Goal: Task Accomplishment & Management: Manage account settings

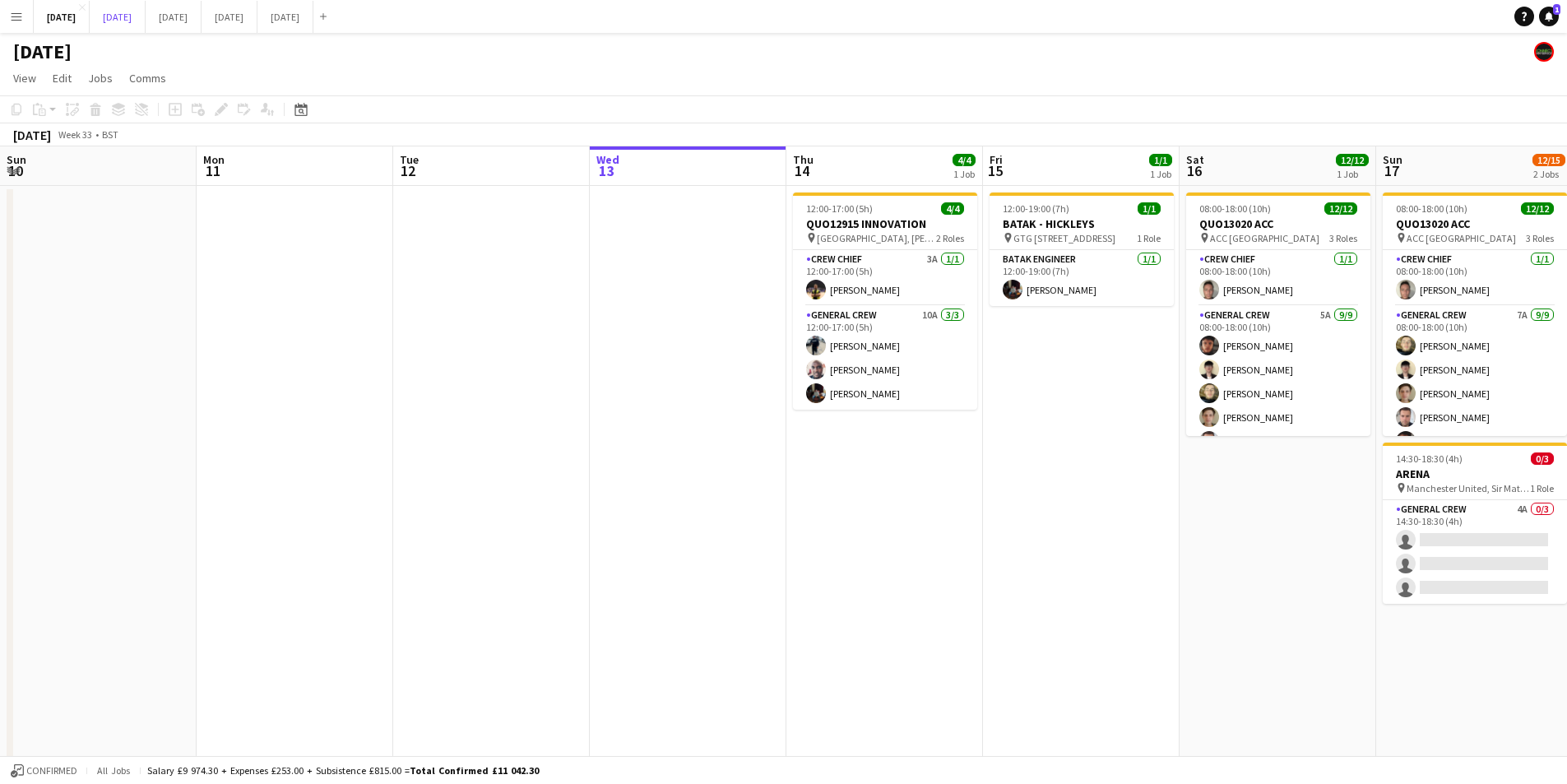
click at [146, 19] on button "[DATE] Close" at bounding box center [118, 17] width 56 height 32
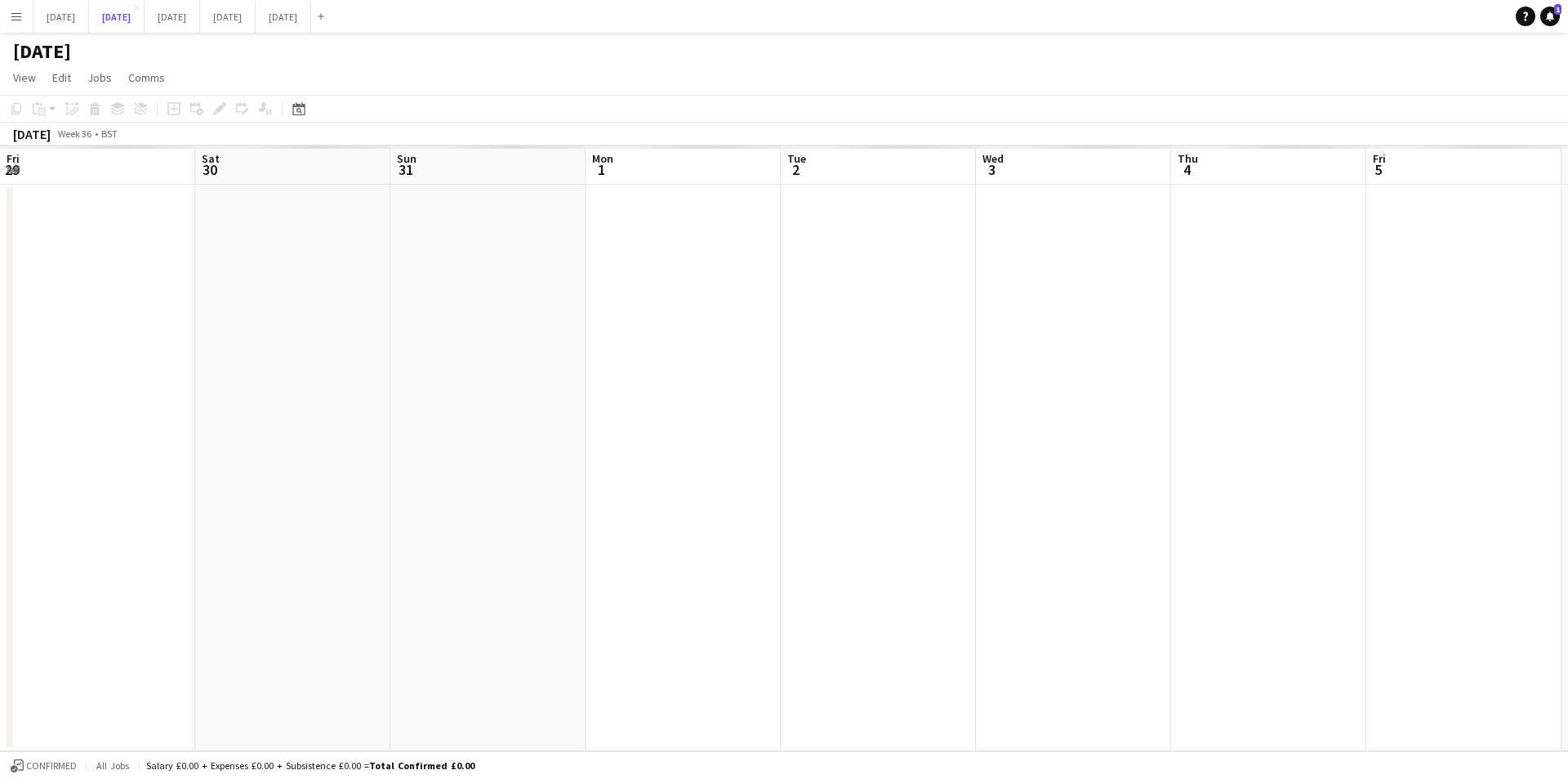
scroll to position [0, 620]
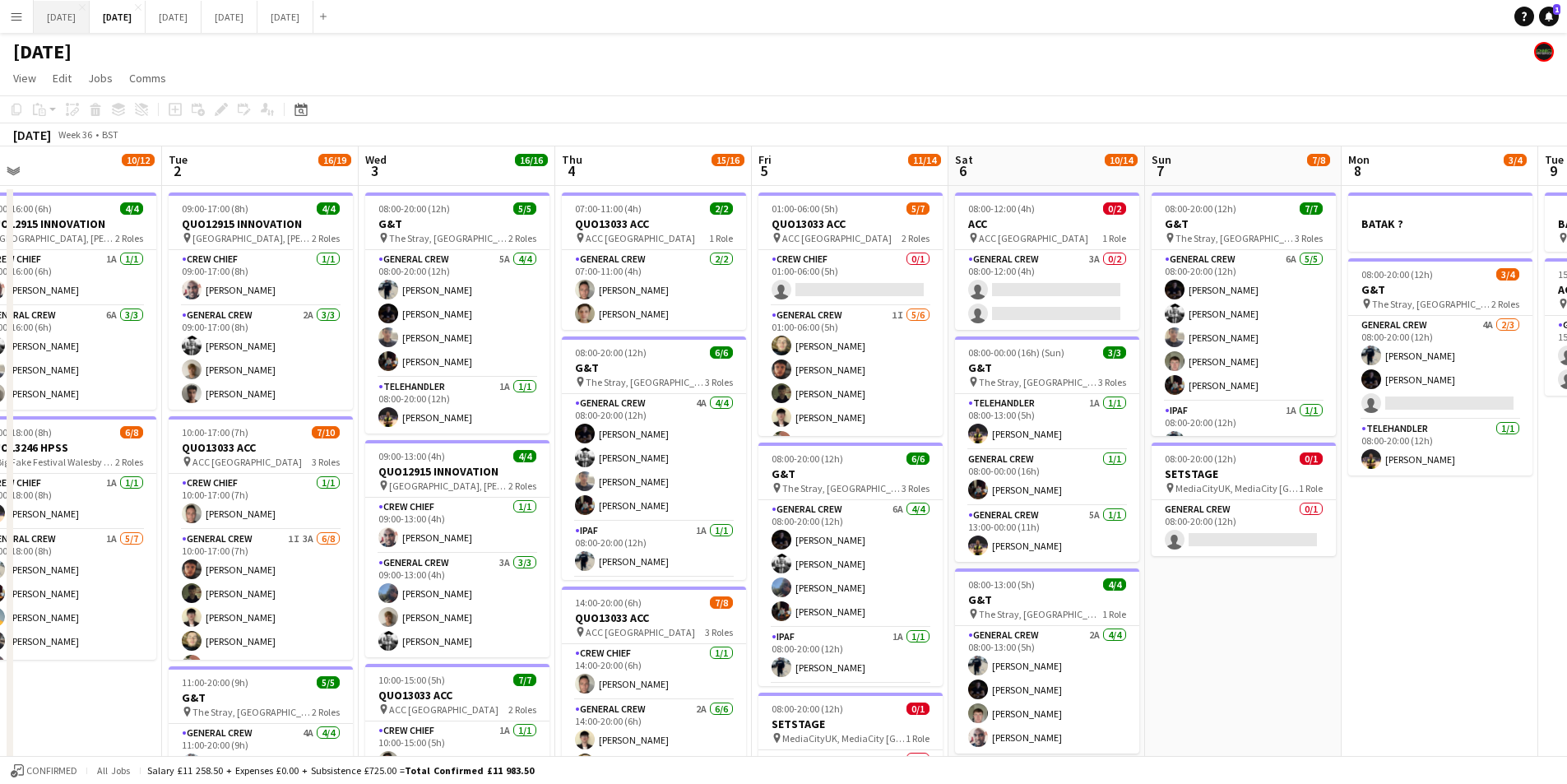
click at [89, 17] on button "[DATE] Close" at bounding box center [62, 17] width 56 height 32
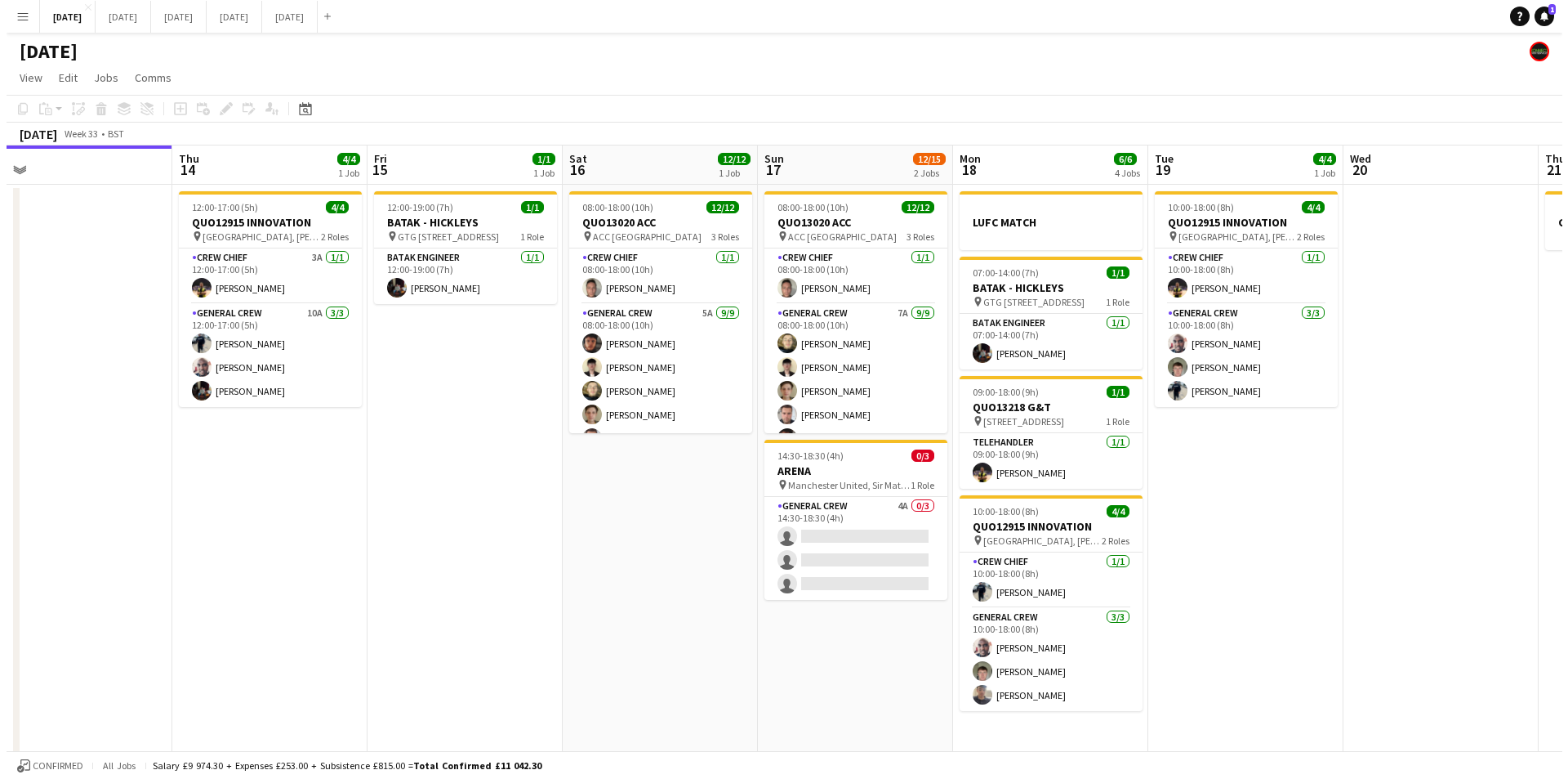
scroll to position [0, 617]
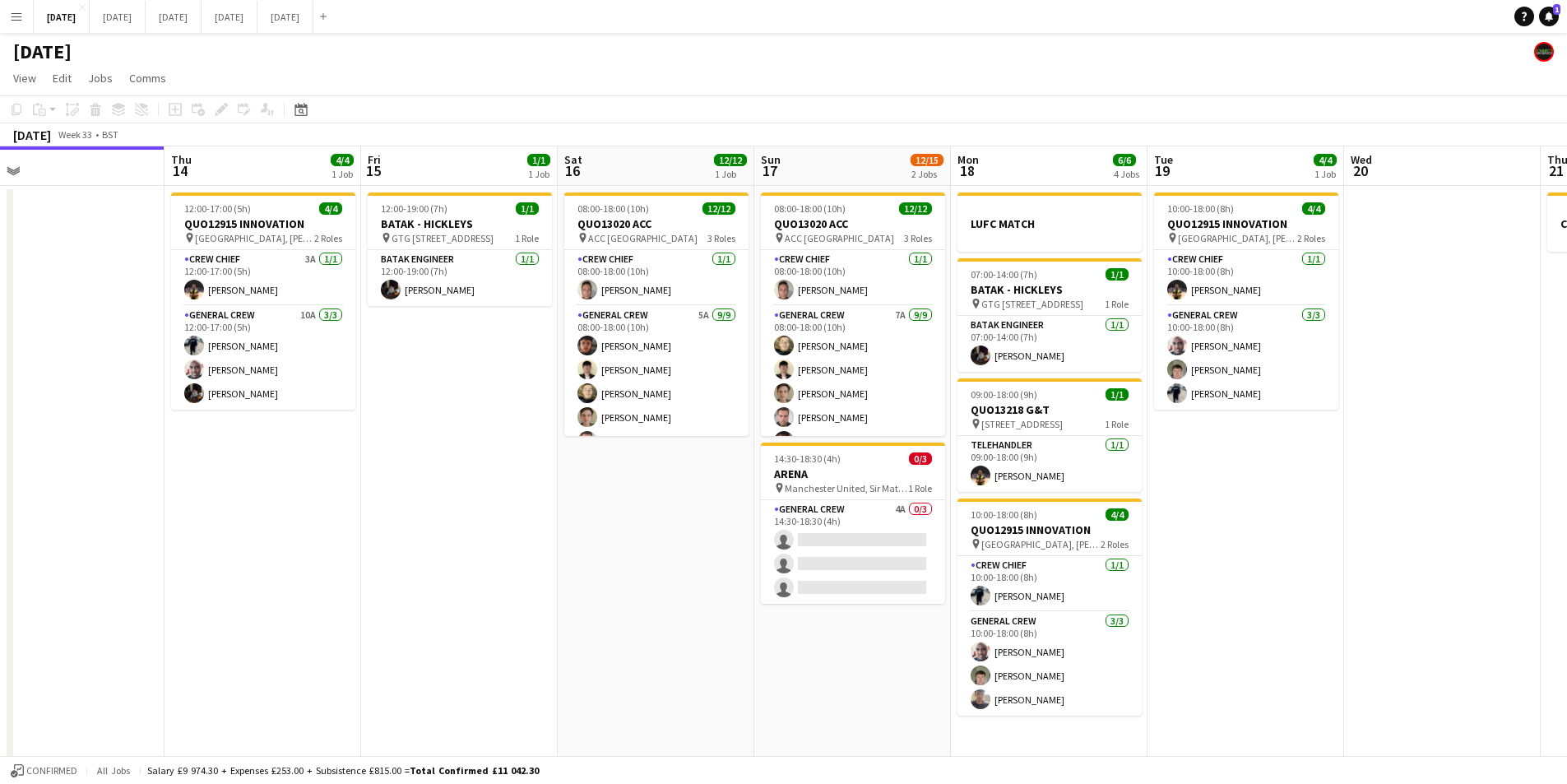
drag, startPoint x: 533, startPoint y: 426, endPoint x: 522, endPoint y: 426, distance: 11.0
click at [522, 426] on app-calendar-viewport "Sun 10 Mon 11 Tue 12 Wed 13 Thu 14 4/4 1 Job Fri 15 1/1 1 Job Sat 16 12/12 1 Jo…" at bounding box center [784, 474] width 1567 height 654
click at [146, 9] on button "[DATE] Close" at bounding box center [118, 17] width 56 height 32
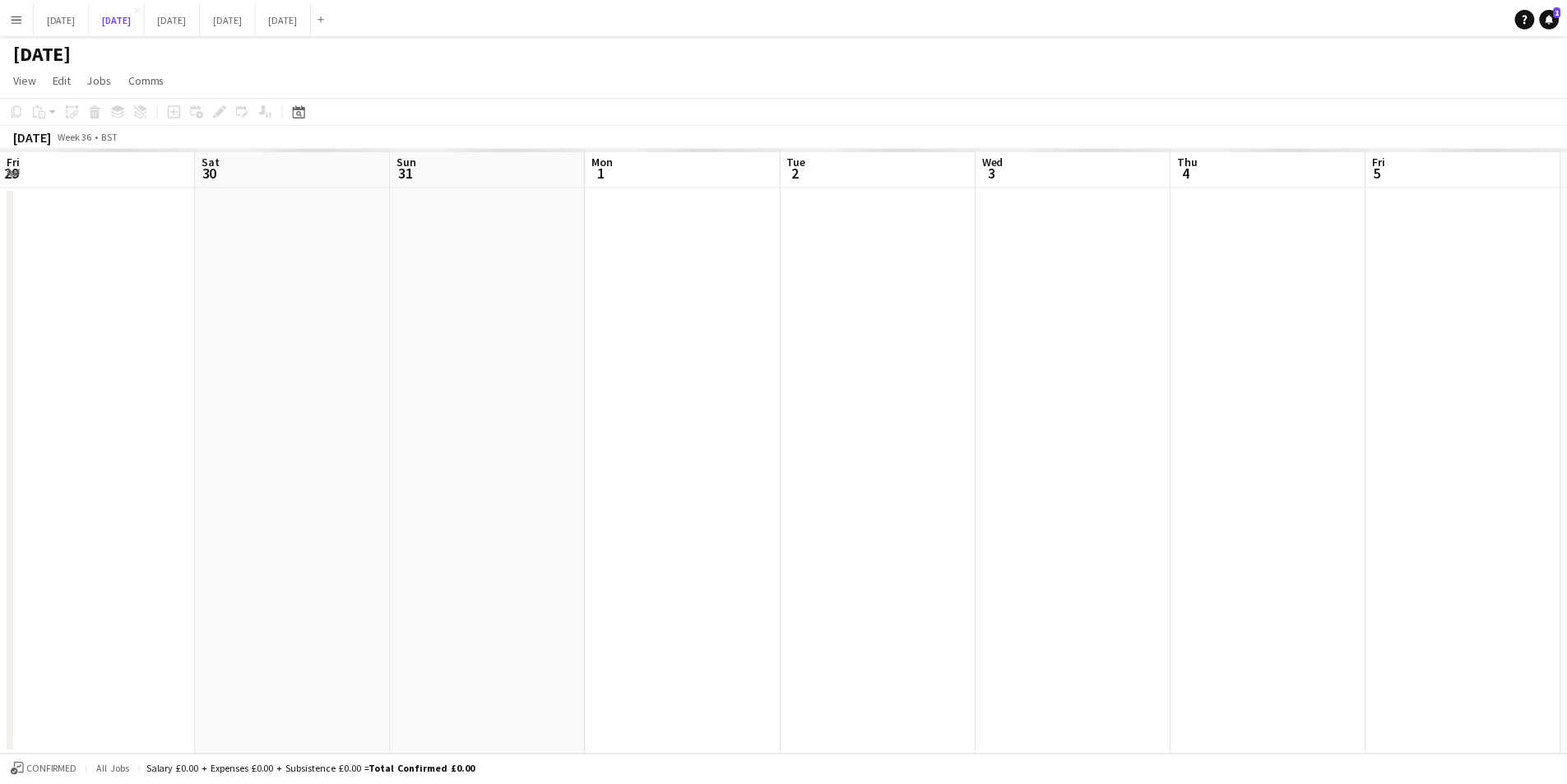
scroll to position [0, 624]
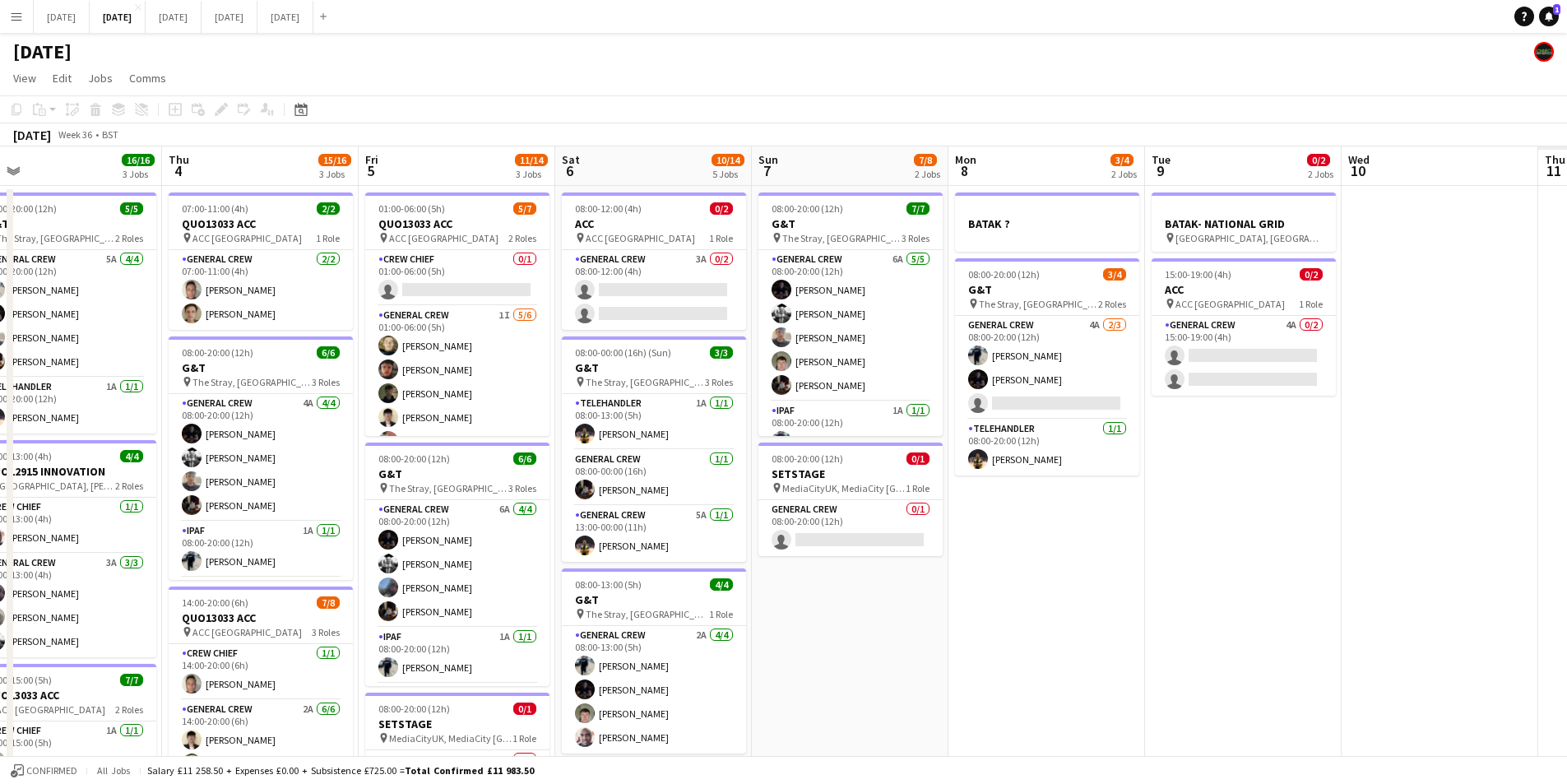
drag, startPoint x: 1490, startPoint y: 627, endPoint x: 794, endPoint y: 582, distance: 697.5
click at [794, 582] on app-calendar-viewport "Sun 31 Mon 1 10/12 2 Jobs Tue 2 16/19 3 Jobs Wed 3 16/16 3 Jobs Thu 4 15/16 3 J…" at bounding box center [784, 625] width 1567 height 958
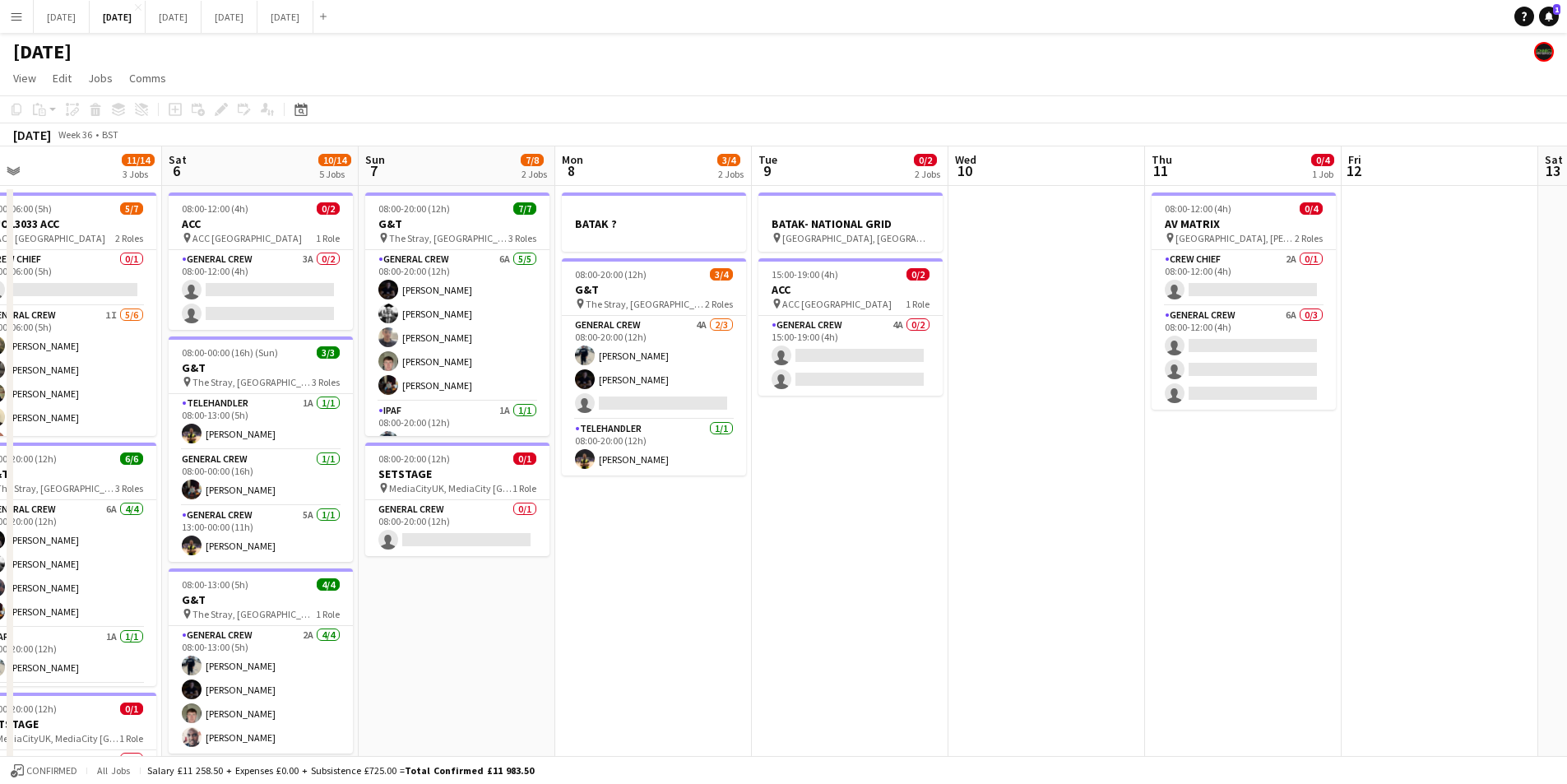
click at [557, 575] on app-calendar-viewport "Tue 2 16/19 3 Jobs Wed 3 16/16 3 Jobs Thu 4 15/16 3 Jobs Fri 5 11/14 3 Jobs Sat…" at bounding box center [784, 625] width 1567 height 958
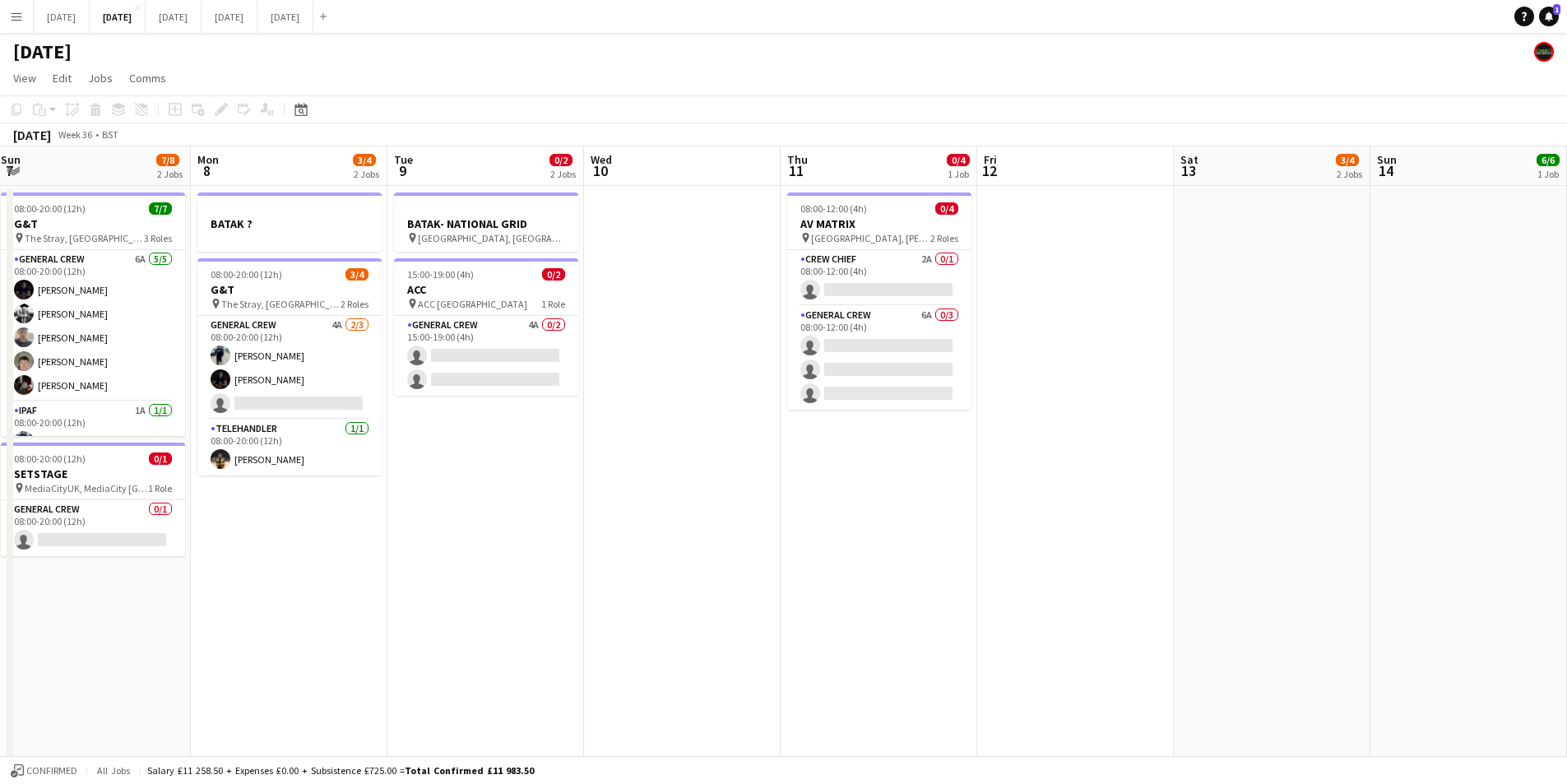
drag, startPoint x: 946, startPoint y: 628, endPoint x: 1565, endPoint y: 677, distance: 620.9
click at [914, 625] on app-calendar-viewport "Fri 5 11/14 3 Jobs Sat 6 10/14 5 Jobs Sun 7 7/8 2 Jobs Mon 8 3/4 2 Jobs Tue 9 0…" at bounding box center [784, 625] width 1567 height 958
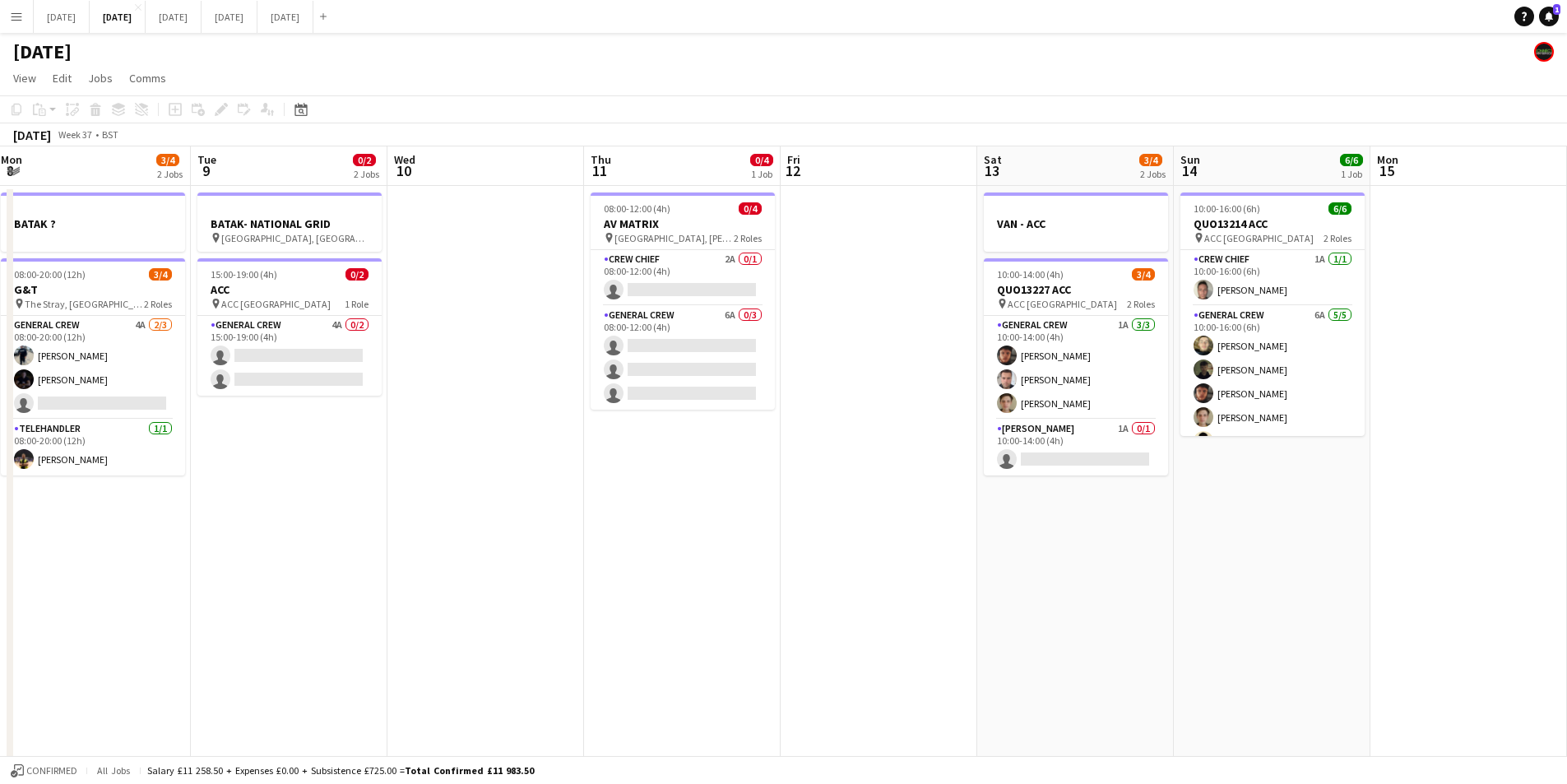
scroll to position [0, 467]
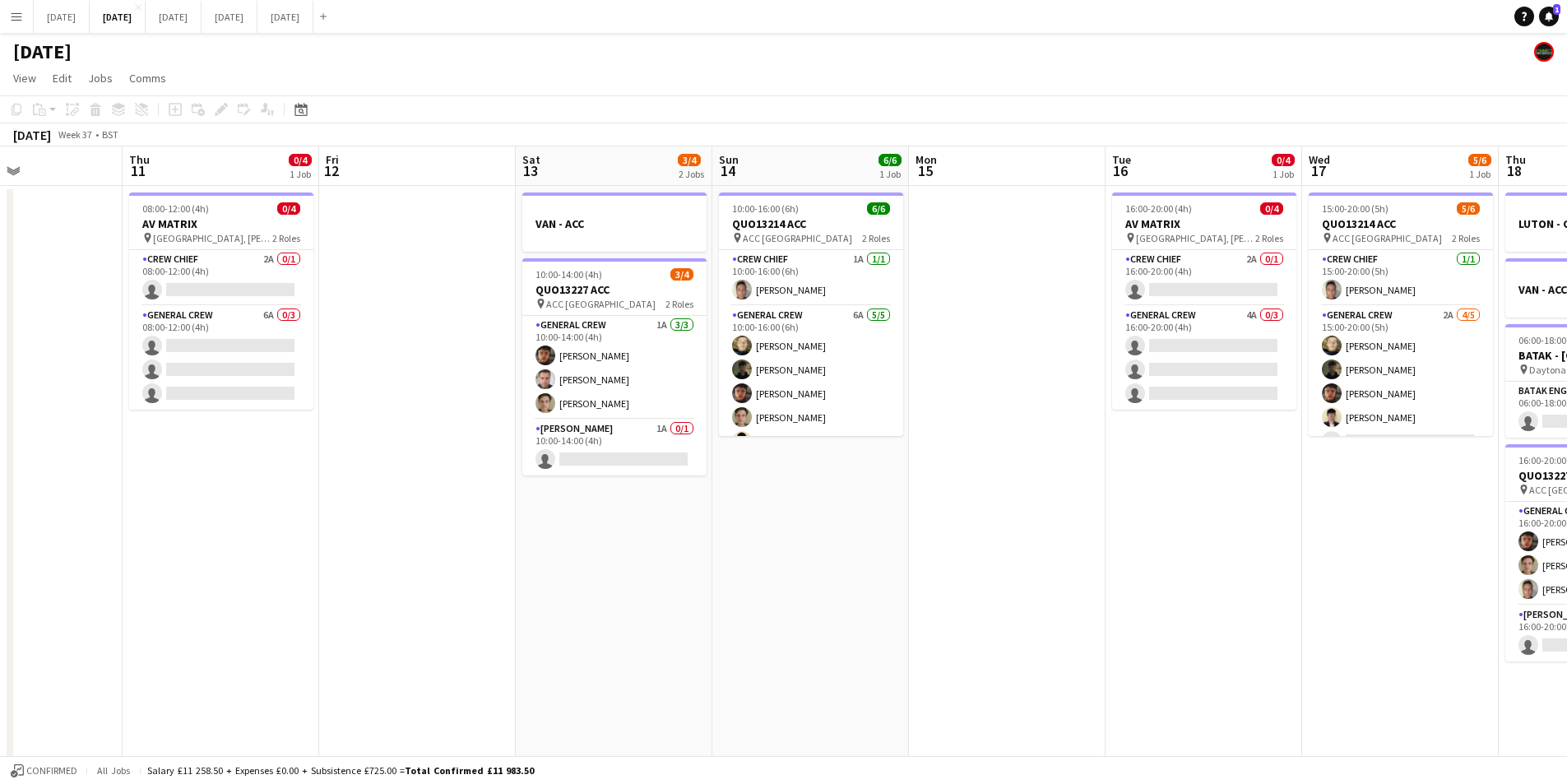
drag, startPoint x: 1209, startPoint y: 520, endPoint x: 577, endPoint y: 507, distance: 632.1
click at [584, 505] on app-calendar-viewport "Mon 8 3/4 2 Jobs Tue 9 0/2 2 Jobs Wed 10 Thu 11 0/4 1 Job Fri 12 Sat 13 3/4 2 J…" at bounding box center [784, 625] width 1567 height 958
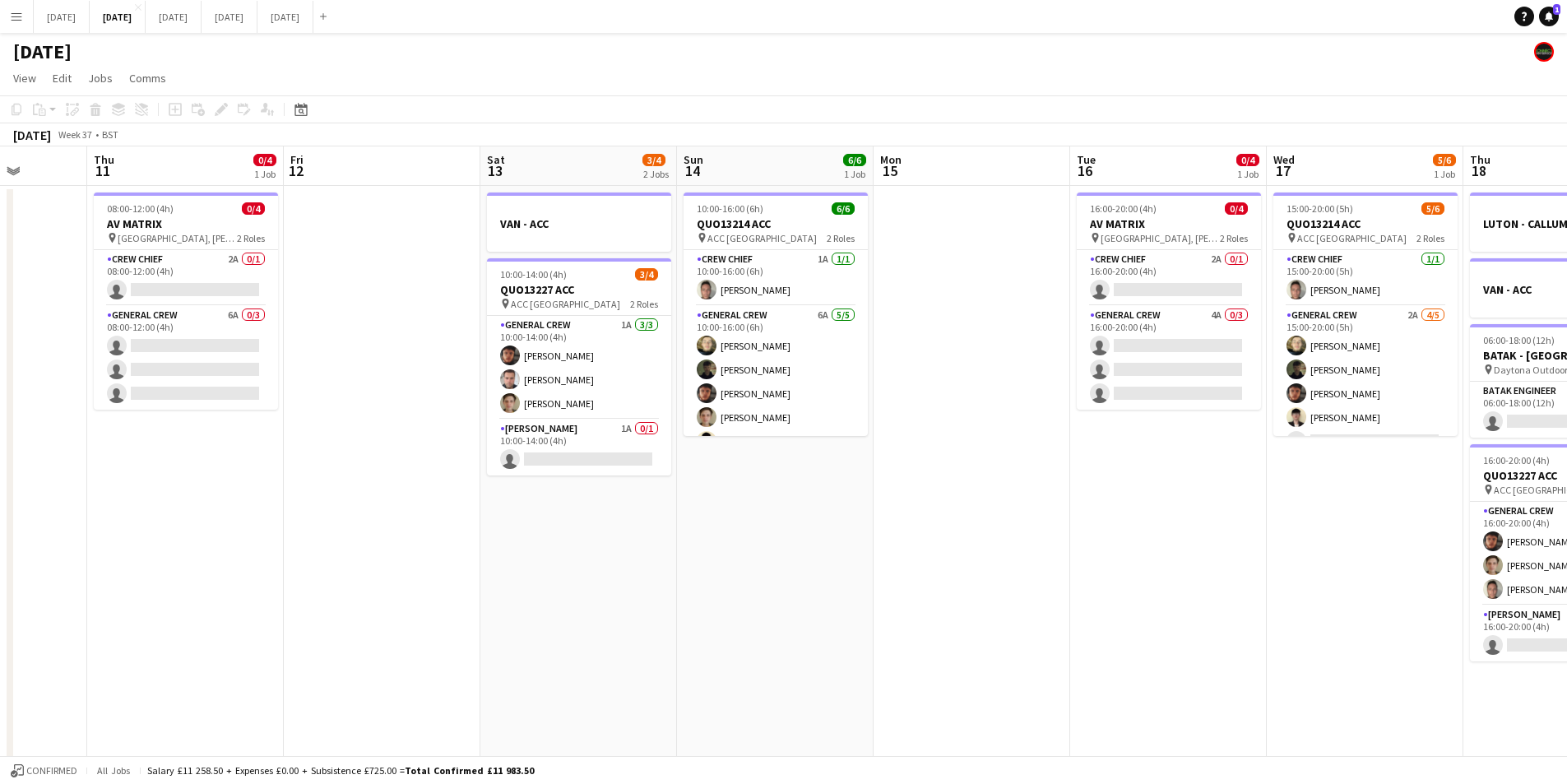
drag, startPoint x: 1121, startPoint y: 545, endPoint x: 680, endPoint y: 512, distance: 442.2
click at [680, 512] on app-calendar-viewport "Mon 8 3/4 2 Jobs Tue 9 0/2 2 Jobs Wed 10 Thu 11 0/4 1 Job Fri 12 Sat 13 3/4 2 J…" at bounding box center [784, 625] width 1567 height 958
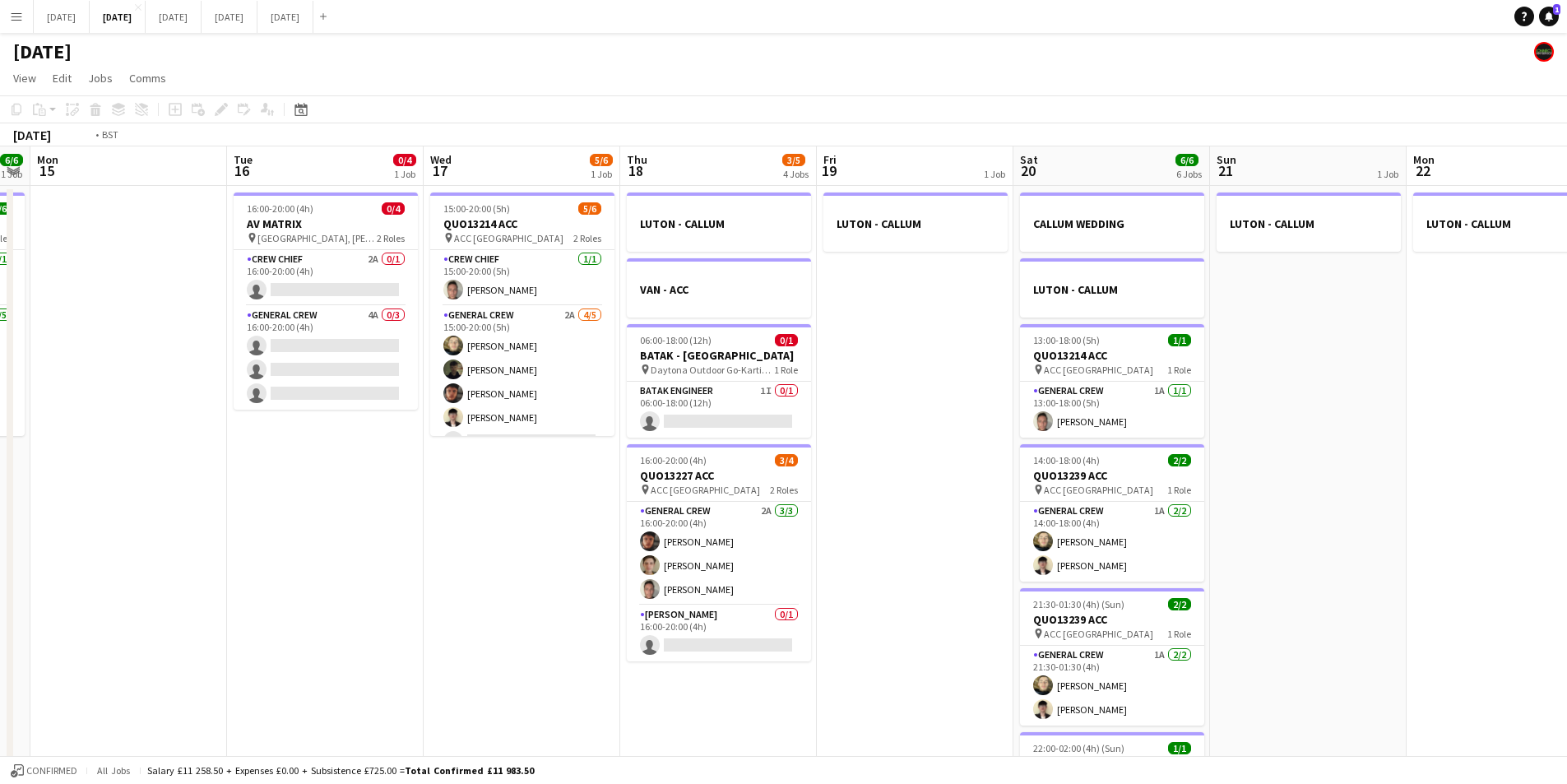
drag, startPoint x: 1024, startPoint y: 525, endPoint x: 989, endPoint y: 481, distance: 56.2
click at [560, 486] on app-calendar-viewport "Fri 12 Sat 13 3/4 2 Jobs Sun 14 6/6 1 Job Mon 15 Tue 16 0/4 1 Job Wed 17 5/6 1 …" at bounding box center [784, 625] width 1567 height 958
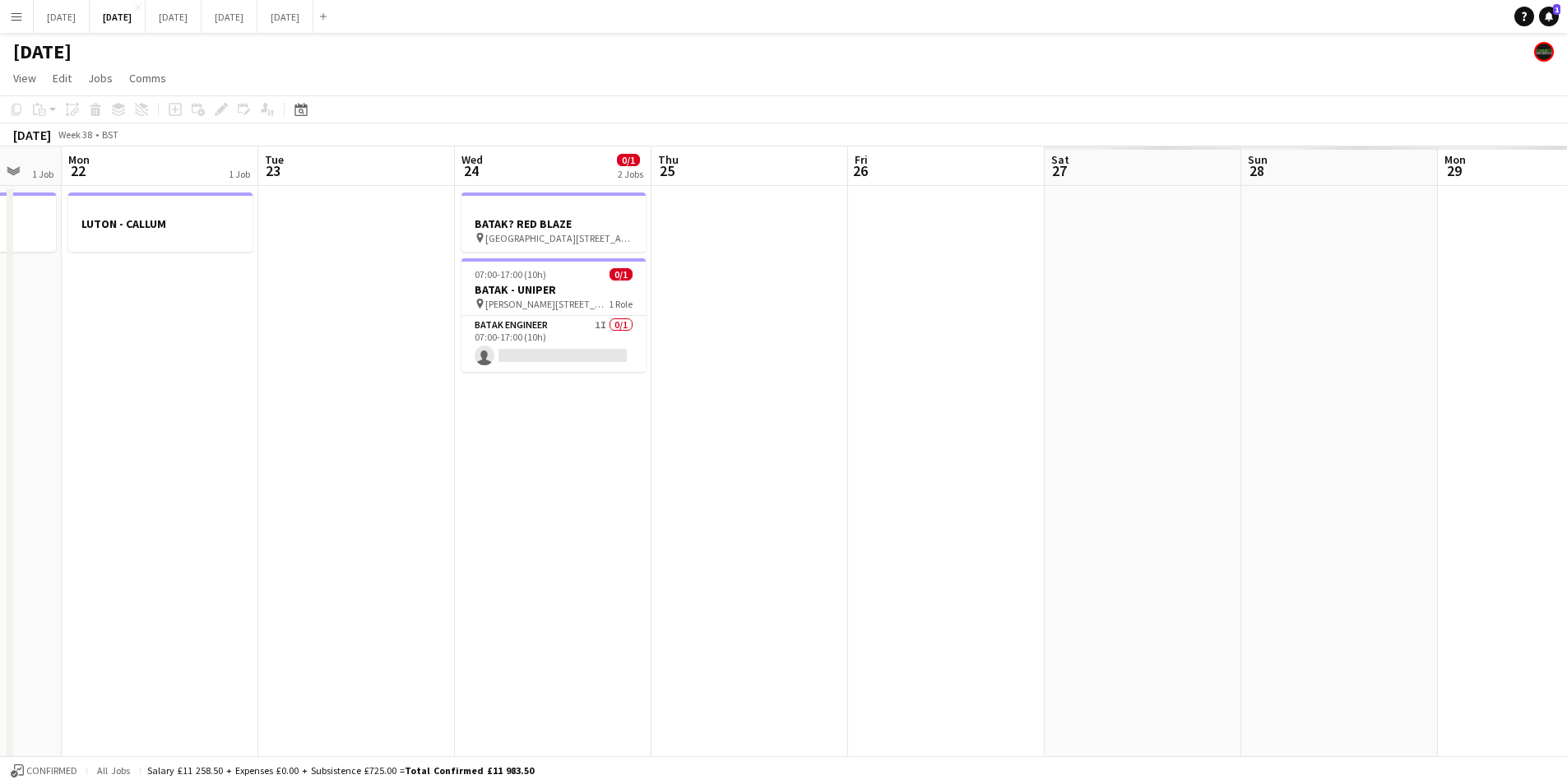
drag, startPoint x: 1168, startPoint y: 493, endPoint x: 739, endPoint y: 406, distance: 437.7
click at [557, 483] on app-calendar-viewport "Wed 17 5/6 1 Job Thu 18 3/5 4 Jobs Fri 19 1 Job Sat 20 6/6 6 Jobs Sun 21 1 Job …" at bounding box center [784, 625] width 1567 height 958
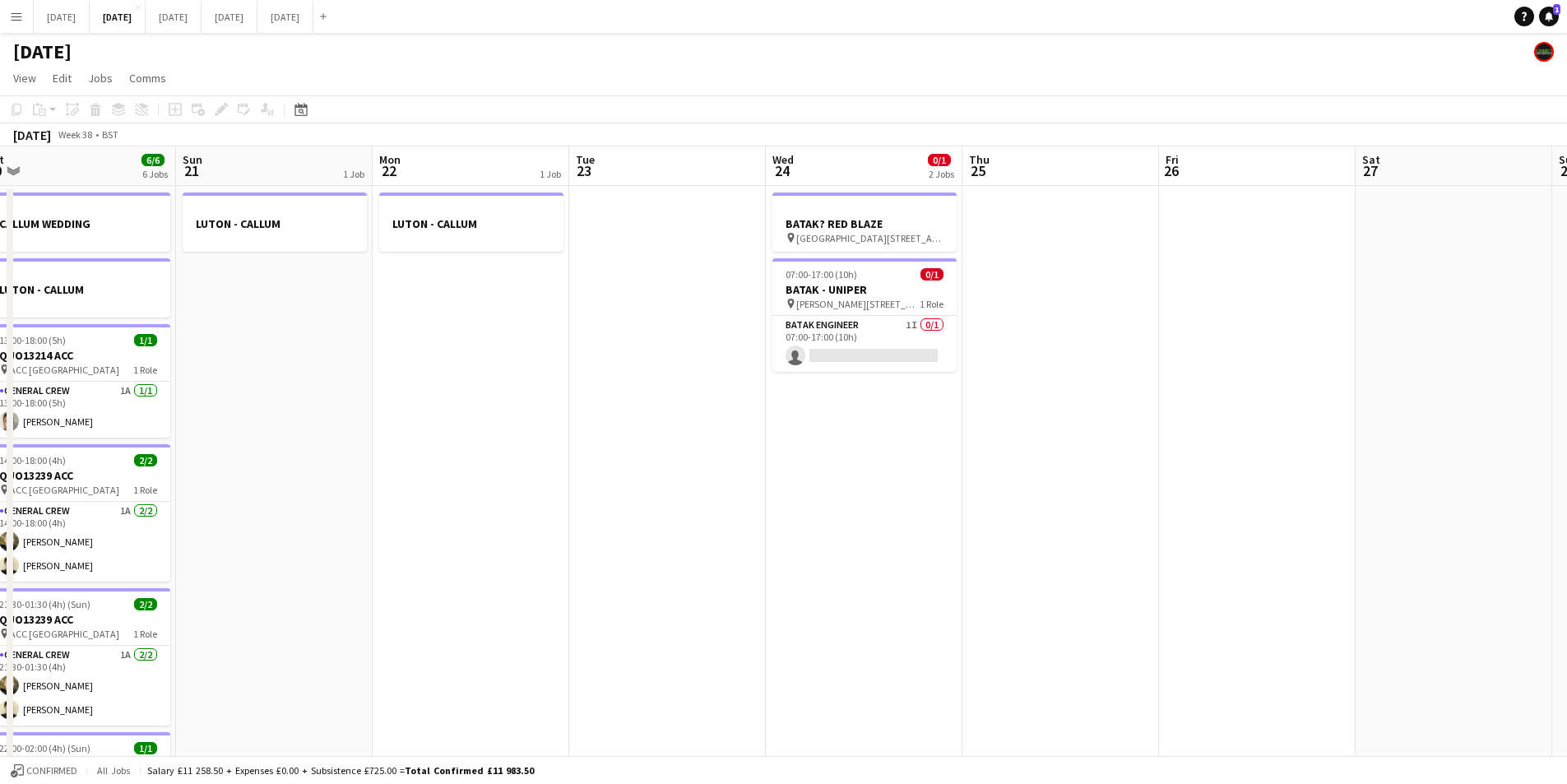
scroll to position [0, 610]
drag, startPoint x: 600, startPoint y: 469, endPoint x: 621, endPoint y: 479, distance: 23.3
click at [621, 479] on app-calendar-viewport "Wed 17 5/6 1 Job Thu 18 3/5 4 Jobs Fri 19 1 Job Sat 20 6/6 6 Jobs Sun 21 1 Job …" at bounding box center [784, 625] width 1567 height 958
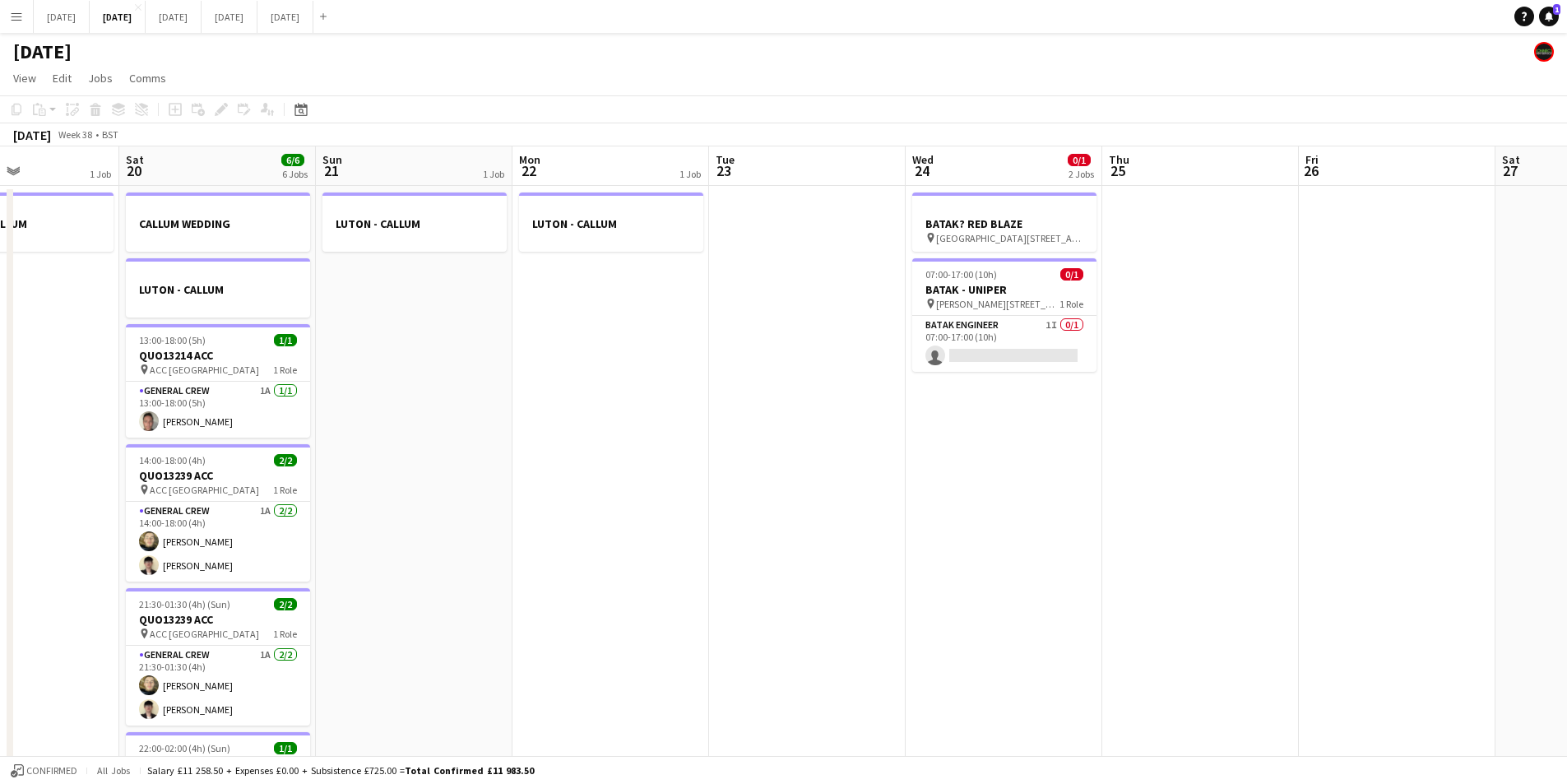
scroll to position [0, 468]
drag, startPoint x: 589, startPoint y: 448, endPoint x: 730, endPoint y: 475, distance: 143.6
click at [730, 475] on app-calendar-viewport "Wed 17 5/6 1 Job Thu 18 3/5 4 Jobs Fri 19 1 Job Sat 20 6/6 6 Jobs Sun 21 1 Job …" at bounding box center [784, 625] width 1567 height 958
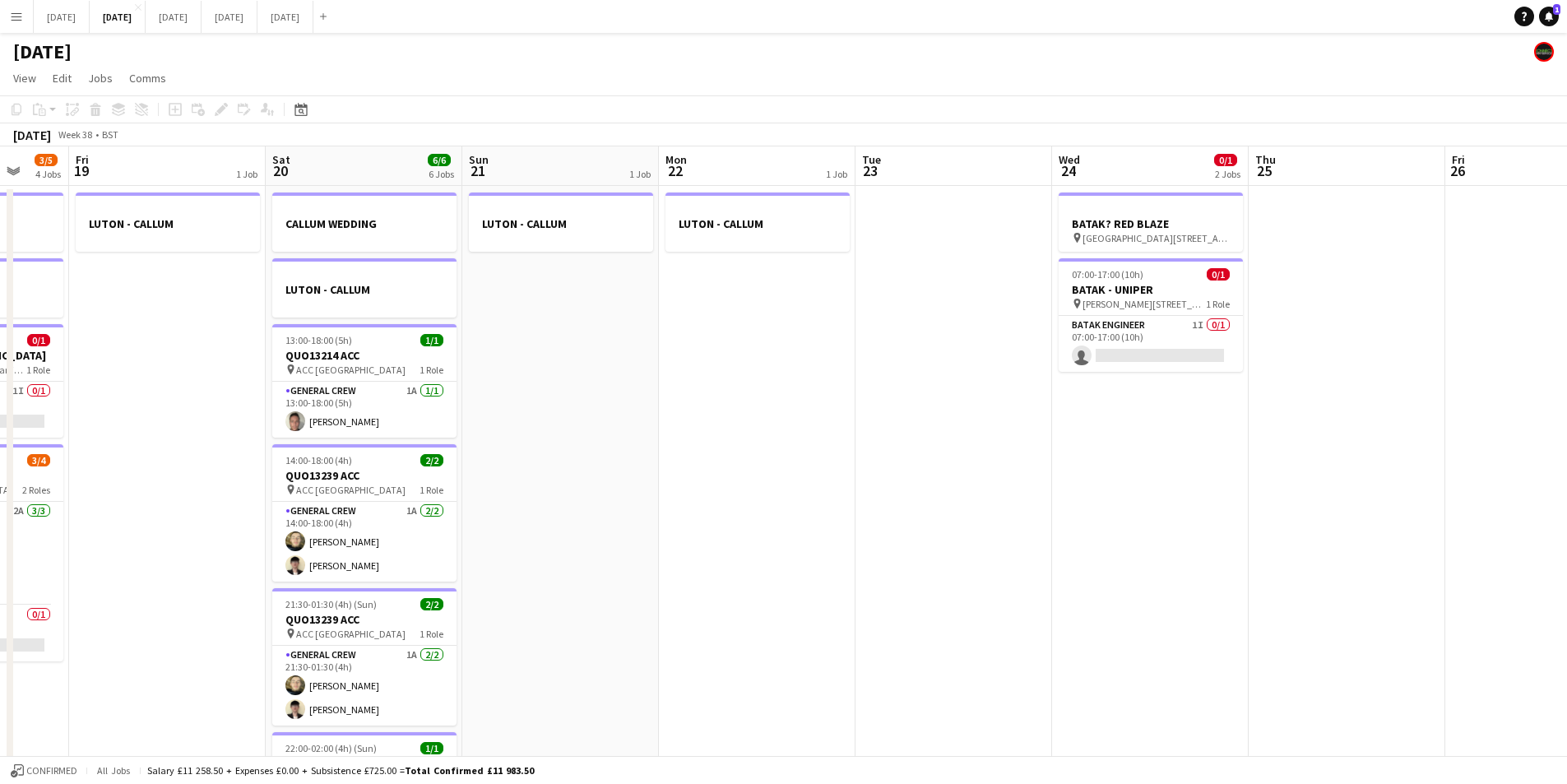
drag, startPoint x: 732, startPoint y: 551, endPoint x: 992, endPoint y: 530, distance: 260.8
click at [994, 539] on app-calendar-viewport "Wed 17 5/6 1 Job Thu 18 3/5 4 Jobs Fri 19 1 Job Sat 20 6/6 6 Jobs Sun 21 1 Job …" at bounding box center [784, 625] width 1567 height 958
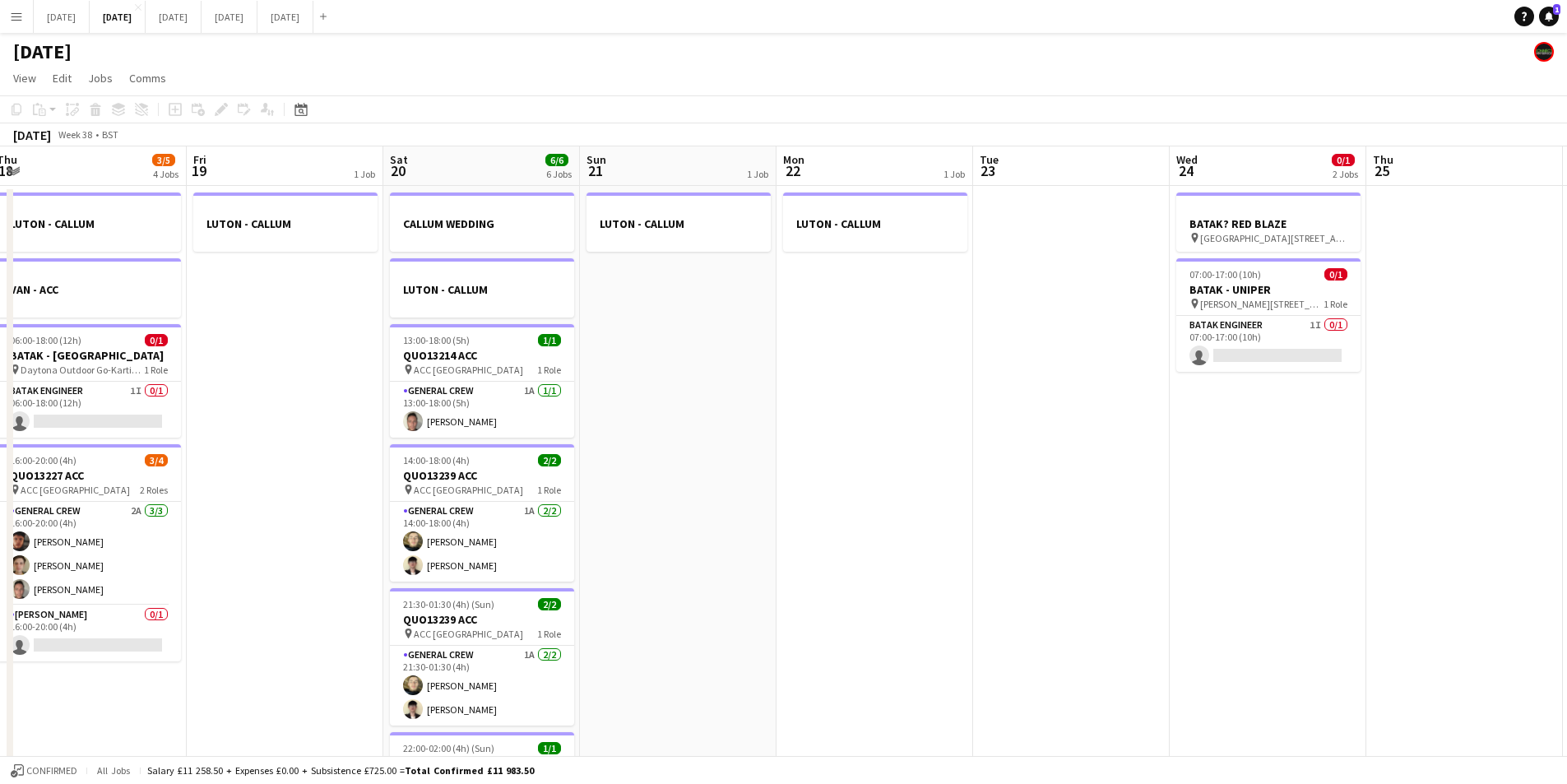
drag, startPoint x: 1005, startPoint y: 549, endPoint x: 1078, endPoint y: 506, distance: 84.7
click at [1206, 519] on app-calendar-viewport "Tue 16 0/4 1 Job Wed 17 5/6 1 Job Thu 18 3/5 4 Jobs Fri 19 1 Job Sat 20 6/6 6 J…" at bounding box center [784, 625] width 1567 height 958
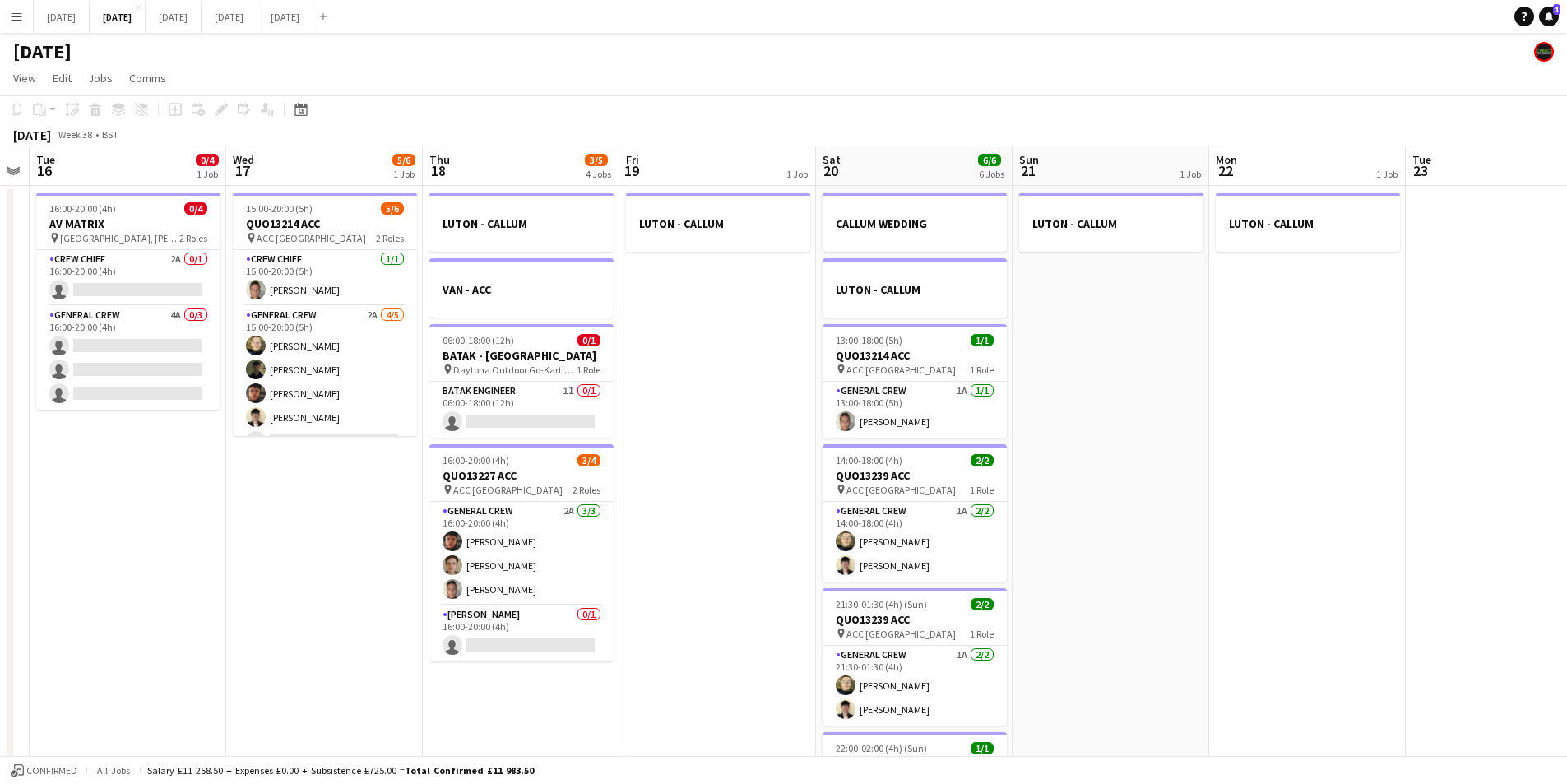
scroll to position [0, 358]
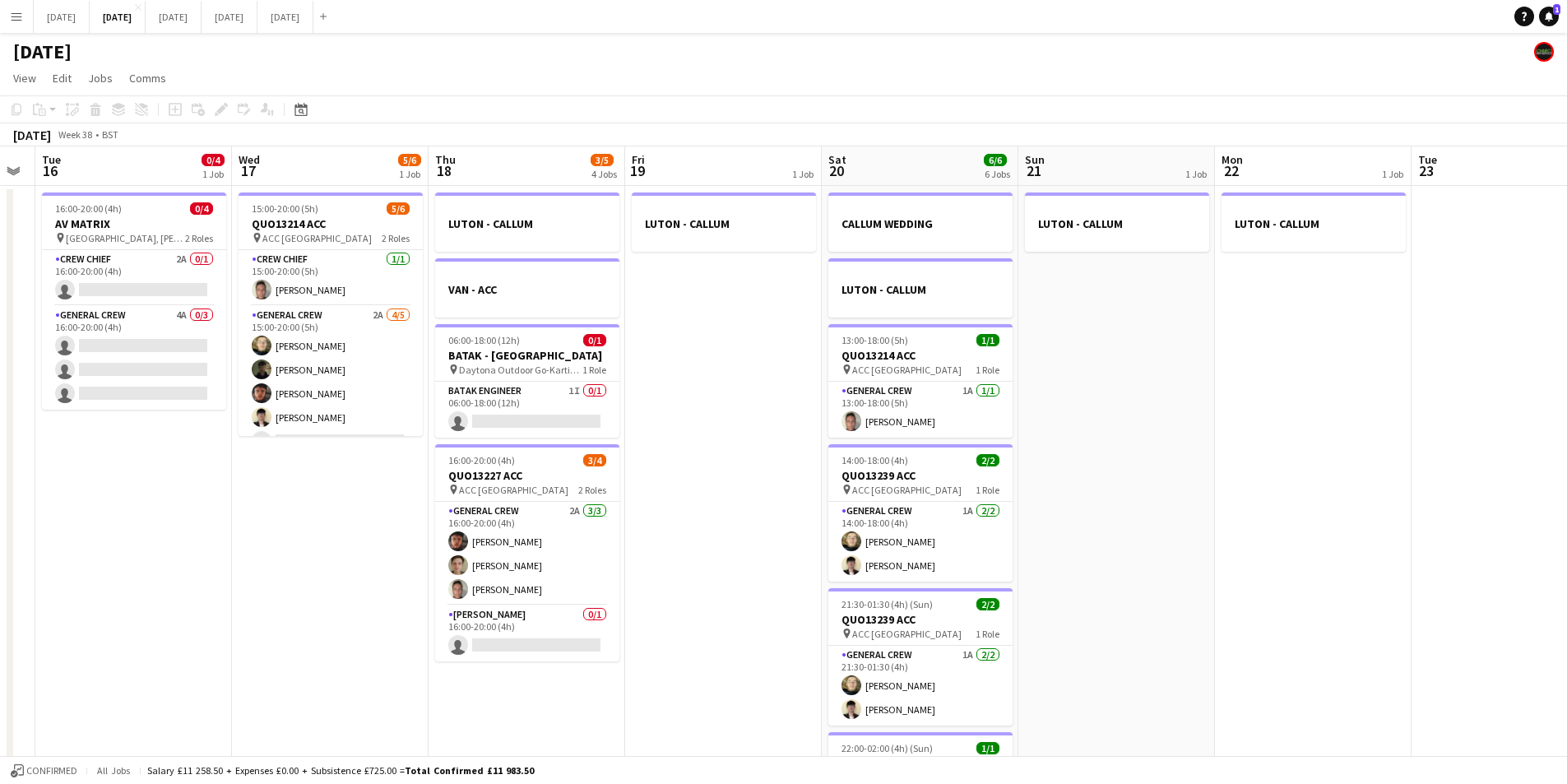
drag, startPoint x: 557, startPoint y: 586, endPoint x: 670, endPoint y: 627, distance: 120.2
click at [670, 627] on app-calendar-viewport "Sun 14 6/6 1 Job Mon 15 Tue 16 0/4 1 Job Wed 17 5/6 1 Job Thu 18 3/5 4 Jobs Fri…" at bounding box center [784, 625] width 1567 height 958
click at [545, 214] on div at bounding box center [527, 208] width 185 height 12
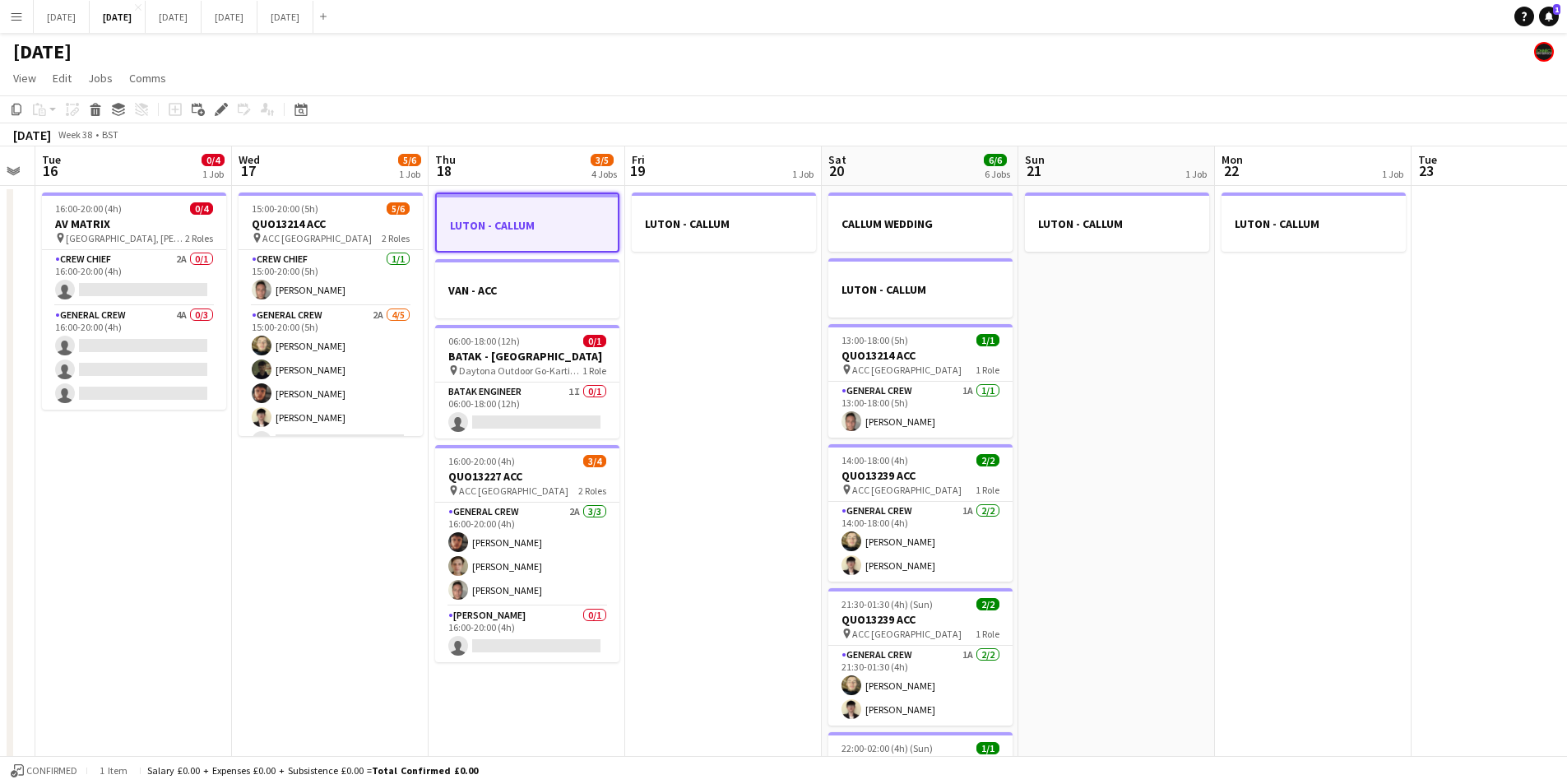
drag, startPoint x: 91, startPoint y: 108, endPoint x: 143, endPoint y: 113, distance: 52.2
click at [92, 108] on icon "Delete" at bounding box center [95, 109] width 13 height 13
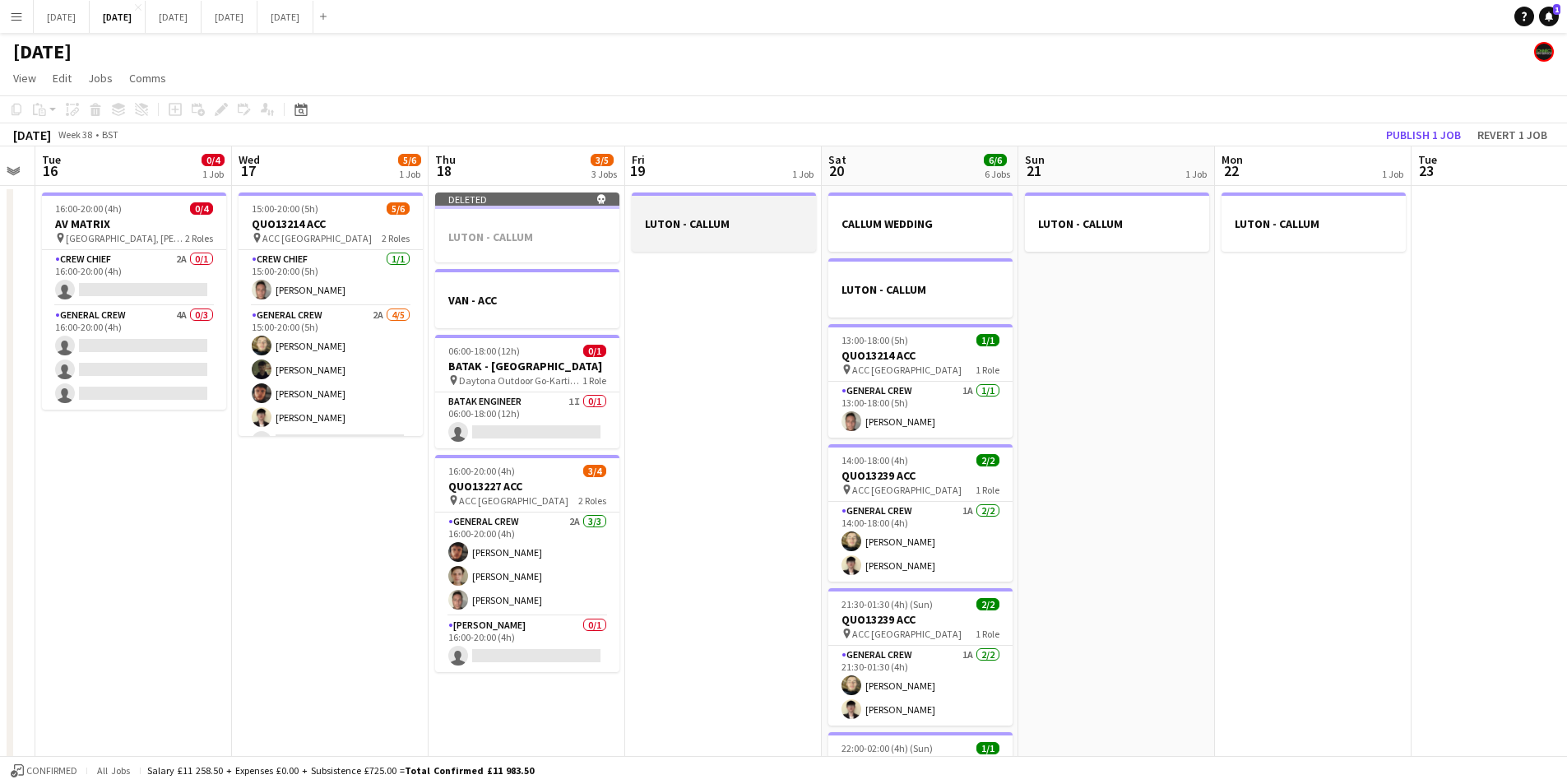
click at [652, 222] on h3 "LUTON - CALLUM" at bounding box center [724, 224] width 185 height 15
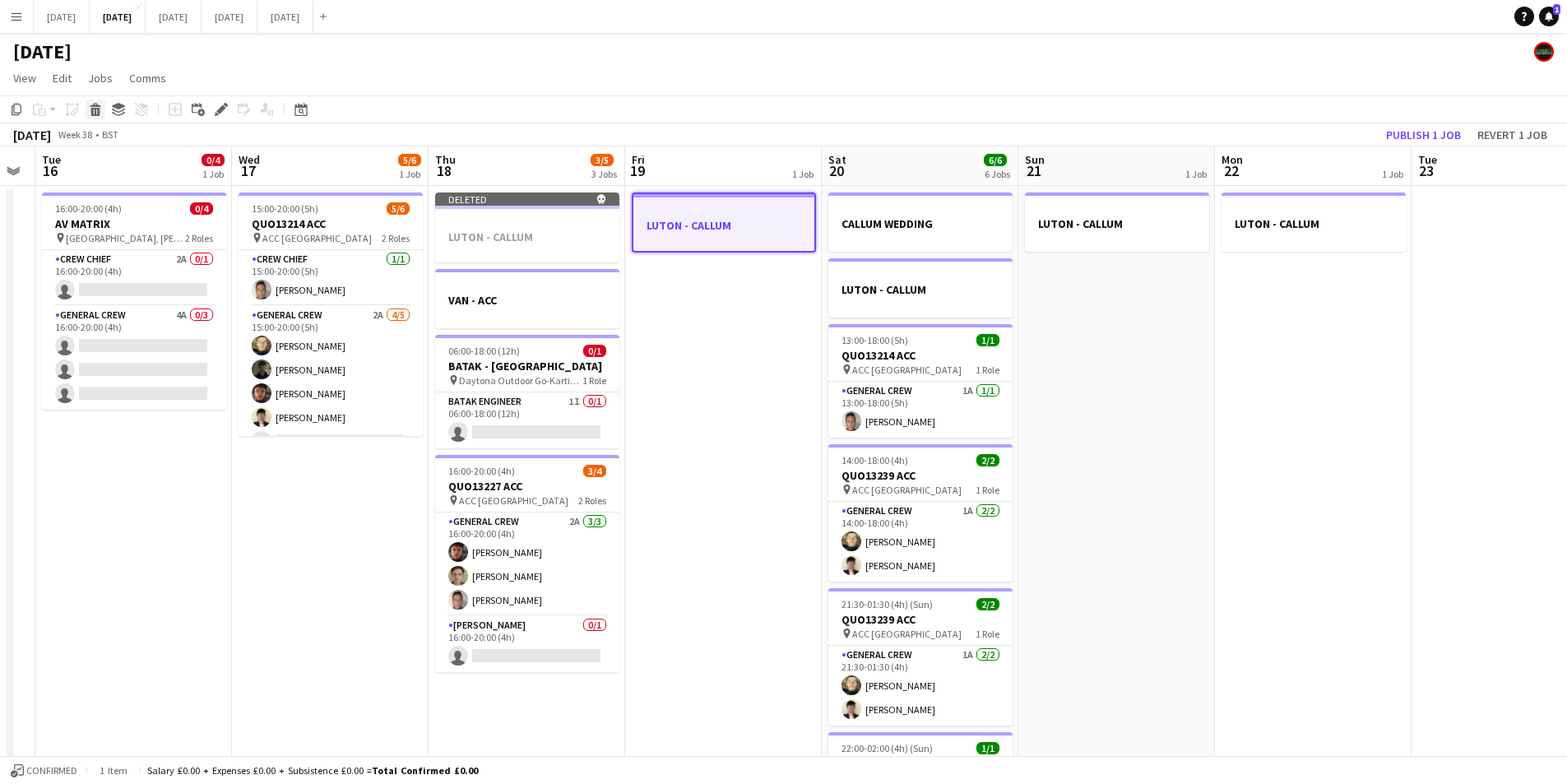
click at [94, 113] on icon "Delete" at bounding box center [95, 109] width 13 height 13
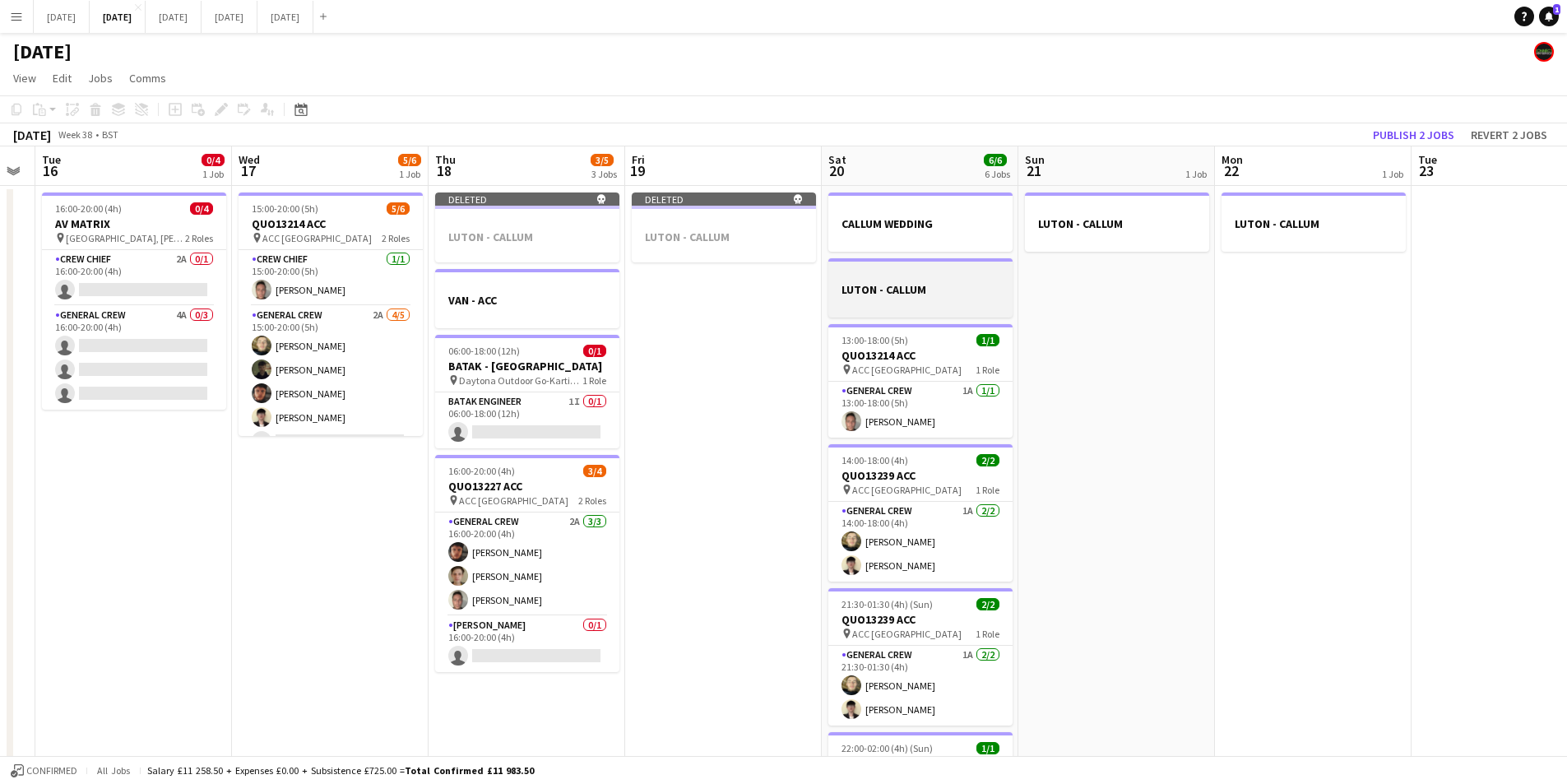
click at [895, 273] on div at bounding box center [920, 274] width 185 height 12
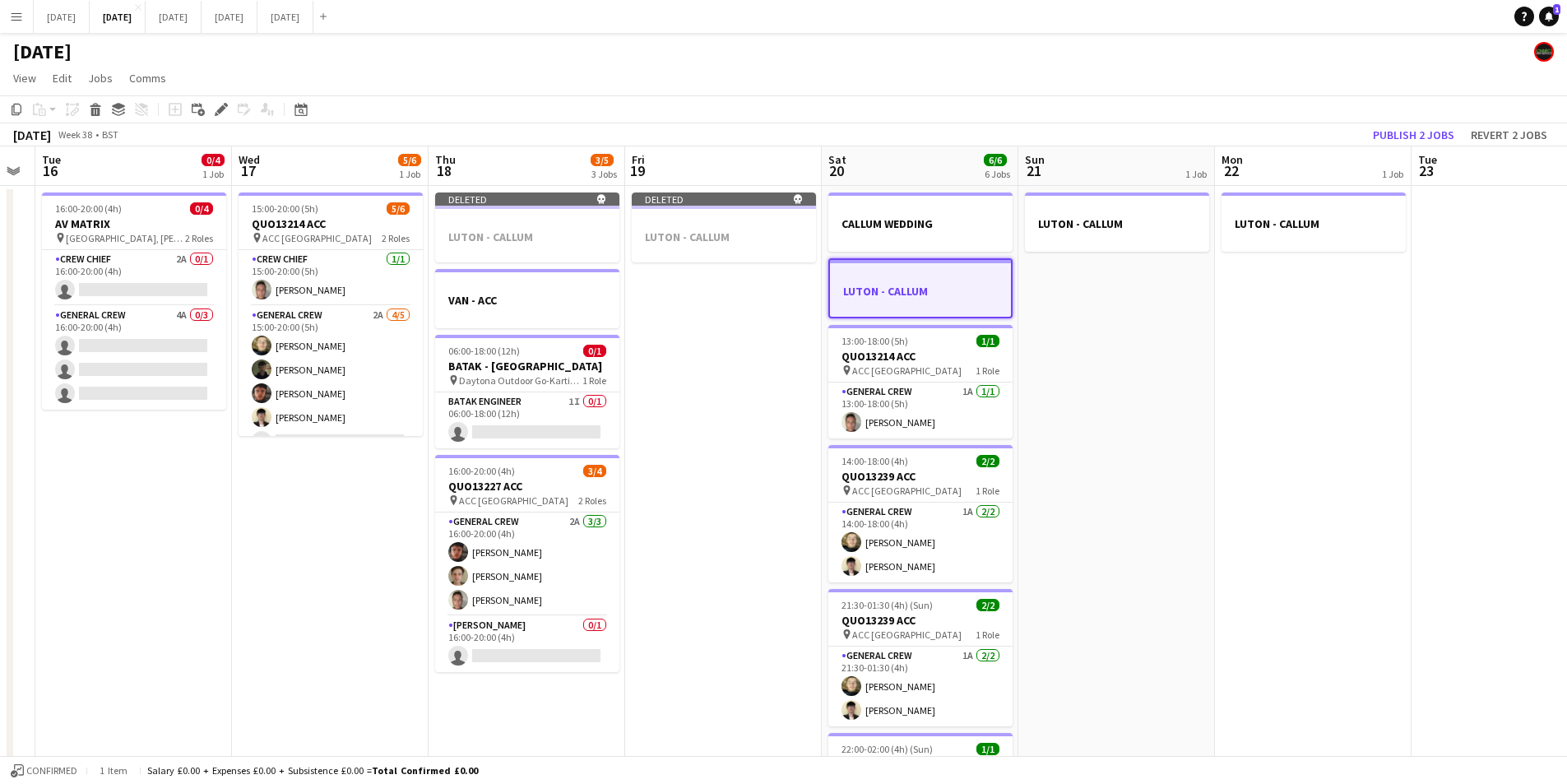
scroll to position [0, 354]
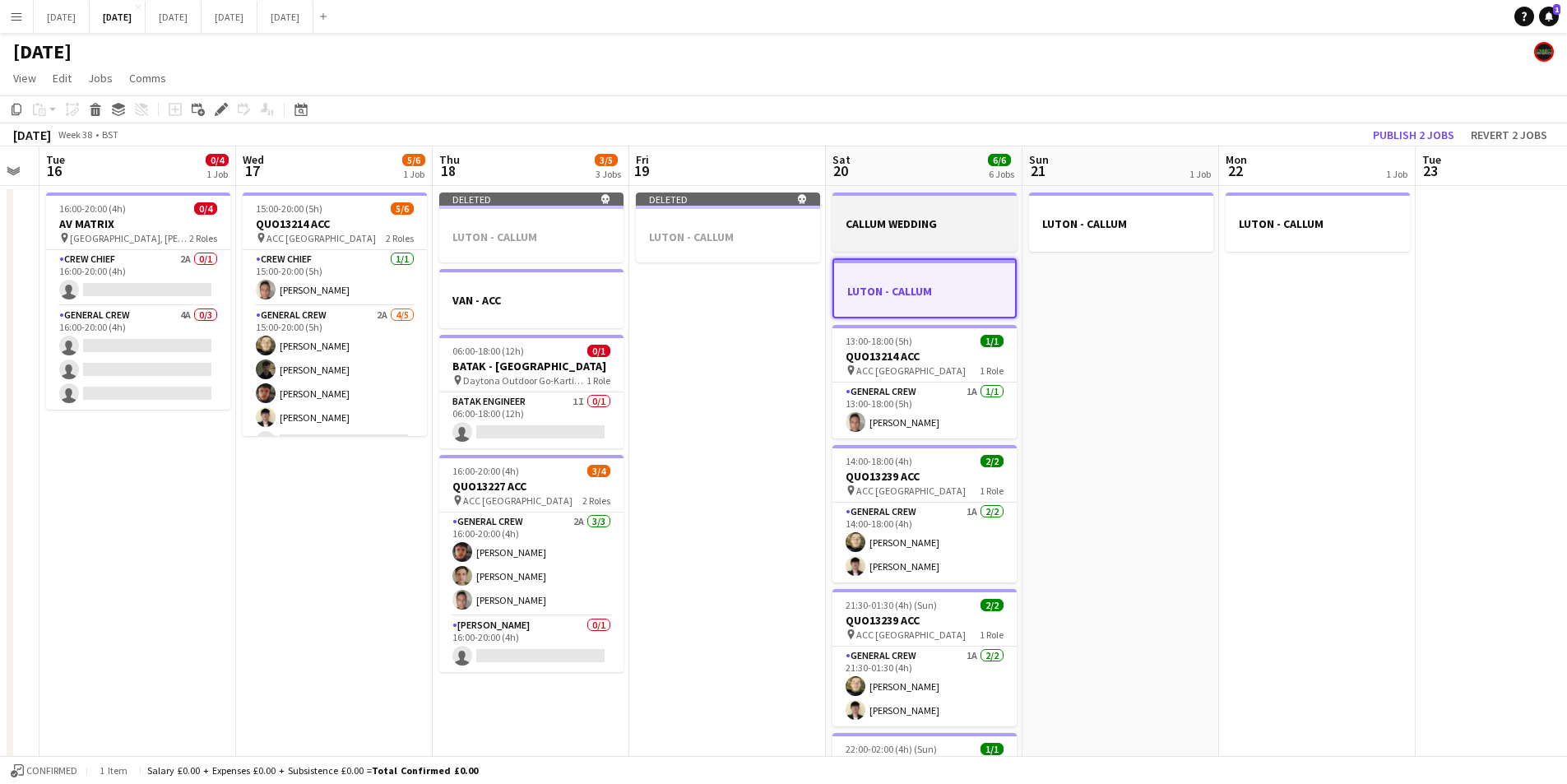
click at [95, 109] on icon at bounding box center [95, 112] width 9 height 8
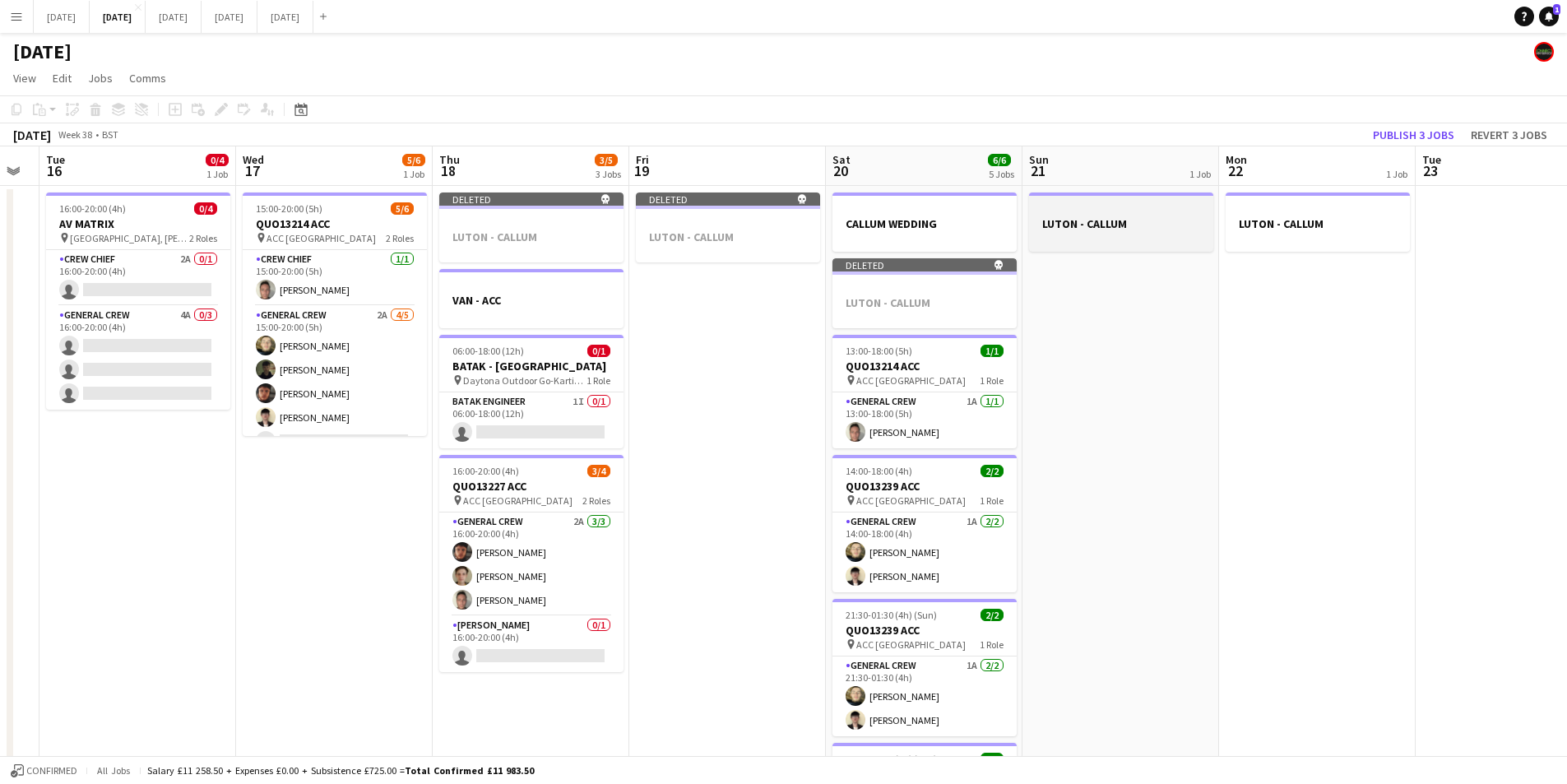
click at [1057, 225] on h3 "LUTON - CALLUM" at bounding box center [1121, 224] width 185 height 15
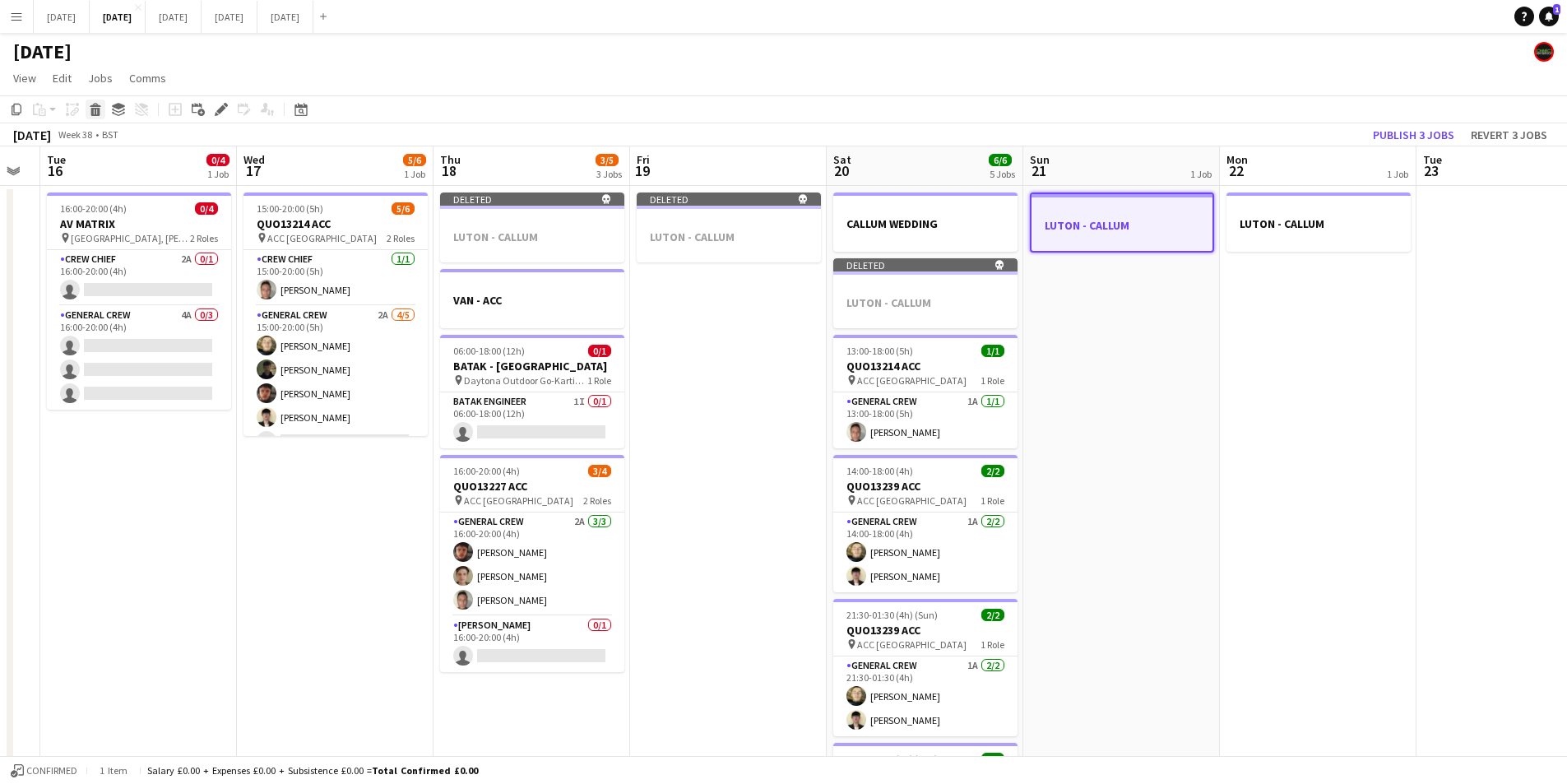
click at [95, 116] on icon at bounding box center [95, 112] width 9 height 8
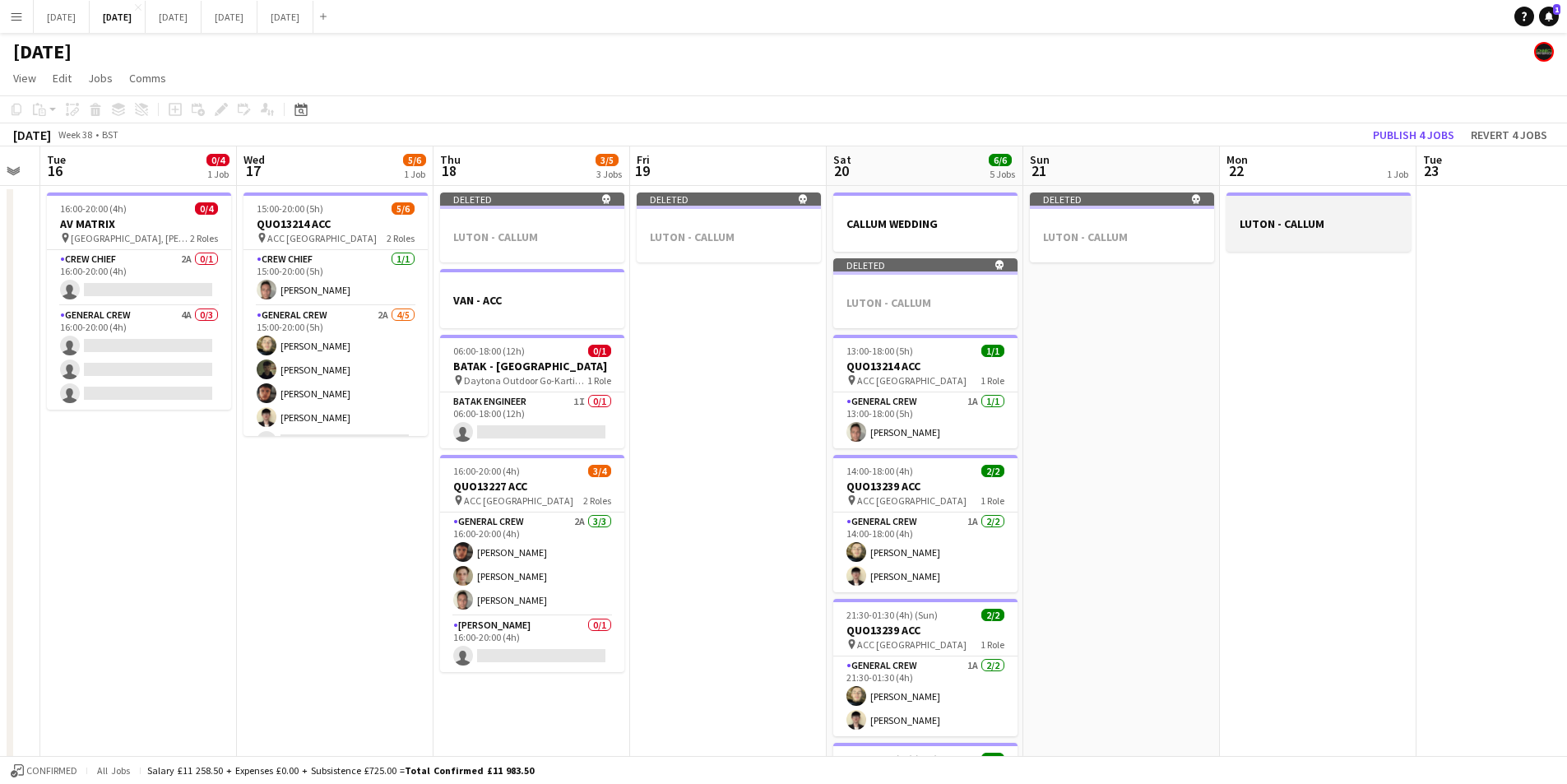
click at [1300, 218] on h3 "LUTON - CALLUM" at bounding box center [1319, 224] width 185 height 15
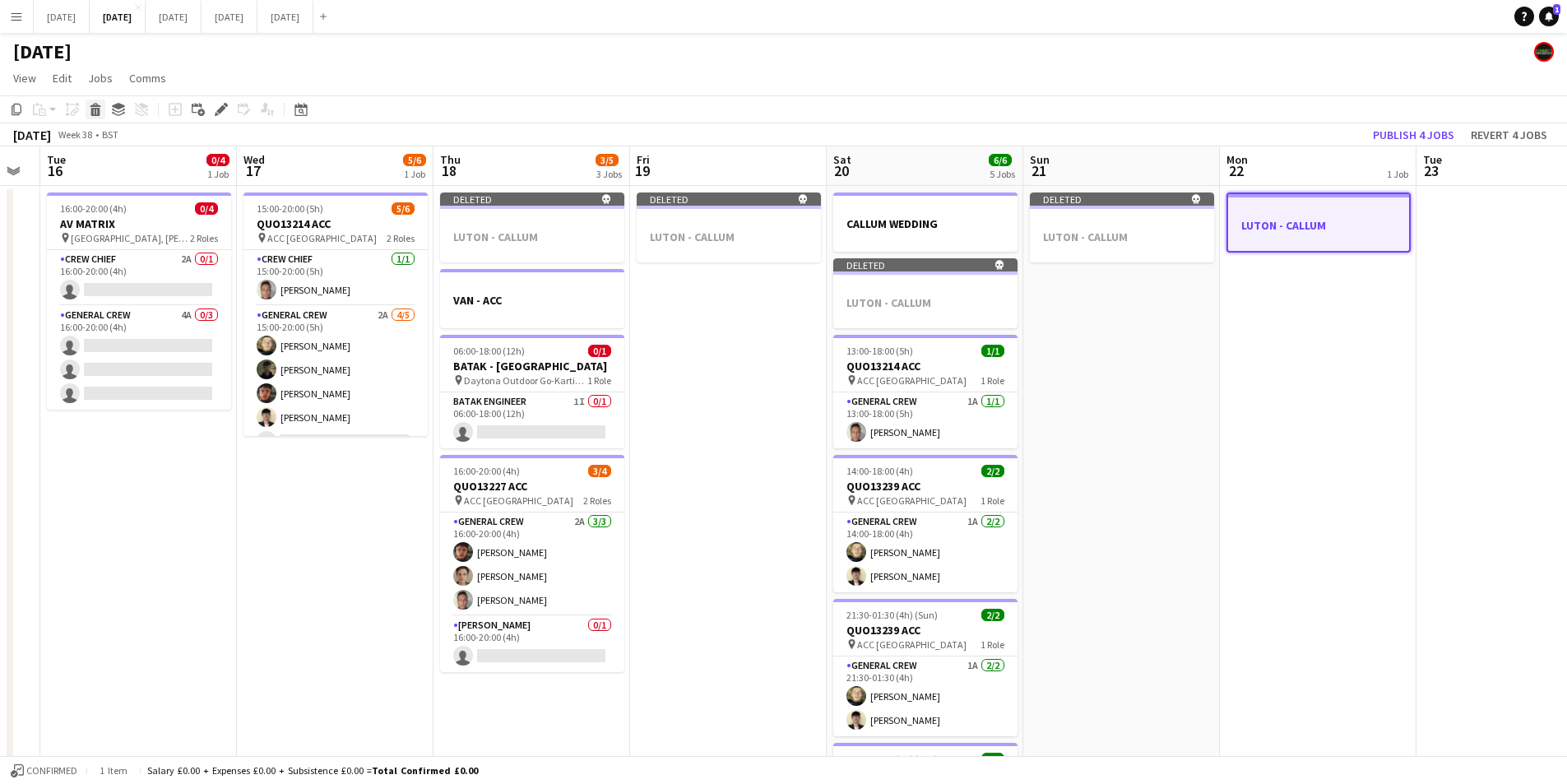
click at [92, 110] on icon at bounding box center [95, 112] width 9 height 8
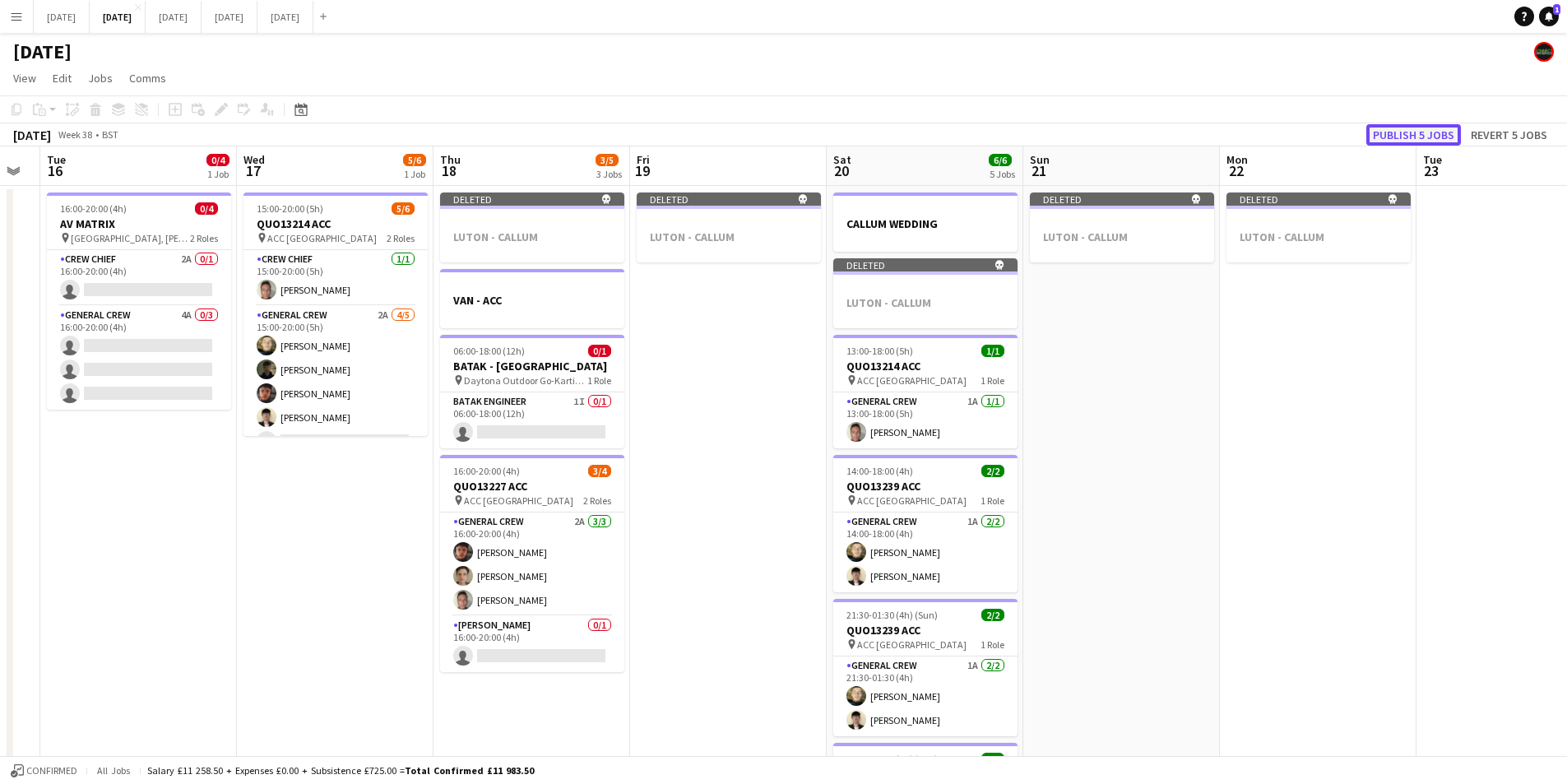
click at [1409, 132] on button "Publish 5 jobs" at bounding box center [1414, 135] width 94 height 22
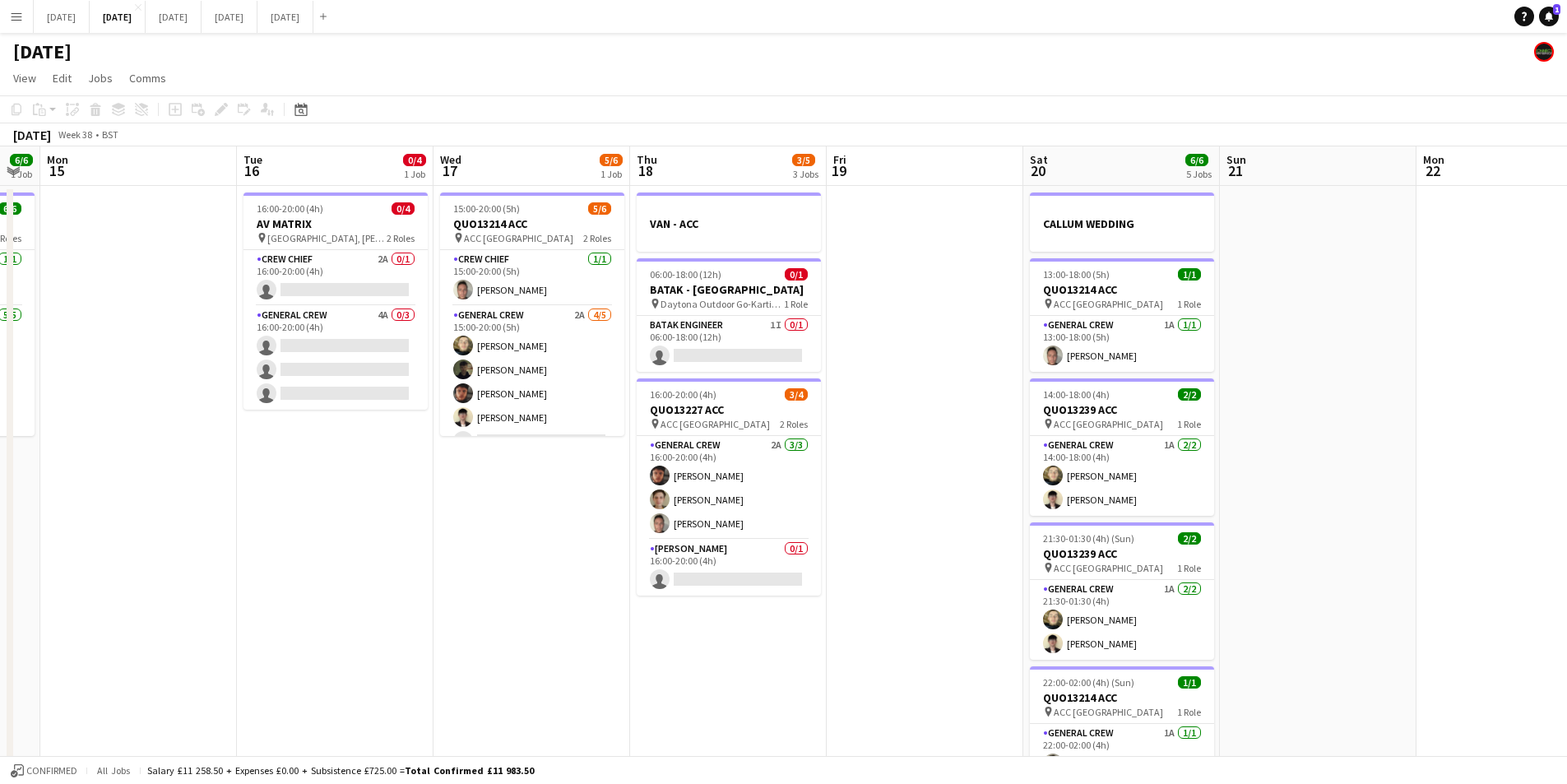
drag, startPoint x: 382, startPoint y: 598, endPoint x: 429, endPoint y: 485, distance: 122.4
click at [400, 597] on app-calendar-viewport "Sat 13 3/4 2 Jobs Sun 14 6/6 1 Job Mon 15 Tue 16 0/4 1 Job Wed 17 5/6 1 Job Thu…" at bounding box center [784, 625] width 1567 height 958
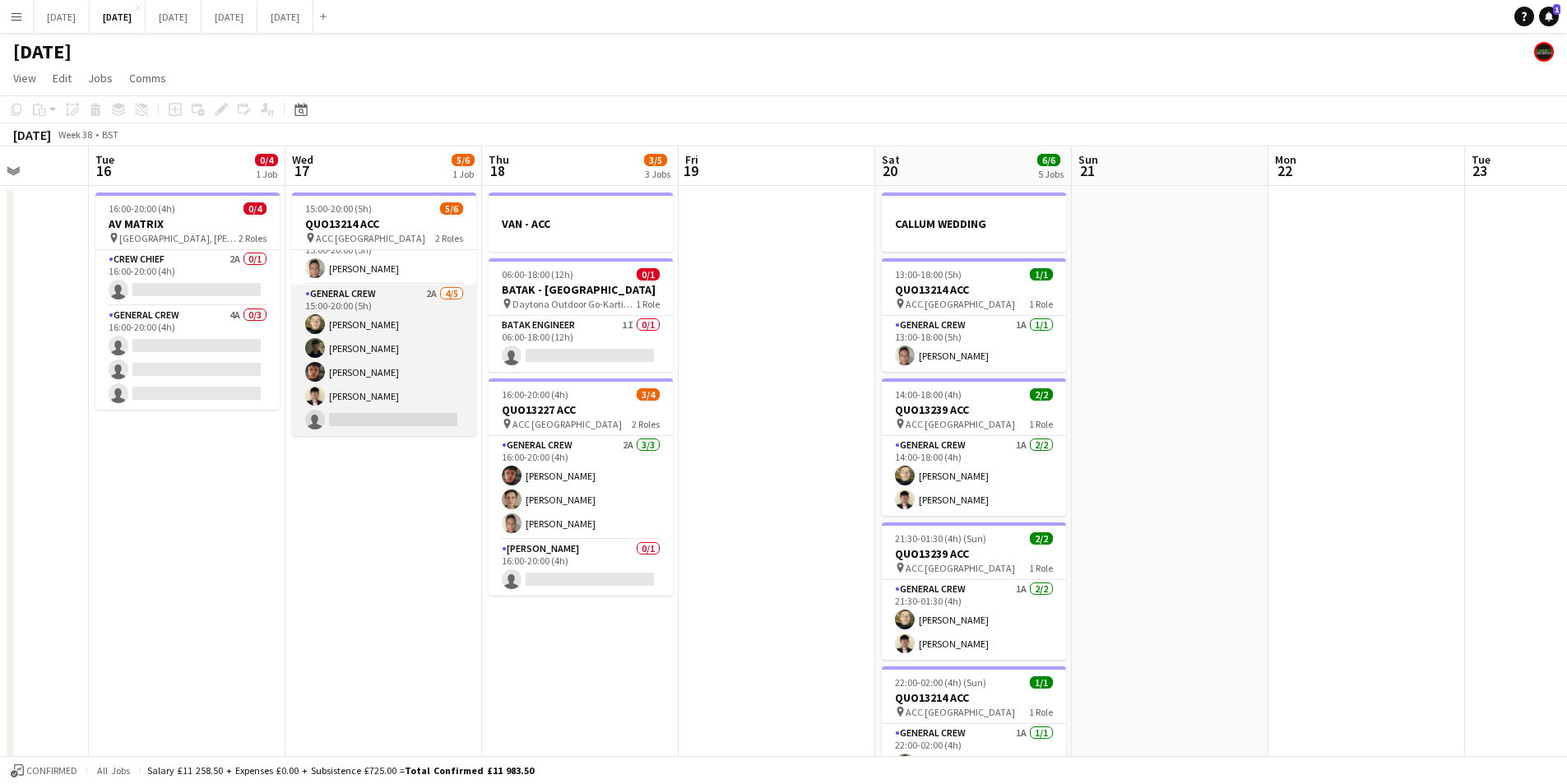
scroll to position [0, 0]
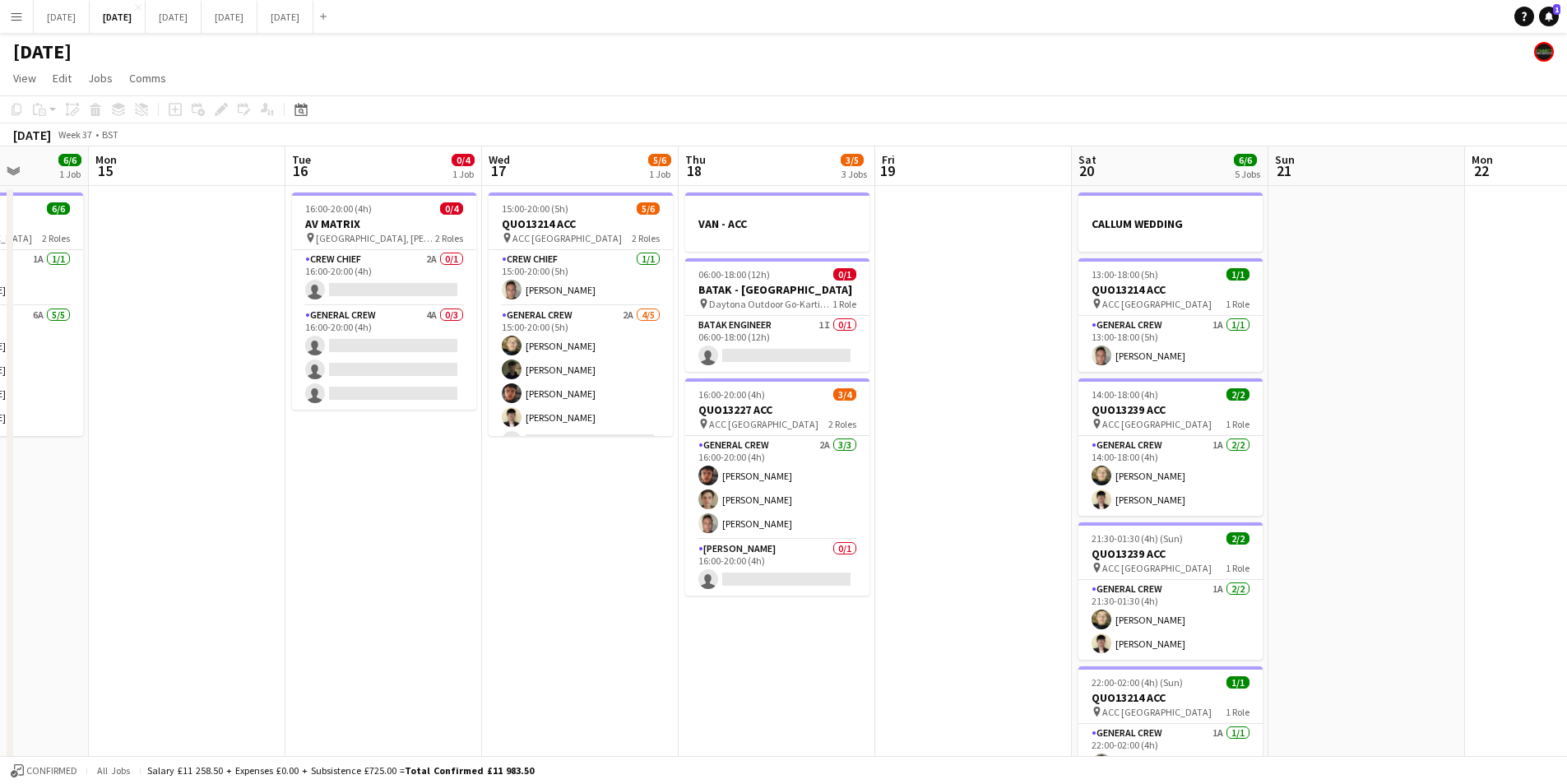
drag, startPoint x: 523, startPoint y: 604, endPoint x: 861, endPoint y: 517, distance: 349.0
click at [866, 522] on app-calendar-viewport "Fri 12 Sat 13 3/4 2 Jobs Sun 14 6/6 1 Job Mon 15 Tue 16 0/4 1 Job Wed 17 5/6 1 …" at bounding box center [784, 625] width 1567 height 958
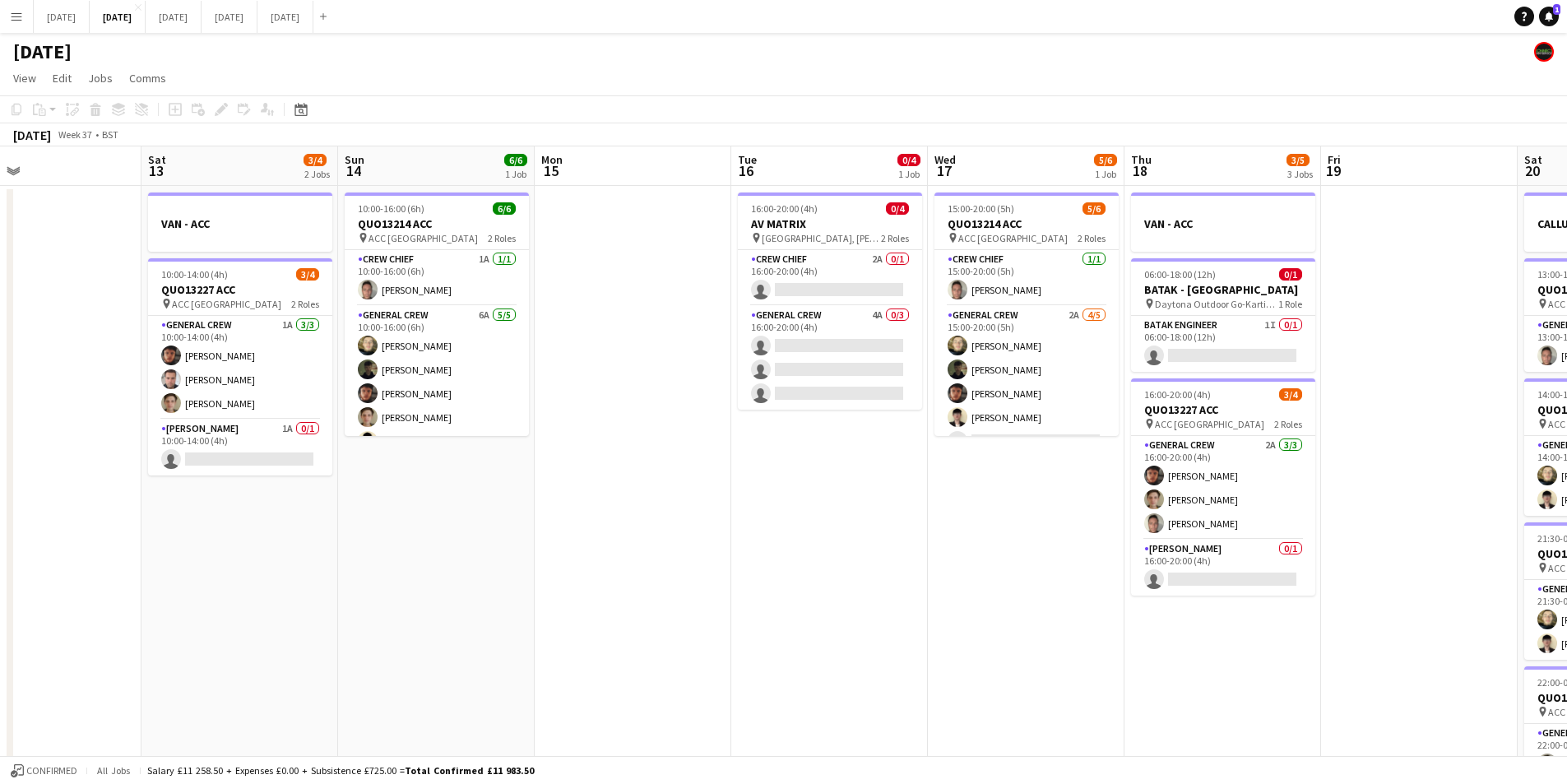
drag, startPoint x: 577, startPoint y: 531, endPoint x: 857, endPoint y: 556, distance: 281.1
click at [853, 557] on app-calendar-viewport "Wed 10 Thu 11 0/4 1 Job Fri 12 Sat 13 3/4 2 Jobs Sun 14 6/6 1 Job Mon 15 Tue 16…" at bounding box center [784, 625] width 1567 height 958
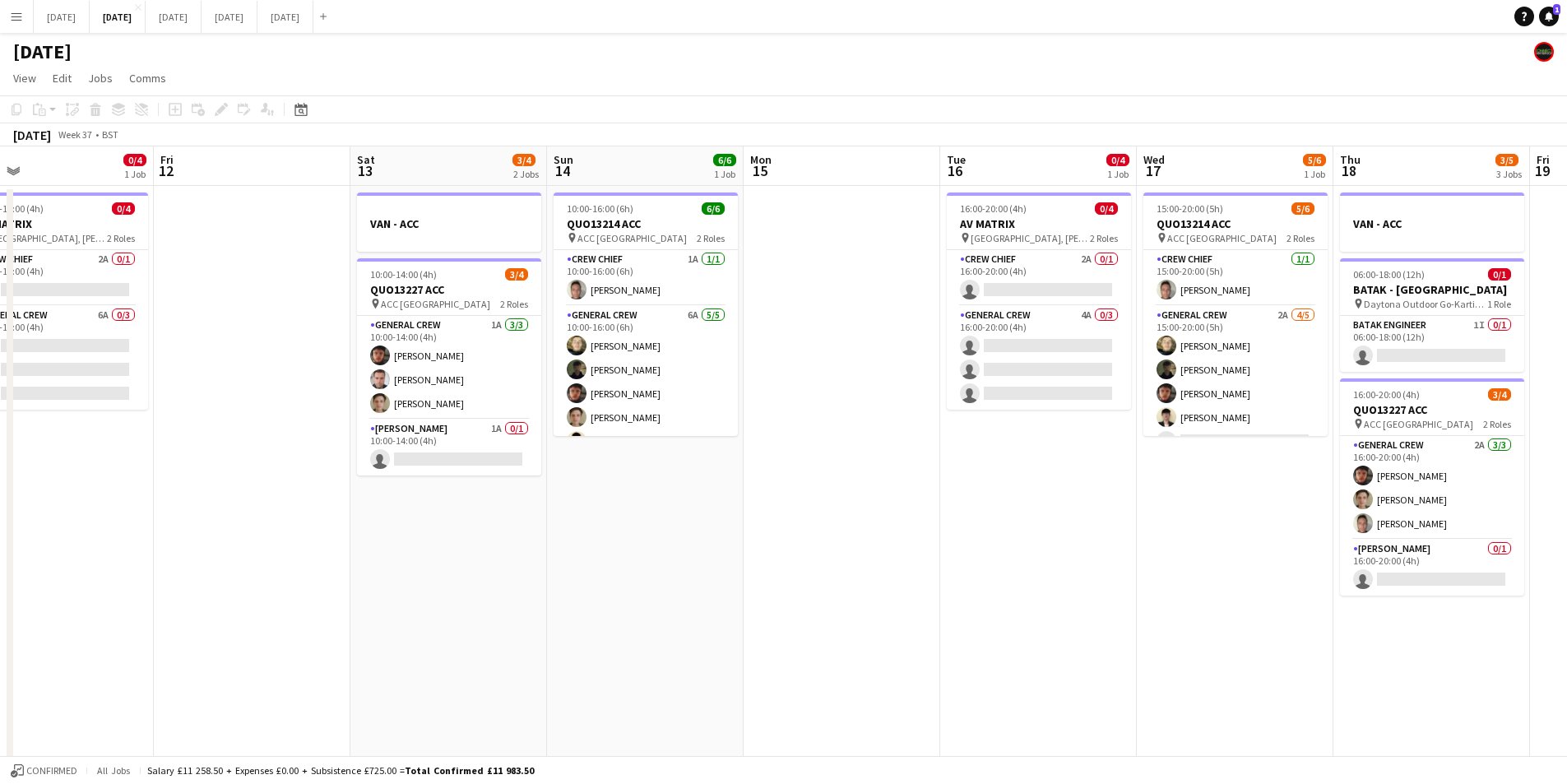
drag, startPoint x: 651, startPoint y: 591, endPoint x: 572, endPoint y: 525, distance: 102.9
click at [819, 587] on app-calendar-viewport "Tue 9 0/2 2 Jobs Wed 10 Thu 11 0/4 1 Job Fri 12 Sat 13 3/4 2 Jobs Sun 14 6/6 1 …" at bounding box center [784, 625] width 1567 height 958
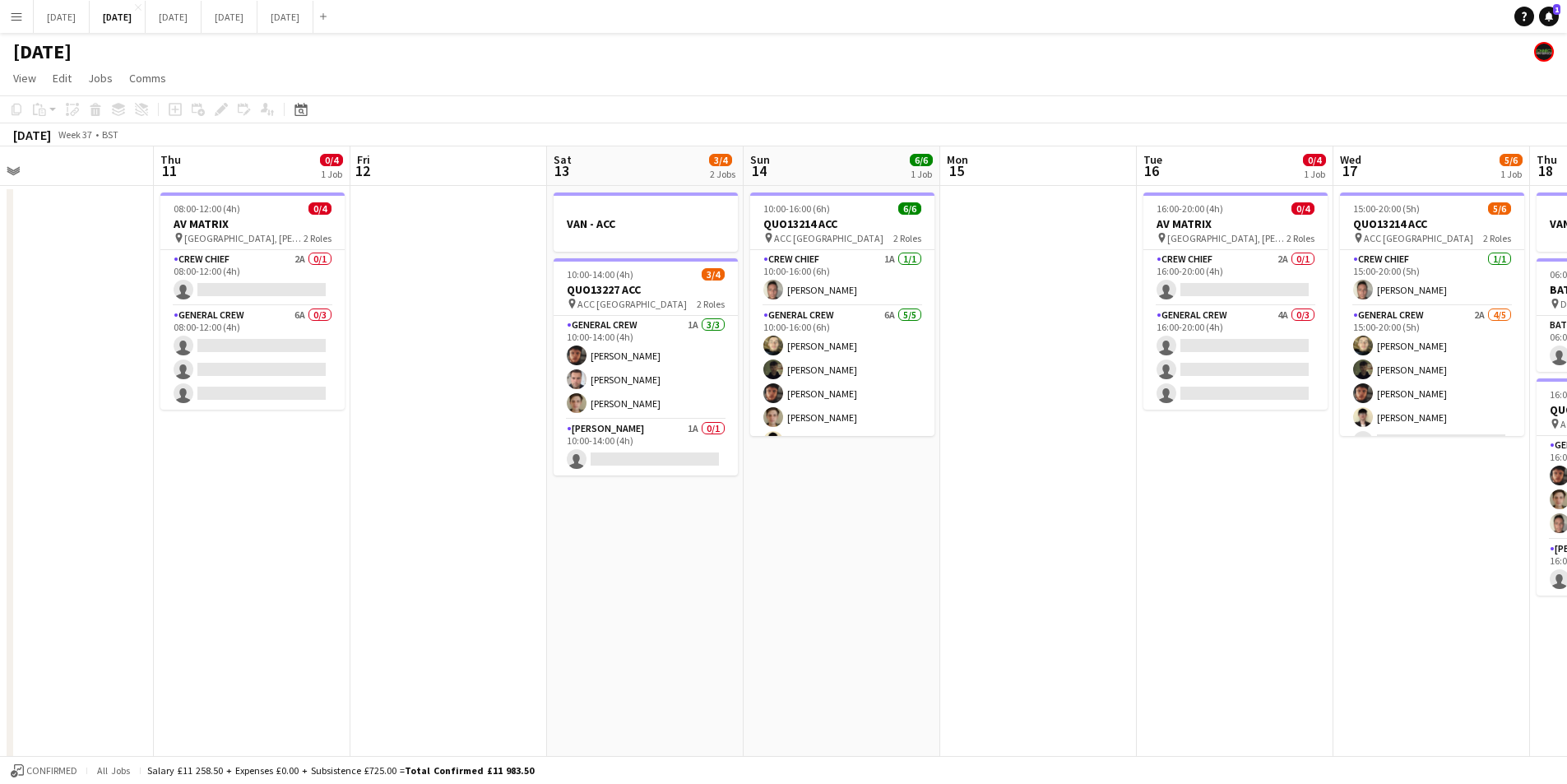
scroll to position [0, 418]
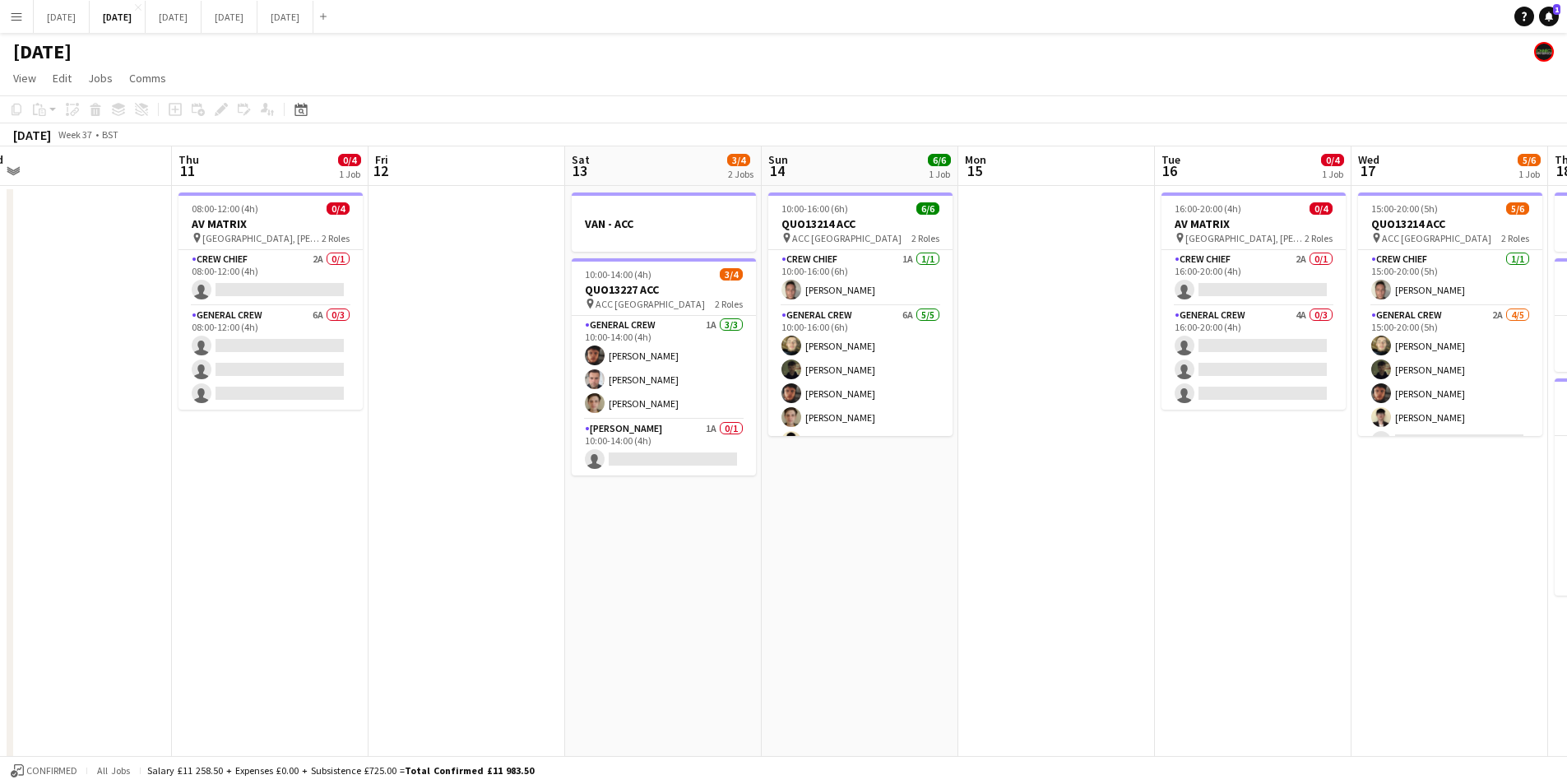
click at [1103, 533] on app-calendar-viewport "Mon 8 3/4 2 Jobs Tue 9 0/2 2 Jobs Wed 10 Thu 11 0/4 1 Job Fri 12 Sat 13 3/4 2 J…" at bounding box center [784, 625] width 1567 height 958
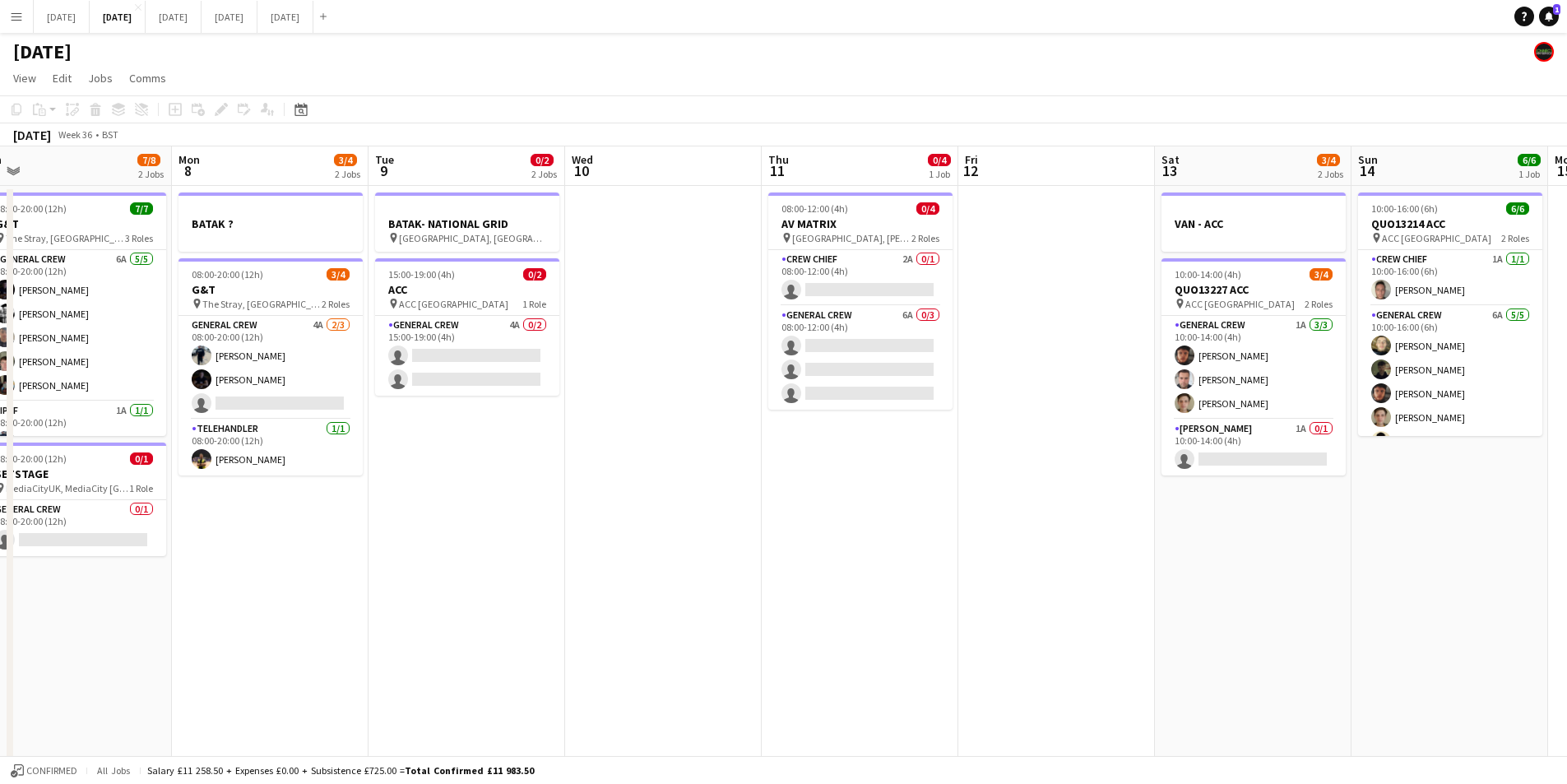
scroll to position [0, 500]
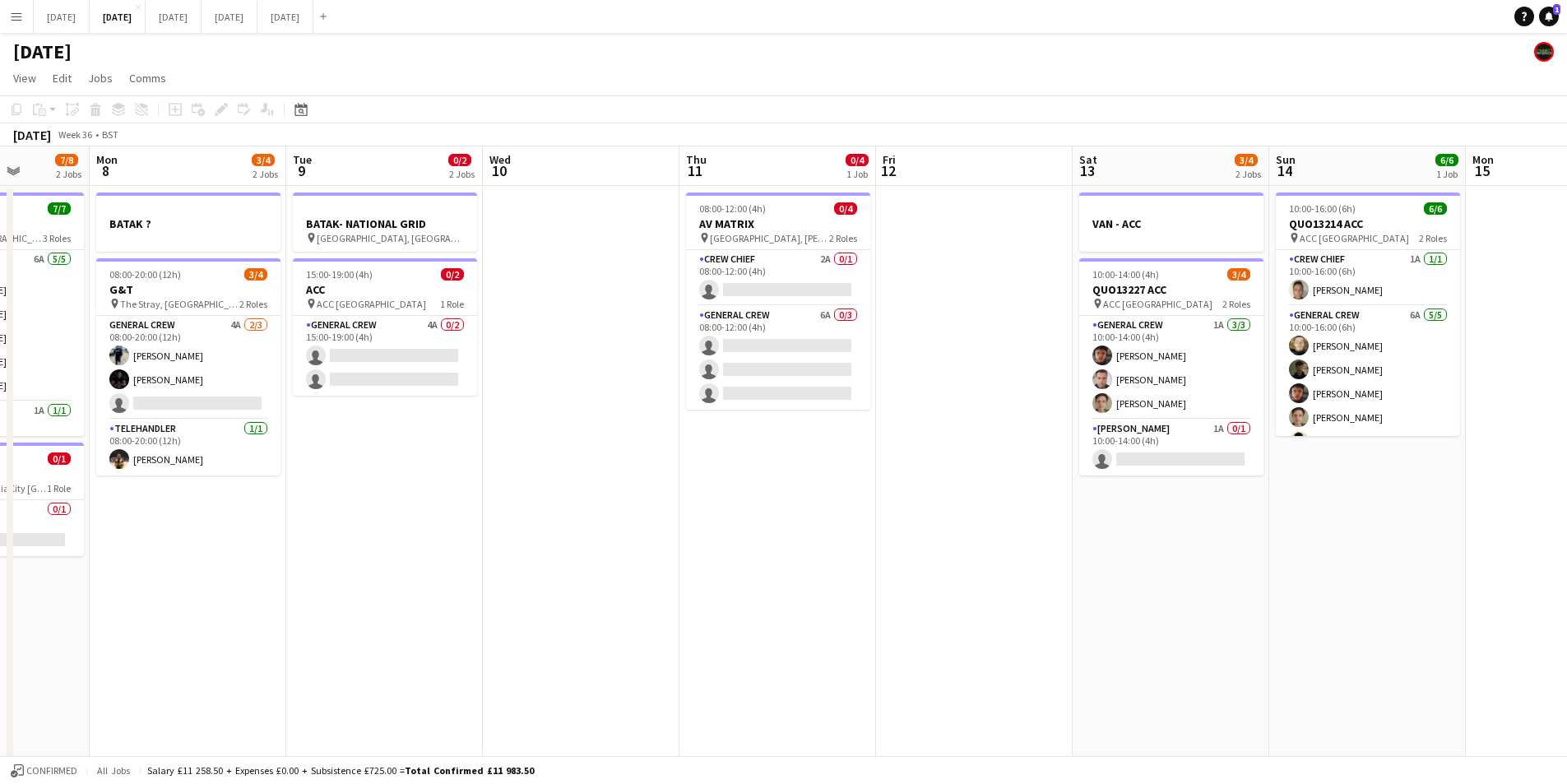
drag, startPoint x: 755, startPoint y: 545, endPoint x: 806, endPoint y: 555, distance: 52.0
click at [806, 555] on app-calendar-viewport "Fri 5 11/14 3 Jobs Sat 6 10/14 5 Jobs Sun 7 7/8 2 Jobs Mon 8 3/4 2 Jobs Tue 9 0…" at bounding box center [784, 625] width 1567 height 958
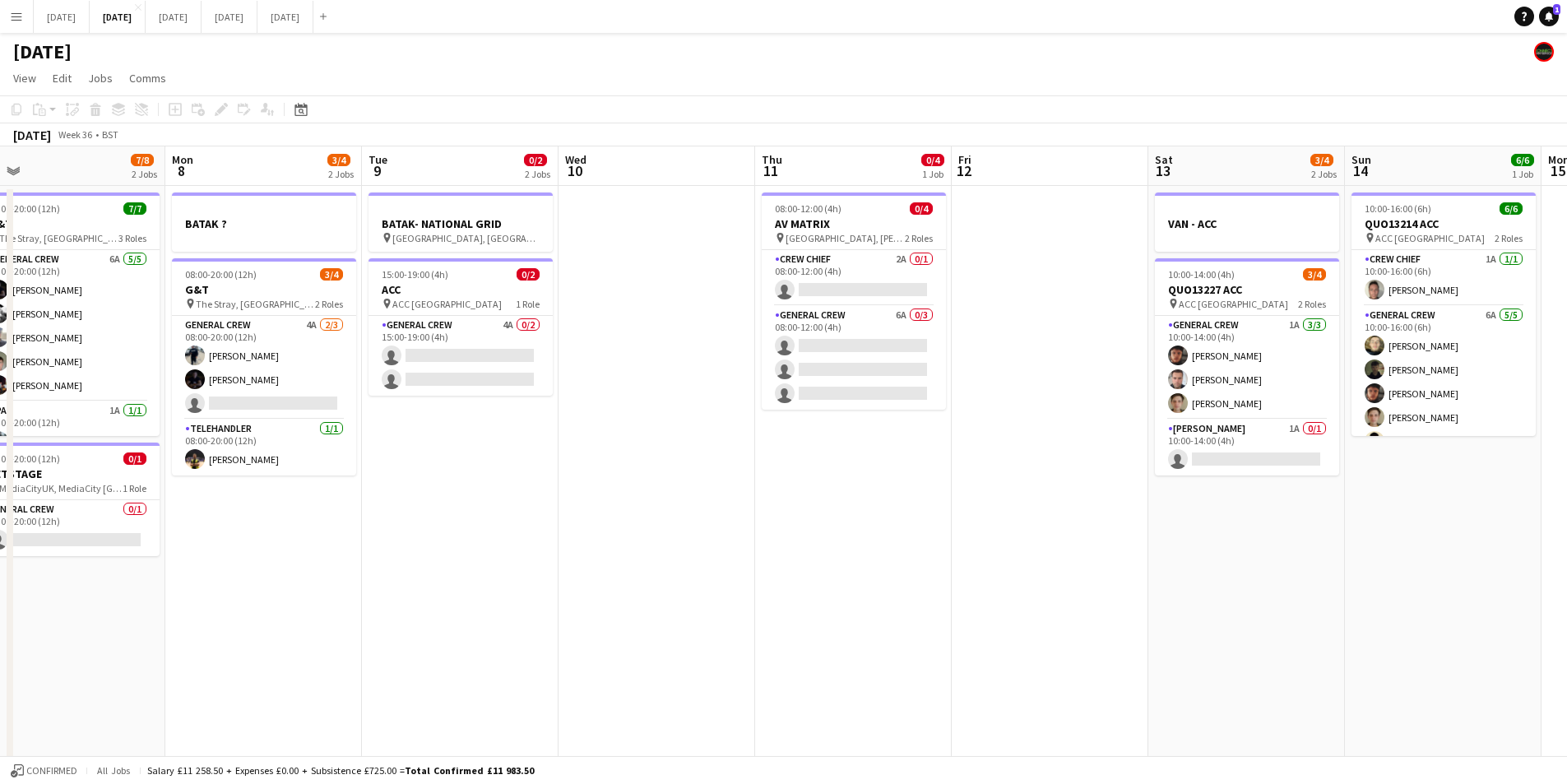
scroll to position [0, 422]
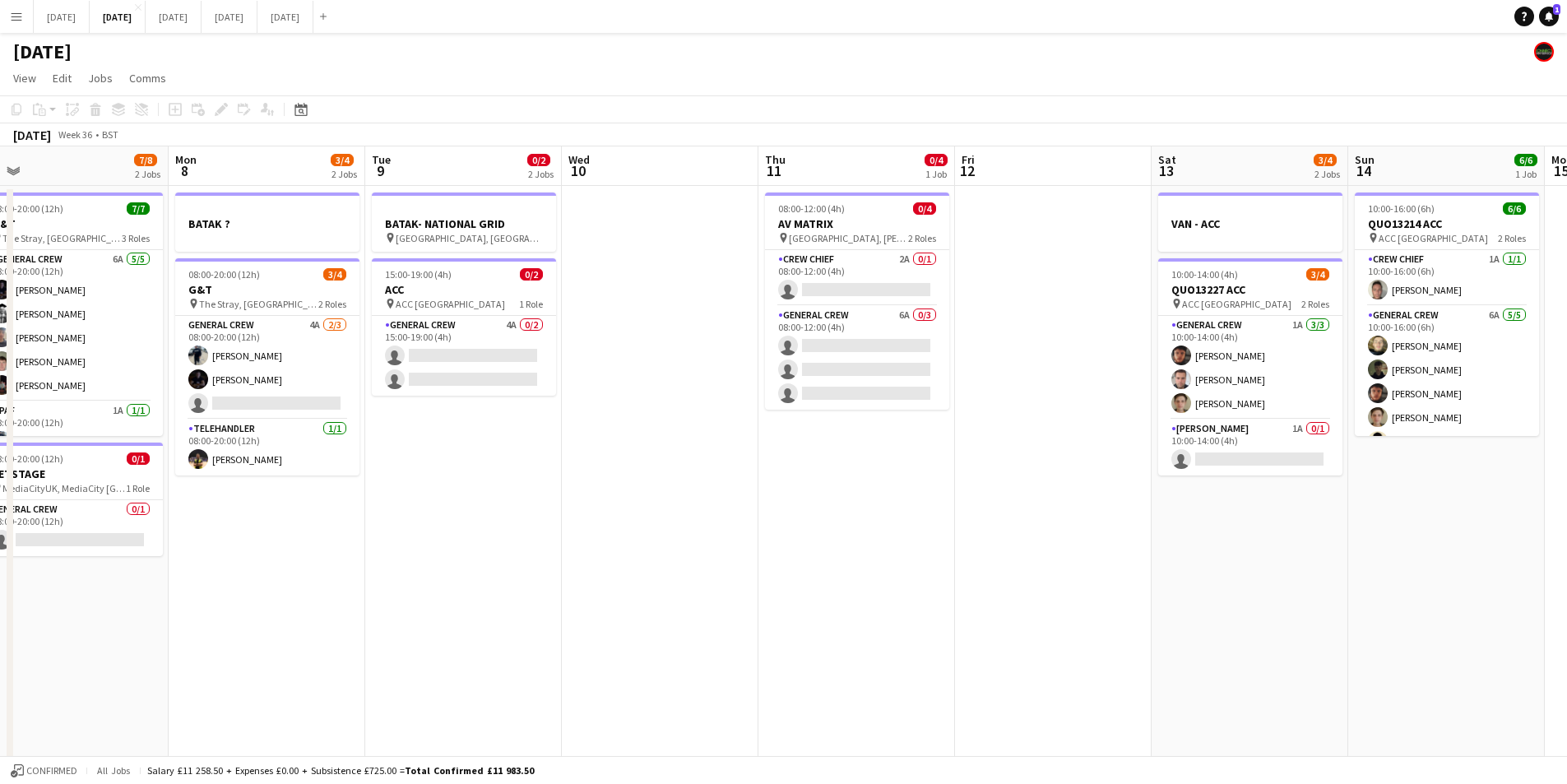
drag, startPoint x: 581, startPoint y: 594, endPoint x: 595, endPoint y: 594, distance: 14.0
click at [595, 594] on app-calendar-viewport "Fri 5 11/14 3 Jobs Sat 6 10/14 5 Jobs Sun 7 7/8 2 Jobs Mon 8 3/4 2 Jobs Tue 9 0…" at bounding box center [784, 625] width 1567 height 958
drag, startPoint x: 523, startPoint y: 587, endPoint x: 1035, endPoint y: 561, distance: 512.7
click at [1041, 563] on app-calendar-viewport "Fri 5 11/14 3 Jobs Sat 6 10/14 5 Jobs Sun 7 7/8 2 Jobs Mon 8 3/4 2 Jobs Tue 9 0…" at bounding box center [784, 625] width 1567 height 958
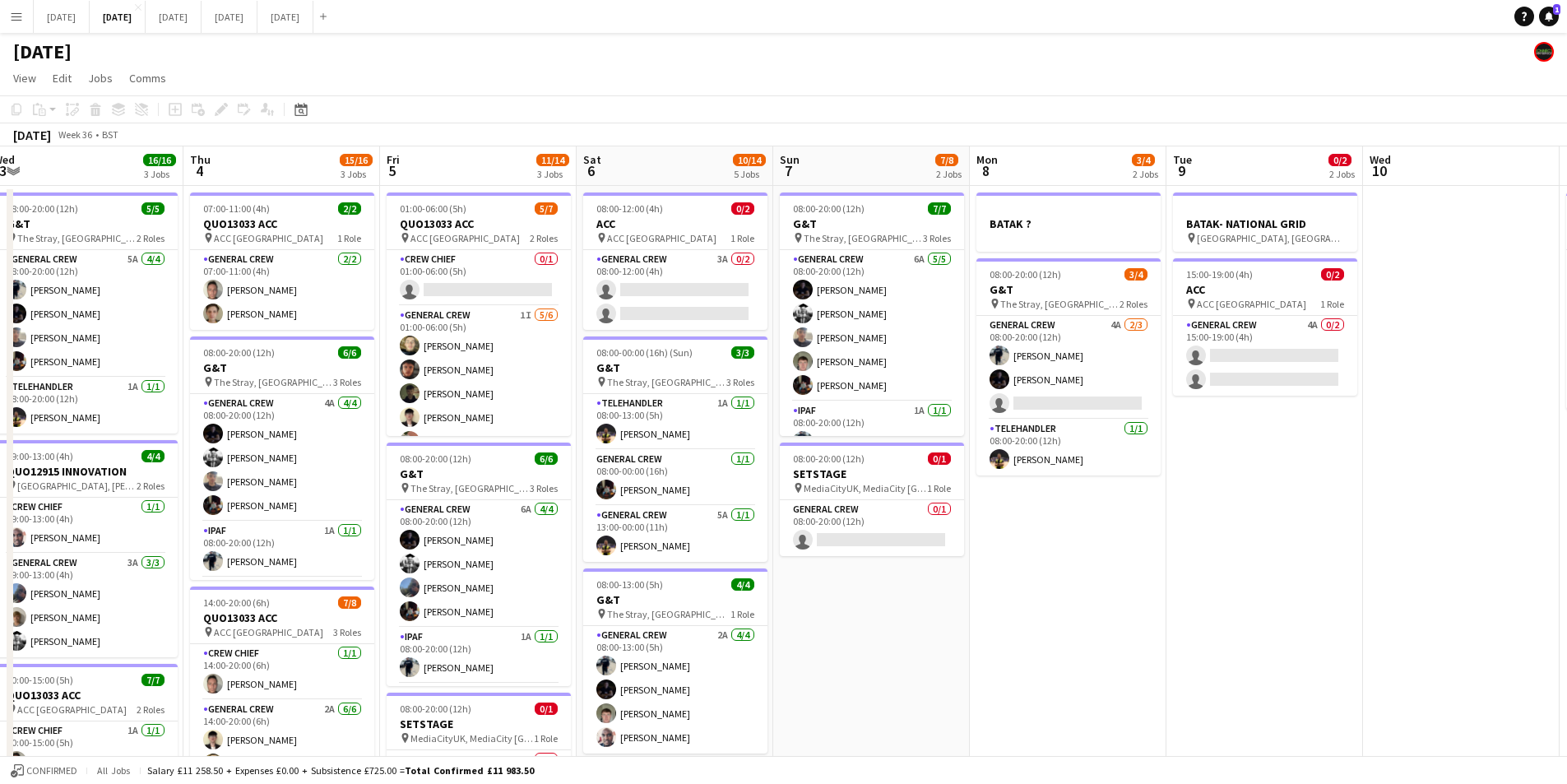
drag, startPoint x: 772, startPoint y: 596, endPoint x: 894, endPoint y: 584, distance: 122.6
click at [890, 589] on app-calendar-viewport "Tue 2 16/19 3 Jobs Wed 3 16/16 3 Jobs Thu 4 15/16 3 Jobs Fri 5 11/14 3 Jobs Sat…" at bounding box center [784, 625] width 1567 height 958
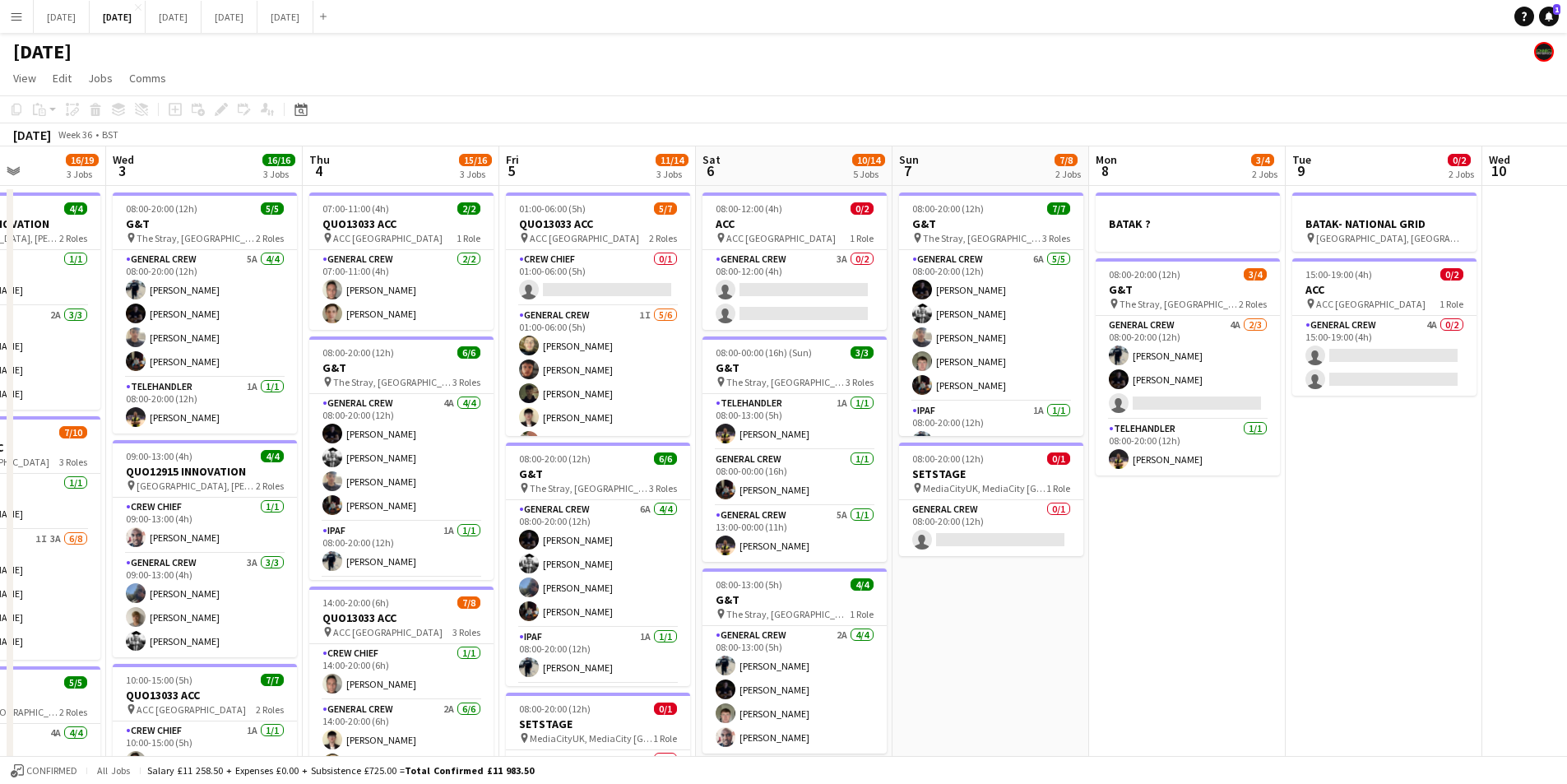
drag, startPoint x: 381, startPoint y: 541, endPoint x: 703, endPoint y: 531, distance: 322.2
click at [703, 531] on app-calendar-viewport "Sun 31 Mon 1 10/12 2 Jobs Tue 2 16/19 3 Jobs Wed 3 16/16 3 Jobs Thu 4 15/16 3 J…" at bounding box center [784, 625] width 1567 height 958
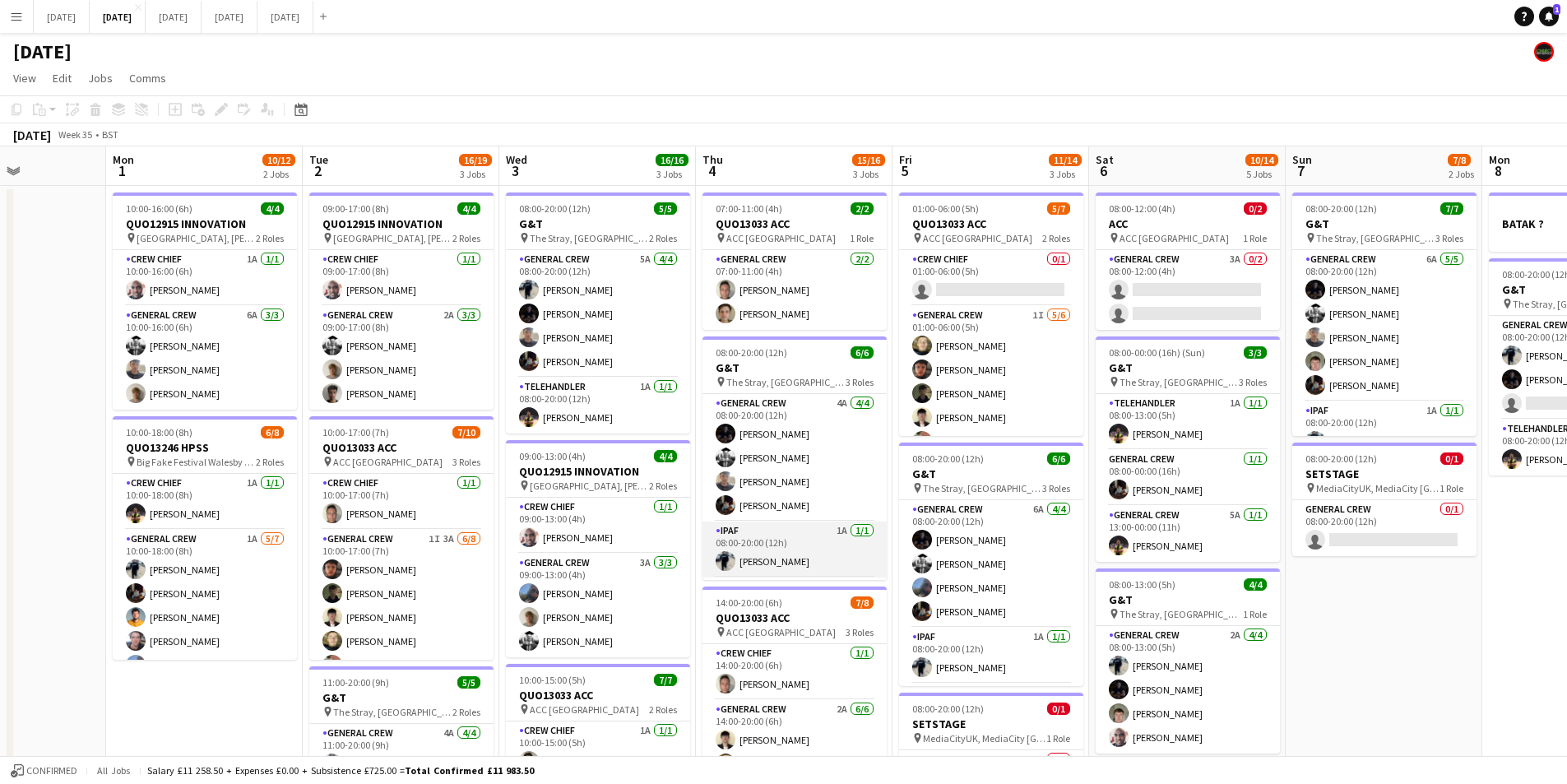
scroll to position [0, 555]
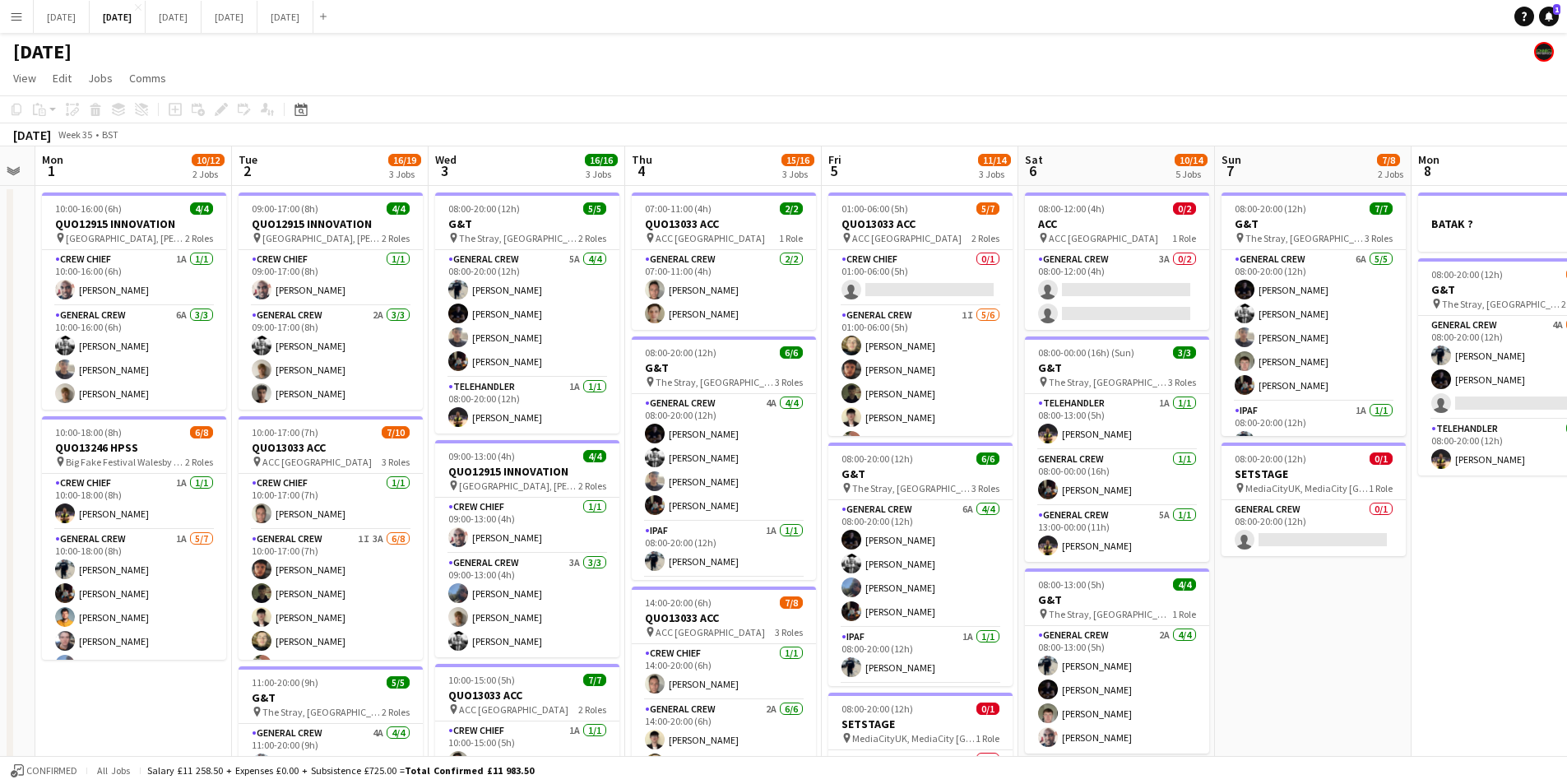
drag, startPoint x: 356, startPoint y: 433, endPoint x: 493, endPoint y: 445, distance: 137.5
click at [489, 447] on app-calendar-viewport "Fri 29 Sat 30 Sun 31 Mon 1 10/12 2 Jobs Tue 2 16/19 3 Jobs Wed 3 16/16 3 Jobs T…" at bounding box center [784, 625] width 1567 height 958
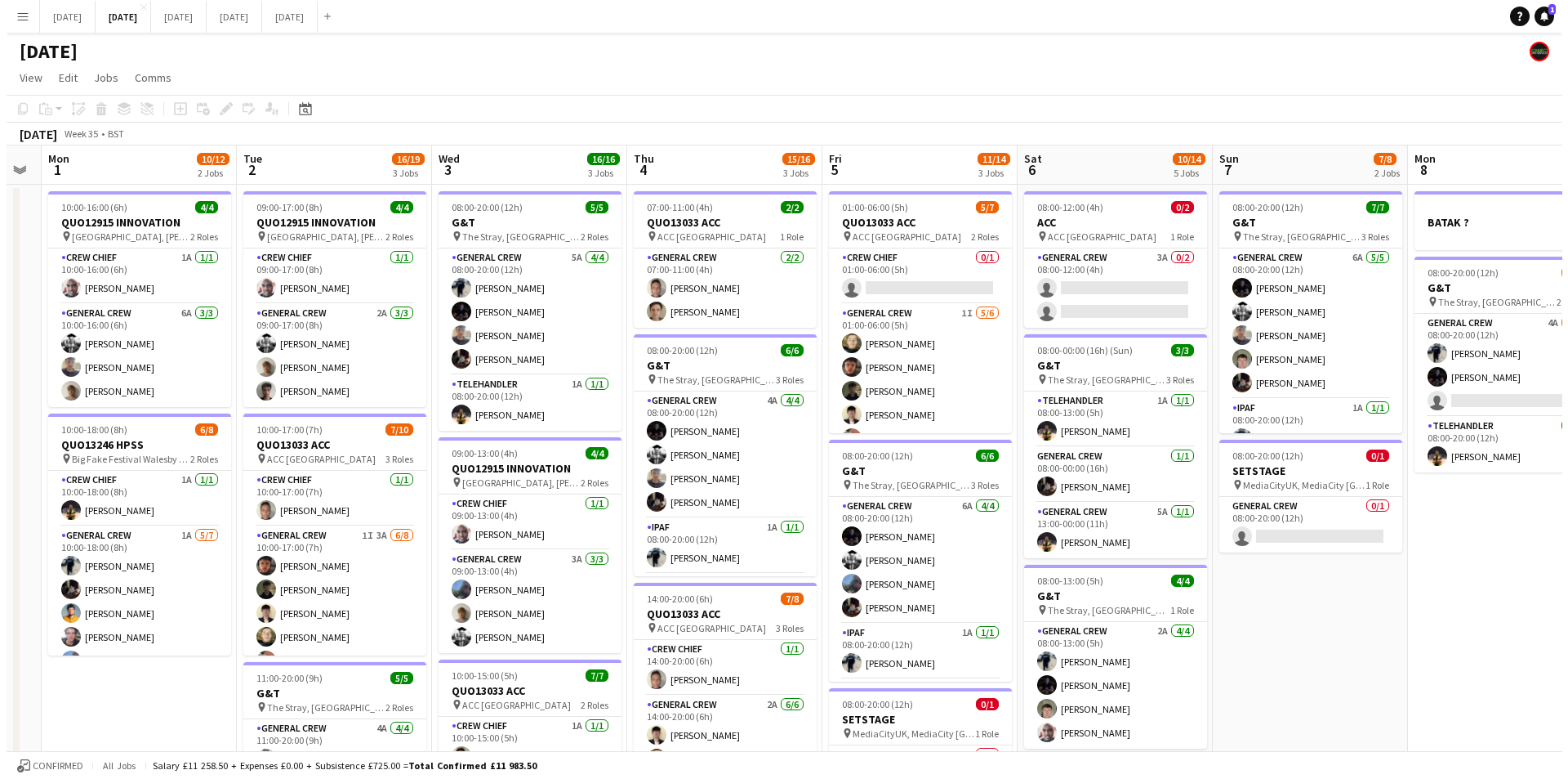
scroll to position [0, 386]
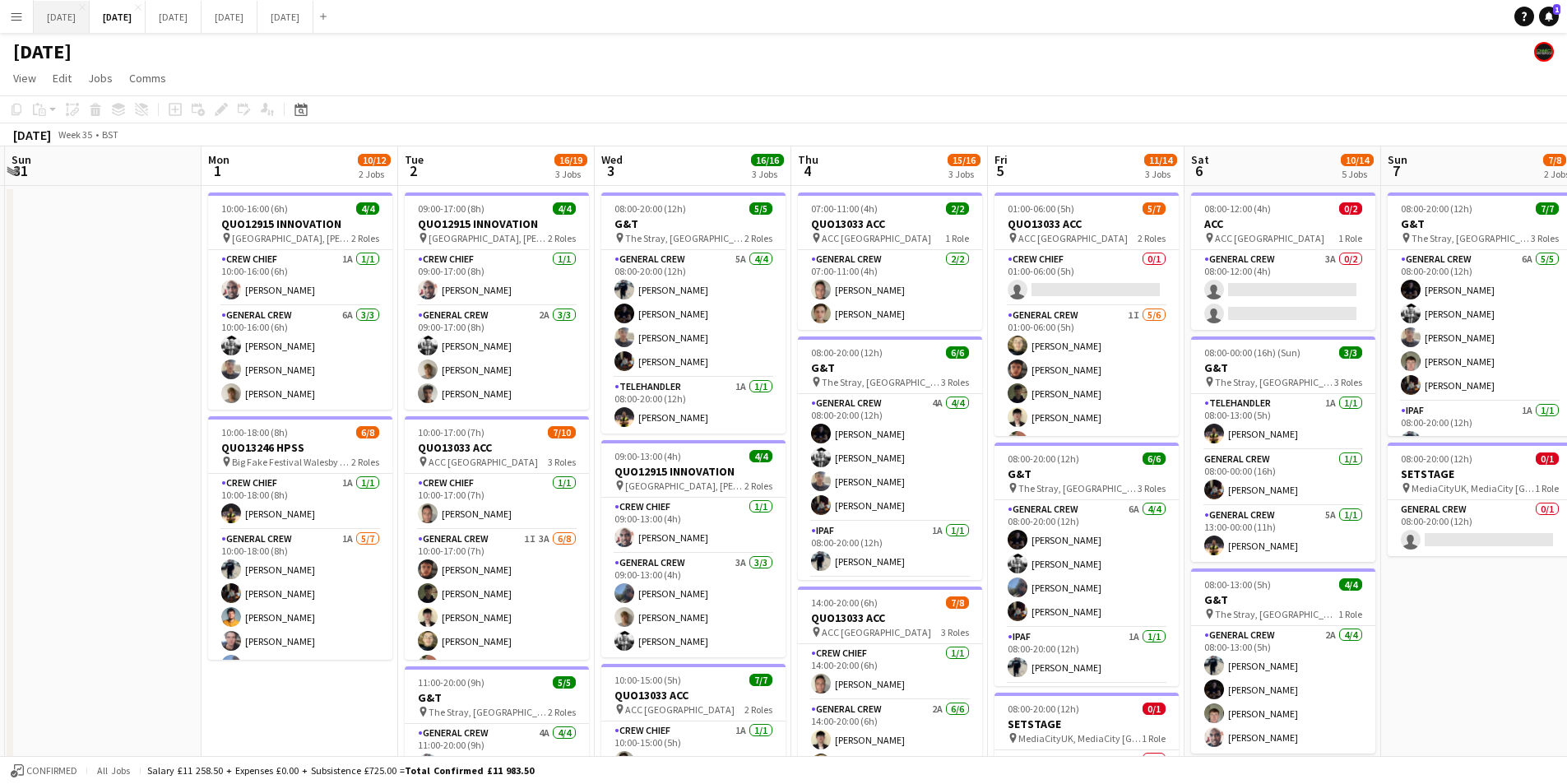
click at [84, 15] on button "[DATE] Close" at bounding box center [62, 17] width 56 height 32
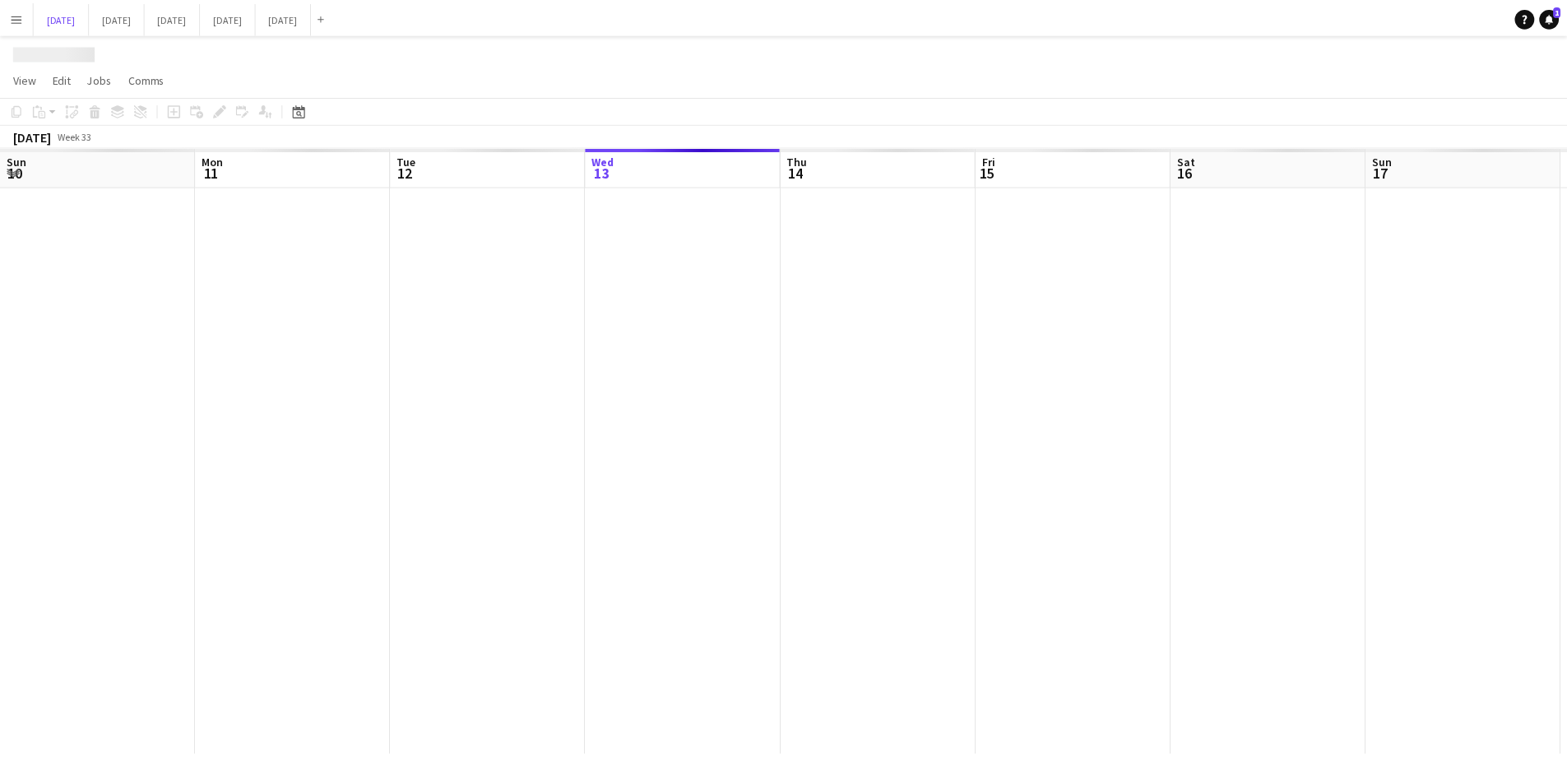
scroll to position [0, 622]
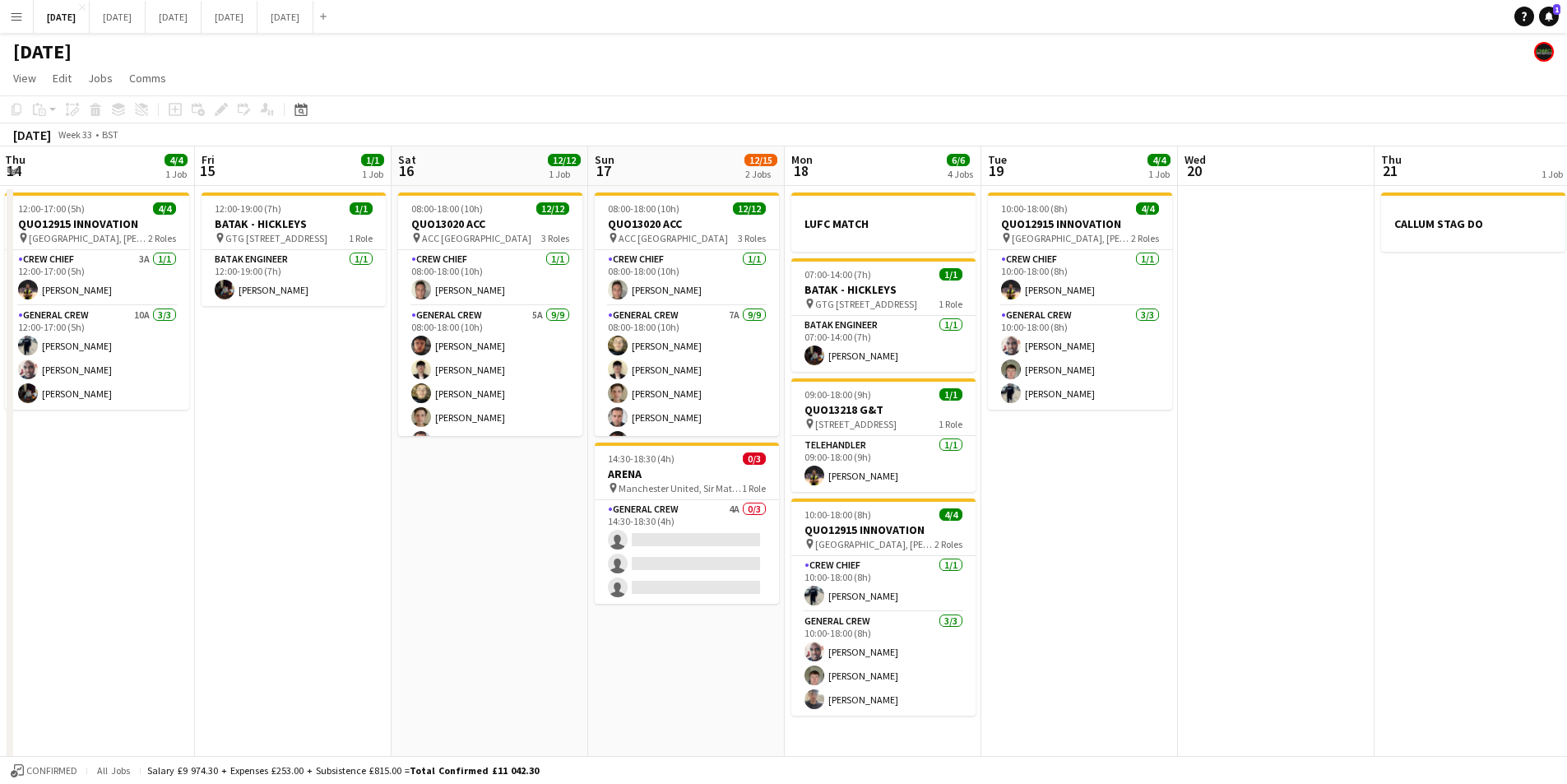
drag, startPoint x: 1154, startPoint y: 490, endPoint x: 999, endPoint y: 495, distance: 155.1
click at [999, 495] on app-calendar-viewport "Sun 10 Mon 11 Tue 12 Wed 13 Thu 14 4/4 1 Job Fri 15 1/1 1 Job Sat 16 12/12 1 Jo…" at bounding box center [784, 474] width 1567 height 654
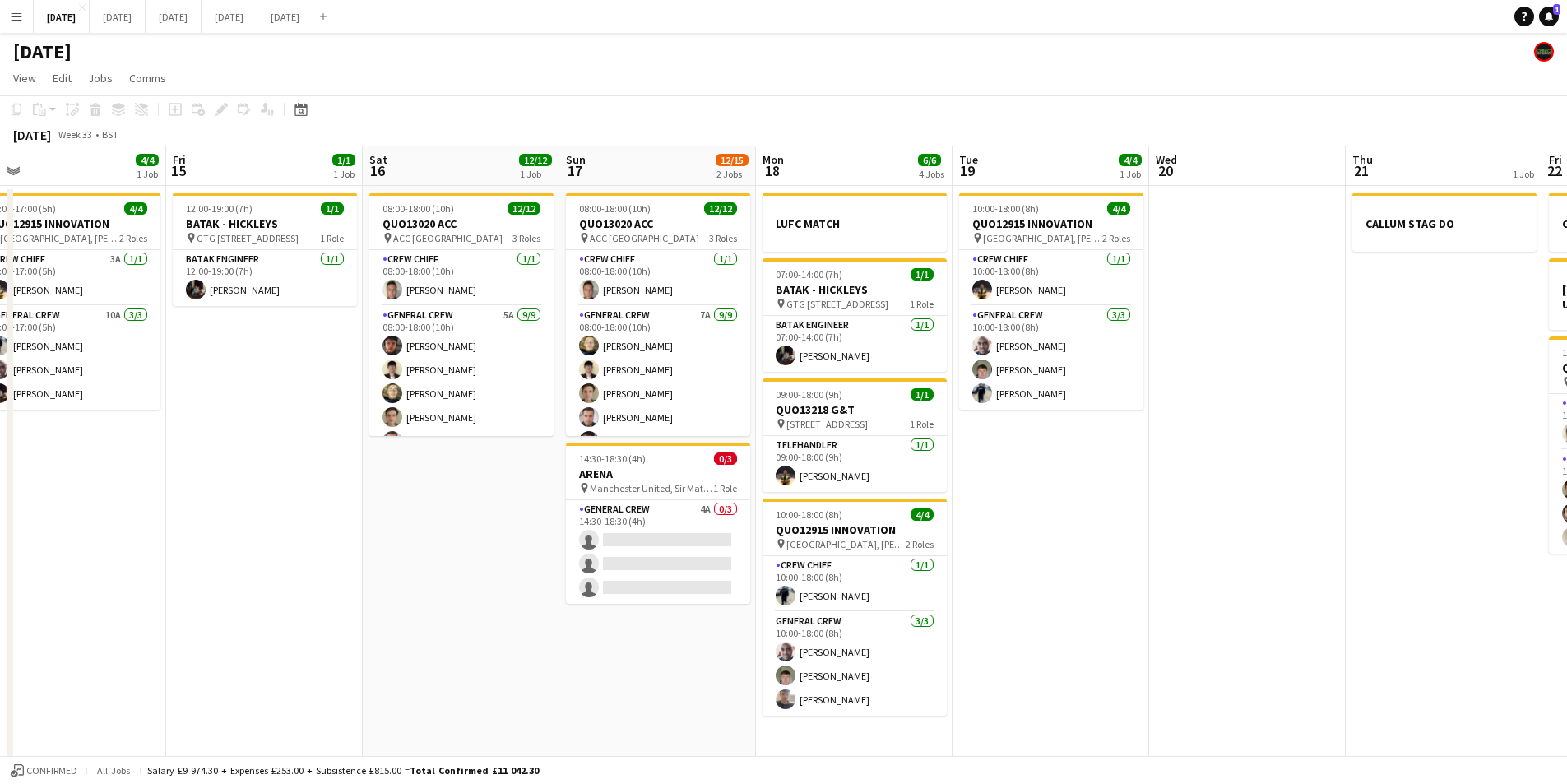
scroll to position [0, 846]
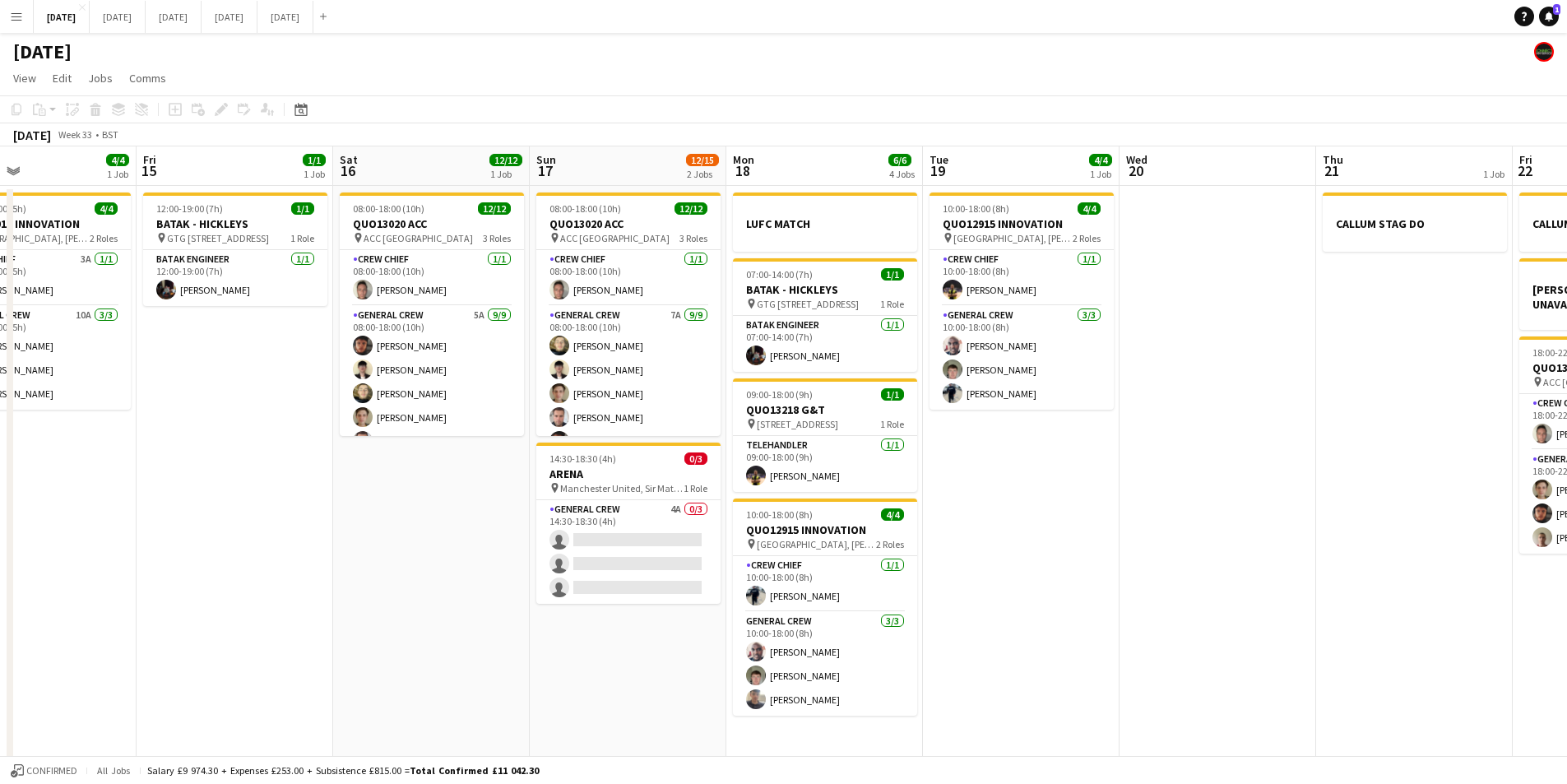
drag, startPoint x: 1157, startPoint y: 513, endPoint x: 1146, endPoint y: 513, distance: 11.0
click at [1146, 513] on app-calendar-viewport "Sun 10 Mon 11 Tue 12 Wed 13 Thu 14 4/4 1 Job Fri 15 1/1 1 Job Sat 16 12/12 1 Jo…" at bounding box center [784, 474] width 1567 height 654
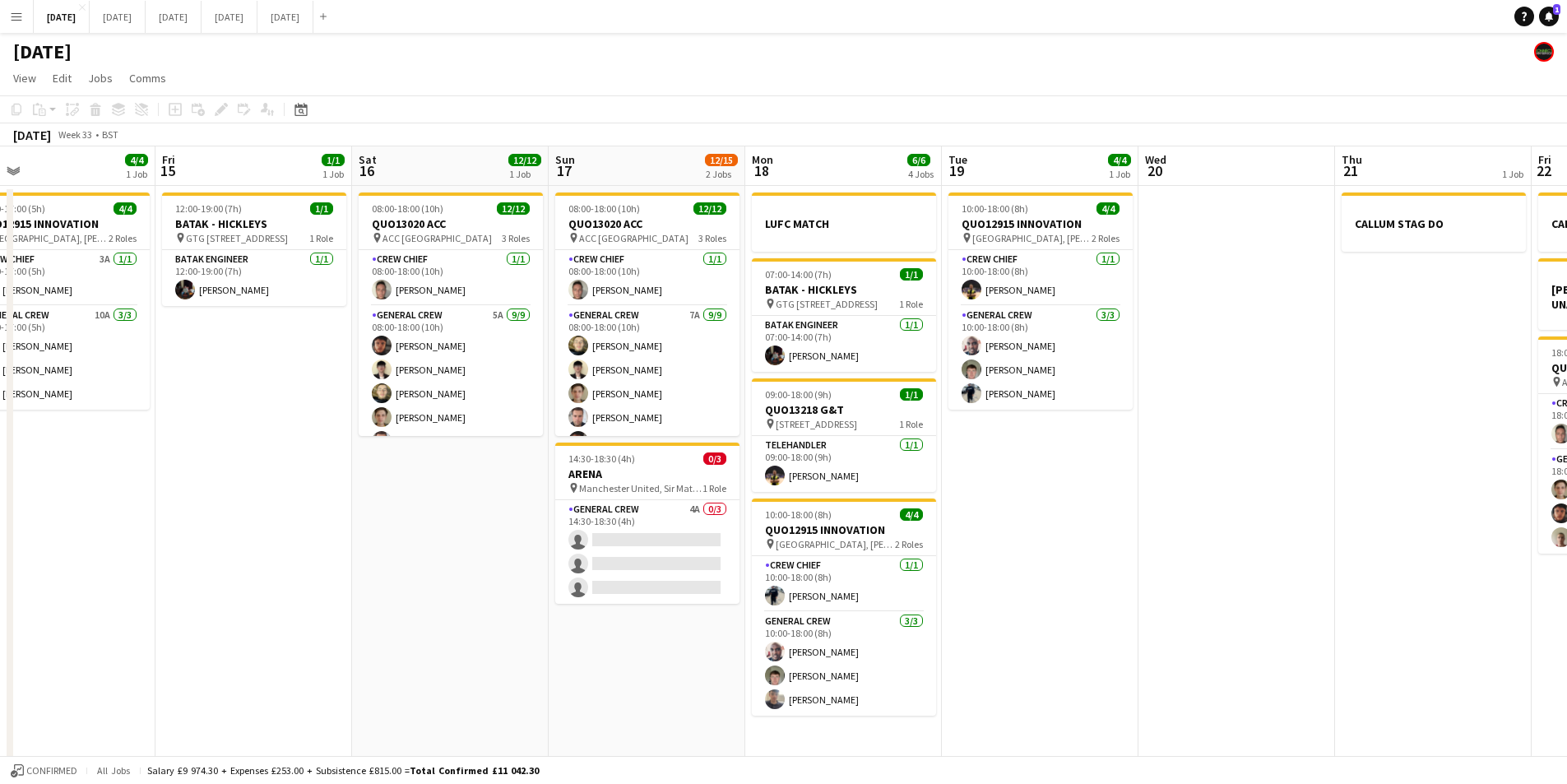
drag, startPoint x: 1222, startPoint y: 571, endPoint x: 1288, endPoint y: 565, distance: 66.3
click at [1399, 580] on app-calendar-viewport "Sun 10 Mon 11 Tue 12 Wed 13 Thu 14 4/4 1 Job Fri 15 1/1 1 Job Sat 16 12/12 1 Jo…" at bounding box center [784, 474] width 1567 height 654
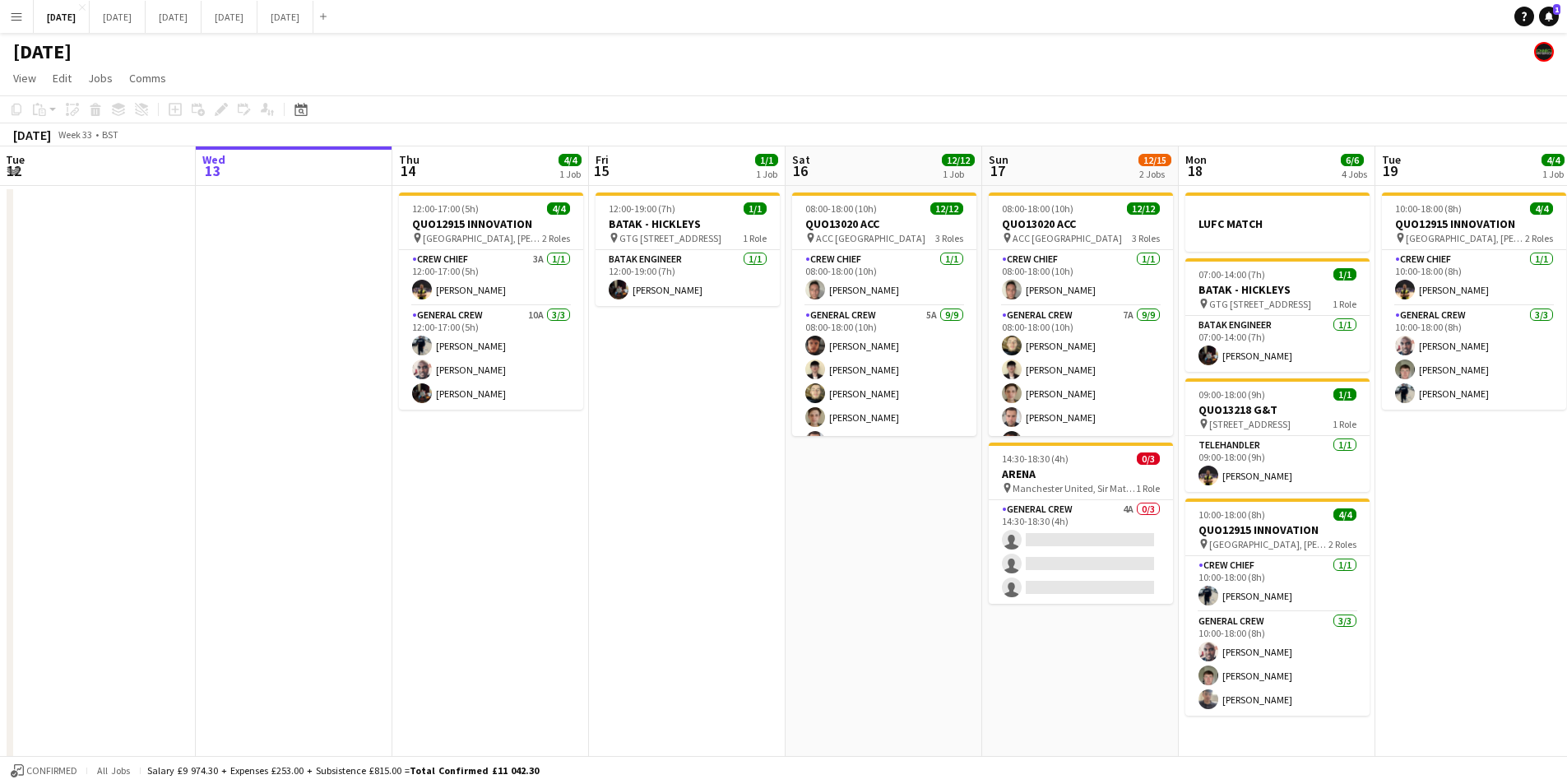
drag, startPoint x: 680, startPoint y: 643, endPoint x: 875, endPoint y: 642, distance: 195.0
click at [928, 648] on app-calendar-viewport "Sun 10 Mon 11 Tue 12 Wed 13 Thu 14 4/4 1 Job Fri 15 1/1 1 Job Sat 16 12/12 1 Jo…" at bounding box center [784, 474] width 1567 height 654
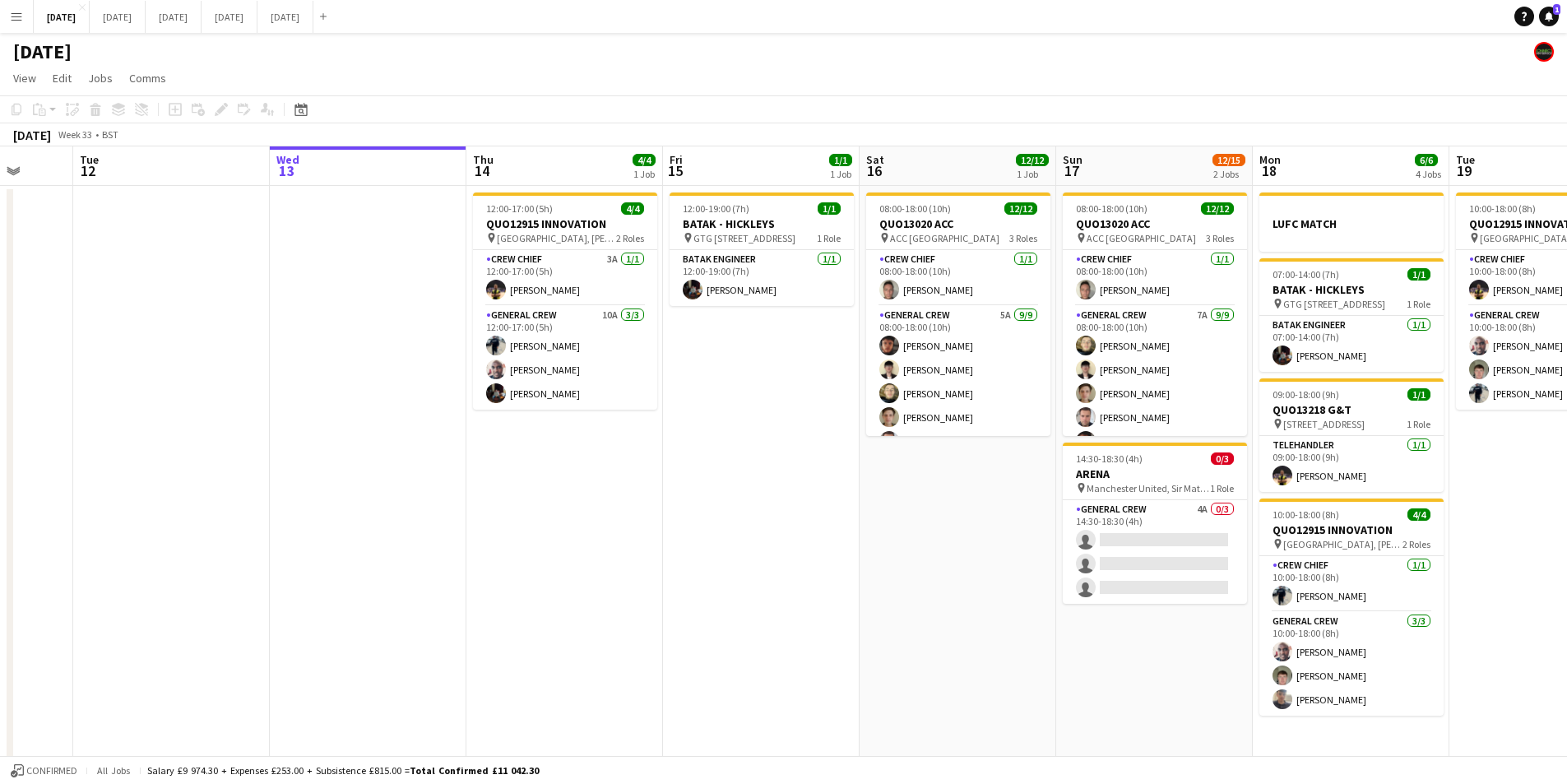
scroll to position [0, 538]
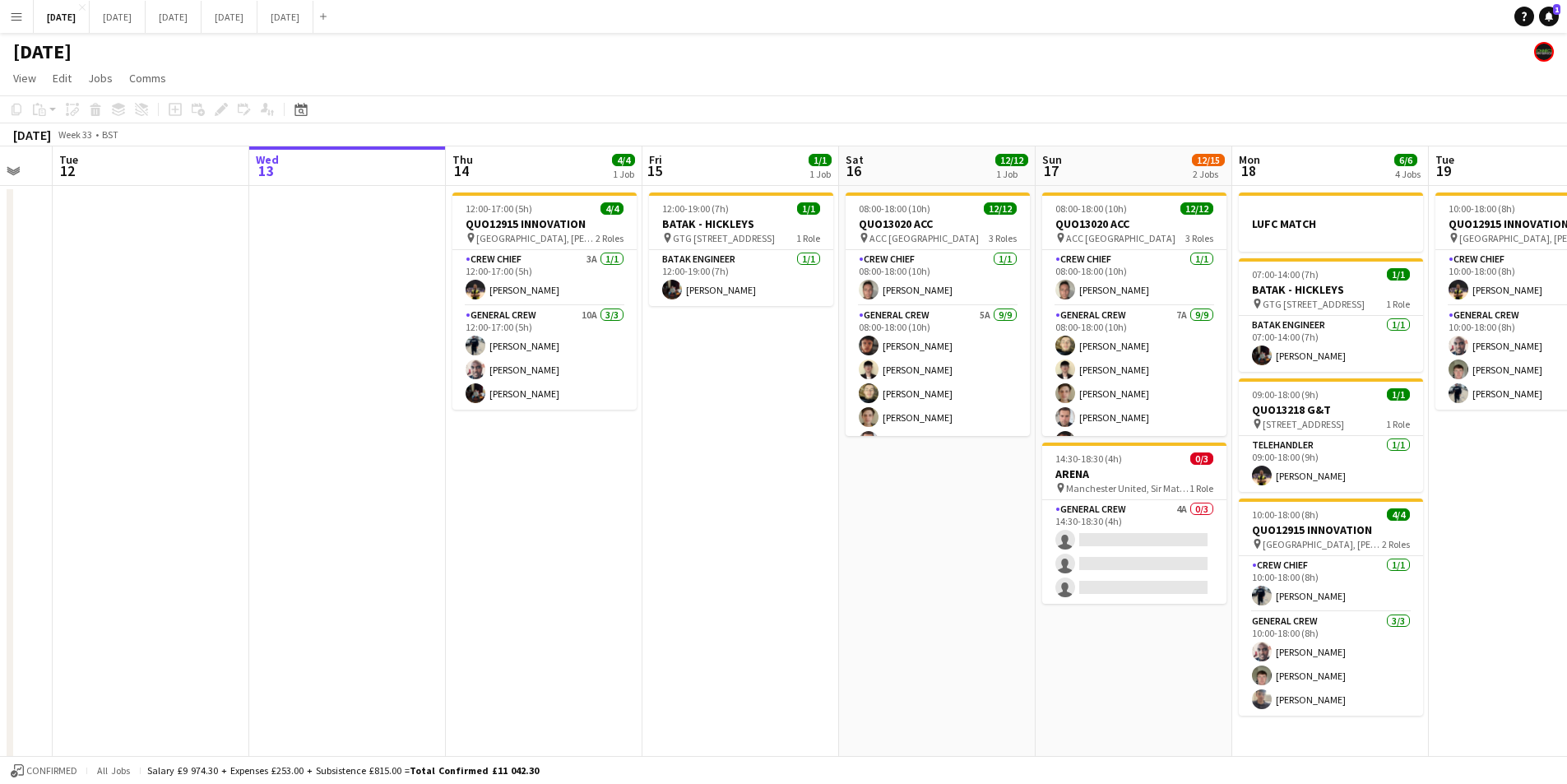
drag, startPoint x: 792, startPoint y: 623, endPoint x: 771, endPoint y: 629, distance: 21.8
click at [771, 629] on app-calendar-viewport "Sat 9 Sun 10 Mon 11 Tue 12 Wed 13 Thu 14 4/4 1 Job Fri 15 1/1 1 Job Sat 16 12/1…" at bounding box center [784, 474] width 1567 height 654
click at [1322, 288] on h3 "BATAK - HICKLEYS" at bounding box center [1331, 290] width 185 height 15
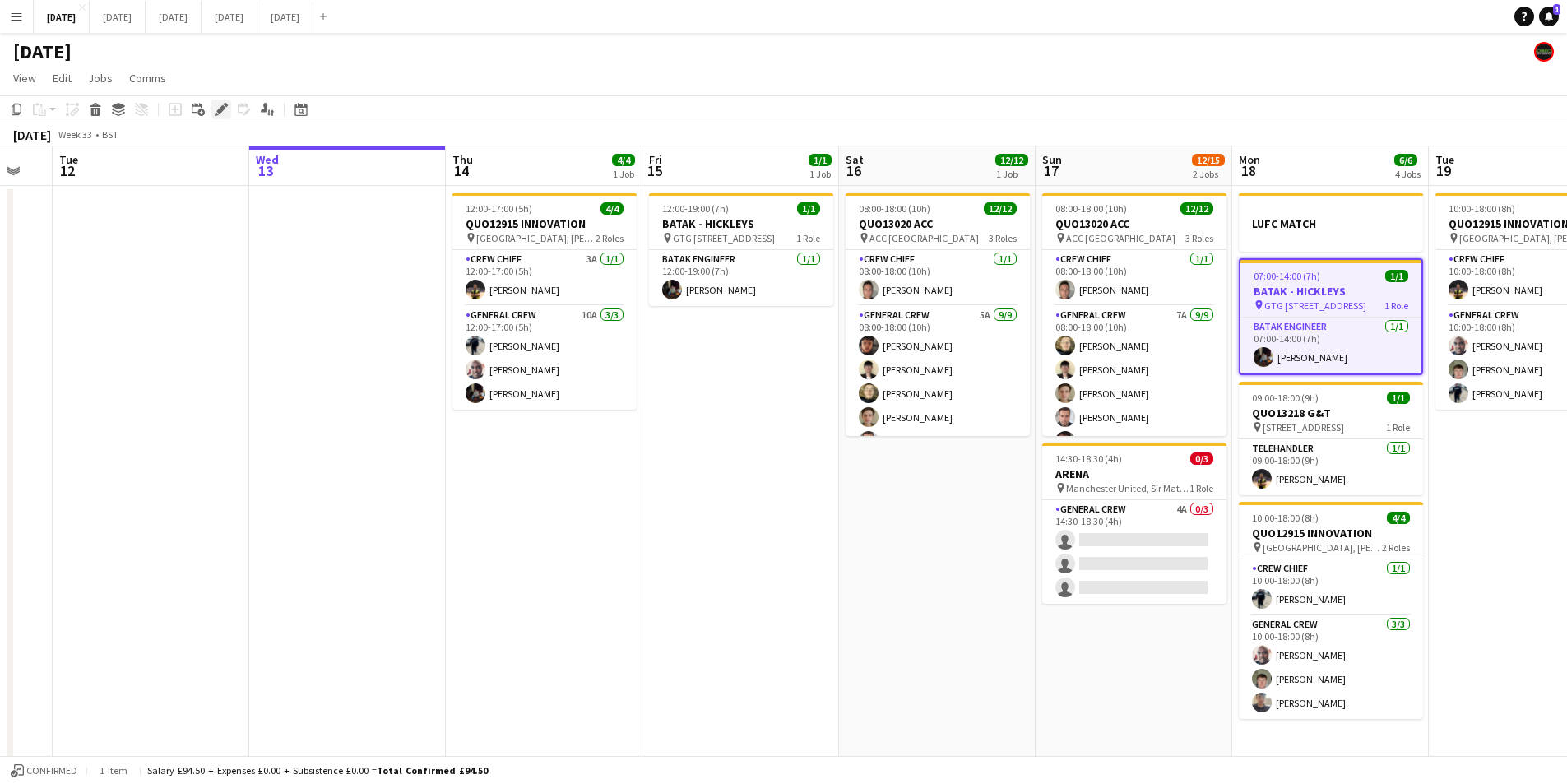
click at [219, 111] on icon at bounding box center [220, 109] width 9 height 9
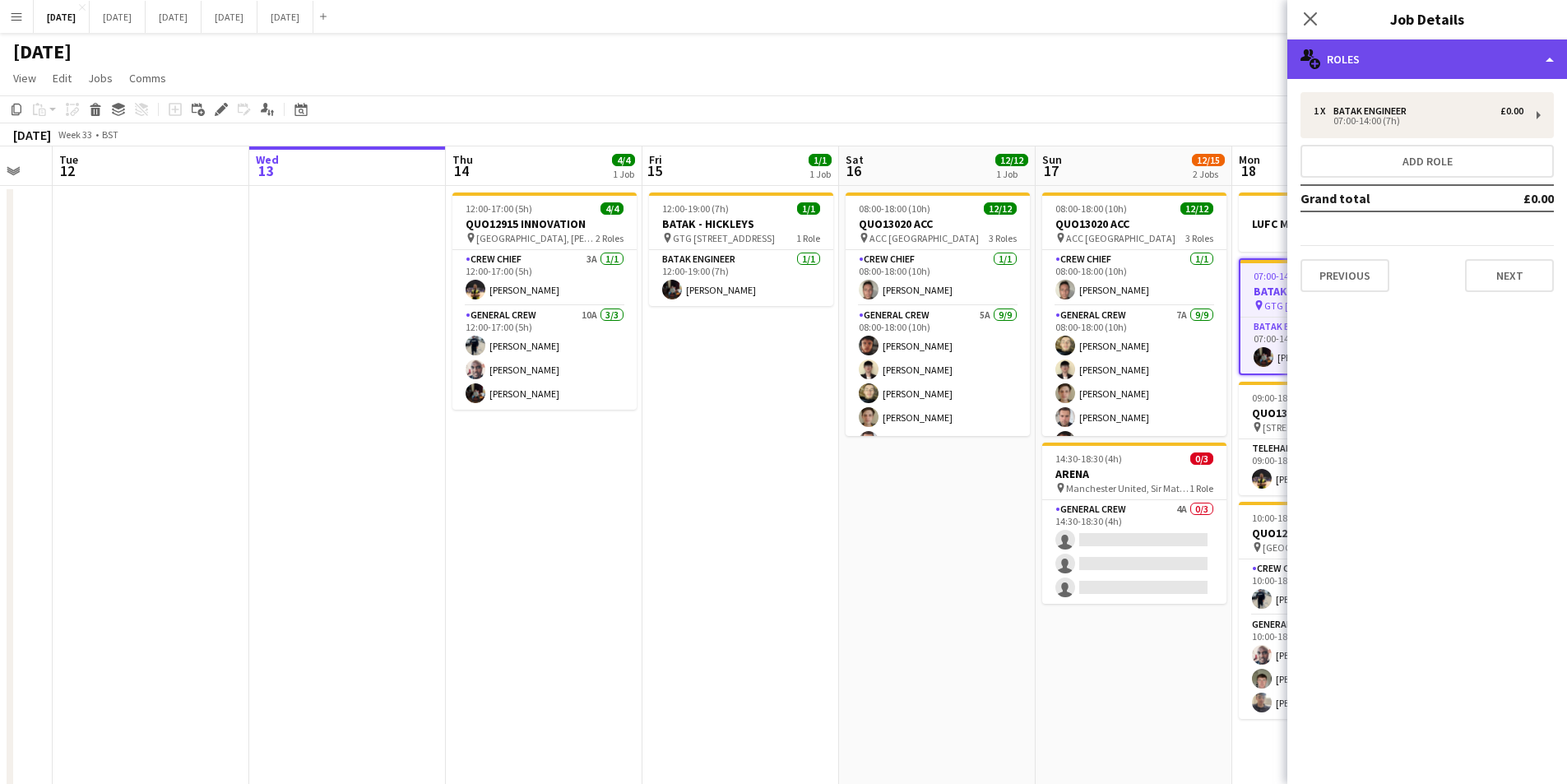
click at [1438, 74] on div "multiple-users-add Roles" at bounding box center [1428, 60] width 280 height 40
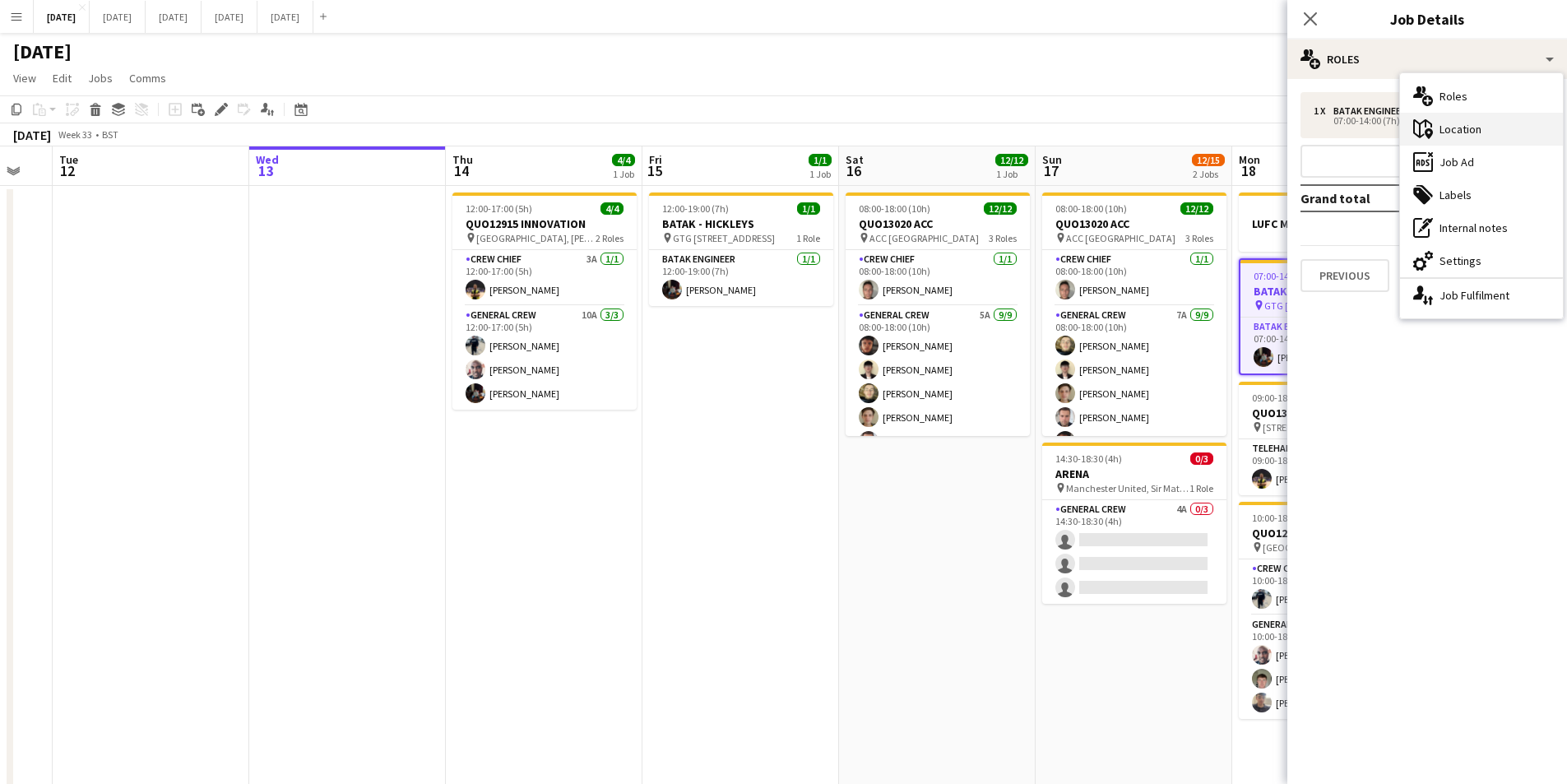
click at [1465, 126] on div "maps-pin-1 Location" at bounding box center [1482, 129] width 163 height 33
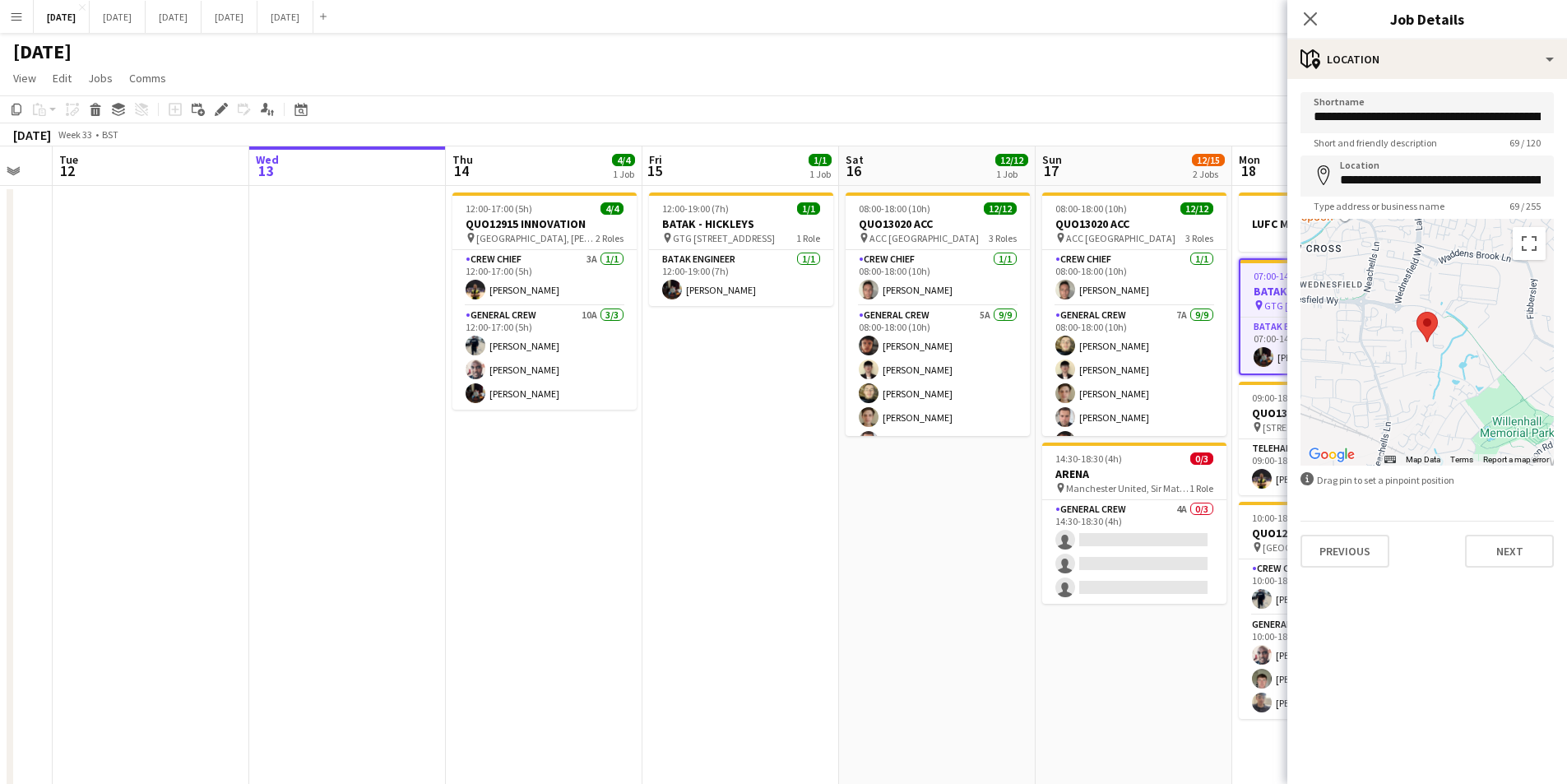
click at [1416, 369] on div at bounding box center [1427, 342] width 253 height 247
click at [1332, 242] on button "Map" at bounding box center [1338, 243] width 58 height 33
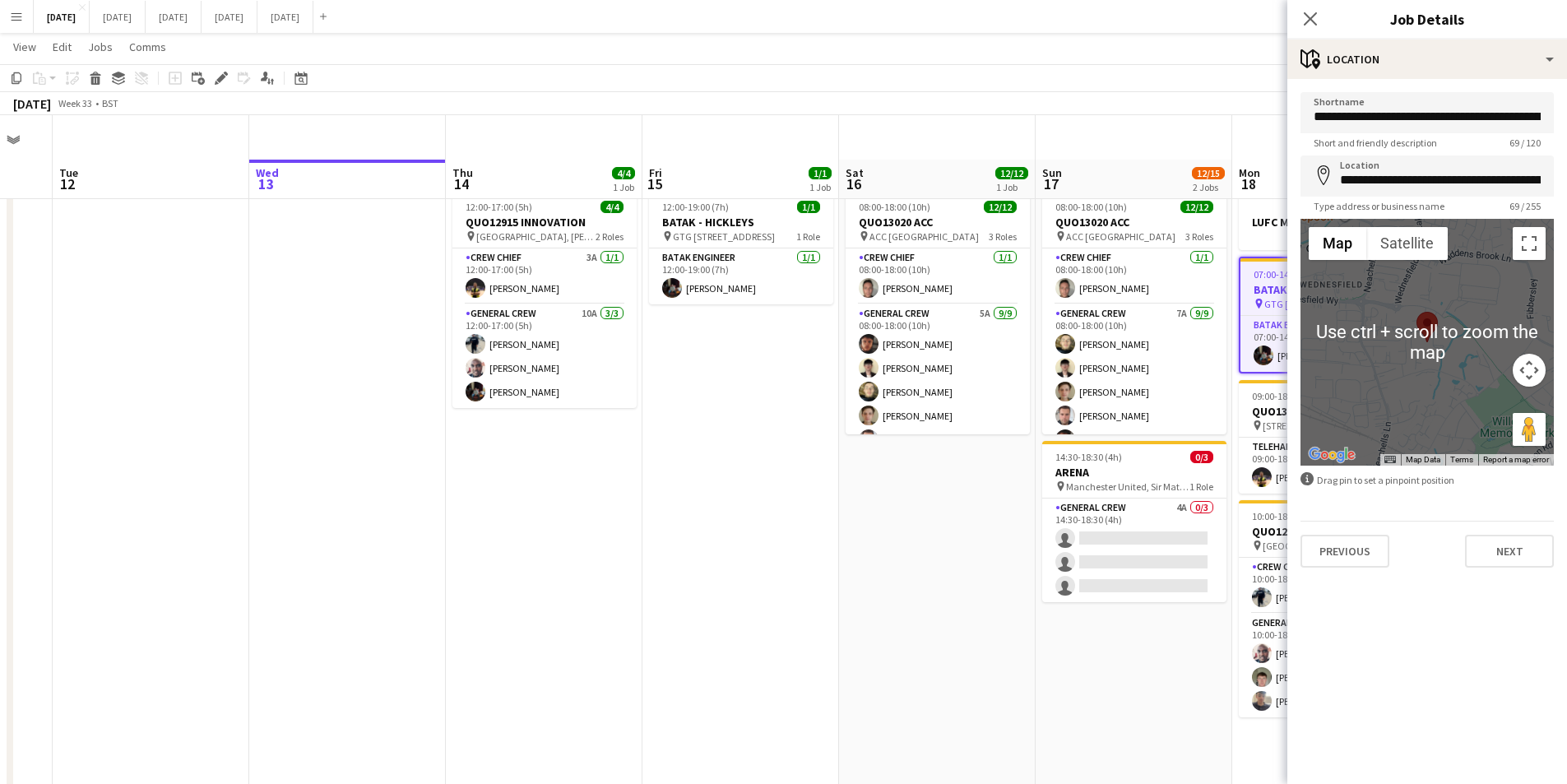
scroll to position [43, 0]
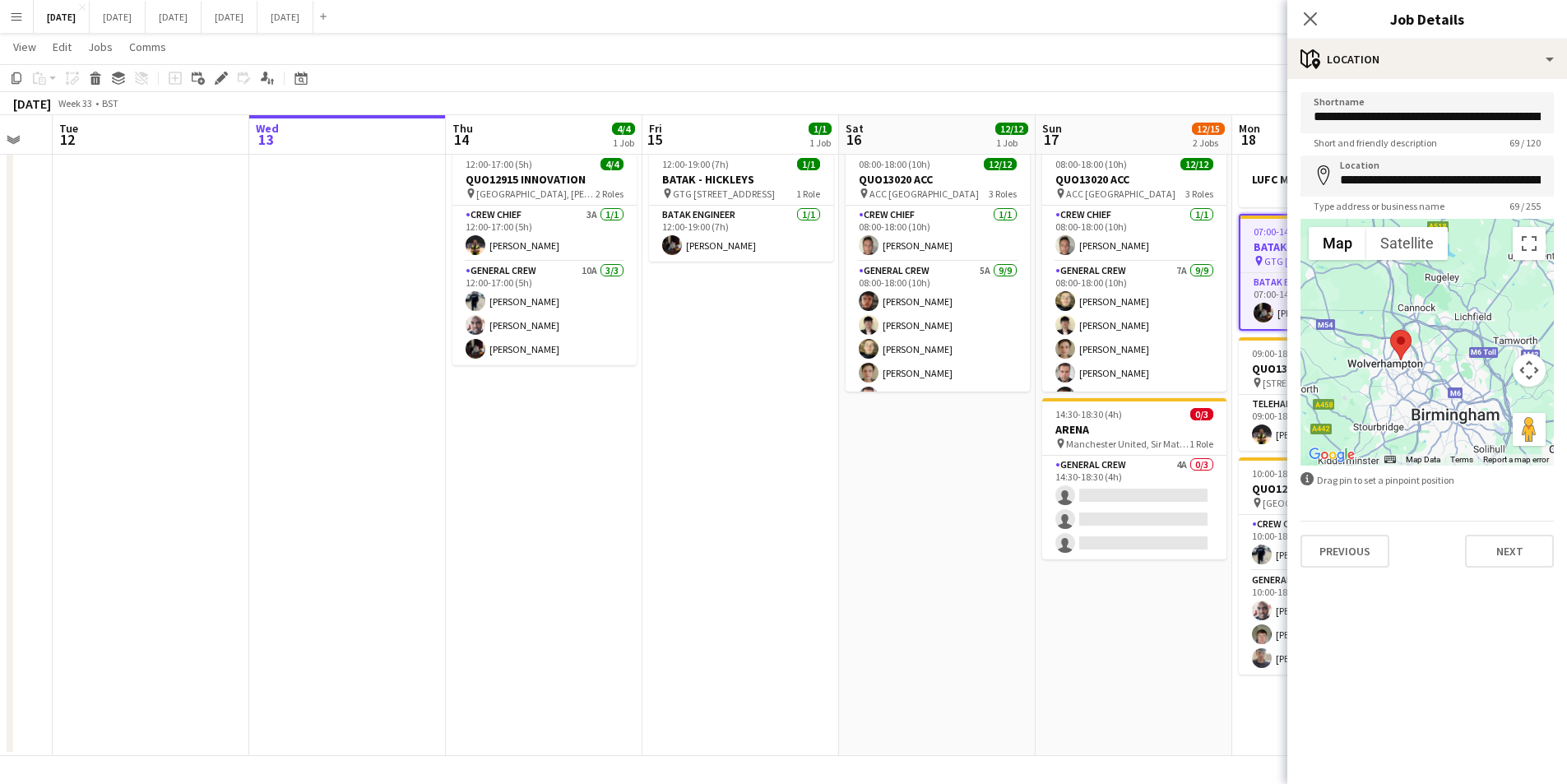
drag, startPoint x: 1454, startPoint y: 368, endPoint x: 1332, endPoint y: 301, distance: 139.2
click at [1332, 301] on div at bounding box center [1427, 342] width 253 height 247
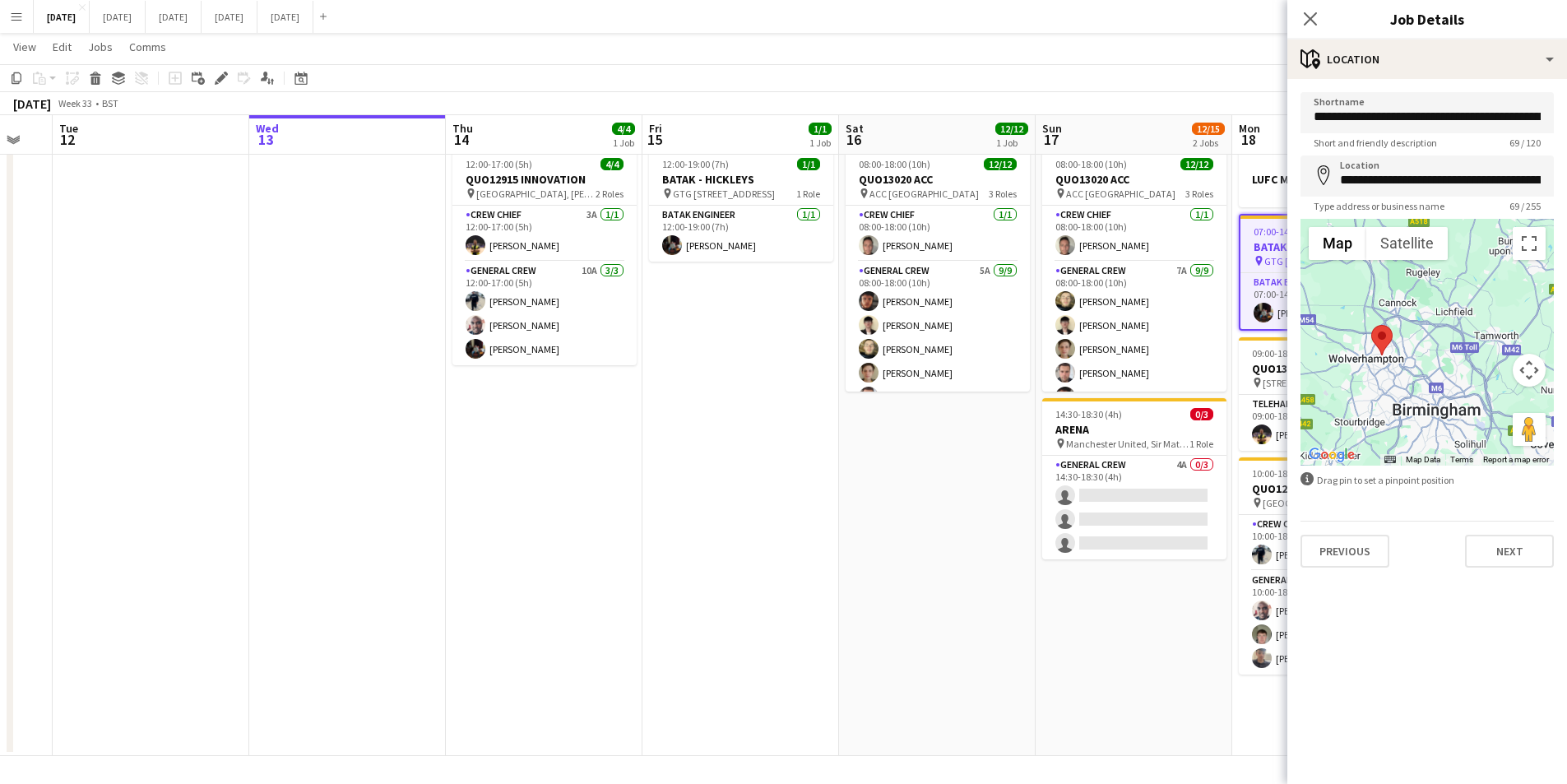
drag, startPoint x: 1452, startPoint y: 359, endPoint x: 1431, endPoint y: 355, distance: 21.4
click at [1431, 355] on div at bounding box center [1427, 342] width 253 height 247
click at [1307, 14] on icon "Close pop-in" at bounding box center [1309, 18] width 16 height 16
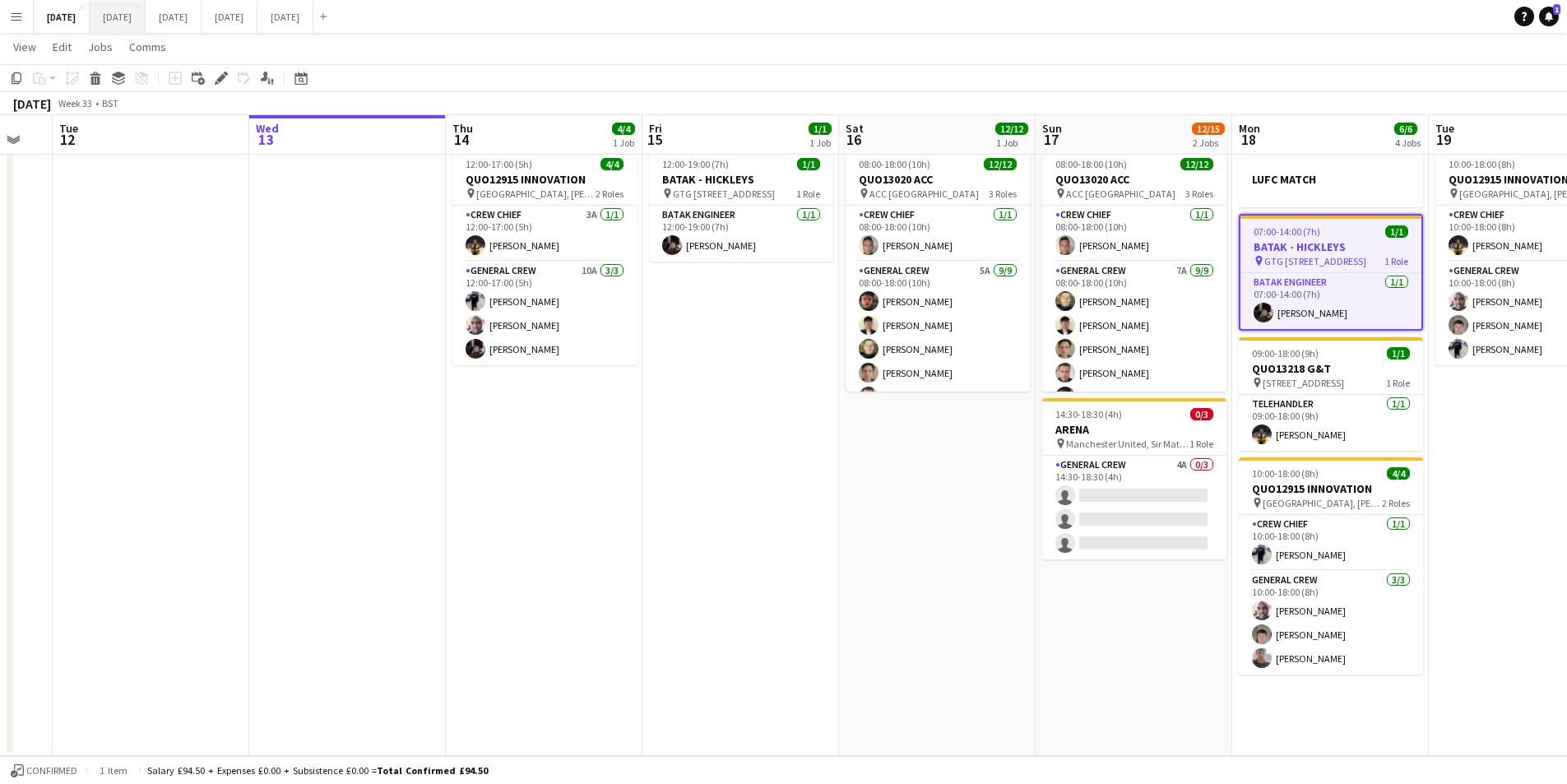
click at [146, 22] on button "[DATE] Close" at bounding box center [118, 17] width 56 height 32
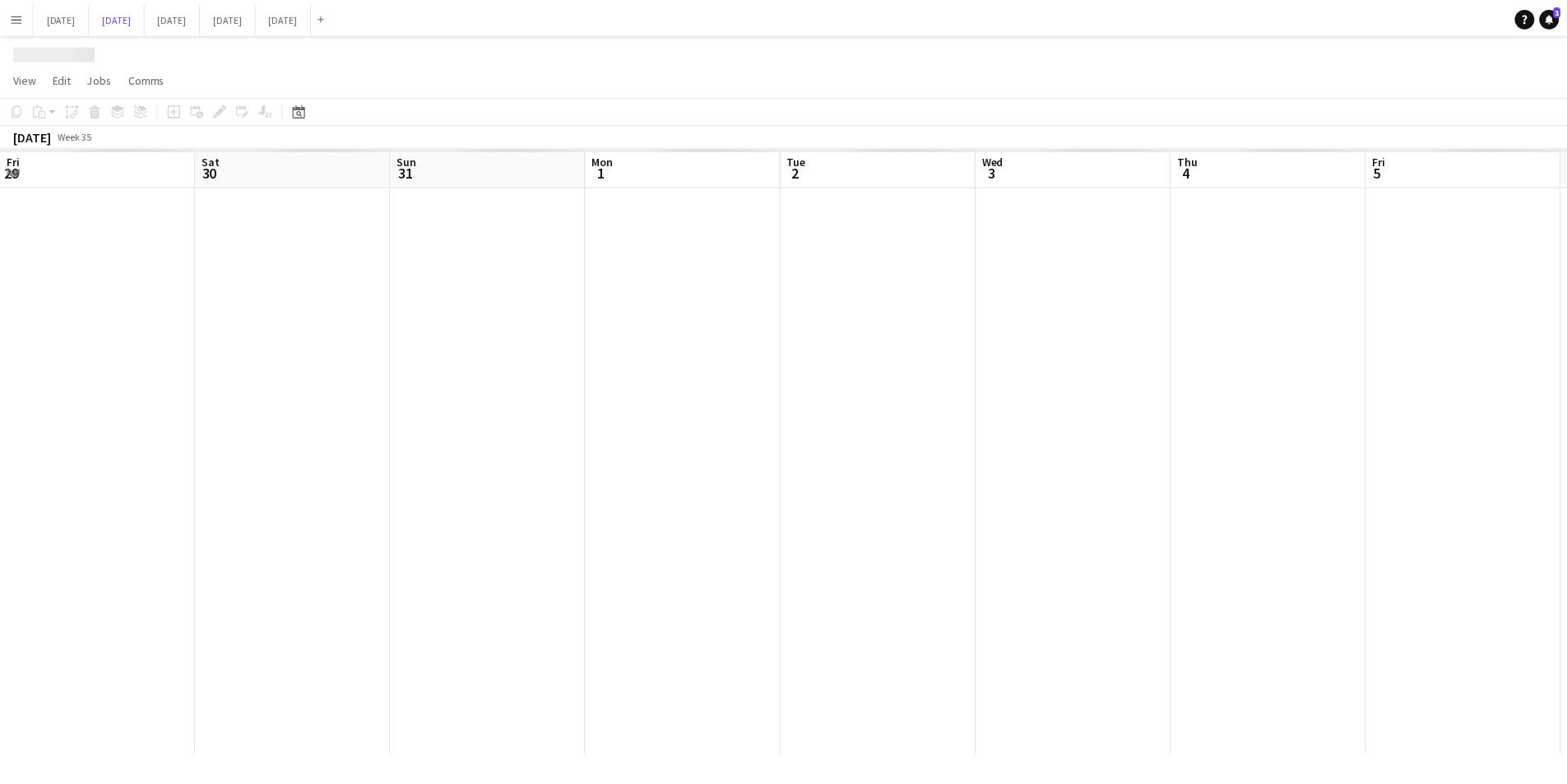
scroll to position [0, 388]
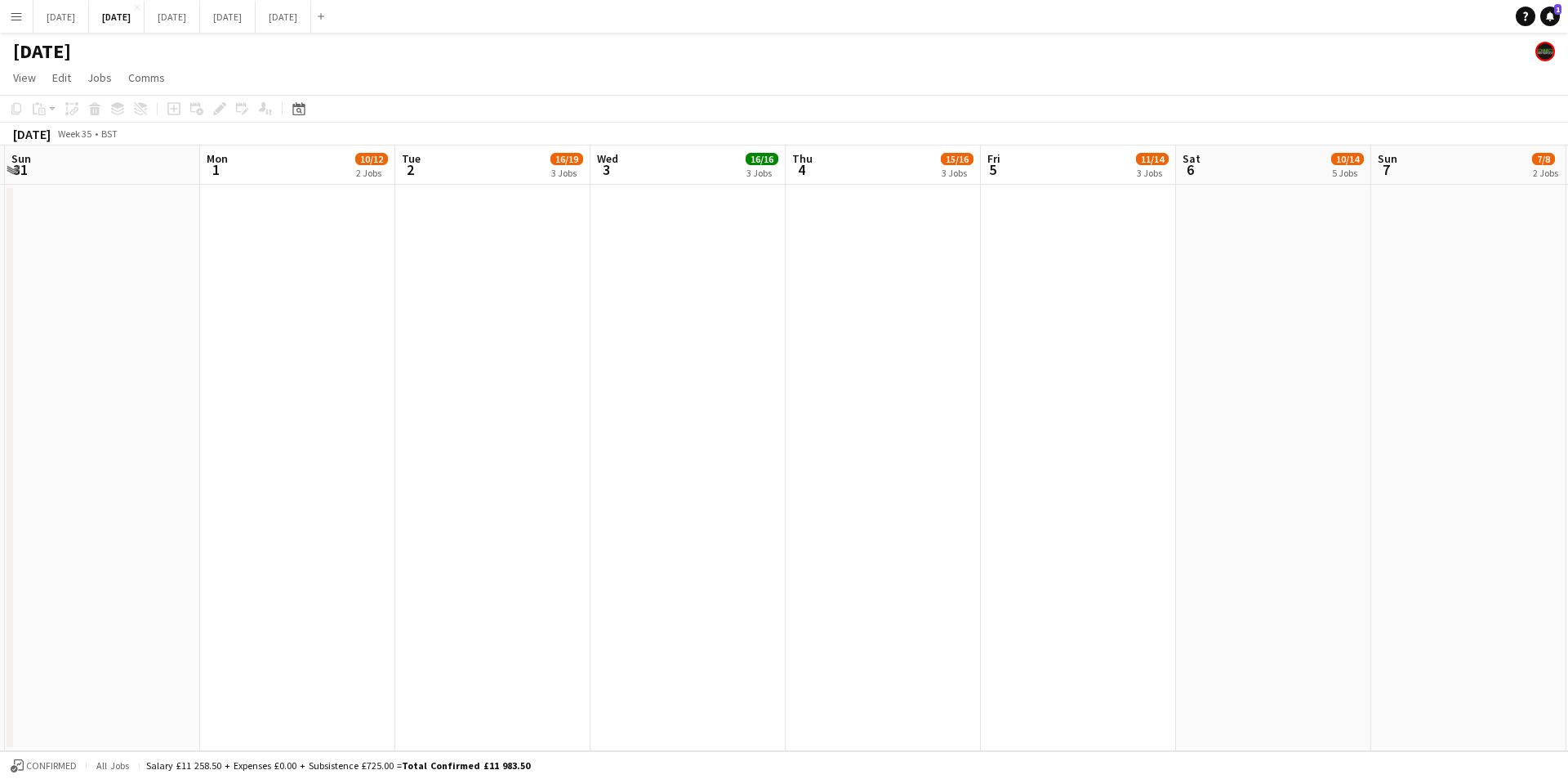
drag, startPoint x: 1084, startPoint y: 530, endPoint x: 1214, endPoint y: 485, distance: 137.6
click at [534, 470] on app-calendar-viewport "Fri 29 Sat 30 Sun 31 Mon 1 10/12 2 Jobs Tue 2 16/19 3 Jobs Wed 3 16/16 3 Jobs T…" at bounding box center [784, 448] width 1568 height 605
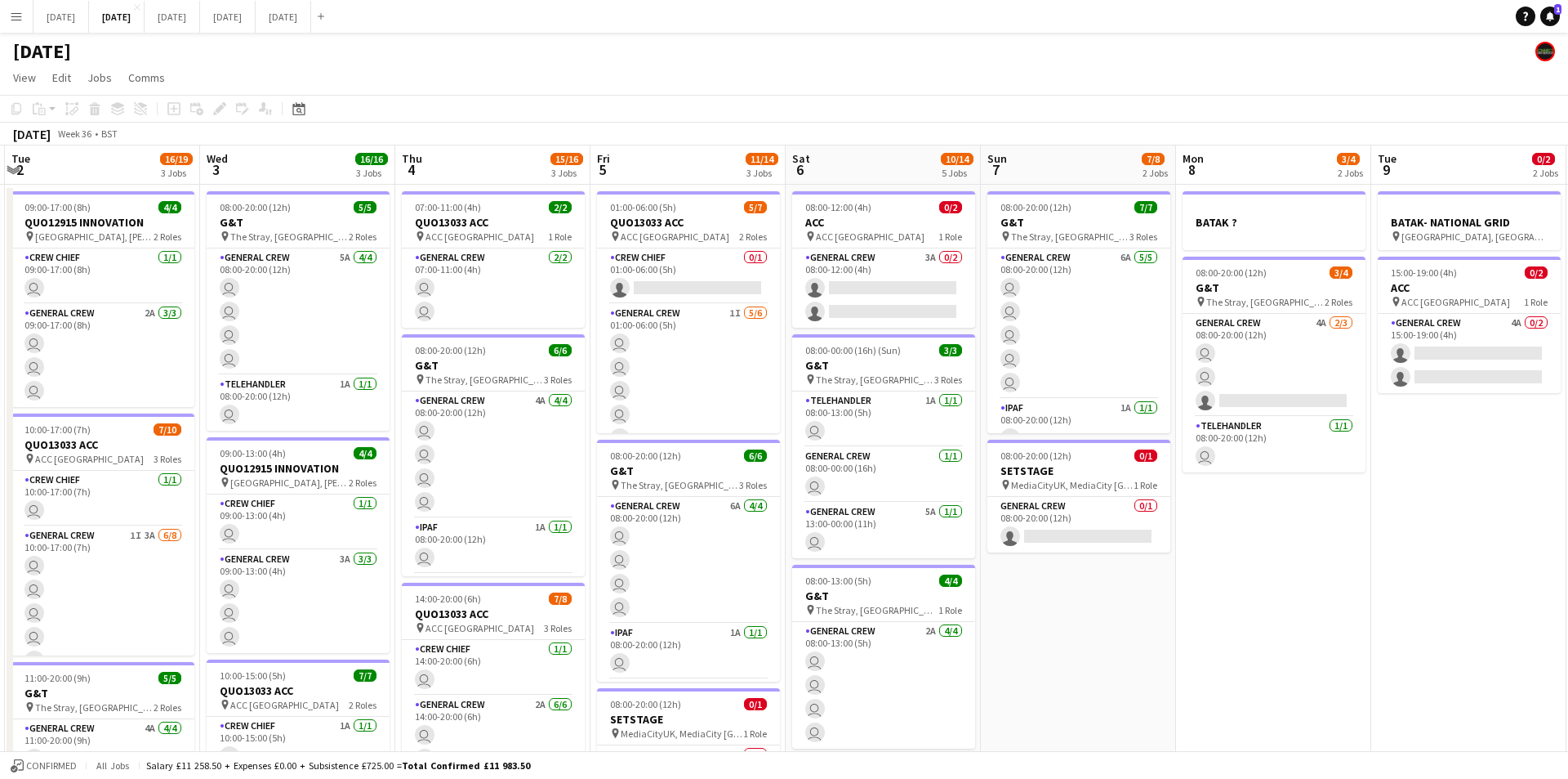
drag, startPoint x: 1334, startPoint y: 510, endPoint x: 1103, endPoint y: 494, distance: 231.6
click at [763, 466] on app-calendar-viewport "Sun 31 Mon 1 10/12 2 Jobs Tue 2 16/19 3 Jobs Wed 3 16/16 3 Jobs Thu 4 15/16 3 J…" at bounding box center [784, 621] width 1568 height 952
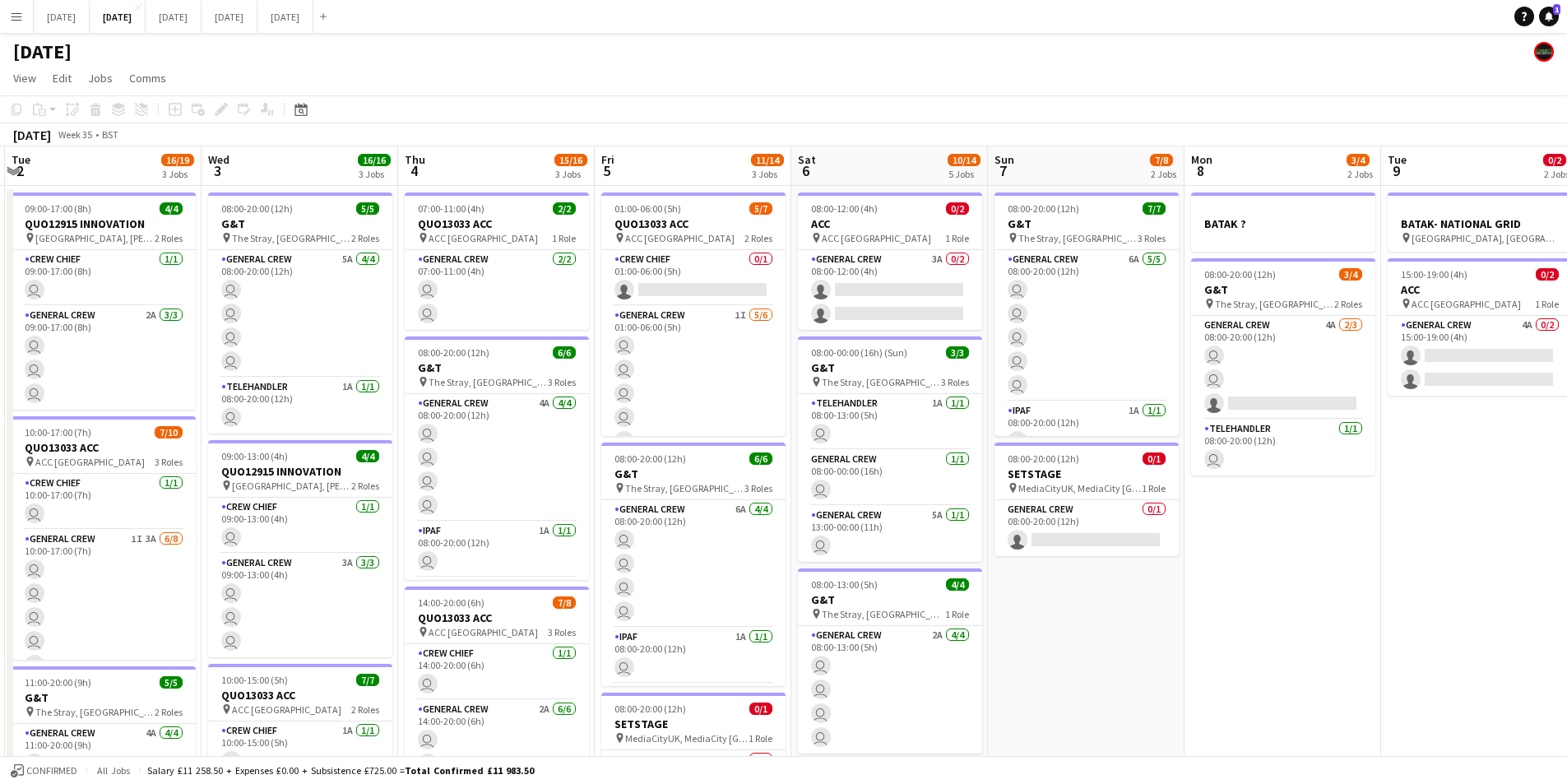
scroll to position [0, 750]
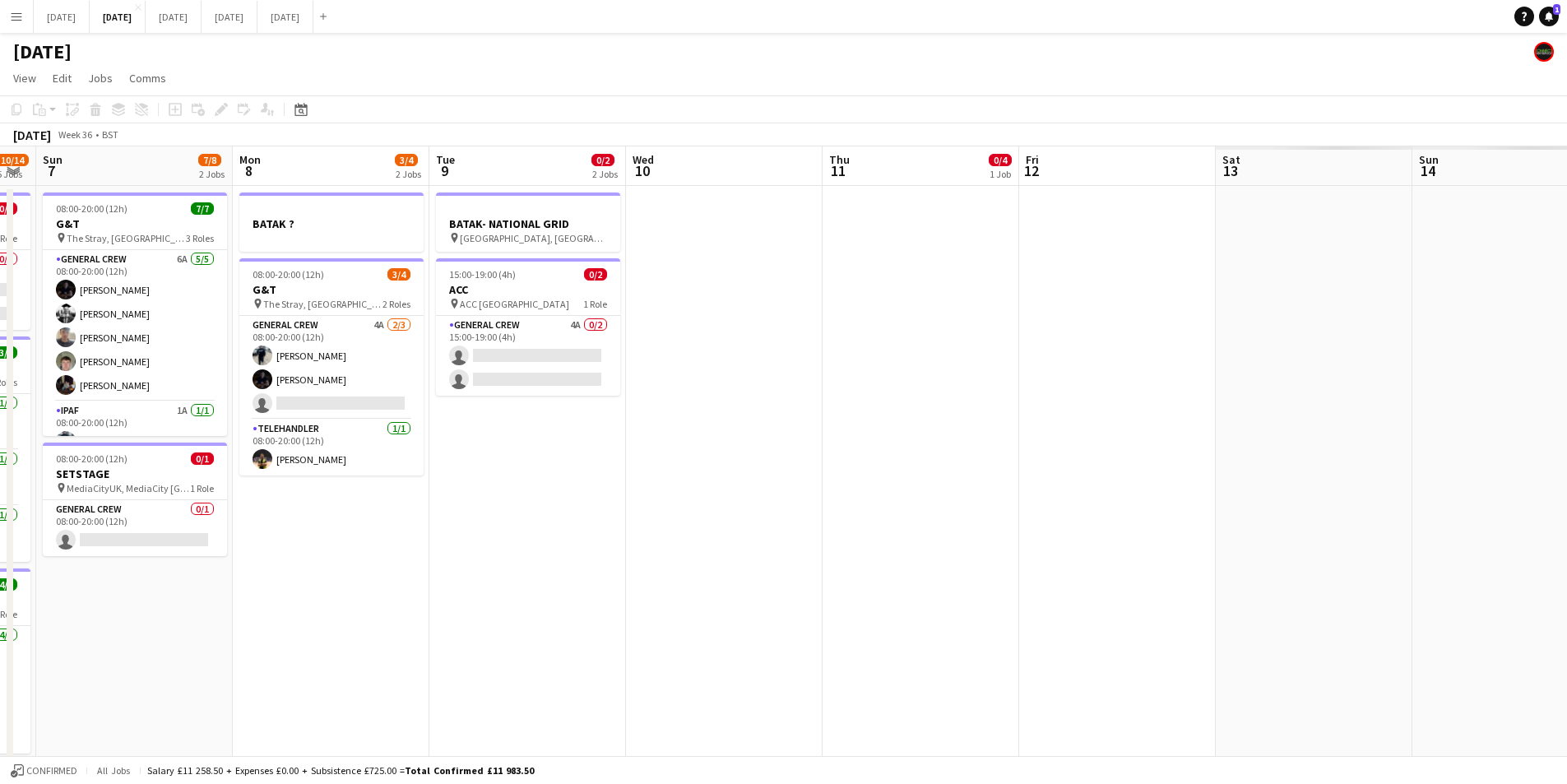
drag, startPoint x: 1086, startPoint y: 507, endPoint x: 829, endPoint y: 495, distance: 257.3
click at [713, 486] on app-calendar-viewport "Wed 3 16/16 3 Jobs Thu 4 15/16 3 Jobs Fri 5 11/14 3 Jobs Sat 6 10/14 5 Jobs Sun…" at bounding box center [784, 625] width 1567 height 958
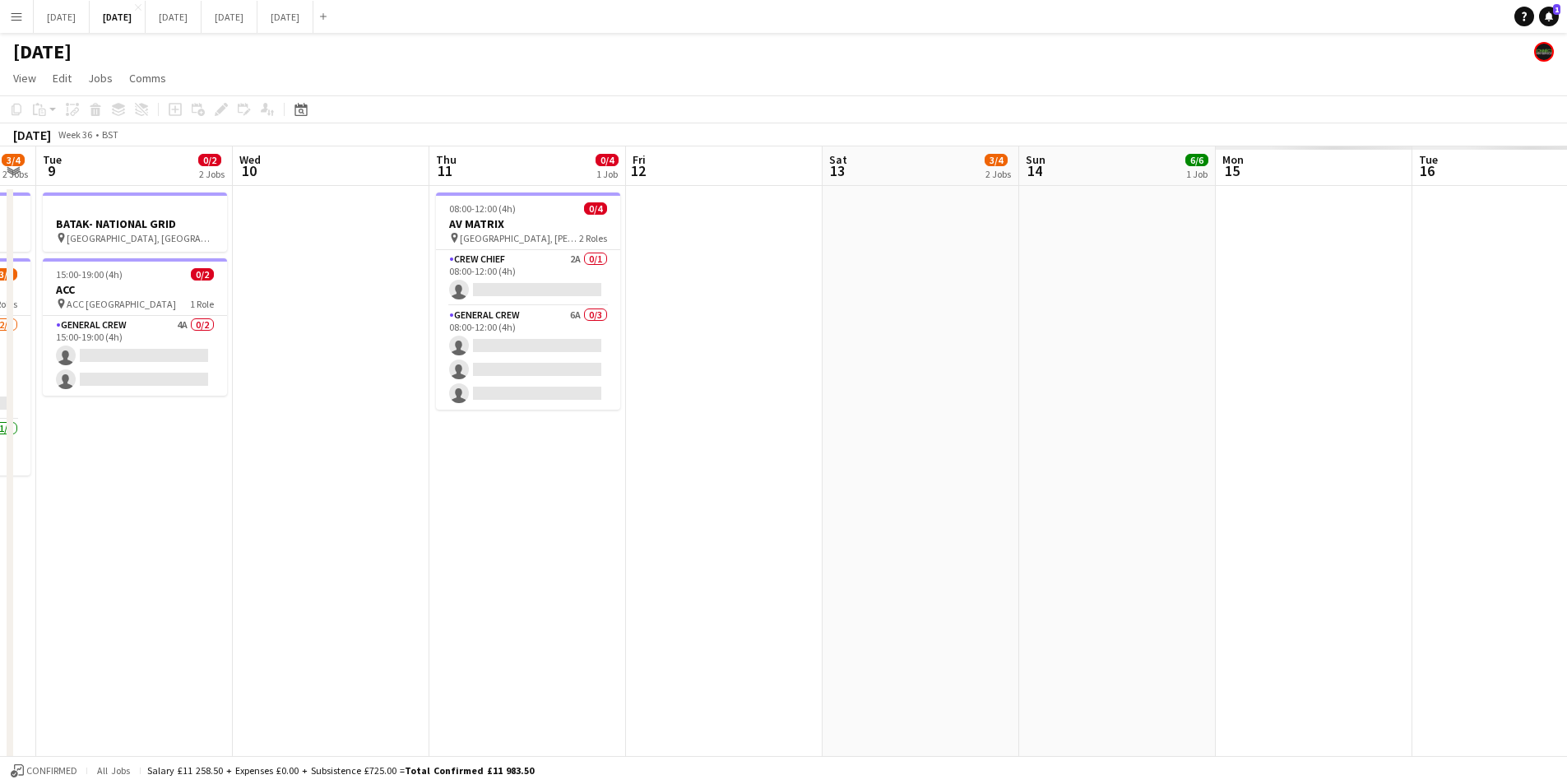
scroll to position [0, 574]
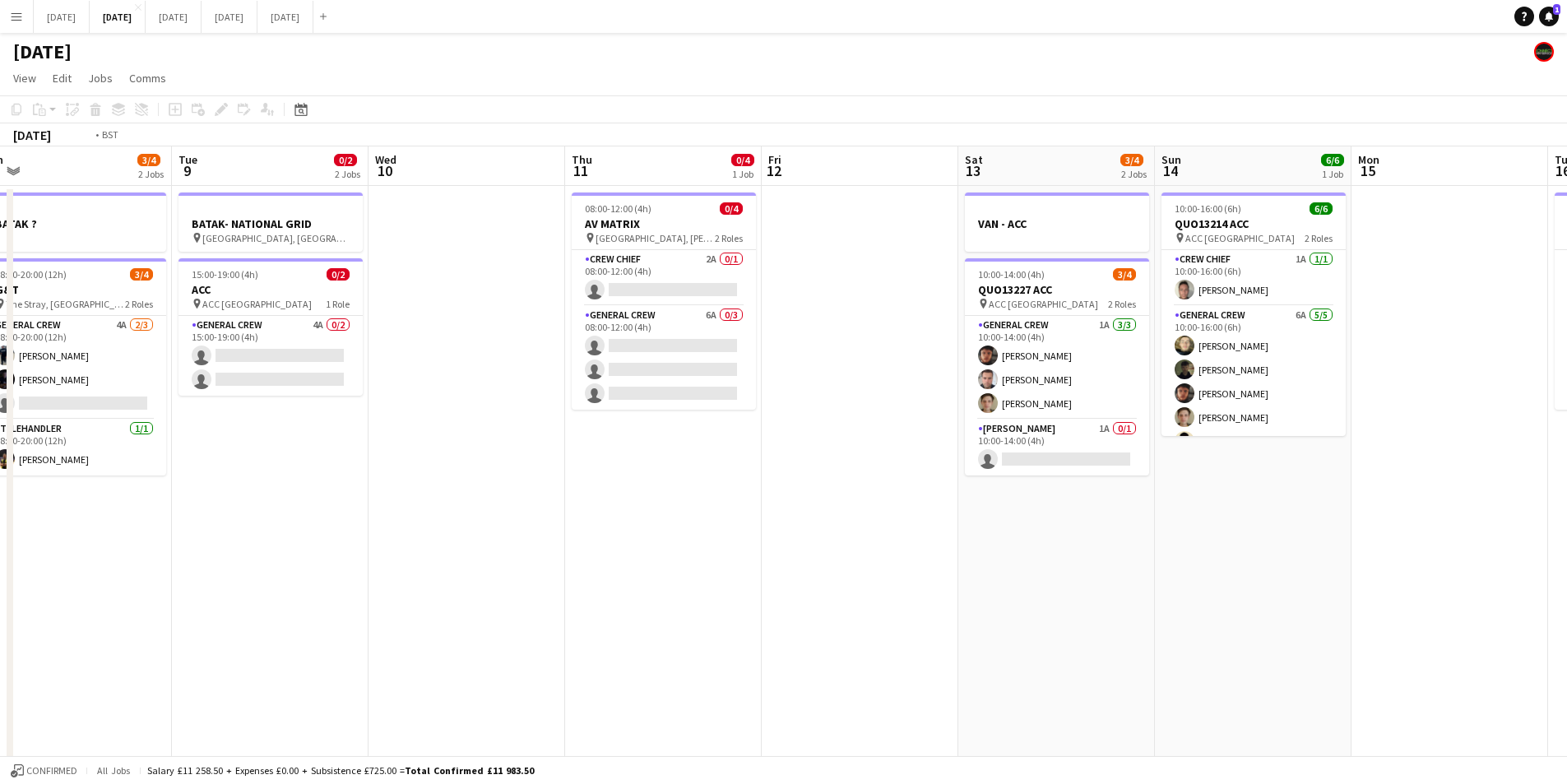
click at [1208, 564] on app-calendar-viewport "Fri 5 11/14 3 Jobs Sat 6 10/14 5 Jobs Sun 7 7/8 2 Jobs Mon 8 3/4 2 Jobs Tue 9 0…" at bounding box center [784, 625] width 1567 height 958
click at [1044, 589] on app-date-cell "VAN - ACC 10:00-14:00 (4h) 3/4 QUO13227 ACC pin ACC Liverpool 2 Roles General C…" at bounding box center [1057, 645] width 196 height 919
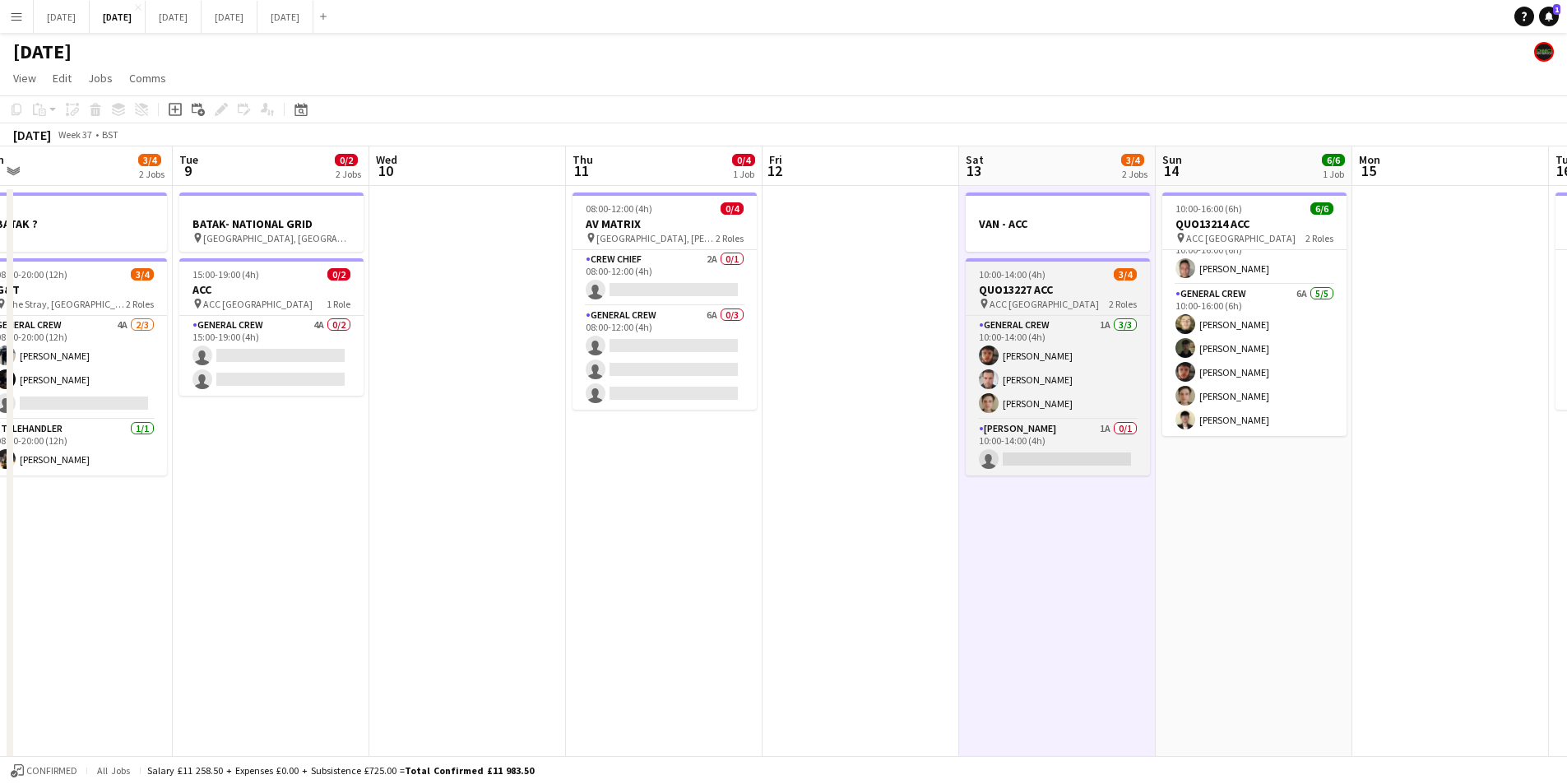
click at [175, 108] on icon "Add job" at bounding box center [176, 109] width 13 height 13
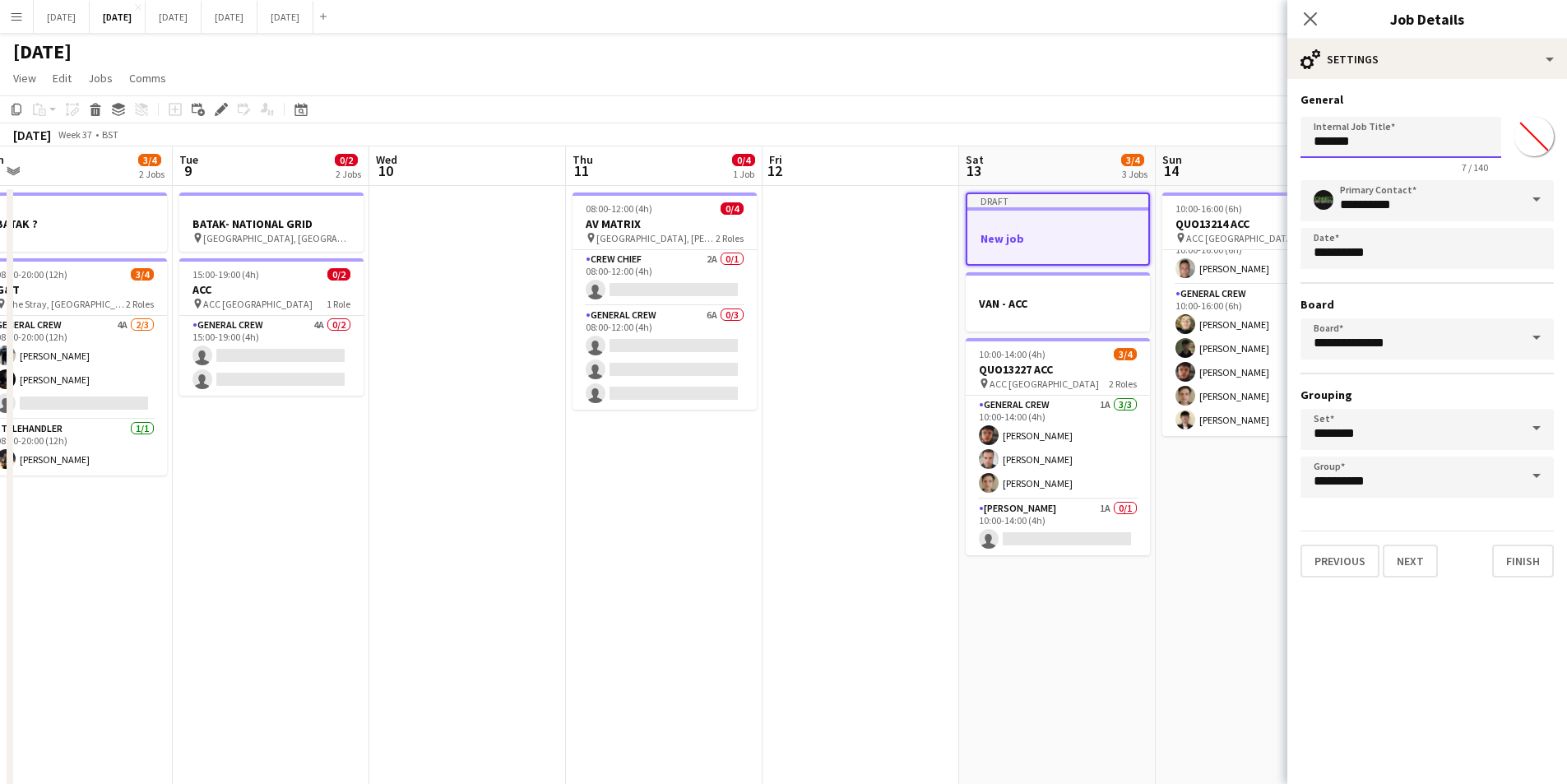
drag, startPoint x: 1386, startPoint y: 142, endPoint x: 1312, endPoint y: 144, distance: 74.0
click at [1316, 144] on input "*******" at bounding box center [1401, 137] width 200 height 41
type input "**********"
click at [1306, 9] on app-icon "Close pop-in" at bounding box center [1311, 19] width 24 height 24
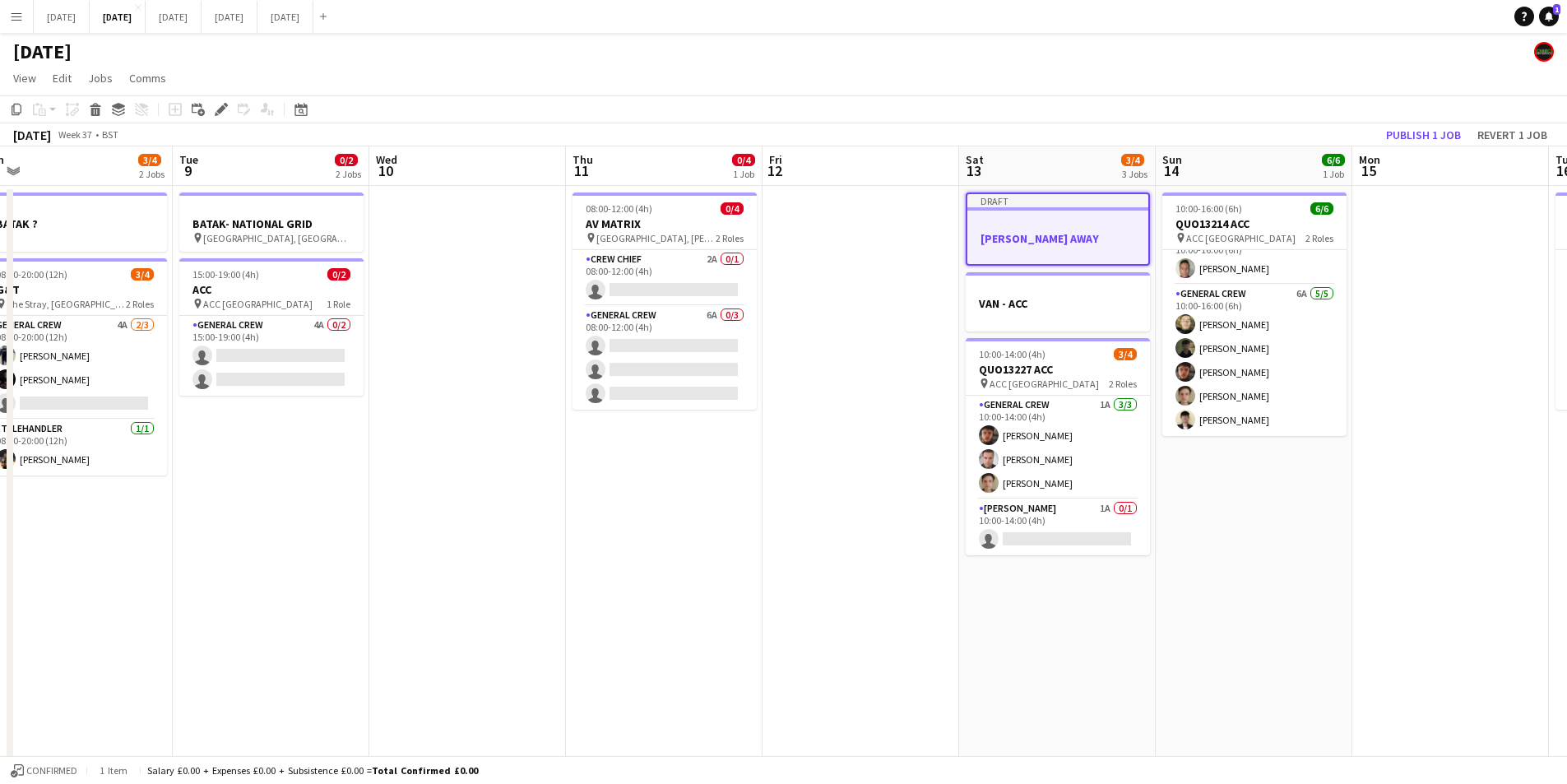
click at [1063, 209] on div at bounding box center [1058, 209] width 181 height 3
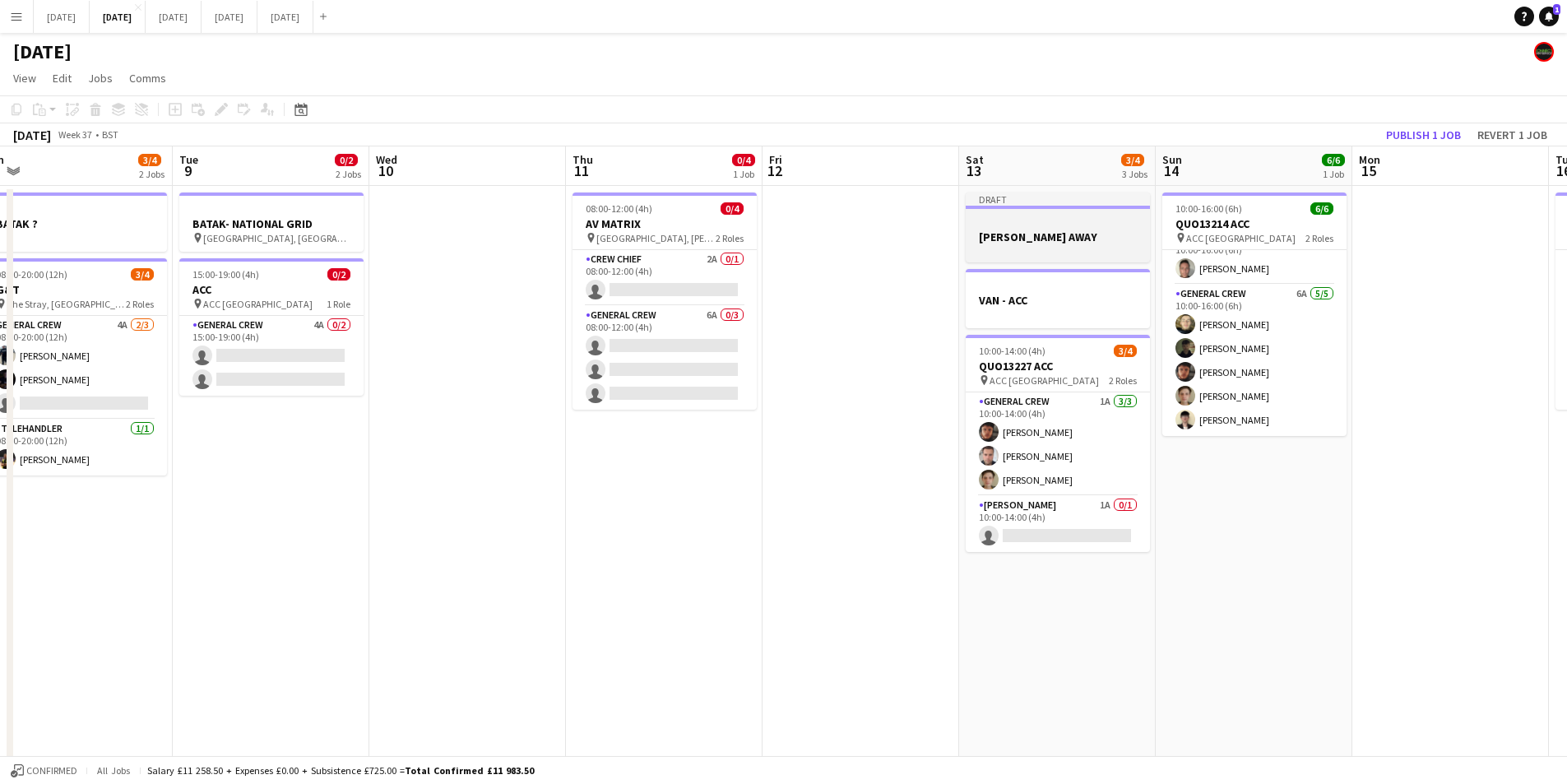
click at [1063, 213] on app-job-card "Draft [PERSON_NAME] AWAY" at bounding box center [1058, 227] width 185 height 70
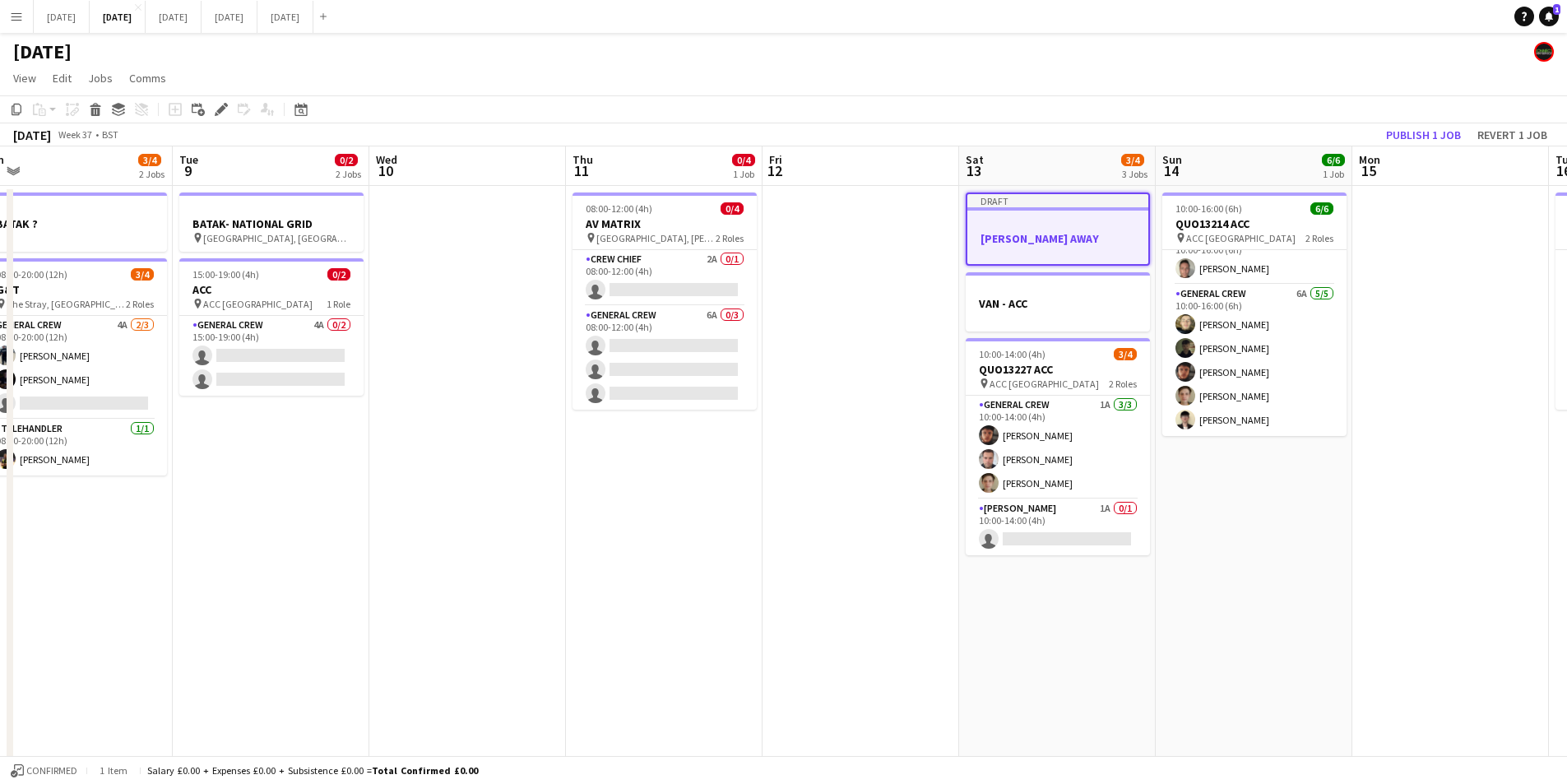
drag, startPoint x: 20, startPoint y: 108, endPoint x: 56, endPoint y: 121, distance: 38.3
click at [20, 107] on icon "Copy" at bounding box center [17, 109] width 13 height 13
click at [1236, 536] on app-date-cell "10:00-16:00 (6h) 6/6 QUO13214 ACC pin ACC Liverpool 2 Roles Crew Chief 1A [DATE…" at bounding box center [1254, 645] width 196 height 919
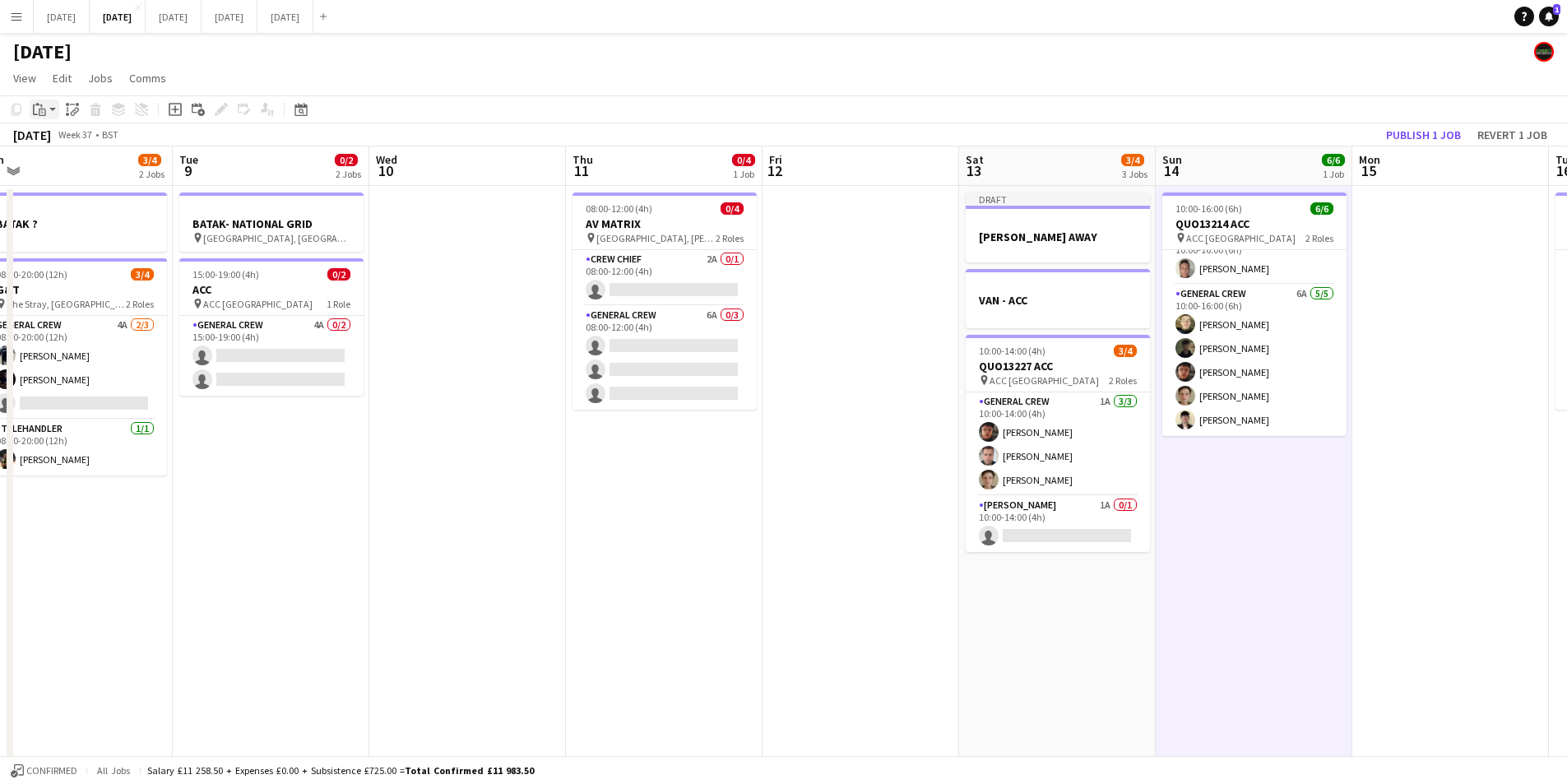
click at [43, 113] on icon "Paste" at bounding box center [40, 109] width 13 height 13
click at [56, 132] on div "Paste Ctrl+V Paste with crew Ctrl+Shift+V" at bounding box center [121, 154] width 183 height 70
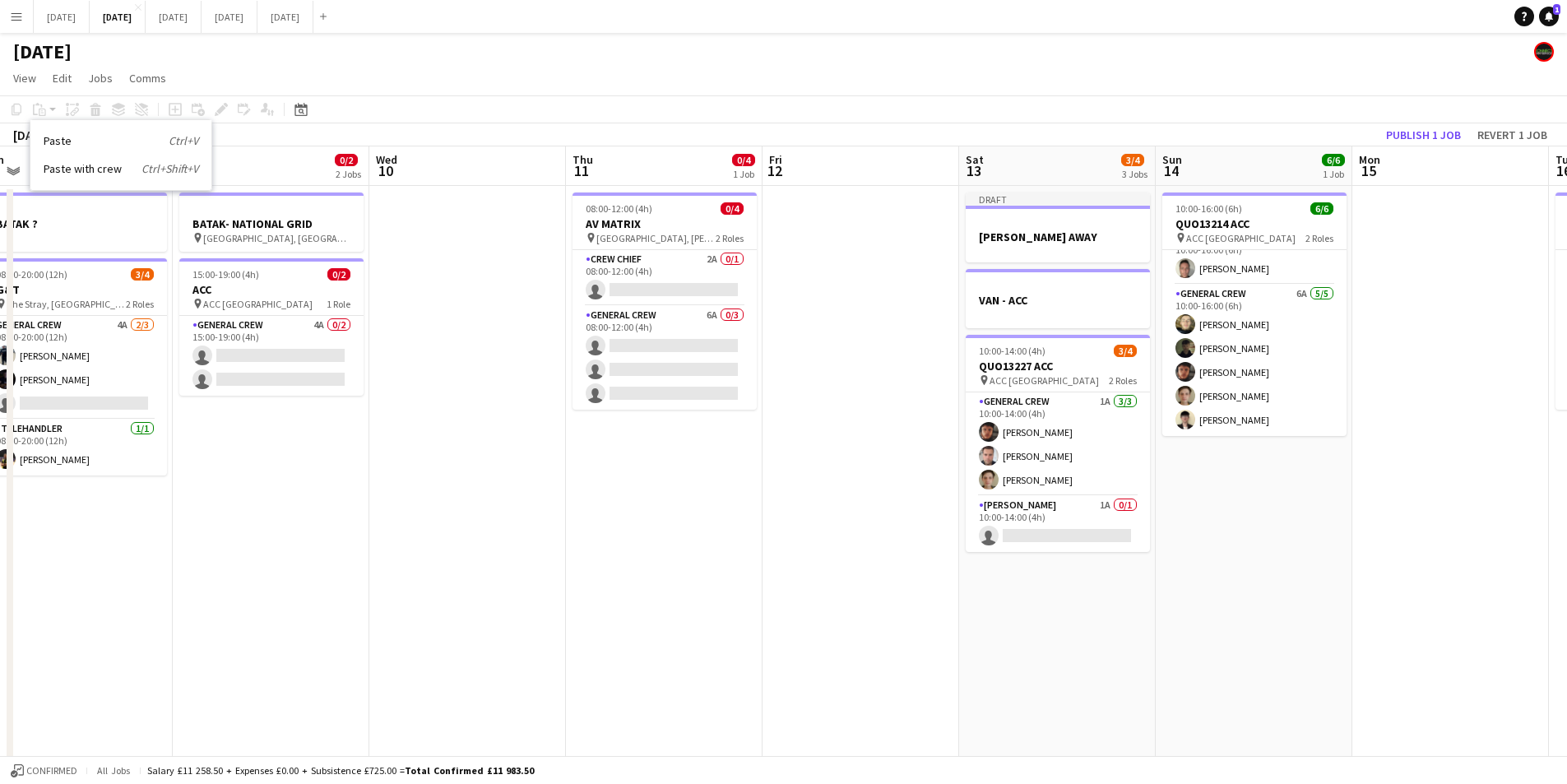
drag, startPoint x: 51, startPoint y: 139, endPoint x: 65, endPoint y: 138, distance: 14.0
click at [53, 139] on link "Paste Ctrl+V" at bounding box center [121, 141] width 155 height 15
click at [1214, 474] on app-date-cell "10:00-16:00 (6h) 6/6 QUO13214 ACC pin ACC Liverpool 2 Roles Crew Chief 1A [DATE…" at bounding box center [1254, 645] width 196 height 919
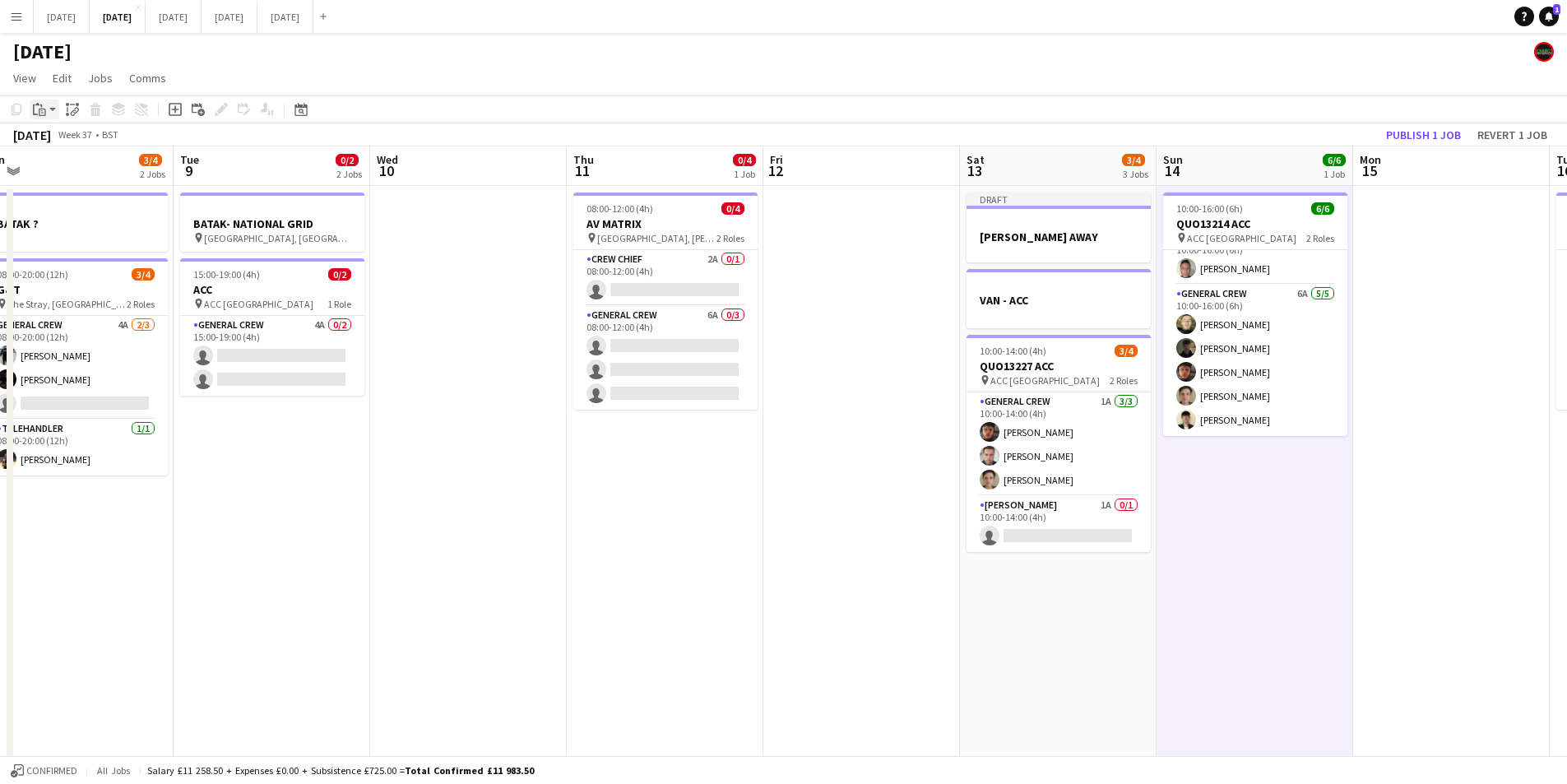
click at [52, 108] on app-action-btn "Paste" at bounding box center [45, 109] width 30 height 20
click at [53, 142] on link "Paste Ctrl+V" at bounding box center [121, 141] width 155 height 15
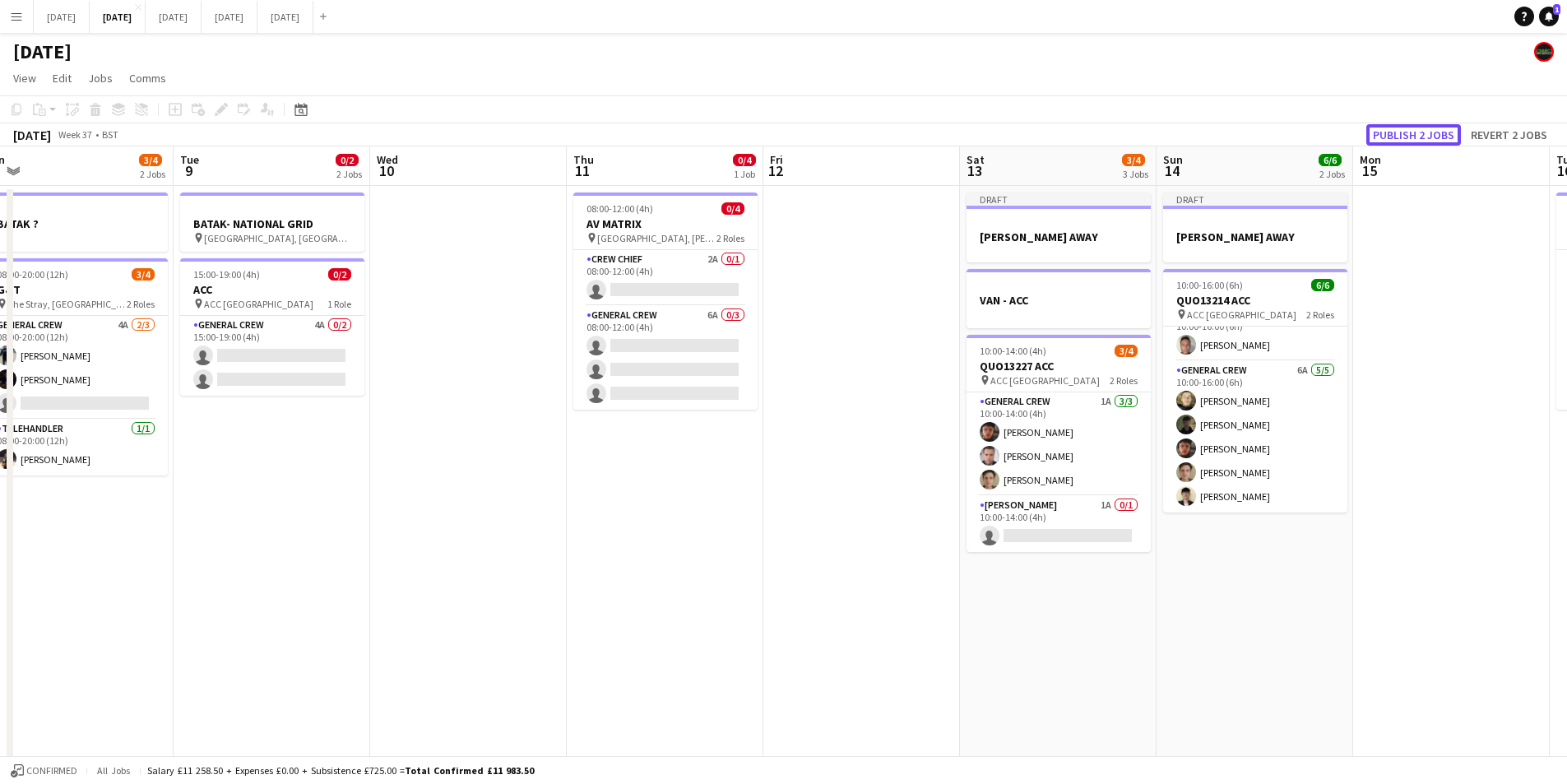
click at [1393, 124] on button "Publish 2 jobs" at bounding box center [1414, 135] width 94 height 22
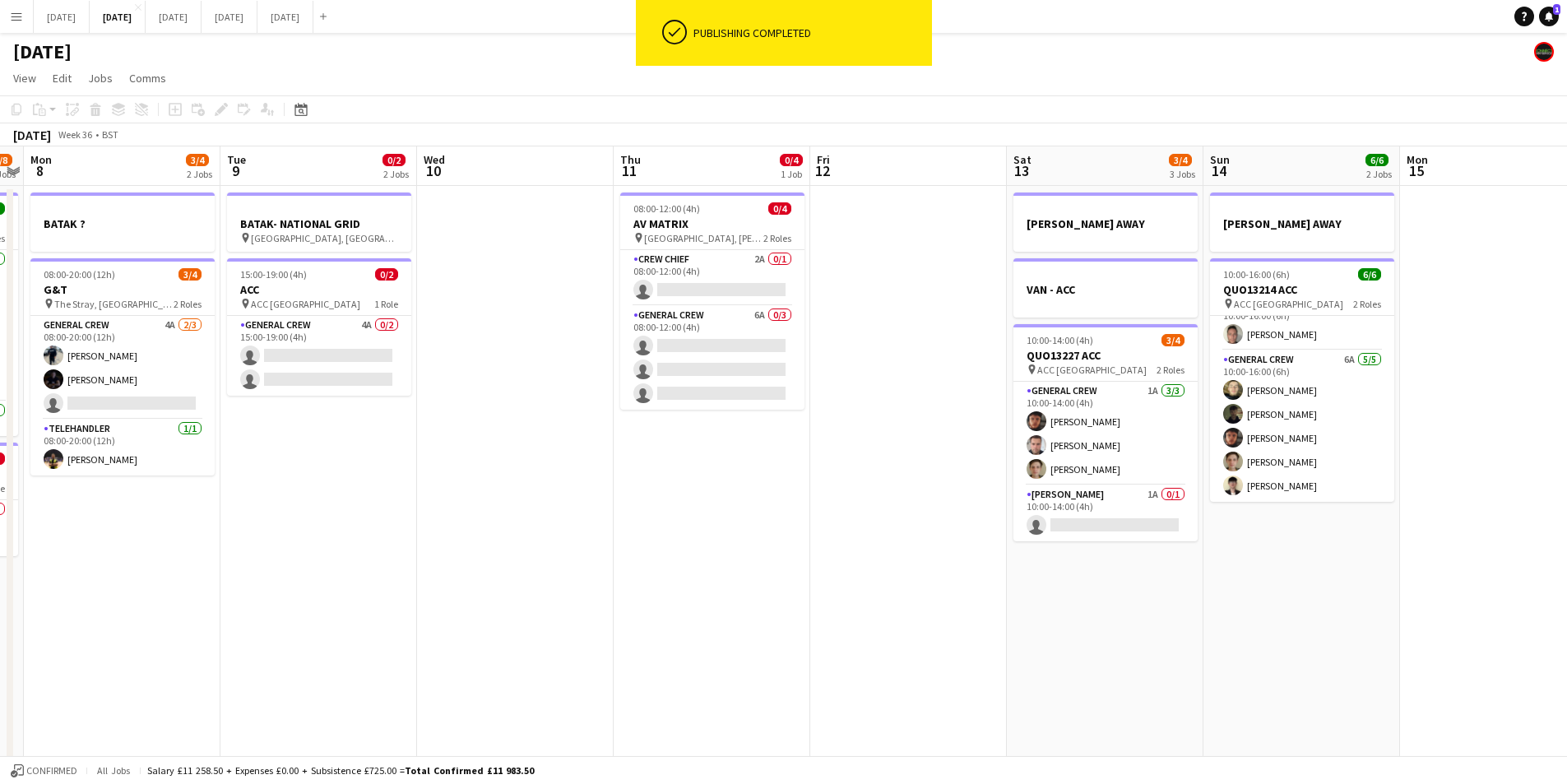
drag, startPoint x: 672, startPoint y: 551, endPoint x: 718, endPoint y: 555, distance: 46.2
click at [718, 555] on app-calendar-viewport "Fri 5 11/14 3 Jobs Sat 6 10/14 5 Jobs Sun 7 7/8 2 Jobs Mon 8 3/4 2 Jobs Tue 9 0…" at bounding box center [784, 625] width 1567 height 958
drag, startPoint x: 714, startPoint y: 517, endPoint x: 736, endPoint y: 520, distance: 22.2
click at [736, 520] on app-calendar-viewport "Fri 5 11/14 3 Jobs Sat 6 10/14 5 Jobs Sun 7 7/8 2 Jobs Mon 8 3/4 2 Jobs Tue 9 0…" at bounding box center [784, 625] width 1567 height 958
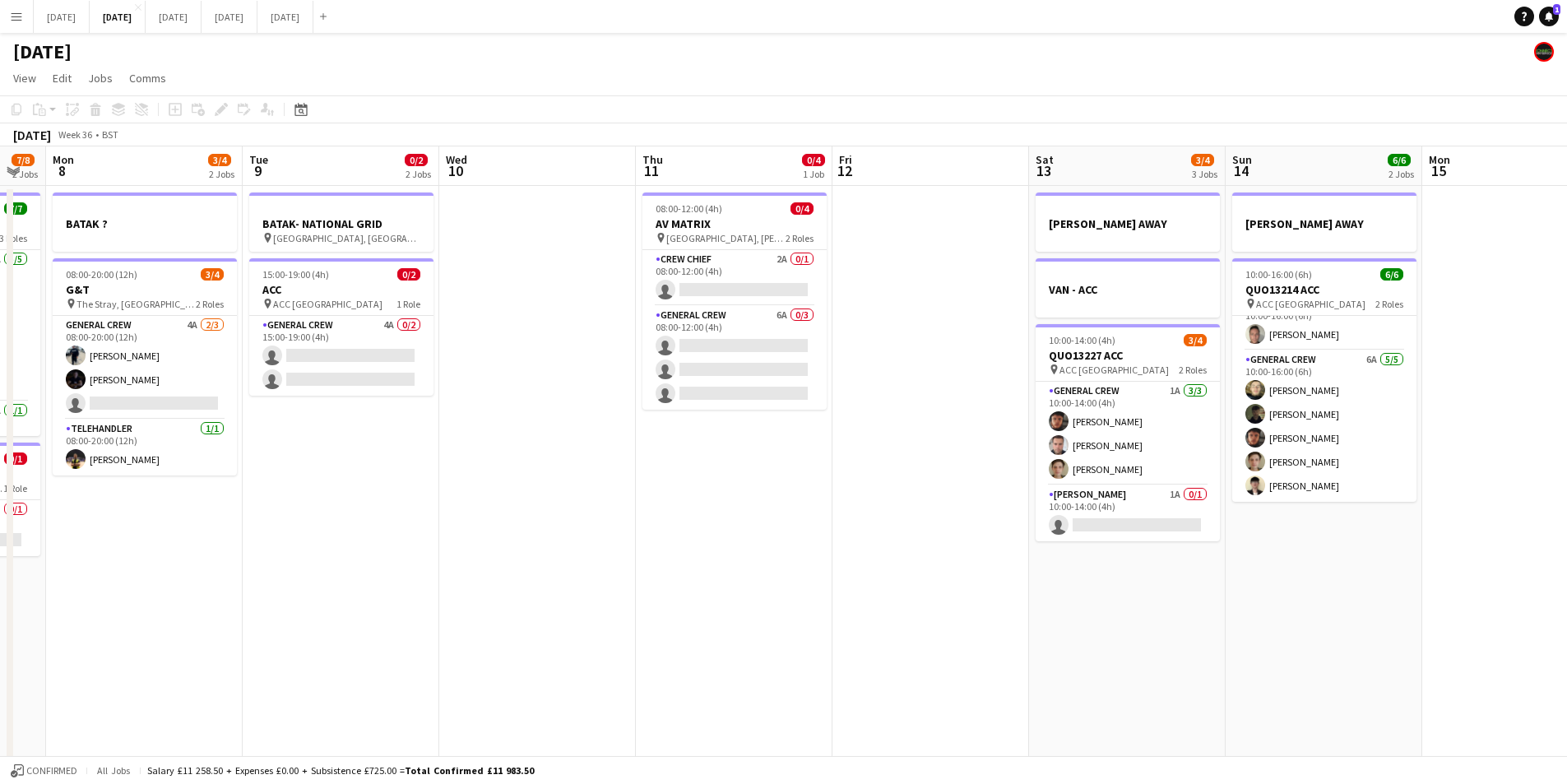
drag, startPoint x: 738, startPoint y: 505, endPoint x: 948, endPoint y: 552, distance: 215.2
click at [947, 556] on app-calendar-viewport "Fri 5 11/14 3 Jobs Sat 6 10/14 5 Jobs Sun 7 7/8 2 Jobs Mon 8 3/4 2 Jobs Tue 9 0…" at bounding box center [784, 625] width 1567 height 958
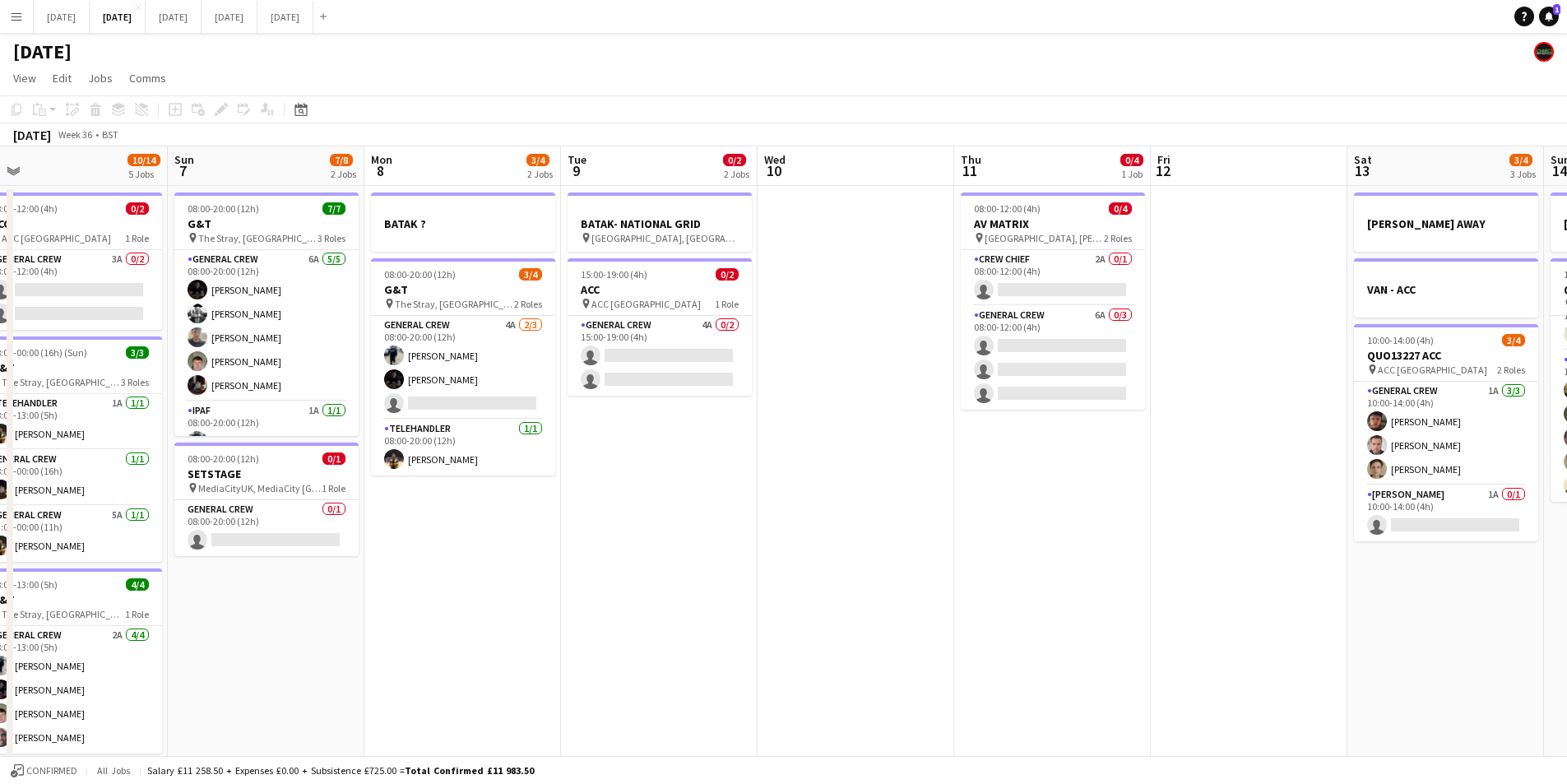
drag, startPoint x: 923, startPoint y: 545, endPoint x: 1093, endPoint y: 555, distance: 170.3
click at [1213, 566] on app-calendar-viewport "Thu 4 15/16 3 Jobs Fri 5 11/14 3 Jobs Sat 6 10/14 5 Jobs Sun 7 7/8 2 Jobs Mon 8…" at bounding box center [784, 625] width 1567 height 958
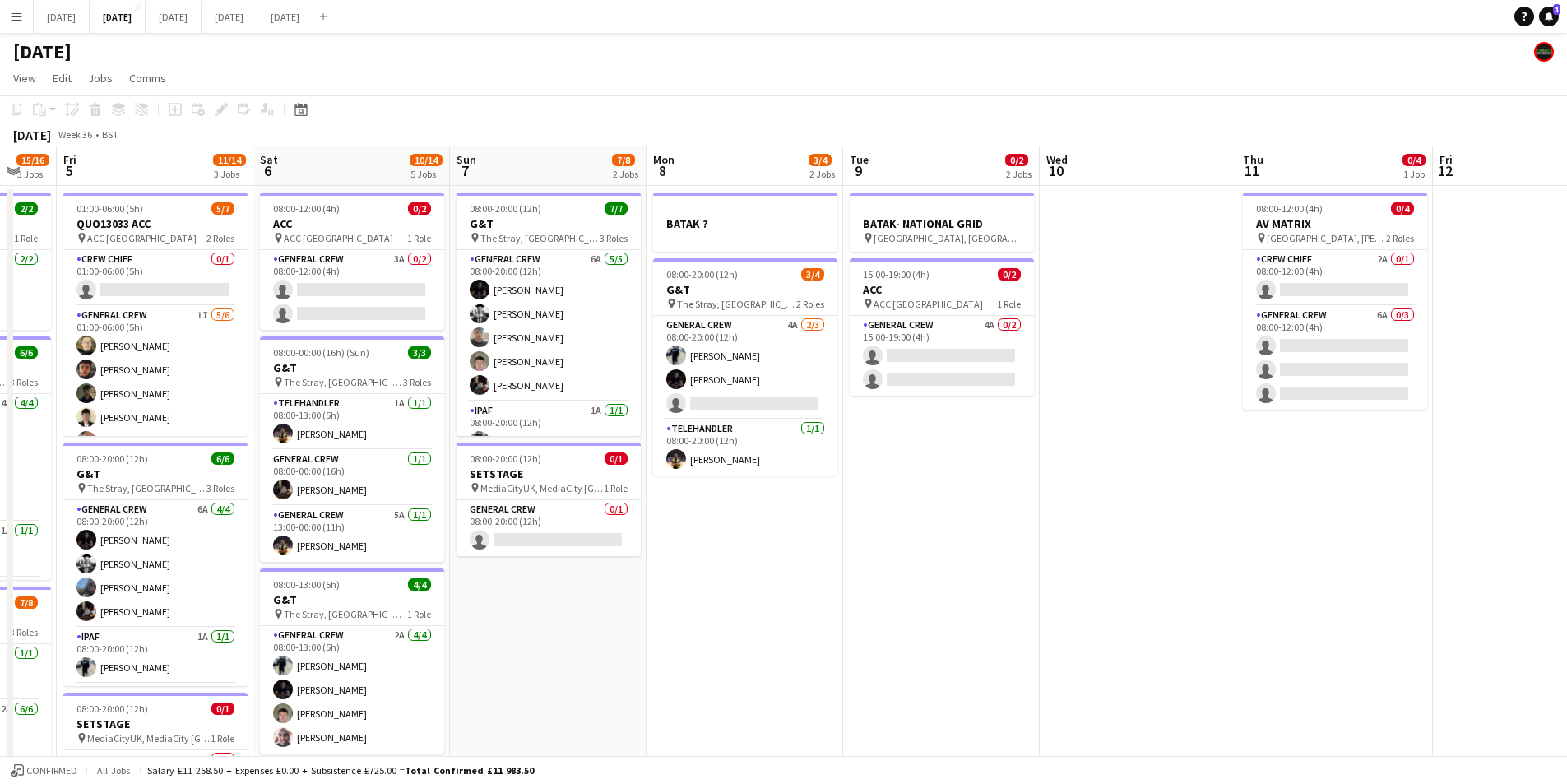
drag, startPoint x: 1020, startPoint y: 564, endPoint x: 1133, endPoint y: 590, distance: 116.0
click at [1131, 590] on app-calendar-viewport "Wed 3 16/16 3 Jobs Thu 4 15/16 3 Jobs Fri 5 11/14 3 Jobs Sat 6 10/14 5 Jobs Sun…" at bounding box center [784, 625] width 1567 height 958
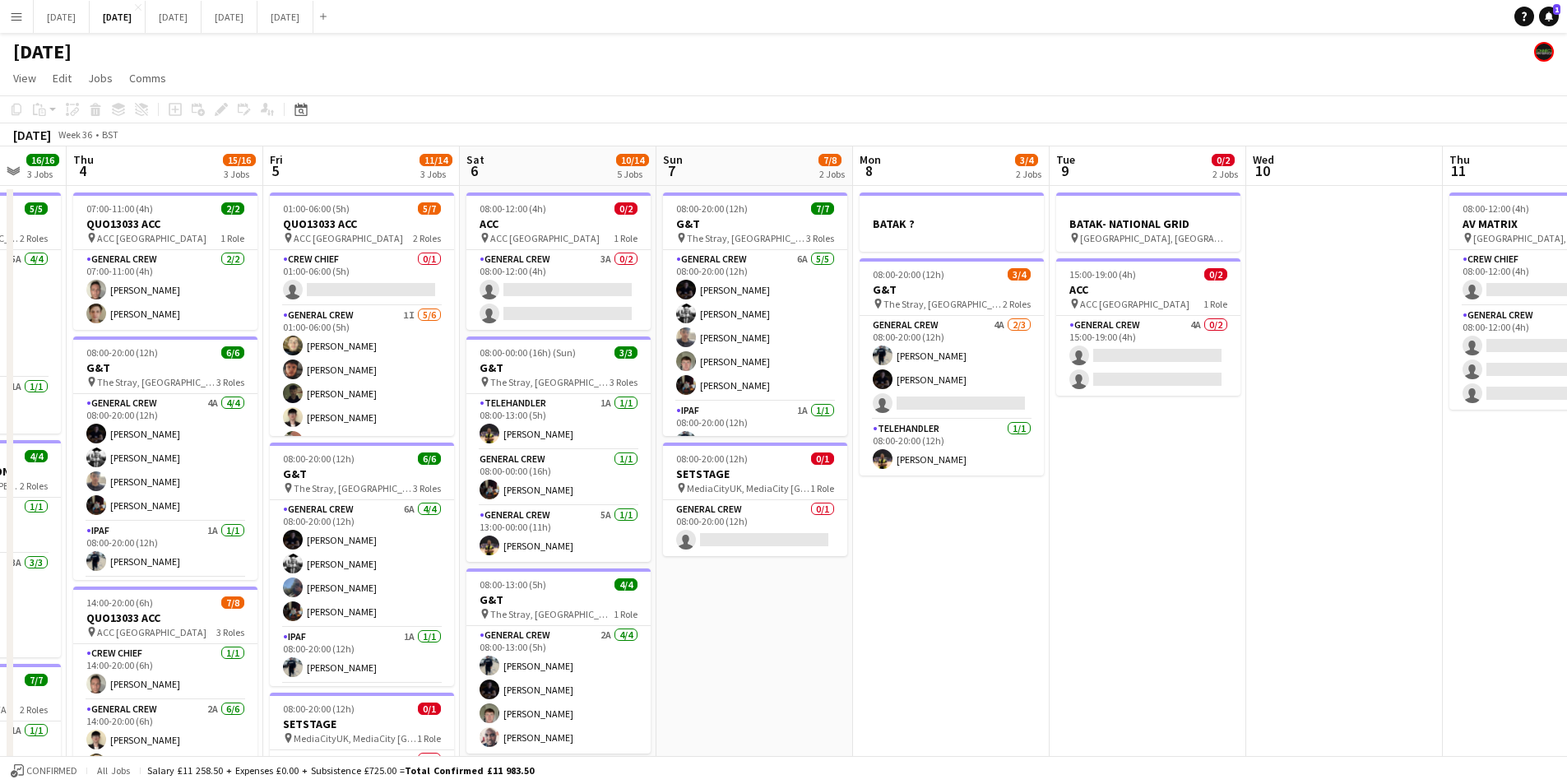
scroll to position [0, 523]
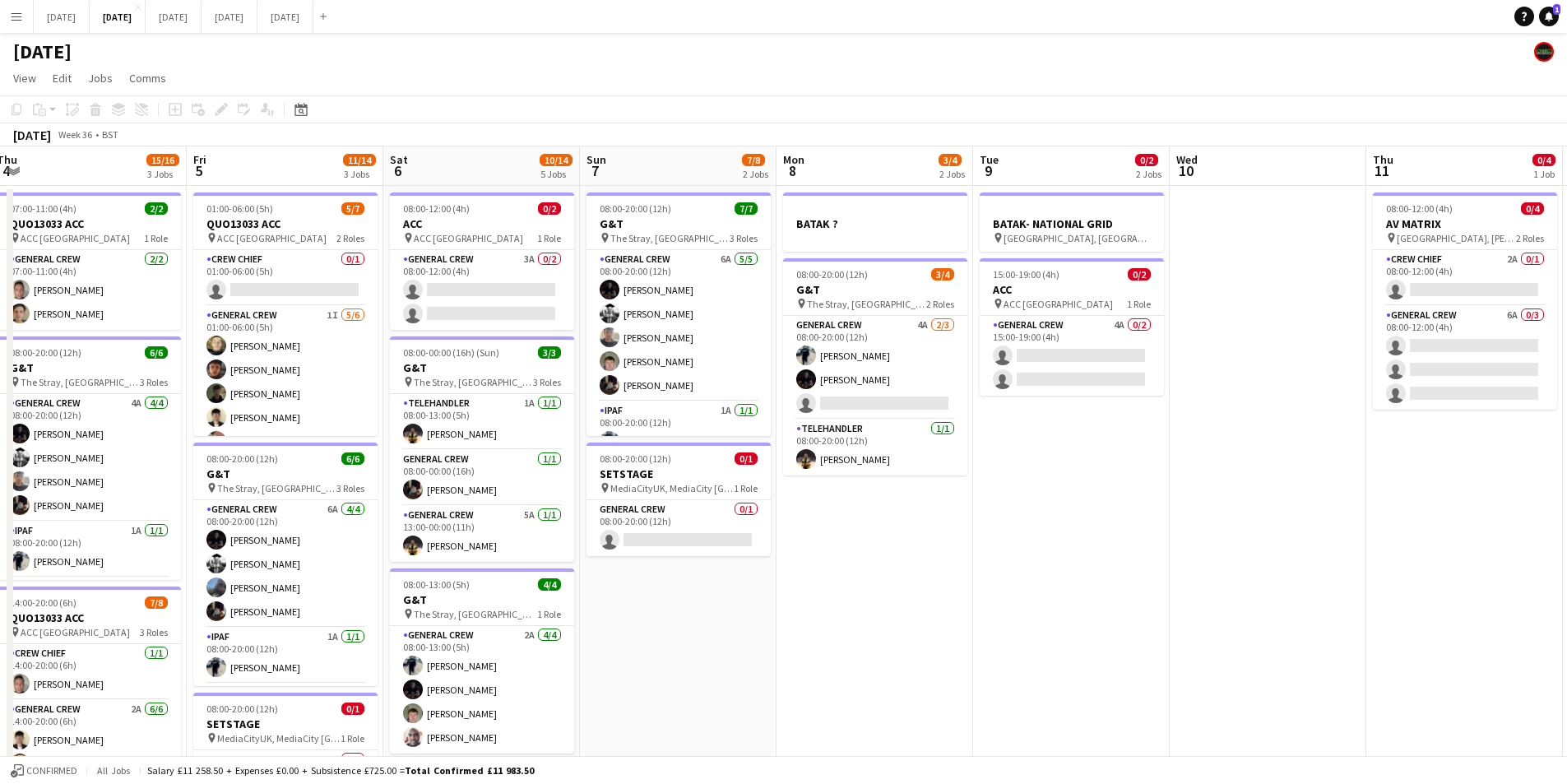
drag, startPoint x: 1076, startPoint y: 638, endPoint x: 1204, endPoint y: 654, distance: 129.0
click at [1204, 654] on app-calendar-viewport "Tue 2 16/19 3 Jobs Wed 3 16/16 3 Jobs Thu 4 15/16 3 Jobs Fri 5 11/14 3 Jobs Sat…" at bounding box center [784, 625] width 1567 height 958
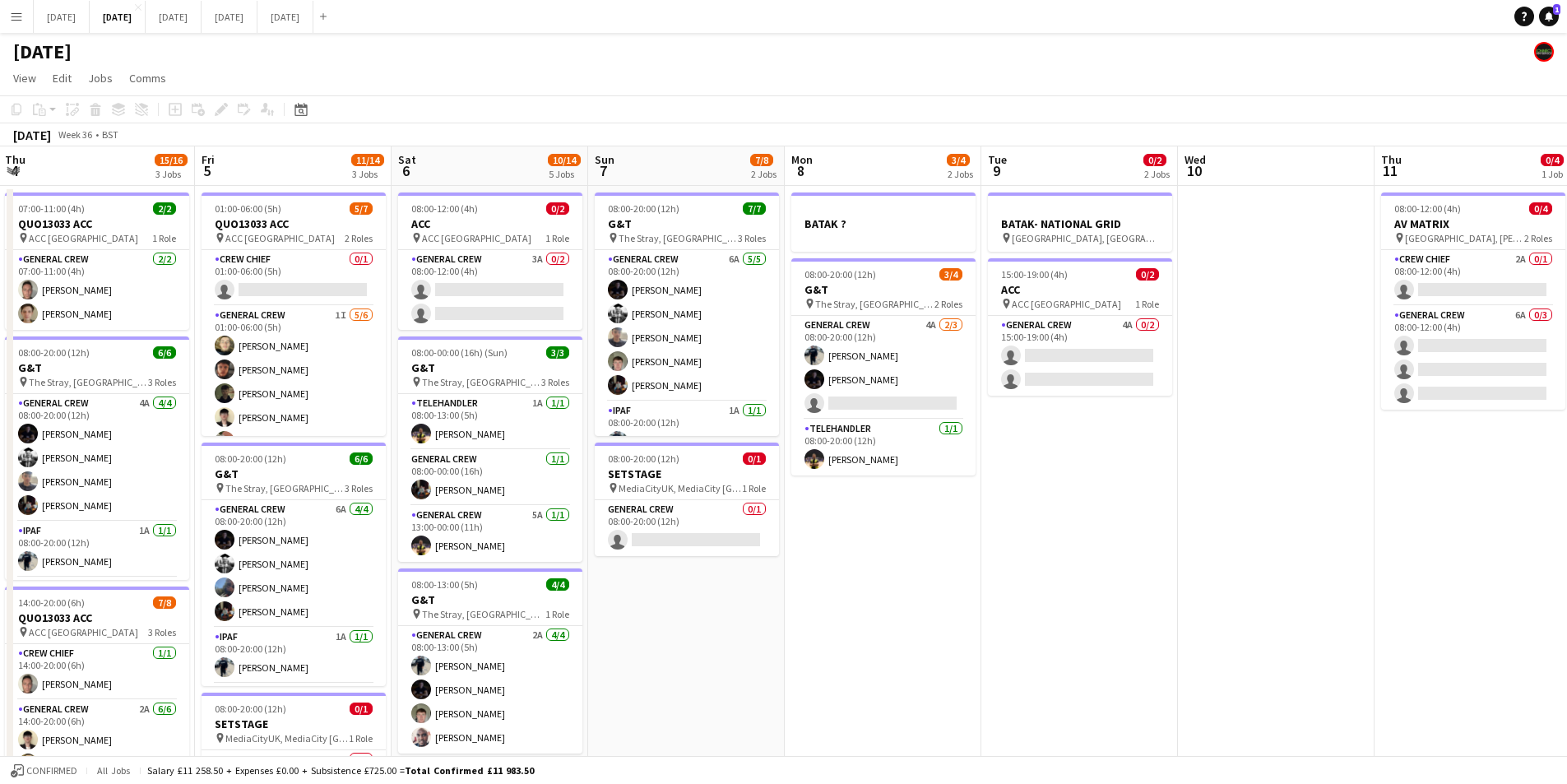
drag, startPoint x: 996, startPoint y: 668, endPoint x: 1232, endPoint y: 642, distance: 237.4
click at [1221, 654] on app-calendar-viewport "Tue 2 16/19 3 Jobs Wed 3 16/16 3 Jobs Thu 4 15/16 3 Jobs Fri 5 11/14 3 Jobs Sat…" at bounding box center [784, 625] width 1567 height 958
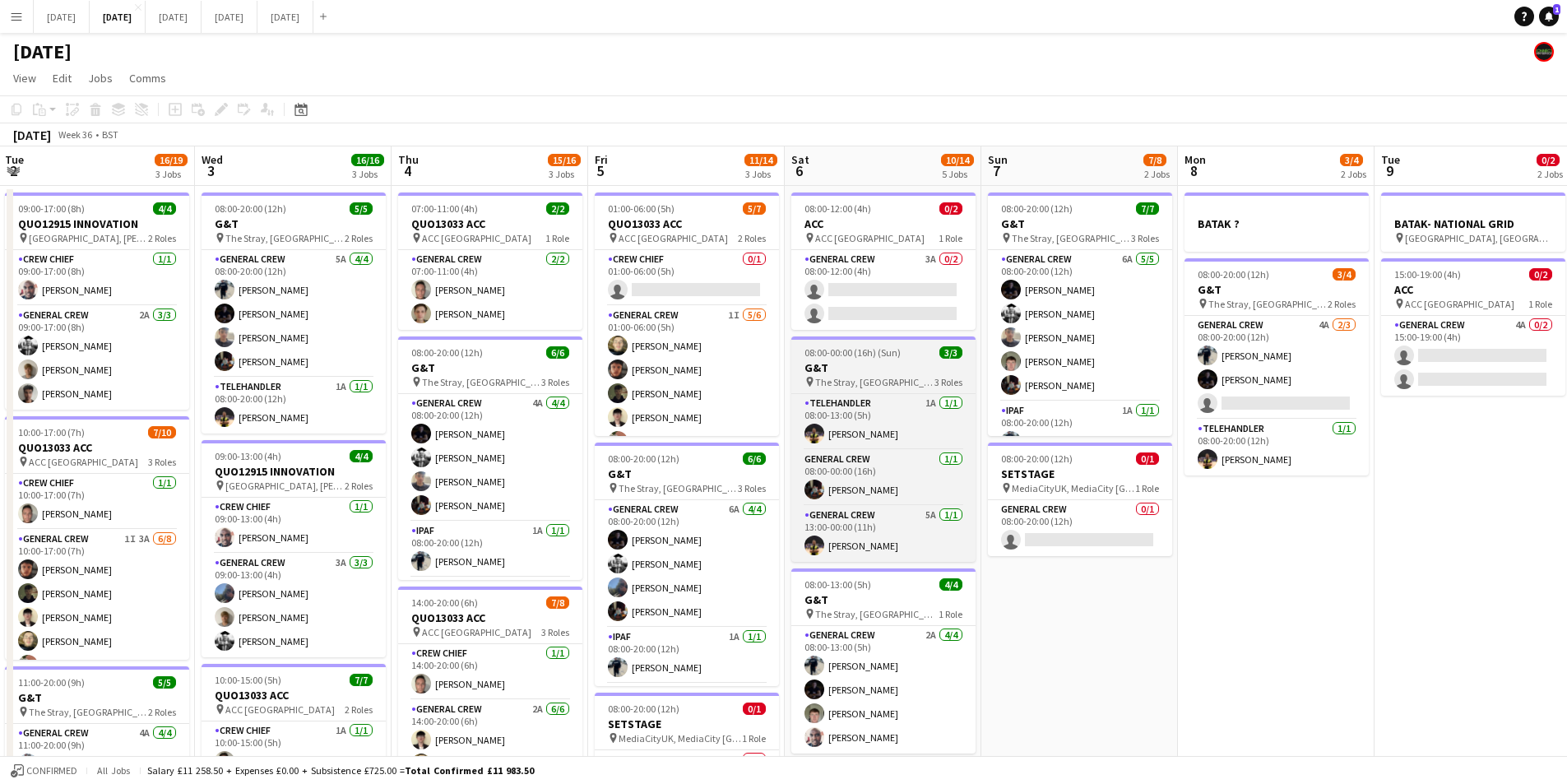
scroll to position [0, 563]
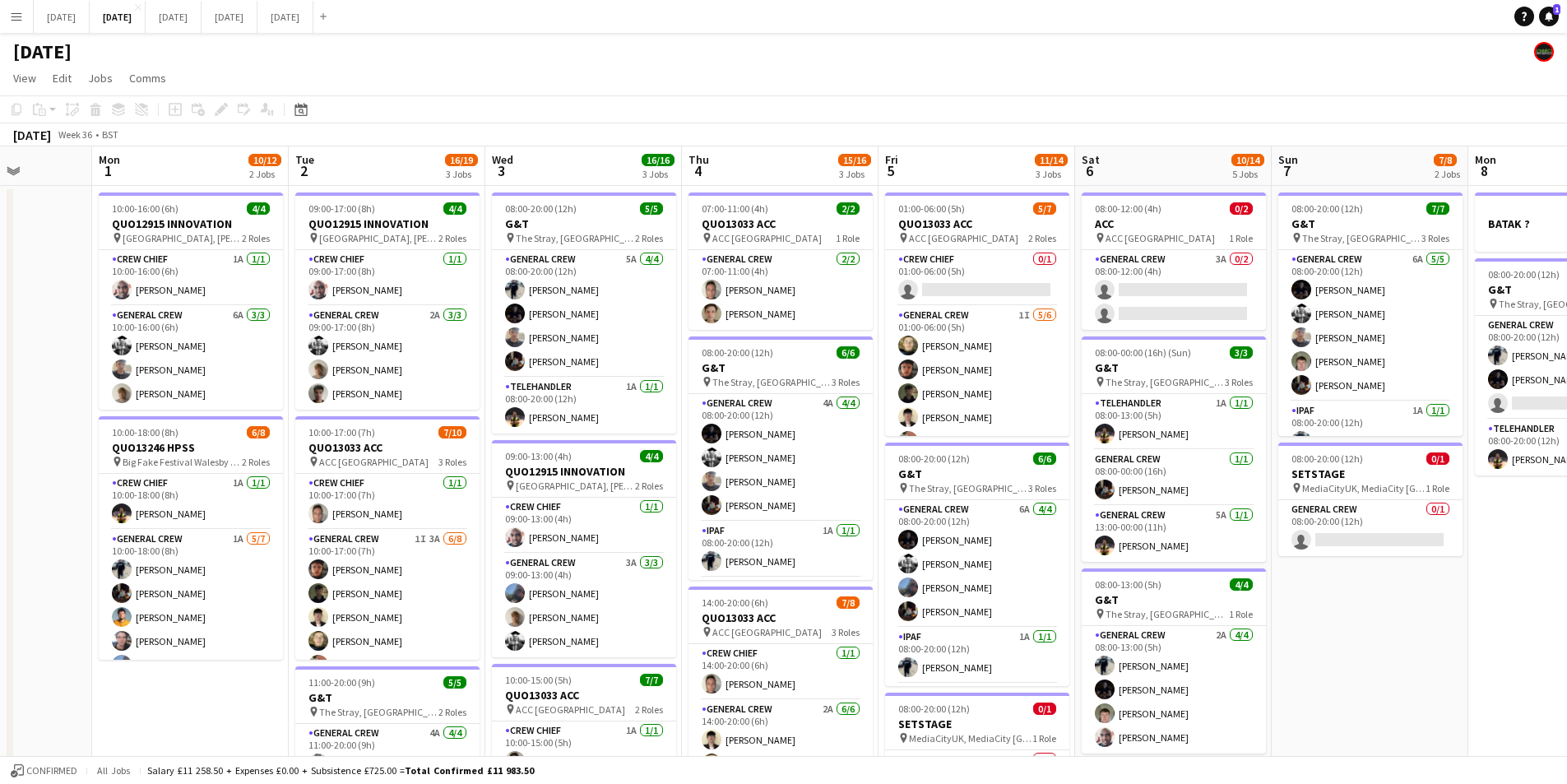
drag, startPoint x: 793, startPoint y: 429, endPoint x: 996, endPoint y: 410, distance: 203.9
click at [1047, 433] on app-calendar-viewport "Sat 30 Sun 31 Mon 1 10/12 2 Jobs Tue 2 16/19 3 Jobs Wed 3 16/16 3 Jobs Thu 4 15…" at bounding box center [784, 625] width 1567 height 958
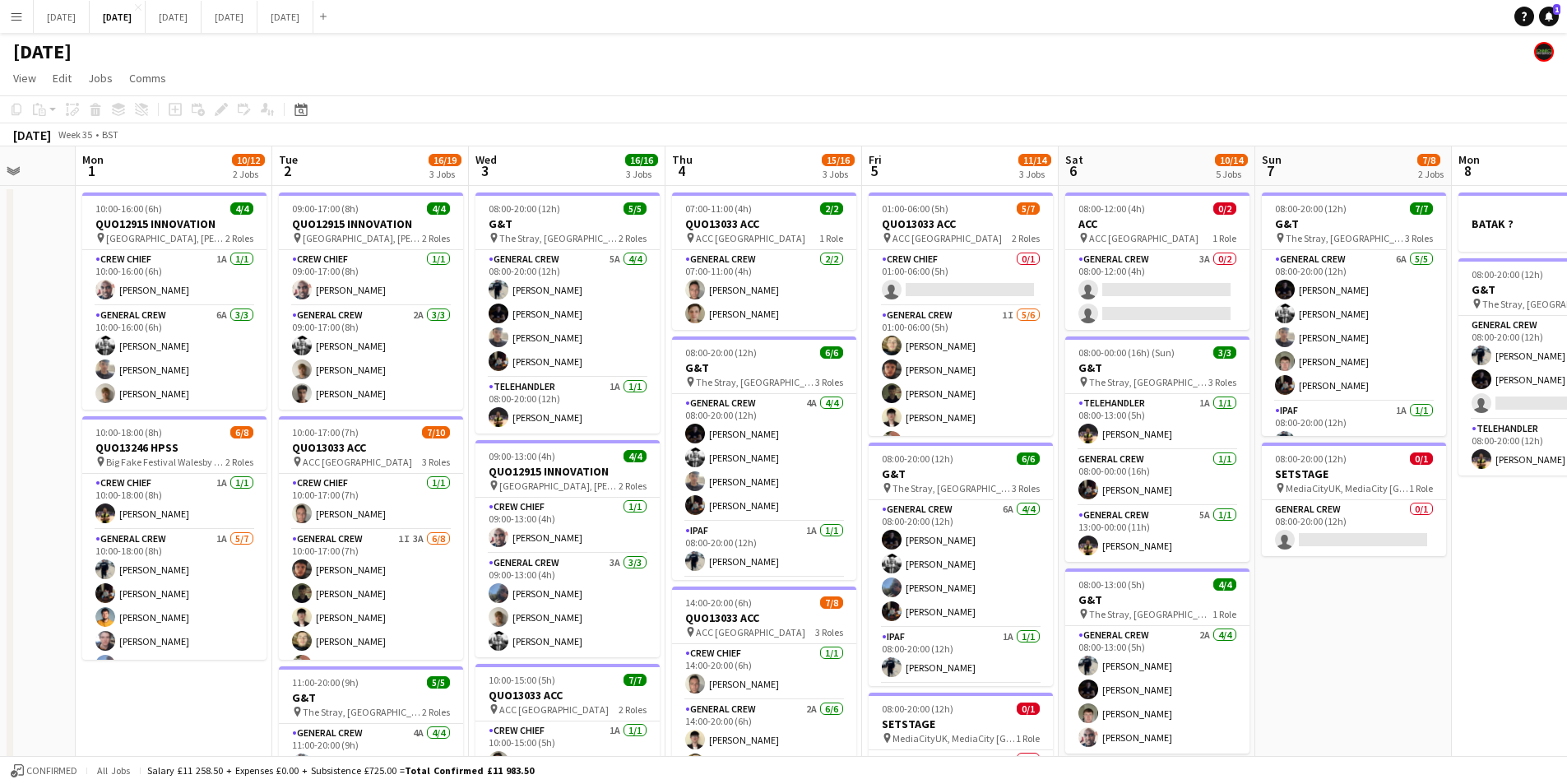
drag, startPoint x: 799, startPoint y: 443, endPoint x: 996, endPoint y: 426, distance: 197.7
click at [1111, 455] on app-calendar-viewport "Fri 29 Sat 30 Sun 31 Mon 1 10/12 2 Jobs Tue 2 16/19 3 Jobs Wed 3 16/16 3 Jobs T…" at bounding box center [784, 625] width 1567 height 958
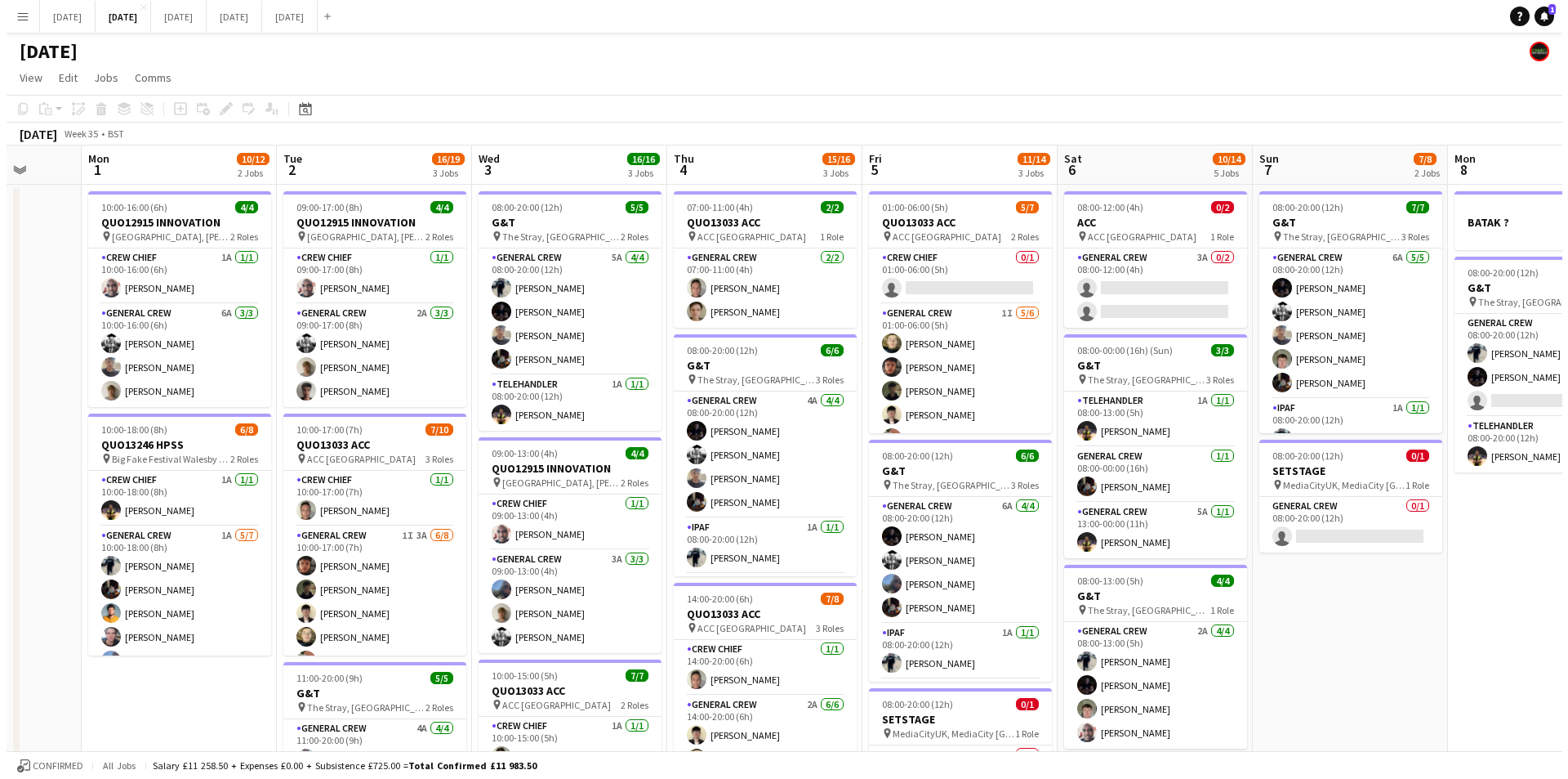
scroll to position [0, 328]
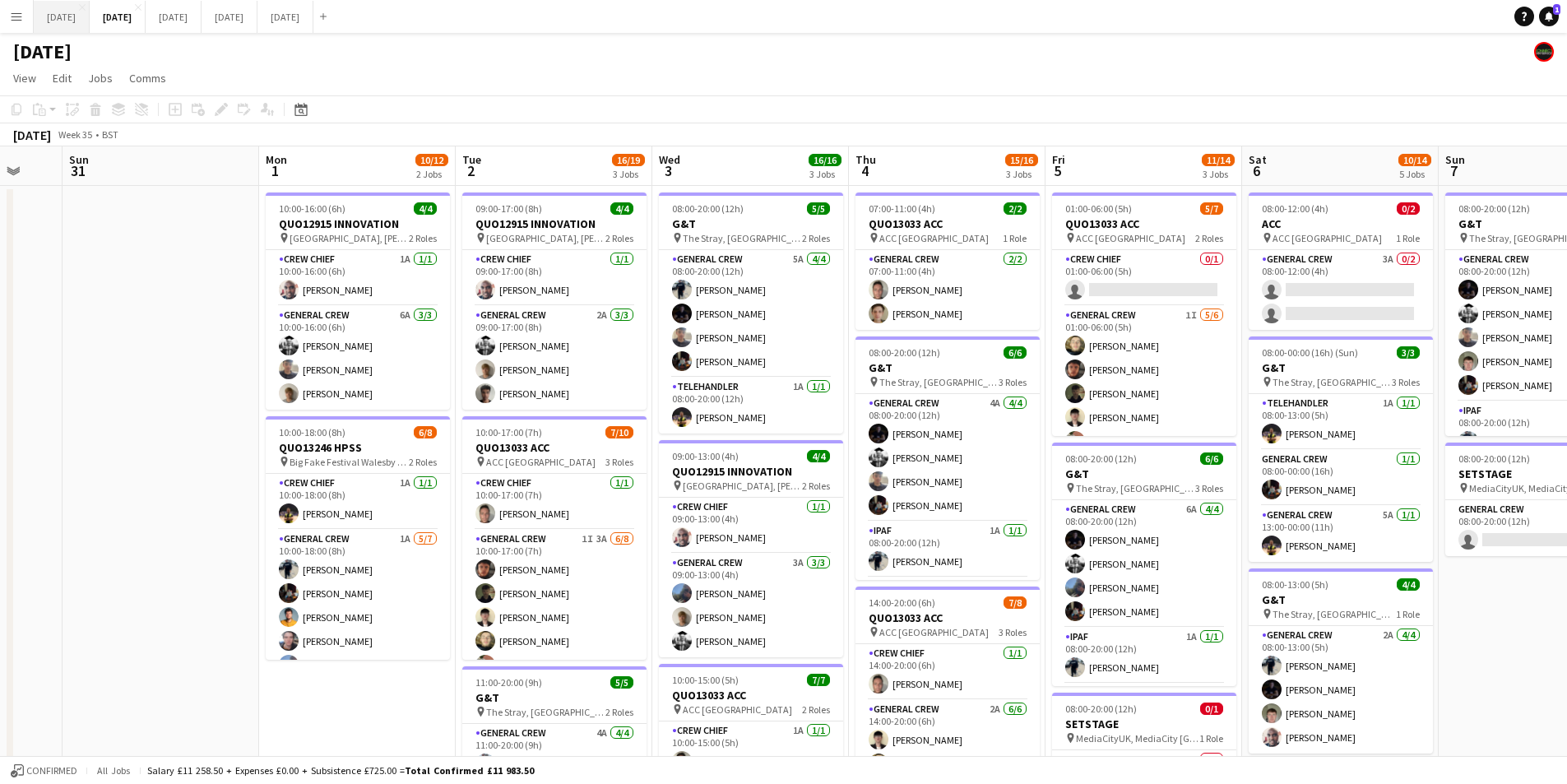
click at [66, 15] on button "[DATE] Close" at bounding box center [62, 17] width 56 height 32
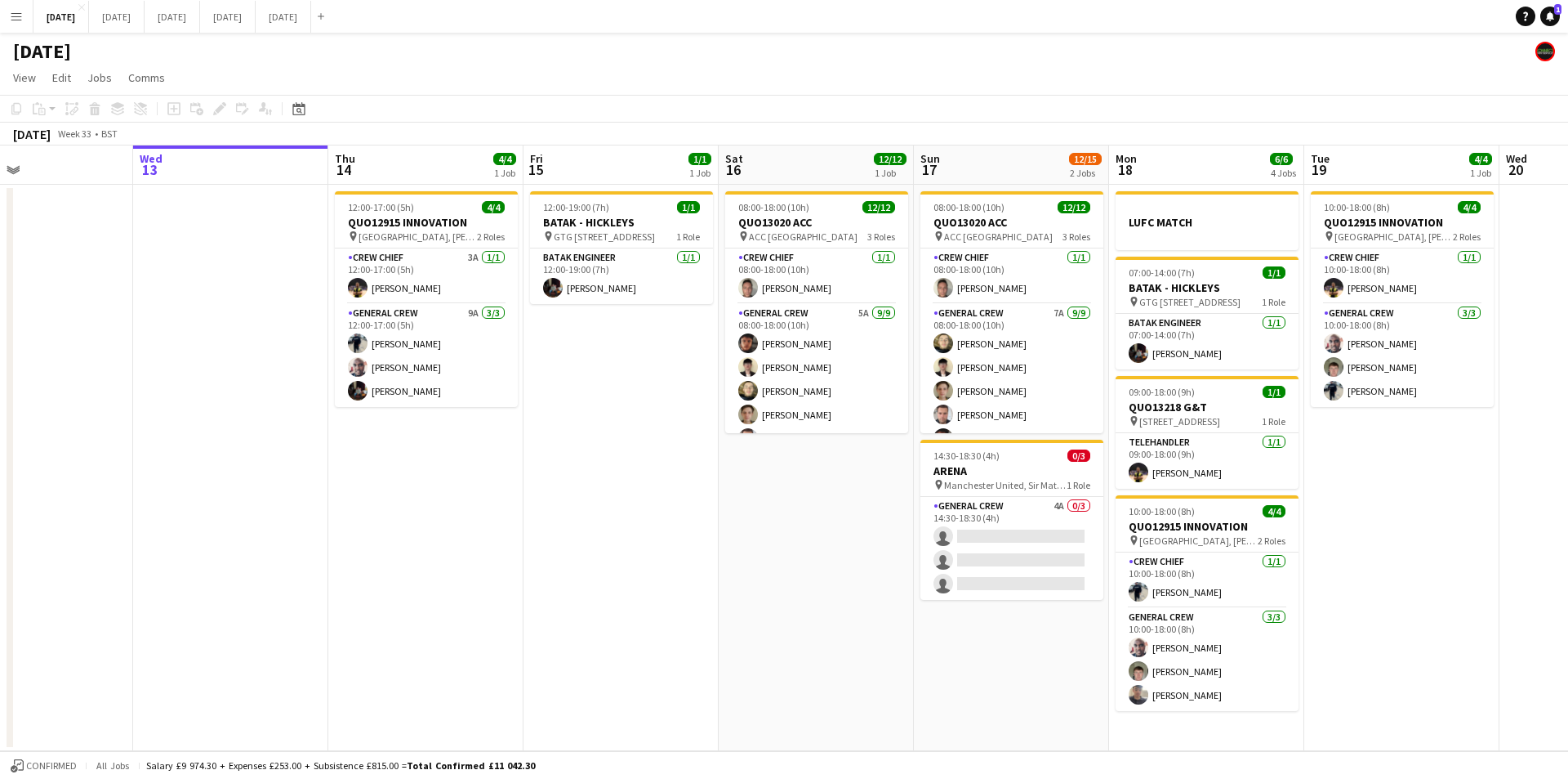
scroll to position [0, 649]
drag, startPoint x: 987, startPoint y: 542, endPoint x: 872, endPoint y: 536, distance: 115.2
click at [872, 536] on app-calendar-viewport "Sat 9 Sun 10 Mon 11 Tue 12 Wed 13 Thu 14 4/4 1 Job Fri 15 1/1 1 Job Sat 16 12/1…" at bounding box center [784, 448] width 1568 height 605
drag, startPoint x: 509, startPoint y: 466, endPoint x: 520, endPoint y: 230, distance: 236.3
click at [701, 460] on app-calendar-viewport "Sat 9 Sun 10 Mon 11 Tue 12 Wed 13 Thu 14 4/4 1 Job Fri 15 1/1 1 Job Sat 16 12/1…" at bounding box center [784, 448] width 1568 height 605
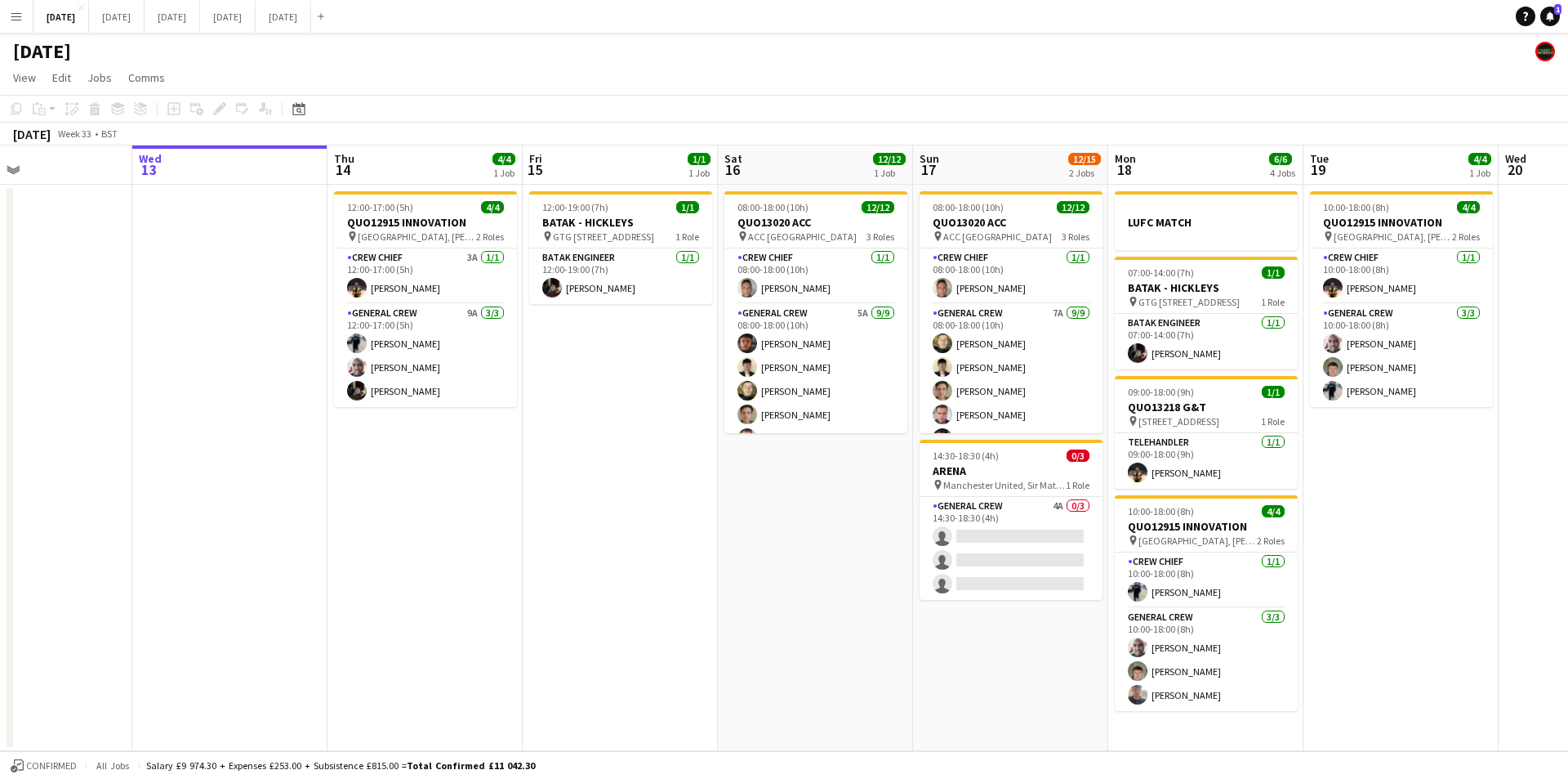
scroll to position [0, 456]
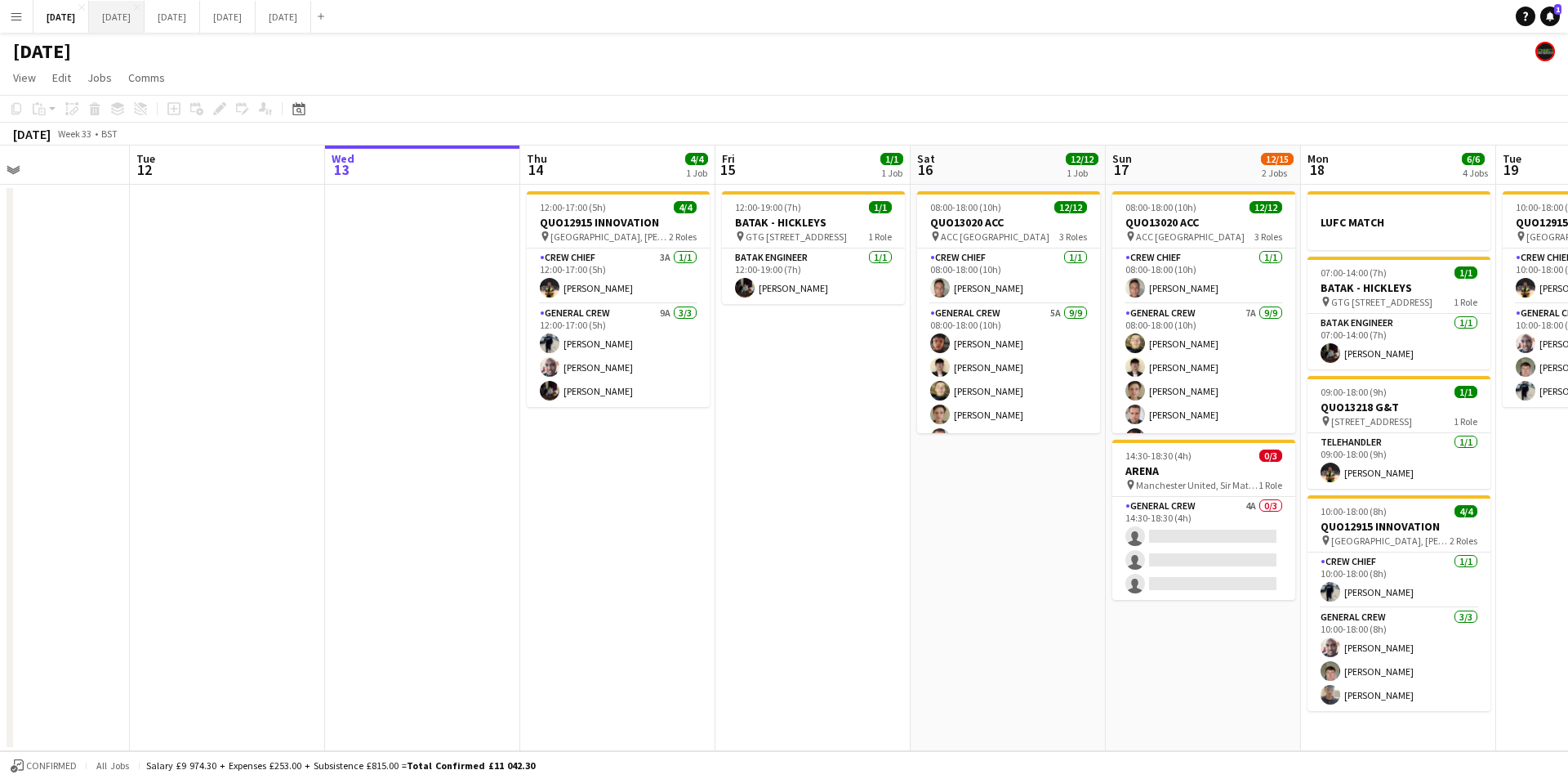
click at [145, 17] on button "[DATE] Close" at bounding box center [117, 16] width 56 height 32
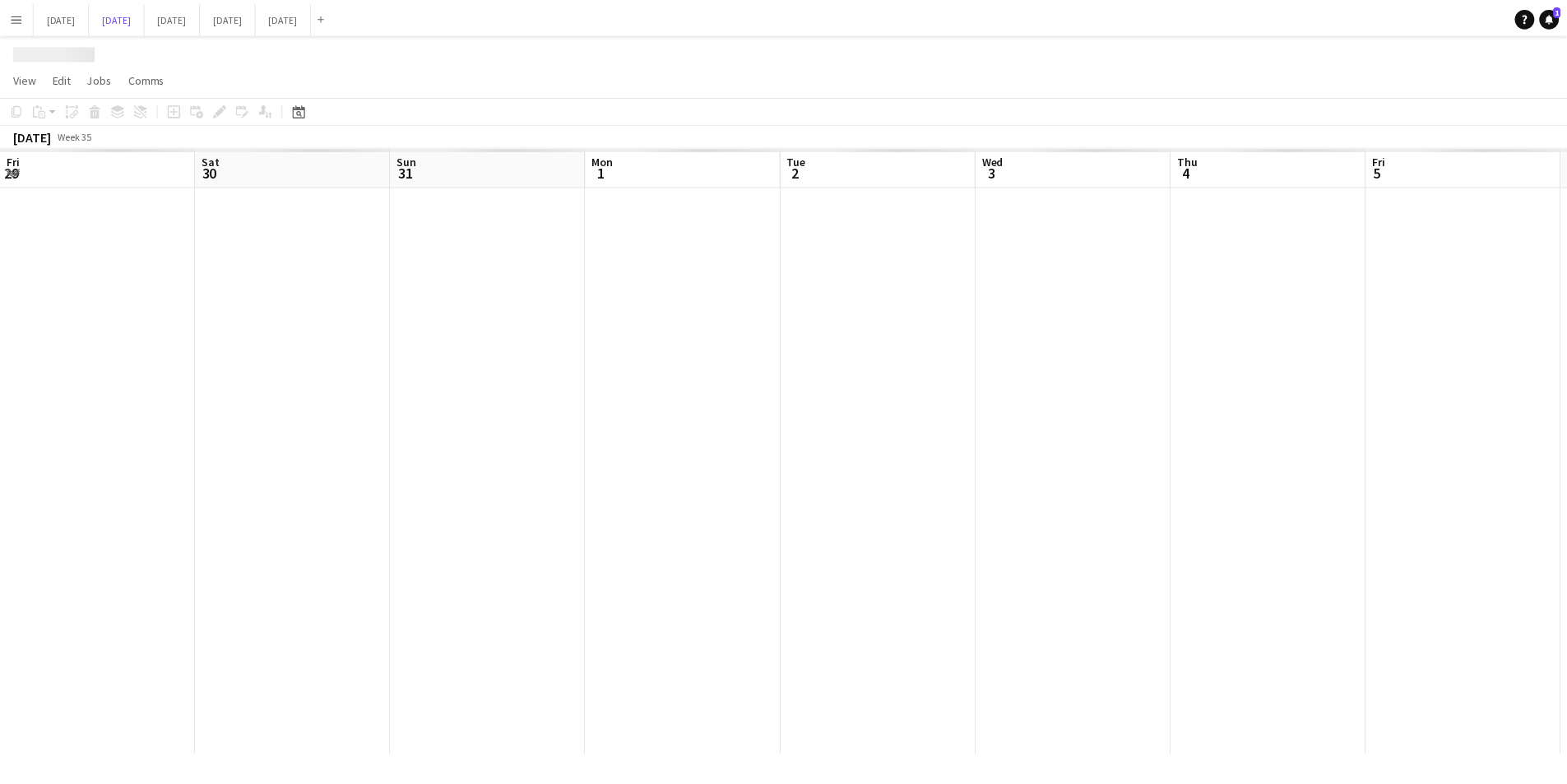
scroll to position [0, 330]
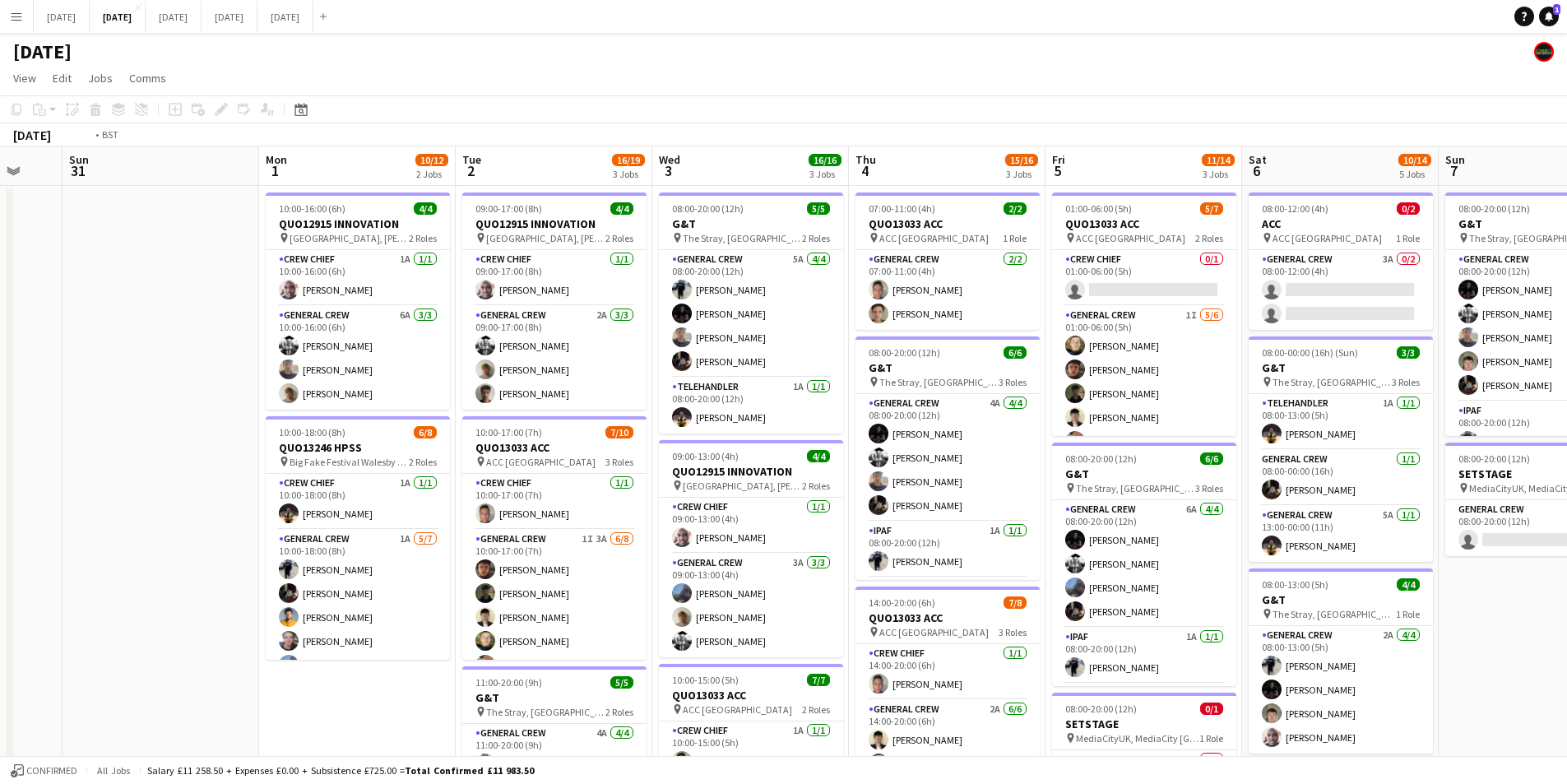
drag, startPoint x: 1111, startPoint y: 529, endPoint x: 815, endPoint y: 484, distance: 299.4
click at [815, 484] on app-calendar-viewport "Fri 29 Sat 30 Sun 31 Mon 1 10/12 2 Jobs Tue 2 16/19 3 Jobs Wed 3 16/16 3 Jobs T…" at bounding box center [784, 625] width 1567 height 958
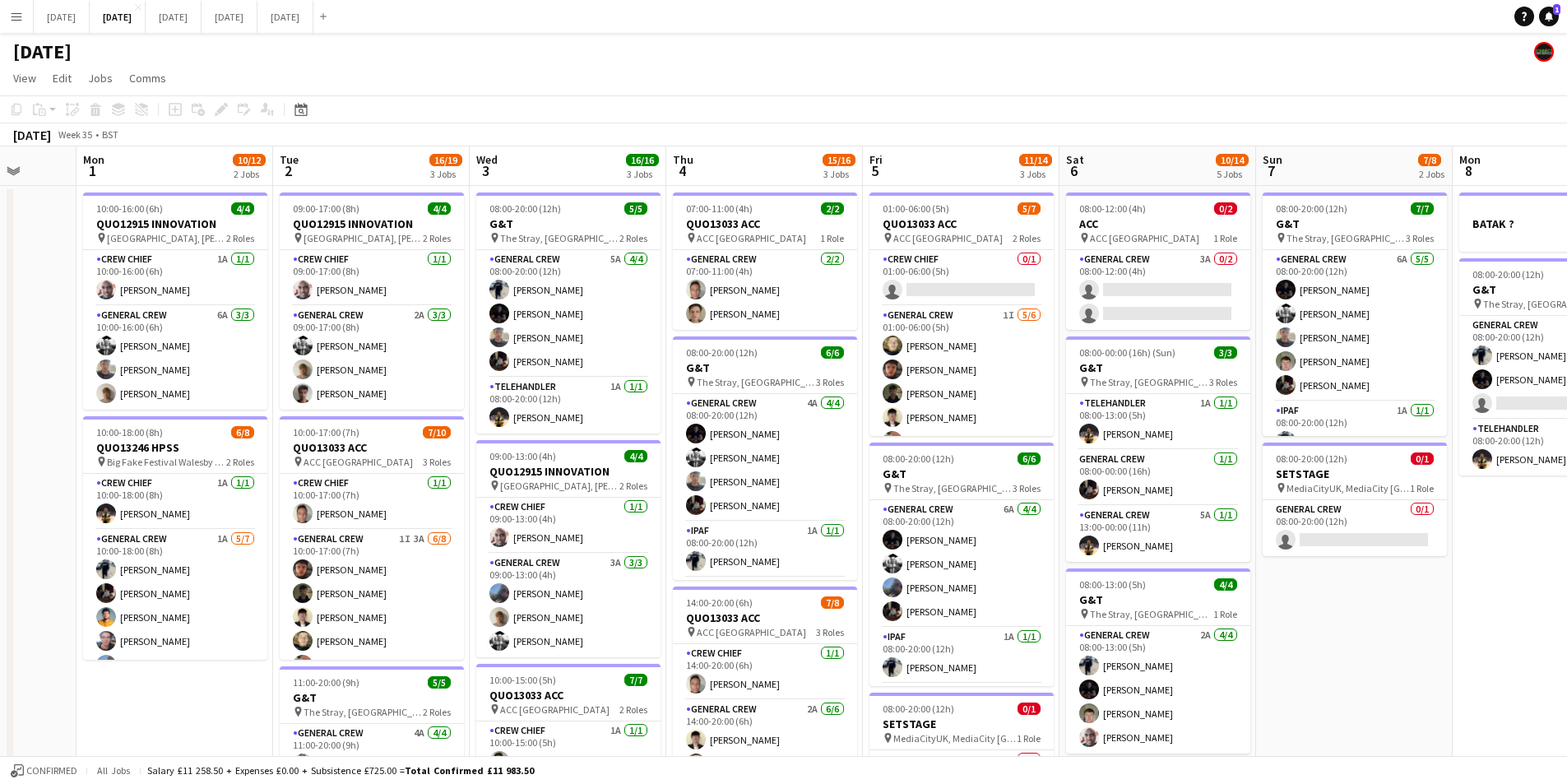
scroll to position [0, 515]
drag, startPoint x: 906, startPoint y: 543, endPoint x: 991, endPoint y: 534, distance: 85.5
click at [991, 534] on app-calendar-viewport "Fri 29 Sat 30 Sun 31 Mon 1 10/12 2 Jobs Tue 2 16/19 3 Jobs Wed 3 16/16 3 Jobs T…" at bounding box center [784, 625] width 1567 height 958
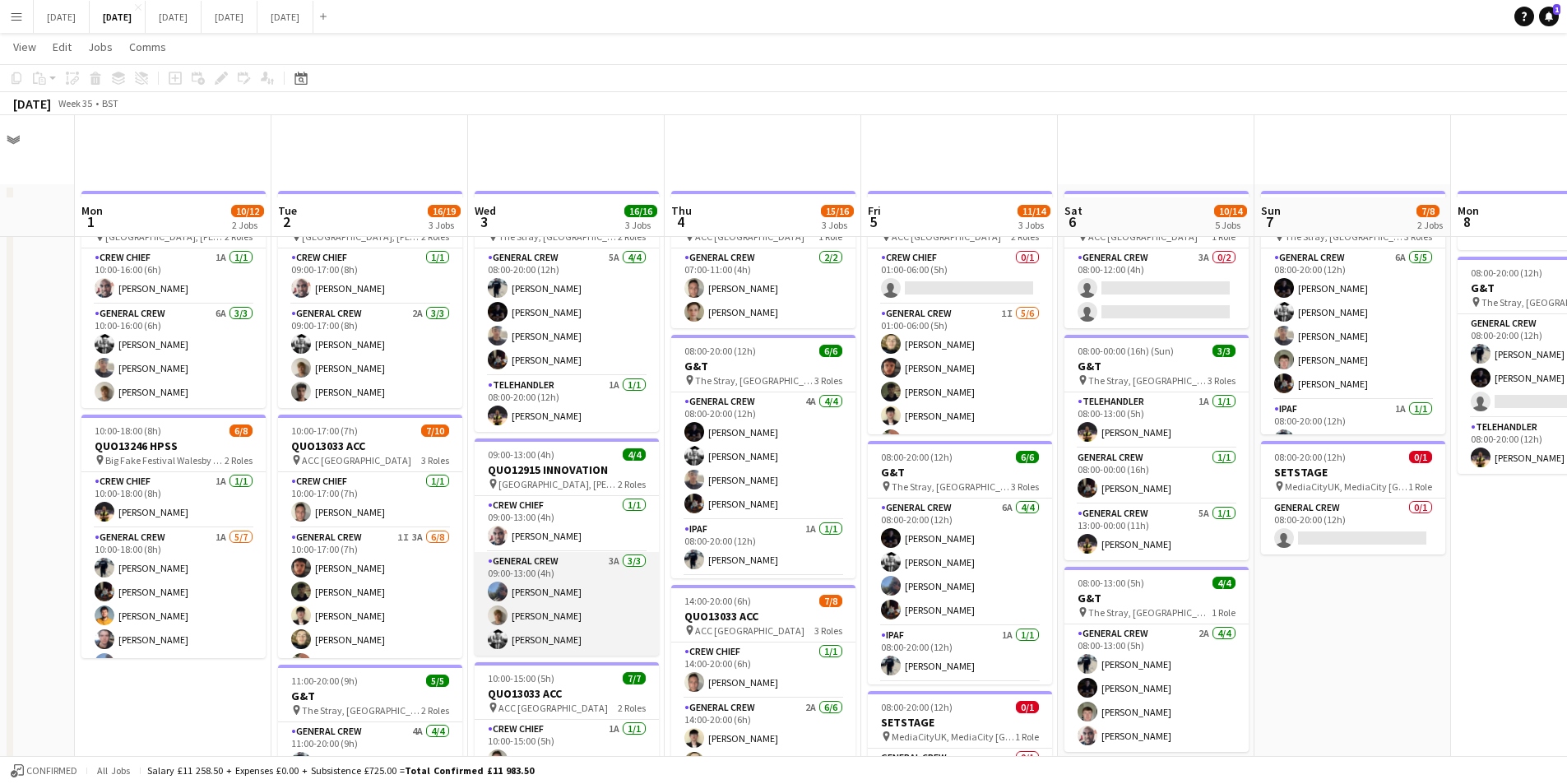
scroll to position [165, 0]
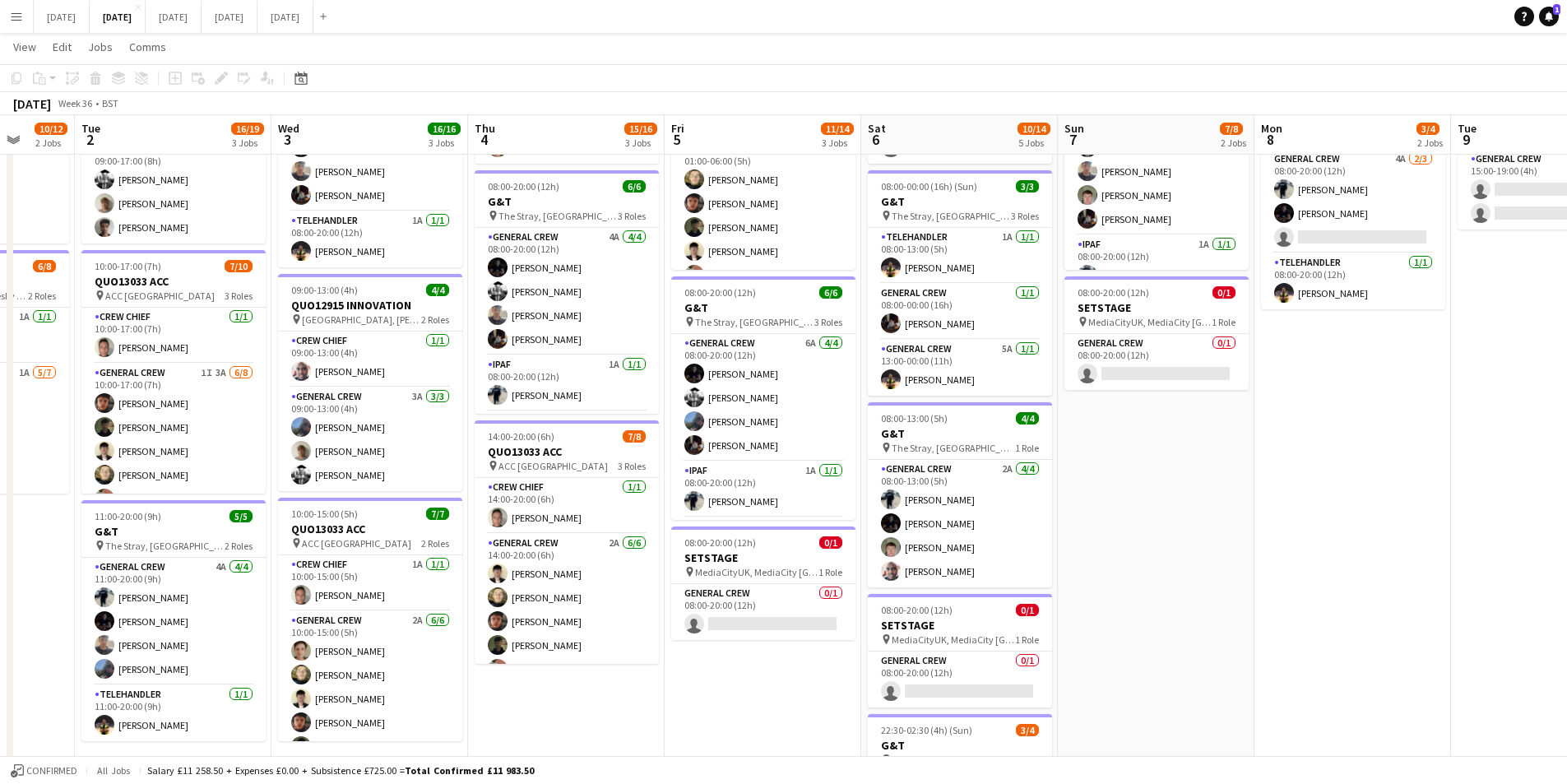
drag, startPoint x: 1357, startPoint y: 543, endPoint x: 1110, endPoint y: 543, distance: 247.0
click at [1110, 543] on app-calendar-viewport "Sat 30 Sun 31 Mon 1 10/12 2 Jobs Tue 2 16/19 3 Jobs Wed 3 16/16 3 Jobs Thu 4 15…" at bounding box center [784, 419] width 1567 height 1039
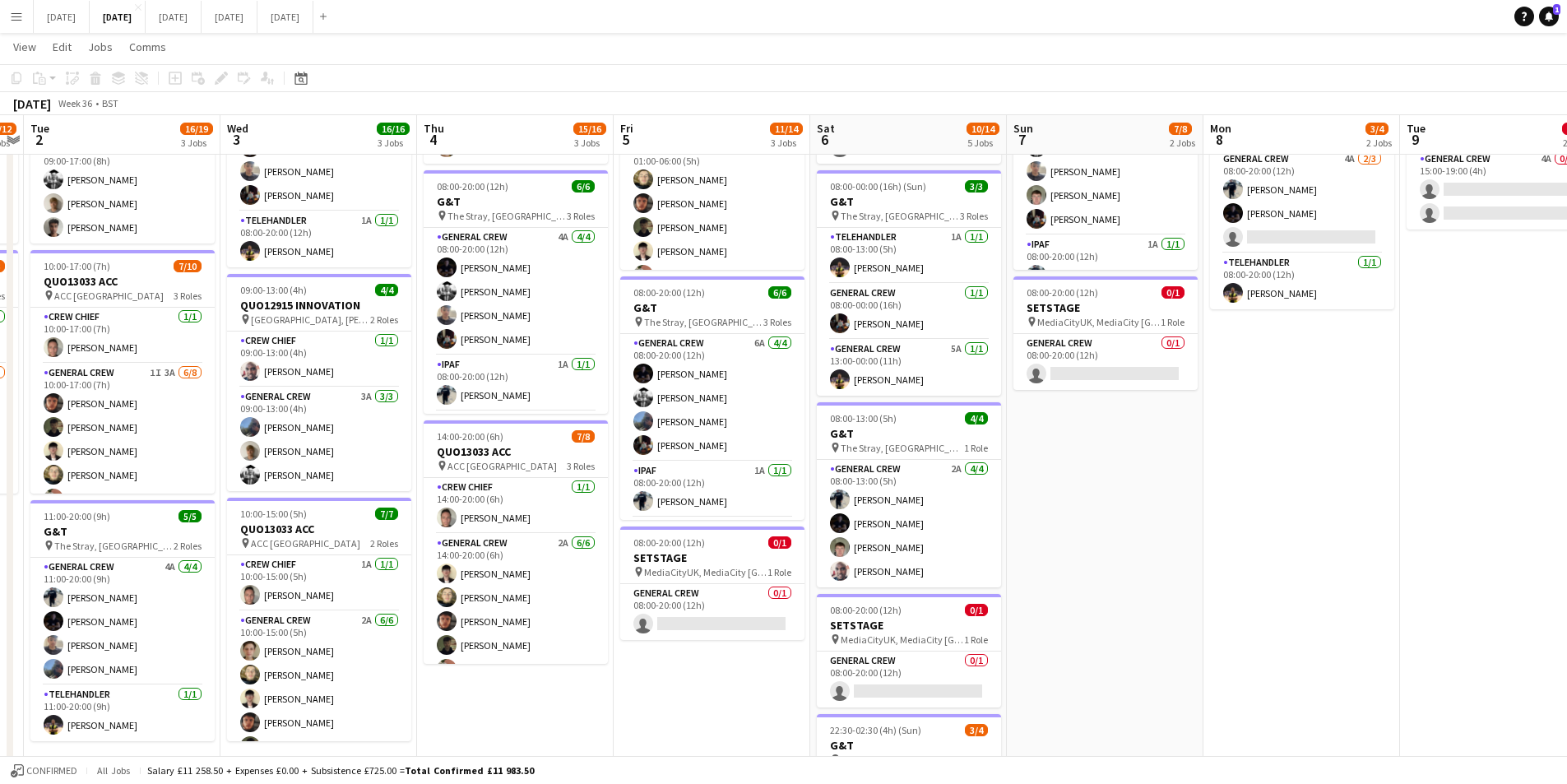
scroll to position [0, 0]
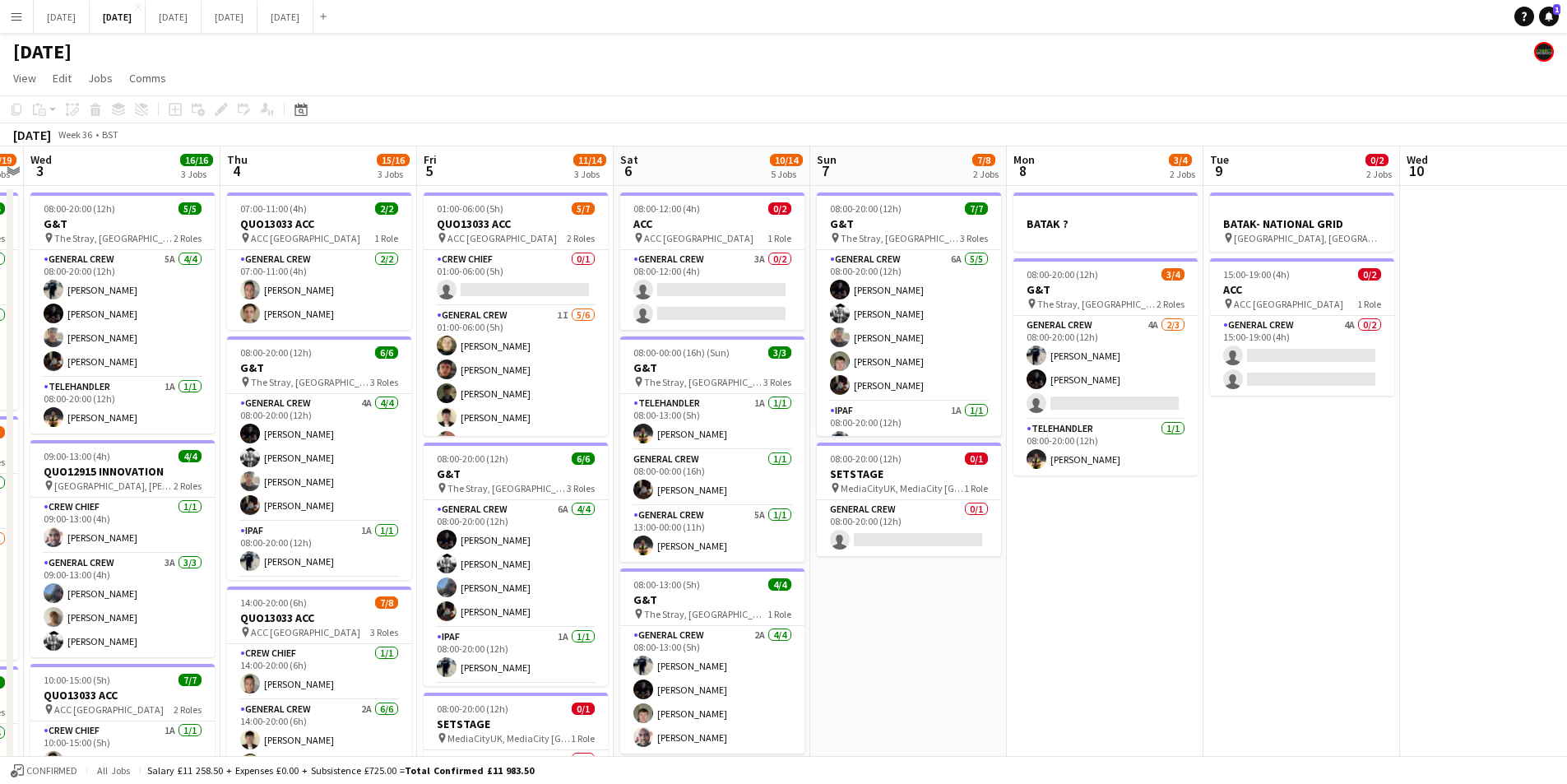
drag, startPoint x: 1111, startPoint y: 596, endPoint x: 1063, endPoint y: 602, distance: 48.4
click at [1063, 602] on app-calendar-viewport "Sun 31 Mon 1 10/12 2 Jobs Tue 2 16/19 3 Jobs Wed 3 16/16 3 Jobs Thu 4 15/16 3 J…" at bounding box center [784, 625] width 1567 height 958
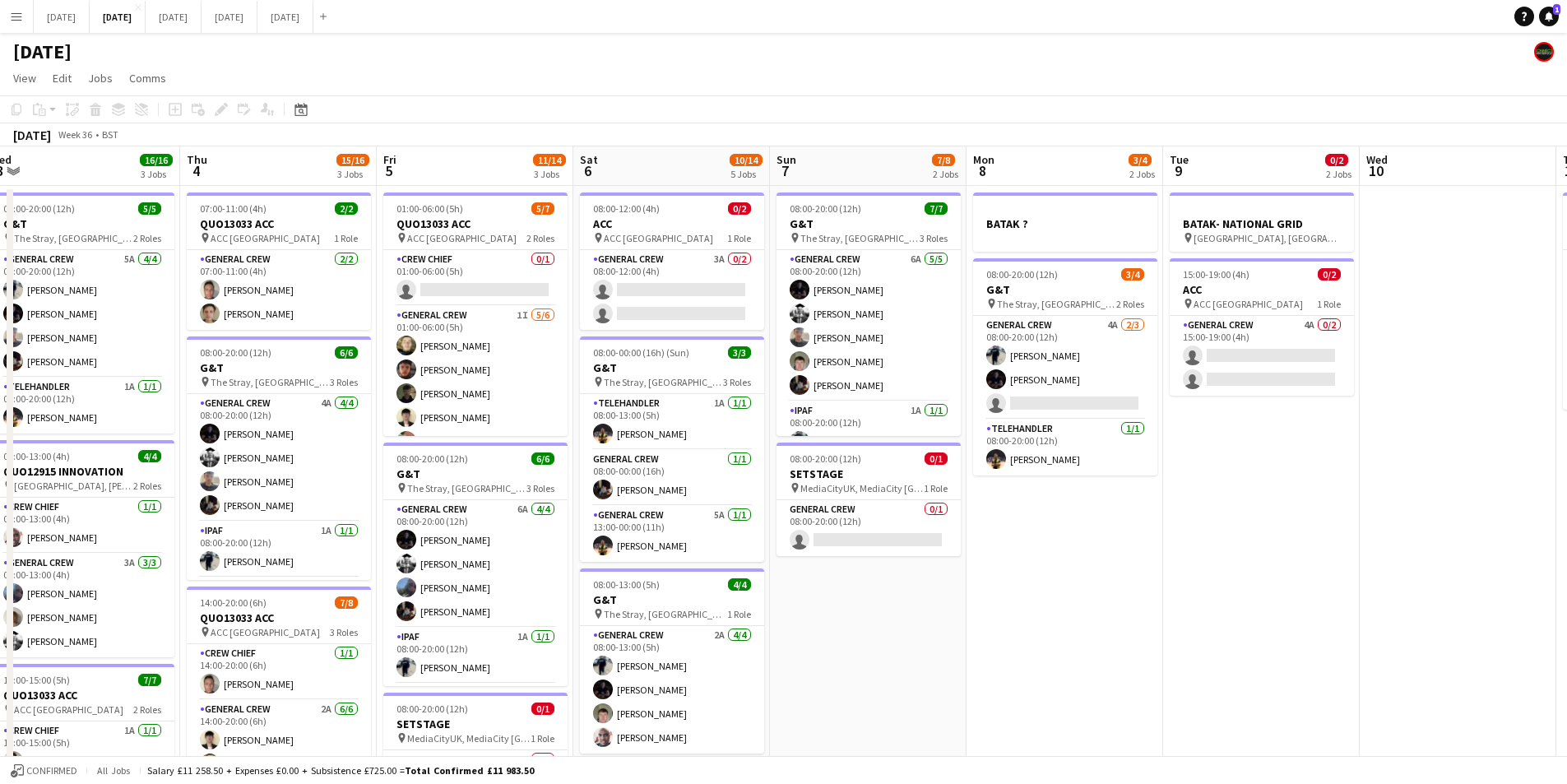
scroll to position [0, 619]
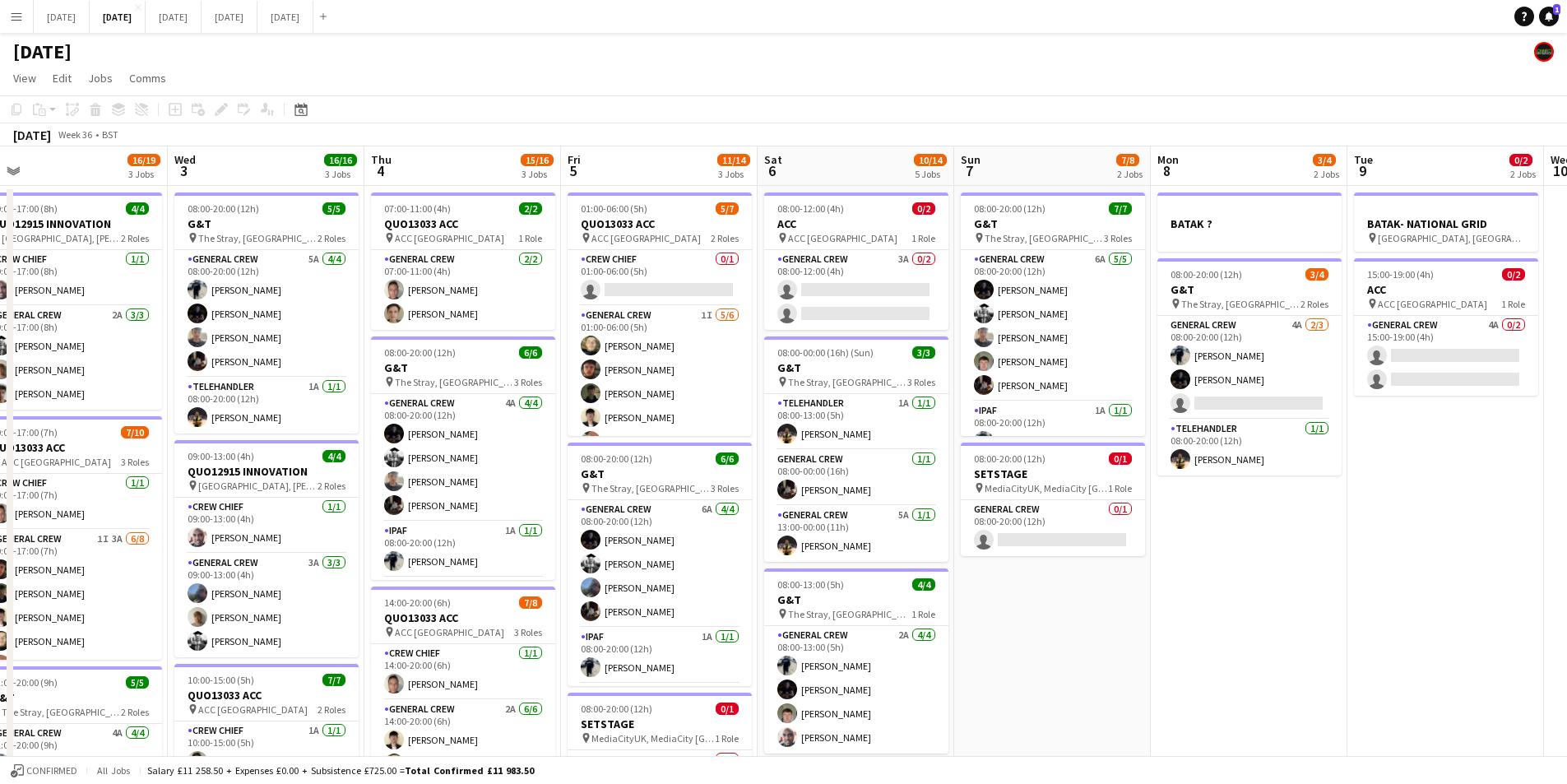
drag, startPoint x: 1019, startPoint y: 632, endPoint x: 1358, endPoint y: 634, distance: 339.0
click at [1358, 634] on app-calendar-viewport "Sat 30 Sun 31 Mon 1 10/12 2 Jobs Tue 2 16/19 3 Jobs Wed 3 16/16 3 Jobs Thu 4 15…" at bounding box center [784, 625] width 1567 height 958
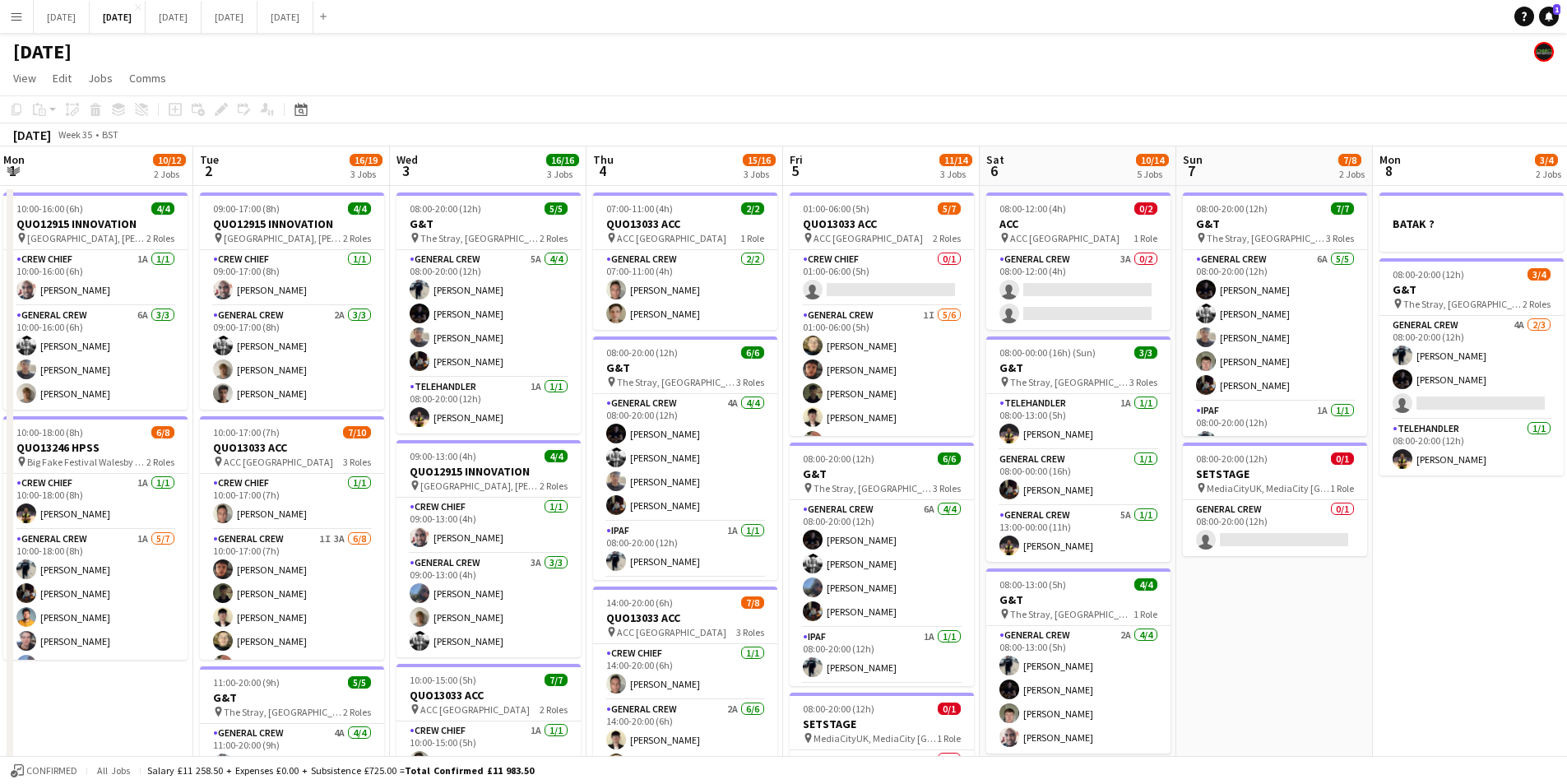
drag, startPoint x: 1044, startPoint y: 552, endPoint x: 1188, endPoint y: 455, distance: 173.6
click at [1053, 551] on app-calendar-viewport "Sat 30 Sun 31 Mon 1 10/12 2 Jobs Tue 2 16/19 3 Jobs Wed 3 16/16 3 Jobs Thu 4 15…" at bounding box center [784, 625] width 1567 height 958
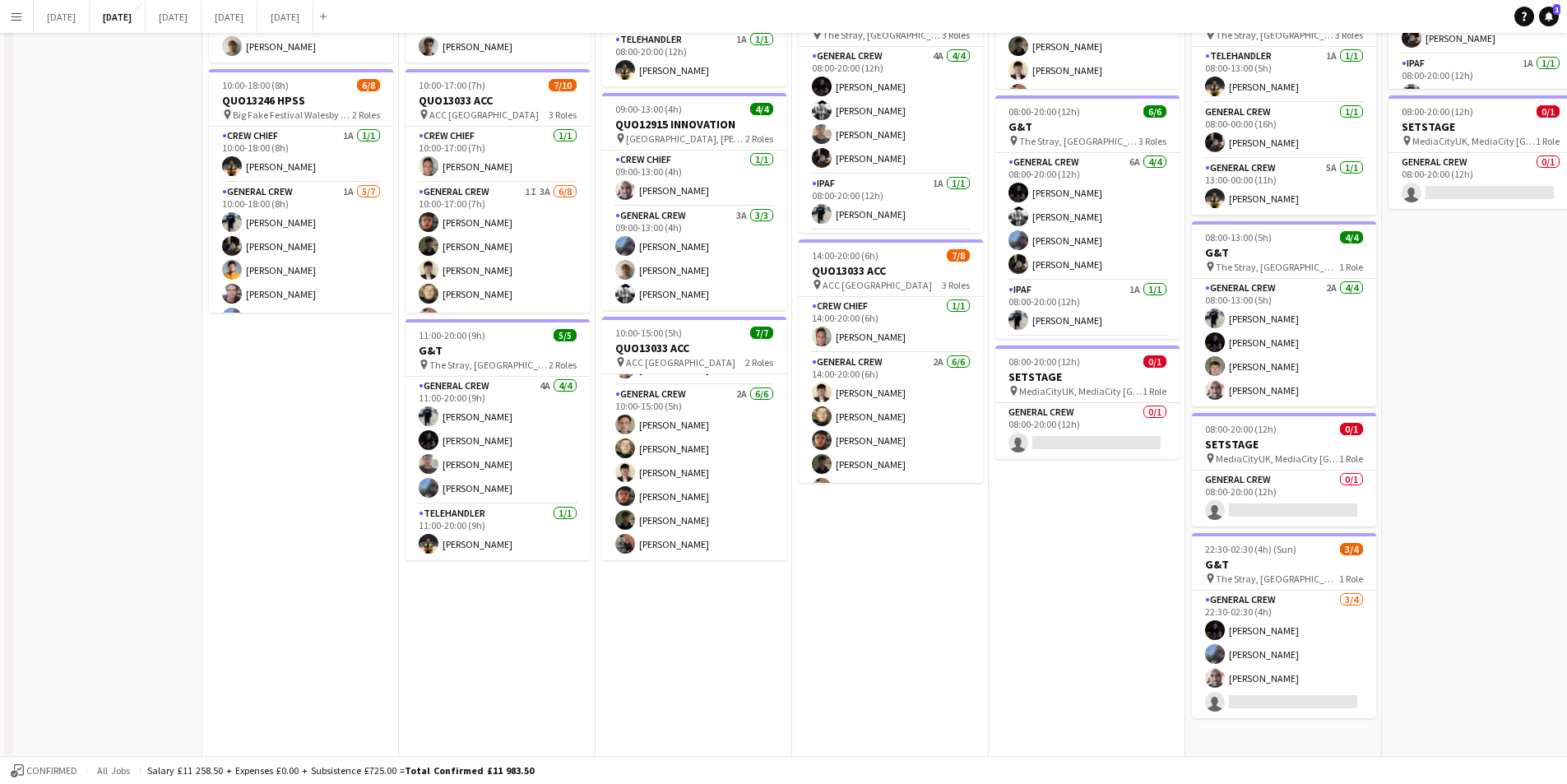
scroll to position [0, 0]
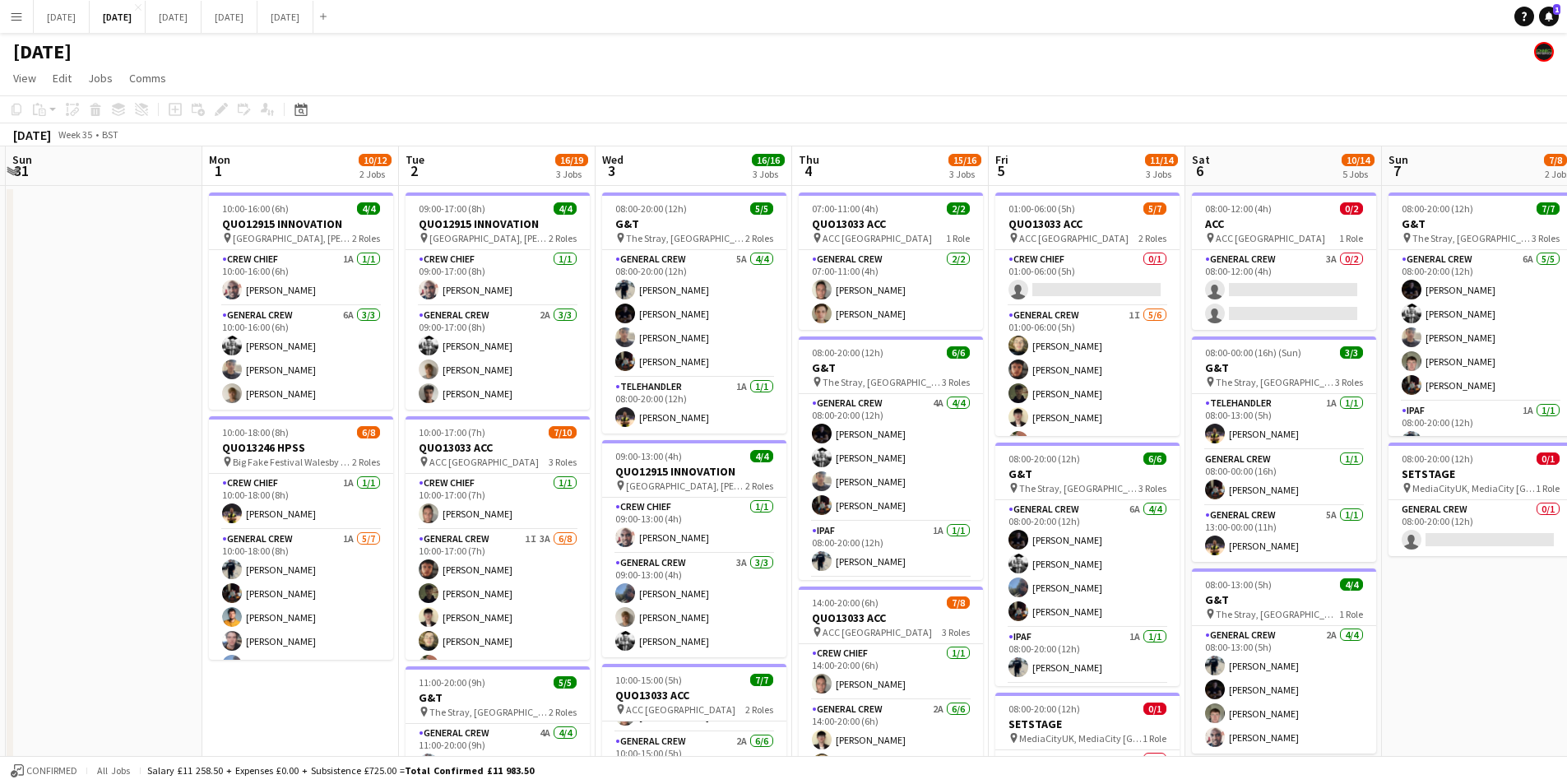
drag, startPoint x: 1468, startPoint y: 609, endPoint x: 1377, endPoint y: 598, distance: 91.7
click at [1377, 598] on app-calendar-viewport "Thu 28 Fri 29 Sat 30 Sun 31 Mon 1 10/12 2 Jobs Tue 2 16/19 3 Jobs Wed 3 16/16 3…" at bounding box center [784, 625] width 1567 height 958
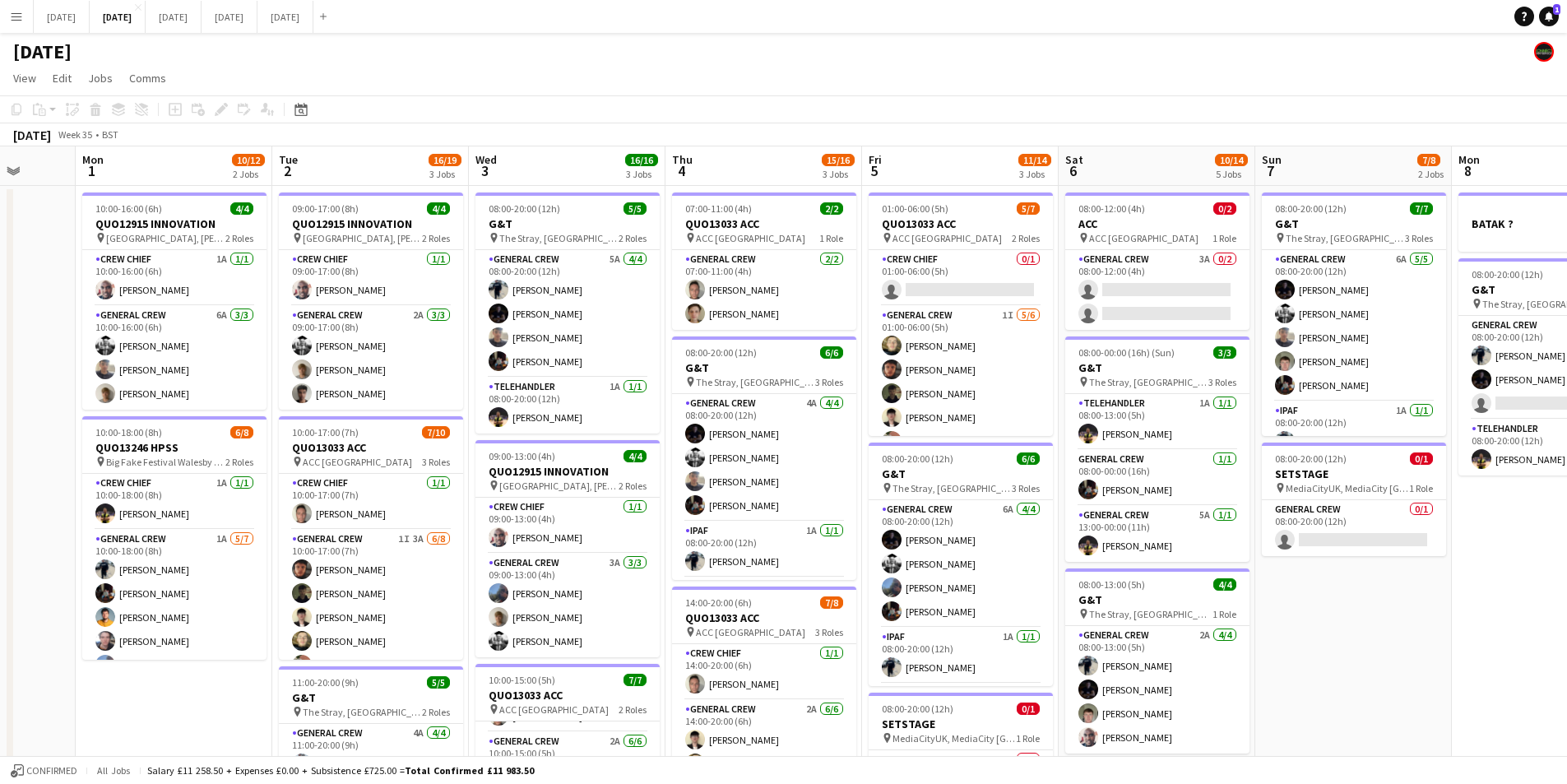
drag, startPoint x: 1447, startPoint y: 623, endPoint x: 1335, endPoint y: 599, distance: 114.5
click at [1335, 599] on app-calendar-viewport "Fri 29 Sat 30 Sun 31 Mon 1 10/12 2 Jobs Tue 2 16/19 3 Jobs Wed 3 16/16 3 Jobs T…" at bounding box center [784, 625] width 1567 height 958
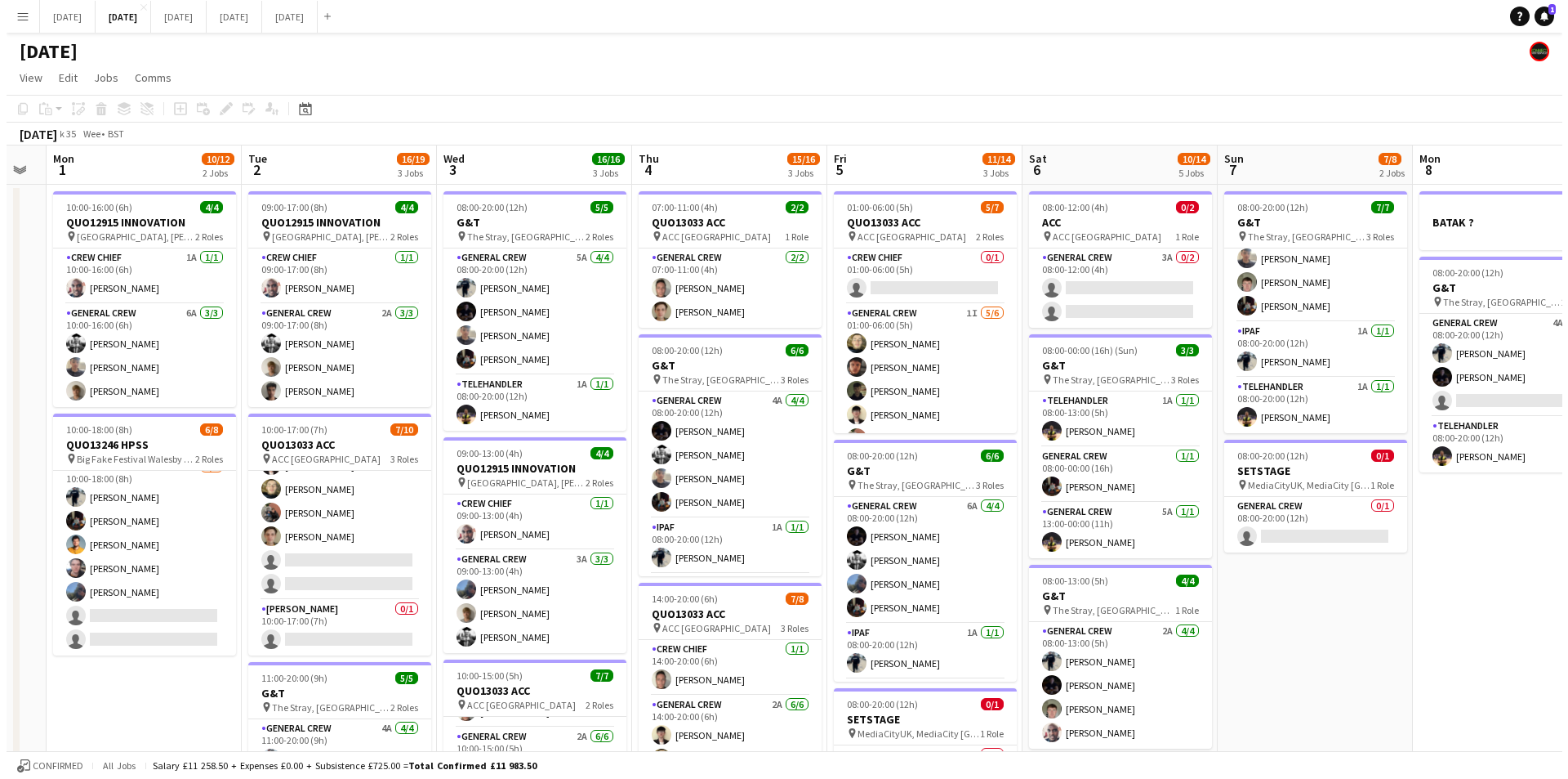
scroll to position [0, 536]
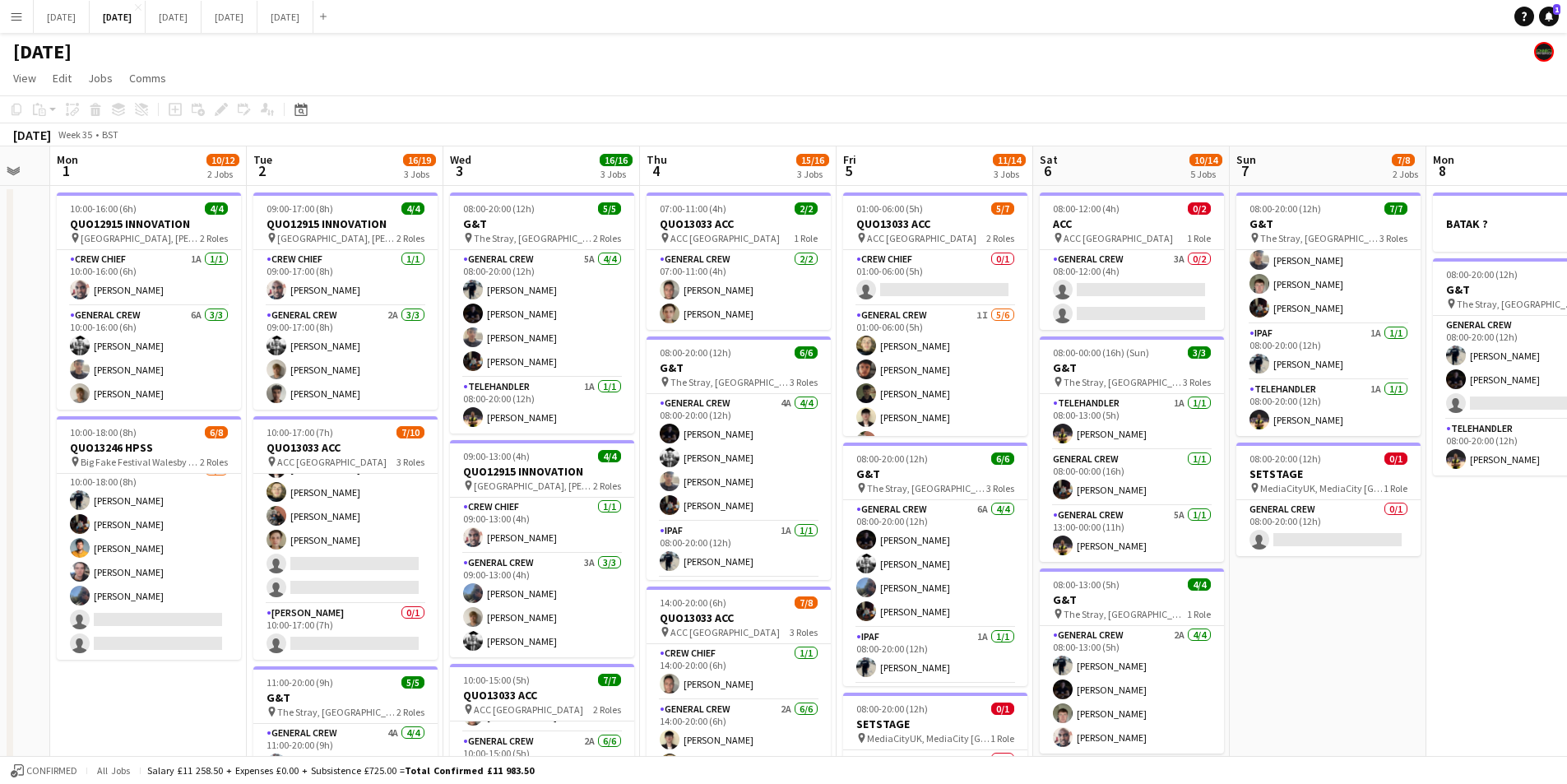
drag, startPoint x: 135, startPoint y: 657, endPoint x: 206, endPoint y: 661, distance: 71.1
click at [206, 661] on app-calendar-viewport "Fri 29 Sat 30 Sun 31 Mon 1 10/12 2 Jobs Tue 2 16/19 3 Jobs Wed 3 16/16 3 Jobs T…" at bounding box center [784, 625] width 1567 height 958
click at [88, 22] on button "[DATE] Close" at bounding box center [62, 17] width 56 height 32
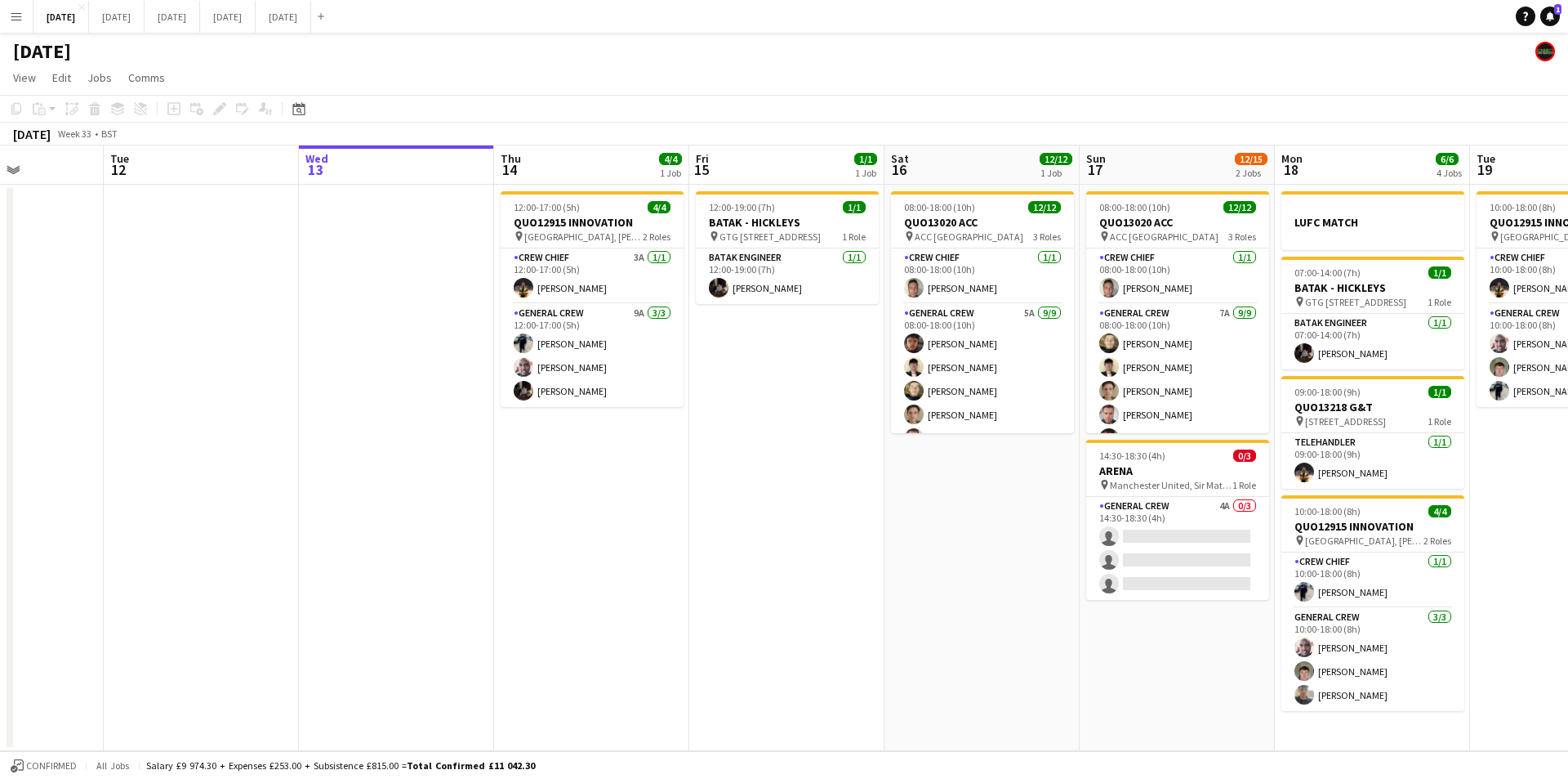
scroll to position [0, 761]
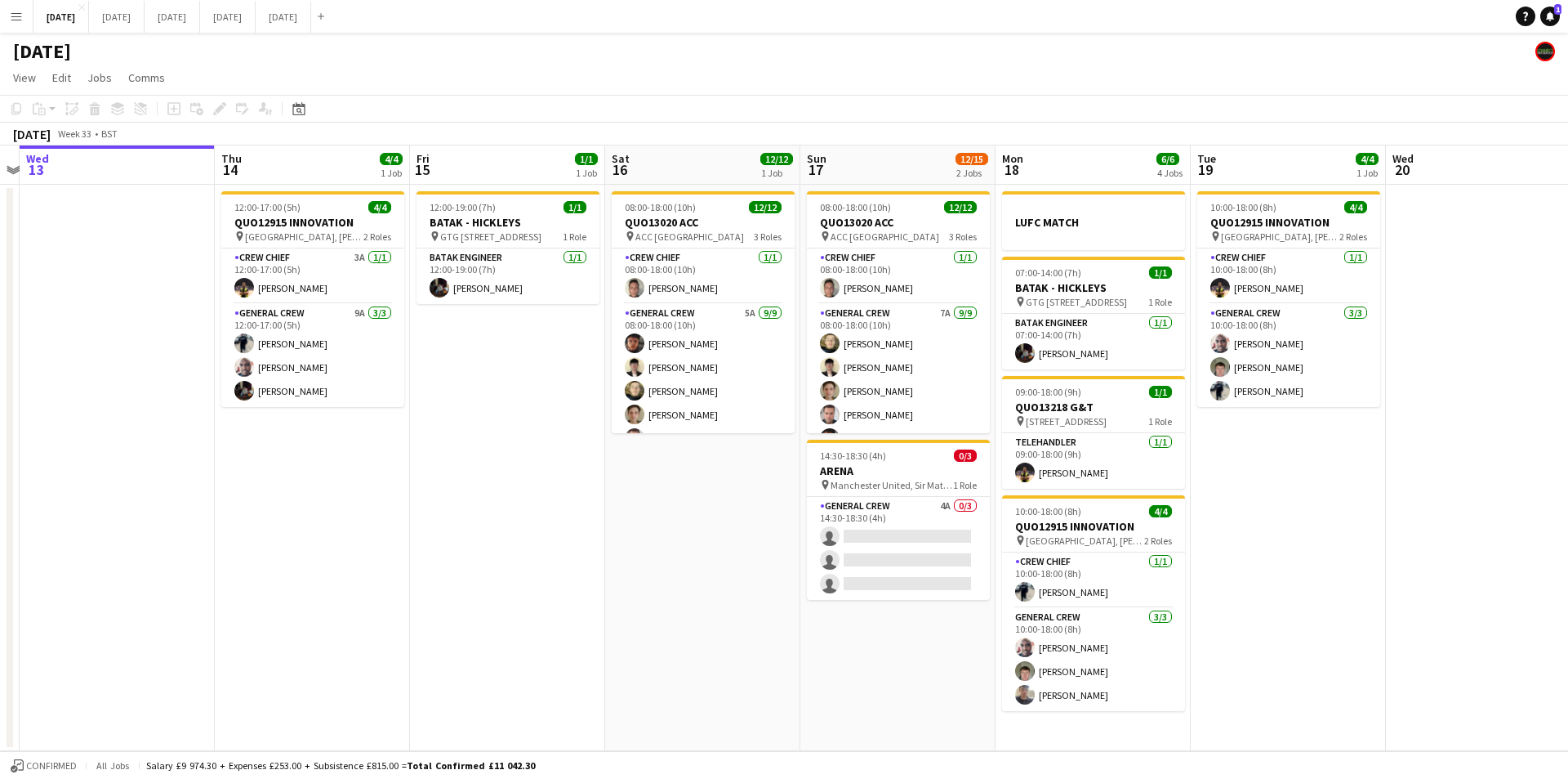
drag, startPoint x: 920, startPoint y: 571, endPoint x: 628, endPoint y: 525, distance: 295.6
click at [628, 525] on app-calendar-viewport "Sat 9 Sun 10 Mon 11 Tue 12 Wed 13 Thu 14 4/4 1 Job Fri 15 1/1 1 Job Sat 16 12/1…" at bounding box center [784, 448] width 1568 height 605
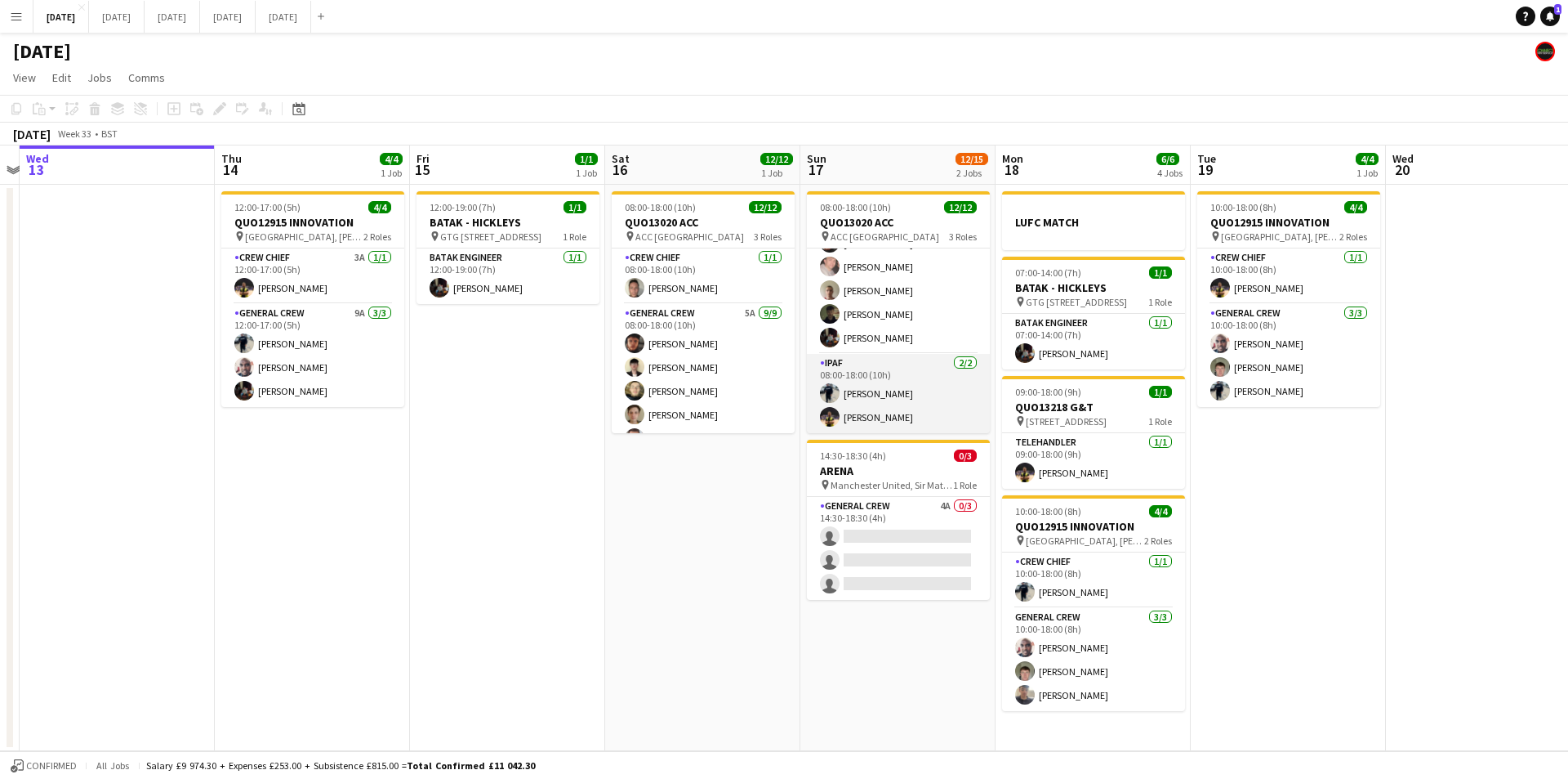
scroll to position [0, 0]
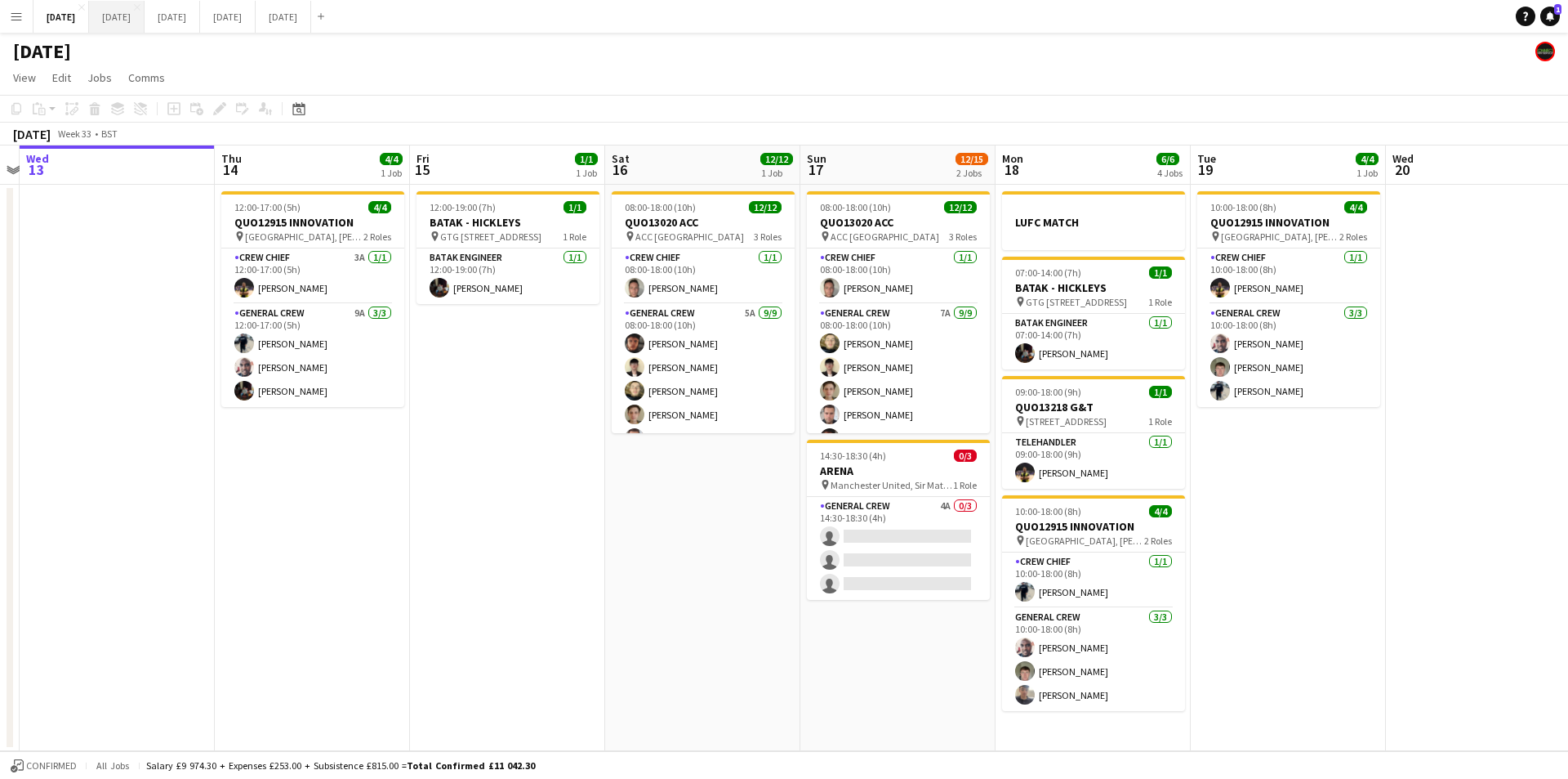
click at [145, 21] on button "[DATE] Close" at bounding box center [117, 16] width 56 height 32
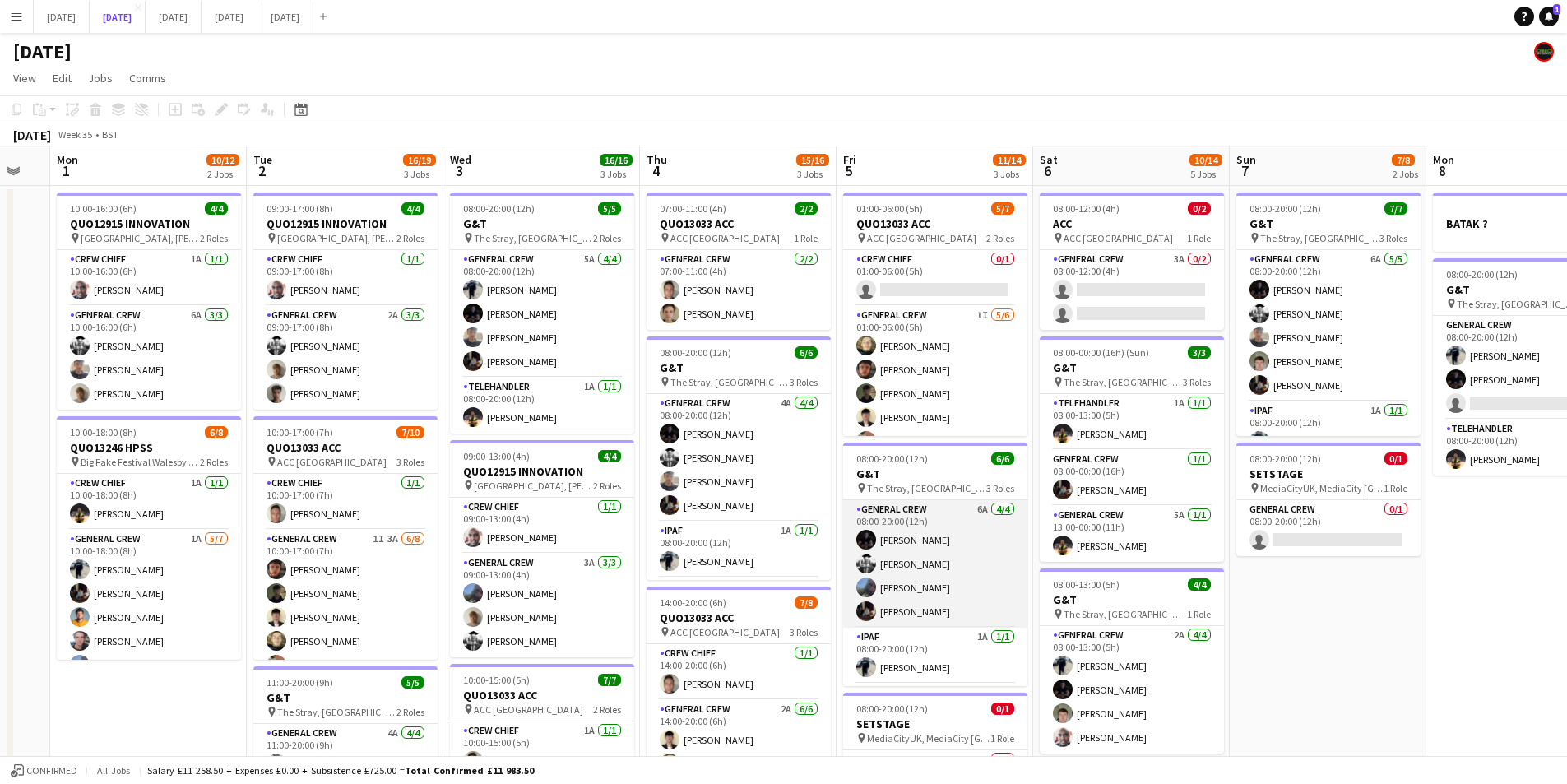
scroll to position [54, 0]
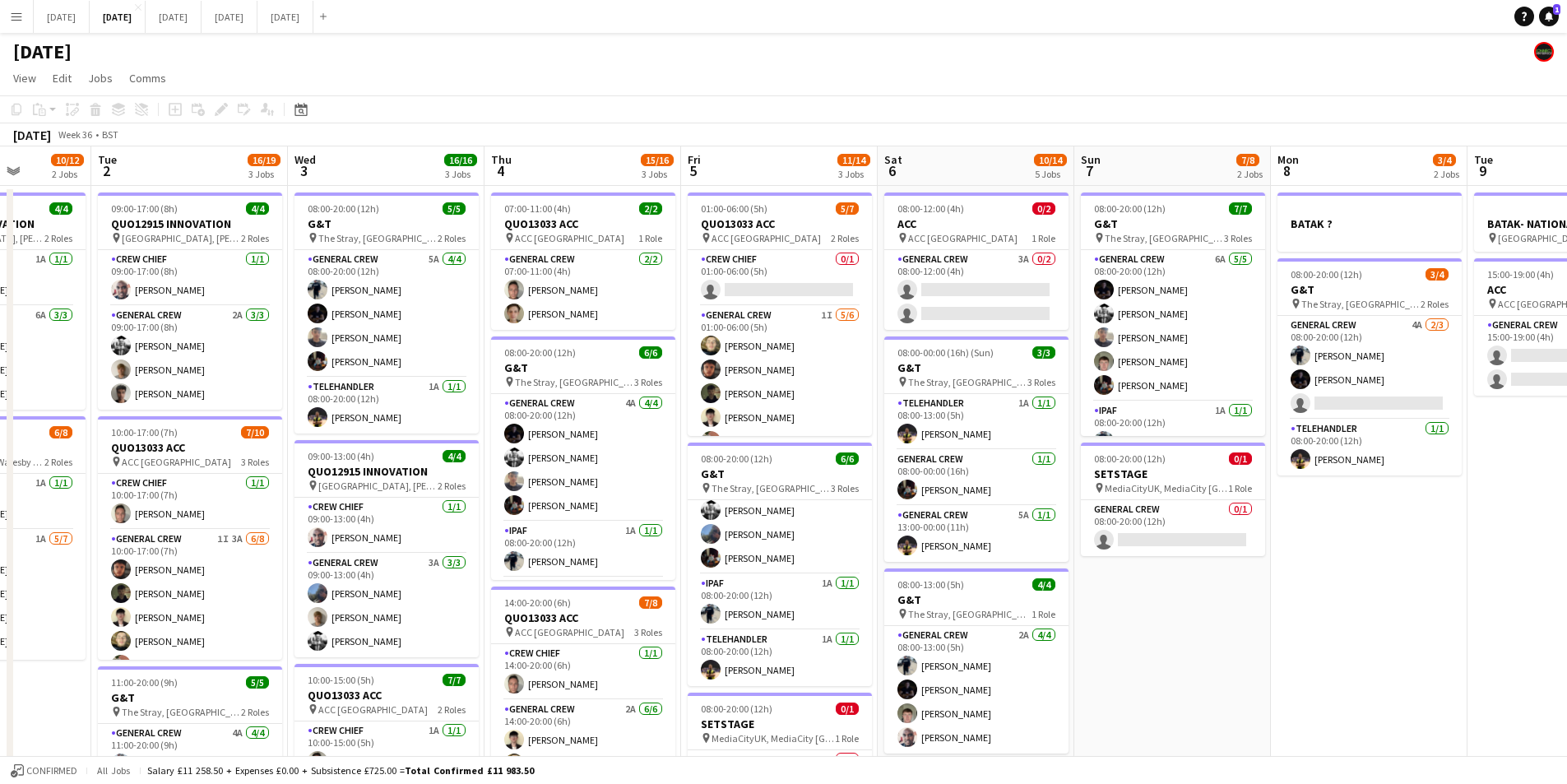
drag, startPoint x: 1376, startPoint y: 630, endPoint x: 1204, endPoint y: 619, distance: 172.4
click at [1205, 619] on app-calendar-viewport "Fri 29 Sat 30 Sun 31 Mon 1 10/12 2 Jobs Tue 2 16/19 3 Jobs Wed 3 16/16 3 Jobs T…" at bounding box center [784, 625] width 1567 height 958
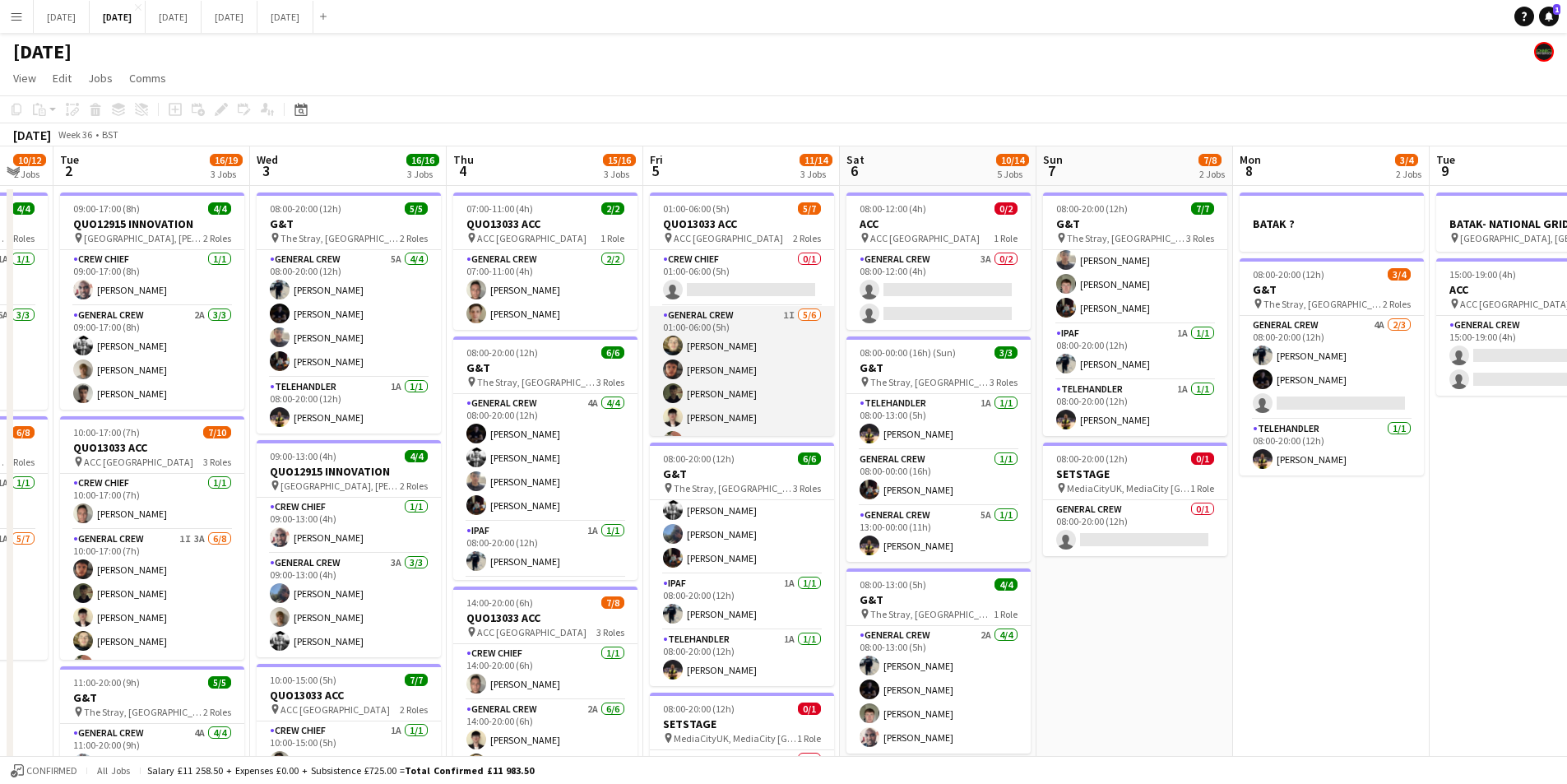
scroll to position [46, 0]
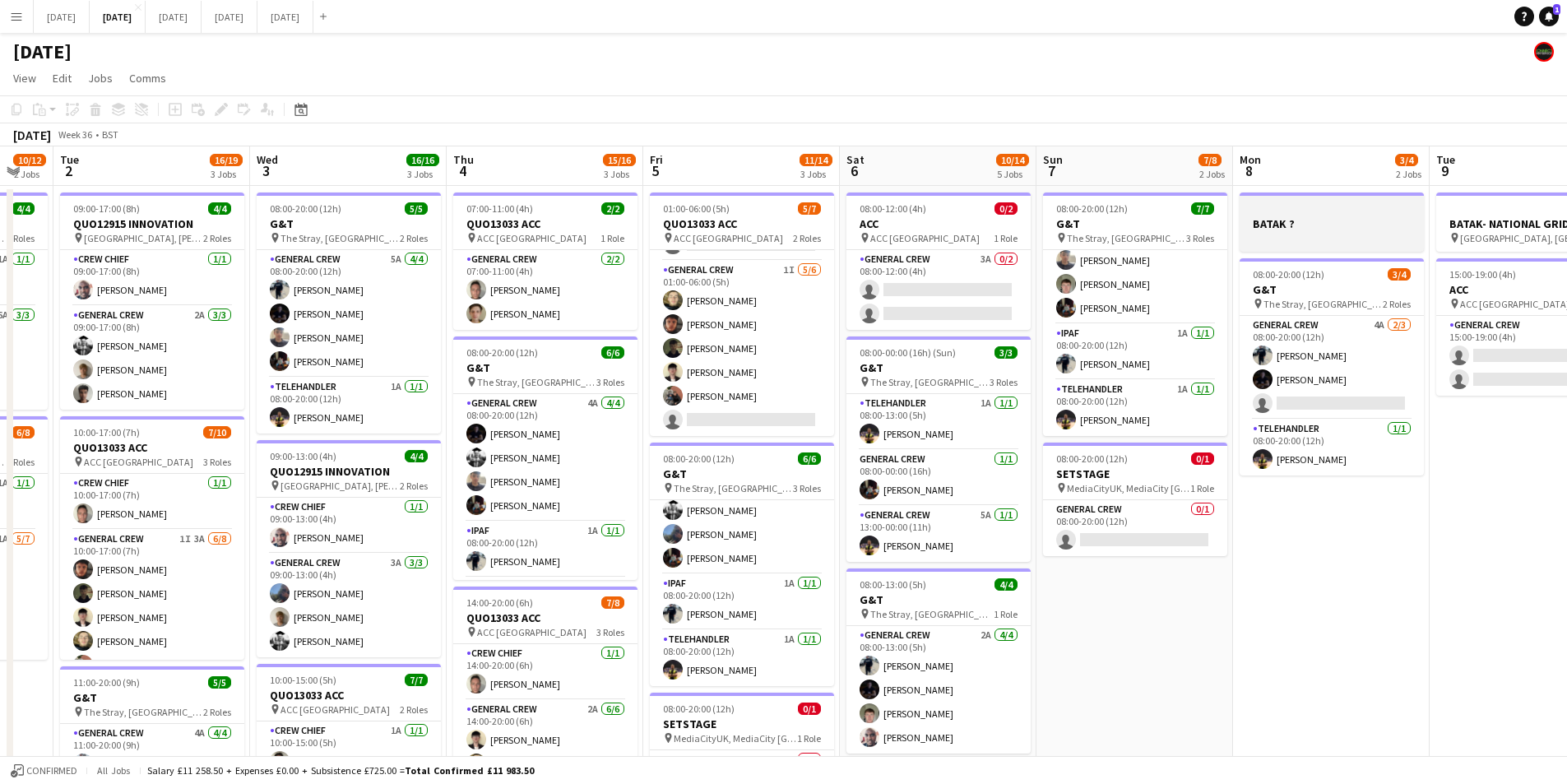
click at [769, 357] on app-card-role "General Crew 1I [DATE] 01:00-06:00 (5h) [PERSON_NAME] black [PERSON_NAME] [PERS…" at bounding box center [742, 349] width 185 height 176
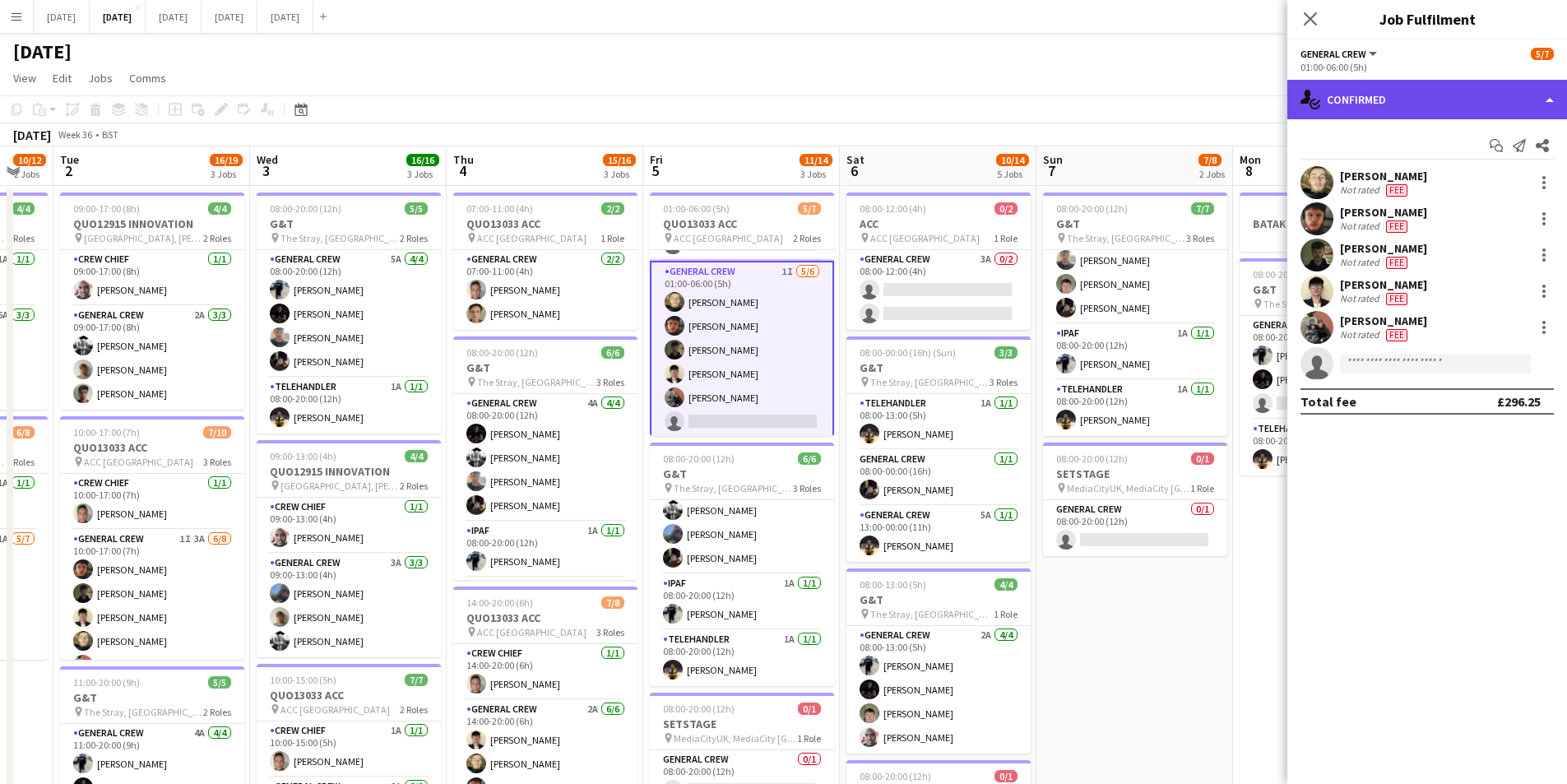
click at [1468, 103] on div "single-neutral-actions-check-2 Confirmed" at bounding box center [1428, 99] width 280 height 40
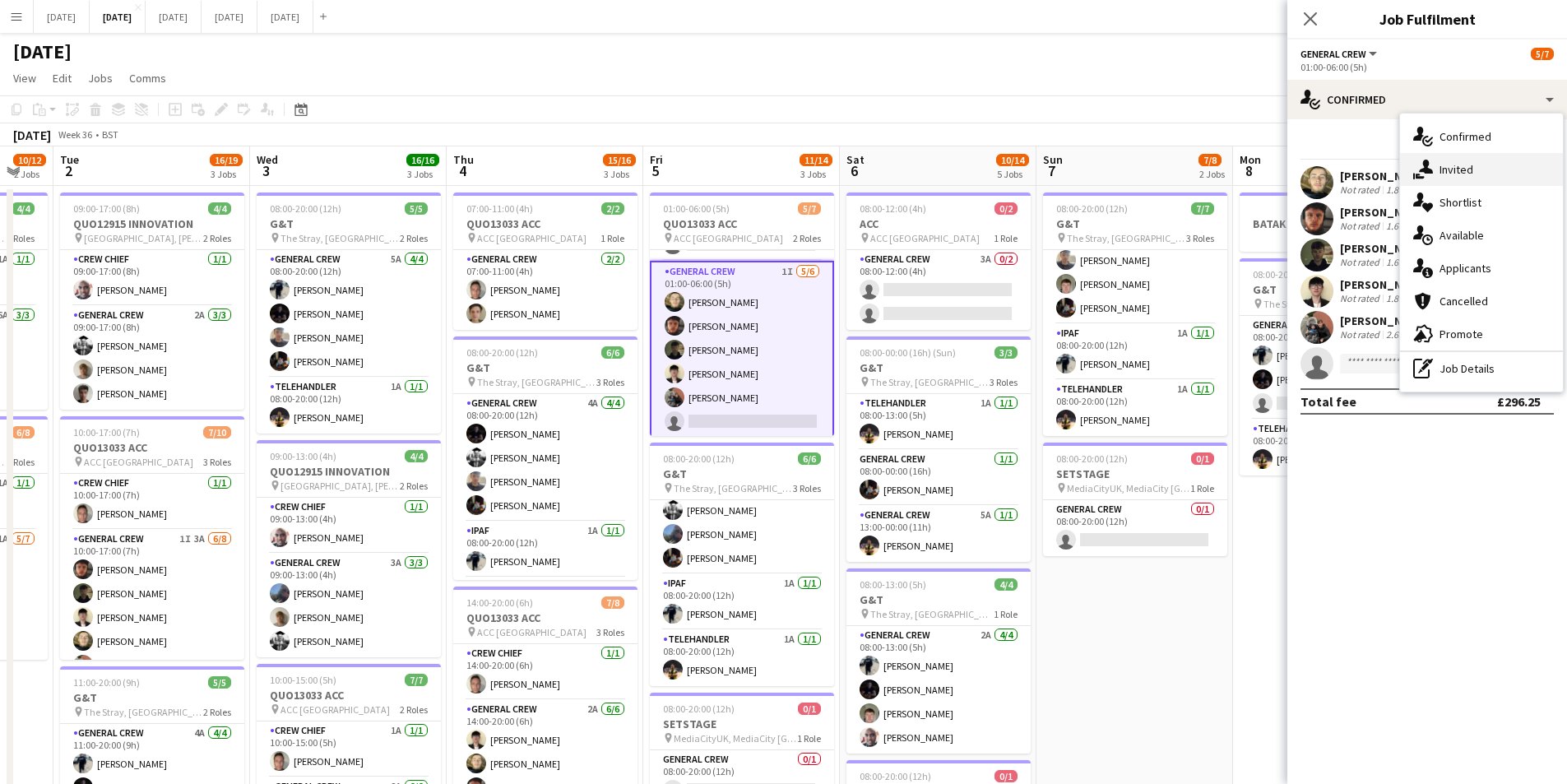
click at [1461, 166] on div "single-neutral-actions-share-1 Invited" at bounding box center [1482, 170] width 163 height 33
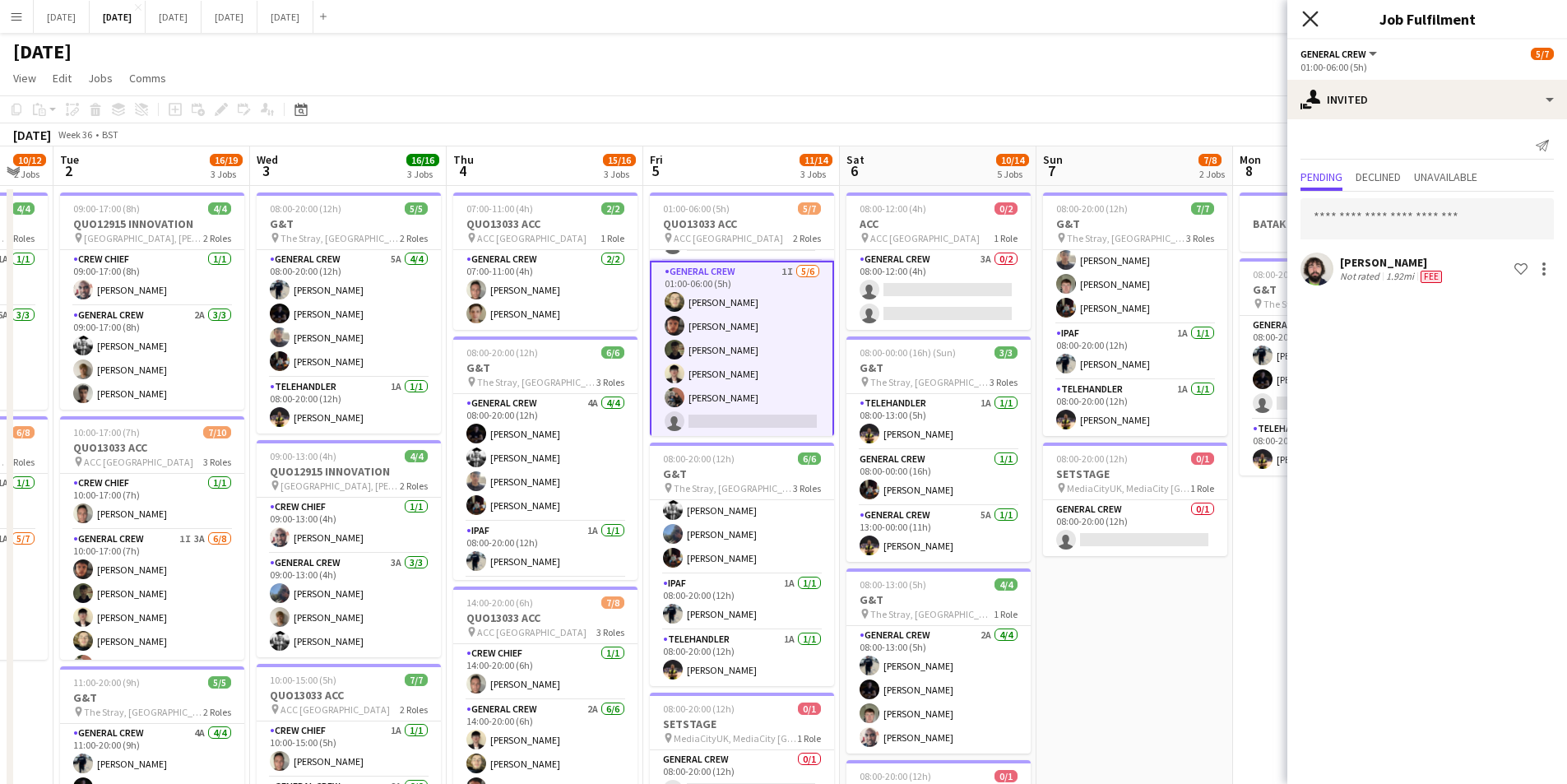
click at [1312, 19] on icon "Close pop-in" at bounding box center [1309, 18] width 16 height 16
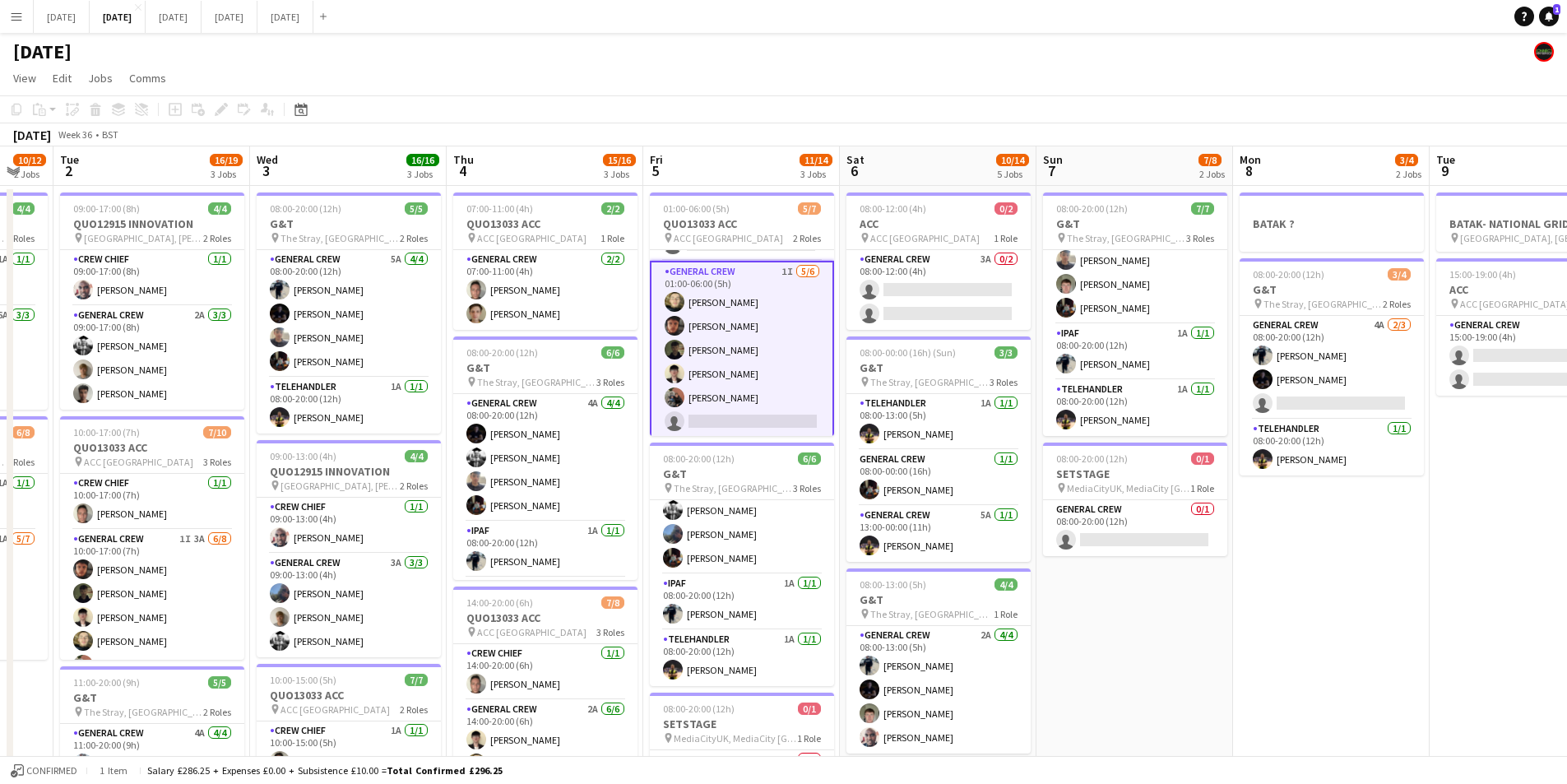
drag, startPoint x: 882, startPoint y: 373, endPoint x: 946, endPoint y: 359, distance: 65.5
click at [945, 365] on app-calendar-viewport "Sat 30 Sun 31 Mon 1 10/12 2 Jobs Tue 2 16/19 3 Jobs Wed 3 16/16 3 Jobs Thu 4 15…" at bounding box center [784, 625] width 1567 height 958
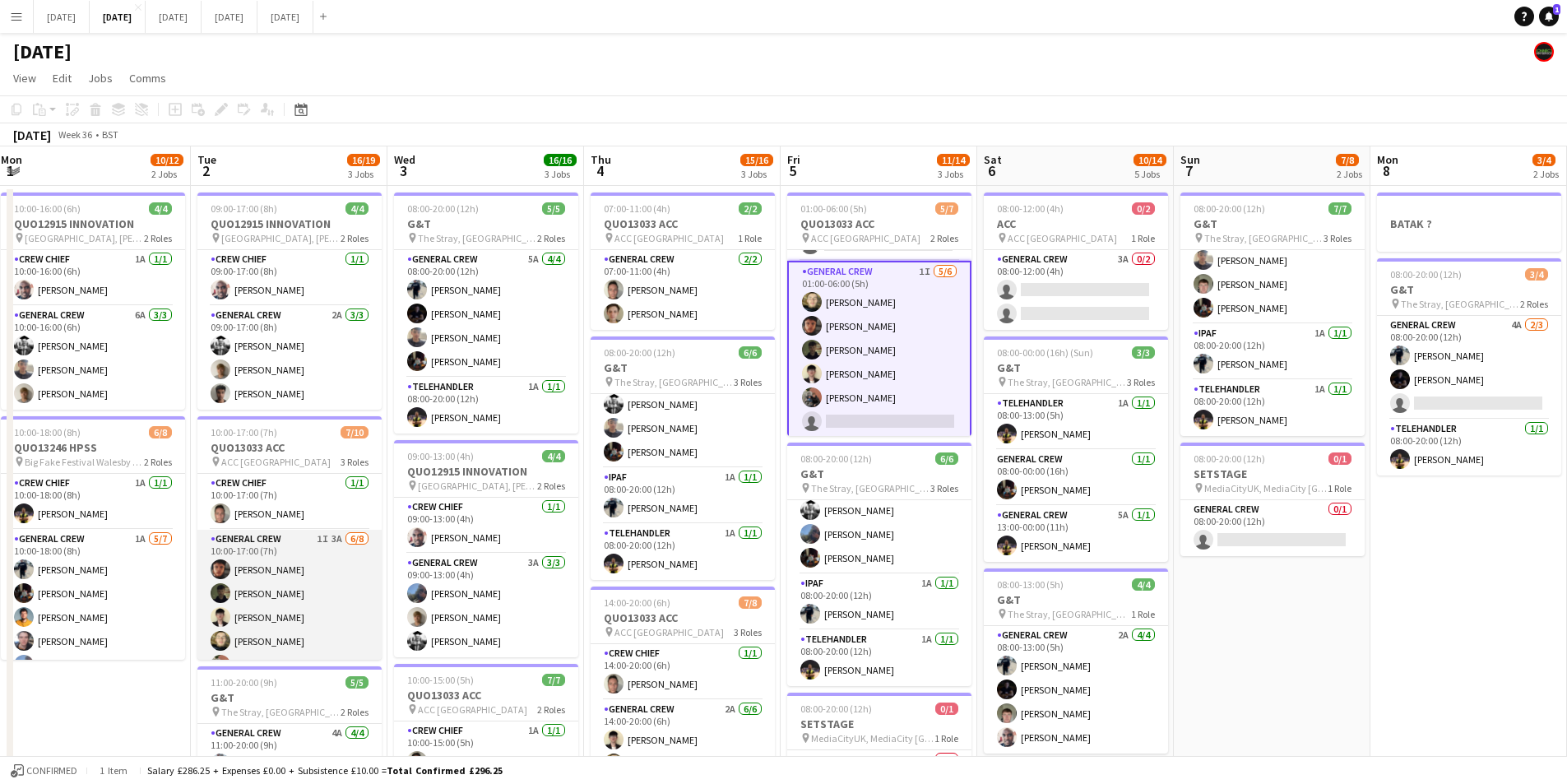
scroll to position [149, 0]
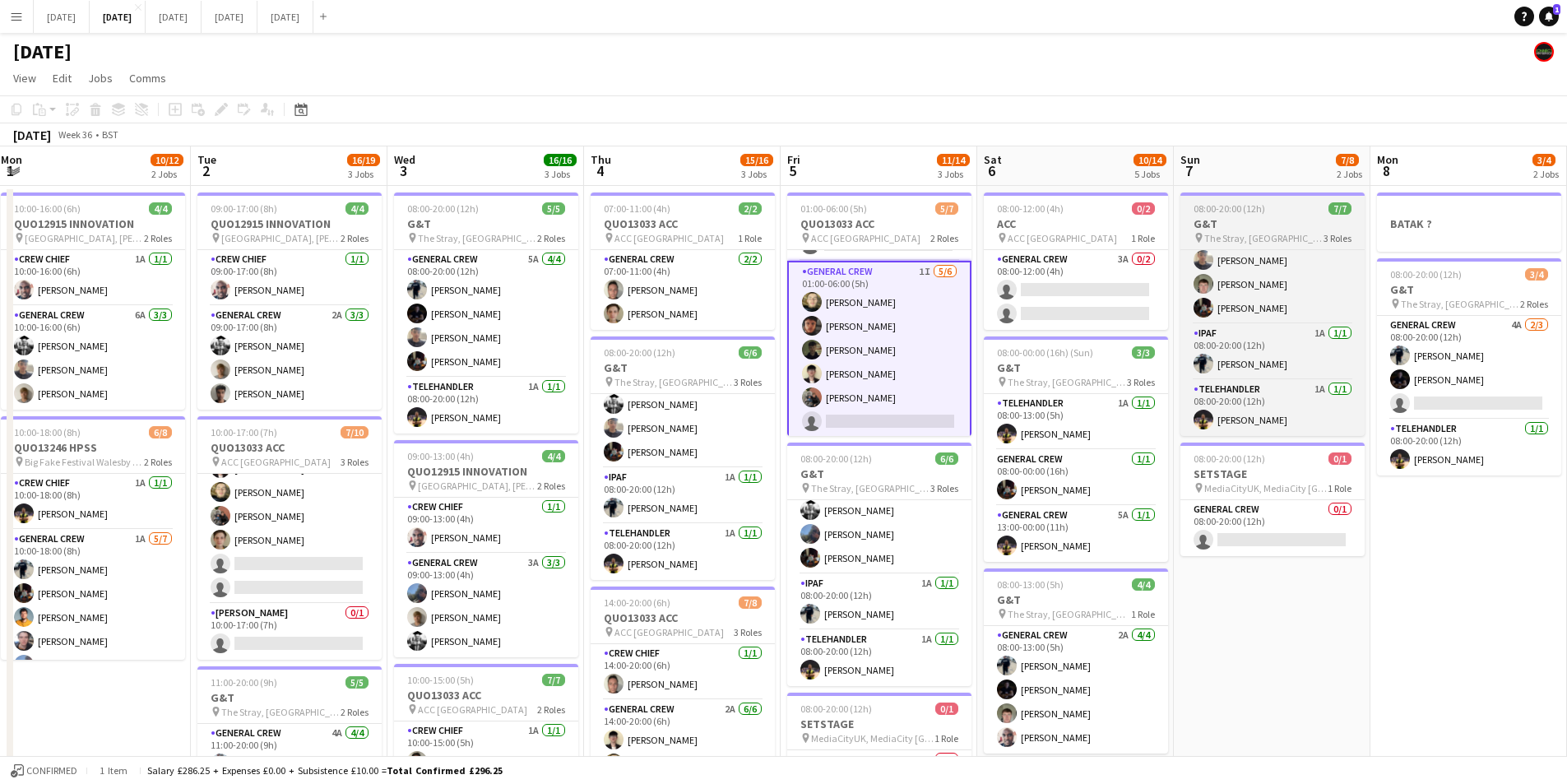
drag, startPoint x: 293, startPoint y: 538, endPoint x: 1337, endPoint y: 200, distance: 1097.4
click at [294, 538] on app-card-role "General Crew 1I 3A [DATE] 10:00-17:00 (7h) [PERSON_NAME] [PERSON_NAME] [PERSON_…" at bounding box center [289, 492] width 185 height 223
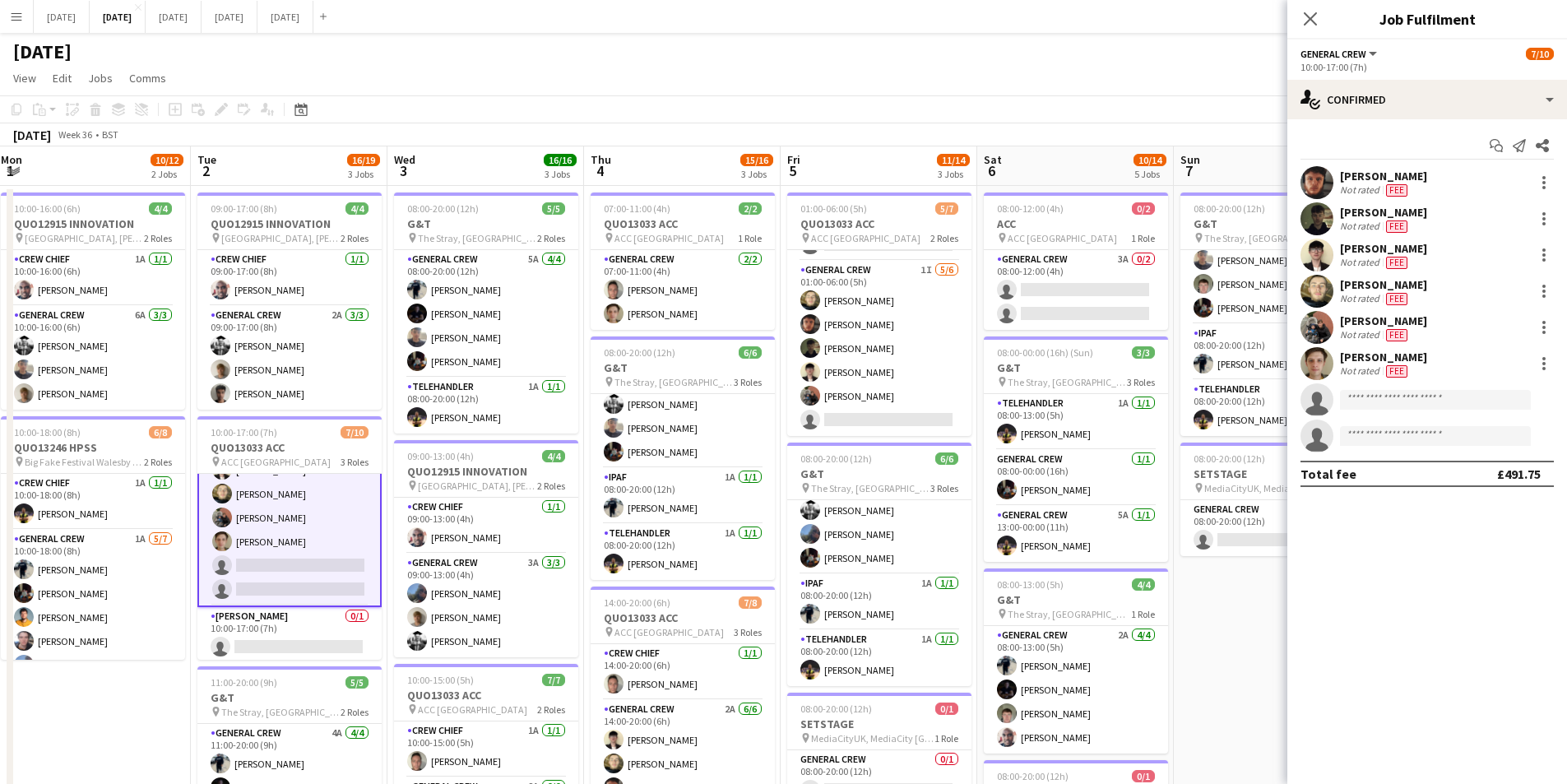
scroll to position [0, 398]
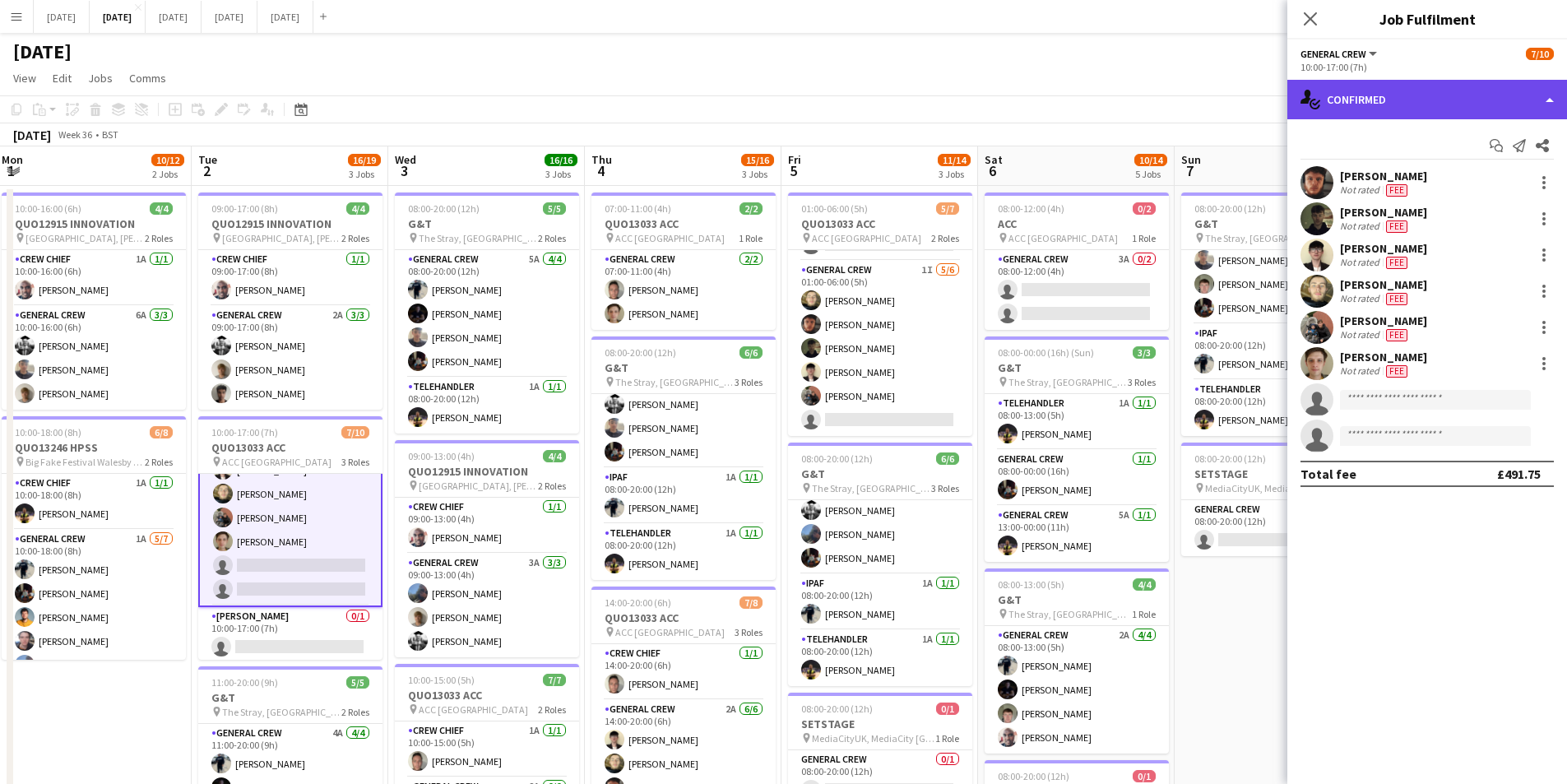
click at [1471, 106] on div "single-neutral-actions-check-2 Confirmed" at bounding box center [1428, 99] width 280 height 40
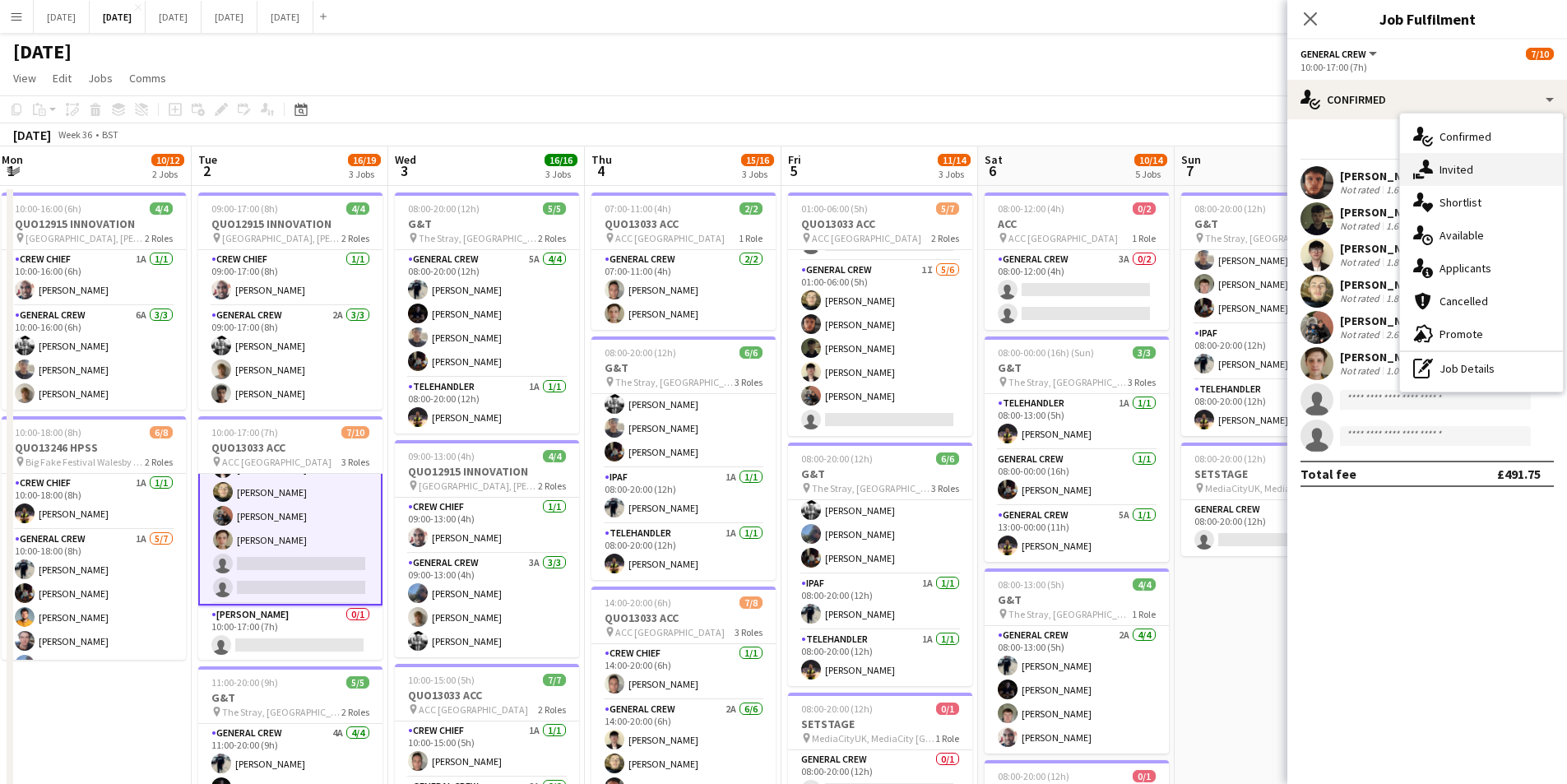
click at [1472, 170] on div "single-neutral-actions-share-1 Invited" at bounding box center [1482, 170] width 163 height 33
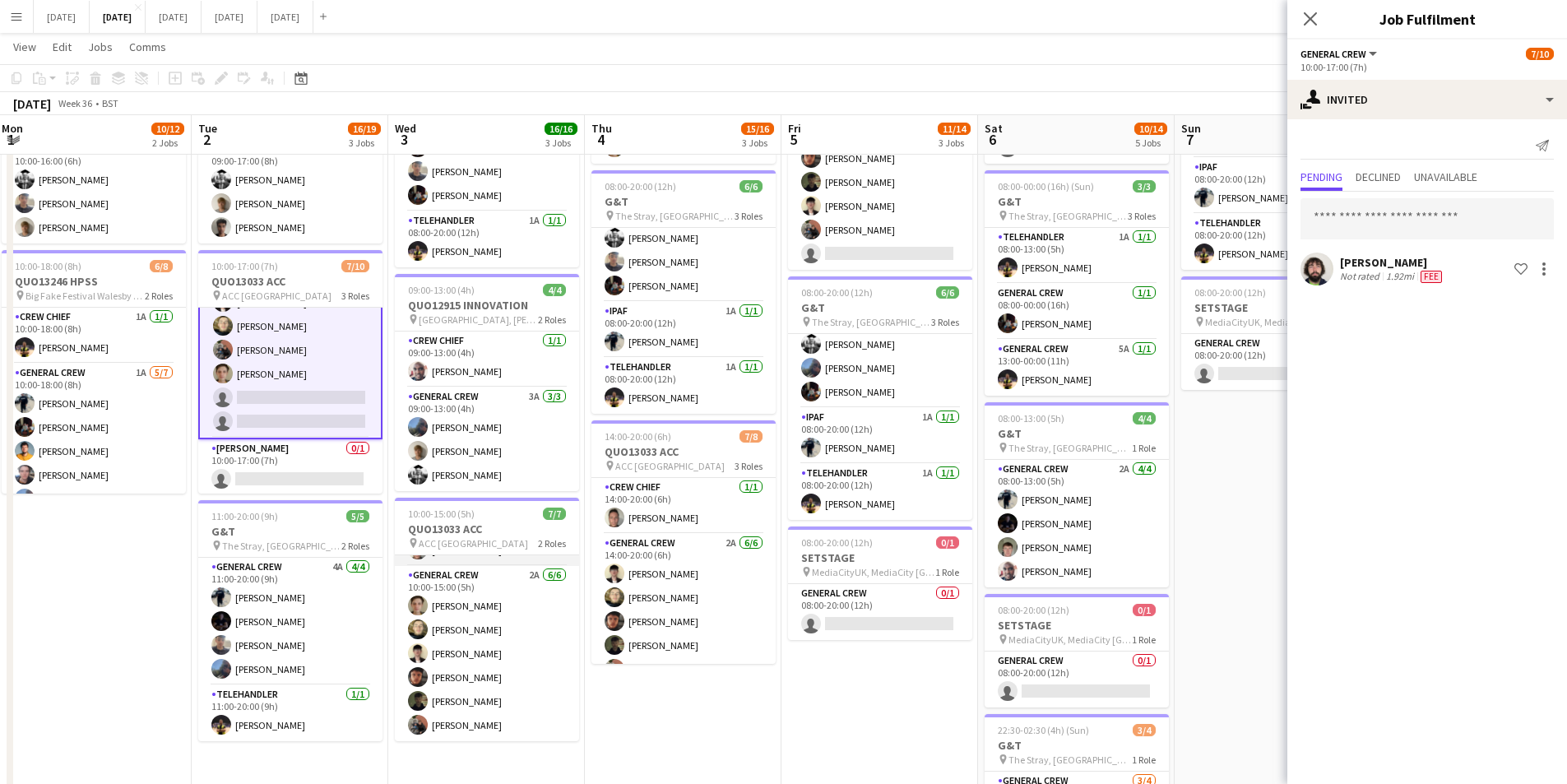
scroll to position [0, 0]
click at [1545, 267] on div at bounding box center [1545, 269] width 20 height 20
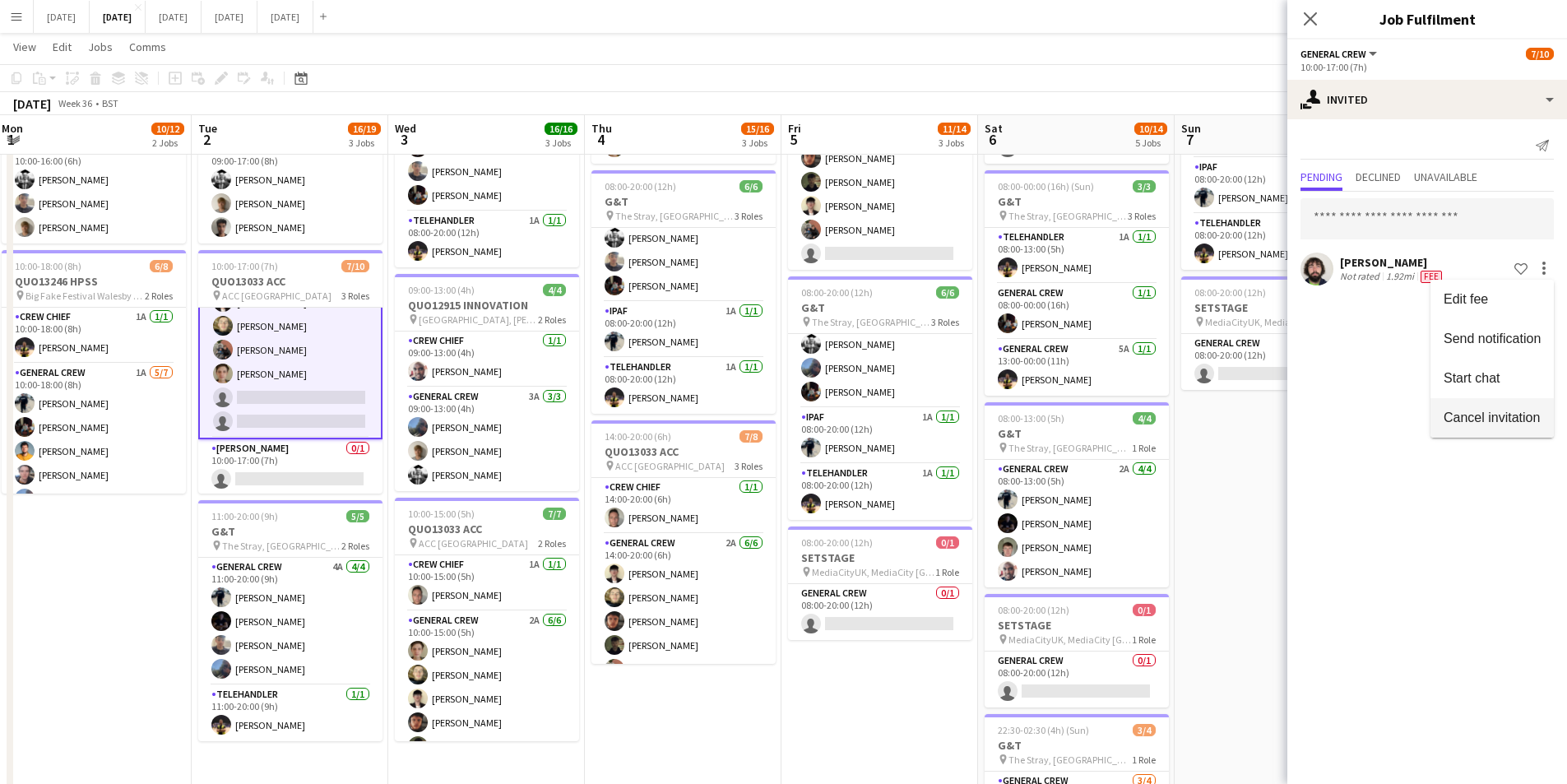
click at [1516, 426] on span "Cancel invitation" at bounding box center [1492, 418] width 97 height 15
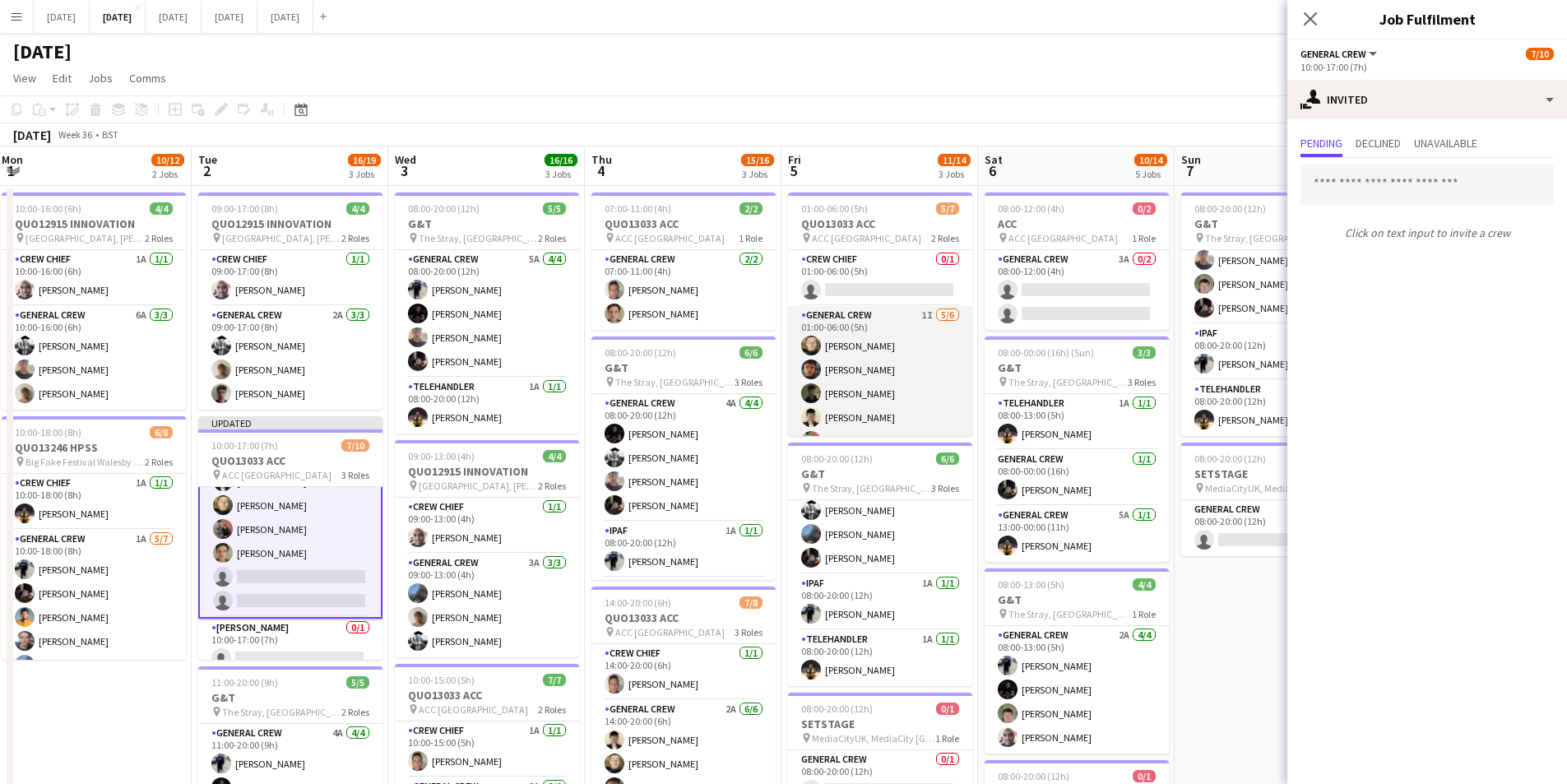
scroll to position [46, 0]
click at [890, 361] on app-card-role "General Crew 1I [DATE] 01:00-06:00 (5h) [PERSON_NAME] black [PERSON_NAME] [PERS…" at bounding box center [880, 349] width 185 height 176
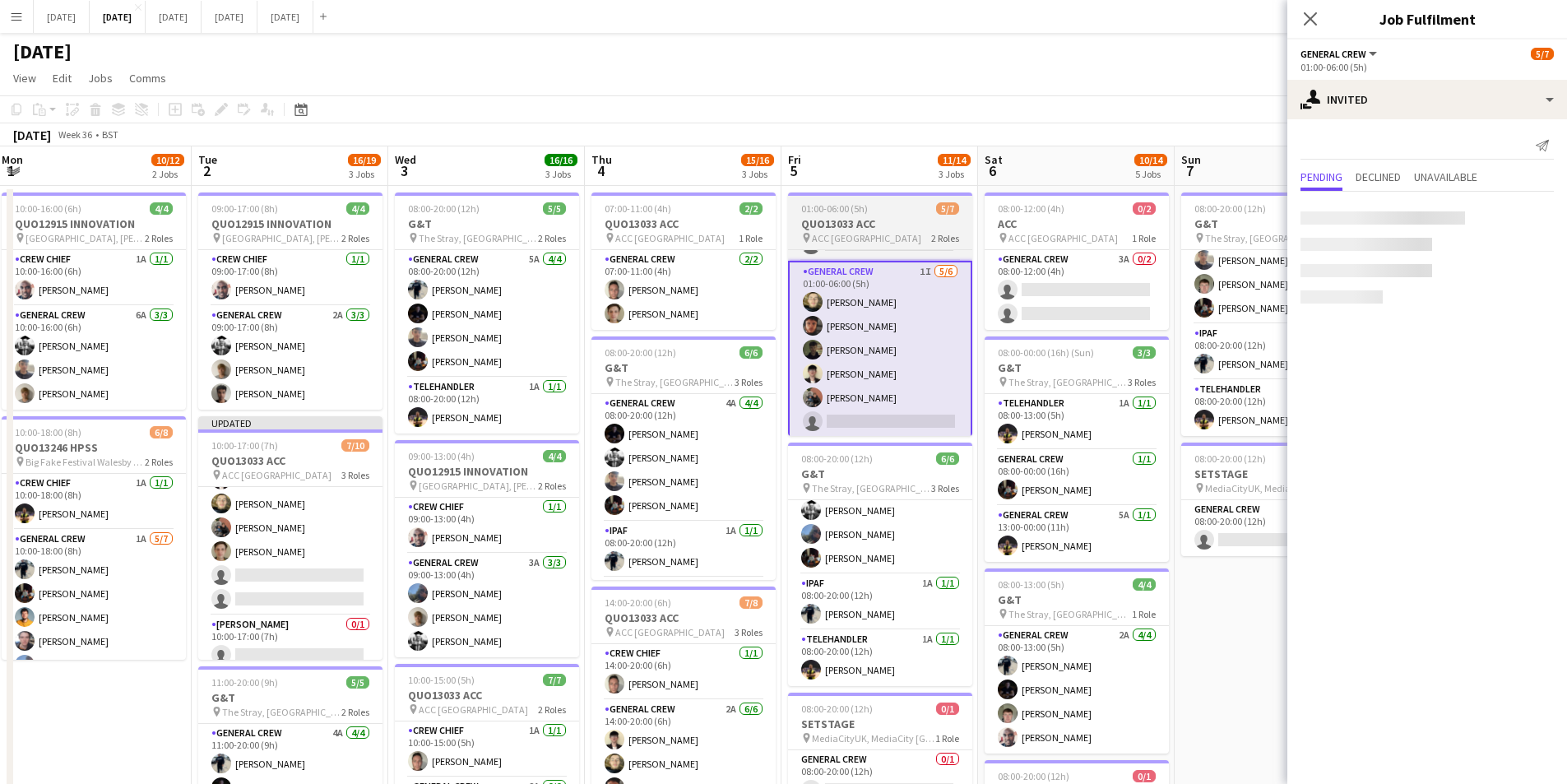
scroll to position [149, 0]
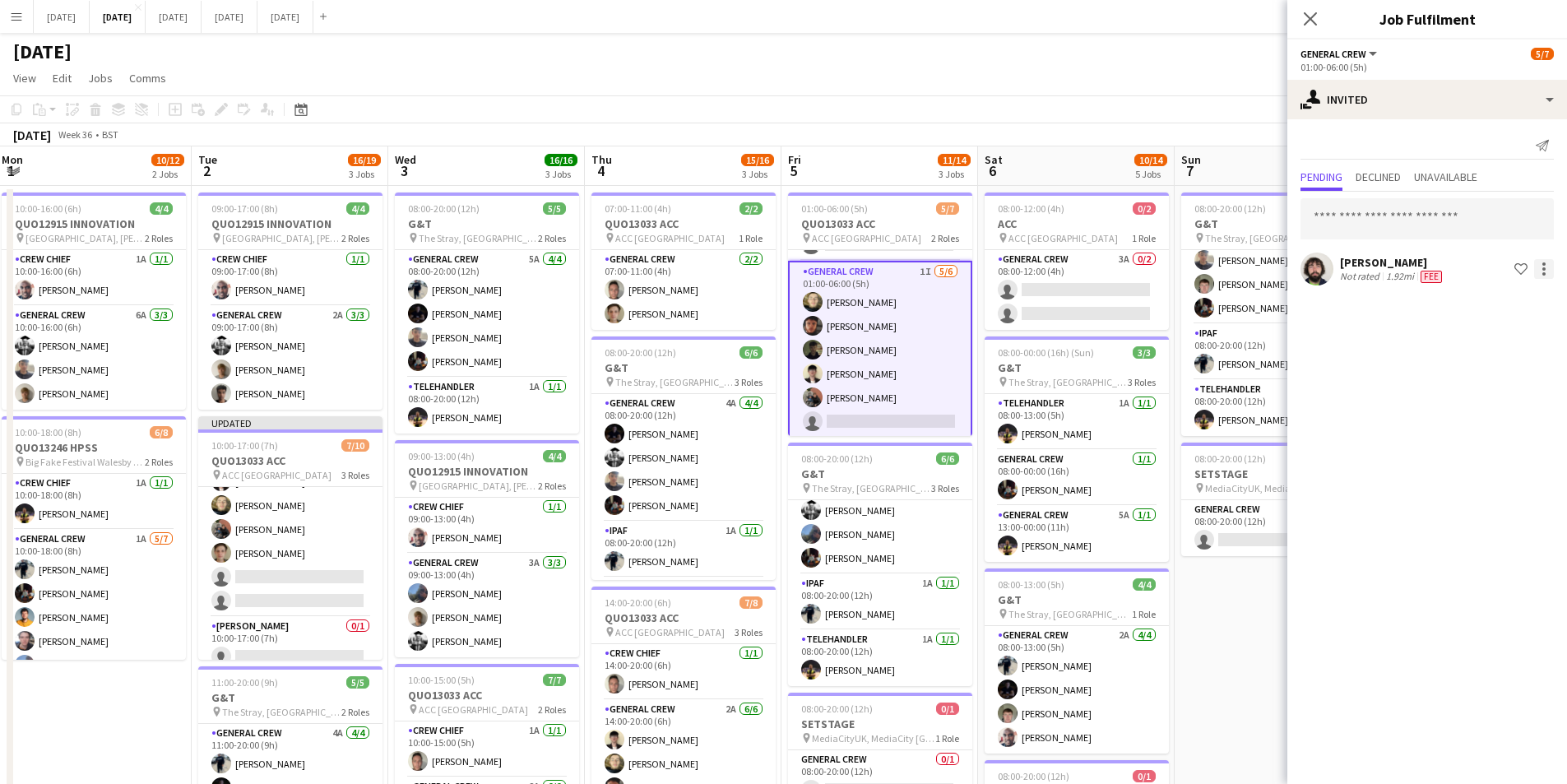
click at [1543, 276] on div at bounding box center [1545, 269] width 20 height 20
click at [1483, 415] on span "Cancel invitation" at bounding box center [1492, 417] width 96 height 14
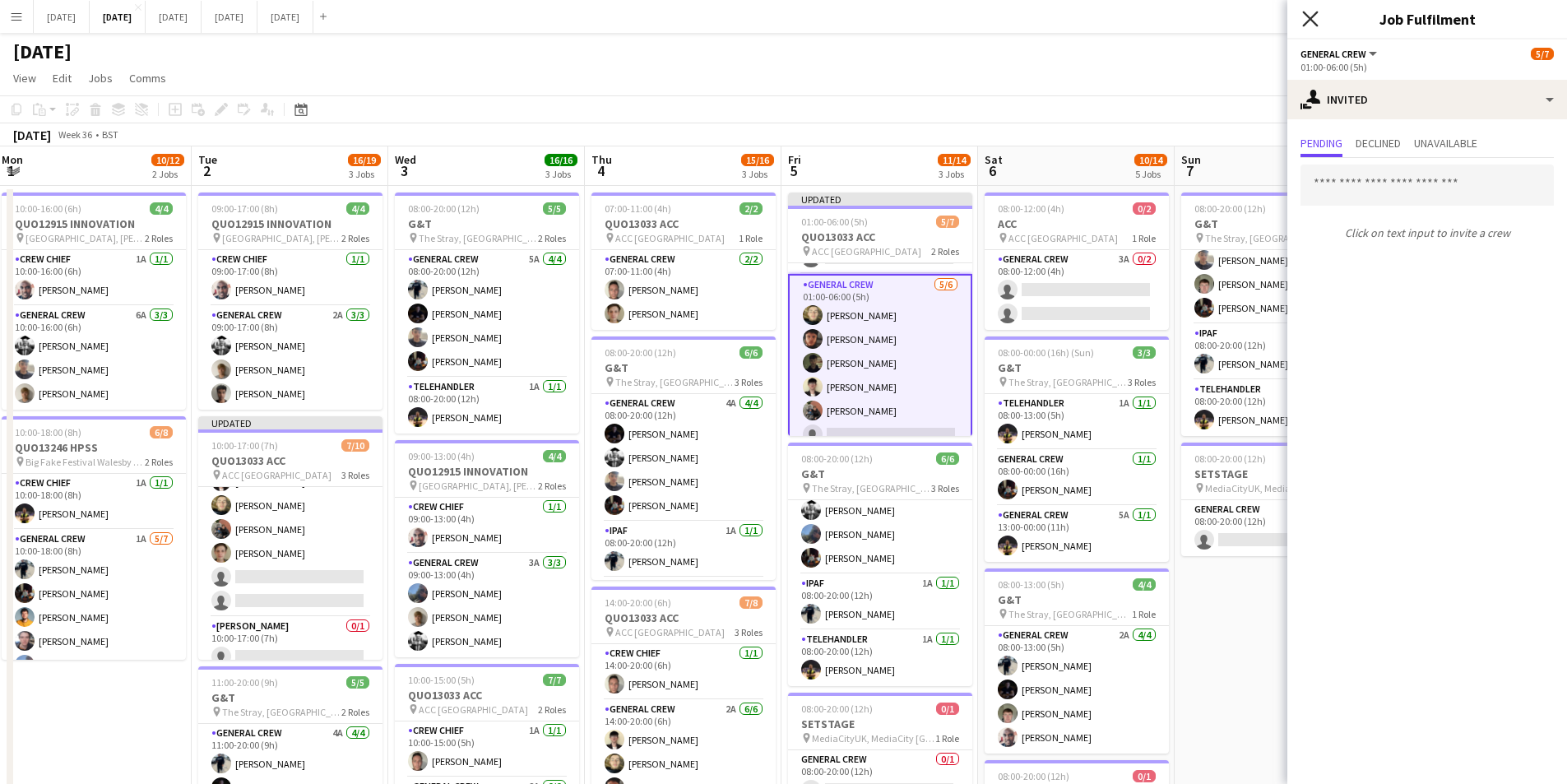
click at [1308, 21] on icon at bounding box center [1309, 18] width 16 height 16
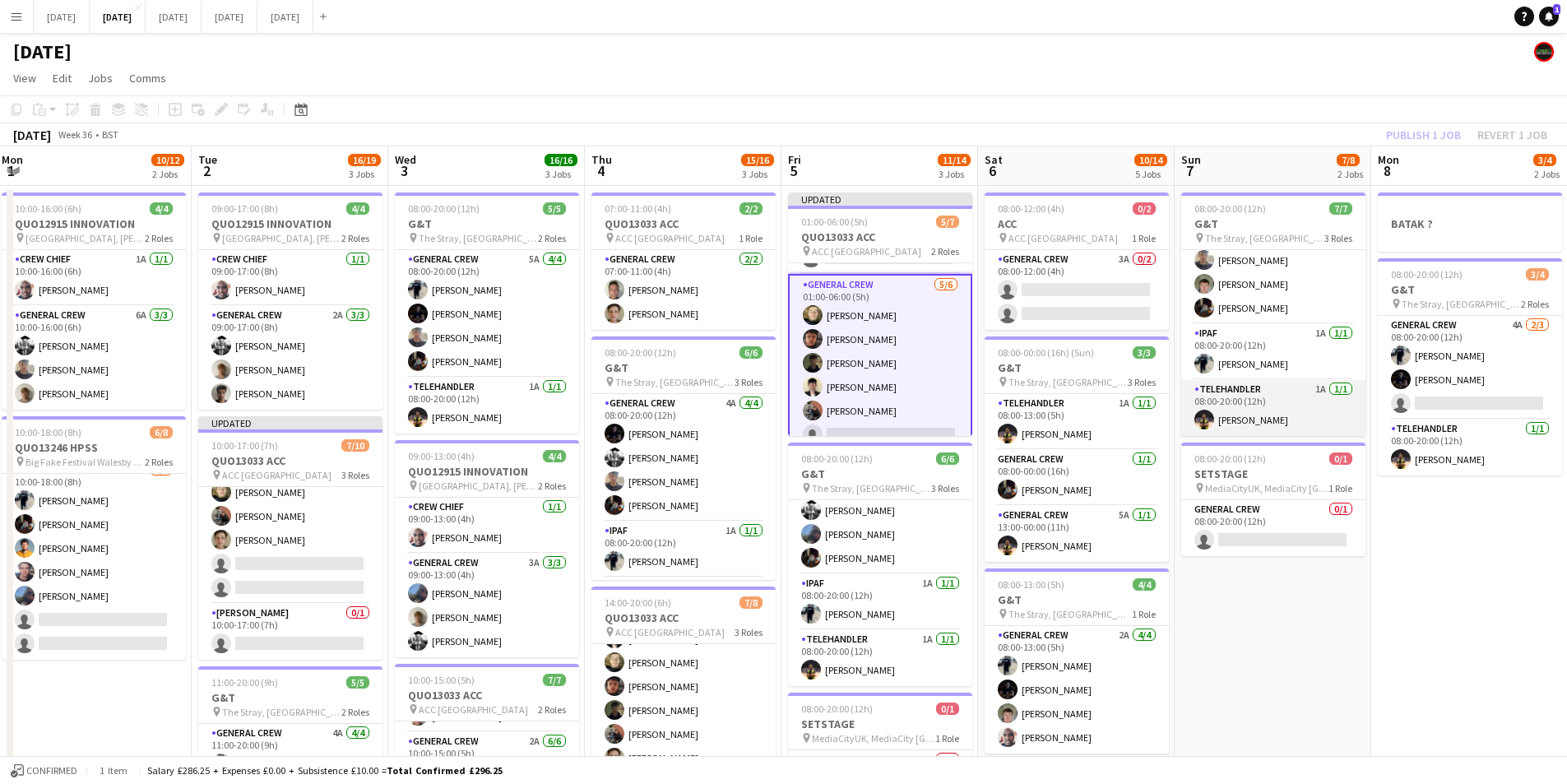
scroll to position [0, 0]
drag, startPoint x: 1147, startPoint y: 536, endPoint x: 1429, endPoint y: 204, distance: 435.6
click at [1128, 531] on app-calendar-viewport "Sat 30 Sun 31 Mon 1 10/12 2 Jobs Tue 2 16/19 3 Jobs Wed 3 16/16 3 Jobs Thu 4 15…" at bounding box center [784, 625] width 1567 height 958
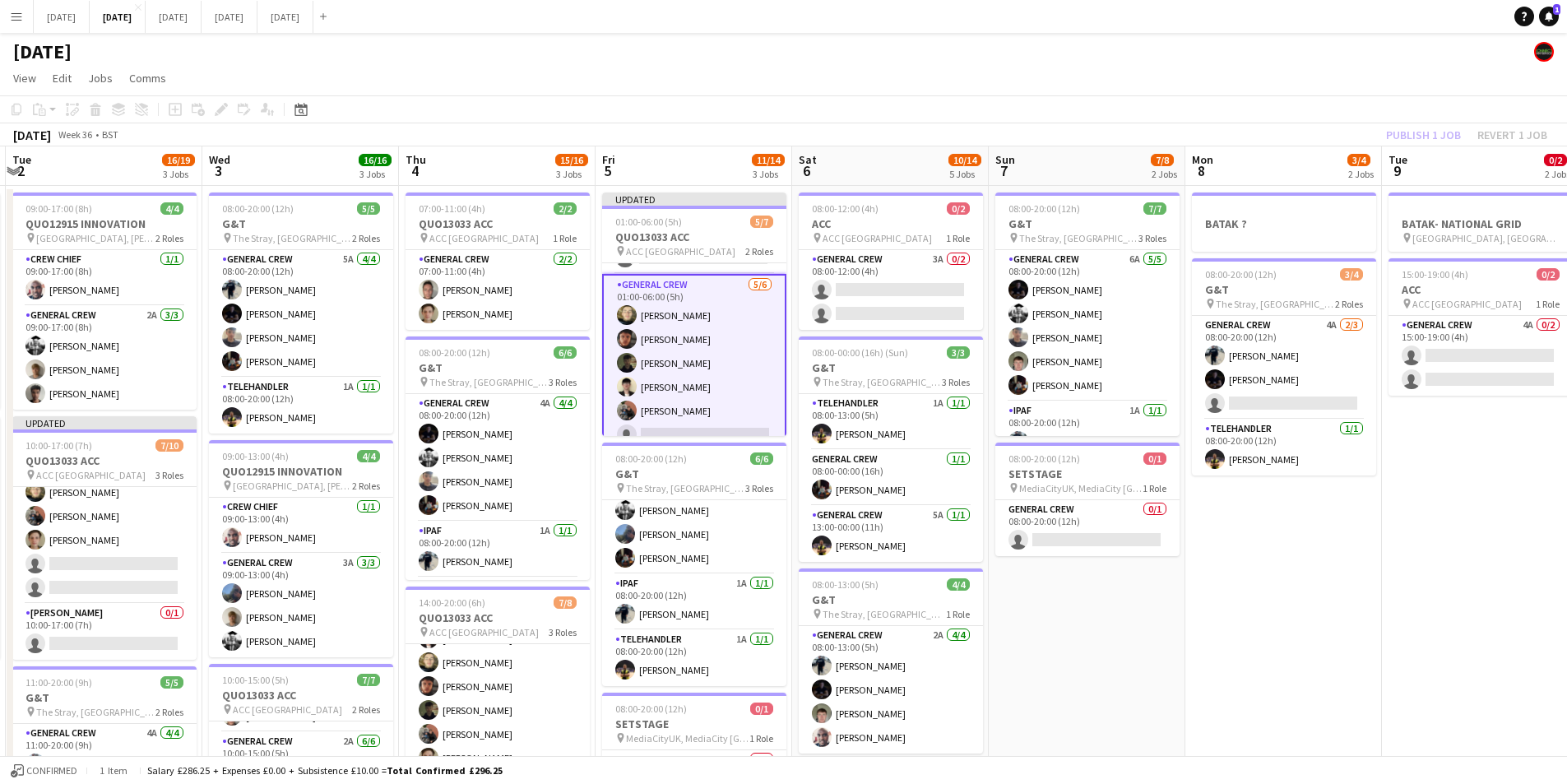
drag, startPoint x: 1386, startPoint y: 492, endPoint x: 1321, endPoint y: 470, distance: 68.6
click at [1369, 492] on app-calendar-viewport "Sat 30 Sun 31 Mon 1 10/12 2 Jobs Tue 2 16/19 3 Jobs Wed 3 16/16 3 Jobs Thu 4 15…" at bounding box center [784, 625] width 1567 height 958
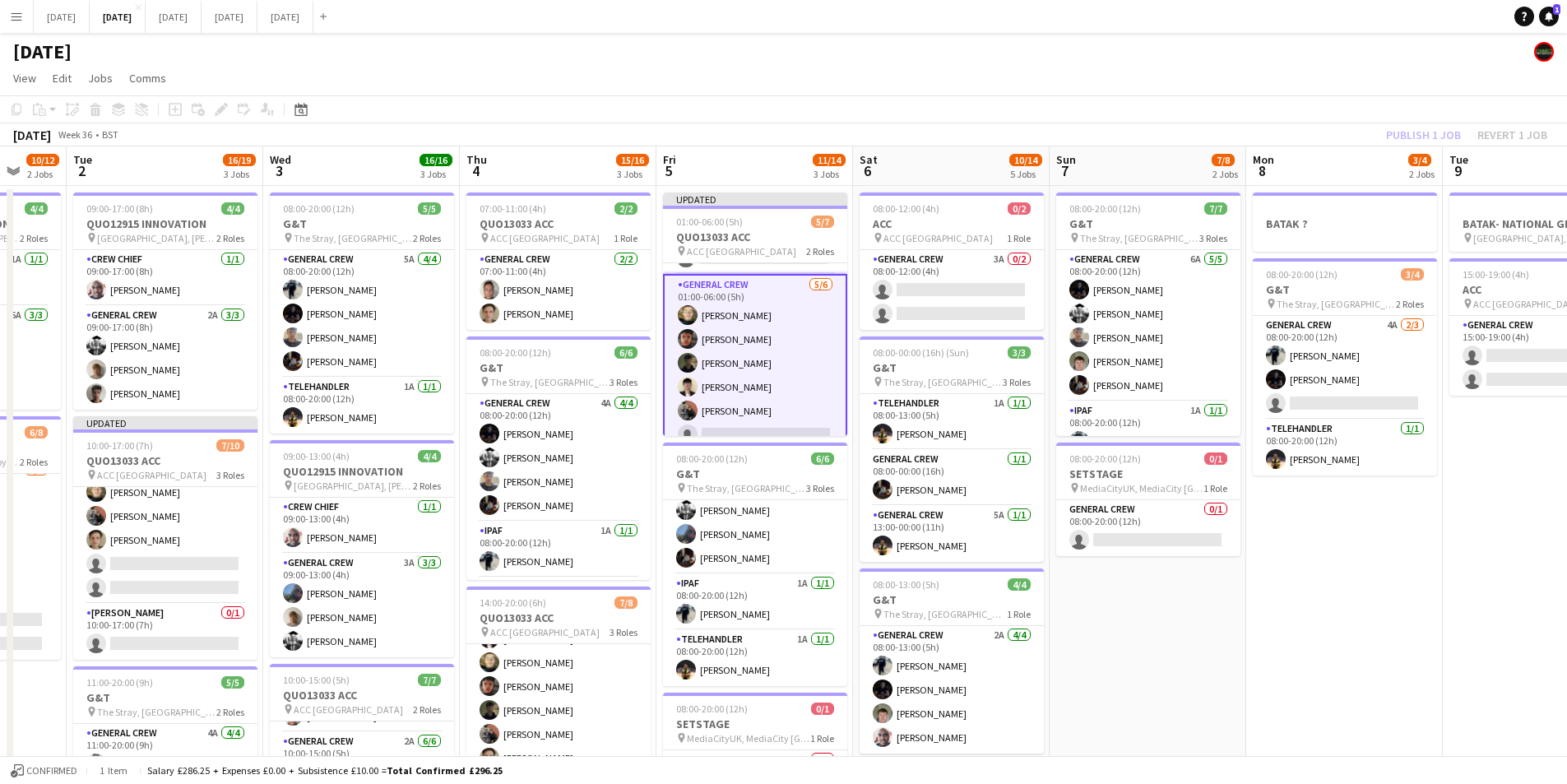
drag, startPoint x: 1242, startPoint y: 538, endPoint x: 1311, endPoint y: 527, distance: 69.9
click at [1333, 539] on app-calendar-viewport "Sat 30 Sun 31 Mon 1 10/12 2 Jobs Tue 2 16/19 3 Jobs Wed 3 16/16 3 Jobs Thu 4 15…" at bounding box center [784, 625] width 1567 height 958
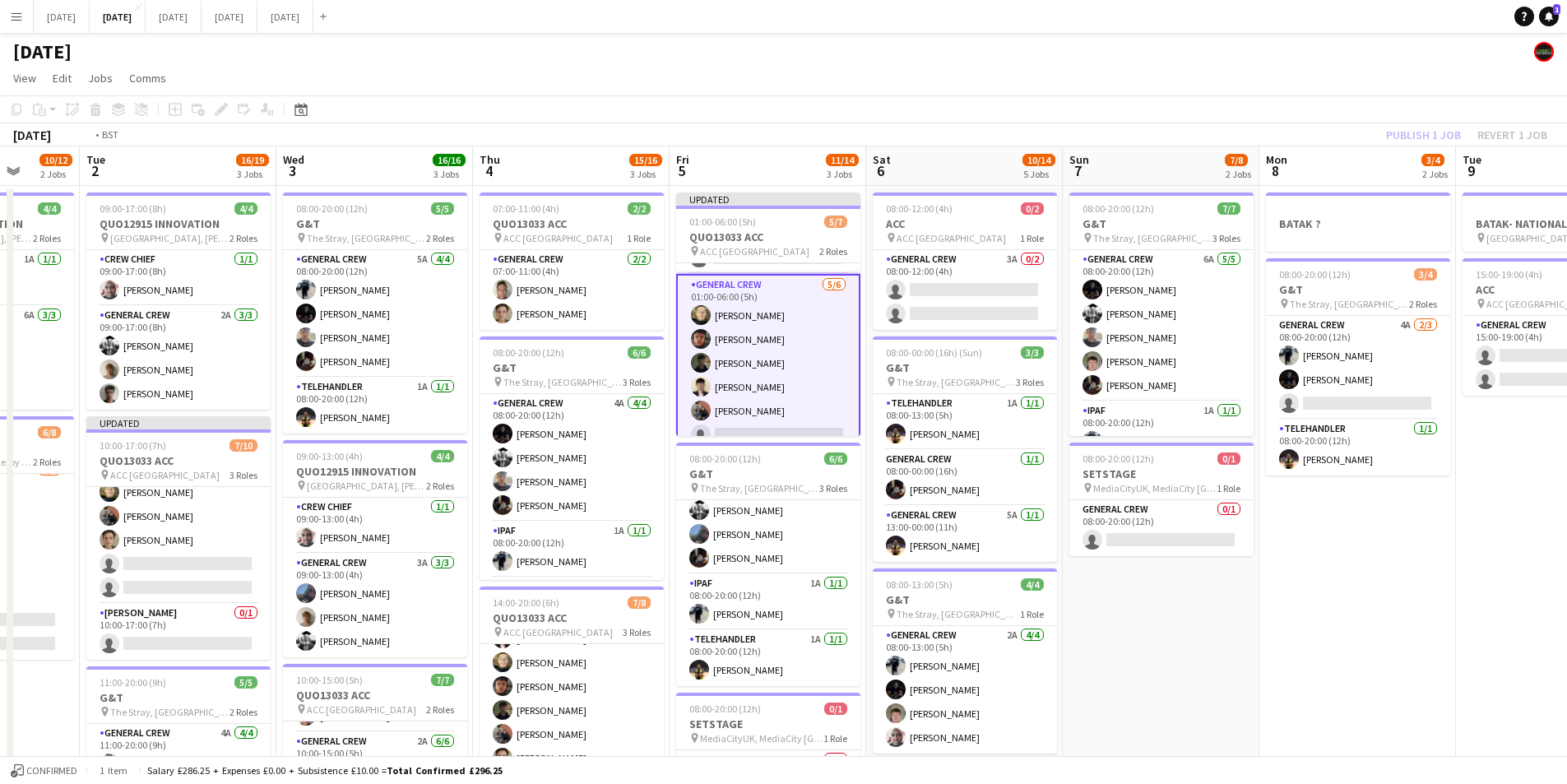
drag, startPoint x: 1171, startPoint y: 540, endPoint x: 1193, endPoint y: 532, distance: 23.4
click at [1194, 540] on app-calendar-viewport "Sat 30 Sun 31 Mon 1 10/12 2 Jobs Tue 2 16/19 3 Jobs Wed 3 16/16 3 Jobs Thu 4 15…" at bounding box center [784, 625] width 1567 height 958
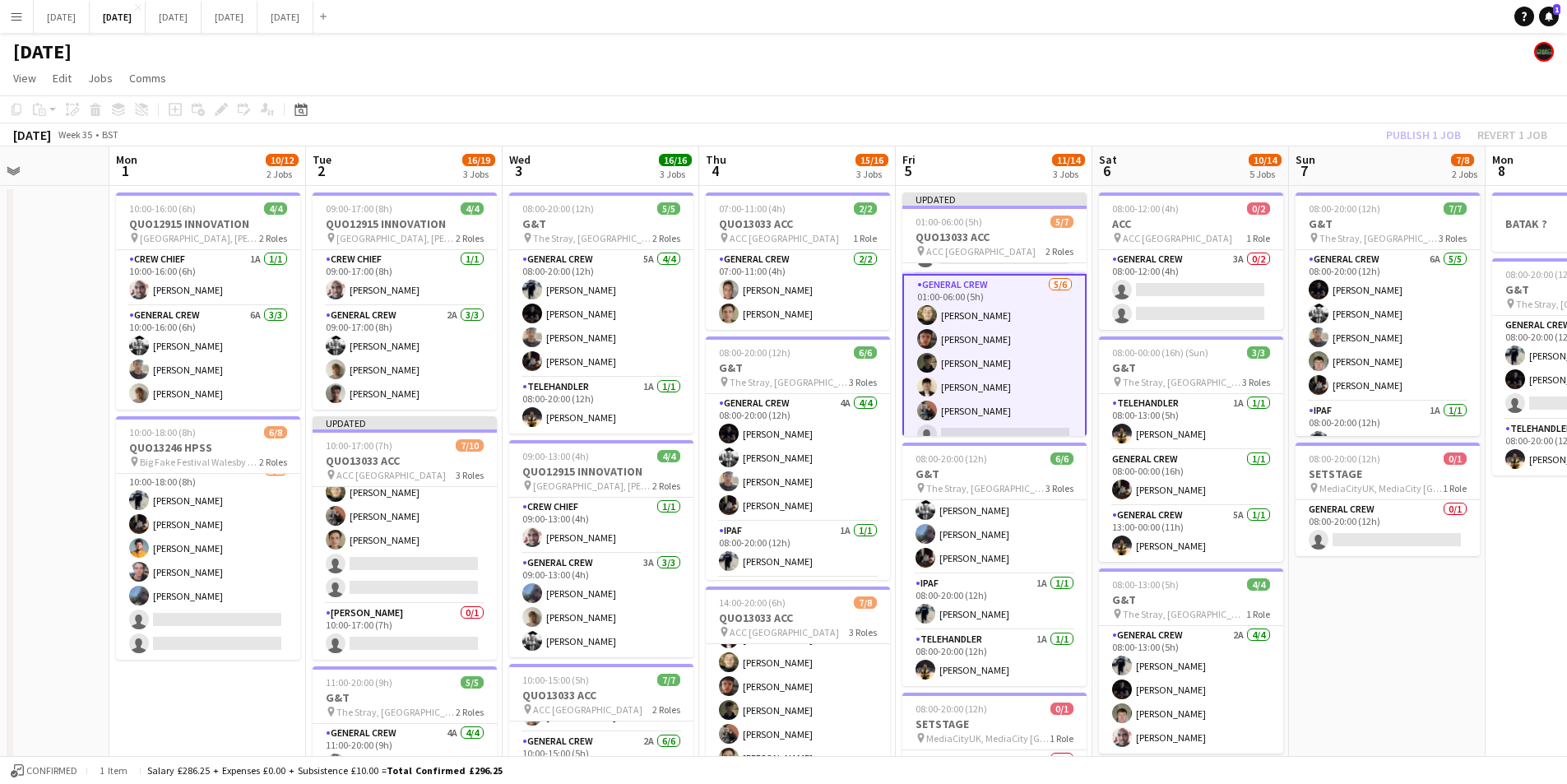
drag, startPoint x: 814, startPoint y: 539, endPoint x: 864, endPoint y: 537, distance: 50.0
click at [853, 545] on app-calendar-viewport "Fri 29 Sat 30 Sun 31 Mon 1 10/12 2 Jobs Tue 2 16/19 3 Jobs Wed 3 16/16 3 Jobs T…" at bounding box center [784, 625] width 1567 height 958
drag, startPoint x: 794, startPoint y: 581, endPoint x: 784, endPoint y: 582, distance: 10.0
click at [784, 582] on app-calendar-viewport "Fri 29 Sat 30 Sun 31 Mon 1 10/12 2 Jobs Tue 2 16/19 3 Jobs Wed 3 16/16 3 Jobs T…" at bounding box center [784, 625] width 1567 height 958
drag, startPoint x: 799, startPoint y: 511, endPoint x: 967, endPoint y: 534, distance: 169.6
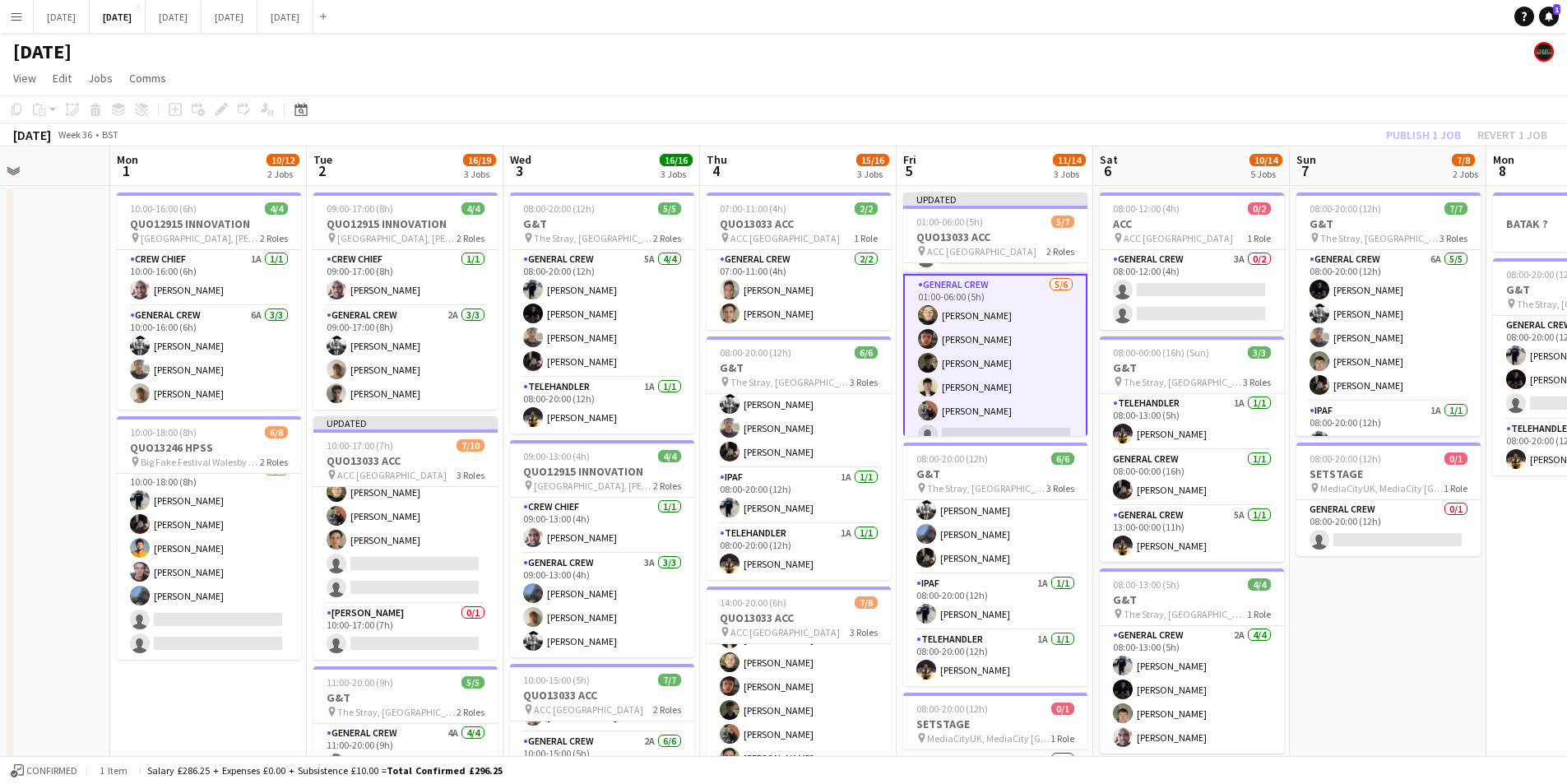
click at [575, 495] on app-calendar-viewport "Fri 29 Sat 30 Sun 31 Mon 1 10/12 2 Jobs Tue 2 16/19 3 Jobs Wed 3 16/16 3 Jobs T…" at bounding box center [784, 625] width 1567 height 958
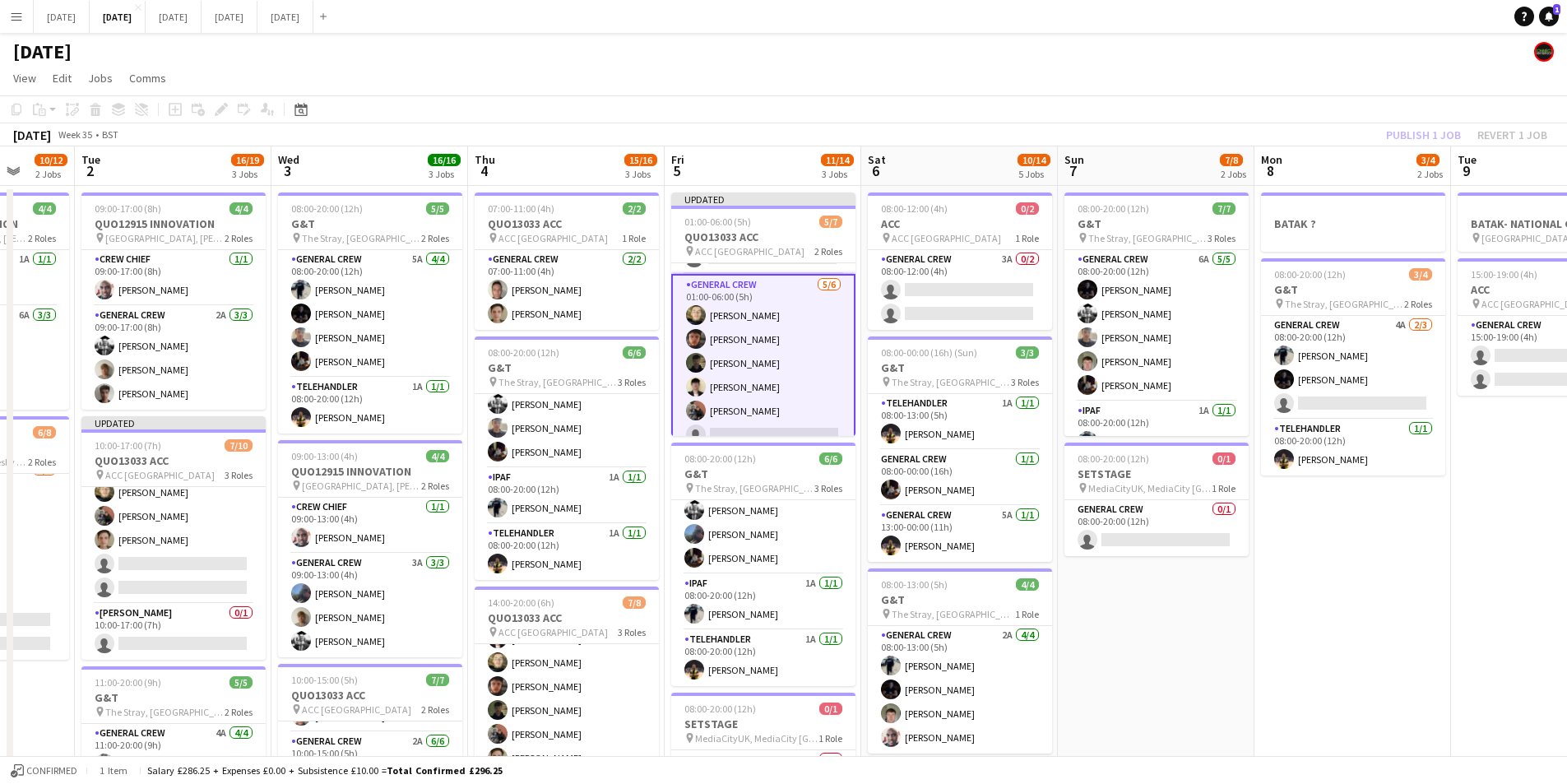
click at [750, 551] on app-calendar-viewport "Sat 30 Sun 31 Mon 1 10/12 2 Jobs Tue 2 16/19 3 Jobs Wed 3 16/16 3 Jobs Thu 4 15…" at bounding box center [784, 625] width 1567 height 958
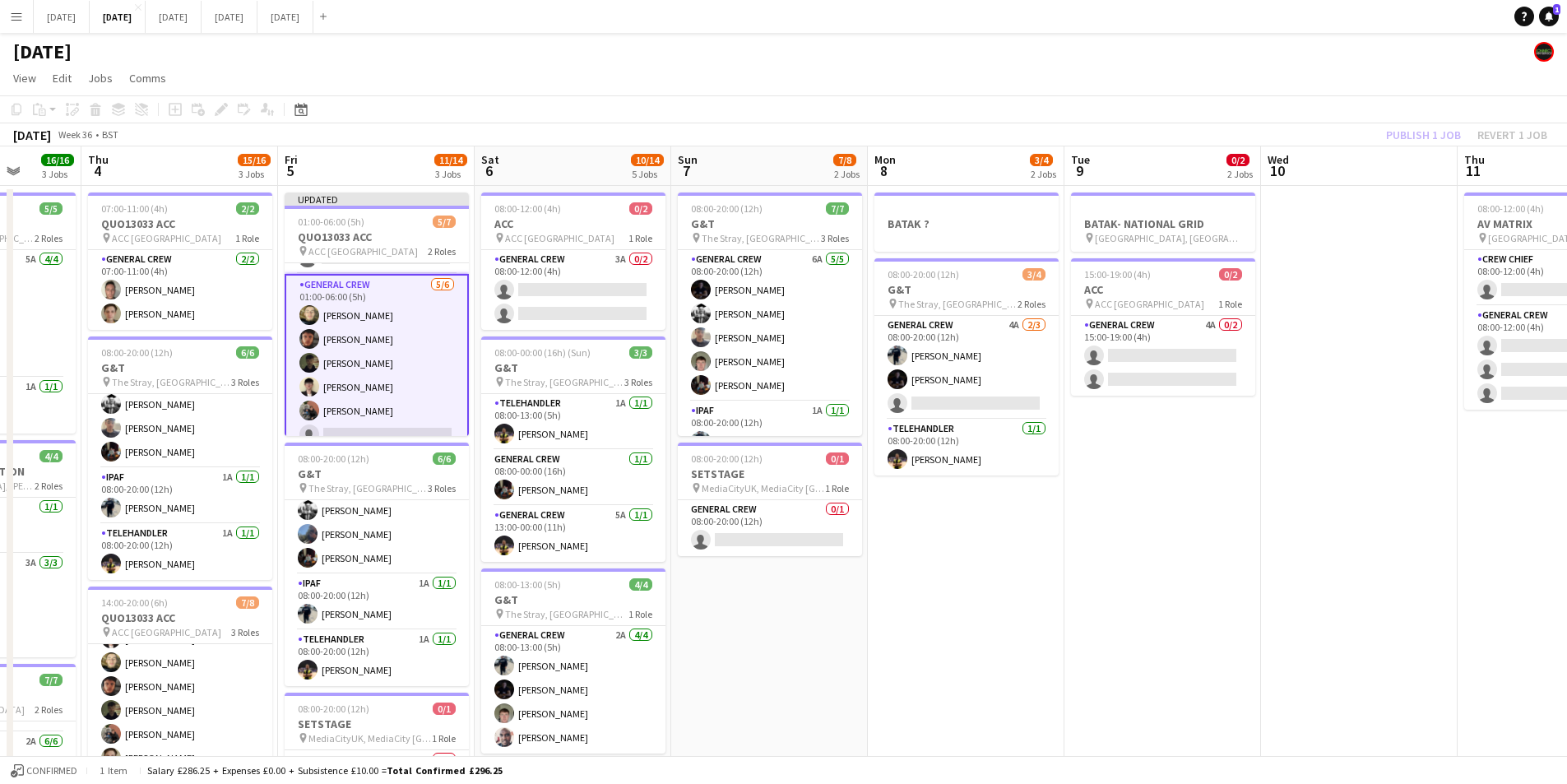
click at [932, 518] on app-calendar-viewport "Mon 1 10/12 2 Jobs Tue 2 16/19 3 Jobs Wed 3 16/16 3 Jobs Thu 4 15/16 3 Jobs Fri…" at bounding box center [784, 625] width 1567 height 958
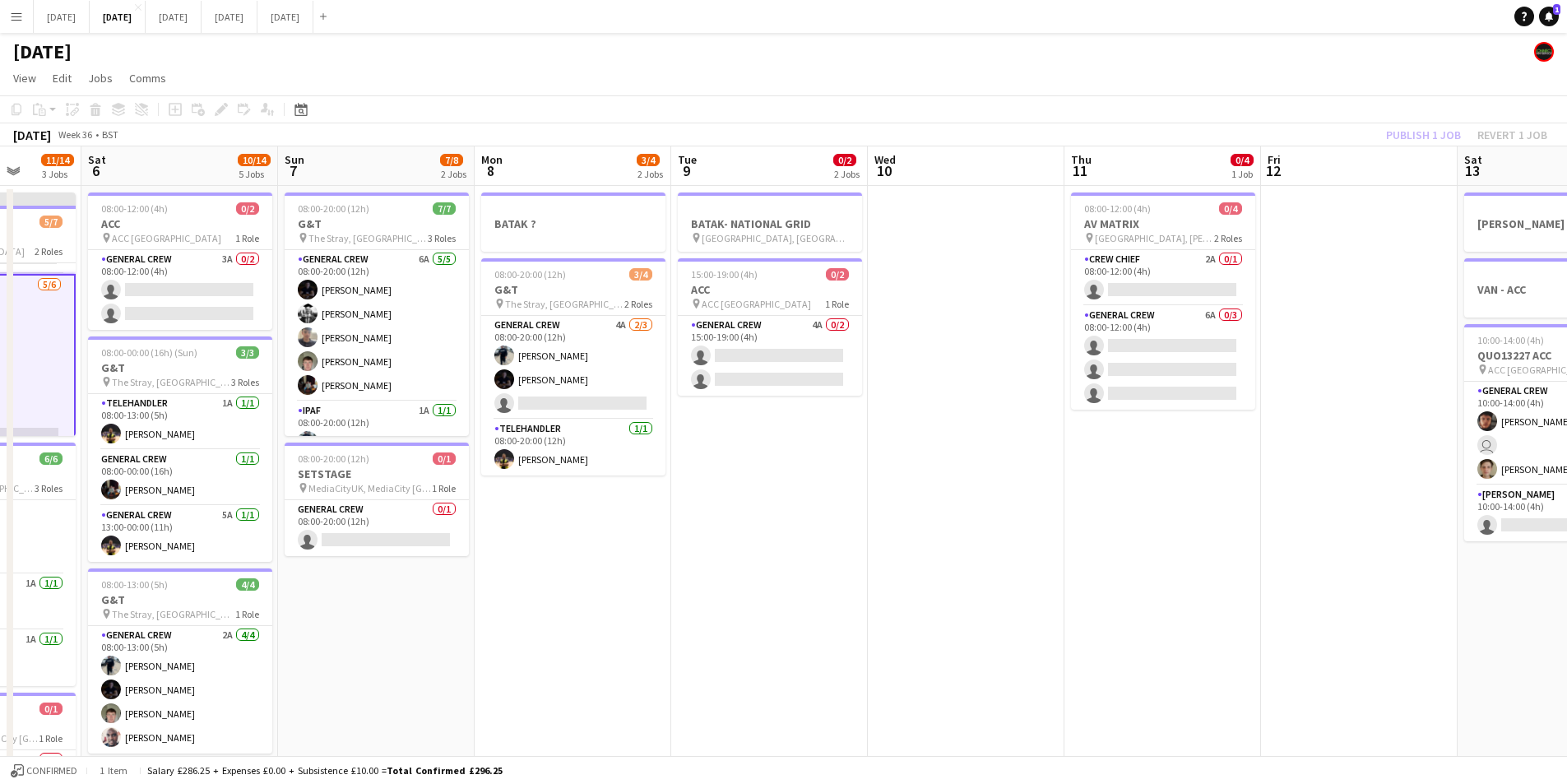
drag, startPoint x: 1089, startPoint y: 571, endPoint x: 712, endPoint y: 531, distance: 379.1
click at [711, 531] on app-calendar-viewport "Wed 3 16/16 3 Jobs Thu 4 15/16 3 Jobs Fri 5 11/14 3 Jobs Sat 6 10/14 5 Jobs Sun…" at bounding box center [784, 625] width 1567 height 958
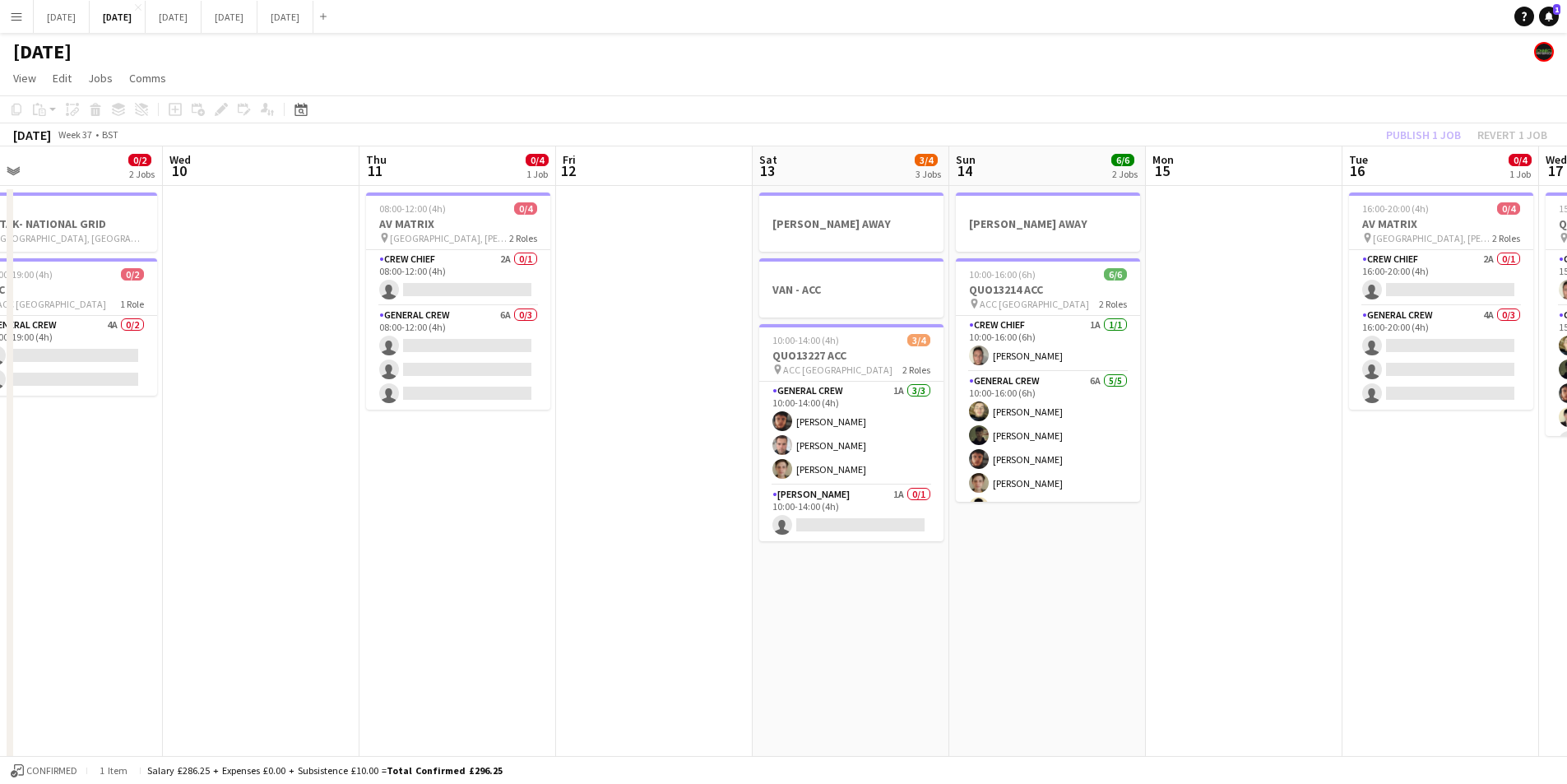
drag, startPoint x: 991, startPoint y: 548, endPoint x: 683, endPoint y: 537, distance: 308.2
click at [683, 537] on app-calendar-viewport "Sat 6 10/14 5 Jobs Sun 7 7/8 2 Jobs Mon 8 3/4 2 Jobs Tue 9 0/2 2 Jobs Wed 10 Th…" at bounding box center [784, 625] width 1567 height 958
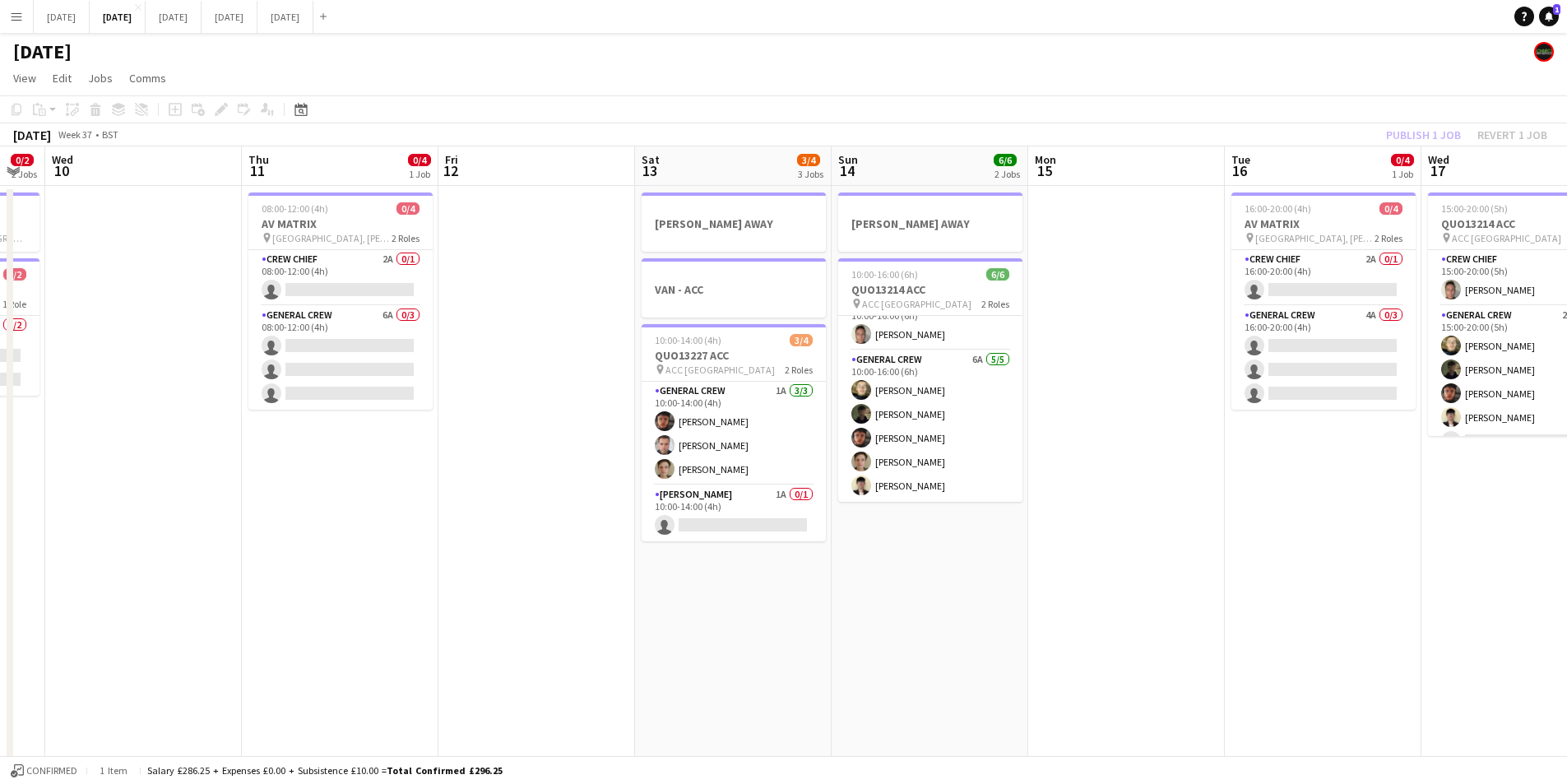
drag, startPoint x: 1152, startPoint y: 560, endPoint x: 935, endPoint y: 547, distance: 217.4
click at [935, 547] on app-calendar-viewport "Sun 7 7/8 2 Jobs Mon 8 3/4 2 Jobs Tue 9 0/2 2 Jobs Wed 10 Thu 11 0/4 1 Job Fri …" at bounding box center [784, 625] width 1567 height 958
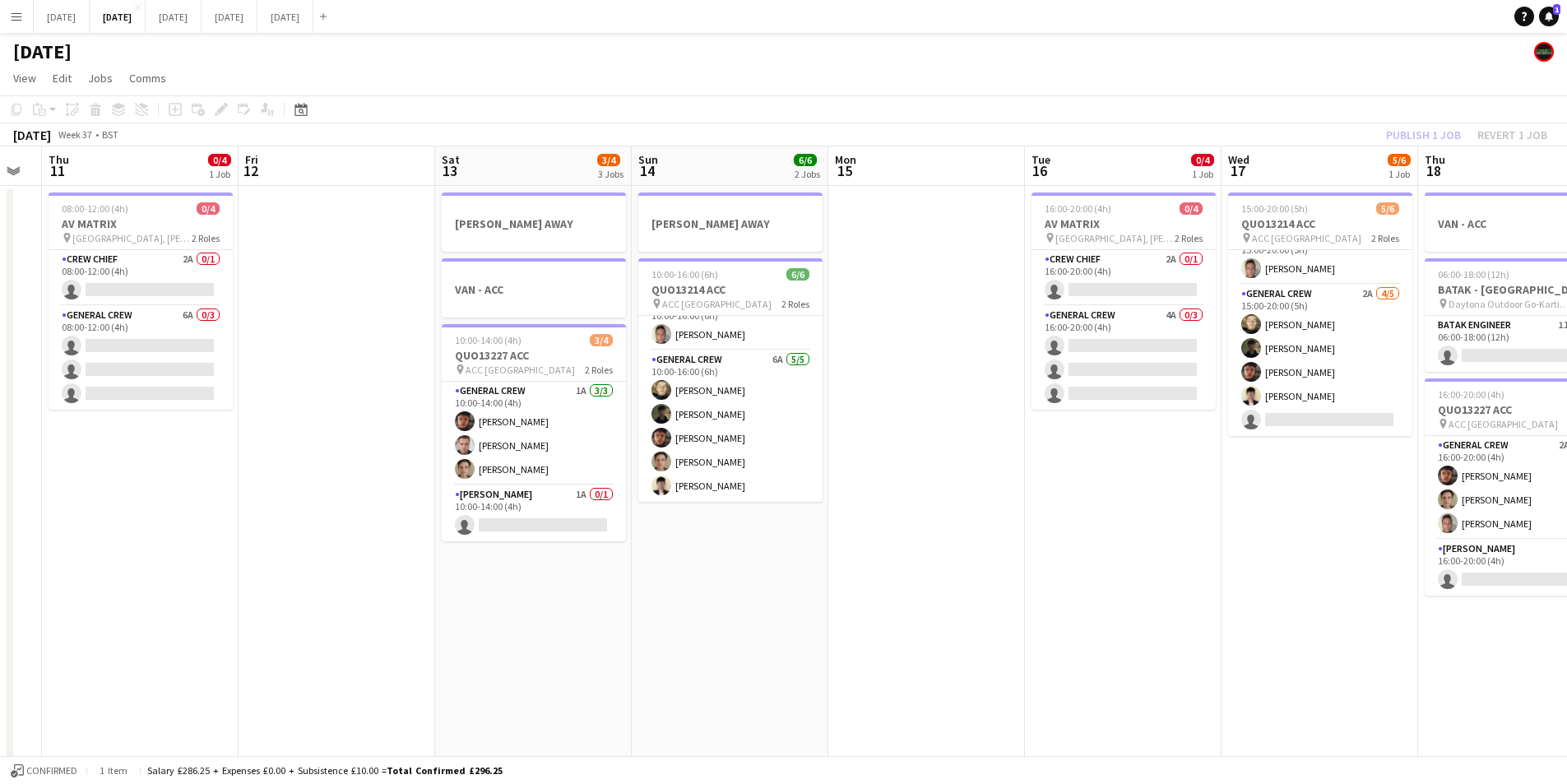
click at [1410, 129] on div "Publish 1 job Revert 1 job" at bounding box center [1467, 135] width 200 height 22
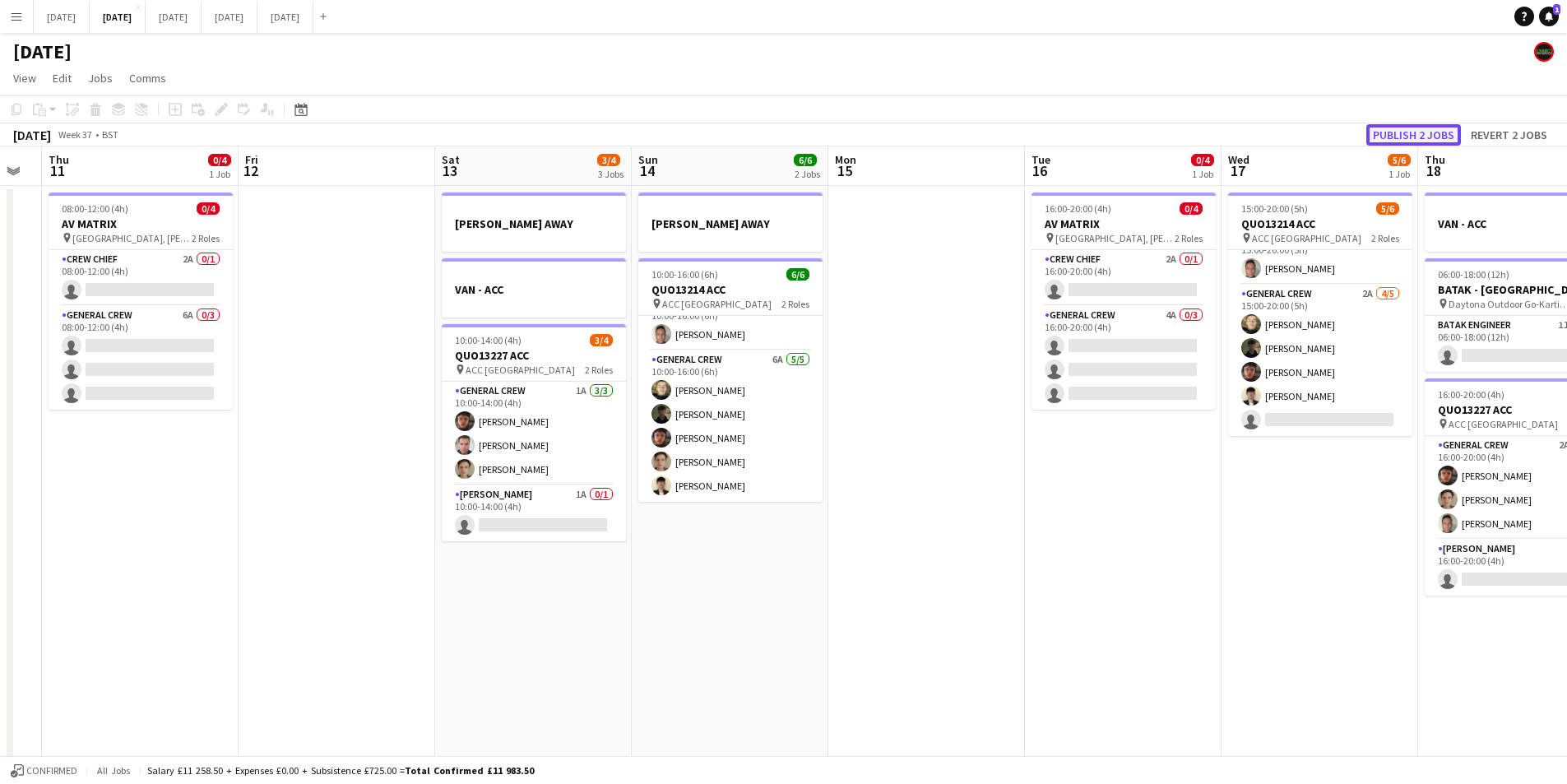
click at [1410, 132] on button "Publish 2 jobs" at bounding box center [1414, 135] width 94 height 22
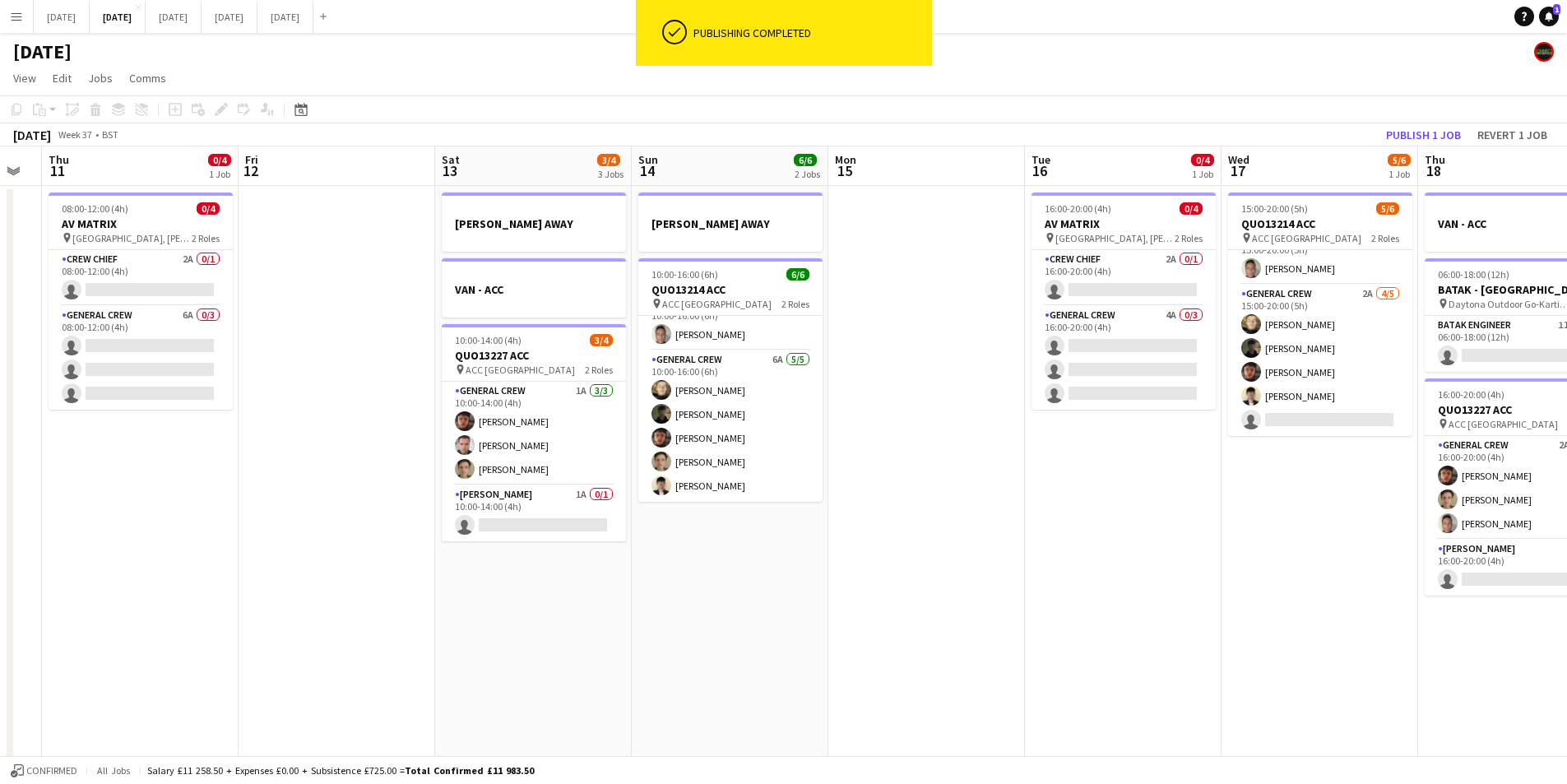
click at [20, 11] on app-icon "Menu" at bounding box center [17, 17] width 13 height 13
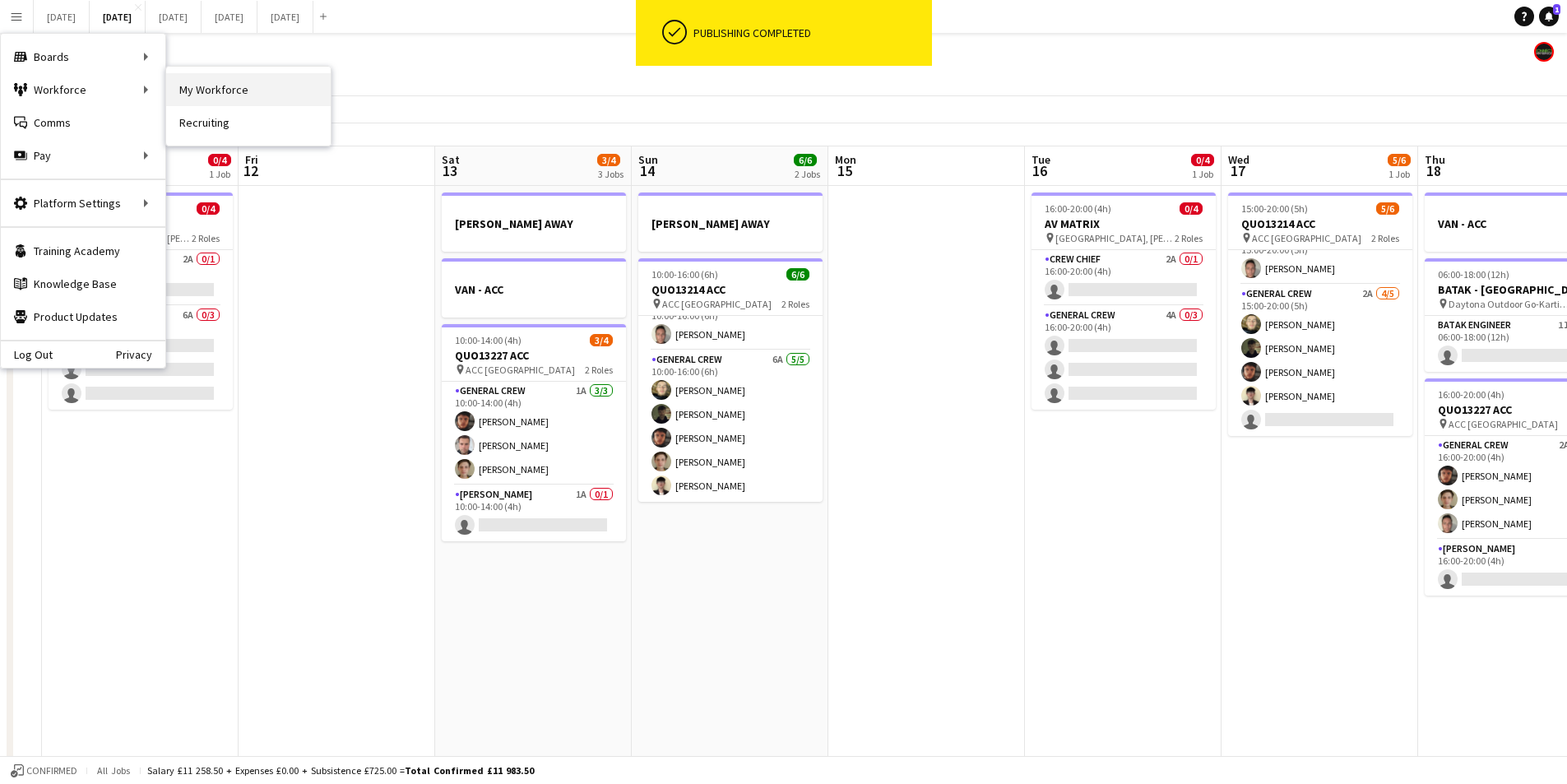
click at [232, 92] on link "My Workforce" at bounding box center [248, 89] width 165 height 33
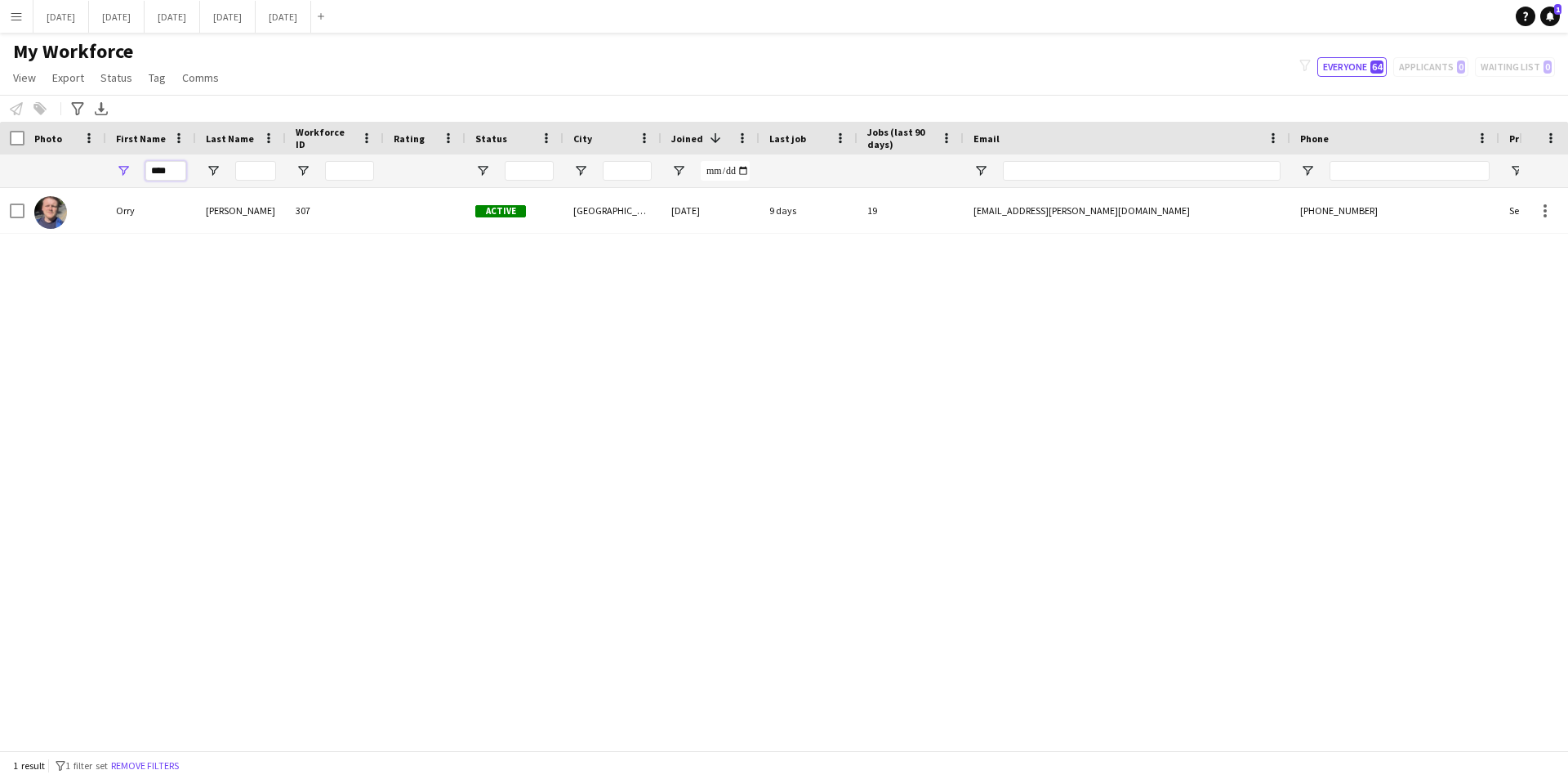
drag, startPoint x: 143, startPoint y: 171, endPoint x: 92, endPoint y: 172, distance: 51.0
click at [93, 171] on div "****" at bounding box center [930, 171] width 1861 height 33
type input "****"
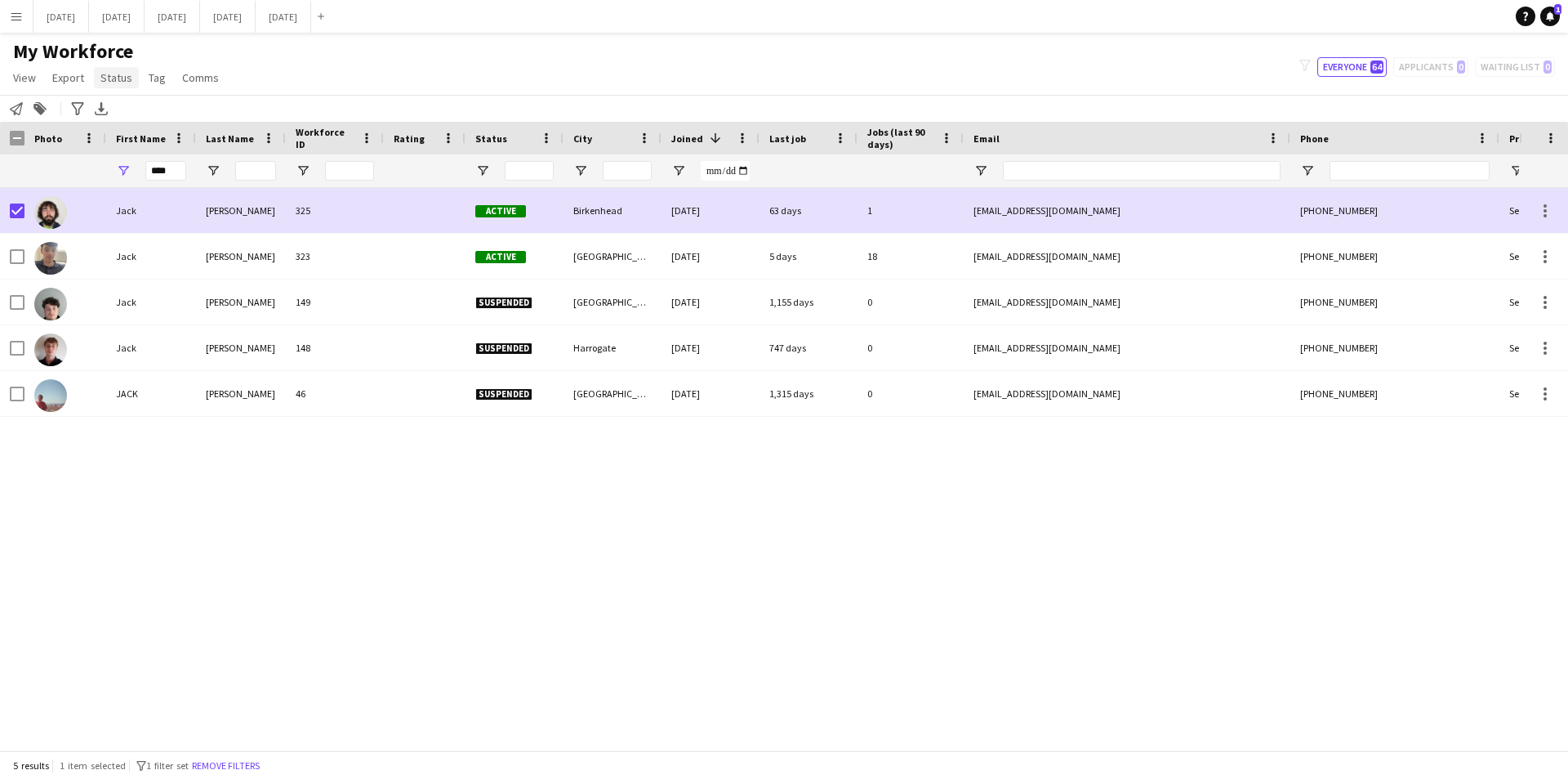
click at [118, 73] on span "Status" at bounding box center [116, 77] width 32 height 15
click at [126, 114] on span "Edit" at bounding box center [116, 113] width 19 height 15
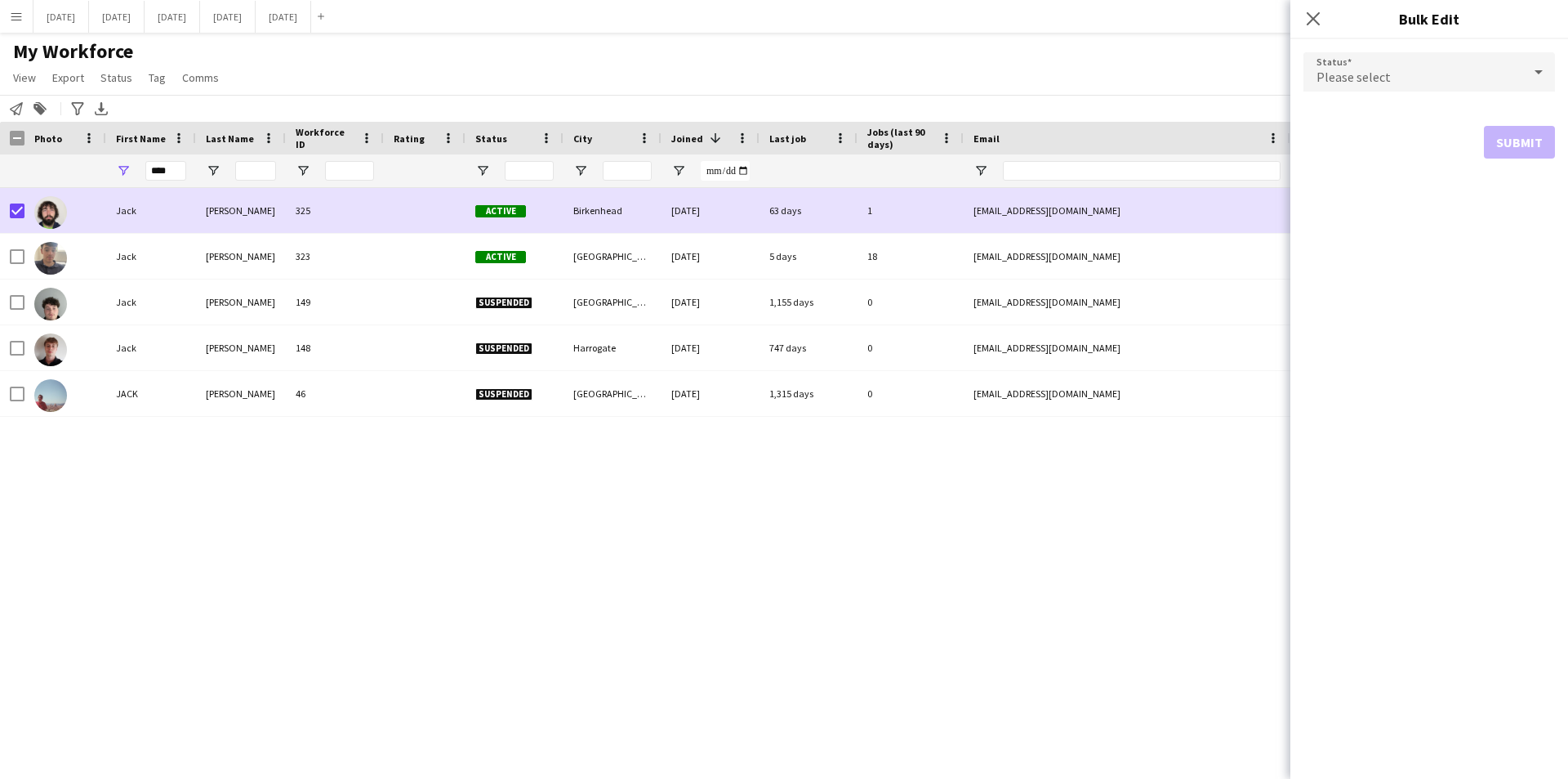
click at [1510, 72] on div "Please select" at bounding box center [1413, 72] width 219 height 39
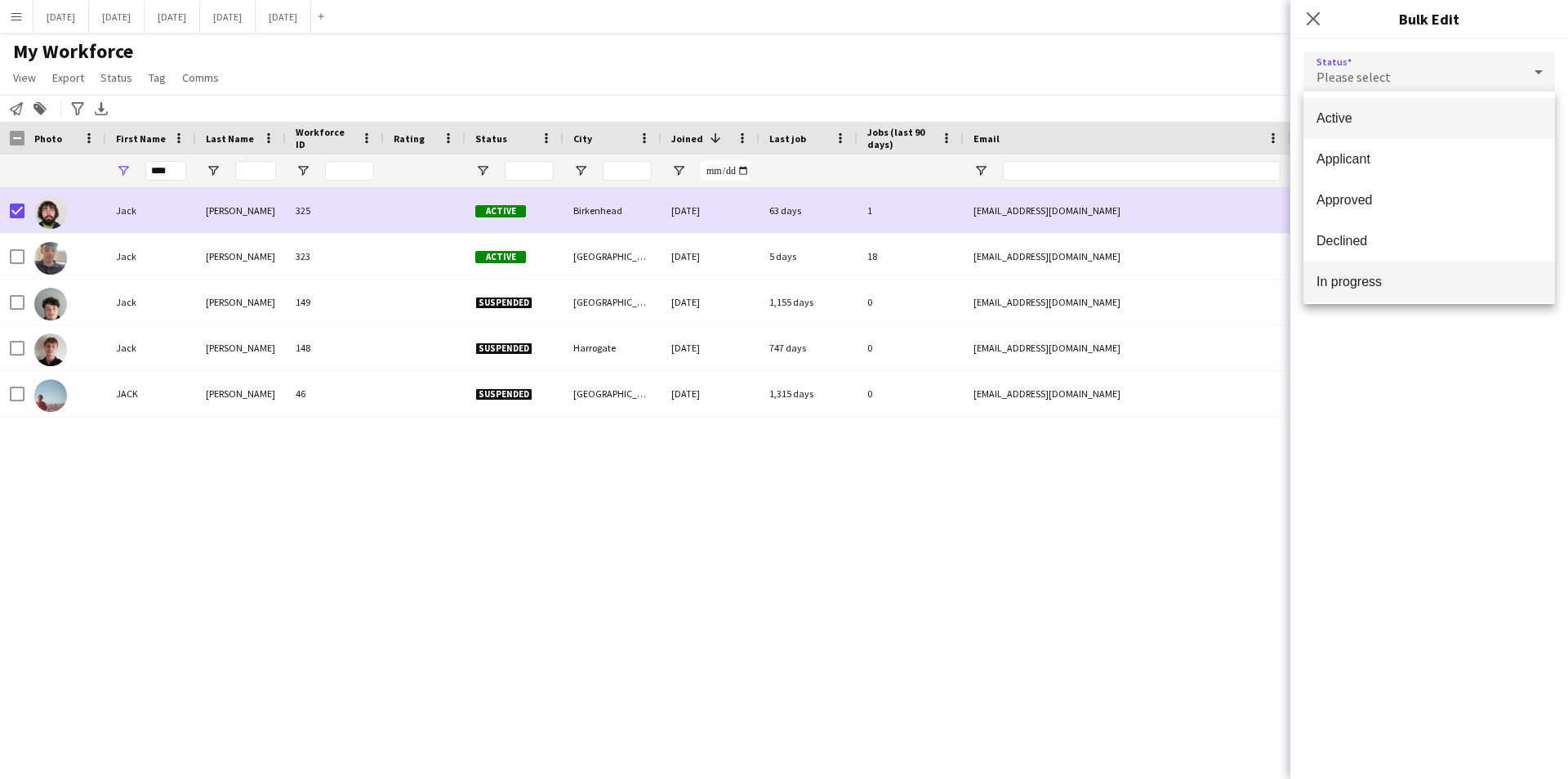
scroll to position [164, 0]
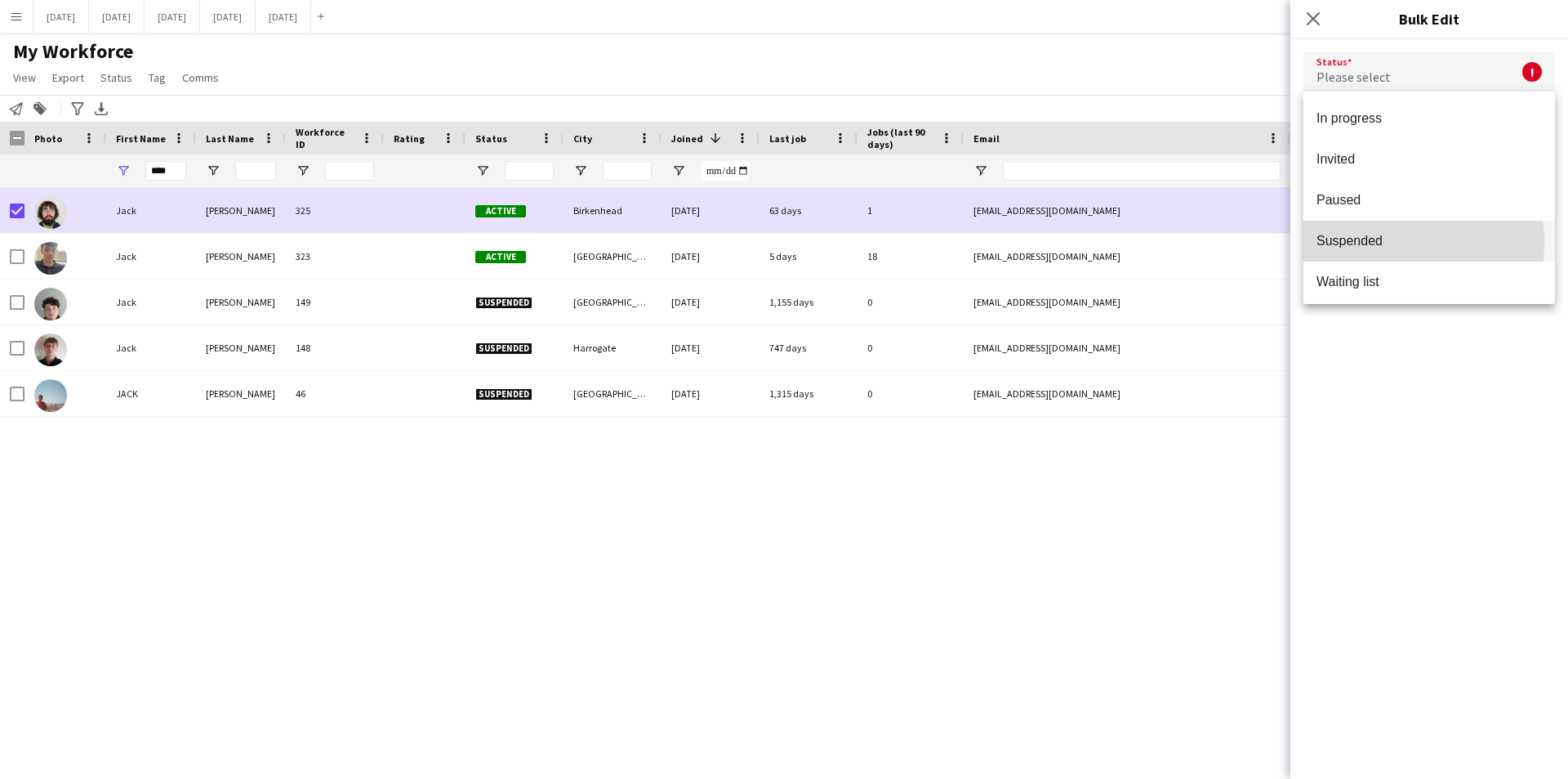
click at [1380, 242] on span "Suspended" at bounding box center [1429, 240] width 225 height 16
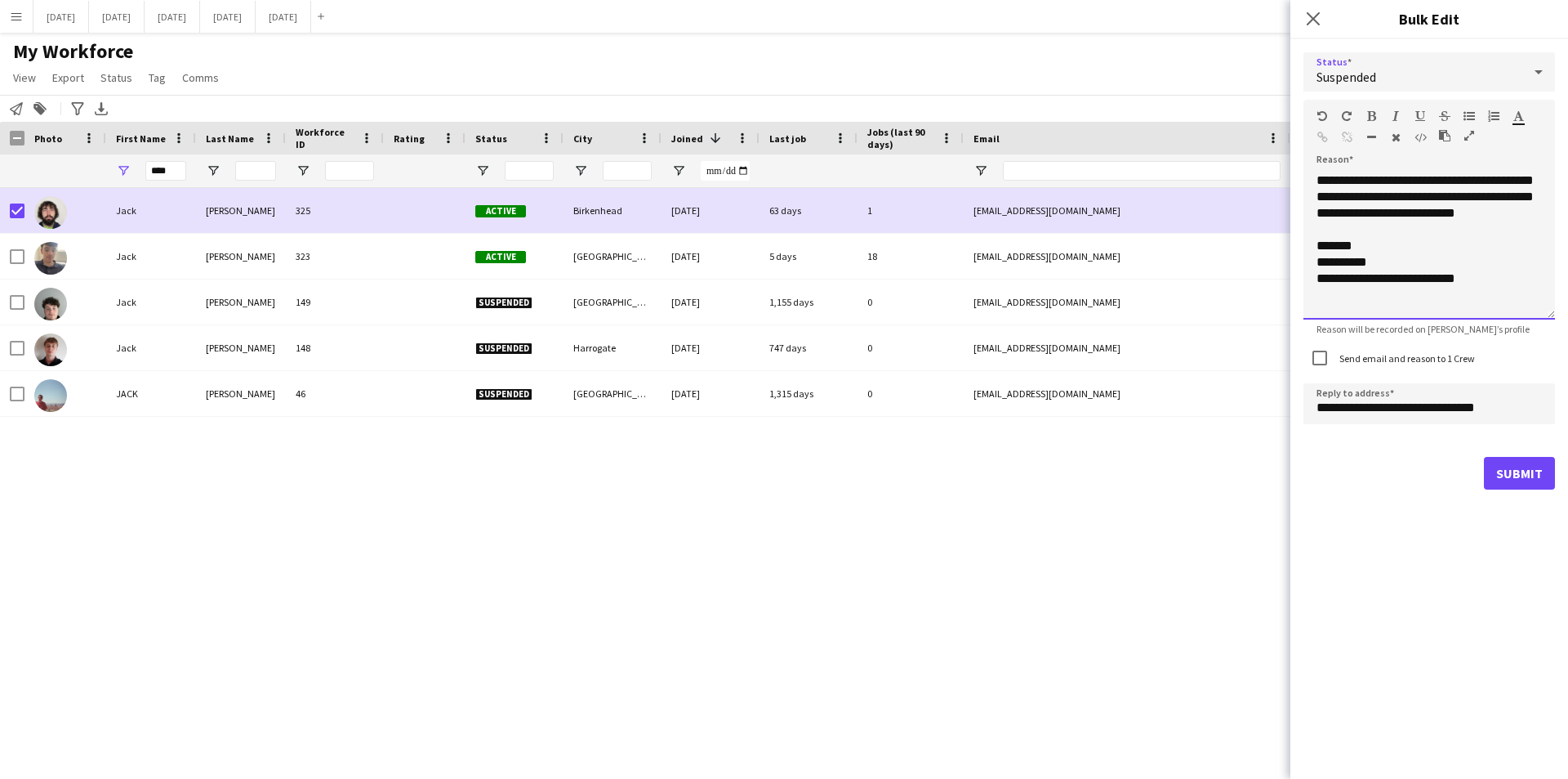
click at [1501, 183] on div "**********" at bounding box center [1429, 246] width 252 height 147
click at [1517, 475] on button "Submit" at bounding box center [1519, 473] width 71 height 33
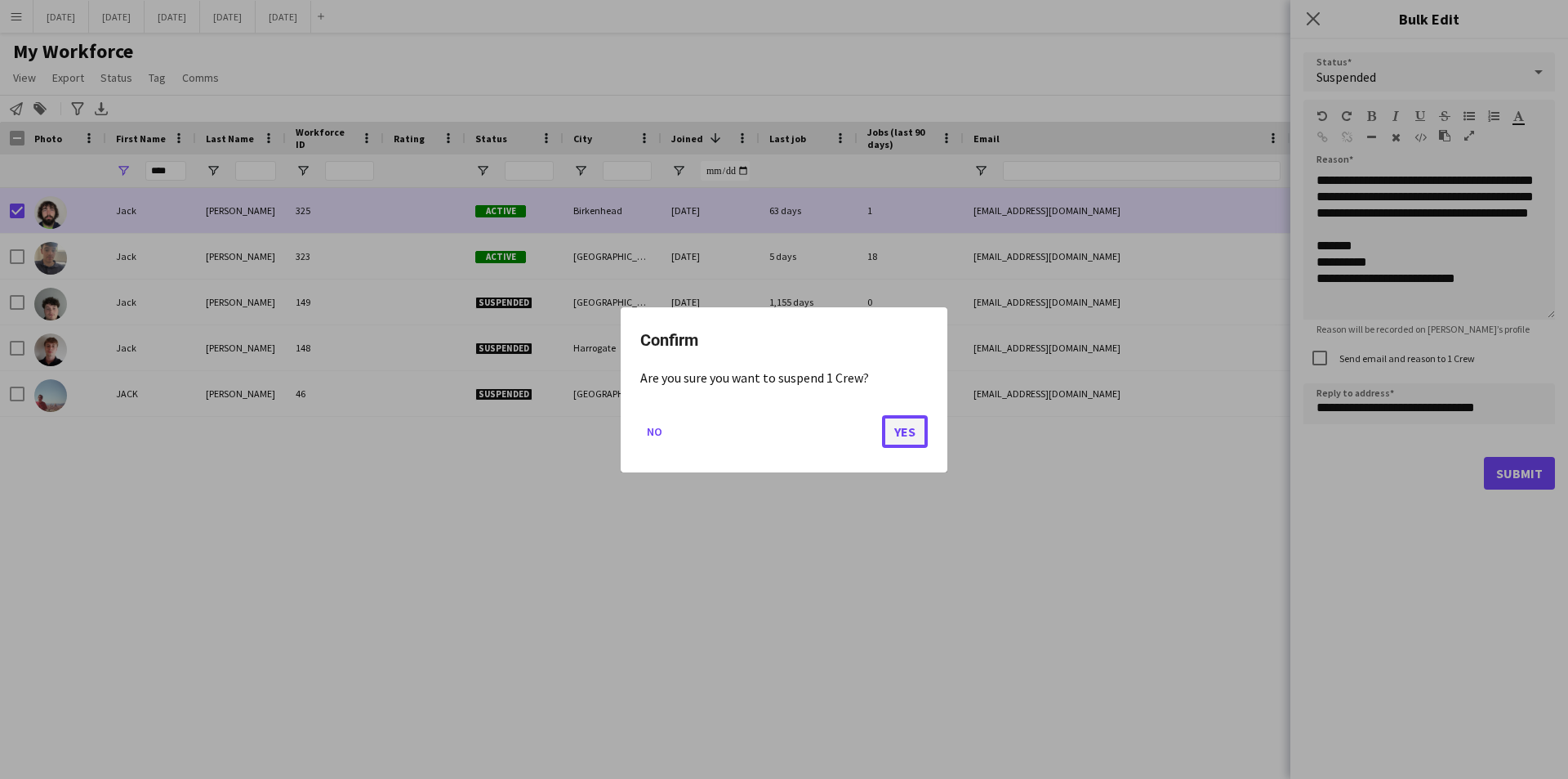
click at [904, 426] on button "Yes" at bounding box center [905, 431] width 46 height 33
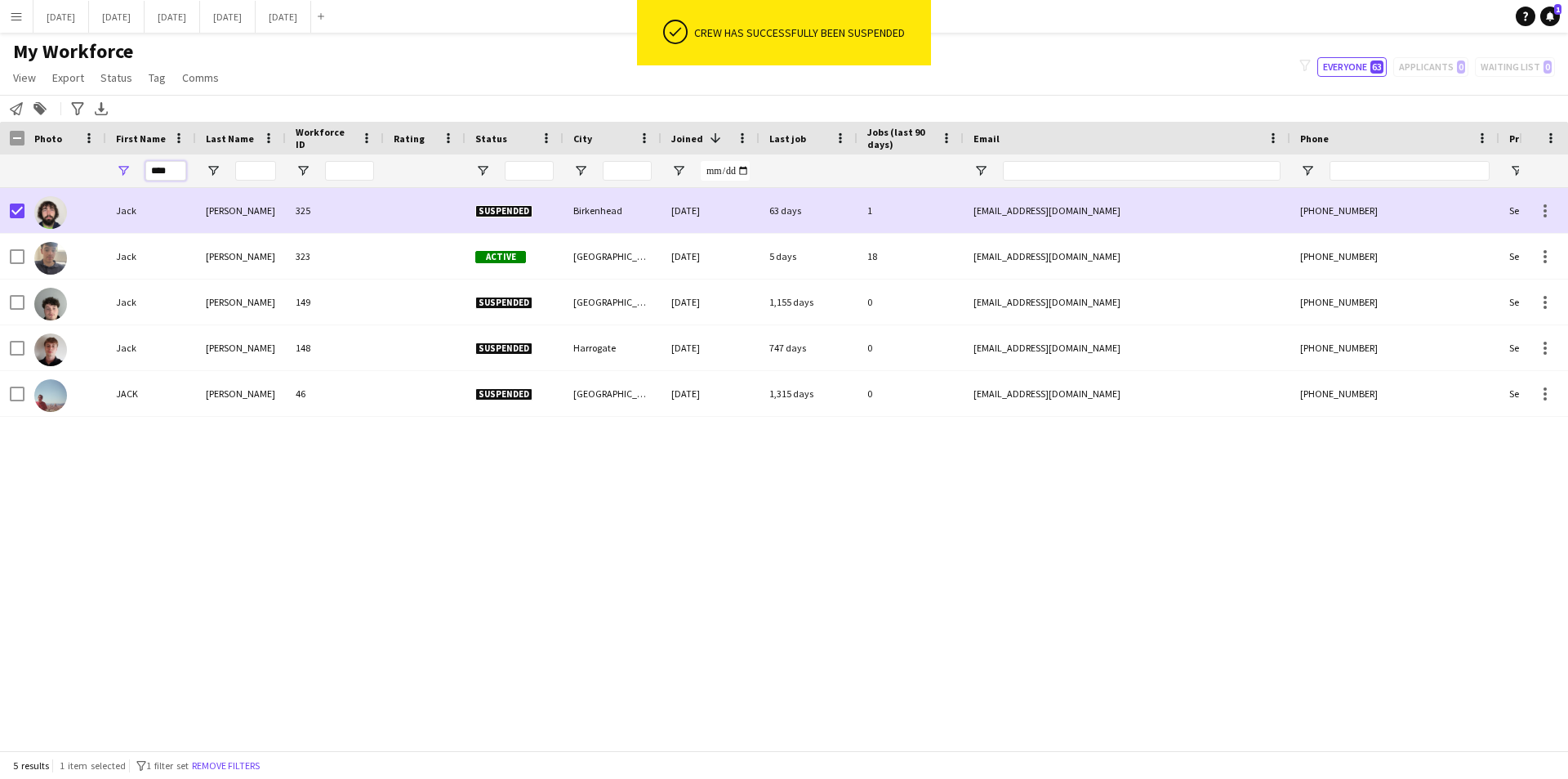
drag, startPoint x: 177, startPoint y: 167, endPoint x: 104, endPoint y: 172, distance: 73.2
click at [122, 171] on div "****" at bounding box center [150, 171] width 90 height 33
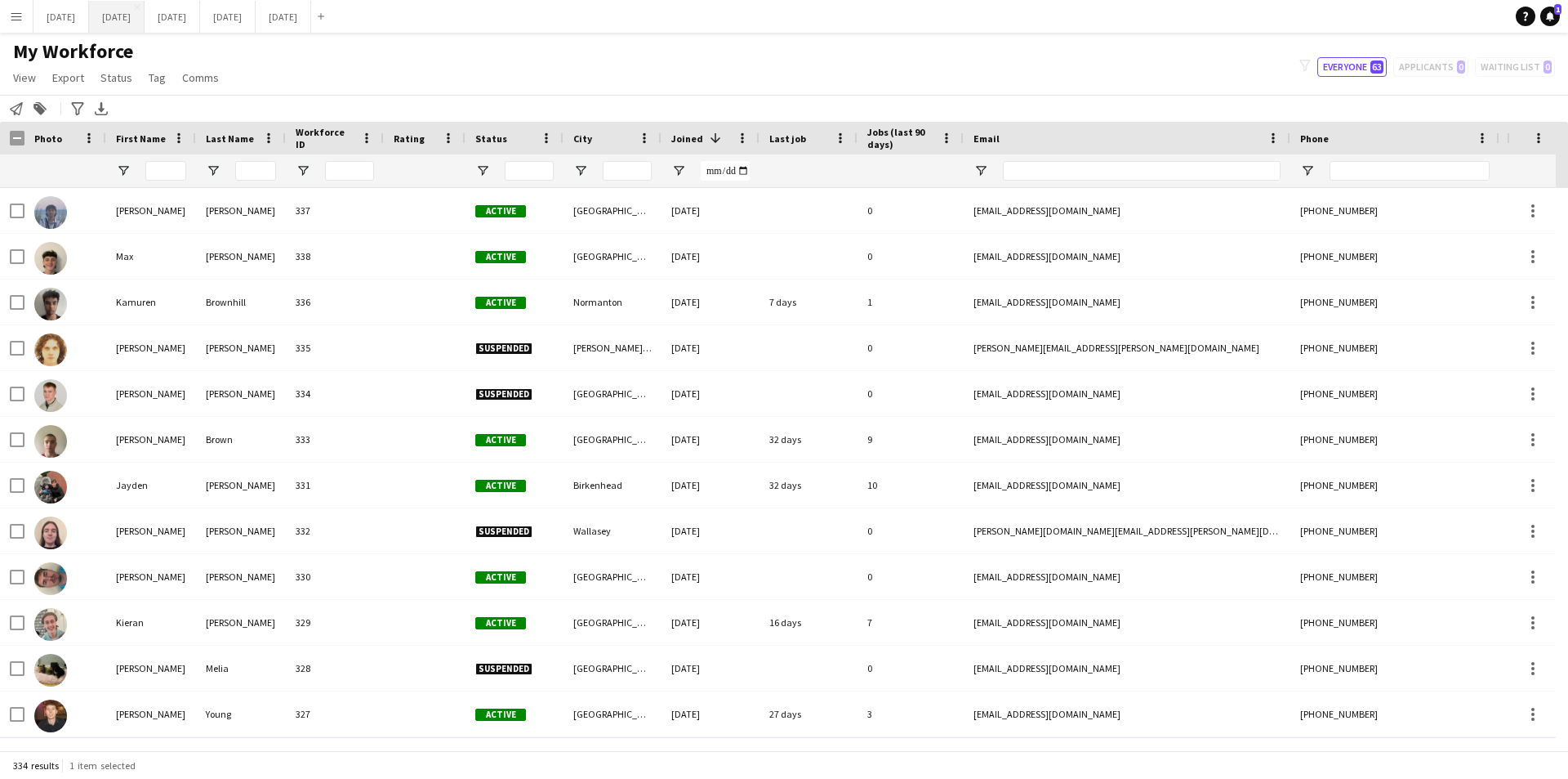
click at [145, 19] on button "[DATE] Close" at bounding box center [117, 16] width 56 height 32
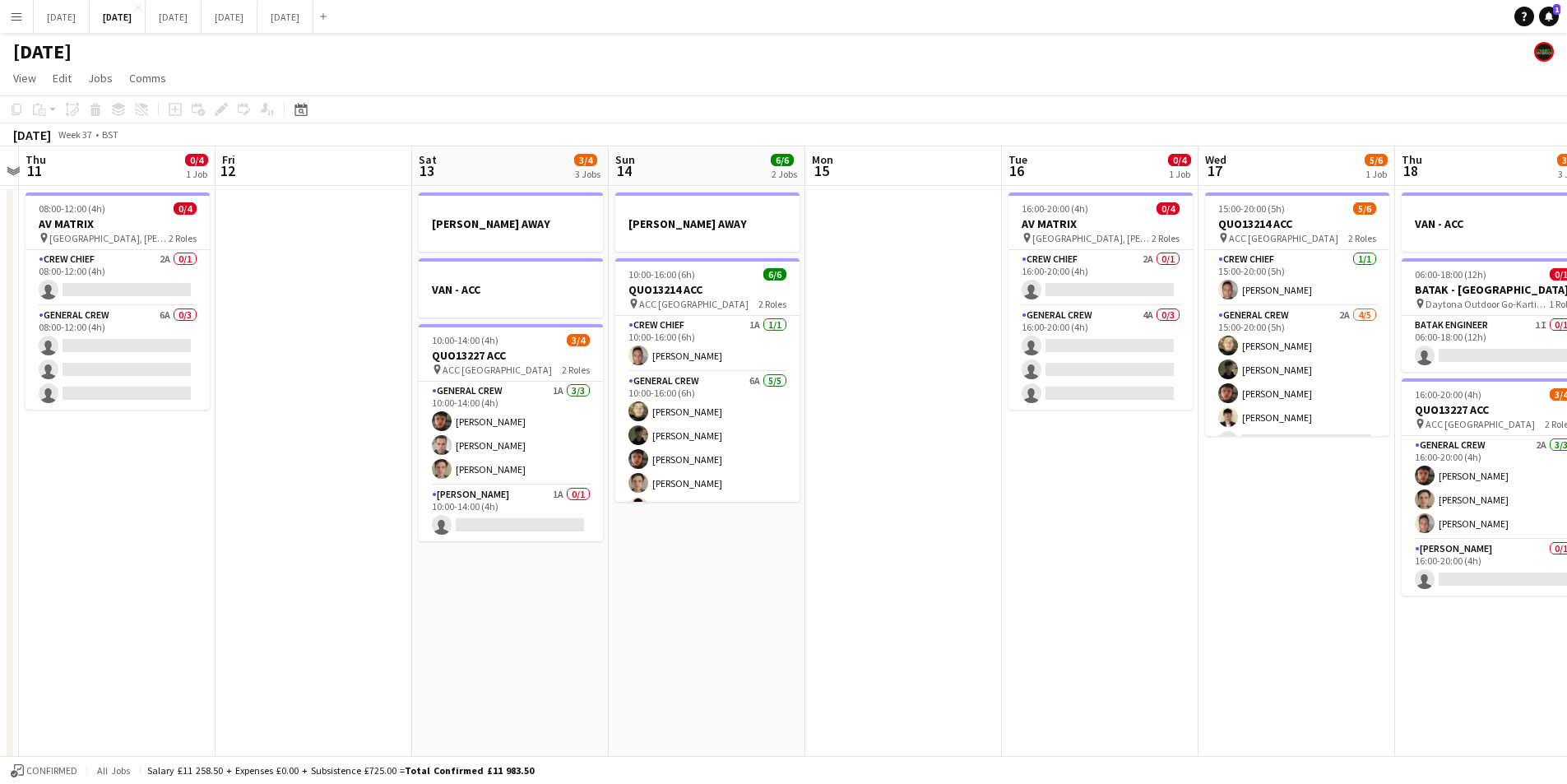
drag, startPoint x: 1164, startPoint y: 450, endPoint x: 967, endPoint y: 458, distance: 197.2
click at [1405, 484] on app-calendar-viewport "Mon 8 3/4 2 Jobs Tue 9 0/2 2 Jobs Wed 10 Thu 11 0/4 1 Job Fri 12 Sat 13 3/4 3 J…" at bounding box center [784, 482] width 1567 height 671
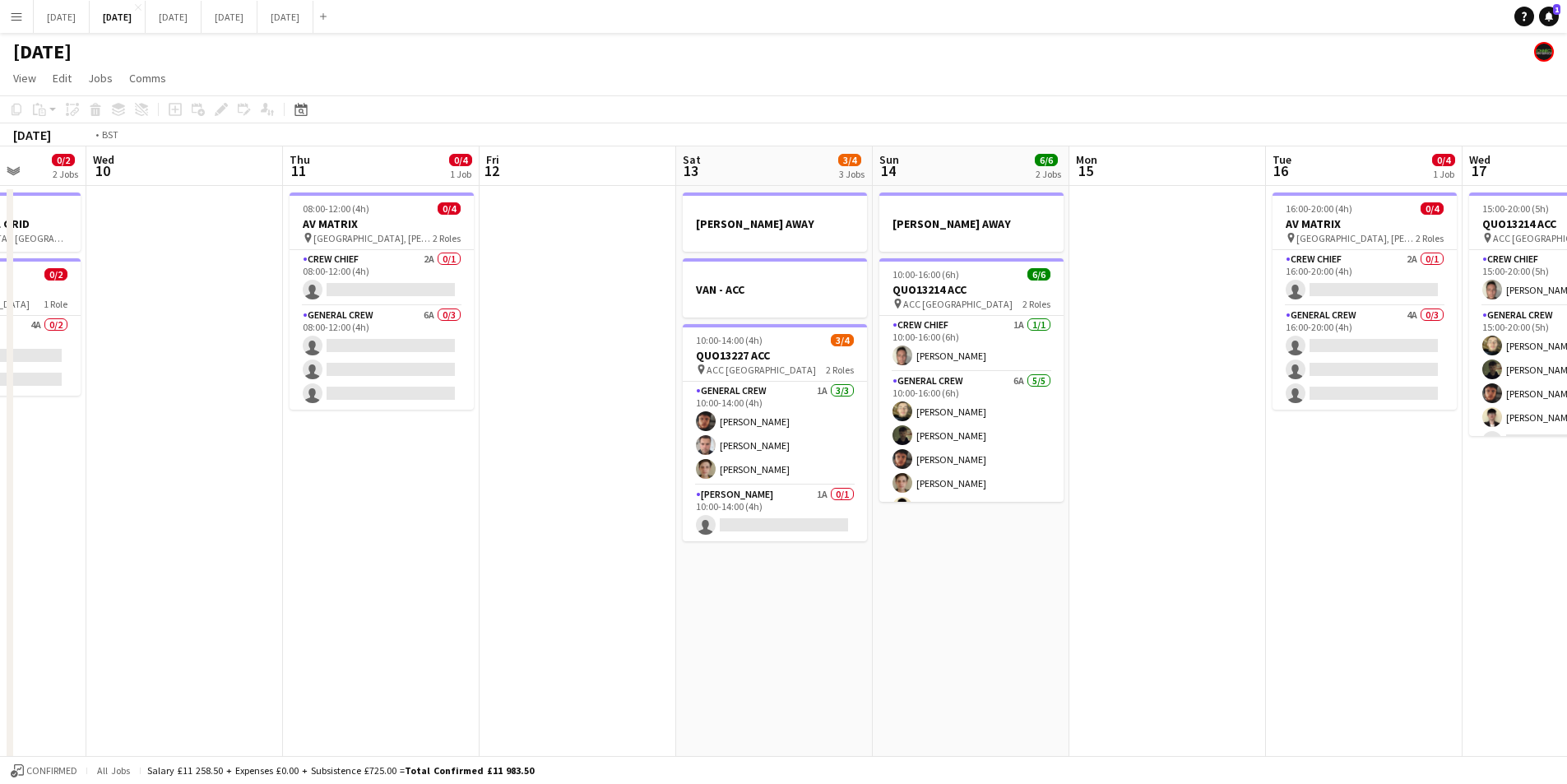
drag, startPoint x: 1058, startPoint y: 485, endPoint x: 1060, endPoint y: 466, distance: 19.1
click at [1131, 469] on app-calendar-viewport "Sun 7 Mon 8 3/4 2 Jobs Tue 9 0/2 2 Jobs Wed 10 Thu 11 0/4 1 Job Fri 12 Sat 13 3…" at bounding box center [784, 482] width 1567 height 671
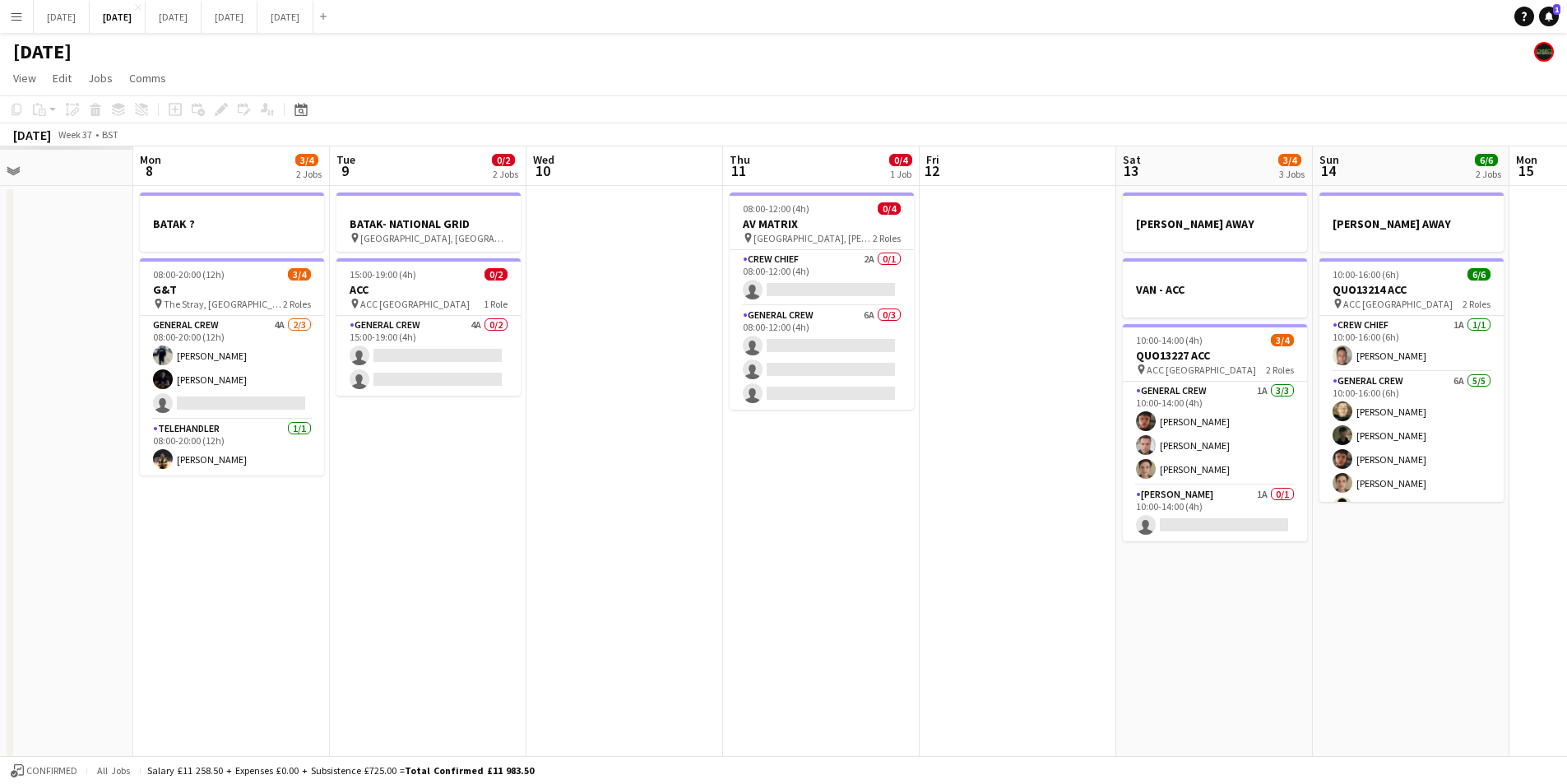
click at [1223, 556] on app-calendar-viewport "Fri 5 Sat 6 Sun 7 Mon 8 3/4 2 Jobs Tue 9 0/2 2 Jobs Wed 10 Thu 11 0/4 1 Job Fri…" at bounding box center [784, 482] width 1567 height 671
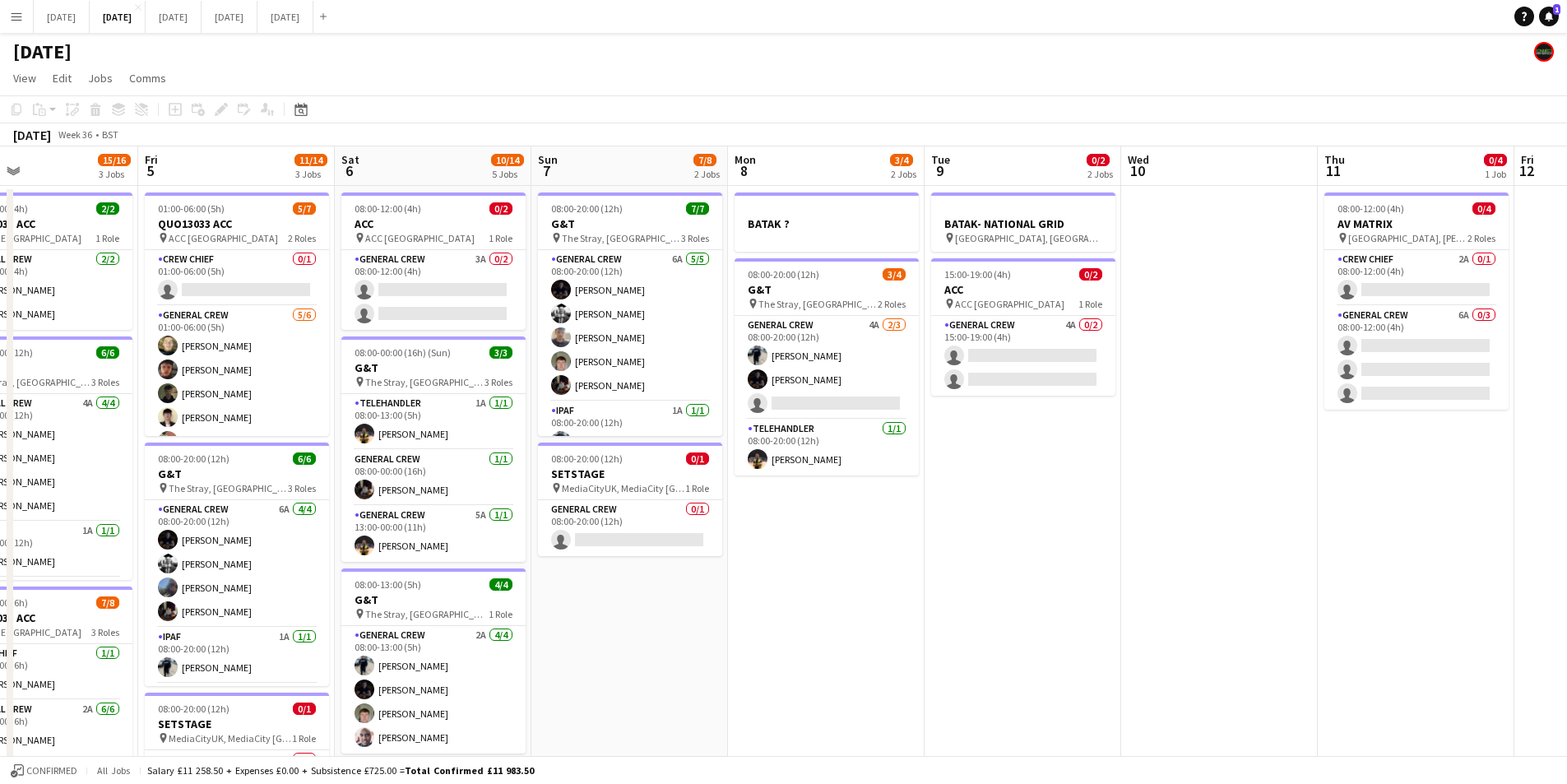
scroll to position [0, 446]
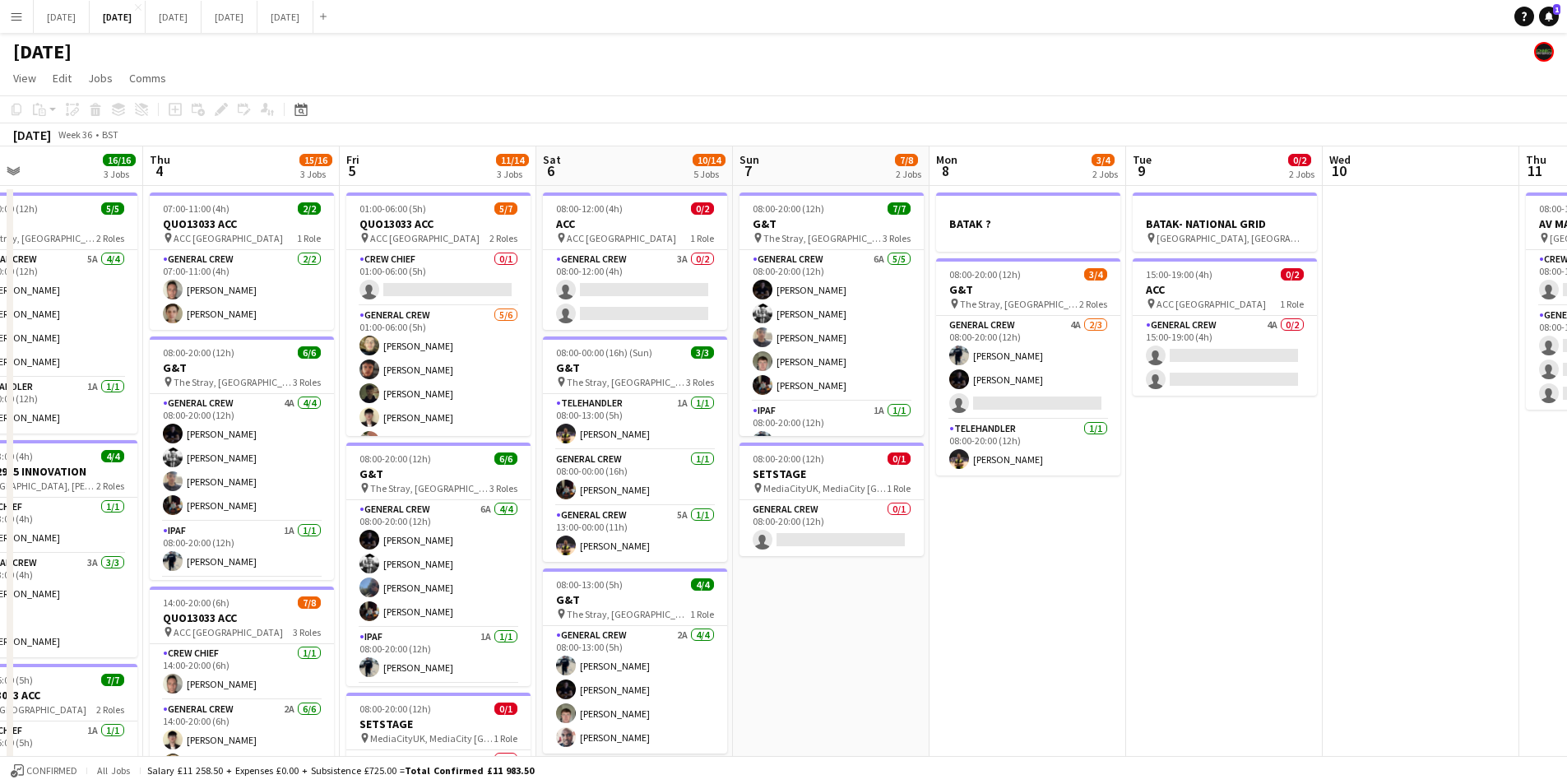
drag, startPoint x: 914, startPoint y: 580, endPoint x: 951, endPoint y: 580, distance: 37.0
click at [951, 580] on app-calendar-viewport "Mon 1 Tue 2 Wed 3 16/16 3 Jobs Thu 4 15/16 3 Jobs Fri 5 11/14 3 Jobs Sat 6 10/1…" at bounding box center [784, 625] width 1567 height 958
click at [836, 475] on h3 "SETSTAGE" at bounding box center [832, 474] width 185 height 15
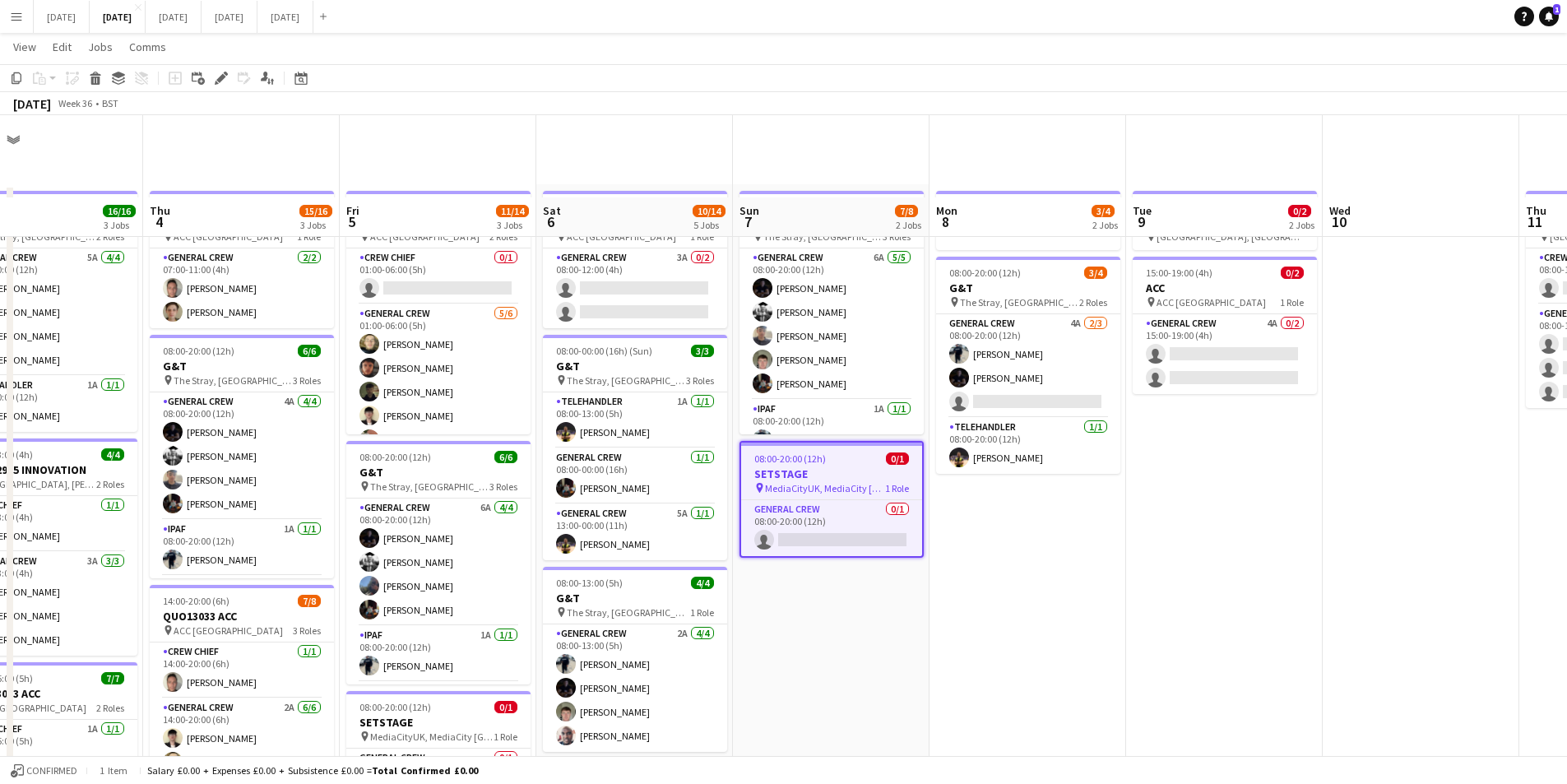
scroll to position [329, 0]
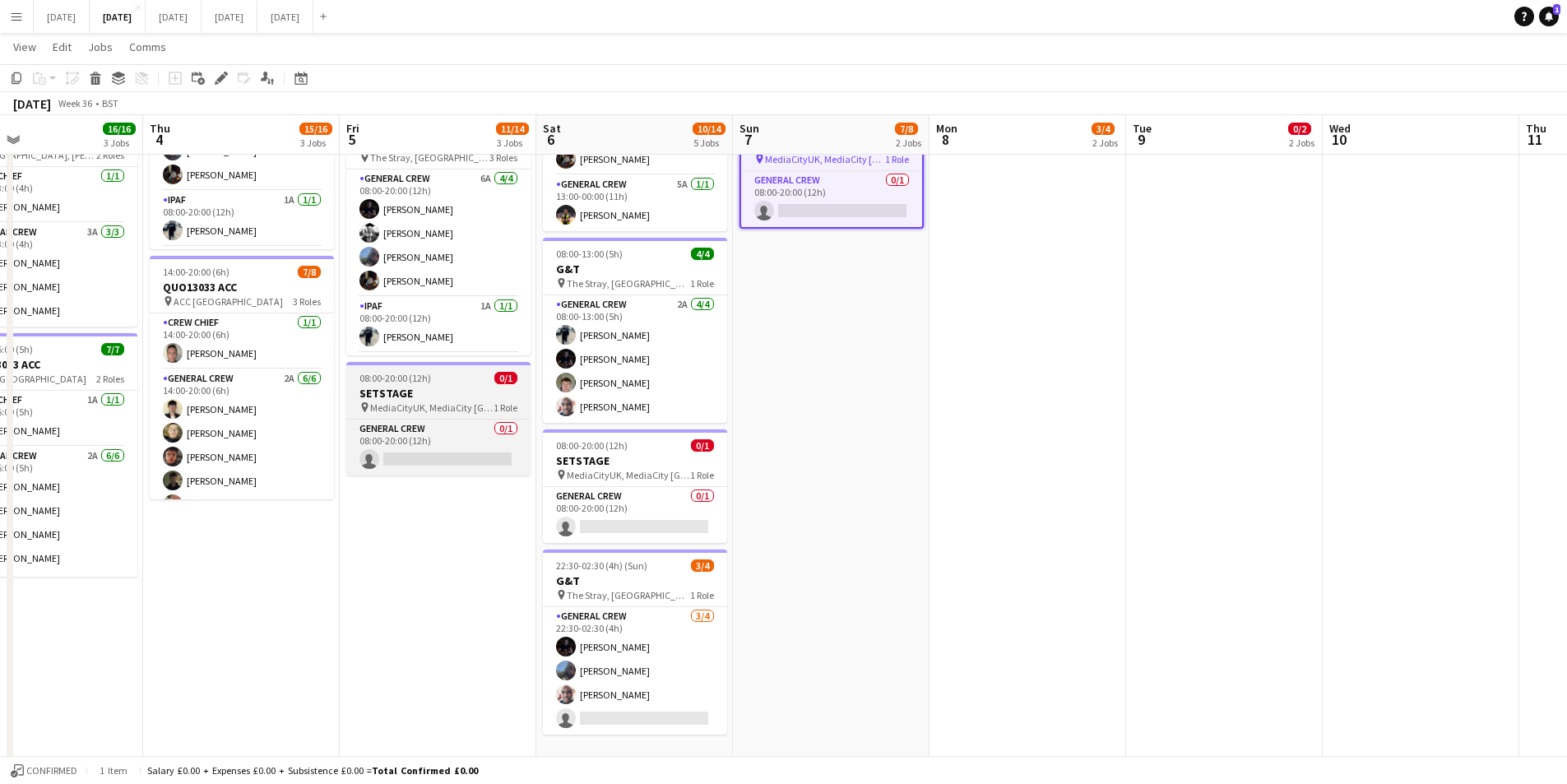
click at [479, 402] on span "MediaCityUK, MediaCity [GEOGRAPHIC_DATA], [GEOGRAPHIC_DATA], Arrive M50 2NT, [G…" at bounding box center [432, 407] width 123 height 12
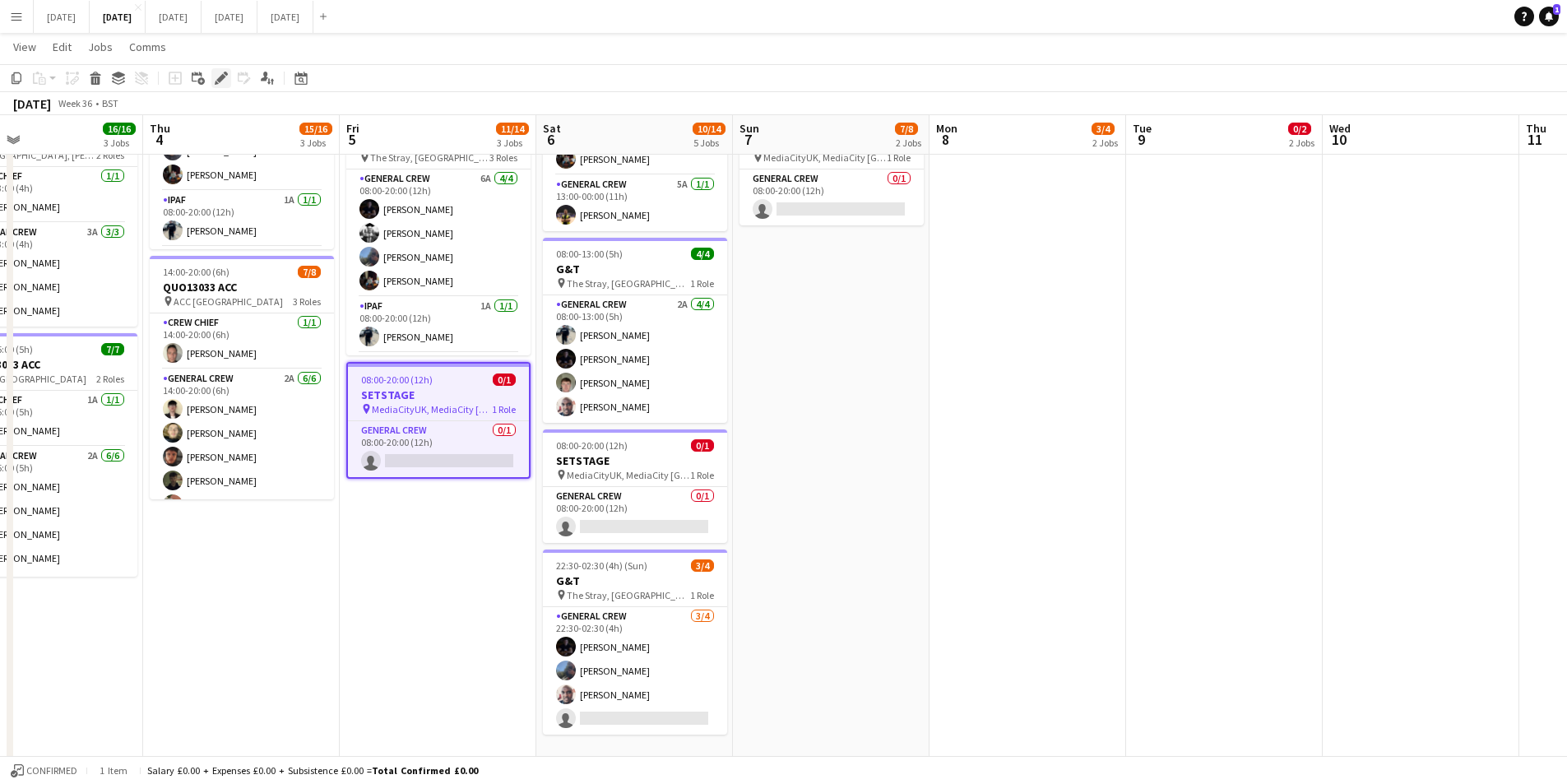
click at [213, 79] on div "Edit" at bounding box center [221, 78] width 20 height 20
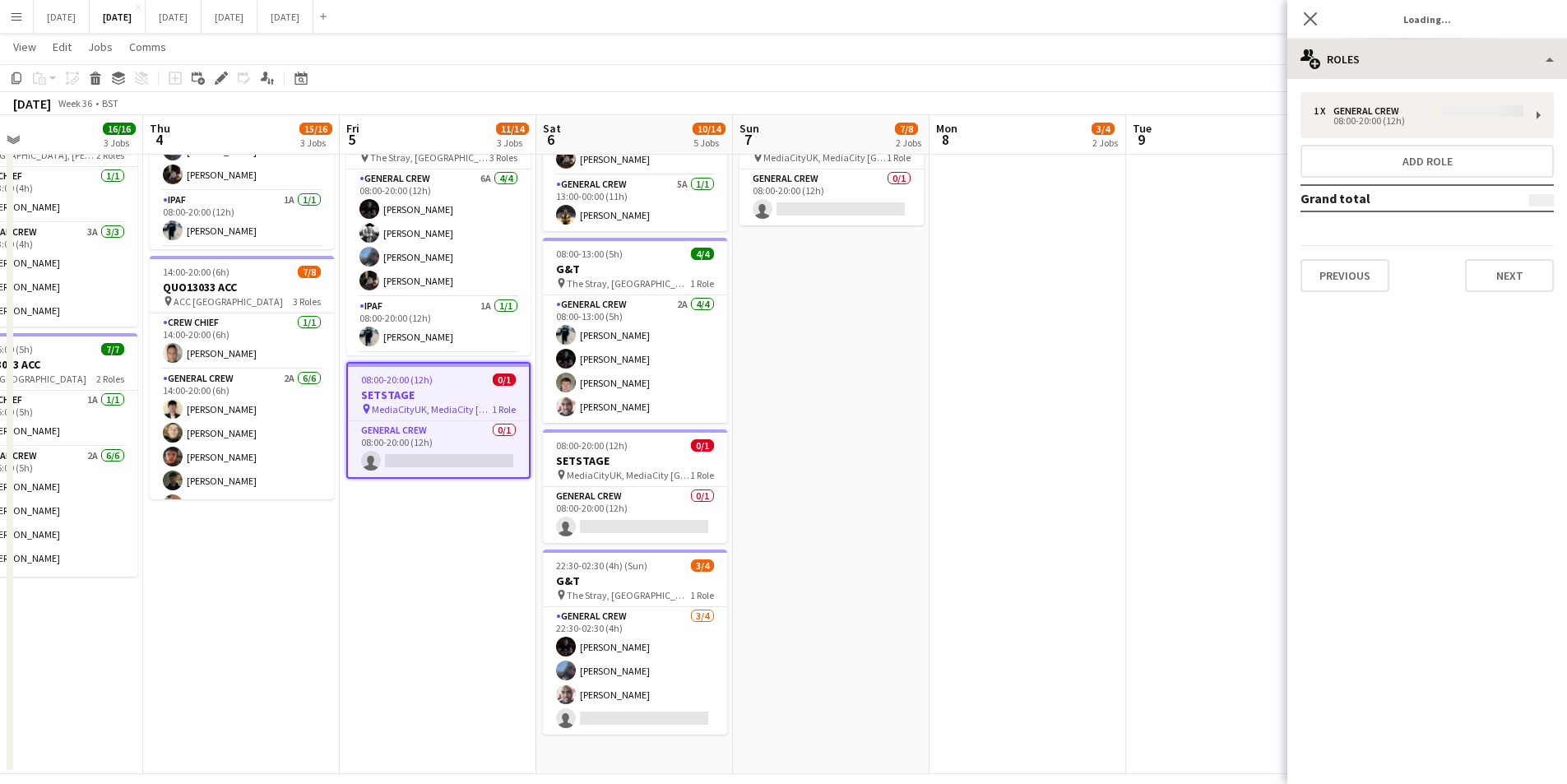
type input "********"
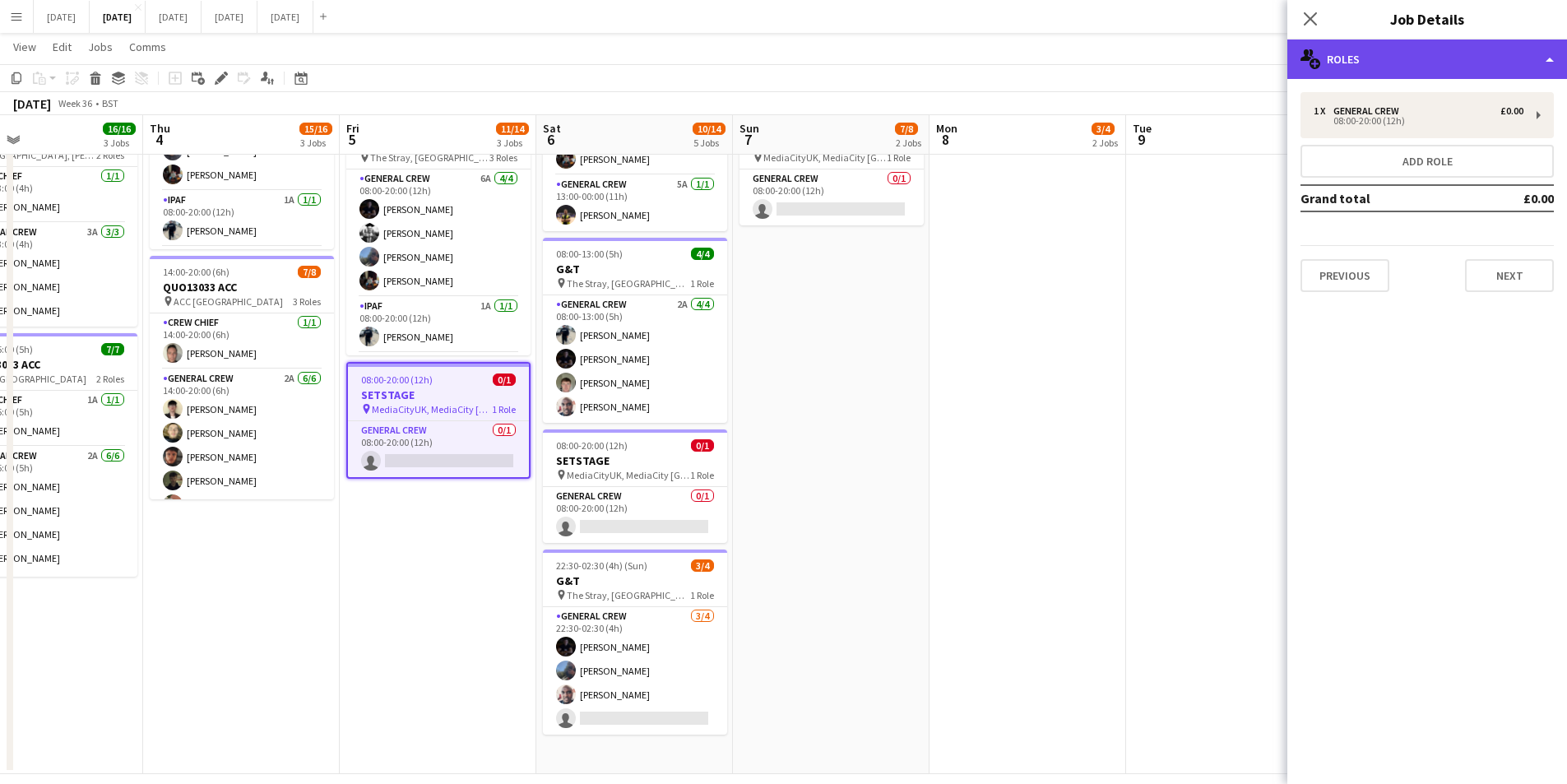
click at [1439, 55] on div "multiple-users-add Roles" at bounding box center [1428, 60] width 280 height 40
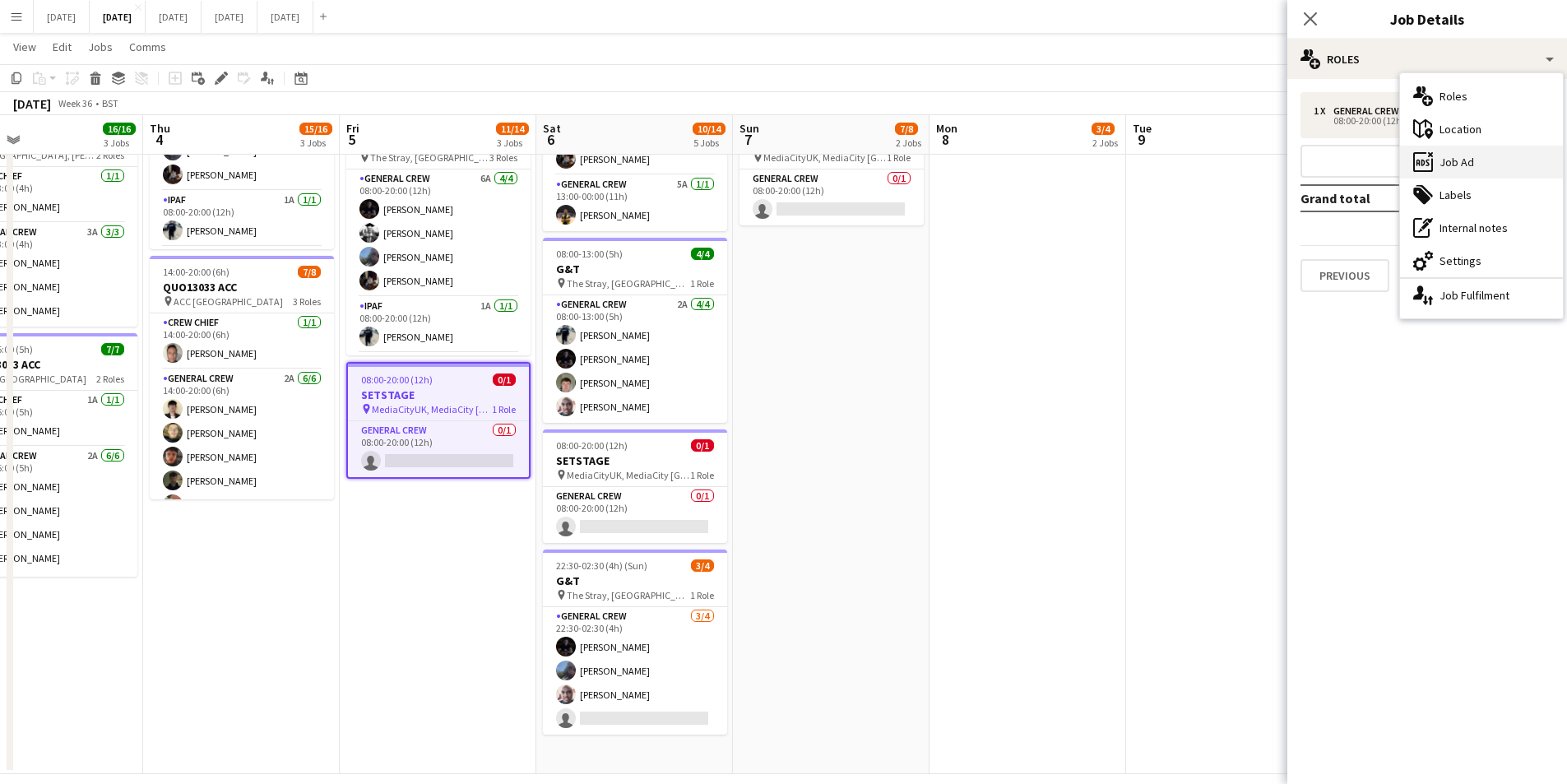
click at [1487, 162] on div "ads-window Job Ad" at bounding box center [1482, 162] width 163 height 33
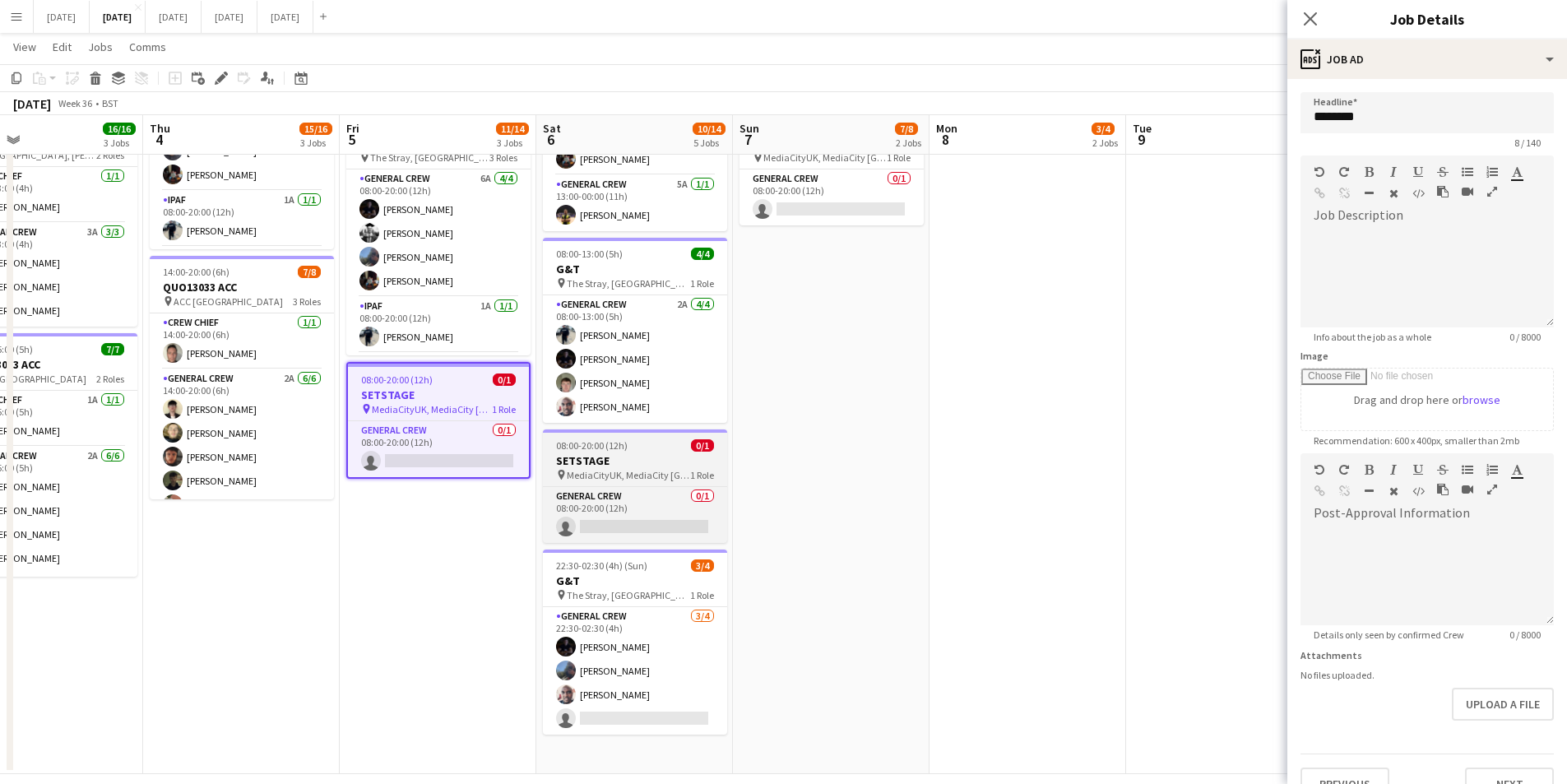
click at [653, 455] on h3 "SETSTAGE" at bounding box center [635, 460] width 185 height 15
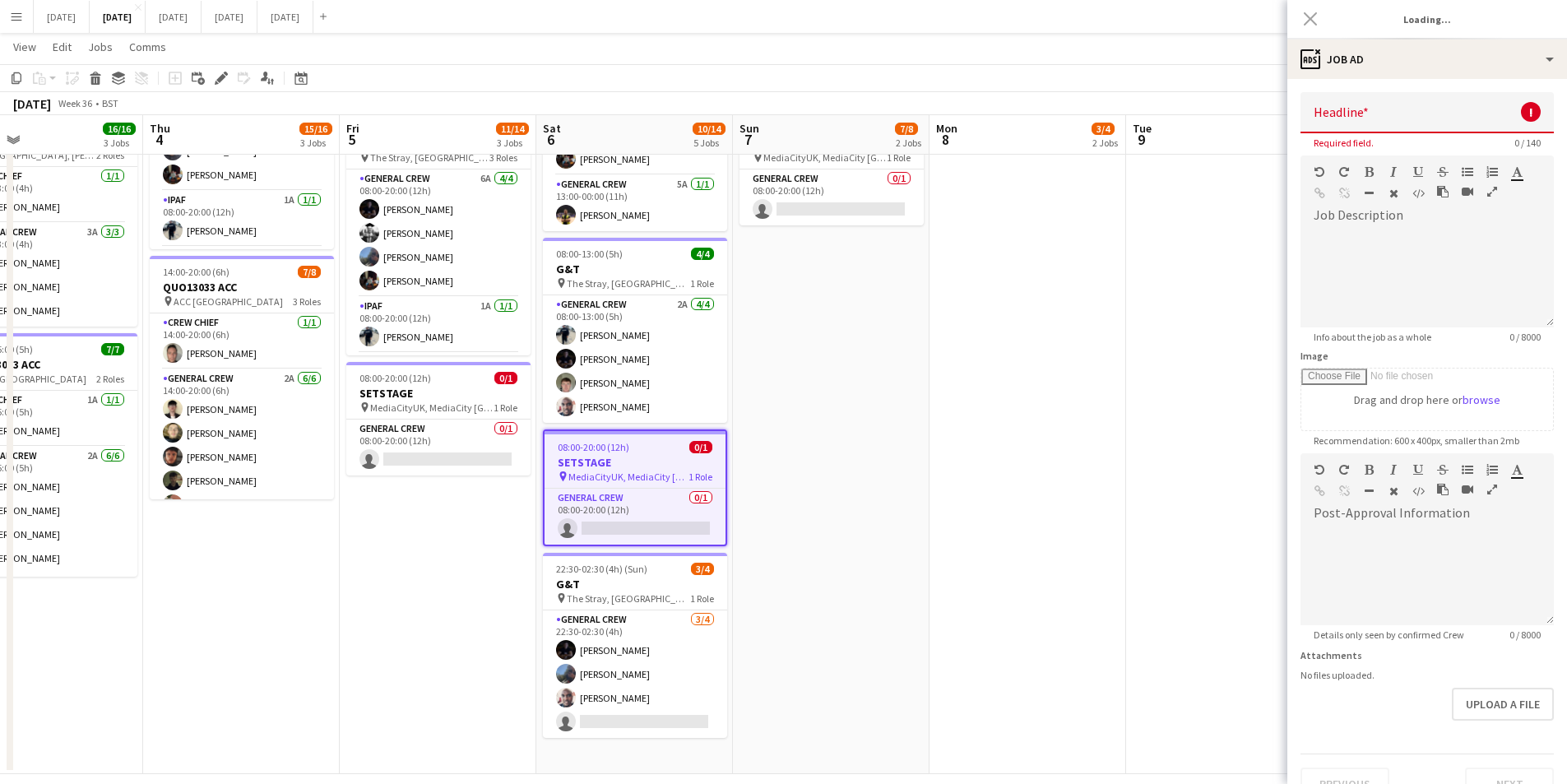
type input "********"
click at [97, 75] on icon "Delete" at bounding box center [95, 78] width 13 height 13
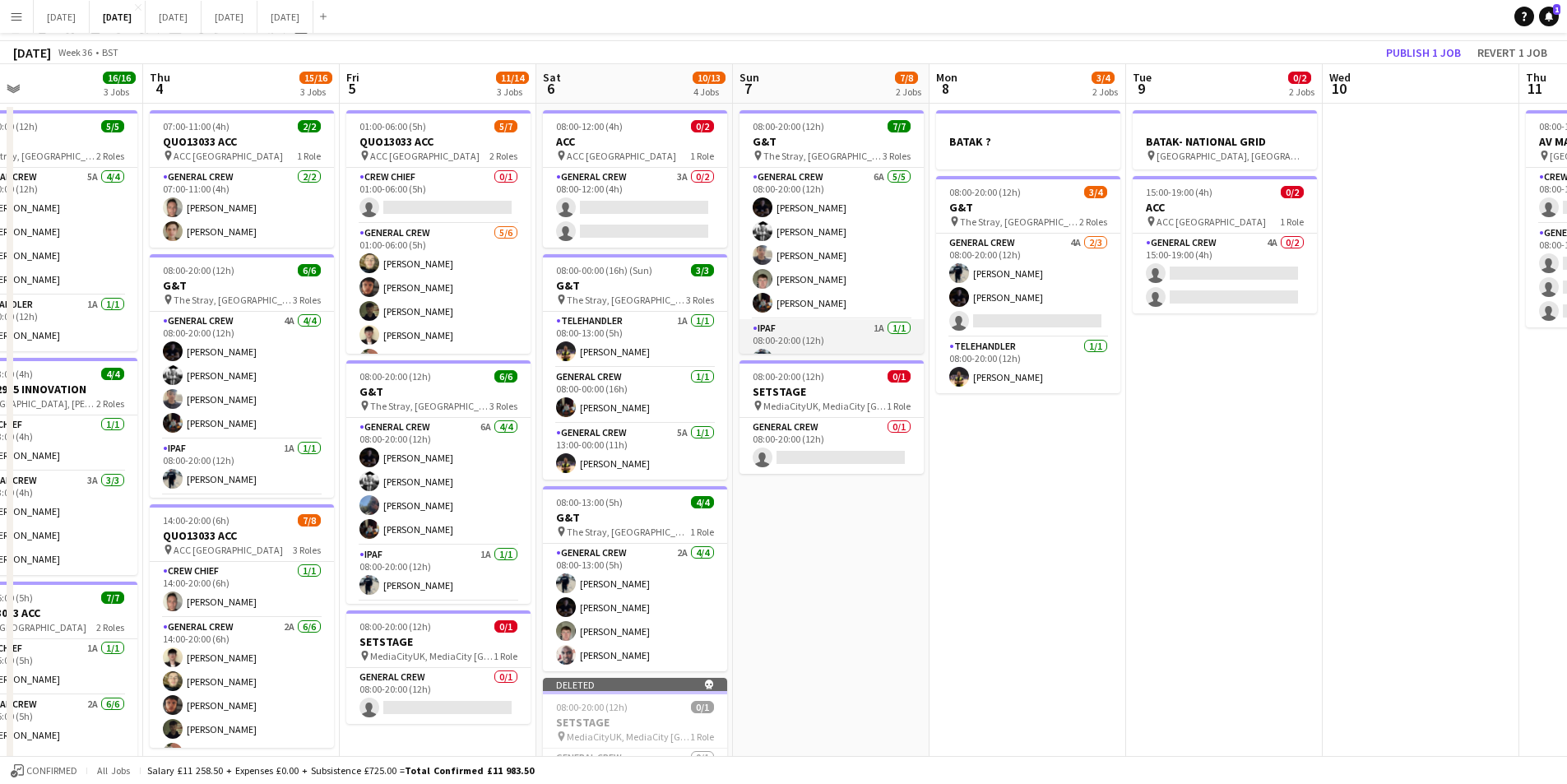
scroll to position [0, 0]
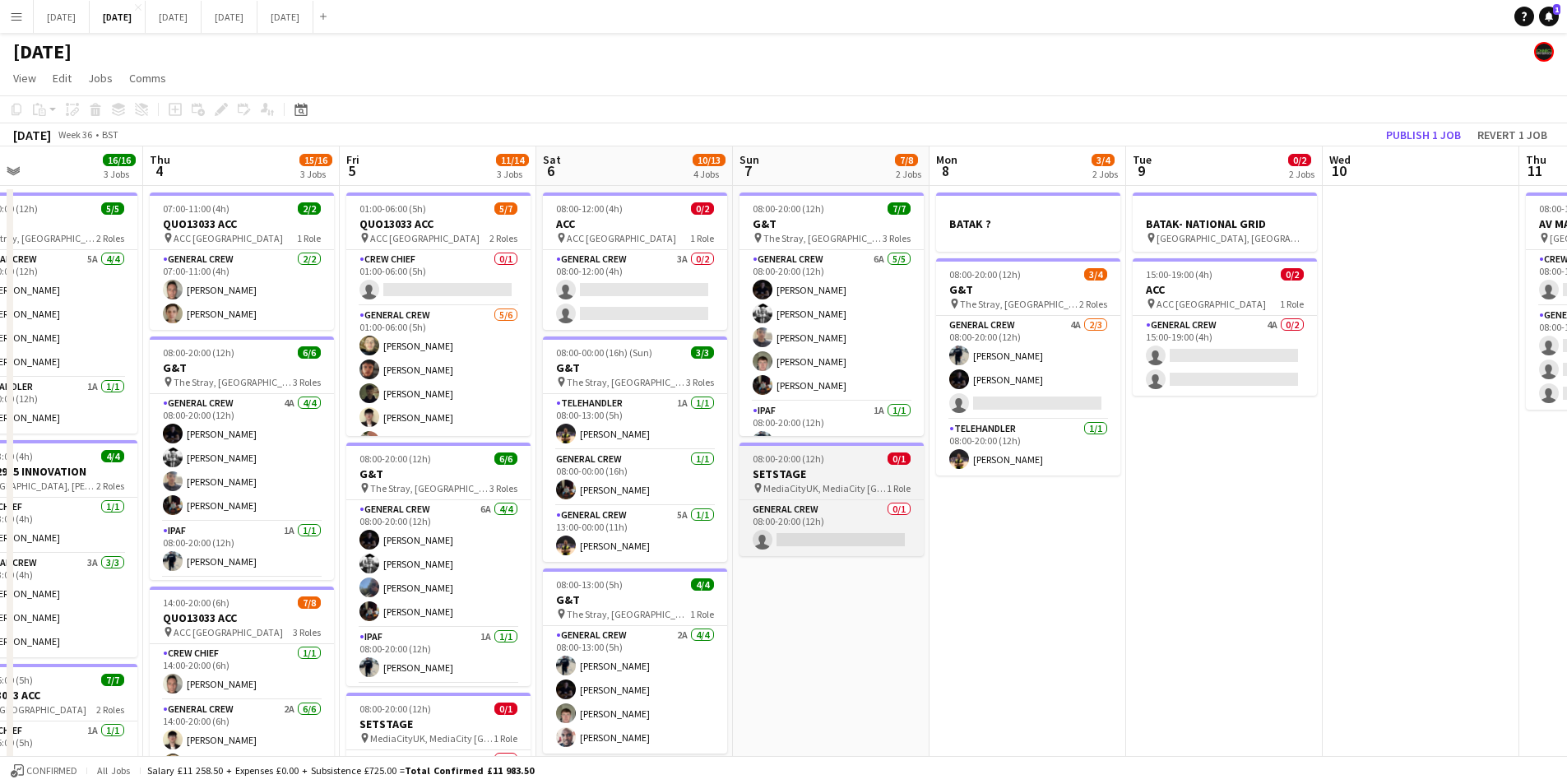
click at [824, 464] on app-job-card "08:00-20:00 (12h) 0/1 SETSTAGE pin MediaCityUK, MediaCity [GEOGRAPHIC_DATA], [G…" at bounding box center [832, 498] width 185 height 113
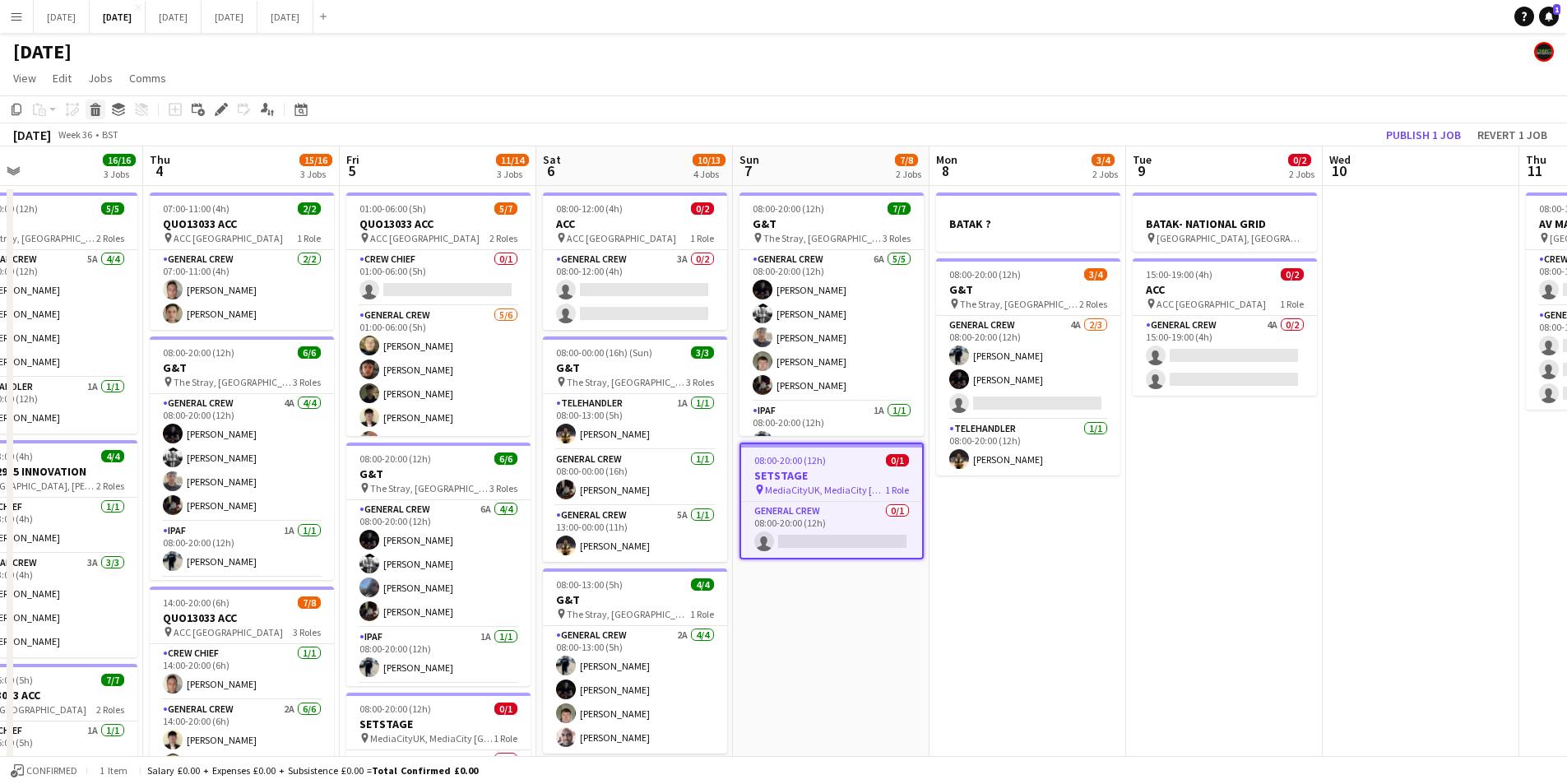
click at [94, 109] on icon "Delete" at bounding box center [95, 109] width 13 height 13
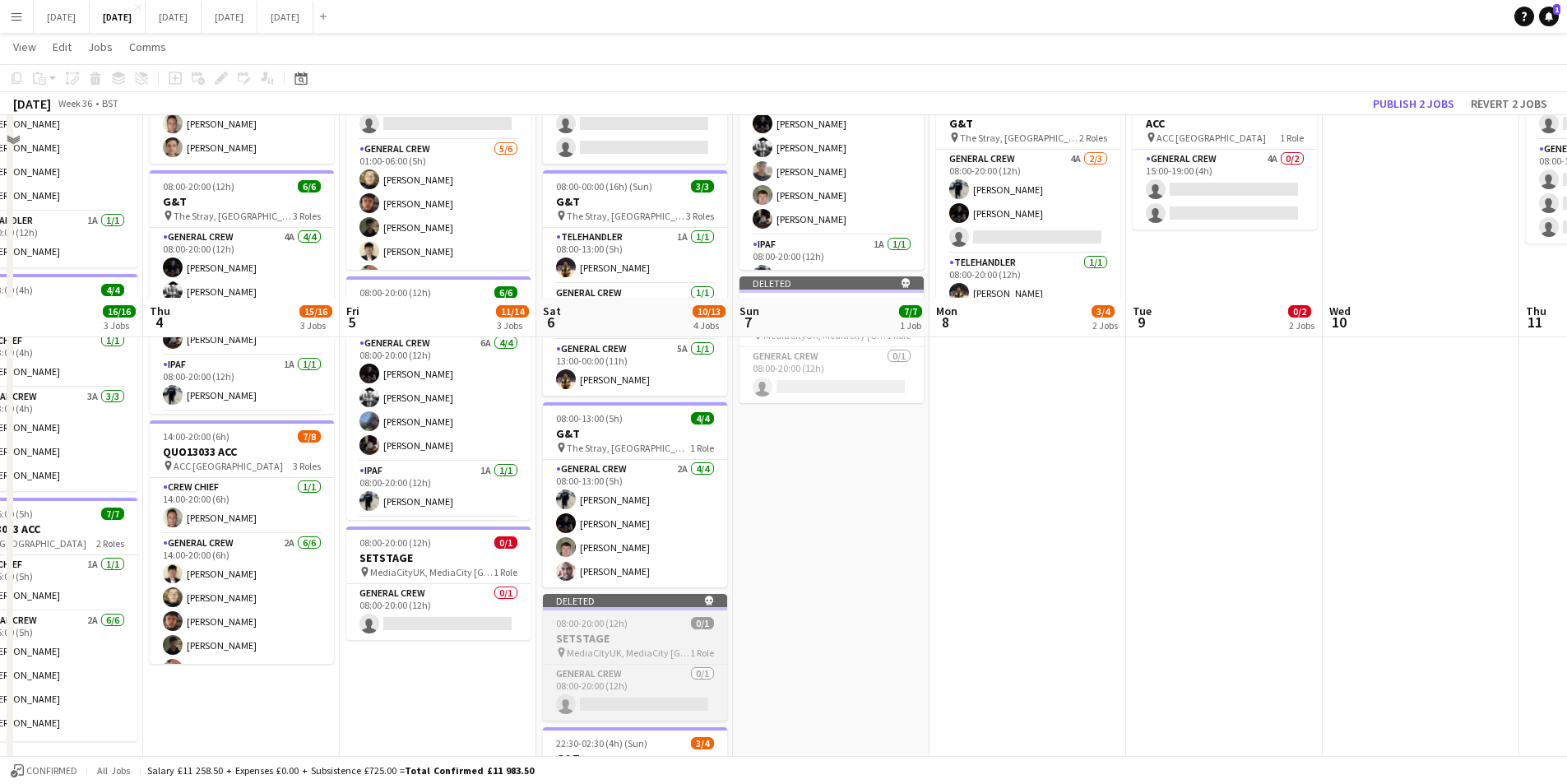
scroll to position [347, 0]
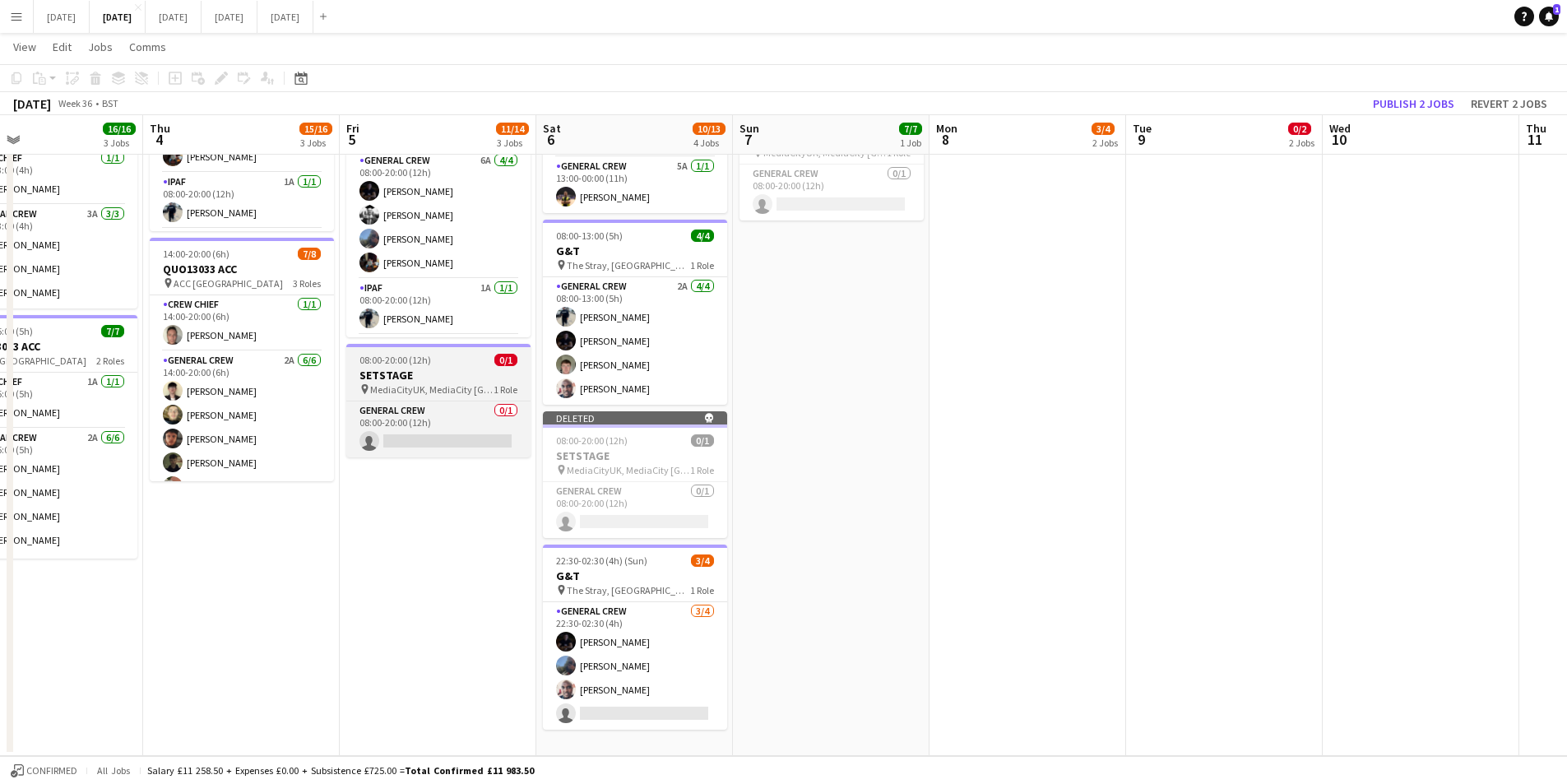
click at [429, 369] on h3 "SETSTAGE" at bounding box center [438, 375] width 185 height 15
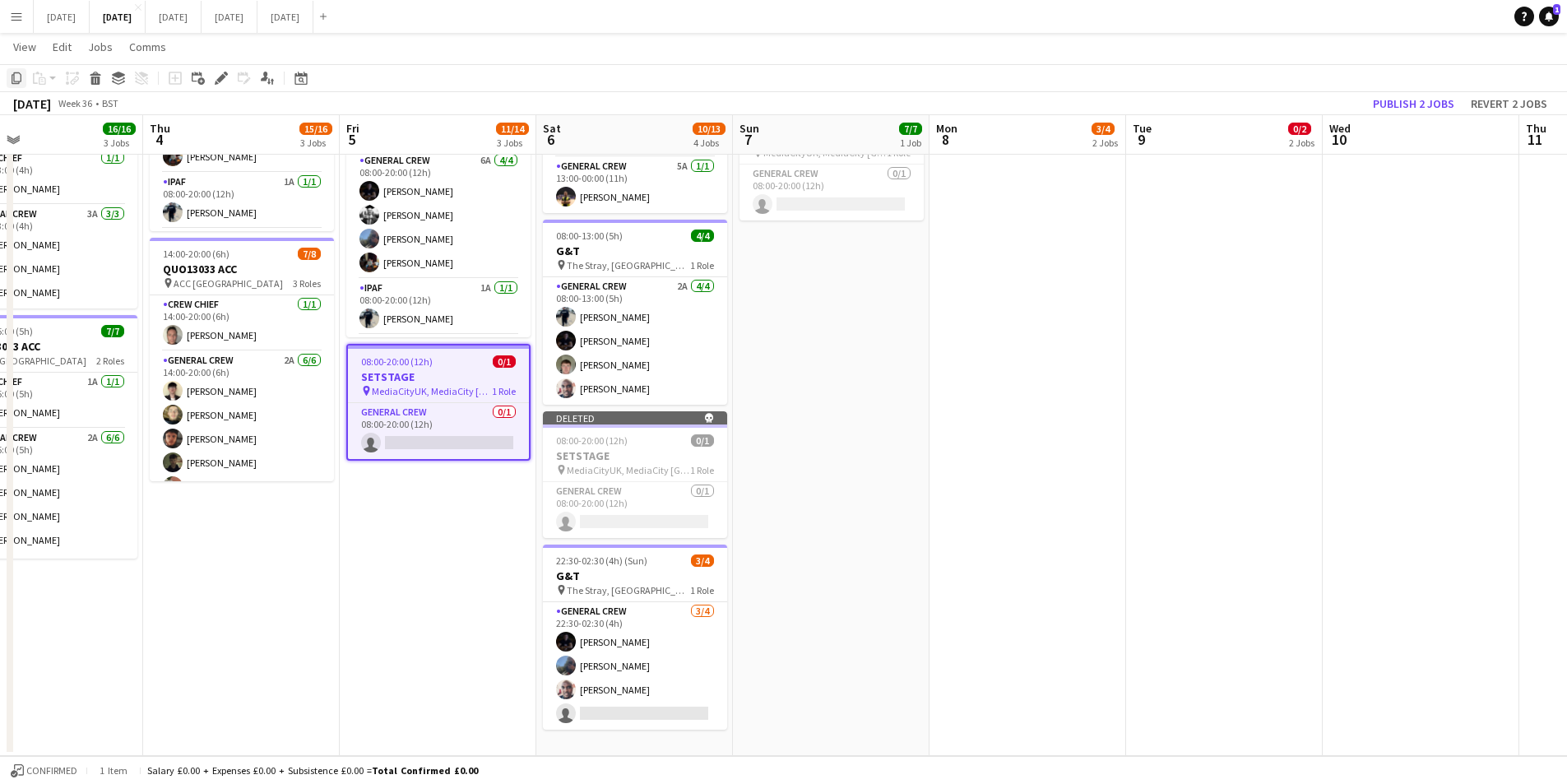
click at [17, 79] on icon "Copy" at bounding box center [17, 78] width 13 height 13
click at [815, 314] on app-date-cell "08:00-20:00 (12h) 7/7 G&T pin The Stray, W Park, [GEOGRAPHIC_DATA], [GEOGRAPHIC…" at bounding box center [831, 296] width 196 height 919
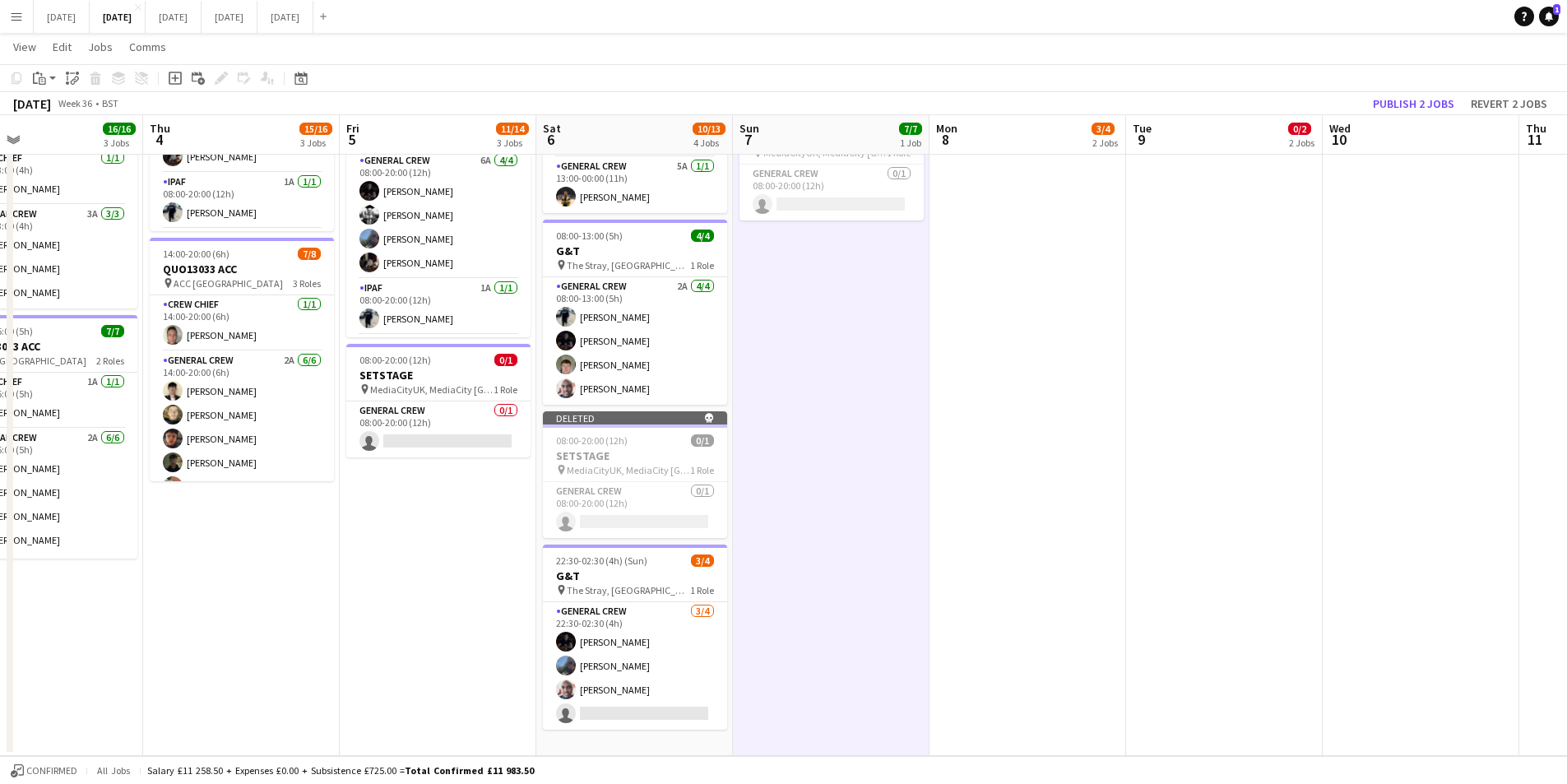
click at [615, 745] on app-date-cell "08:00-12:00 (4h) 0/2 ACC pin ACC Liverpool 1 Role General Crew 3A 0/2 08:00-12:…" at bounding box center [634, 296] width 196 height 919
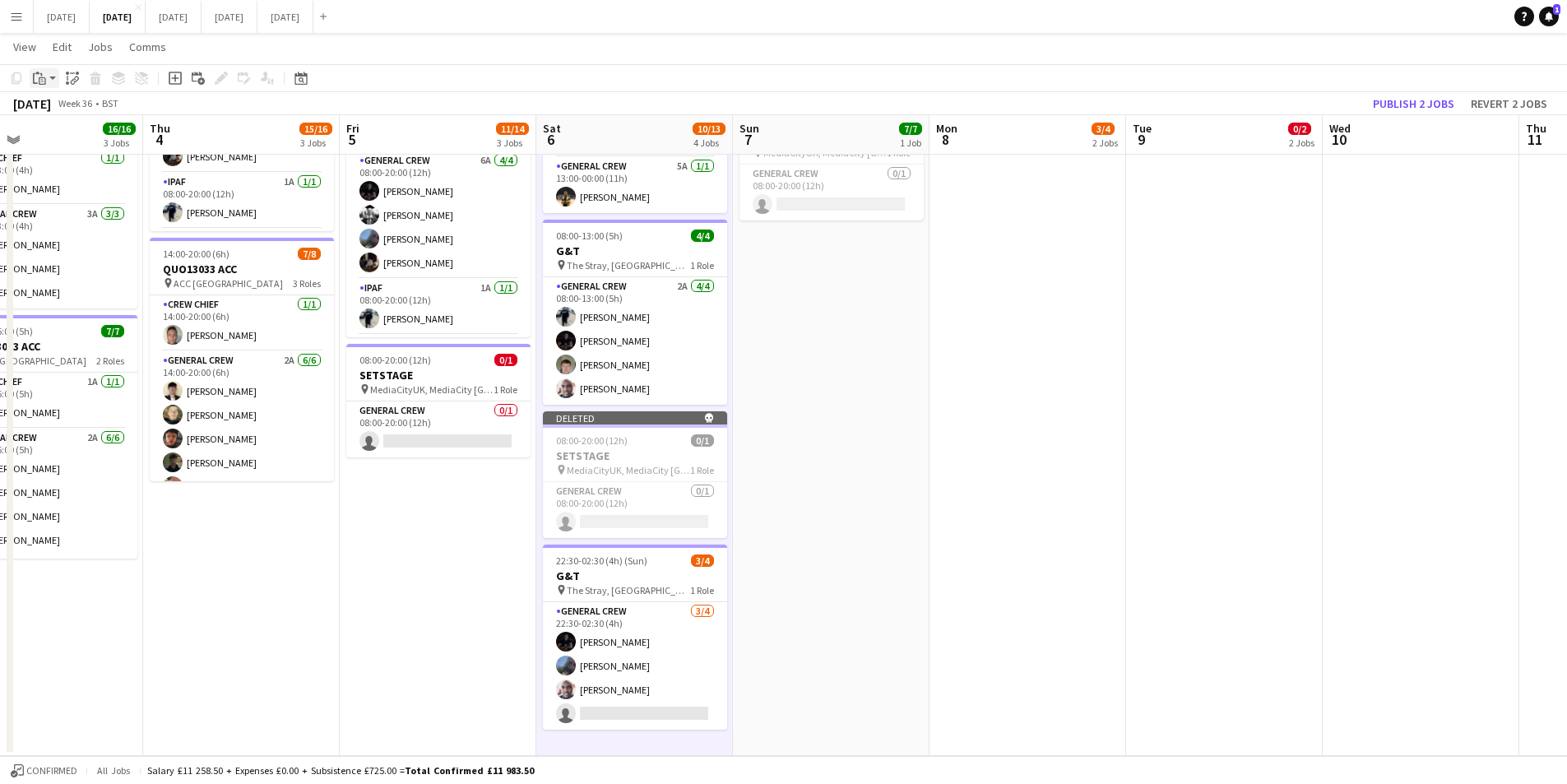
click at [53, 80] on app-action-btn "Paste" at bounding box center [45, 78] width 30 height 20
click at [75, 77] on icon at bounding box center [75, 79] width 6 height 7
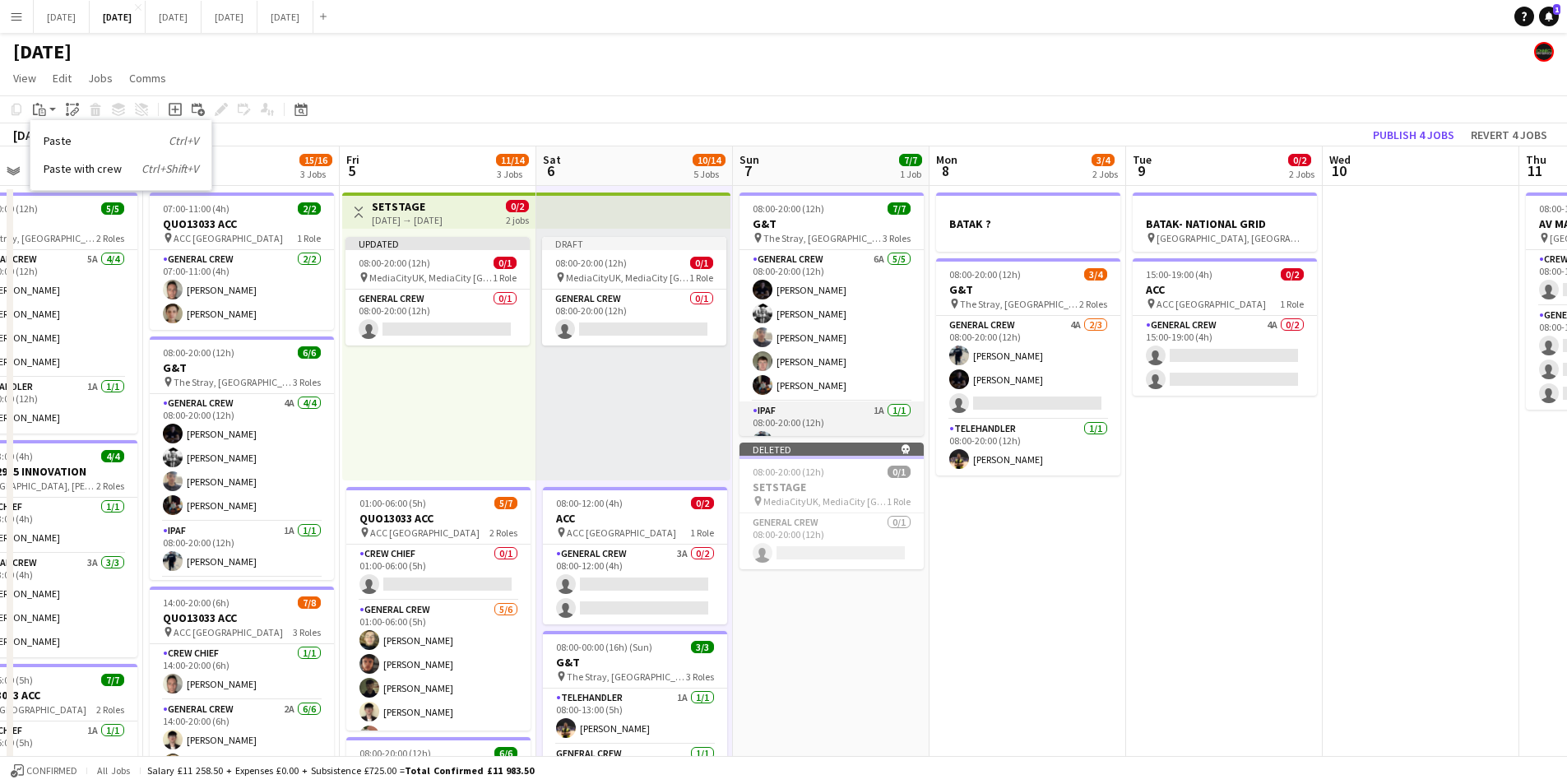
scroll to position [77, 0]
click at [794, 628] on app-date-cell "08:00-20:00 (12h) 7/7 G&T pin The Stray, W Park, [GEOGRAPHIC_DATA], [GEOGRAPHIC…" at bounding box center [831, 791] width 196 height 1213
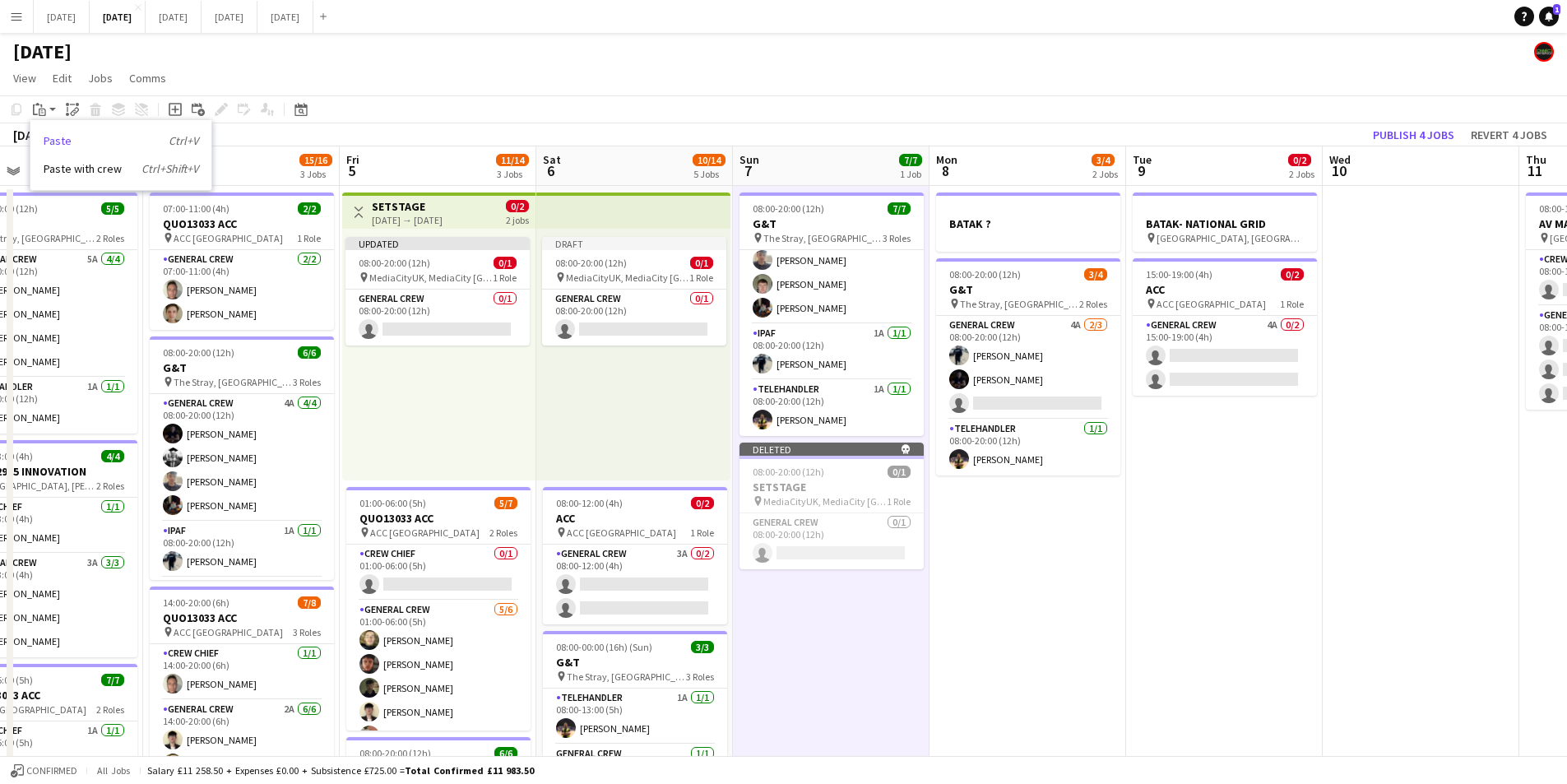
click at [55, 138] on link "Paste Ctrl+V" at bounding box center [121, 141] width 155 height 15
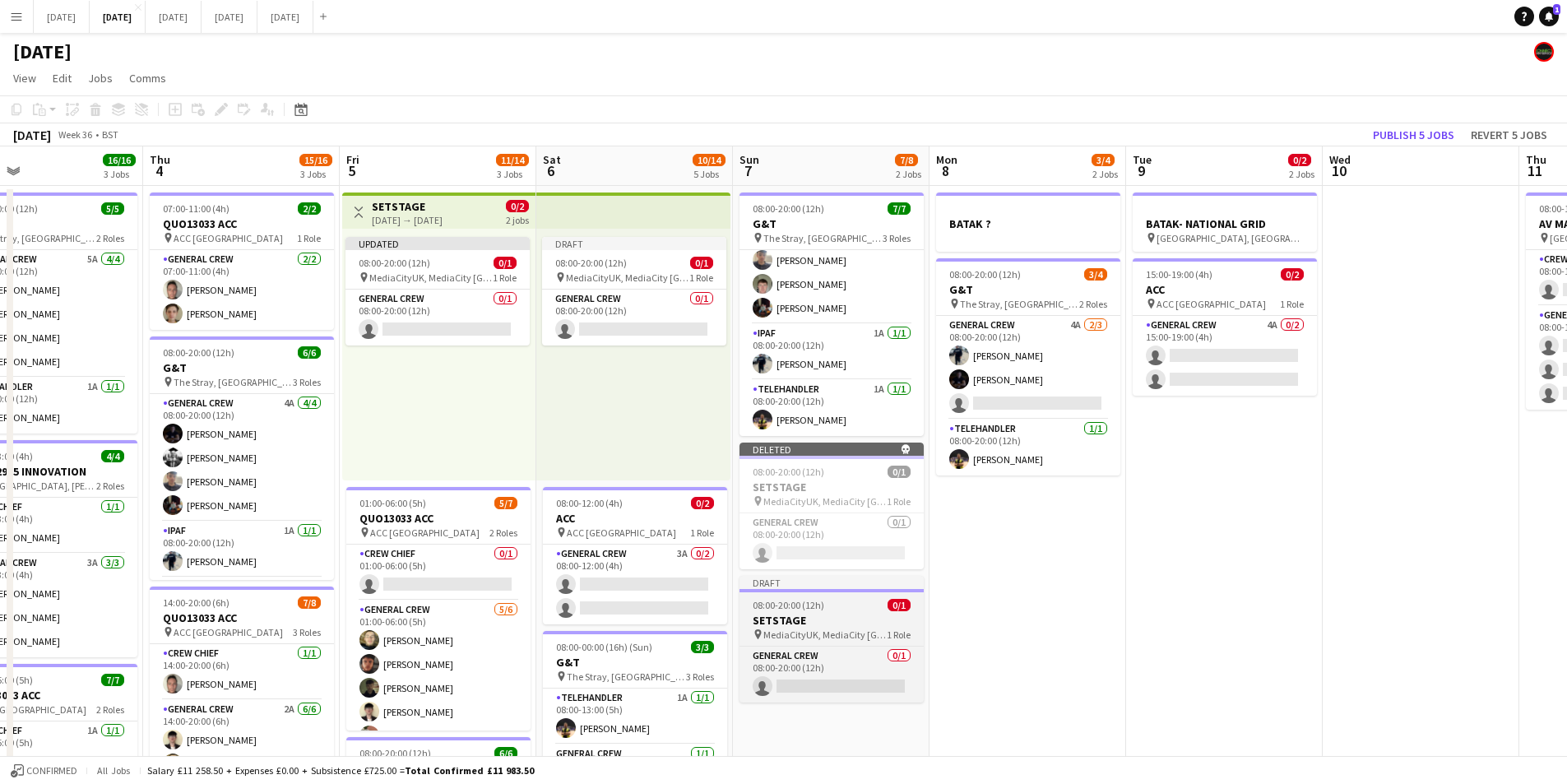
click at [835, 621] on h3 "SETSTAGE" at bounding box center [832, 620] width 185 height 15
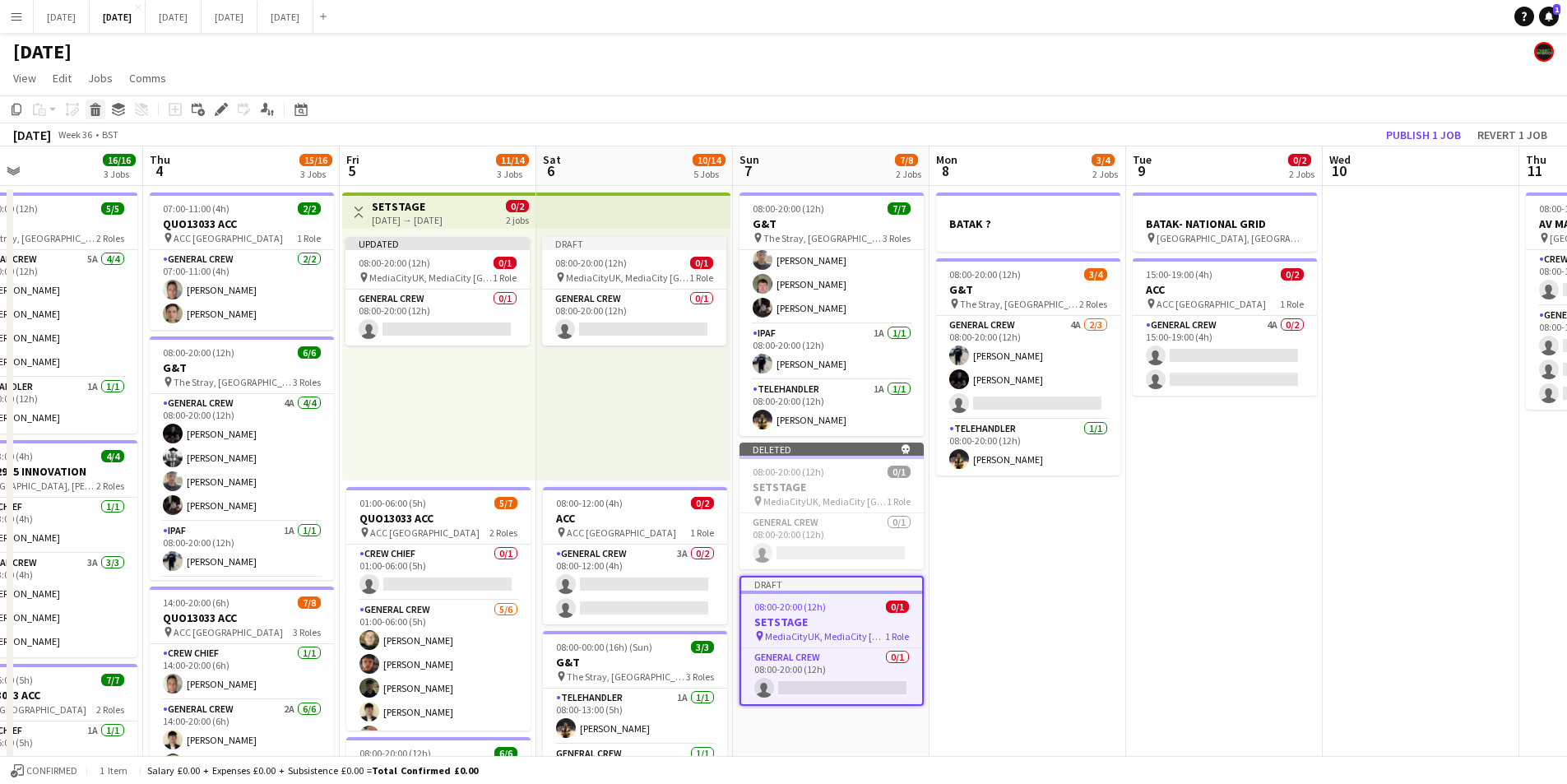
click at [94, 109] on icon at bounding box center [95, 112] width 9 height 8
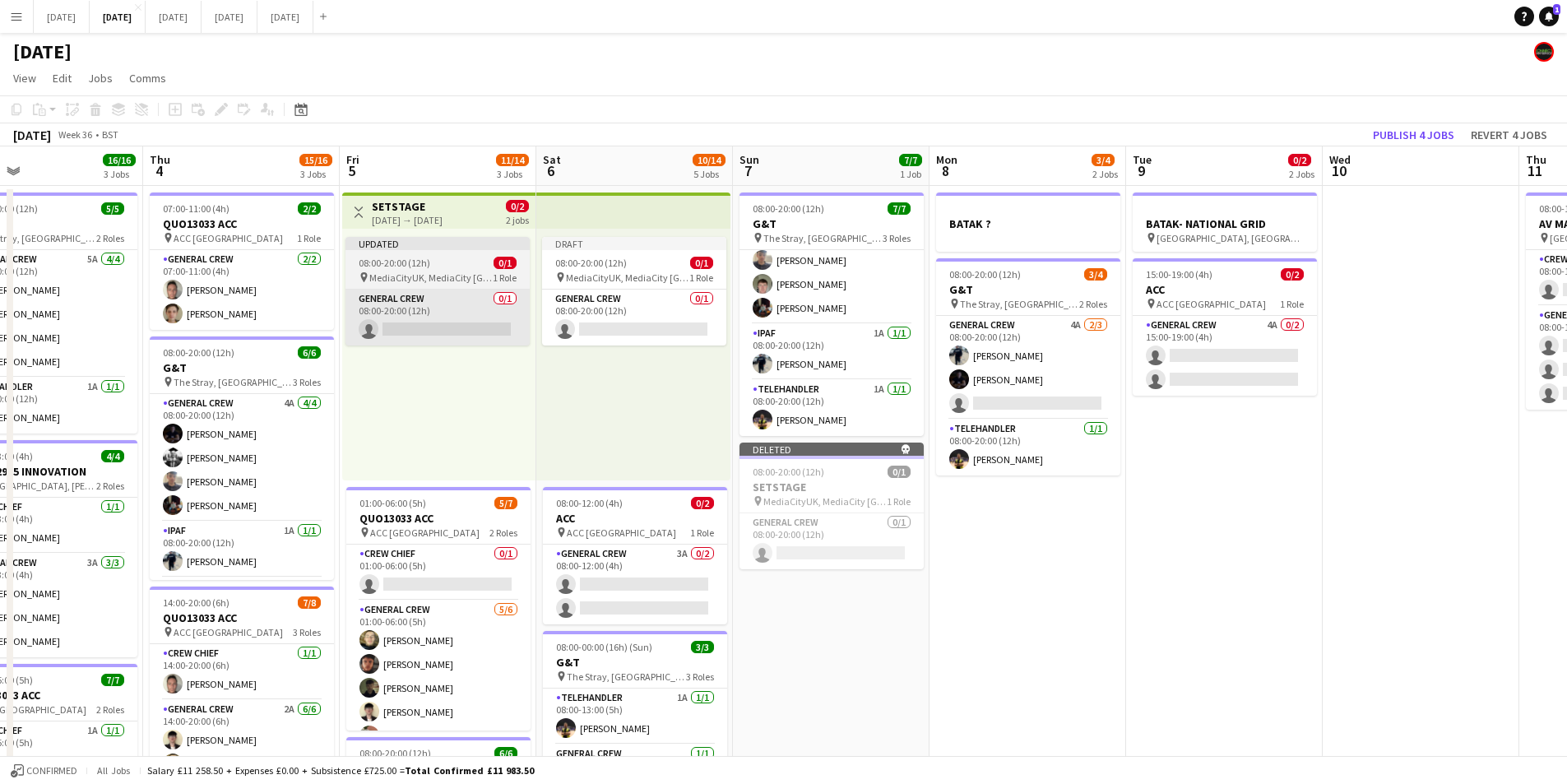
drag, startPoint x: 824, startPoint y: 628, endPoint x: 360, endPoint y: 336, distance: 548.2
click at [822, 627] on app-date-cell "08:00-20:00 (12h) 7/7 G&T pin The Stray, W Park, [GEOGRAPHIC_DATA], [GEOGRAPHIC…" at bounding box center [831, 791] width 196 height 1213
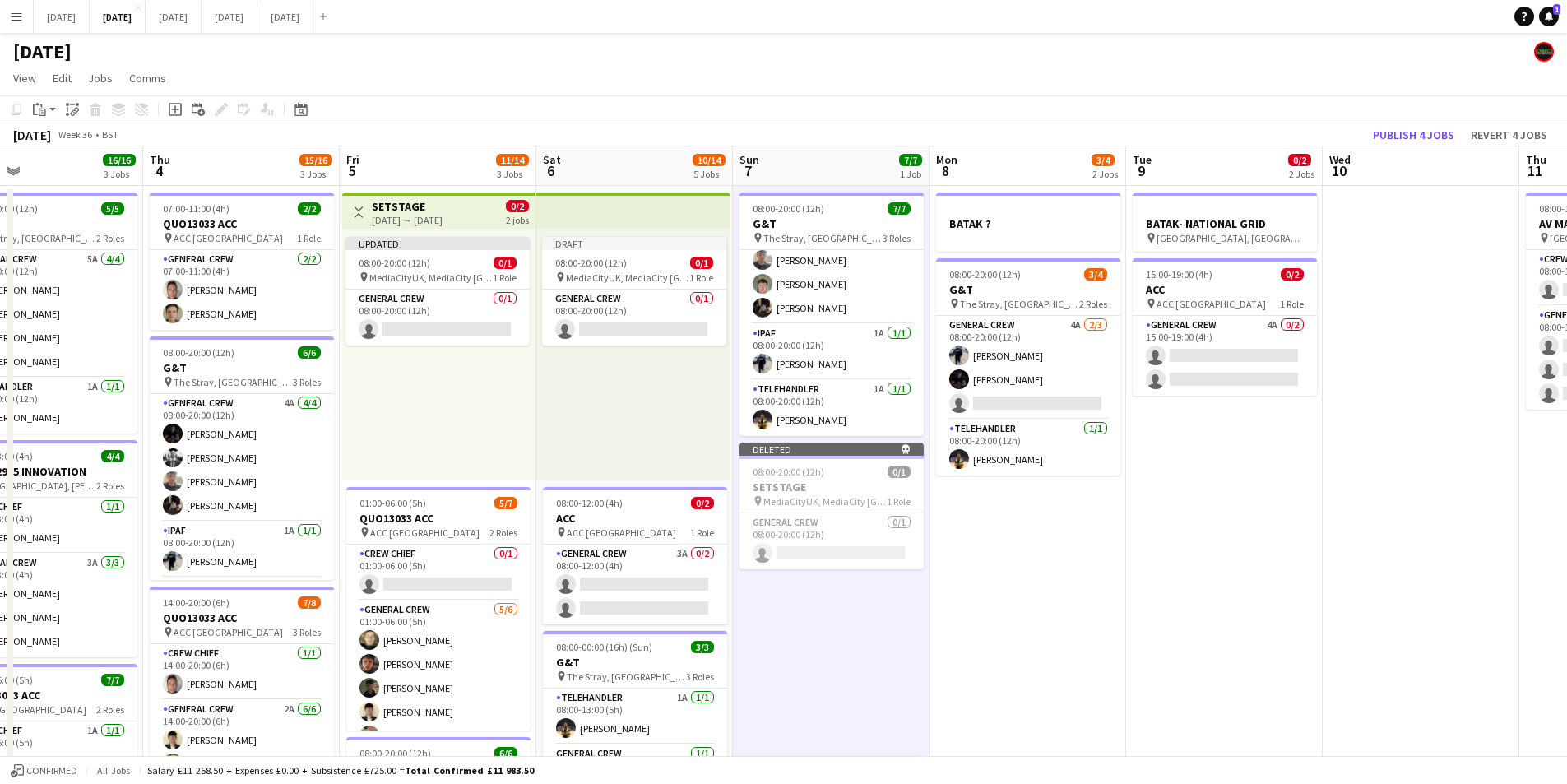
scroll to position [0, 448]
click at [70, 111] on icon "Paste linked Job" at bounding box center [72, 109] width 13 height 13
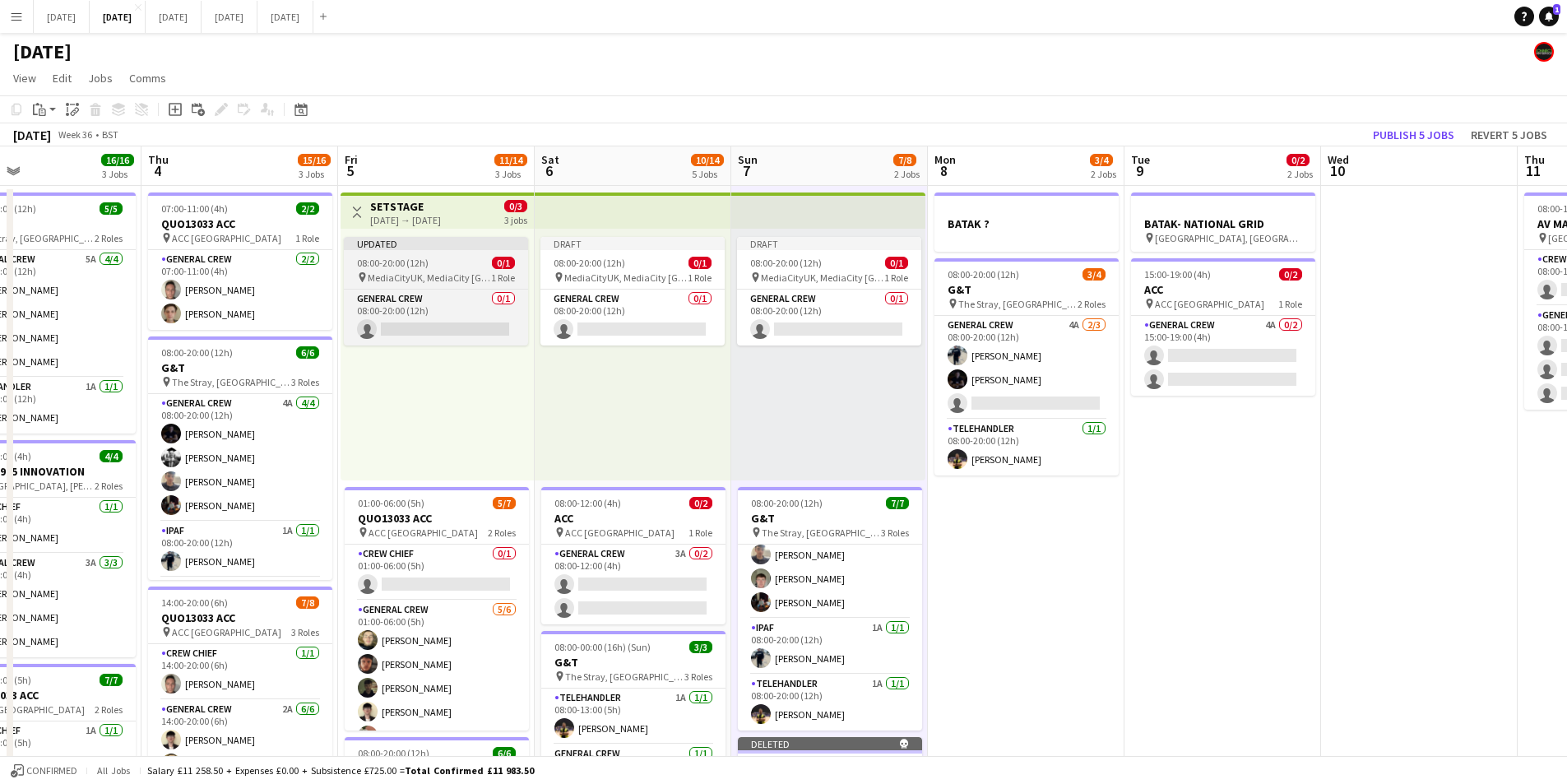
click at [427, 269] on app-job-card "Updated 08:00-20:00 (12h) 0/1 pin MediaCityUK, MediaCity [GEOGRAPHIC_DATA], [GE…" at bounding box center [436, 291] width 185 height 108
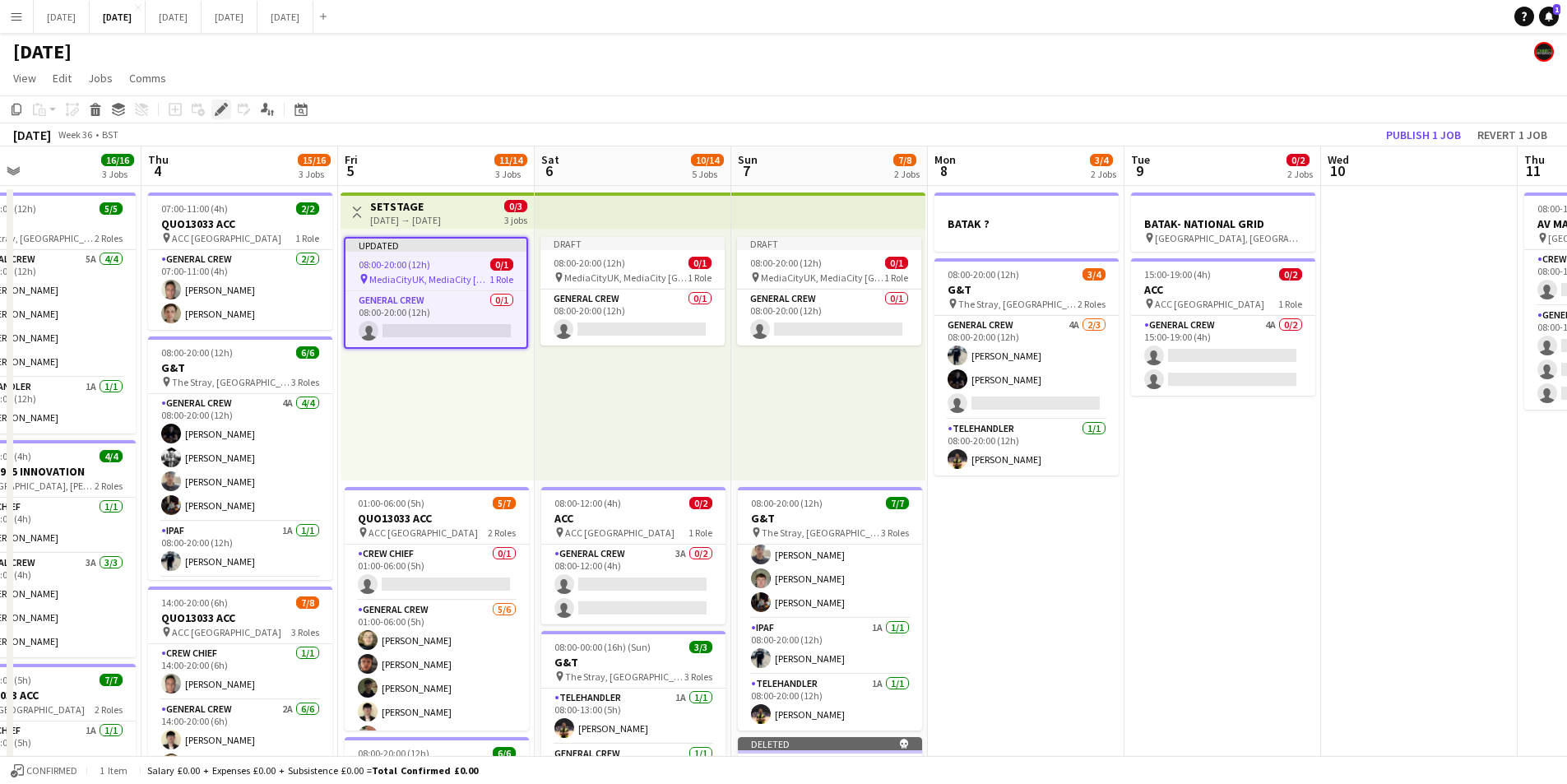
click at [223, 108] on icon at bounding box center [220, 109] width 9 height 9
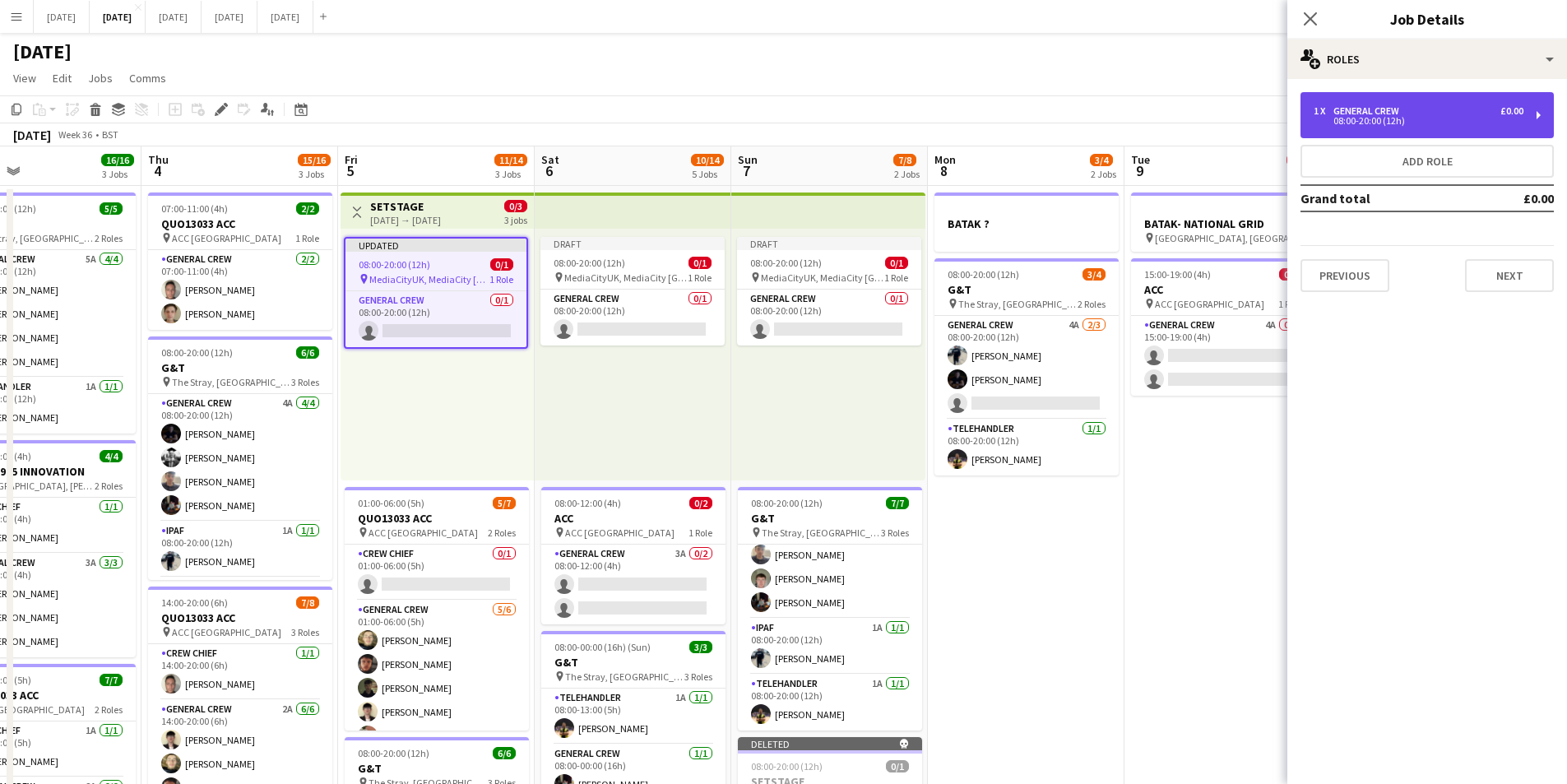
click at [1387, 117] on div "08:00-20:00 (12h)" at bounding box center [1418, 121] width 210 height 8
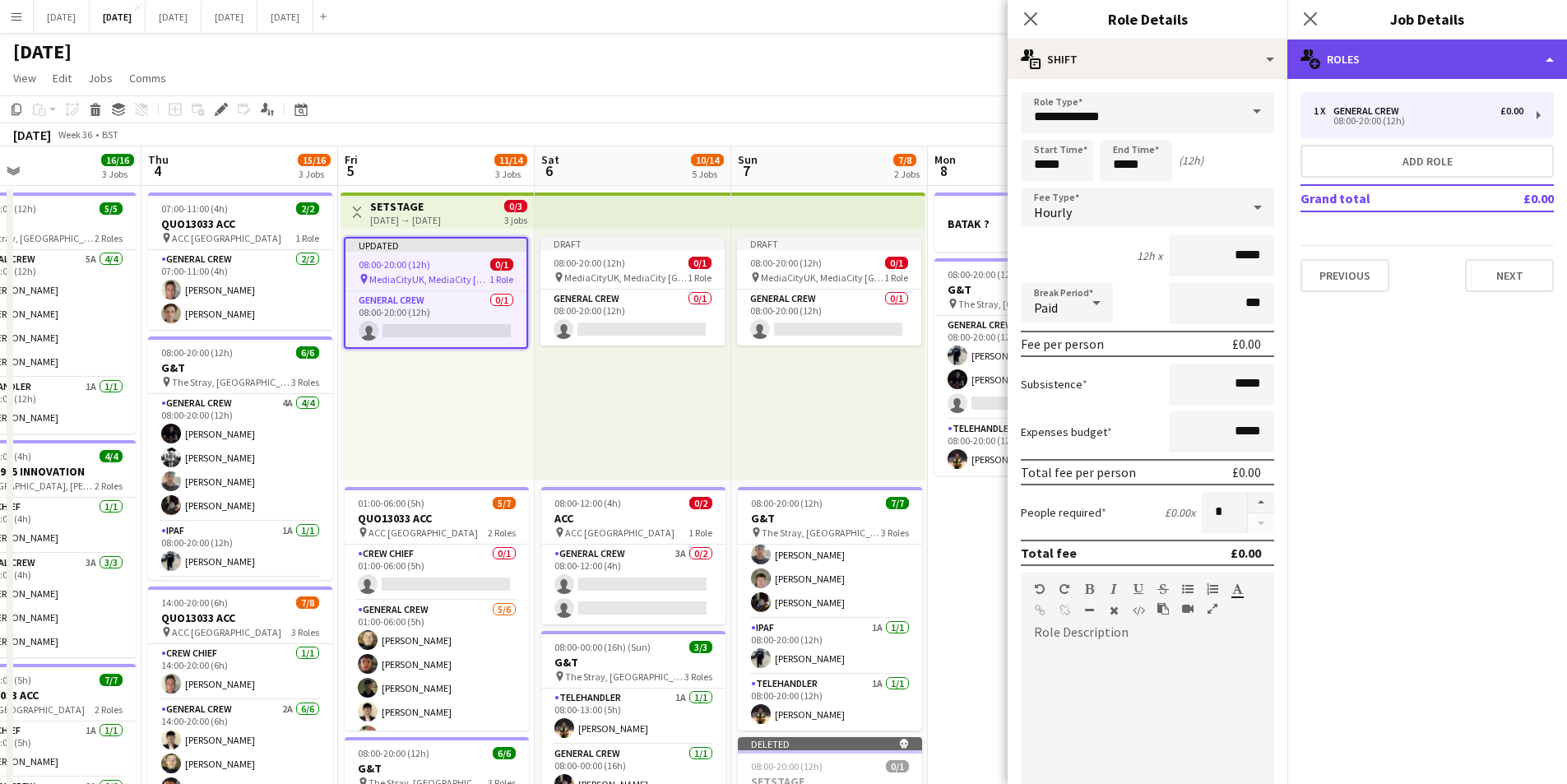
click at [1420, 66] on div "multiple-users-add Roles" at bounding box center [1428, 60] width 280 height 40
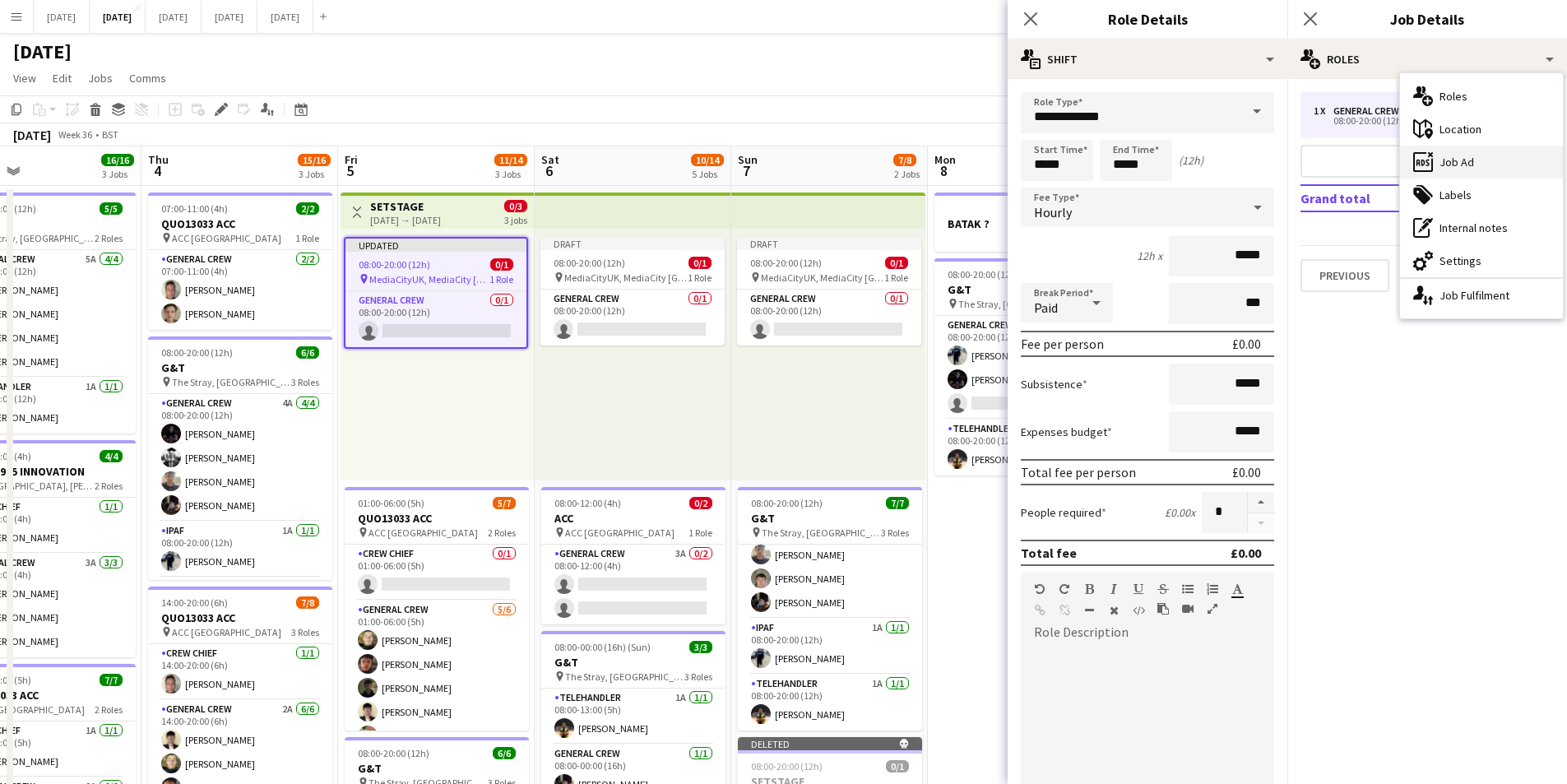
click at [1460, 162] on div "ads-window Job Ad" at bounding box center [1482, 162] width 163 height 33
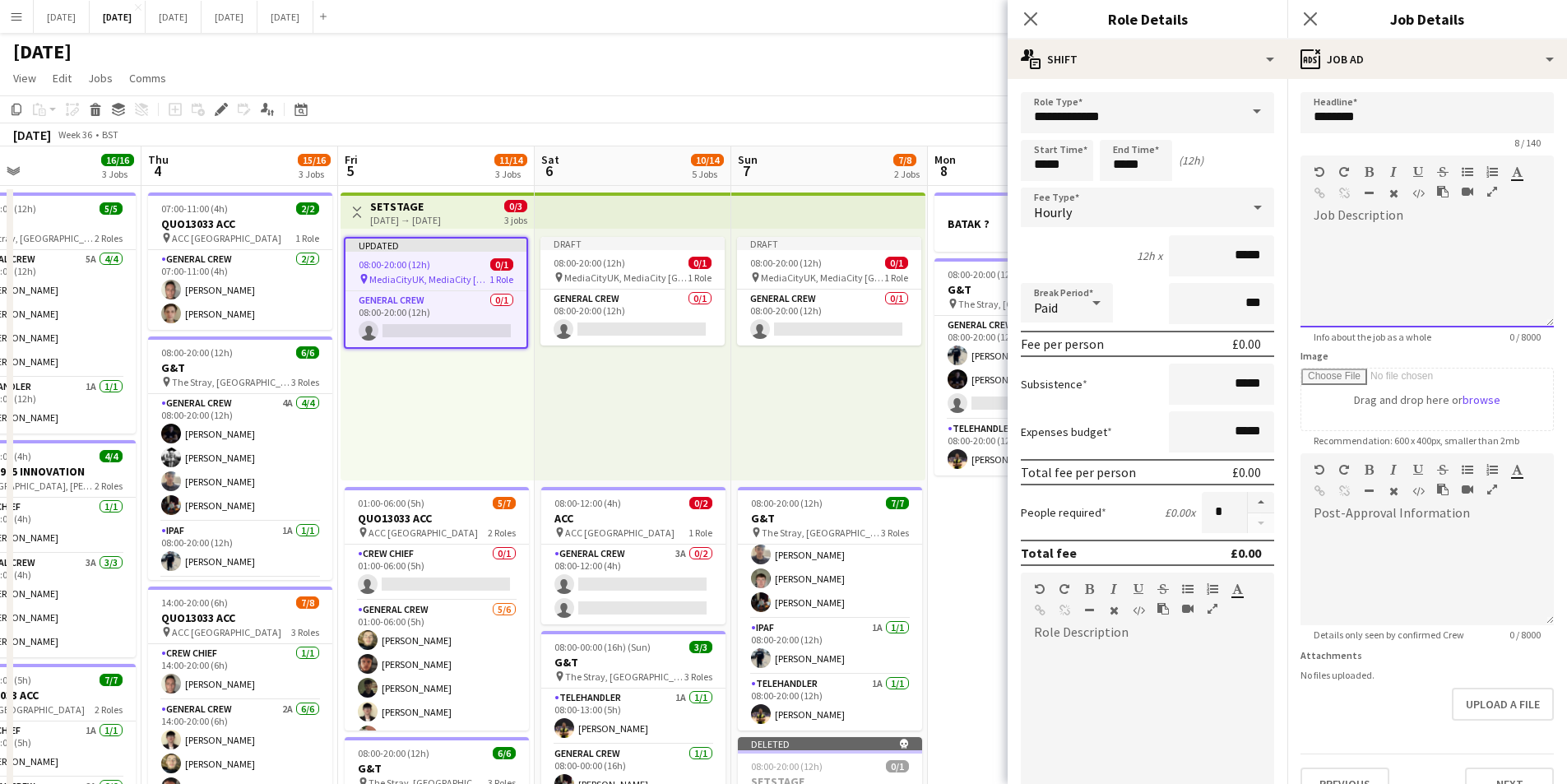
click at [1397, 241] on div at bounding box center [1427, 277] width 253 height 99
click at [1417, 253] on div "**********" at bounding box center [1420, 253] width 215 height 17
click at [1327, 253] on div "**********" at bounding box center [1420, 253] width 215 height 17
drag, startPoint x: 1353, startPoint y: 278, endPoint x: 1386, endPoint y: 284, distance: 33.5
click at [1354, 278] on div "**********" at bounding box center [1420, 277] width 241 height 99
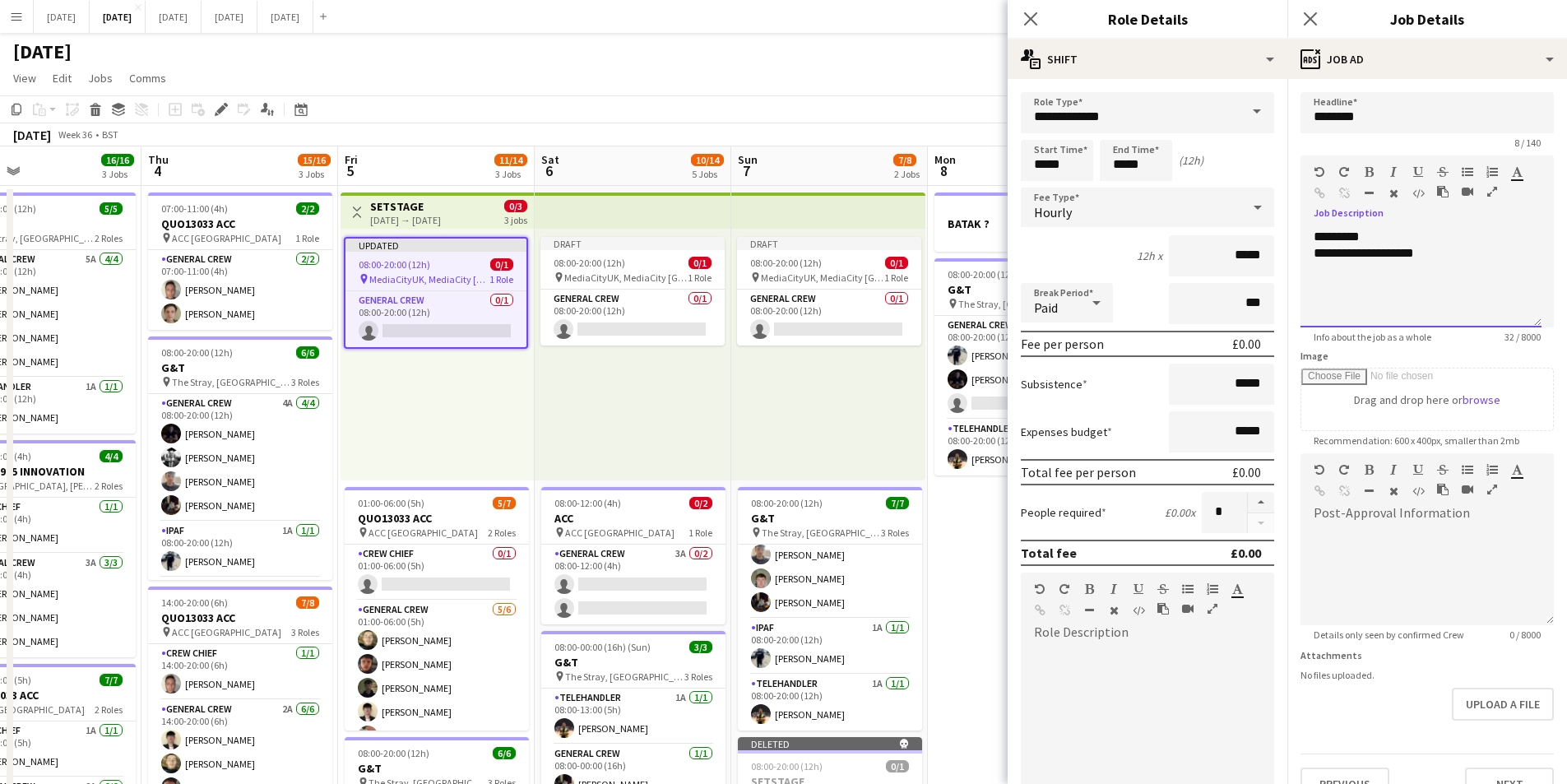
click at [1449, 253] on div "**********" at bounding box center [1420, 253] width 215 height 17
click at [1031, 17] on icon "Close pop-in" at bounding box center [1030, 18] width 16 height 16
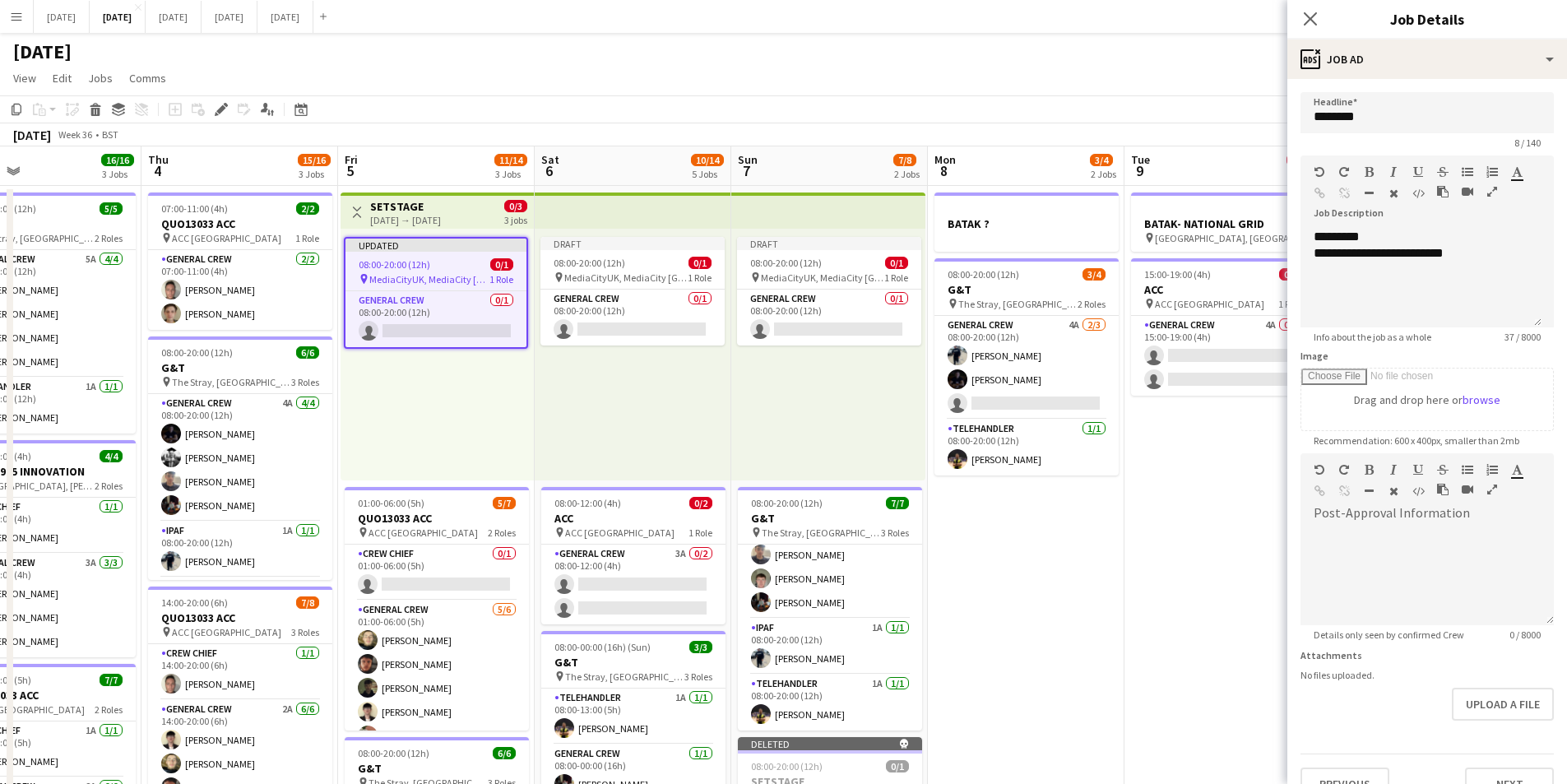
click at [465, 274] on span "MediaCityUK, MediaCity [GEOGRAPHIC_DATA], [GEOGRAPHIC_DATA], Arrive M50 2NT, [G…" at bounding box center [429, 279] width 120 height 12
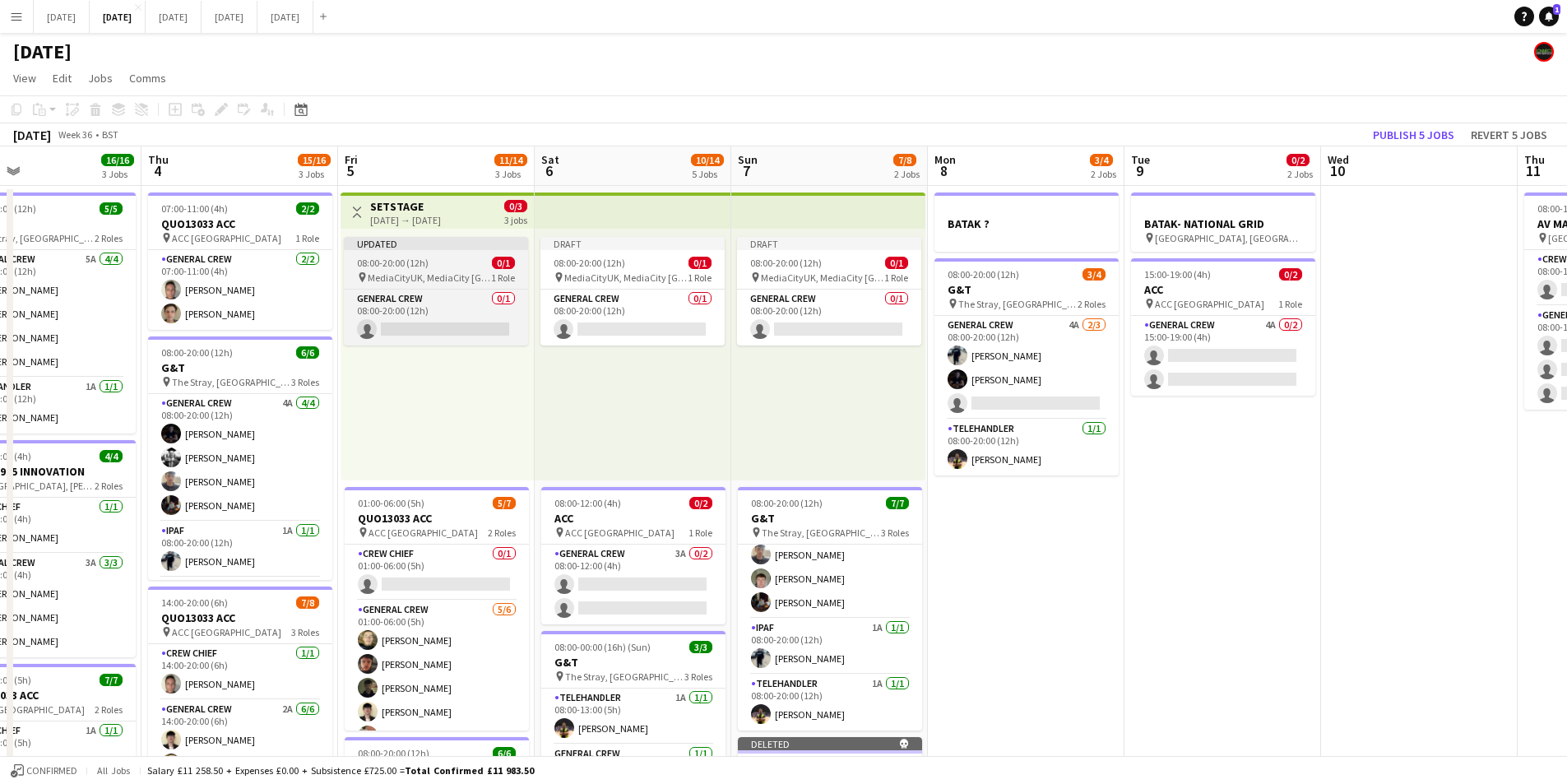
click at [452, 269] on app-job-card "Updated 08:00-20:00 (12h) 0/1 pin MediaCityUK, MediaCity [GEOGRAPHIC_DATA], [GE…" at bounding box center [436, 291] width 185 height 108
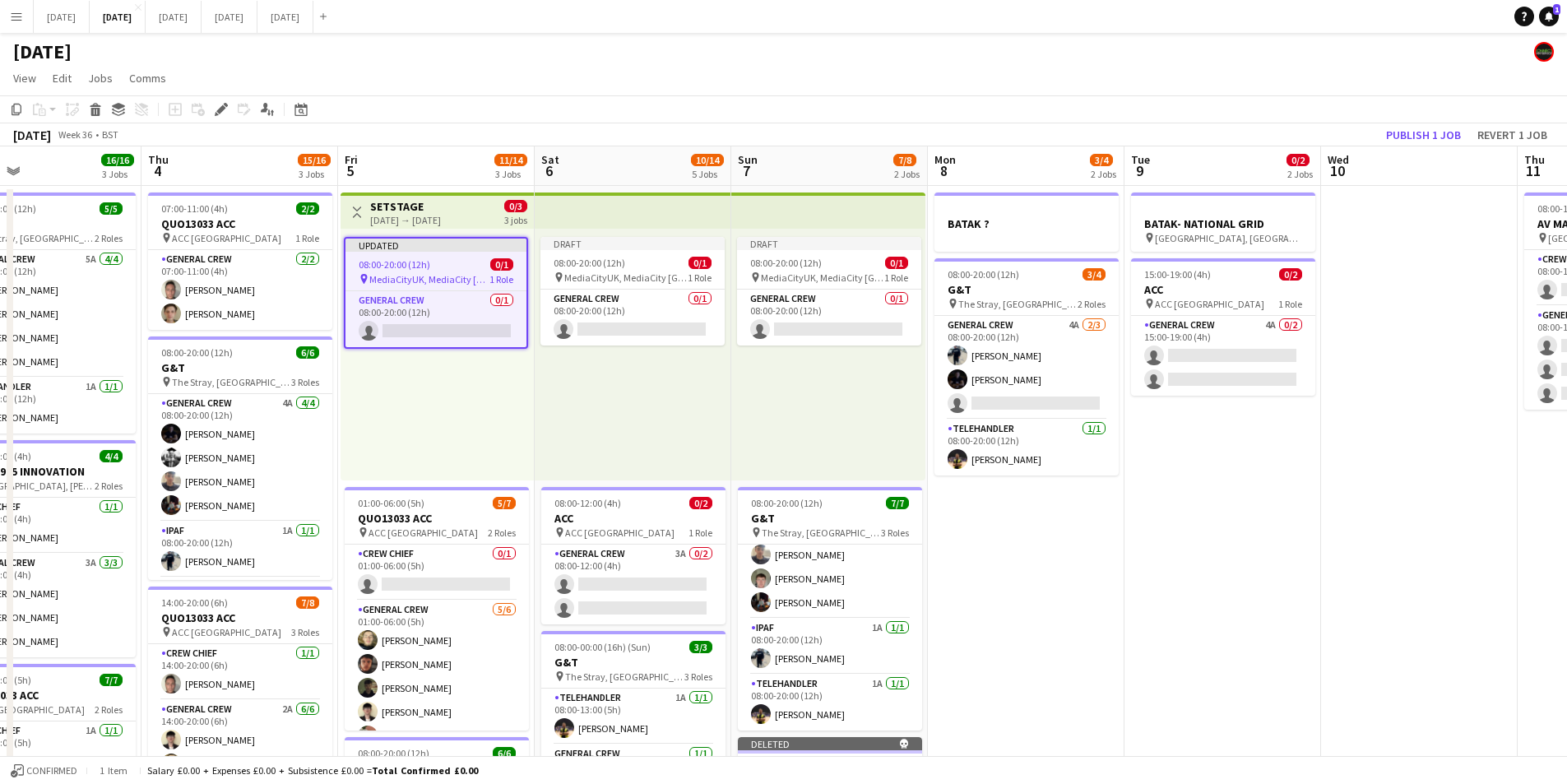
click at [203, 110] on div "Add job Add linked Job Edit Edit linked Job Applicants" at bounding box center [215, 109] width 126 height 20
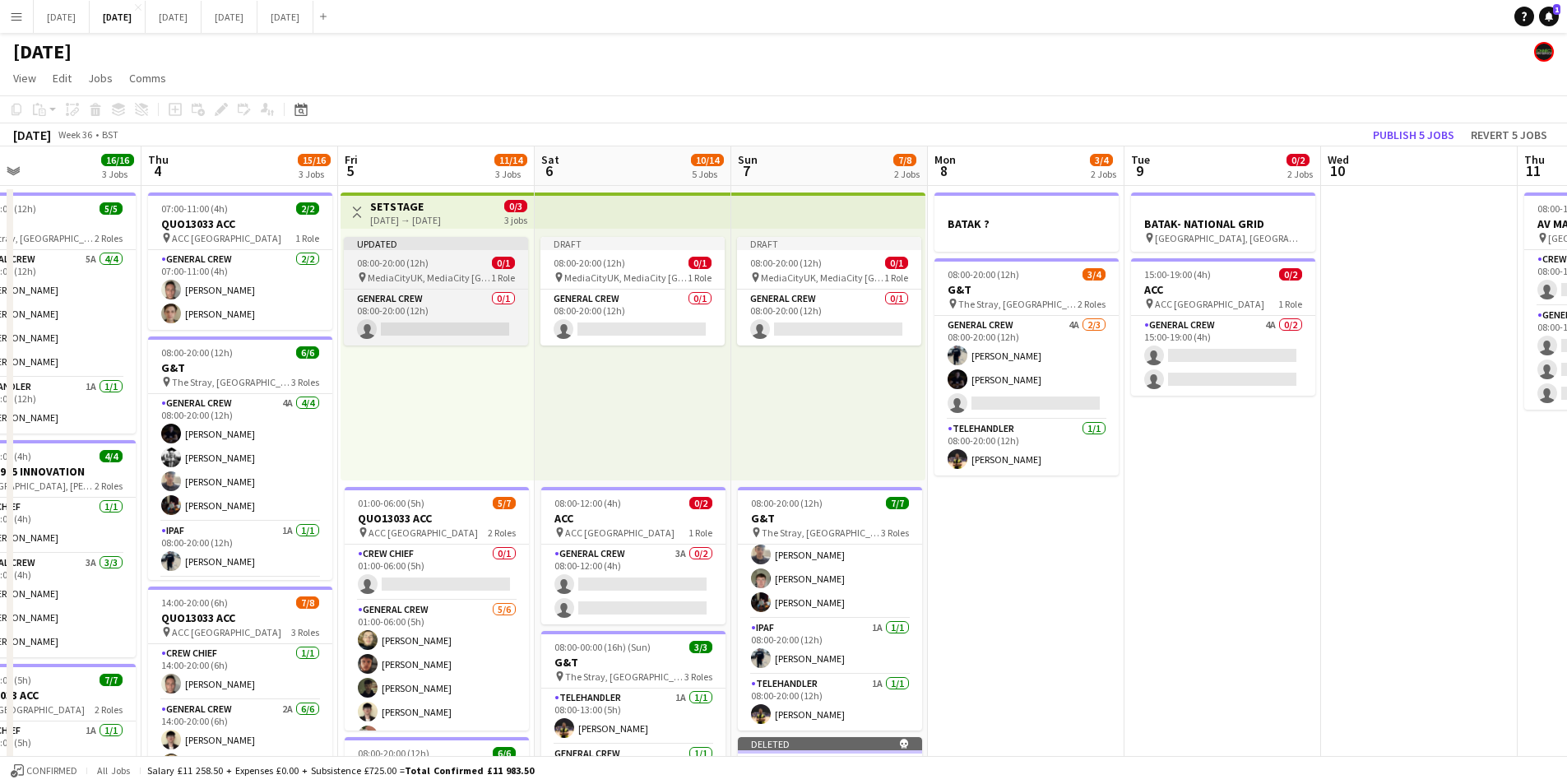
click at [412, 251] on app-job-card "Updated 08:00-20:00 (12h) 0/1 pin MediaCityUK, MediaCity [GEOGRAPHIC_DATA], [GE…" at bounding box center [436, 291] width 185 height 108
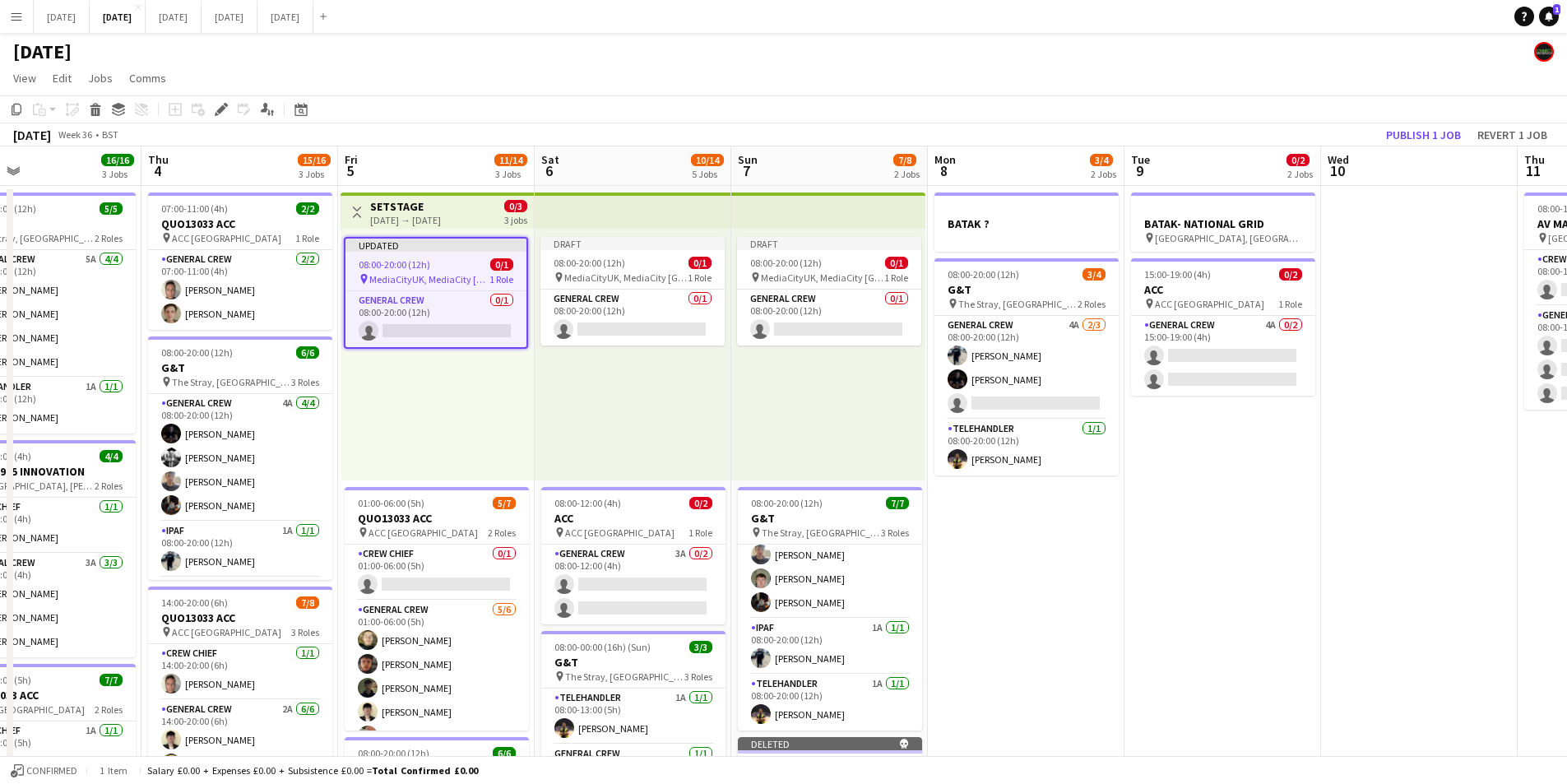
drag, startPoint x: 223, startPoint y: 107, endPoint x: 1550, endPoint y: 168, distance: 1328.4
click at [224, 108] on icon at bounding box center [220, 109] width 9 height 9
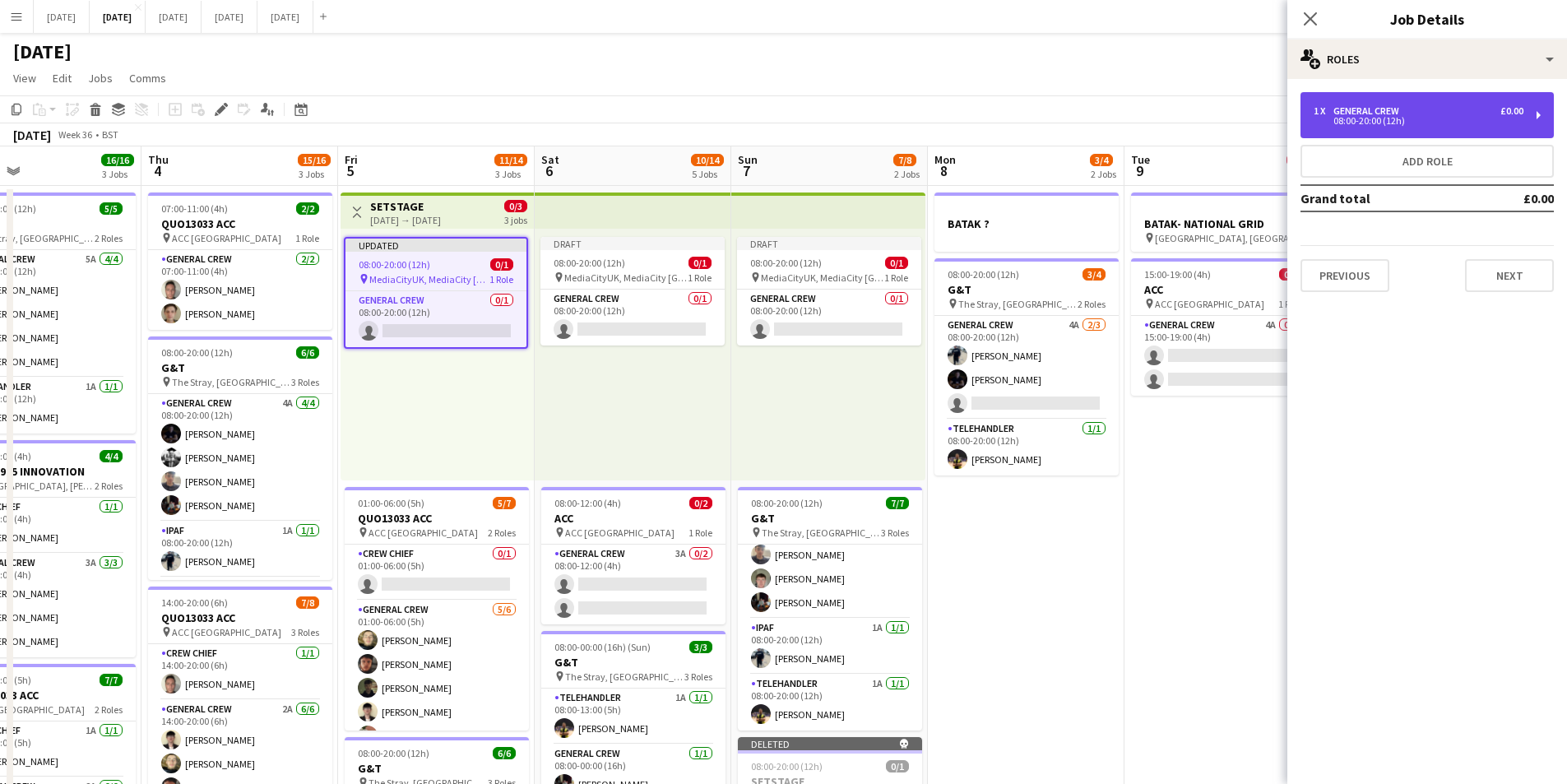
click at [1463, 121] on div "08:00-20:00 (12h)" at bounding box center [1418, 121] width 210 height 8
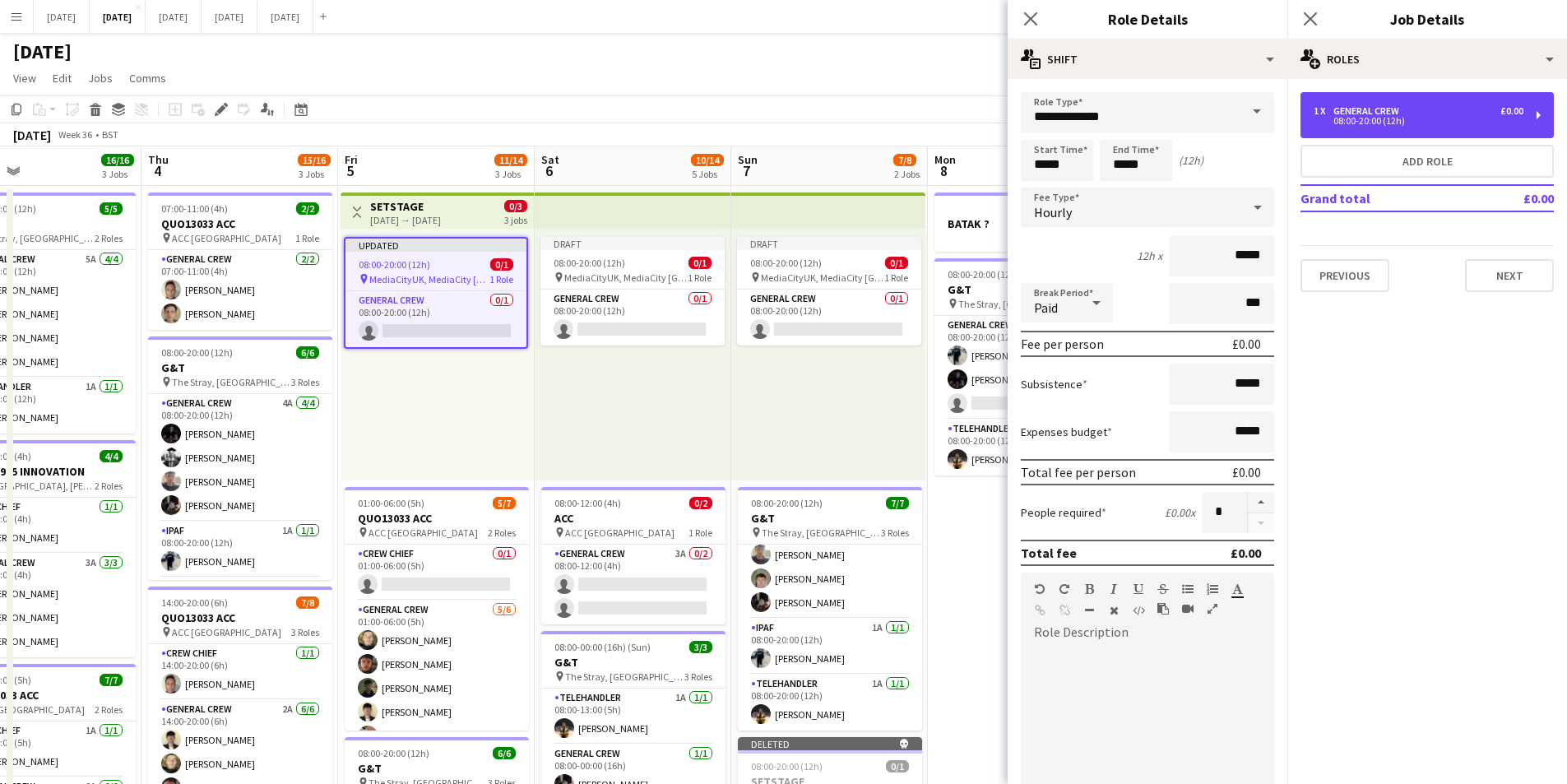
scroll to position [246, 0]
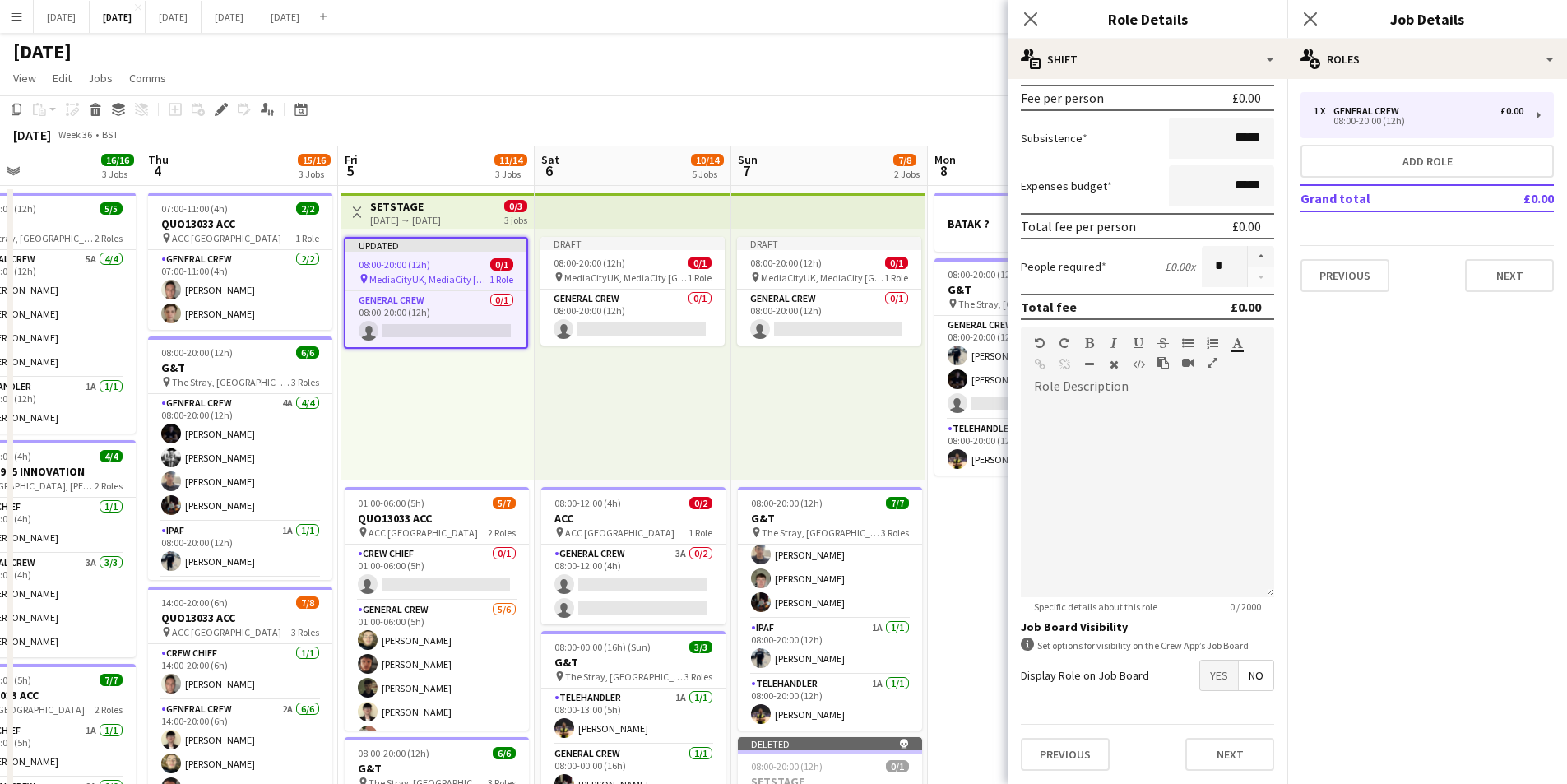
click at [1208, 681] on span "Yes" at bounding box center [1219, 676] width 38 height 30
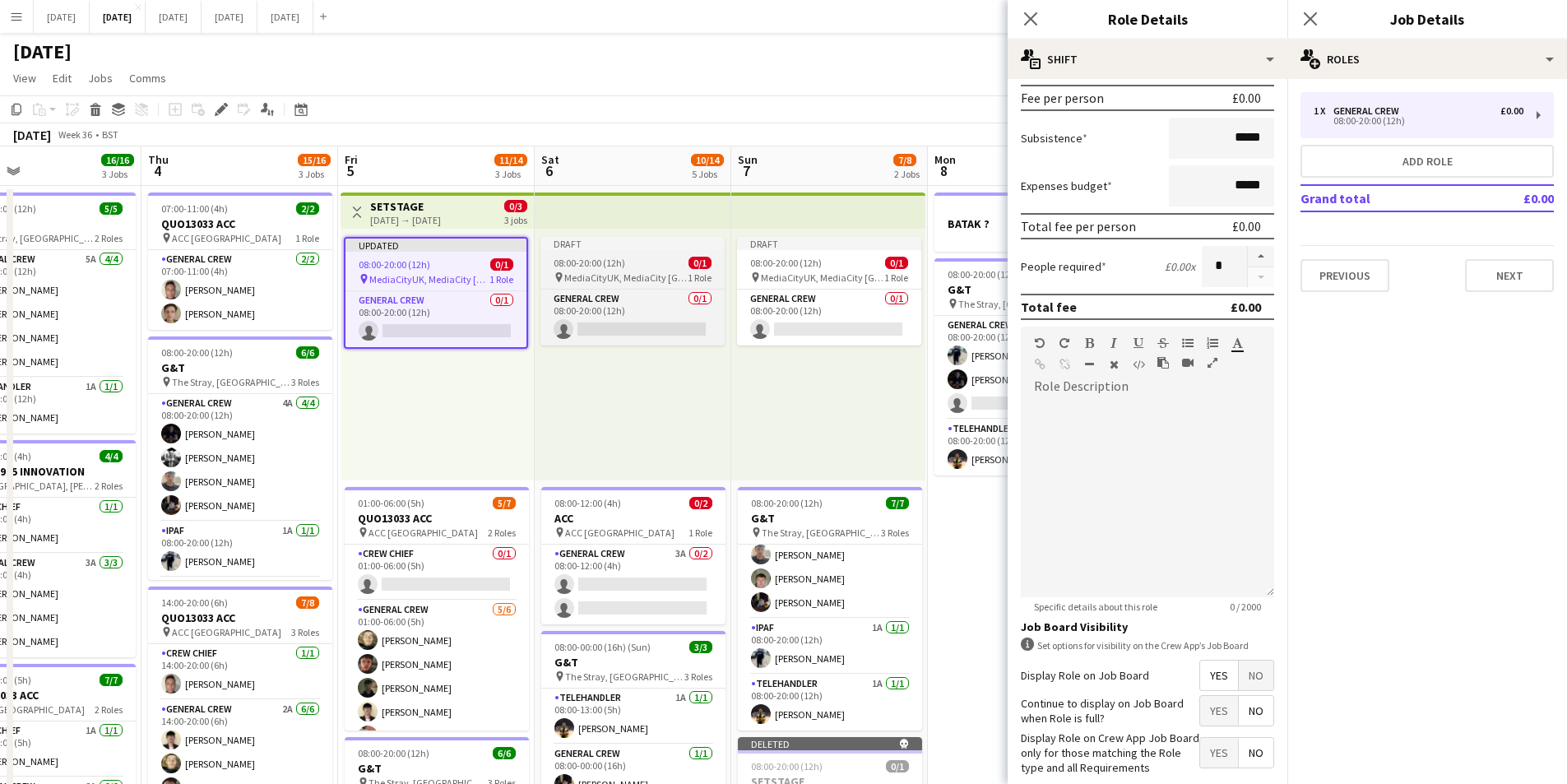
click at [680, 262] on div "08:00-20:00 (12h) 0/1" at bounding box center [633, 262] width 185 height 12
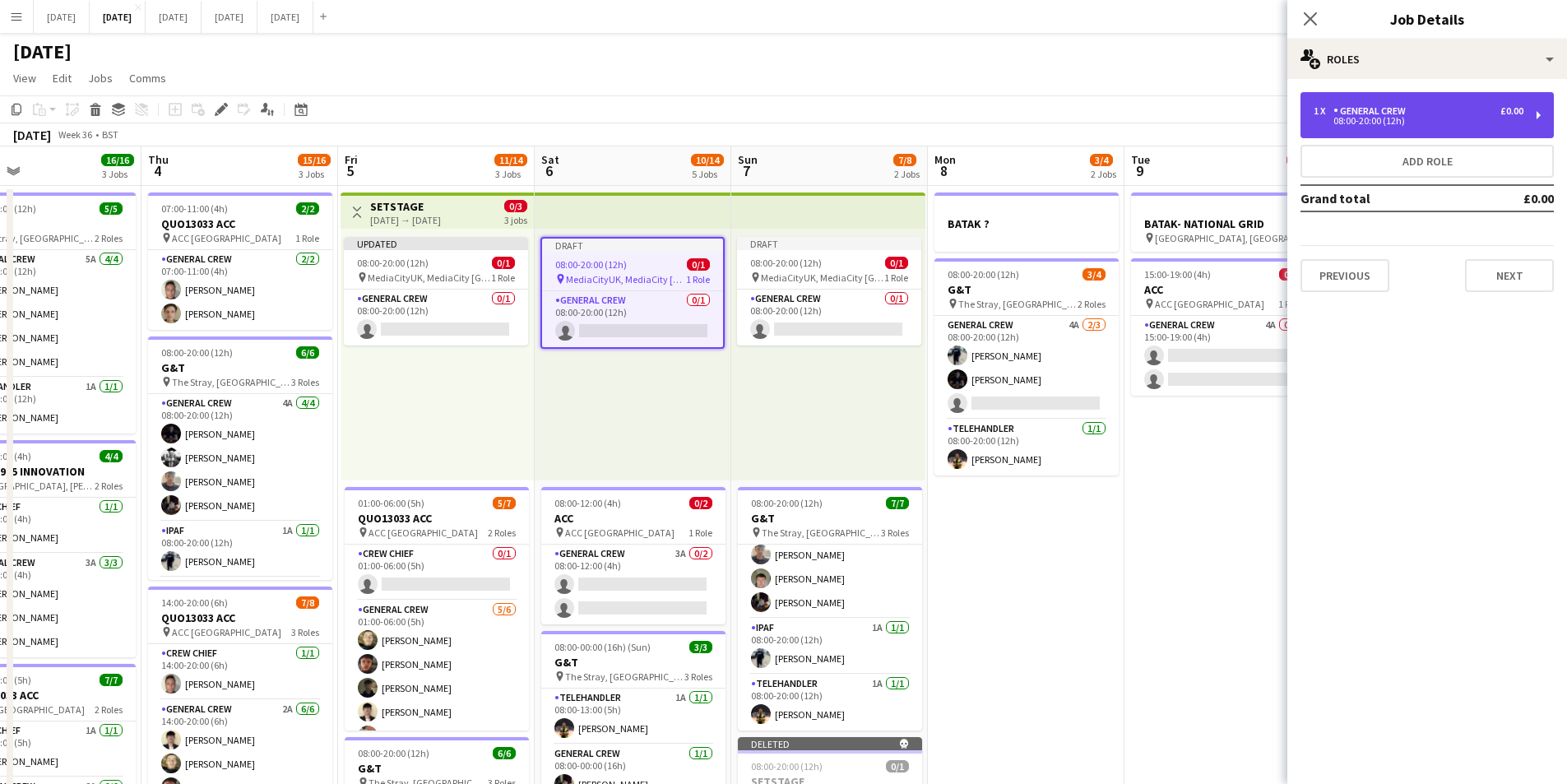
click at [1393, 131] on div "1 x General Crew £0.00 08:00-20:00 (12h)" at bounding box center [1427, 115] width 253 height 46
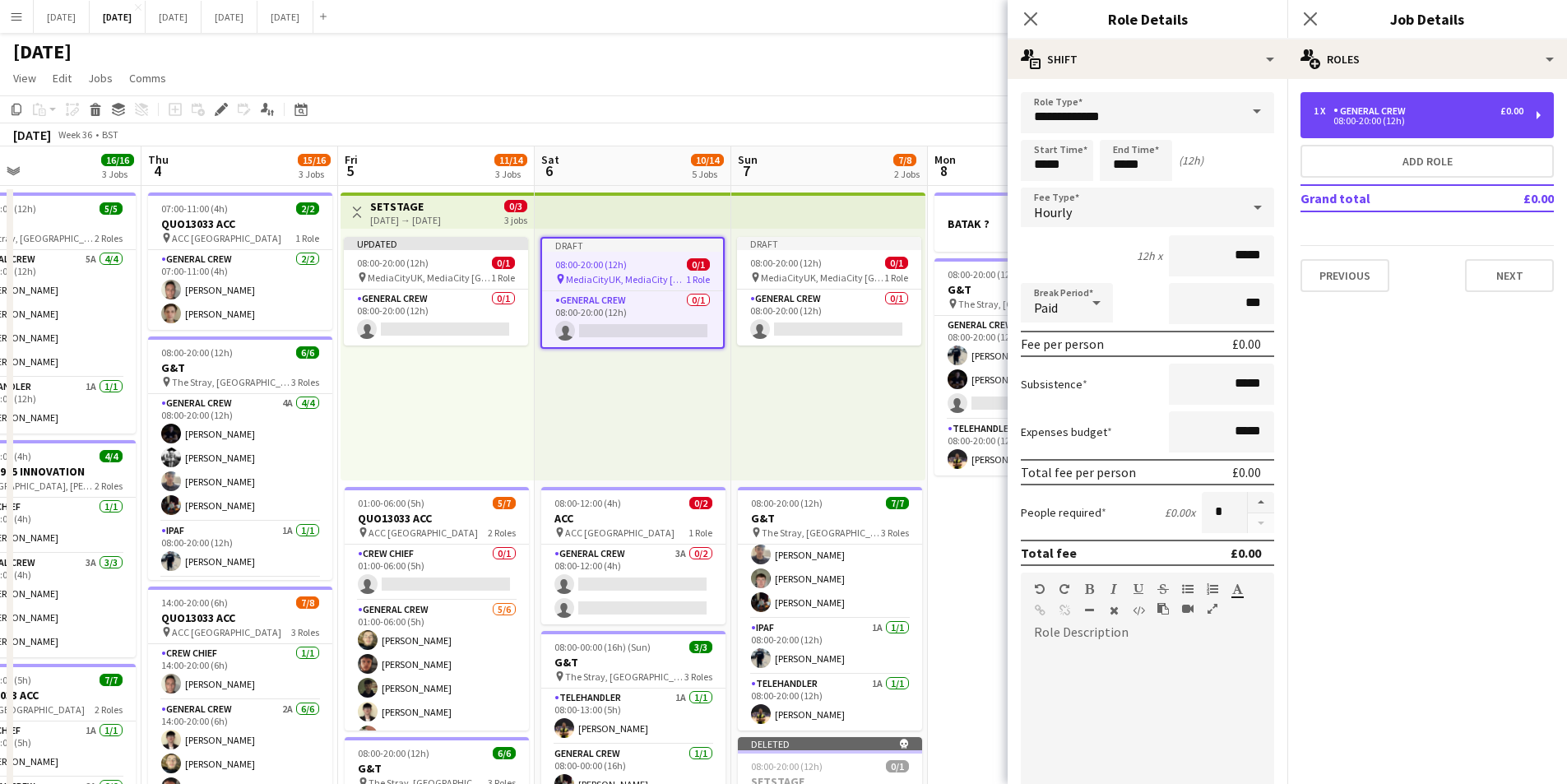
scroll to position [330, 0]
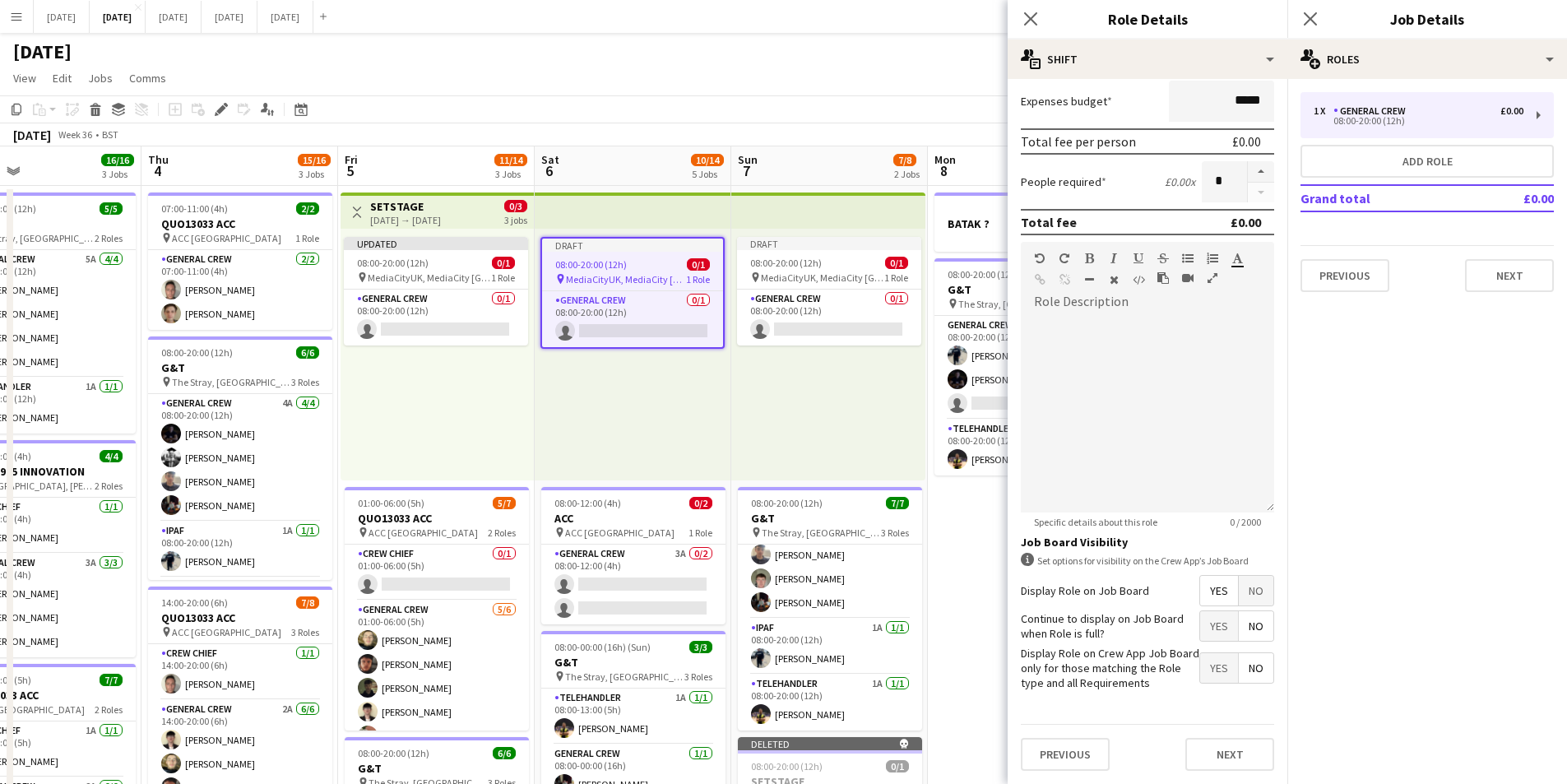
drag, startPoint x: 834, startPoint y: 271, endPoint x: 1294, endPoint y: 185, distance: 468.0
click at [835, 272] on span "MediaCityUK, MediaCity [GEOGRAPHIC_DATA], [GEOGRAPHIC_DATA], Arrive M50 2NT, [G…" at bounding box center [822, 277] width 123 height 12
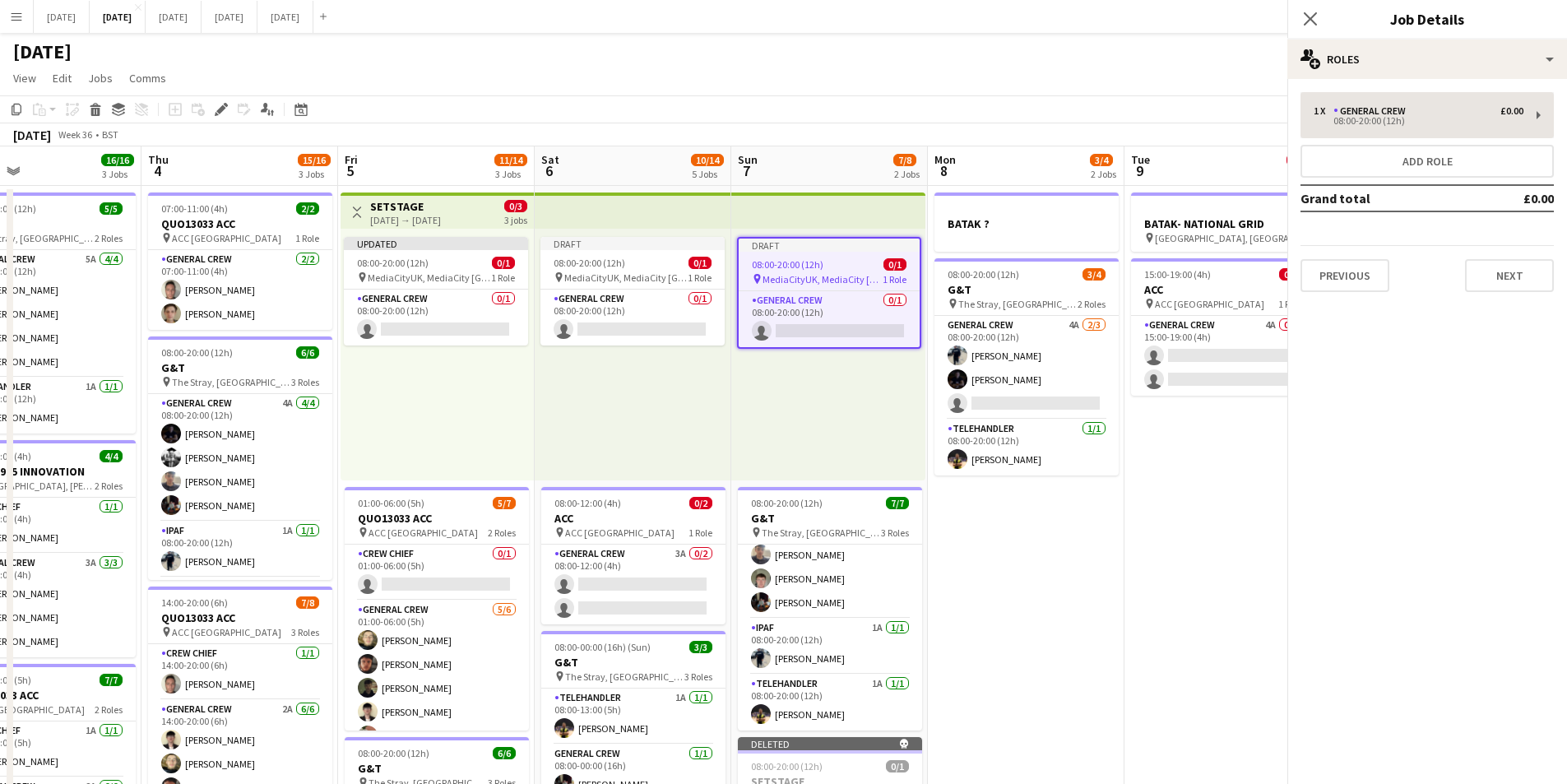
scroll to position [0, 447]
click at [1389, 119] on div "08:00-20:00 (12h)" at bounding box center [1418, 121] width 210 height 8
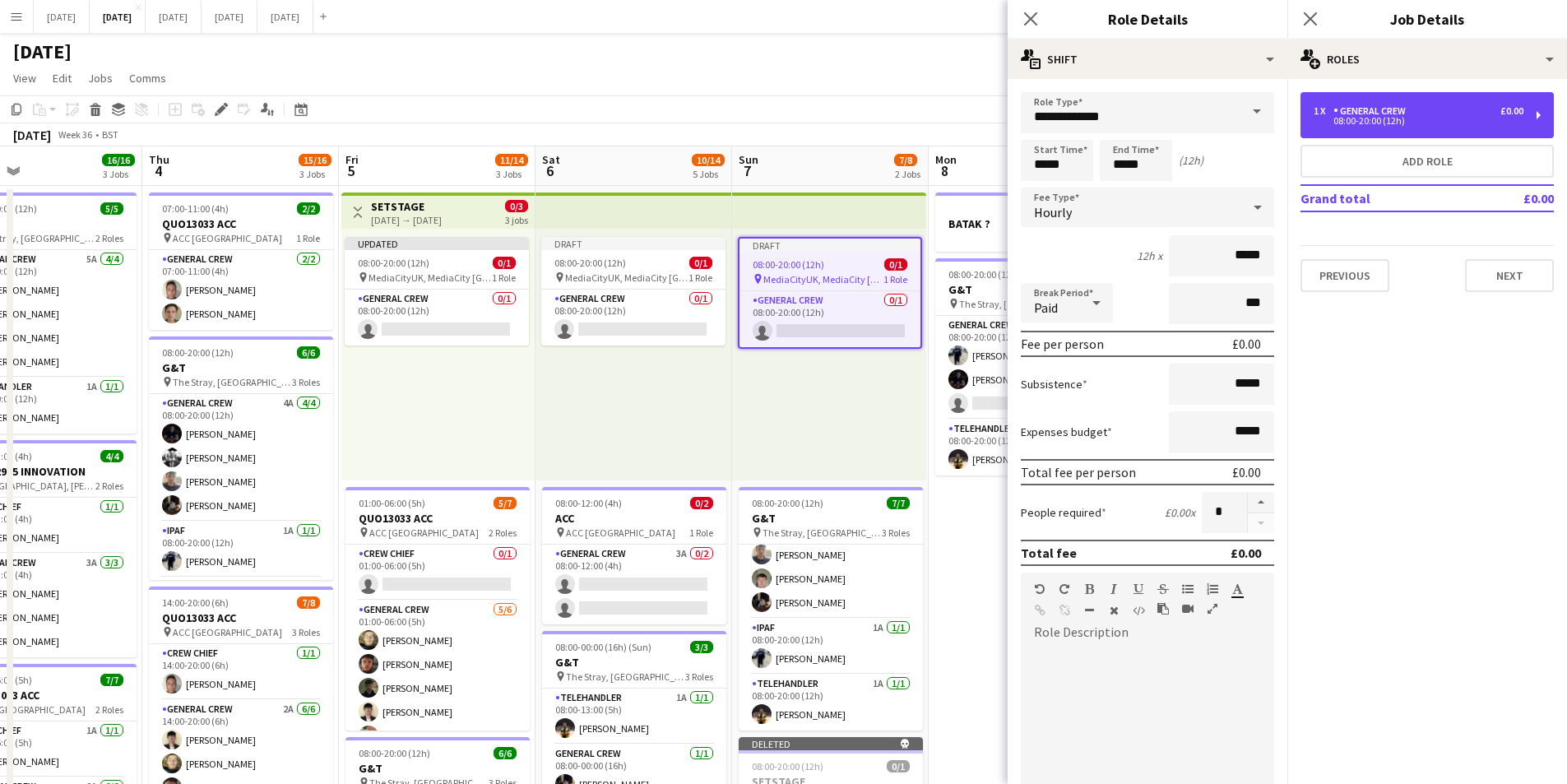
scroll to position [330, 0]
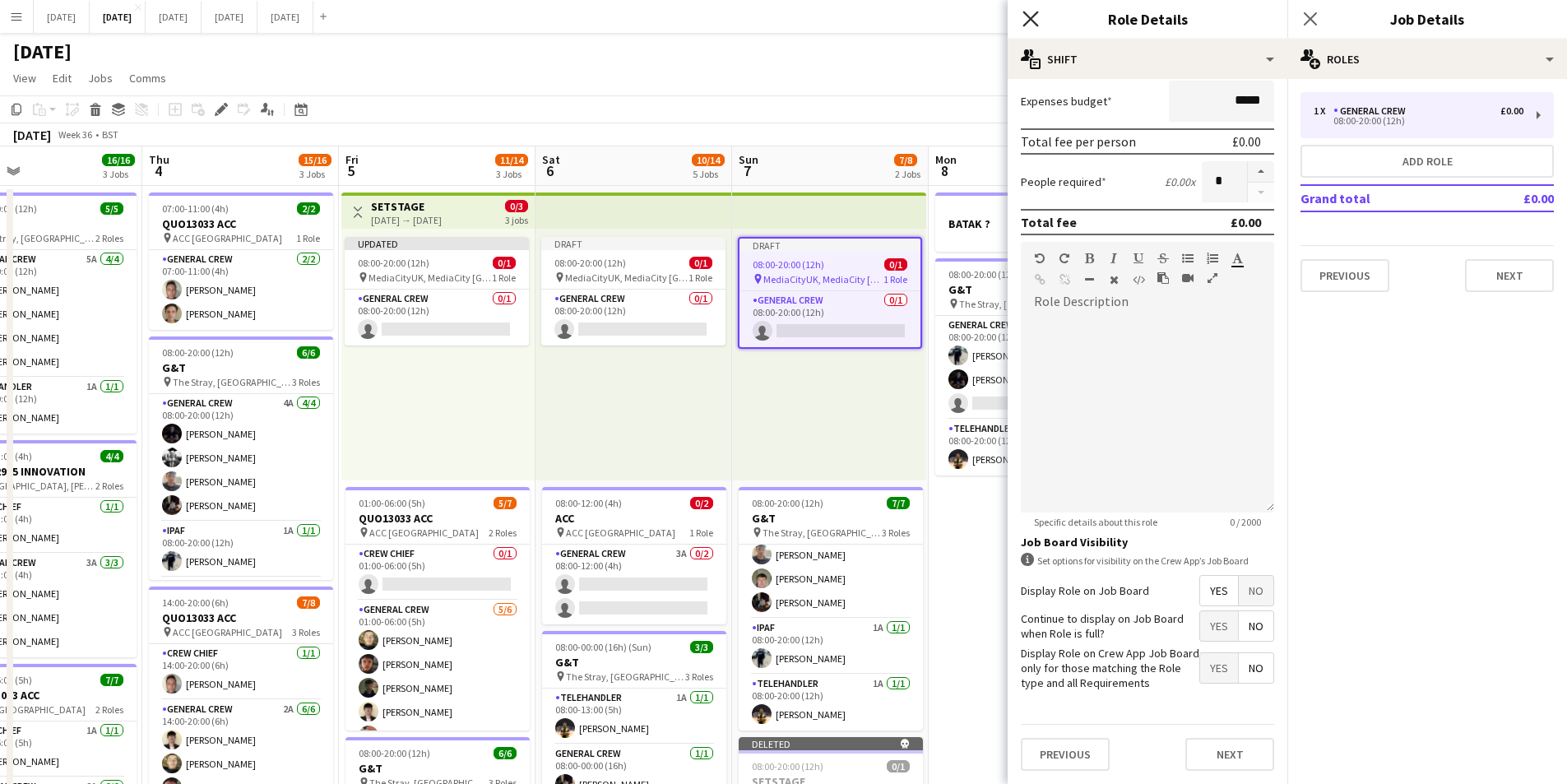
click at [1029, 18] on icon "Close pop-in" at bounding box center [1030, 18] width 16 height 16
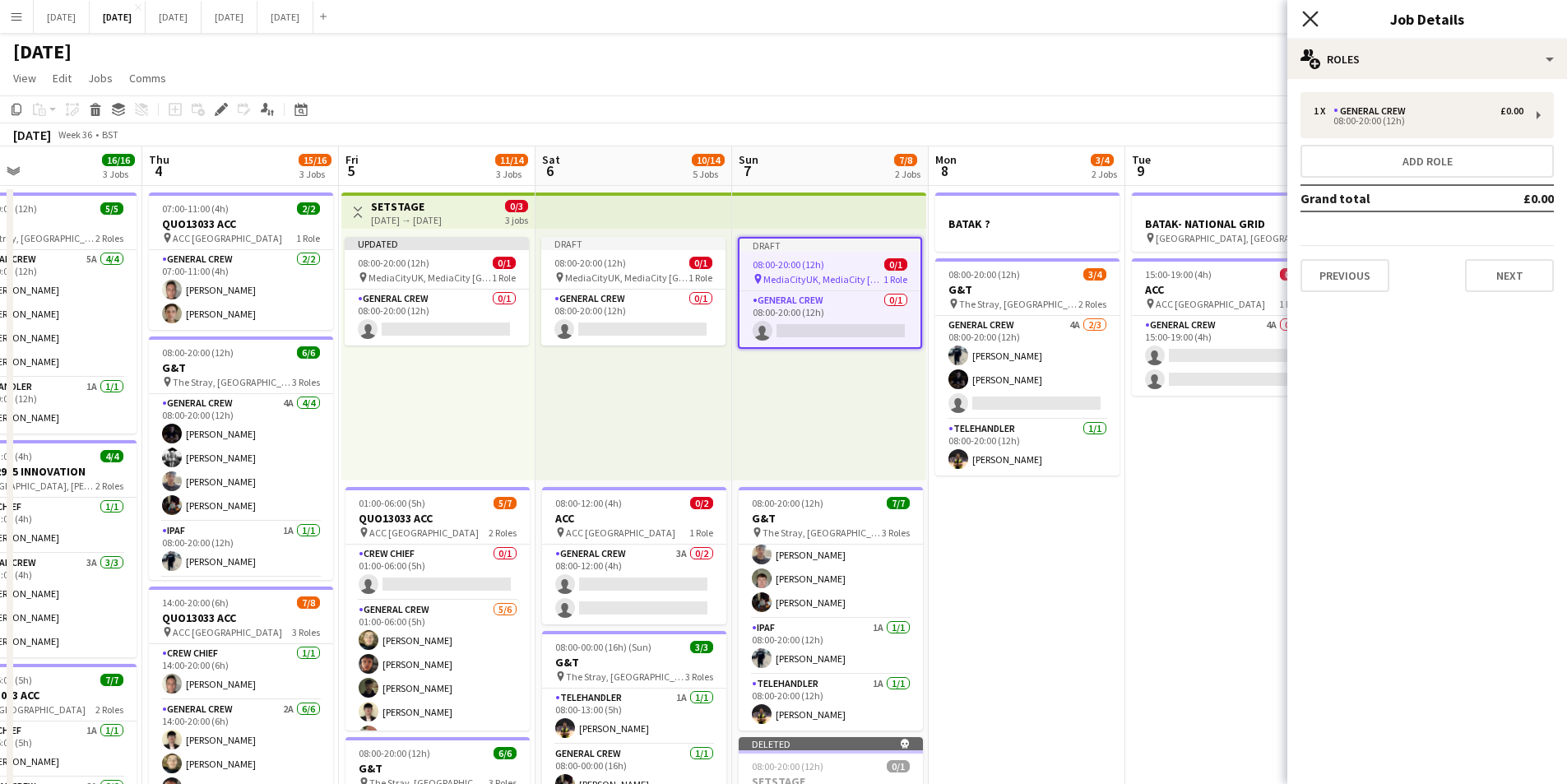
click at [1312, 22] on icon "Close pop-in" at bounding box center [1309, 18] width 16 height 16
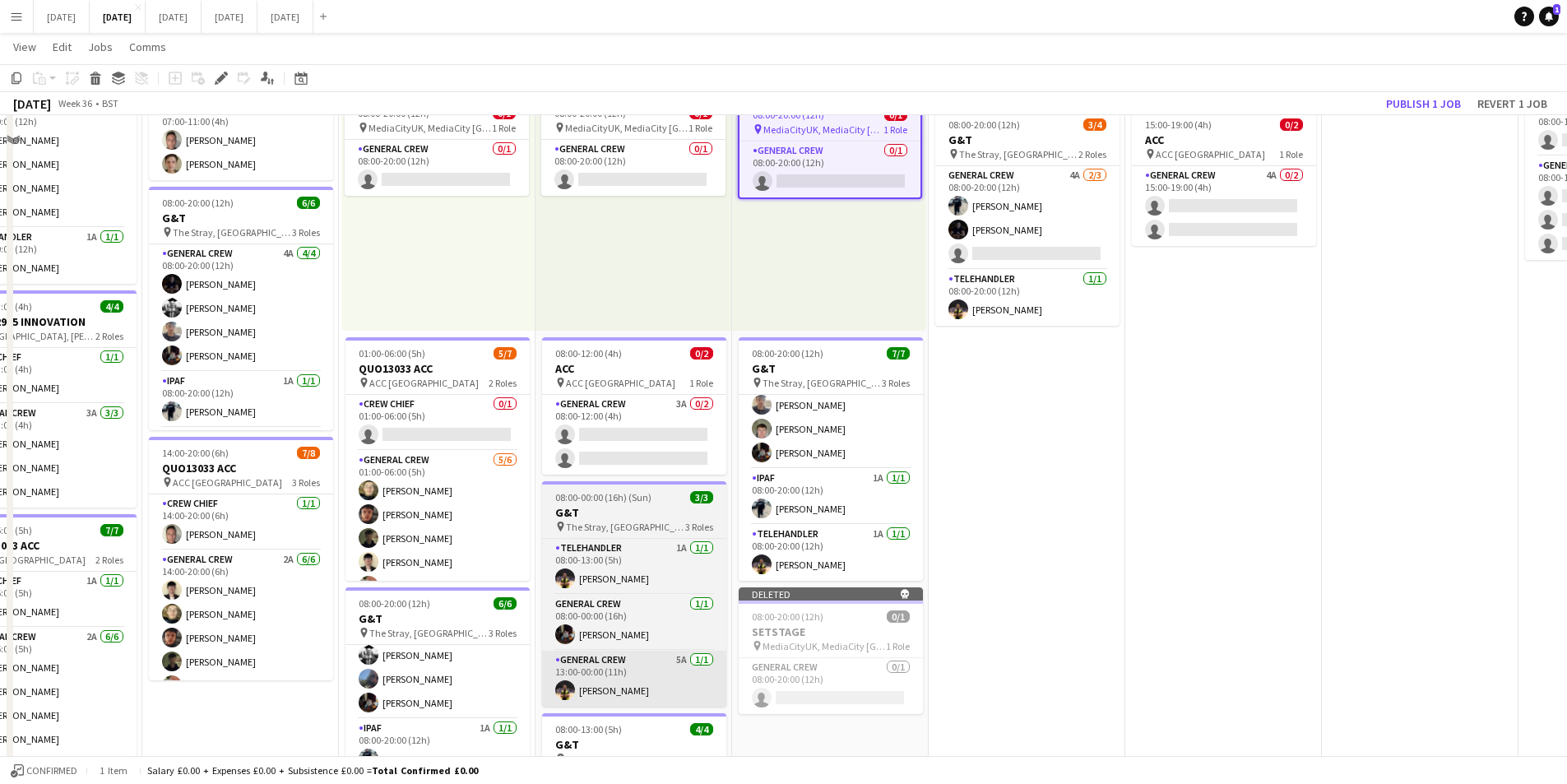
scroll to position [65, 0]
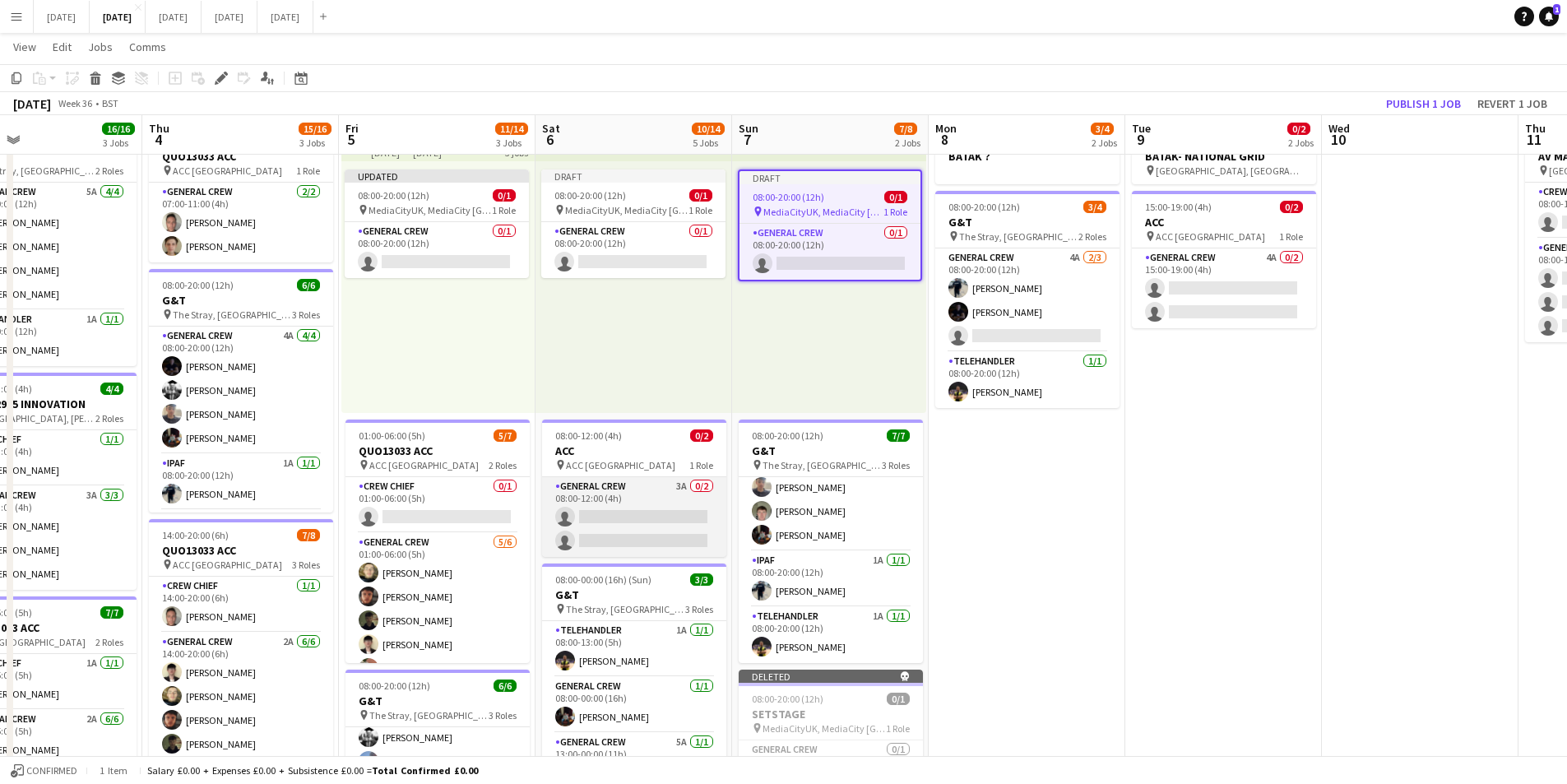
click at [637, 519] on app-card-role "General Crew 3A 0/2 08:00-12:00 (4h) single-neutral-actions single-neutral-acti…" at bounding box center [634, 517] width 185 height 79
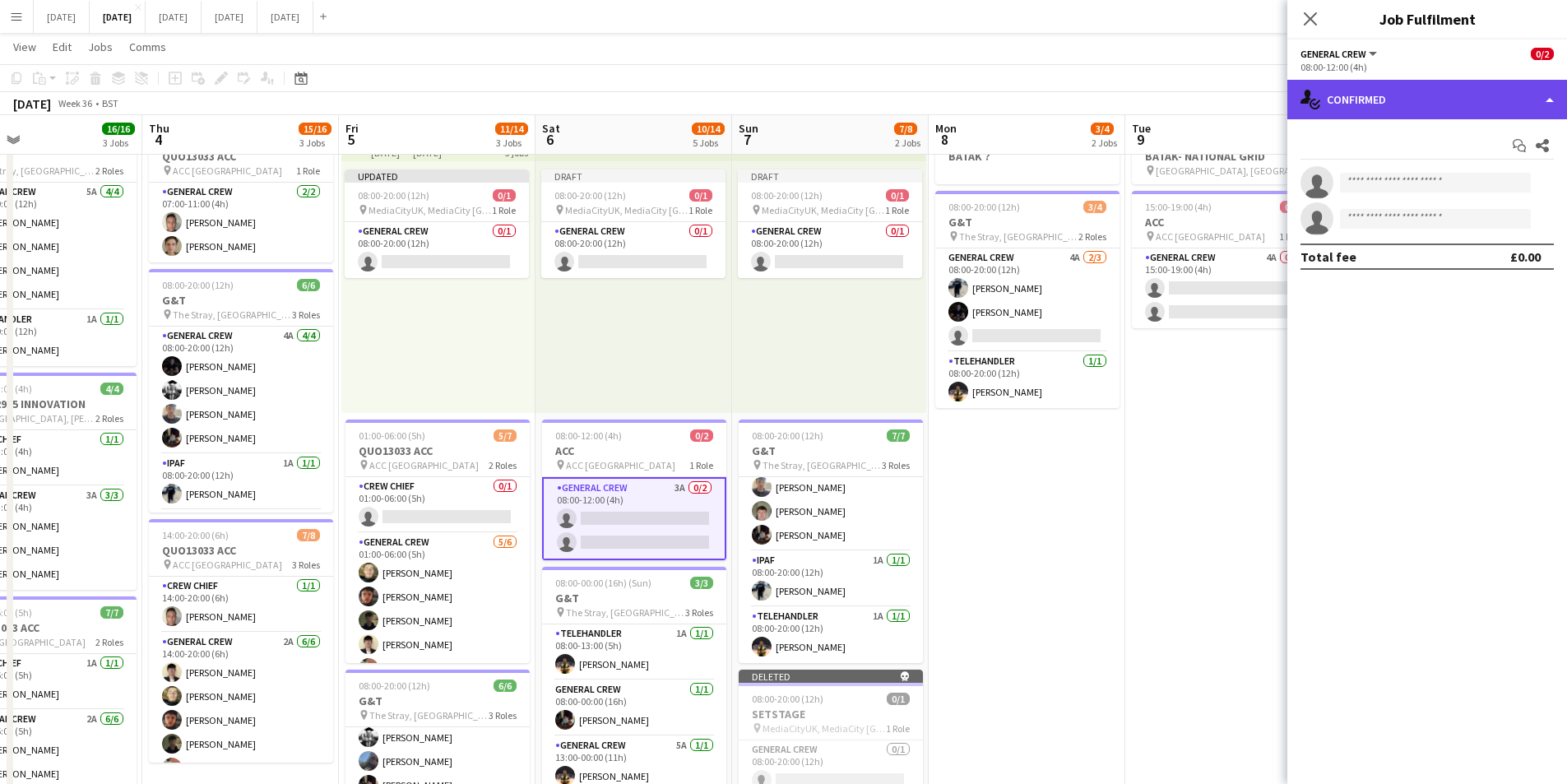
click at [1459, 91] on div "single-neutral-actions-check-2 Confirmed" at bounding box center [1428, 99] width 280 height 40
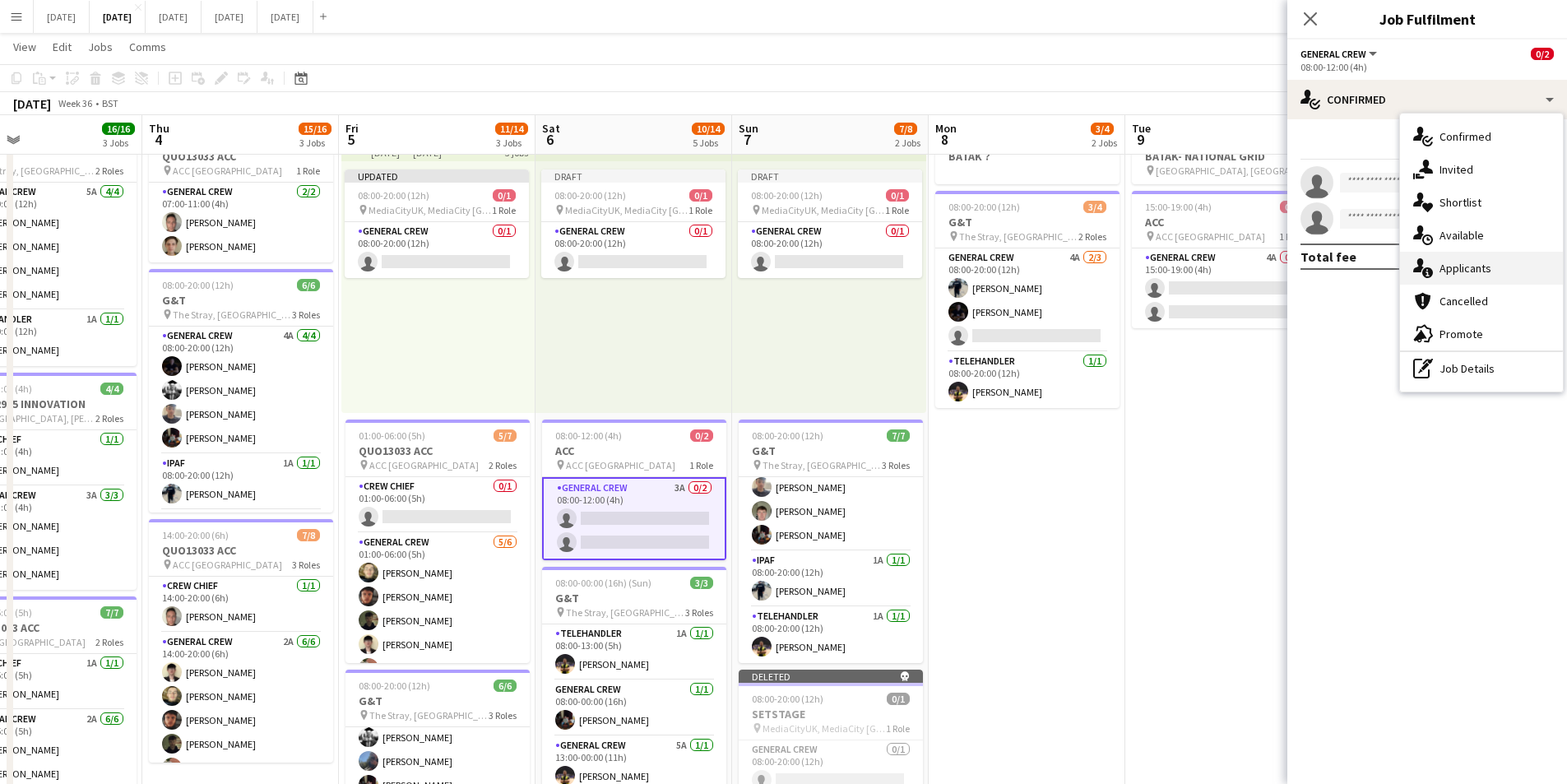
click at [1471, 275] on div "single-neutral-actions-information Applicants" at bounding box center [1482, 268] width 163 height 33
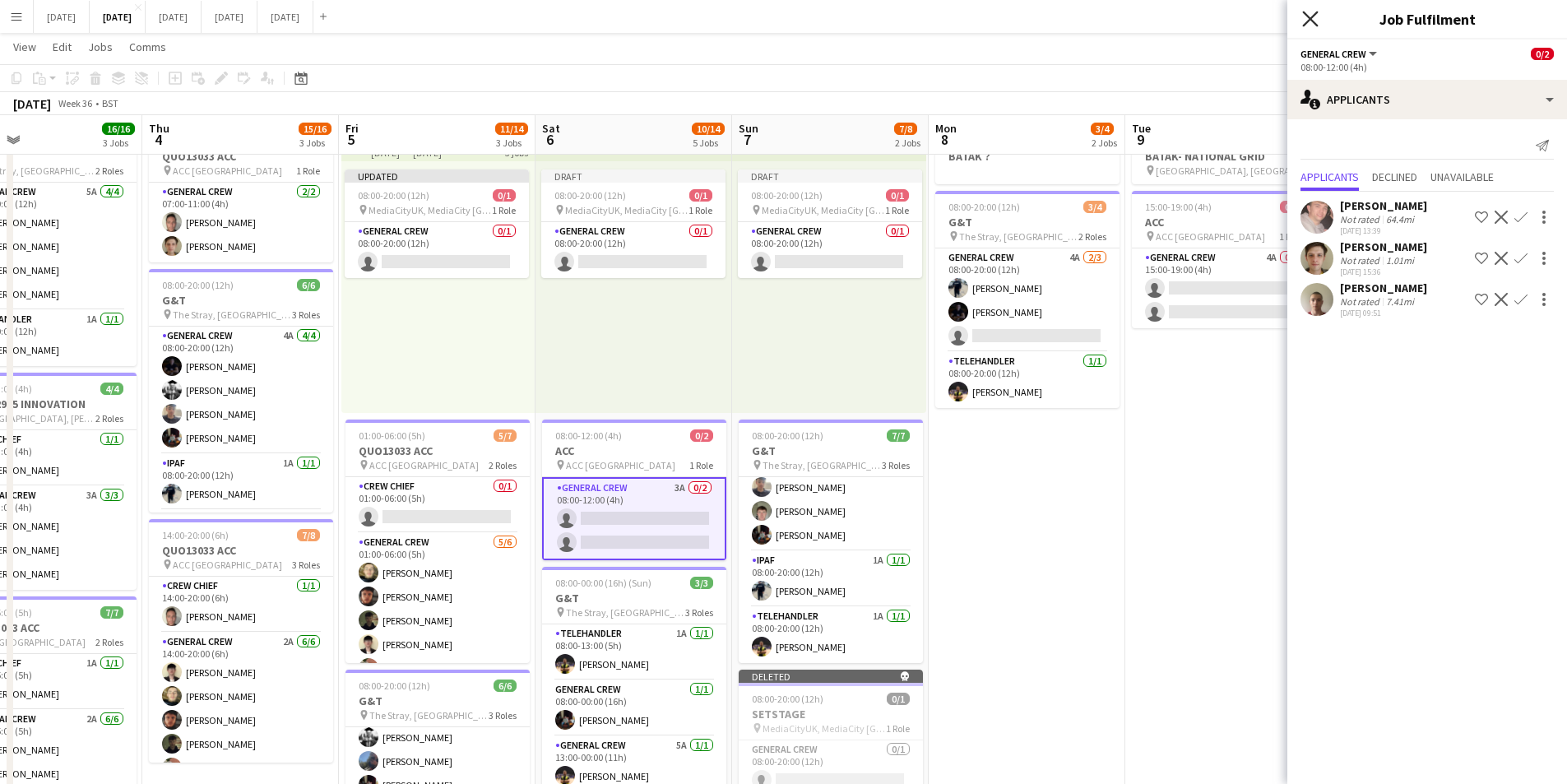
click at [1309, 19] on icon "Close pop-in" at bounding box center [1309, 18] width 16 height 16
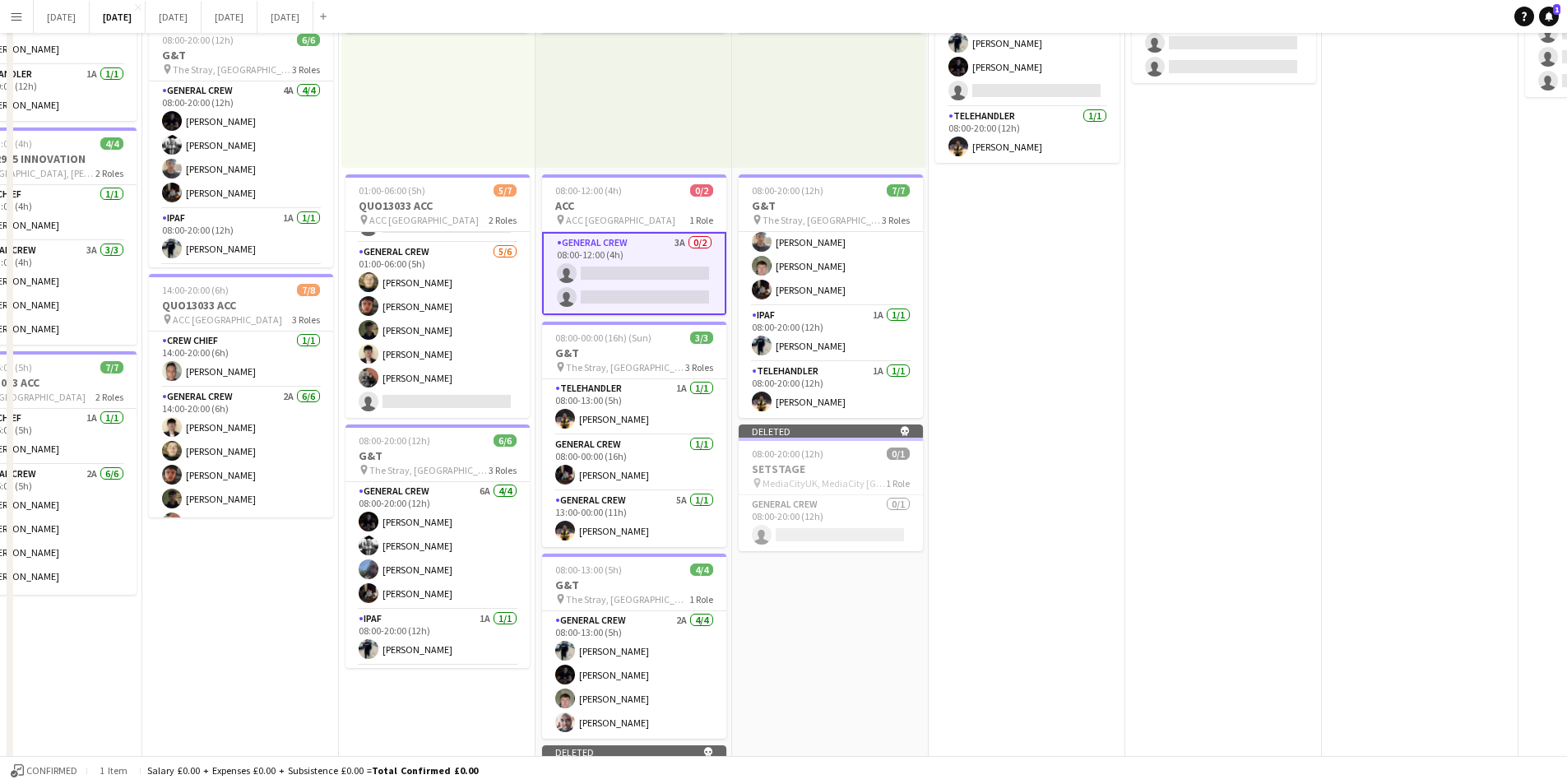
scroll to position [0, 0]
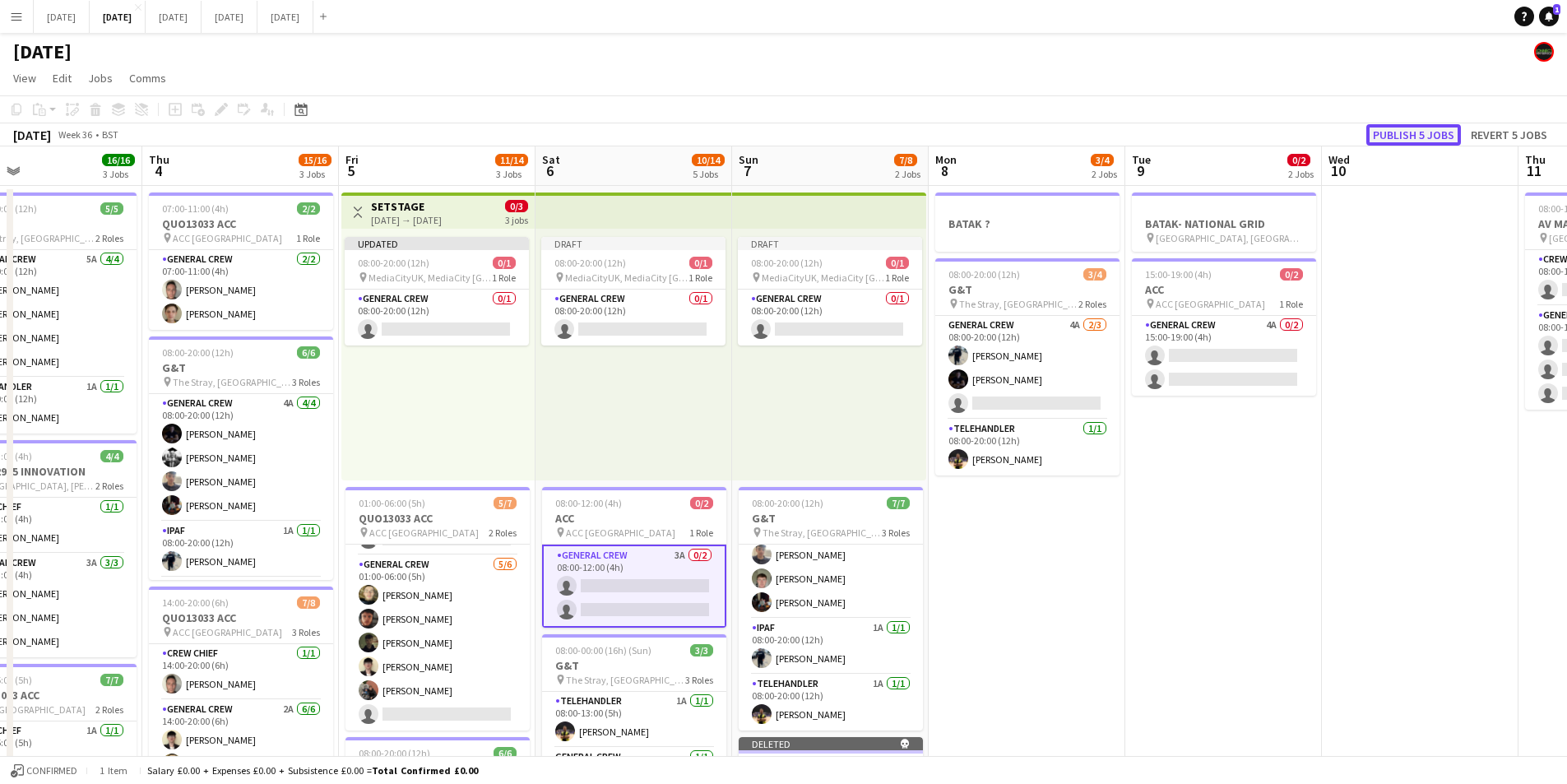
click at [1408, 140] on button "Publish 5 jobs" at bounding box center [1414, 135] width 94 height 22
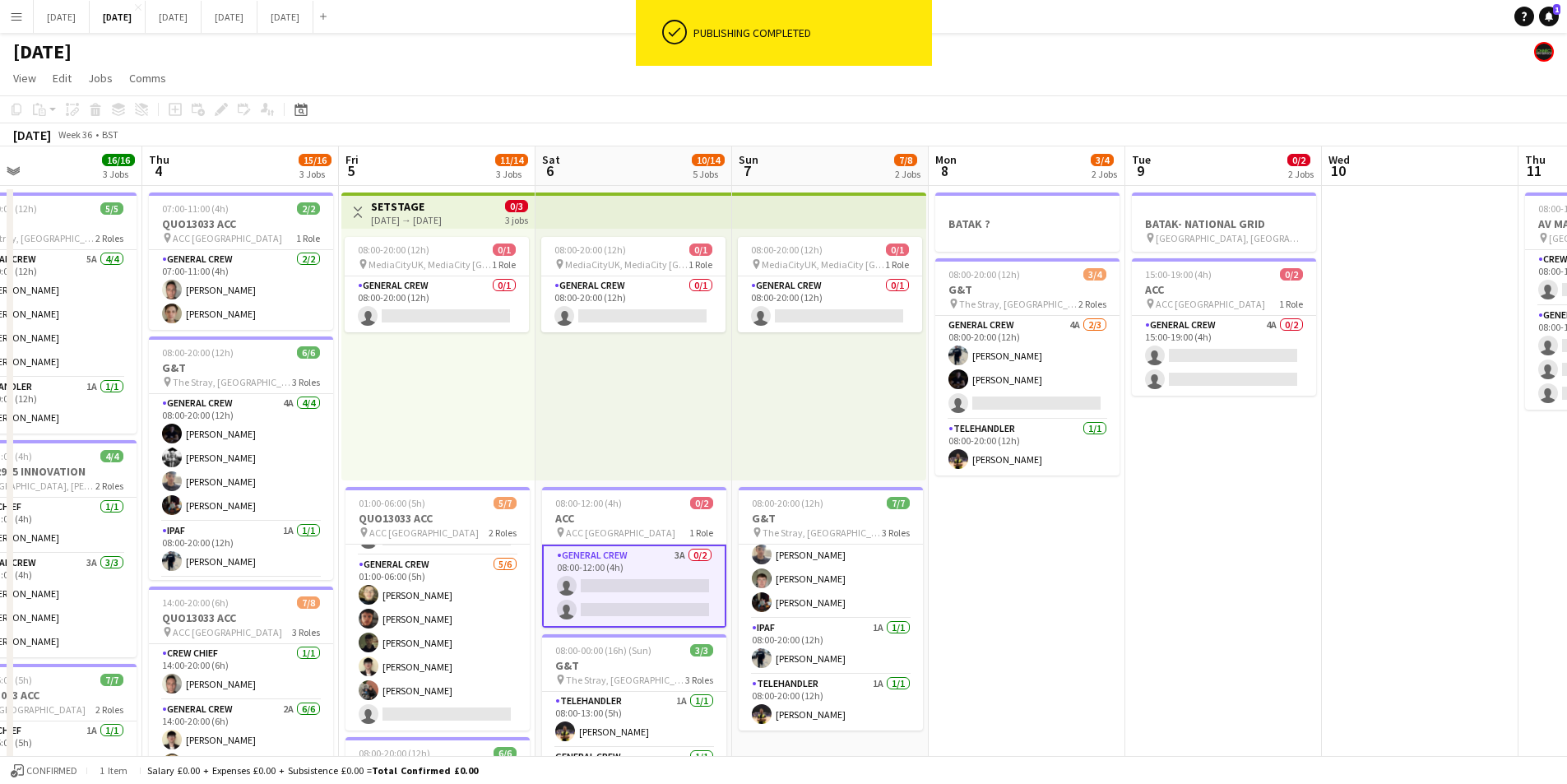
click at [359, 207] on app-icon "Toggle View" at bounding box center [358, 212] width 12 height 12
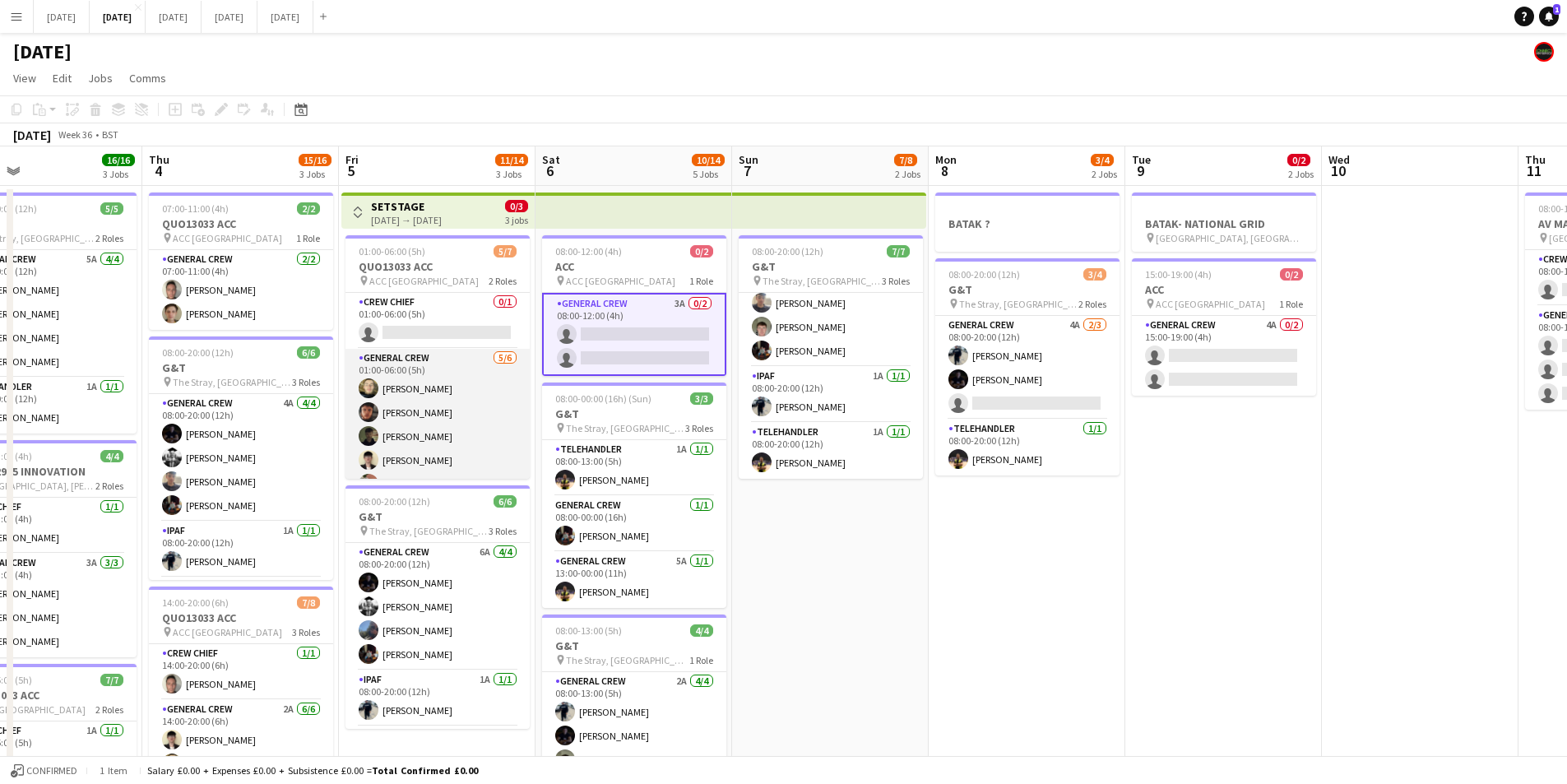
scroll to position [46, 0]
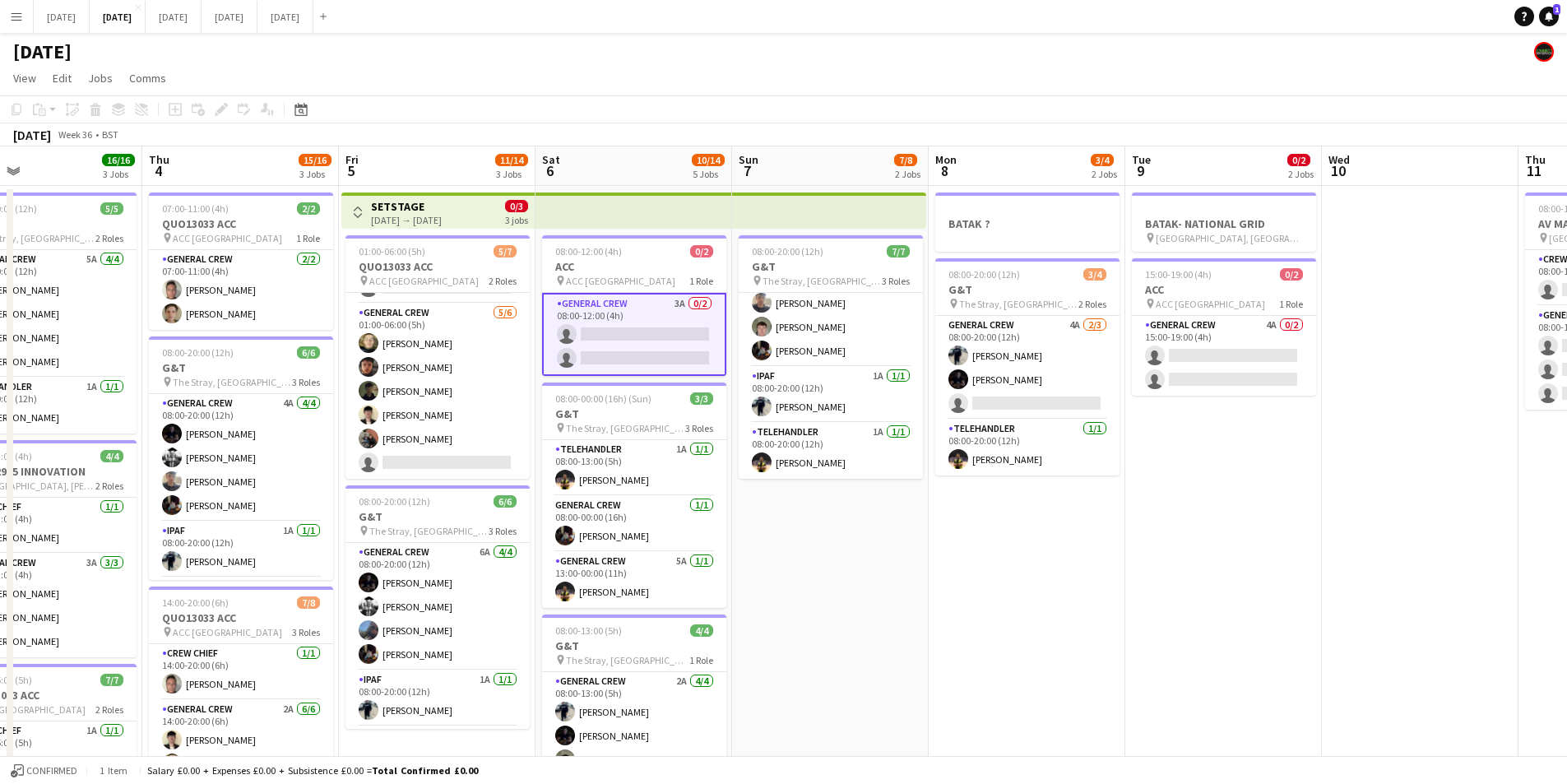
click at [357, 217] on app-icon "Toggle View" at bounding box center [358, 212] width 12 height 12
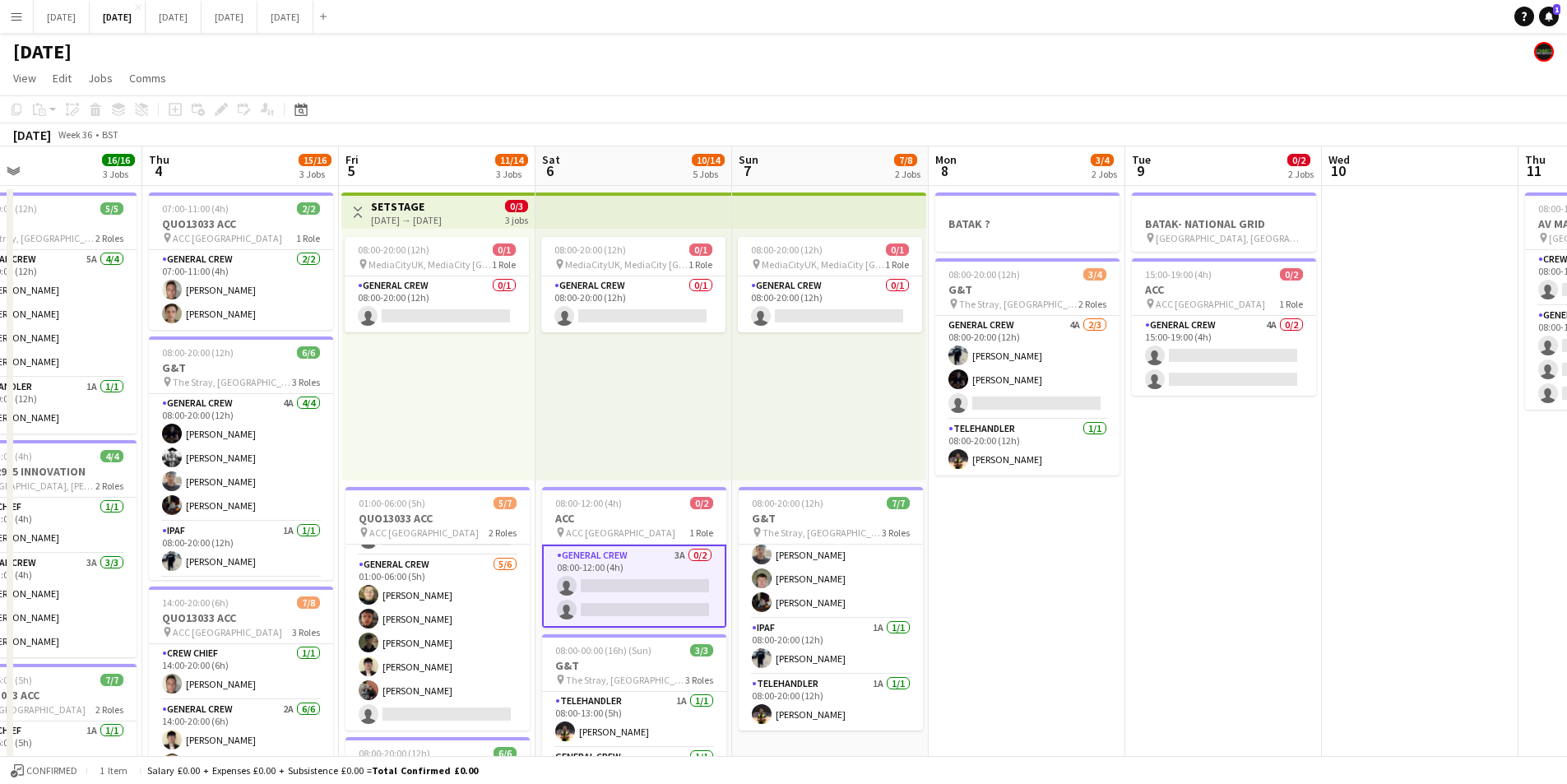
click at [354, 212] on app-icon "Toggle View" at bounding box center [358, 212] width 12 height 12
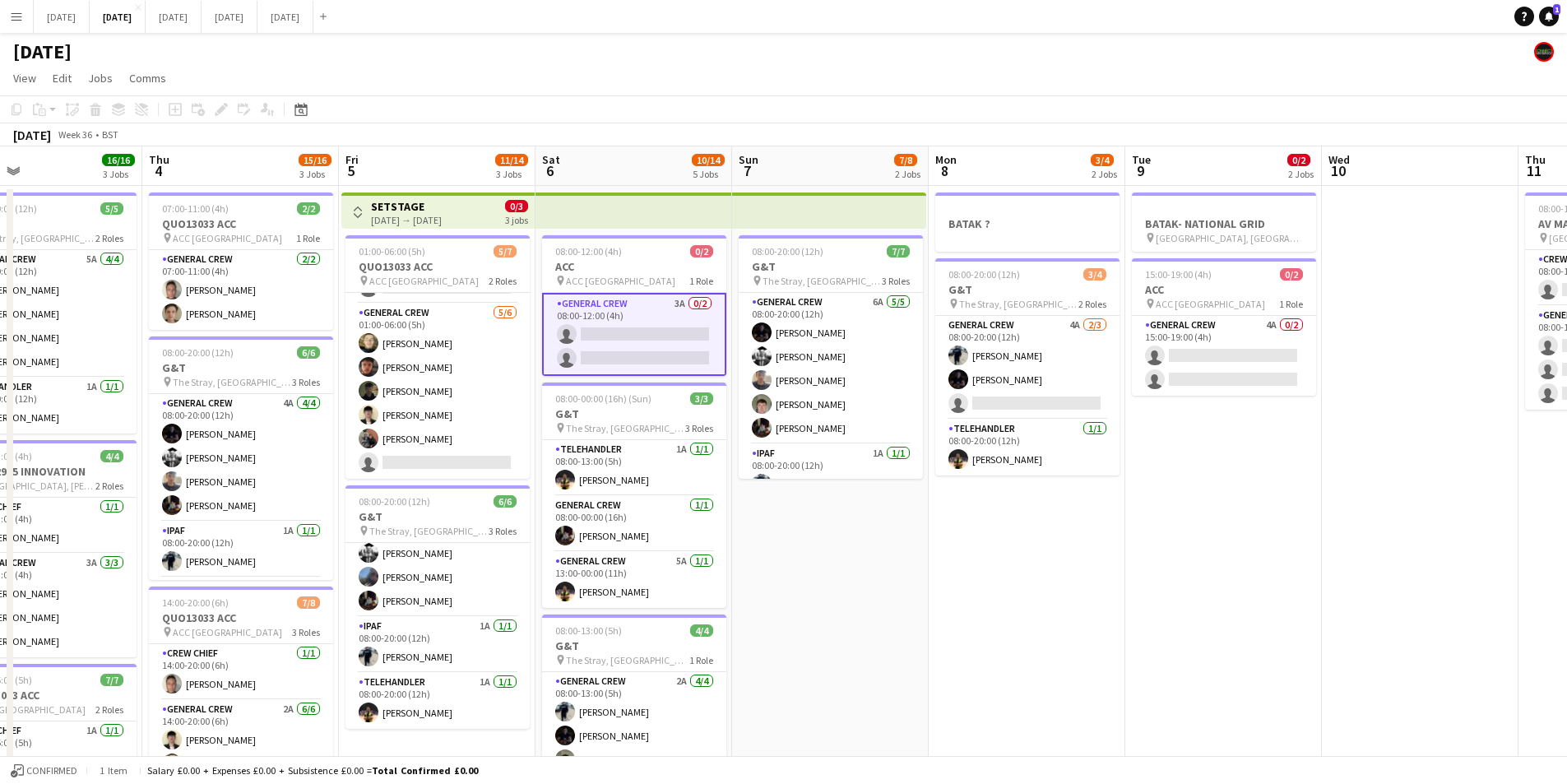
scroll to position [0, 455]
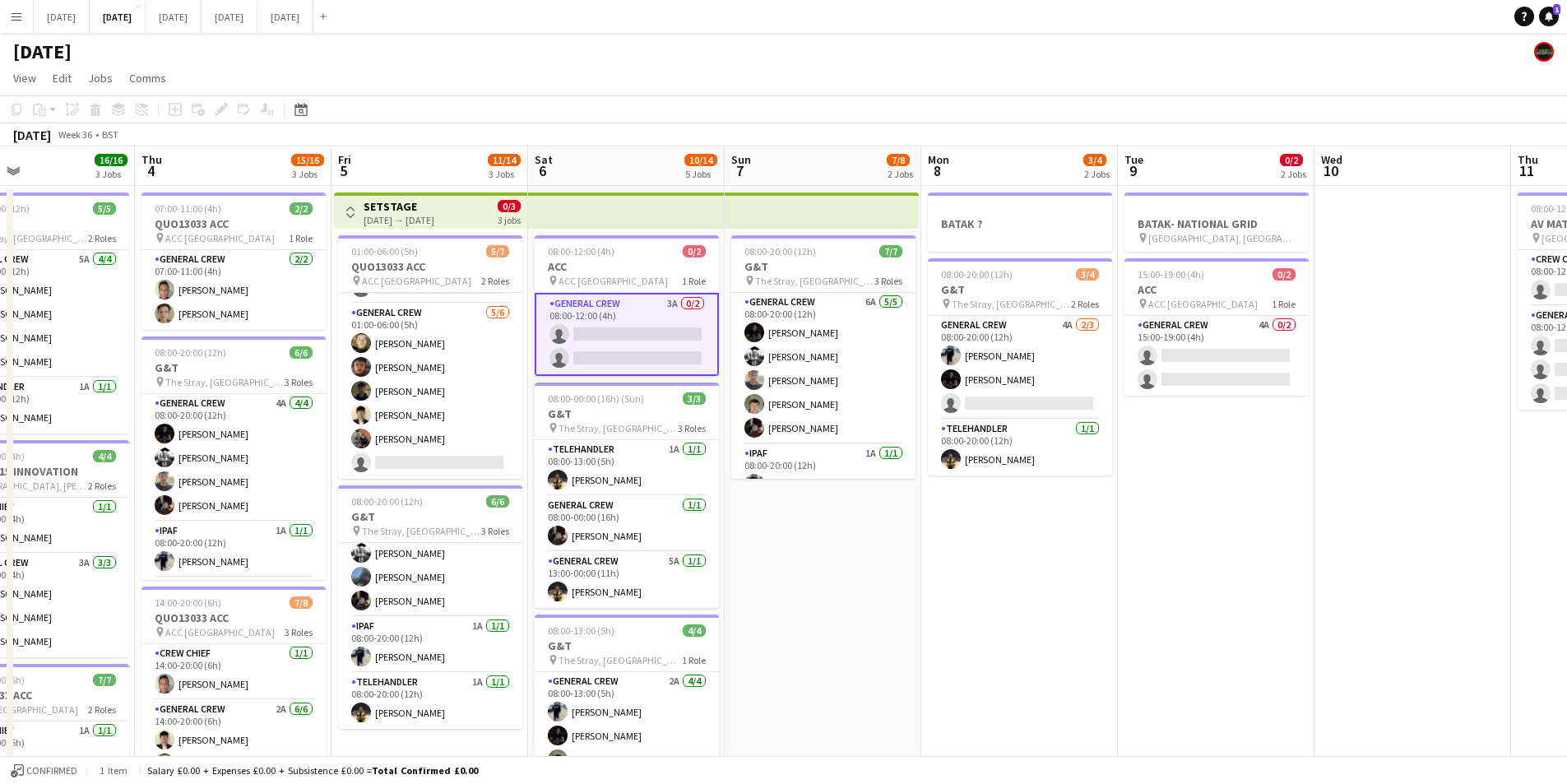
drag, startPoint x: 1329, startPoint y: 624, endPoint x: 946, endPoint y: 623, distance: 383.0
click at [946, 623] on app-calendar-viewport "Mon 1 10/12 2 Jobs Tue 2 16/19 3 Jobs Wed 3 16/16 3 Jobs Thu 4 15/16 3 Jobs Fri…" at bounding box center [784, 586] width 1567 height 879
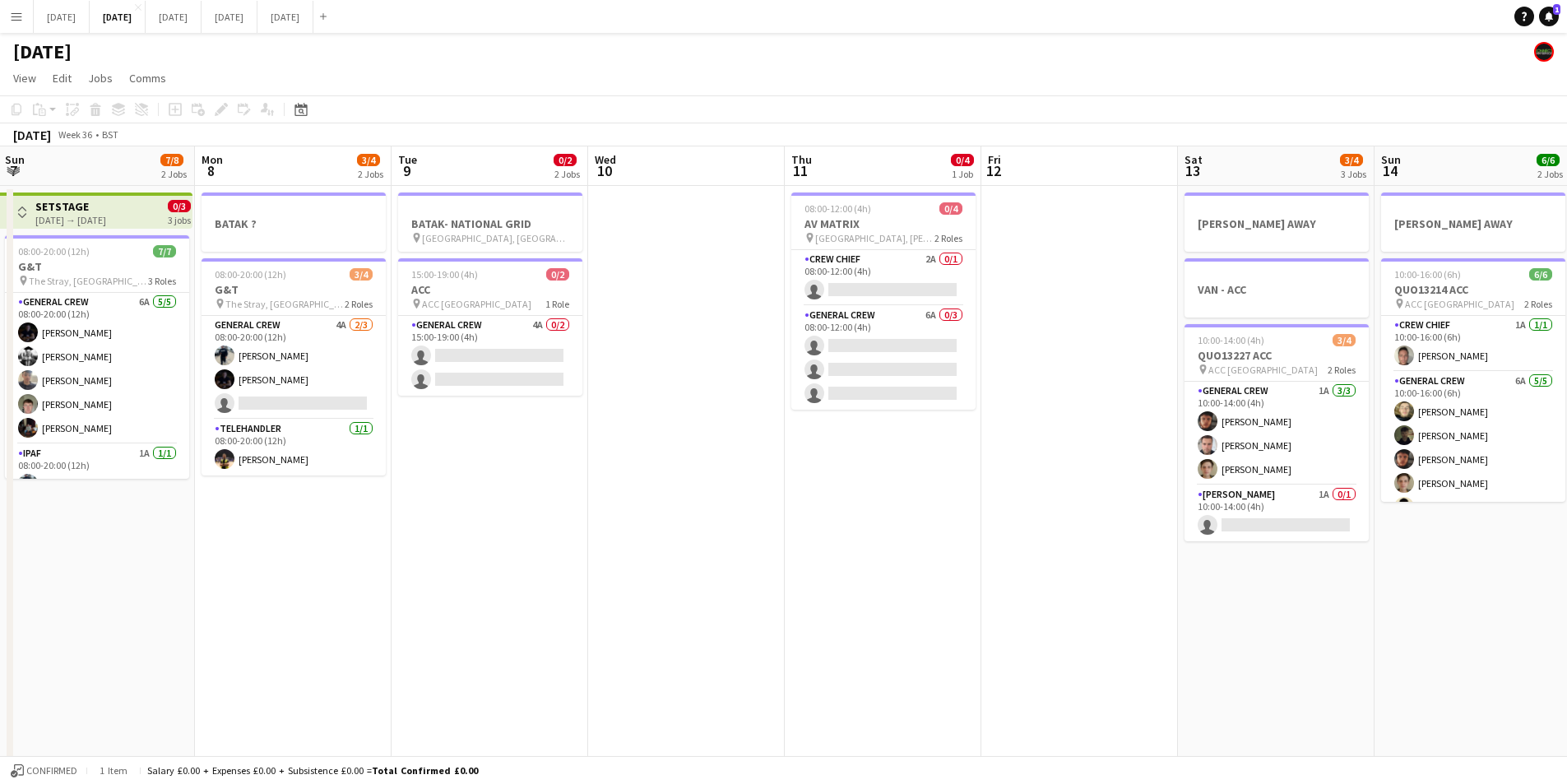
scroll to position [0, 525]
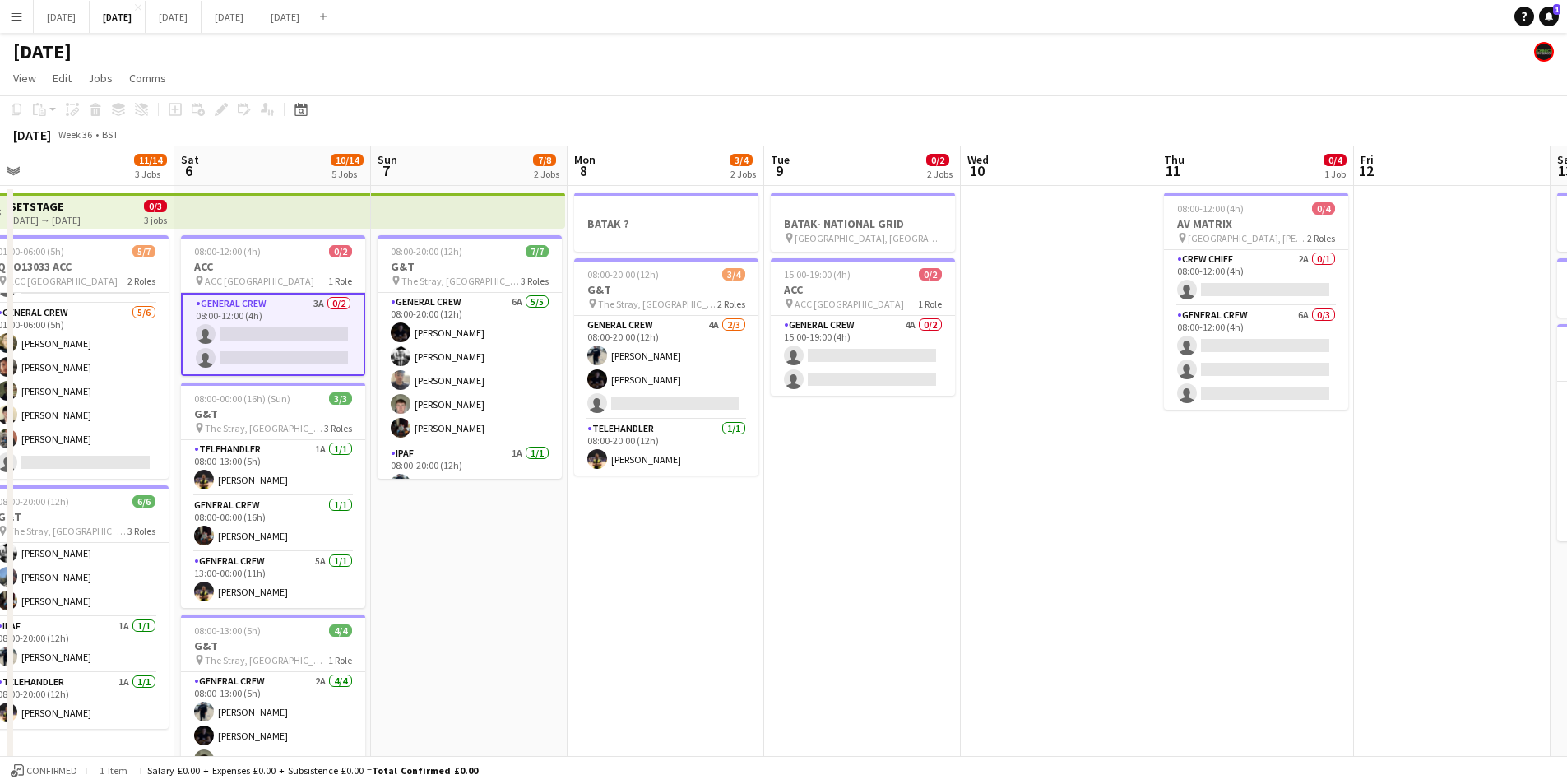
drag, startPoint x: 853, startPoint y: 619, endPoint x: 923, endPoint y: 636, distance: 72.0
click at [923, 636] on app-calendar-viewport "Wed 3 16/16 3 Jobs Thu 4 15/16 3 Jobs Fri 5 11/14 3 Jobs Sat 6 10/14 5 Jobs Sun…" at bounding box center [784, 586] width 1567 height 879
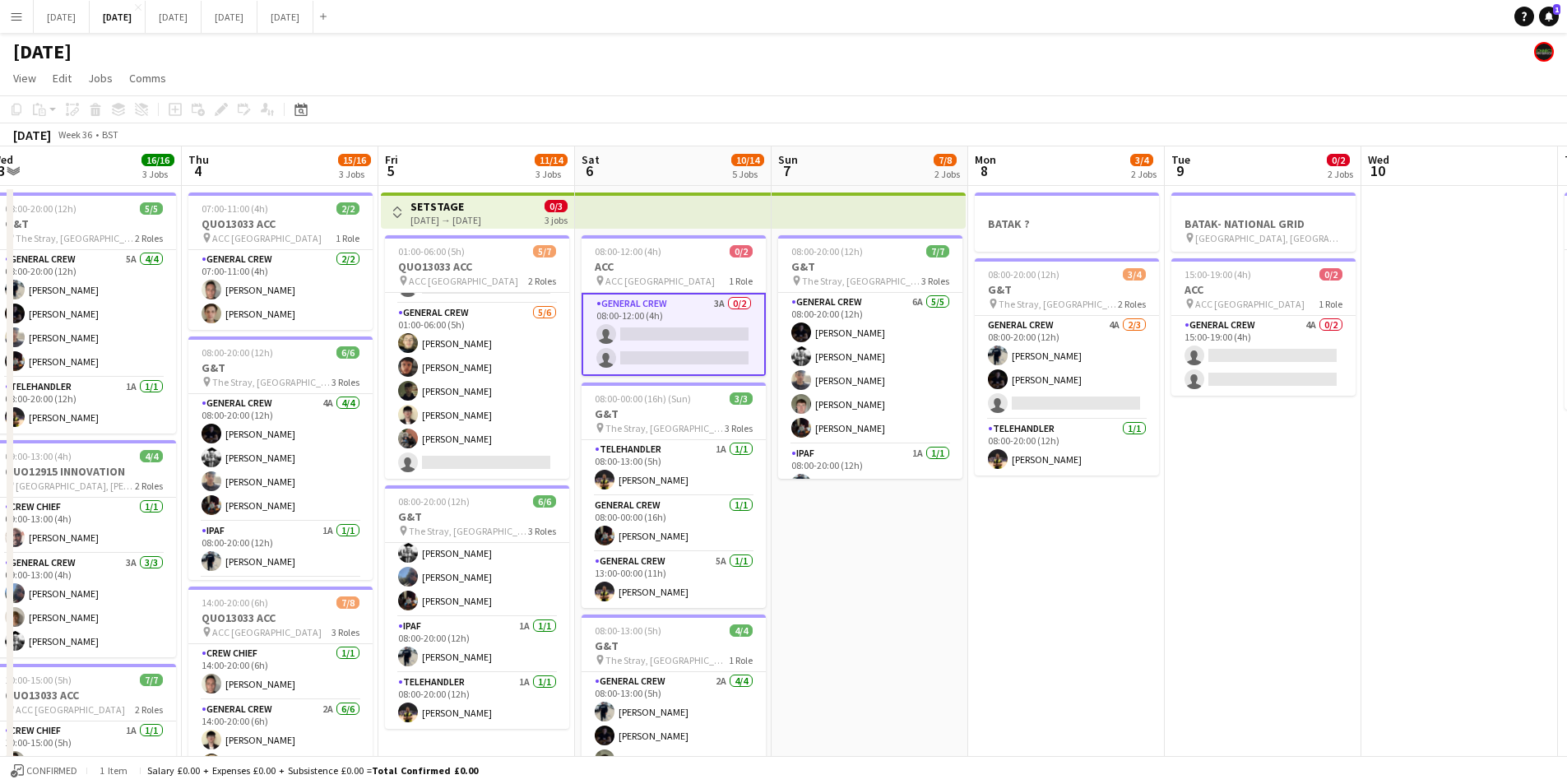
drag, startPoint x: 843, startPoint y: 639, endPoint x: 1232, endPoint y: 660, distance: 389.6
click at [1197, 663] on app-calendar-viewport "Mon 1 10/12 2 Jobs Tue 2 16/19 3 Jobs Wed 3 16/16 3 Jobs Thu 4 15/16 3 Jobs Fri…" at bounding box center [784, 586] width 1567 height 879
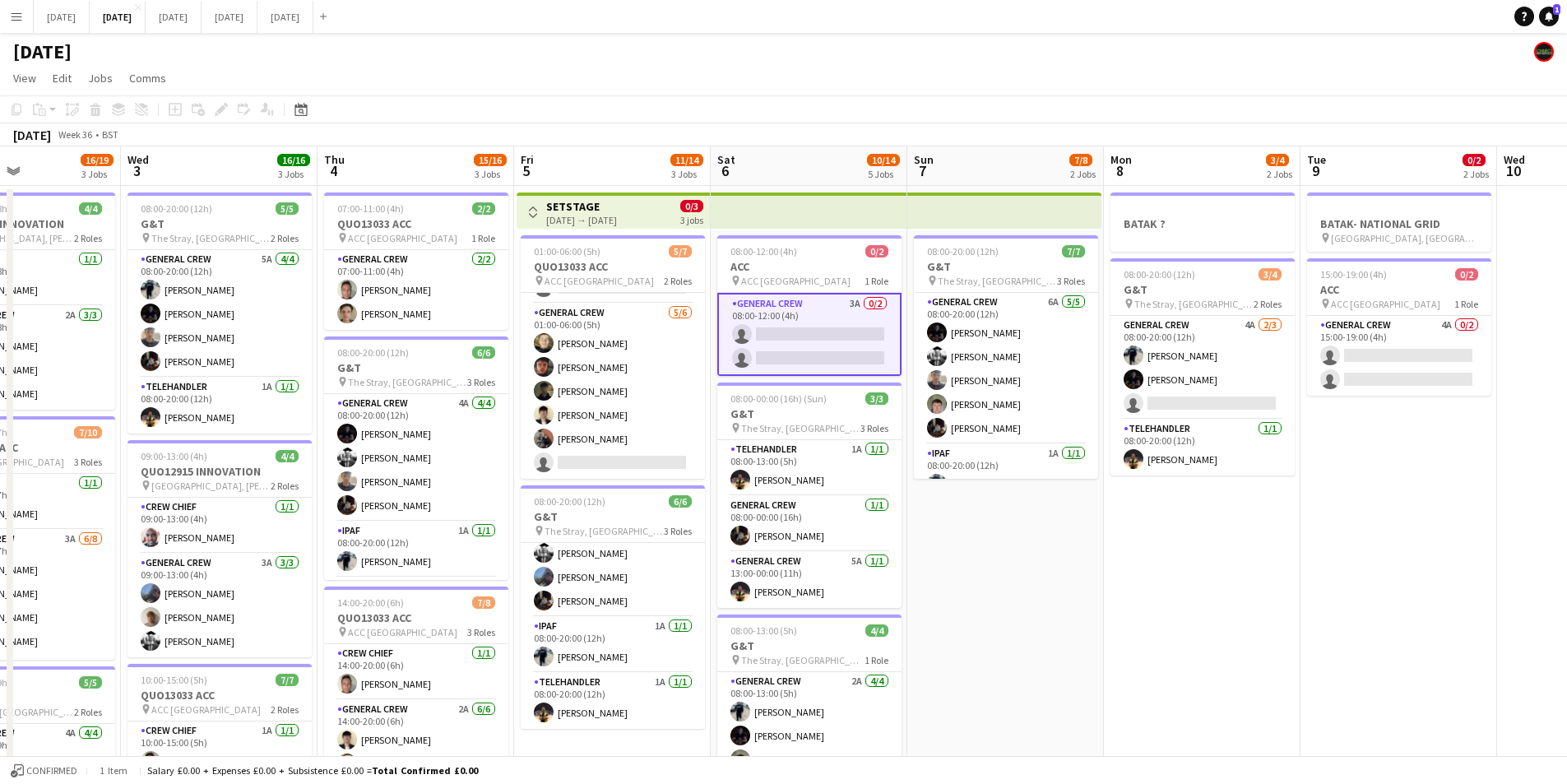
scroll to position [0, 468]
drag, startPoint x: 1126, startPoint y: 589, endPoint x: 1262, endPoint y: 608, distance: 137.3
click at [1262, 608] on app-calendar-viewport "Sun 31 Mon 1 10/12 2 Jobs Tue 2 16/19 3 Jobs Wed 3 16/16 3 Jobs Thu 4 15/16 3 J…" at bounding box center [784, 586] width 1567 height 879
drag, startPoint x: 1121, startPoint y: 559, endPoint x: 1217, endPoint y: 539, distance: 98.1
click at [1212, 545] on app-calendar-viewport "Sun 31 Mon 1 10/12 2 Jobs Tue 2 16/19 3 Jobs Wed 3 16/16 3 Jobs Thu 4 15/16 3 J…" at bounding box center [784, 586] width 1567 height 879
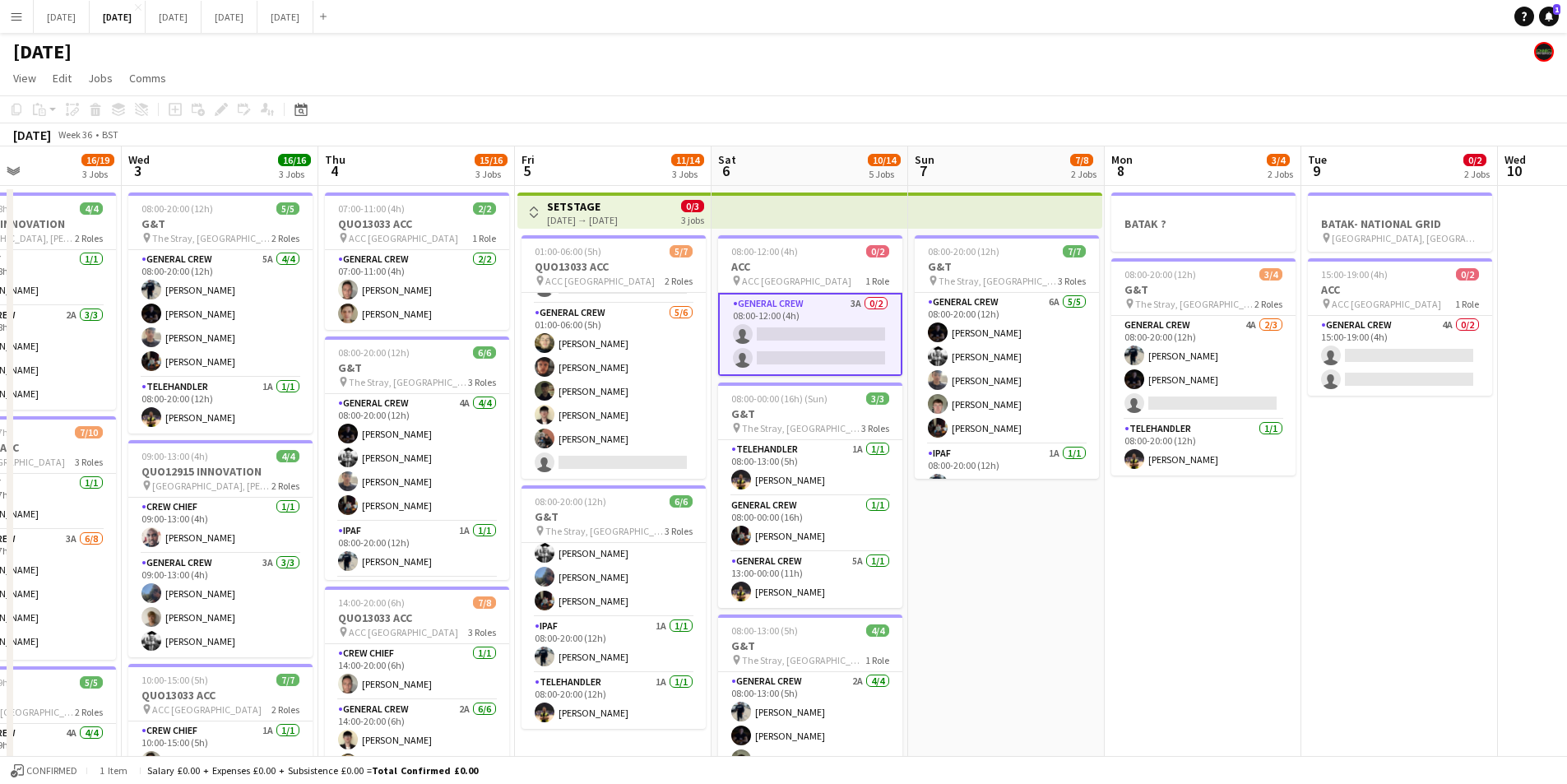
scroll to position [0, 492]
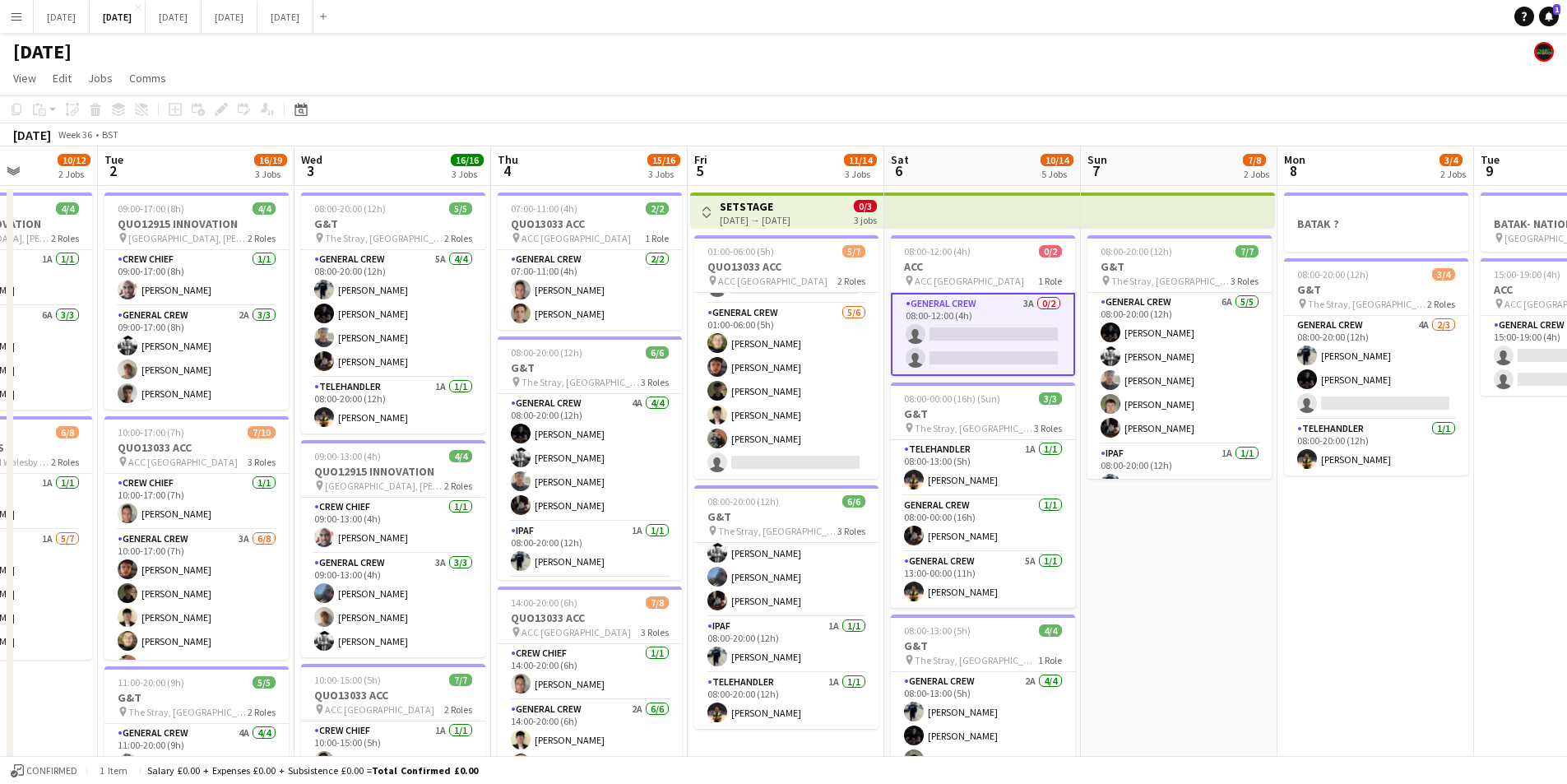
click at [711, 214] on app-icon "Toggle View" at bounding box center [706, 212] width 12 height 12
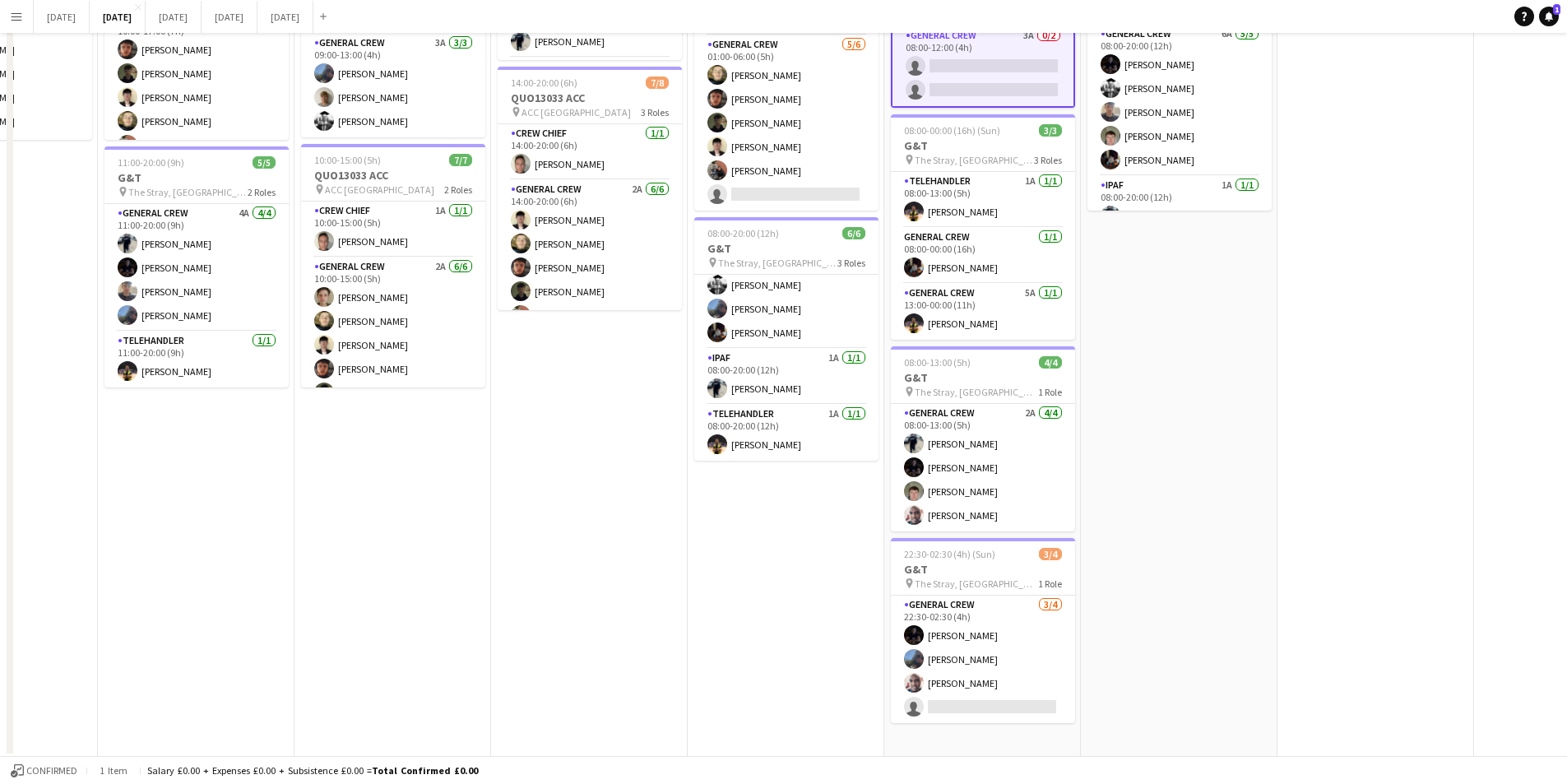
scroll to position [0, 0]
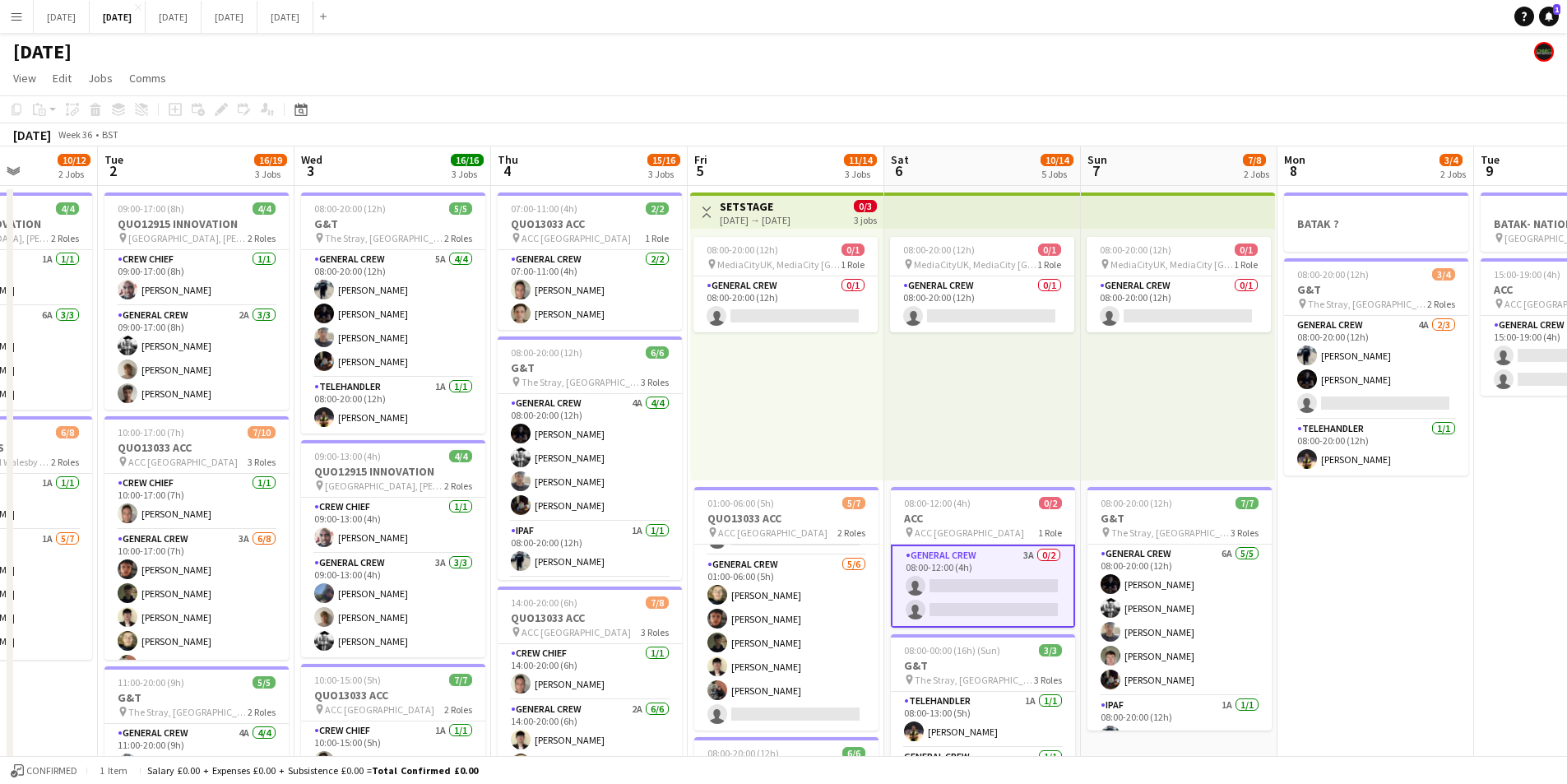
click at [706, 211] on app-icon "Toggle View" at bounding box center [706, 212] width 12 height 12
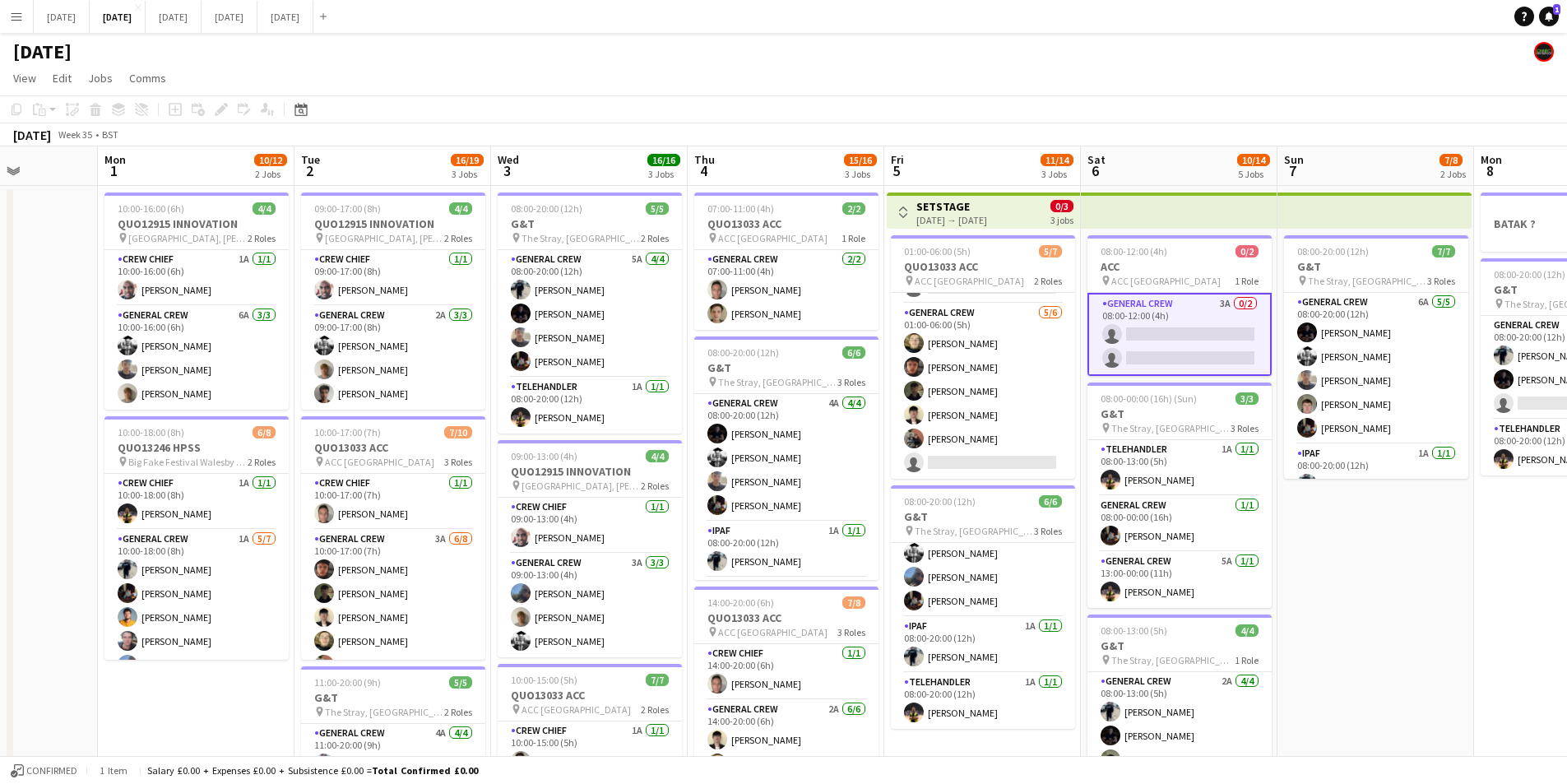
drag, startPoint x: 1205, startPoint y: 542, endPoint x: 1459, endPoint y: 517, distance: 255.2
click at [1459, 517] on app-calendar-viewport "Fri 29 Sat 30 Sun 31 Mon 1 10/12 2 Jobs Tue 2 16/19 3 Jobs Wed 3 16/16 3 Jobs T…" at bounding box center [784, 586] width 1567 height 879
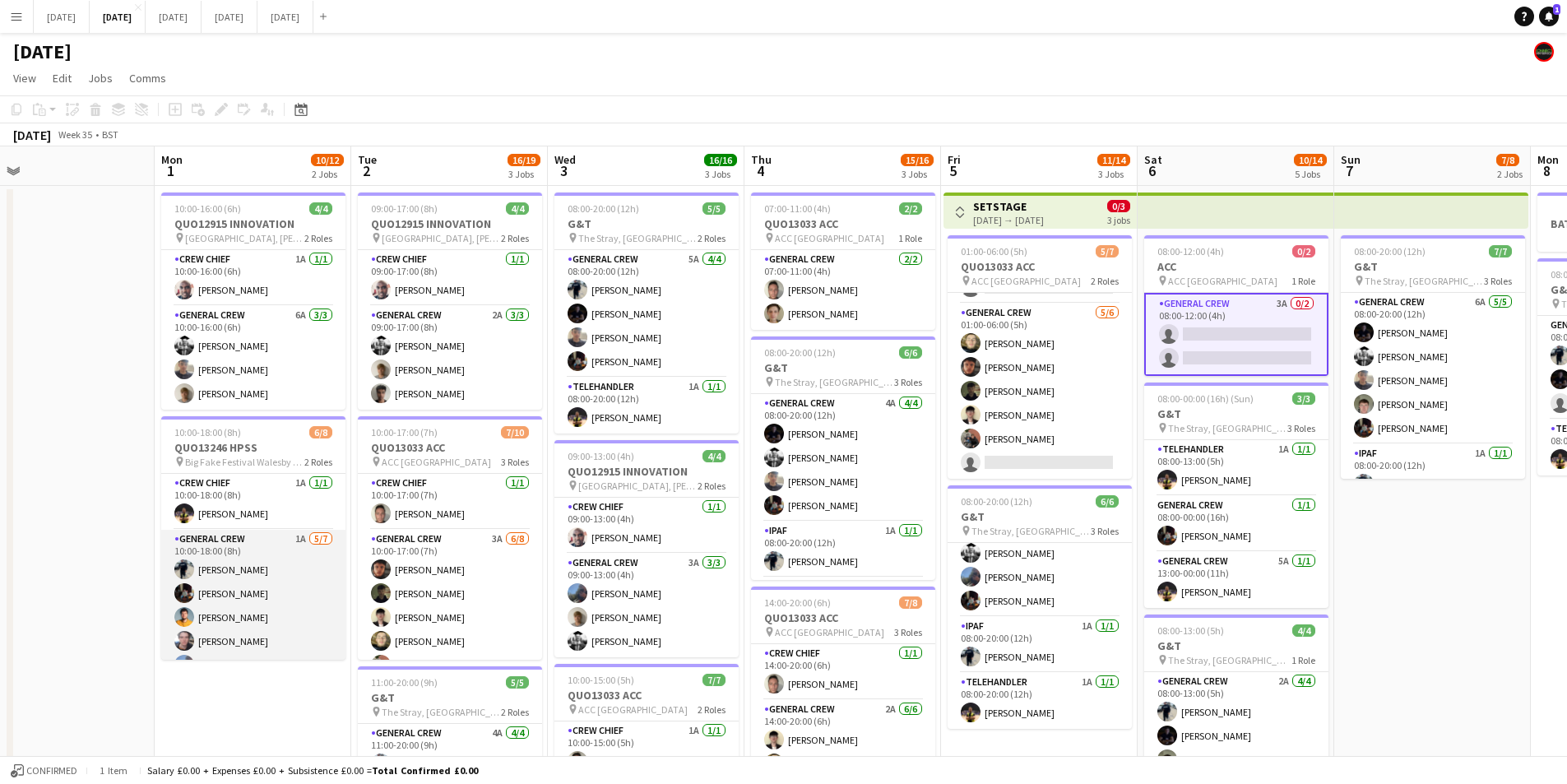
scroll to position [69, 0]
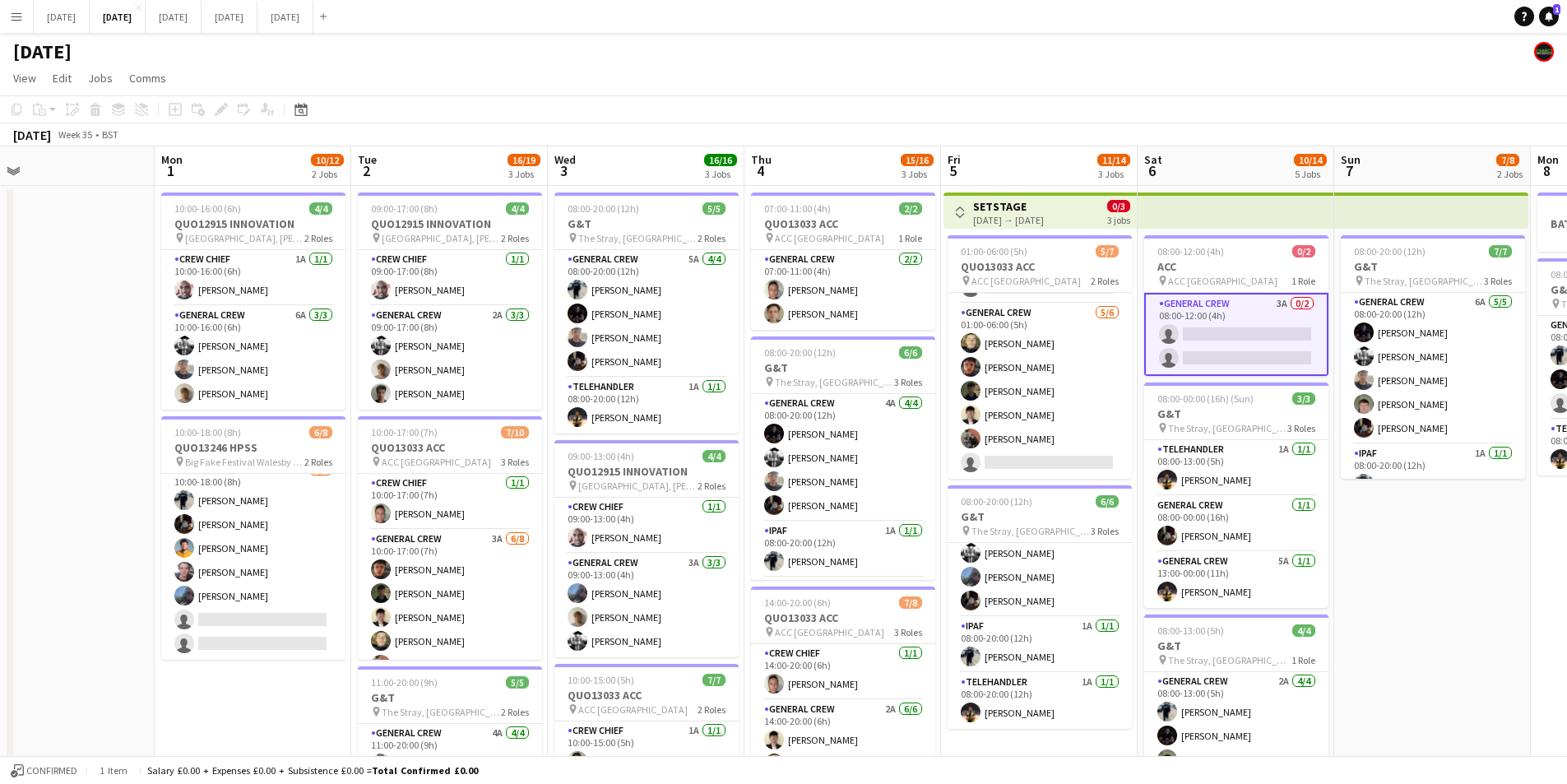
drag, startPoint x: 1435, startPoint y: 541, endPoint x: 1405, endPoint y: 541, distance: 30.0
click at [1405, 541] on app-calendar-viewport "Fri 29 Sat 30 Sun 31 Mon 1 10/12 2 Jobs Tue 2 16/19 3 Jobs Wed 3 16/16 3 Jobs T…" at bounding box center [784, 586] width 1567 height 879
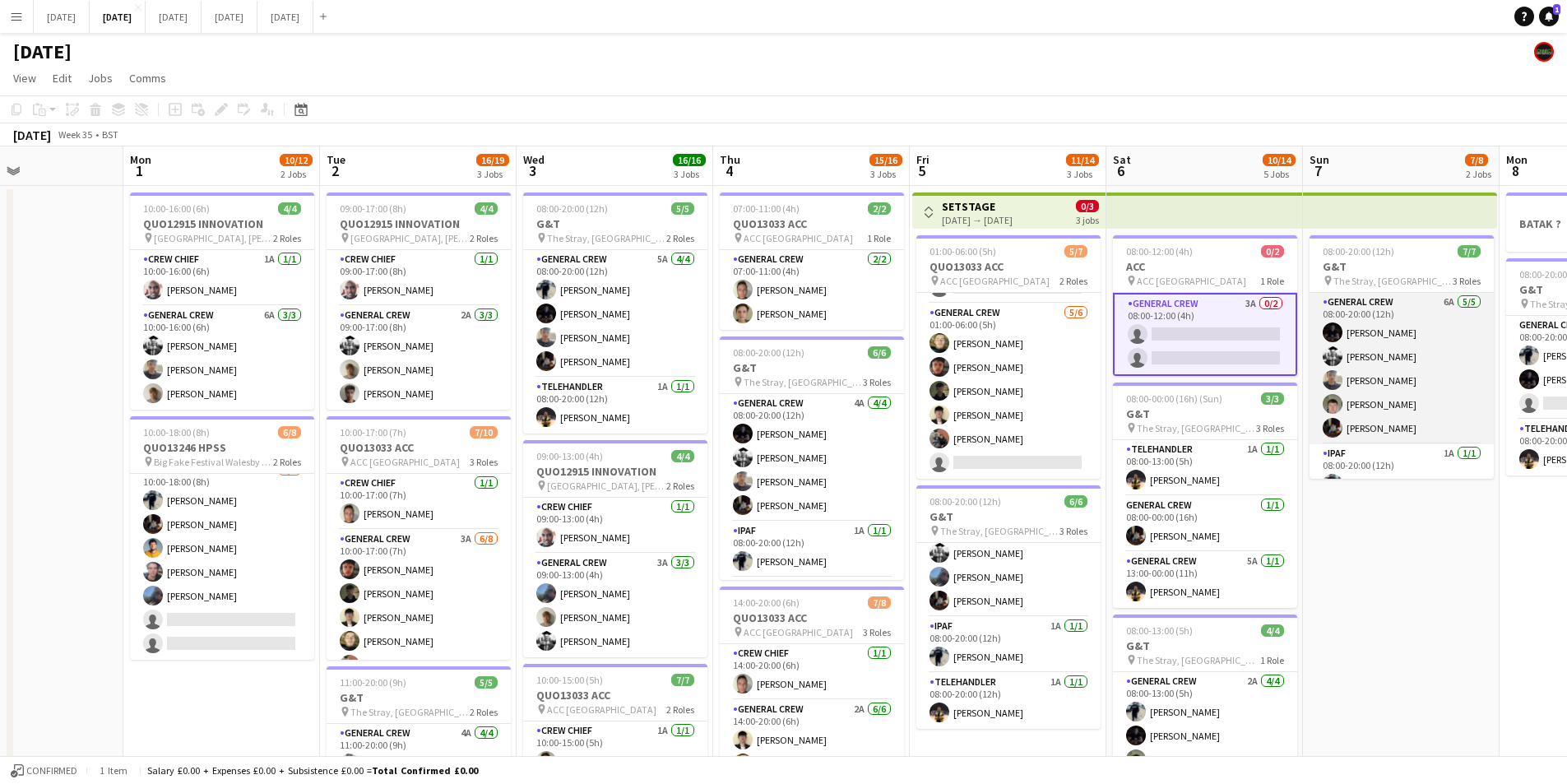
scroll to position [77, 0]
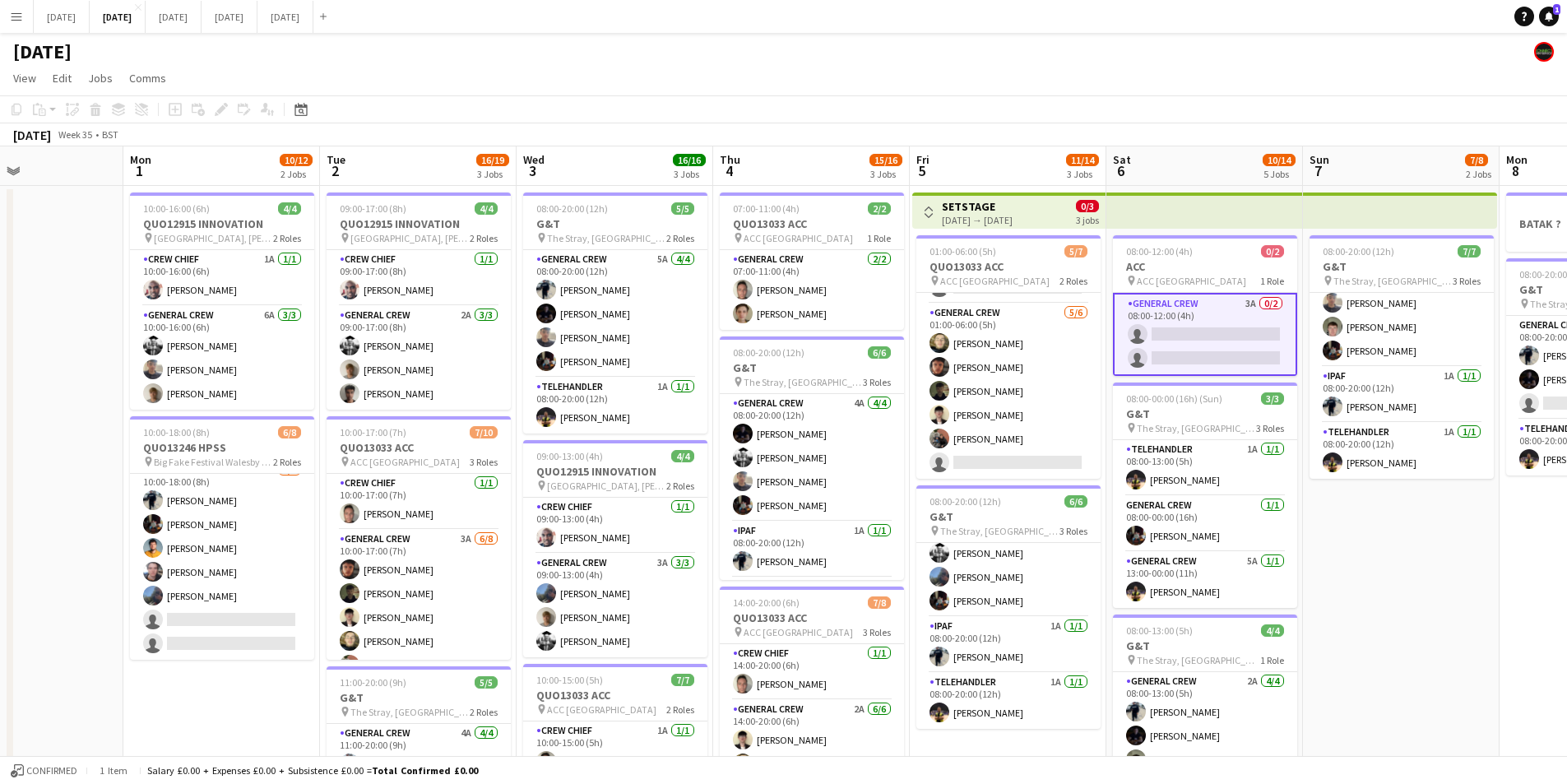
drag, startPoint x: 1454, startPoint y: 589, endPoint x: 1403, endPoint y: 585, distance: 51.2
click at [1403, 585] on app-calendar-viewport "Fri 29 Sat 30 Sun 31 Mon 1 10/12 2 Jobs Tue 2 16/19 3 Jobs Wed 3 16/16 3 Jobs T…" at bounding box center [784, 586] width 1567 height 879
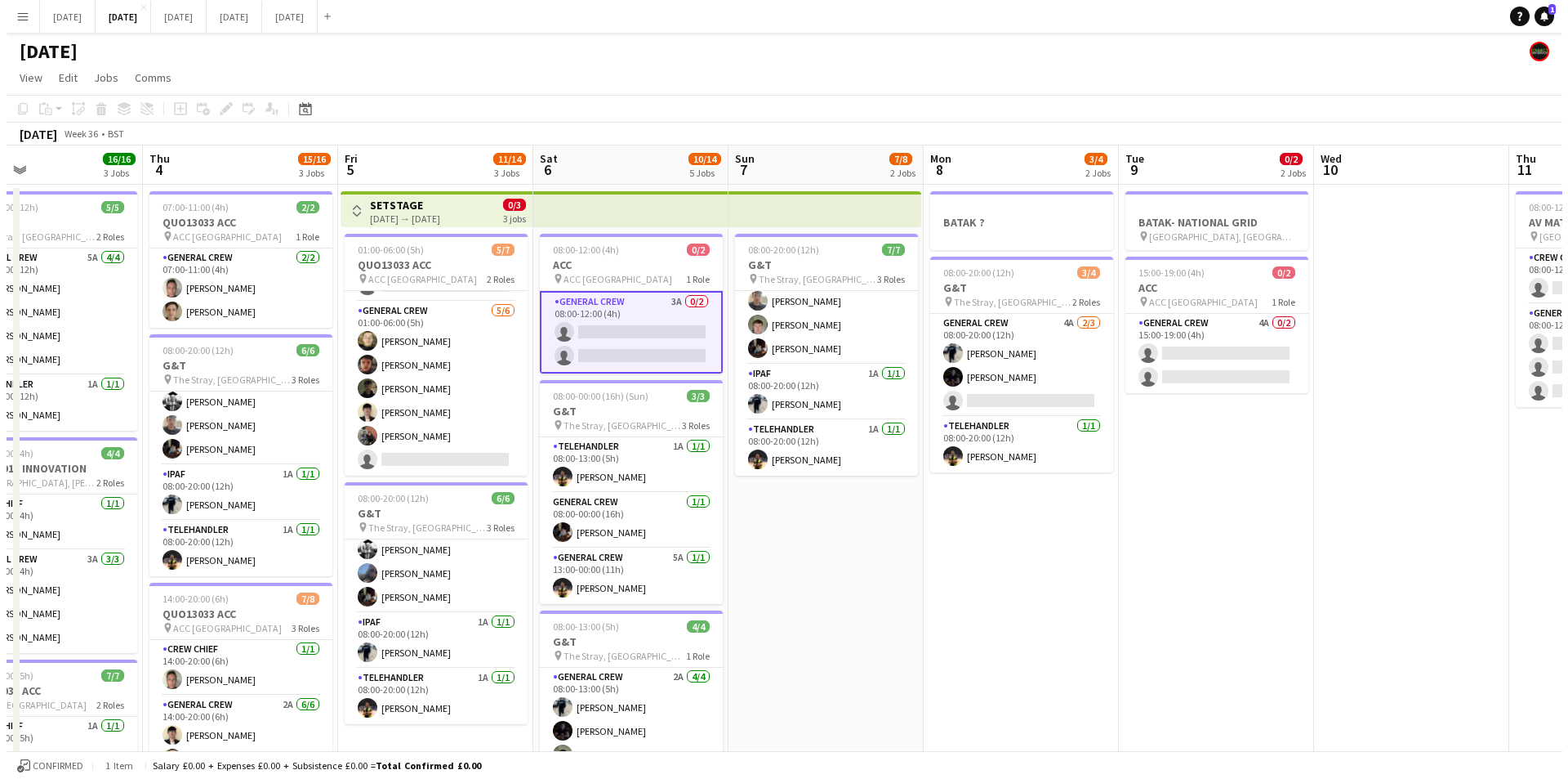
scroll to position [0, 388]
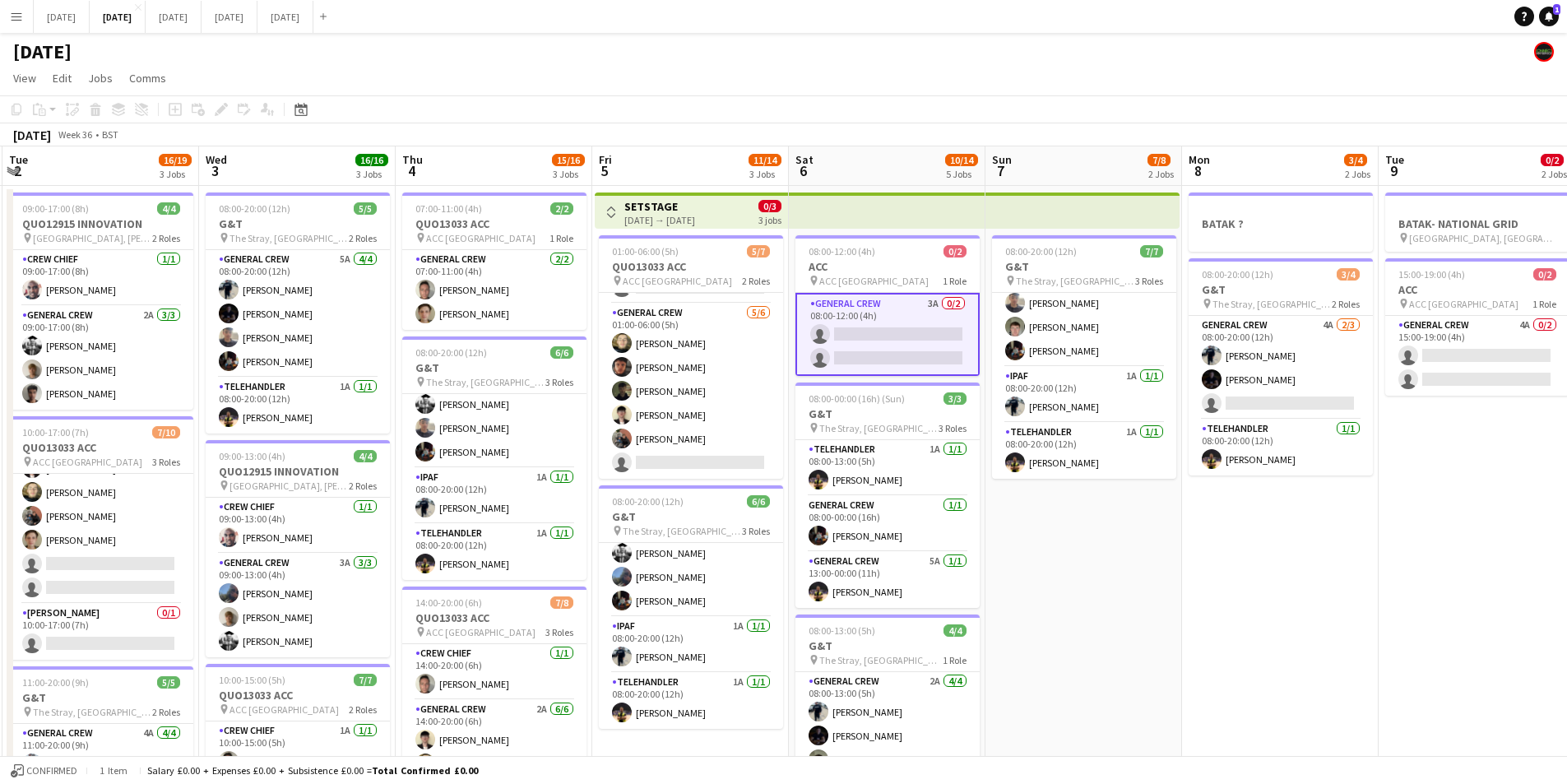
drag, startPoint x: 1086, startPoint y: 515, endPoint x: 392, endPoint y: 131, distance: 793.2
click at [1252, 525] on app-calendar-viewport "Sun 31 Mon 1 10/12 2 Jobs Tue 2 16/19 3 Jobs Wed 3 16/16 3 Jobs Thu 4 15/16 3 J…" at bounding box center [784, 586] width 1567 height 879
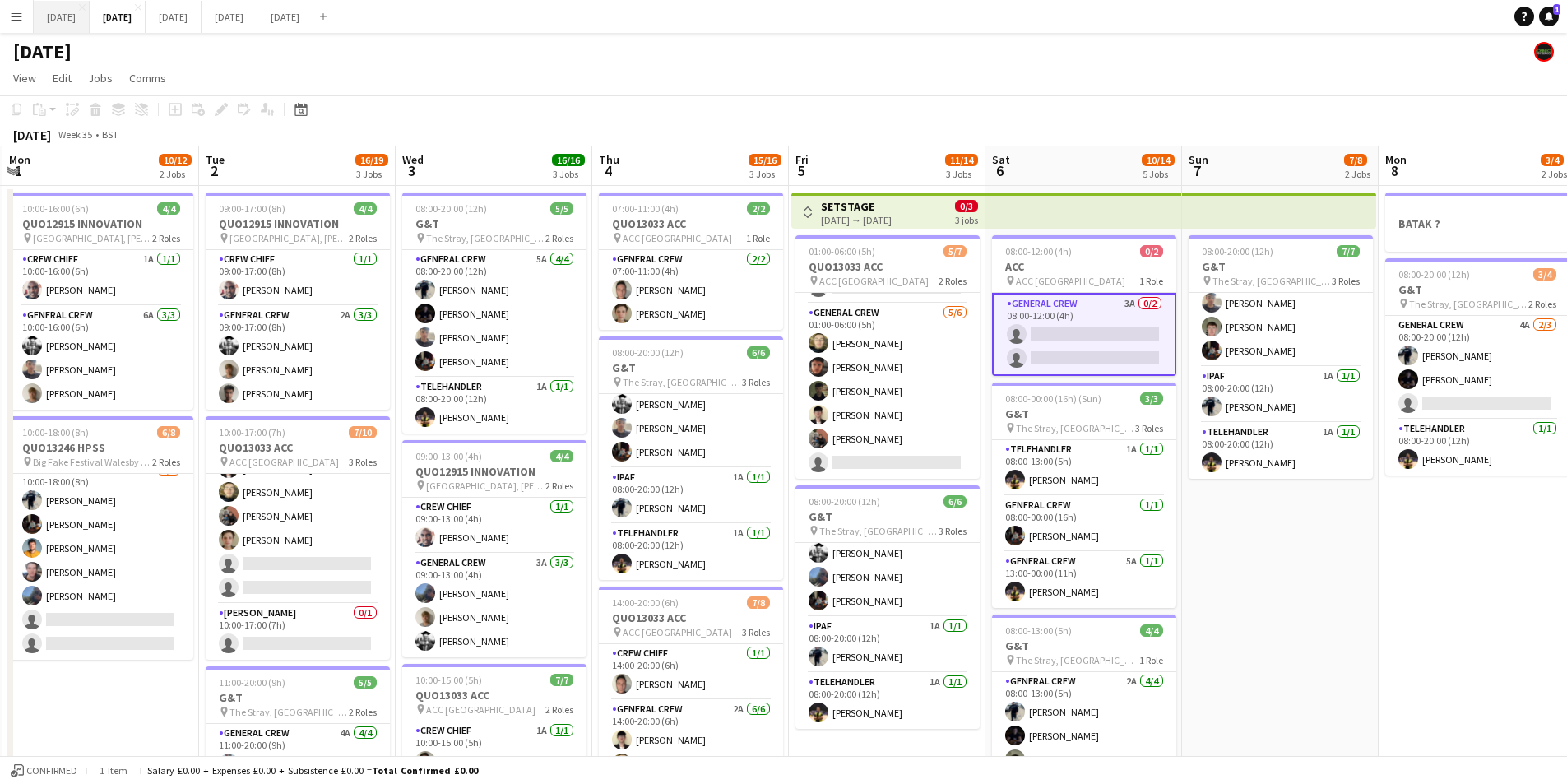
click at [89, 26] on button "[DATE] Close" at bounding box center [62, 17] width 56 height 32
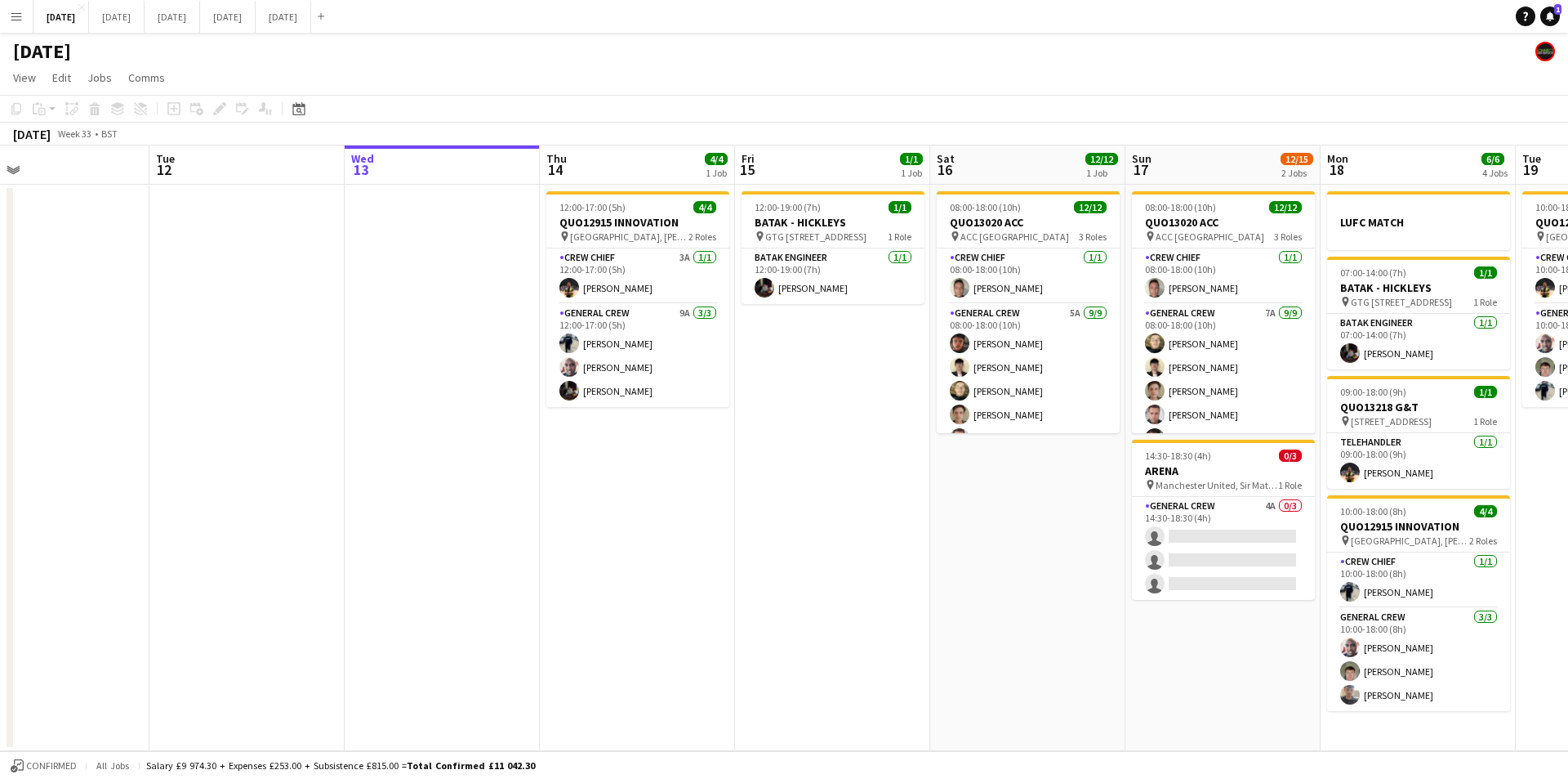
drag, startPoint x: 580, startPoint y: 527, endPoint x: 918, endPoint y: 496, distance: 339.4
click at [922, 509] on app-calendar-viewport "Sat 9 Sun 10 Mon 11 Tue 12 Wed 13 Thu 14 4/4 1 Job Fri 15 1/1 1 Job Sat 16 12/1…" at bounding box center [784, 448] width 1568 height 605
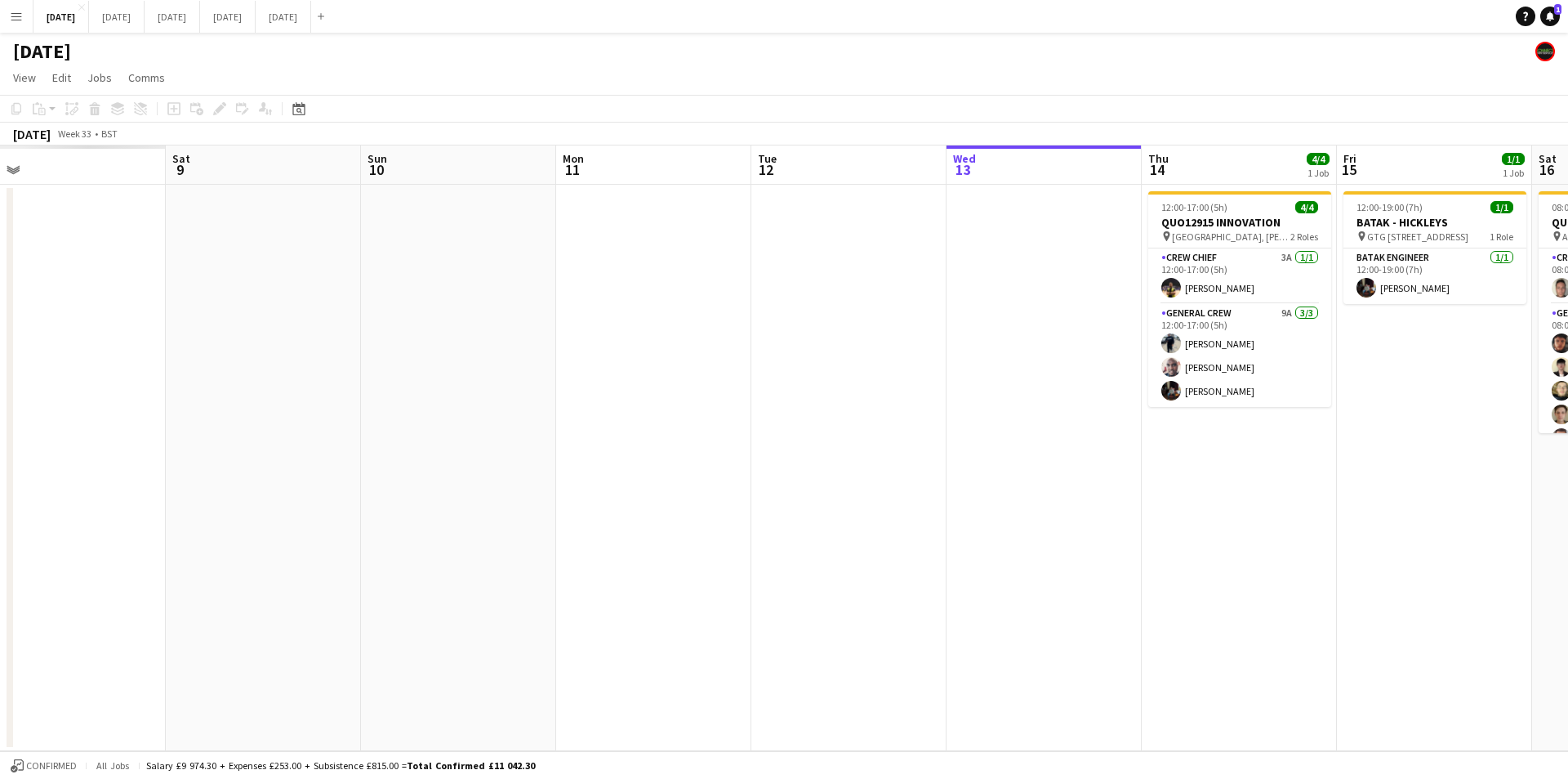
drag, startPoint x: 980, startPoint y: 593, endPoint x: 430, endPoint y: 478, distance: 561.9
click at [430, 478] on app-calendar-viewport "Wed 6 Thu 7 Fri 8 Sat 9 Sun 10 Mon 11 Tue 12 Wed 13 Thu 14 4/4 1 Job Fri 15 1/1…" at bounding box center [784, 448] width 1568 height 605
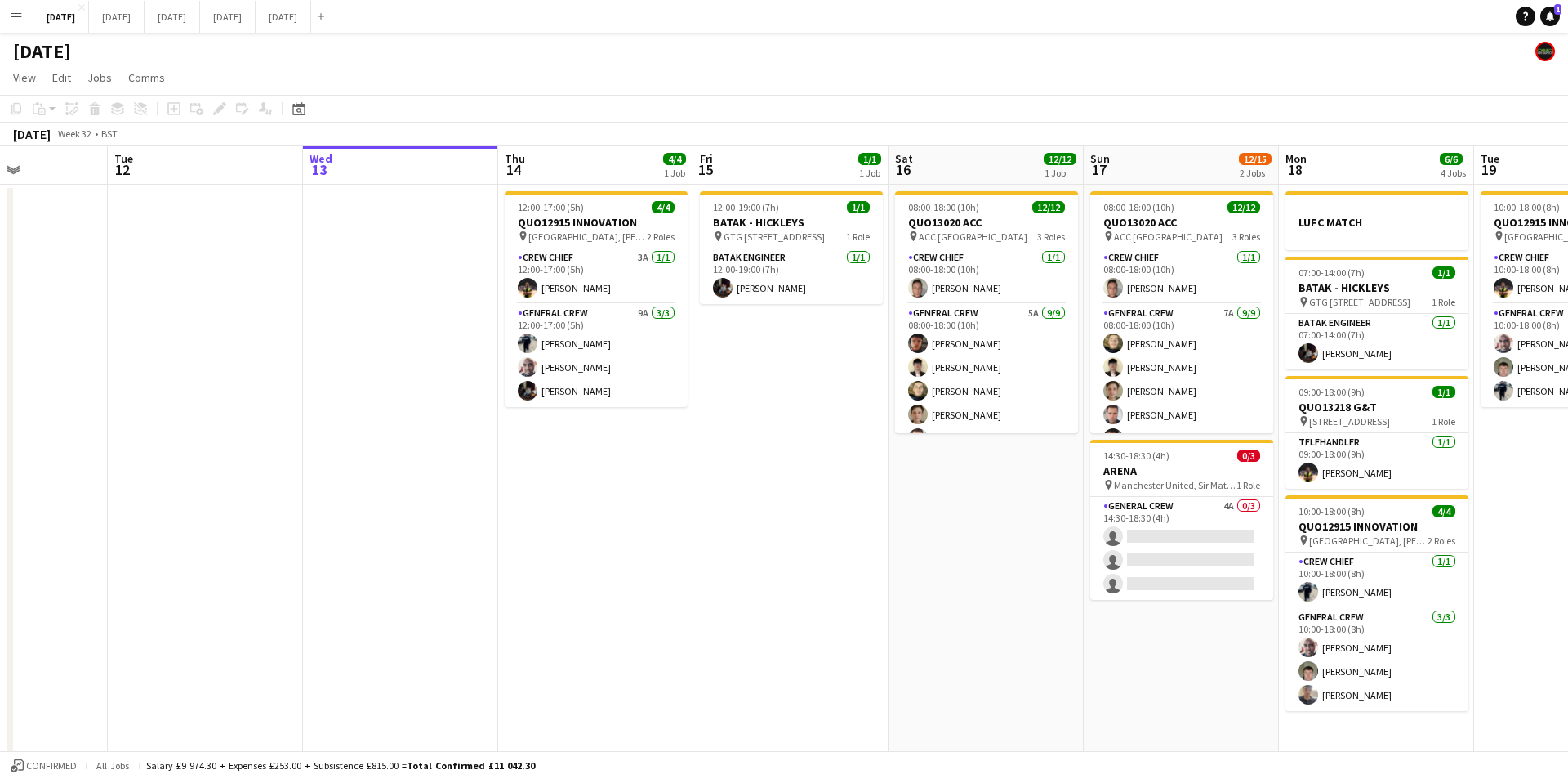
drag, startPoint x: 881, startPoint y: 517, endPoint x: 616, endPoint y: 507, distance: 265.2
click at [548, 507] on app-calendar-viewport "Sat 9 Sun 10 Mon 11 Tue 12 Wed 13 Thu 14 4/4 1 Job Fri 15 1/1 1 Job Sat 16 12/1…" at bounding box center [784, 596] width 1568 height 901
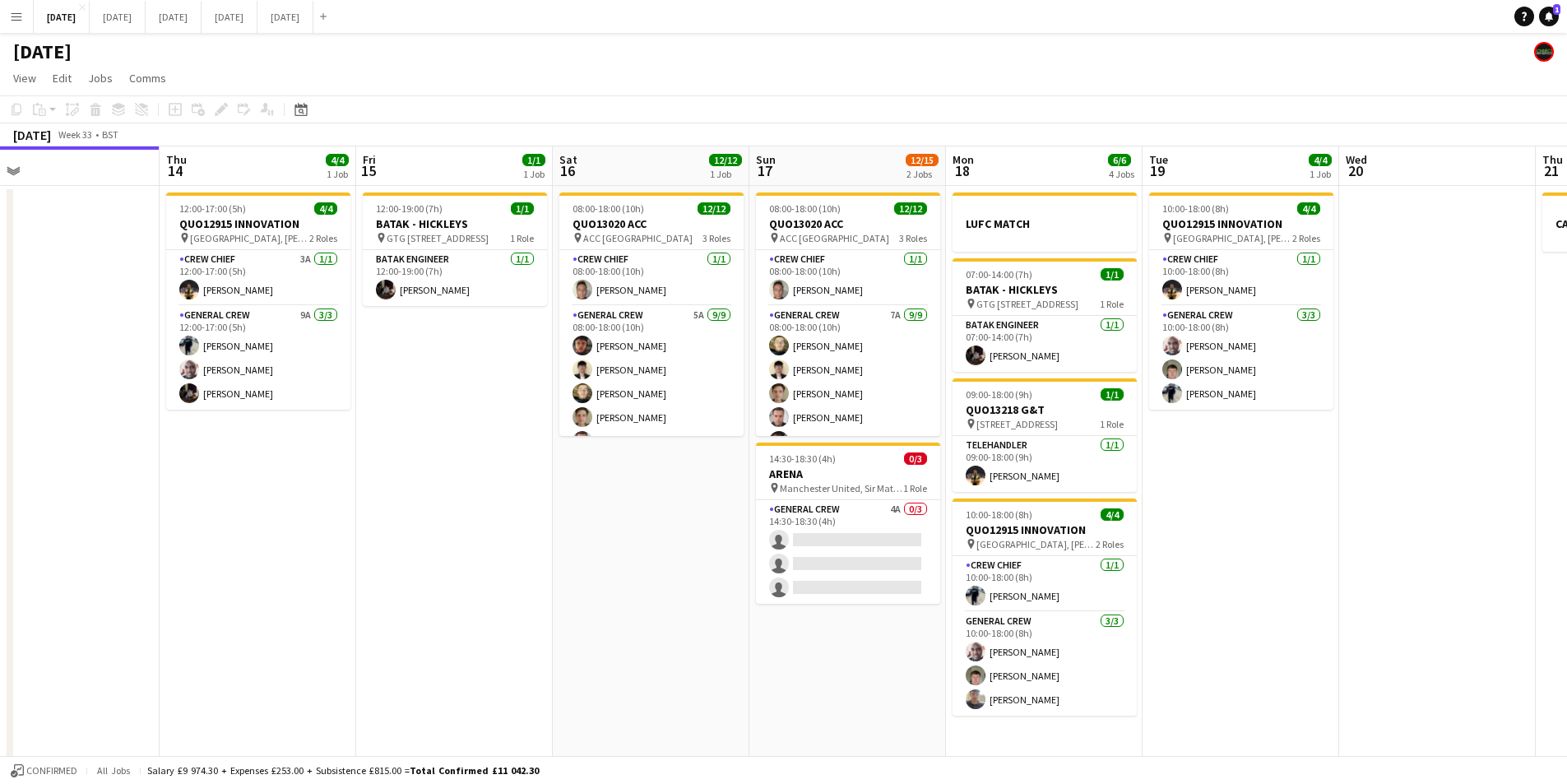
scroll to position [0, 509]
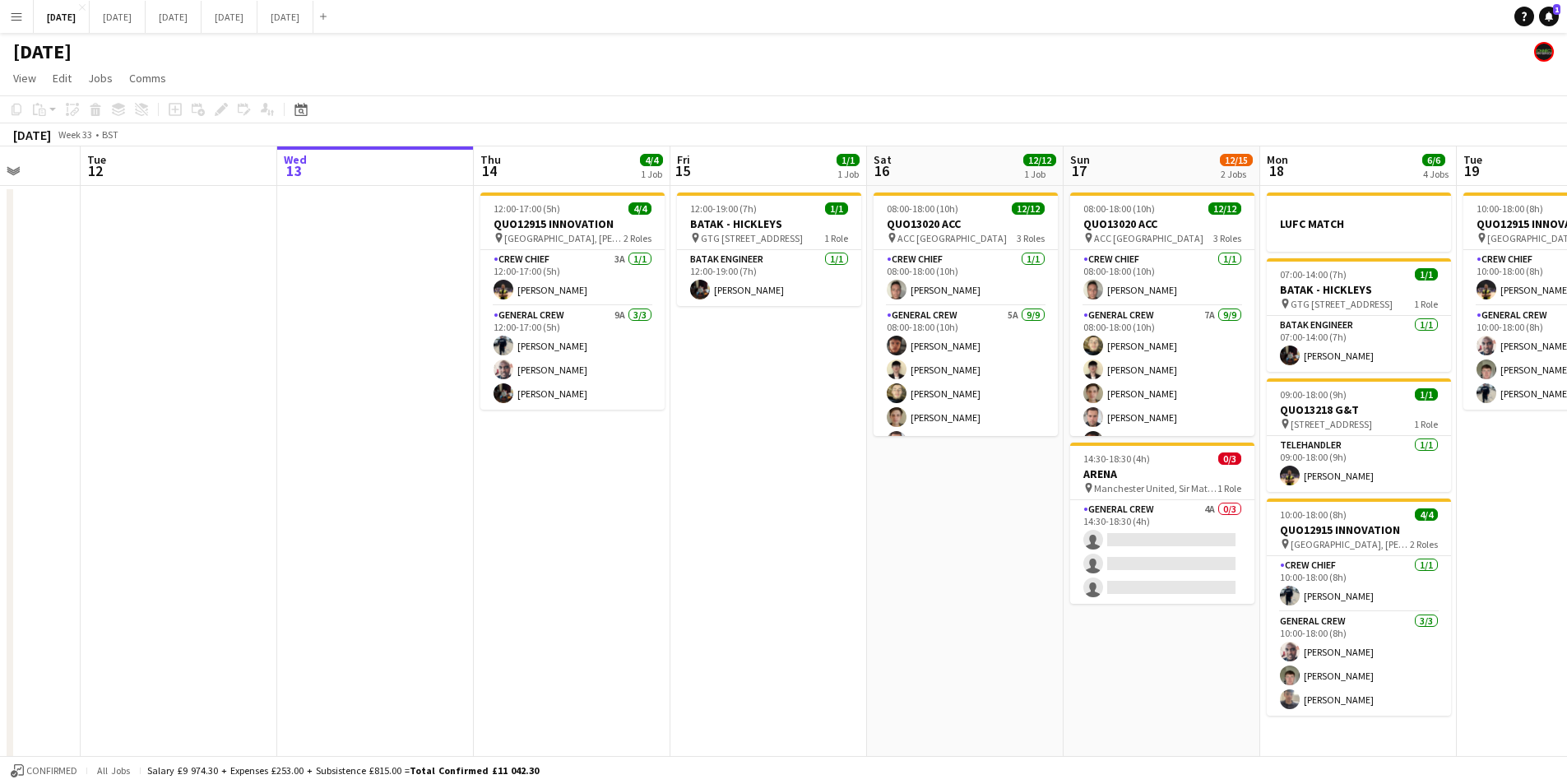
drag, startPoint x: 1314, startPoint y: 522, endPoint x: 1235, endPoint y: 528, distance: 79.2
click at [1235, 528] on app-calendar-viewport "Sat 9 Sun 10 Mon 11 Tue 12 Wed 13 Thu 14 4/4 1 Job Fri 15 1/1 1 Job Sat 16 12/1…" at bounding box center [784, 599] width 1567 height 907
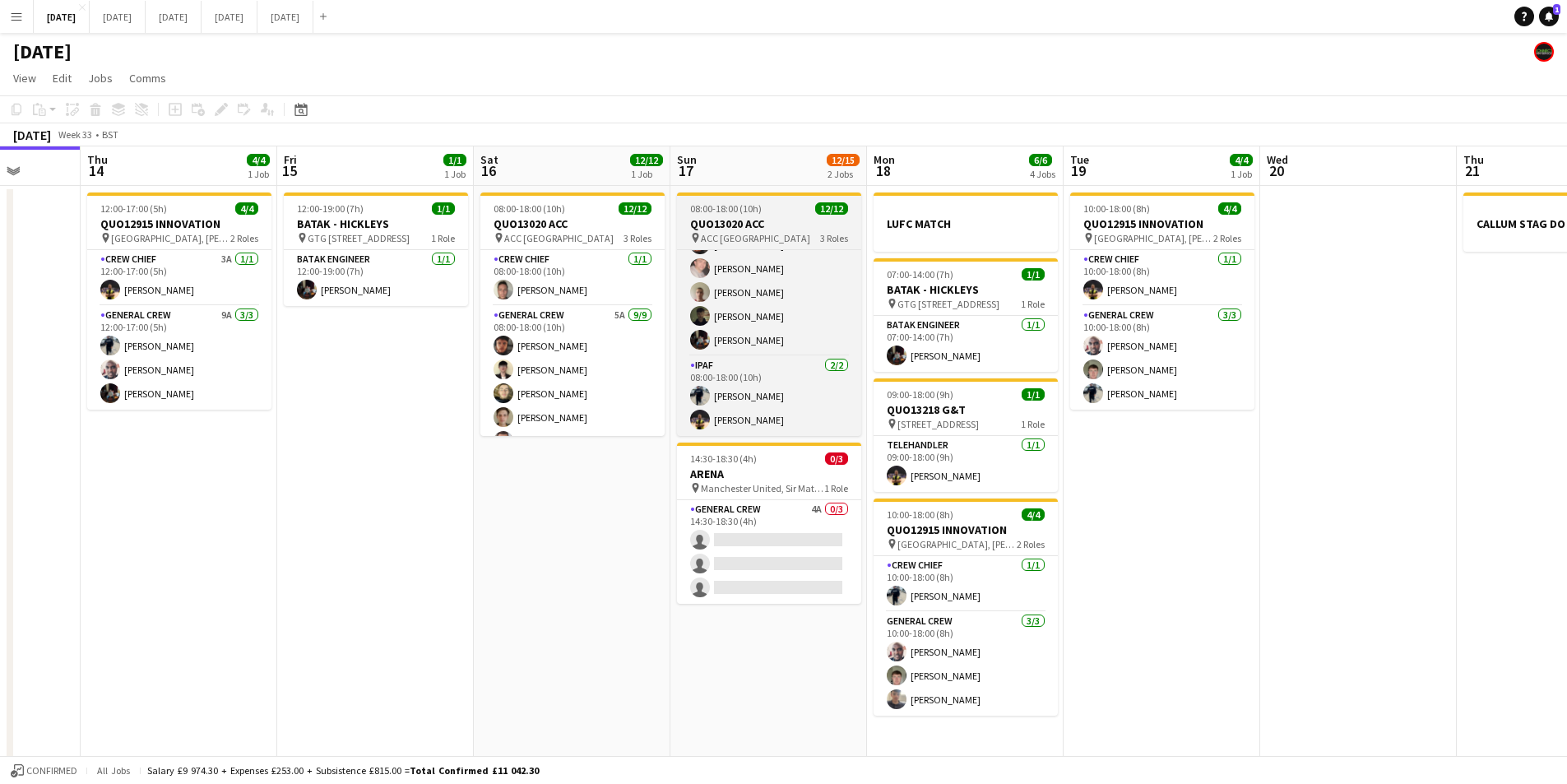
scroll to position [0, 0]
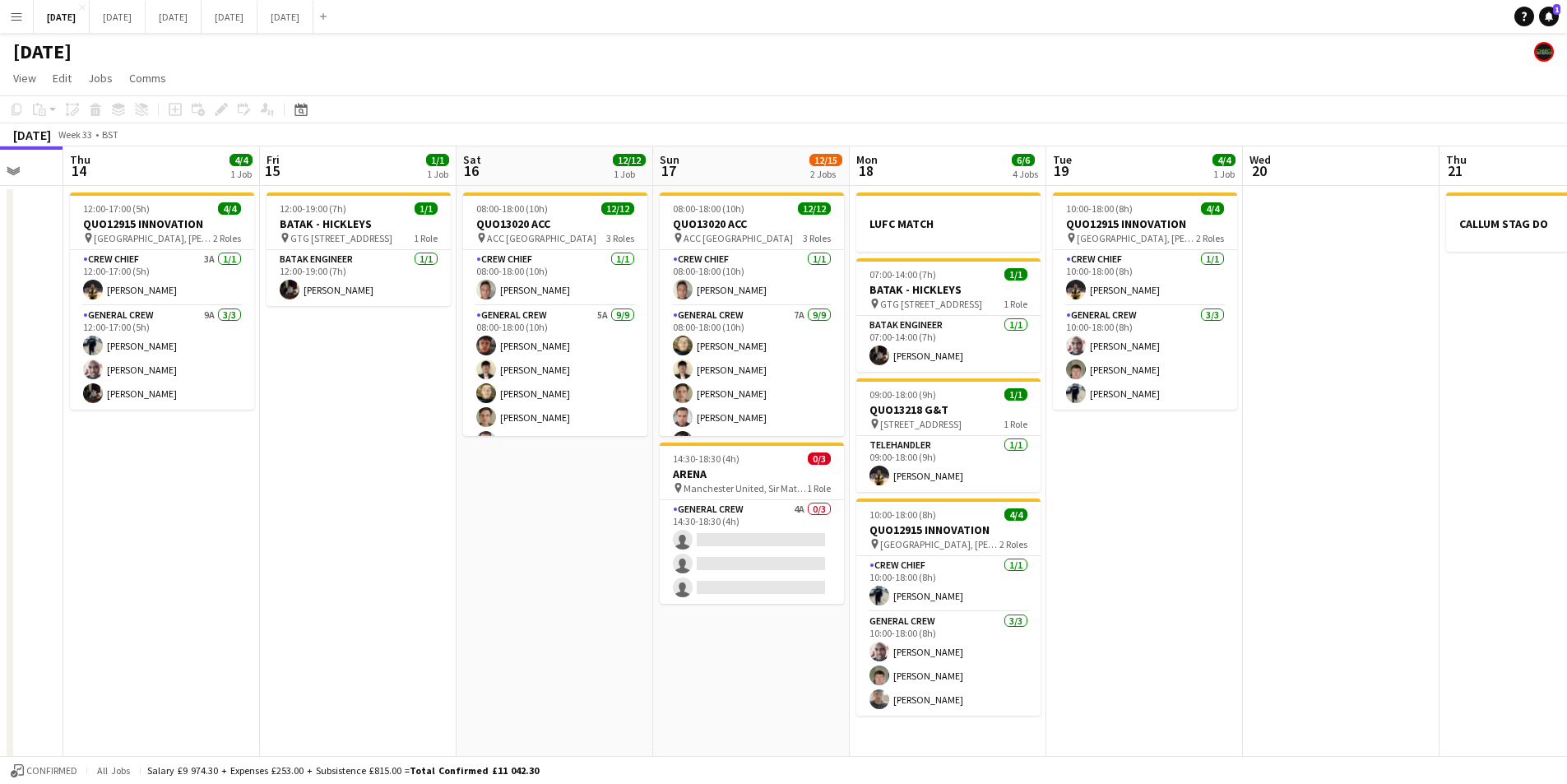
drag, startPoint x: 1292, startPoint y: 491, endPoint x: 1268, endPoint y: 491, distance: 24.0
click at [1268, 491] on app-calendar-viewport "Mon 11 Tue 12 Wed 13 Thu 14 4/4 1 Job Fri 15 1/1 1 Job Sat 16 12/12 1 Job Sun 1…" at bounding box center [784, 599] width 1567 height 907
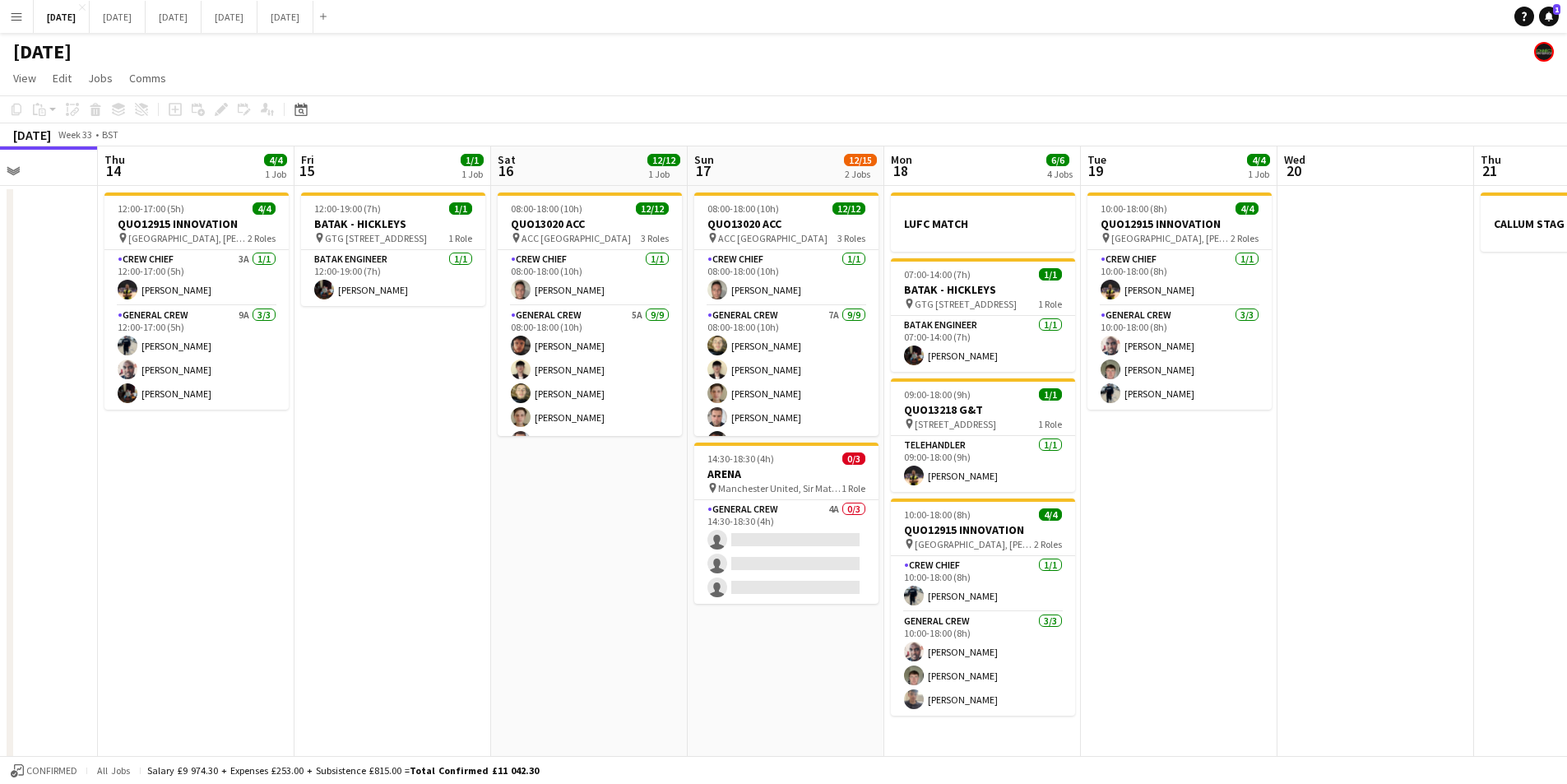
drag, startPoint x: 1286, startPoint y: 521, endPoint x: 1308, endPoint y: 561, distance: 45.7
click at [1308, 564] on app-calendar-viewport "Mon 11 Tue 12 Wed 13 Thu 14 4/4 1 Job Fri 15 1/1 1 Job Sat 16 12/12 1 Job Sun 1…" at bounding box center [784, 599] width 1567 height 907
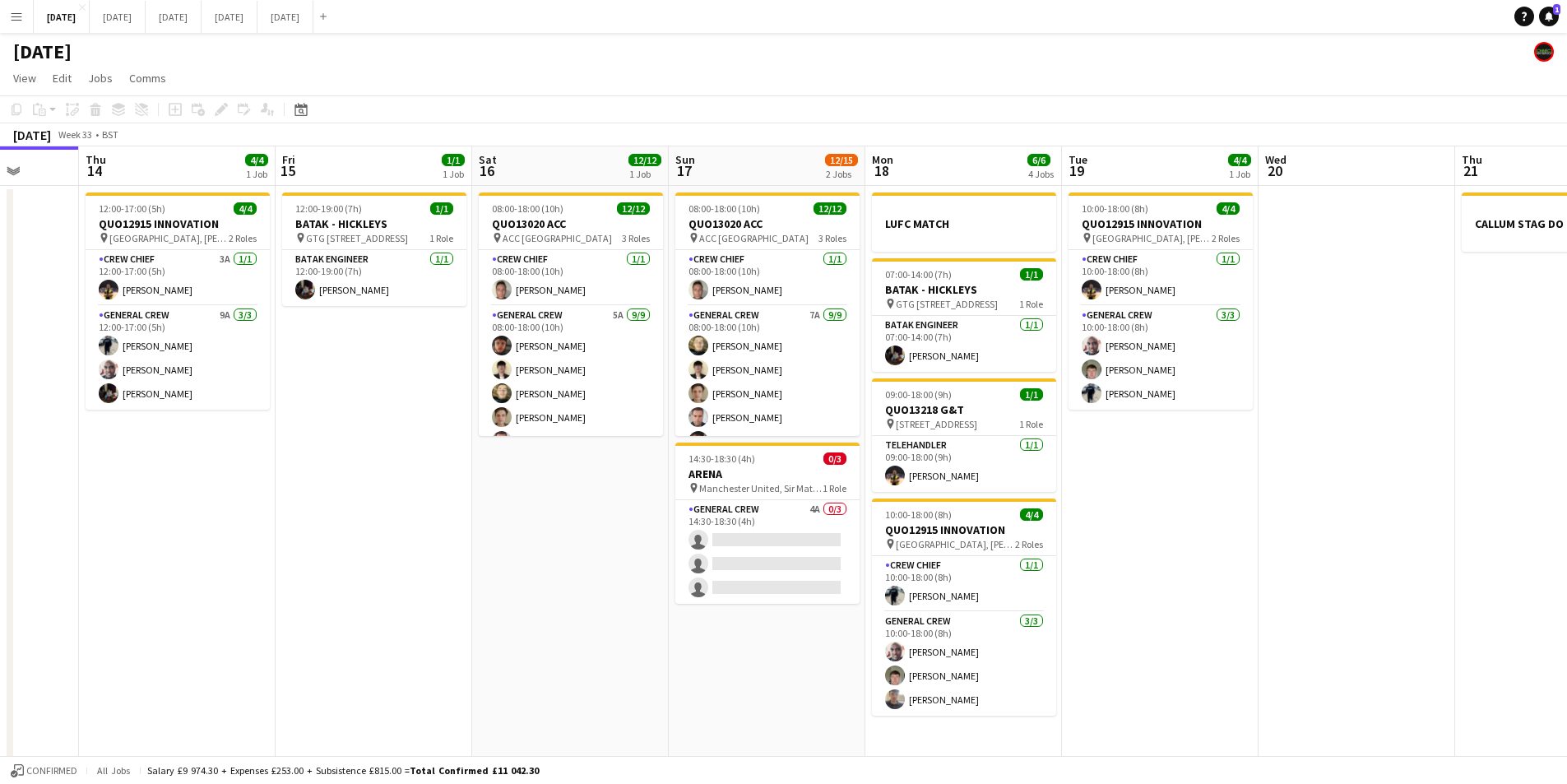
scroll to position [0, 547]
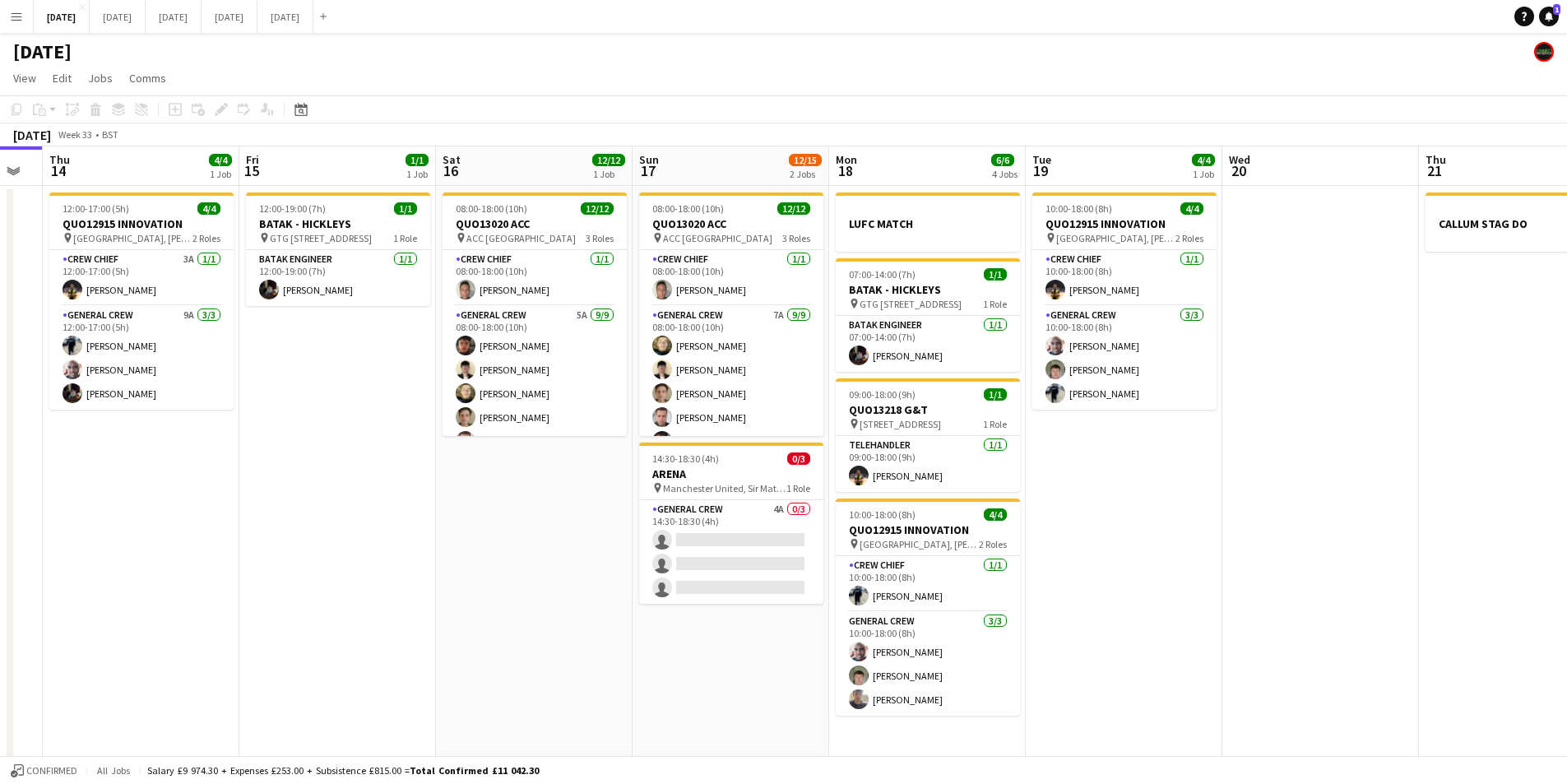
drag, startPoint x: 1308, startPoint y: 510, endPoint x: 1293, endPoint y: 509, distance: 15.0
click at [1293, 509] on app-calendar-viewport "Mon 11 Tue 12 Wed 13 Thu 14 4/4 1 Job Fri 15 1/1 1 Job Sat 16 12/12 1 Job Sun 1…" at bounding box center [784, 599] width 1567 height 907
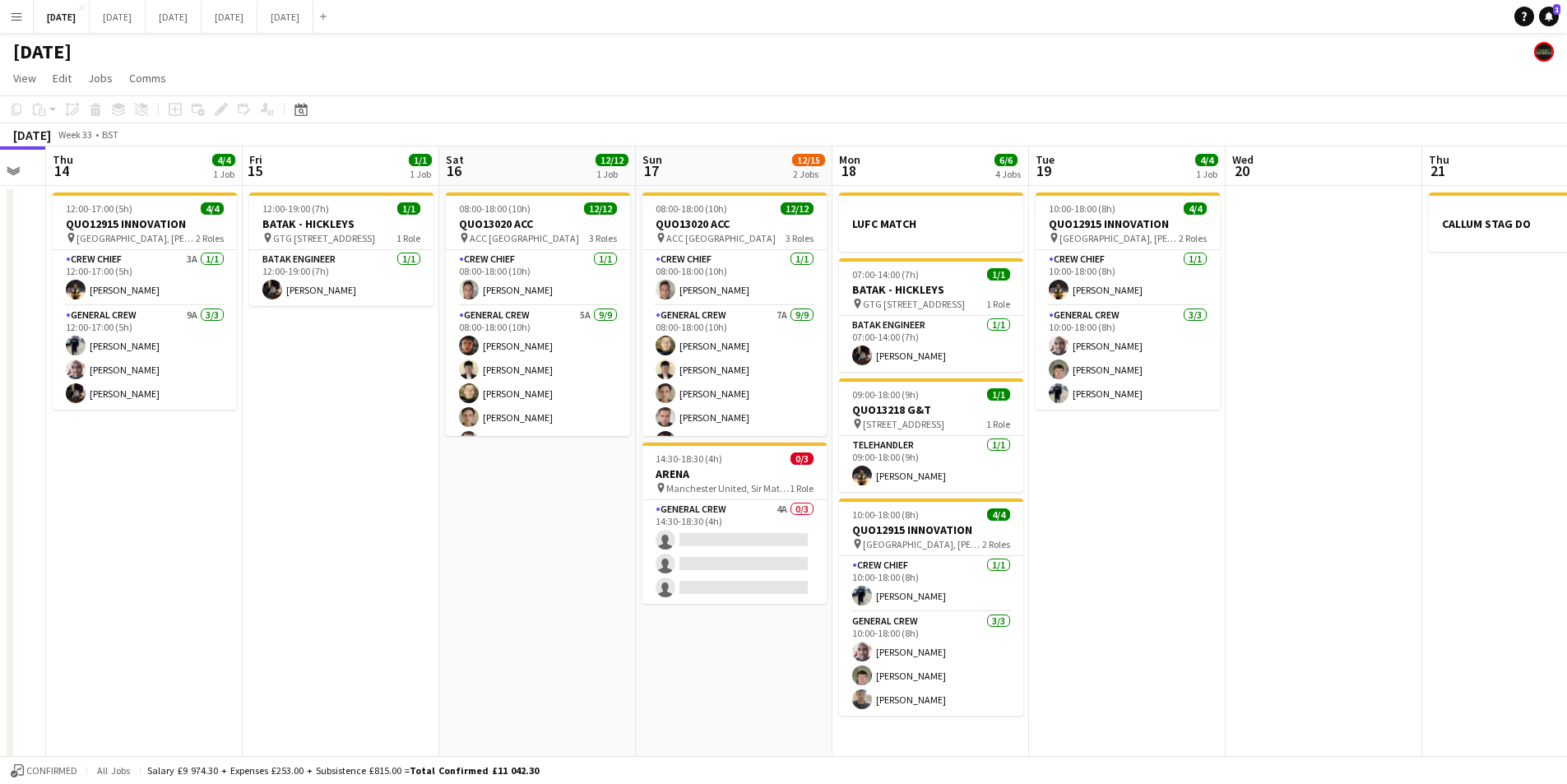
scroll to position [0, 591]
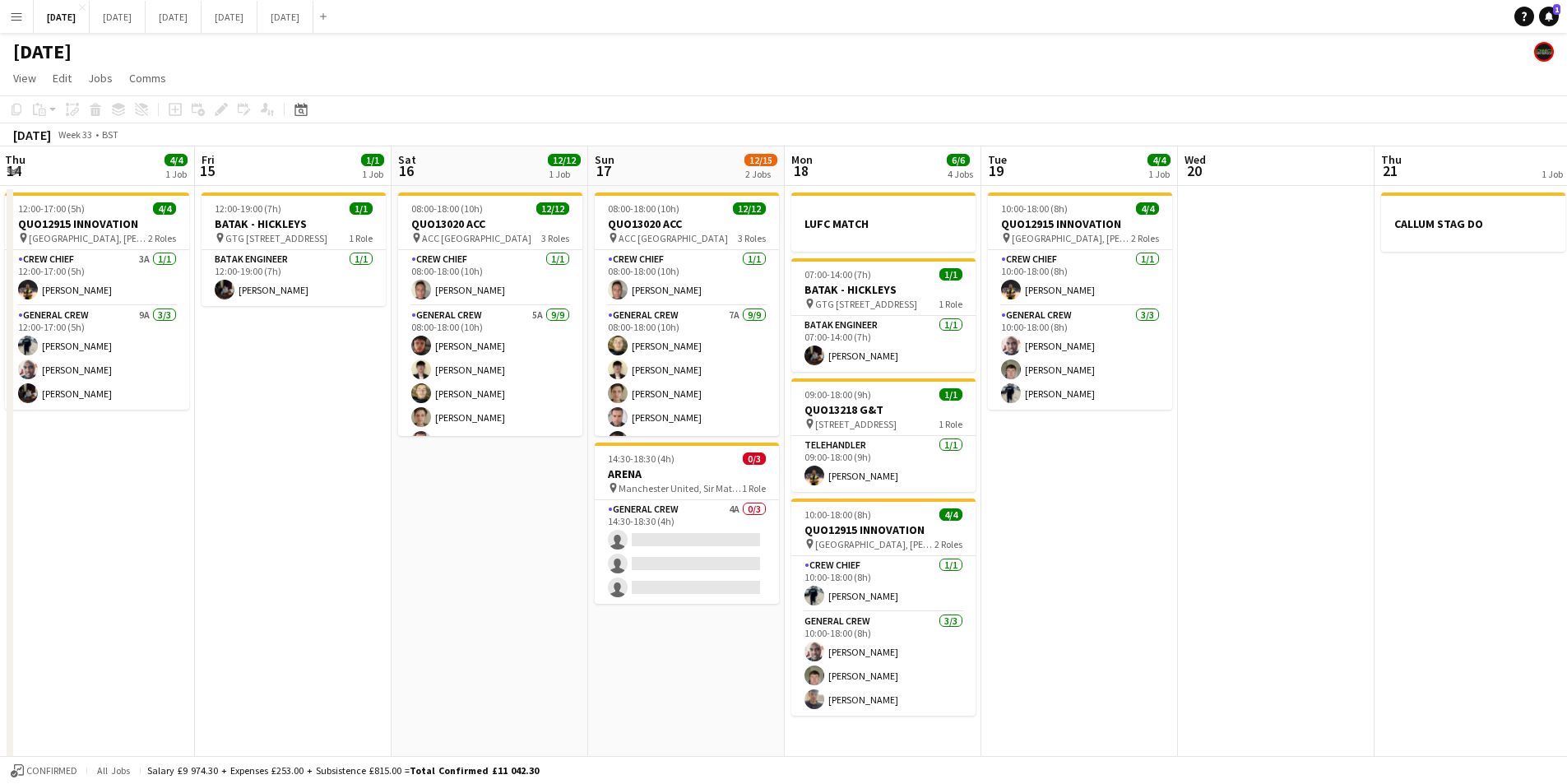
drag, startPoint x: 1231, startPoint y: 495, endPoint x: 1232, endPoint y: 504, distance: 9.1
click at [1232, 504] on app-calendar-viewport "Mon 11 Tue 12 Wed 13 Thu 14 4/4 1 Job Fri 15 1/1 1 Job Sat 16 12/12 1 Job Sun 1…" at bounding box center [784, 599] width 1567 height 907
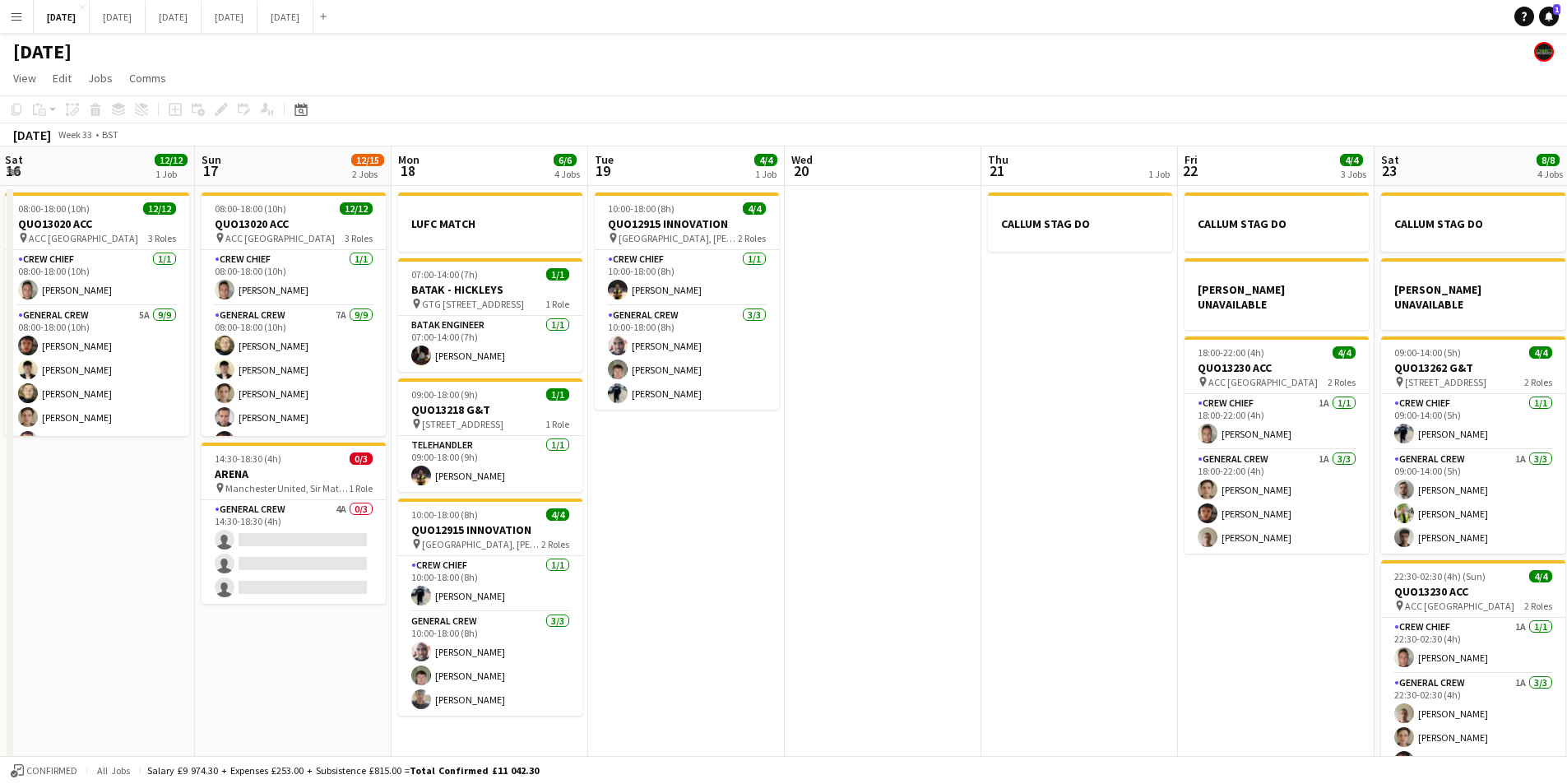
scroll to position [0, 555]
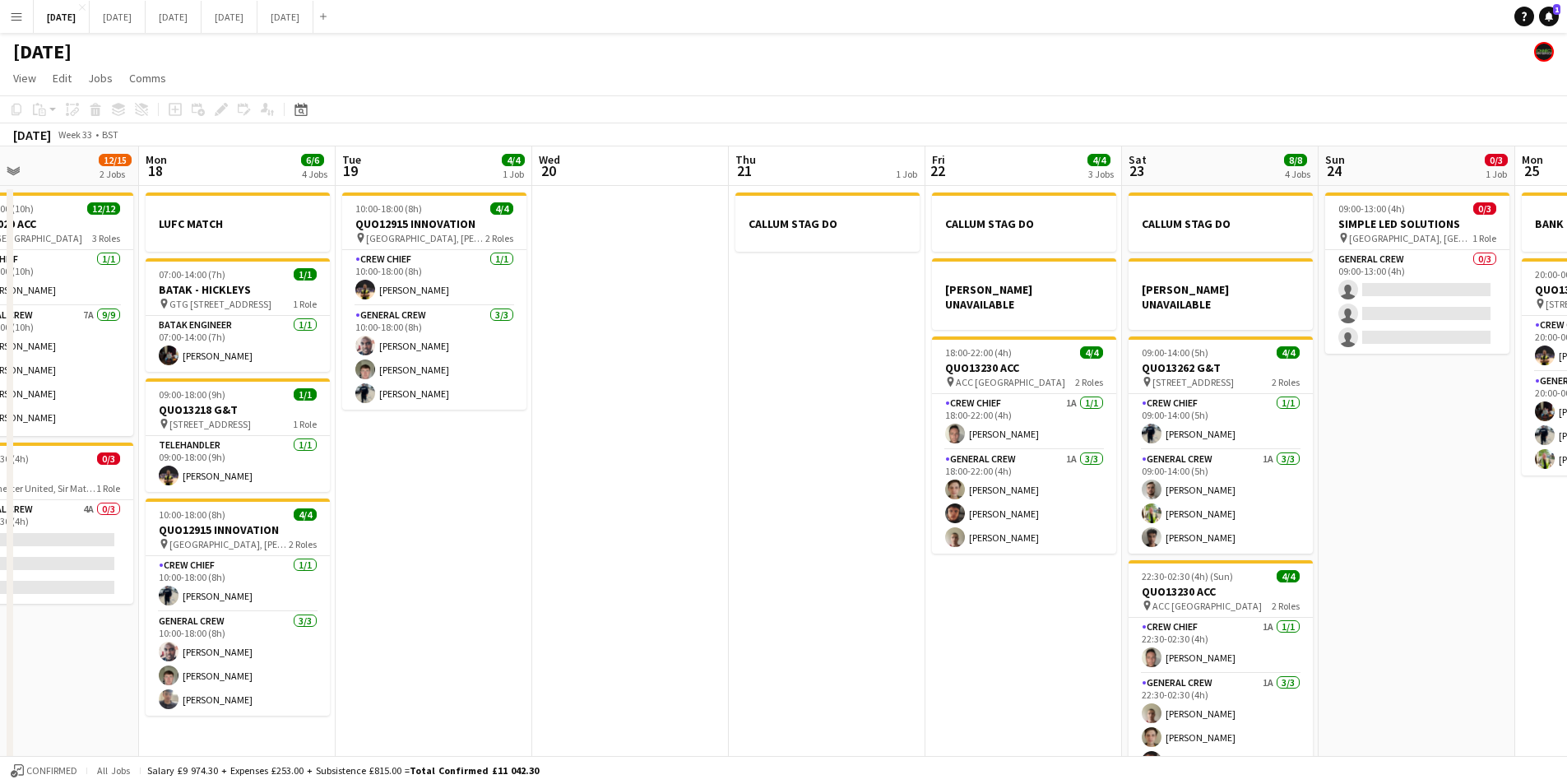
drag, startPoint x: 1375, startPoint y: 498, endPoint x: 753, endPoint y: 544, distance: 623.7
click at [715, 523] on app-calendar-viewport "Wed 13 Thu 14 4/4 1 Job Fri 15 1/1 1 Job Sat 16 12/12 1 Job Sun 17 12/15 2 Jobs…" at bounding box center [784, 599] width 1567 height 907
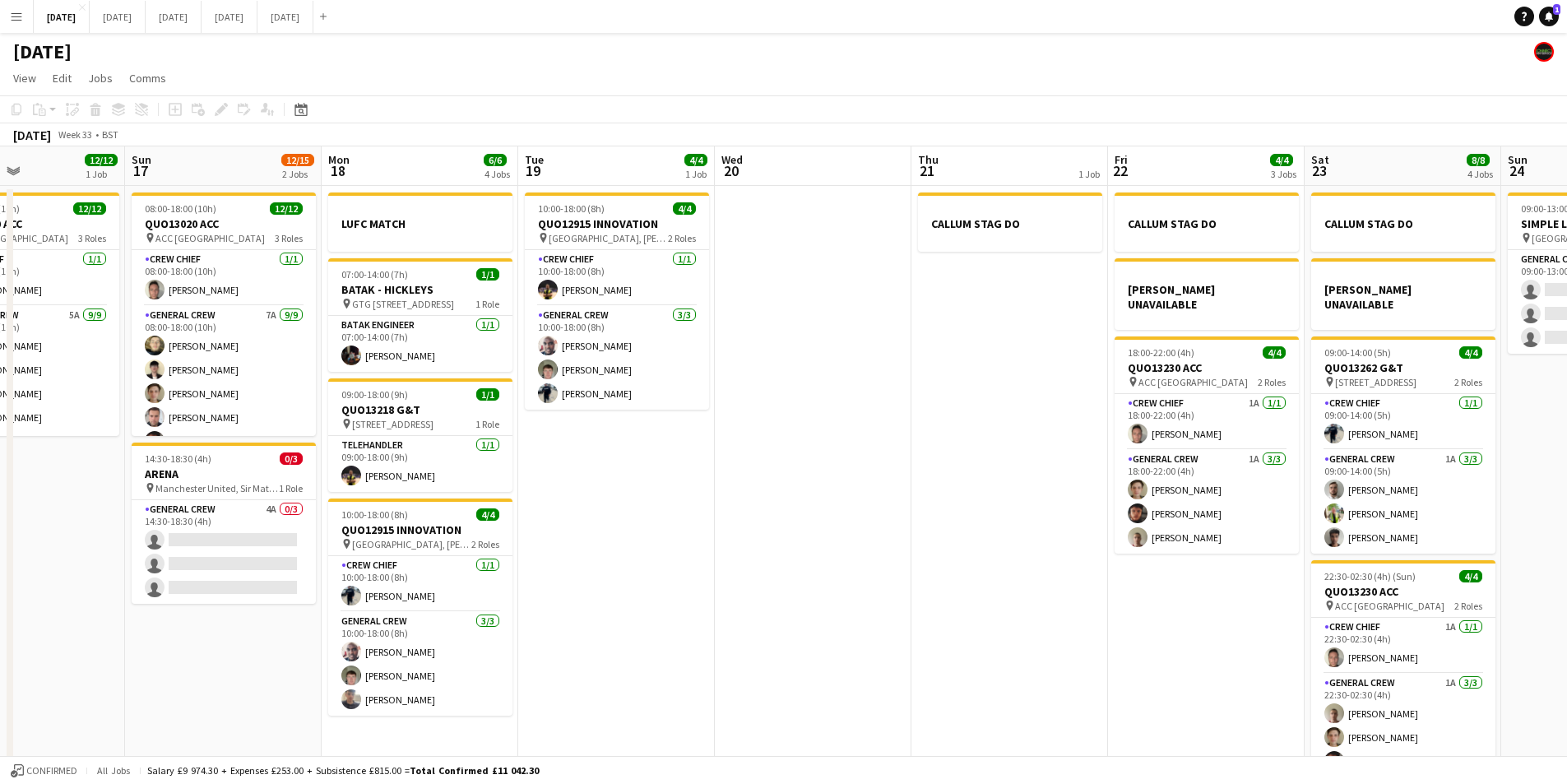
drag, startPoint x: 830, startPoint y: 566, endPoint x: 1247, endPoint y: 537, distance: 418.0
click at [1269, 553] on app-calendar-viewport "Thu 14 4/4 1 Job Fri 15 1/1 1 Job Sat 16 12/12 1 Job Sun 17 12/15 2 Jobs Mon 18…" at bounding box center [784, 599] width 1567 height 907
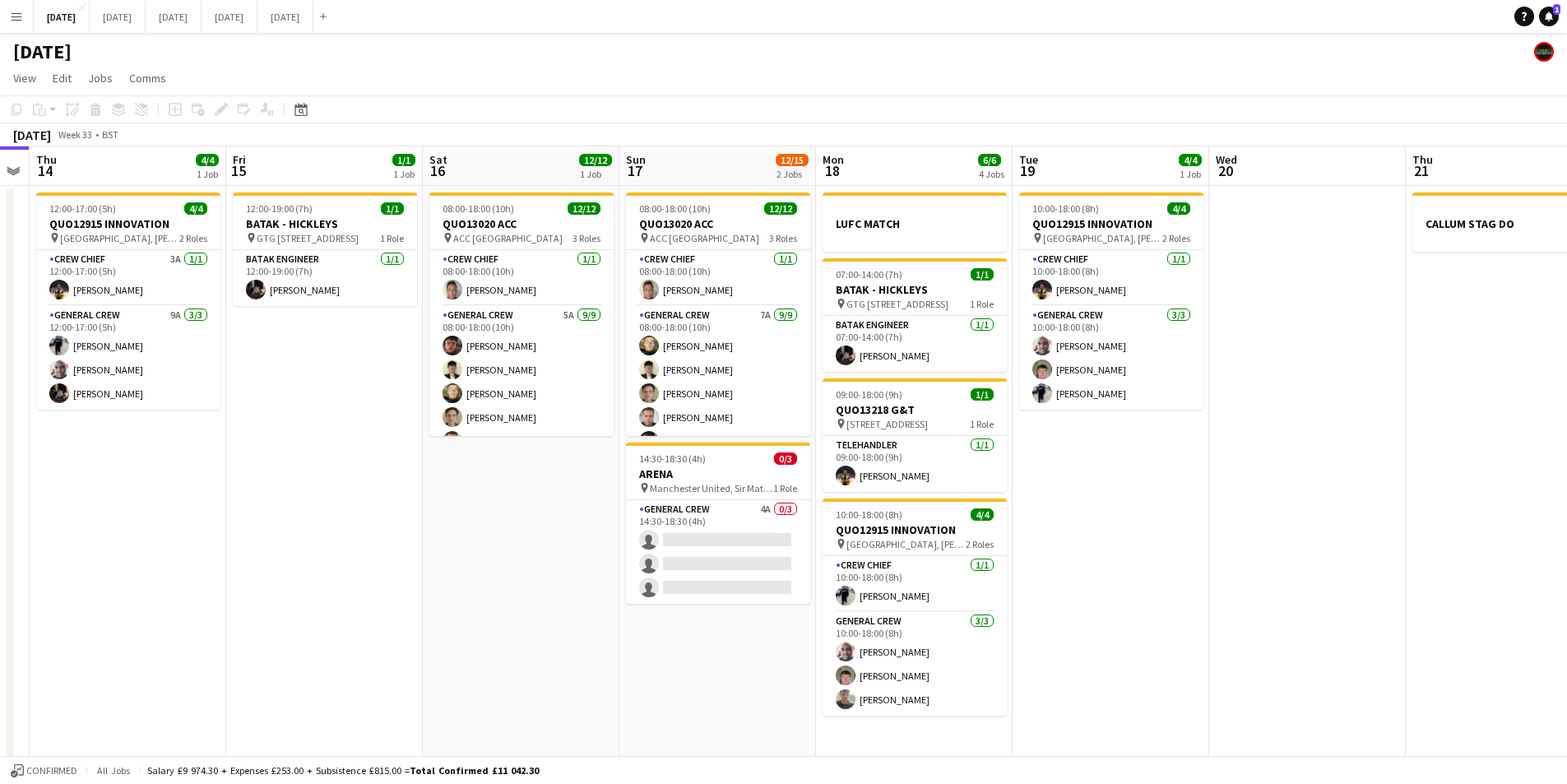
drag, startPoint x: 974, startPoint y: 531, endPoint x: 1222, endPoint y: 558, distance: 249.5
click at [1222, 558] on app-calendar-viewport "Mon 11 Tue 12 Wed 13 Thu 14 4/4 1 Job Fri 15 1/1 1 Job Sat 16 12/12 1 Job Sun 1…" at bounding box center [784, 599] width 1567 height 907
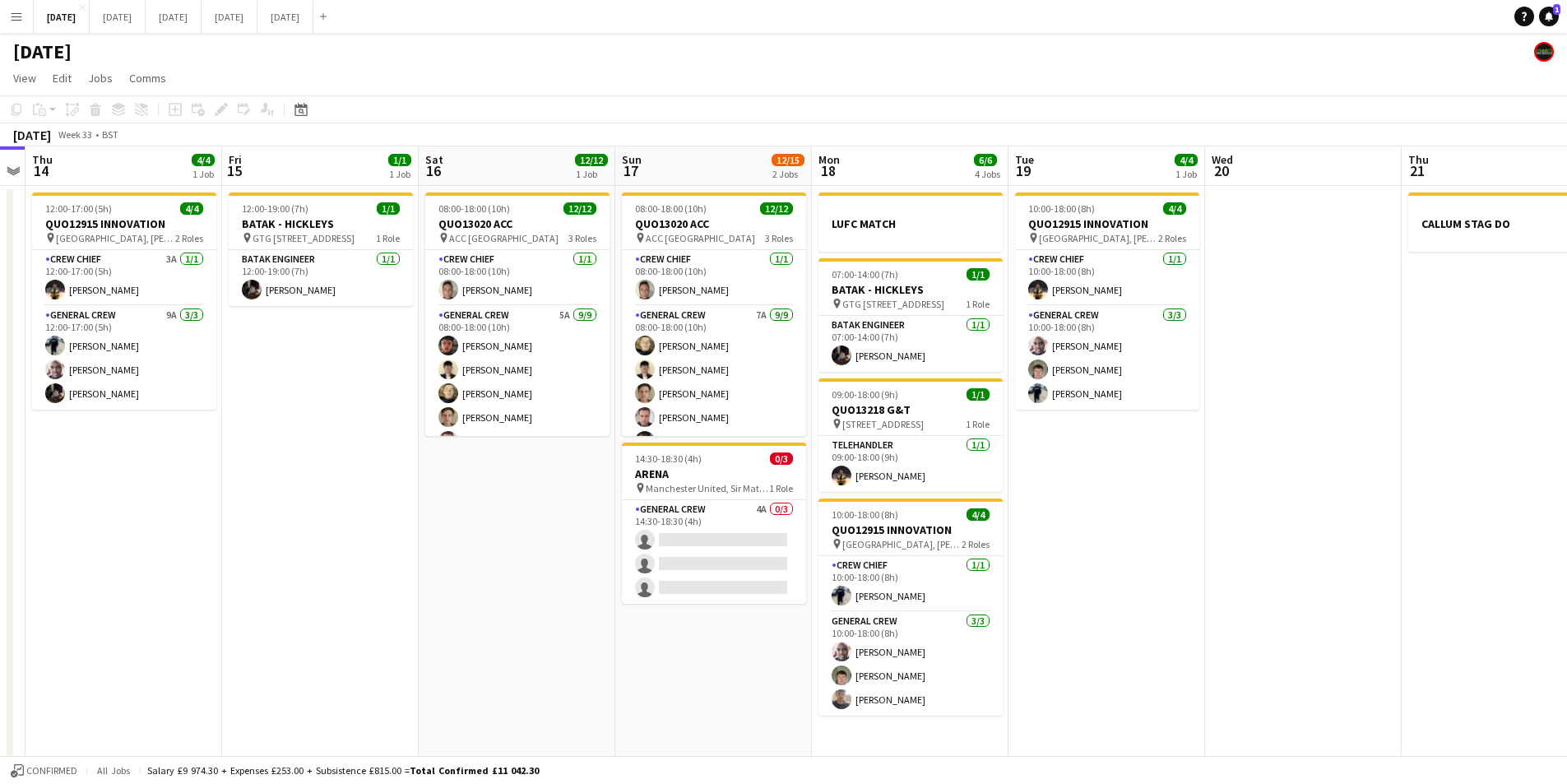
drag, startPoint x: 1177, startPoint y: 426, endPoint x: 1113, endPoint y: 466, distance: 75.5
click at [1163, 427] on app-calendar-viewport "Mon 11 Tue 12 Wed 13 Thu 14 4/4 1 Job Fri 15 1/1 1 Job Sat 16 12/12 1 Job Sun 1…" at bounding box center [784, 599] width 1567 height 907
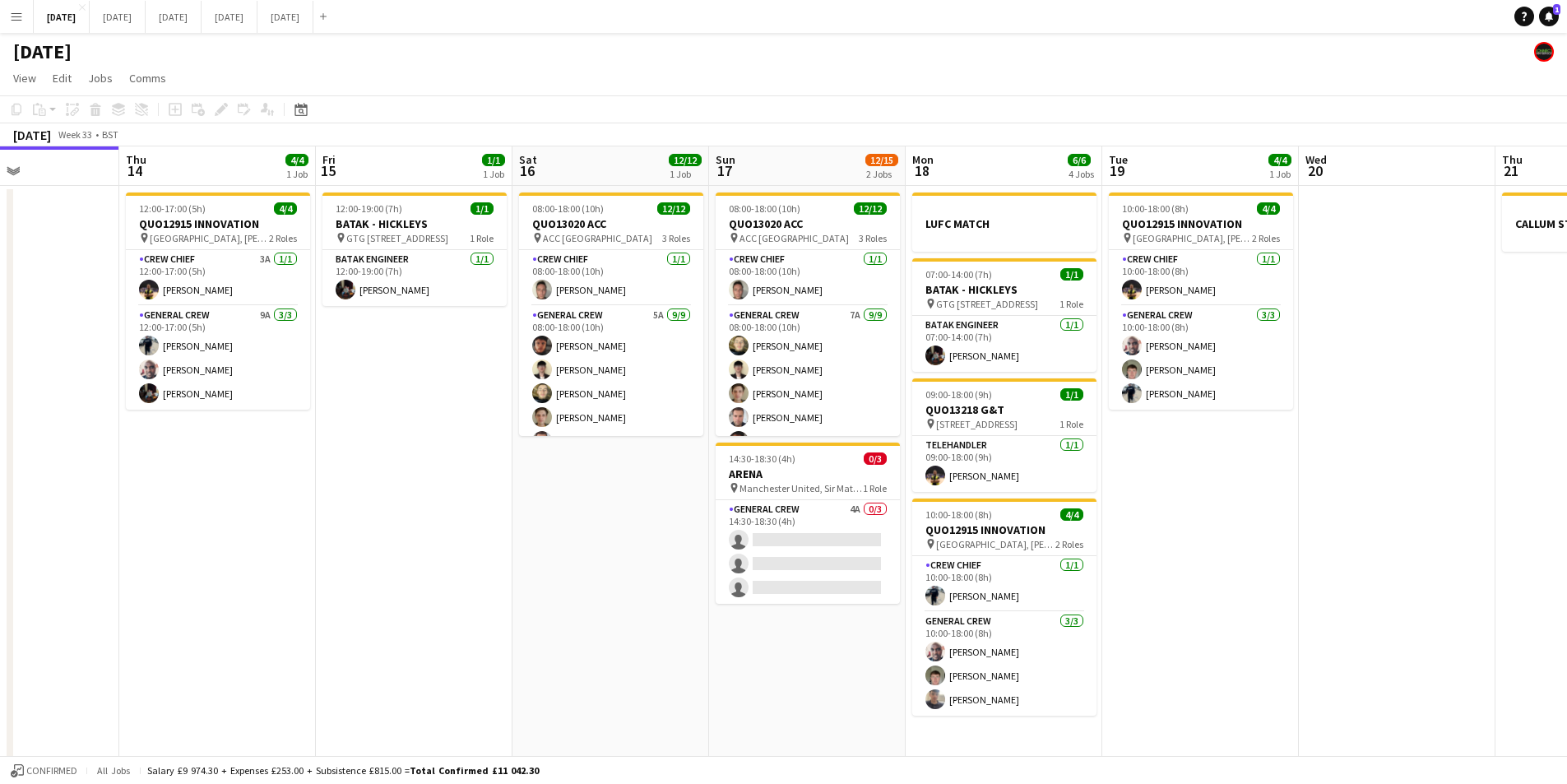
drag, startPoint x: 488, startPoint y: 604, endPoint x: 542, endPoint y: 607, distance: 54.1
click at [540, 607] on app-calendar-viewport "Mon 11 Tue 12 Wed 13 Thu 14 4/4 1 Job Fri 15 1/1 1 Job Sat 16 12/12 1 Job Sun 1…" at bounding box center [784, 599] width 1567 height 907
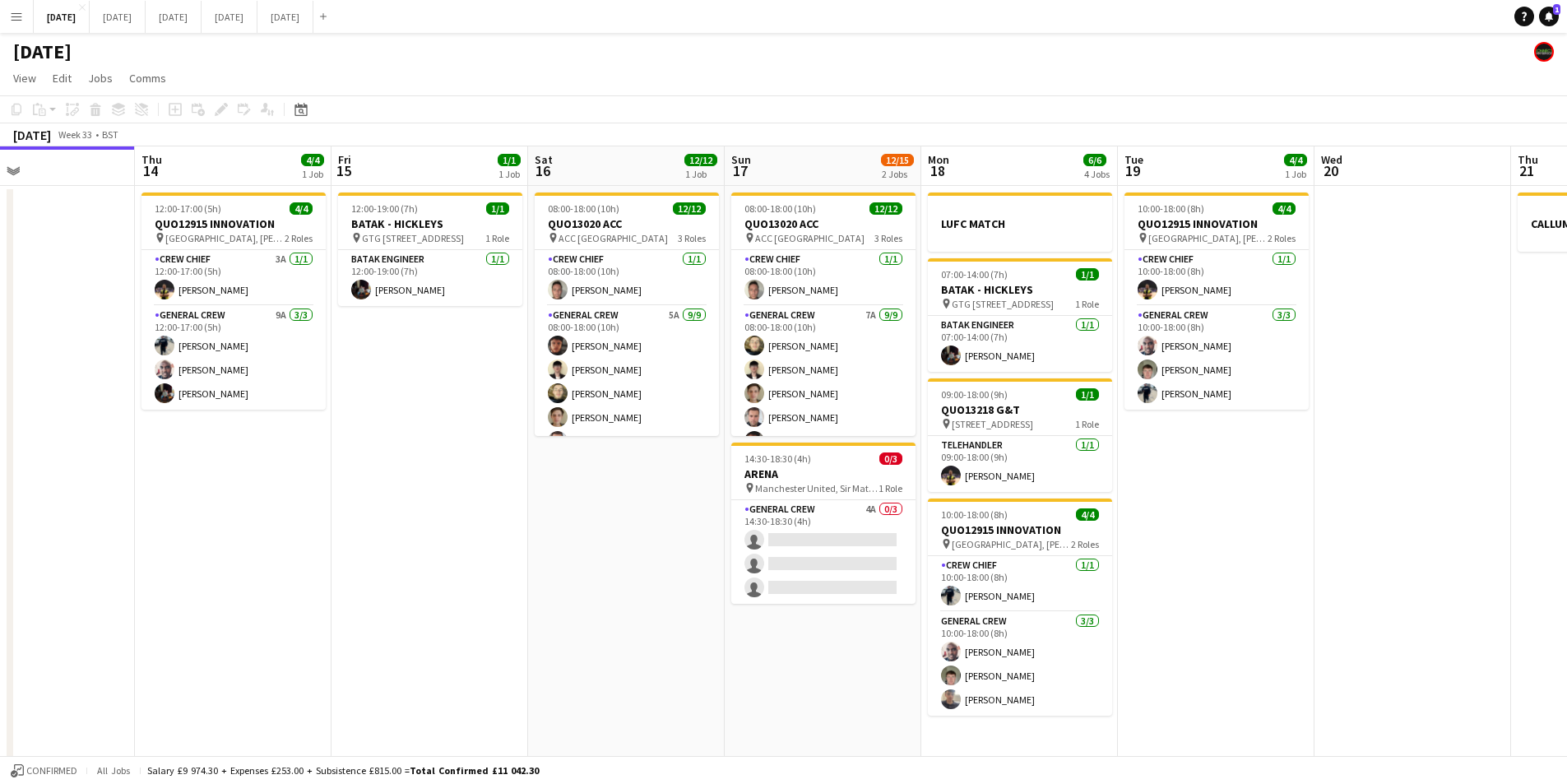
scroll to position [0, 530]
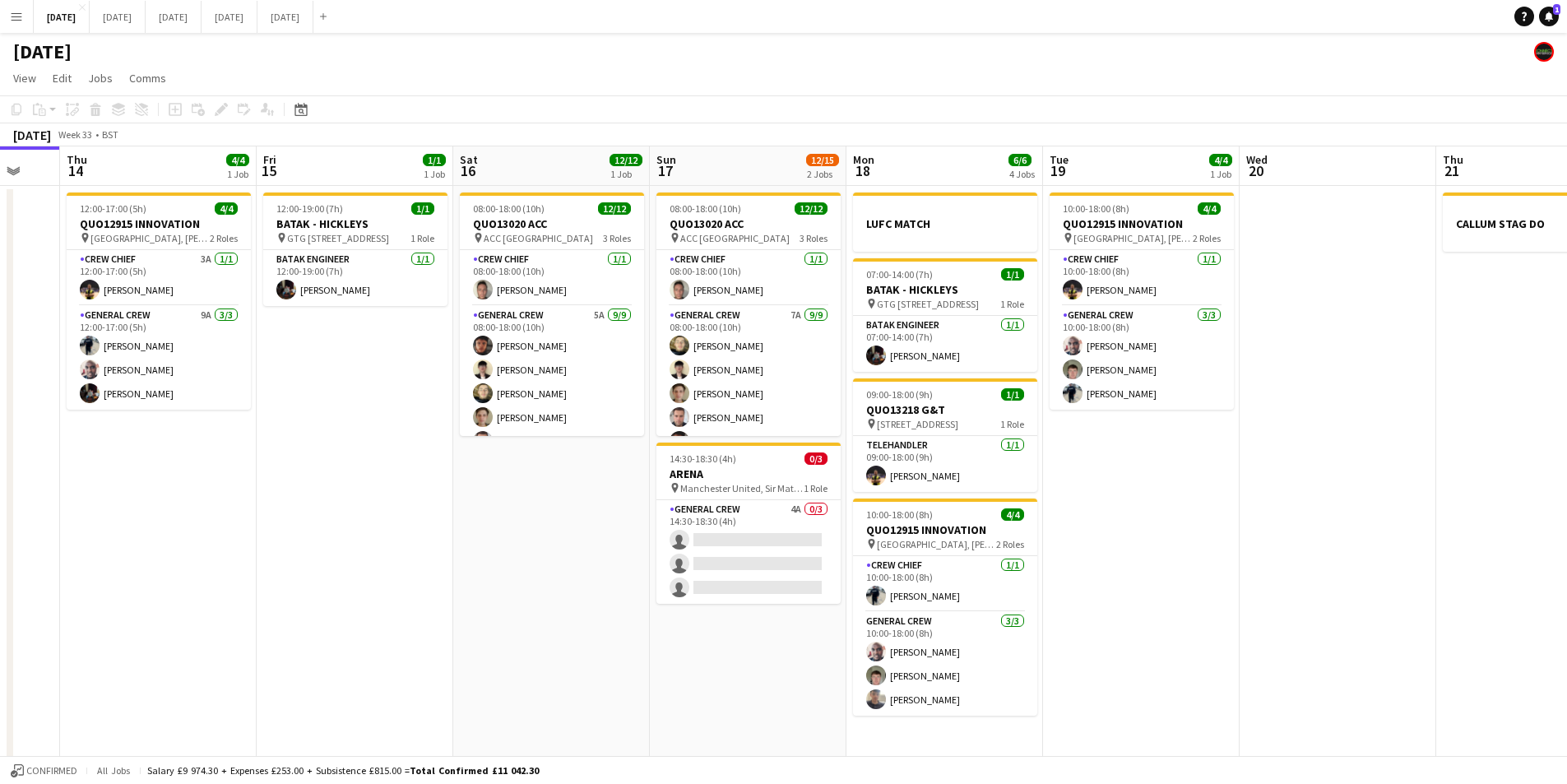
click at [459, 601] on app-calendar-viewport "Mon 11 Tue 12 Wed 13 Thu 14 4/4 1 Job Fri 15 1/1 1 Job Sat 16 12/12 1 Job Sun 1…" at bounding box center [784, 599] width 1567 height 907
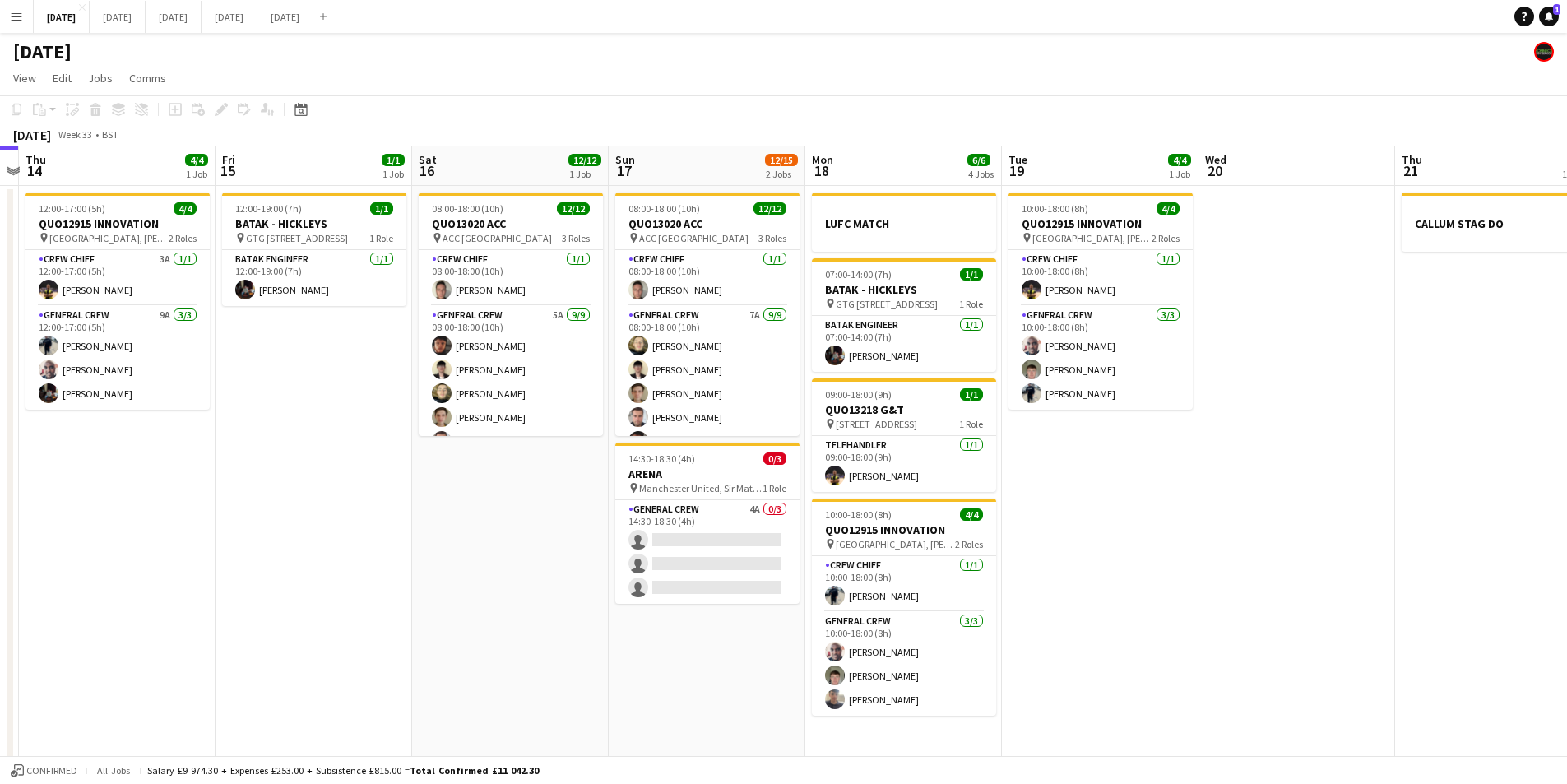
drag, startPoint x: 554, startPoint y: 543, endPoint x: 513, endPoint y: 543, distance: 41.0
click at [513, 543] on app-calendar-viewport "Mon 11 Tue 12 Wed 13 Thu 14 4/4 1 Job Fri 15 1/1 1 Job Sat 16 12/12 1 Job Sun 1…" at bounding box center [784, 599] width 1567 height 907
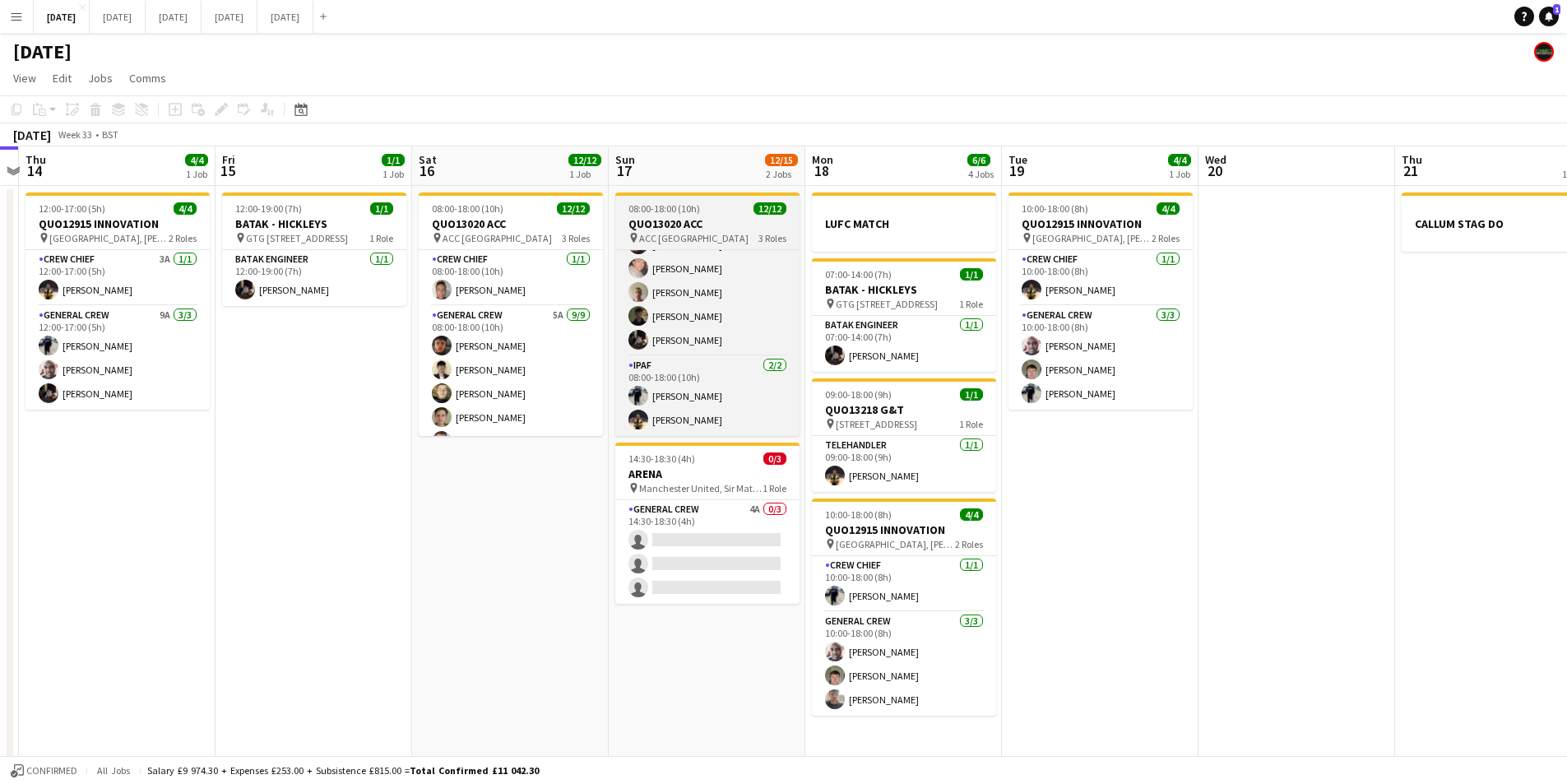
scroll to position [0, 0]
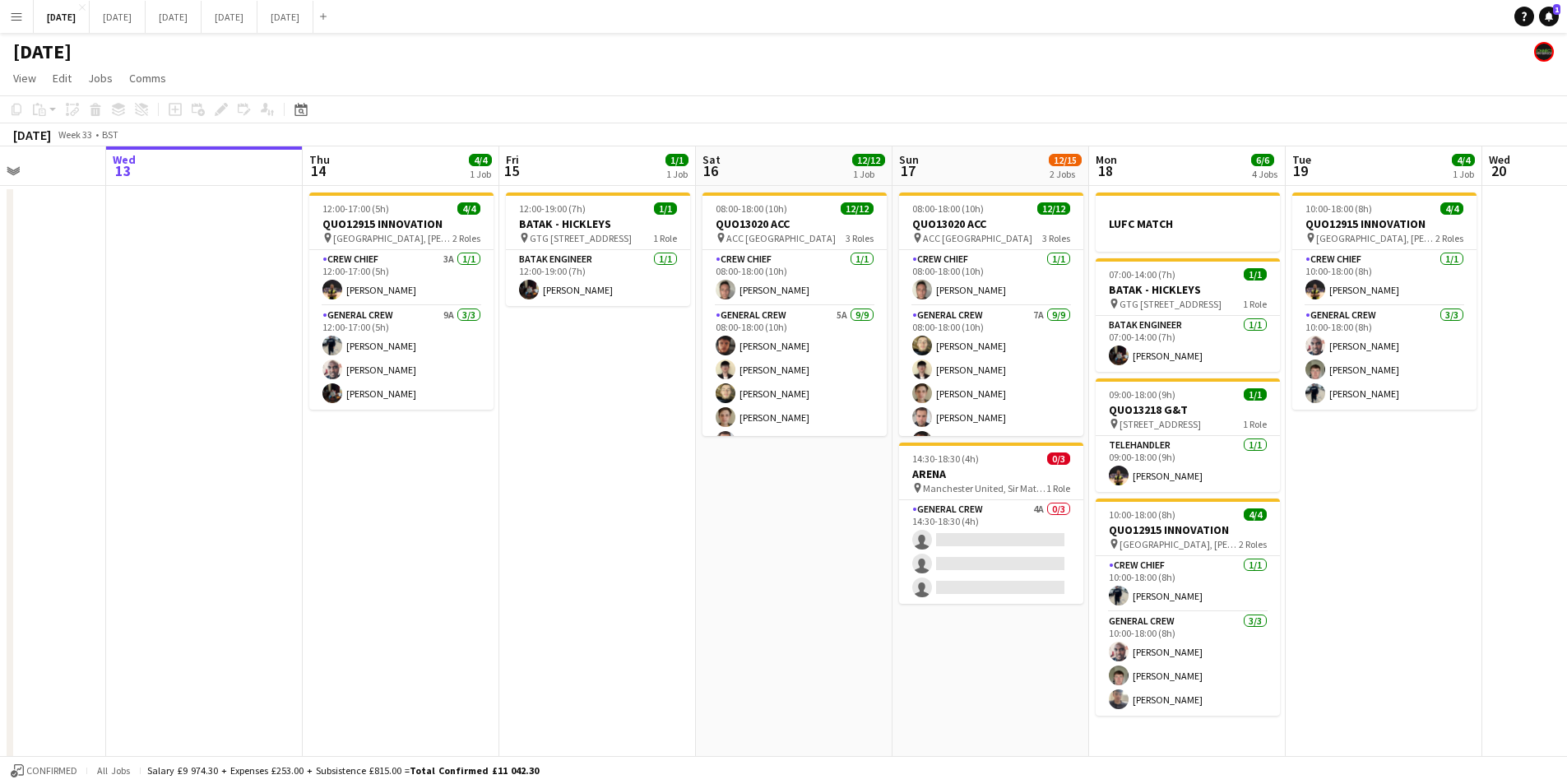
drag, startPoint x: 479, startPoint y: 536, endPoint x: 767, endPoint y: 545, distance: 288.1
click at [764, 549] on app-calendar-viewport "Sun 10 Mon 11 Tue 12 Wed 13 Thu 14 4/4 1 Job Fri 15 1/1 1 Job Sat 16 12/12 1 Jo…" at bounding box center [784, 599] width 1567 height 907
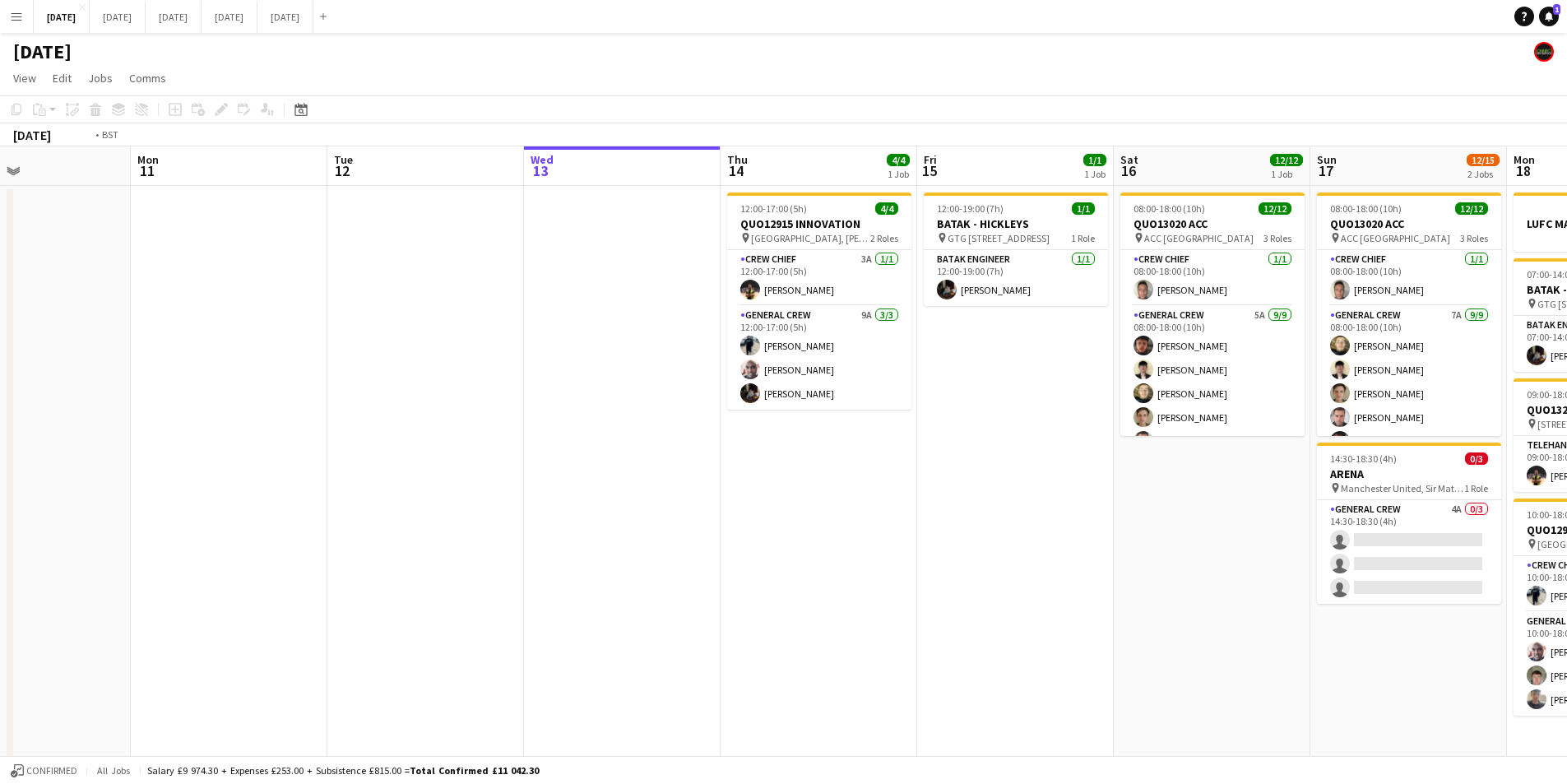
drag, startPoint x: 528, startPoint y: 543, endPoint x: 441, endPoint y: 512, distance: 92.4
click at [435, 513] on app-calendar-viewport "Fri 8 4/4 1 Job Sat 9 Sun 10 Mon 11 Tue 12 Wed 13 Thu 14 4/4 1 Job Fri 15 1/1 1…" at bounding box center [784, 599] width 1567 height 907
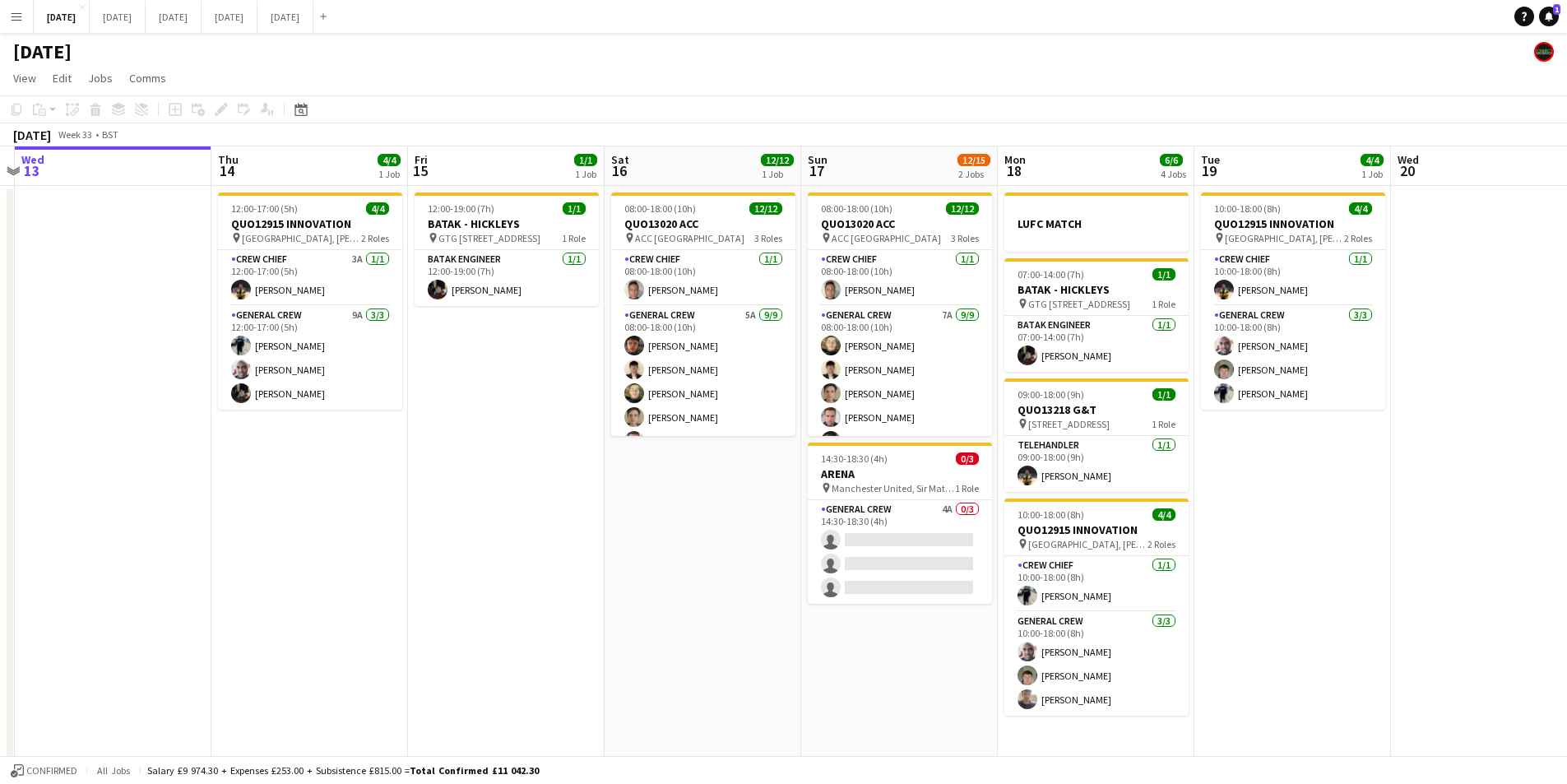
scroll to position [0, 690]
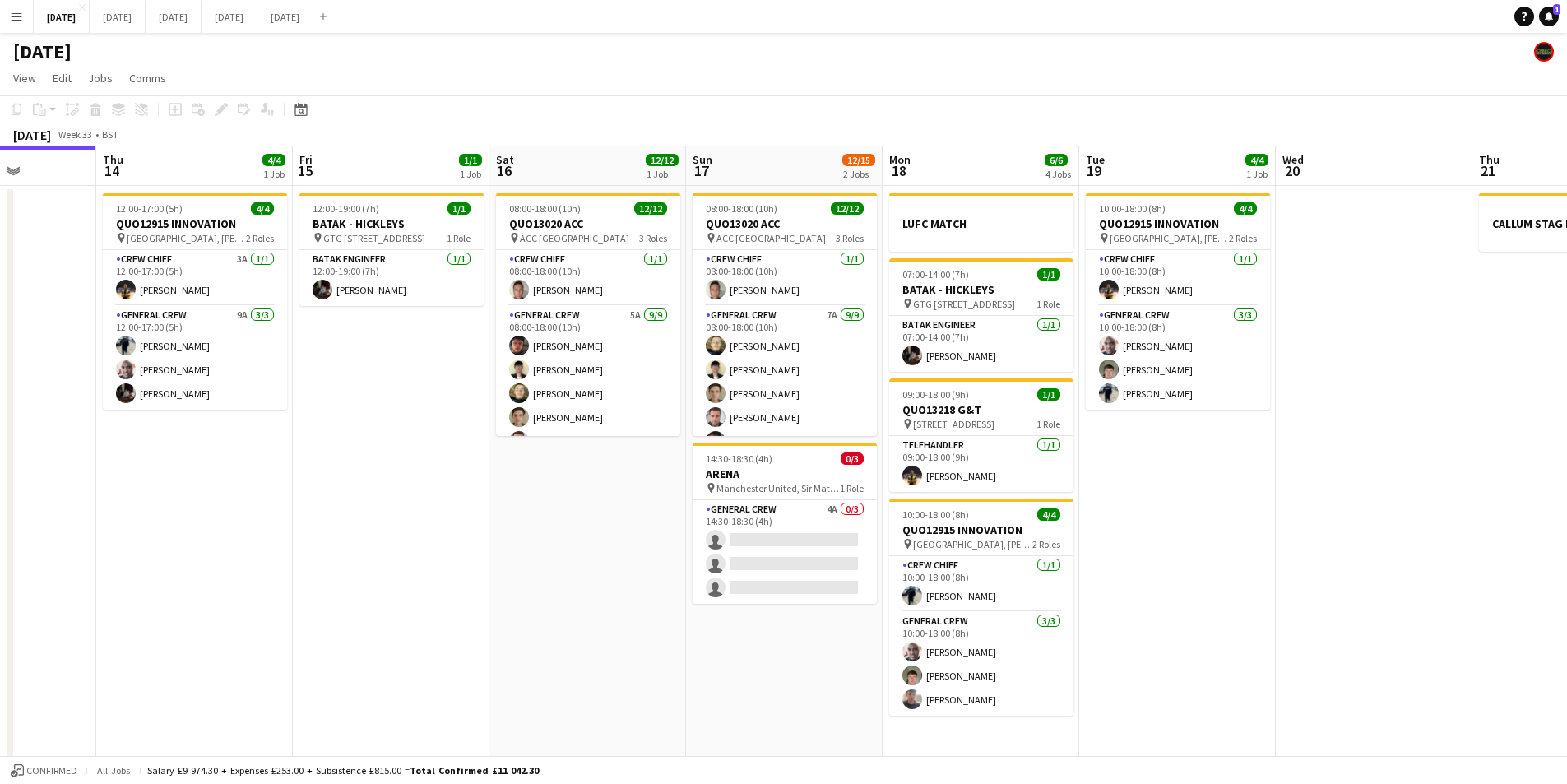
drag, startPoint x: 553, startPoint y: 537, endPoint x: 547, endPoint y: 527, distance: 11.7
click at [527, 526] on app-calendar-viewport "Sun 10 Mon 11 Tue 12 Wed 13 Thu 14 4/4 1 Job Fri 15 1/1 1 Job Sat 16 12/12 1 Jo…" at bounding box center [784, 599] width 1567 height 907
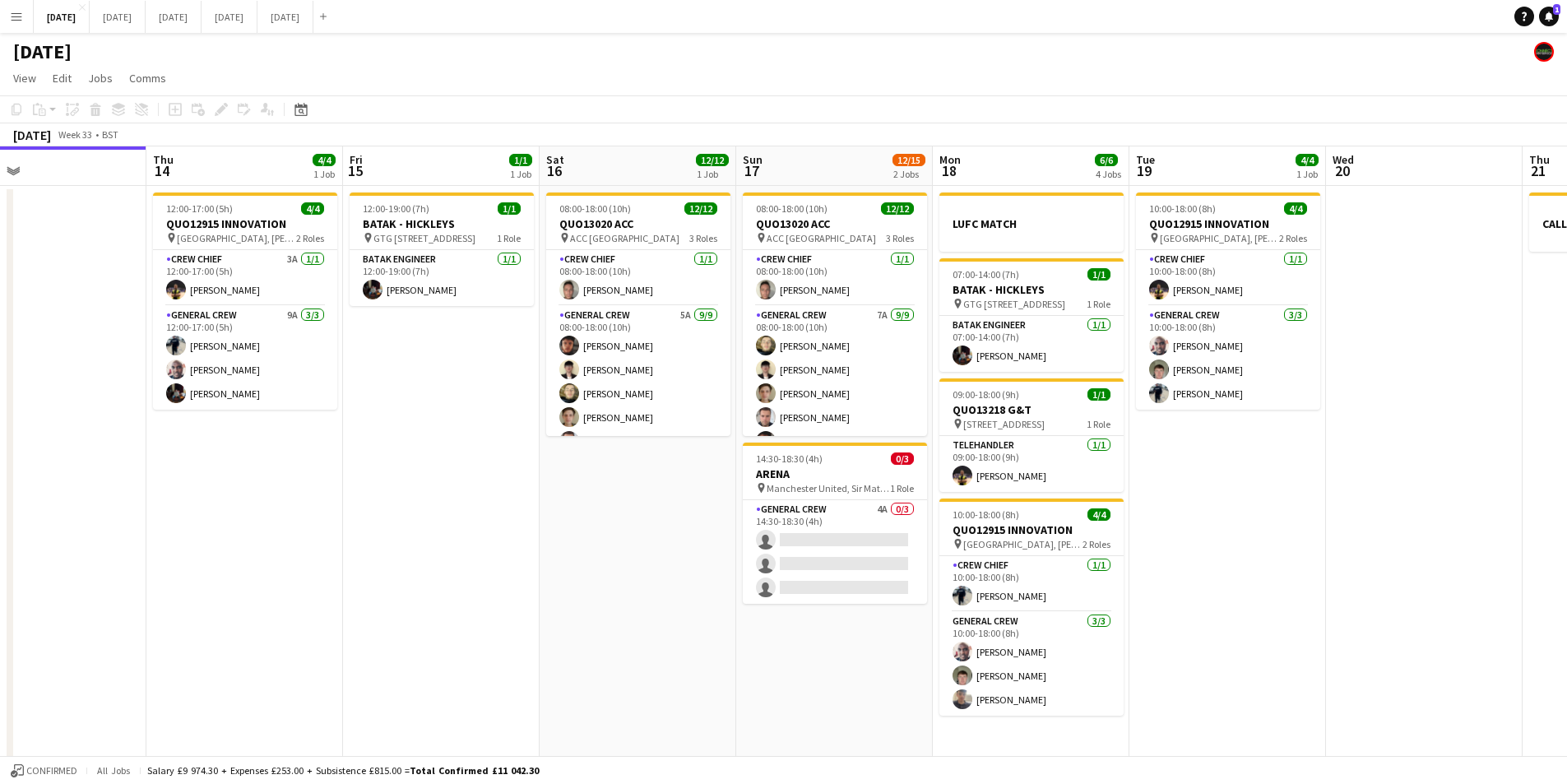
scroll to position [0, 697]
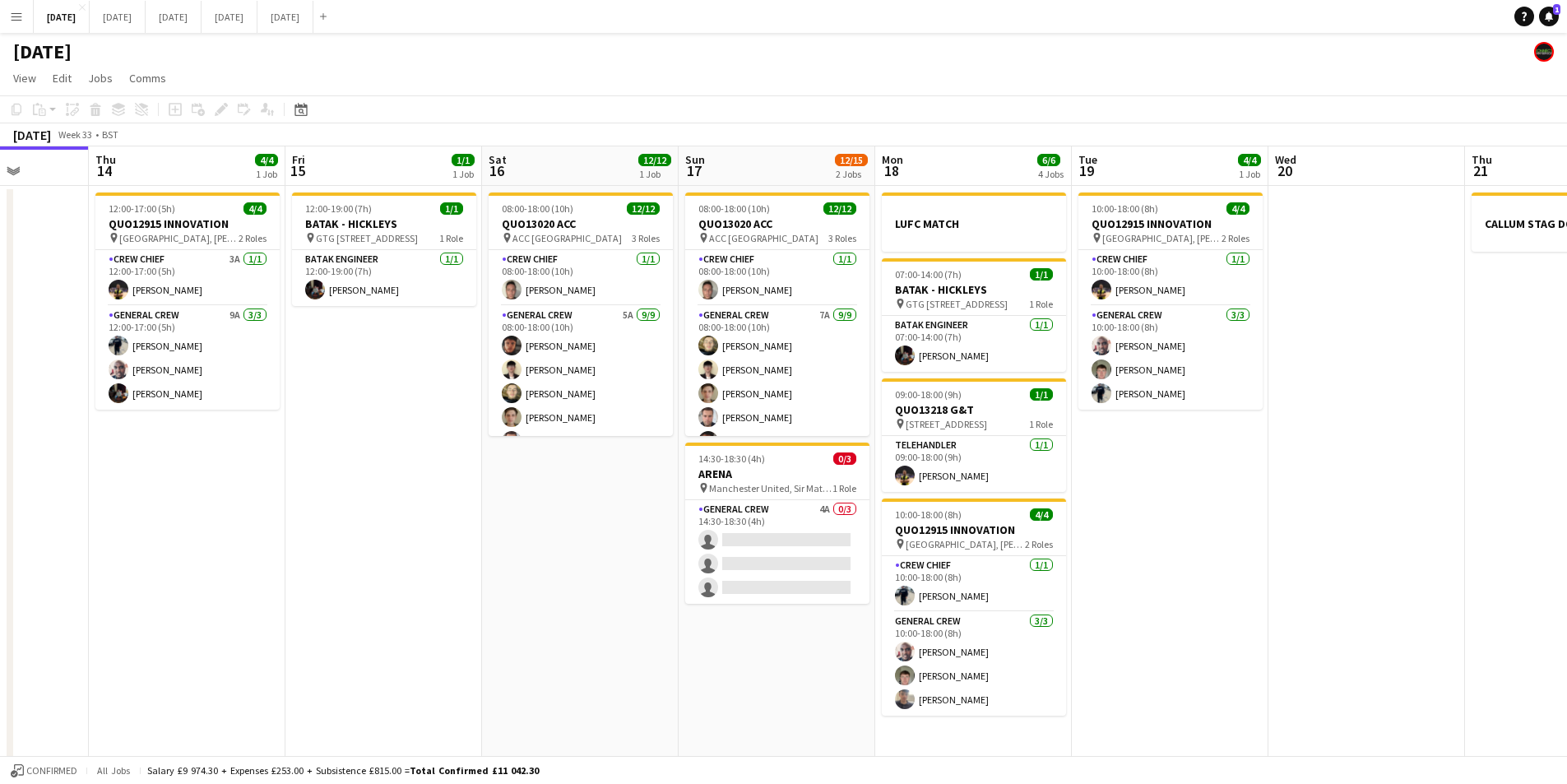
click at [503, 538] on app-calendar-viewport "Sun 10 Mon 11 Tue 12 Wed 13 Thu 14 4/4 1 Job Fri 15 1/1 1 Job Sat 16 12/12 1 Jo…" at bounding box center [784, 599] width 1567 height 907
click at [485, 575] on app-calendar-viewport "Sun 10 Mon 11 Tue 12 Wed 13 Thu 14 4/4 1 Job Fri 15 1/1 1 Job Sat 16 12/12 1 Jo…" at bounding box center [784, 599] width 1567 height 907
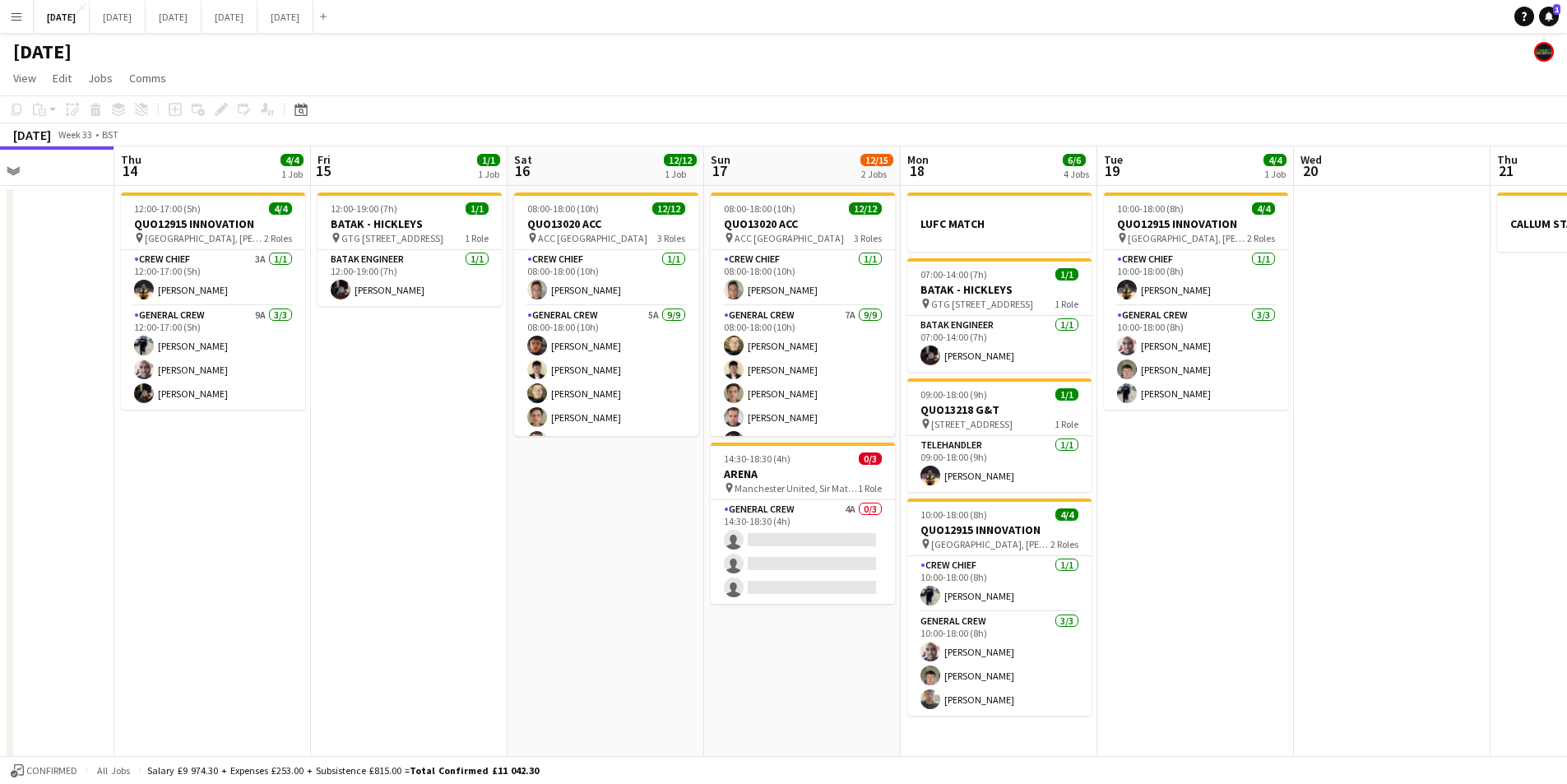
scroll to position [0, 667]
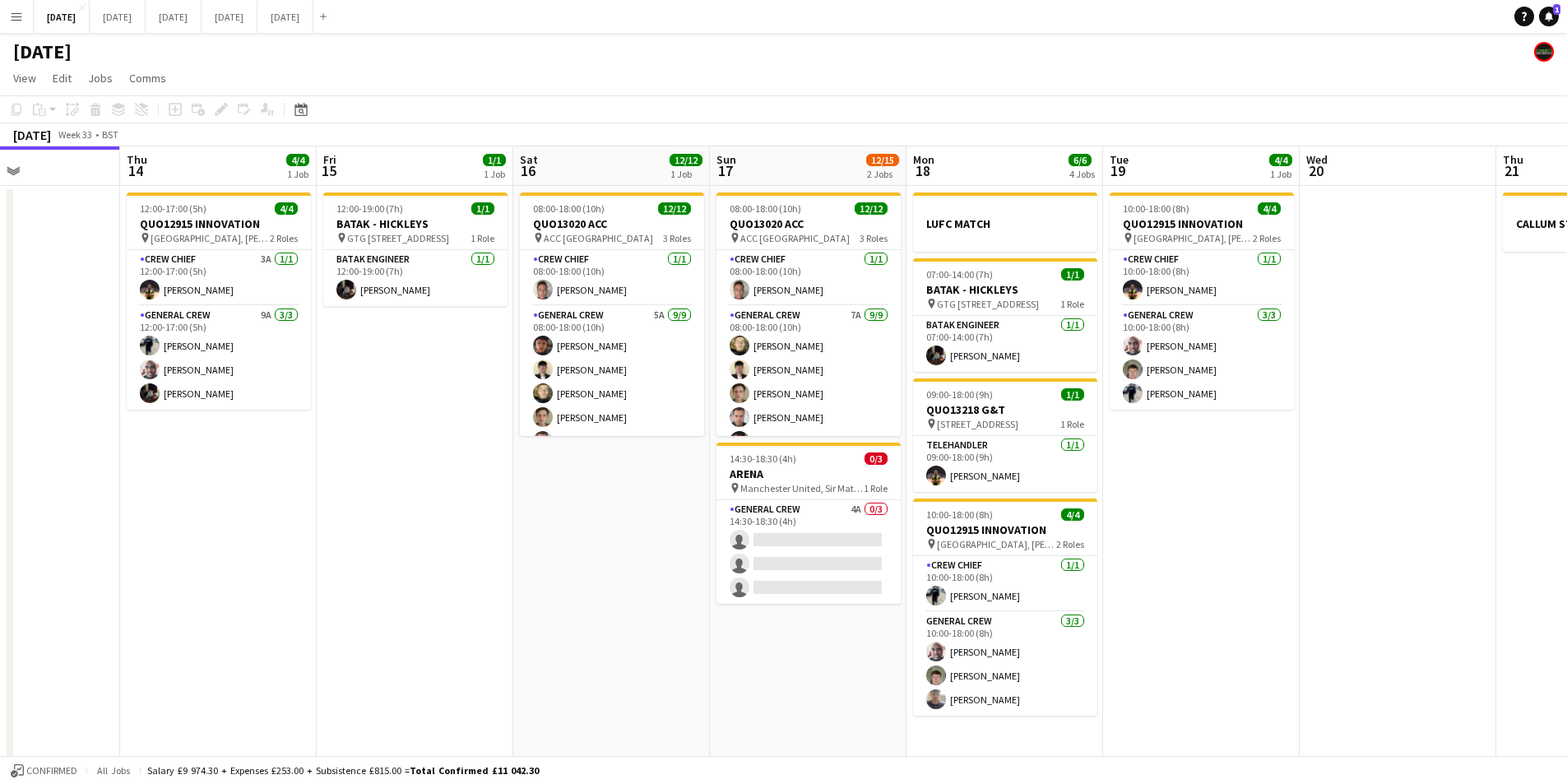
drag, startPoint x: 644, startPoint y: 535, endPoint x: 677, endPoint y: 545, distance: 34.5
click at [677, 545] on app-calendar-viewport "Sun 10 Mon 11 Tue 12 Wed 13 Thu 14 4/4 1 Job Fri 15 1/1 1 Job Sat 16 12/12 1 Jo…" at bounding box center [784, 599] width 1567 height 907
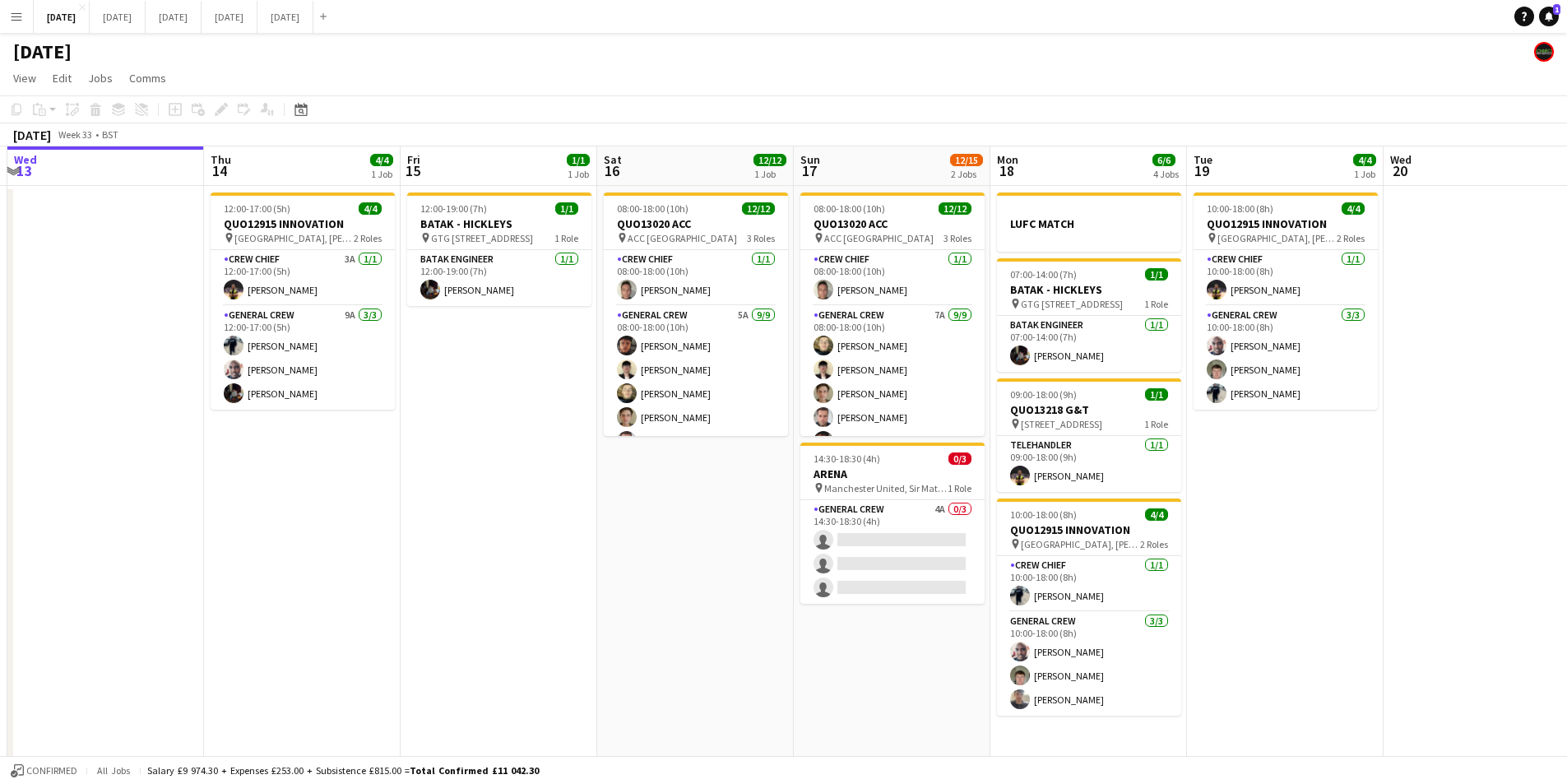
drag, startPoint x: 660, startPoint y: 584, endPoint x: 763, endPoint y: 560, distance: 105.8
click at [757, 568] on app-calendar-viewport "Sun 10 Mon 11 Tue 12 Wed 13 Thu 14 4/4 1 Job Fri 15 1/1 1 Job Sat 16 12/12 1 Jo…" at bounding box center [784, 599] width 1567 height 907
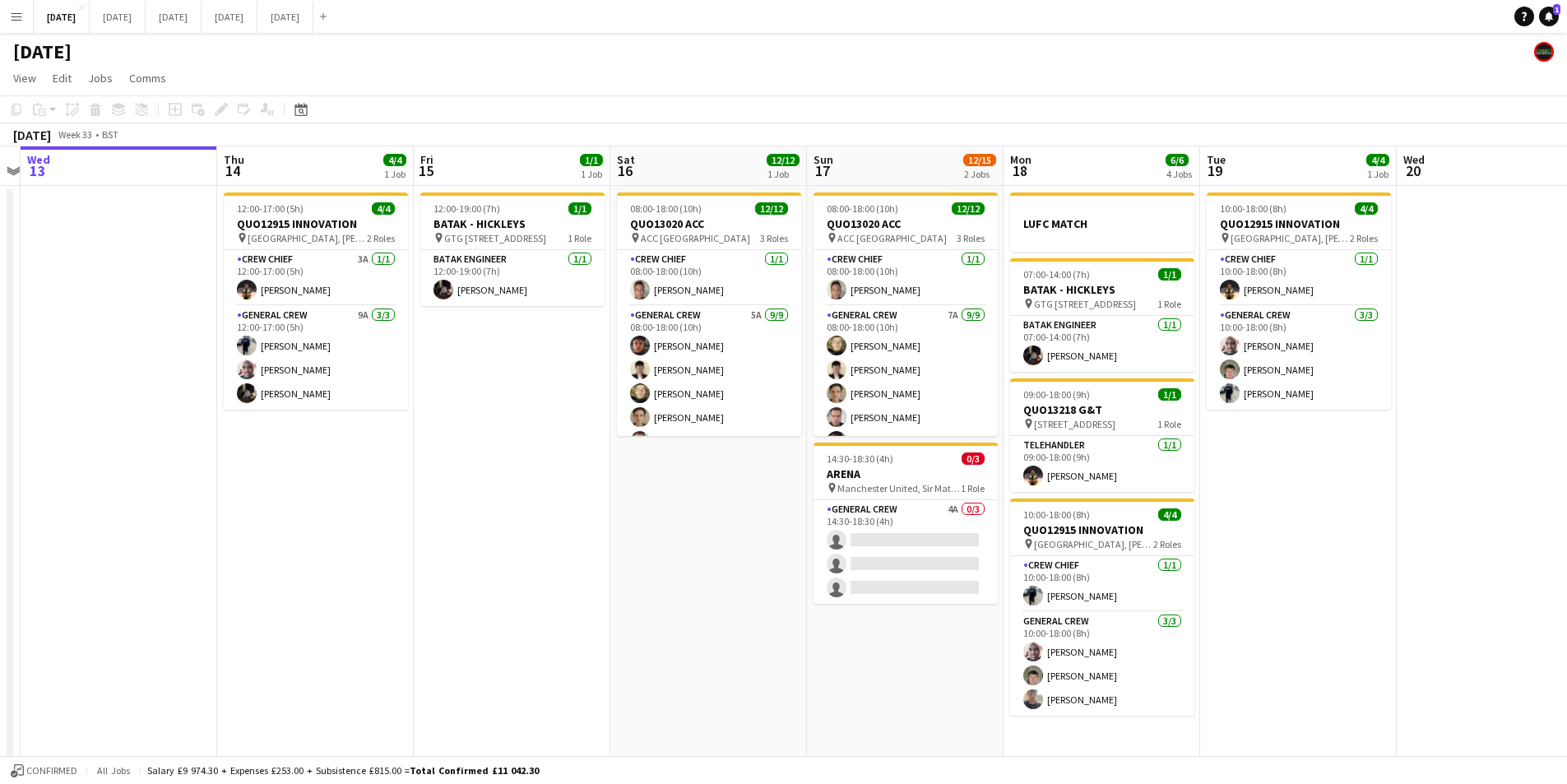
scroll to position [0, 590]
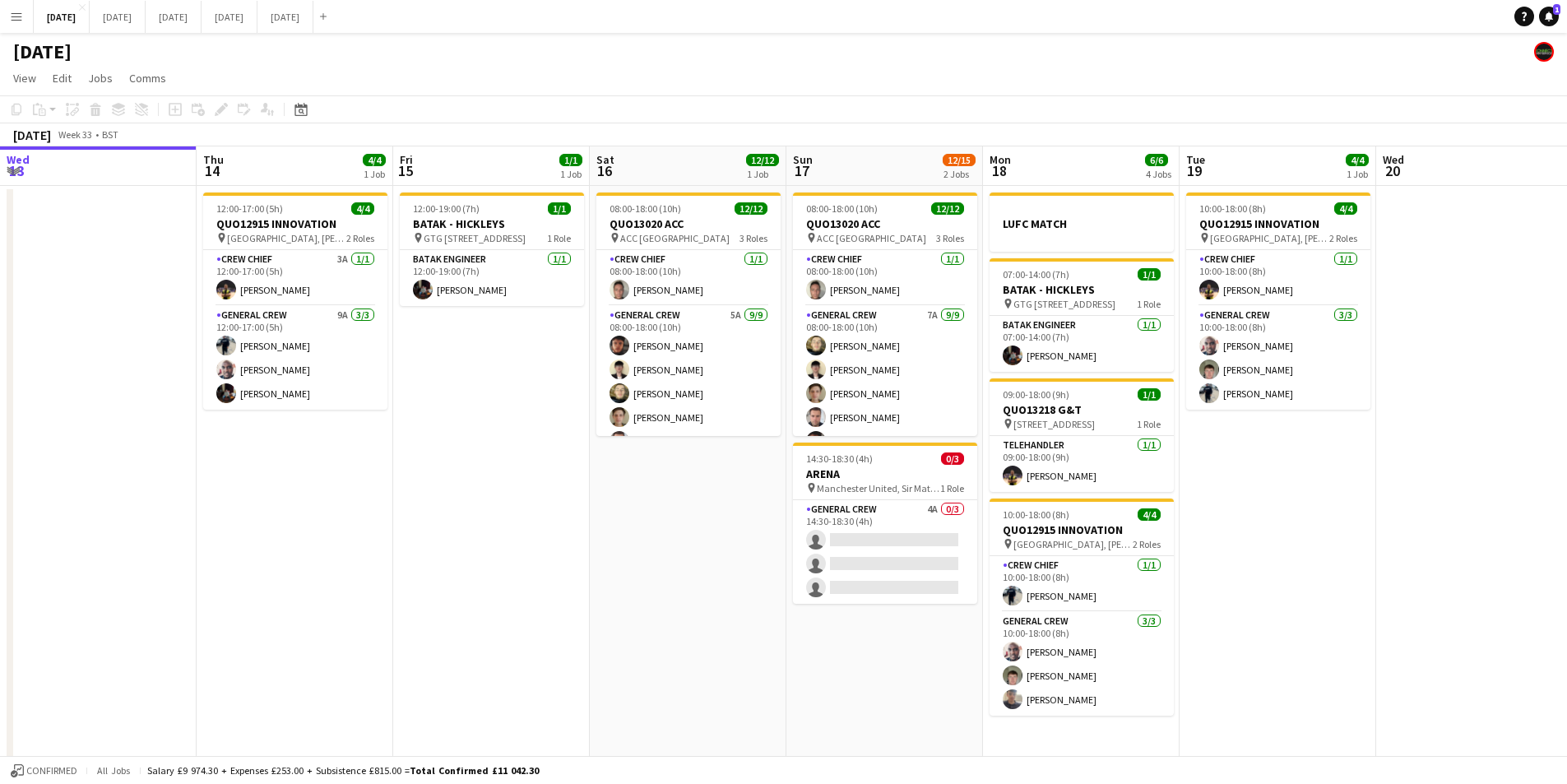
drag, startPoint x: 679, startPoint y: 527, endPoint x: 658, endPoint y: 527, distance: 21.0
click at [658, 527] on app-calendar-viewport "Sun 10 Mon 11 Tue 12 Wed 13 Thu 14 4/4 1 Job Fri 15 1/1 1 Job Sat 16 12/12 1 Jo…" at bounding box center [784, 599] width 1567 height 907
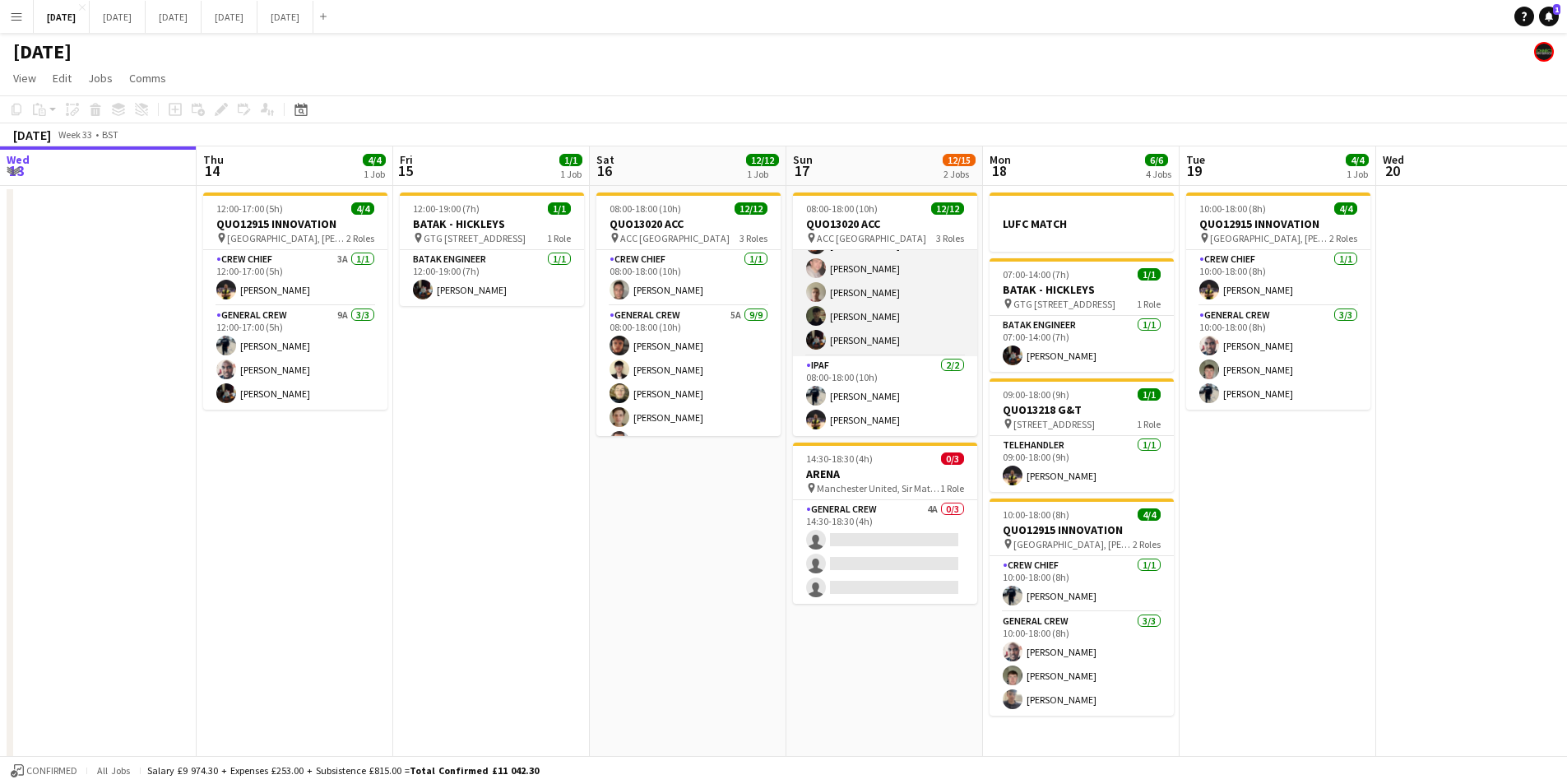
scroll to position [0, 0]
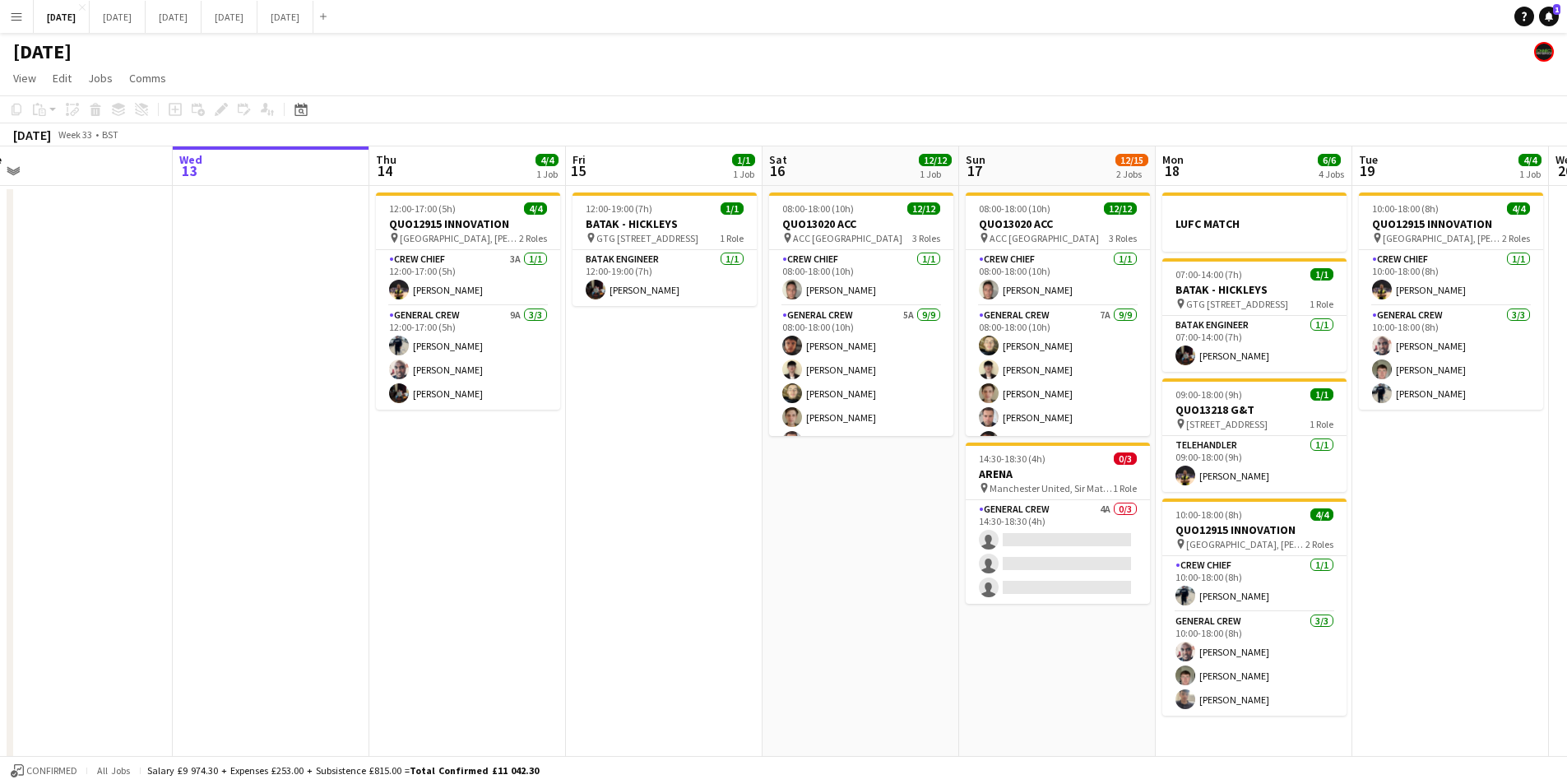
drag, startPoint x: 798, startPoint y: 584, endPoint x: 977, endPoint y: 556, distance: 181.2
click at [1051, 558] on app-calendar-viewport "Sun 10 Mon 11 Tue 12 Wed 13 Thu 14 4/4 1 Job Fri 15 1/1 1 Job Sat 16 12/12 1 Jo…" at bounding box center [784, 599] width 1567 height 907
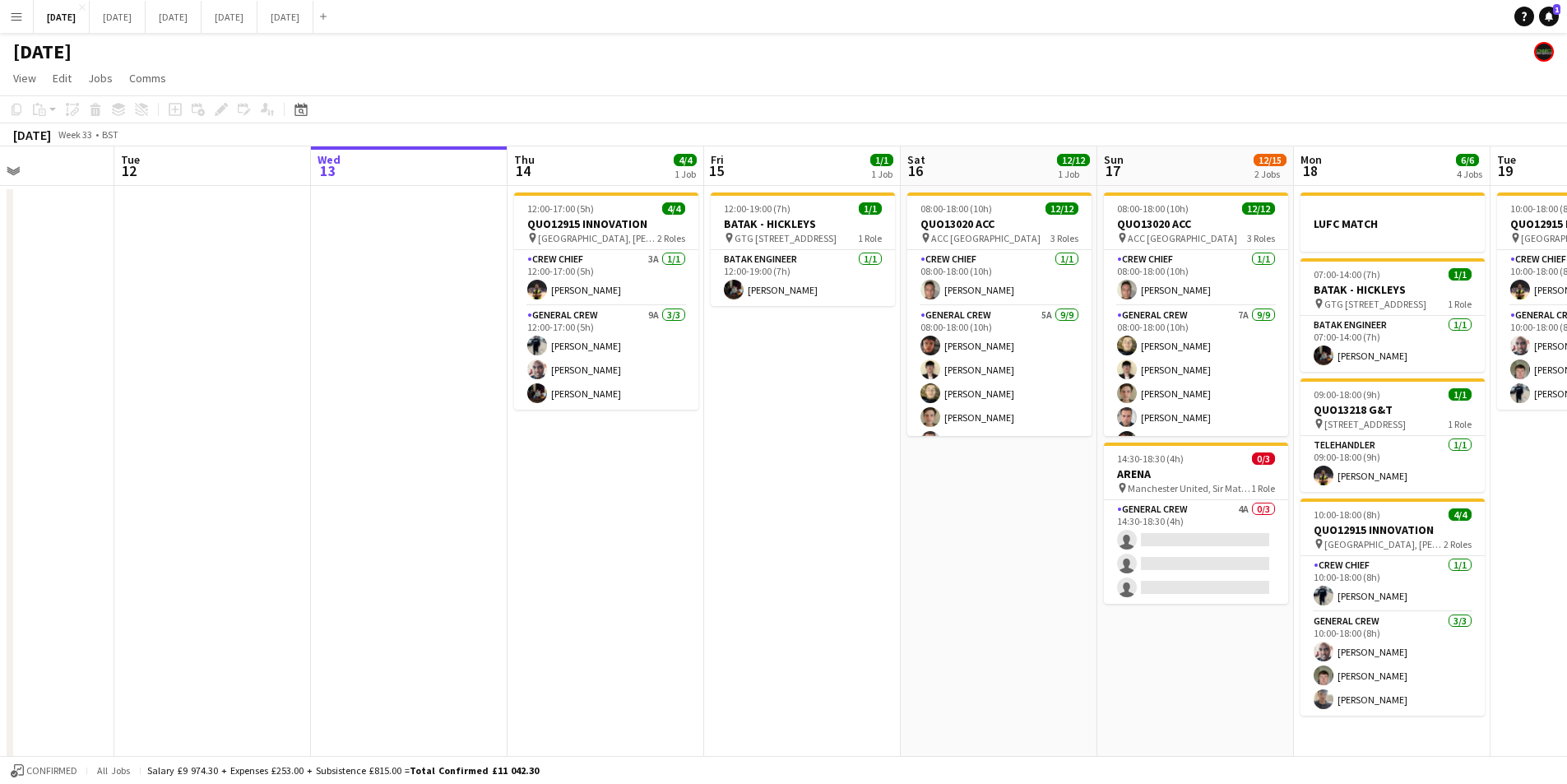
scroll to position [0, 711]
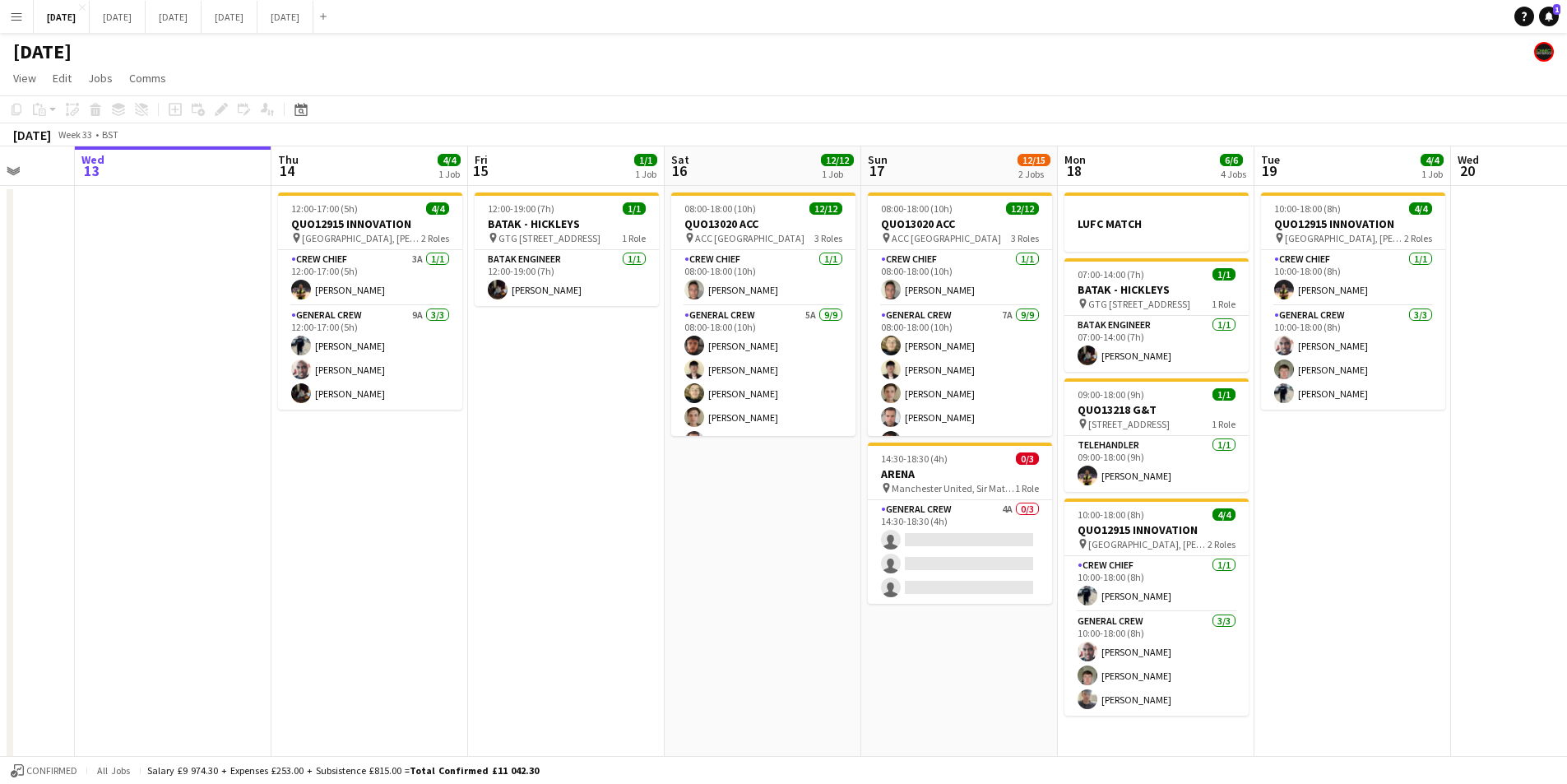
drag, startPoint x: 956, startPoint y: 564, endPoint x: 720, endPoint y: 535, distance: 237.8
click at [720, 535] on app-calendar-viewport "Sat 9 Sun 10 Mon 11 Tue 12 Wed 13 Thu 14 4/4 1 Job Fri 15 1/1 1 Job Sat 16 12/1…" at bounding box center [784, 599] width 1567 height 907
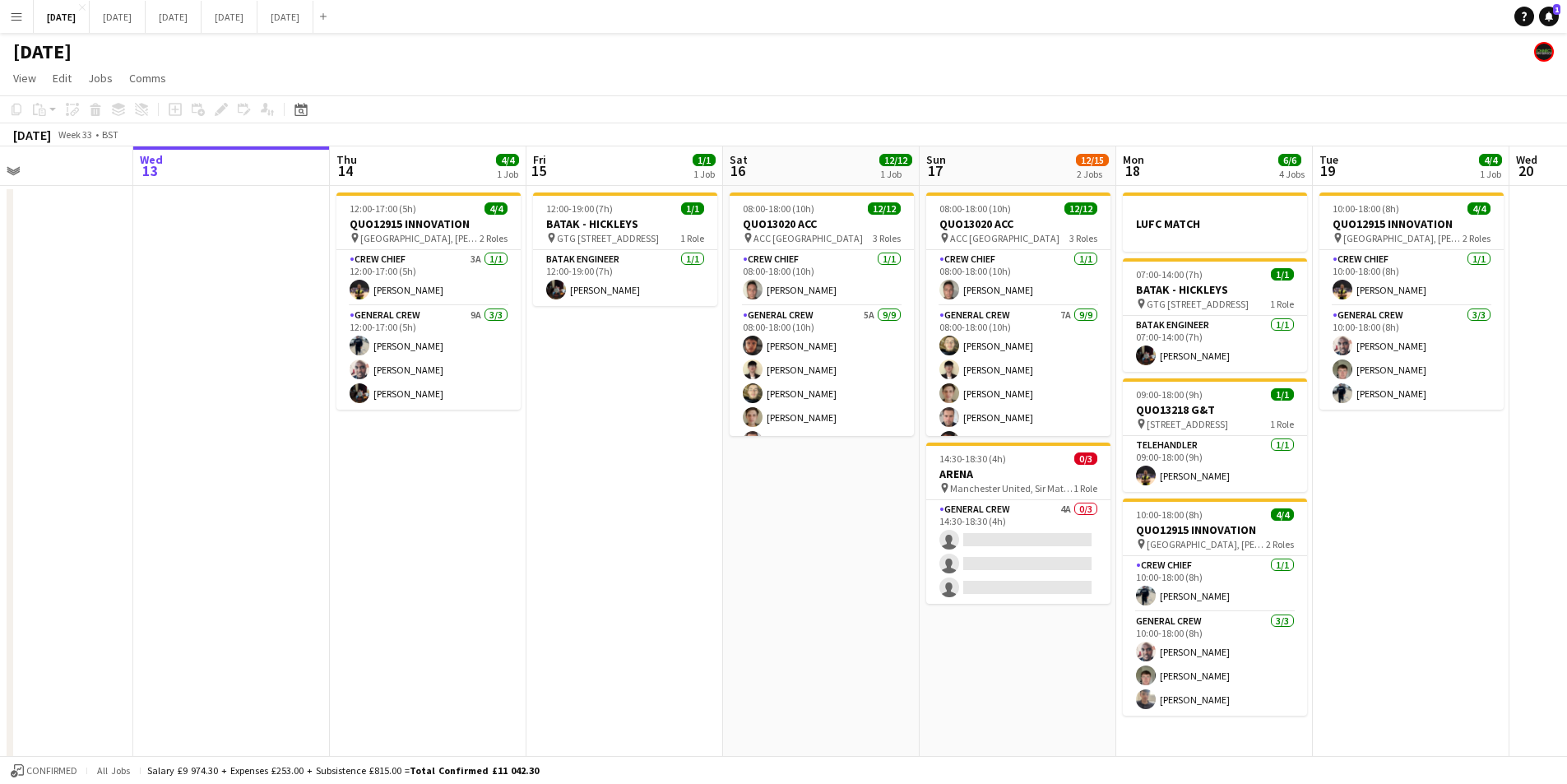
drag, startPoint x: 722, startPoint y: 522, endPoint x: 781, endPoint y: 540, distance: 61.7
click at [781, 540] on app-calendar-viewport "Sat 9 Sun 10 Mon 11 Tue 12 Wed 13 Thu 14 4/4 1 Job Fri 15 1/1 1 Job Sat 16 12/1…" at bounding box center [784, 599] width 1567 height 907
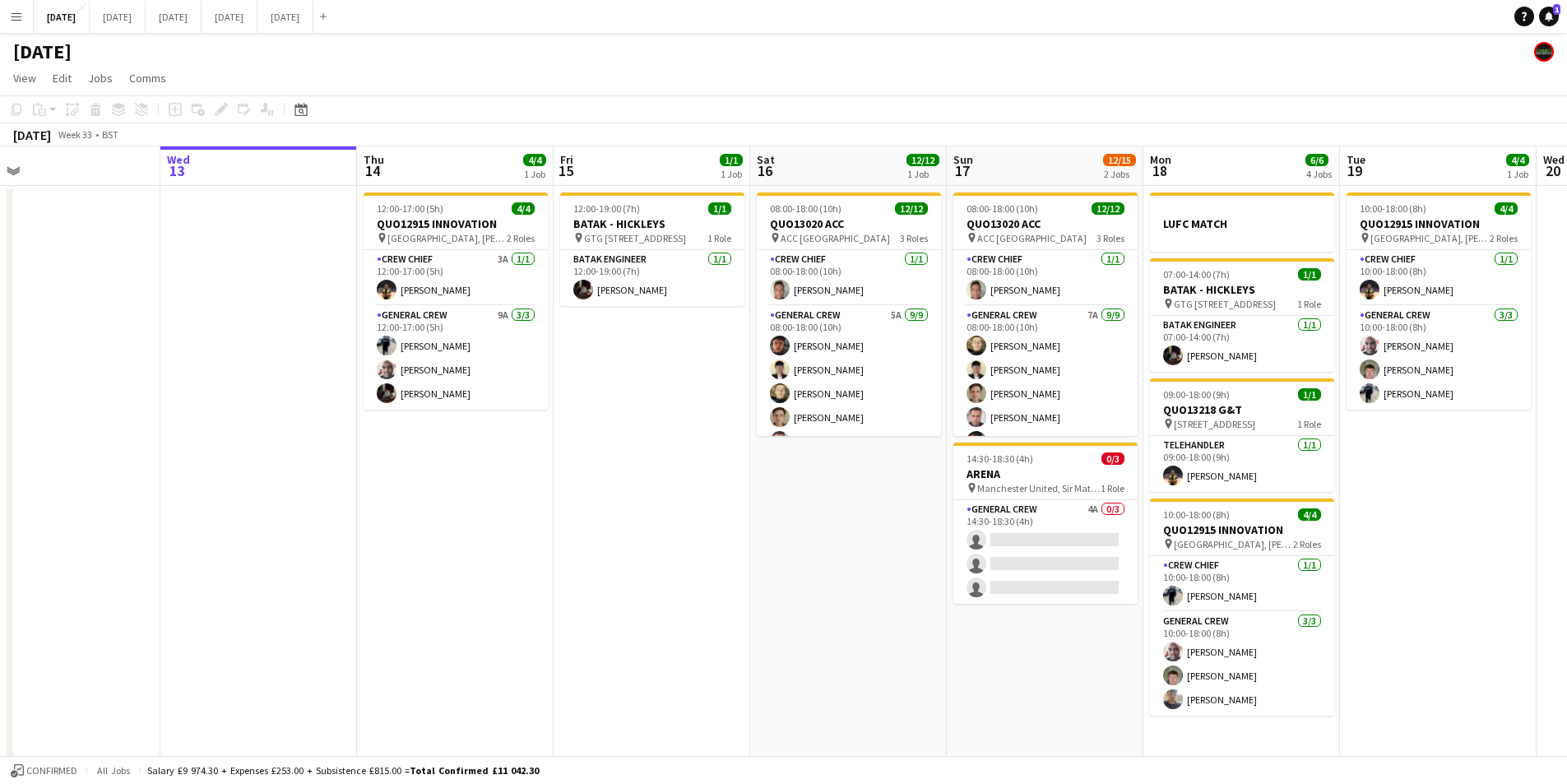
scroll to position [0, 625]
drag, startPoint x: 624, startPoint y: 512, endPoint x: 652, endPoint y: 510, distance: 28.1
click at [652, 510] on app-calendar-viewport "Sat 9 Sun 10 Mon 11 Tue 12 Wed 13 Thu 14 4/4 1 Job Fri 15 1/1 1 Job Sat 16 12/1…" at bounding box center [784, 599] width 1567 height 907
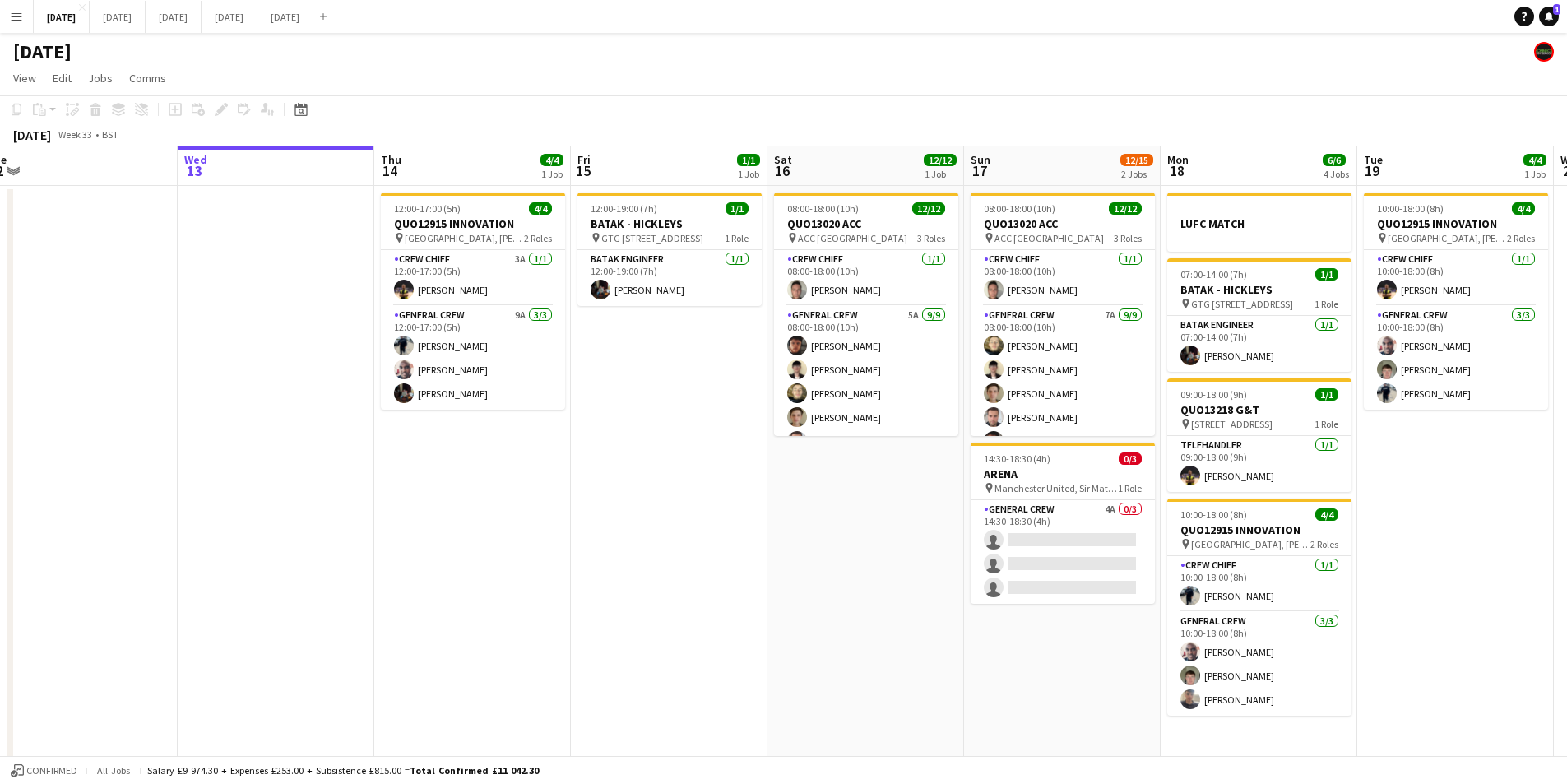
drag, startPoint x: 691, startPoint y: 510, endPoint x: 707, endPoint y: 509, distance: 16.0
click at [707, 509] on app-calendar-viewport "Sat 9 Sun 10 Mon 11 Tue 12 Wed 13 Thu 14 4/4 1 Job Fri 15 1/1 1 Job Sat 16 12/1…" at bounding box center [784, 599] width 1567 height 907
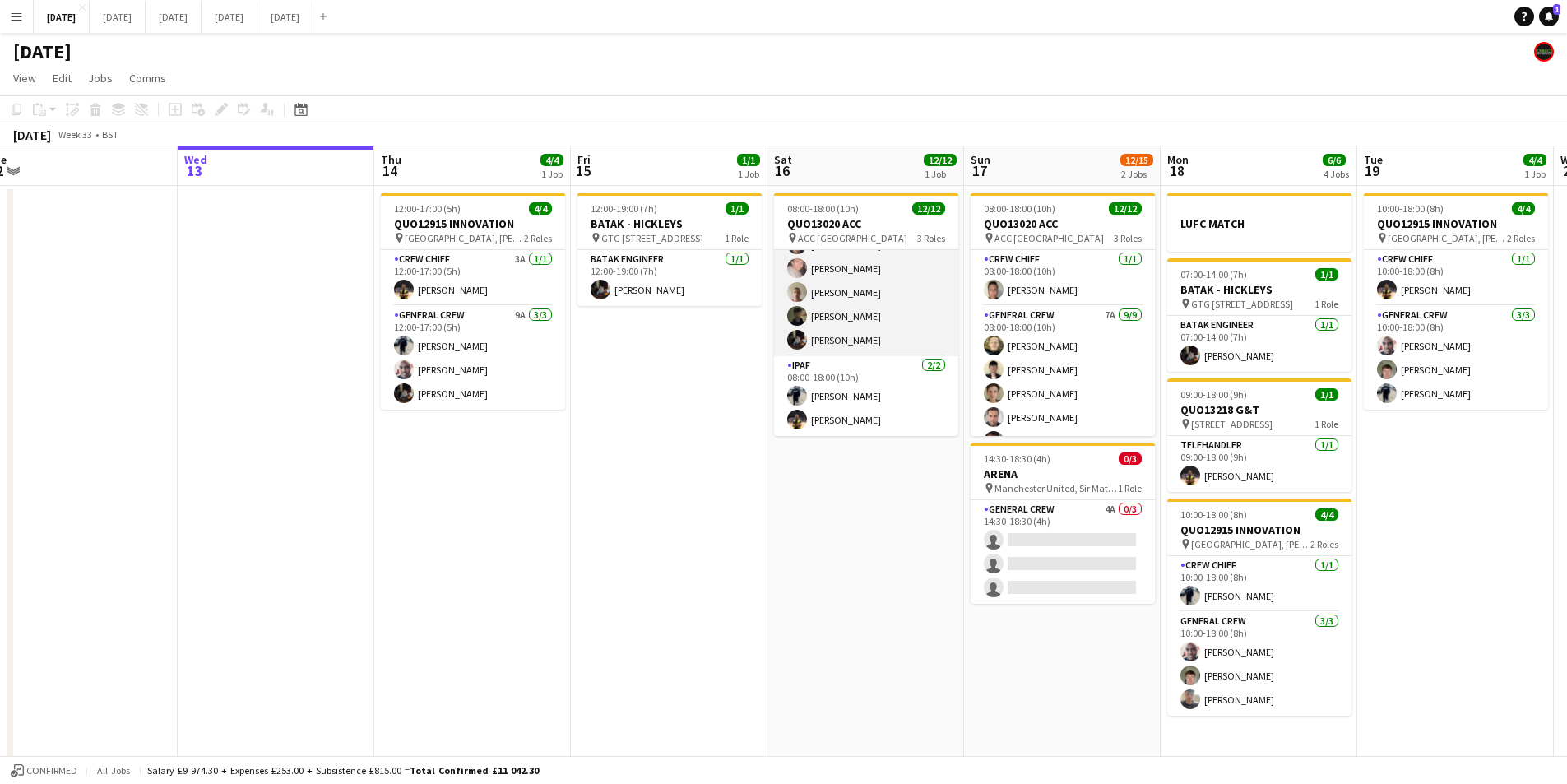
scroll to position [0, 0]
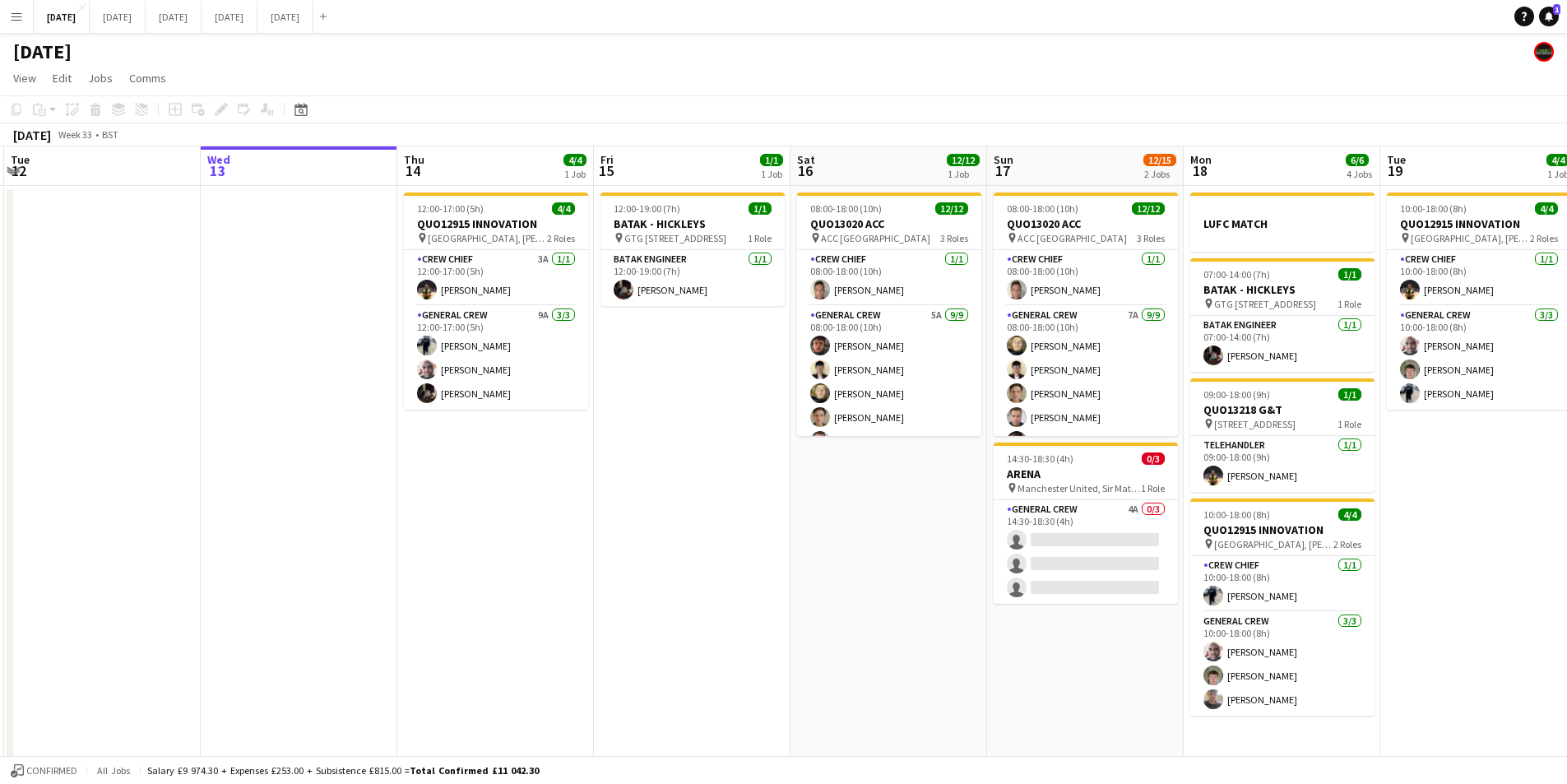
drag, startPoint x: 710, startPoint y: 443, endPoint x: 737, endPoint y: 449, distance: 27.7
click at [736, 449] on app-calendar-viewport "Sat 9 Sun 10 Mon 11 Tue 12 Wed 13 Thu 14 4/4 1 Job Fri 15 1/1 1 Job Sat 16 12/1…" at bounding box center [784, 599] width 1567 height 907
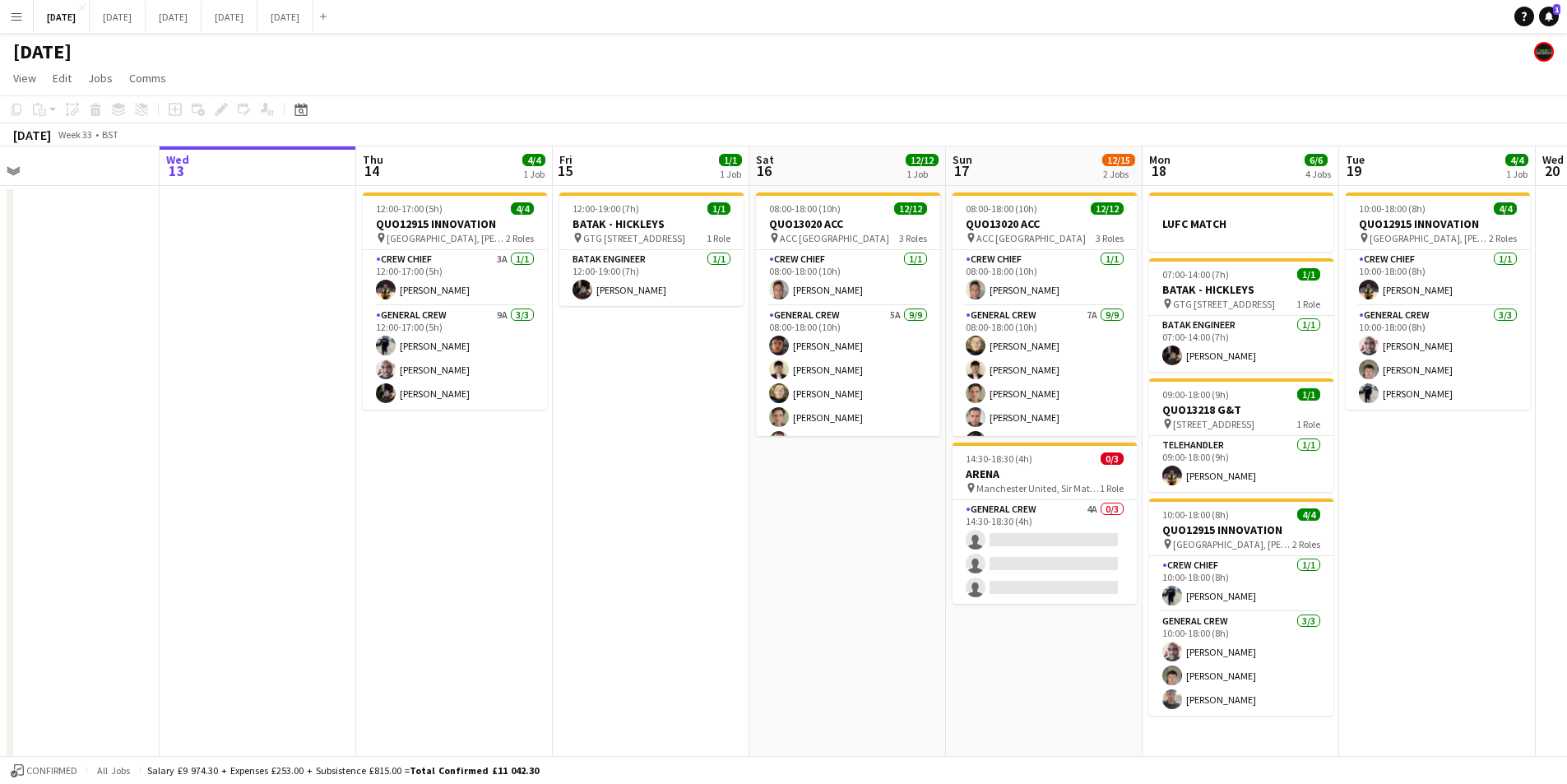
scroll to position [0, 677]
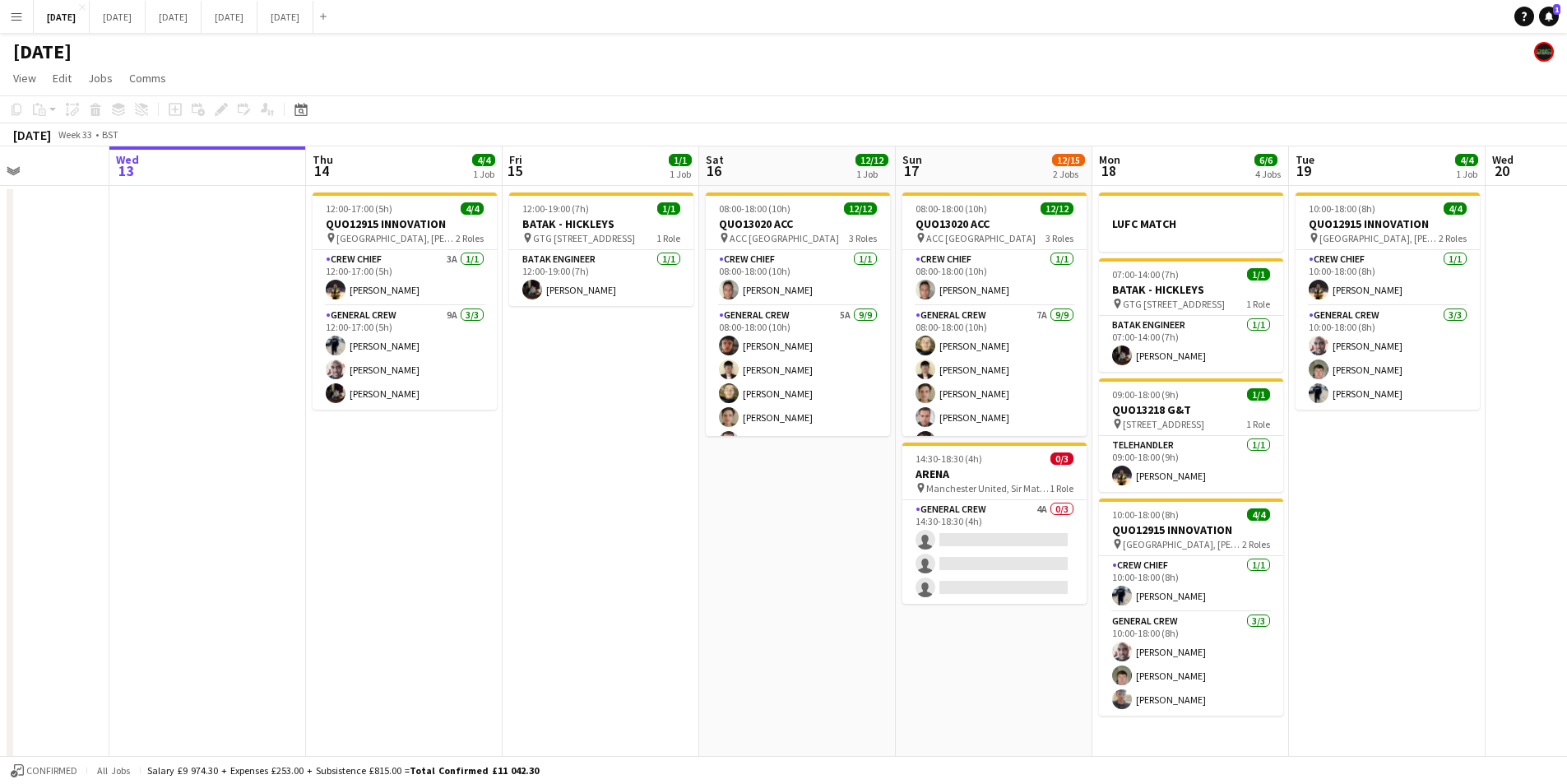
drag, startPoint x: 919, startPoint y: 489, endPoint x: 823, endPoint y: 484, distance: 96.1
click at [823, 484] on app-calendar-viewport "Sat 9 Sun 10 Mon 11 Tue 12 Wed 13 Thu 14 4/4 1 Job Fri 15 1/1 1 Job Sat 16 12/1…" at bounding box center [784, 599] width 1567 height 907
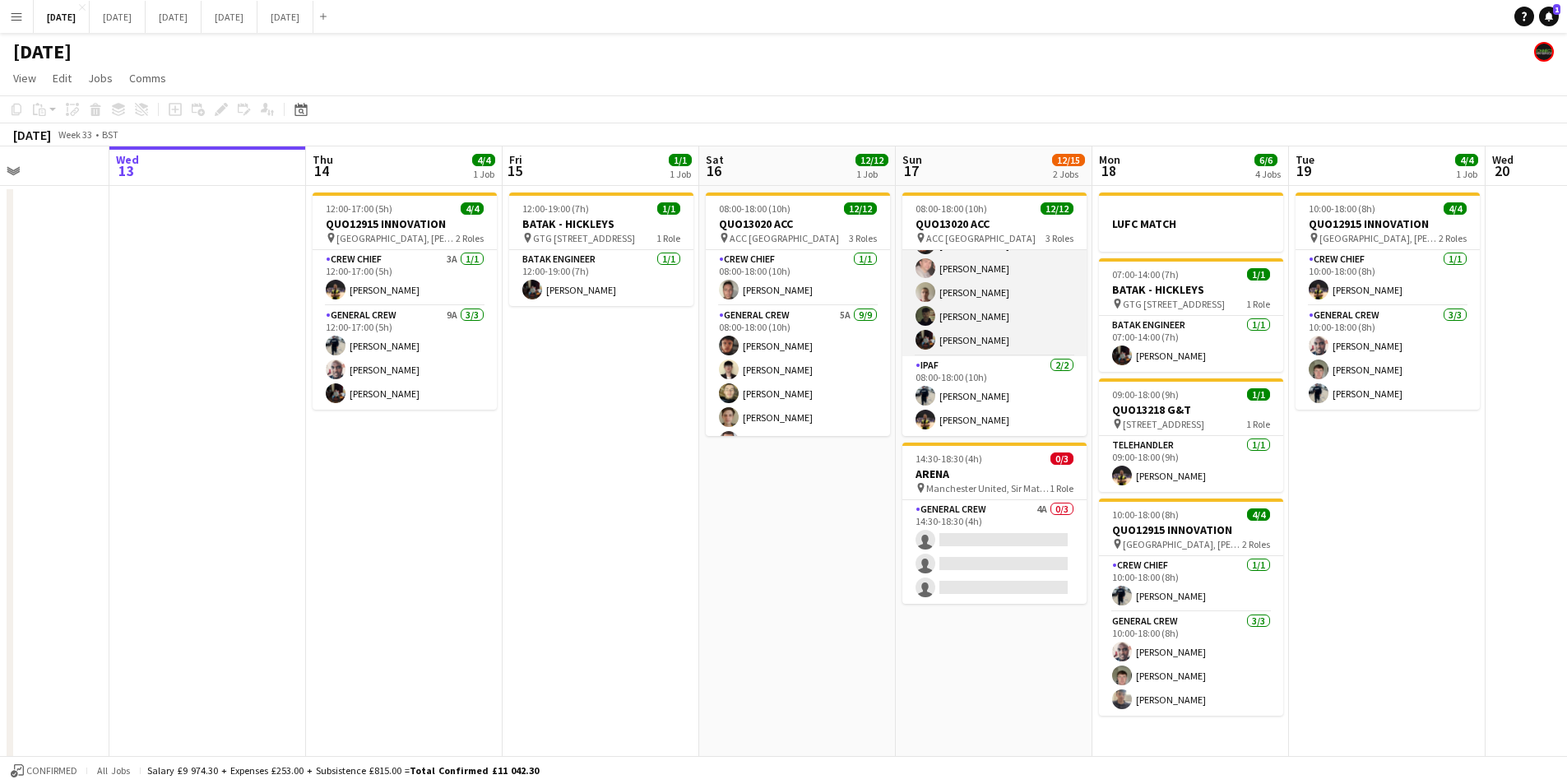
scroll to position [0, 0]
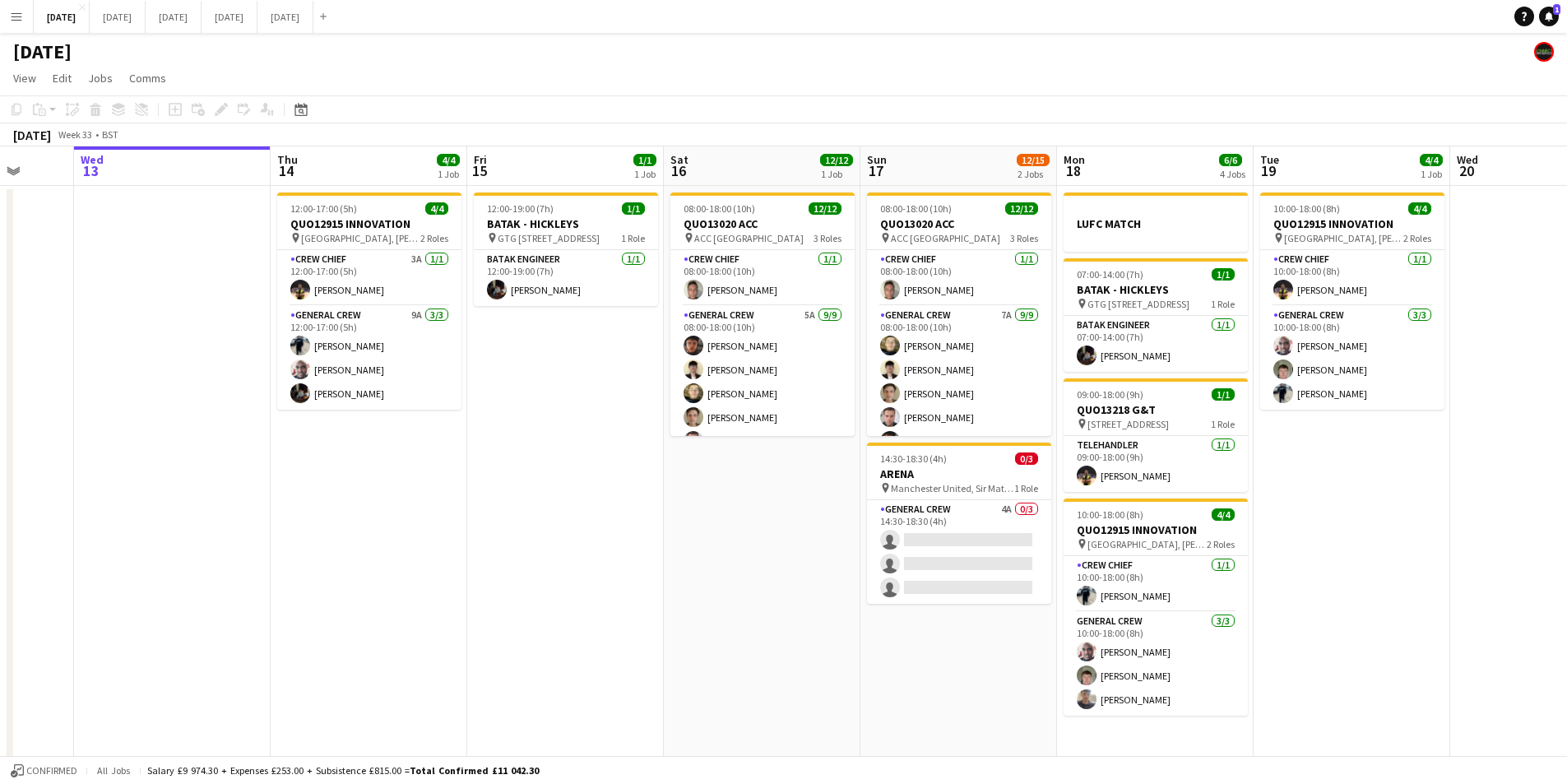
drag, startPoint x: 1380, startPoint y: 474, endPoint x: 1332, endPoint y: 472, distance: 48.0
click at [1332, 472] on app-calendar-viewport "Sat 9 Sun 10 Mon 11 Tue 12 Wed 13 Thu 14 4/4 1 Job Fri 15 1/1 1 Job Sat 16 12/1…" at bounding box center [784, 599] width 1567 height 907
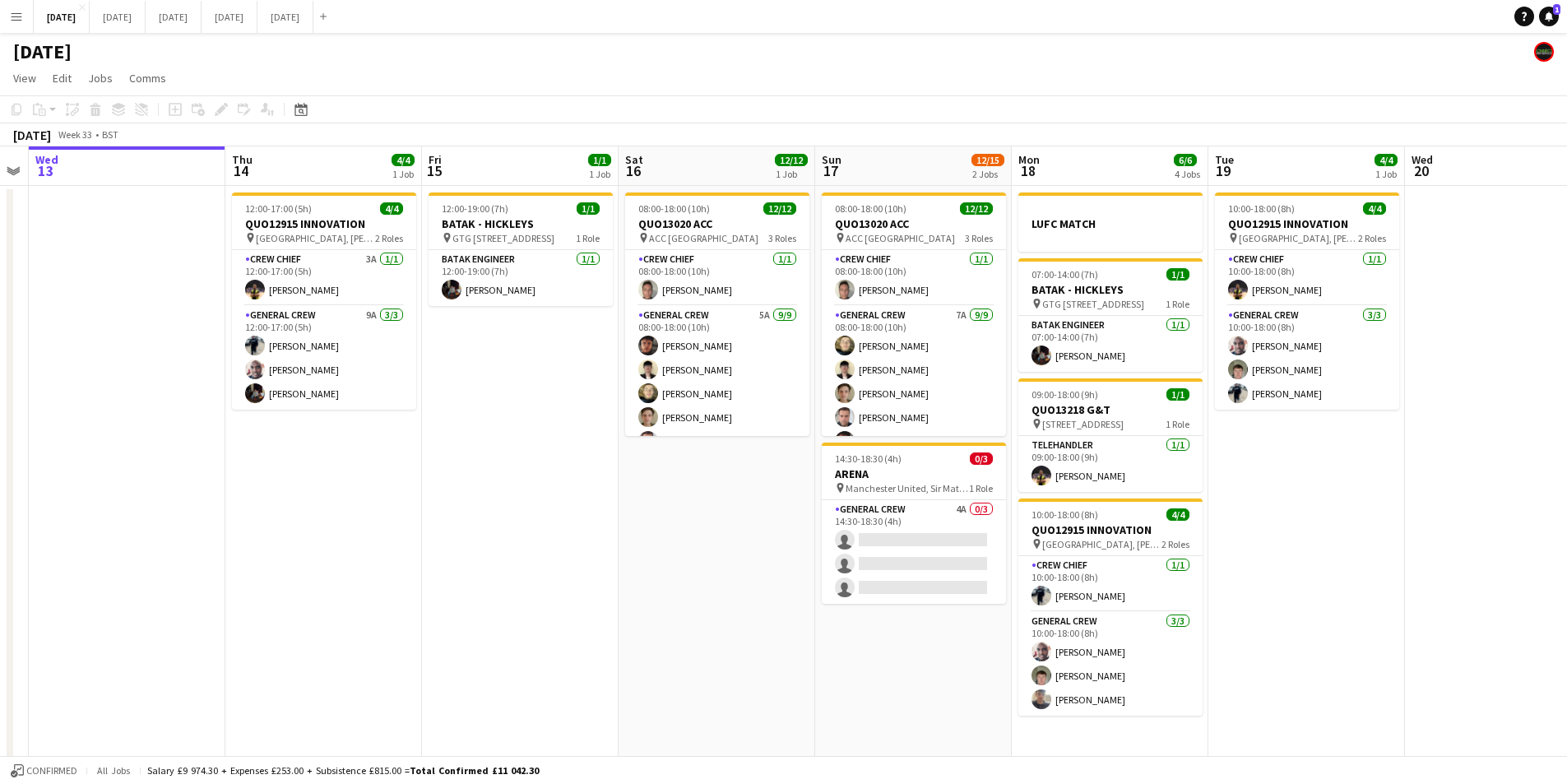
scroll to position [0, 756]
drag, startPoint x: 1337, startPoint y: 497, endPoint x: 1305, endPoint y: 496, distance: 32.0
click at [1305, 496] on app-calendar-viewport "Sat 9 Sun 10 Mon 11 Tue 12 Wed 13 Thu 14 4/4 1 Job Fri 15 1/1 1 Job Sat 16 12/1…" at bounding box center [784, 599] width 1567 height 907
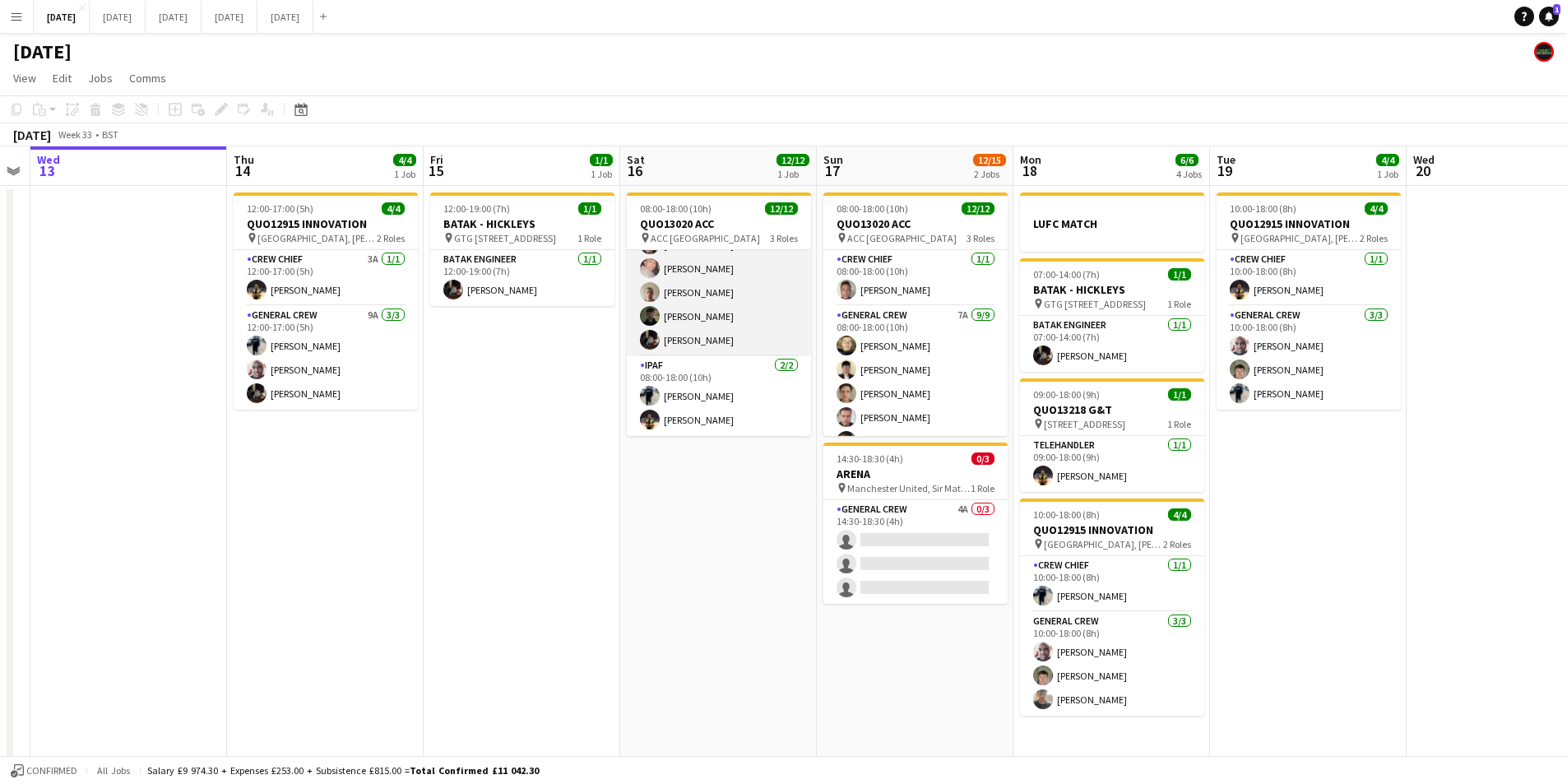
scroll to position [0, 0]
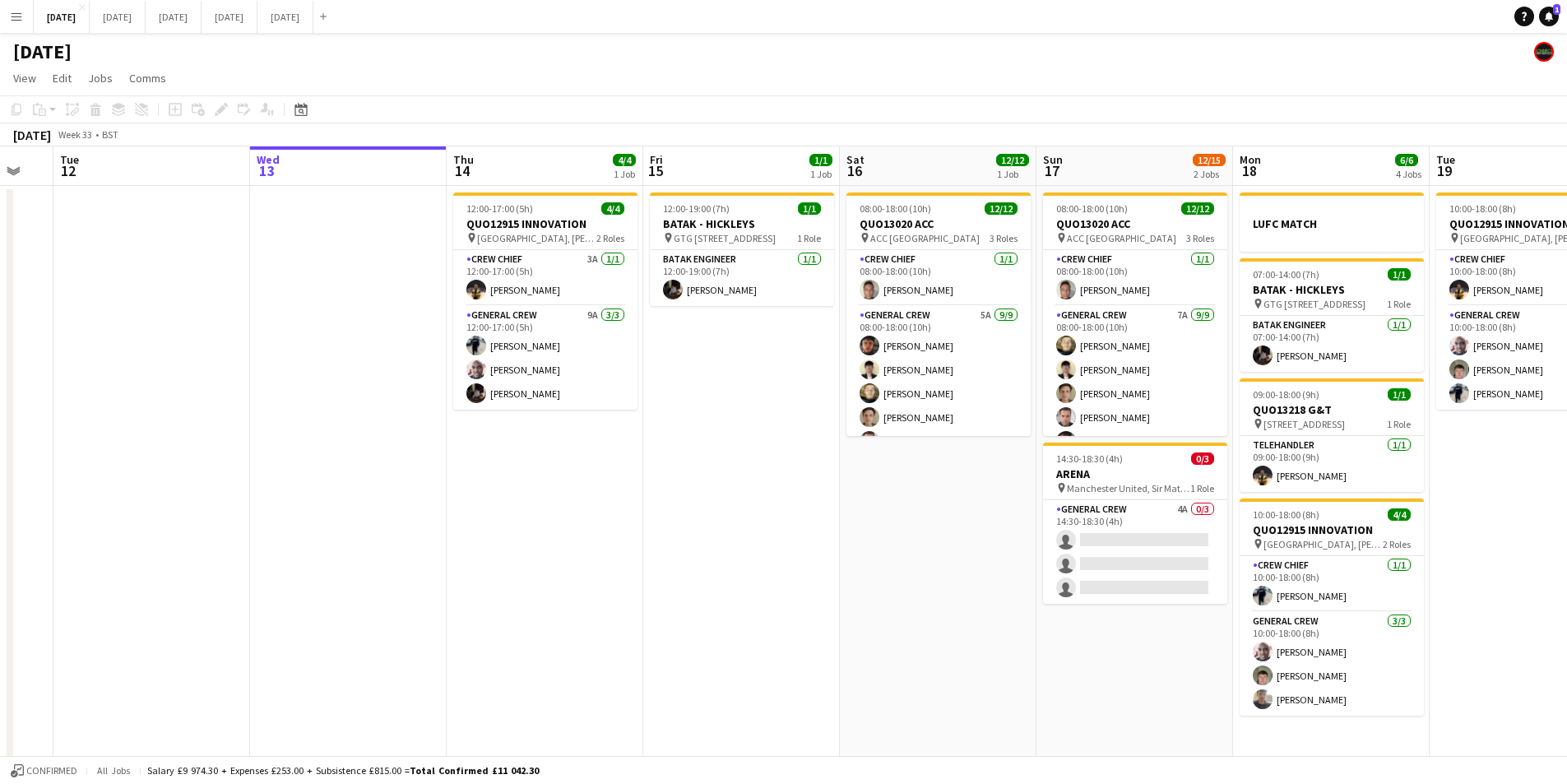
drag, startPoint x: 730, startPoint y: 508, endPoint x: 967, endPoint y: 493, distance: 237.5
click at [987, 498] on app-calendar-viewport "Sat 9 Sun 10 Mon 11 Tue 12 Wed 13 Thu 14 4/4 1 Job Fri 15 1/1 1 Job Sat 16 12/1…" at bounding box center [784, 599] width 1567 height 907
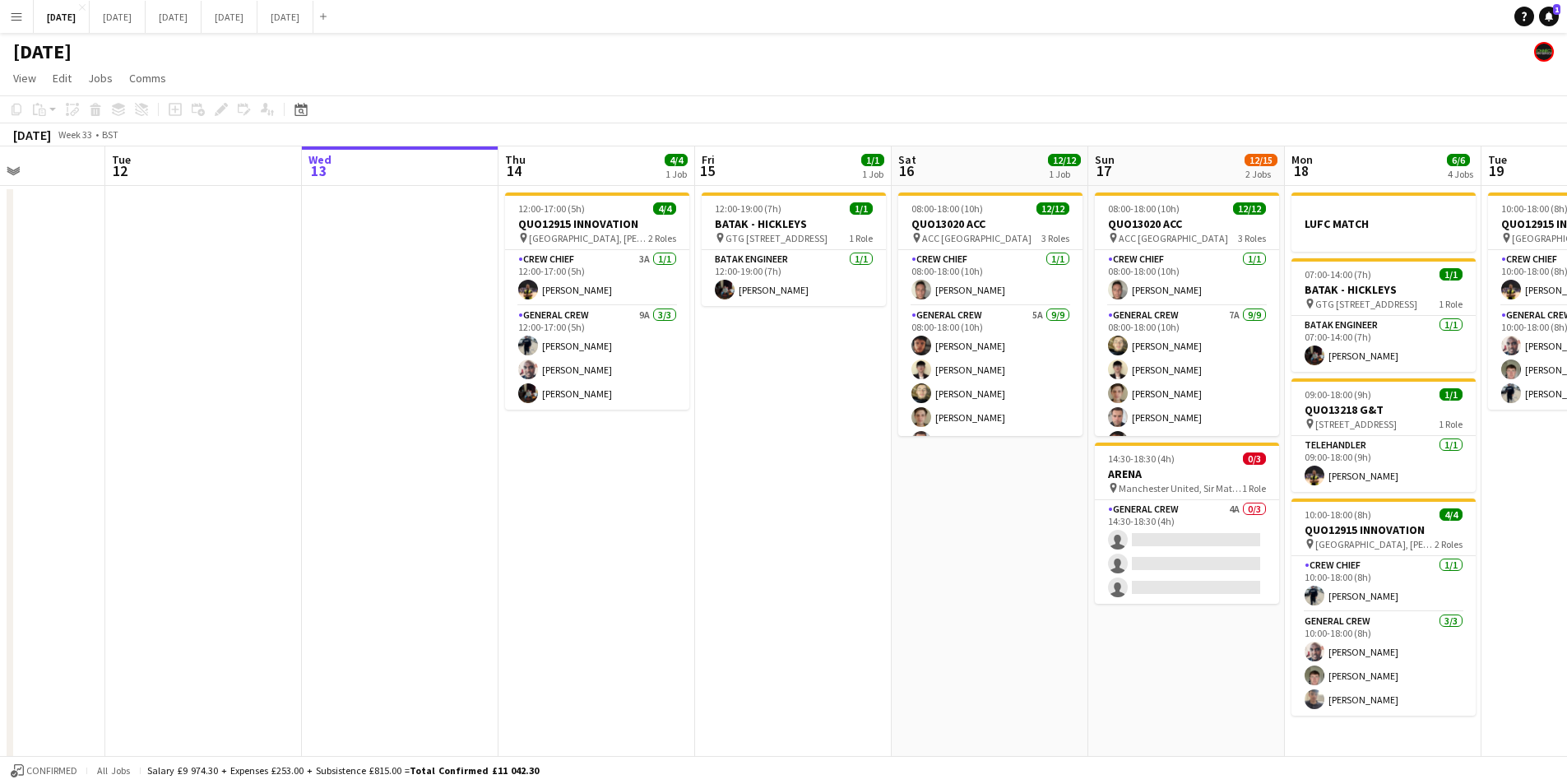
scroll to position [0, 481]
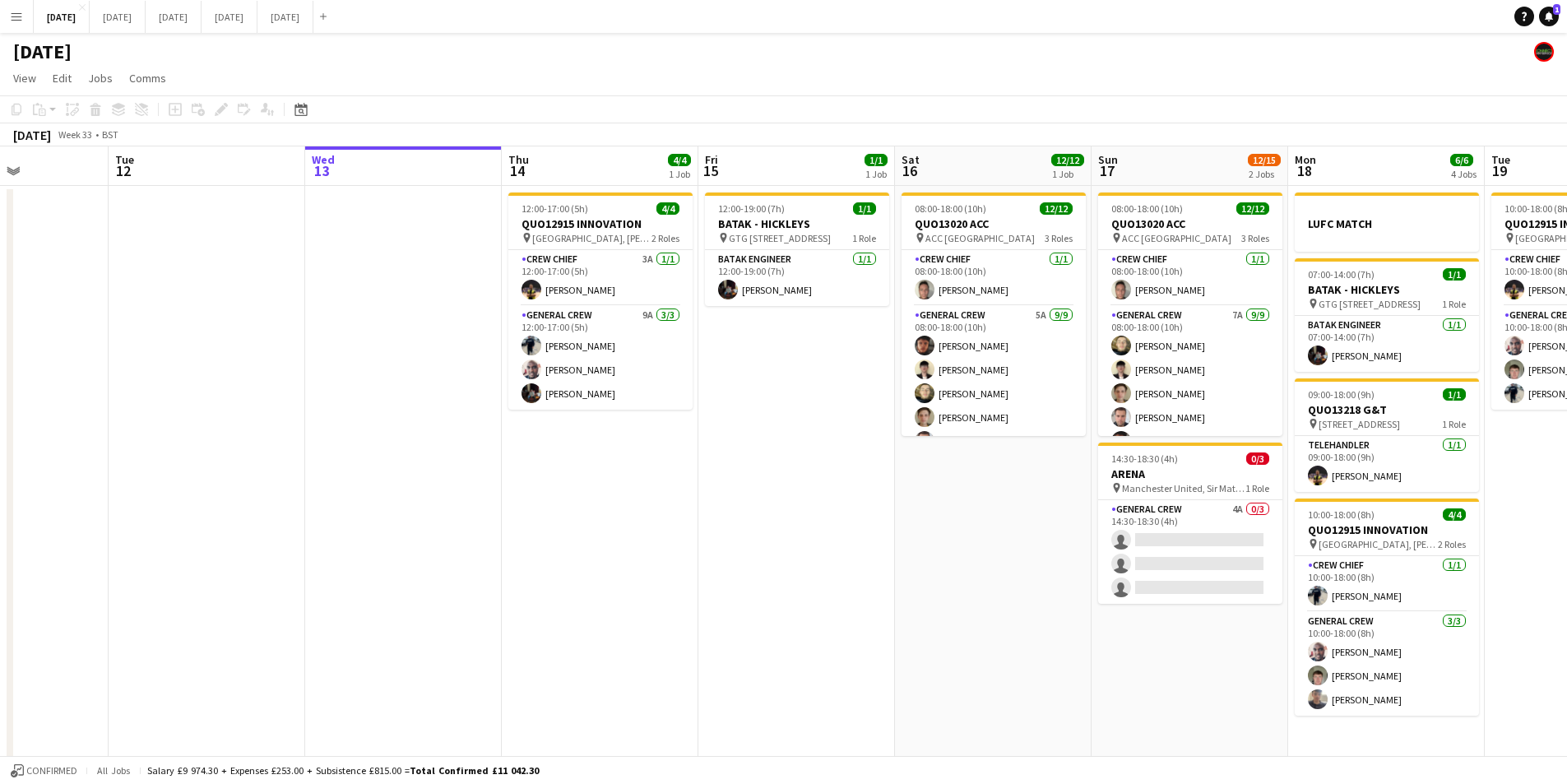
drag, startPoint x: 644, startPoint y: 568, endPoint x: 702, endPoint y: 560, distance: 58.5
click at [661, 570] on app-calendar-viewport "Sat 9 Sun 10 Mon 11 Tue 12 Wed 13 Thu 14 4/4 1 Job Fri 15 1/1 1 Job Sat 16 12/1…" at bounding box center [784, 599] width 1567 height 907
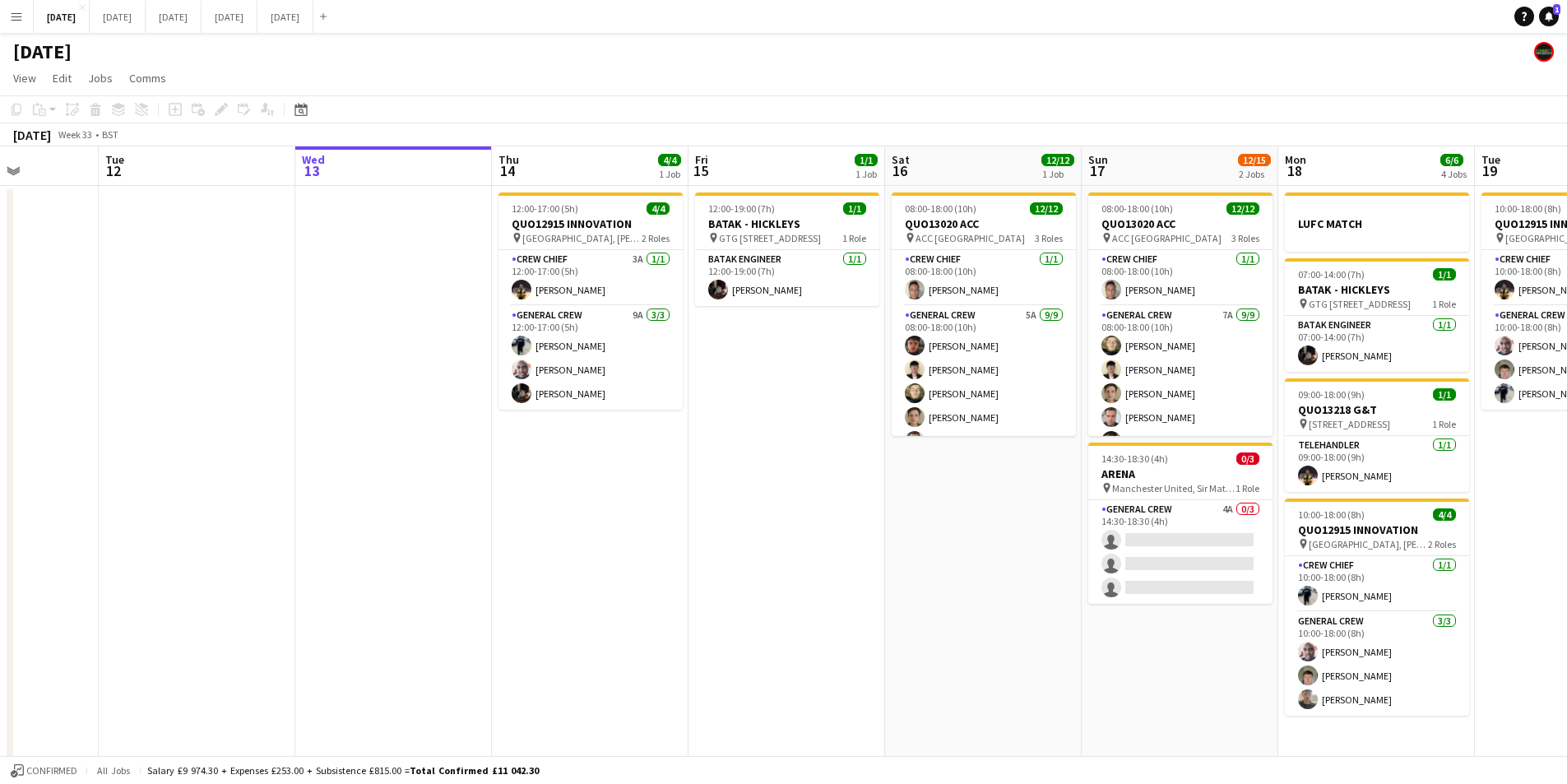
drag, startPoint x: 788, startPoint y: 555, endPoint x: 778, endPoint y: 555, distance: 10.0
click at [778, 555] on app-calendar-viewport "Sat 9 Sun 10 Mon 11 Tue 12 Wed 13 Thu 14 4/4 1 Job Fri 15 1/1 1 Job Sat 16 12/1…" at bounding box center [784, 599] width 1567 height 907
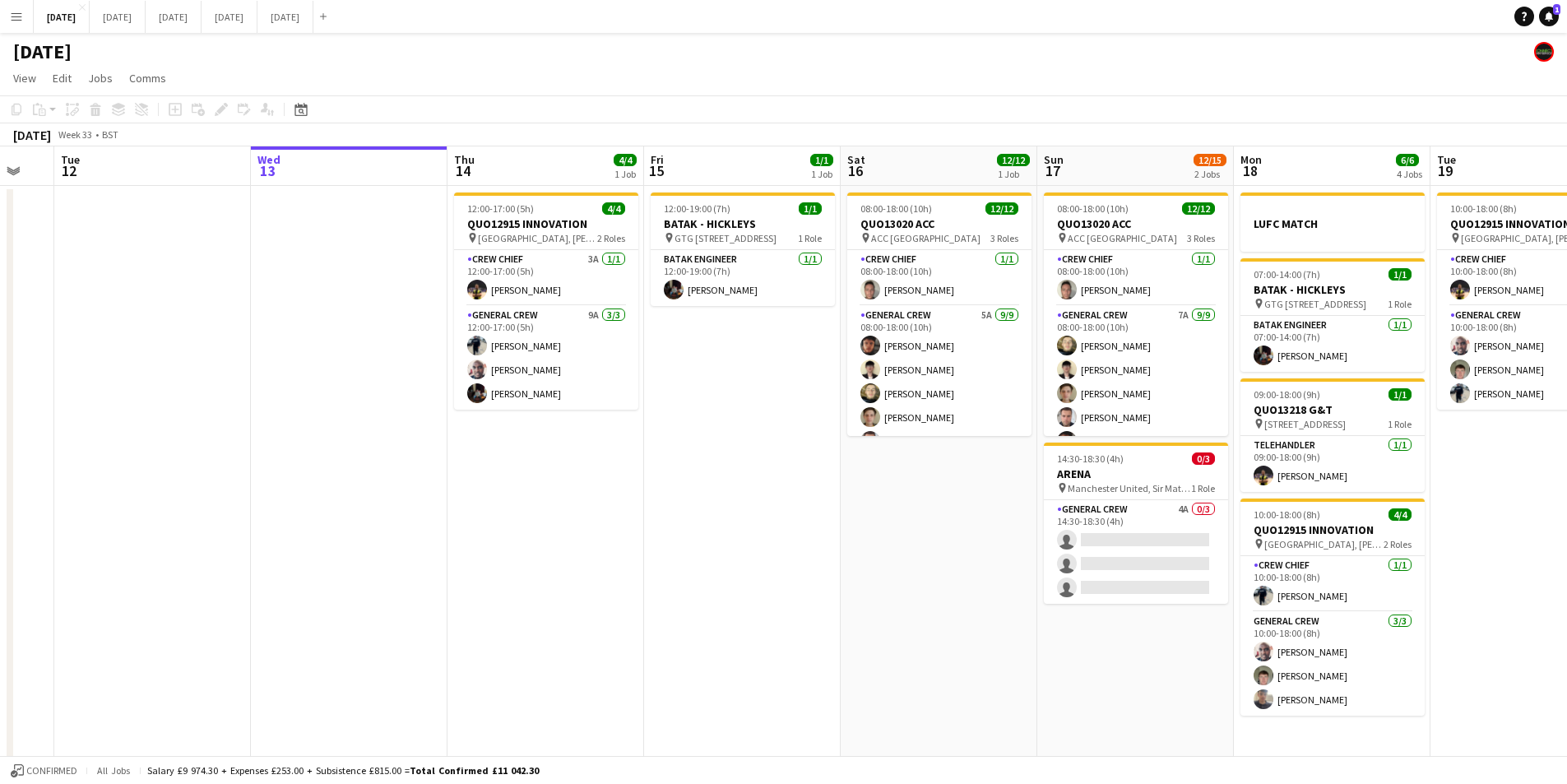
scroll to position [0, 567]
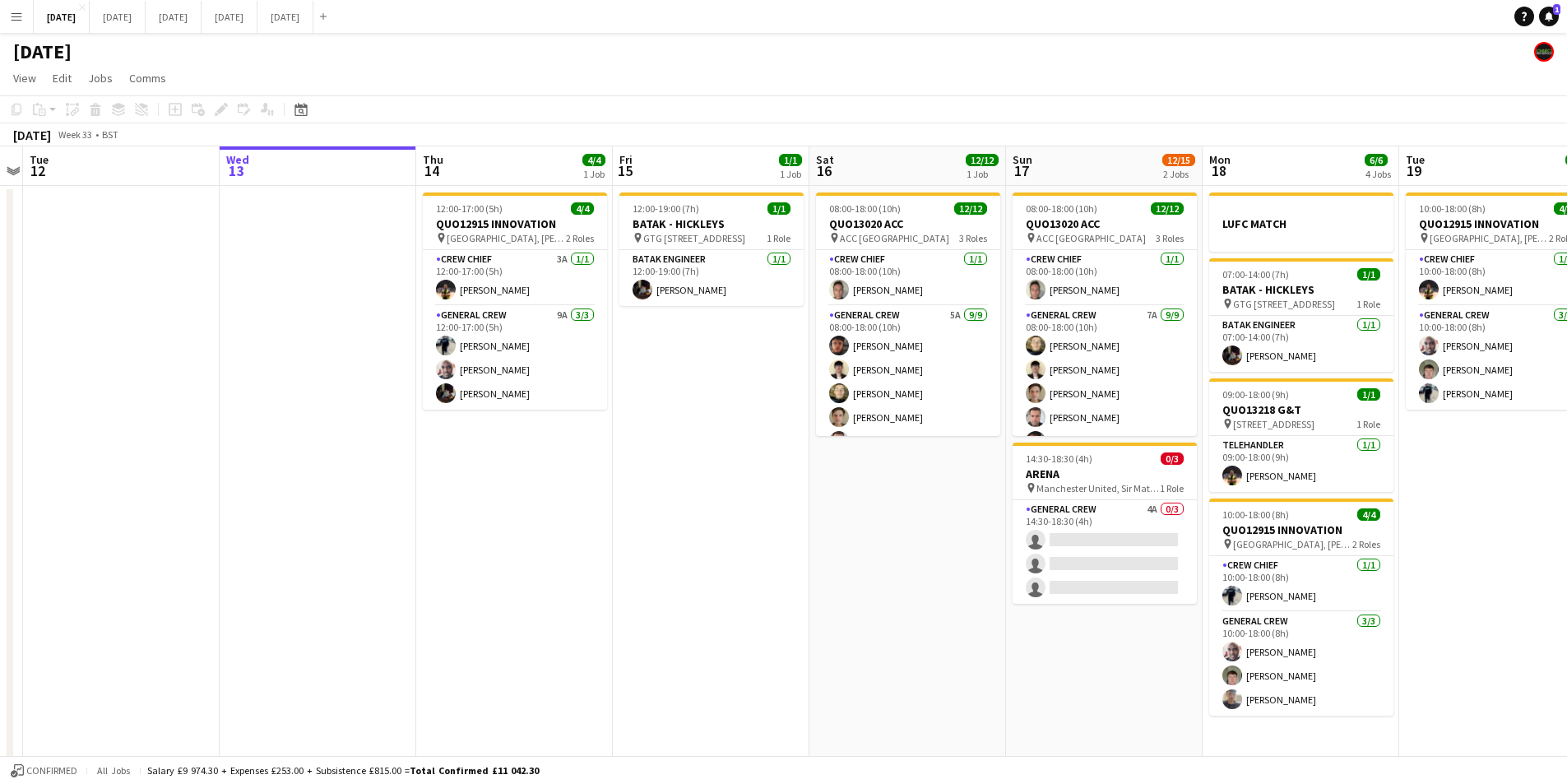
drag, startPoint x: 797, startPoint y: 575, endPoint x: 721, endPoint y: 573, distance: 76.0
click at [721, 573] on app-calendar-viewport "Sat 9 Sun 10 Mon 11 Tue 12 Wed 13 Thu 14 4/4 1 Job Fri 15 1/1 1 Job Sat 16 12/1…" at bounding box center [784, 599] width 1567 height 907
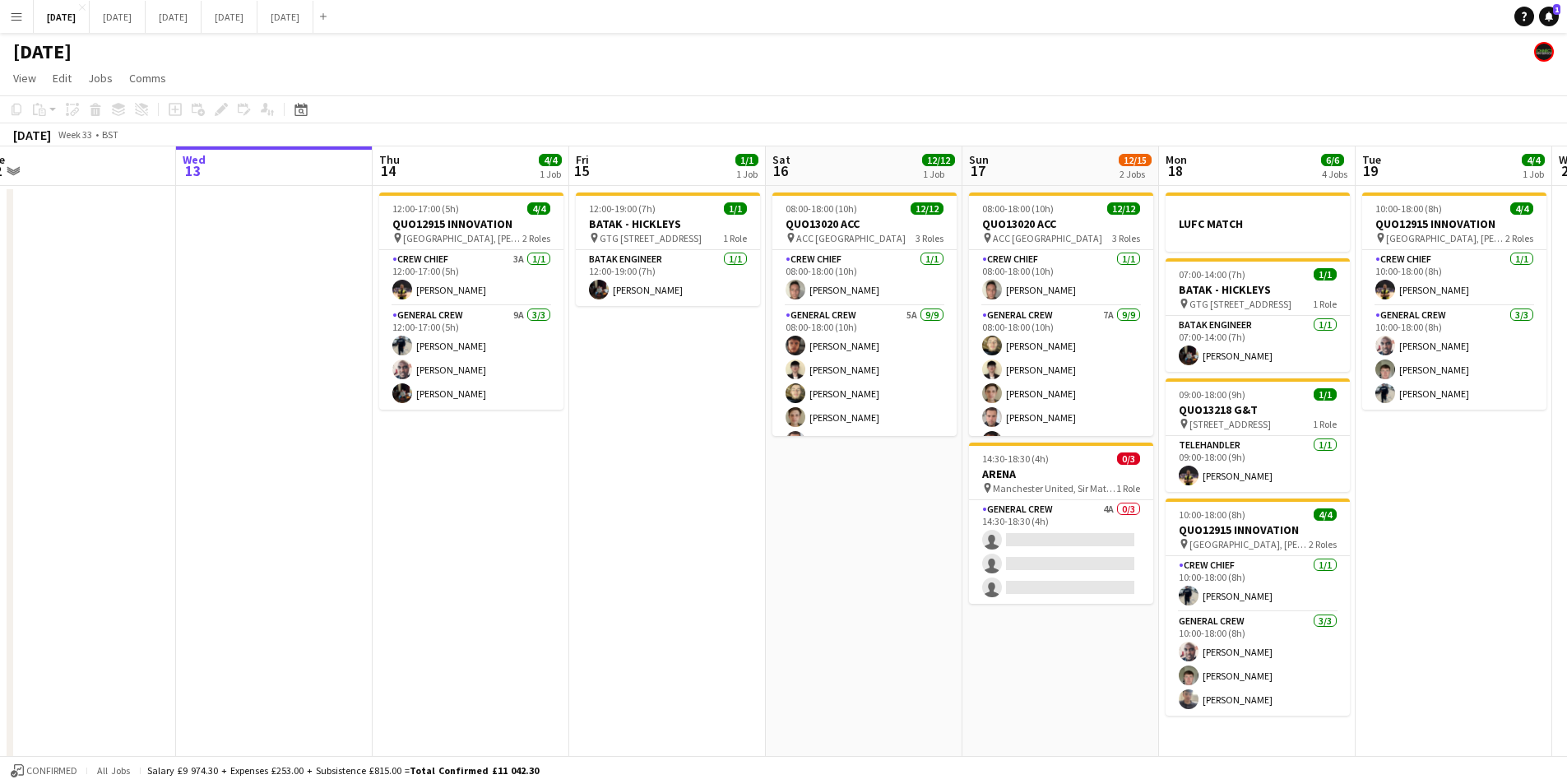
drag, startPoint x: 774, startPoint y: 593, endPoint x: 726, endPoint y: 589, distance: 48.2
click at [726, 589] on app-calendar-viewport "Sat 9 Sun 10 Mon 11 Tue 12 Wed 13 Thu 14 4/4 1 Job Fri 15 1/1 1 Job Sat 16 12/1…" at bounding box center [784, 599] width 1567 height 907
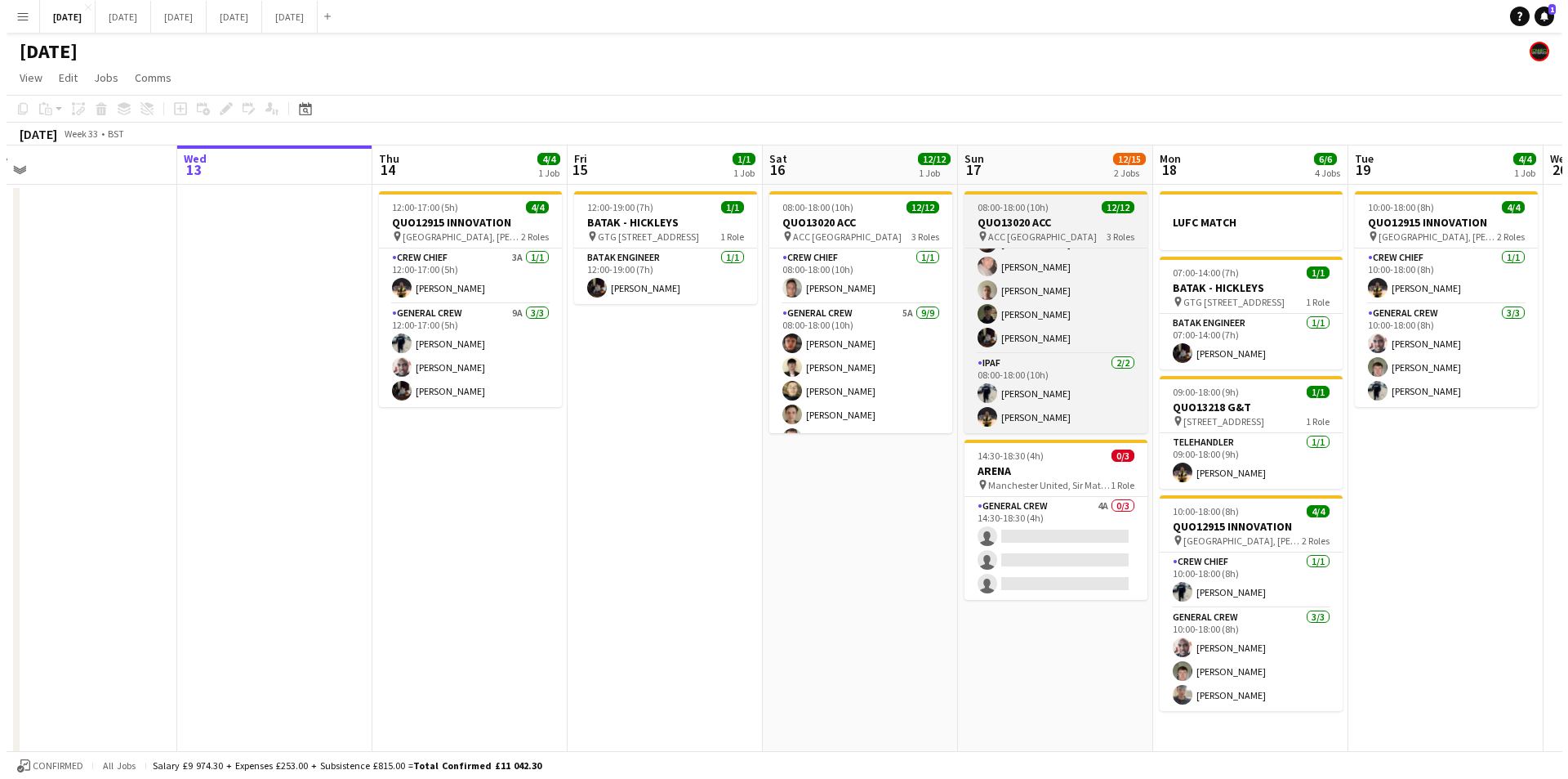
scroll to position [0, 0]
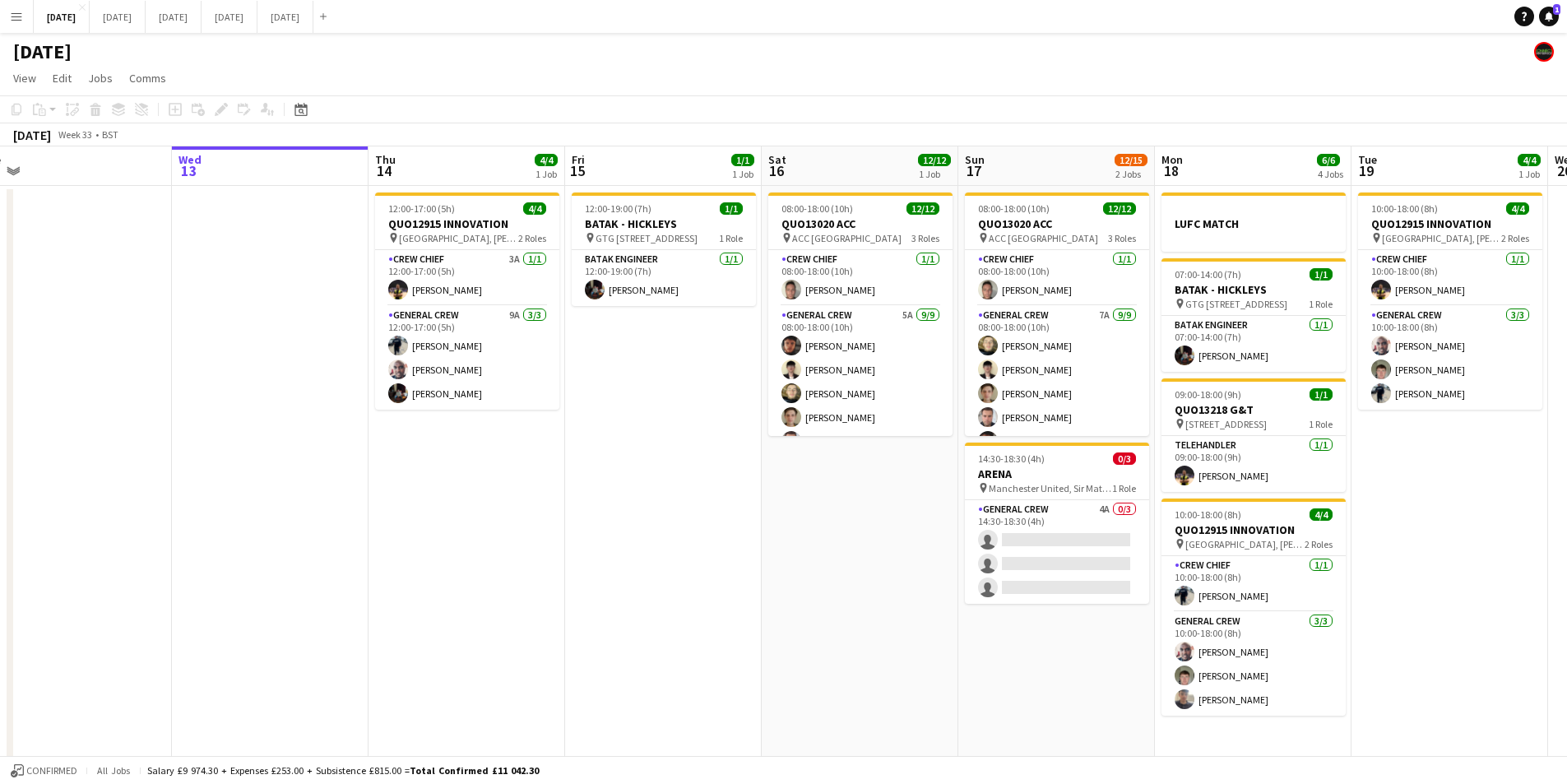
click at [8, 12] on button "Menu" at bounding box center [17, 17] width 33 height 33
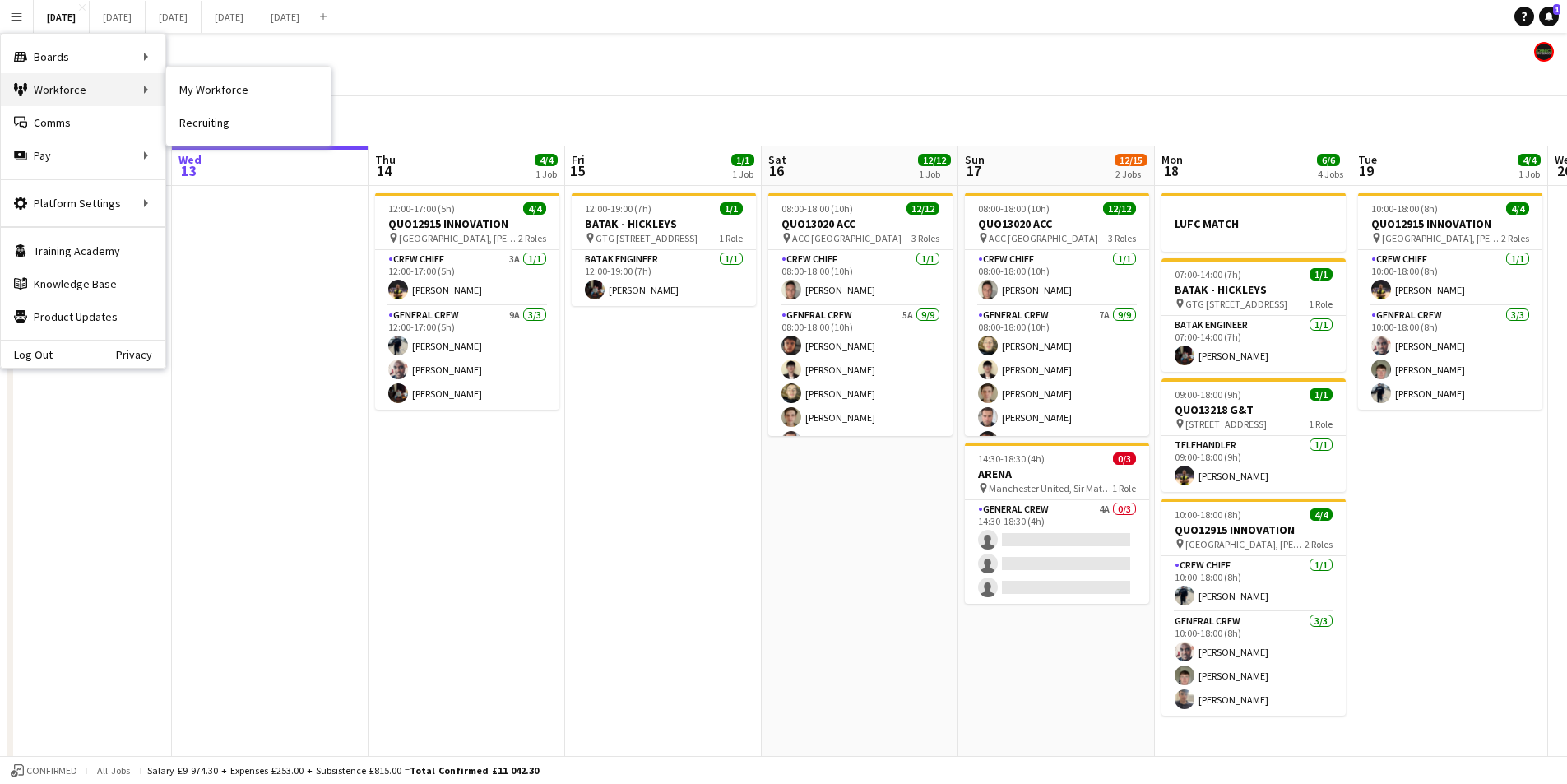
click at [72, 89] on div "Workforce Workforce" at bounding box center [83, 89] width 165 height 33
click at [198, 94] on link "My Workforce" at bounding box center [248, 89] width 165 height 33
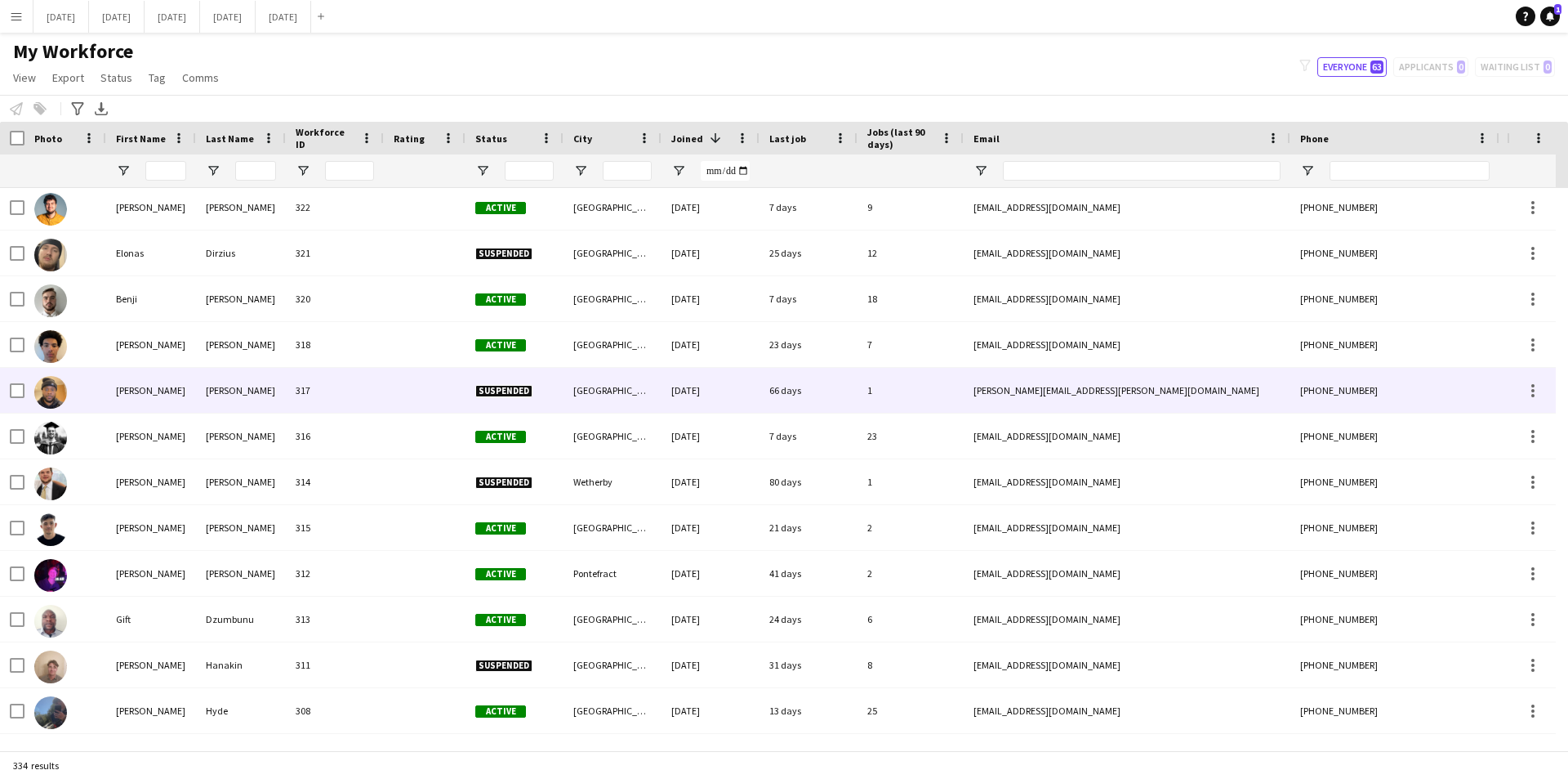
scroll to position [735, 0]
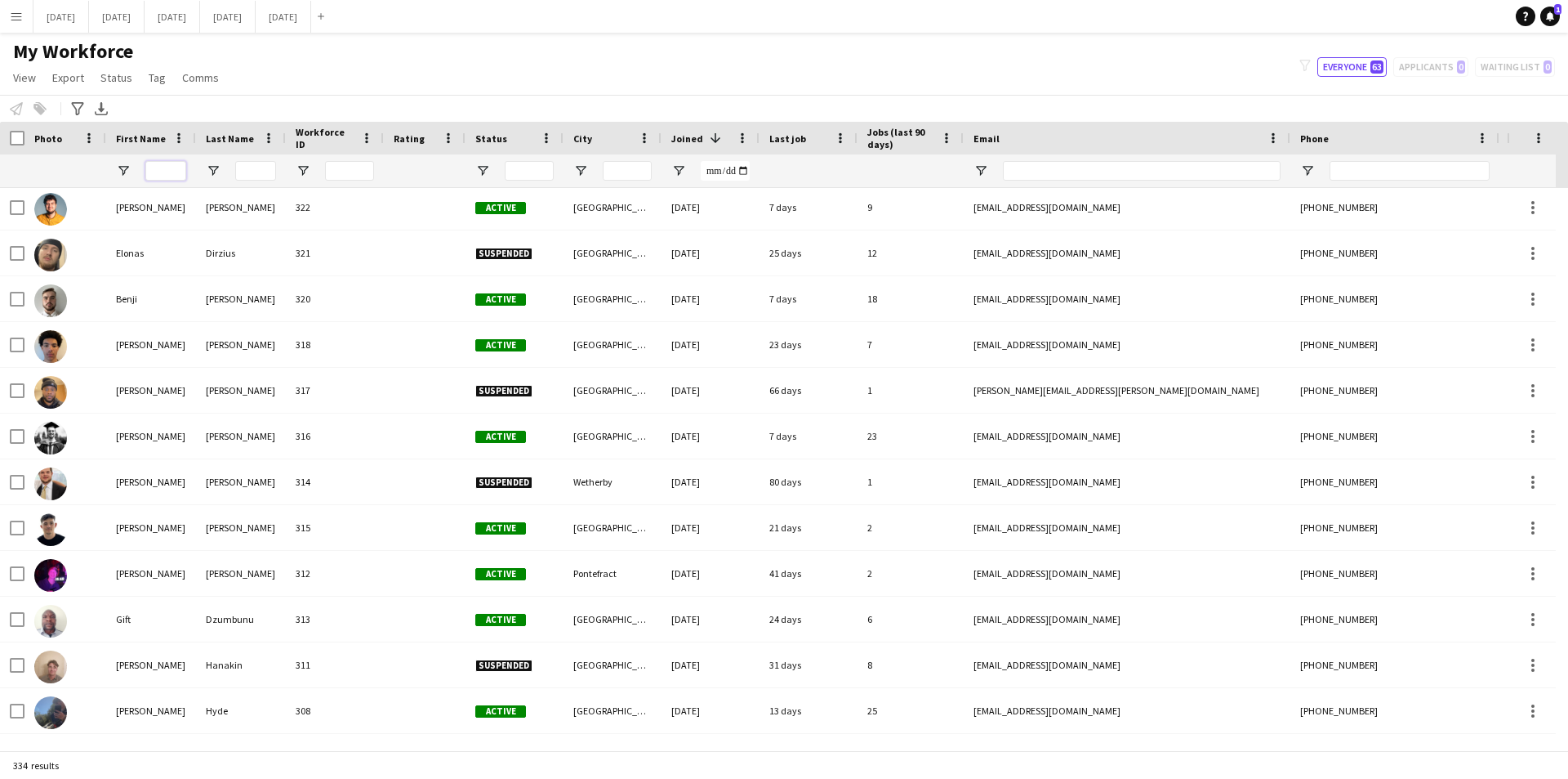
click at [168, 173] on input "First Name Filter Input" at bounding box center [166, 171] width 41 height 20
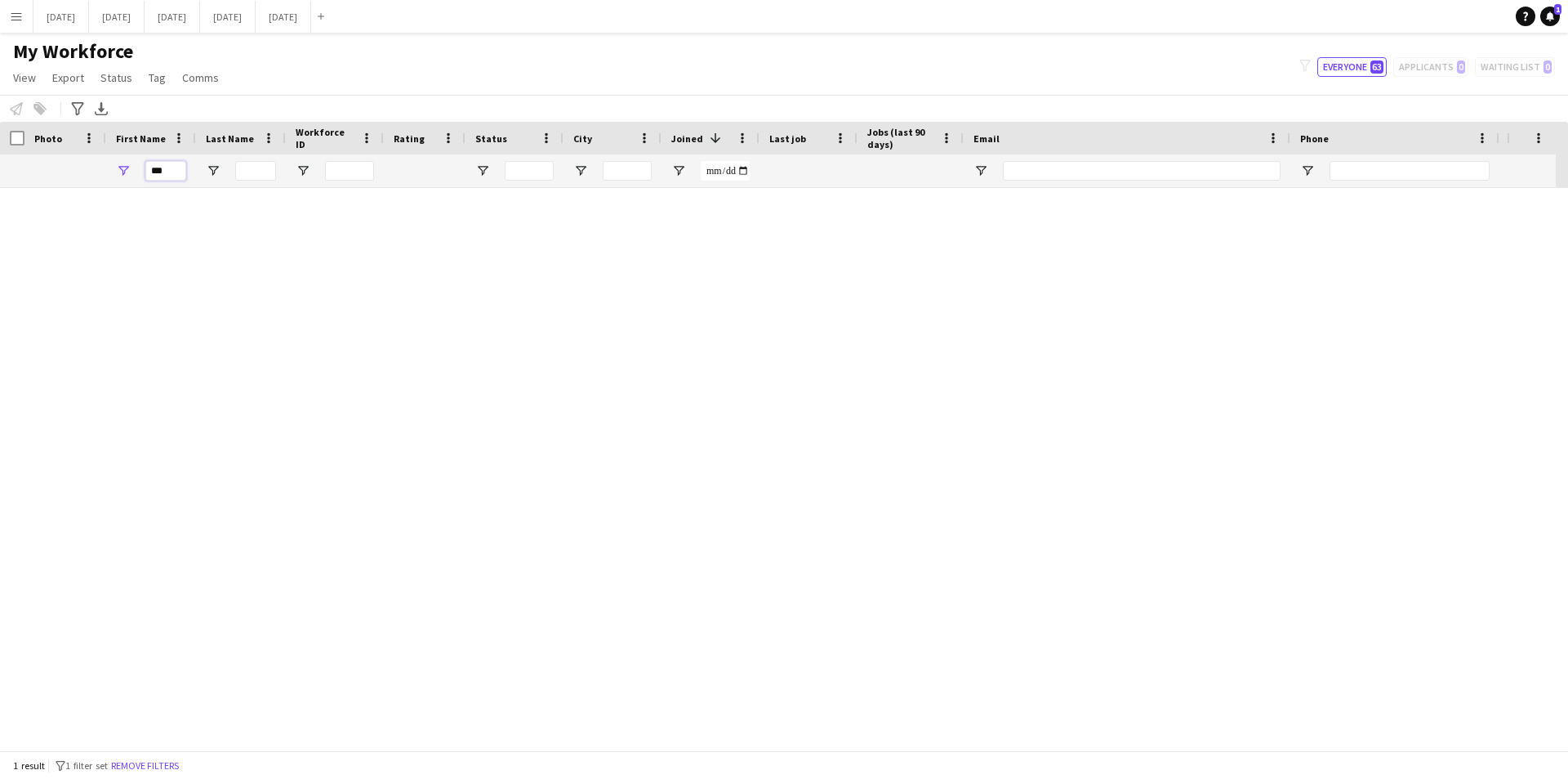
scroll to position [0, 0]
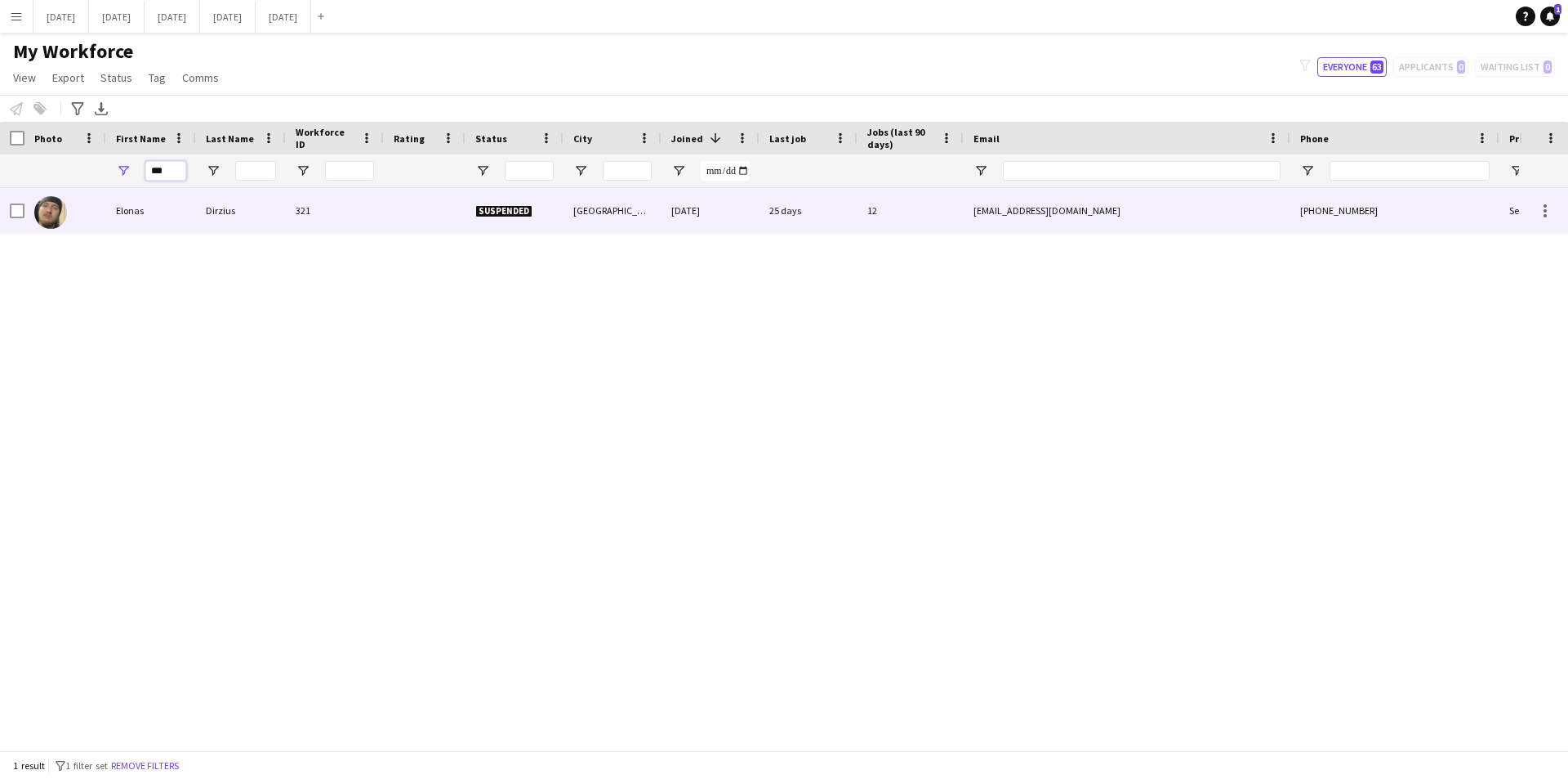
type input "***"
click at [57, 212] on img at bounding box center [51, 212] width 33 height 33
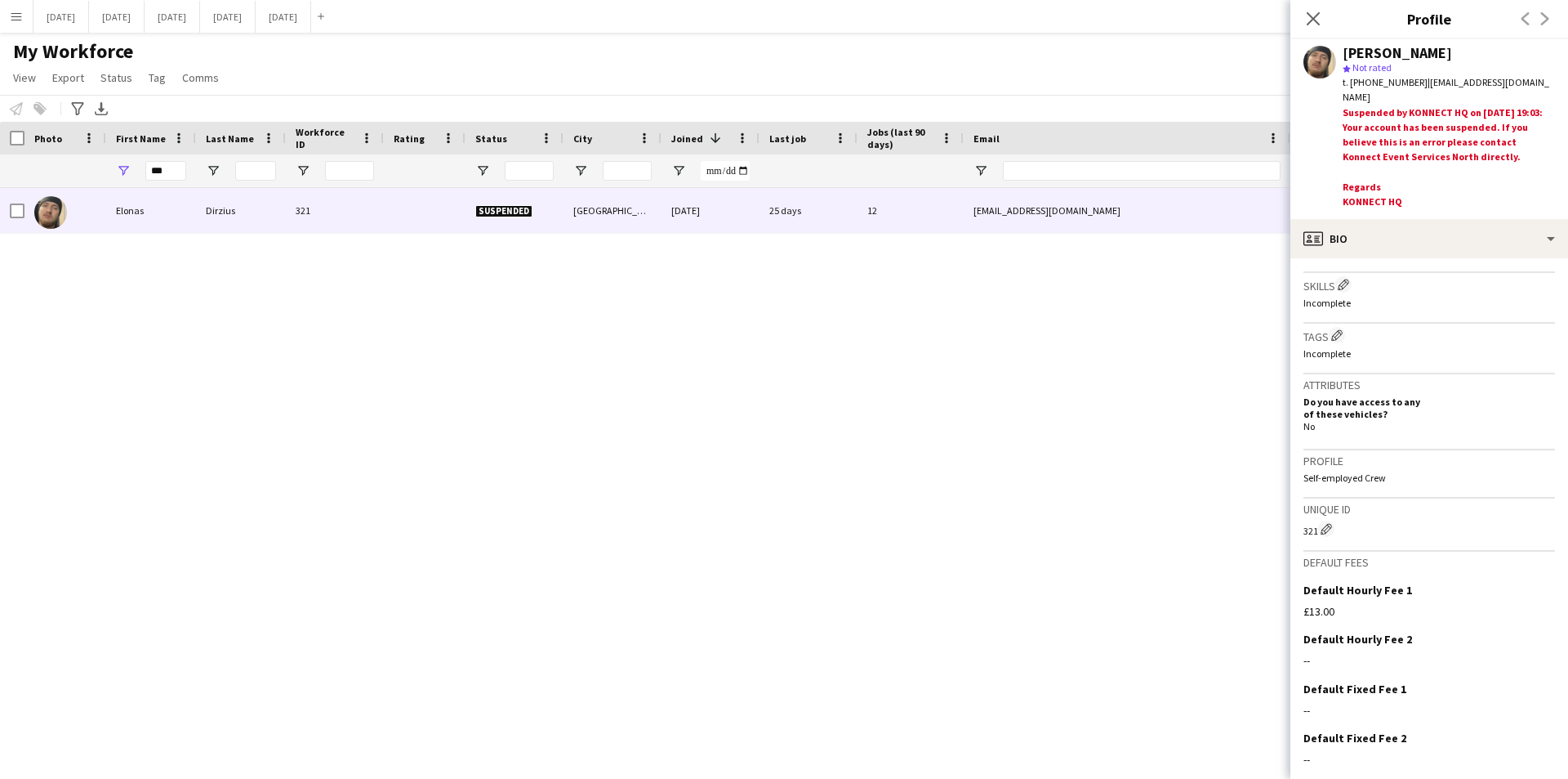
scroll to position [629, 0]
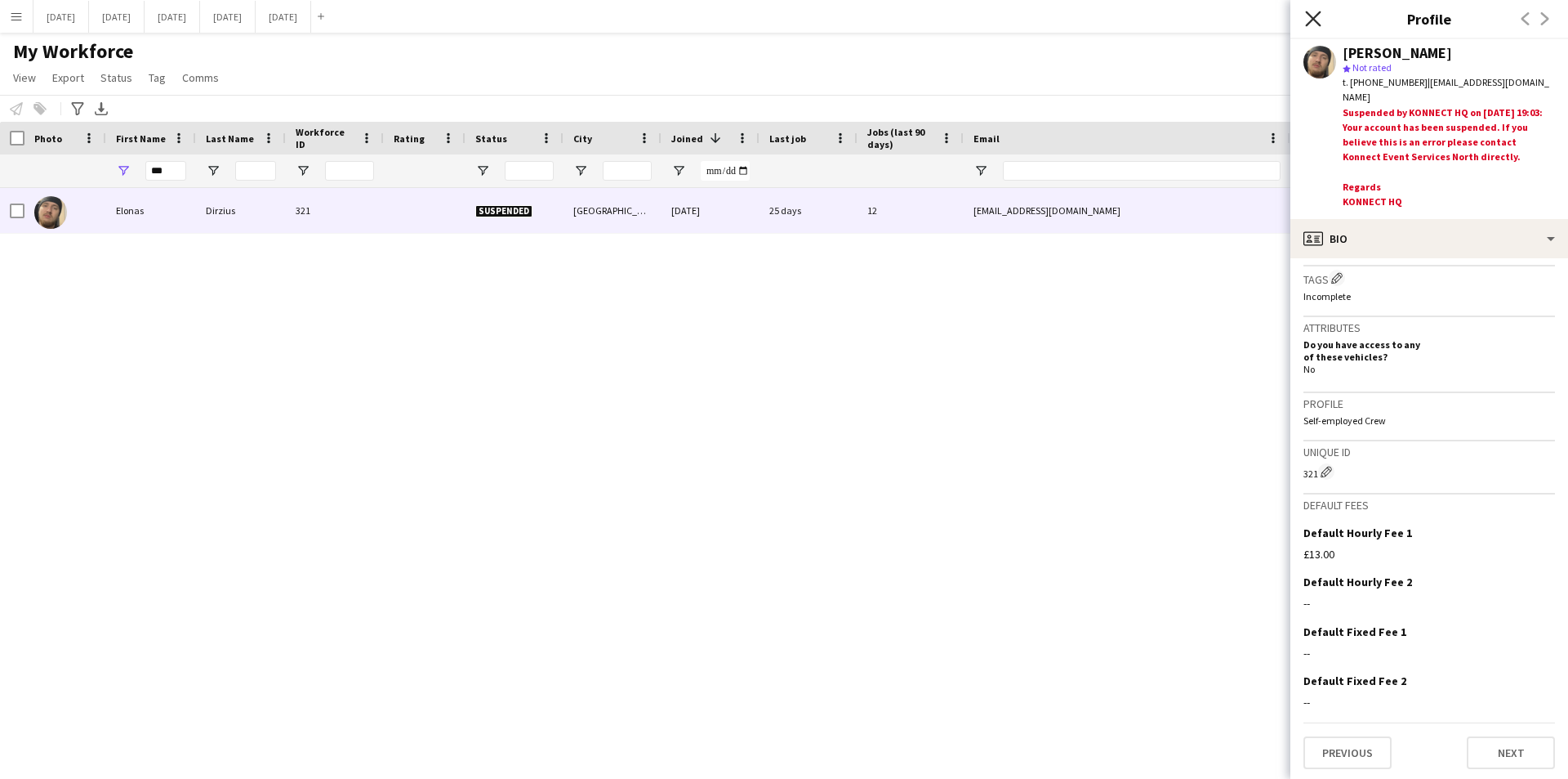
click at [1315, 18] on icon at bounding box center [1312, 18] width 16 height 16
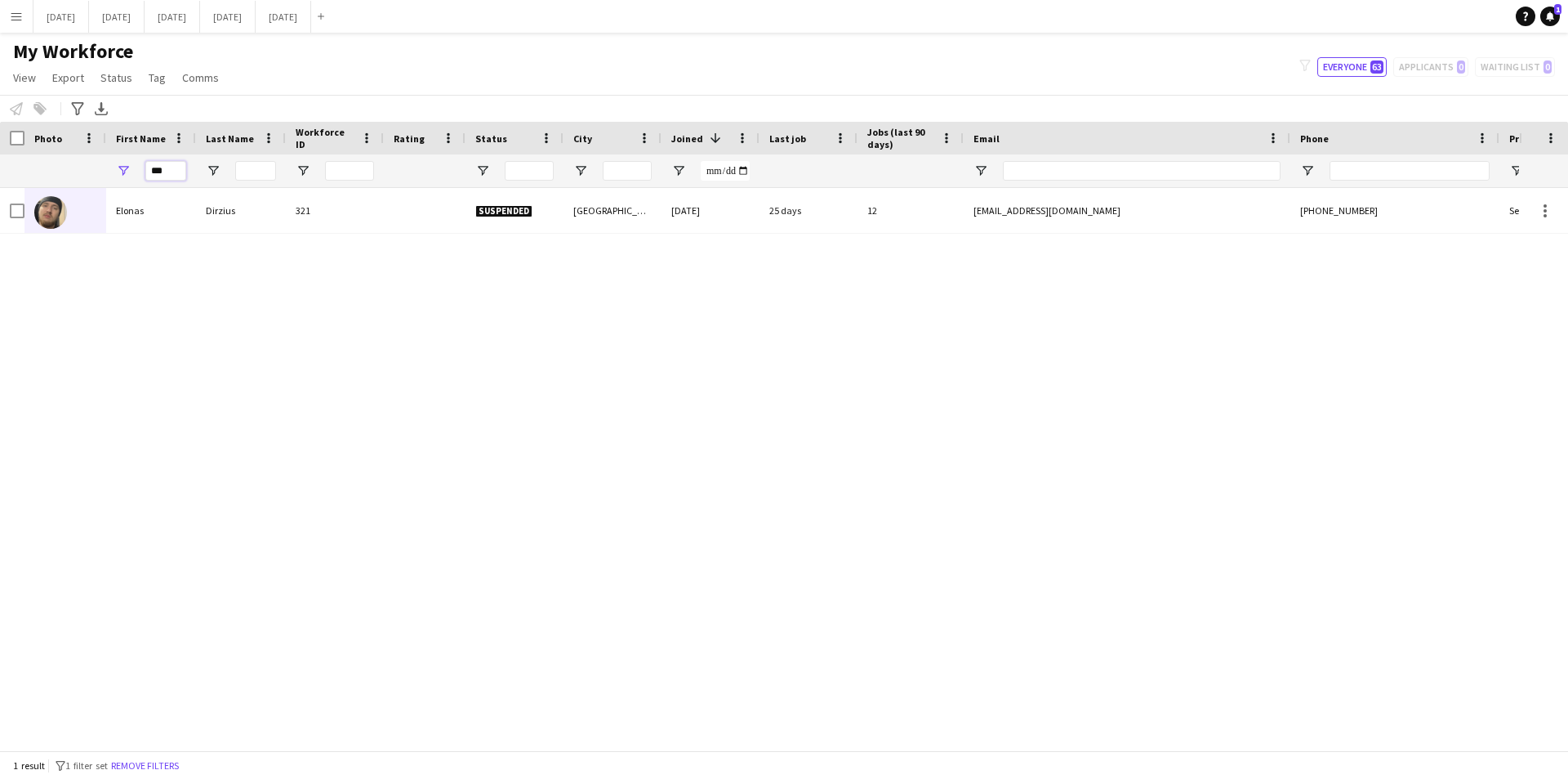
drag, startPoint x: 173, startPoint y: 170, endPoint x: 126, endPoint y: 175, distance: 47.3
click at [132, 171] on div "***" at bounding box center [150, 171] width 90 height 33
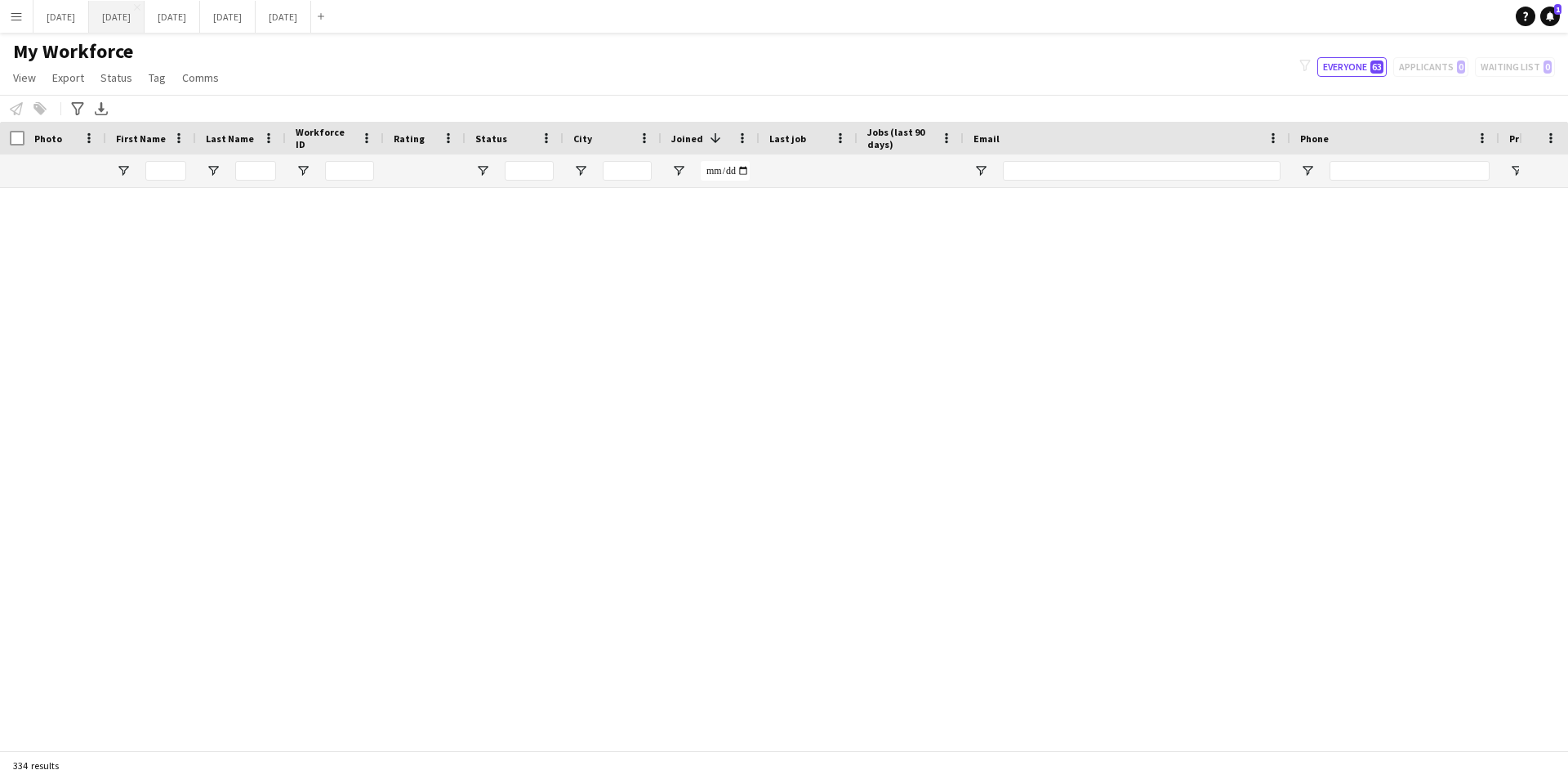
click at [145, 14] on button "[DATE] Close" at bounding box center [117, 16] width 56 height 32
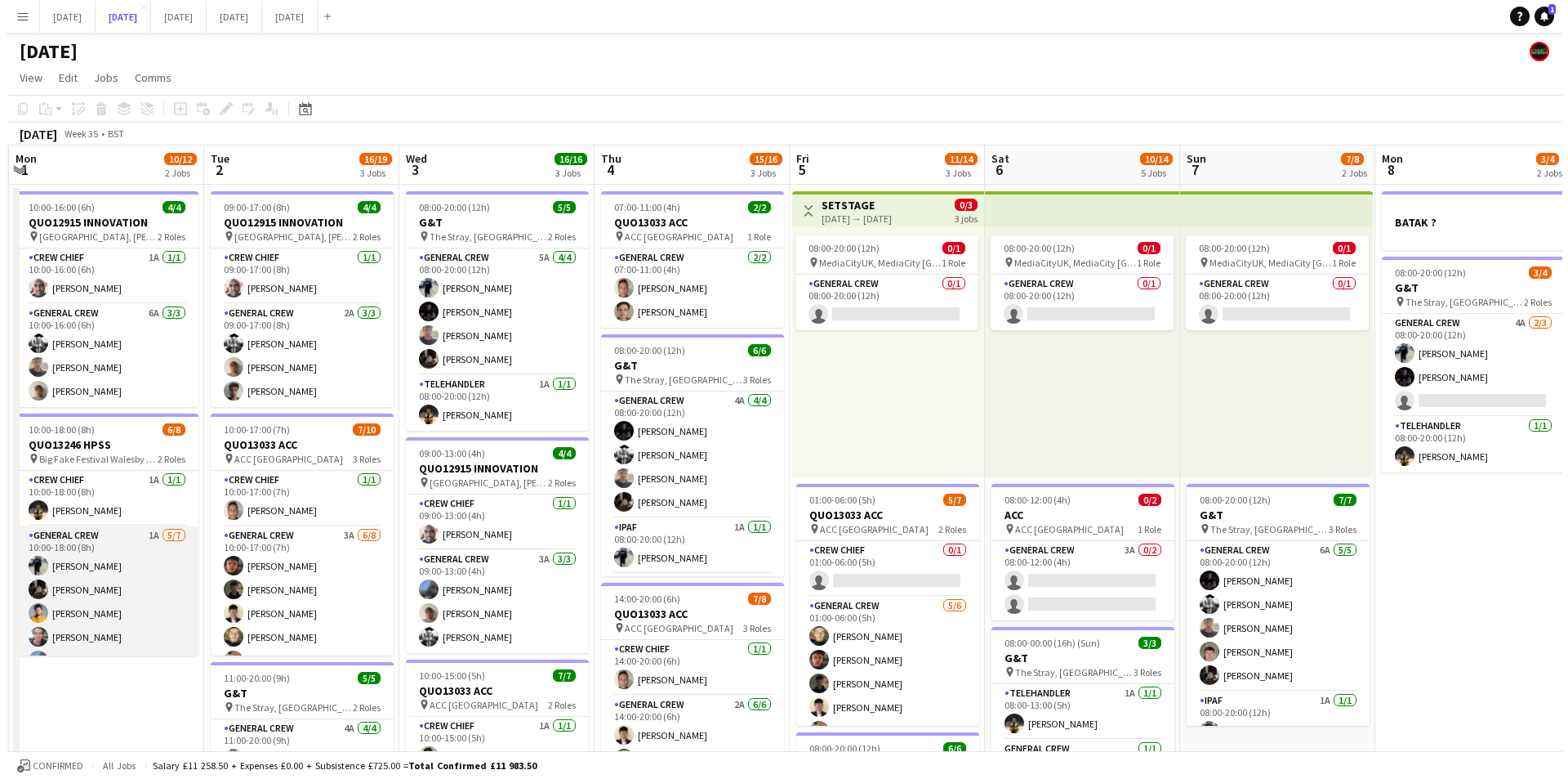
scroll to position [68, 0]
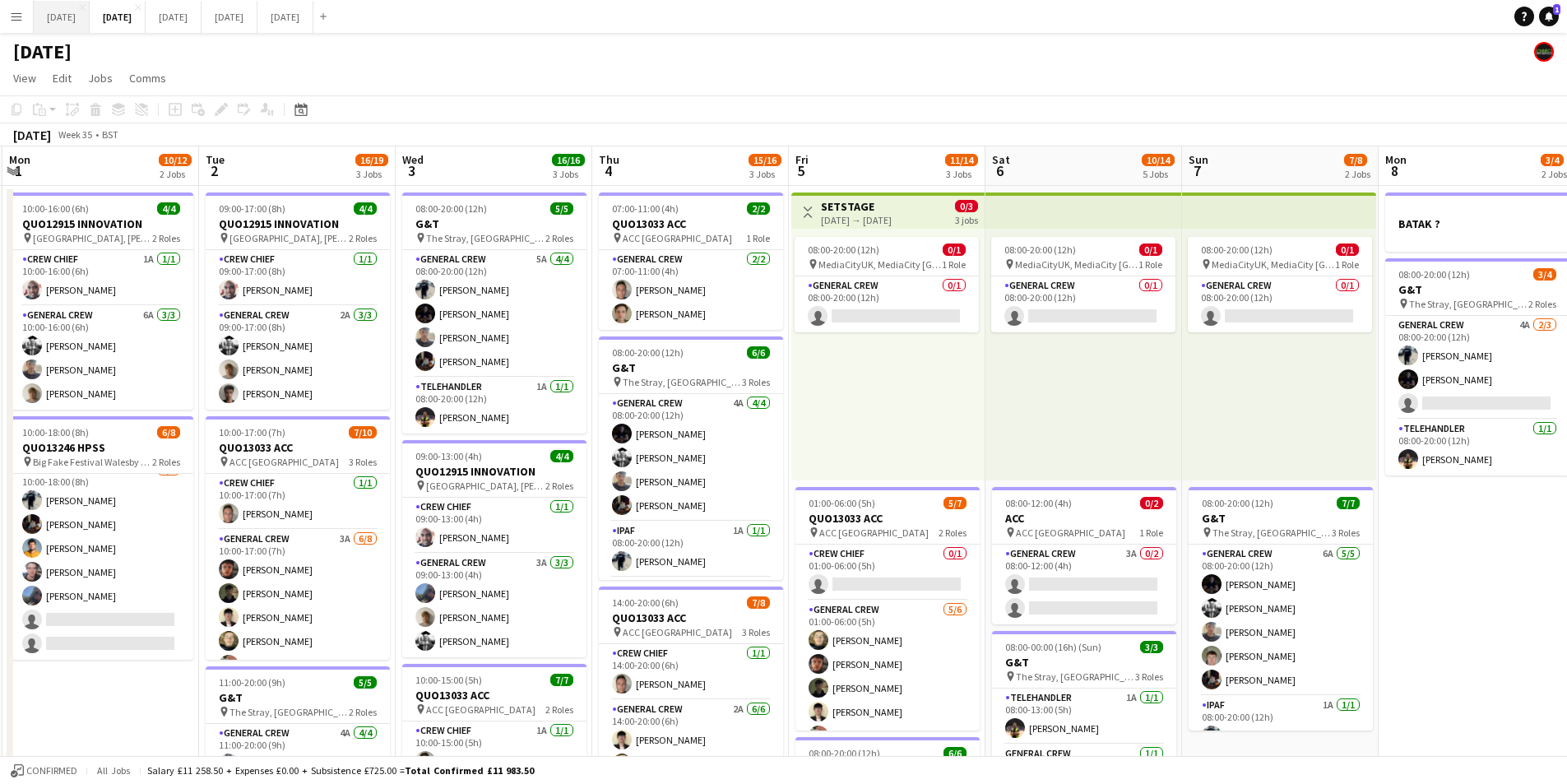
click at [72, 16] on button "[DATE] Close" at bounding box center [62, 17] width 56 height 32
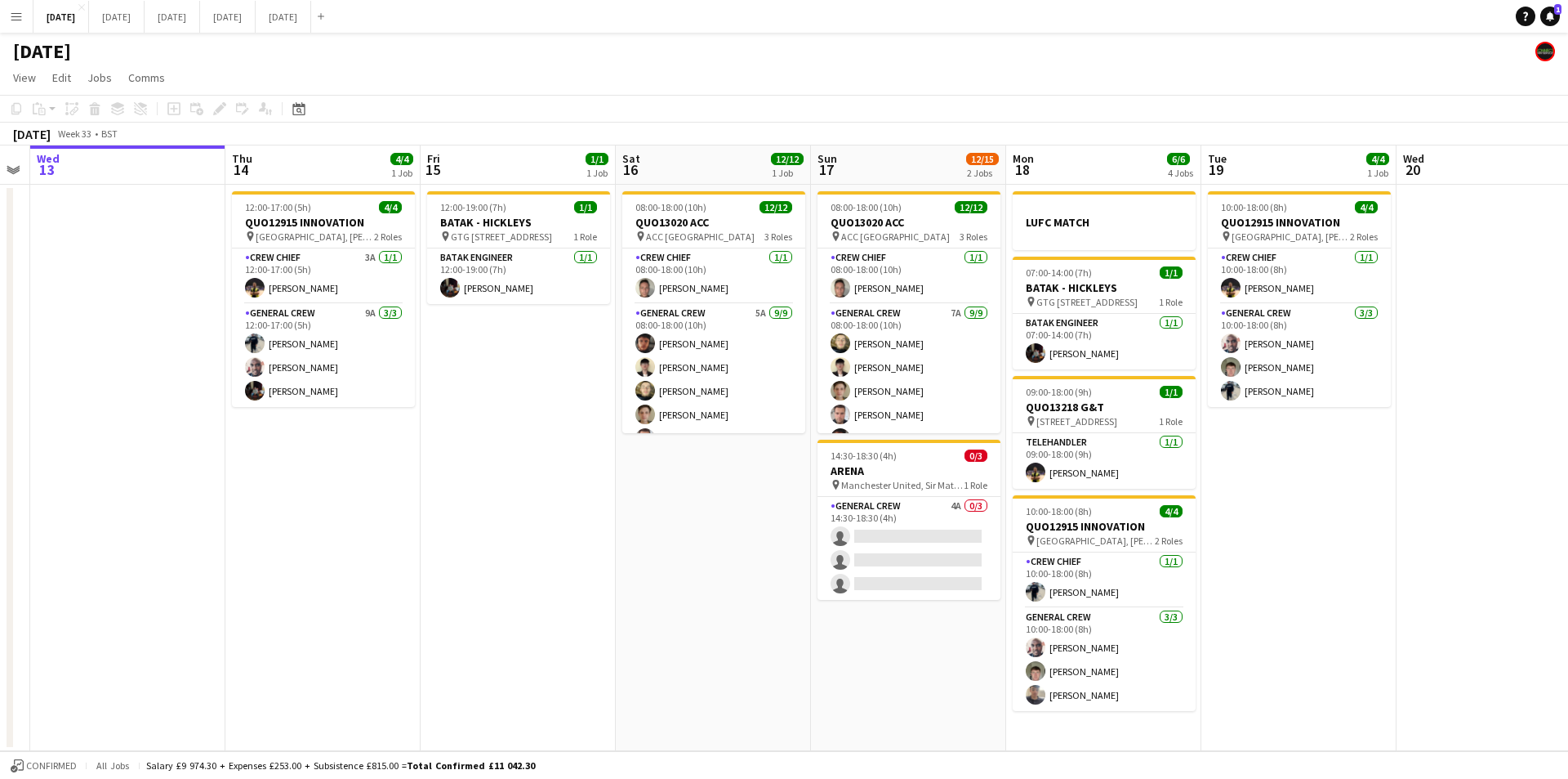
scroll to position [0, 779]
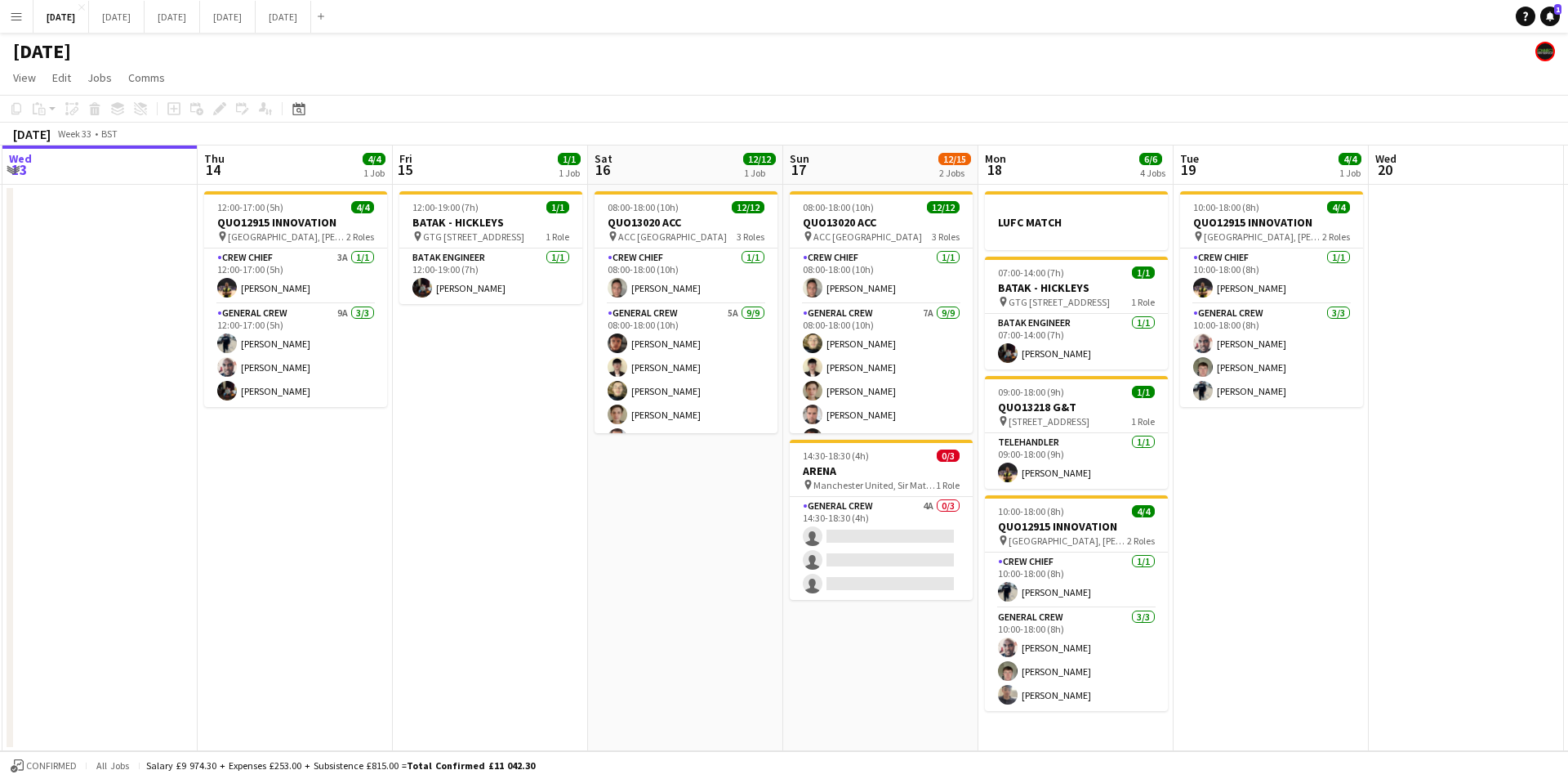
drag, startPoint x: 805, startPoint y: 547, endPoint x: 651, endPoint y: 521, distance: 156.2
click at [633, 519] on app-calendar-viewport "Sat 9 Sun 10 Mon 11 Tue 12 Wed 13 Thu 14 4/4 1 Job Fri 15 1/1 1 Job Sat 16 12/1…" at bounding box center [784, 448] width 1568 height 605
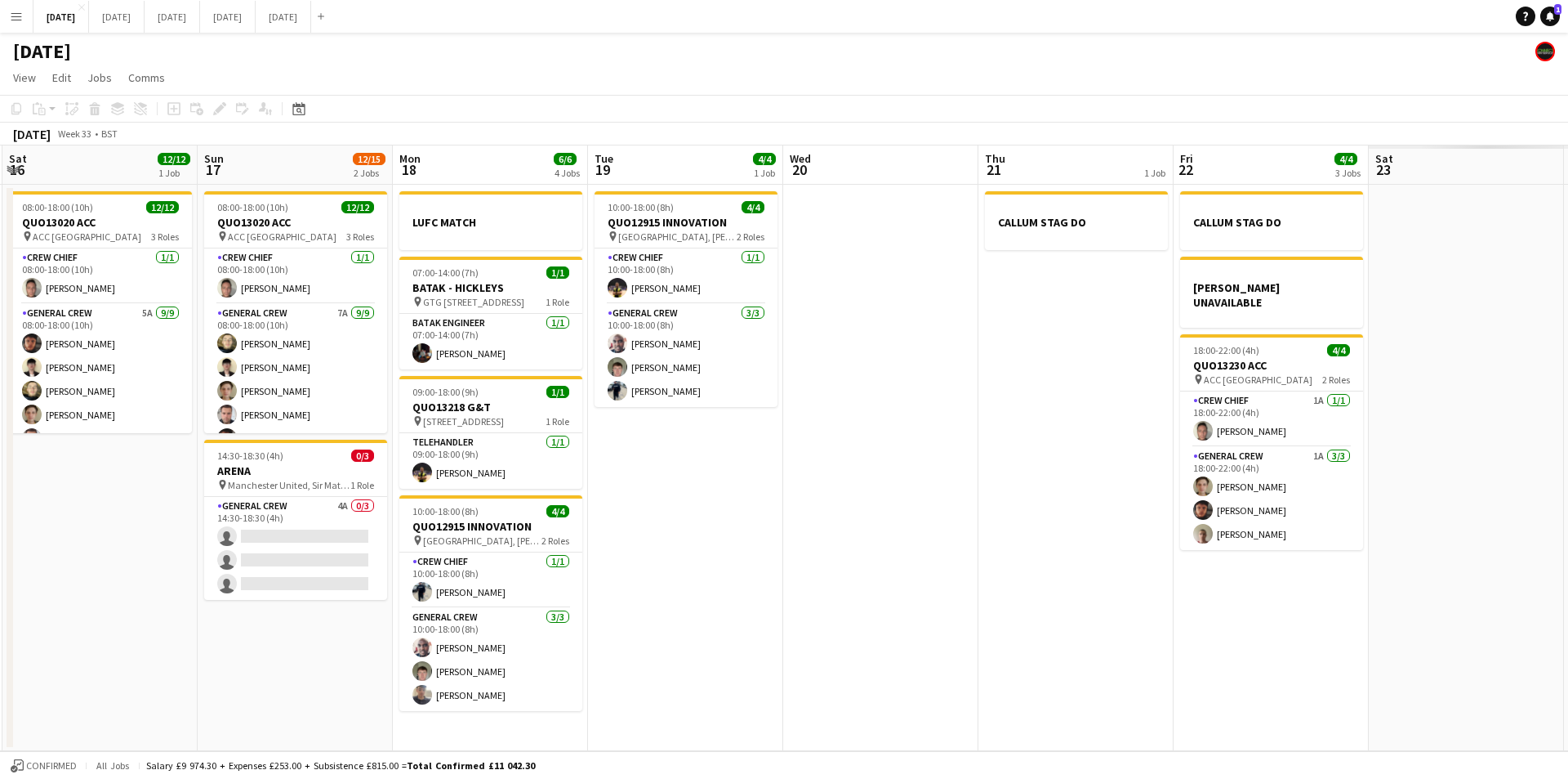
drag, startPoint x: 1260, startPoint y: 492, endPoint x: 844, endPoint y: 486, distance: 416.0
click at [844, 486] on app-calendar-viewport "Tue 12 Wed 13 Thu 14 4/4 1 Job Fri 15 1/1 1 Job Sat 16 12/12 1 Job Sun 17 12/15…" at bounding box center [784, 448] width 1568 height 605
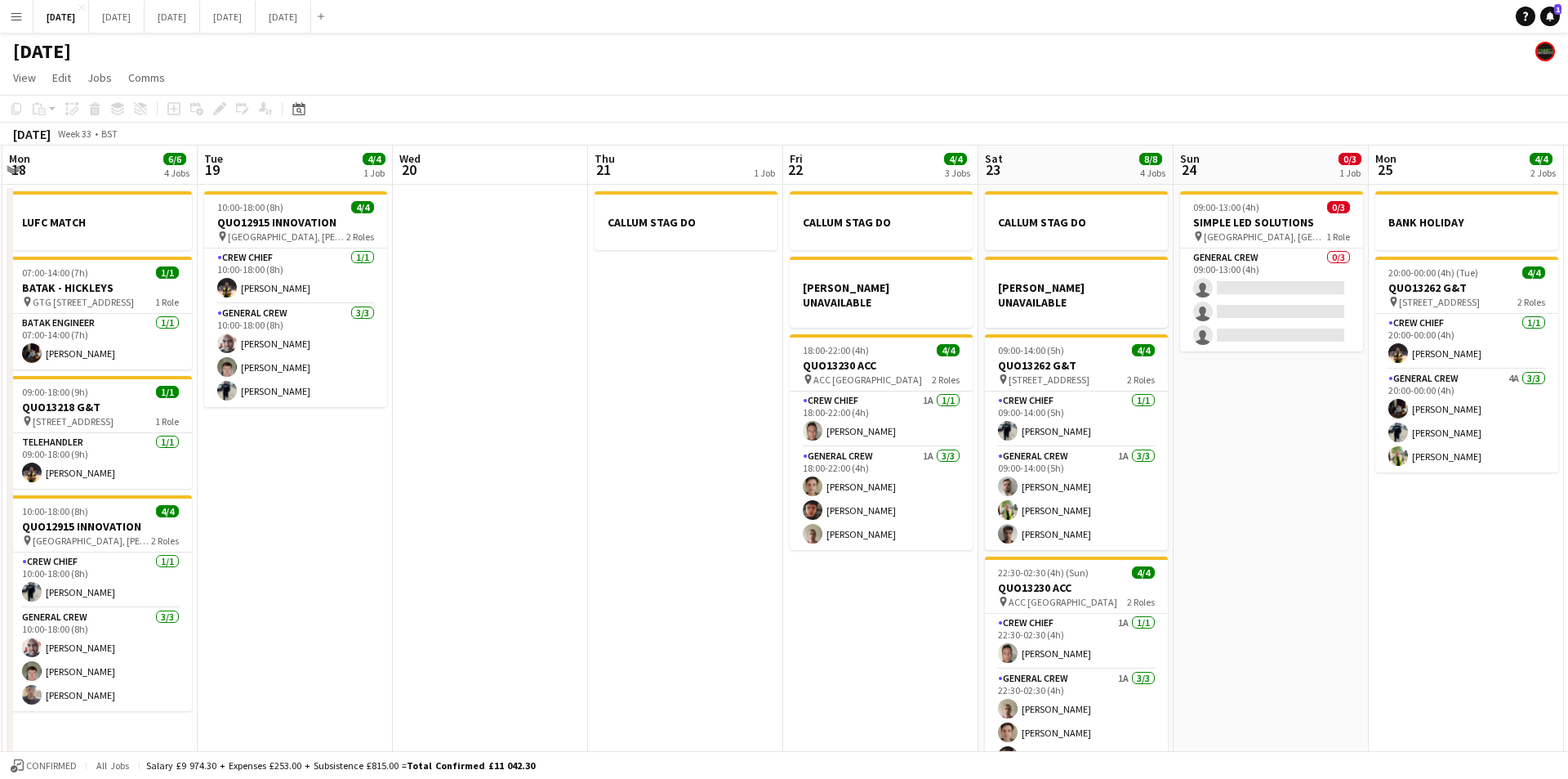
click at [822, 502] on app-calendar-viewport "Thu 14 4/4 1 Job Fri 15 1/1 1 Job Sat 16 12/12 1 Job Sun 17 12/15 2 Jobs Mon 18…" at bounding box center [784, 471] width 1568 height 650
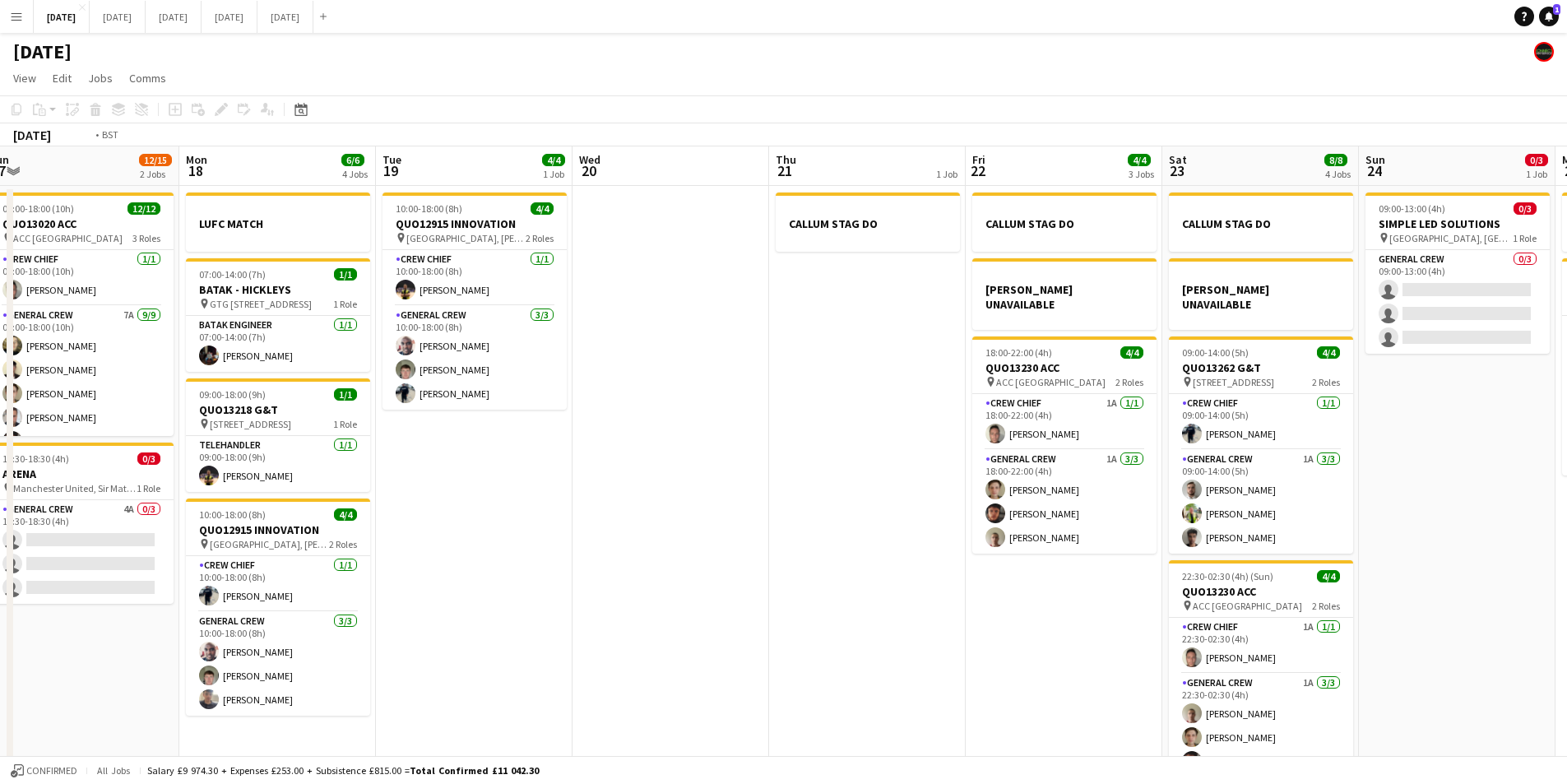
drag, startPoint x: 1059, startPoint y: 551, endPoint x: 756, endPoint y: 512, distance: 305.5
click at [755, 512] on app-calendar-viewport "Thu 14 4/4 1 Job Fri 15 1/1 1 Job Sat 16 12/12 1 Job Sun 17 12/15 2 Jobs Mon 18…" at bounding box center [784, 474] width 1567 height 654
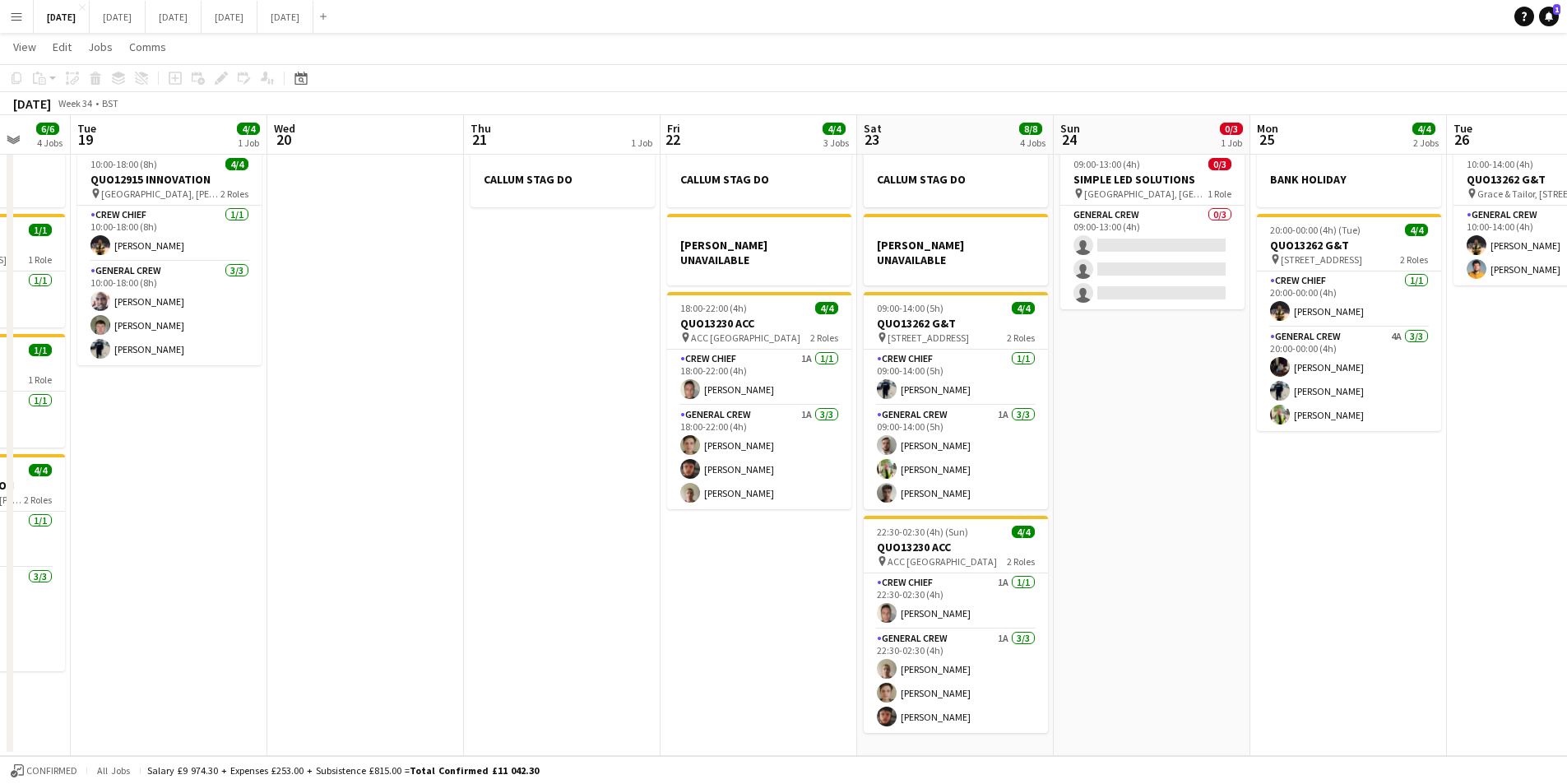
scroll to position [0, 0]
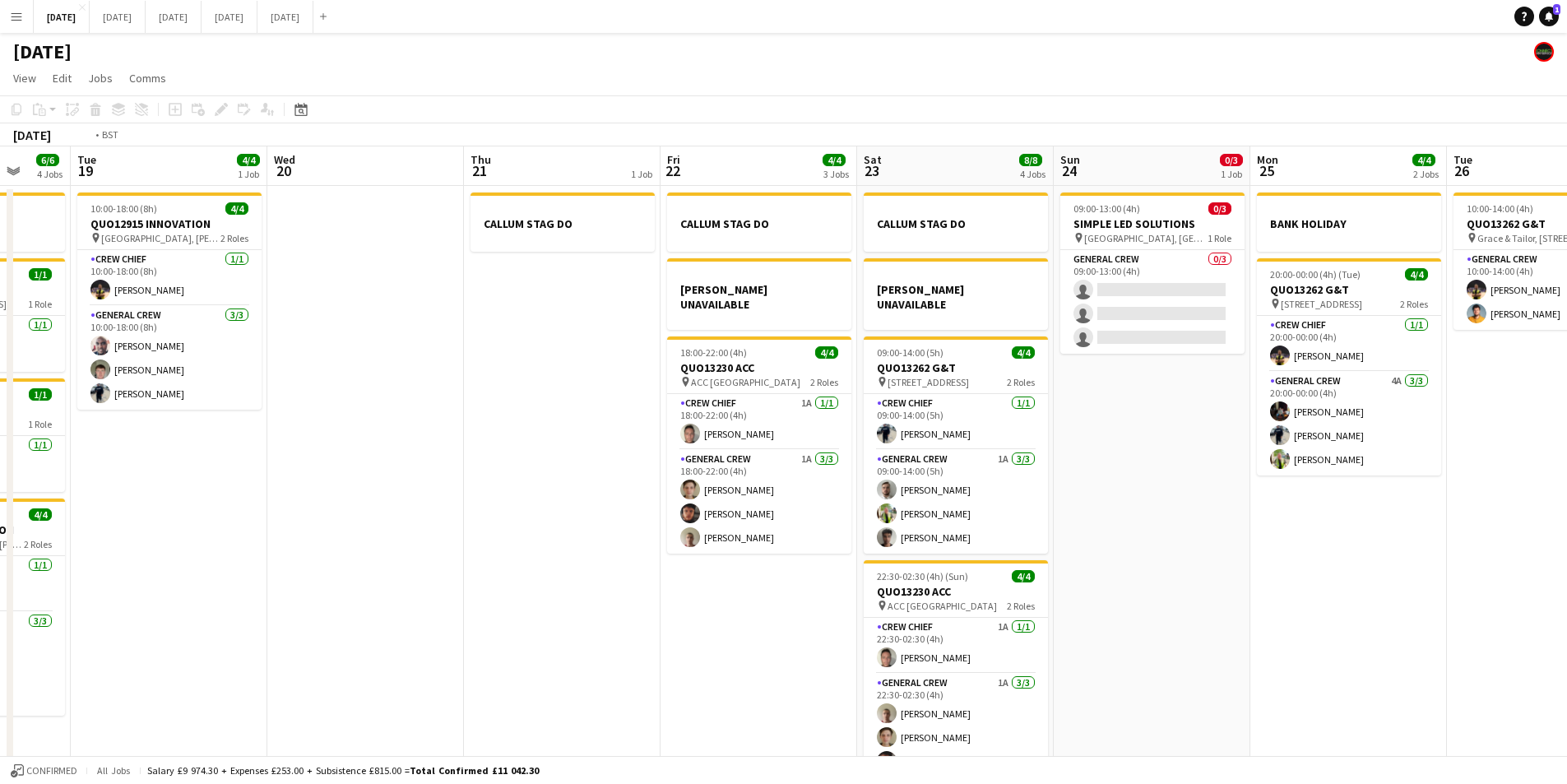
drag, startPoint x: 644, startPoint y: 497, endPoint x: 787, endPoint y: 478, distance: 144.3
click at [812, 477] on app-calendar-viewport "Sat 16 12/12 1 Job Sun 17 12/15 2 Jobs Mon 18 6/6 4 Jobs Tue 19 4/4 1 Job Wed 2…" at bounding box center [784, 474] width 1567 height 654
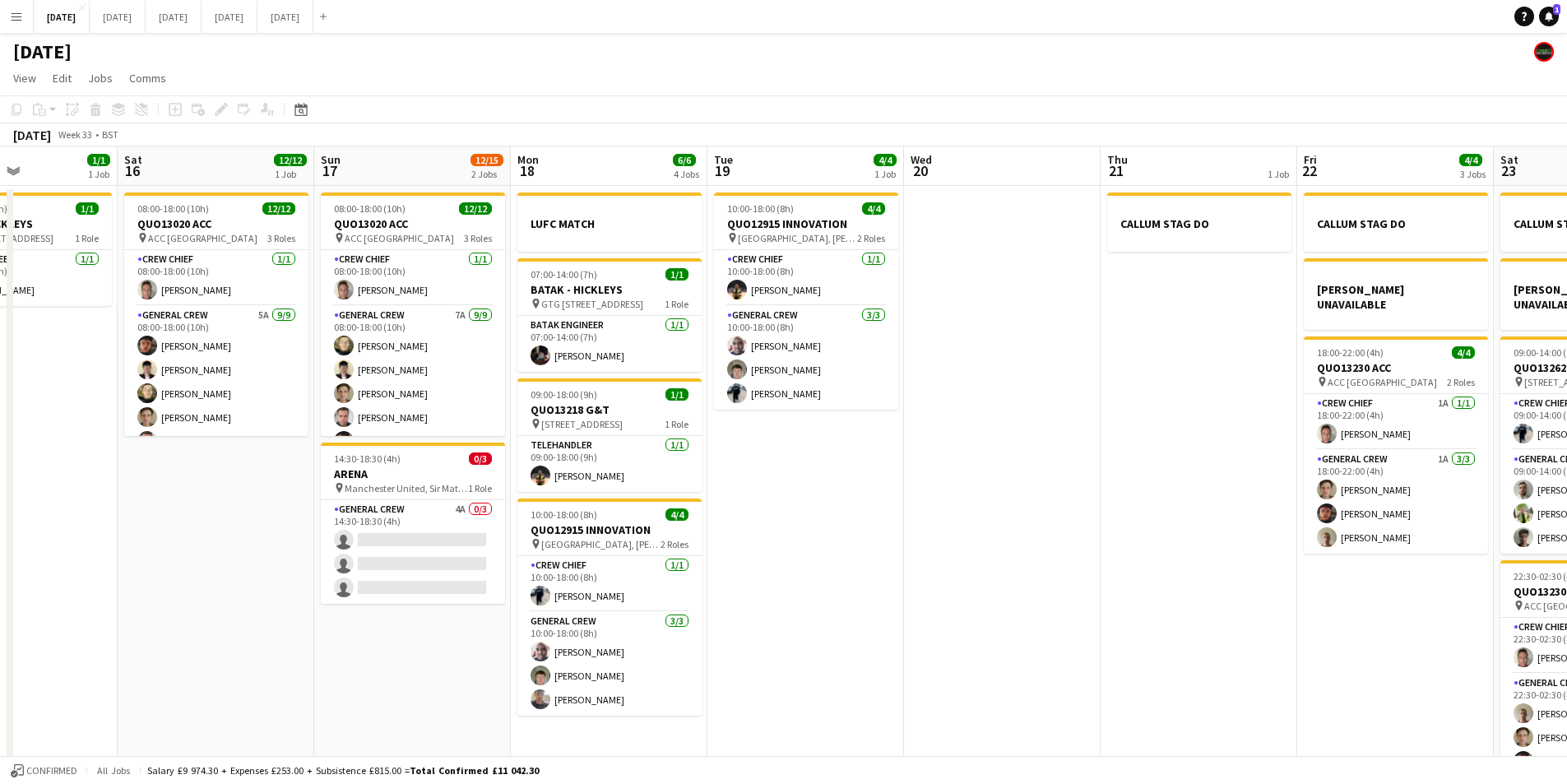
scroll to position [0, 429]
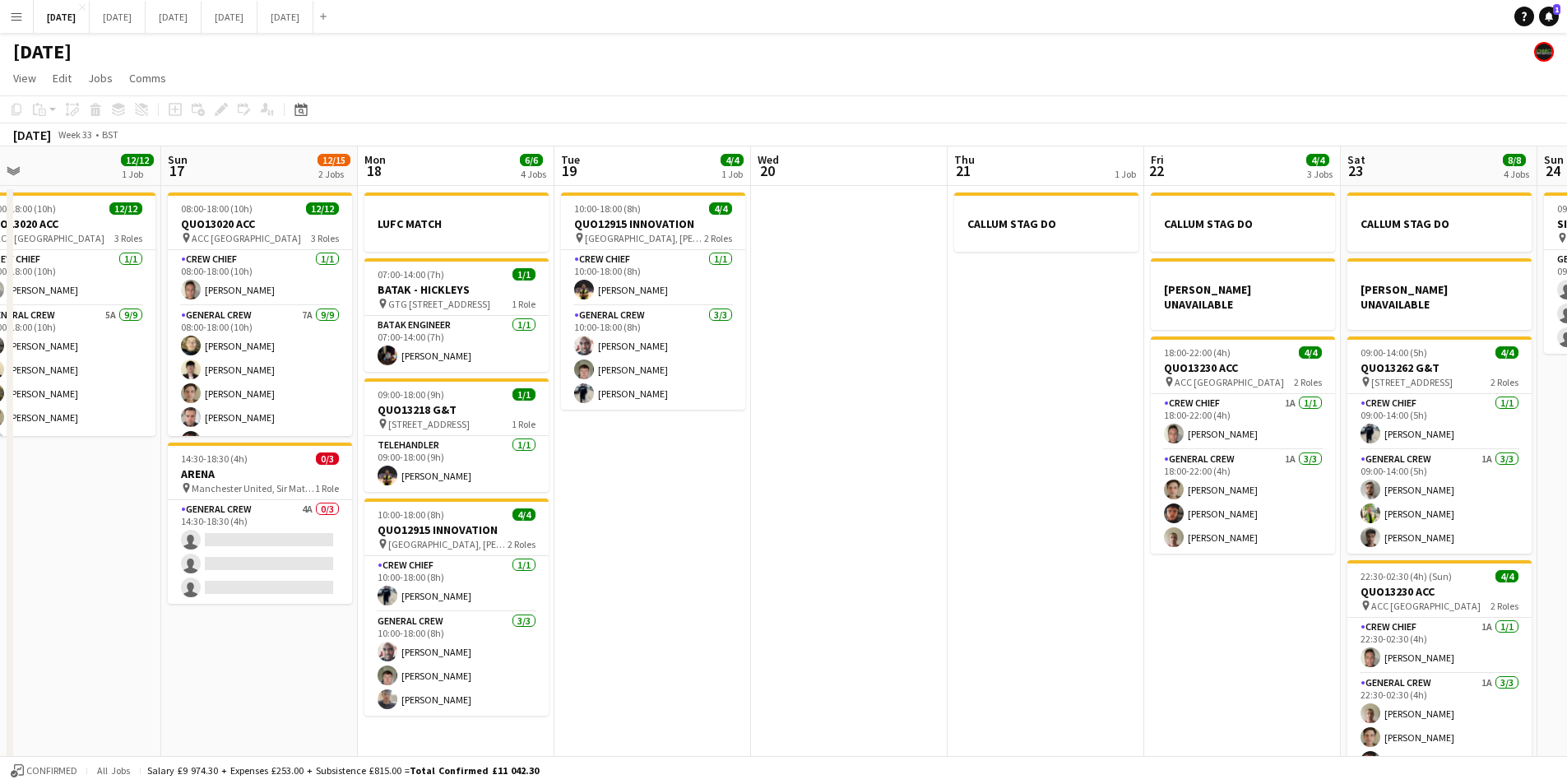
drag, startPoint x: 518, startPoint y: 512, endPoint x: 695, endPoint y: 530, distance: 177.9
click at [695, 530] on app-calendar-viewport "Thu 14 4/4 1 Job Fri 15 1/1 1 Job Sat 16 12/12 1 Job Sun 17 12/15 2 Jobs Mon 18…" at bounding box center [784, 474] width 1567 height 654
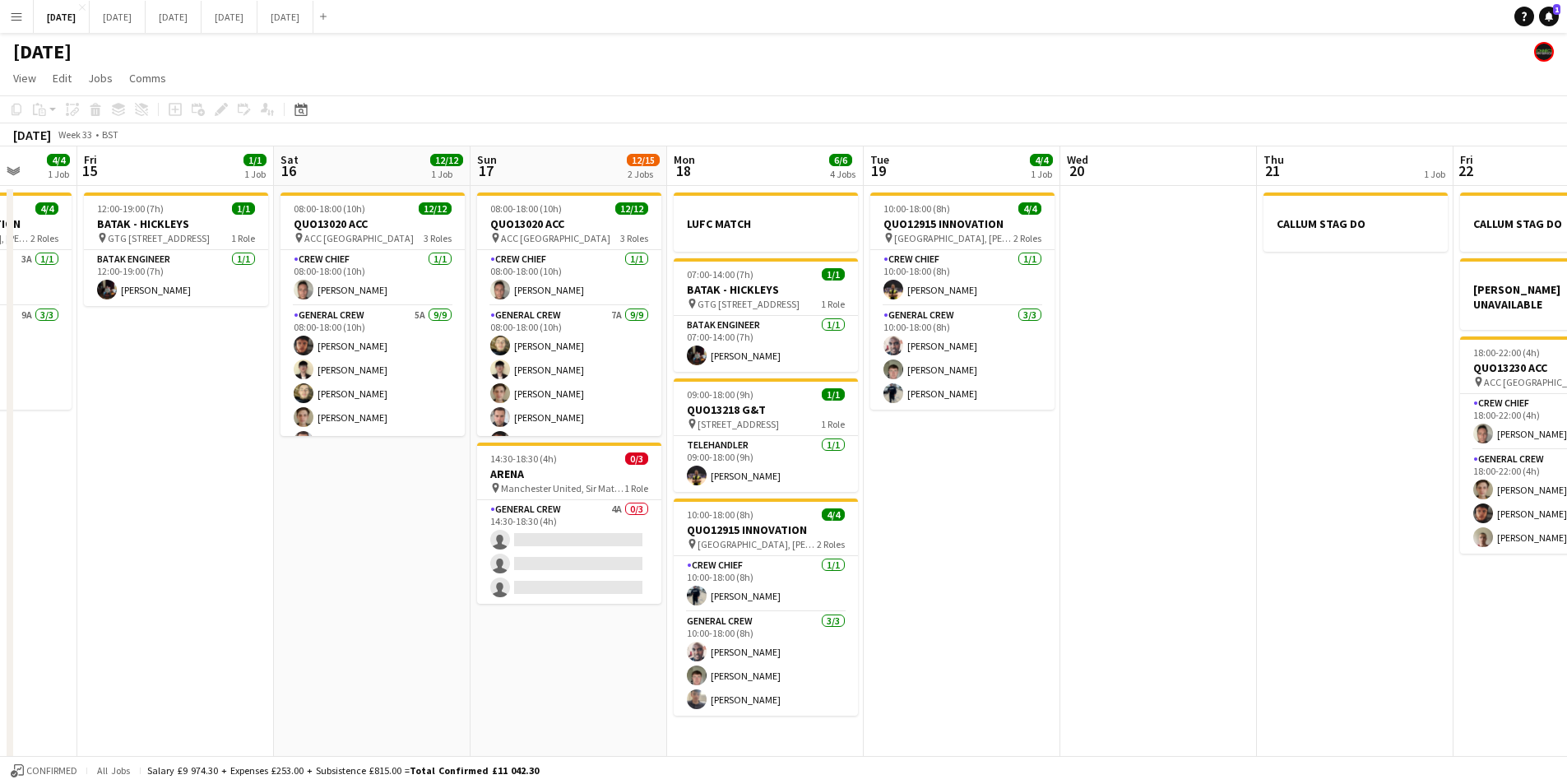
drag, startPoint x: 890, startPoint y: 567, endPoint x: 1251, endPoint y: 565, distance: 361.0
click at [1249, 566] on app-calendar-viewport "Wed 13 Thu 14 4/4 1 Job Fri 15 1/1 1 Job Sat 16 12/12 1 Job Sun 17 12/15 2 Jobs…" at bounding box center [784, 474] width 1567 height 654
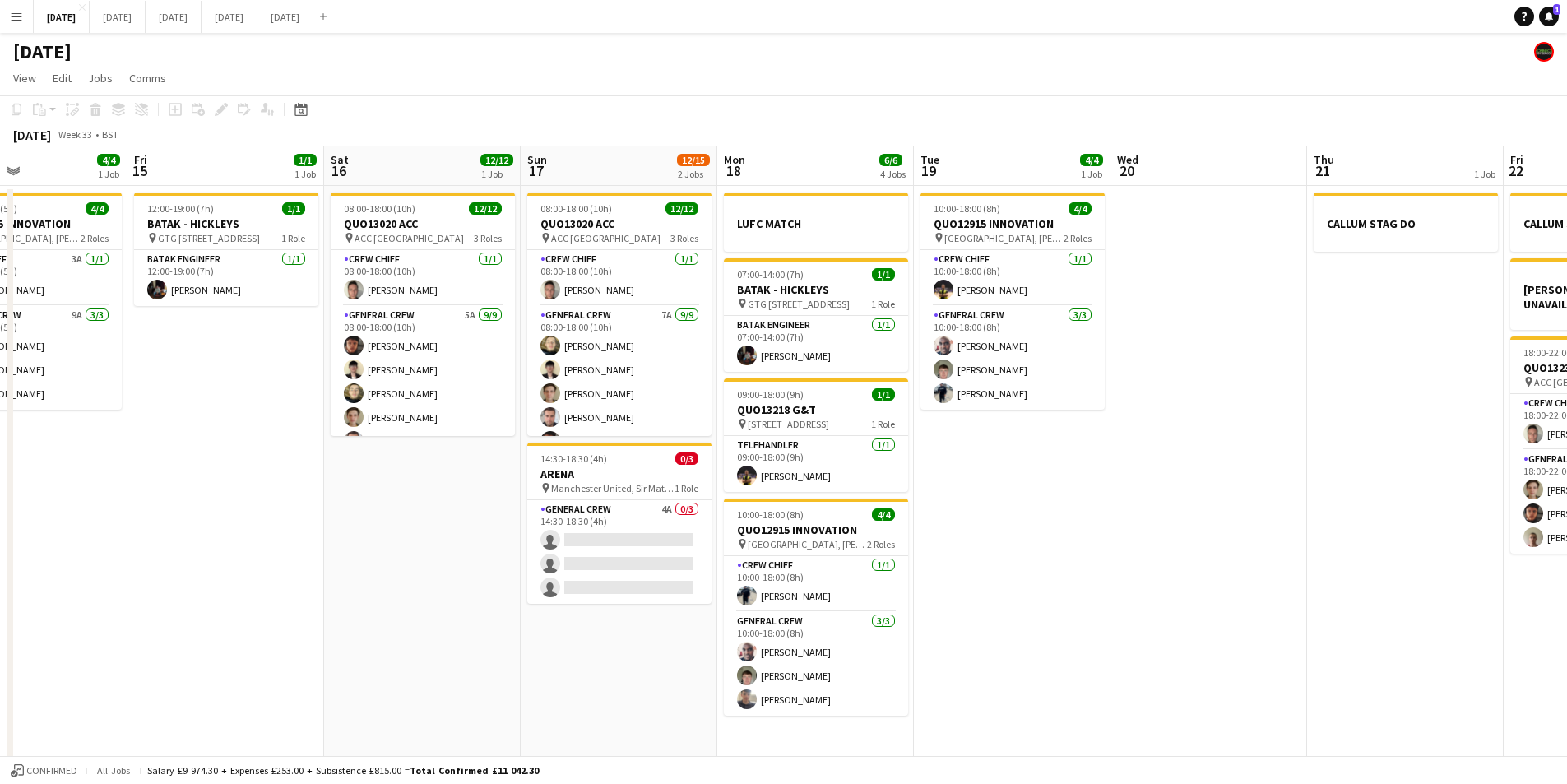
scroll to position [0, 446]
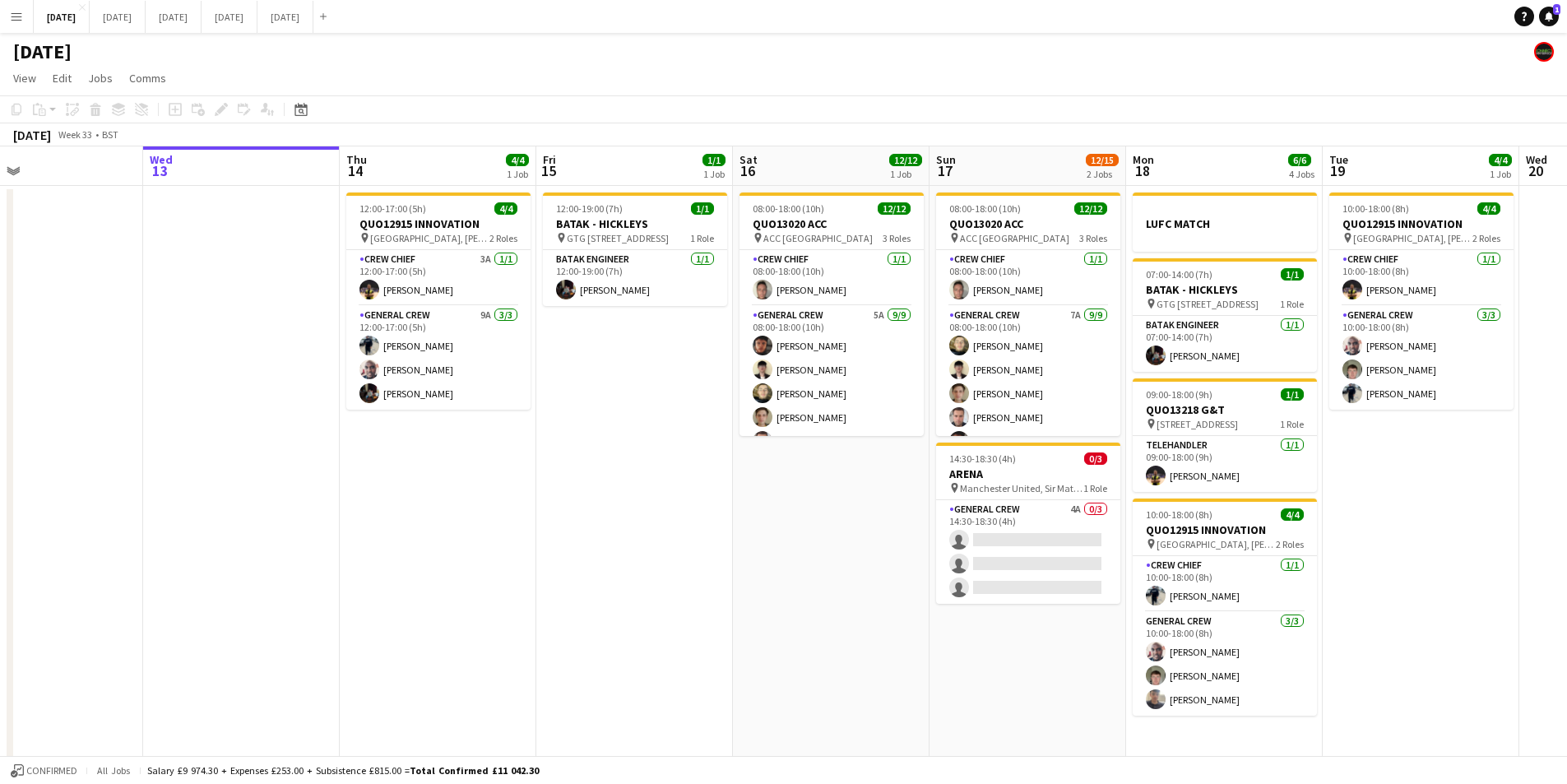
drag, startPoint x: 800, startPoint y: 560, endPoint x: 905, endPoint y: 559, distance: 105.0
click at [905, 559] on app-calendar-viewport "Sun 10 Mon 11 Tue 12 Wed 13 Thu 14 4/4 1 Job Fri 15 1/1 1 Job Sat 16 12/12 1 Jo…" at bounding box center [784, 474] width 1567 height 654
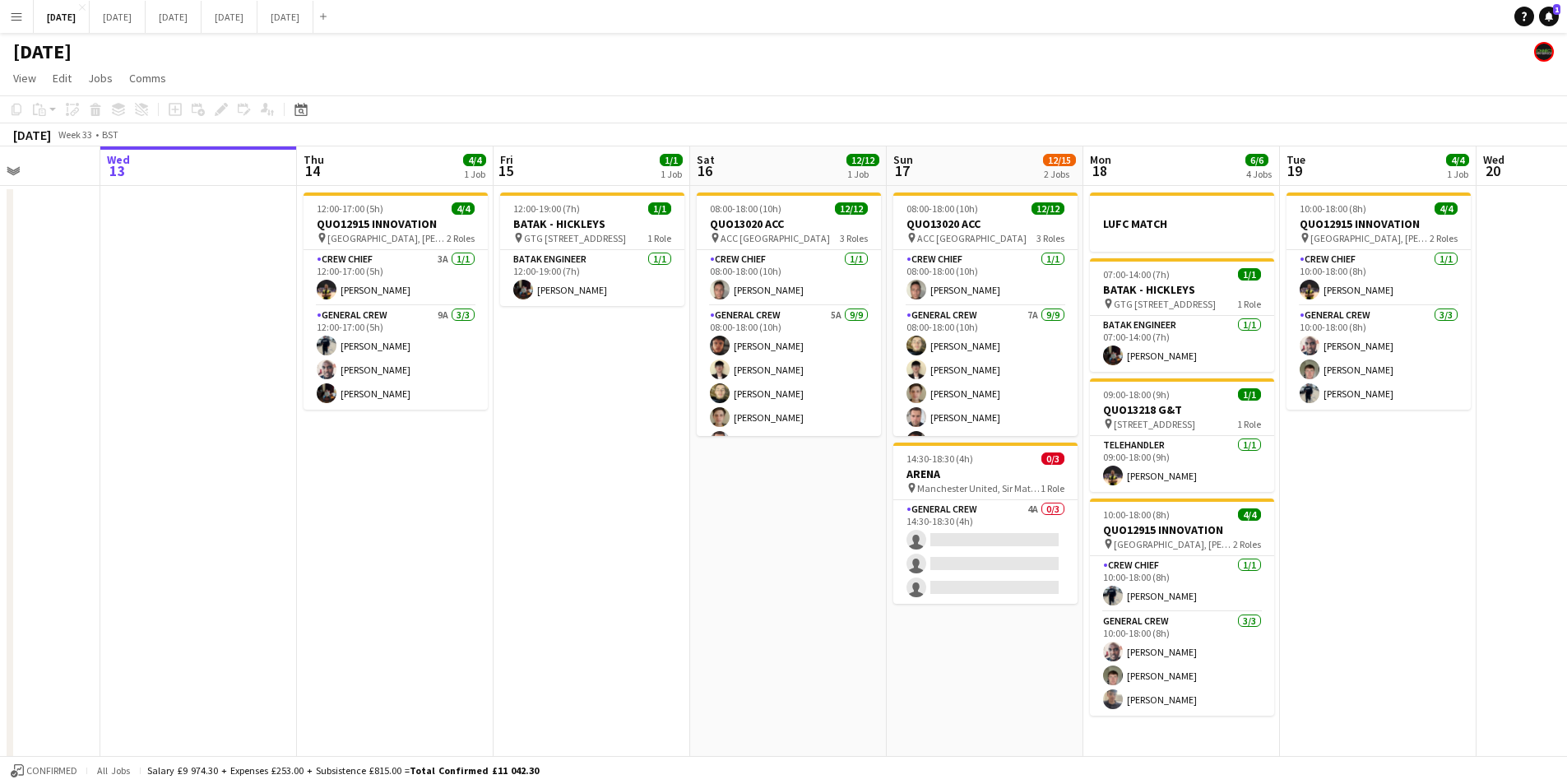
scroll to position [0, 668]
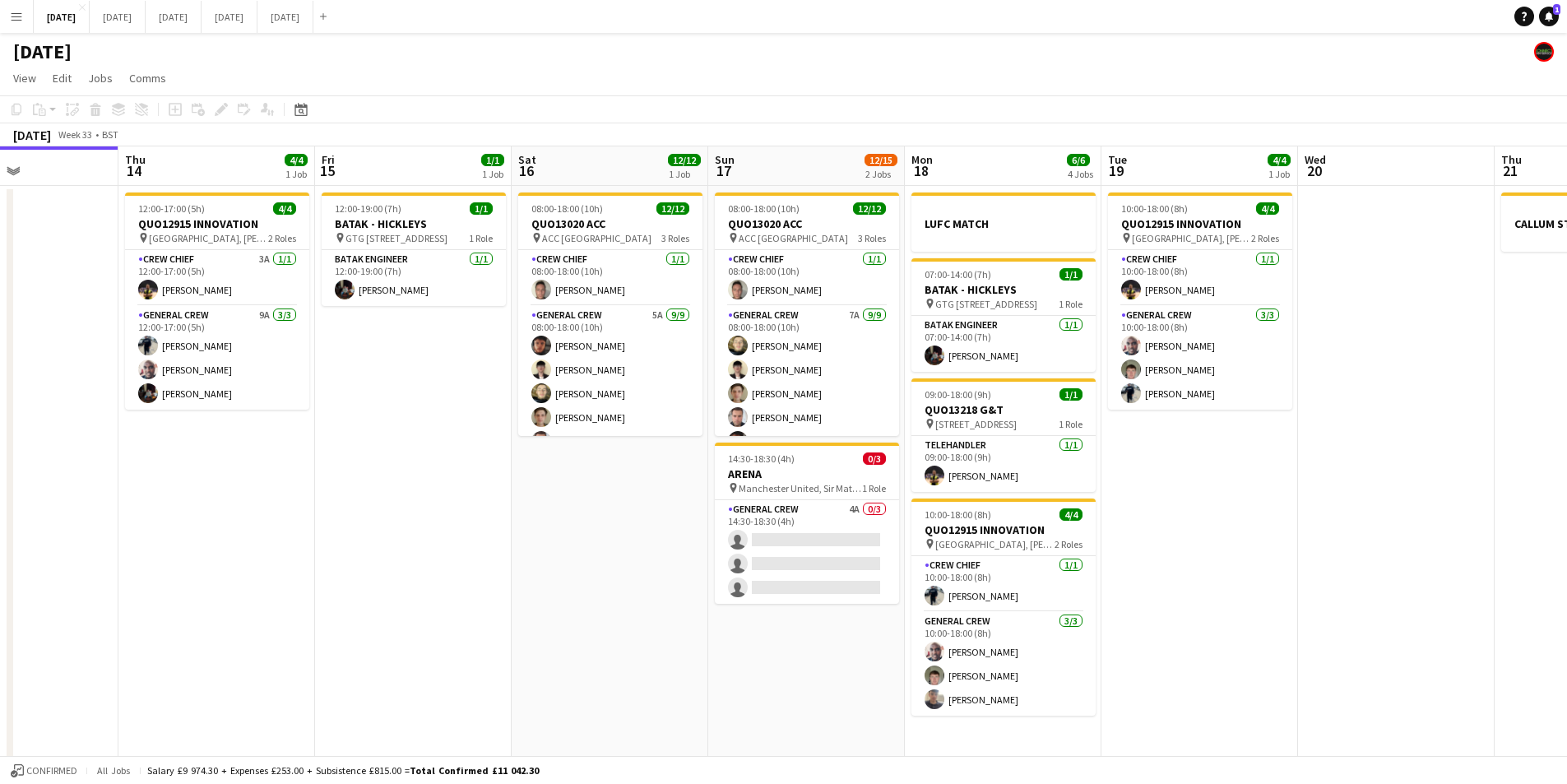
drag, startPoint x: 786, startPoint y: 540, endPoint x: 564, endPoint y: 538, distance: 222.0
click at [564, 538] on app-calendar-viewport "Sun 10 Mon 11 Tue 12 Wed 13 Thu 14 4/4 1 Job Fri 15 1/1 1 Job Sat 16 12/12 1 Jo…" at bounding box center [784, 474] width 1567 height 654
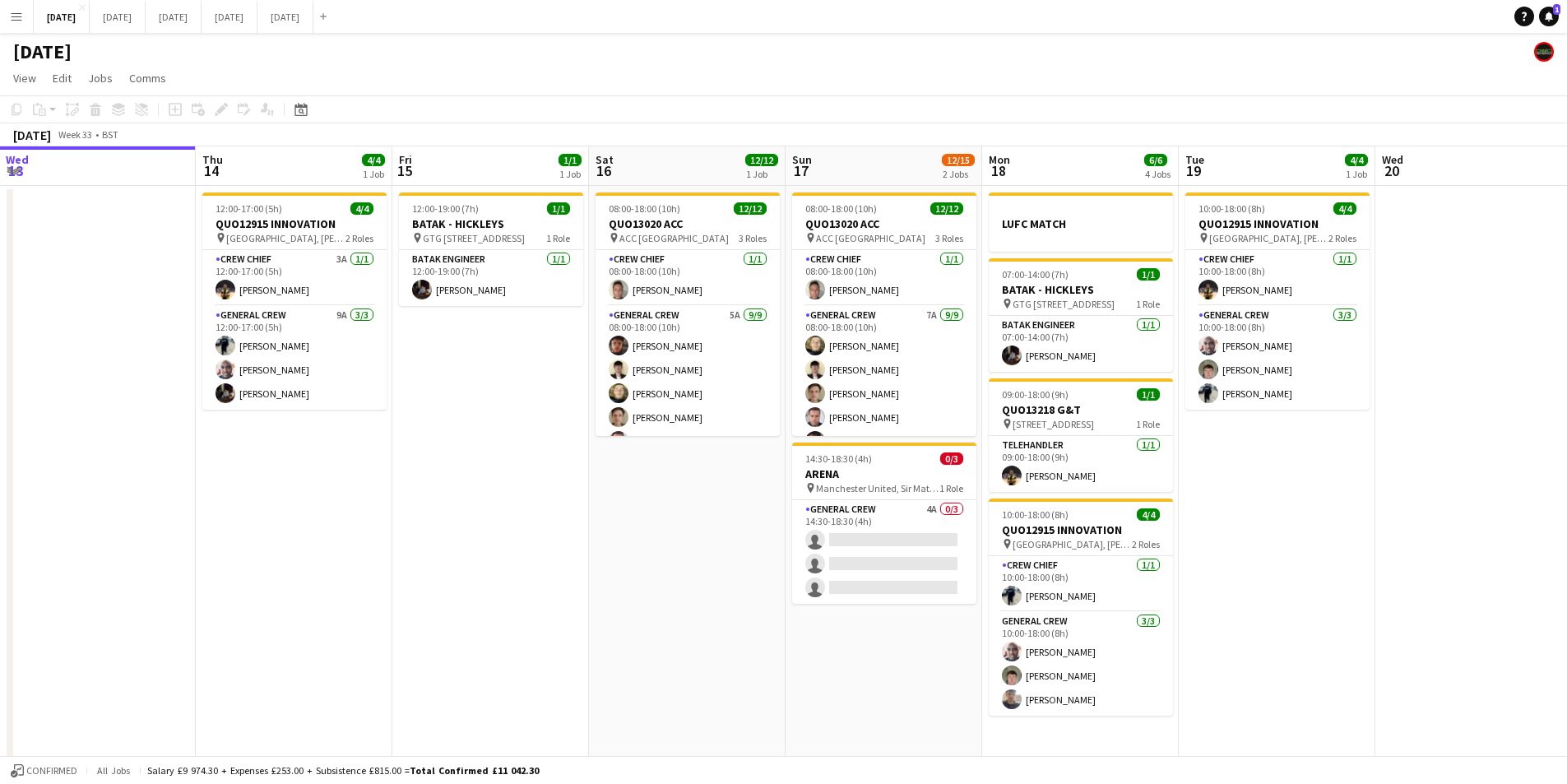
drag, startPoint x: 529, startPoint y: 535, endPoint x: 606, endPoint y: 551, distance: 78.6
click at [606, 551] on app-calendar-viewport "Sun 10 Mon 11 Tue 12 Wed 13 Thu 14 4/4 1 Job Fri 15 1/1 1 Job Sat 16 12/12 1 Jo…" at bounding box center [784, 474] width 1567 height 654
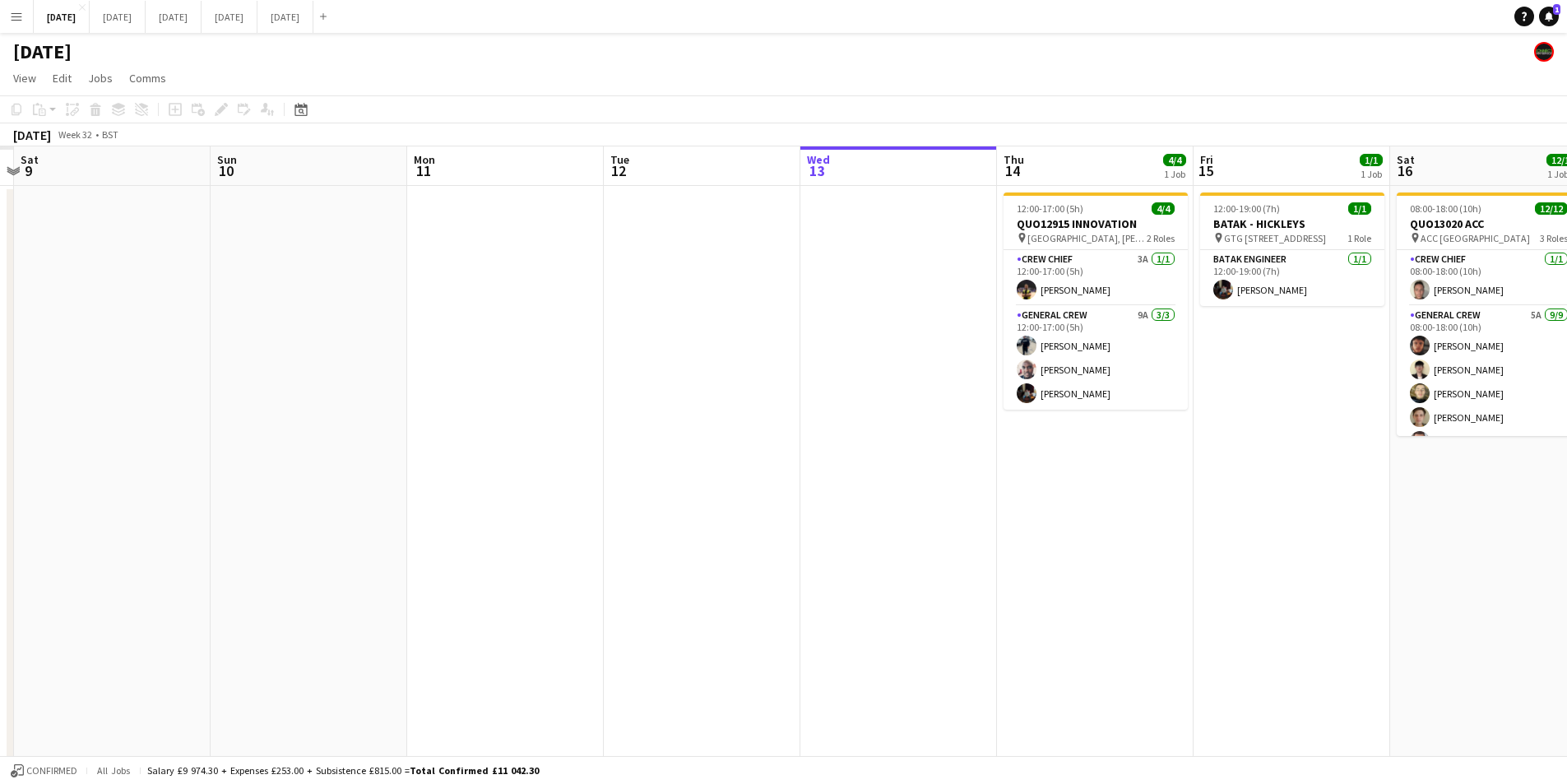
drag, startPoint x: 529, startPoint y: 457, endPoint x: 681, endPoint y: 486, distance: 154.7
click at [1230, 437] on app-calendar-viewport "Thu 7 Fri 8 Sat 9 Sun 10 Mon 11 Tue 12 Wed 13 Thu 14 4/4 1 Job Fri 15 1/1 1 Job…" at bounding box center [784, 474] width 1567 height 654
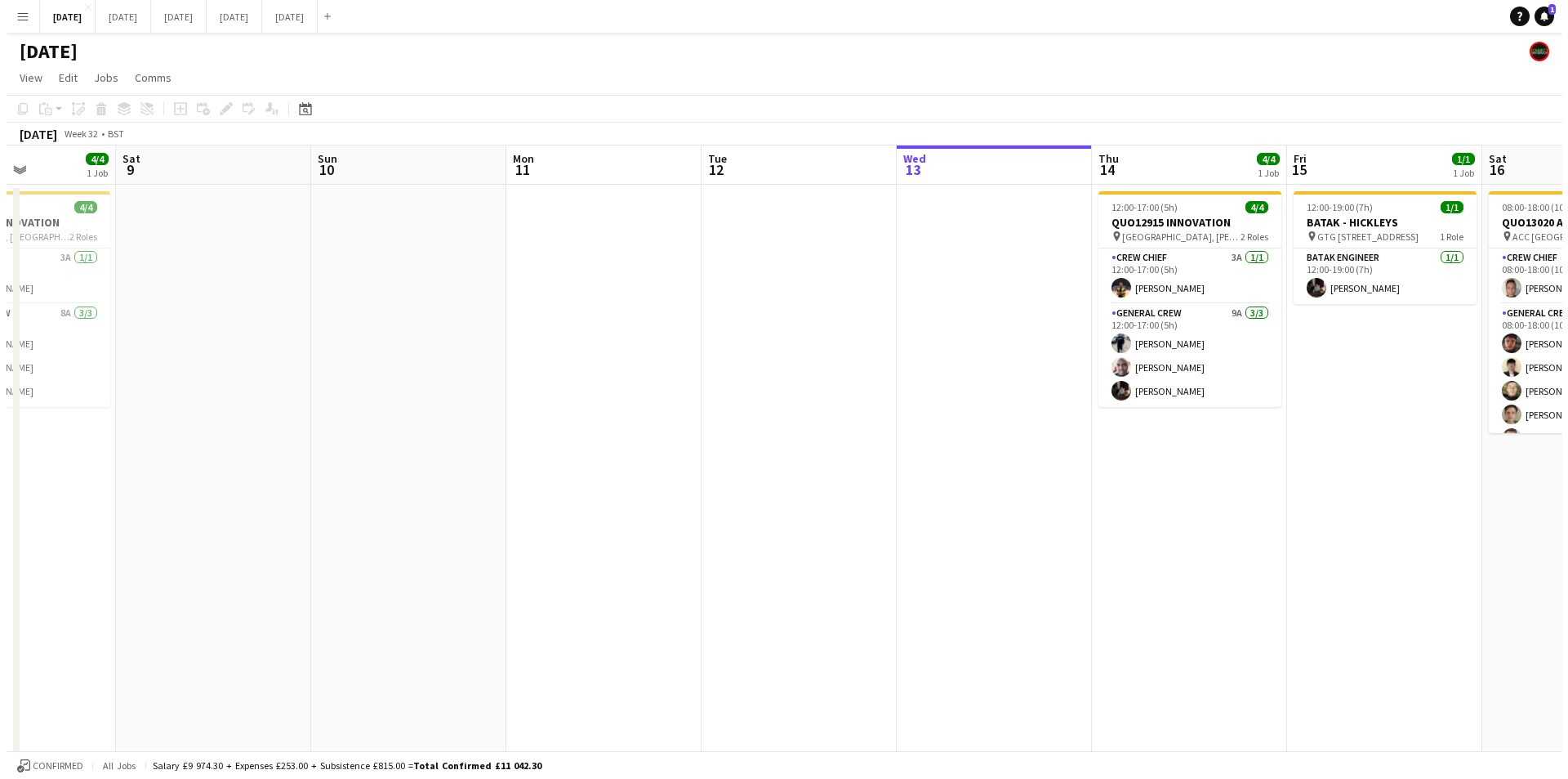
scroll to position [0, 97]
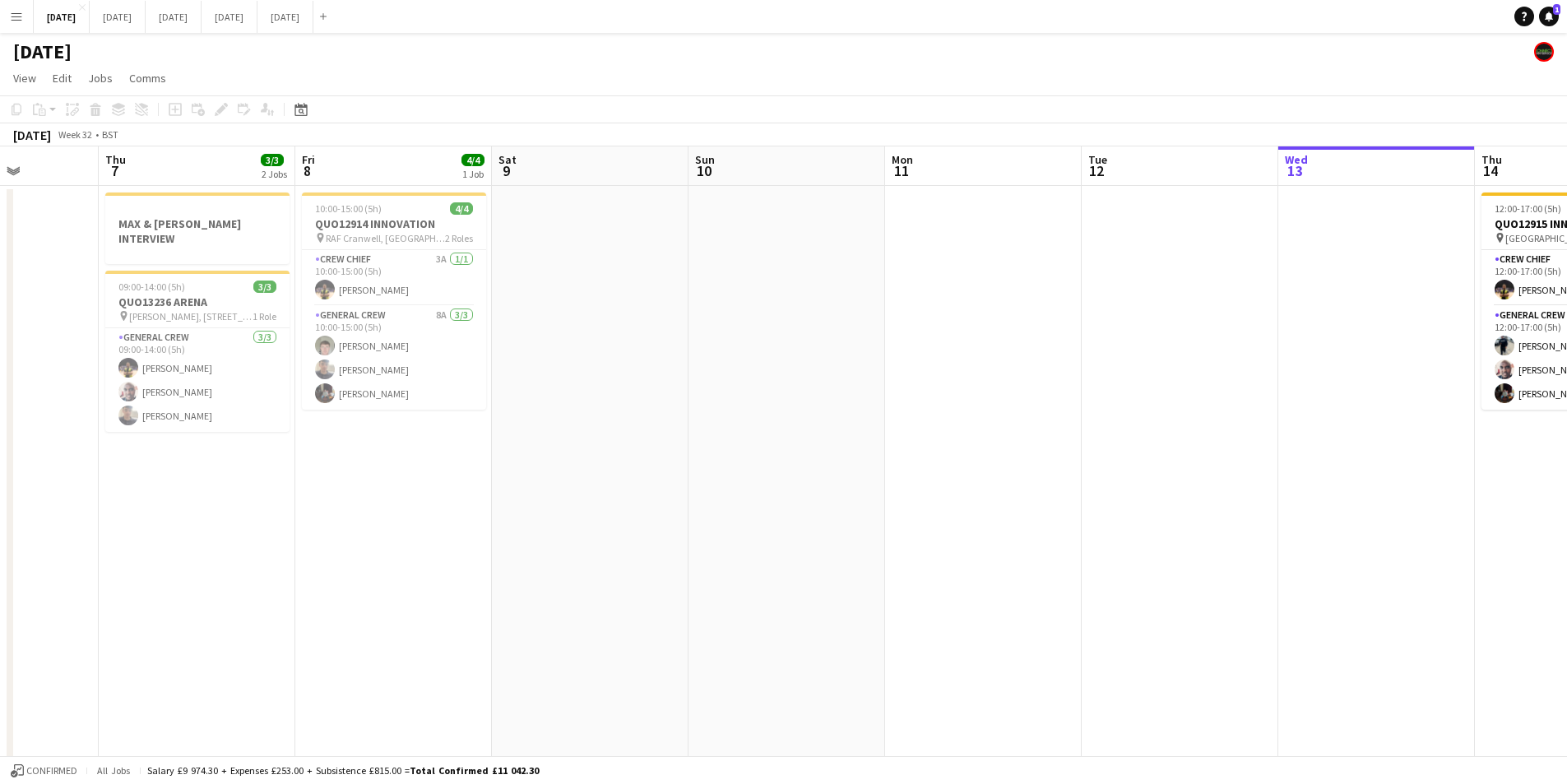
drag, startPoint x: 681, startPoint y: 486, endPoint x: 460, endPoint y: 83, distance: 459.6
click at [1260, 469] on app-calendar-viewport "Wed 6 Thu 7 3/3 2 Jobs Fri 8 4/4 1 Job Sat 9 Sun 10 Mon 11 Tue 12 Wed 13 Thu 14…" at bounding box center [784, 474] width 1567 height 654
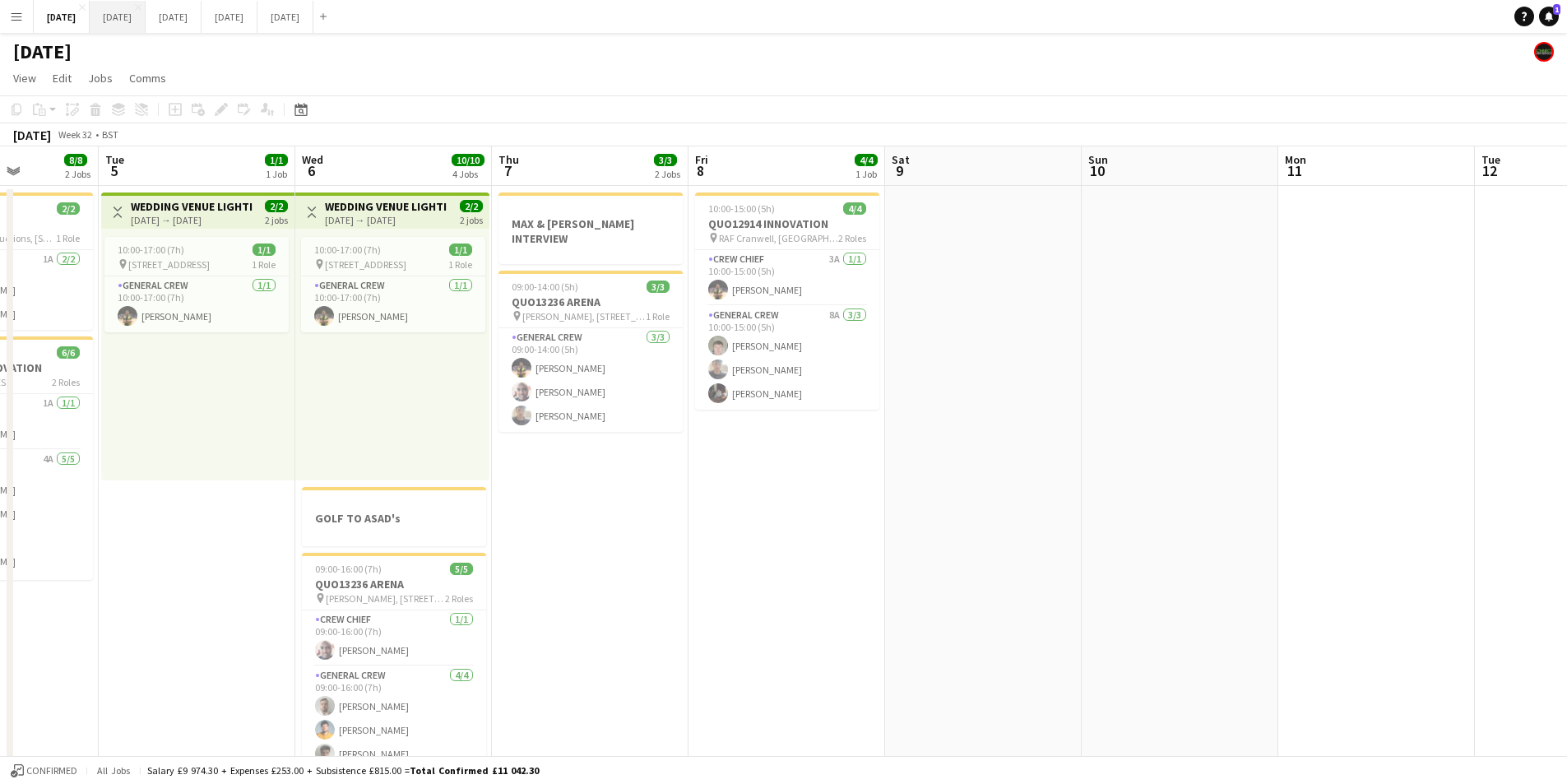
click at [146, 18] on button "[DATE] Close" at bounding box center [118, 17] width 56 height 32
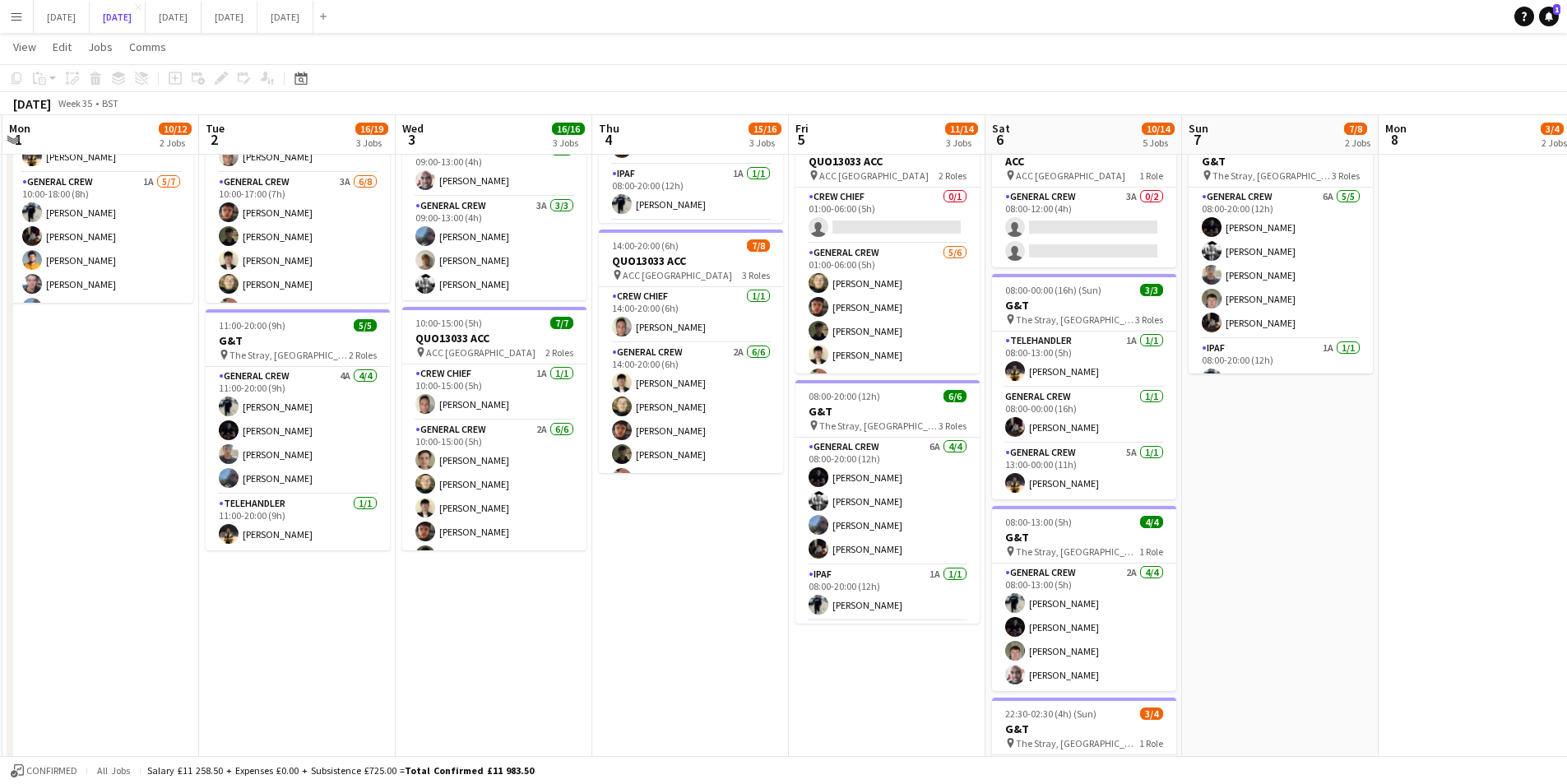
scroll to position [273, 0]
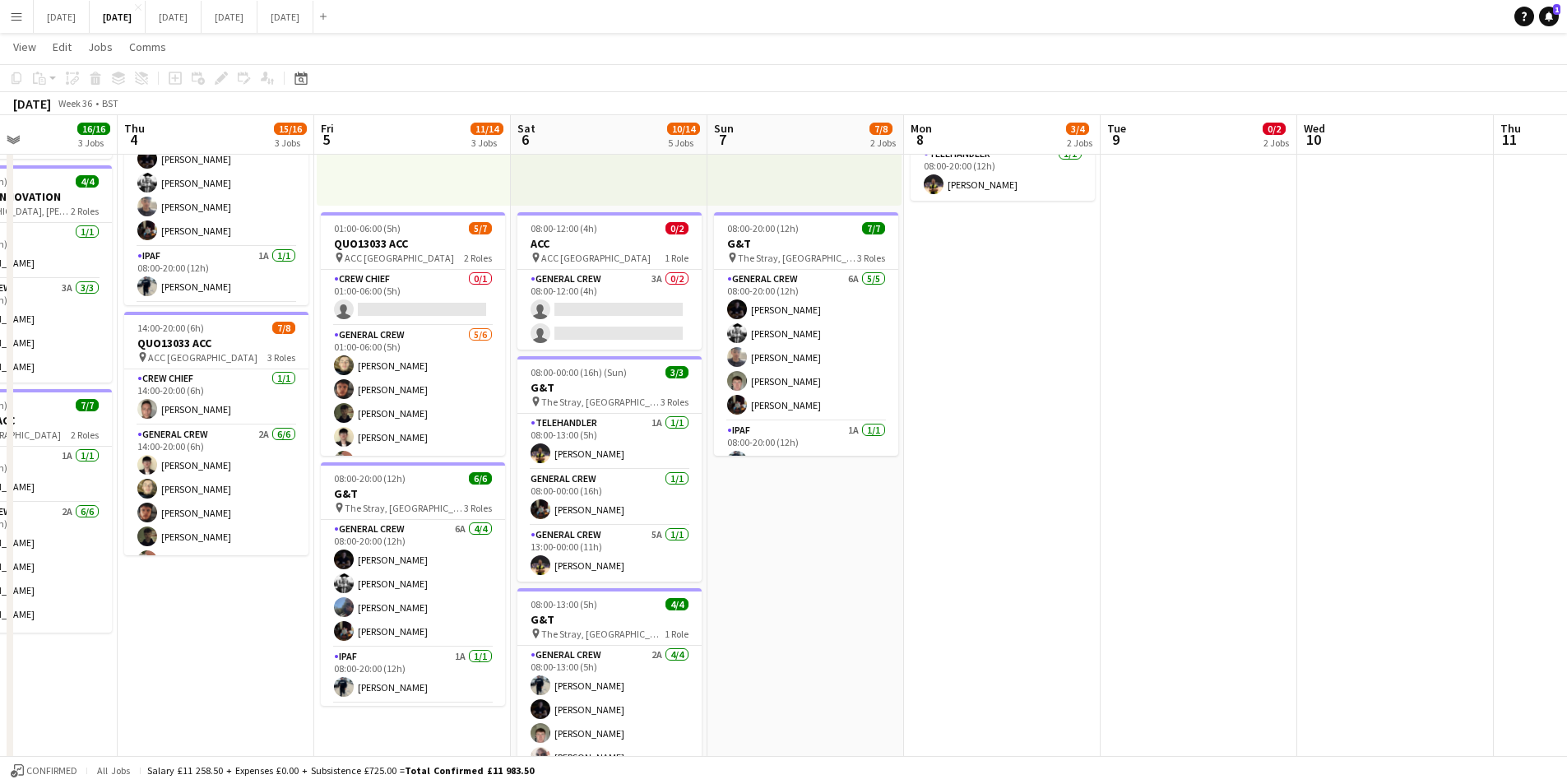
drag, startPoint x: 1275, startPoint y: 545, endPoint x: 962, endPoint y: 546, distance: 313.0
click at [962, 546] on app-calendar-viewport "Sun 31 Mon 1 10/12 2 Jobs Tue 2 16/19 3 Jobs Wed 3 16/16 3 Jobs Thu 4 15/16 3 J…" at bounding box center [784, 397] width 1567 height 1211
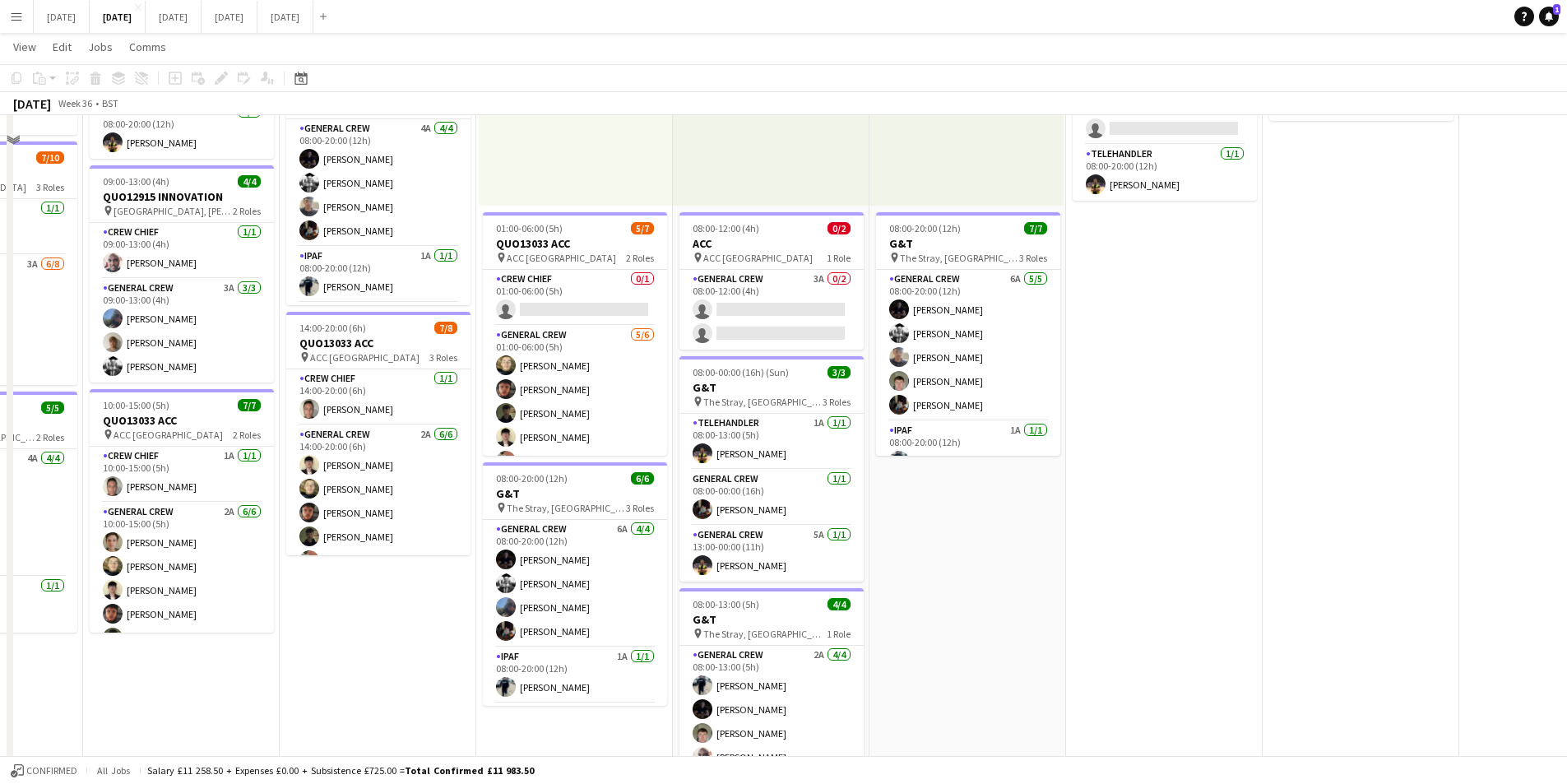
scroll to position [0, 0]
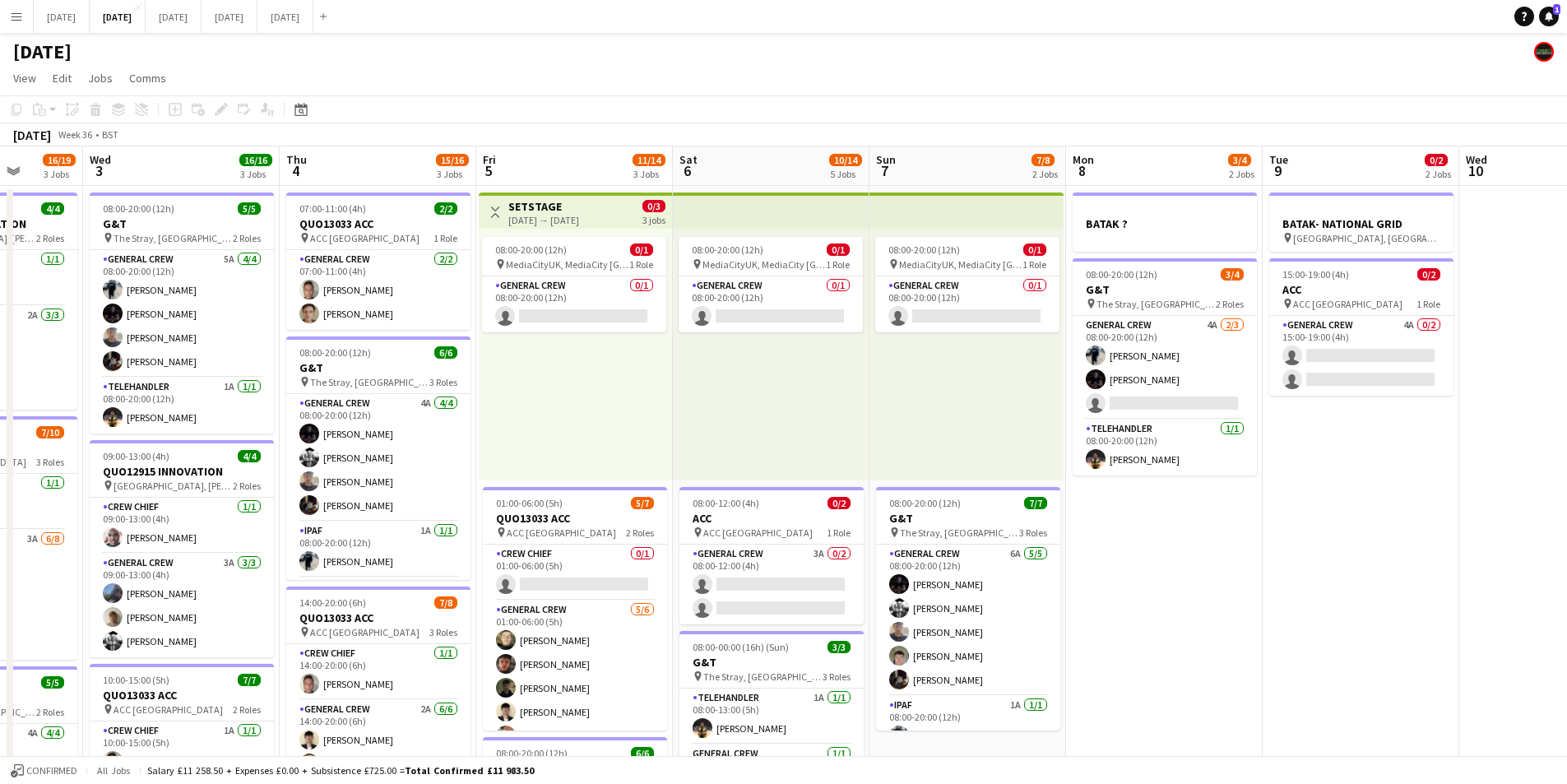
drag, startPoint x: 757, startPoint y: 524, endPoint x: 668, endPoint y: 456, distance: 112.0
click at [758, 524] on h3 "ACC" at bounding box center [772, 518] width 185 height 15
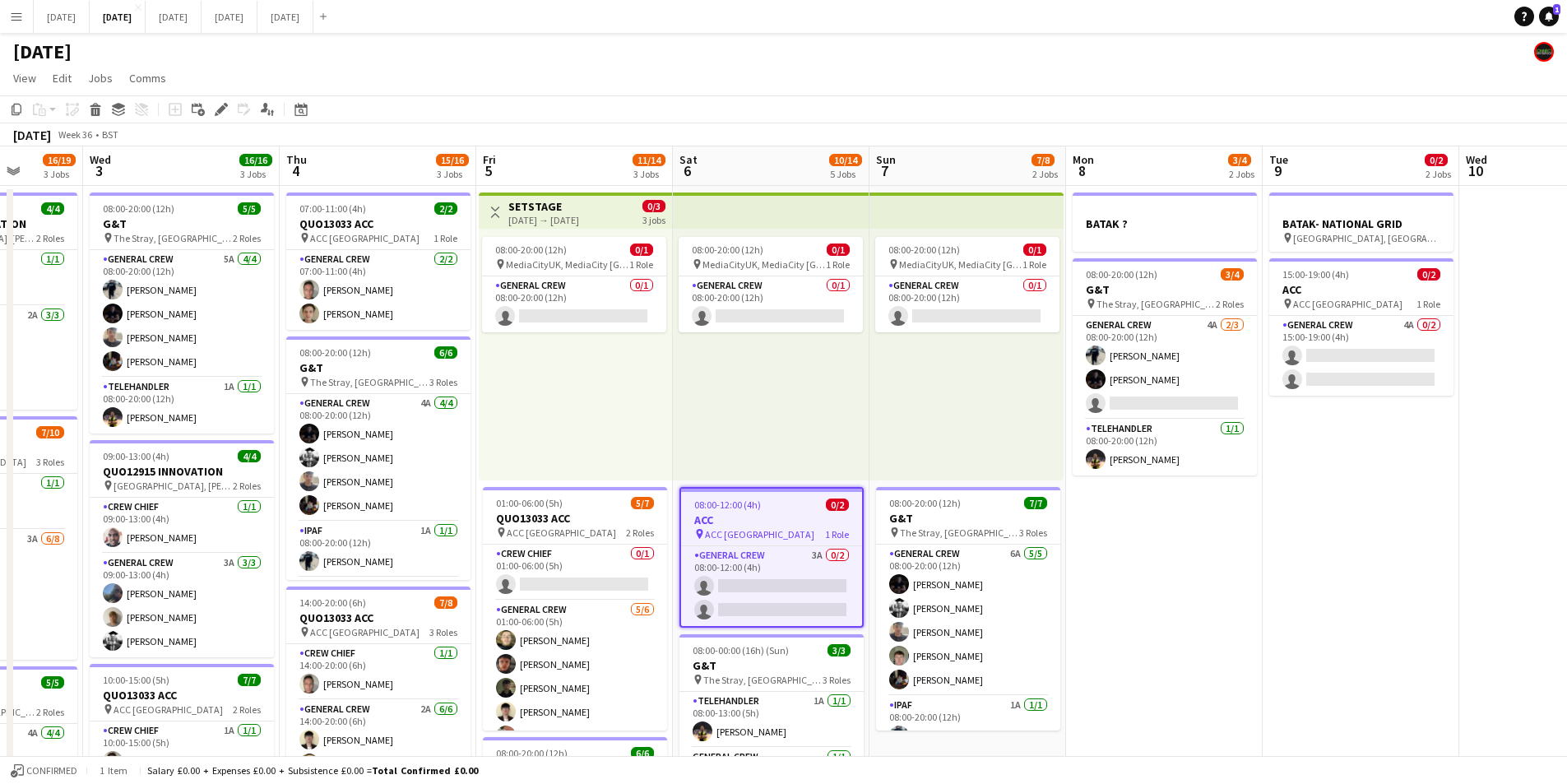
scroll to position [0, 506]
click at [222, 114] on icon "Edit" at bounding box center [221, 109] width 13 height 13
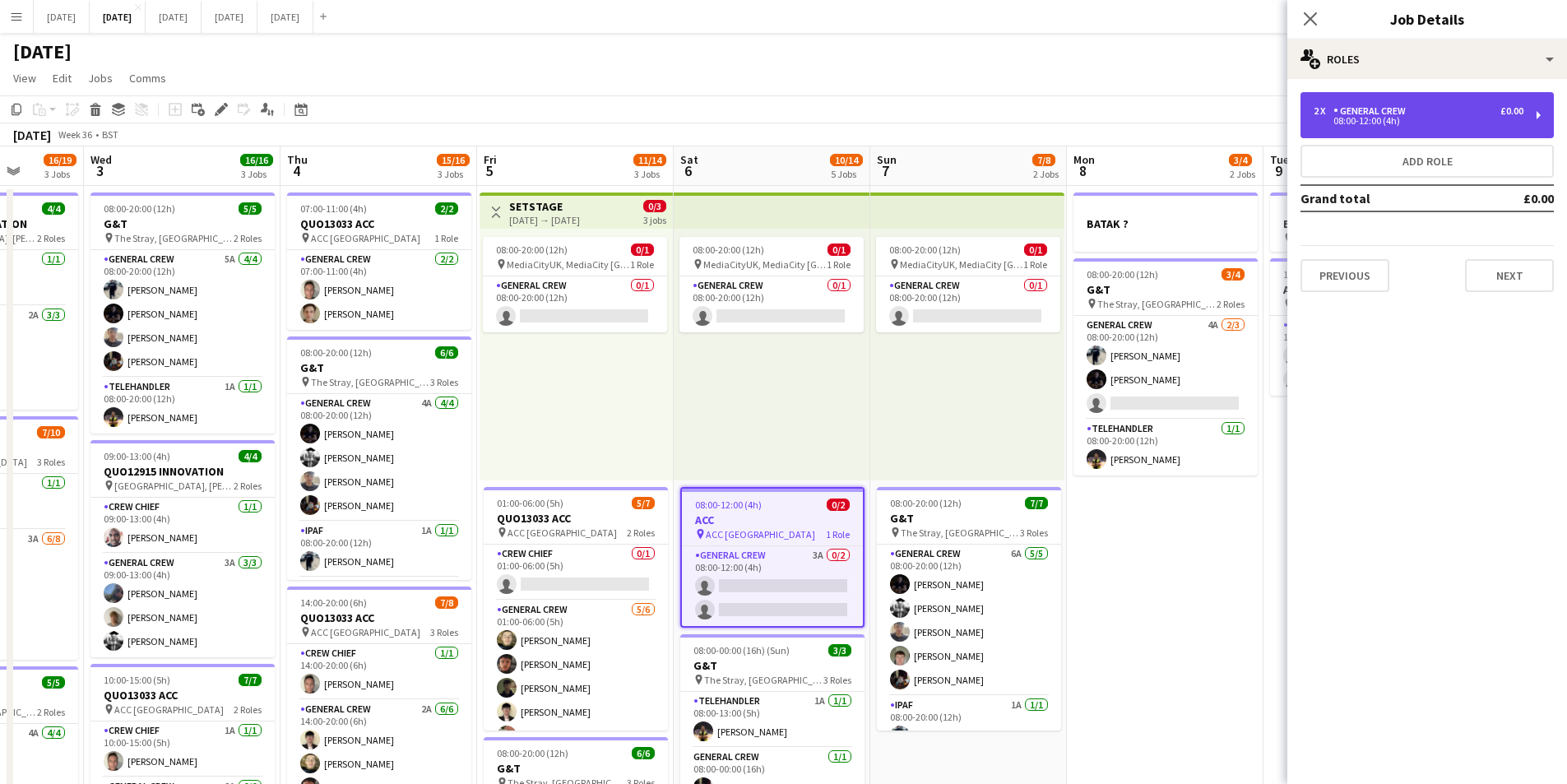
click at [1453, 131] on div "2 x General Crew £0.00 08:00-12:00 (4h)" at bounding box center [1427, 115] width 253 height 46
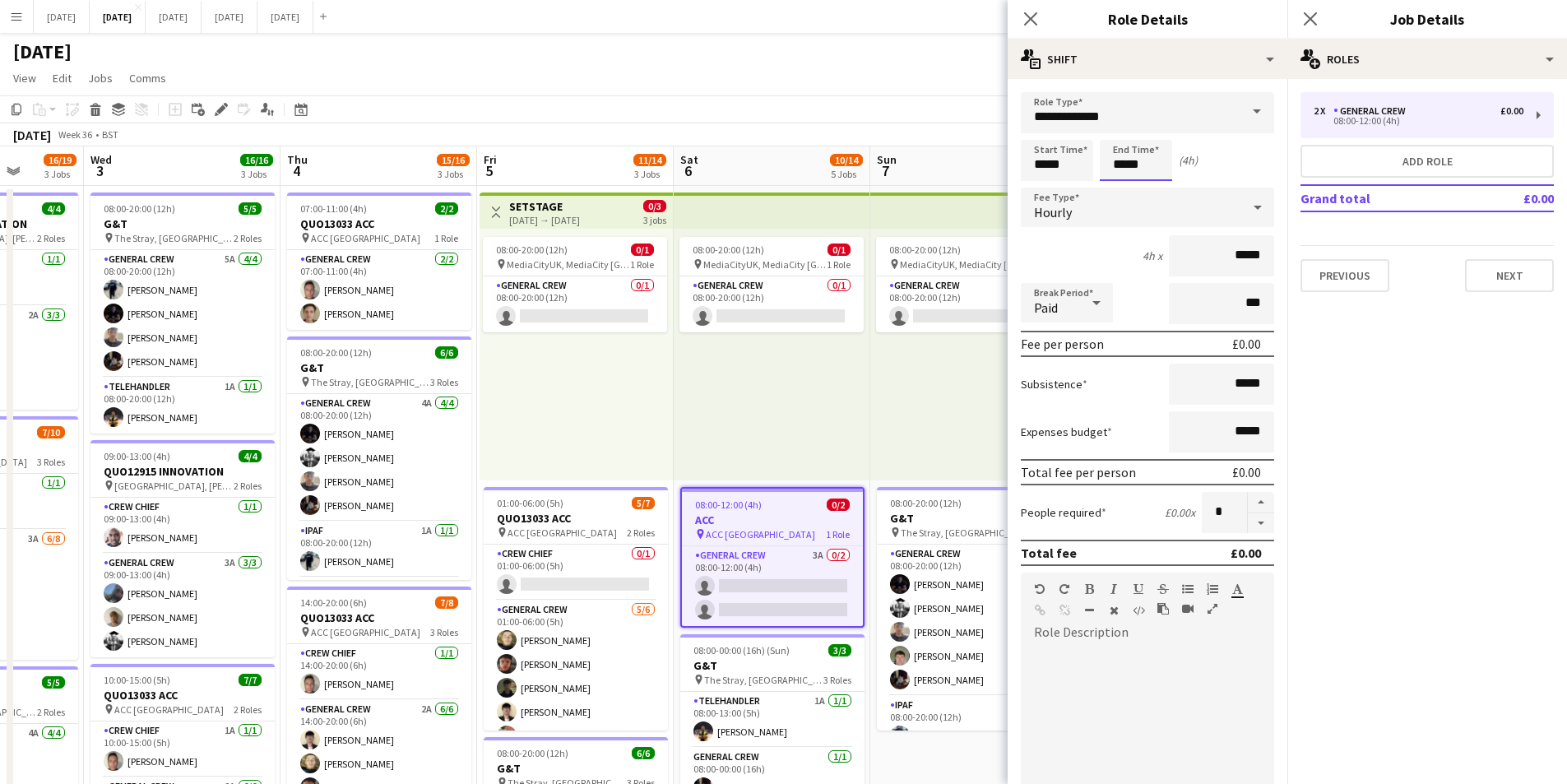
click at [1125, 169] on input "*****" at bounding box center [1135, 161] width 72 height 41
type input "*****"
click at [1122, 138] on div at bounding box center [1120, 132] width 33 height 17
click at [766, 596] on app-card-role "General Crew 3A 0/2 08:00-12:00 (4h) single-neutral-actions single-neutral-acti…" at bounding box center [772, 586] width 181 height 79
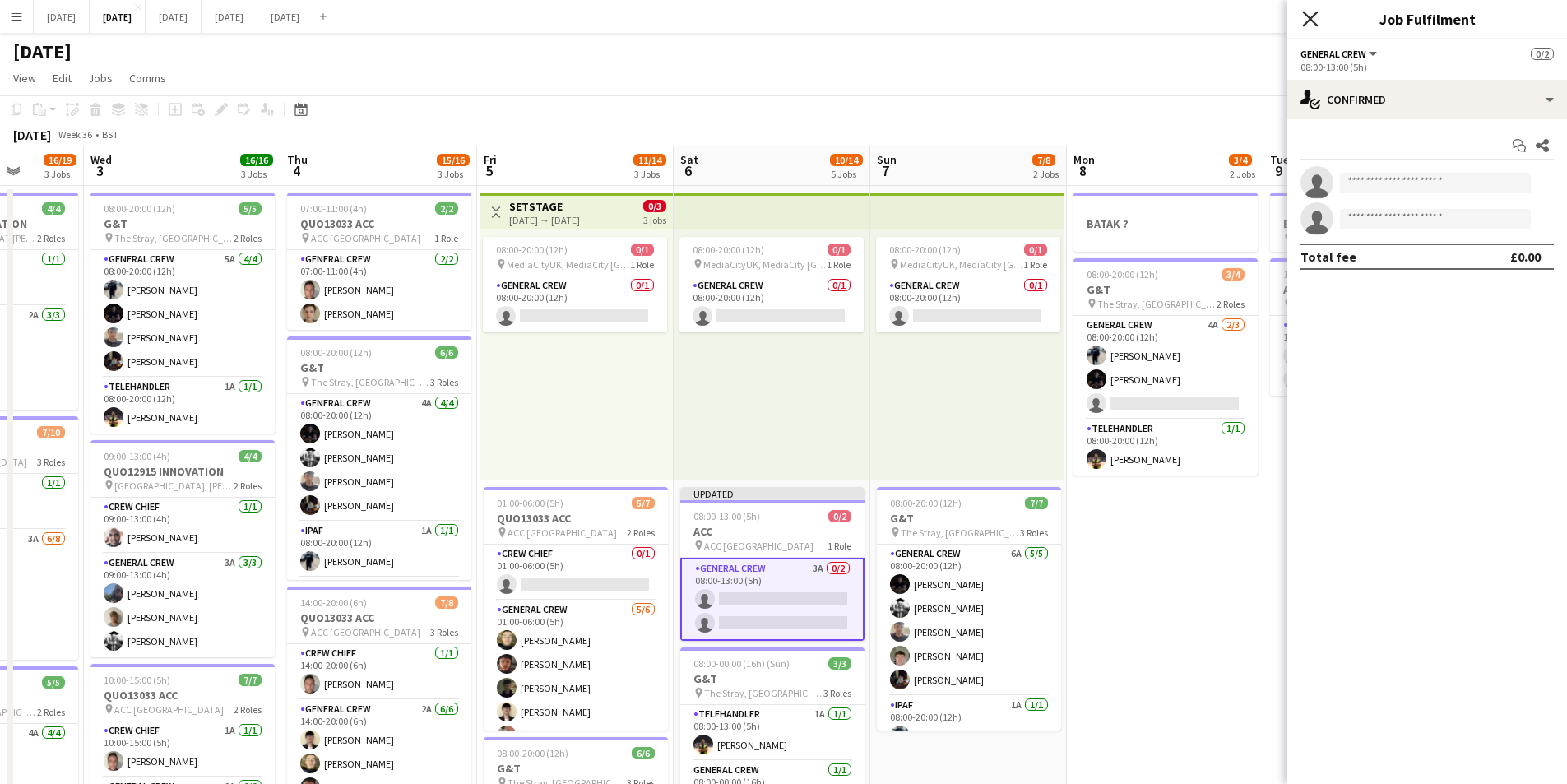
click at [1311, 23] on icon "Close pop-in" at bounding box center [1309, 18] width 16 height 16
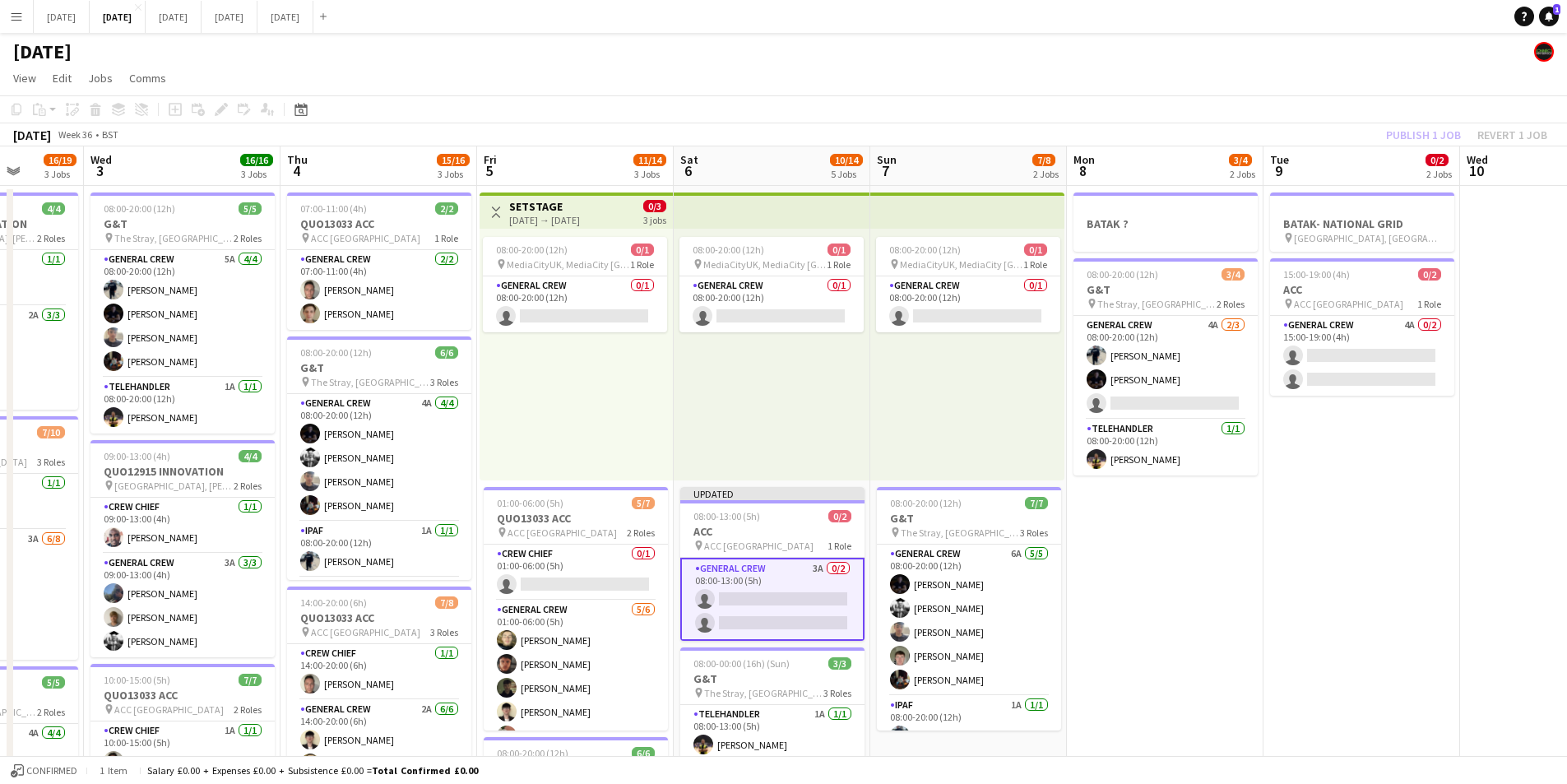
click at [750, 578] on app-card-role "General Crew 3A 0/2 08:00-13:00 (5h) single-neutral-actions single-neutral-acti…" at bounding box center [773, 599] width 185 height 83
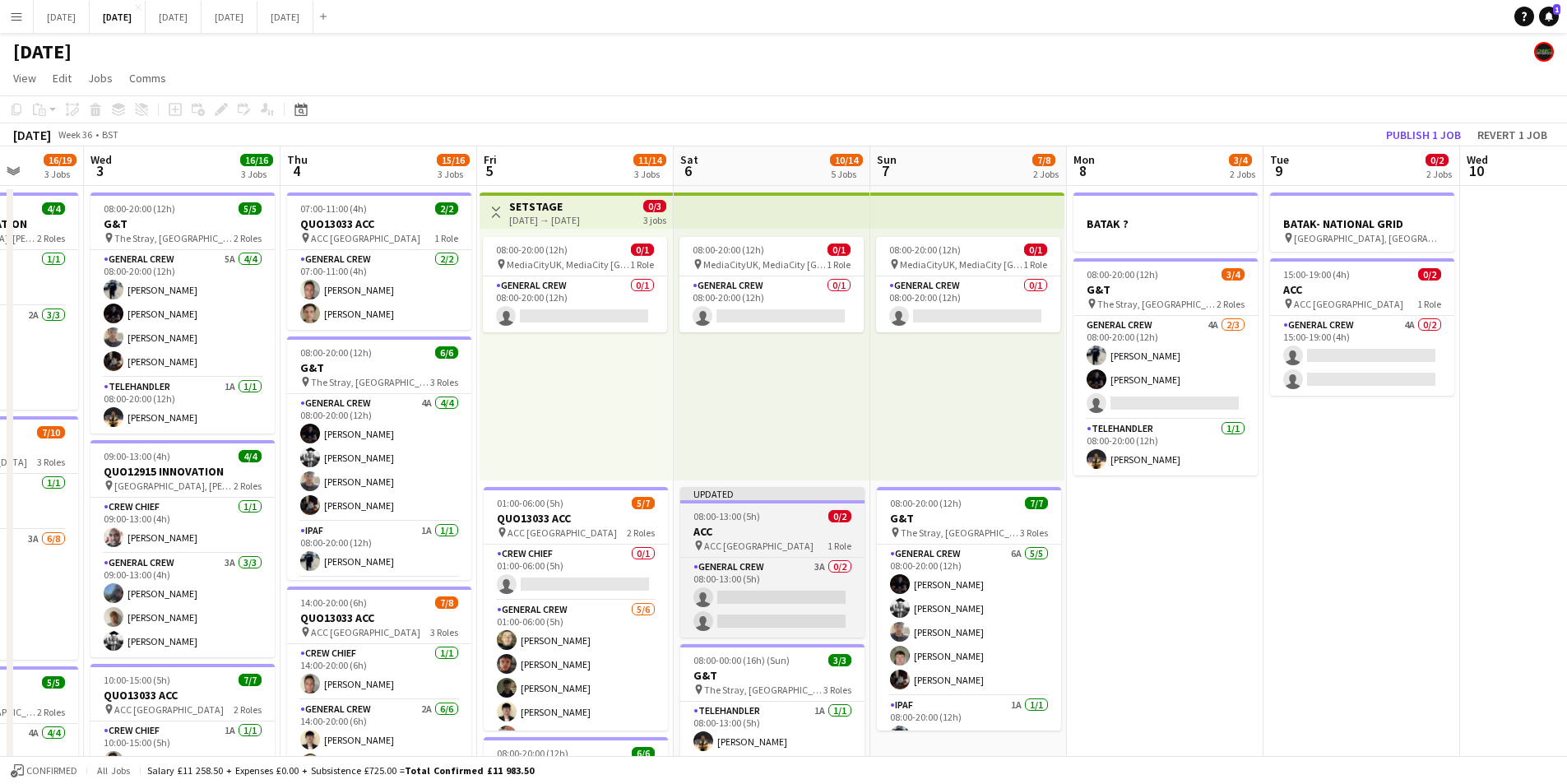
click at [757, 533] on h3 "ACC" at bounding box center [773, 531] width 185 height 15
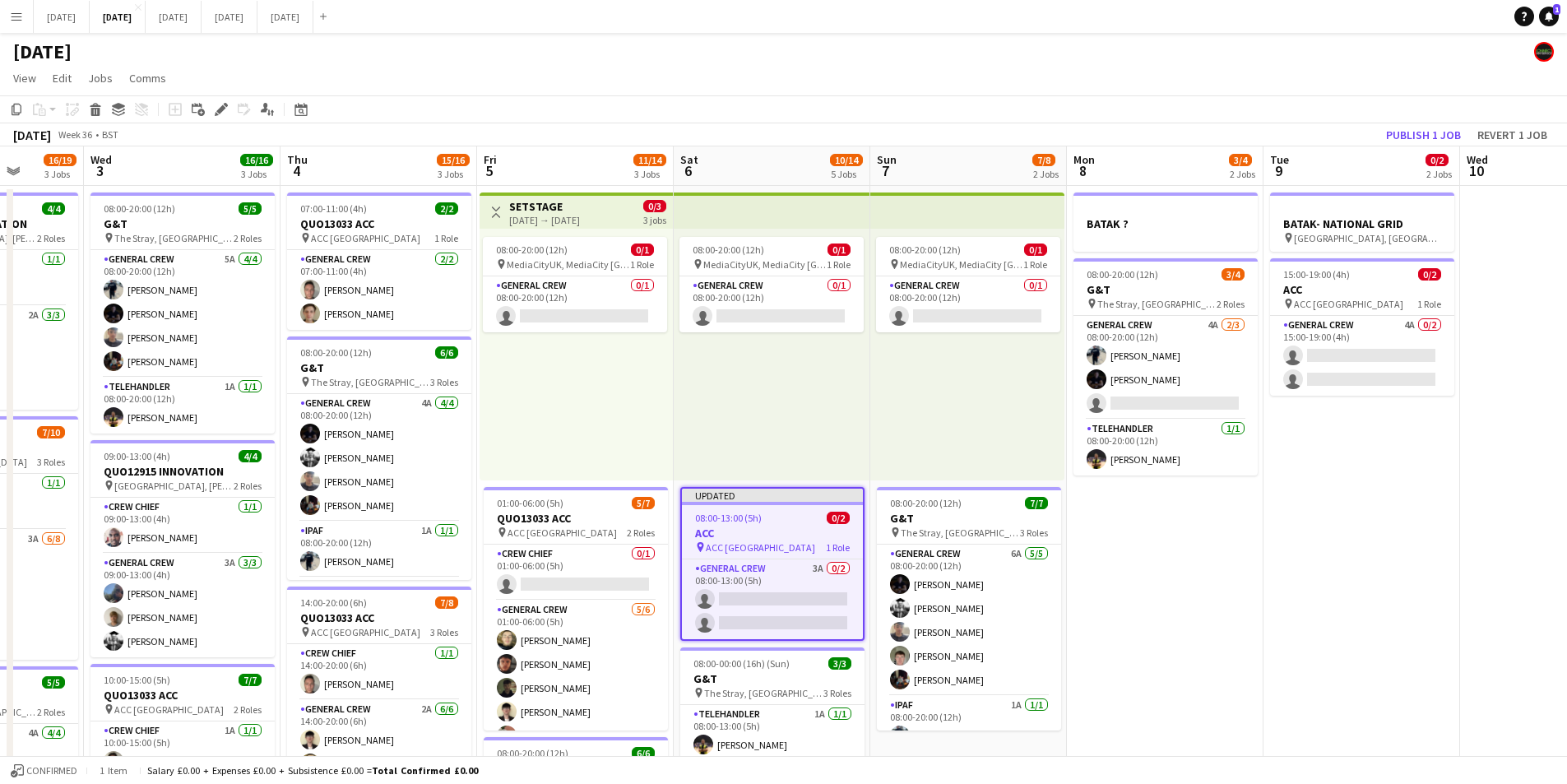
scroll to position [0, 505]
click at [215, 103] on icon "Edit" at bounding box center [221, 109] width 13 height 13
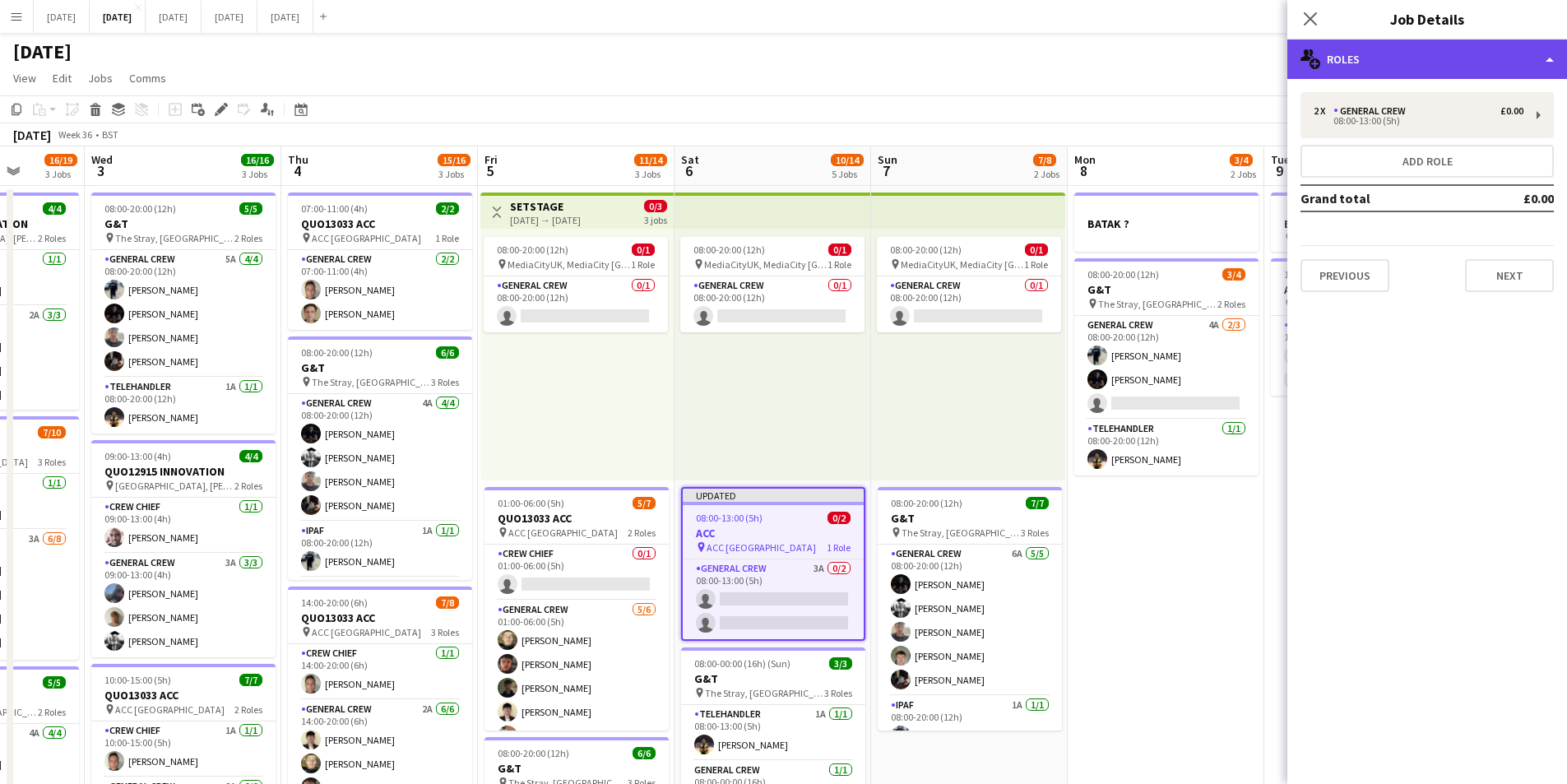
click at [1458, 63] on div "multiple-users-add Roles" at bounding box center [1428, 60] width 280 height 40
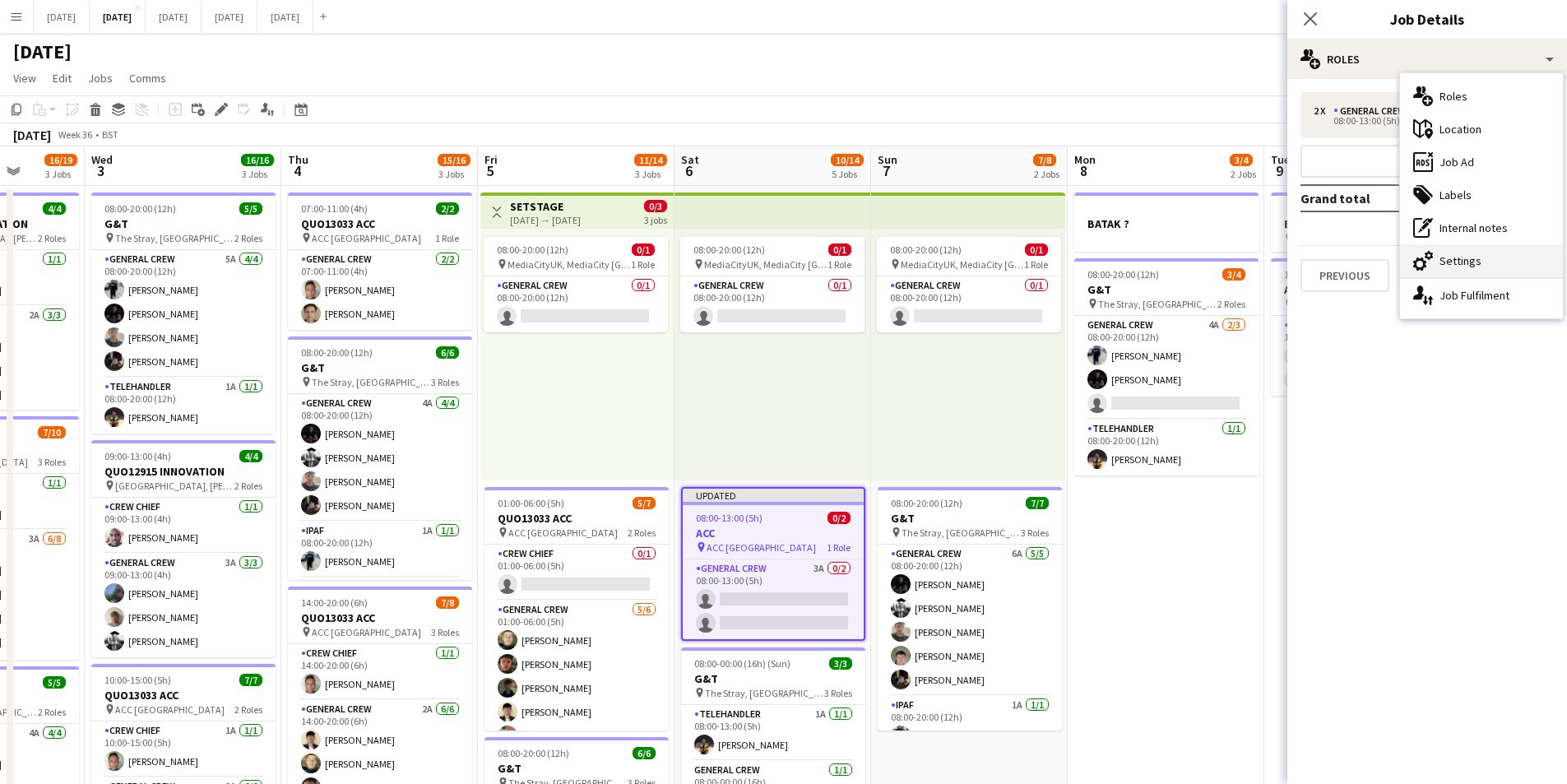
click at [1456, 265] on div "cog-double-3 Settings" at bounding box center [1482, 261] width 163 height 33
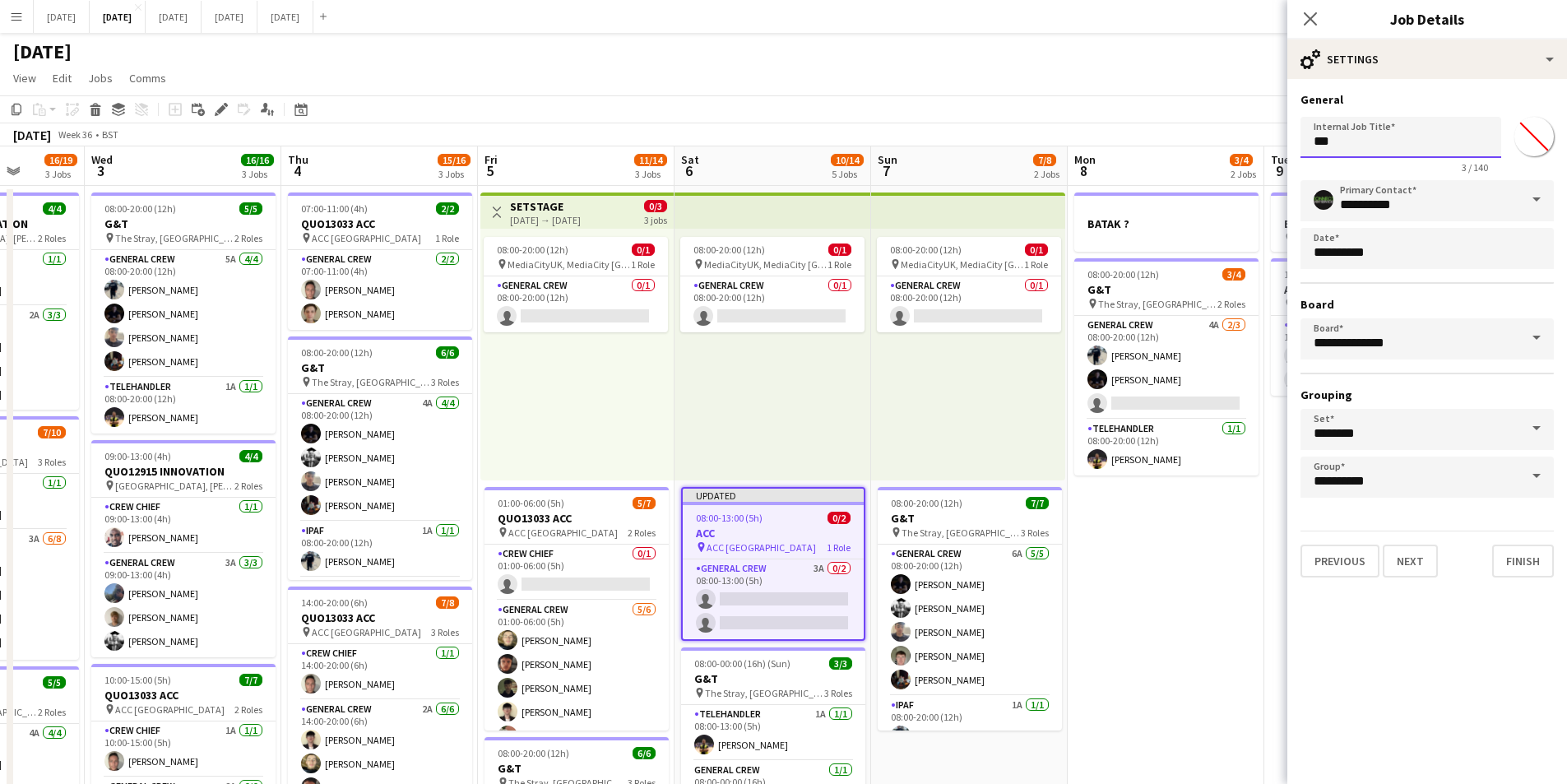
click at [1310, 148] on input "***" at bounding box center [1401, 137] width 200 height 41
drag, startPoint x: 1336, startPoint y: 142, endPoint x: 1282, endPoint y: 156, distance: 55.8
click at [1281, 157] on body "Menu Boards Boards Boards All jobs Status Workforce Workforce My Workforce Recr…" at bounding box center [784, 652] width 1567 height 1305
type input "**********"
click at [1409, 551] on button "Next" at bounding box center [1410, 561] width 55 height 33
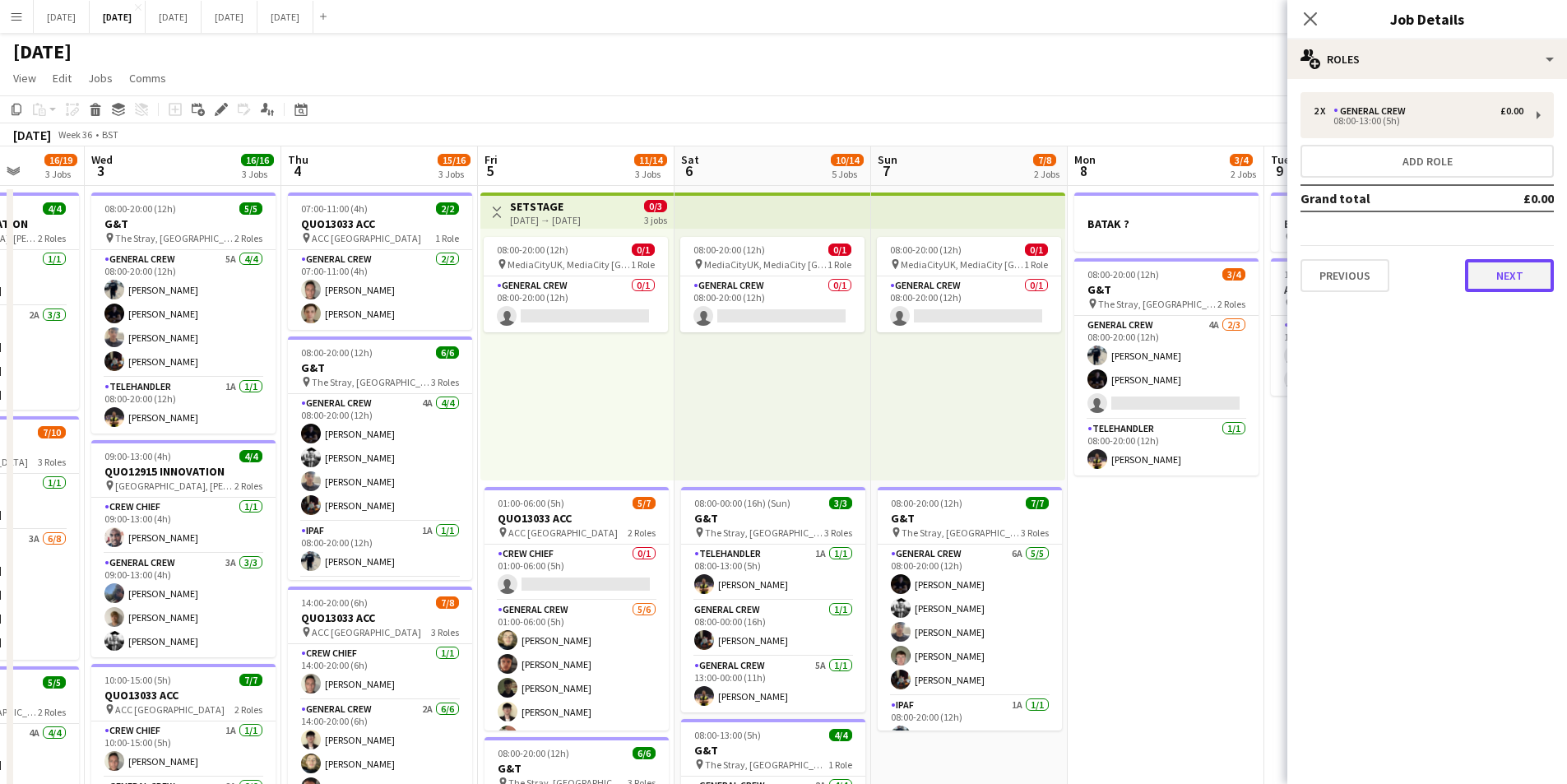
click at [1484, 283] on button "Next" at bounding box center [1509, 276] width 89 height 33
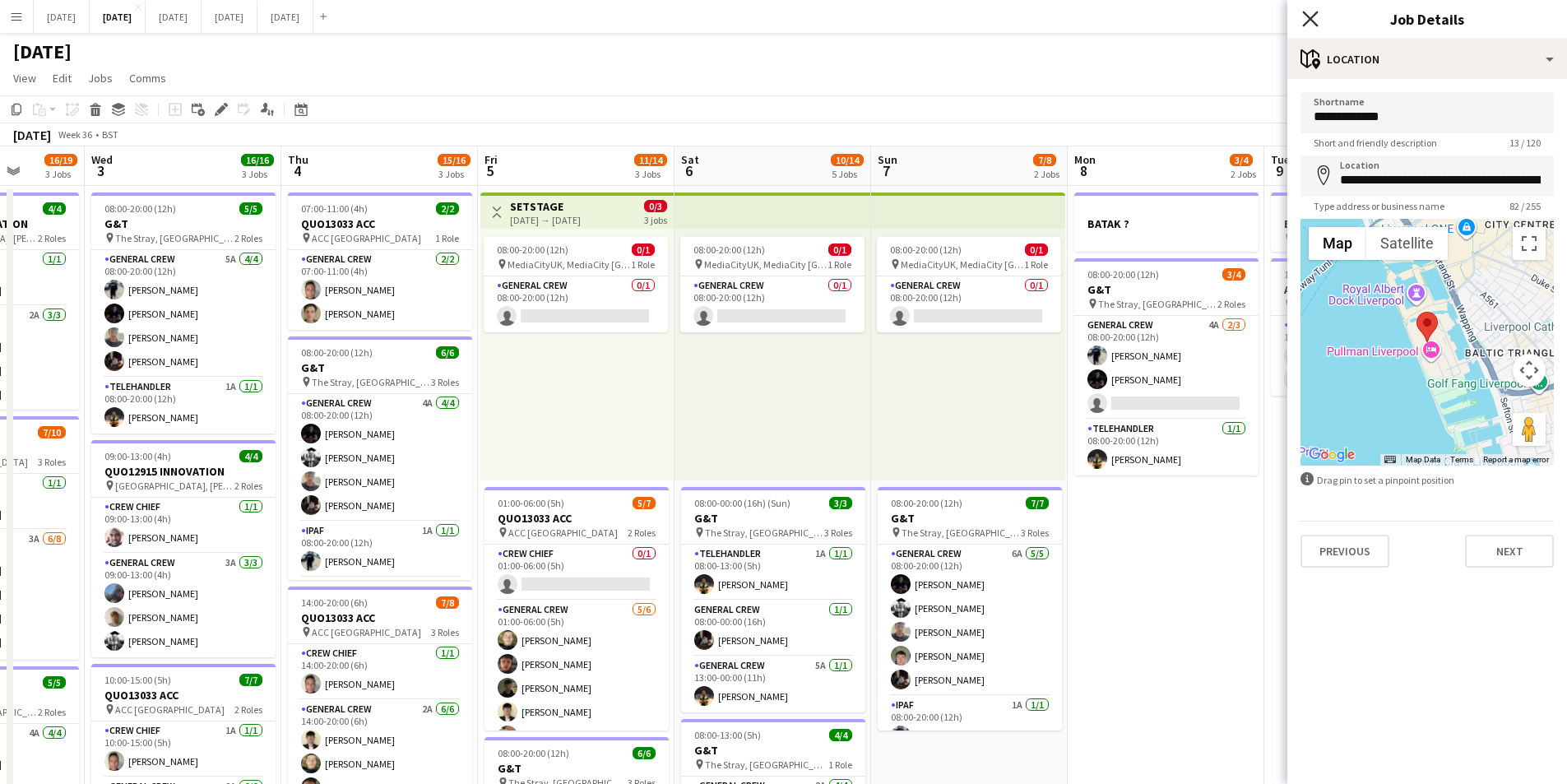
click at [1311, 19] on icon at bounding box center [1309, 18] width 16 height 16
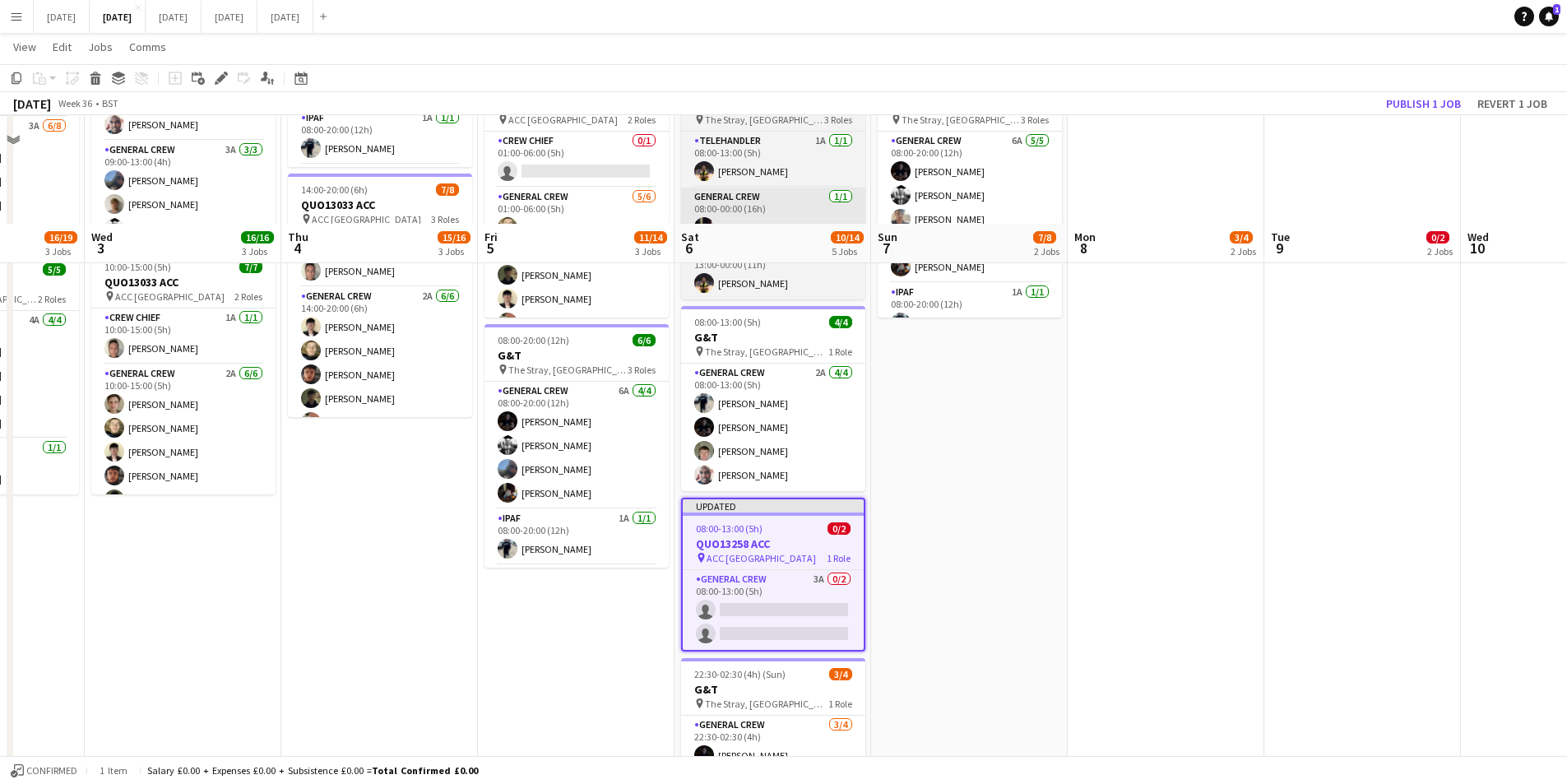
scroll to position [520, 0]
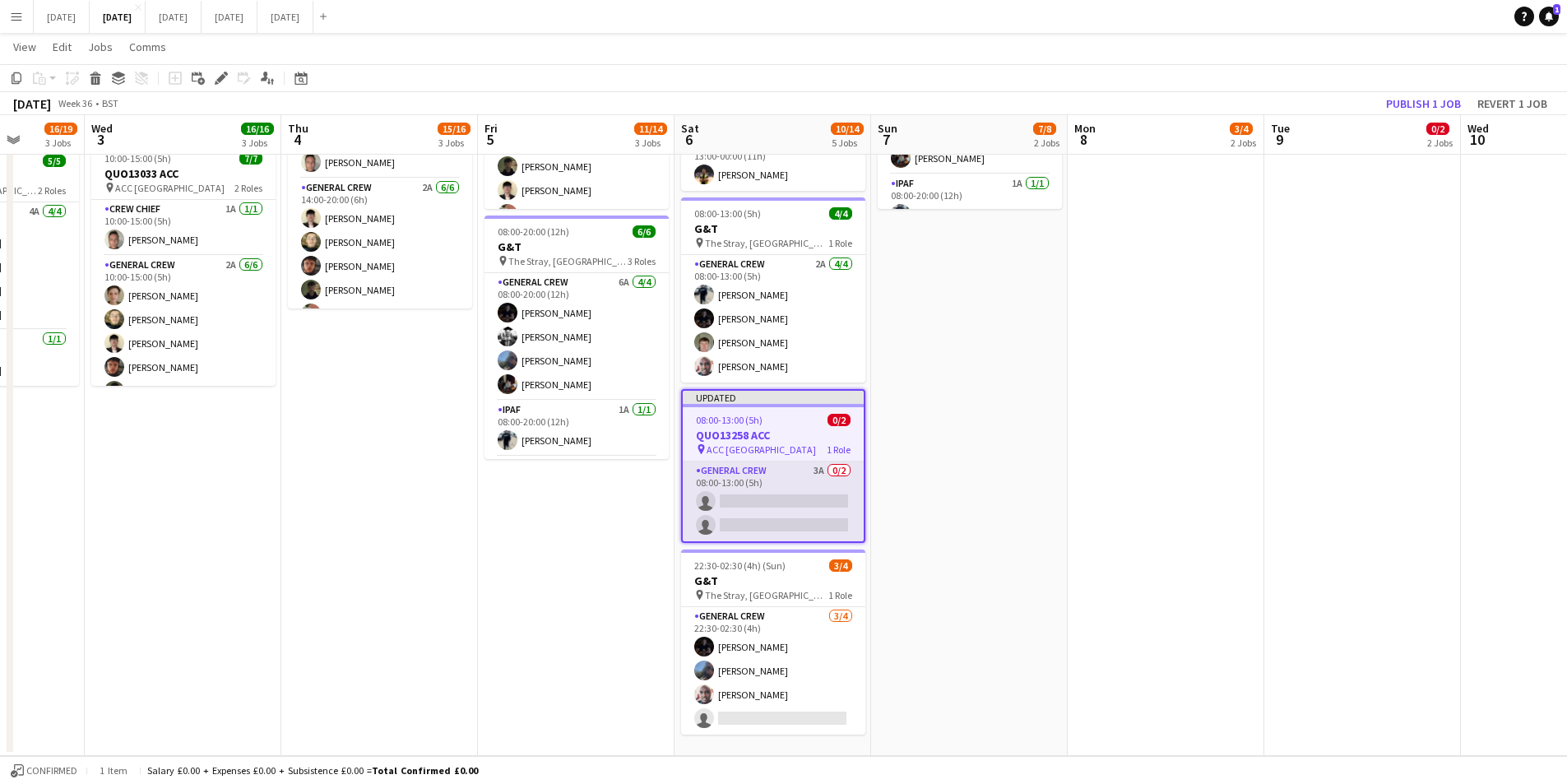
click at [788, 522] on app-card-role "General Crew 3A 0/2 08:00-13:00 (5h) single-neutral-actions single-neutral-acti…" at bounding box center [773, 501] width 181 height 79
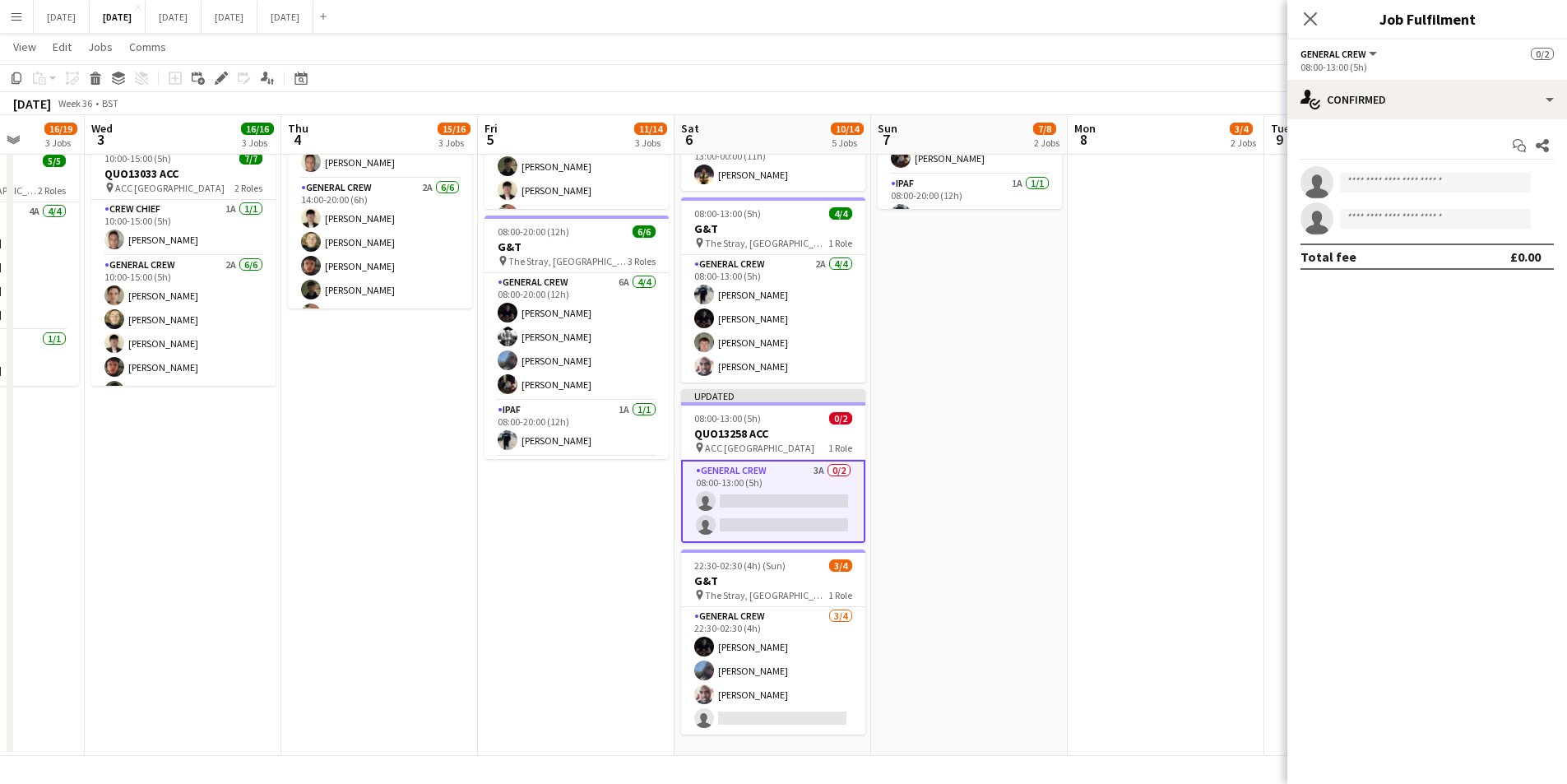
scroll to position [0, 504]
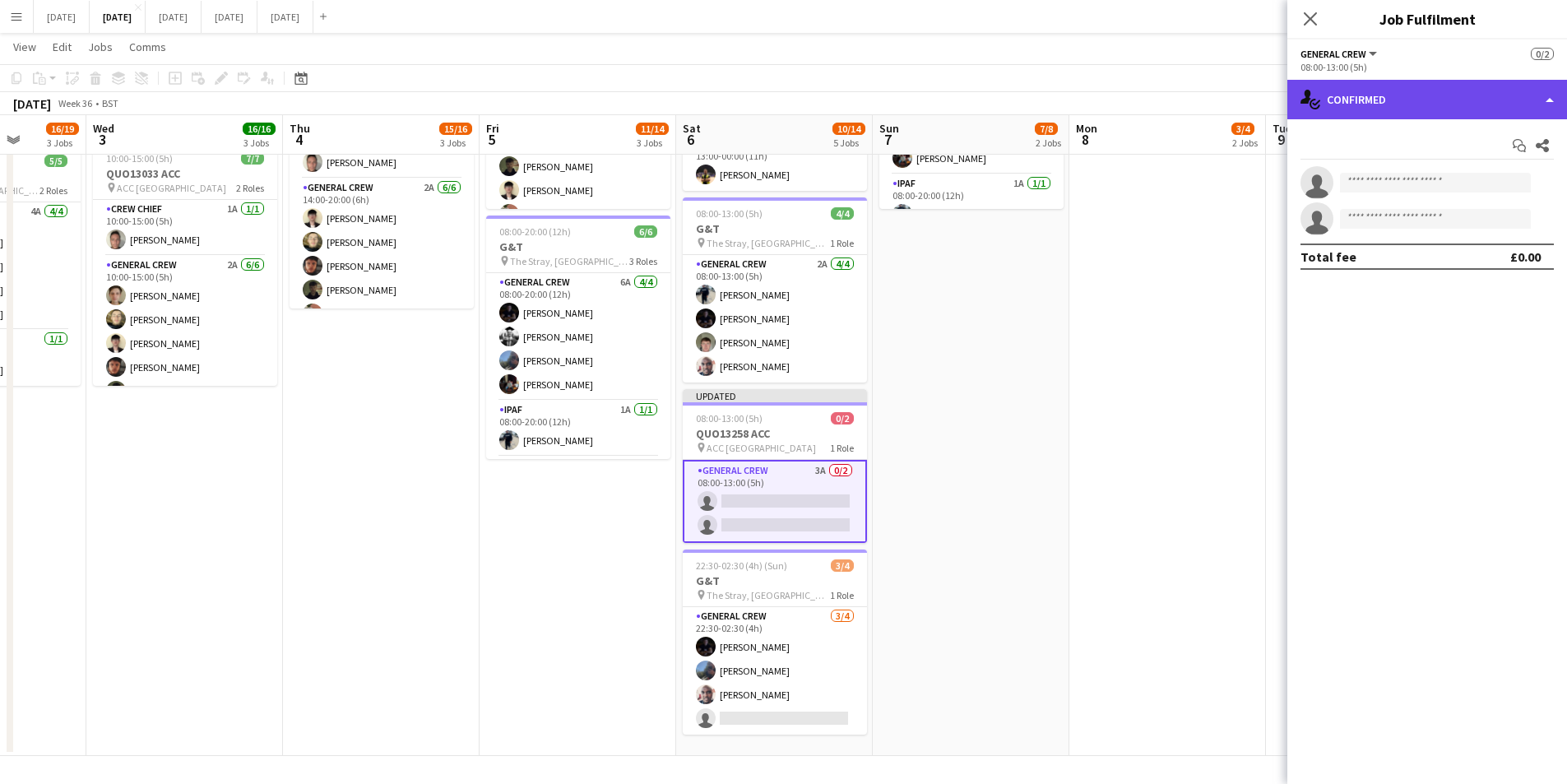
click at [1410, 96] on div "single-neutral-actions-check-2 Confirmed" at bounding box center [1428, 99] width 280 height 40
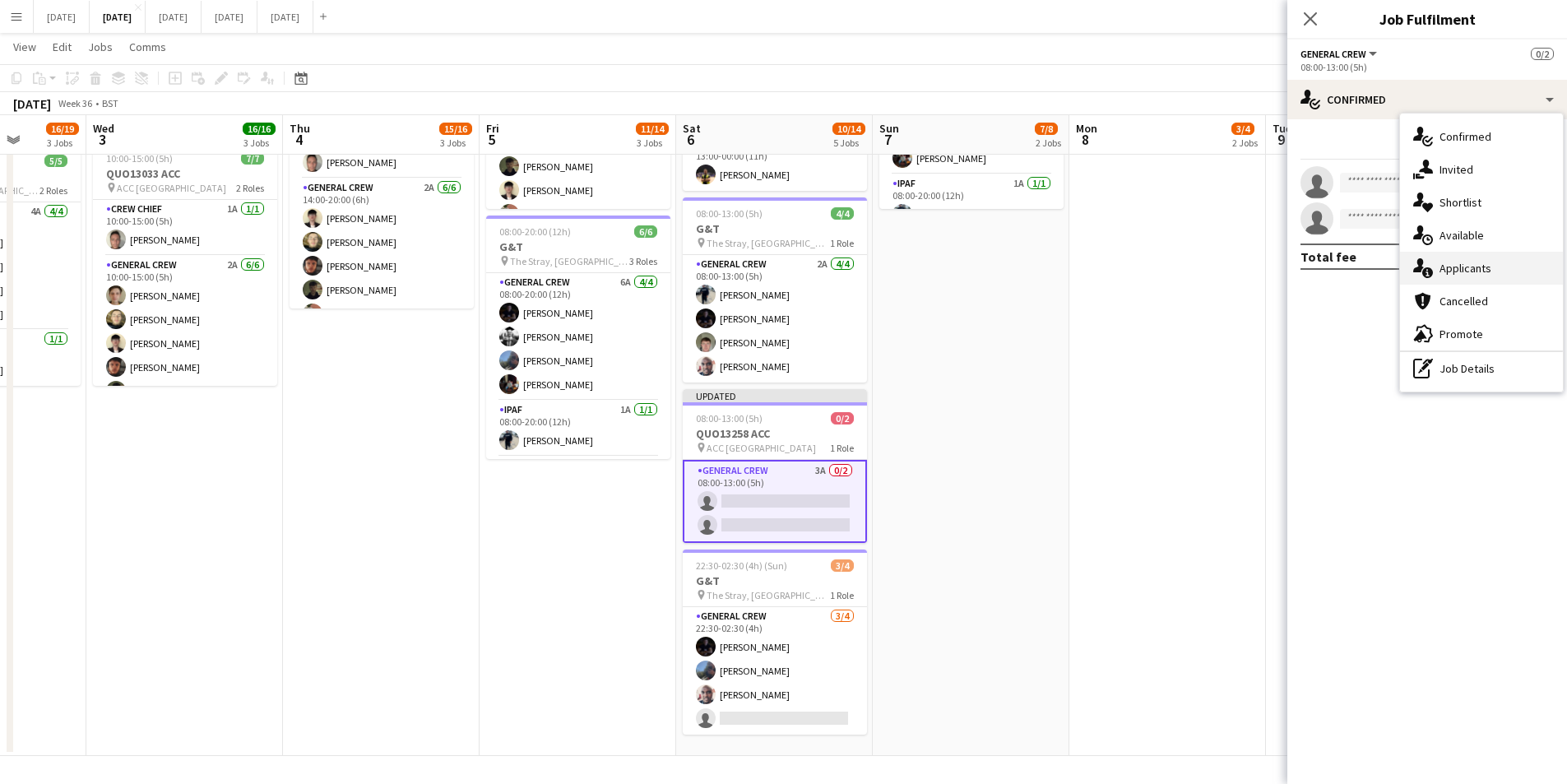
click at [1479, 259] on div "single-neutral-actions-information Applicants" at bounding box center [1482, 268] width 163 height 33
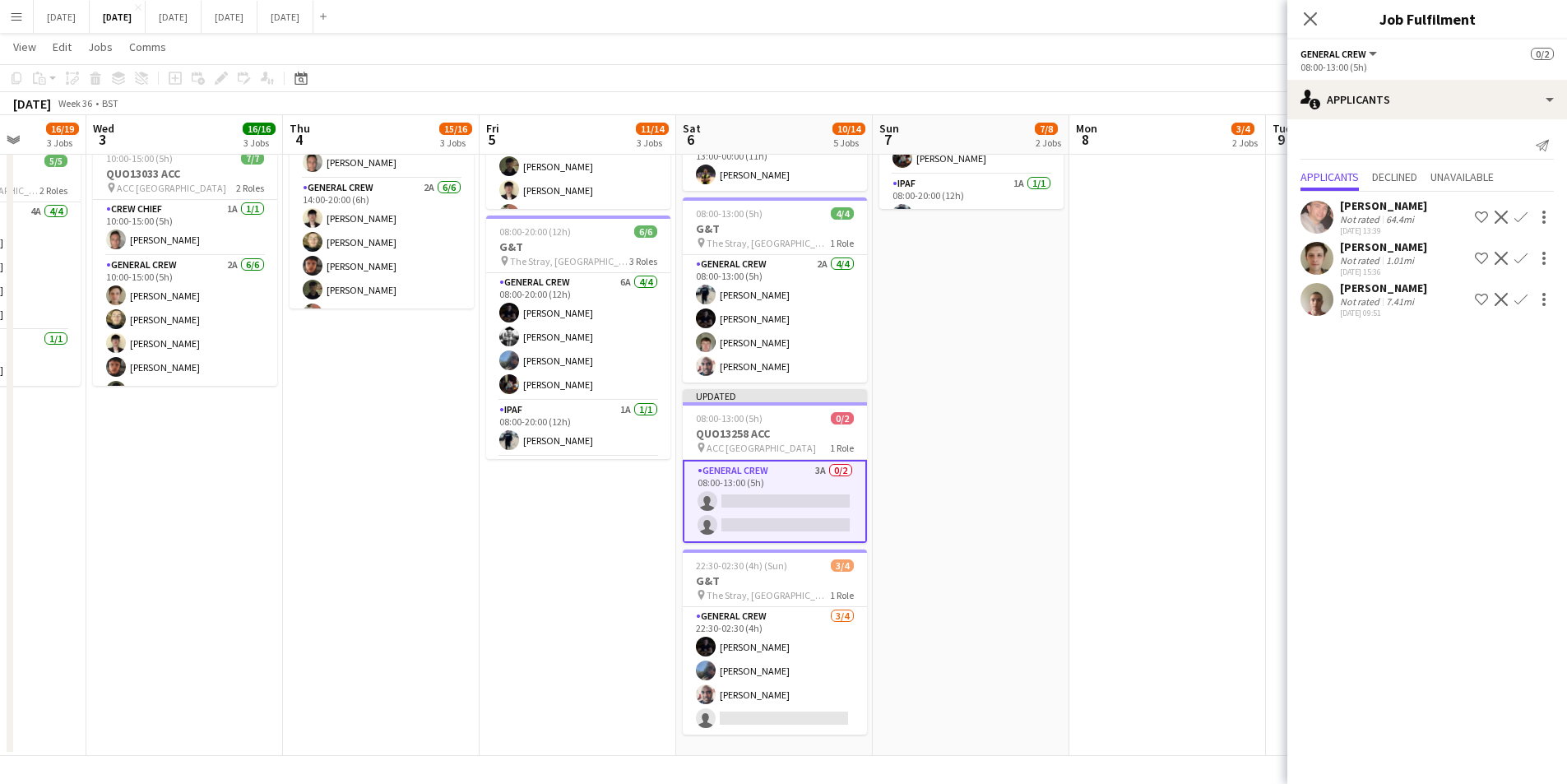
click at [1521, 253] on app-icon "Confirm" at bounding box center [1521, 258] width 13 height 13
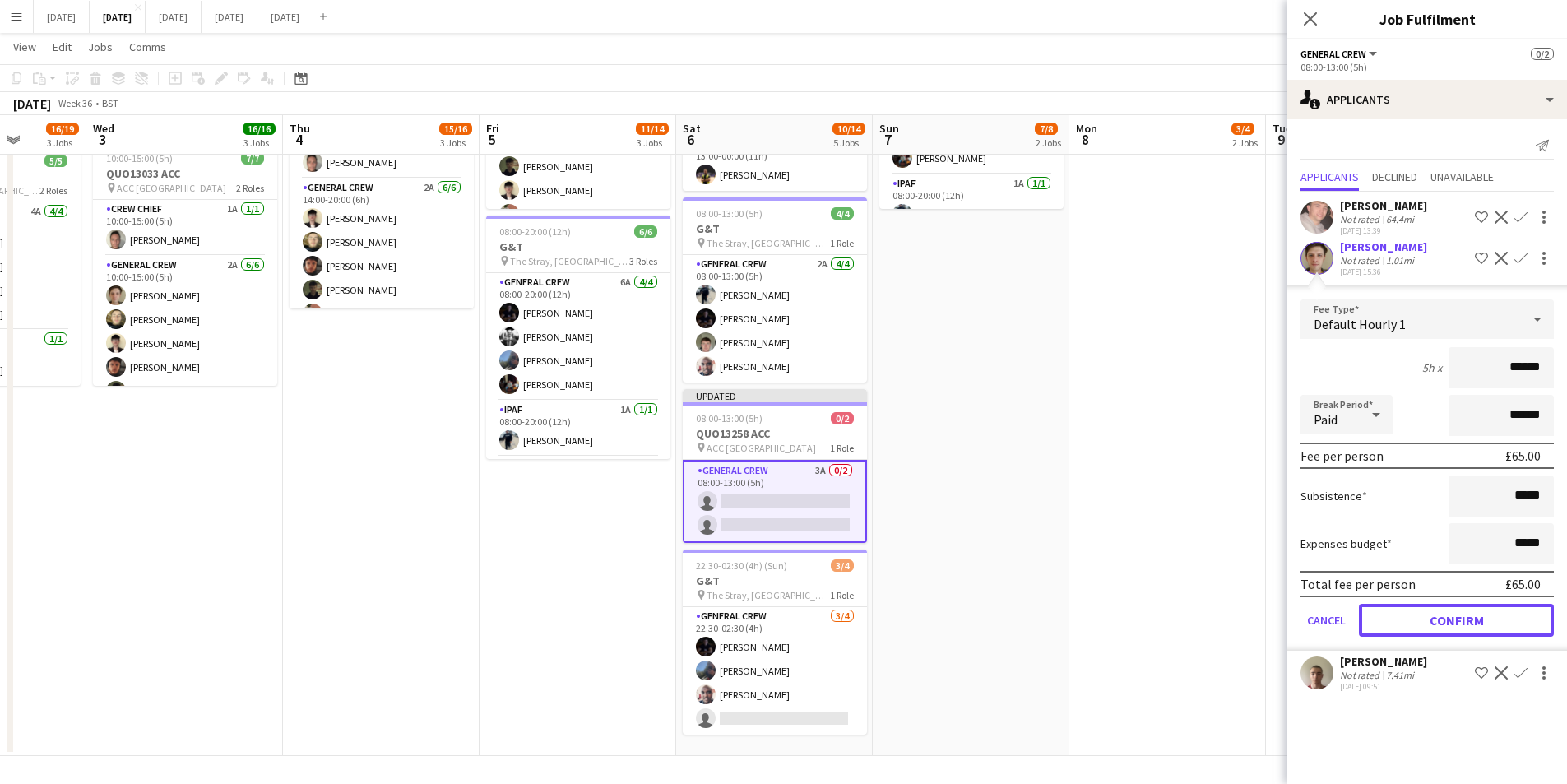
click at [1439, 622] on button "Confirm" at bounding box center [1456, 620] width 195 height 33
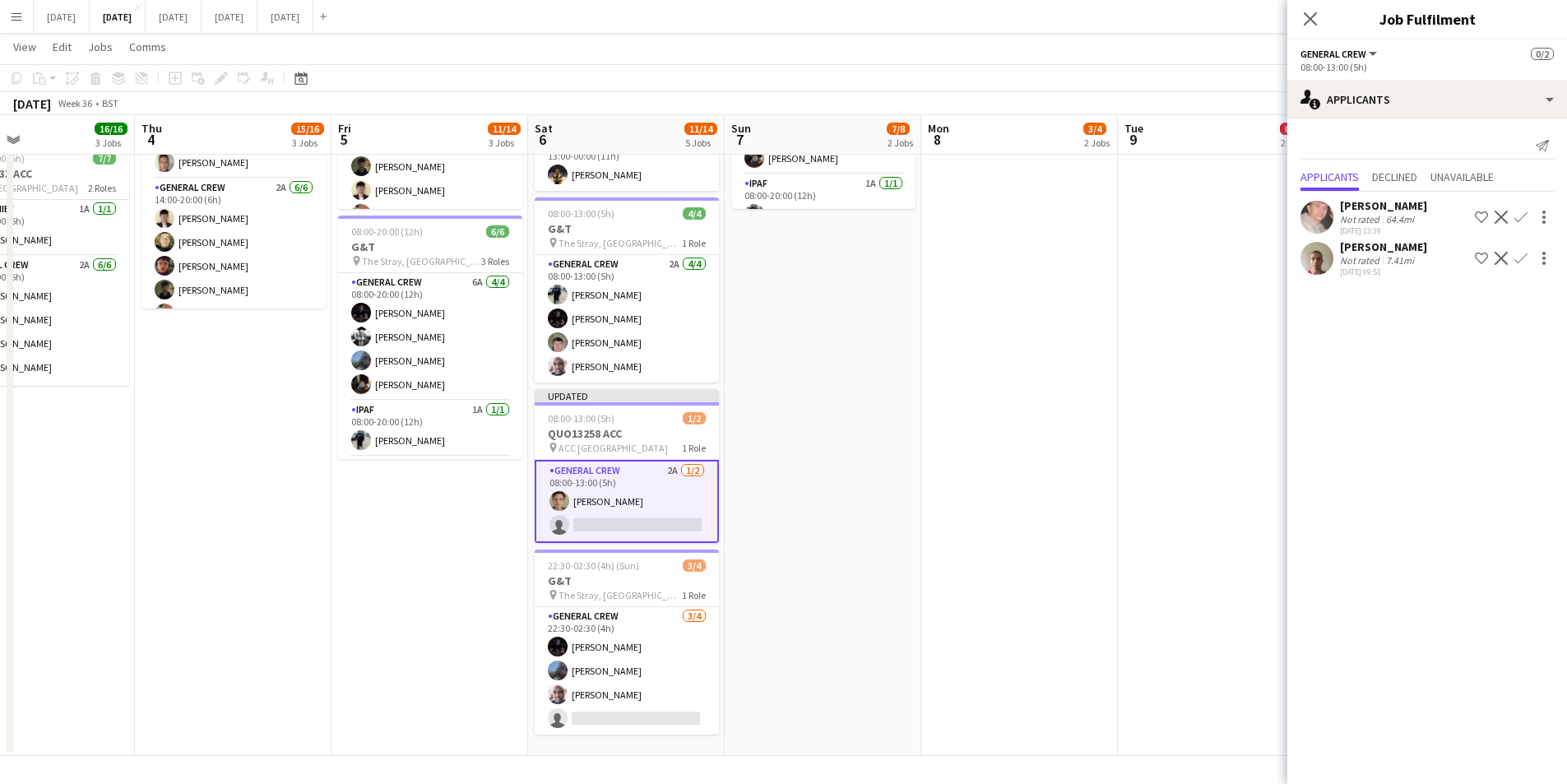
drag, startPoint x: 1164, startPoint y: 523, endPoint x: 1013, endPoint y: 513, distance: 151.3
click at [1013, 512] on app-calendar-viewport "Sun 31 Mon 1 10/12 2 Jobs Tue 2 16/19 3 Jobs Wed 3 16/16 3 Jobs Thu 4 15/16 3 J…" at bounding box center [784, 150] width 1567 height 1211
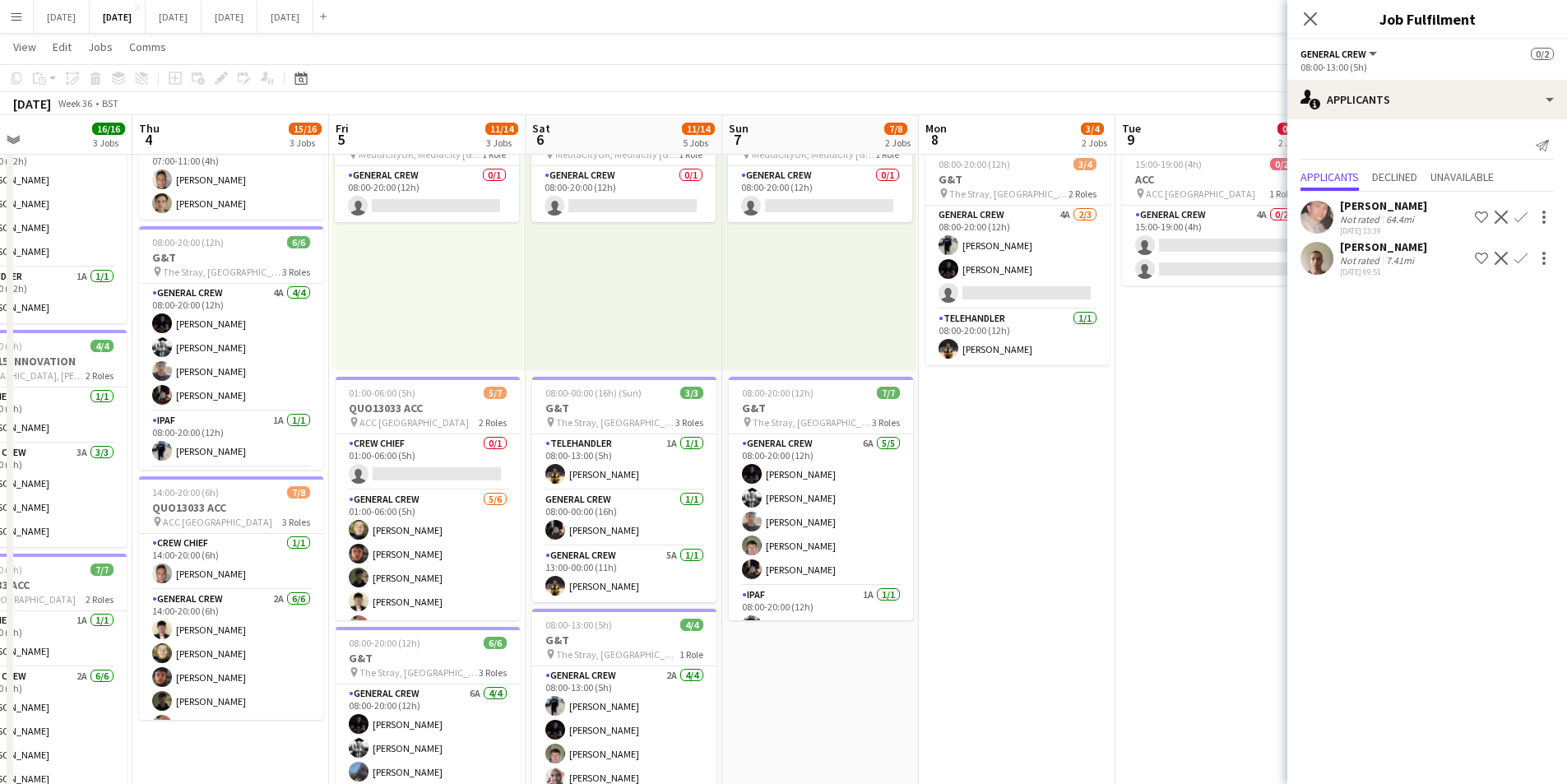
scroll to position [0, 0]
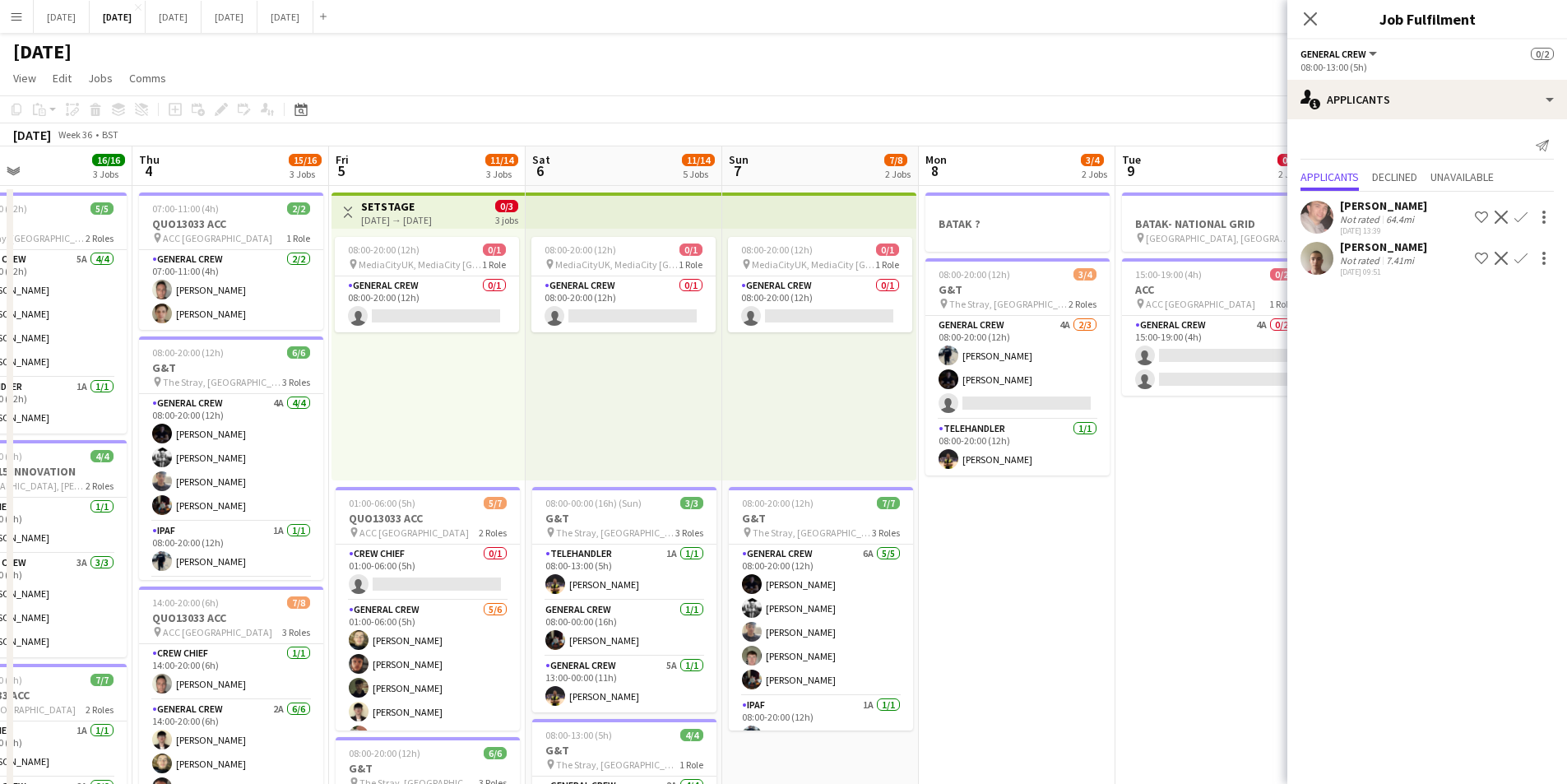
drag, startPoint x: 1154, startPoint y: 507, endPoint x: 979, endPoint y: 500, distance: 175.1
click at [980, 502] on app-calendar-viewport "Sun 31 Mon 1 10/12 2 Jobs Tue 2 16/19 3 Jobs Wed 3 16/16 3 Jobs Thu 4 15/16 3 J…" at bounding box center [784, 712] width 1567 height 1131
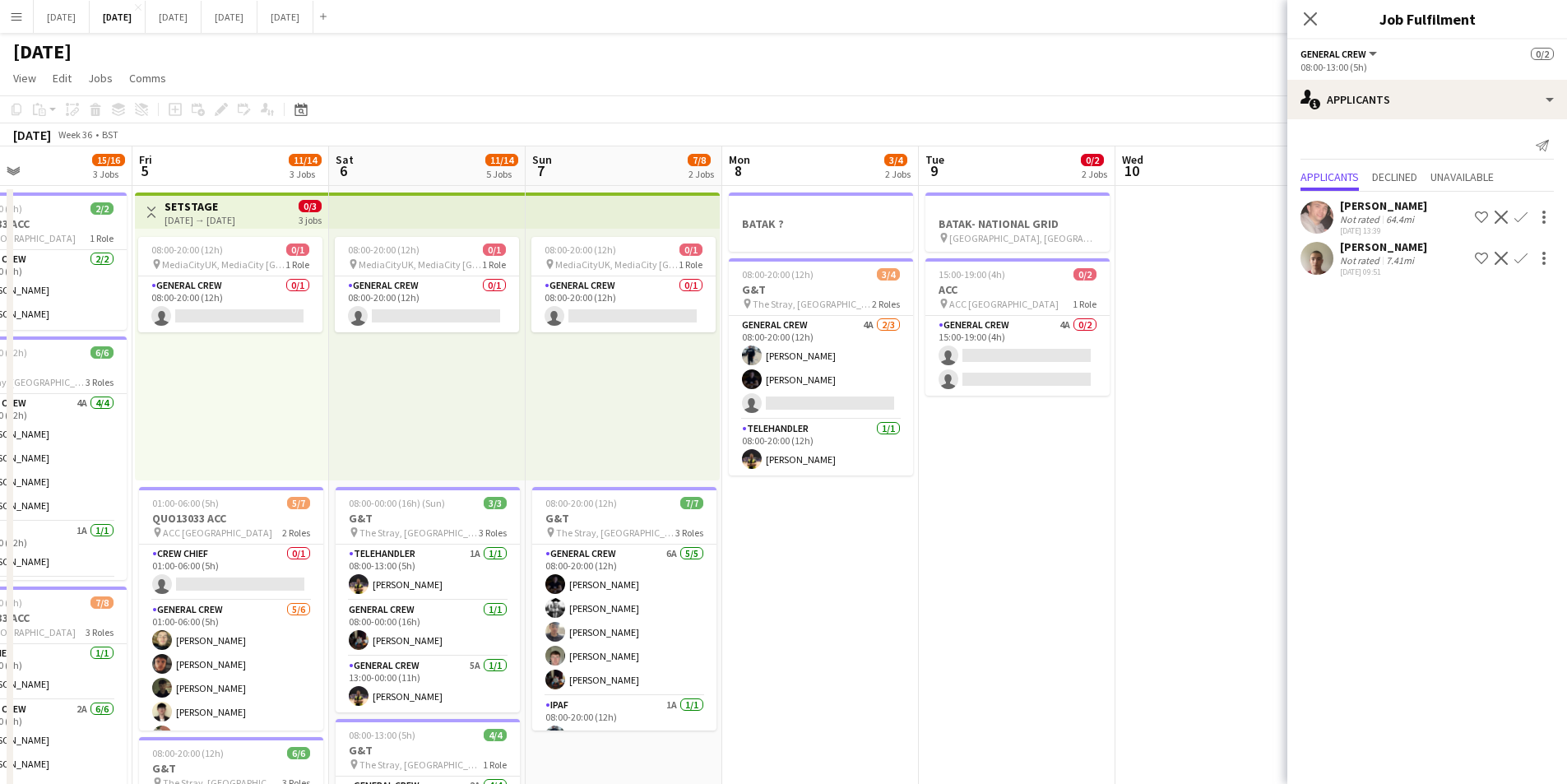
scroll to position [0, 631]
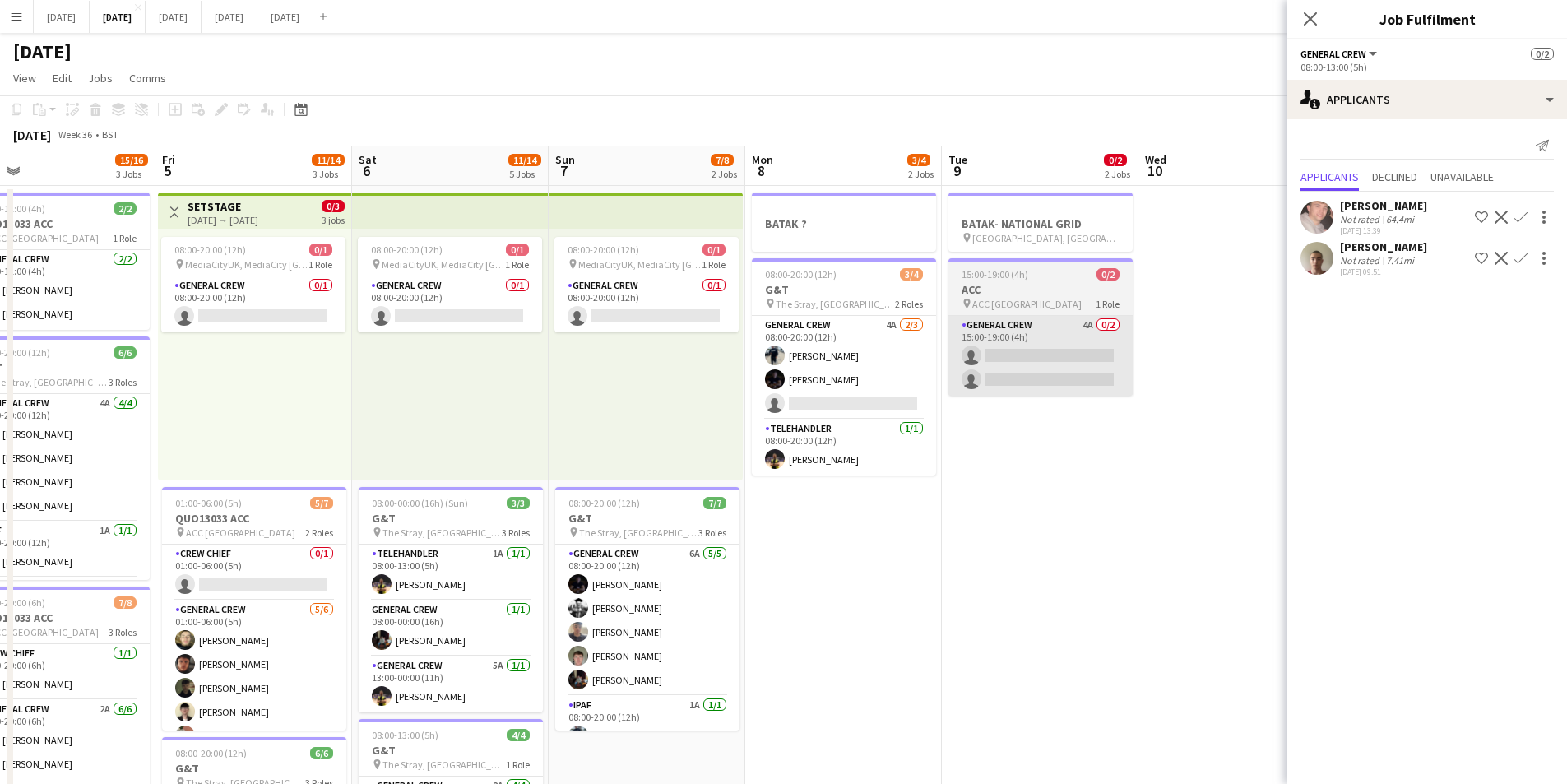
click at [1041, 366] on app-card-role "General Crew 4A 0/2 15:00-19:00 (4h) single-neutral-actions single-neutral-acti…" at bounding box center [1040, 355] width 185 height 79
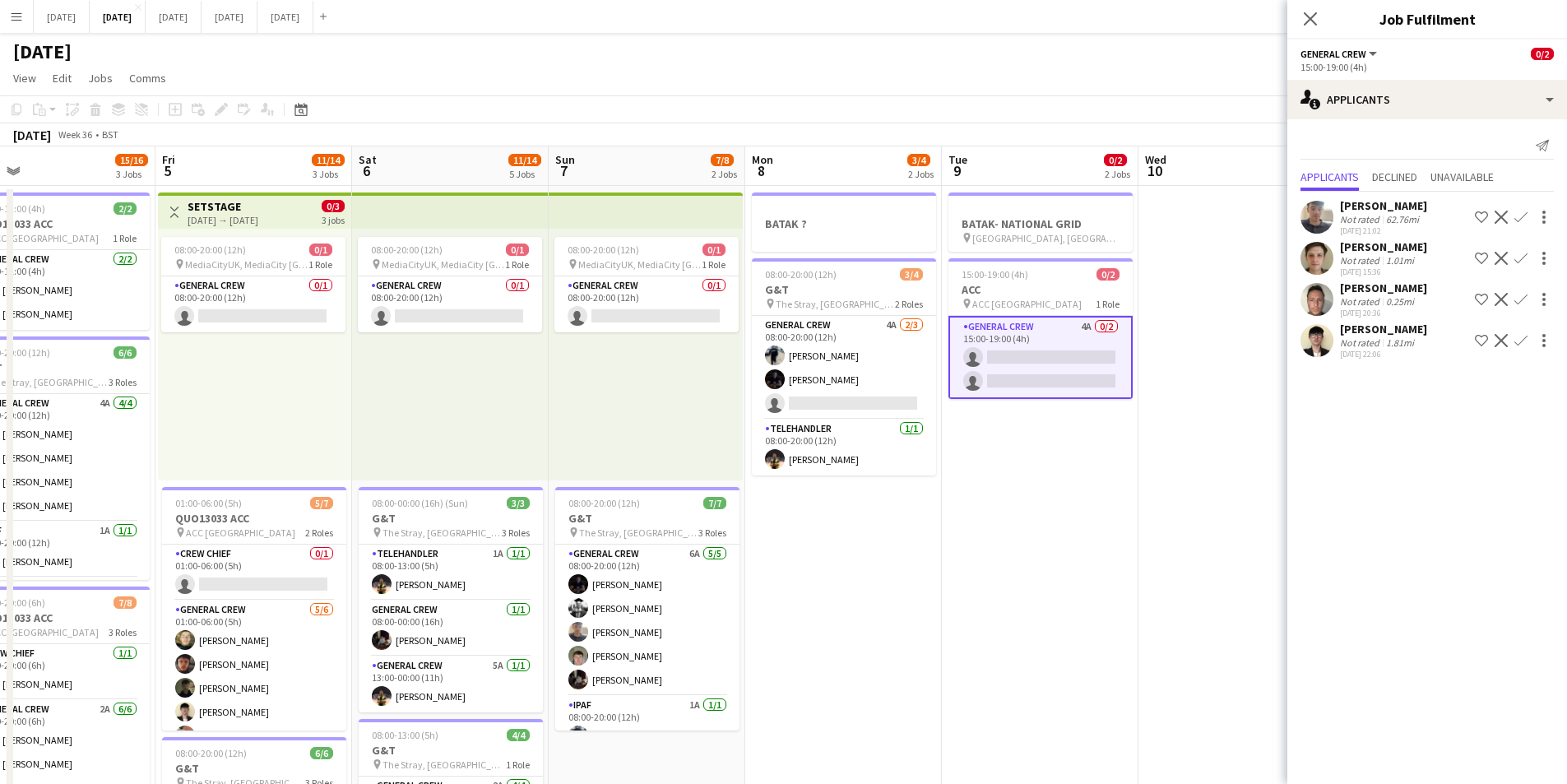
click at [1521, 258] on app-icon "Confirm" at bounding box center [1521, 258] width 13 height 13
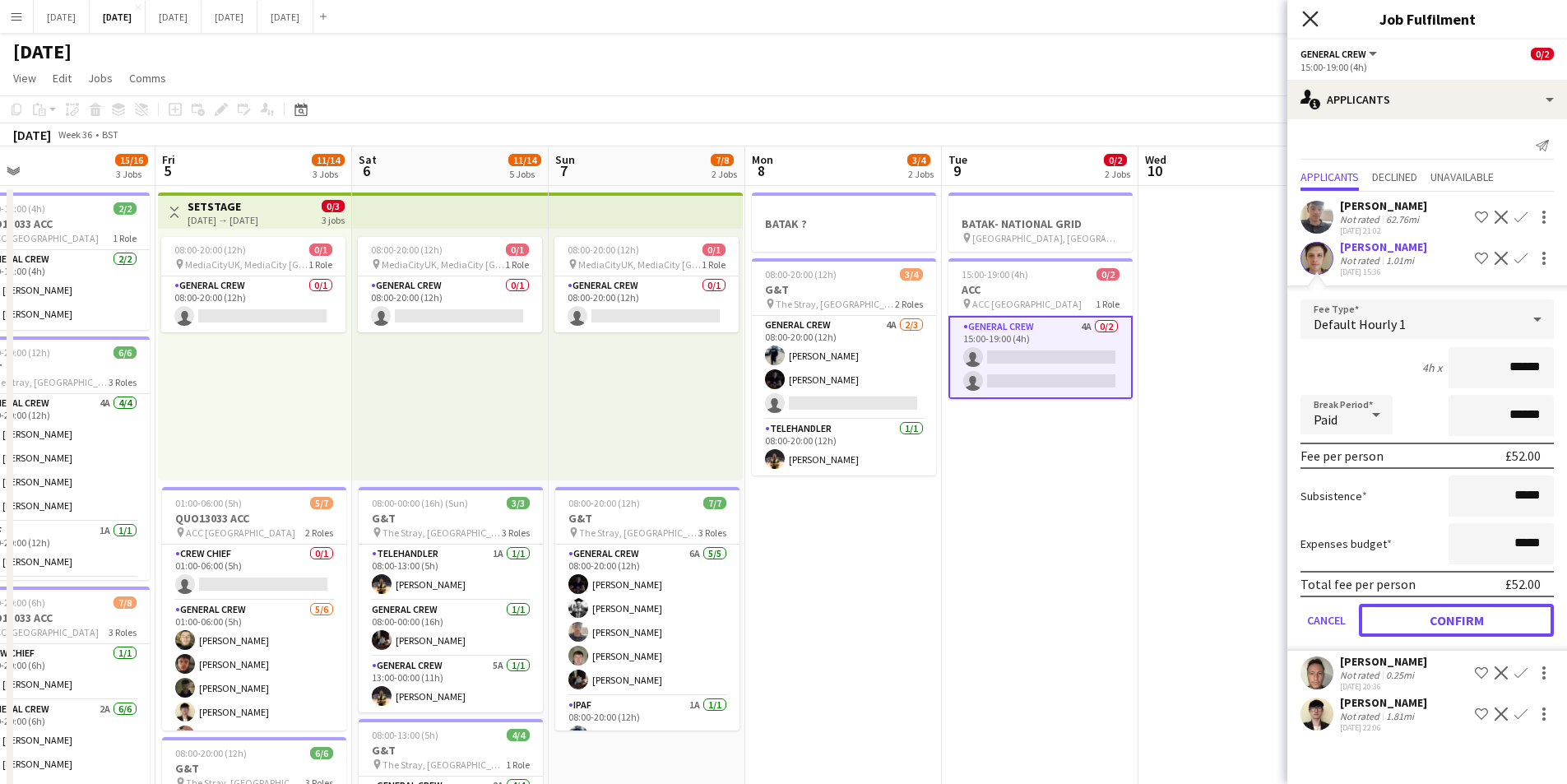
click at [1428, 613] on button "Confirm" at bounding box center [1456, 620] width 195 height 33
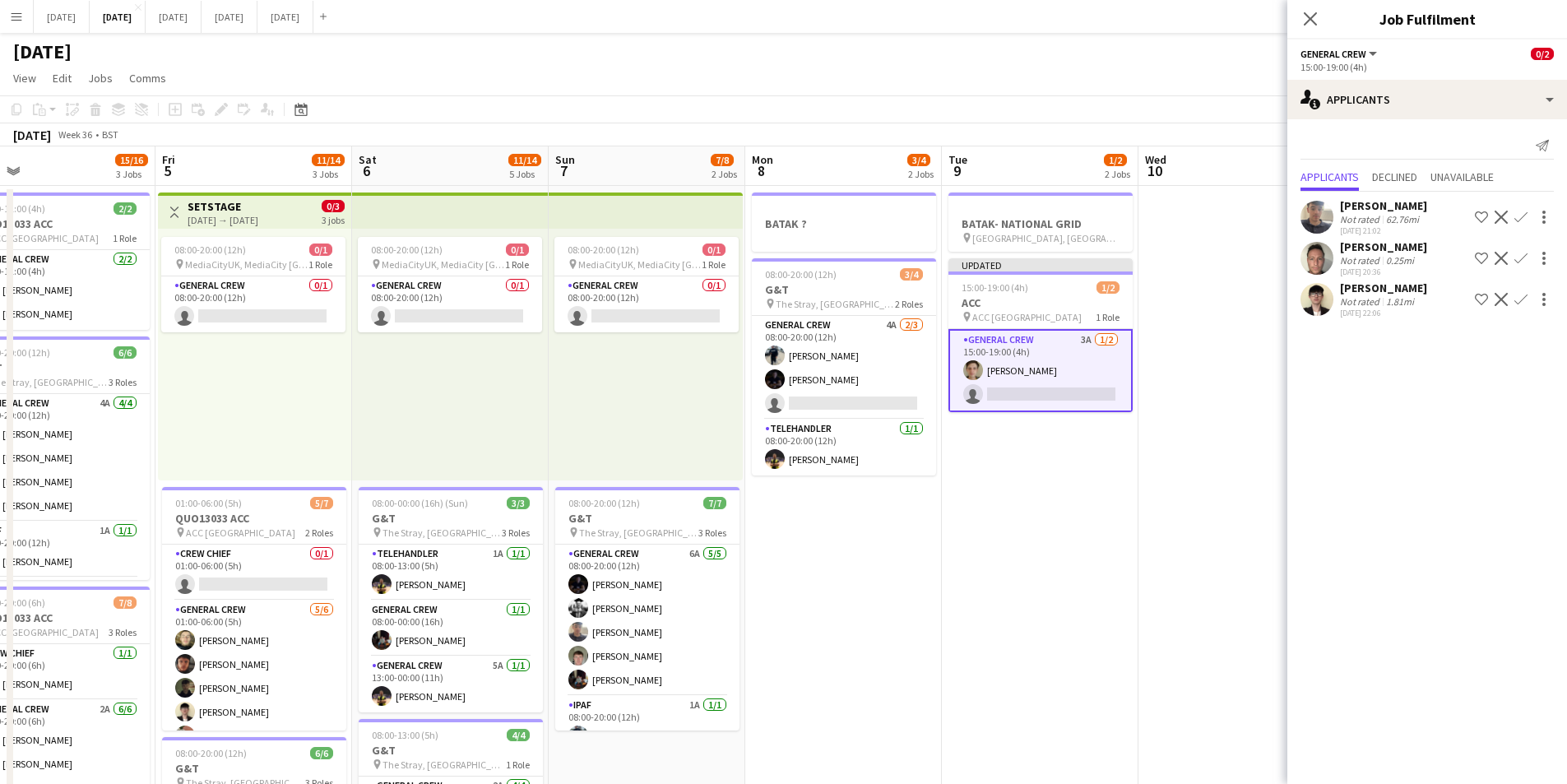
click at [1311, 17] on icon "Close pop-in" at bounding box center [1310, 19] width 13 height 13
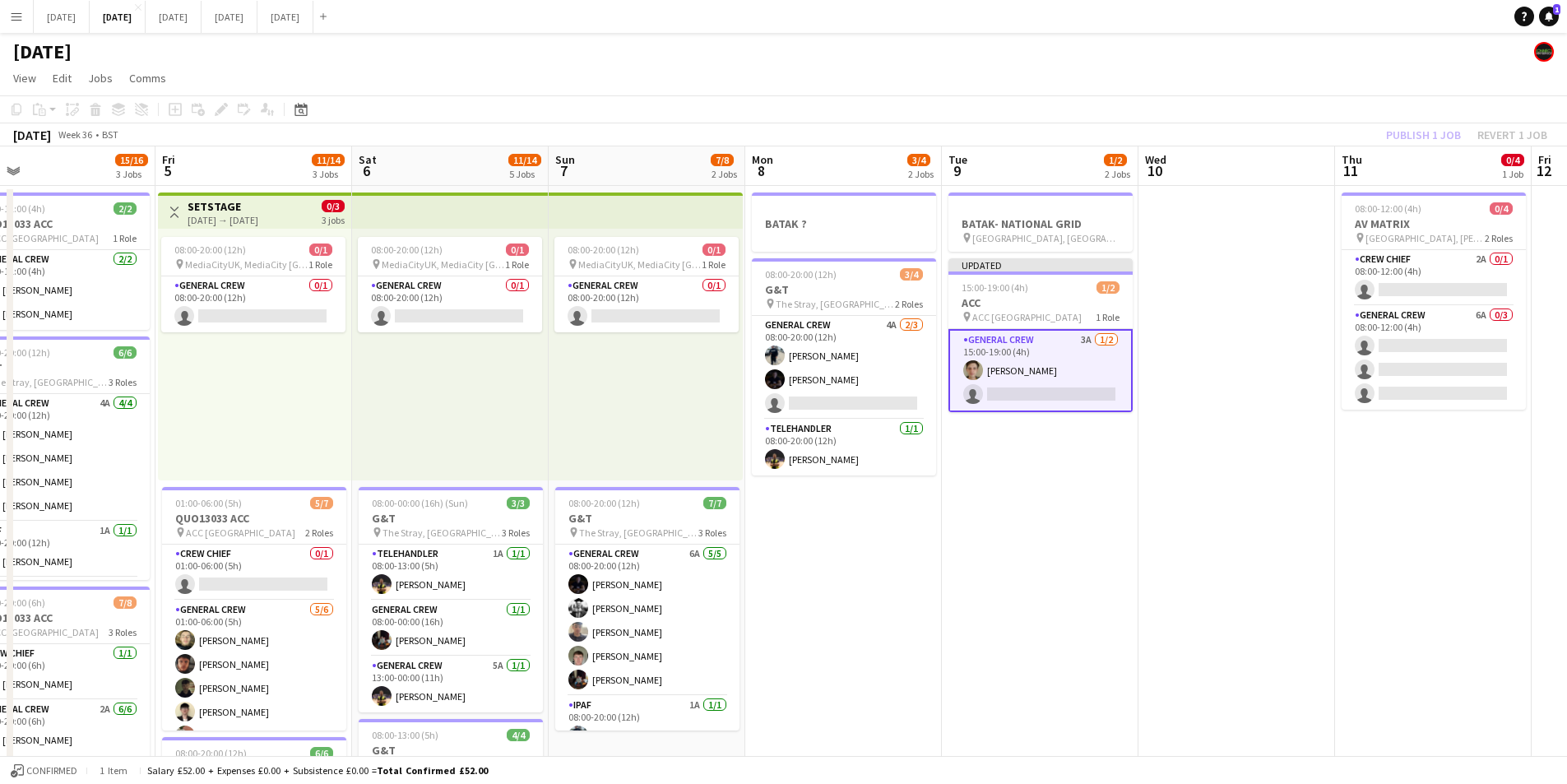
click at [1411, 133] on div "Publish 1 job Revert 1 job" at bounding box center [1467, 135] width 200 height 22
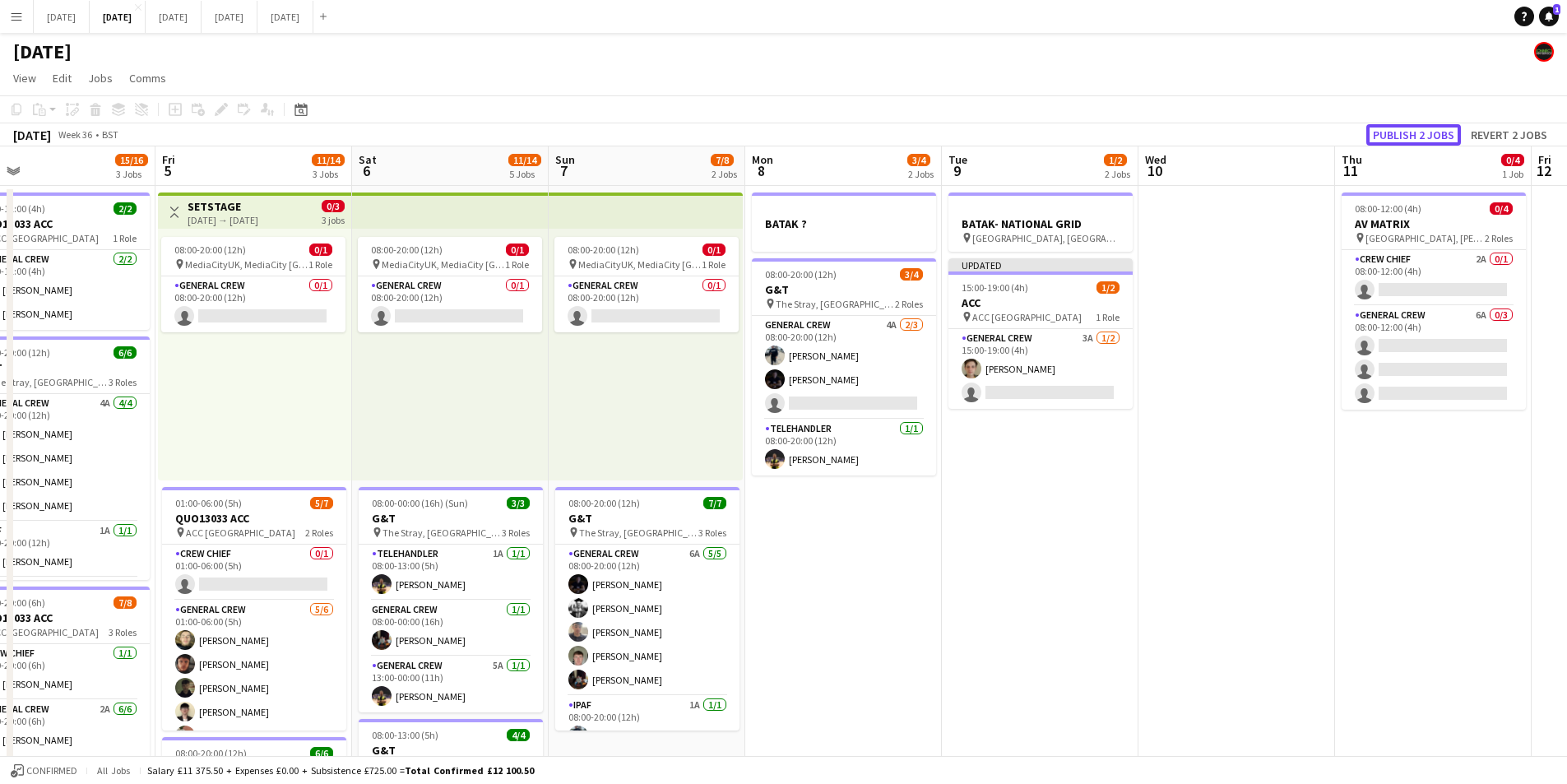
click at [1411, 133] on button "Publish 2 jobs" at bounding box center [1414, 135] width 94 height 22
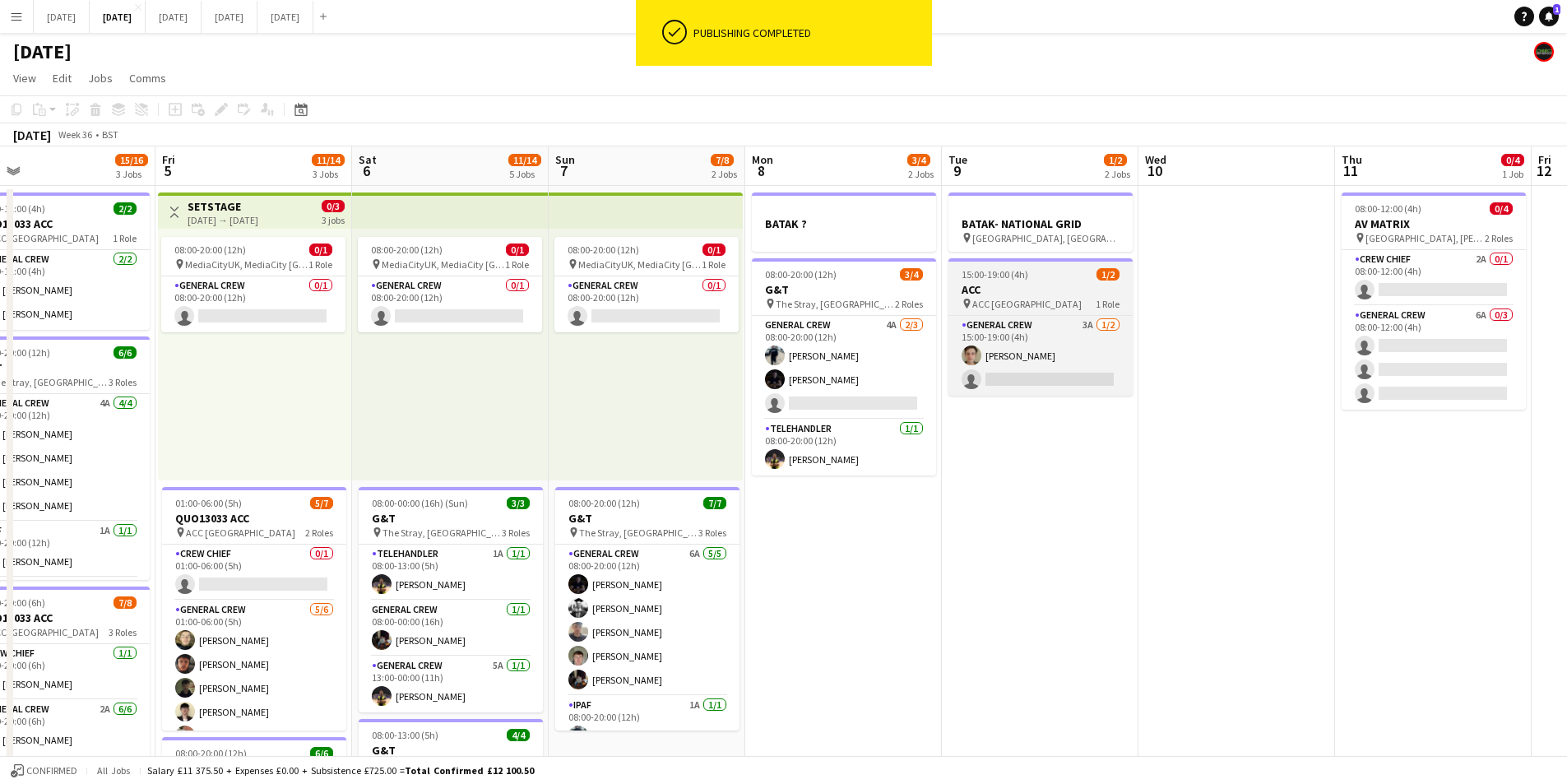
click at [1046, 296] on h3 "ACC" at bounding box center [1040, 290] width 185 height 15
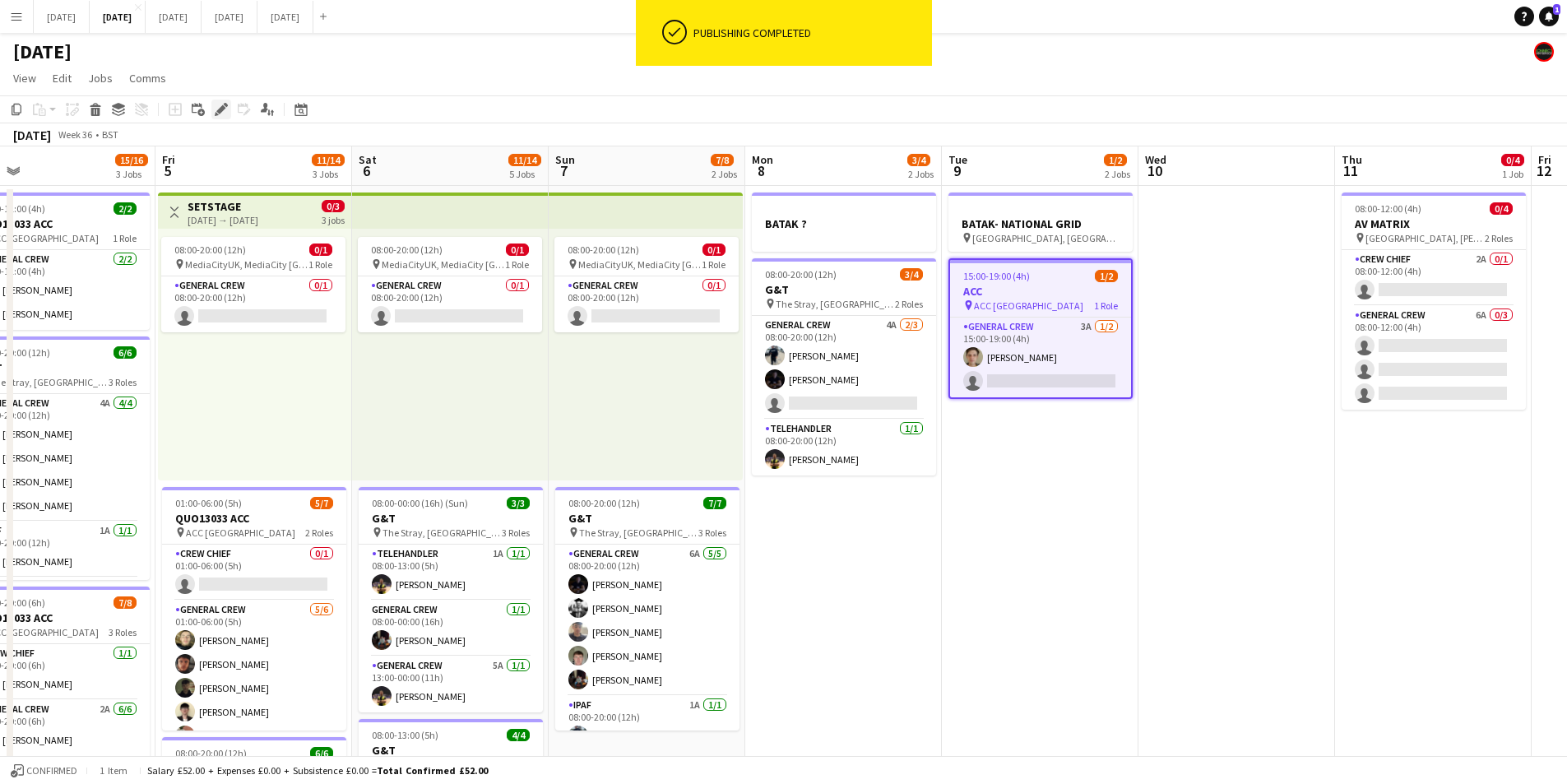
click at [224, 102] on div "Edit" at bounding box center [221, 109] width 20 height 20
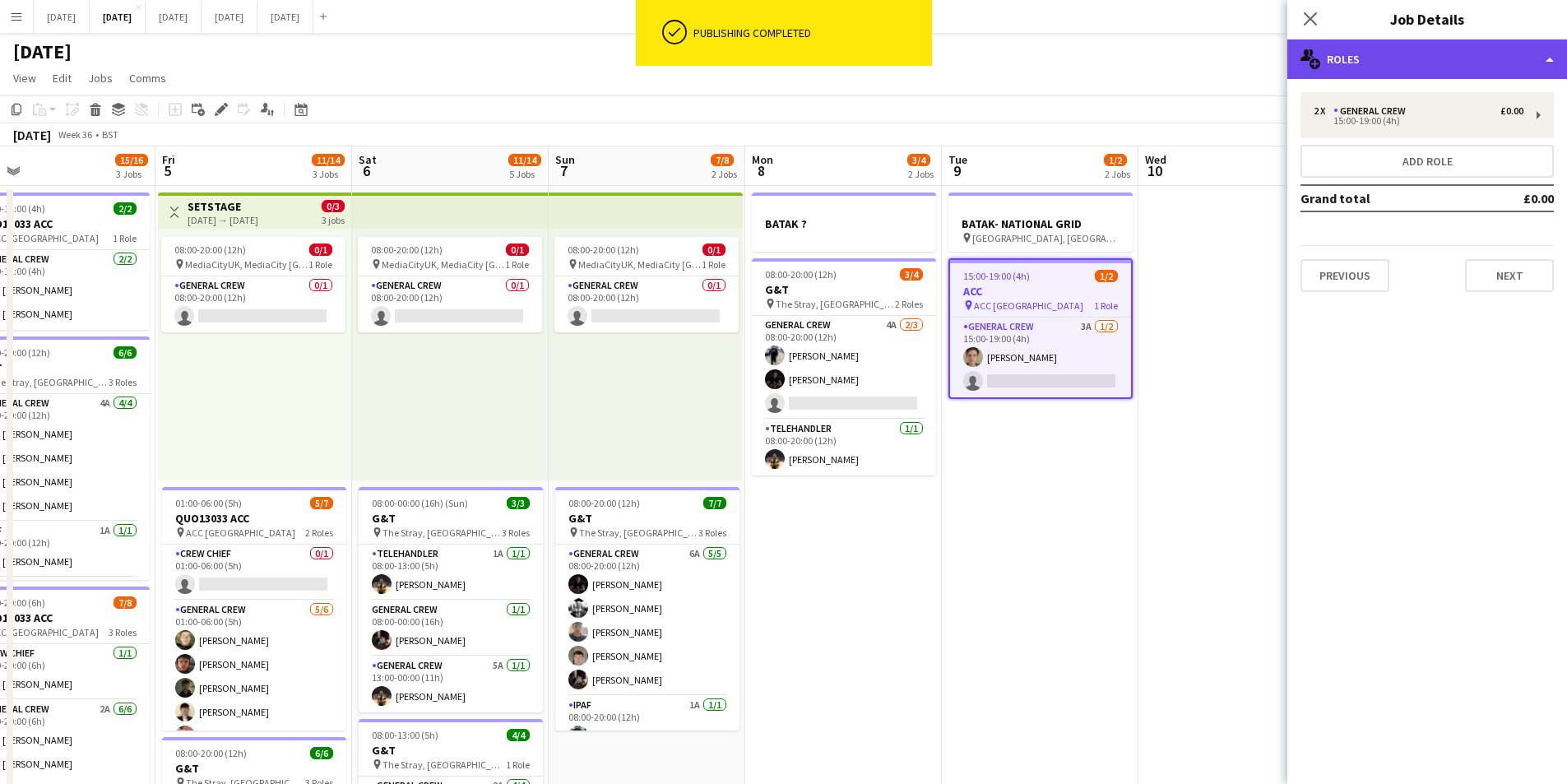
click at [1410, 51] on div "multiple-users-add Roles" at bounding box center [1428, 60] width 280 height 40
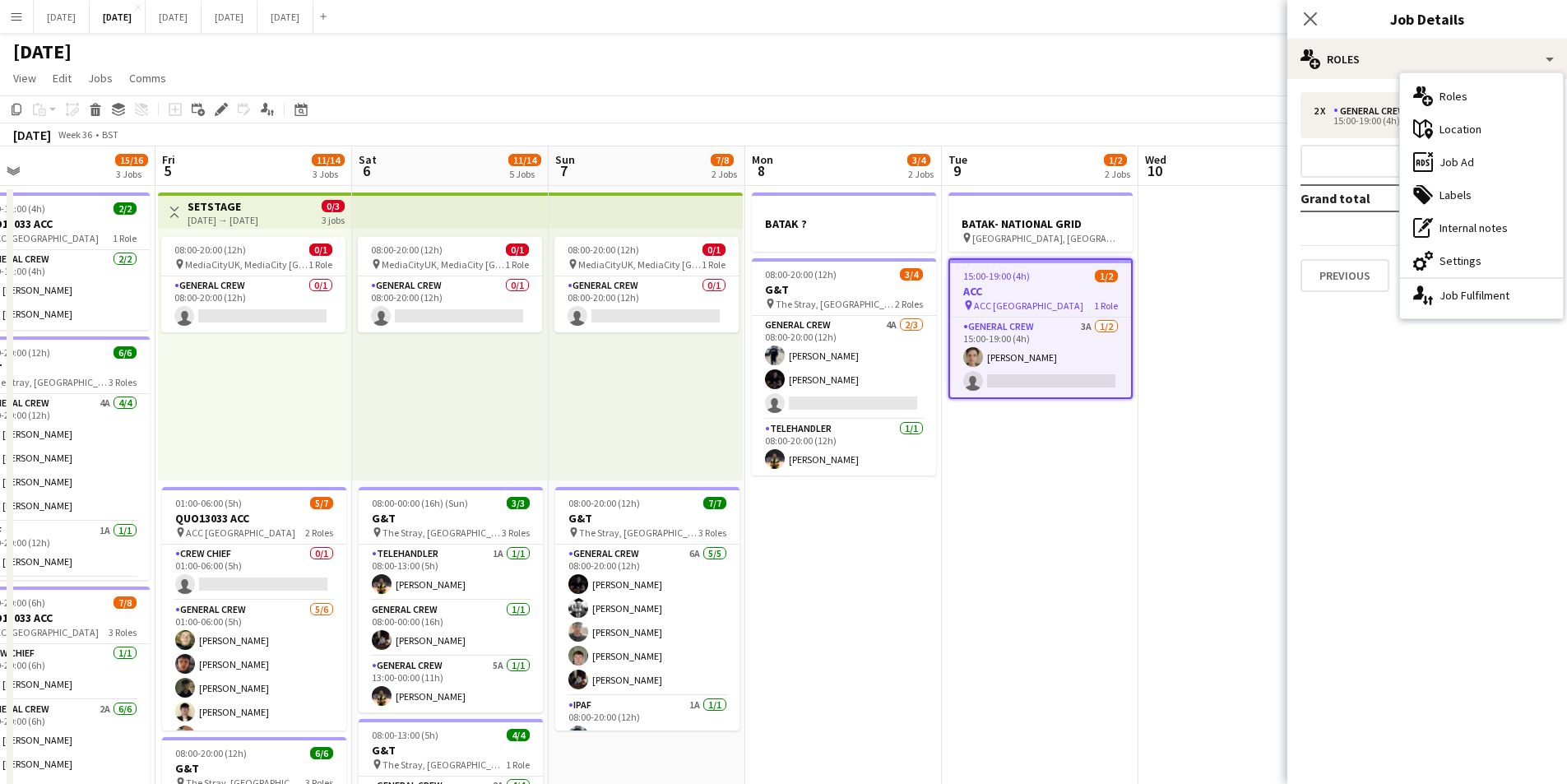
click at [1453, 256] on div "cog-double-3 Settings" at bounding box center [1482, 261] width 163 height 33
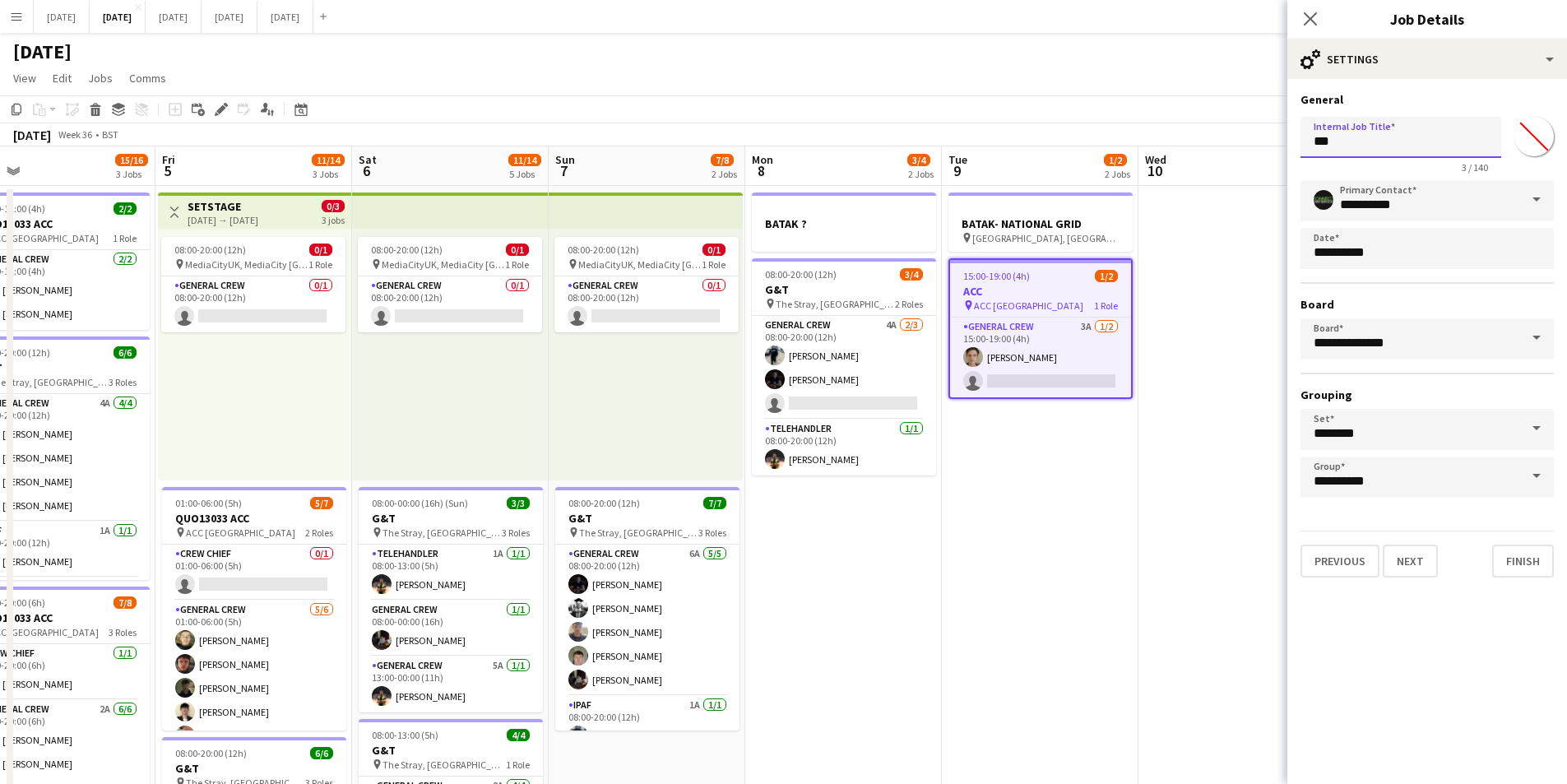
click at [1313, 140] on input "***" at bounding box center [1401, 137] width 200 height 41
drag, startPoint x: 1336, startPoint y: 142, endPoint x: 1265, endPoint y: 137, distance: 71.2
click at [1304, 138] on input "**********" at bounding box center [1401, 137] width 200 height 41
type input "**********"
click at [1310, 17] on icon "Close pop-in" at bounding box center [1309, 18] width 16 height 16
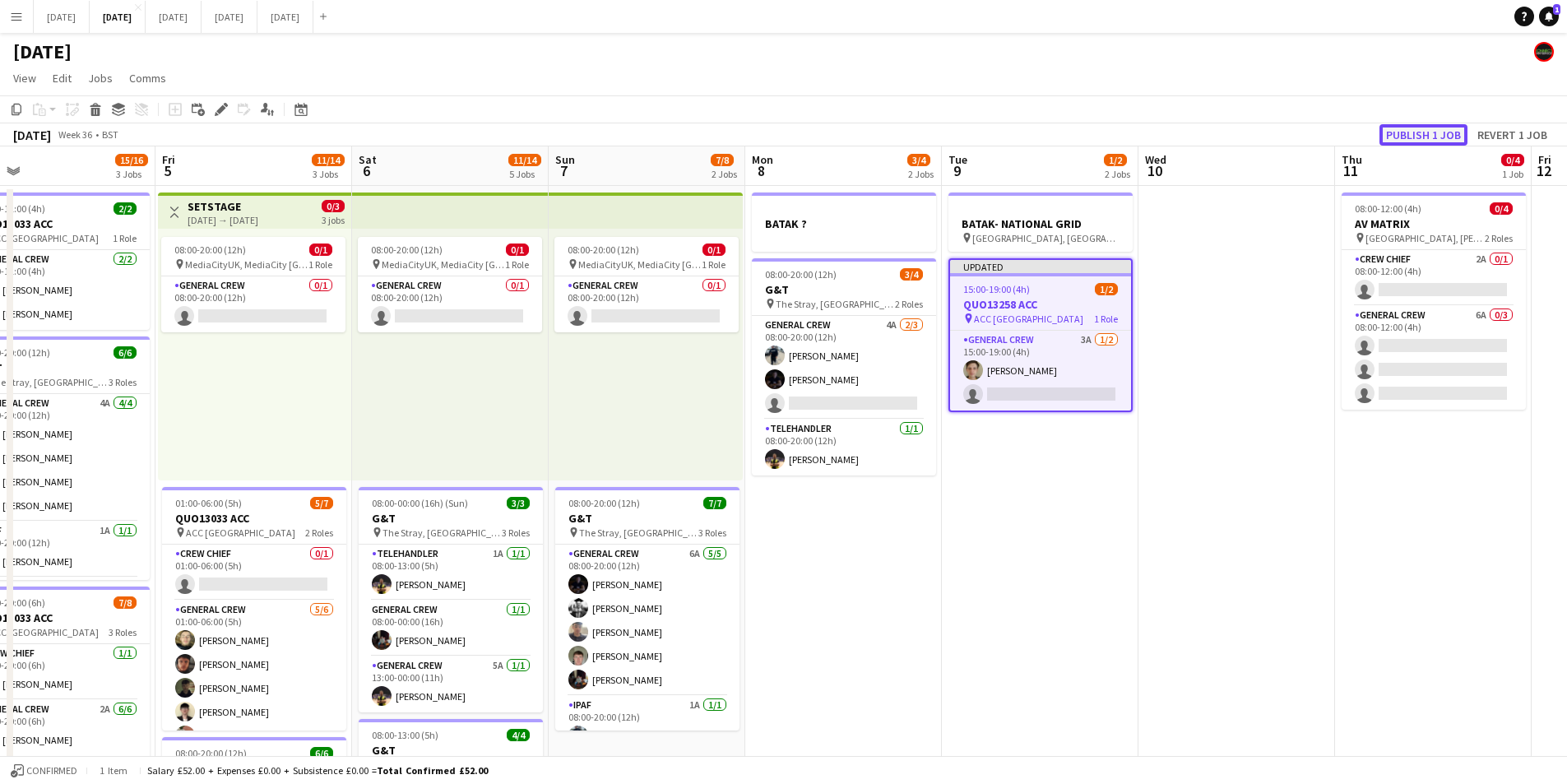
click at [1423, 129] on button "Publish 1 job" at bounding box center [1424, 135] width 88 height 22
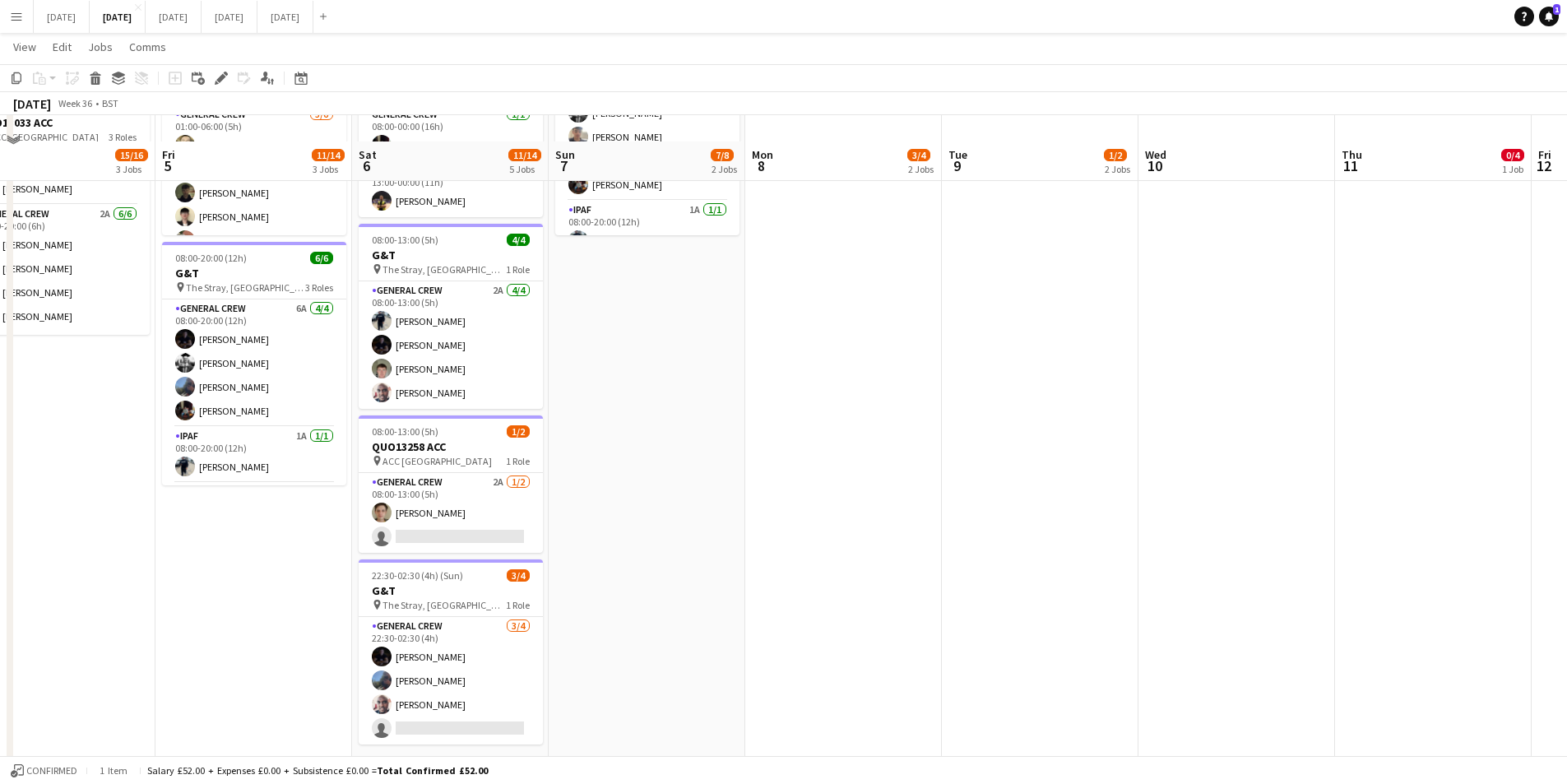
scroll to position [520, 0]
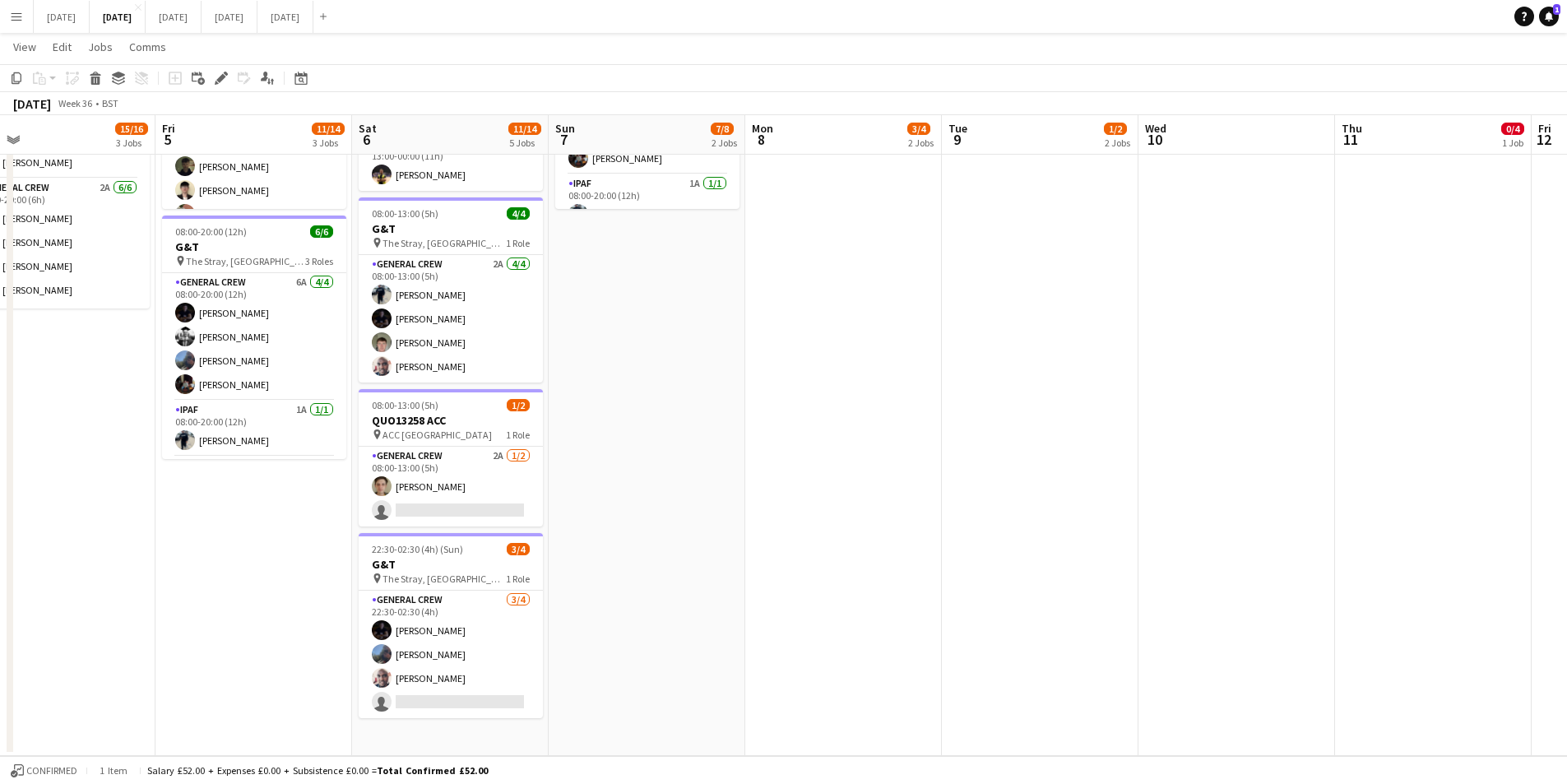
drag, startPoint x: 792, startPoint y: 416, endPoint x: 844, endPoint y: 416, distance: 52.0
click at [844, 416] on app-calendar-viewport "Mon 1 10/12 2 Jobs Tue 2 16/19 3 Jobs Wed 3 16/16 3 Jobs Thu 4 15/16 3 Jobs Fri…" at bounding box center [784, 150] width 1567 height 1211
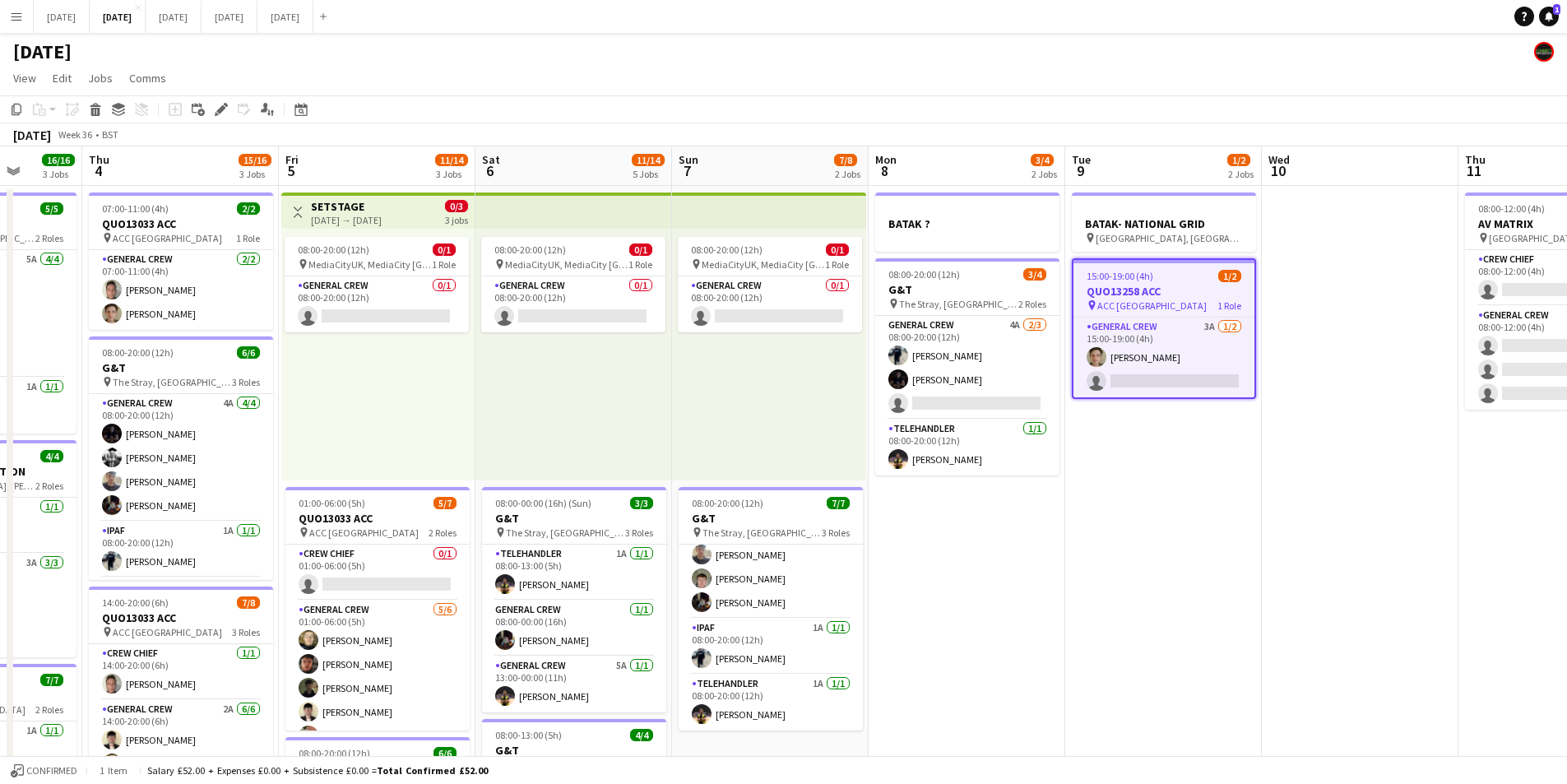
scroll to position [0, 490]
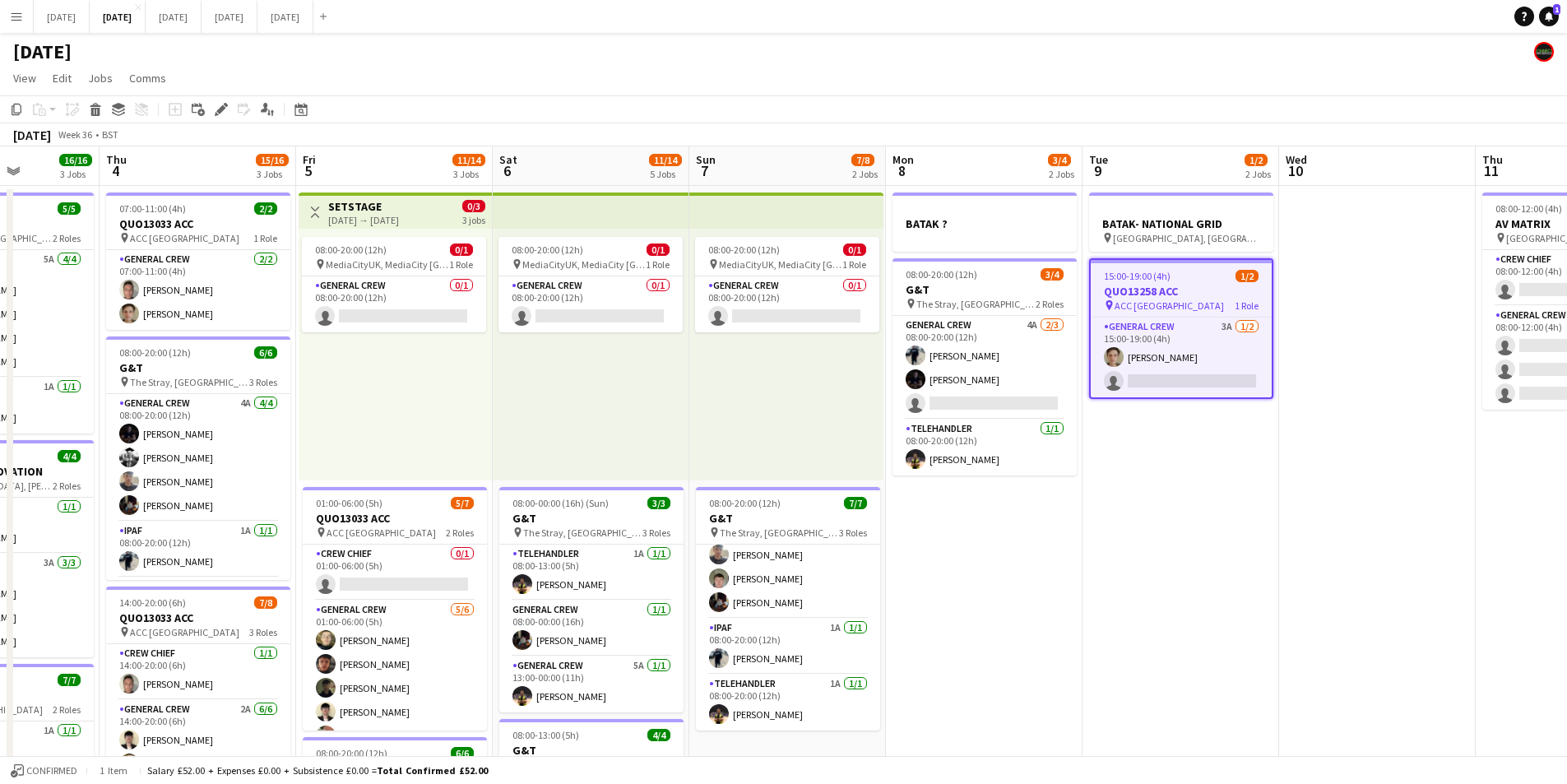
click at [955, 561] on app-calendar-viewport "Mon 1 10/12 2 Jobs Tue 2 16/19 3 Jobs Wed 3 16/16 3 Jobs Thu 4 15/16 3 Jobs Fri…" at bounding box center [784, 712] width 1567 height 1131
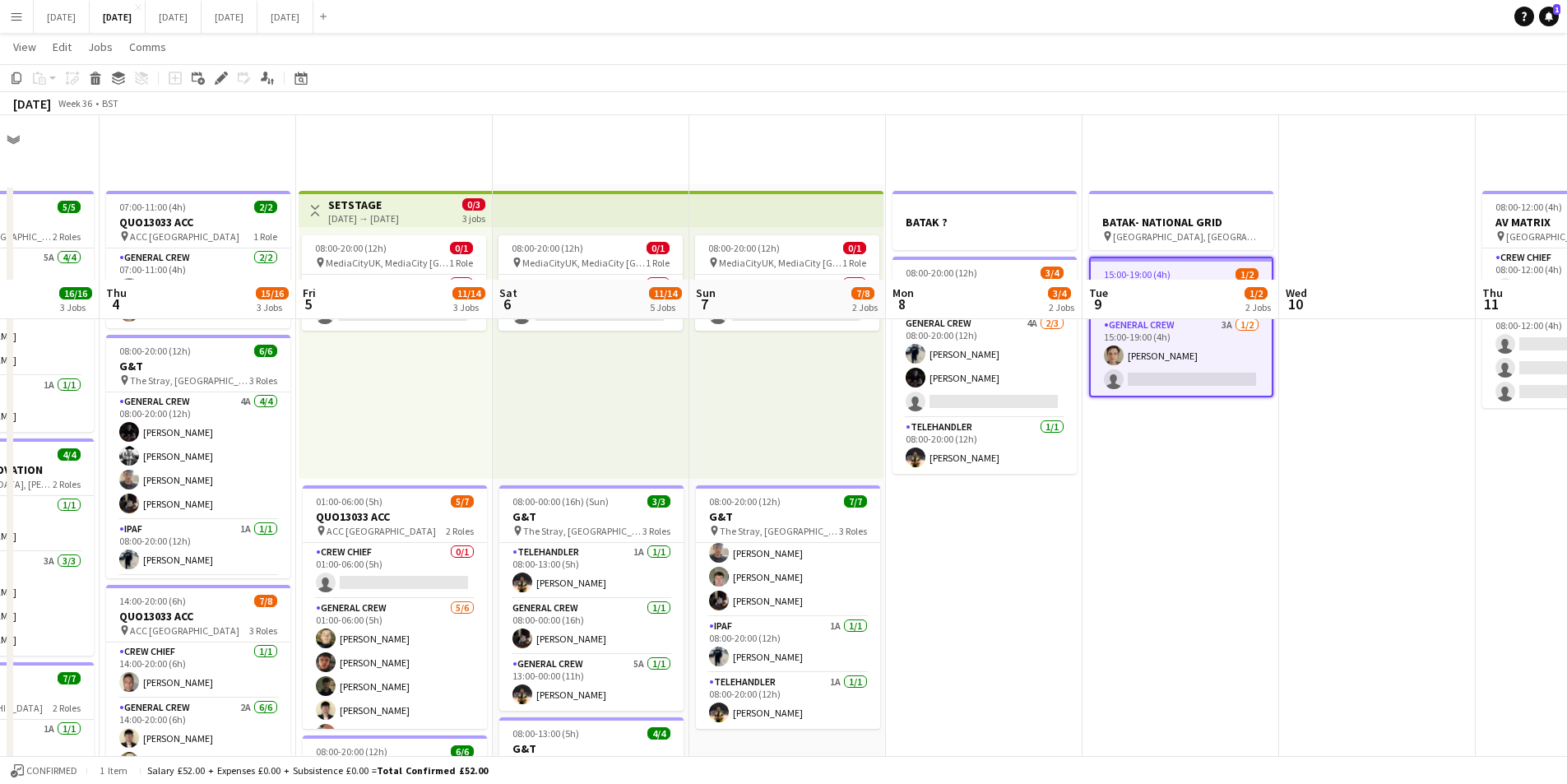
scroll to position [493, 0]
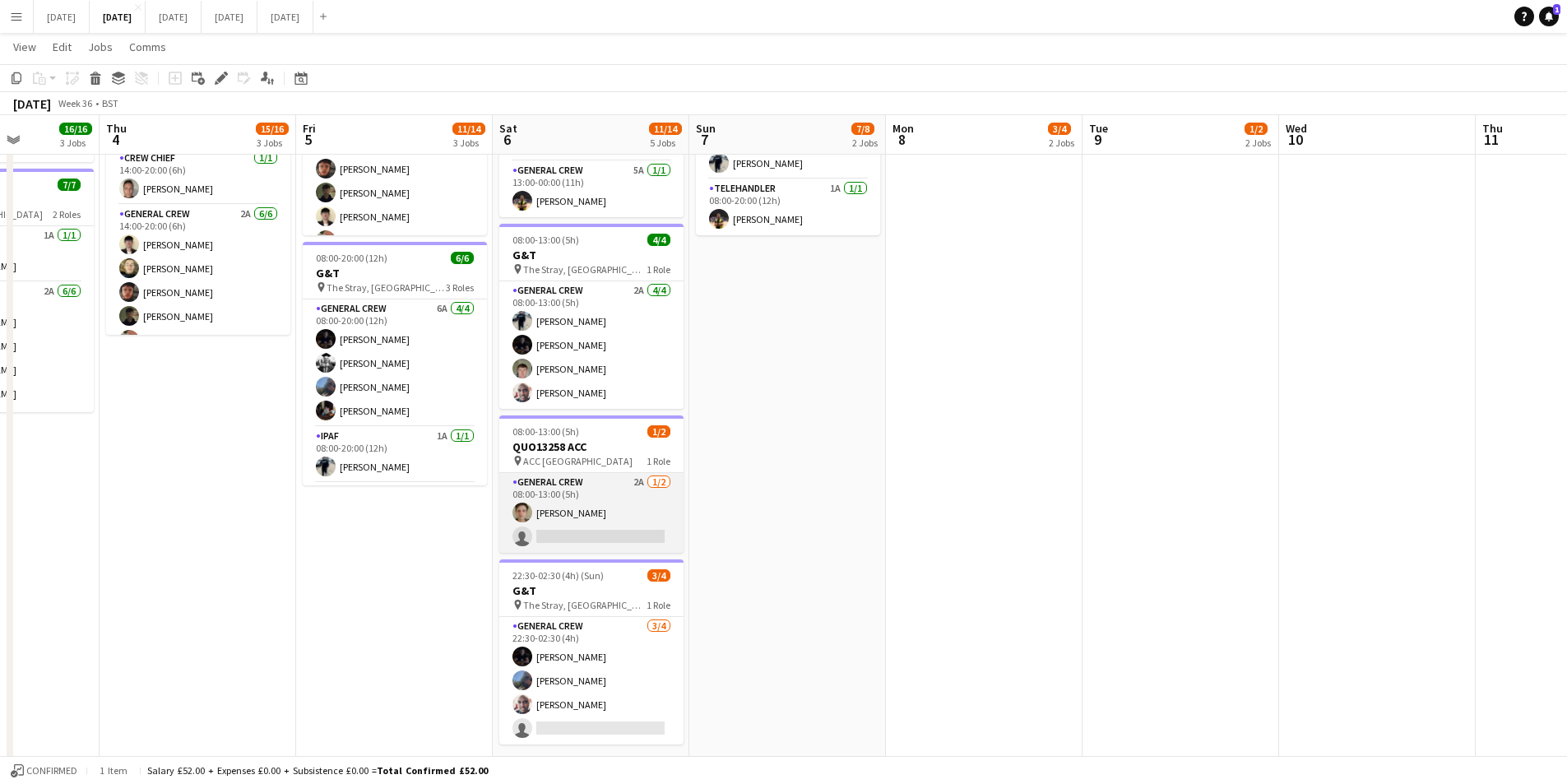
click at [635, 518] on app-card-role "General Crew 2A 1/2 08:00-13:00 (5h) Sam Greatorex single-neutral-actions" at bounding box center [591, 512] width 185 height 79
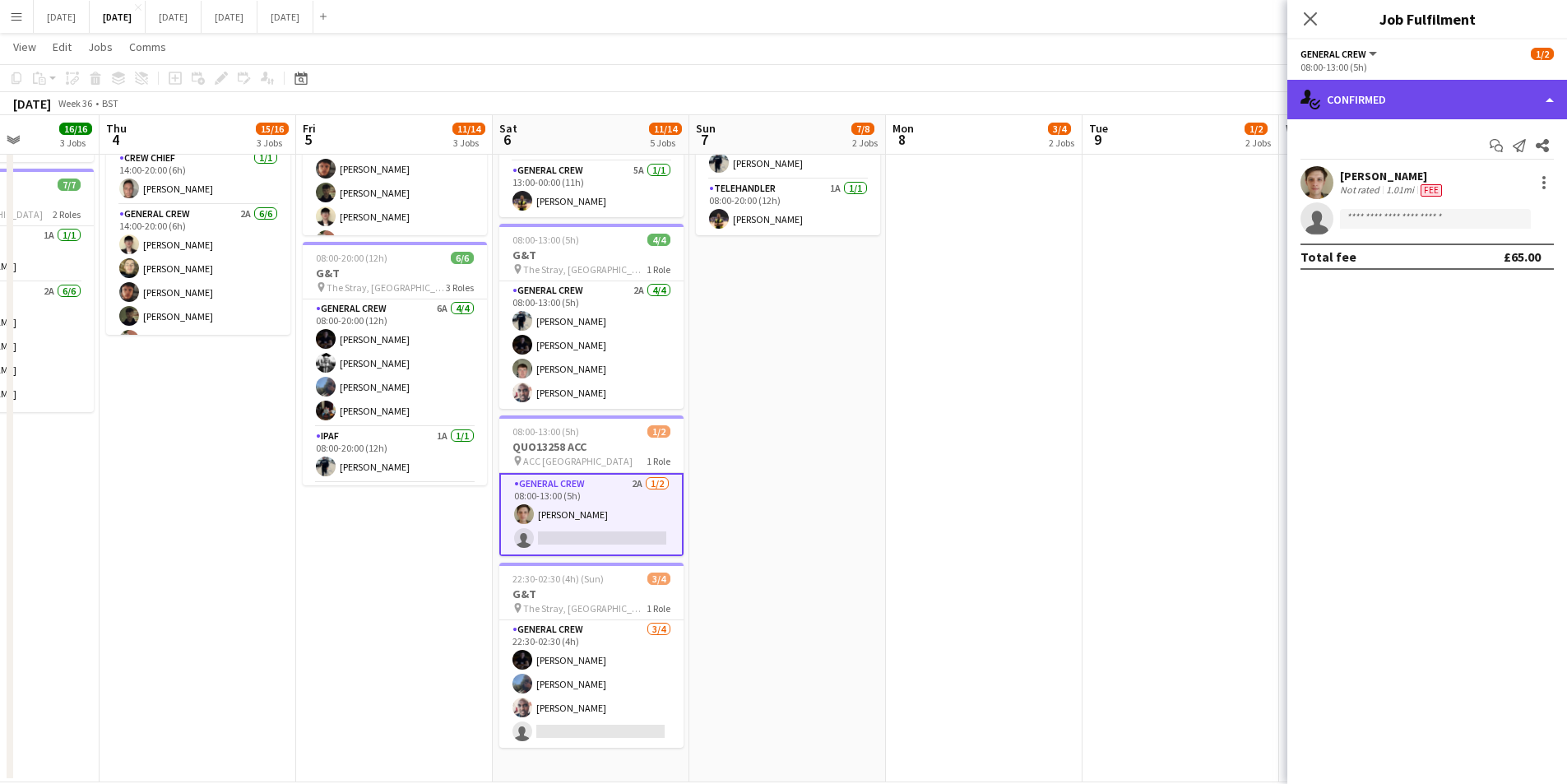
click at [1482, 95] on div "single-neutral-actions-check-2 Confirmed" at bounding box center [1428, 99] width 280 height 40
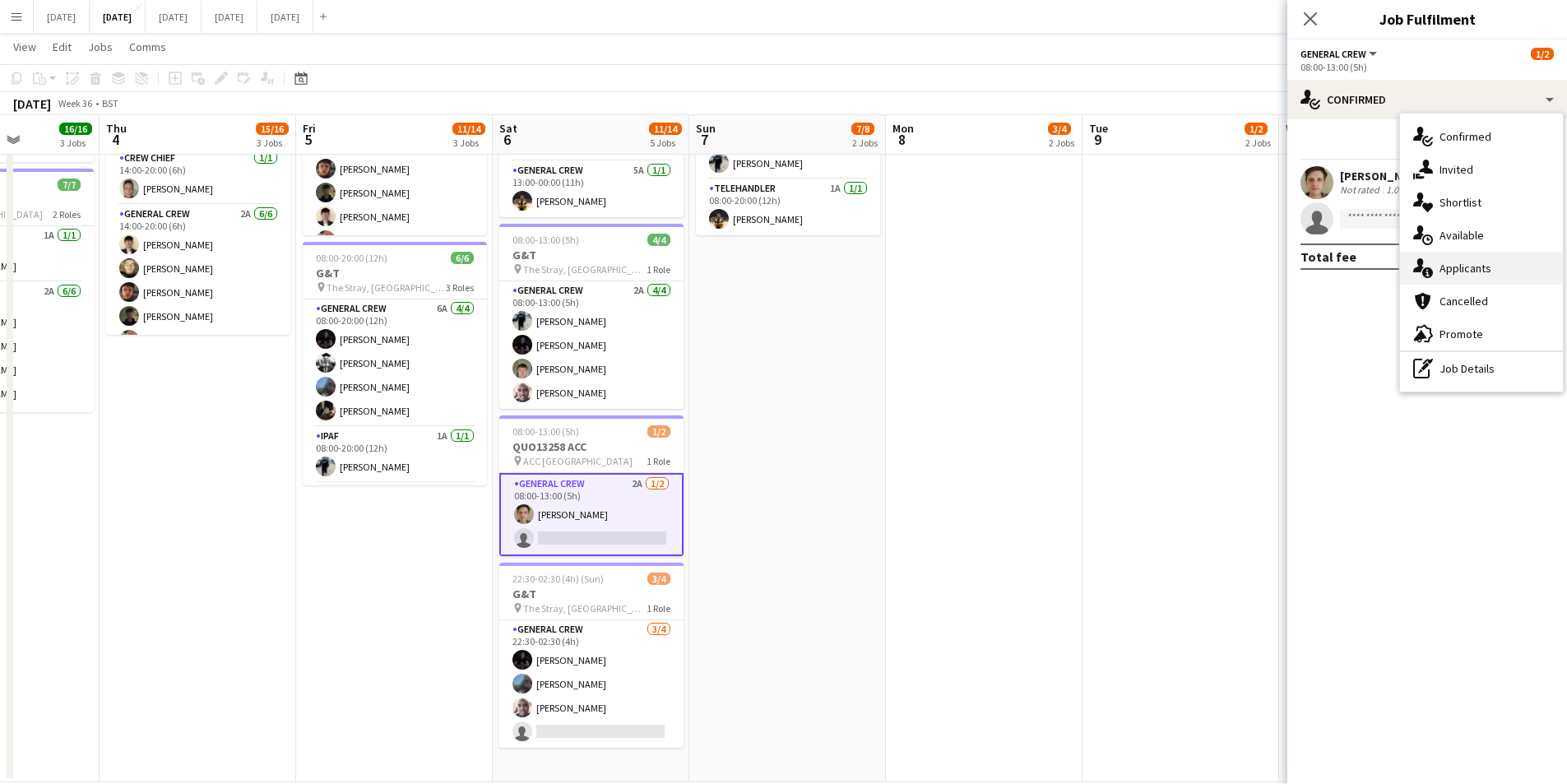
click at [1487, 269] on div "single-neutral-actions-information Applicants" at bounding box center [1482, 268] width 163 height 33
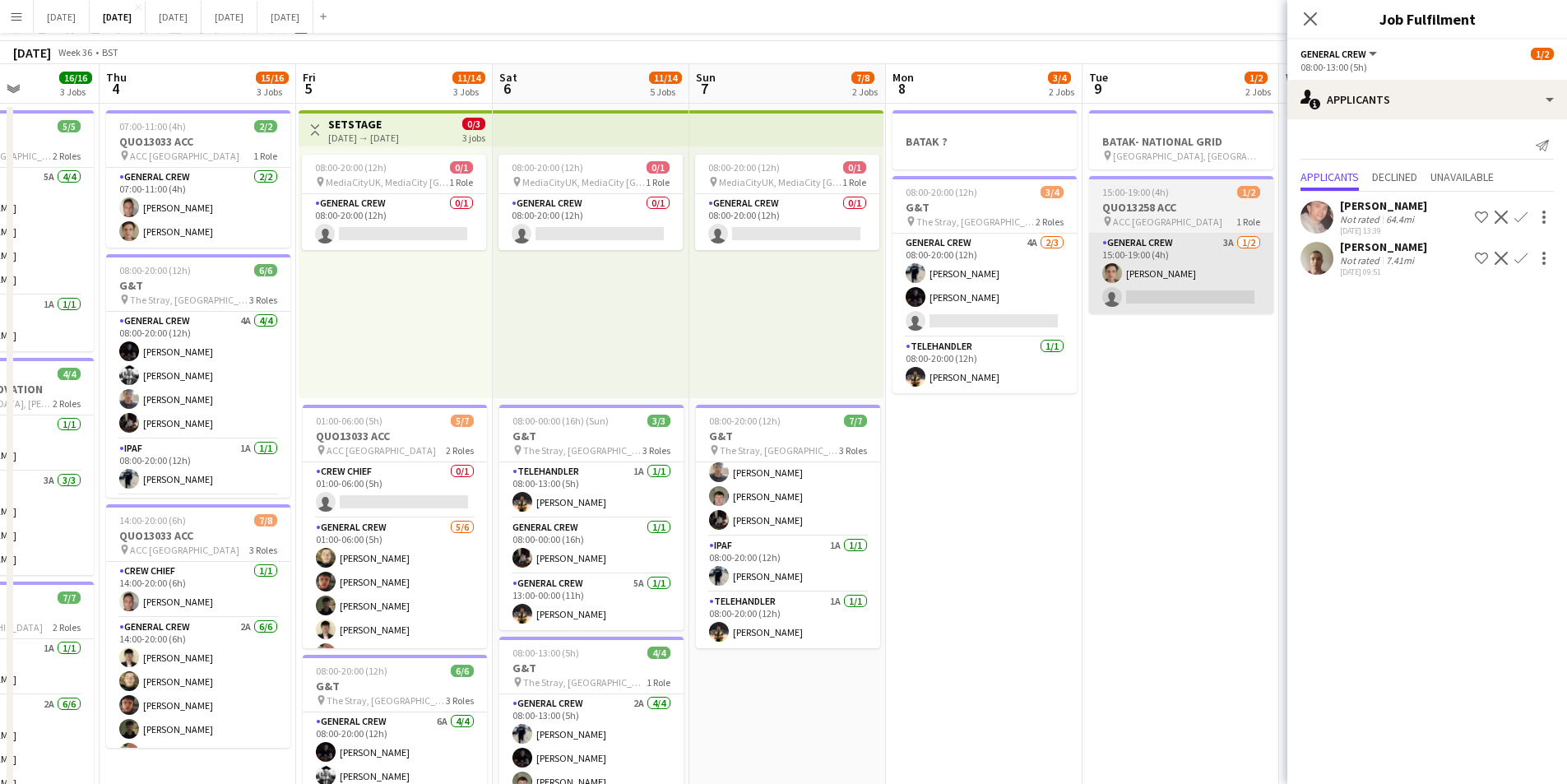
scroll to position [0, 0]
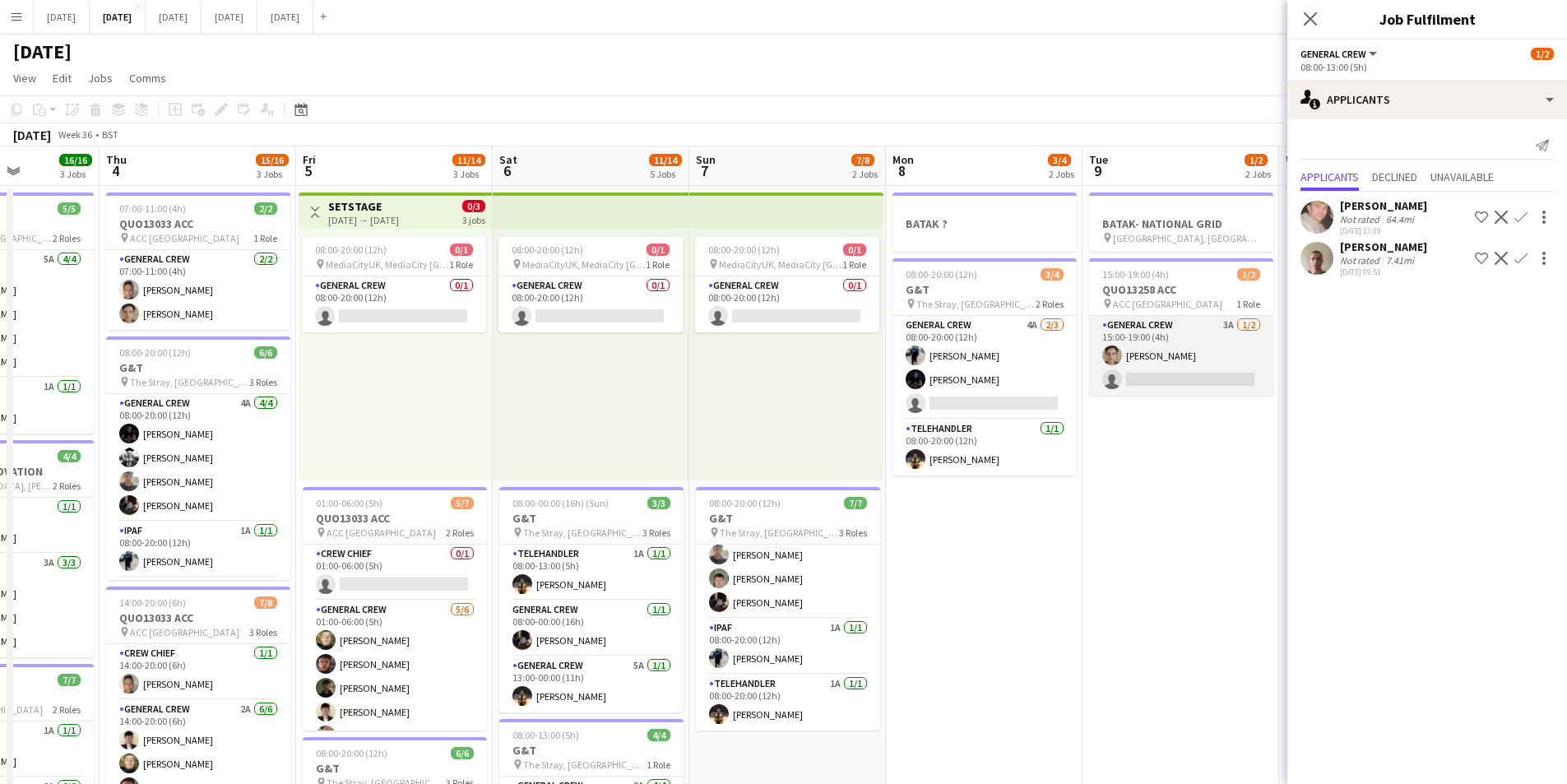
click at [1175, 360] on app-card-role "General Crew 3A 1/2 15:00-19:00 (4h) Sam Greatorex single-neutral-actions" at bounding box center [1181, 355] width 185 height 79
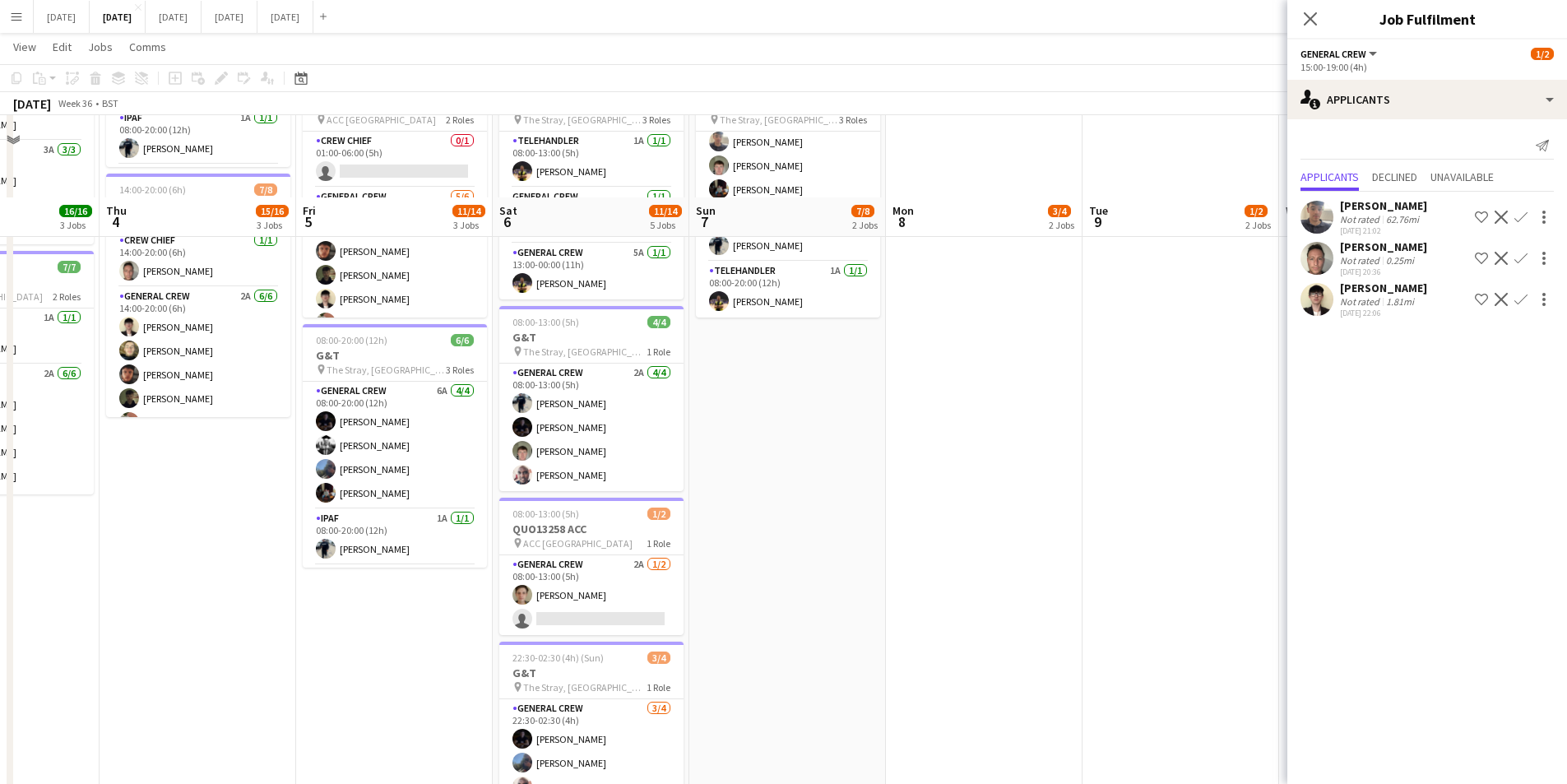
scroll to position [520, 0]
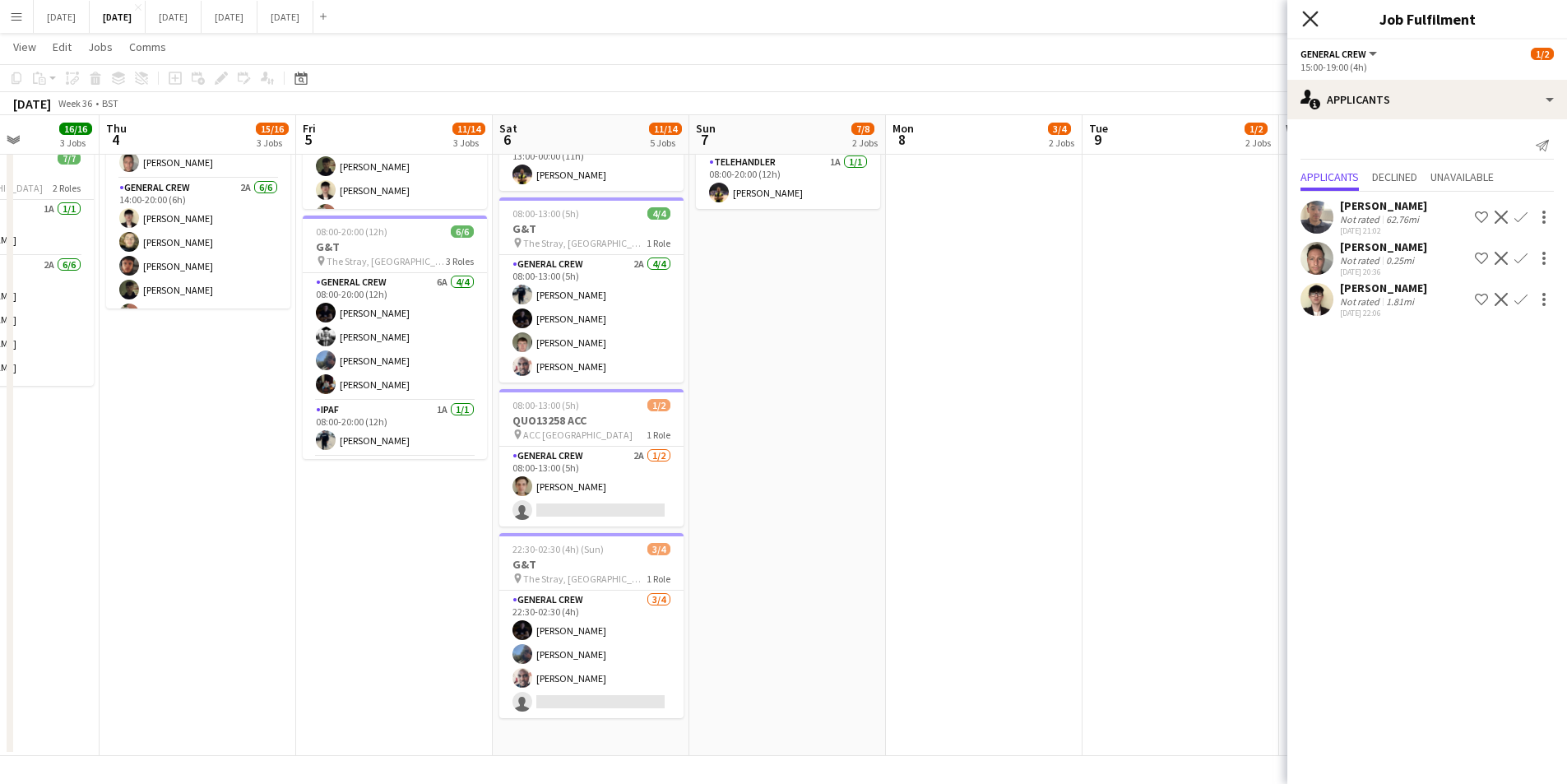
click at [1309, 14] on icon "Close pop-in" at bounding box center [1309, 18] width 16 height 16
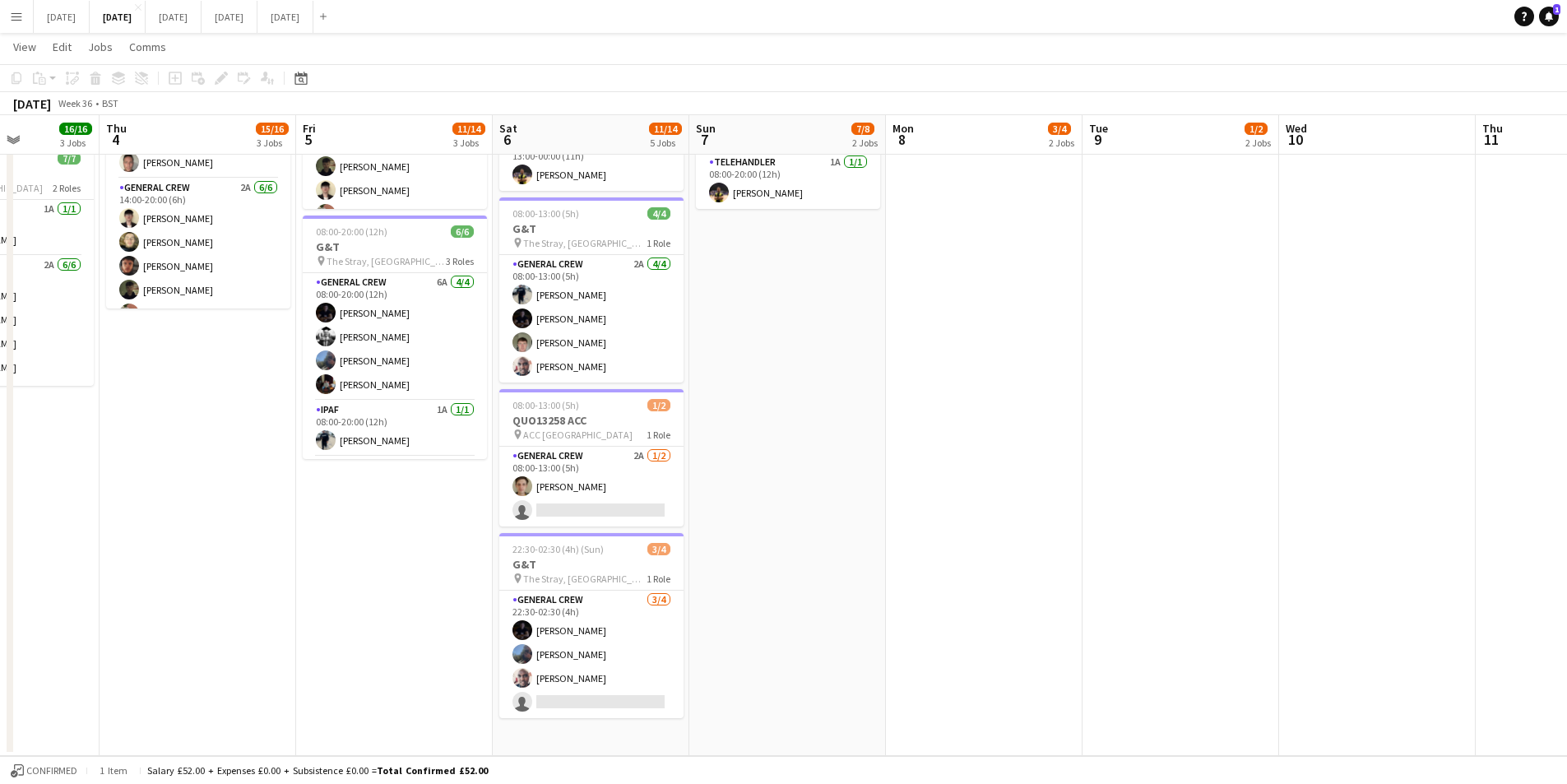
drag, startPoint x: 1126, startPoint y: 464, endPoint x: 1179, endPoint y: 469, distance: 53.2
click at [1172, 471] on app-calendar-viewport "Mon 1 10/12 2 Jobs Tue 2 16/19 3 Jobs Wed 3 16/16 3 Jobs Thu 4 15/16 3 Jobs Fri…" at bounding box center [784, 150] width 1567 height 1211
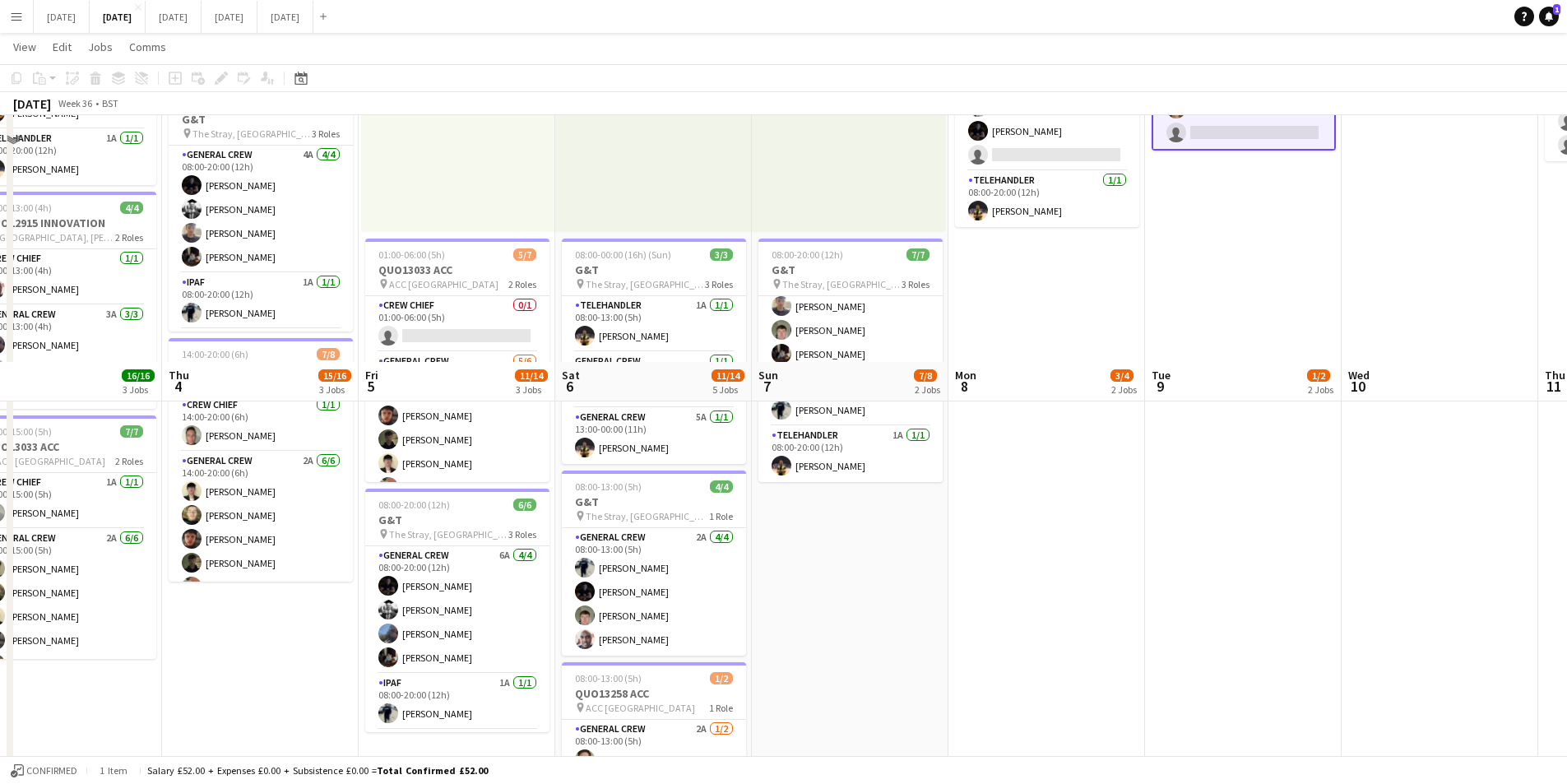
scroll to position [493, 0]
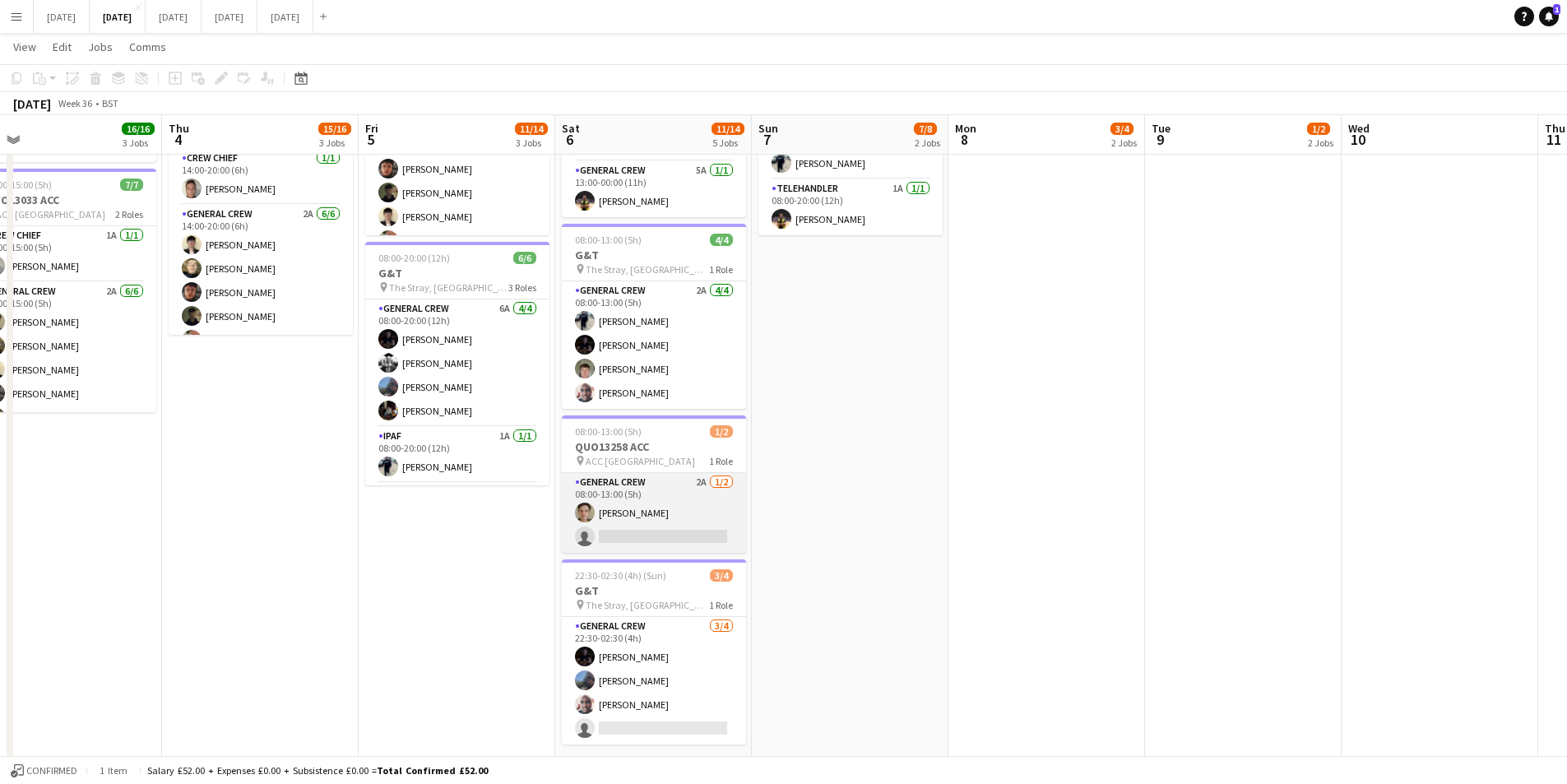
click at [673, 520] on app-card-role "General Crew 2A 1/2 08:00-13:00 (5h) Sam Greatorex single-neutral-actions" at bounding box center [653, 512] width 185 height 79
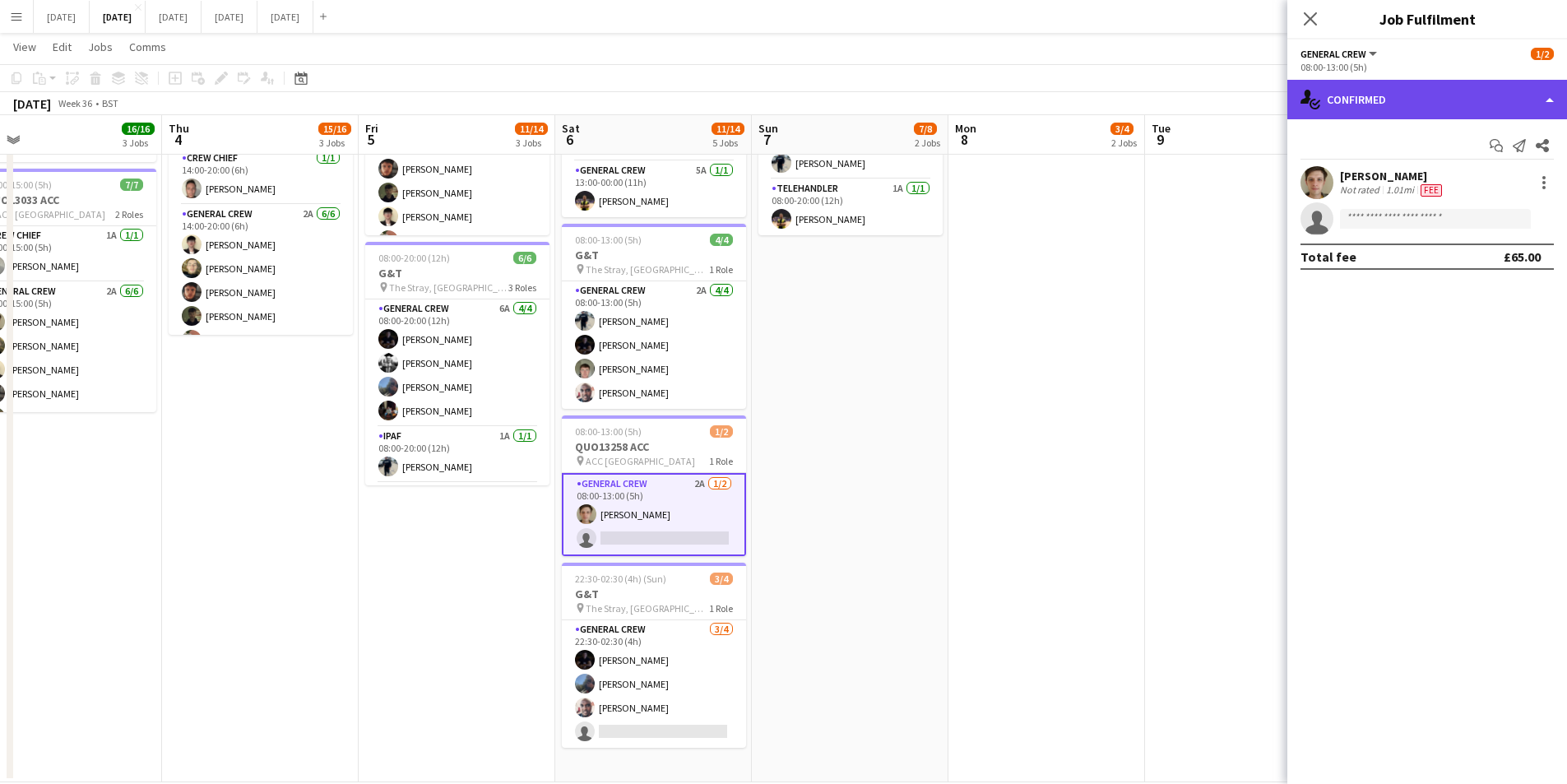
click at [1424, 103] on div "single-neutral-actions-check-2 Confirmed" at bounding box center [1428, 99] width 280 height 40
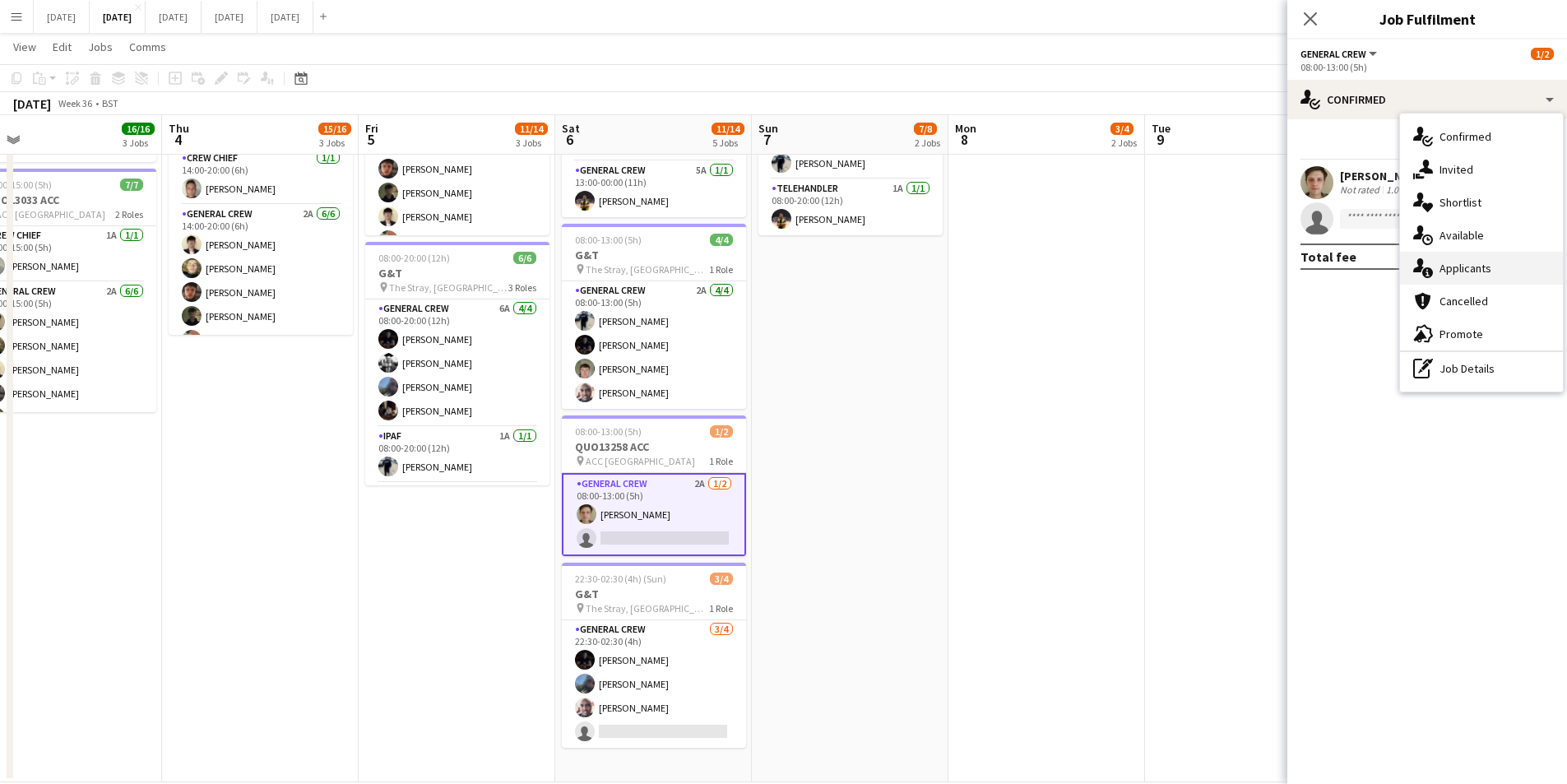
click at [1461, 269] on div "single-neutral-actions-information Applicants" at bounding box center [1482, 268] width 163 height 33
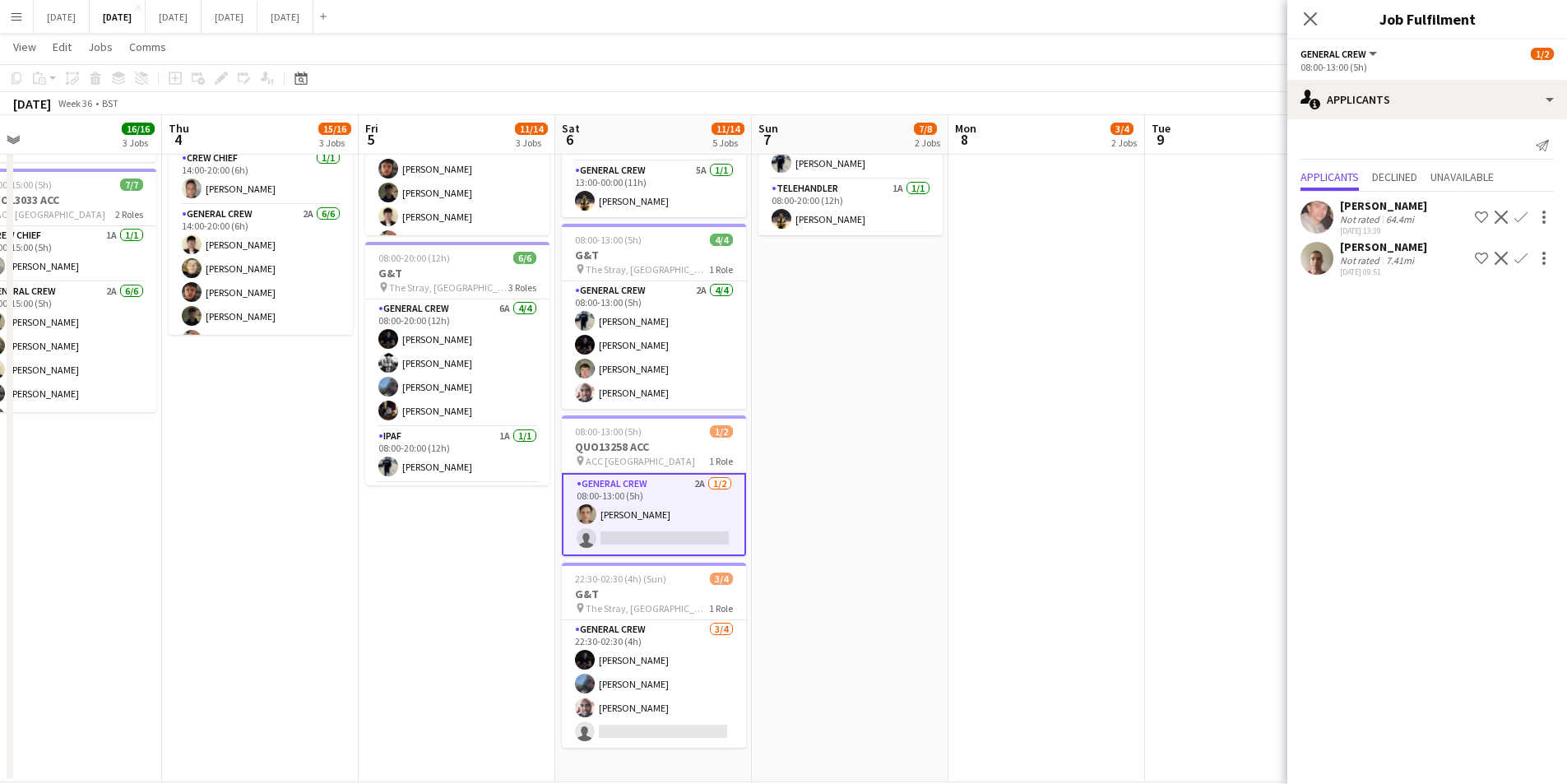
click at [1521, 214] on app-icon "Confirm" at bounding box center [1521, 217] width 13 height 13
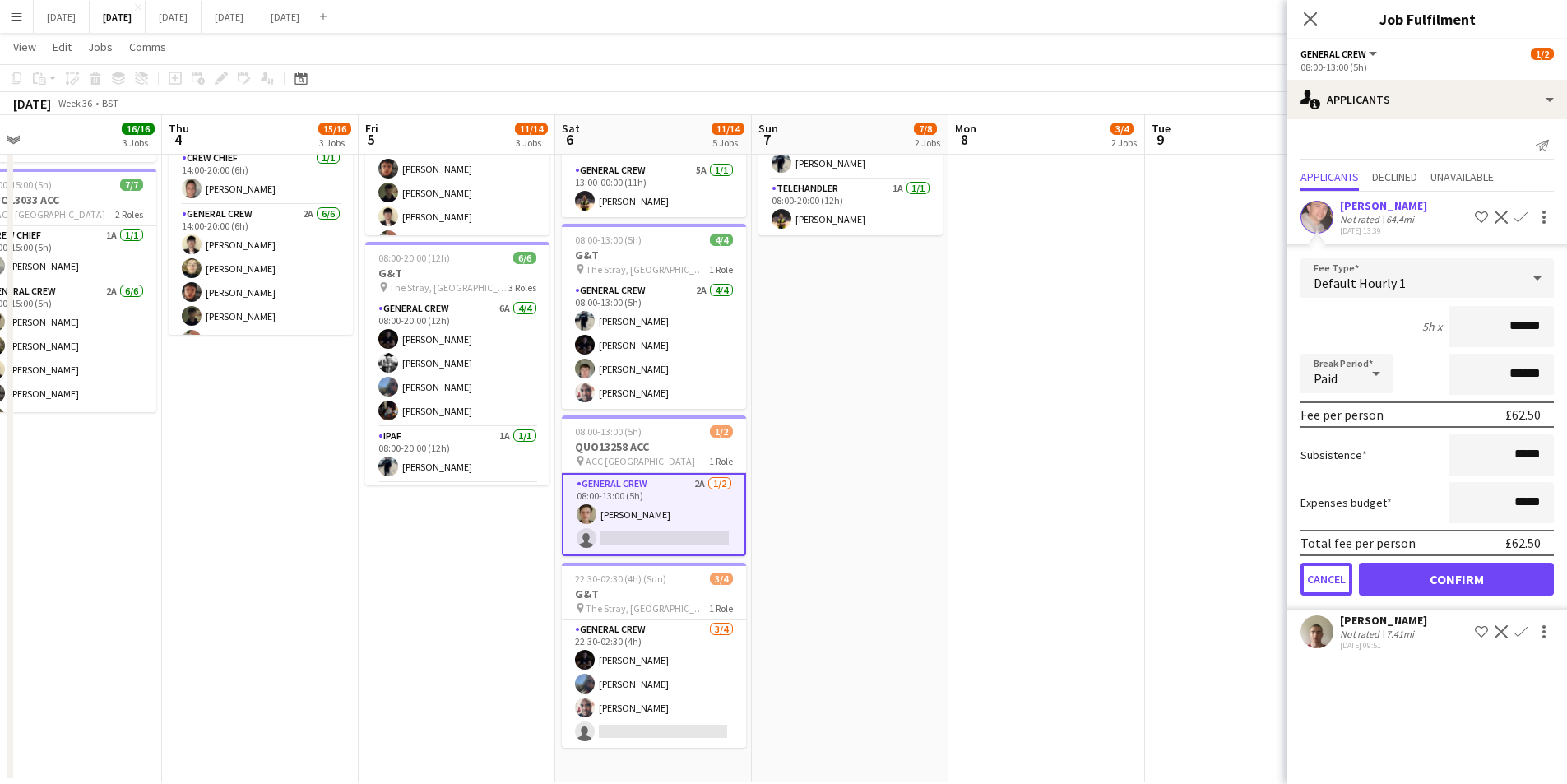
click at [1318, 578] on button "Cancel" at bounding box center [1326, 579] width 52 height 33
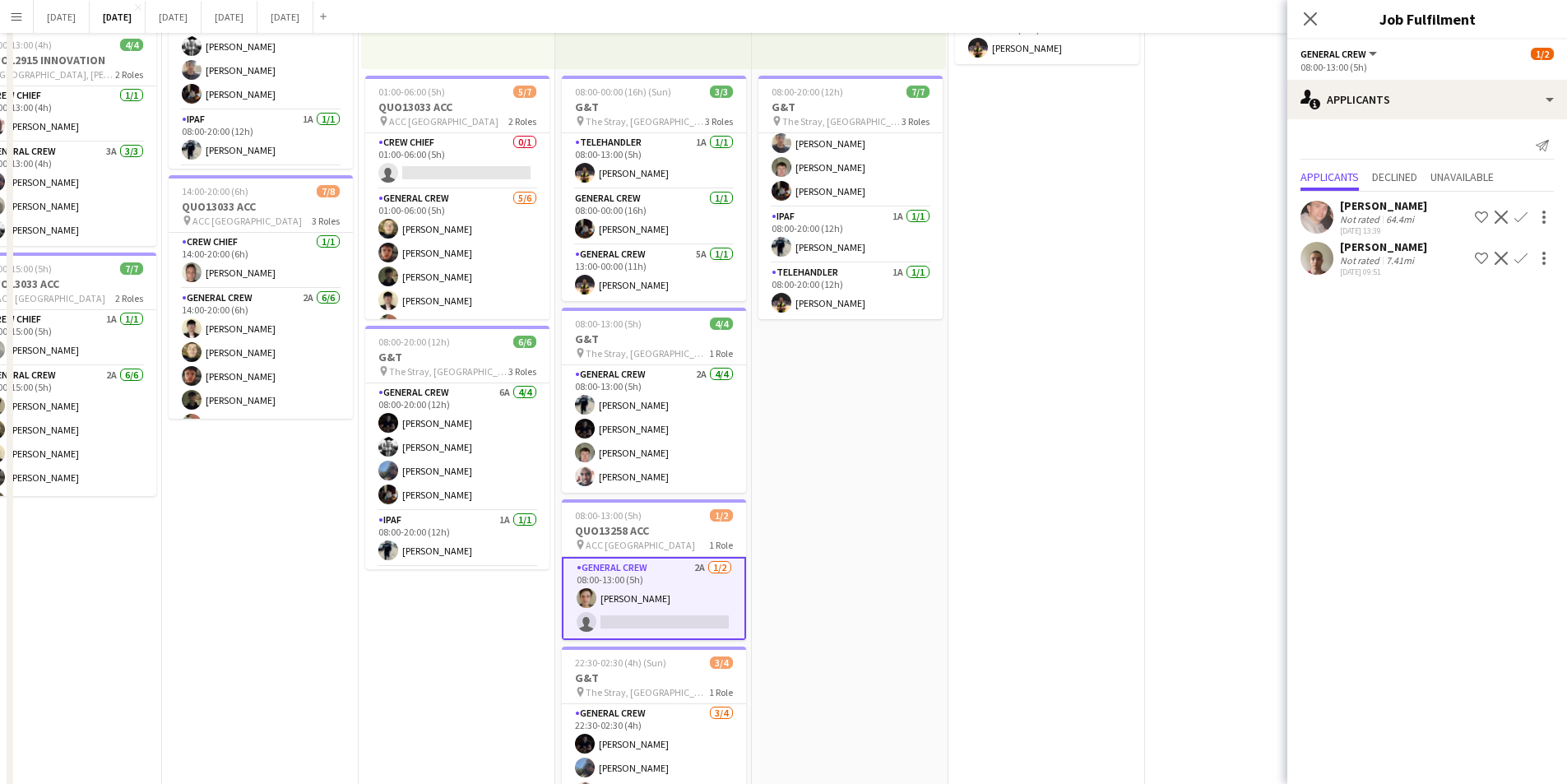
scroll to position [0, 0]
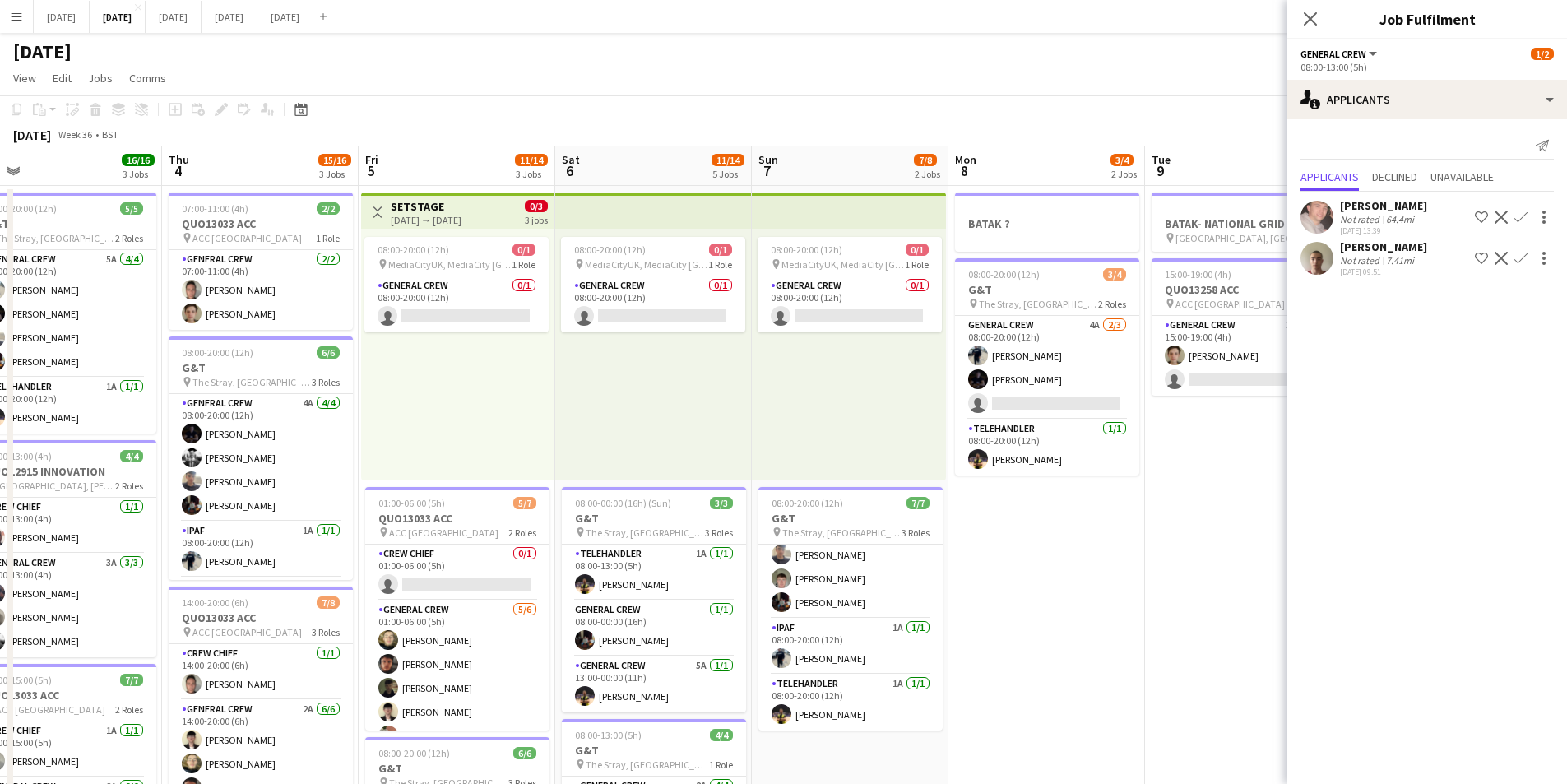
drag, startPoint x: 1127, startPoint y: 546, endPoint x: 1018, endPoint y: 536, distance: 109.5
click at [1018, 536] on app-calendar-viewport "Mon 1 10/12 2 Jobs Tue 2 16/19 3 Jobs Wed 3 16/16 3 Jobs Thu 4 15/16 3 Jobs Fri…" at bounding box center [784, 712] width 1567 height 1131
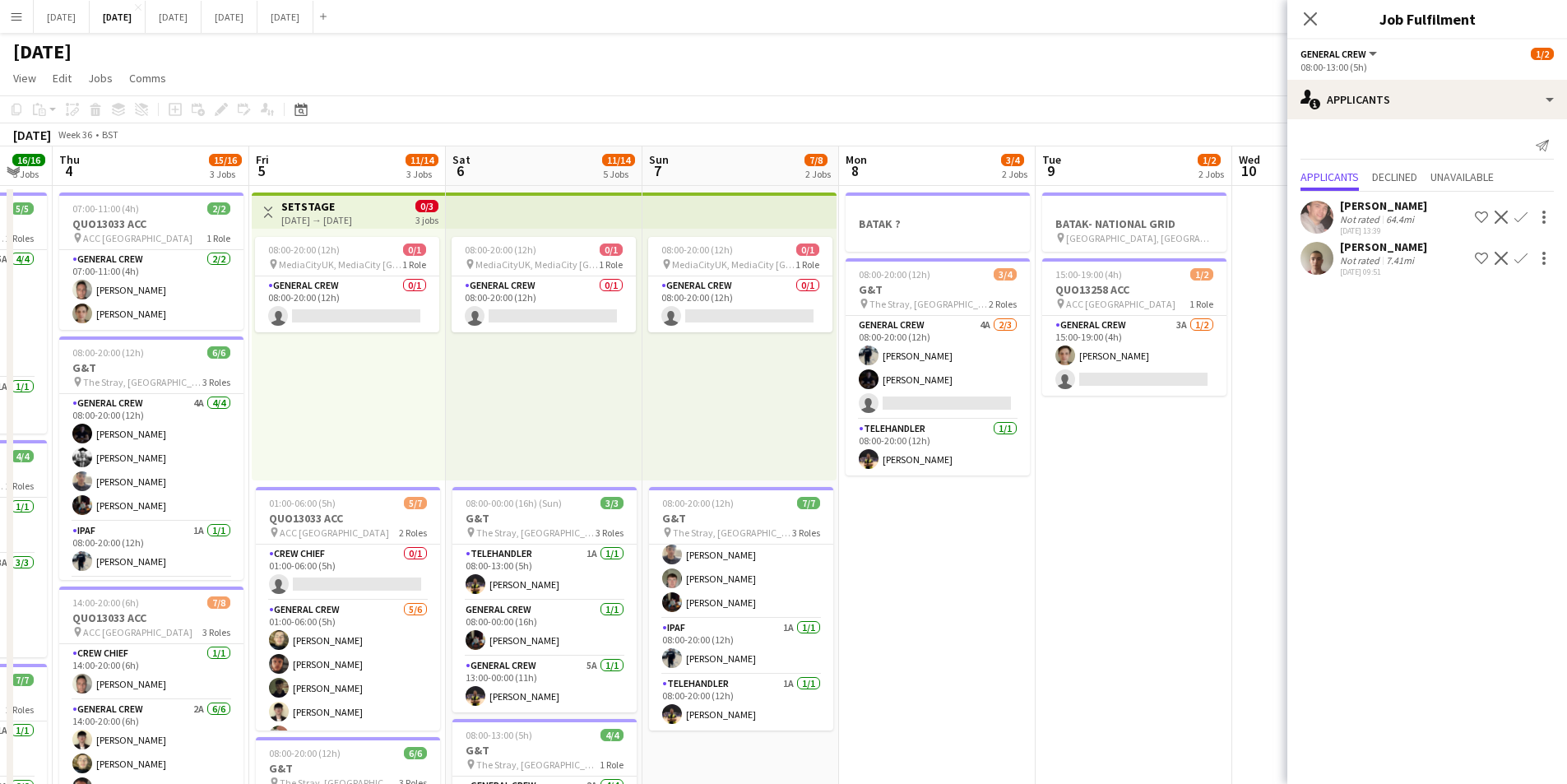
click at [1516, 257] on app-icon "Confirm" at bounding box center [1521, 258] width 13 height 13
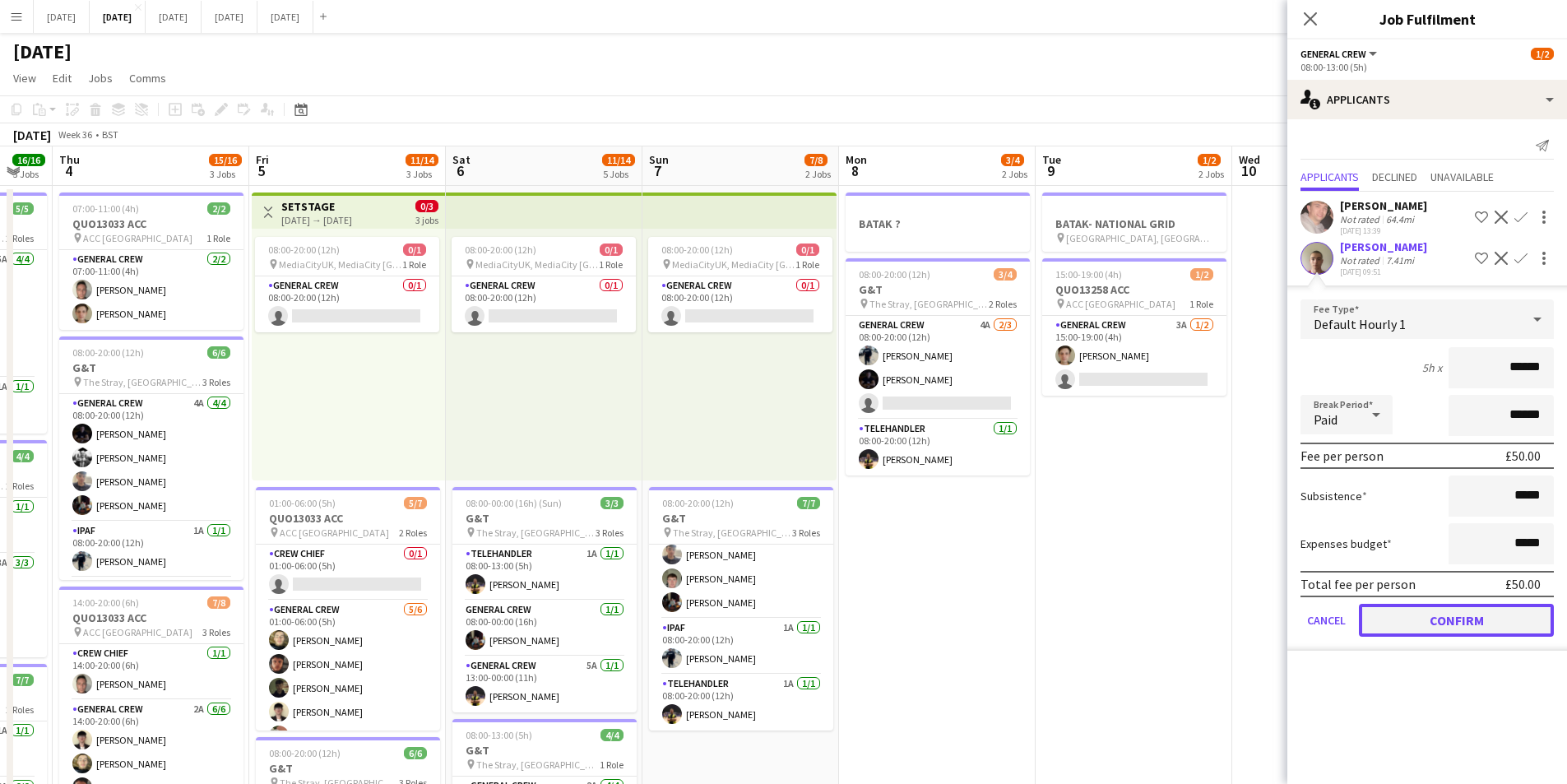
click at [1461, 614] on button "Confirm" at bounding box center [1456, 620] width 195 height 33
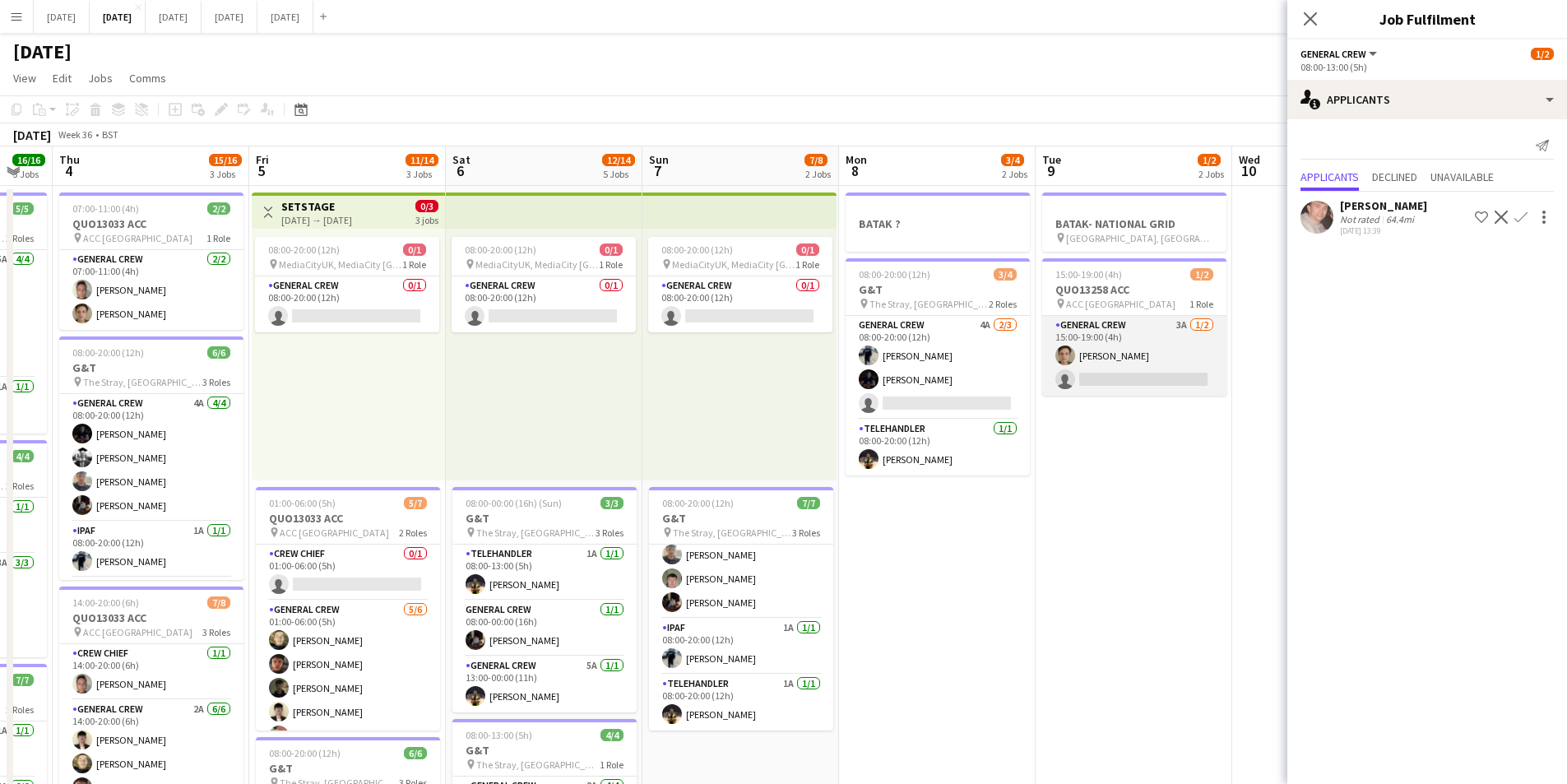
click at [1122, 371] on app-card-role "General Crew 3A 1/2 15:00-19:00 (4h) Sam Greatorex single-neutral-actions" at bounding box center [1135, 355] width 185 height 79
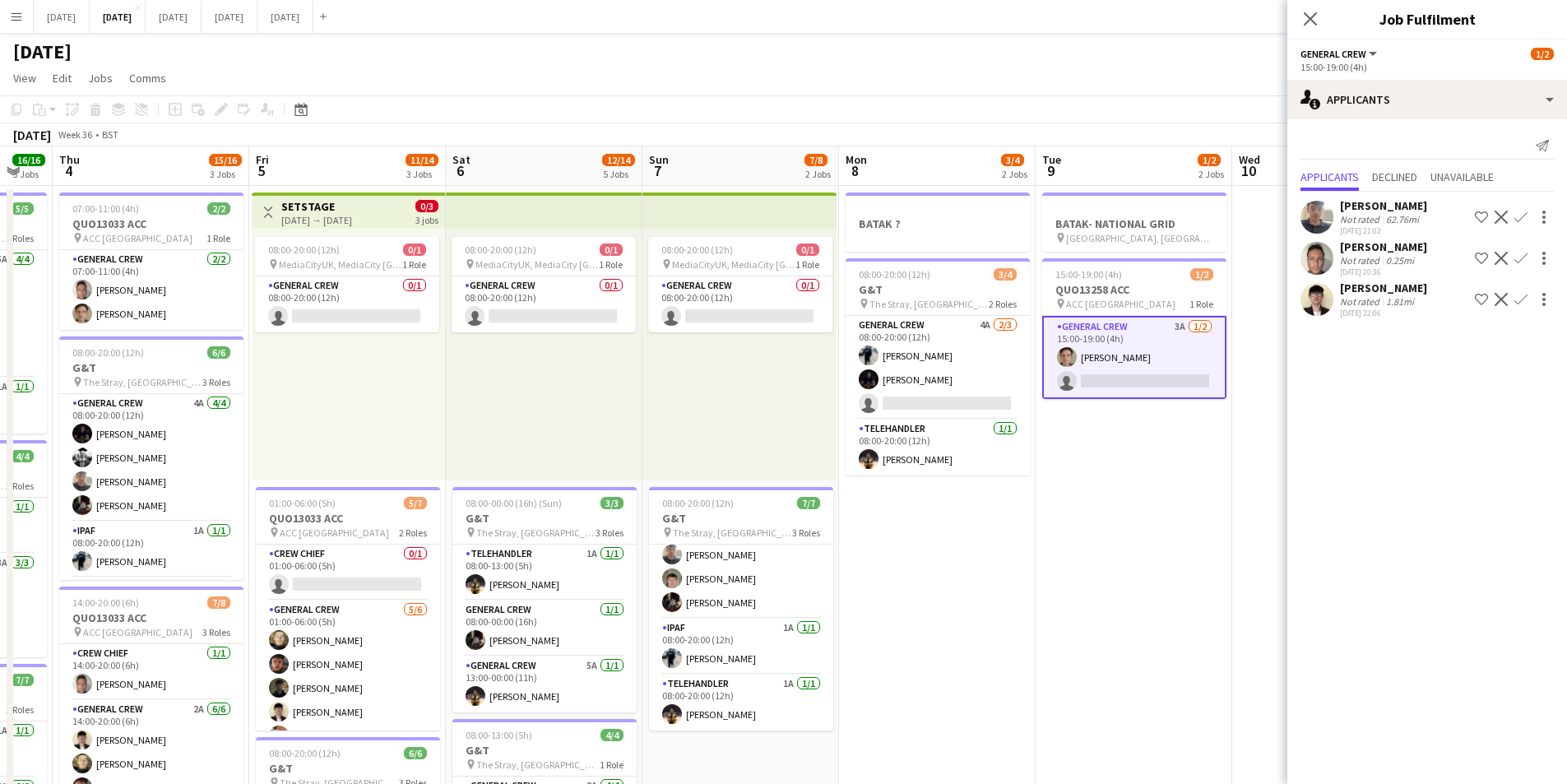
click at [1522, 257] on app-icon "Confirm" at bounding box center [1521, 258] width 13 height 13
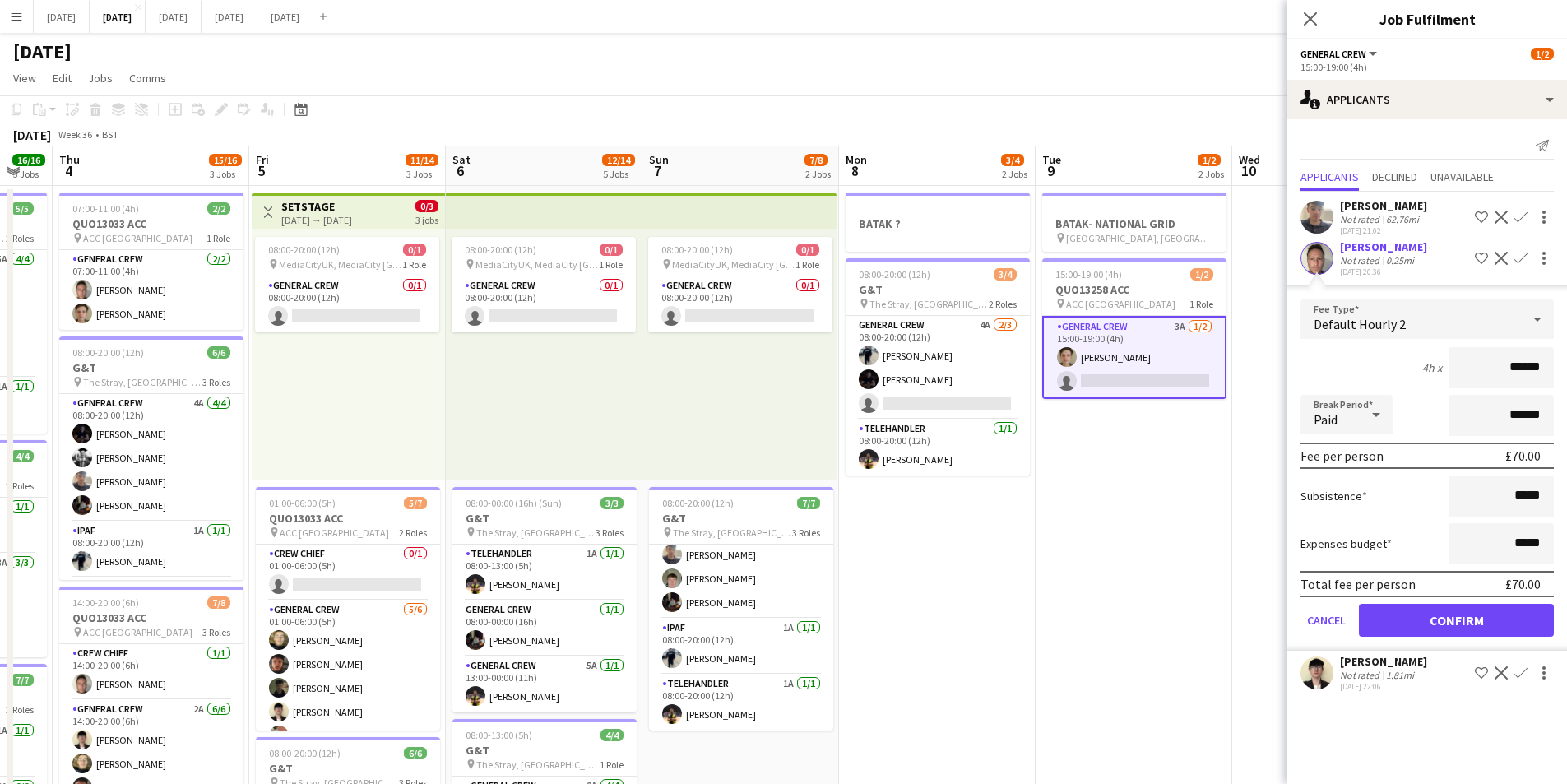
click at [1447, 338] on div "Default Hourly 2" at bounding box center [1410, 320] width 220 height 40
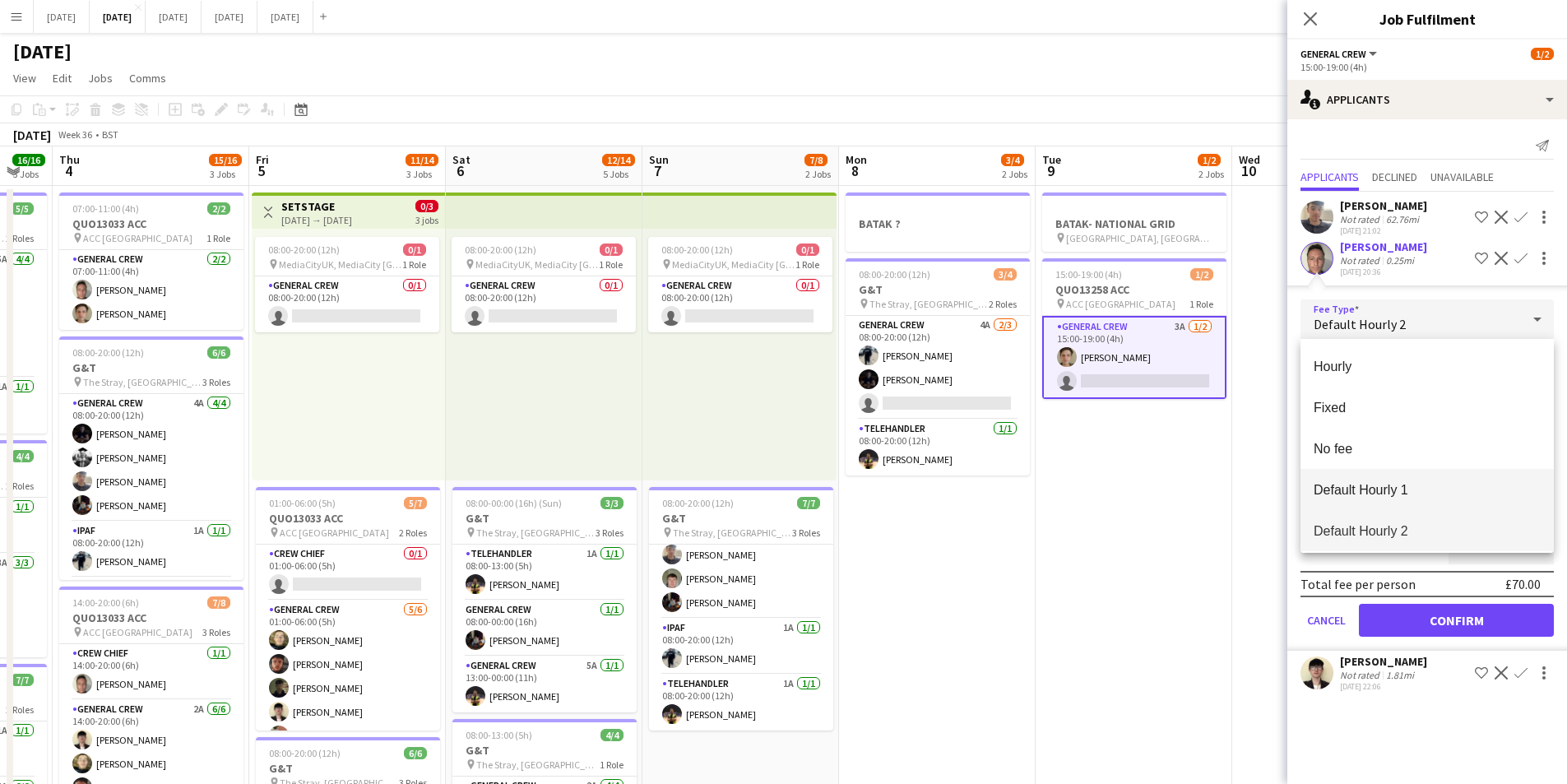
click at [1383, 495] on span "Default Hourly 1" at bounding box center [1427, 489] width 227 height 16
type input "******"
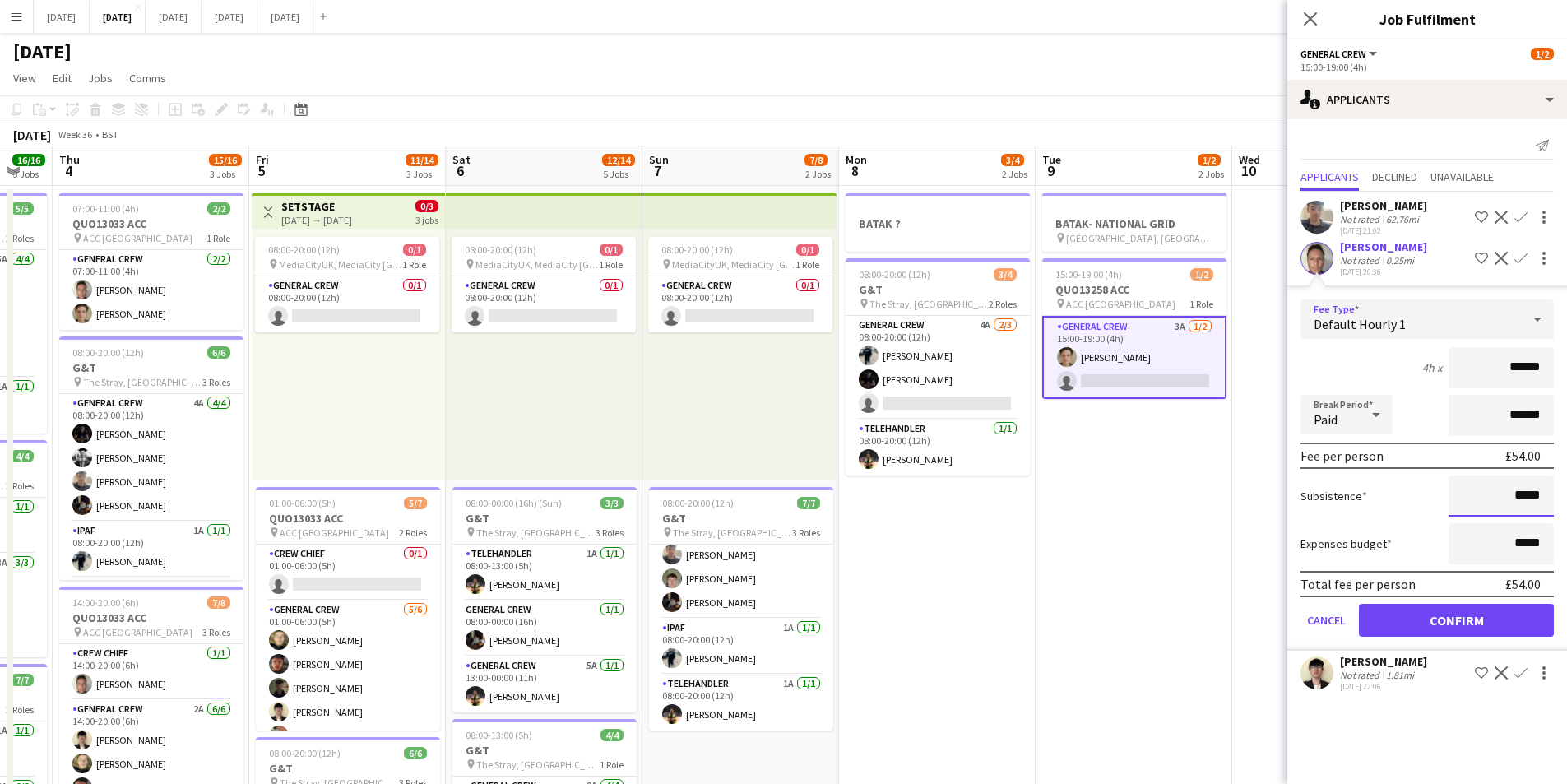
click at [1518, 496] on input "*****" at bounding box center [1501, 496] width 105 height 41
type input "******"
click at [1465, 620] on button "Confirm" at bounding box center [1456, 620] width 195 height 33
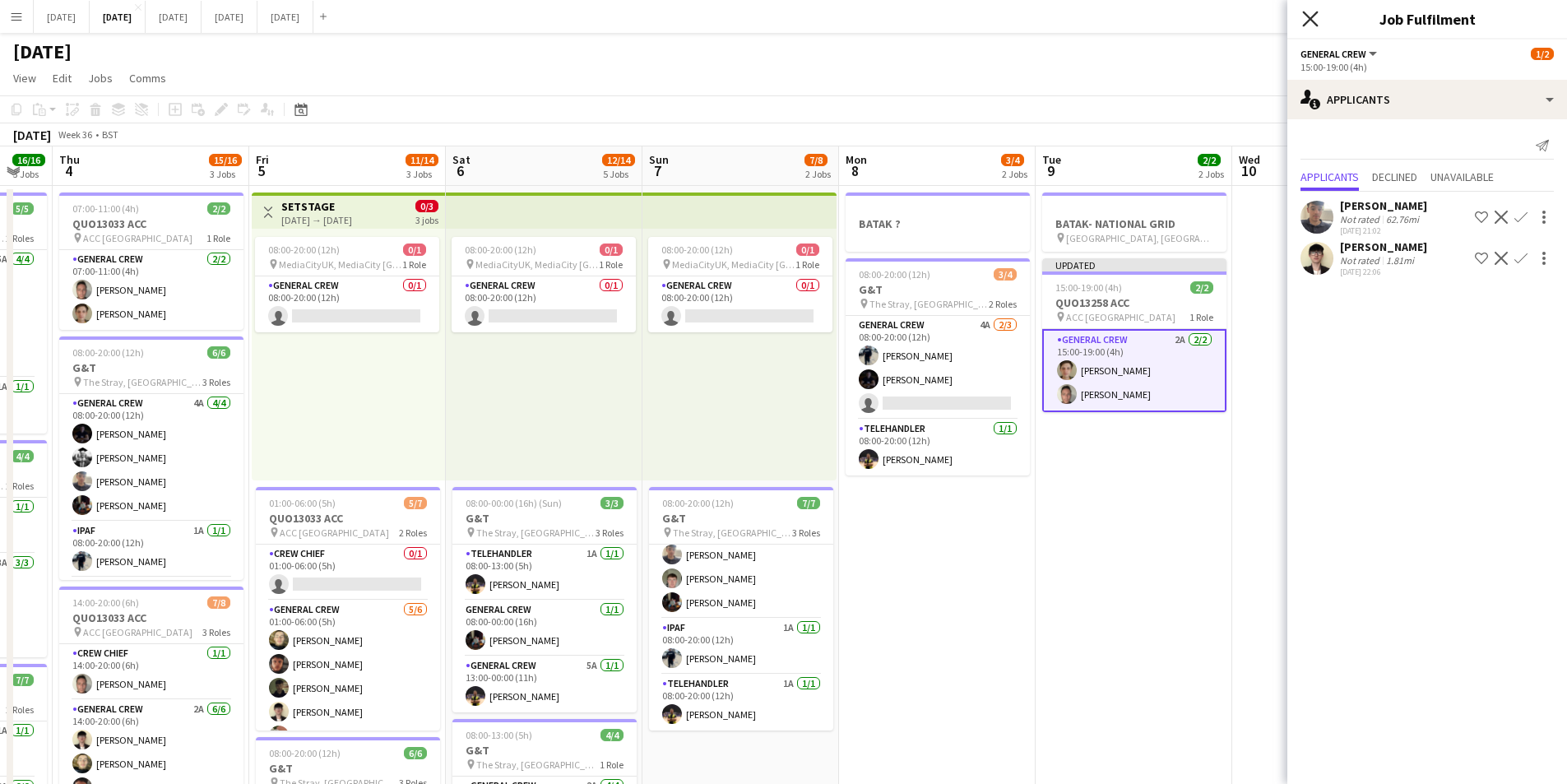
click at [1309, 12] on icon "Close pop-in" at bounding box center [1309, 18] width 16 height 16
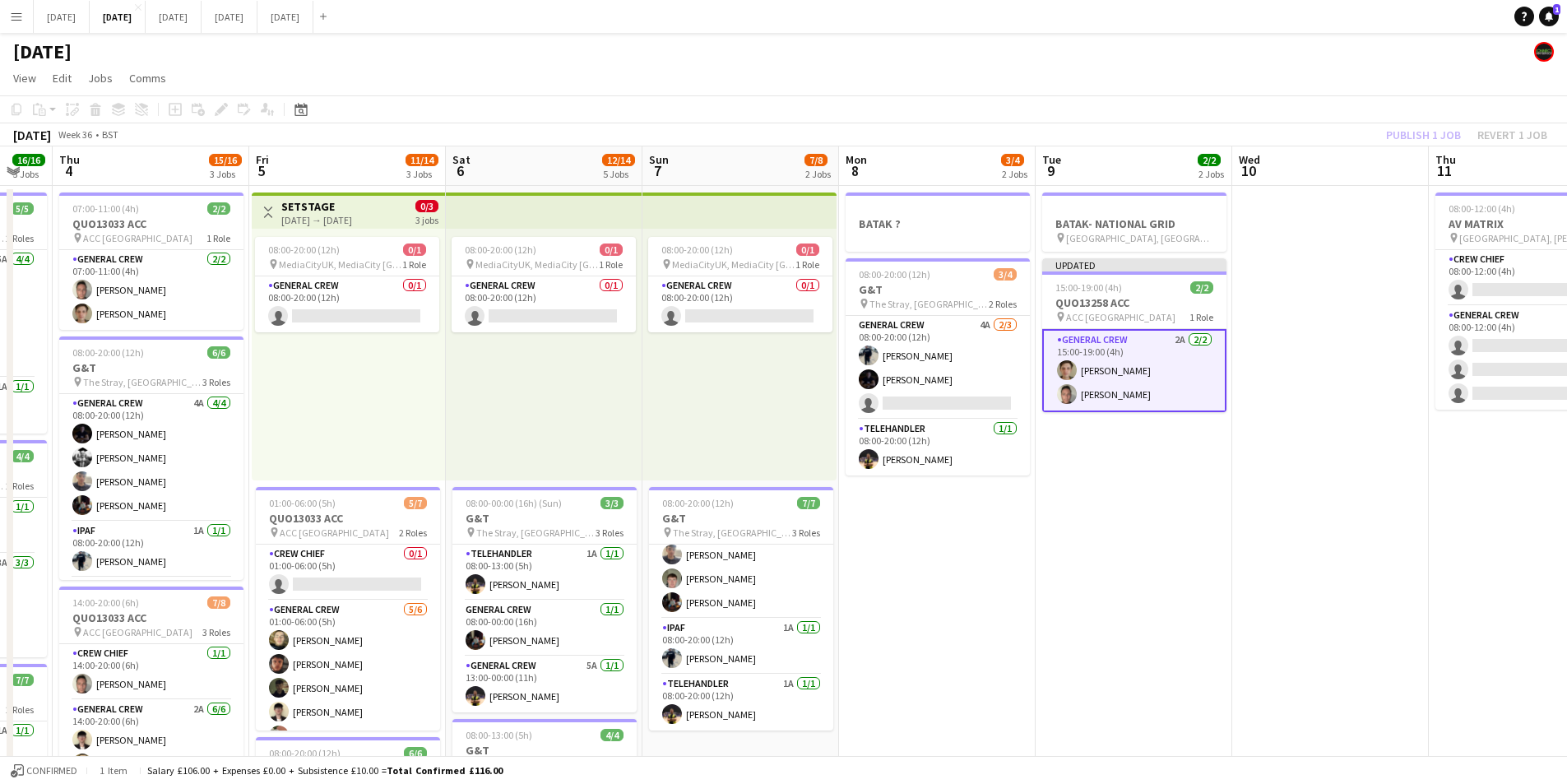
click at [1410, 125] on div "Publish 1 job Revert 1 job" at bounding box center [1467, 135] width 200 height 22
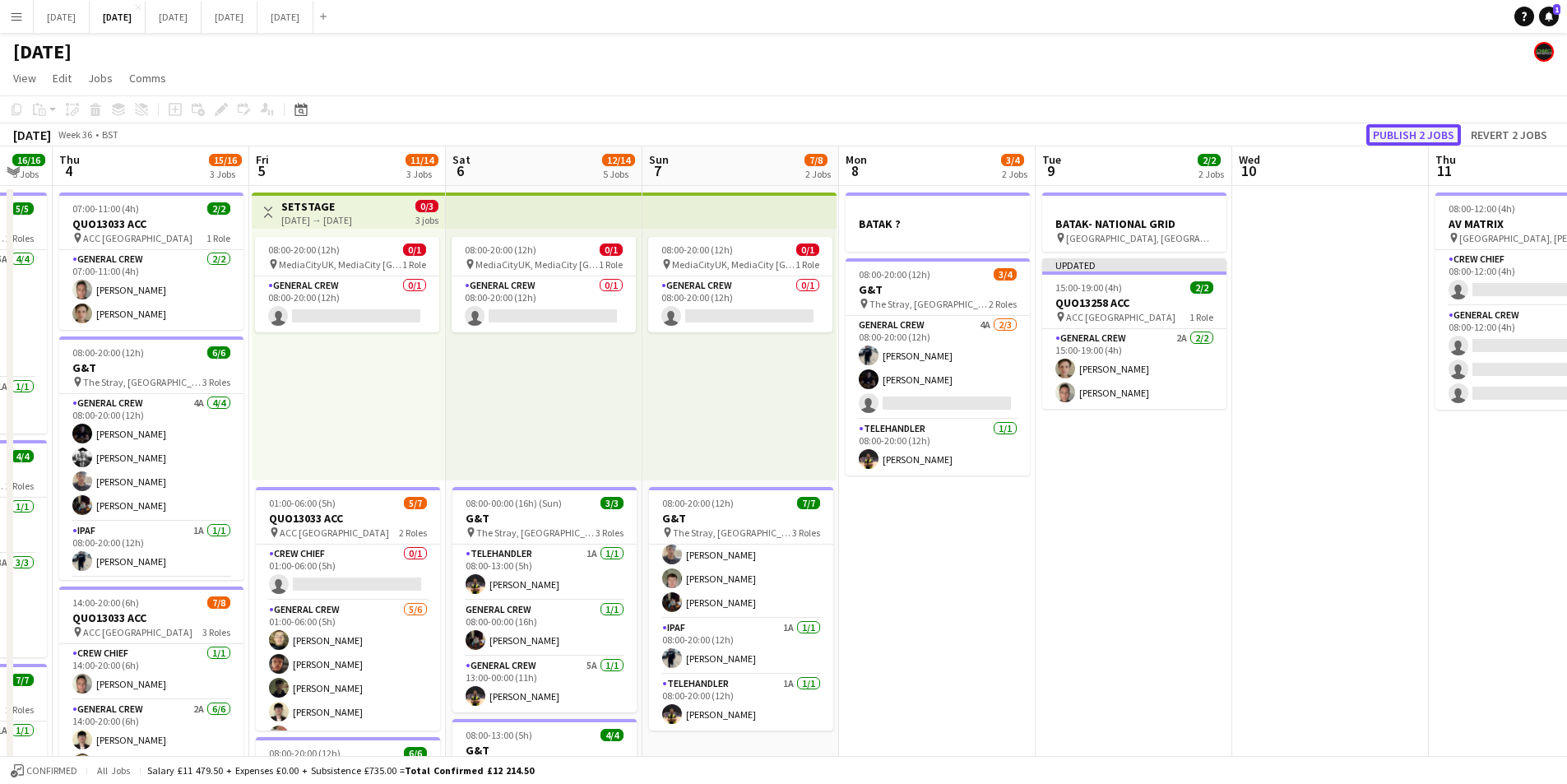
click at [1407, 133] on button "Publish 2 jobs" at bounding box center [1414, 135] width 94 height 22
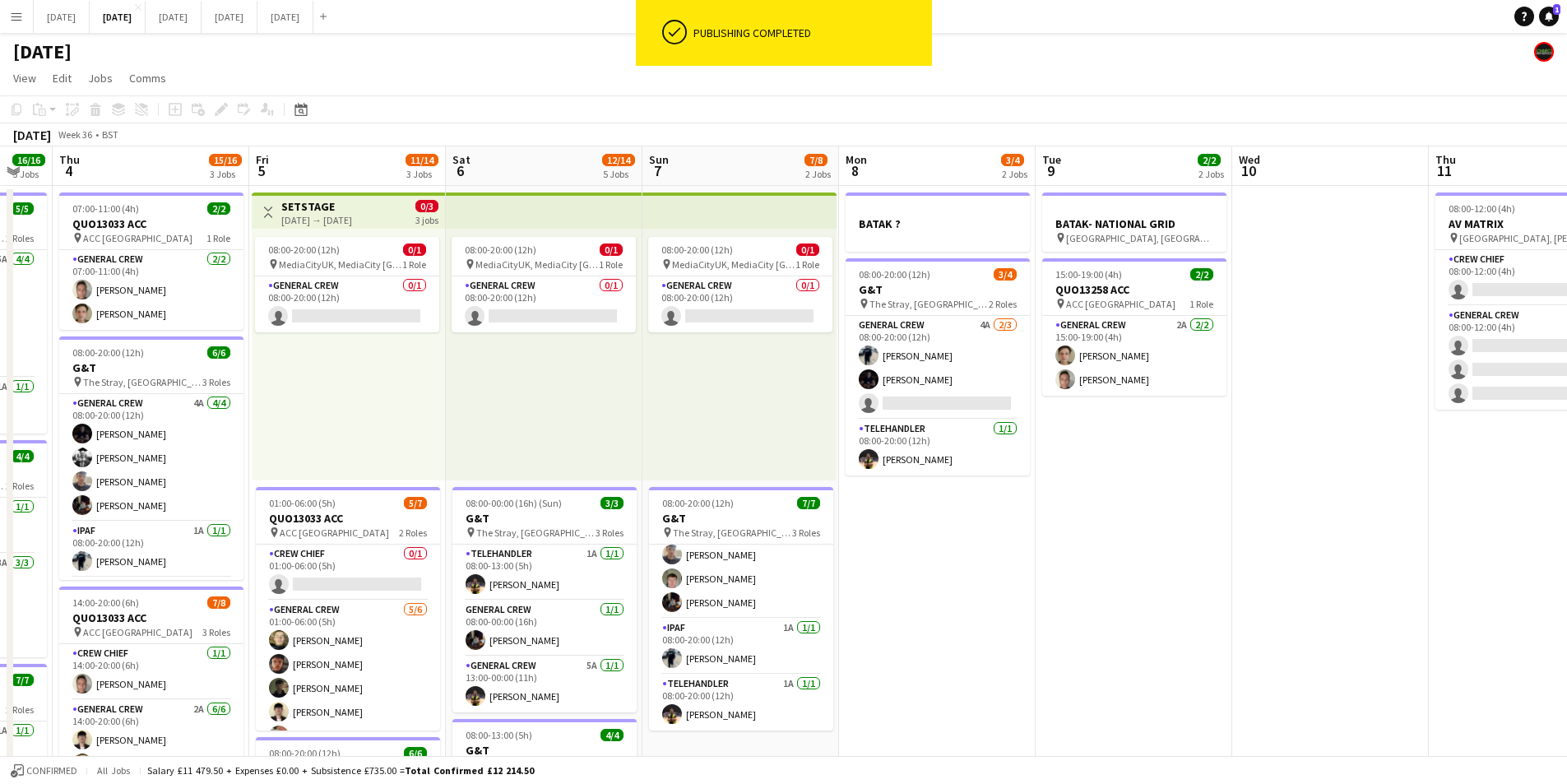
drag, startPoint x: 1087, startPoint y: 512, endPoint x: 1165, endPoint y: 499, distance: 79.1
click at [1156, 508] on app-calendar-viewport "Mon 1 10/12 2 Jobs Tue 2 16/19 3 Jobs Wed 3 16/16 3 Jobs Thu 4 15/16 3 Jobs Fri…" at bounding box center [784, 712] width 1567 height 1131
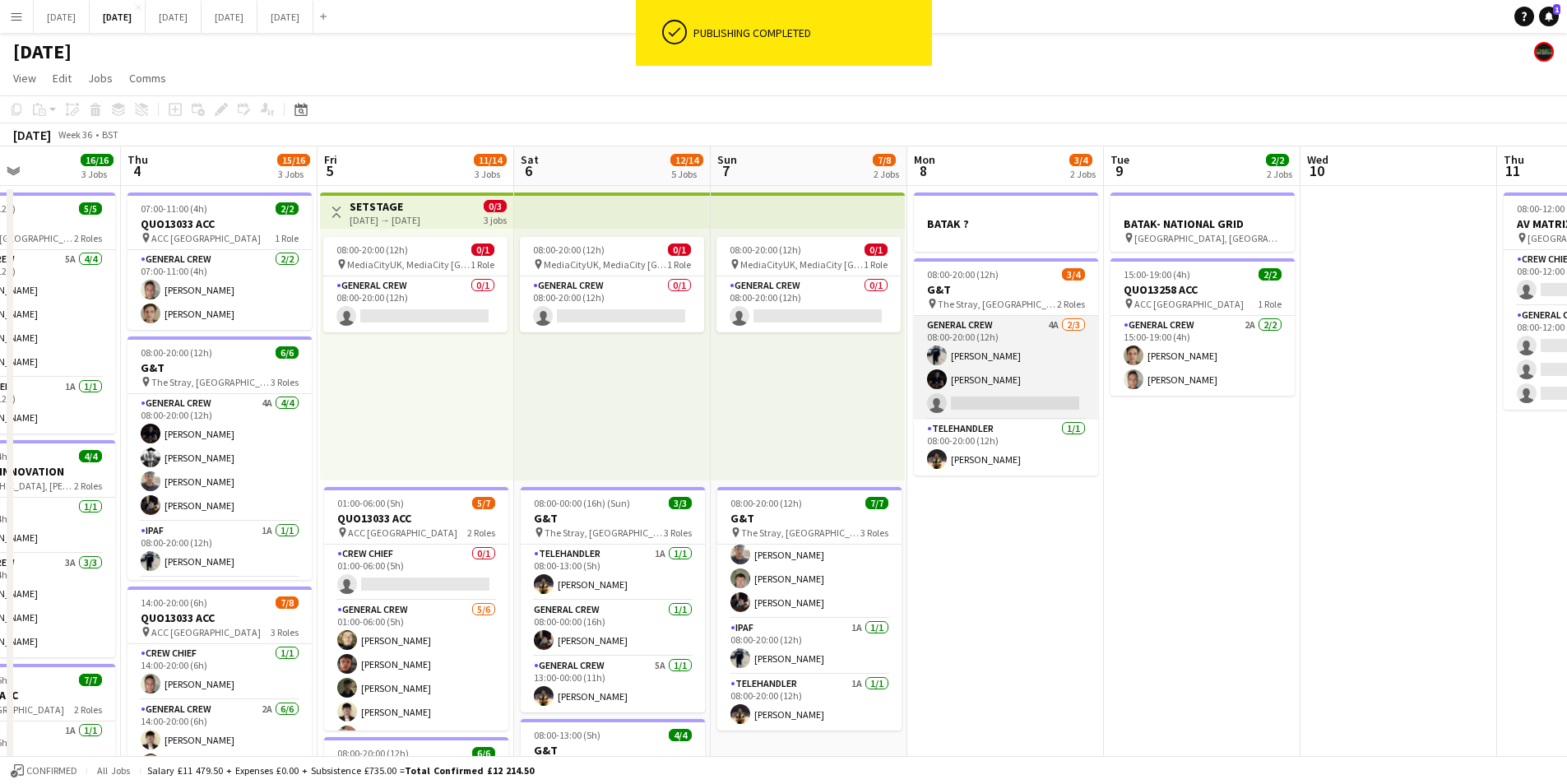
click at [1032, 383] on app-card-role "General Crew 4A 2/3 08:00-20:00 (12h) Ben Connor Joe Weightman single-neutral-a…" at bounding box center [1006, 367] width 185 height 103
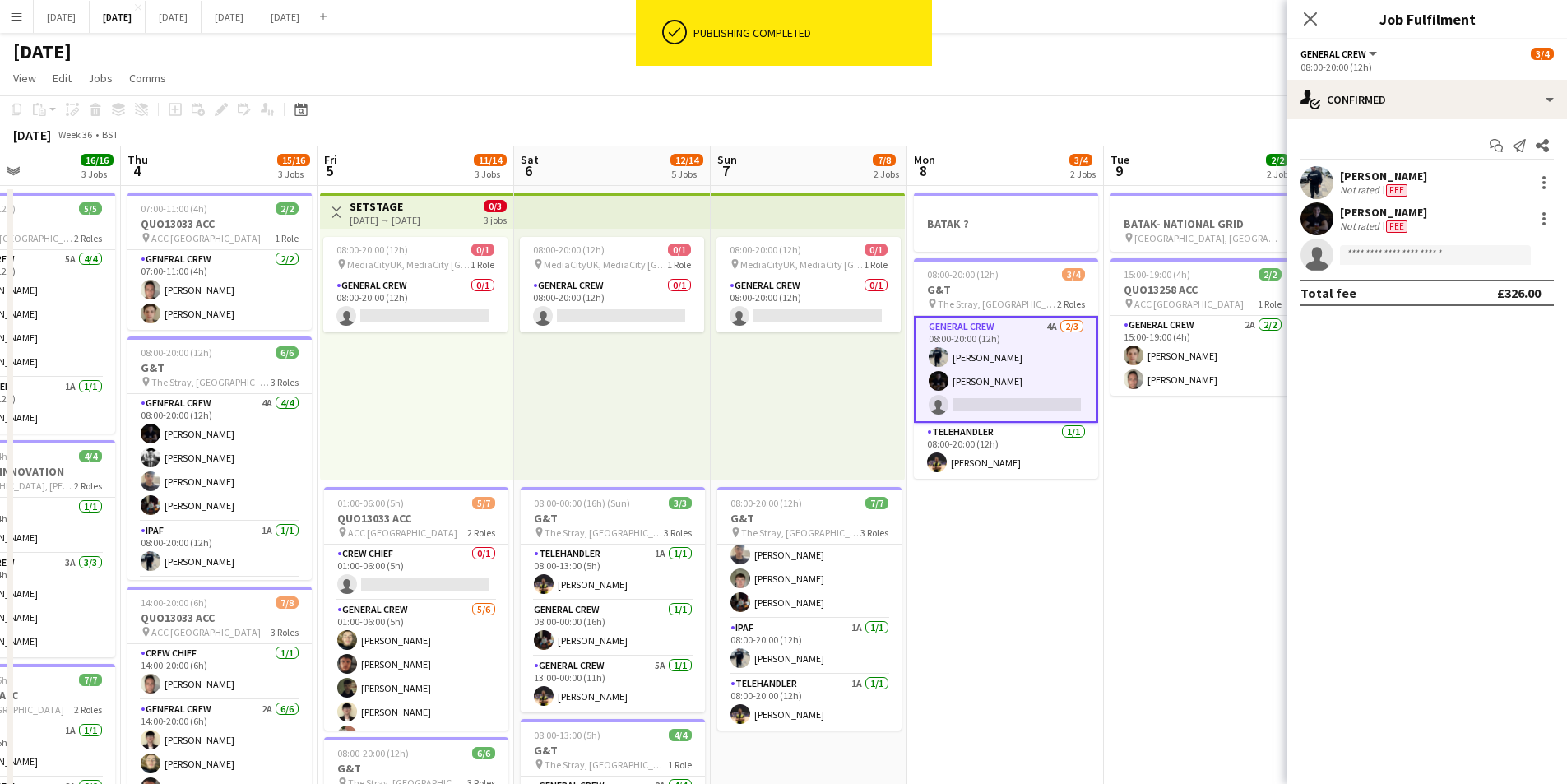
click at [1466, 78] on app-options-switcher "General Crew All roles General Crew 3/4 08:00-20:00 (12h)" at bounding box center [1428, 60] width 280 height 41
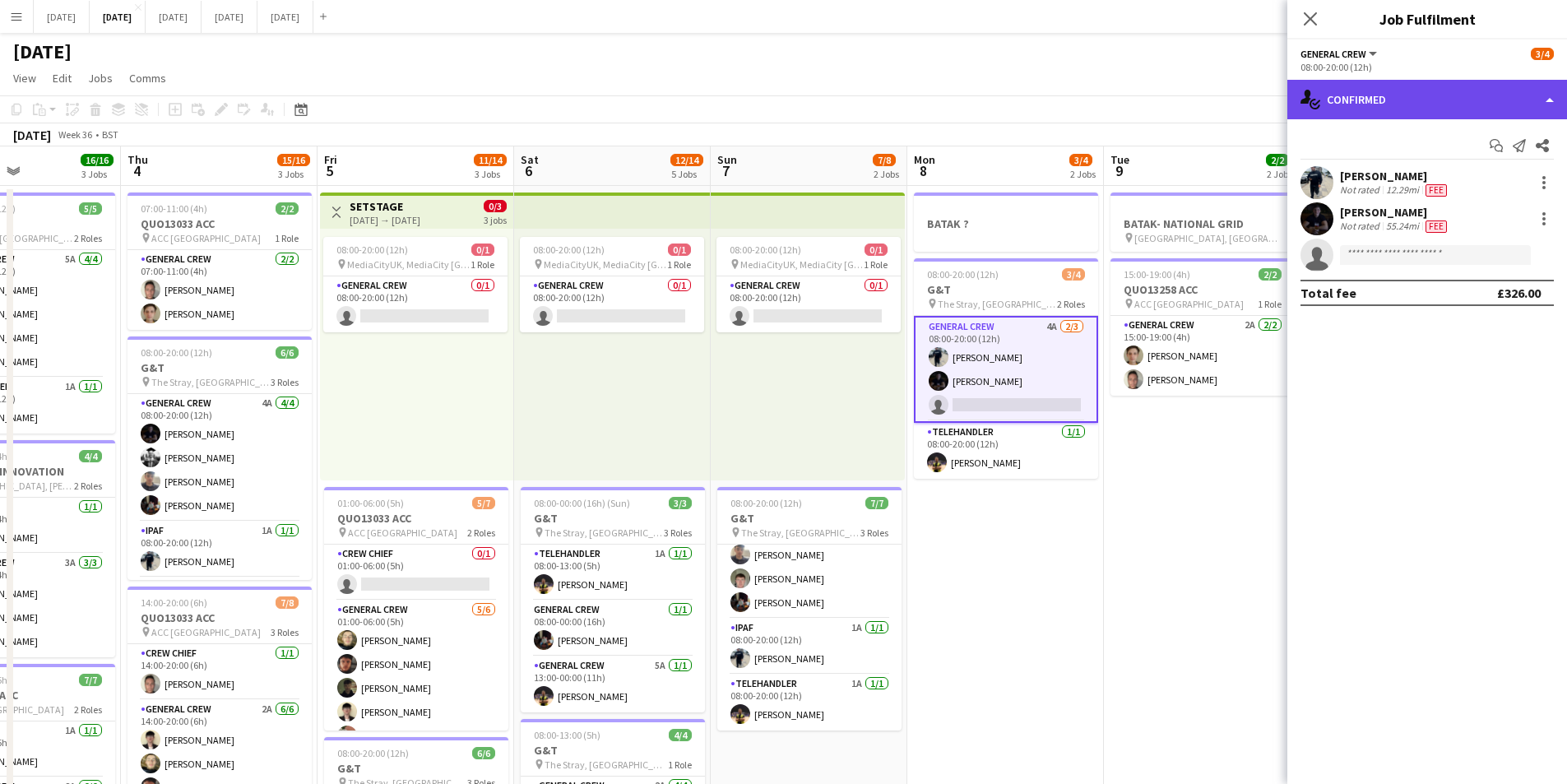
click at [1451, 96] on div "single-neutral-actions-check-2 Confirmed" at bounding box center [1428, 99] width 280 height 40
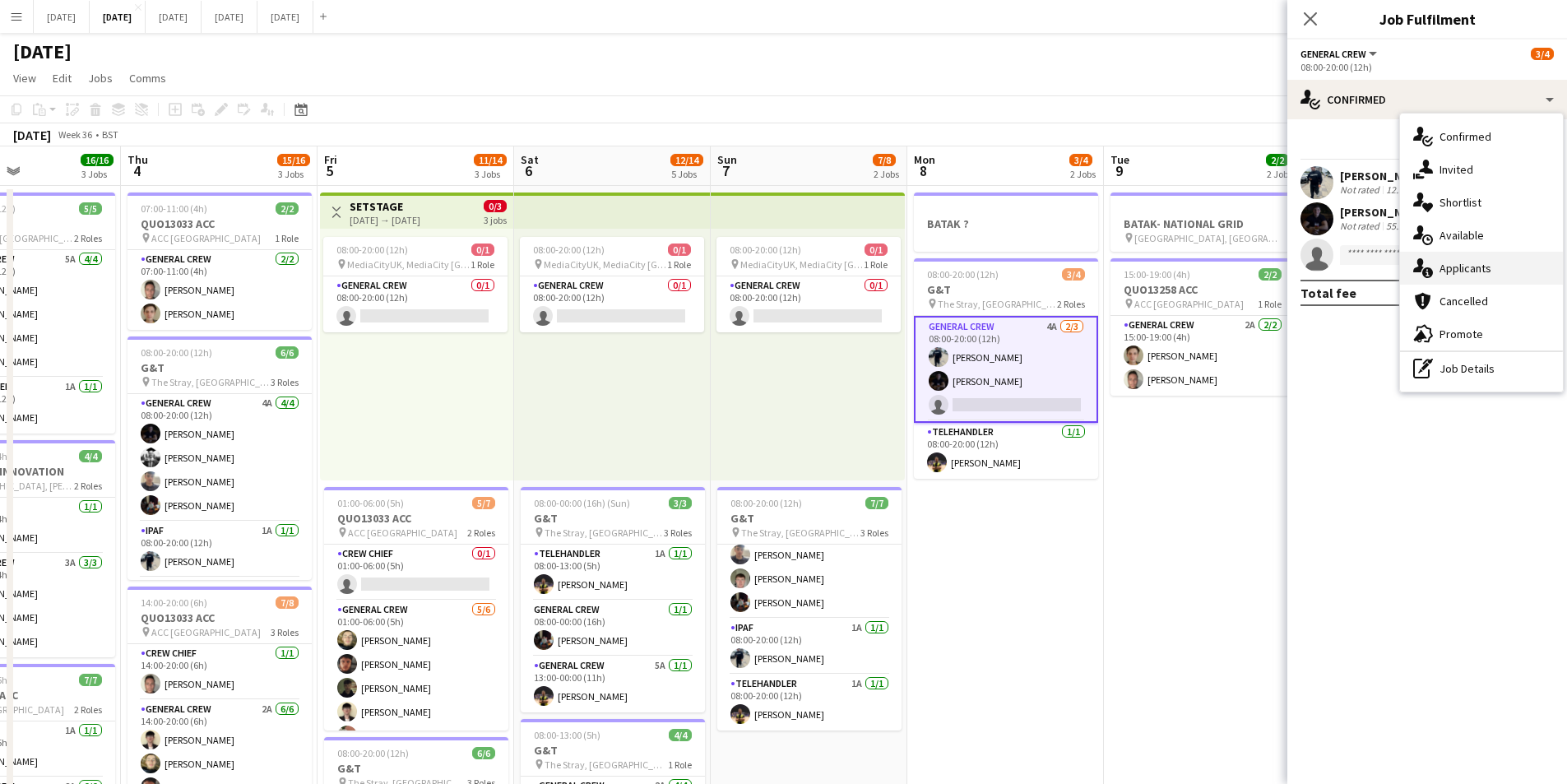
click at [1492, 273] on div "single-neutral-actions-information Applicants" at bounding box center [1482, 268] width 163 height 33
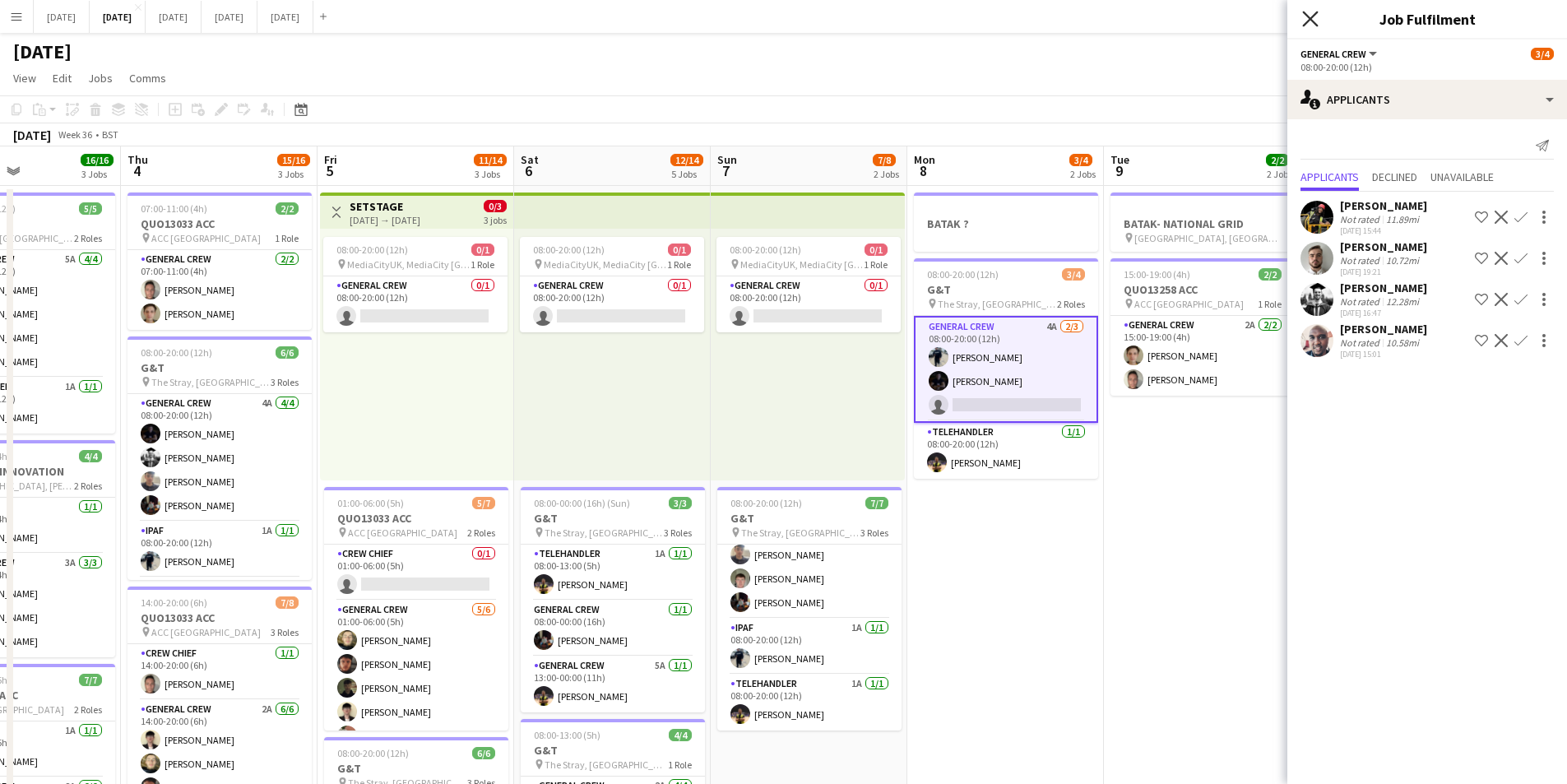
click at [1311, 20] on icon at bounding box center [1309, 18] width 16 height 16
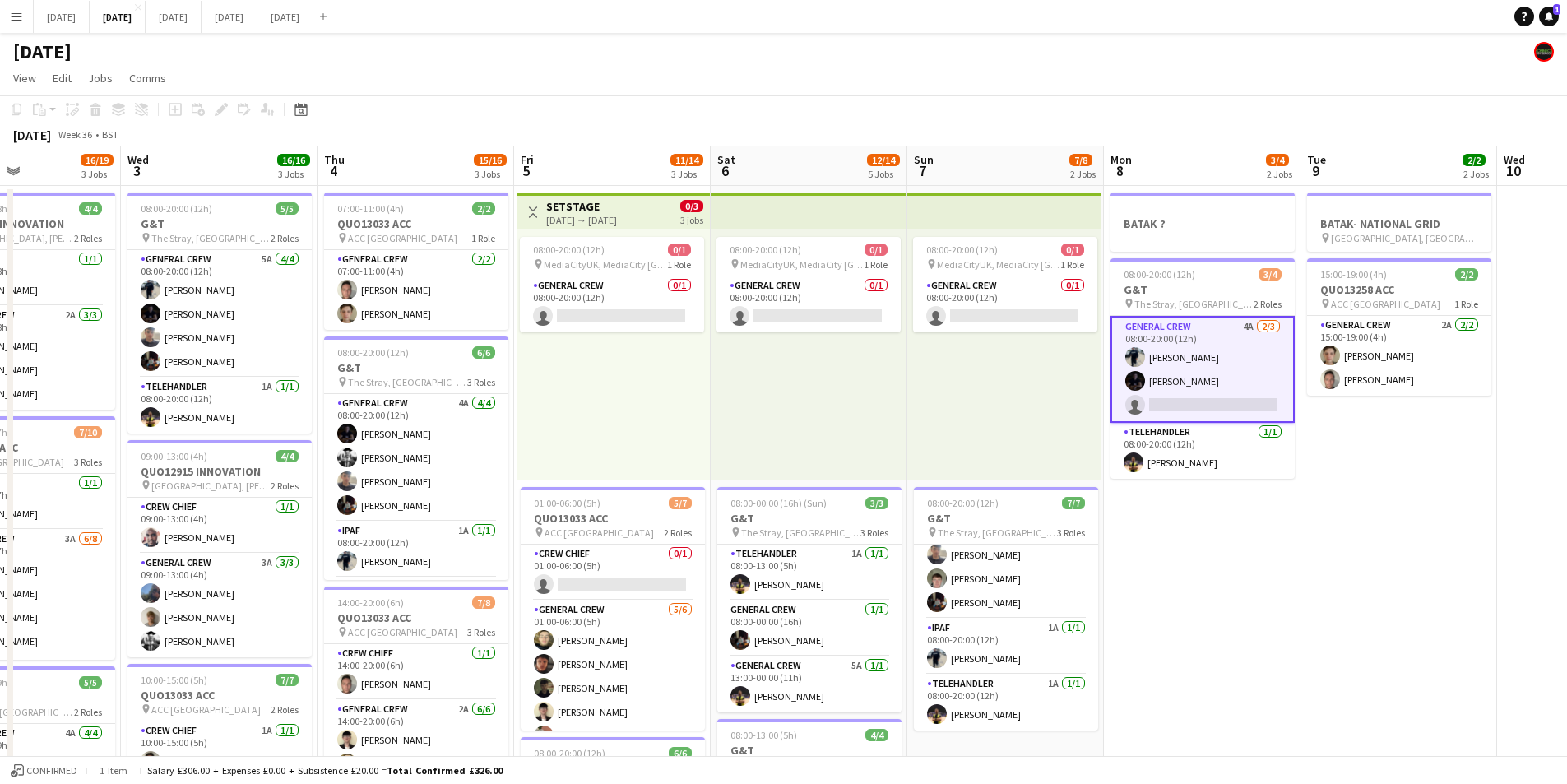
drag, startPoint x: 1089, startPoint y: 489, endPoint x: 757, endPoint y: 466, distance: 332.8
click at [1311, 489] on app-calendar-viewport "Sun 31 Mon 1 10/12 2 Jobs Tue 2 16/19 3 Jobs Wed 3 16/16 3 Jobs Thu 4 15/16 3 J…" at bounding box center [784, 712] width 1567 height 1131
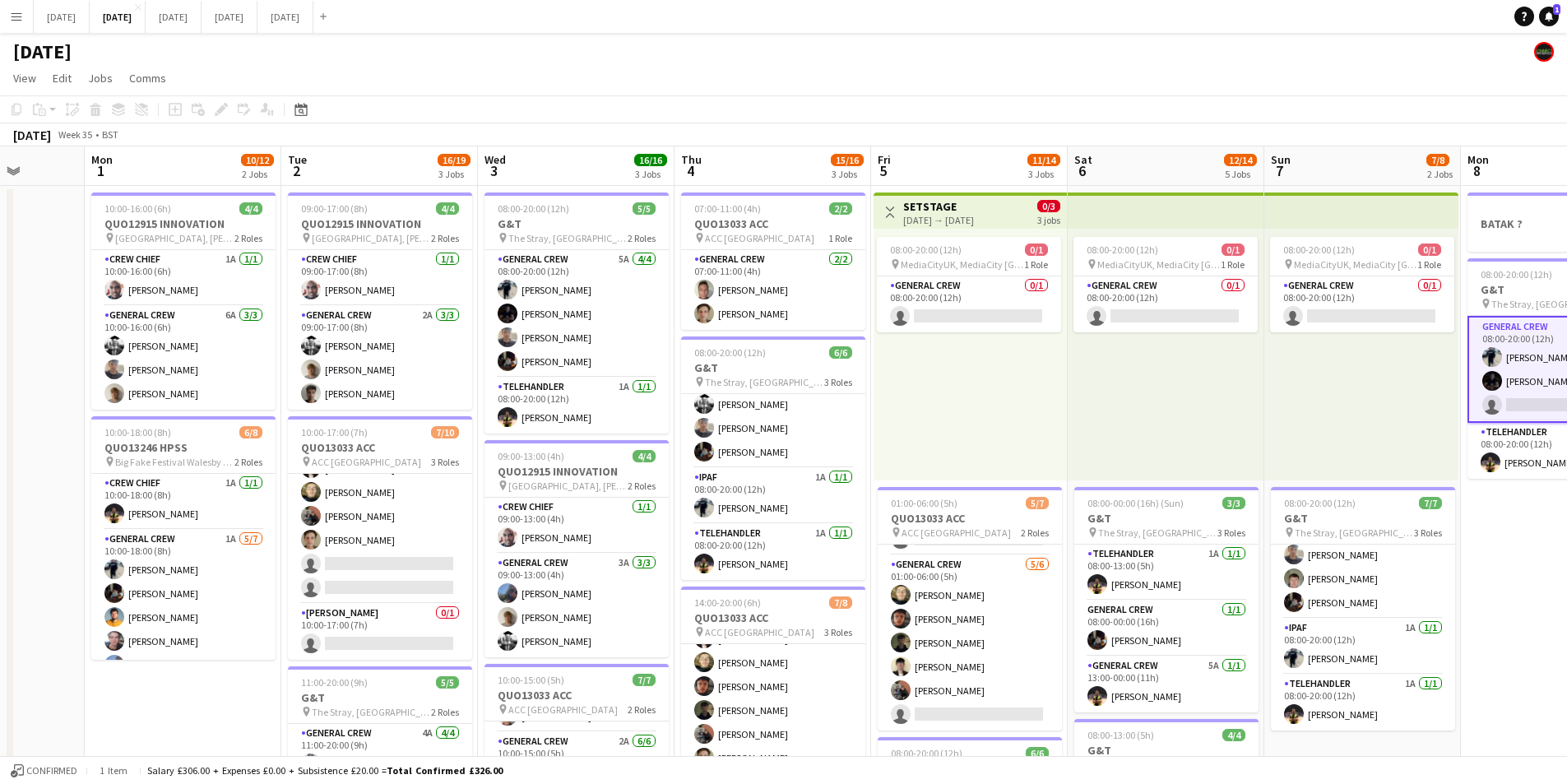
scroll to position [0, 499]
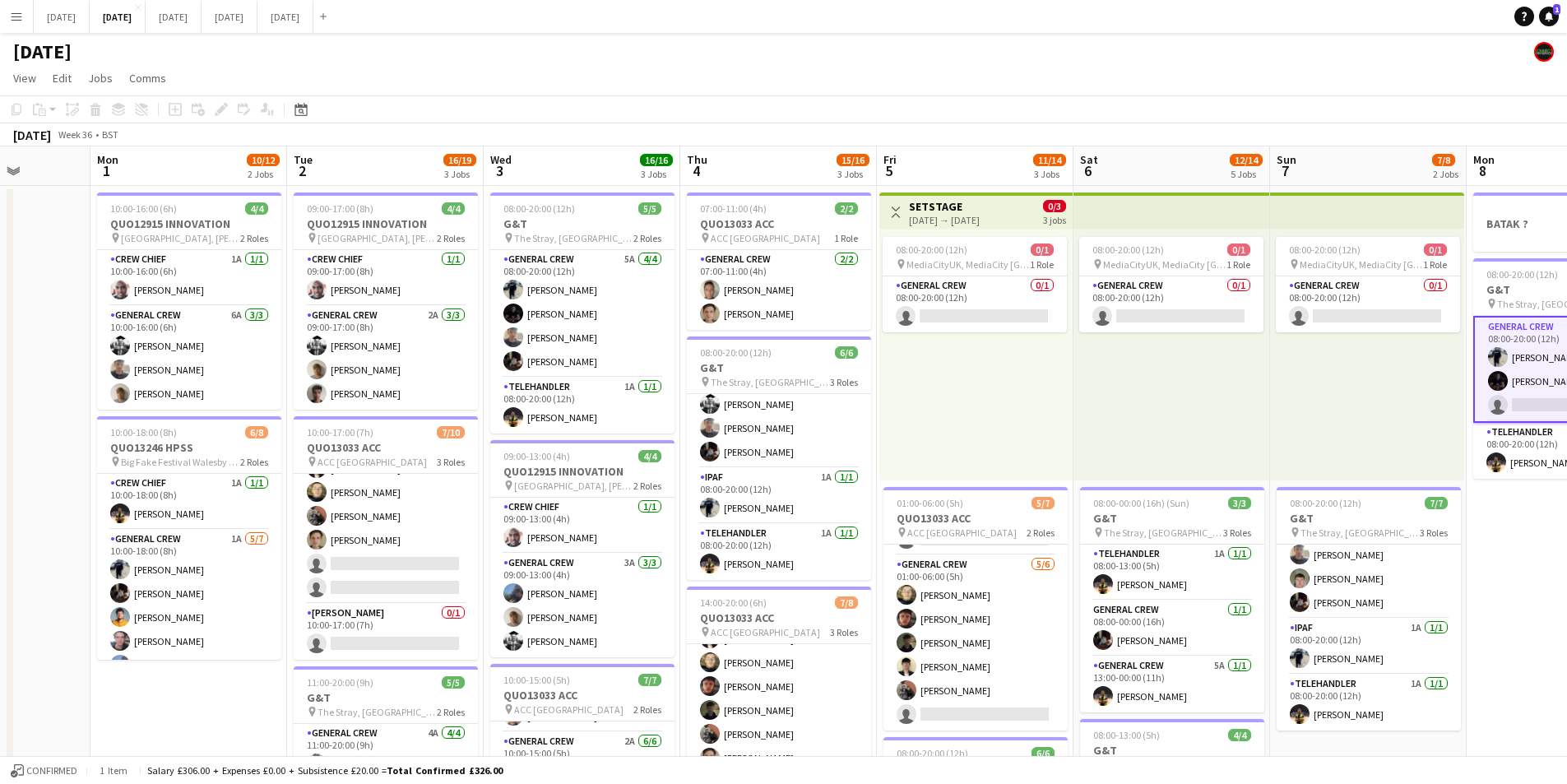
drag, startPoint x: 213, startPoint y: 545, endPoint x: 457, endPoint y: 546, distance: 244.0
click at [457, 546] on app-calendar-viewport "Fri 29 Sat 30 Sun 31 Mon 1 10/12 2 Jobs Tue 2 16/19 3 Jobs Wed 3 16/16 3 Jobs T…" at bounding box center [784, 712] width 1567 height 1131
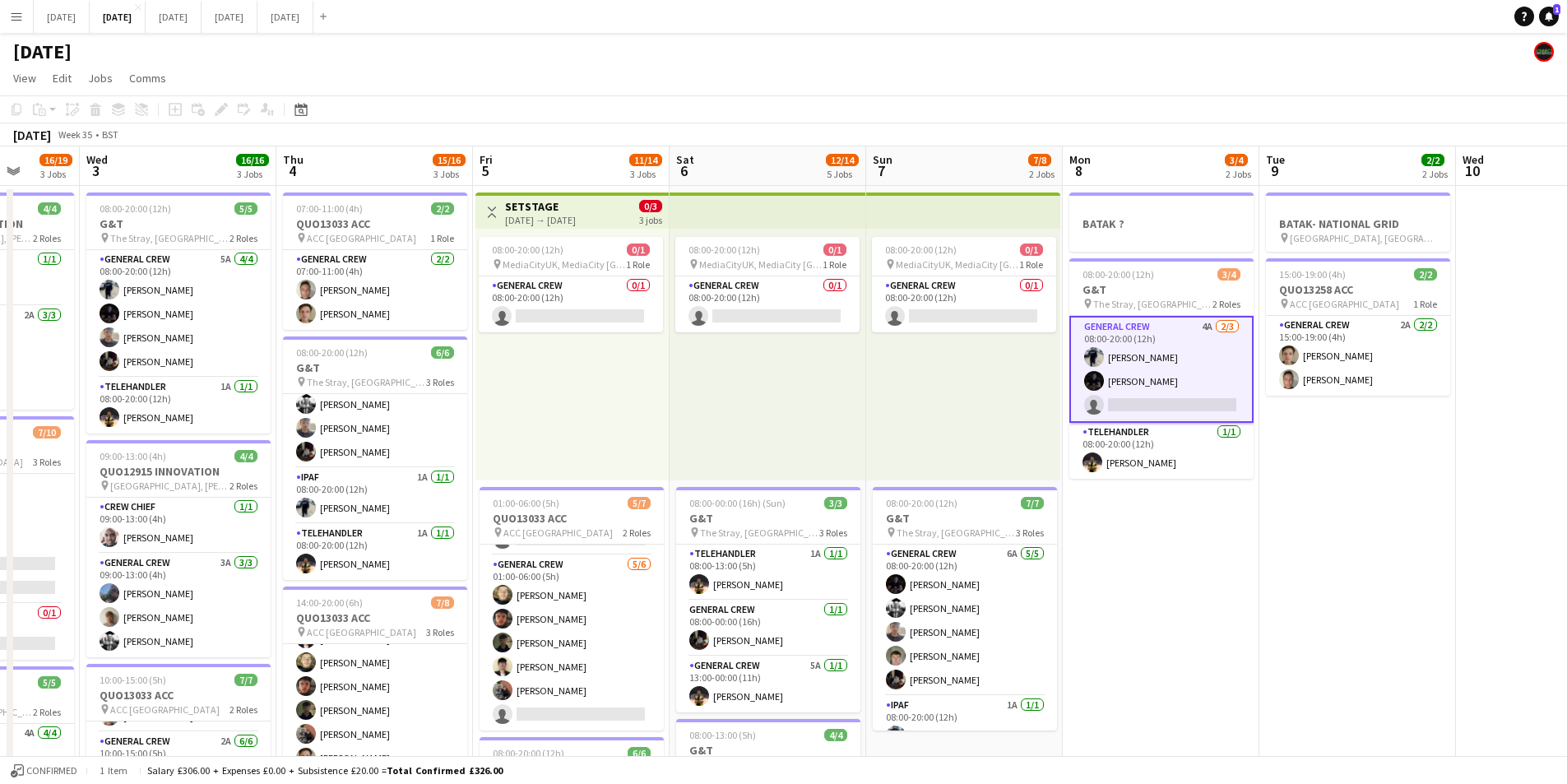
drag, startPoint x: 1473, startPoint y: 568, endPoint x: 1066, endPoint y: 524, distance: 409.4
click at [1066, 524] on app-calendar-viewport "Sun 31 Mon 1 10/12 2 Jobs Tue 2 16/19 3 Jobs Wed 3 16/16 3 Jobs Thu 4 15/16 3 J…" at bounding box center [784, 712] width 1567 height 1131
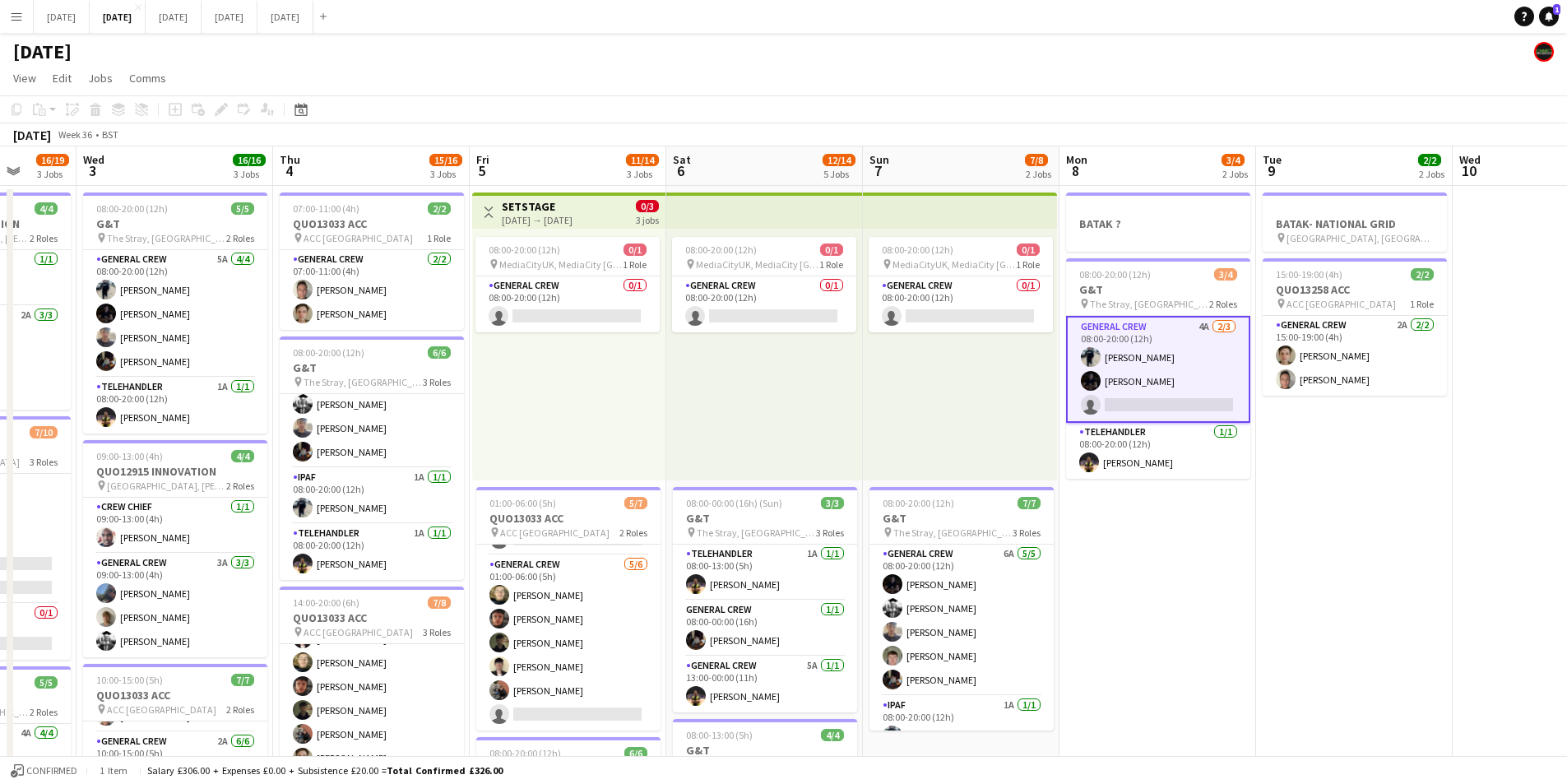
drag, startPoint x: 1117, startPoint y: 509, endPoint x: 1189, endPoint y: 556, distance: 86.0
click at [881, 476] on app-calendar-viewport "Sun 31 Mon 1 10/12 2 Jobs Tue 2 16/19 3 Jobs Wed 3 16/16 3 Jobs Thu 4 15/16 3 J…" at bounding box center [784, 712] width 1567 height 1131
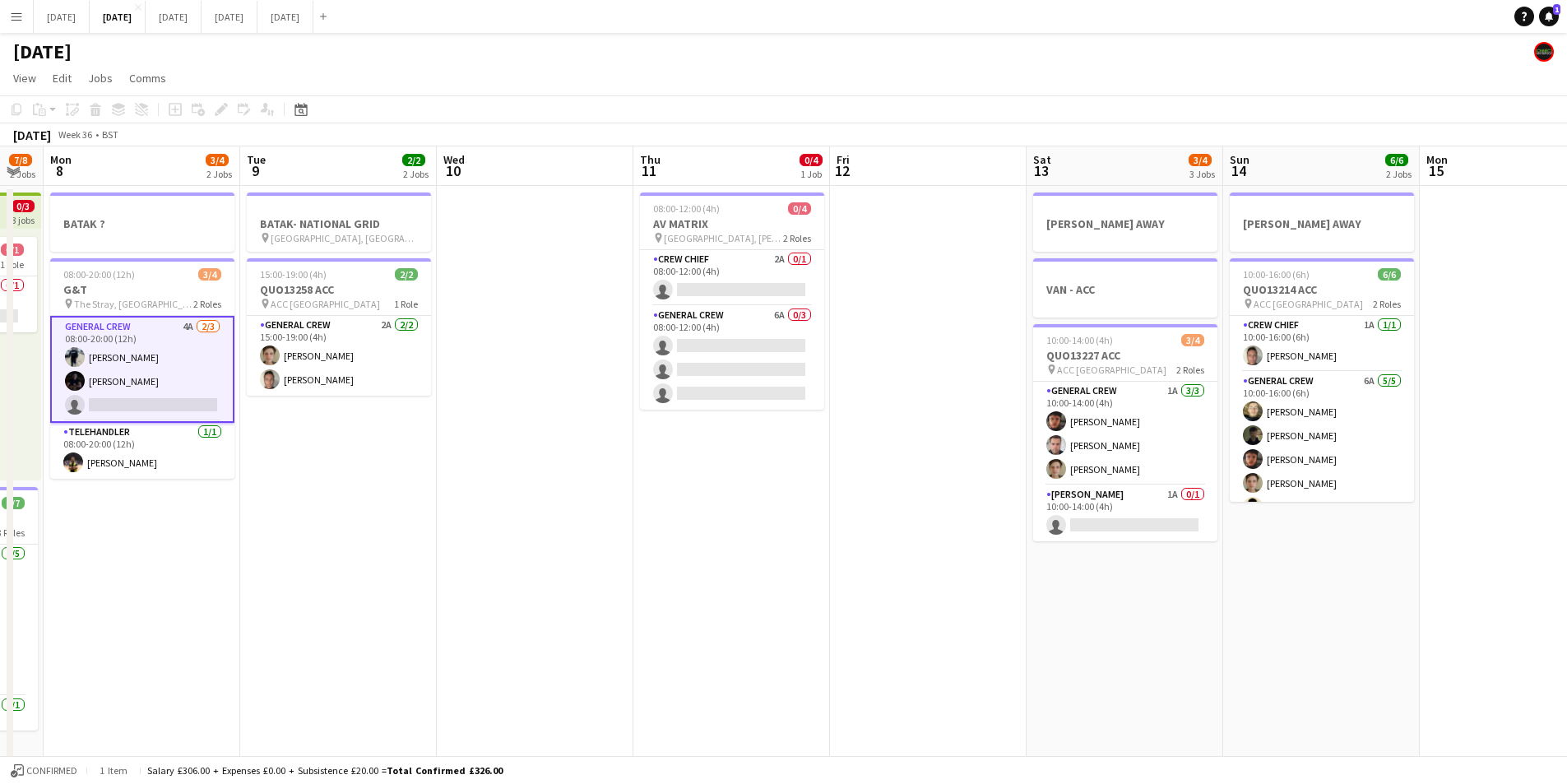
scroll to position [0, 497]
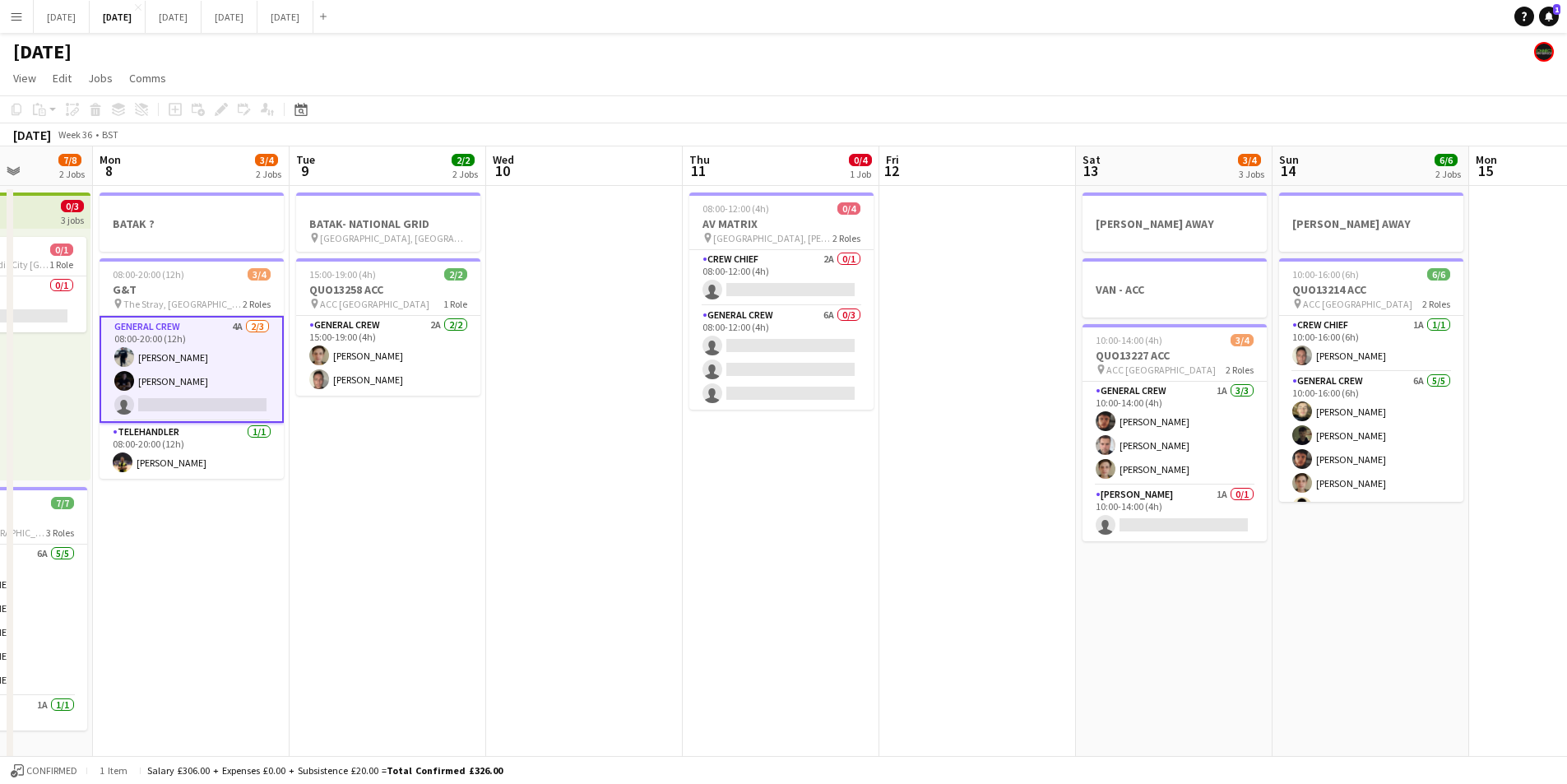
drag, startPoint x: 991, startPoint y: 531, endPoint x: 788, endPoint y: 521, distance: 203.2
click at [788, 521] on app-calendar-viewport "Fri 5 11/14 3 Jobs Sat 6 12/14 5 Jobs Sun 7 7/8 2 Jobs Mon 8 3/4 2 Jobs Tue 9 2…" at bounding box center [784, 712] width 1567 height 1131
drag, startPoint x: 861, startPoint y: 581, endPoint x: 881, endPoint y: 583, distance: 20.1
click at [881, 583] on app-calendar-viewport "Fri 5 11/14 3 Jobs Sat 6 12/14 5 Jobs Sun 7 7/8 2 Jobs Mon 8 3/4 2 Jobs Tue 9 2…" at bounding box center [784, 712] width 1567 height 1131
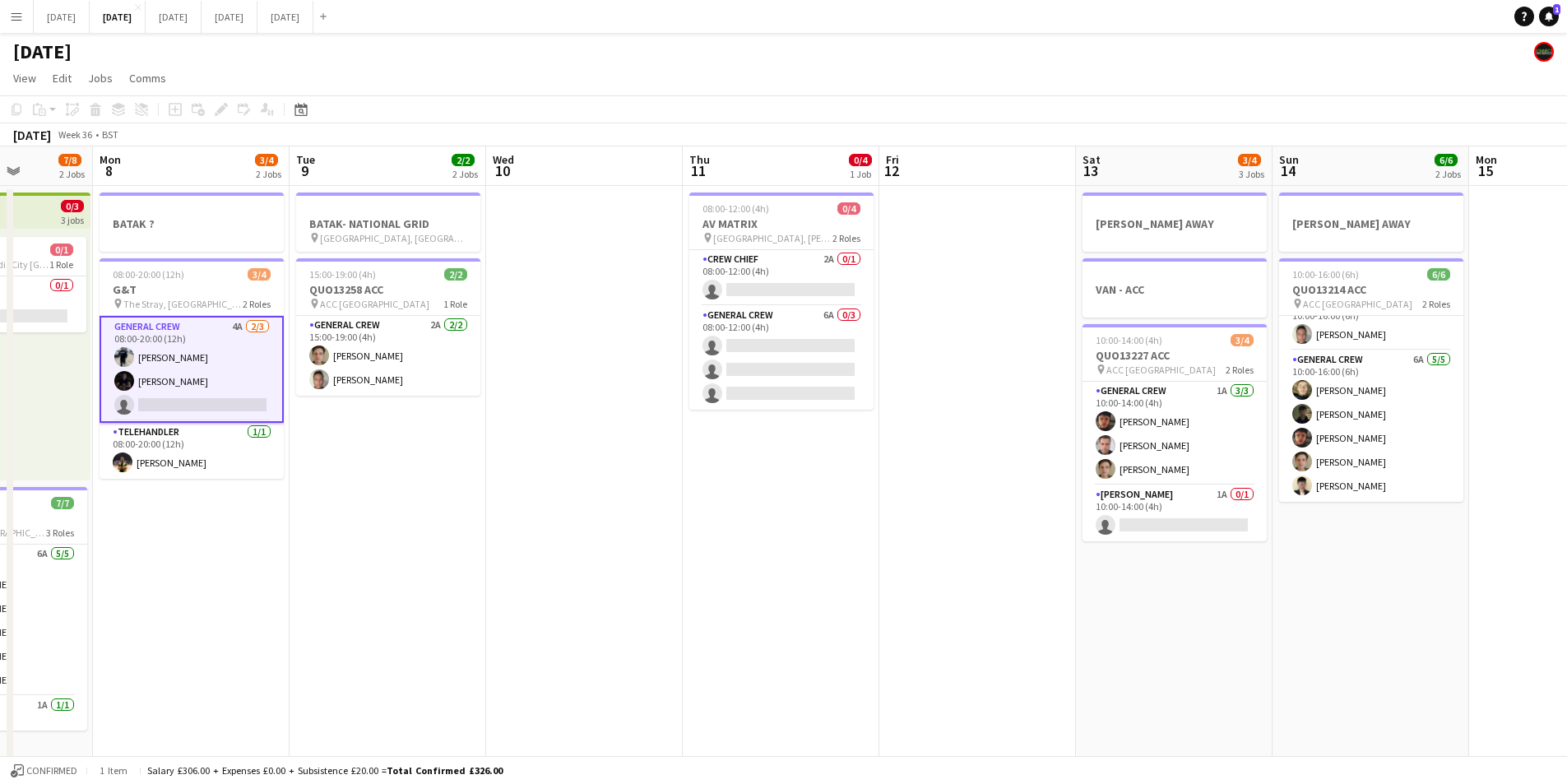
scroll to position [0, 477]
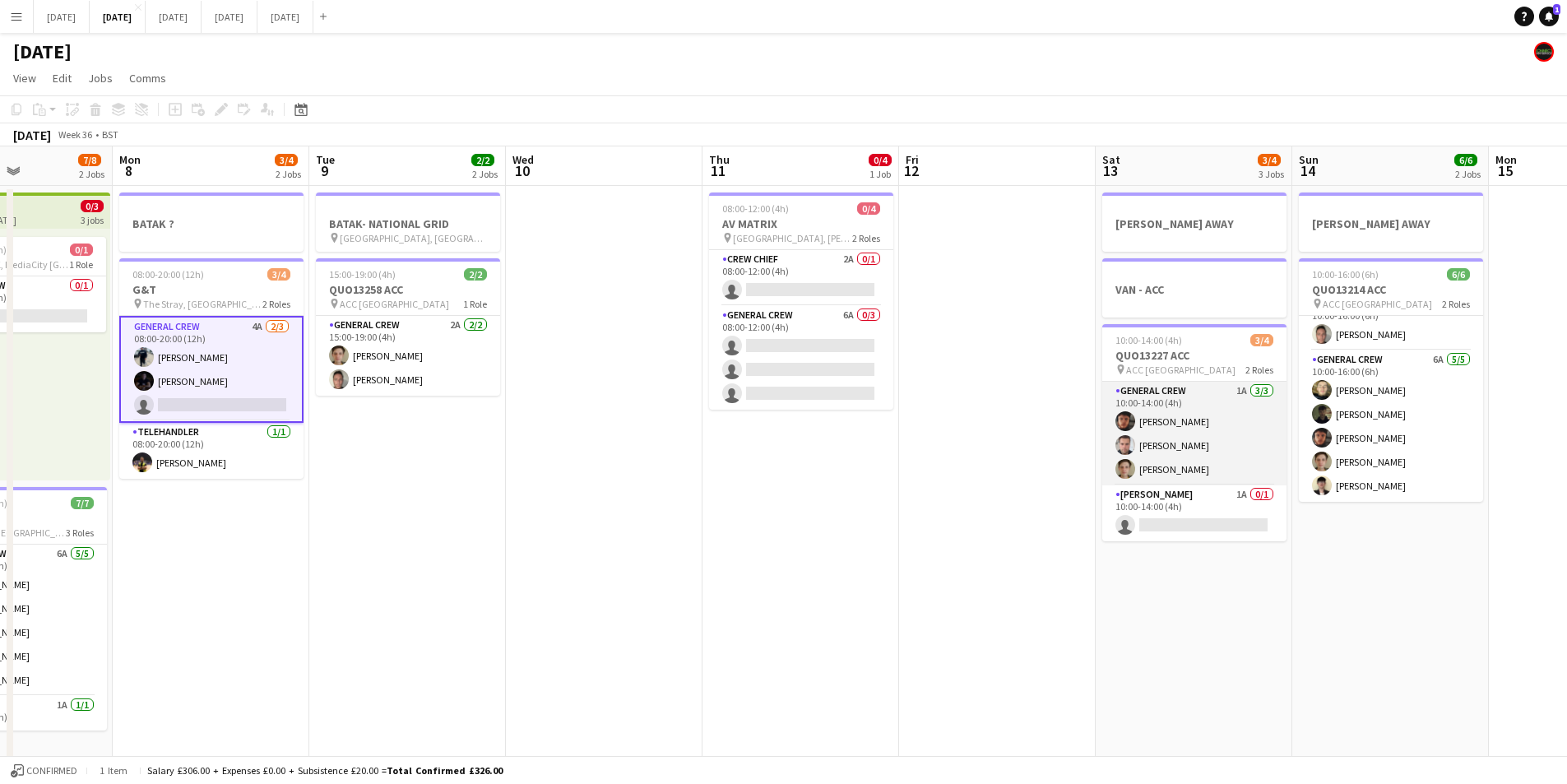
click at [1225, 450] on app-card-role "General Crew 1A 3/3 10:00-14:00 (4h) Kai Gilley Adam Davies Sam Greatorex" at bounding box center [1194, 433] width 185 height 103
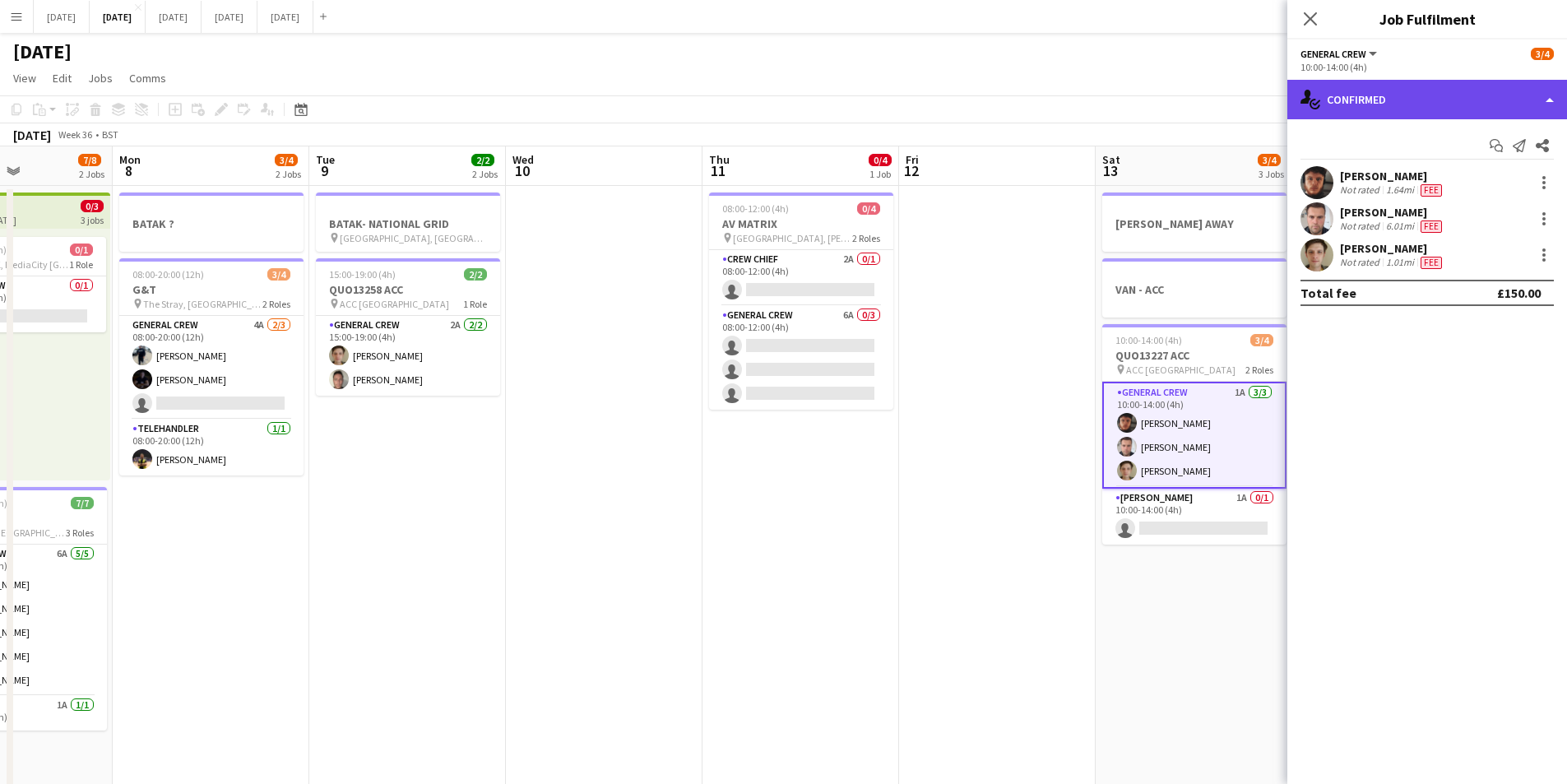
click at [1488, 91] on div "single-neutral-actions-check-2 Confirmed" at bounding box center [1428, 99] width 280 height 40
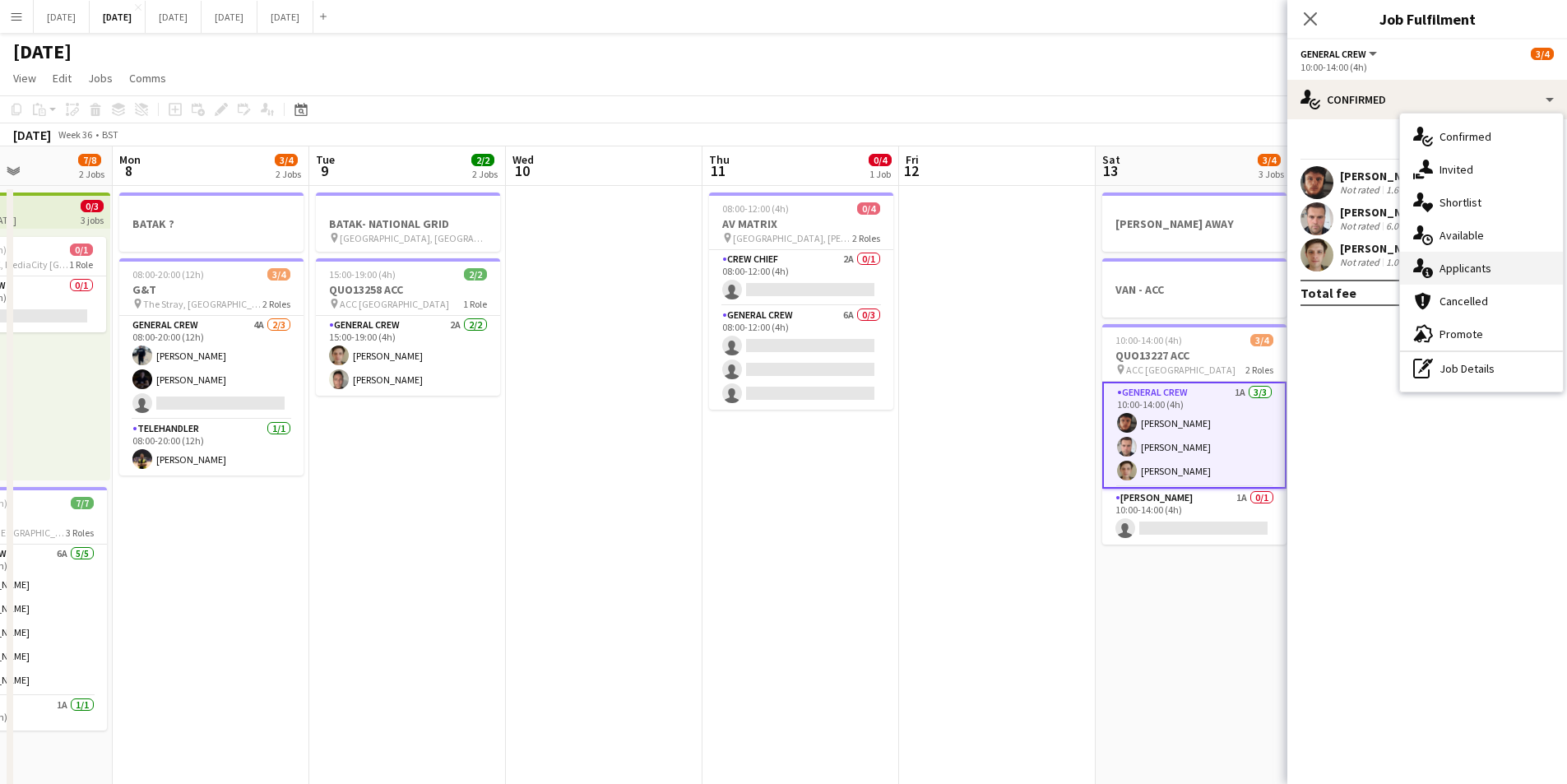
click at [1507, 261] on div "single-neutral-actions-information Applicants" at bounding box center [1482, 268] width 163 height 33
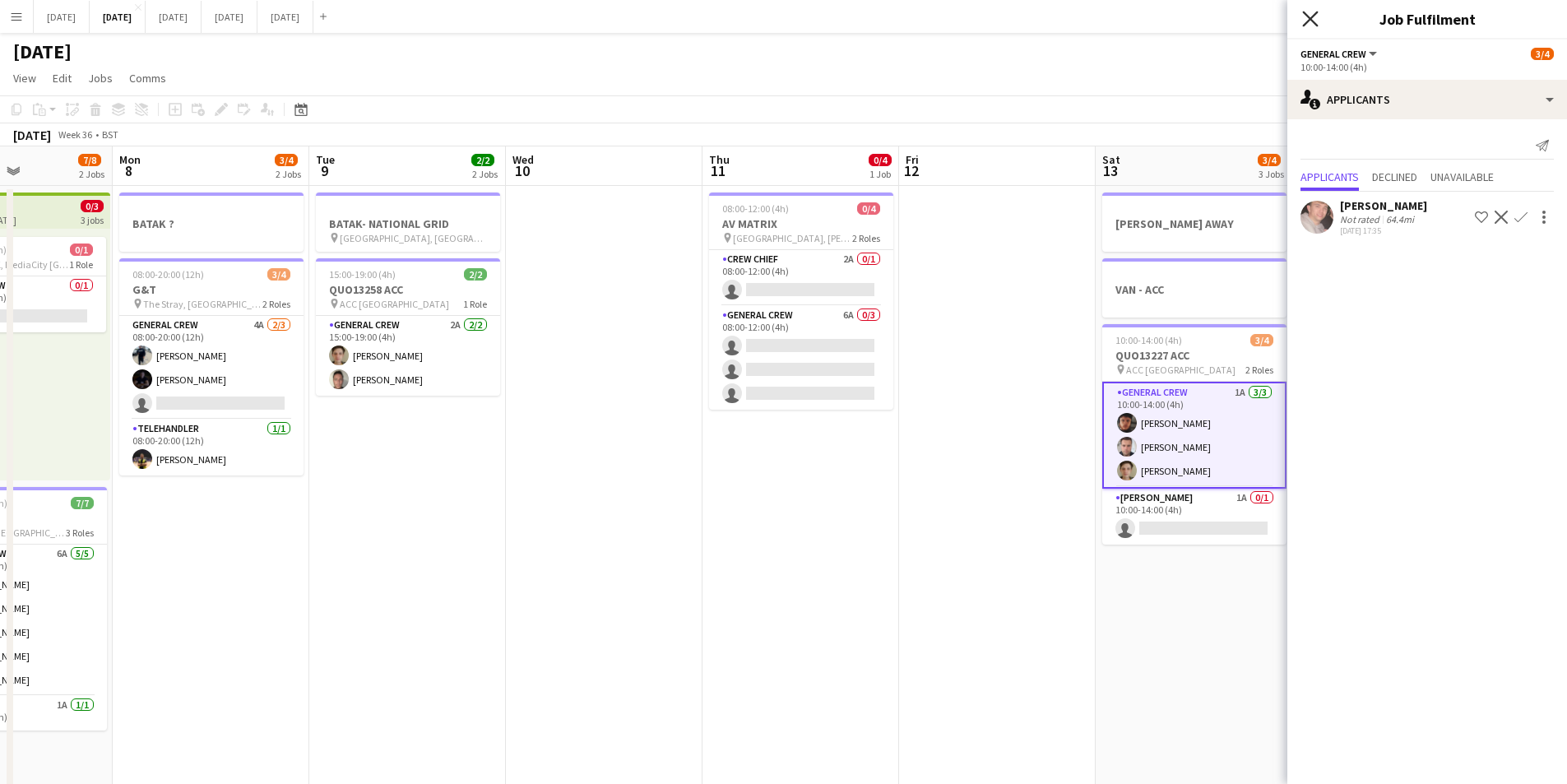
click at [1313, 12] on icon "Close pop-in" at bounding box center [1309, 18] width 16 height 16
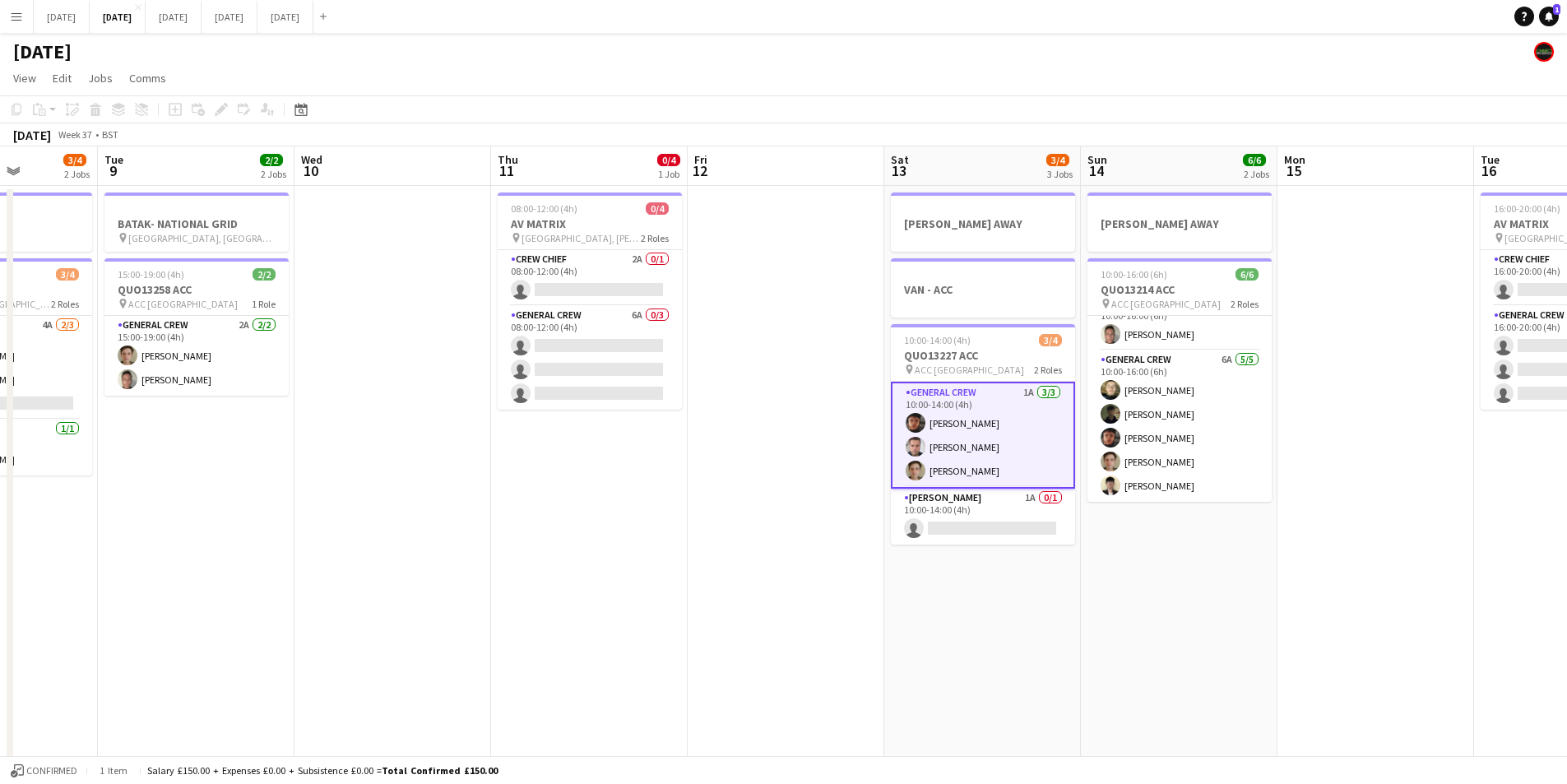
drag, startPoint x: 1362, startPoint y: 600, endPoint x: 1103, endPoint y: 570, distance: 260.7
click at [1103, 570] on app-calendar-viewport "Fri 5 11/14 3 Jobs Sat 6 12/14 5 Jobs Sun 7 7/8 2 Jobs Mon 8 3/4 2 Jobs Tue 9 2…" at bounding box center [784, 712] width 1567 height 1131
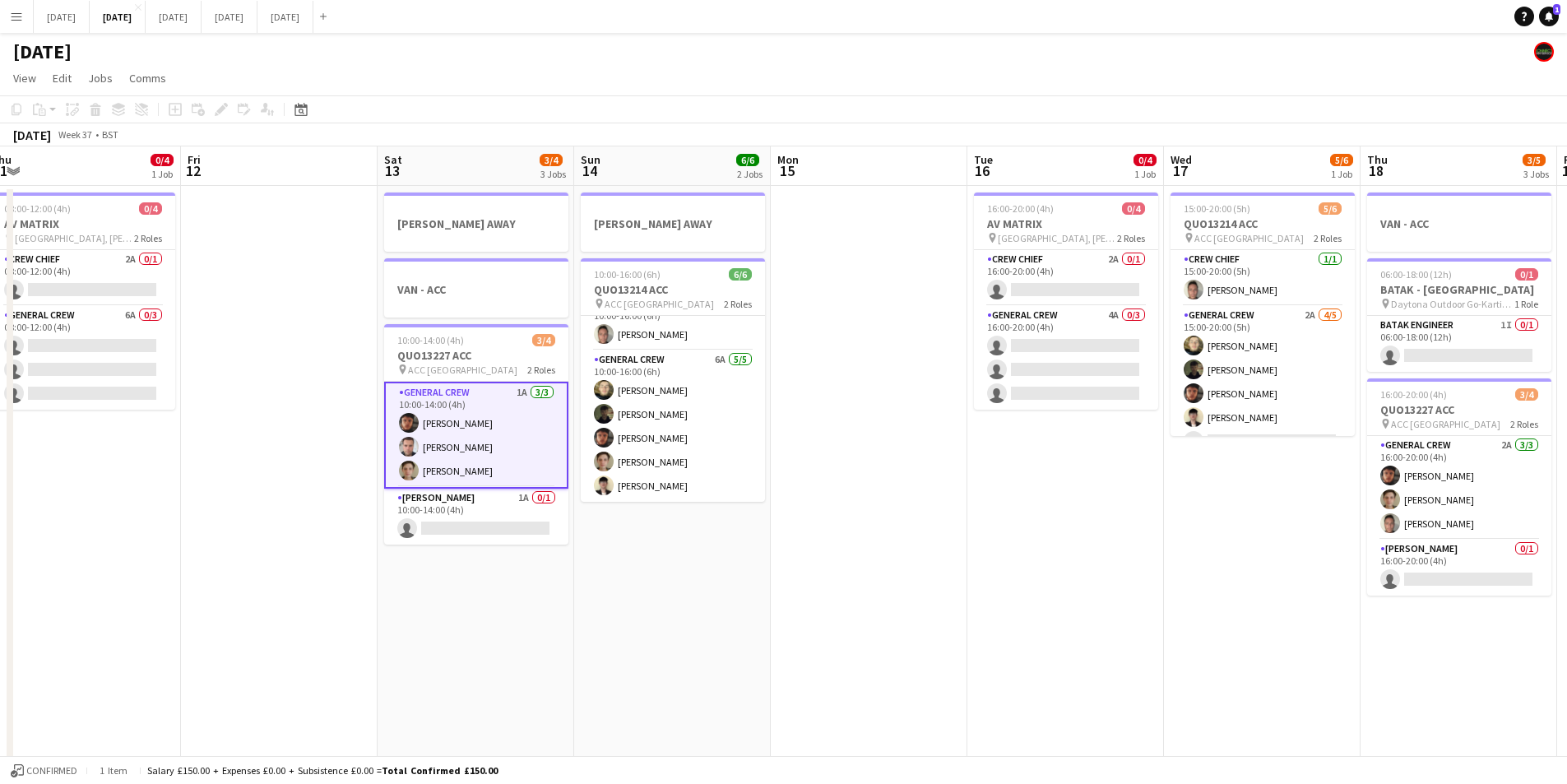
scroll to position [0, 494]
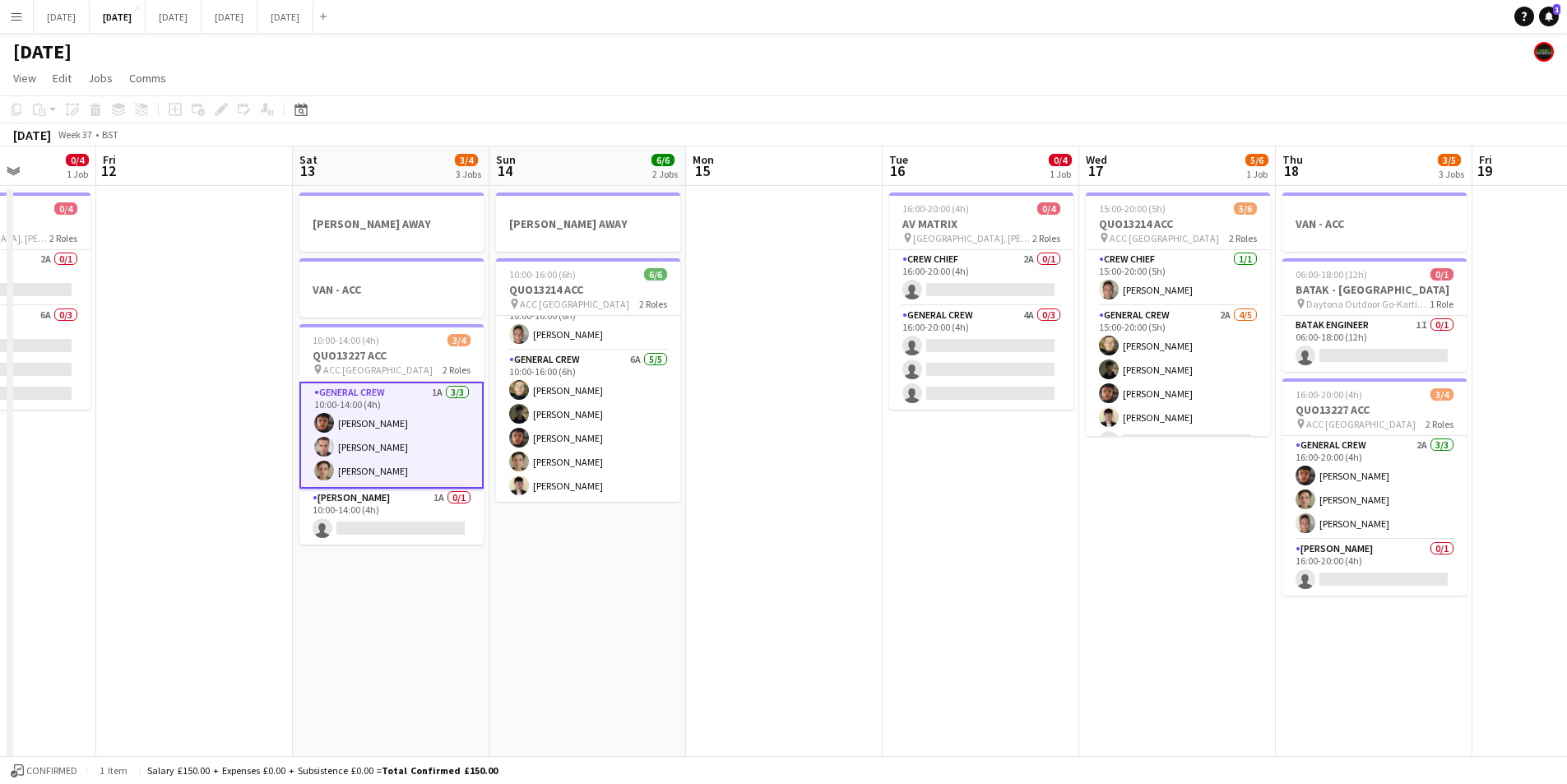
drag, startPoint x: 1365, startPoint y: 549, endPoint x: 867, endPoint y: 580, distance: 499.0
click at [865, 582] on app-calendar-viewport "Tue 9 2/2 2 Jobs Wed 10 Thu 11 0/4 1 Job Fri 12 Sat 13 3/4 3 Jobs Sun 14 6/6 2 …" at bounding box center [784, 712] width 1567 height 1131
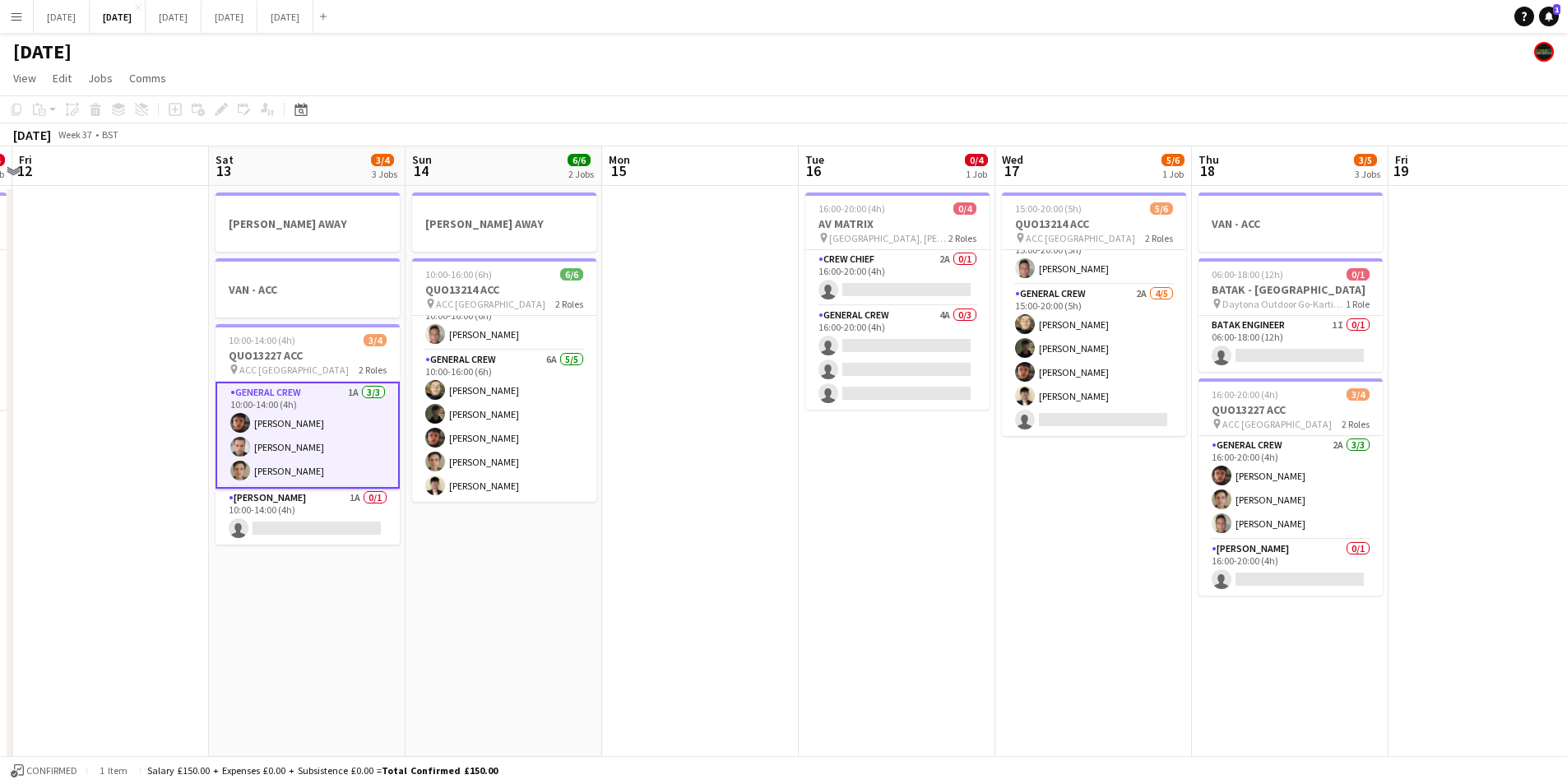
scroll to position [0, 581]
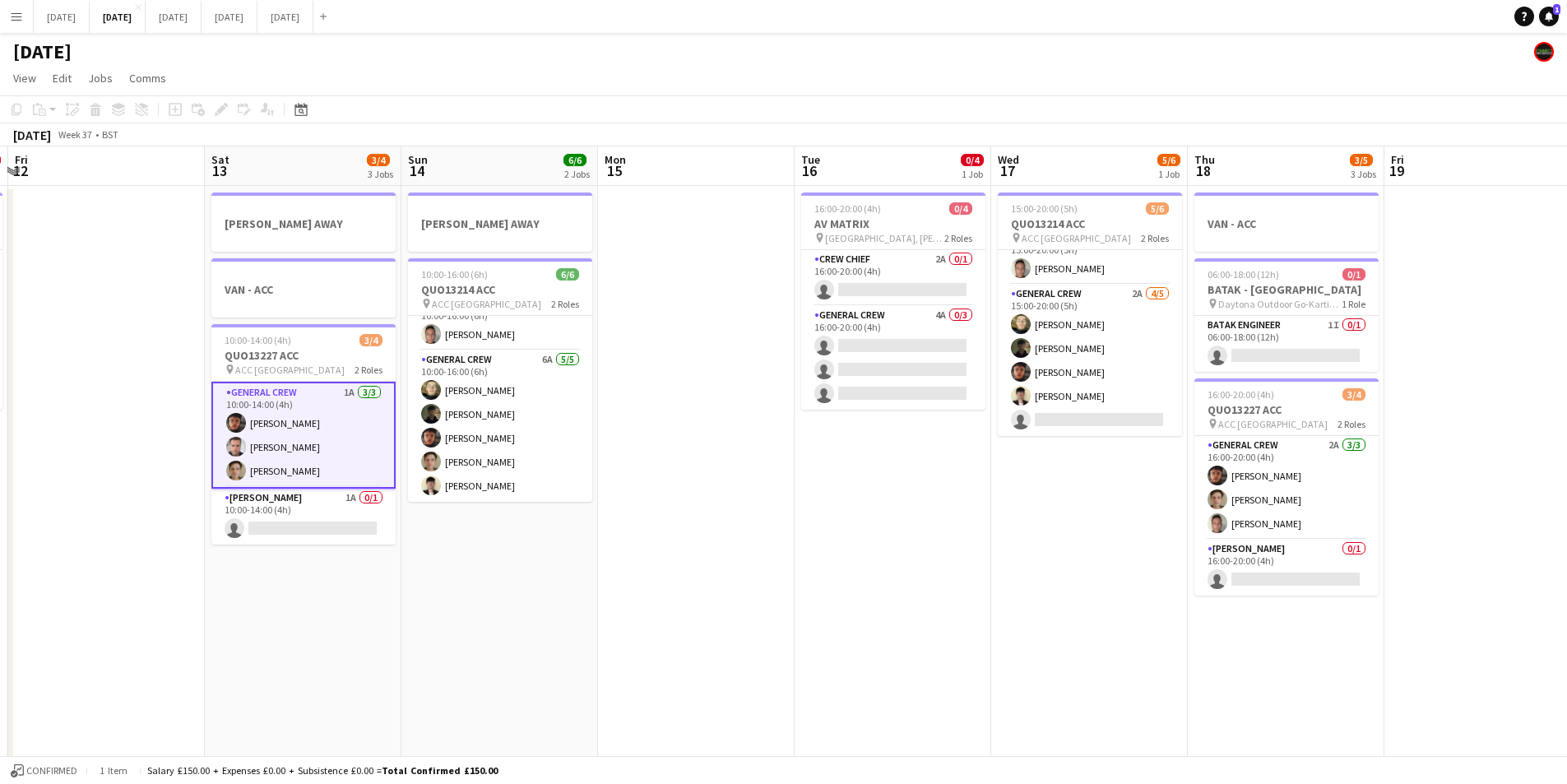
drag, startPoint x: 1157, startPoint y: 527, endPoint x: 1068, endPoint y: 526, distance: 89.0
click at [1068, 526] on app-calendar-viewport "Tue 9 2/2 2 Jobs Wed 10 Thu 11 0/4 1 Job Fri 12 Sat 13 3/4 3 Jobs Sun 14 6/6 2 …" at bounding box center [784, 712] width 1567 height 1131
click at [1275, 500] on app-card-role "General Crew 2A 3/3 16:00-20:00 (4h) Kai Gilley Sam Greatorex NATHAN WHITE" at bounding box center [1286, 487] width 185 height 103
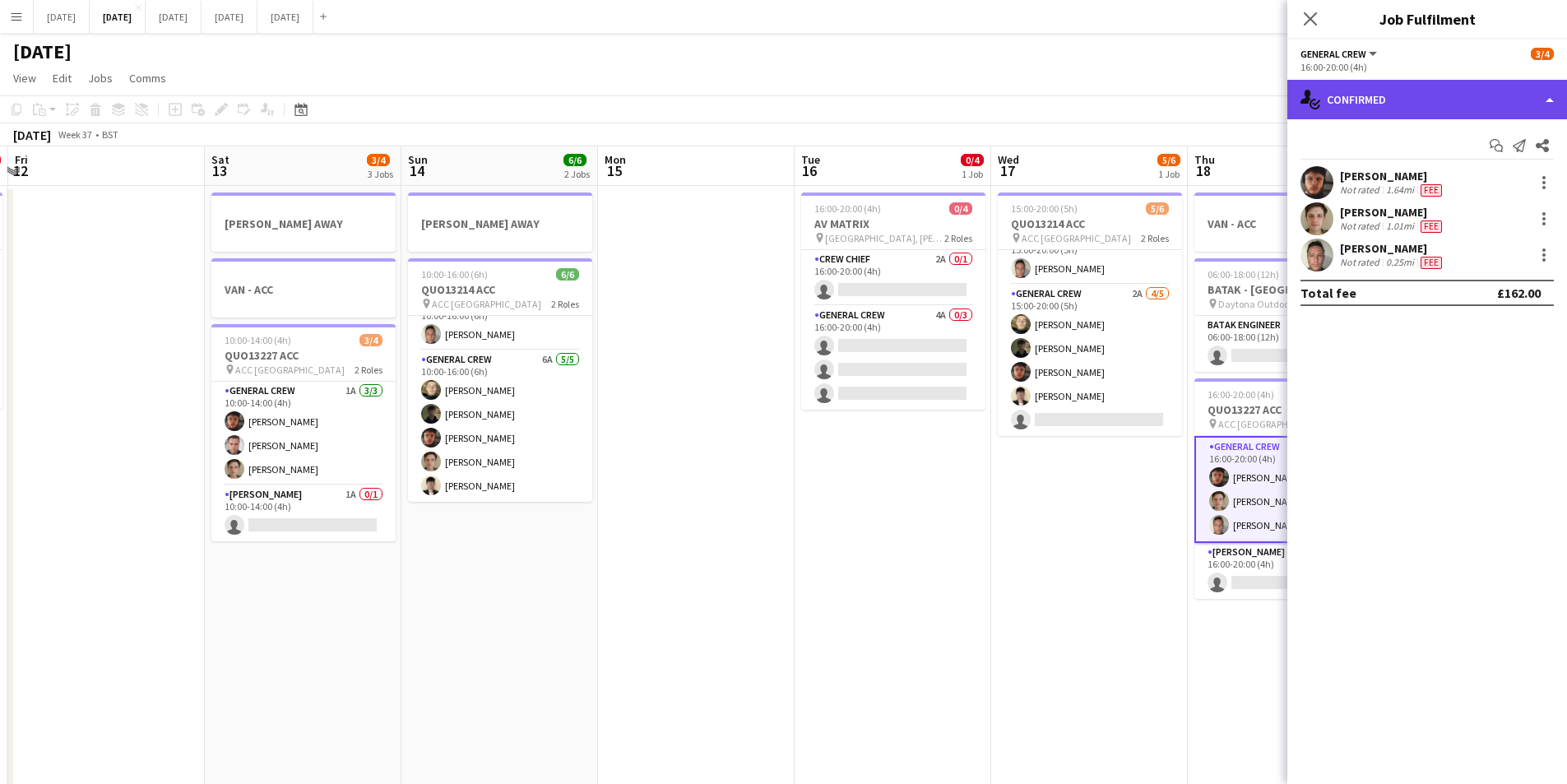
click at [1479, 81] on div "single-neutral-actions-check-2 Confirmed" at bounding box center [1428, 99] width 280 height 40
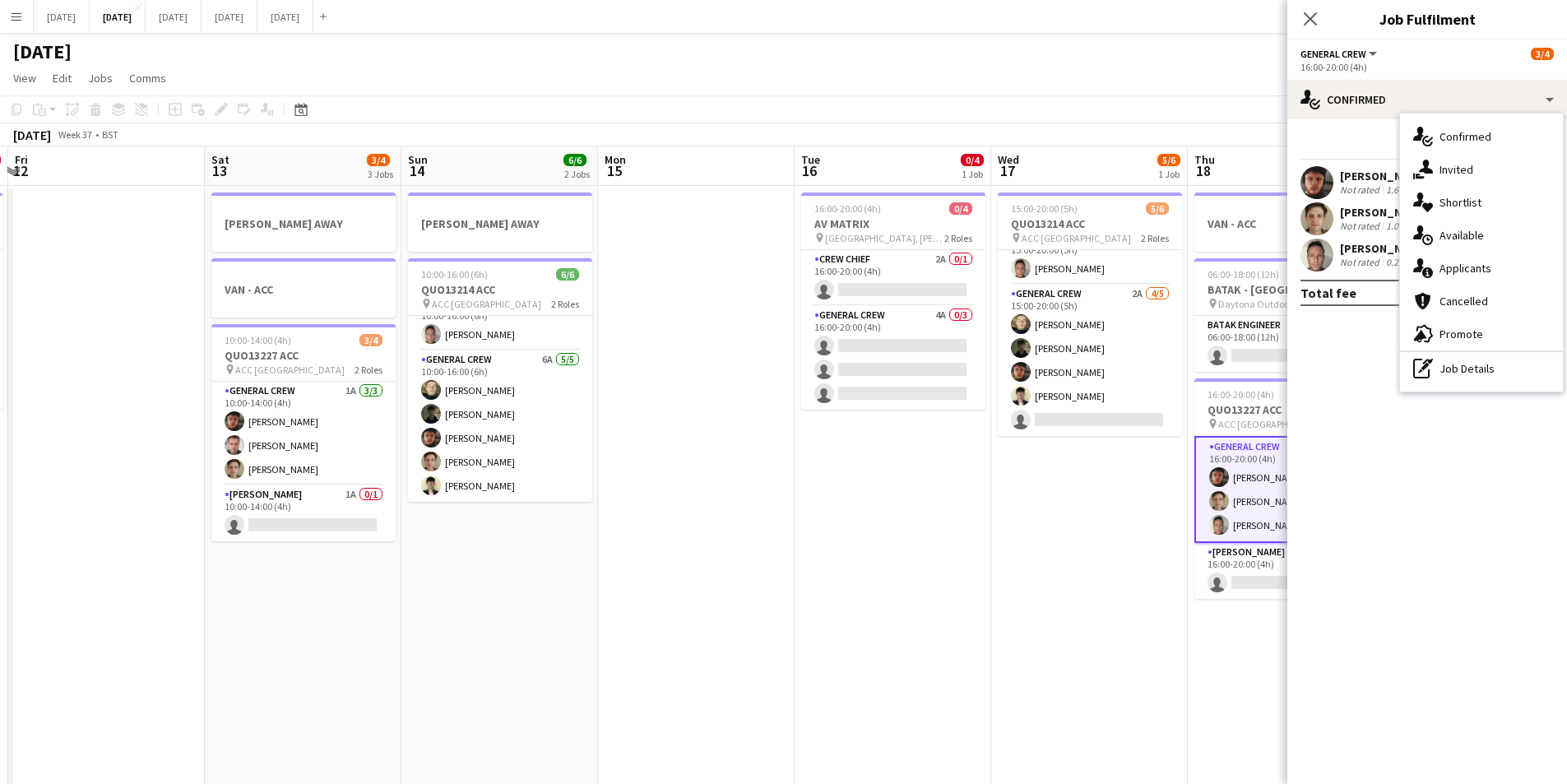
click at [1479, 259] on div "single-neutral-actions-information Applicants" at bounding box center [1482, 268] width 163 height 33
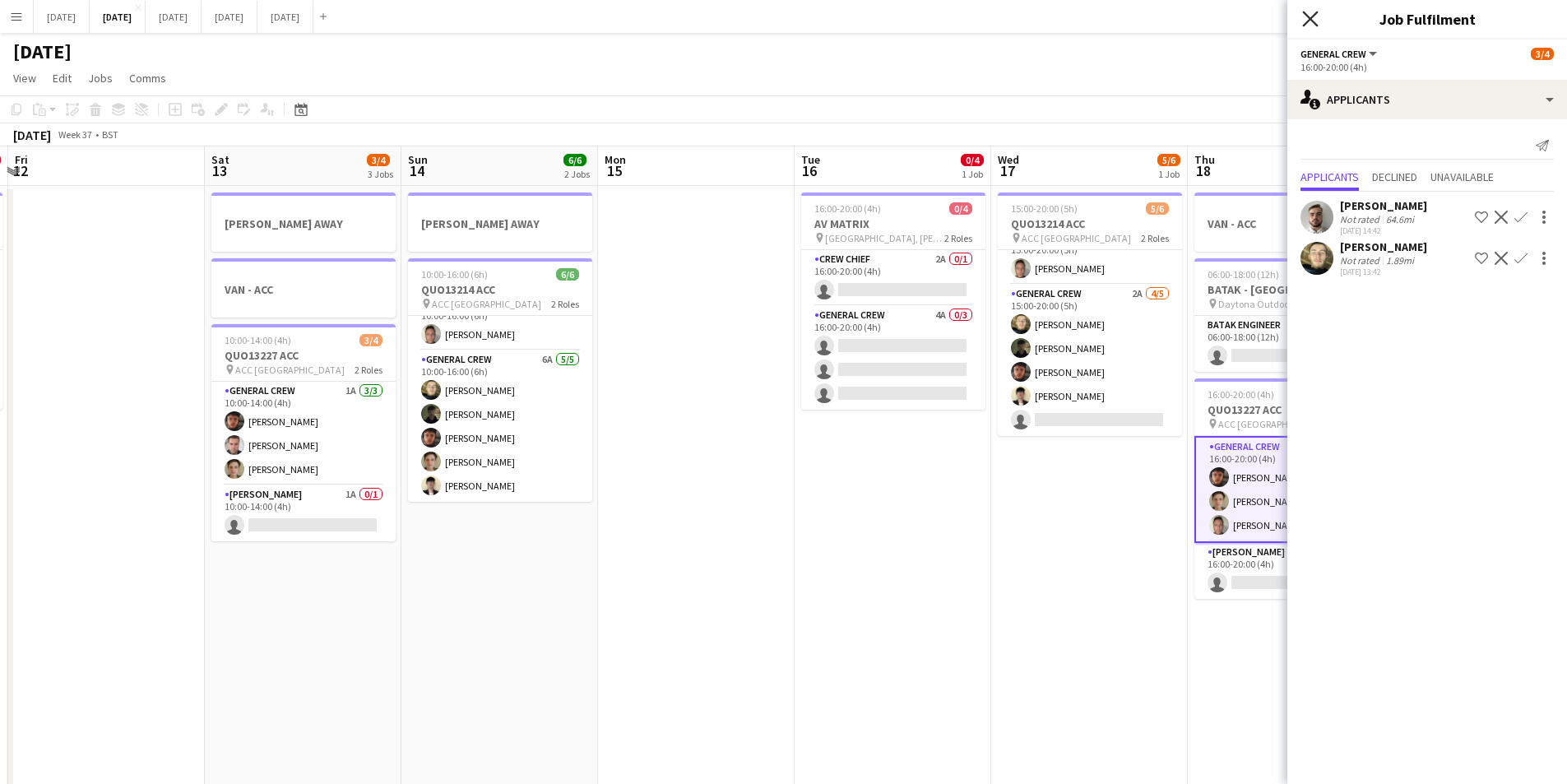
click at [1311, 16] on icon "Close pop-in" at bounding box center [1309, 18] width 16 height 16
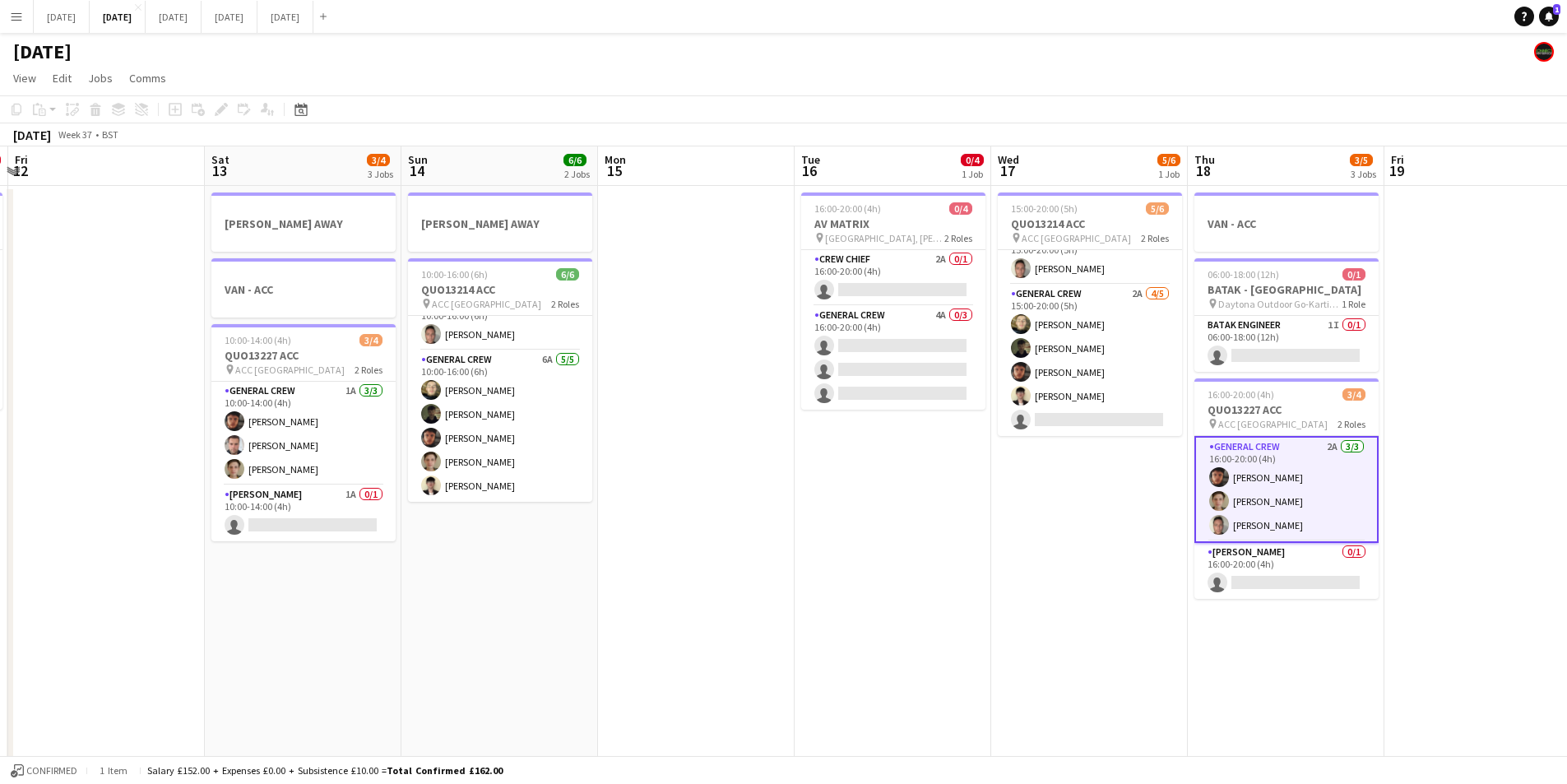
drag, startPoint x: 859, startPoint y: 496, endPoint x: 1015, endPoint y: 458, distance: 160.6
click at [1030, 479] on app-calendar-viewport "Tue 9 2/2 2 Jobs Wed 10 Thu 11 0/4 1 Job Fri 12 Sat 13 3/4 3 Jobs Sun 14 6/6 2 …" at bounding box center [784, 712] width 1567 height 1131
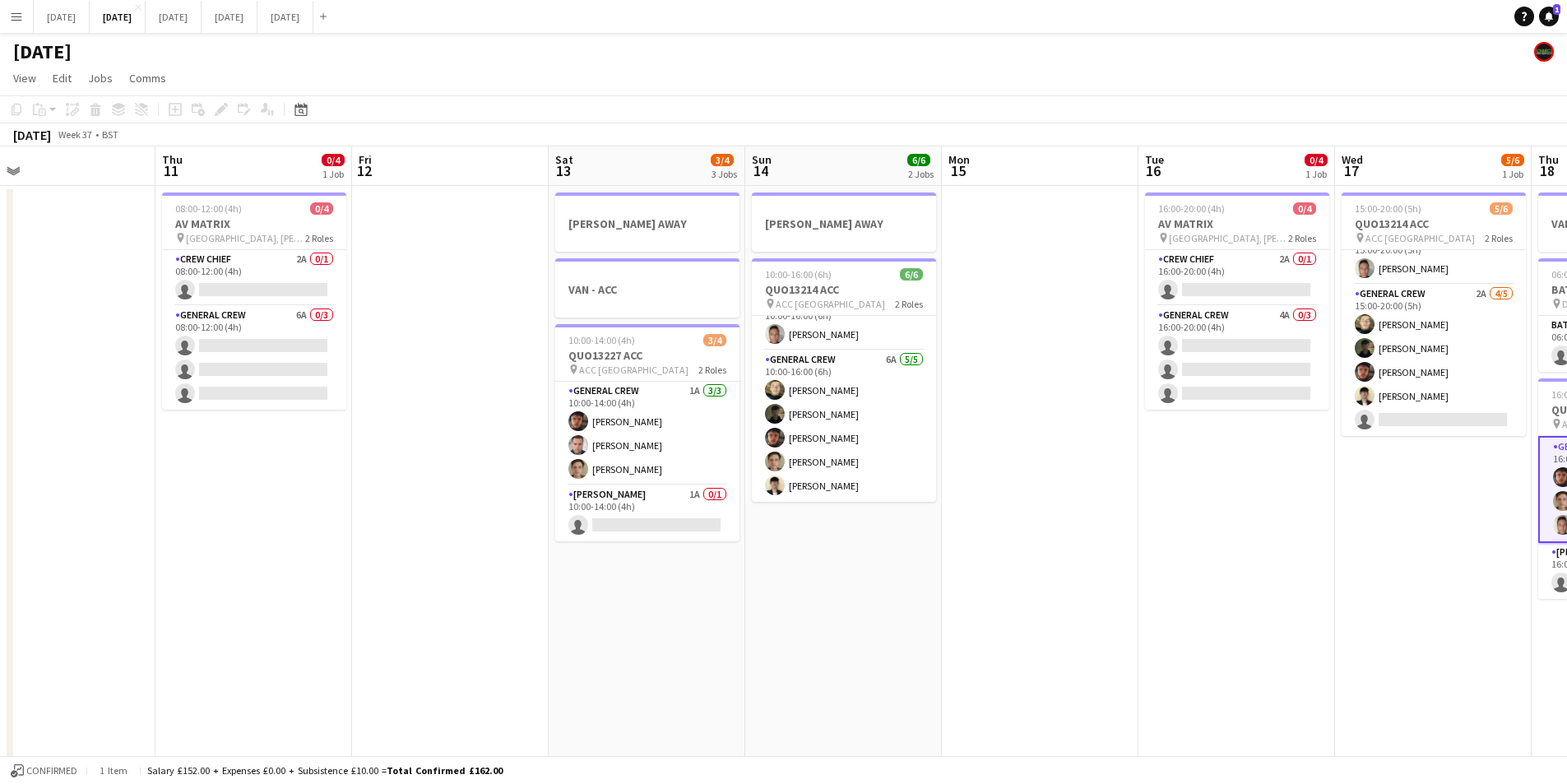
drag, startPoint x: 899, startPoint y: 524, endPoint x: 666, endPoint y: 498, distance: 234.4
click at [1121, 507] on app-calendar-viewport "Mon 8 3/4 2 Jobs Tue 9 2/2 2 Jobs Wed 10 Thu 11 0/4 1 Job Fri 12 Sat 13 3/4 3 J…" at bounding box center [784, 712] width 1567 height 1131
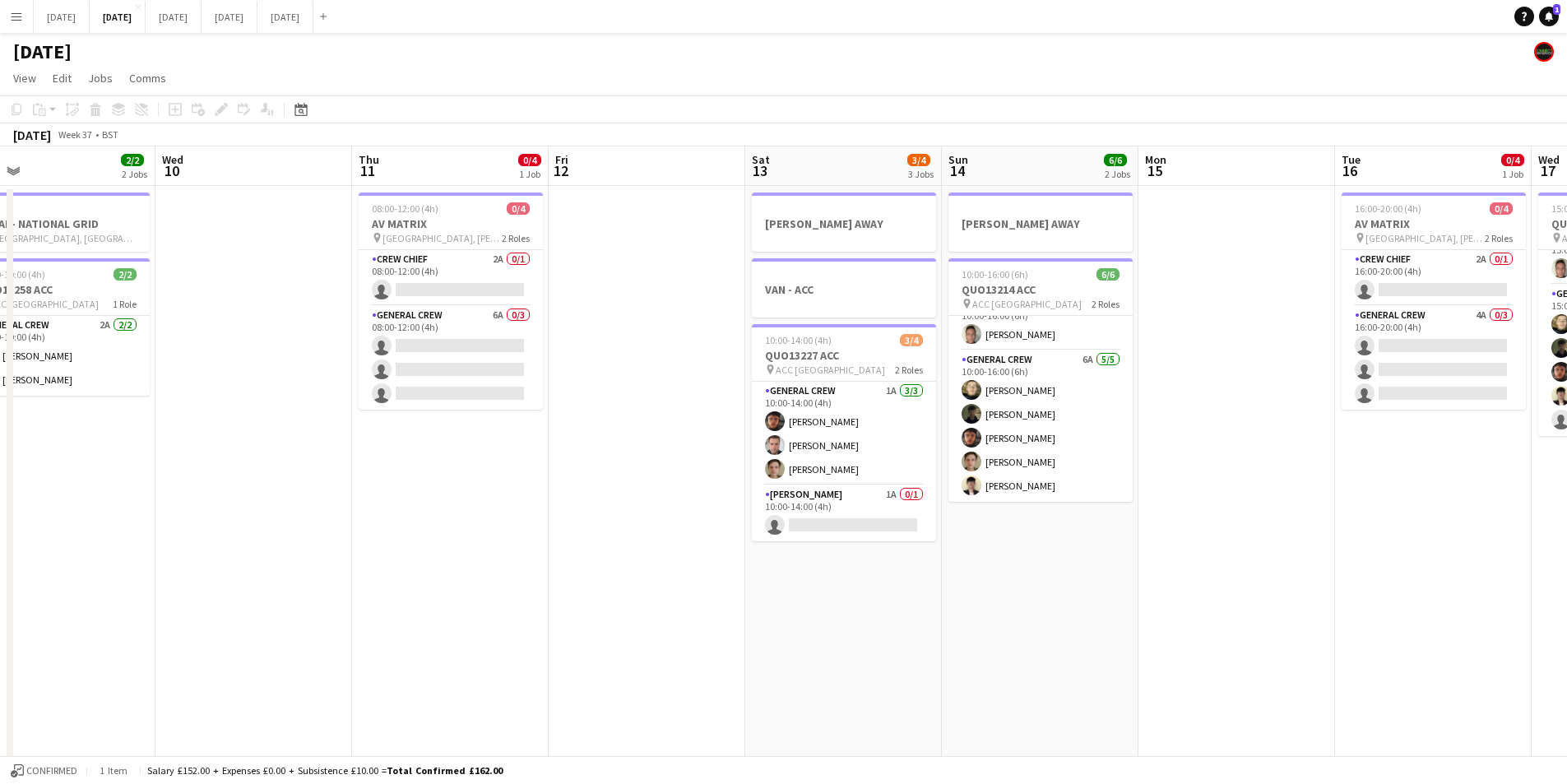
scroll to position [0, 404]
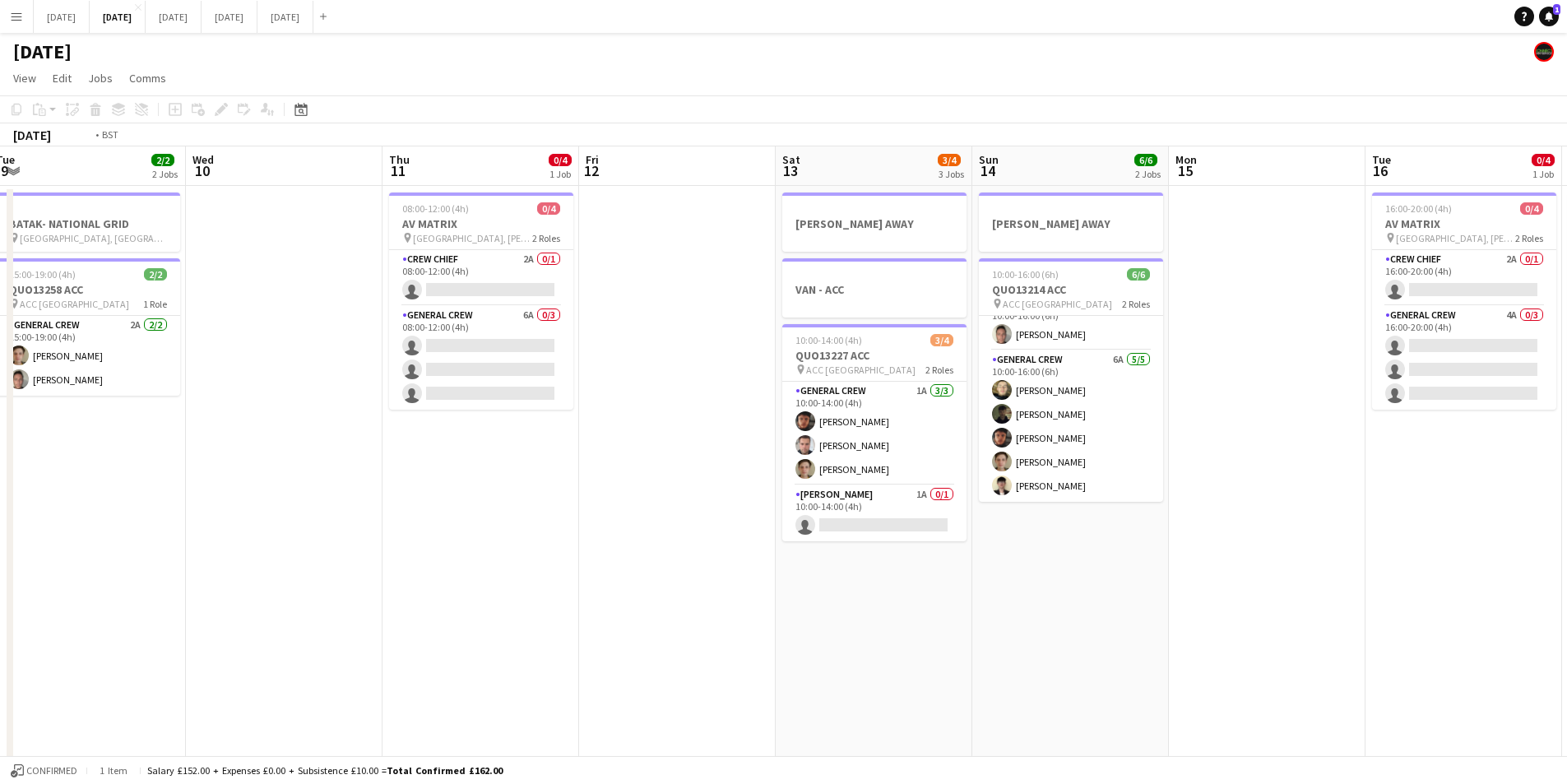
drag, startPoint x: 646, startPoint y: 527, endPoint x: 602, endPoint y: 521, distance: 44.4
click at [980, 507] on app-calendar-viewport "Sun 7 7/8 2 Jobs Mon 8 3/4 2 Jobs Tue 9 2/2 2 Jobs Wed 10 Thu 11 0/4 1 Job Fri …" at bounding box center [784, 712] width 1567 height 1131
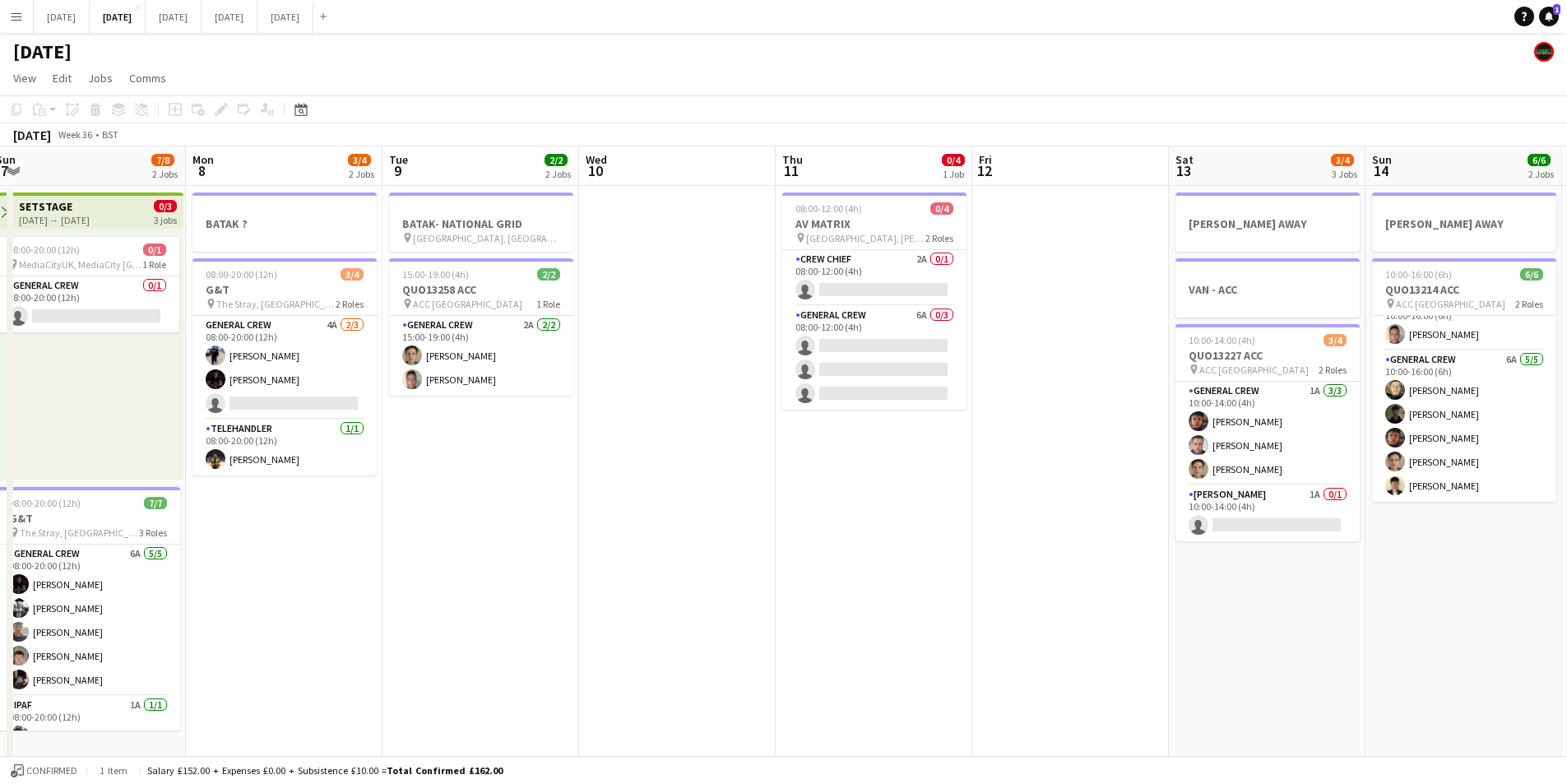
drag, startPoint x: 602, startPoint y: 521, endPoint x: 849, endPoint y: 538, distance: 247.6
click at [921, 531] on app-calendar-viewport "Fri 5 11/14 3 Jobs Sat 6 12/14 5 Jobs Sun 7 7/8 2 Jobs Mon 8 3/4 2 Jobs Tue 9 2…" at bounding box center [784, 712] width 1567 height 1131
click at [843, 541] on app-calendar-viewport "Fri 5 11/14 3 Jobs Sat 6 12/14 5 Jobs Sun 7 7/8 2 Jobs Mon 8 3/4 2 Jobs Tue 9 2…" at bounding box center [784, 712] width 1567 height 1131
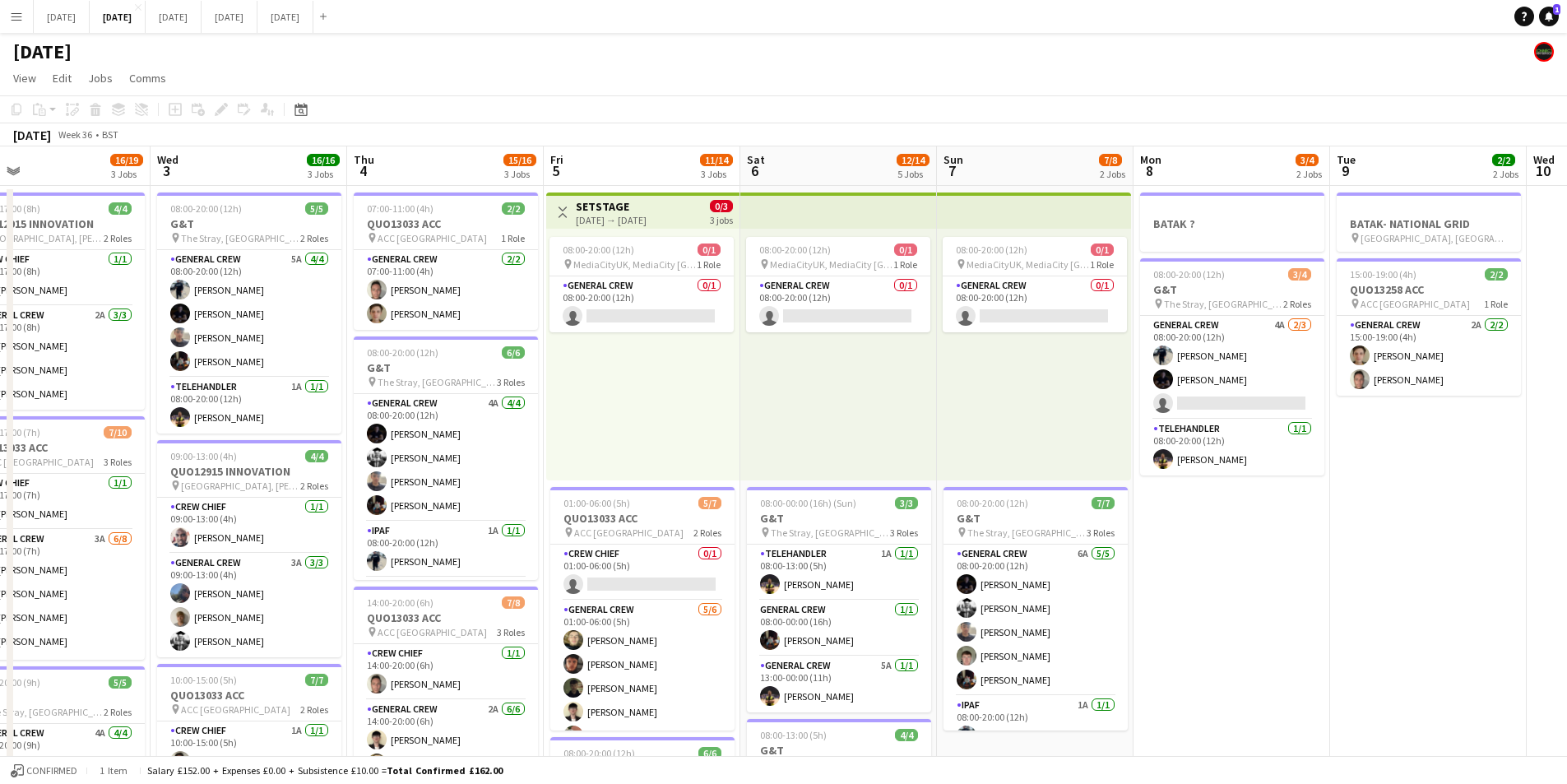
scroll to position [0, 400]
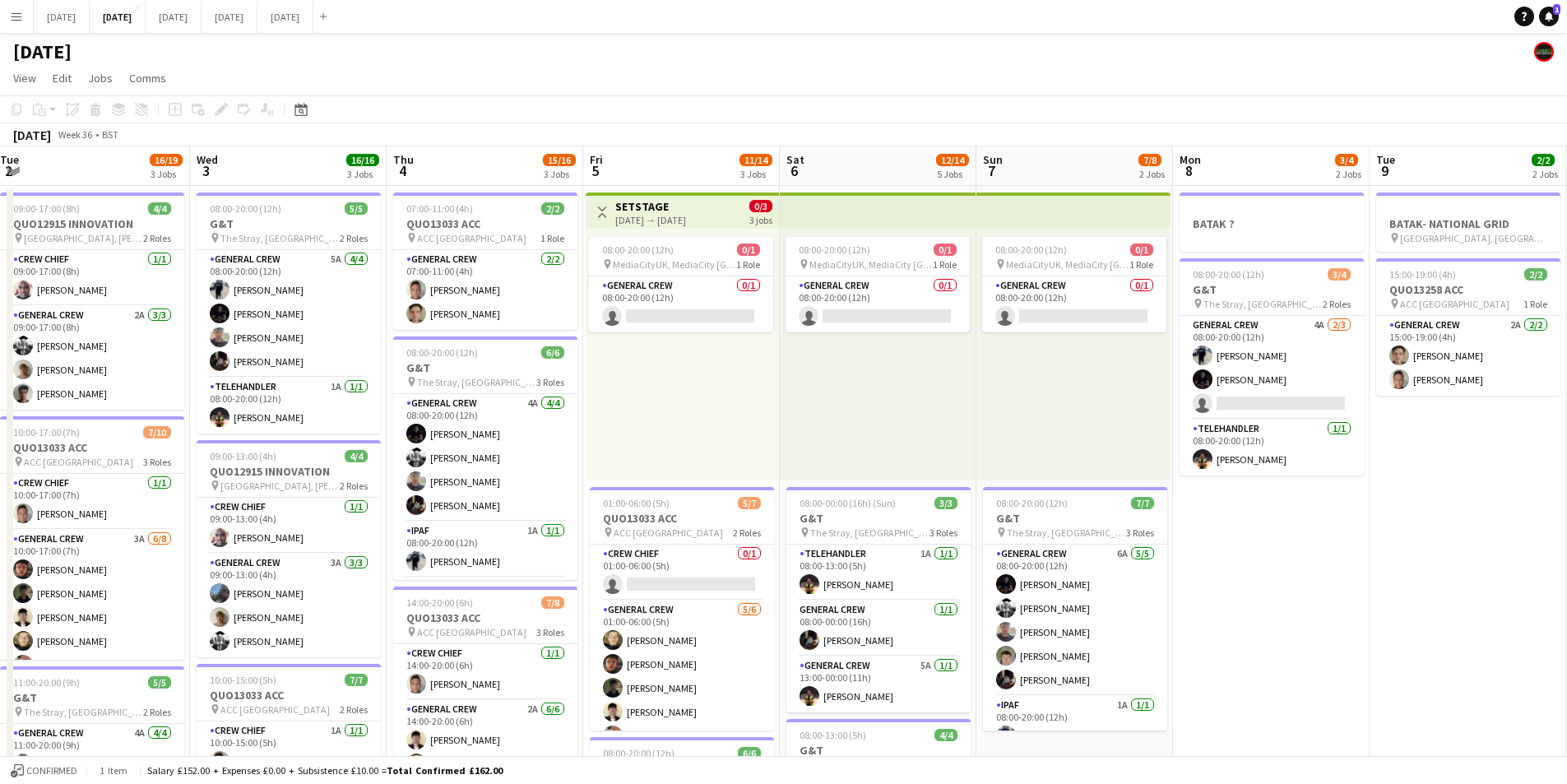
drag, startPoint x: 306, startPoint y: 540, endPoint x: 556, endPoint y: 533, distance: 250.1
click at [550, 535] on app-calendar-viewport "Sun 31 Mon 1 10/12 2 Jobs Tue 2 16/19 3 Jobs Wed 3 16/16 3 Jobs Thu 4 15/16 3 J…" at bounding box center [784, 712] width 1567 height 1131
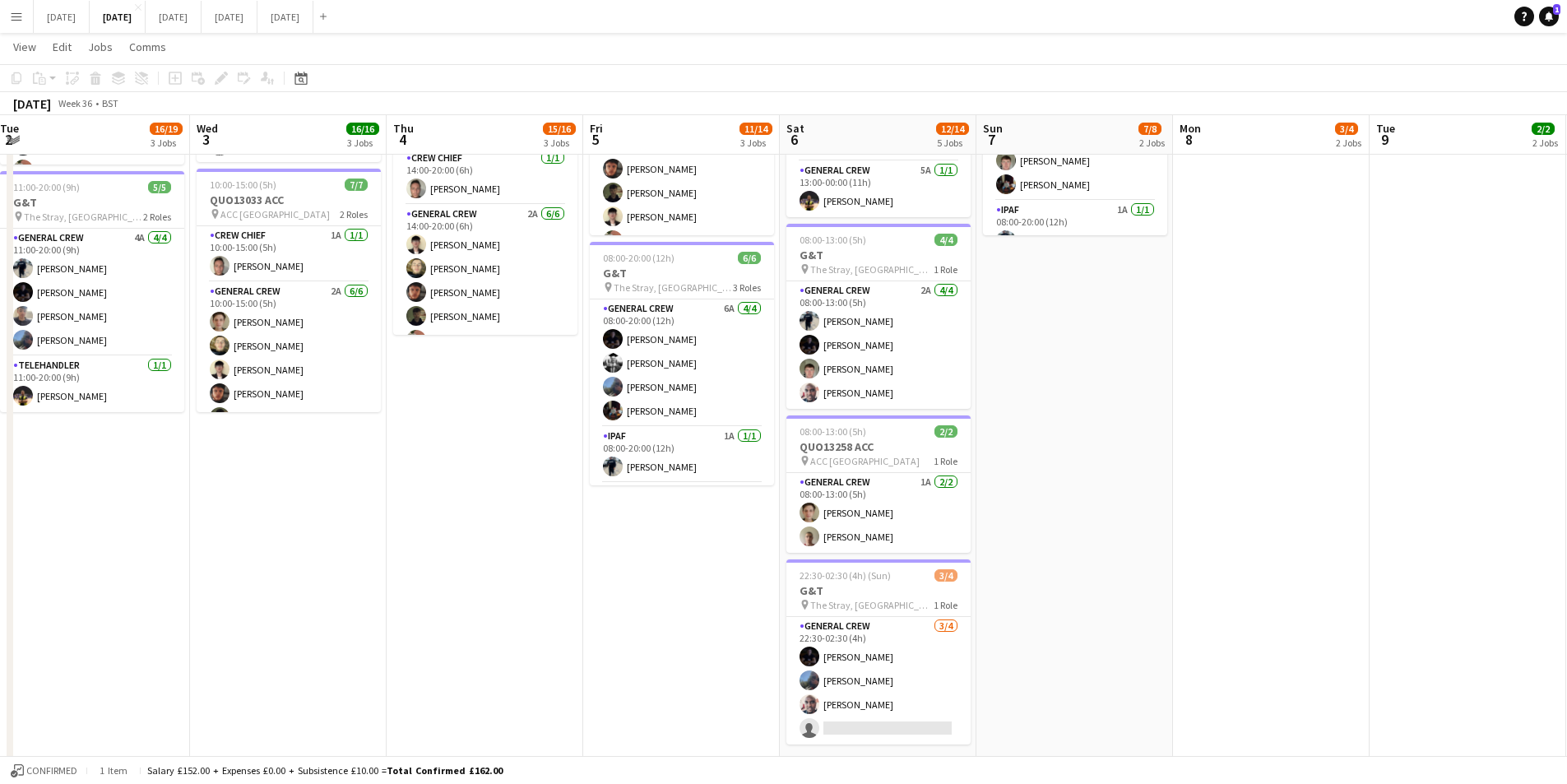
scroll to position [520, 0]
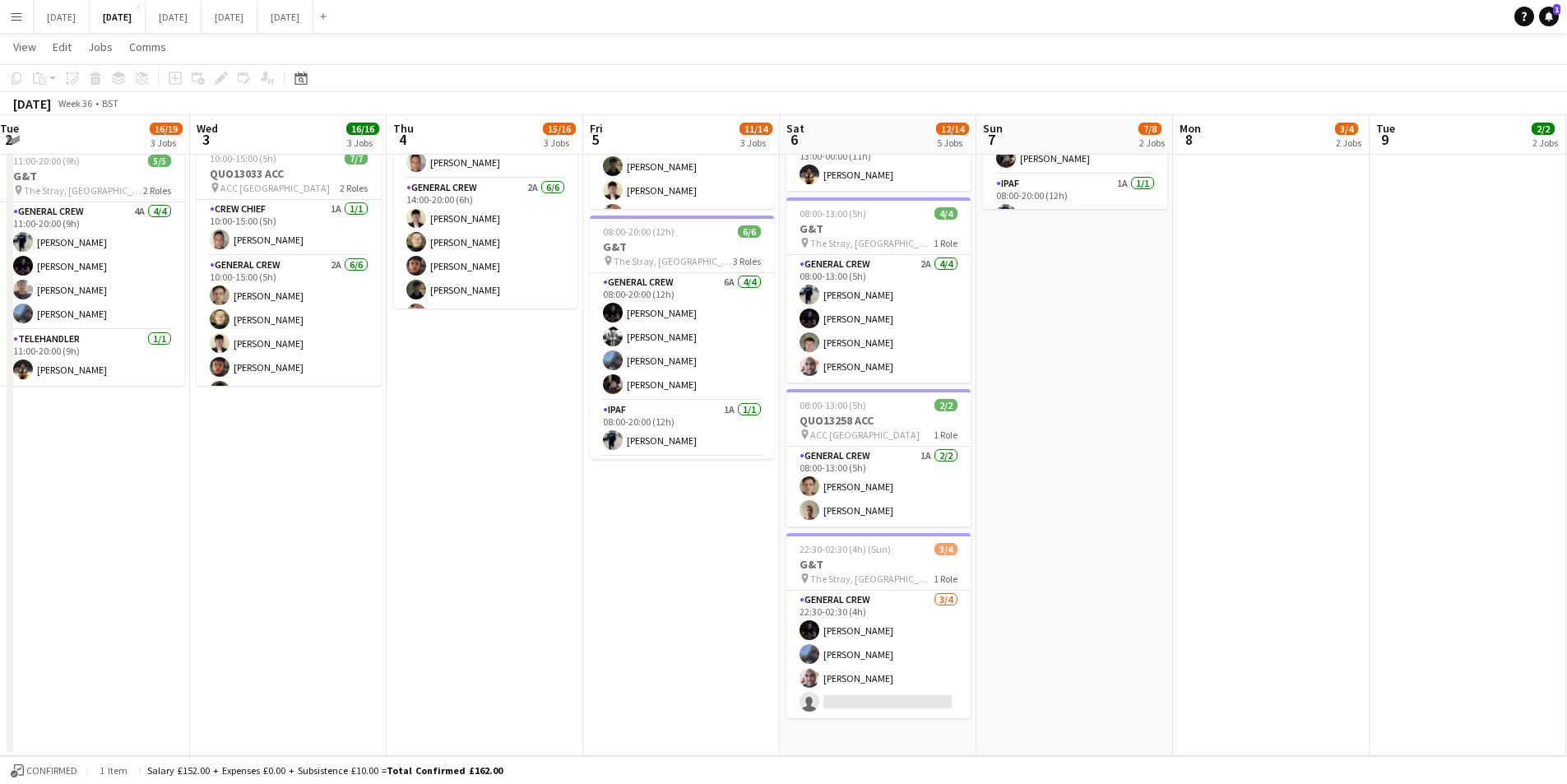
click at [1252, 541] on app-date-cell "BATAK ? 08:00-20:00 (12h) 3/4 G&T pin The Stray, W Park, Harrogate, UK 2 Roles …" at bounding box center [1271, 210] width 196 height 1091
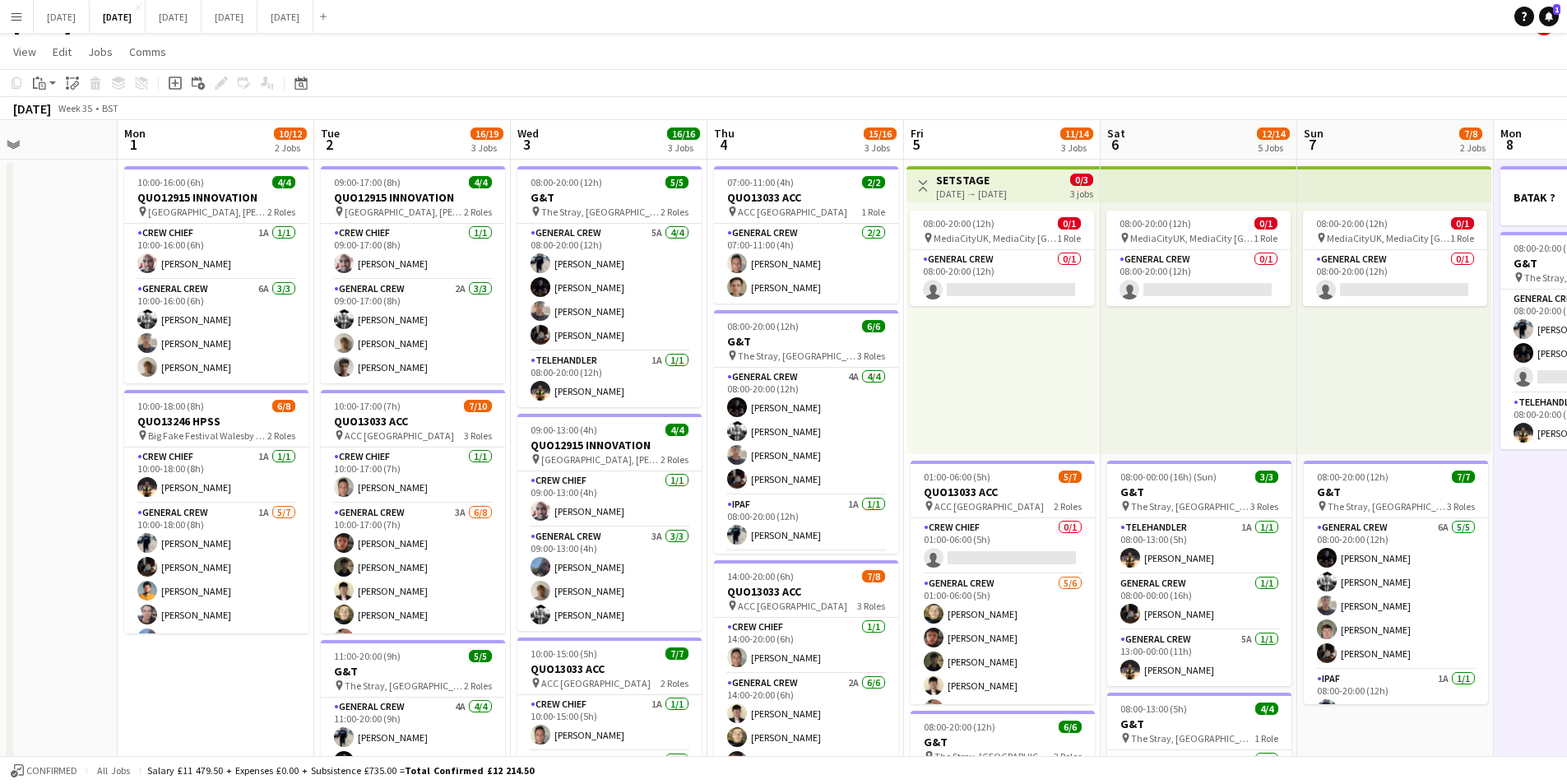
scroll to position [0, 453]
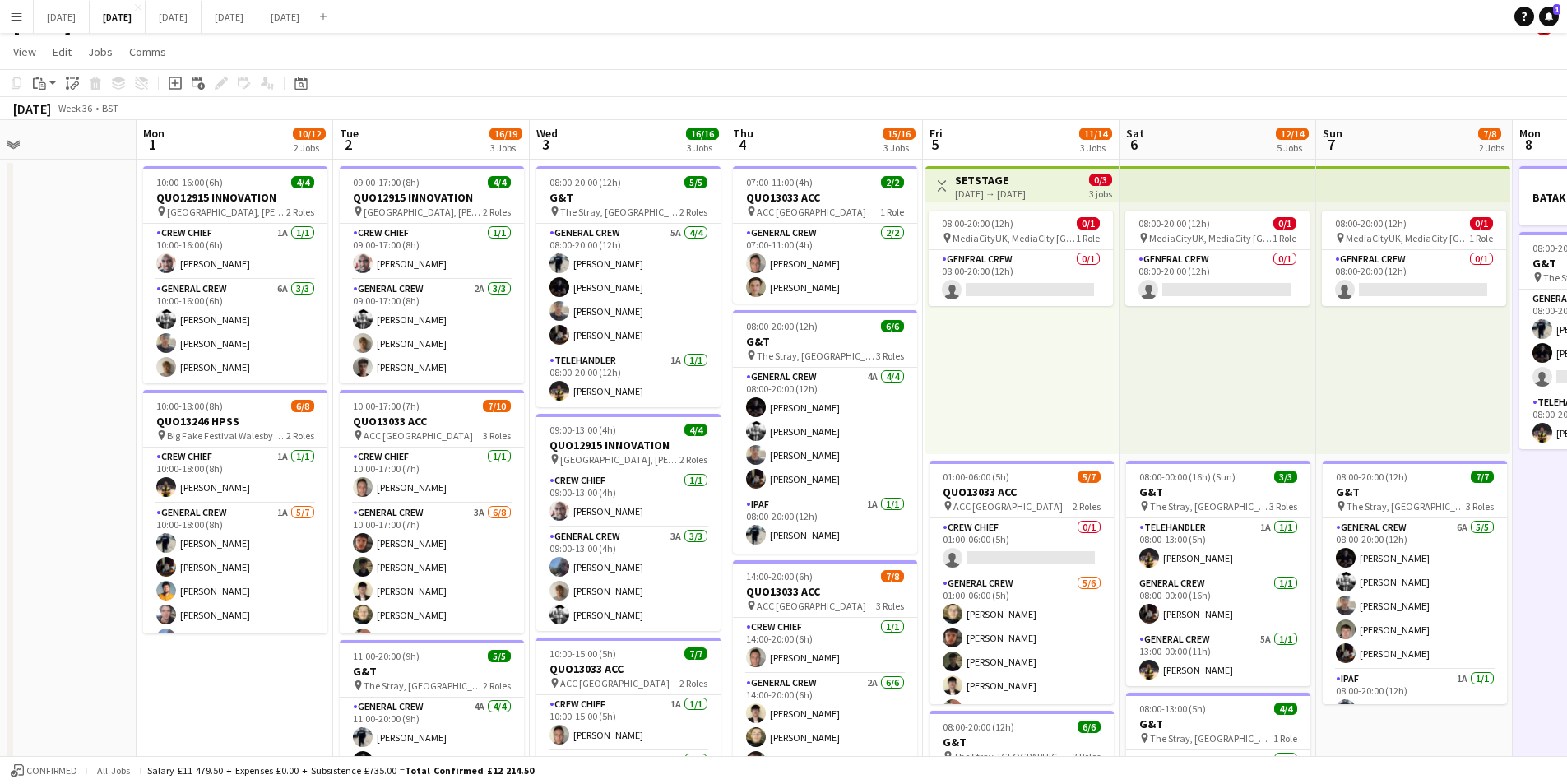
drag, startPoint x: 559, startPoint y: 517, endPoint x: 899, endPoint y: 531, distance: 340.3
click at [899, 531] on app-calendar-viewport "Fri 29 Sat 30 Sun 31 Mon 1 10/12 2 Jobs Tue 2 16/19 3 Jobs Wed 3 16/16 3 Jobs T…" at bounding box center [784, 685] width 1567 height 1131
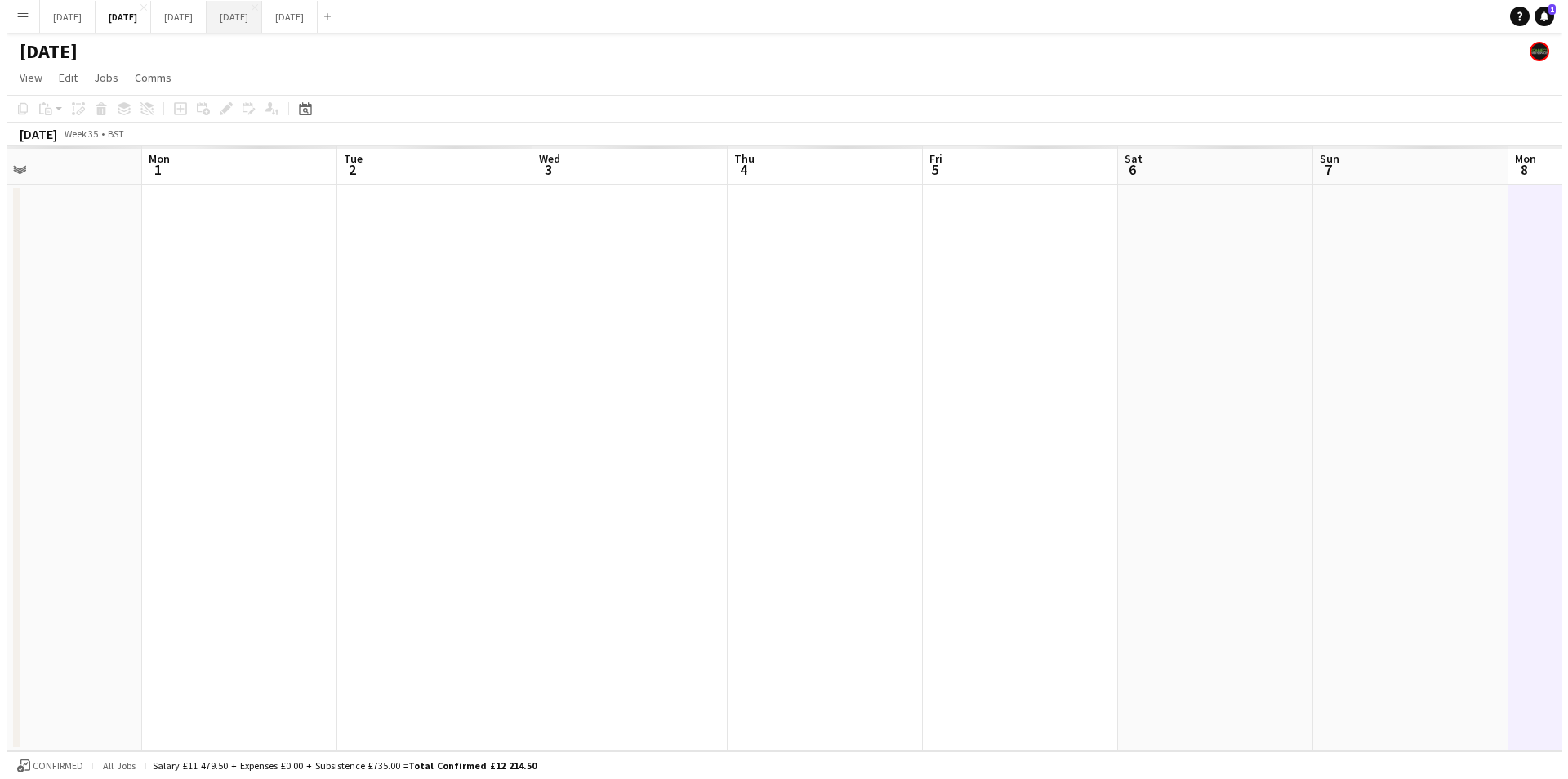
scroll to position [0, 0]
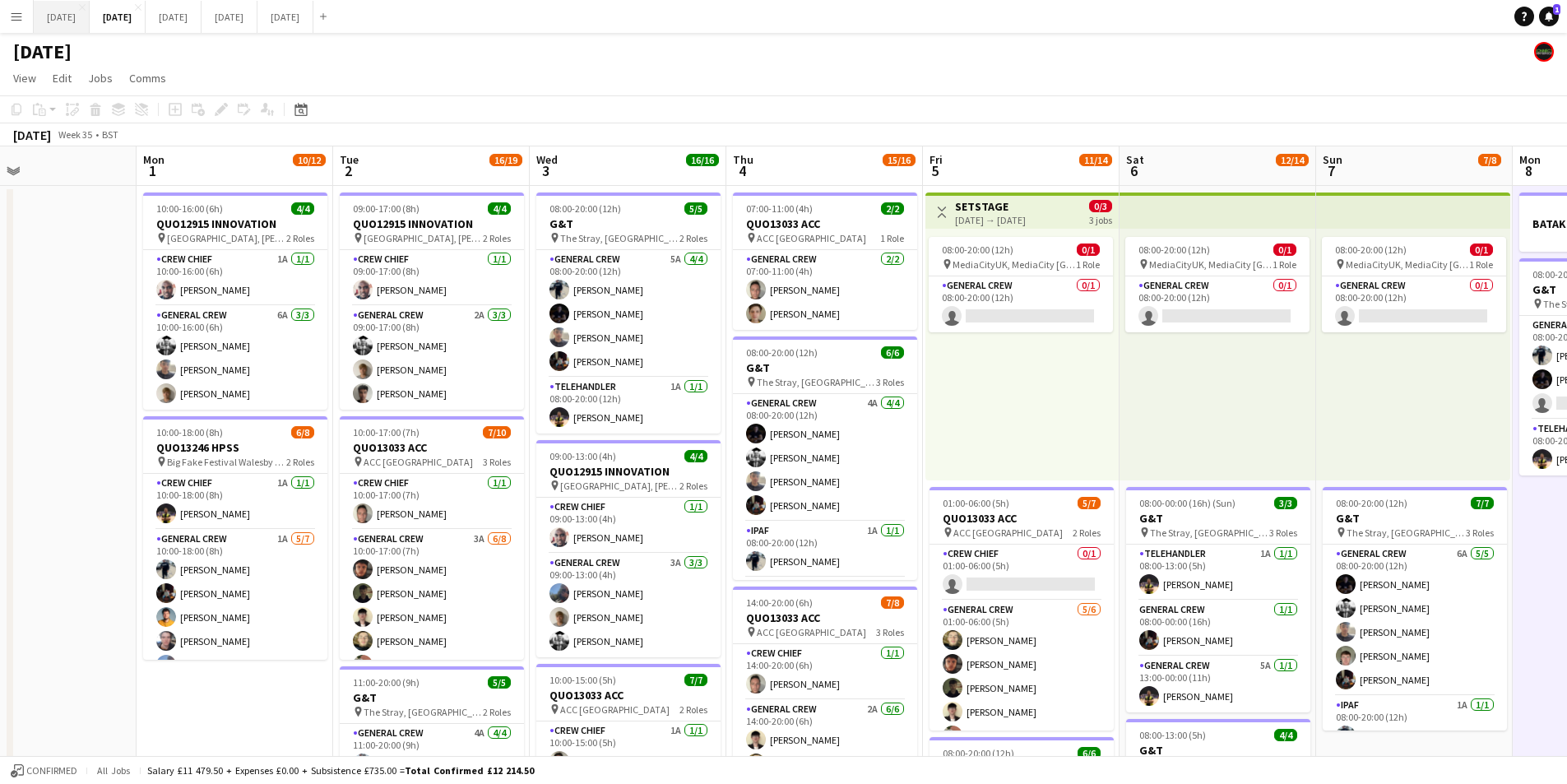
click at [73, 12] on button "[DATE] Close" at bounding box center [62, 17] width 56 height 32
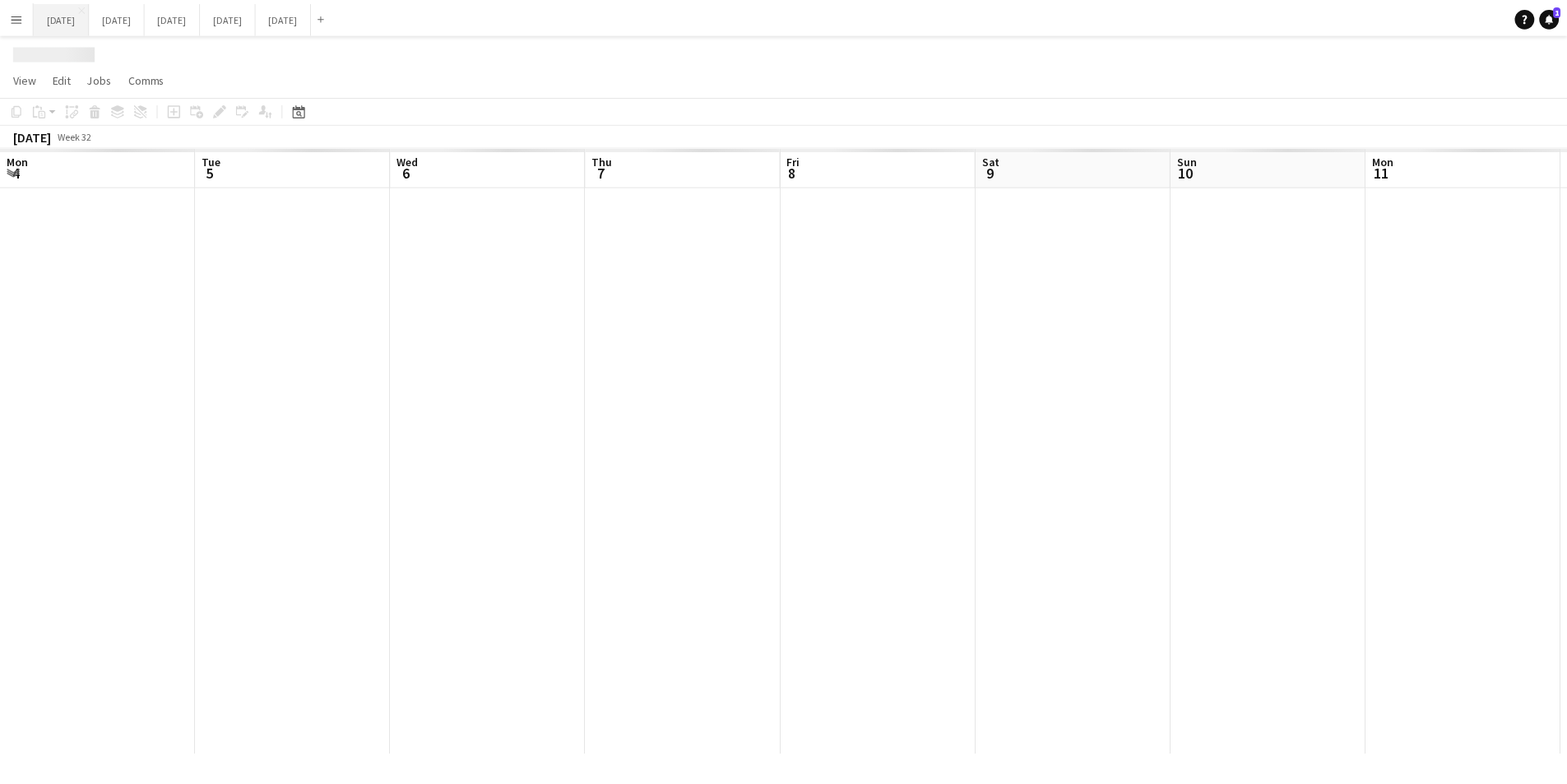
scroll to position [0, 491]
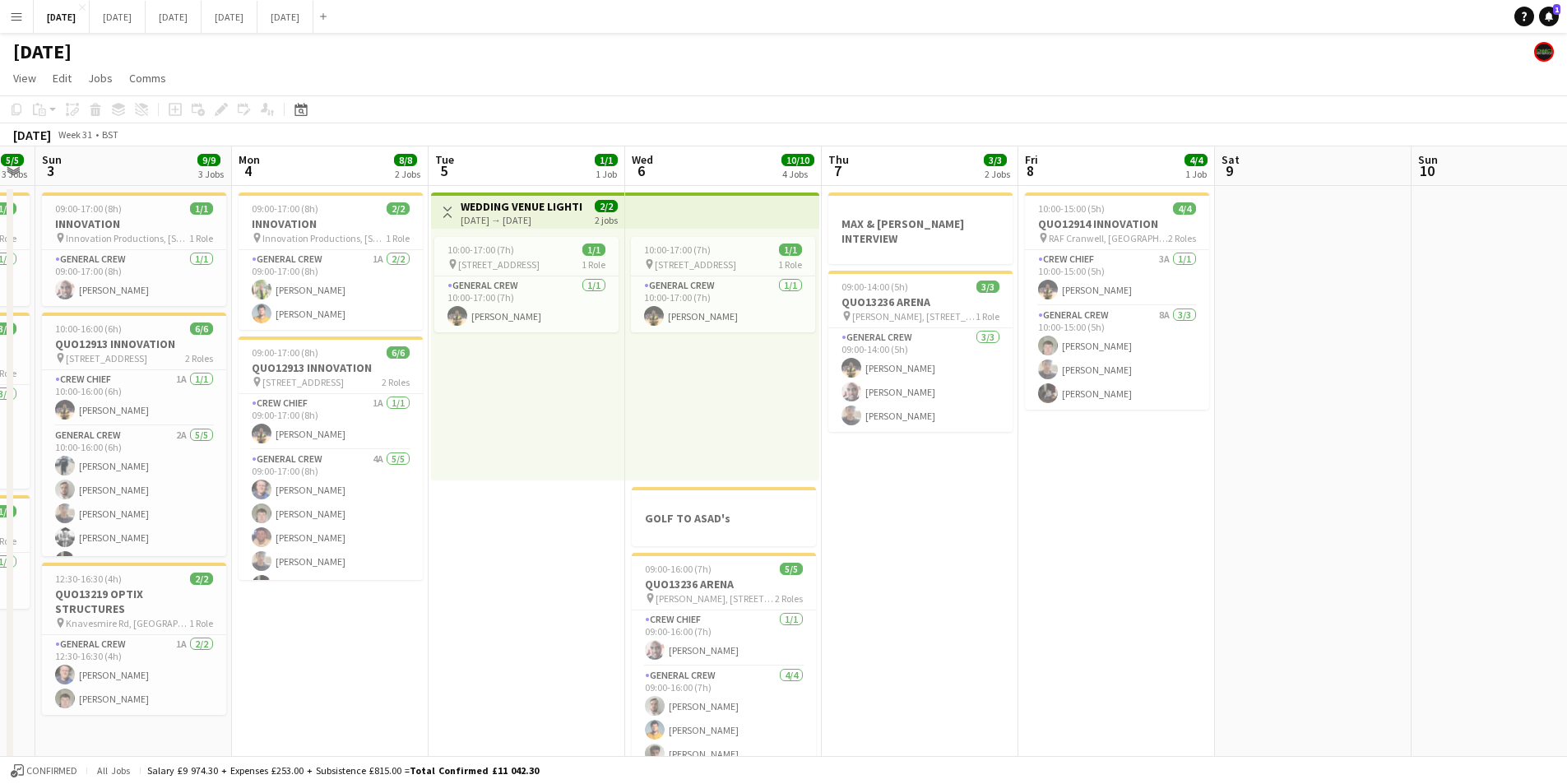
drag, startPoint x: 646, startPoint y: 580, endPoint x: 1353, endPoint y: 642, distance: 709.7
click at [1353, 642] on app-calendar-viewport "Thu 31 Fri 1 3/3 2 Jobs Sat 2 5/5 3 Jobs Sun 3 9/9 3 Jobs Mon 4 8/8 2 Jobs Tue …" at bounding box center [784, 599] width 1567 height 907
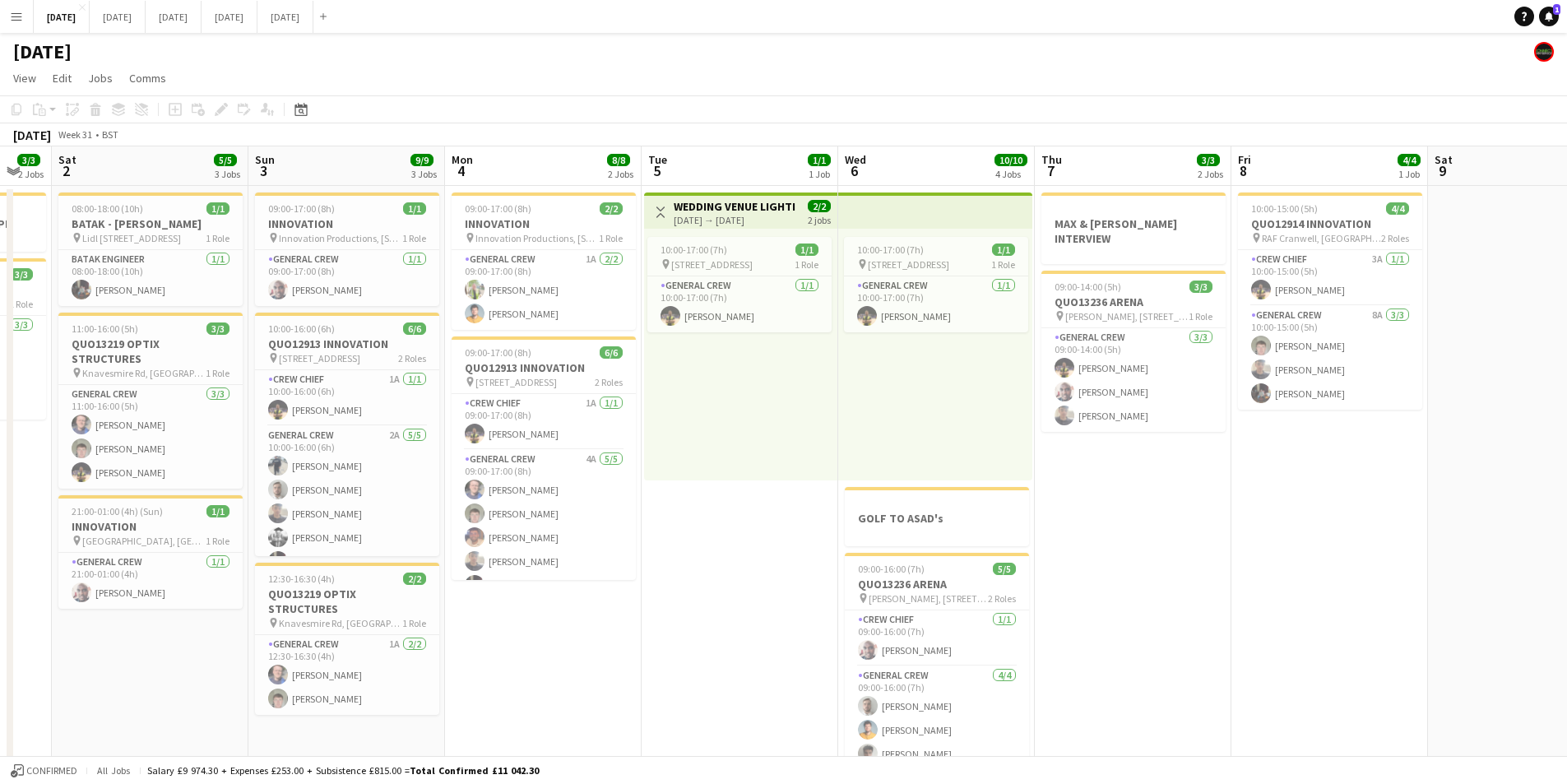
scroll to position [0, 419]
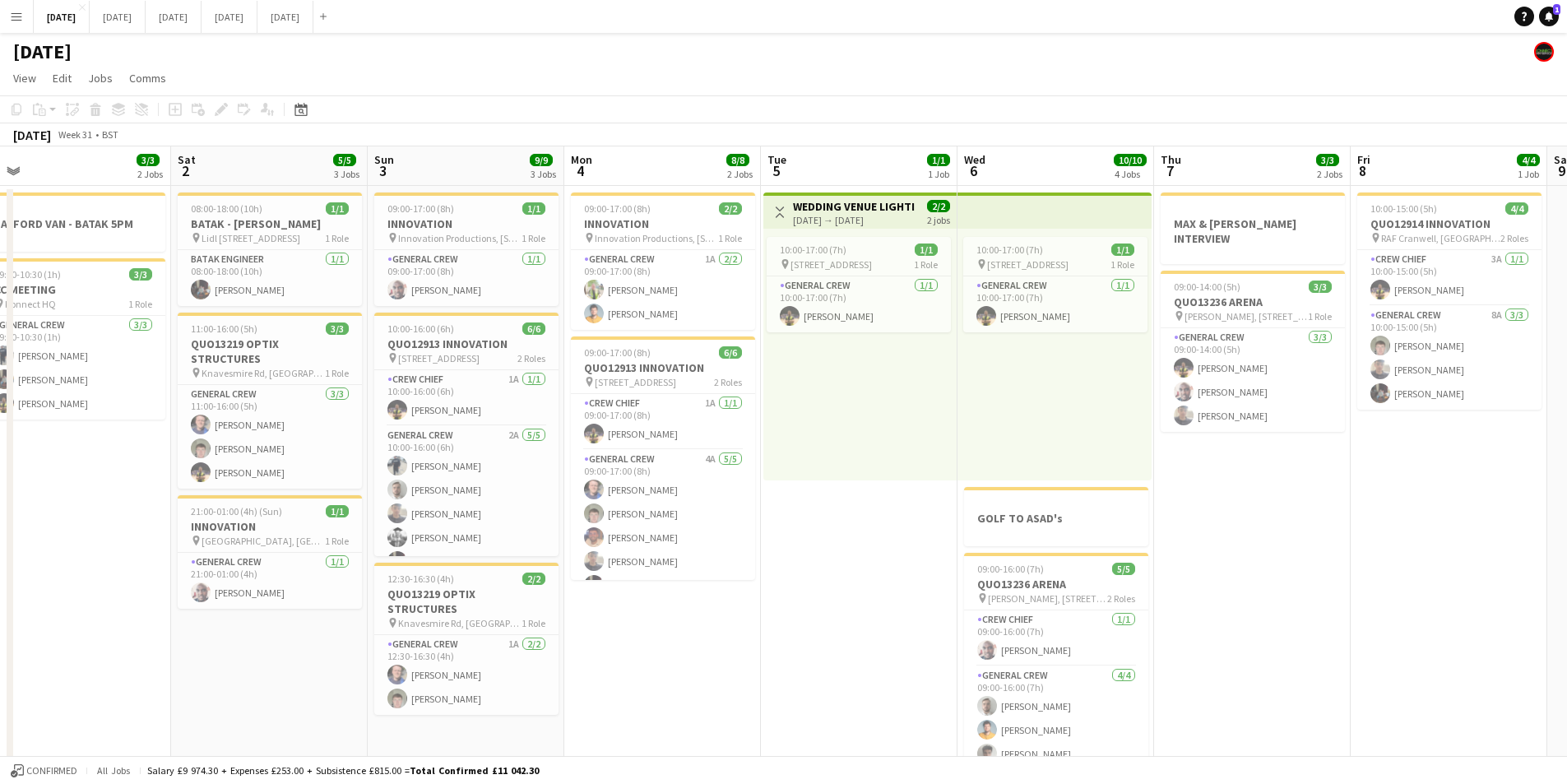
drag, startPoint x: 451, startPoint y: 615, endPoint x: 768, endPoint y: 644, distance: 318.3
click at [768, 644] on app-calendar-viewport "Wed 30 Thu 31 Fri 1 3/3 2 Jobs Sat 2 5/5 3 Jobs Sun 3 9/9 3 Jobs Mon 4 8/8 2 Jo…" at bounding box center [784, 599] width 1567 height 907
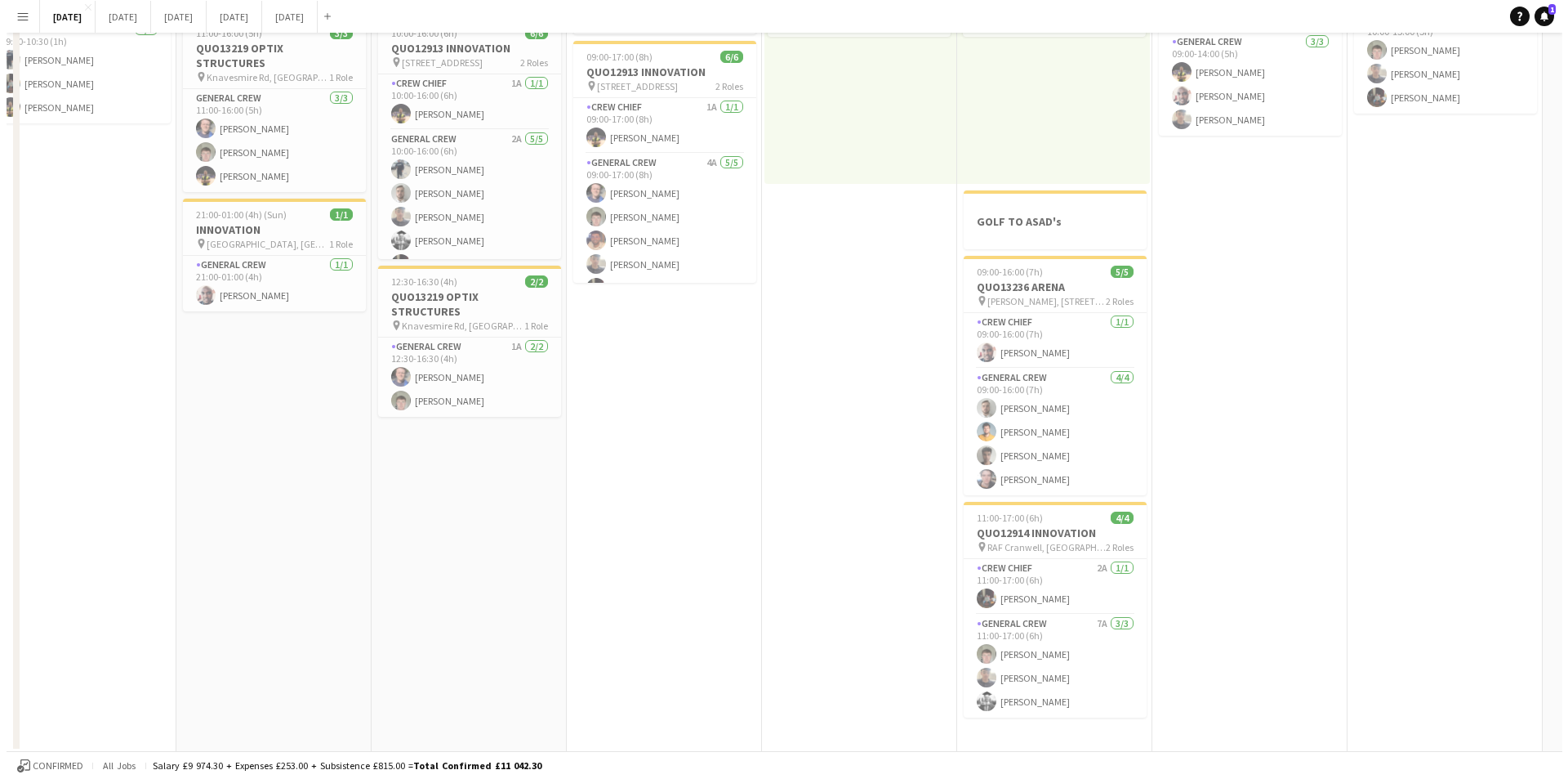
scroll to position [0, 0]
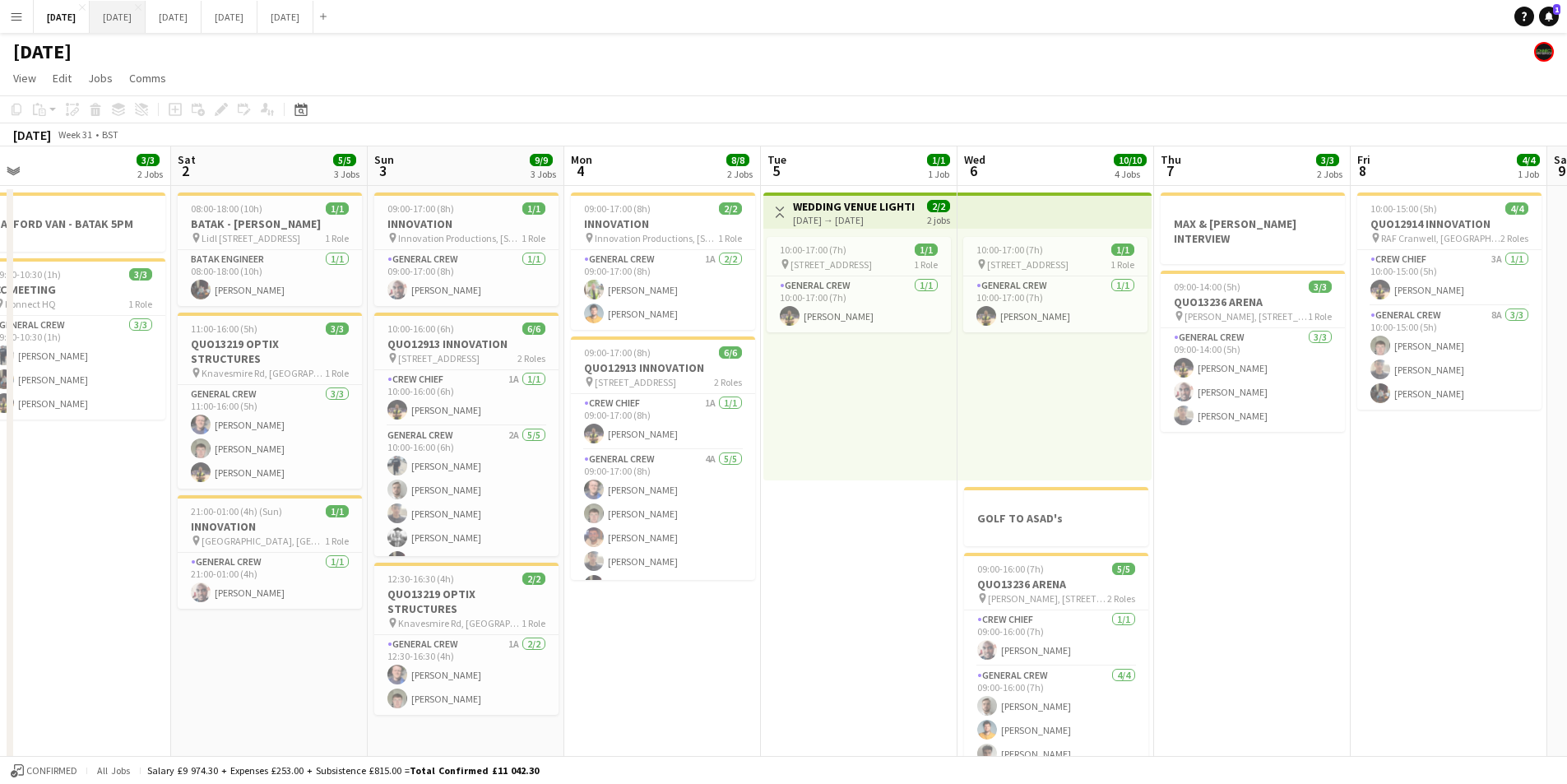
click at [146, 25] on button "[DATE] Close" at bounding box center [118, 17] width 56 height 32
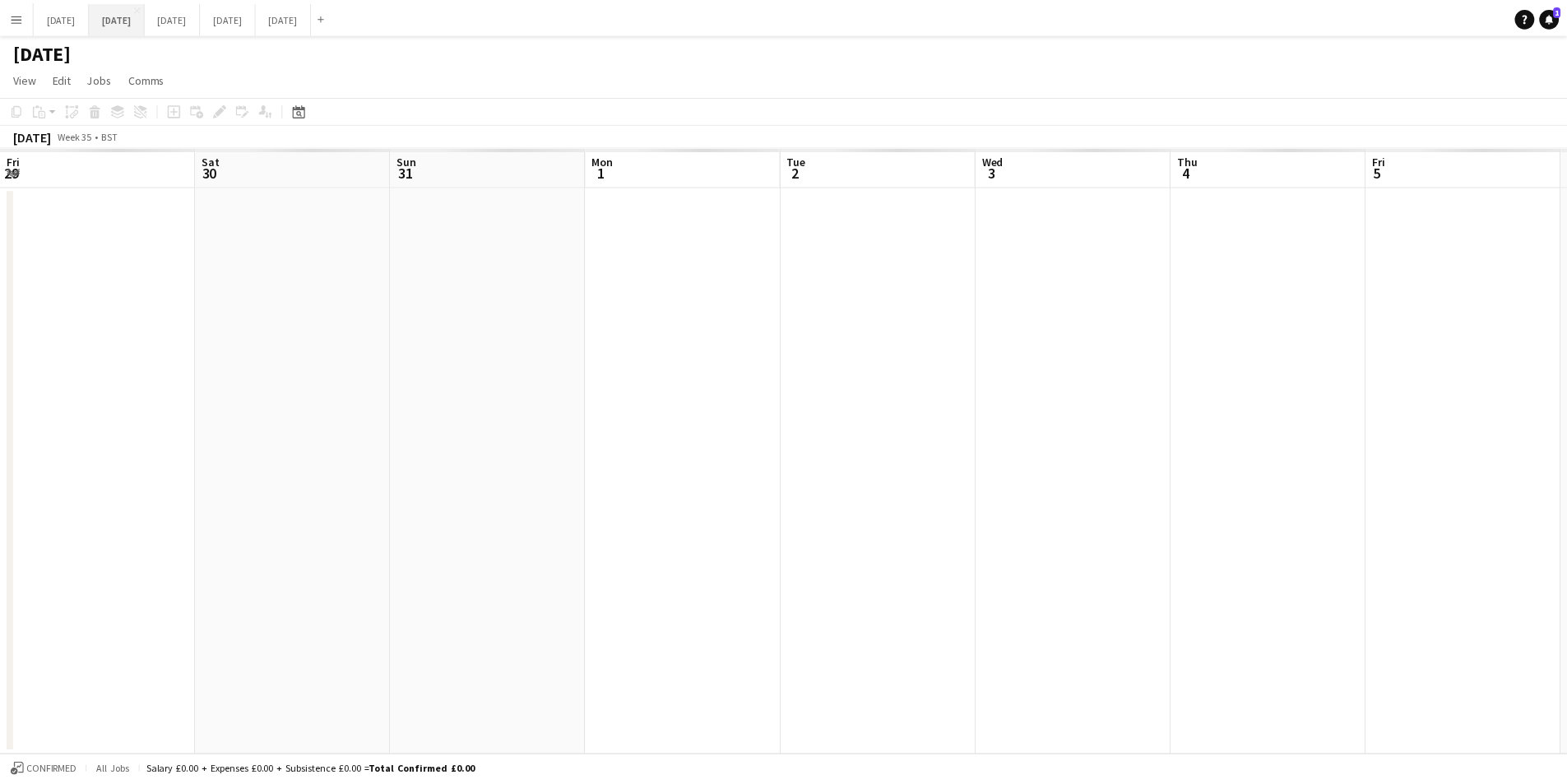
scroll to position [0, 453]
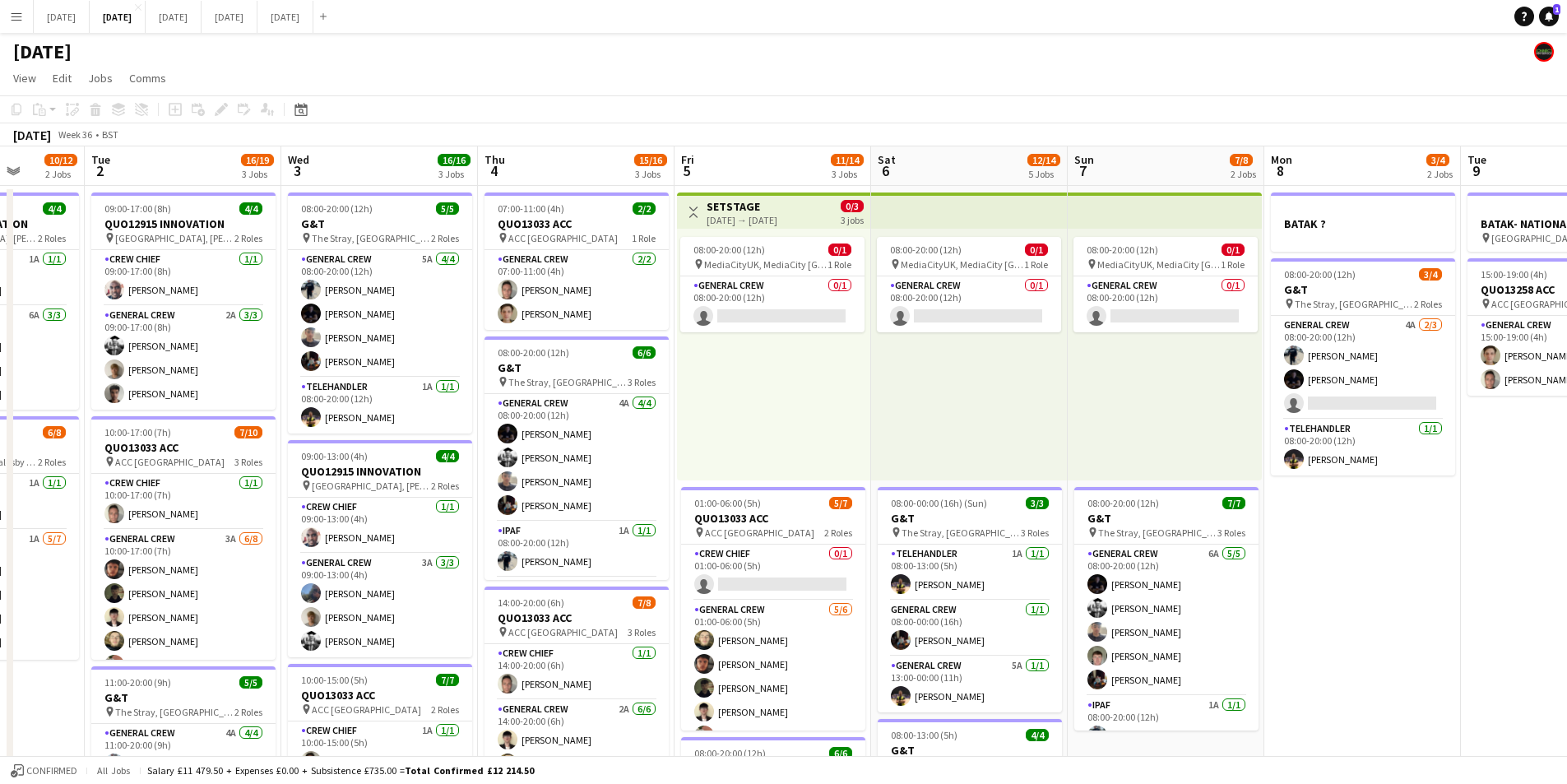
drag, startPoint x: 1550, startPoint y: 583, endPoint x: 1287, endPoint y: 569, distance: 263.4
click at [1287, 569] on app-calendar-viewport "Sat 30 Sun 31 Mon 1 10/12 2 Jobs Tue 2 16/19 3 Jobs Wed 3 16/16 3 Jobs Thu 4 15…" at bounding box center [784, 712] width 1567 height 1131
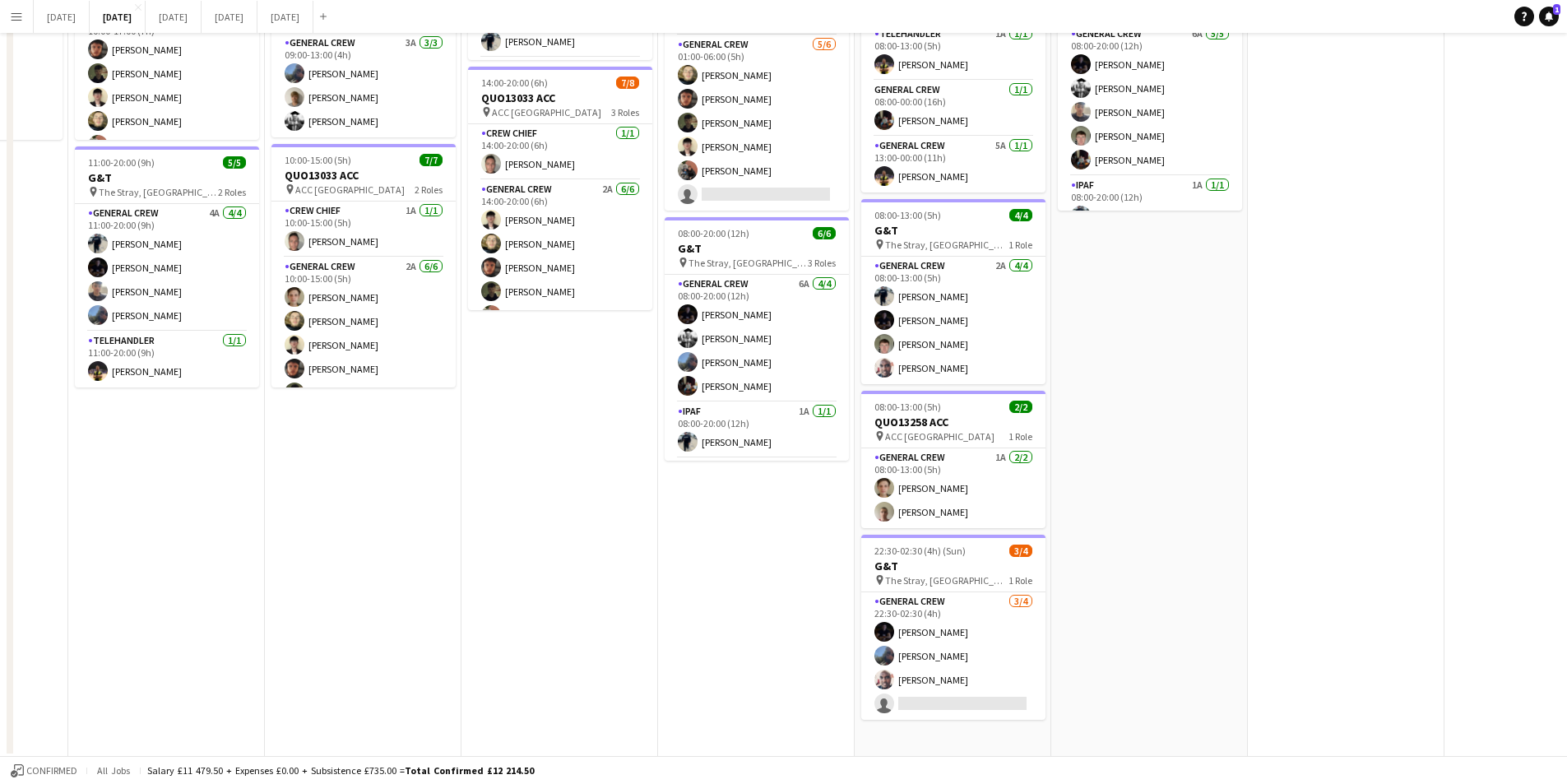
scroll to position [26, 0]
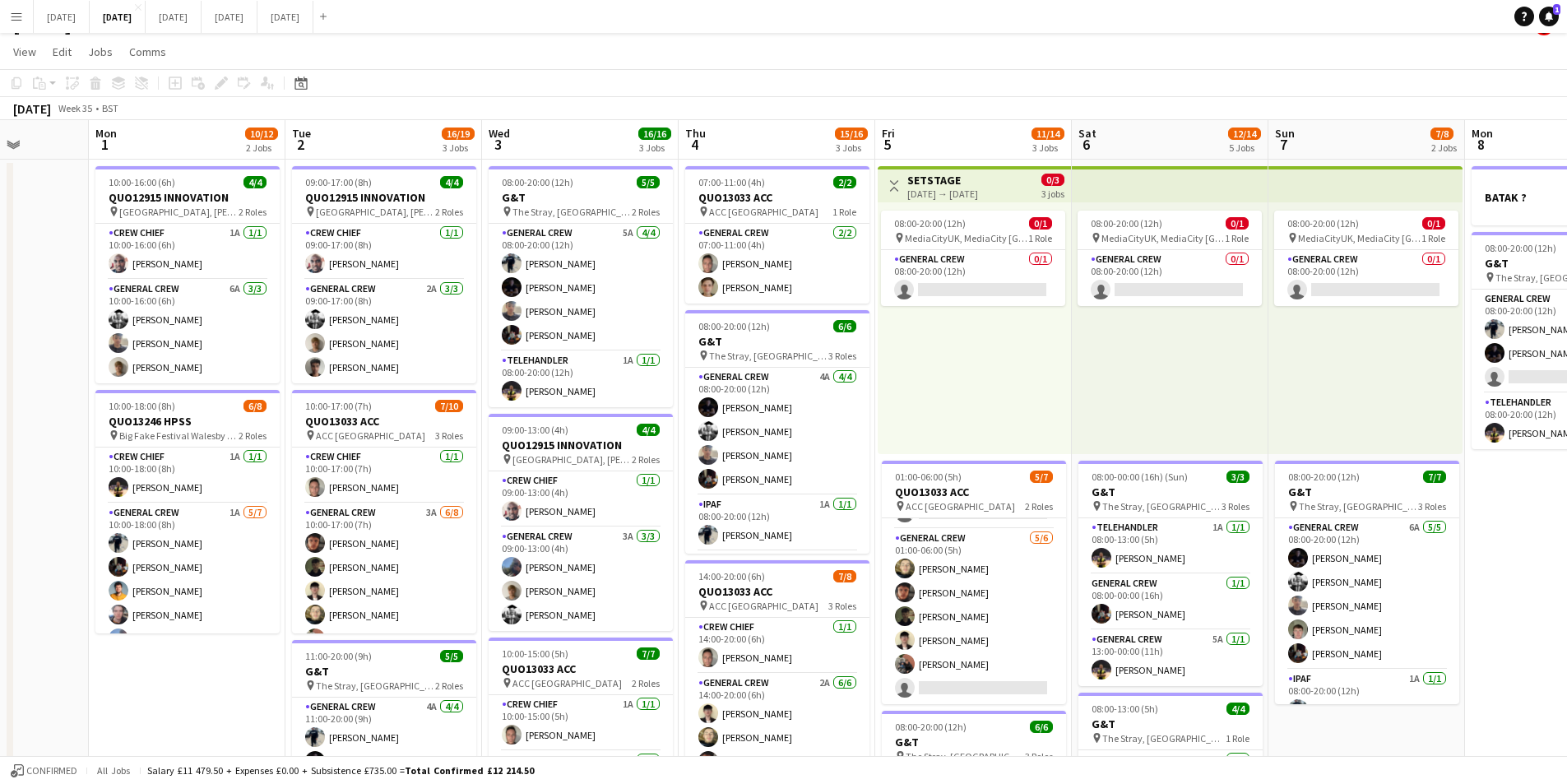
drag, startPoint x: 754, startPoint y: 480, endPoint x: 1006, endPoint y: 466, distance: 252.4
click at [1003, 466] on app-calendar-viewport "Fri 29 Sat 30 Sun 31 Mon 1 10/12 2 Jobs Tue 2 16/19 3 Jobs Wed 3 16/16 3 Jobs T…" at bounding box center [784, 685] width 1567 height 1131
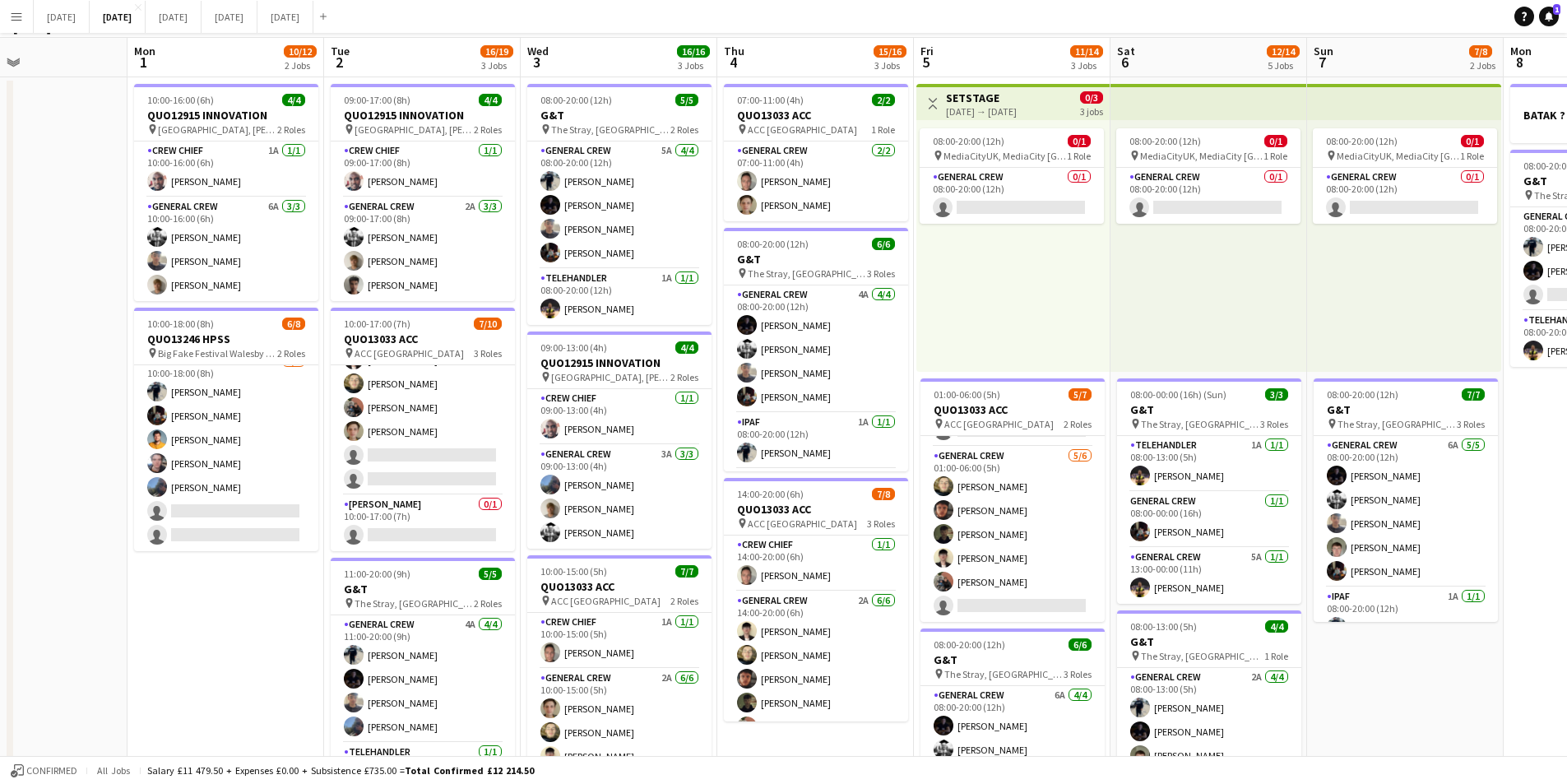
scroll to position [0, 0]
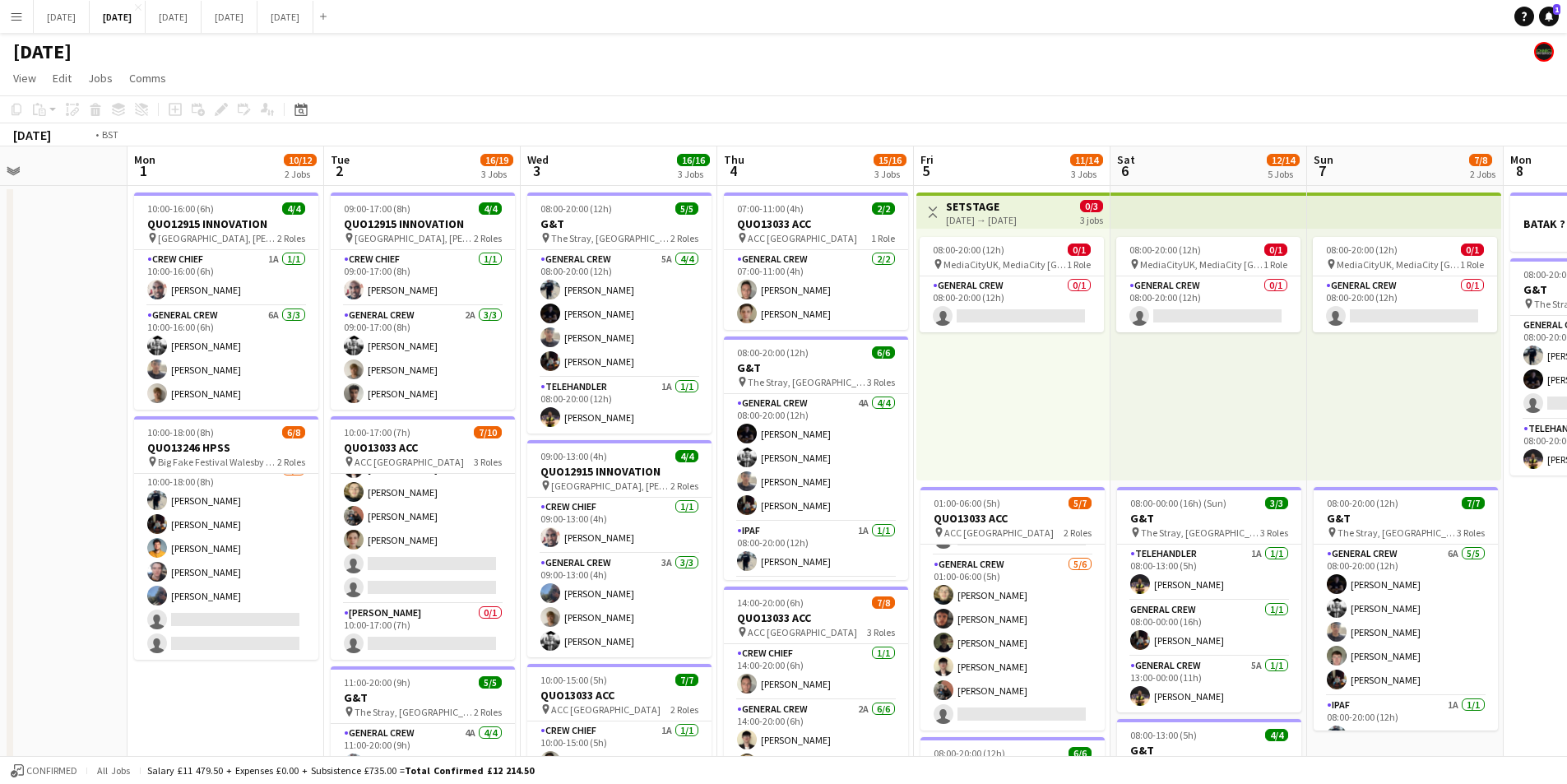
drag, startPoint x: 1488, startPoint y: 431, endPoint x: 831, endPoint y: 387, distance: 658.5
click at [784, 382] on app-calendar-viewport "Fri 29 Sat 30 Sun 31 Mon 1 10/12 2 Jobs Tue 2 16/19 3 Jobs Wed 3 16/16 3 Jobs T…" at bounding box center [784, 712] width 1567 height 1131
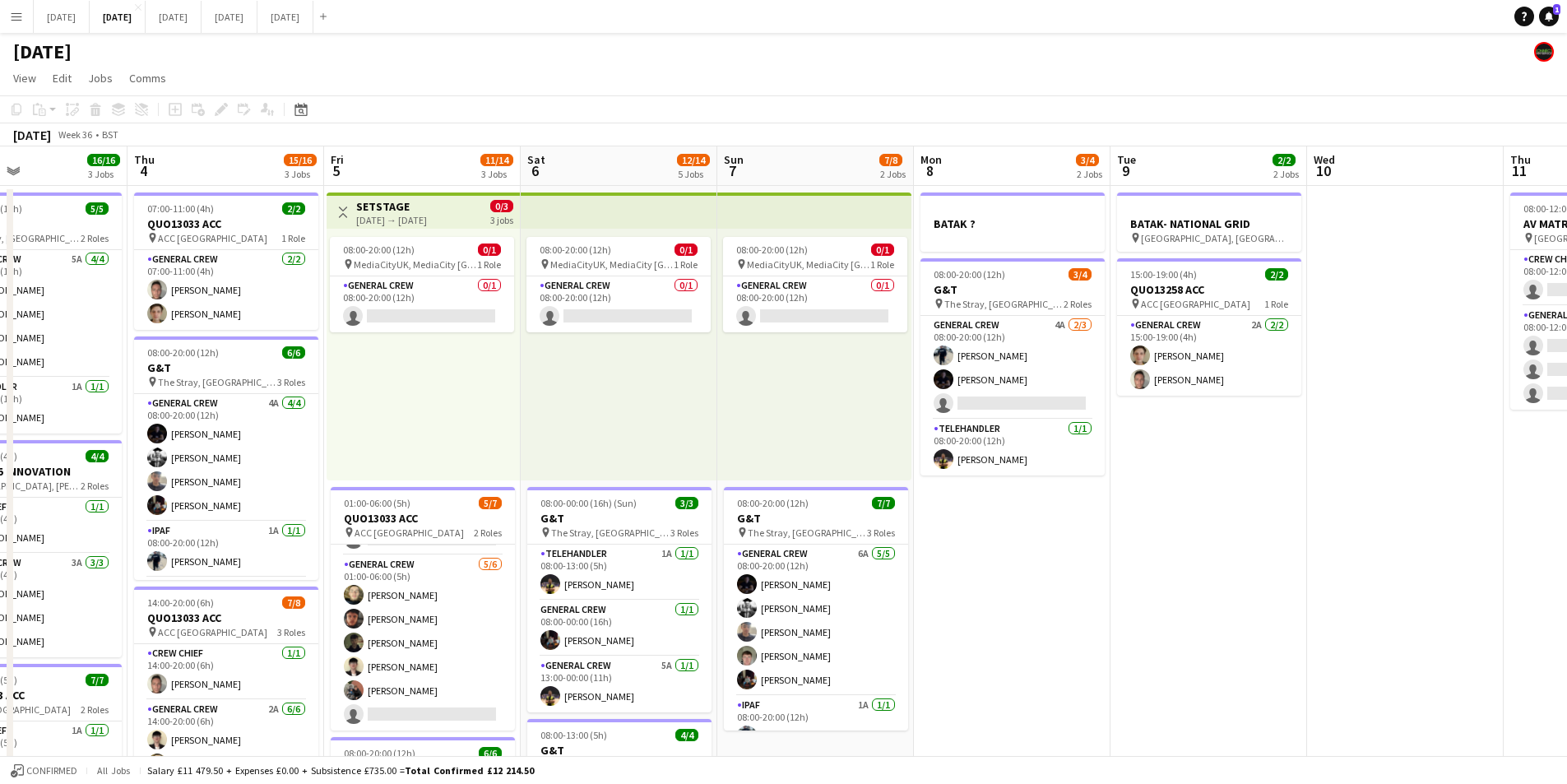
scroll to position [0, 576]
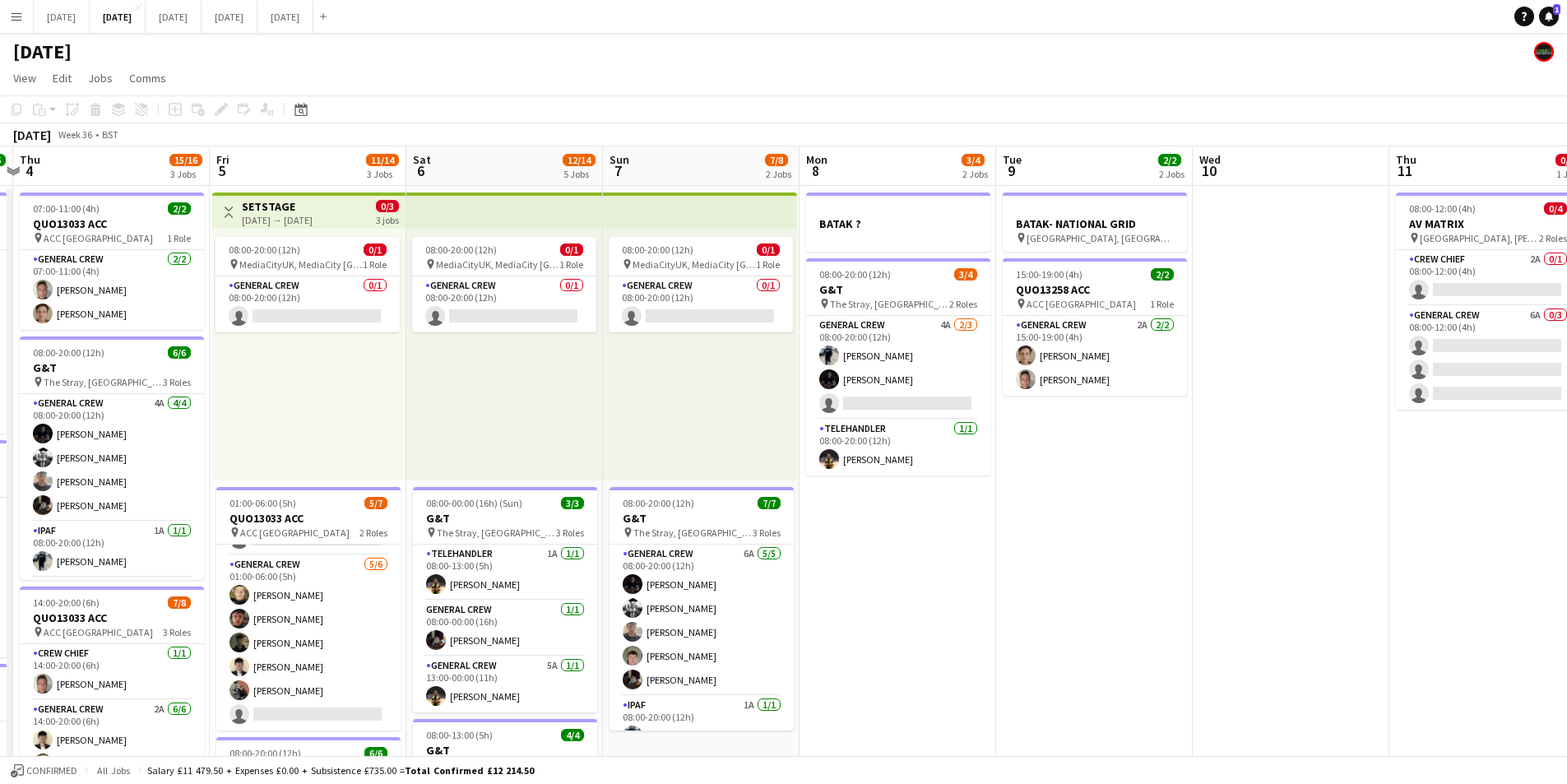
drag, startPoint x: 1266, startPoint y: 469, endPoint x: 759, endPoint y: 430, distance: 508.5
click at [713, 428] on app-calendar-viewport "Mon 1 10/12 2 Jobs Tue 2 16/19 3 Jobs Wed 3 16/16 3 Jobs Thu 4 15/16 3 Jobs Fri…" at bounding box center [784, 712] width 1567 height 1131
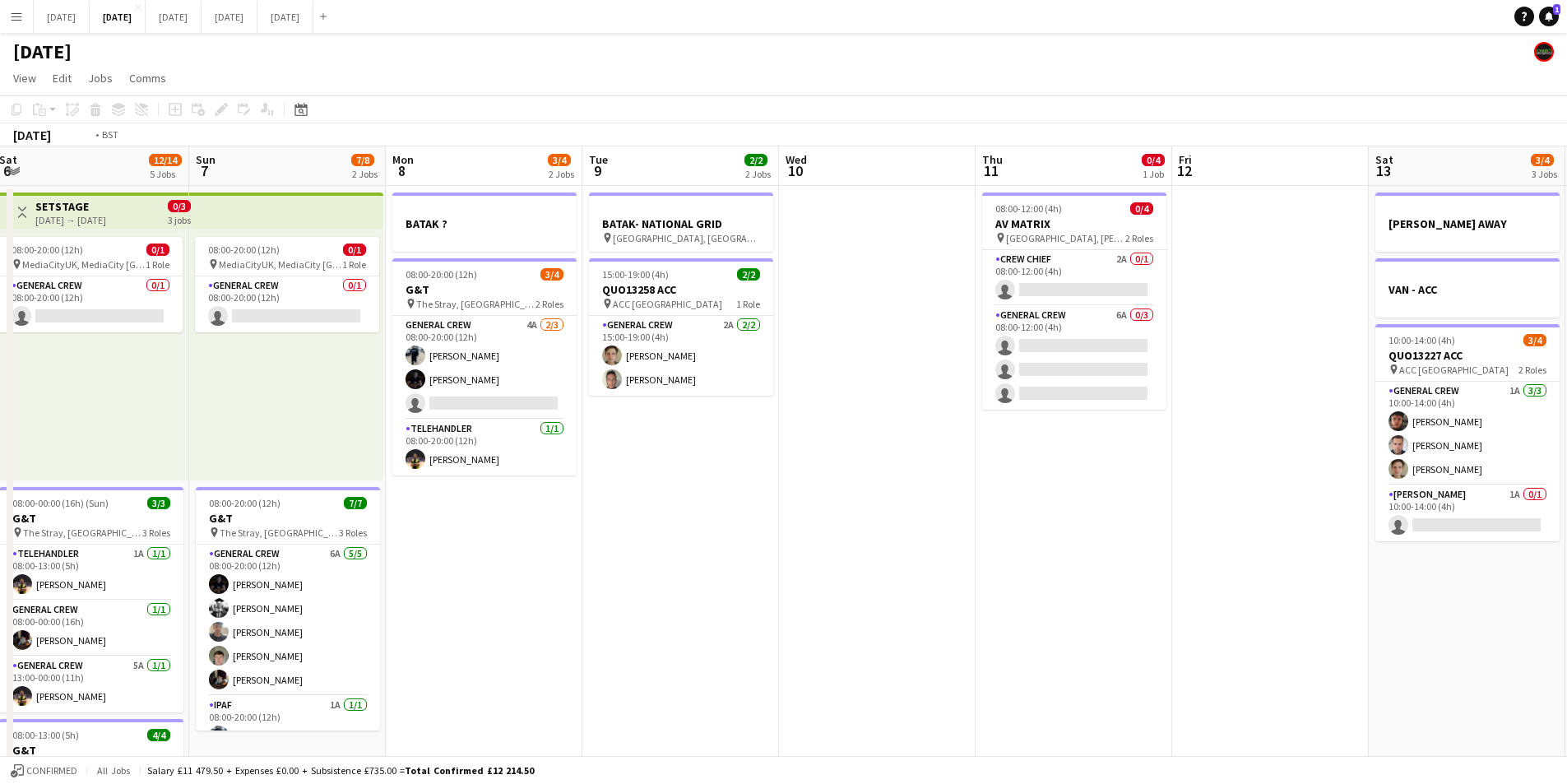
drag, startPoint x: 950, startPoint y: 468, endPoint x: 655, endPoint y: 455, distance: 295.3
click at [655, 455] on app-calendar-viewport "Thu 4 15/16 3 Jobs Fri 5 11/14 3 Jobs Sat 6 12/14 5 Jobs Sun 7 7/8 2 Jobs Mon 8…" at bounding box center [784, 712] width 1567 height 1131
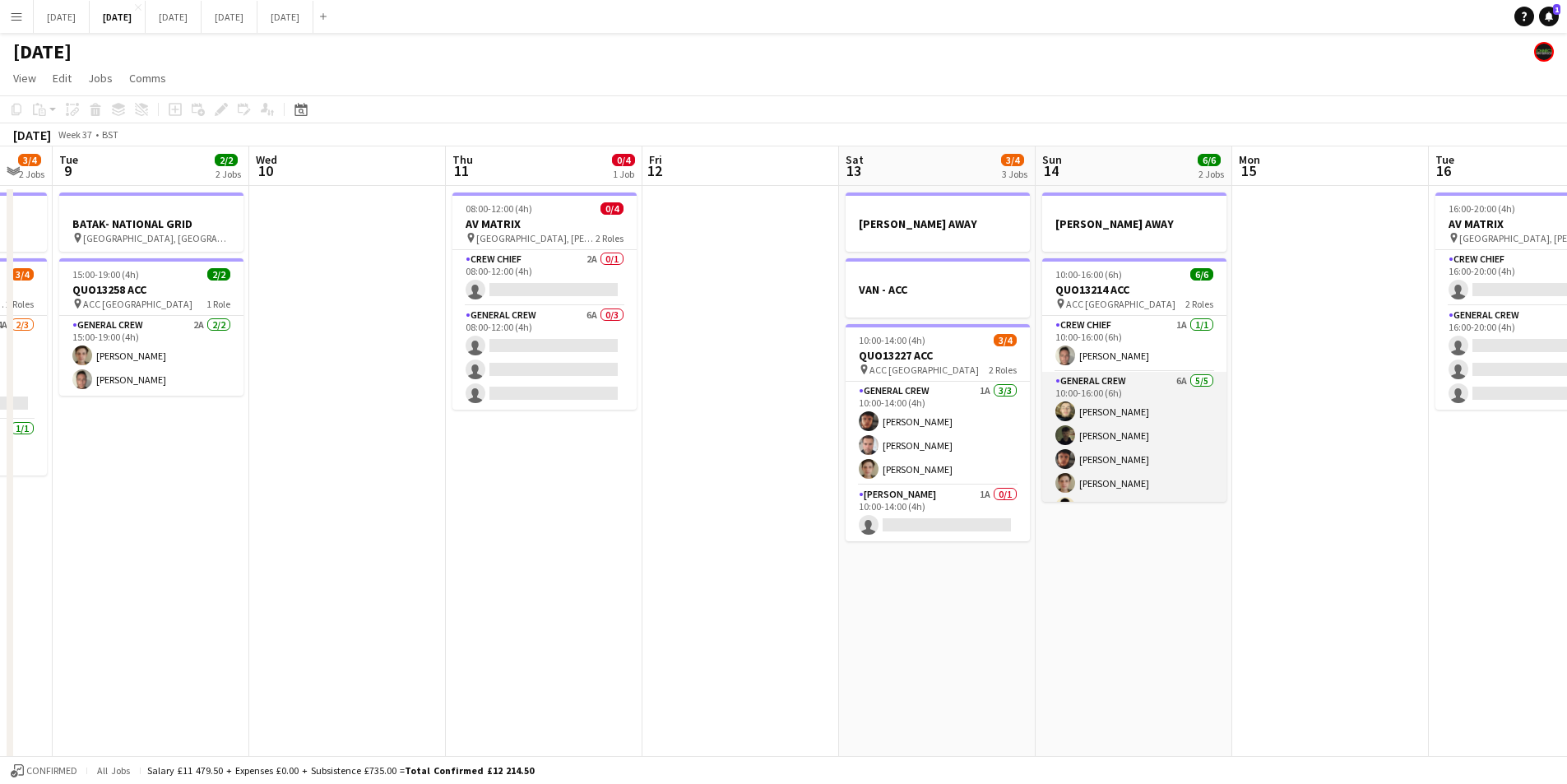
scroll to position [22, 0]
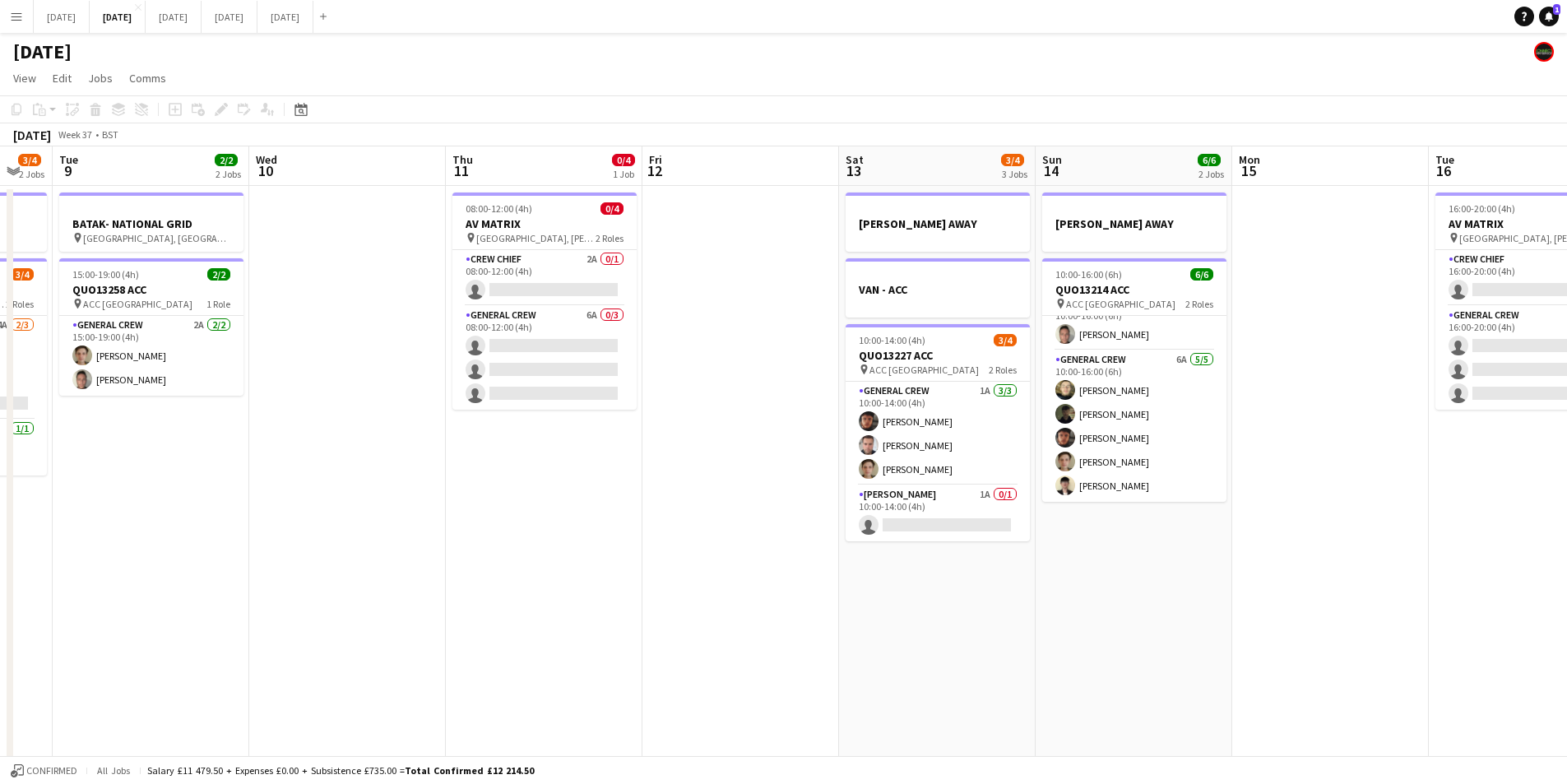
drag, startPoint x: 1004, startPoint y: 502, endPoint x: 880, endPoint y: 497, distance: 124.1
click at [880, 497] on app-calendar-viewport "Sat 6 12/14 5 Jobs Sun 7 7/8 2 Jobs Mon 8 3/4 2 Jobs Tue 9 2/2 2 Jobs Wed 10 Th…" at bounding box center [784, 712] width 1567 height 1131
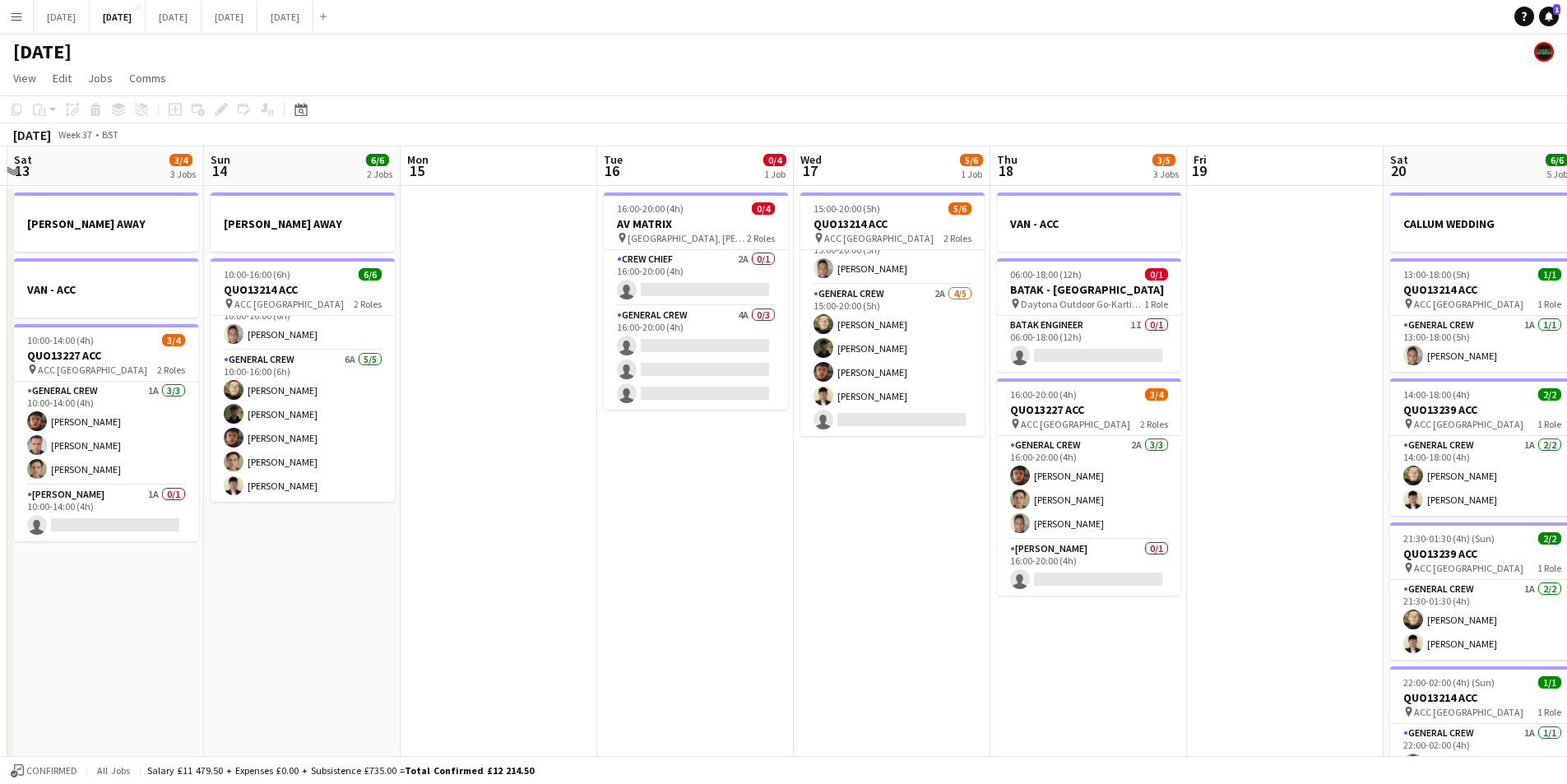
scroll to position [0, 575]
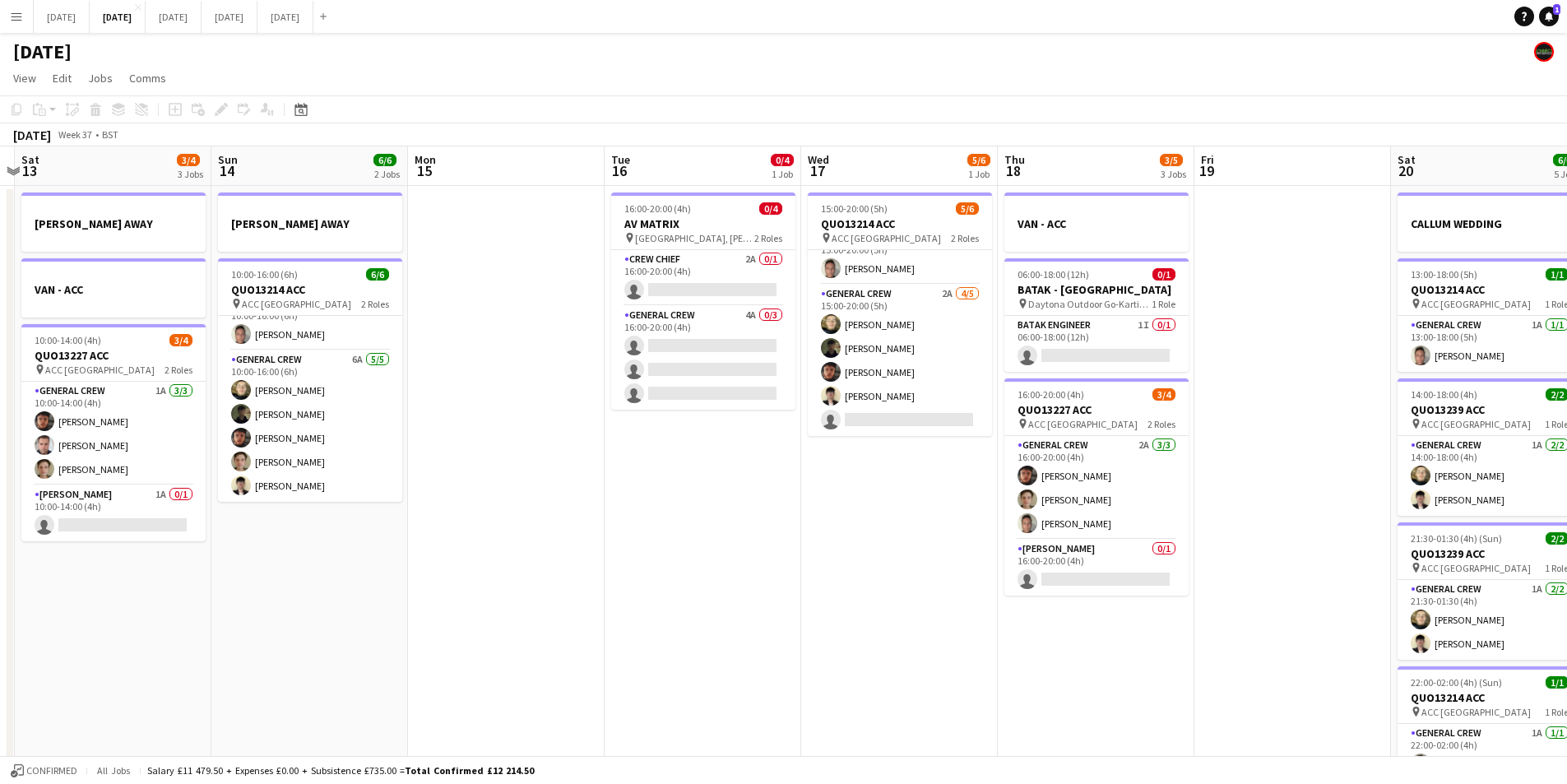
drag, startPoint x: 1322, startPoint y: 530, endPoint x: 965, endPoint y: 498, distance: 358.4
click at [946, 519] on app-calendar-viewport "Wed 10 Thu 11 0/4 1 Job Fri 12 Sat 13 3/4 3 Jobs Sun 14 6/6 2 Jobs Mon 15 Tue 1…" at bounding box center [784, 712] width 1567 height 1131
drag, startPoint x: 946, startPoint y: 409, endPoint x: 1420, endPoint y: 225, distance: 508.5
click at [947, 409] on app-card-role "General Crew 2A 4/5 15:00-20:00 (5h) Felix Taylor black Tawny Gilley Kai Gilley…" at bounding box center [899, 360] width 185 height 152
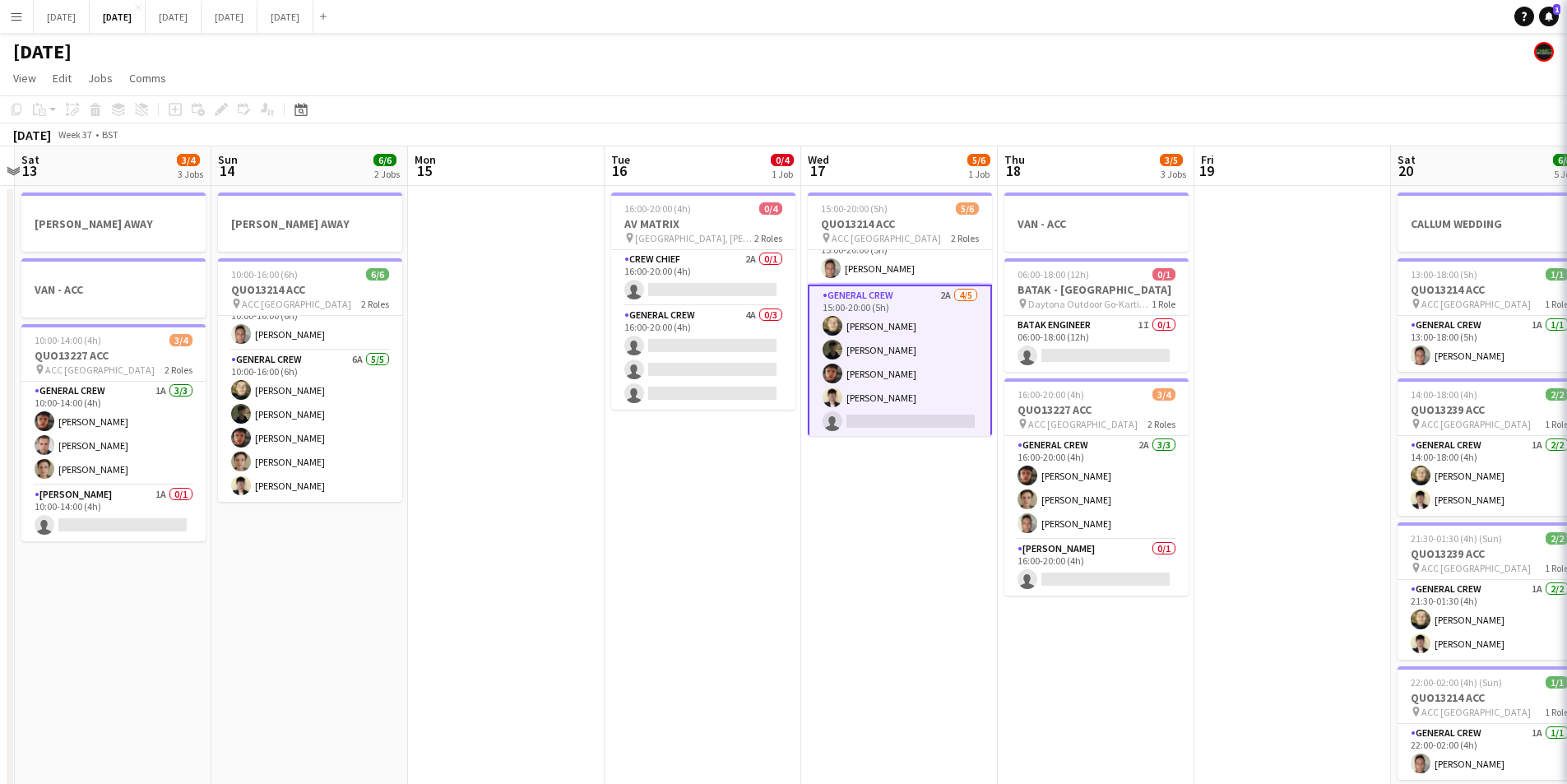
scroll to position [0, 574]
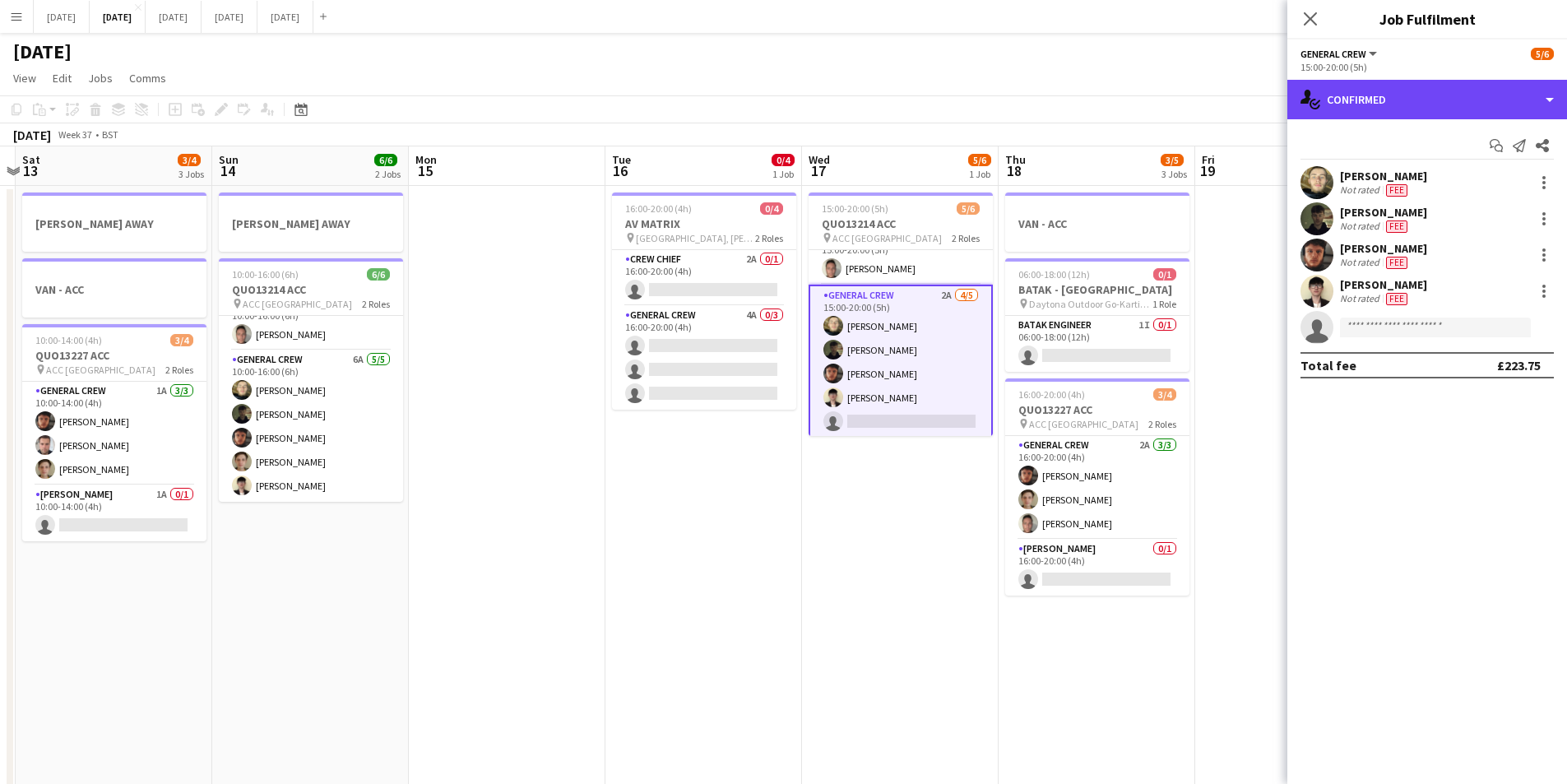
click at [1449, 102] on div "single-neutral-actions-check-2 Confirmed" at bounding box center [1428, 99] width 280 height 40
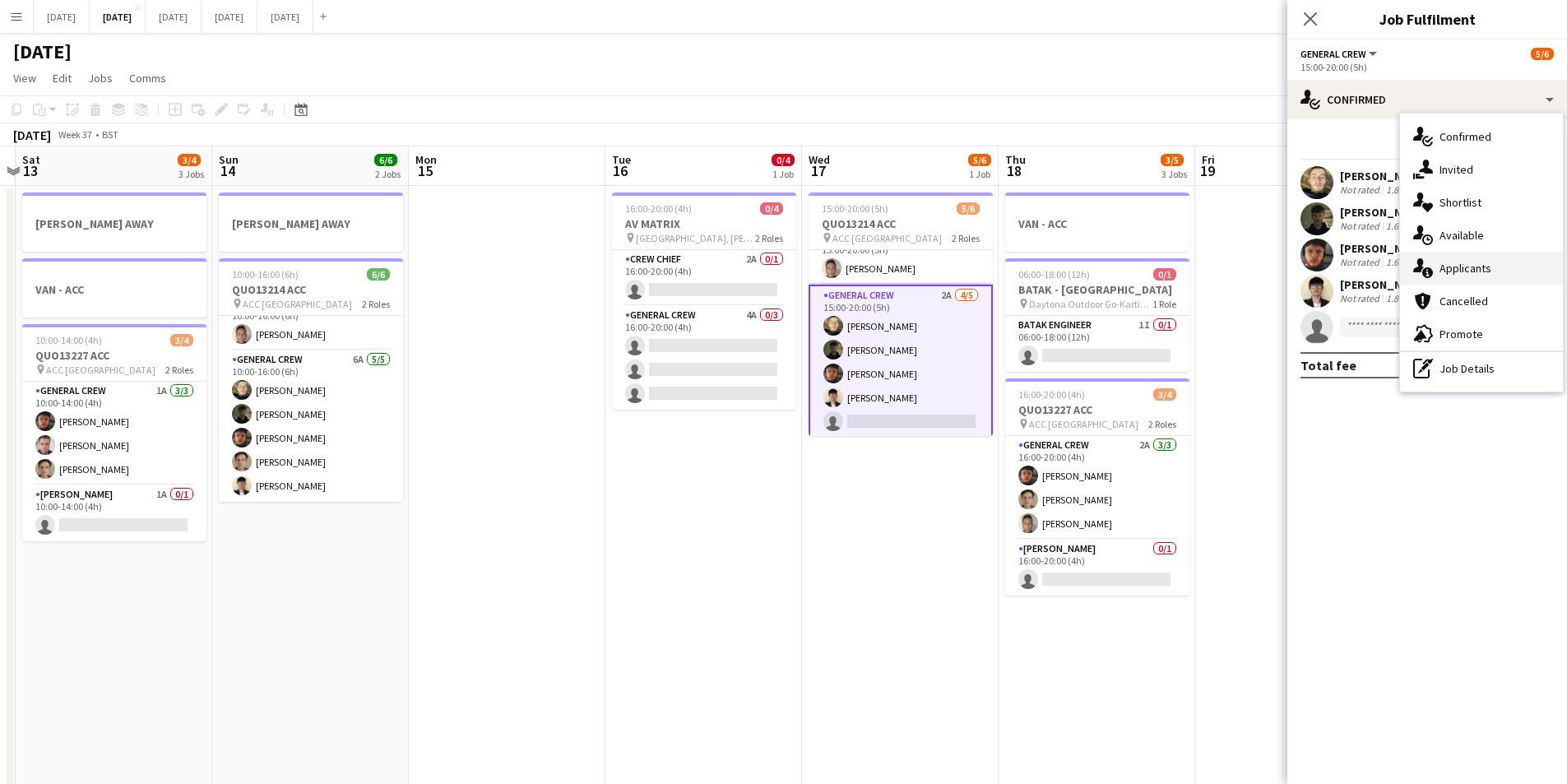
click at [1474, 269] on div "single-neutral-actions-information Applicants" at bounding box center [1482, 268] width 163 height 33
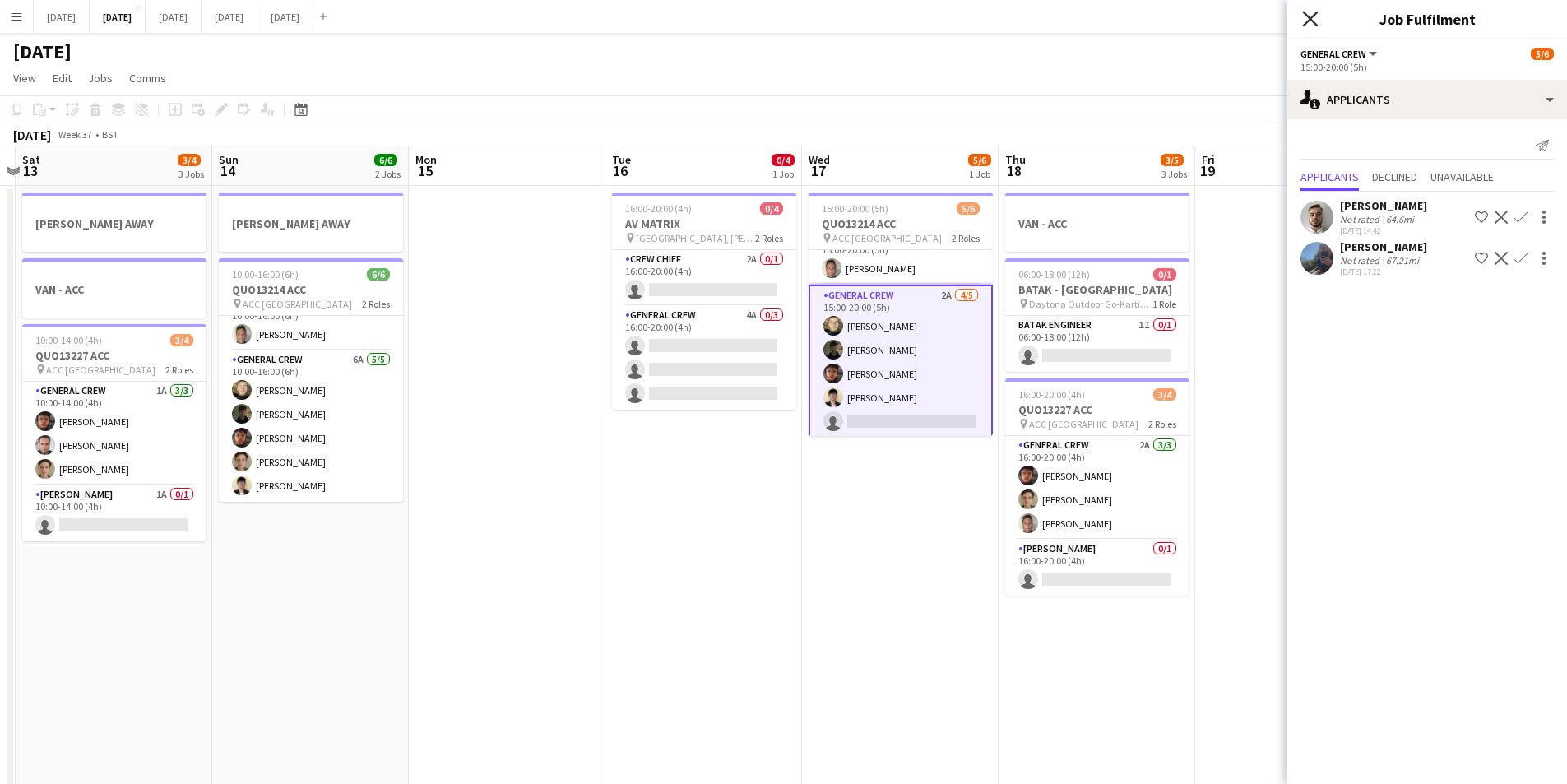
click at [1304, 22] on icon "Close pop-in" at bounding box center [1309, 18] width 16 height 16
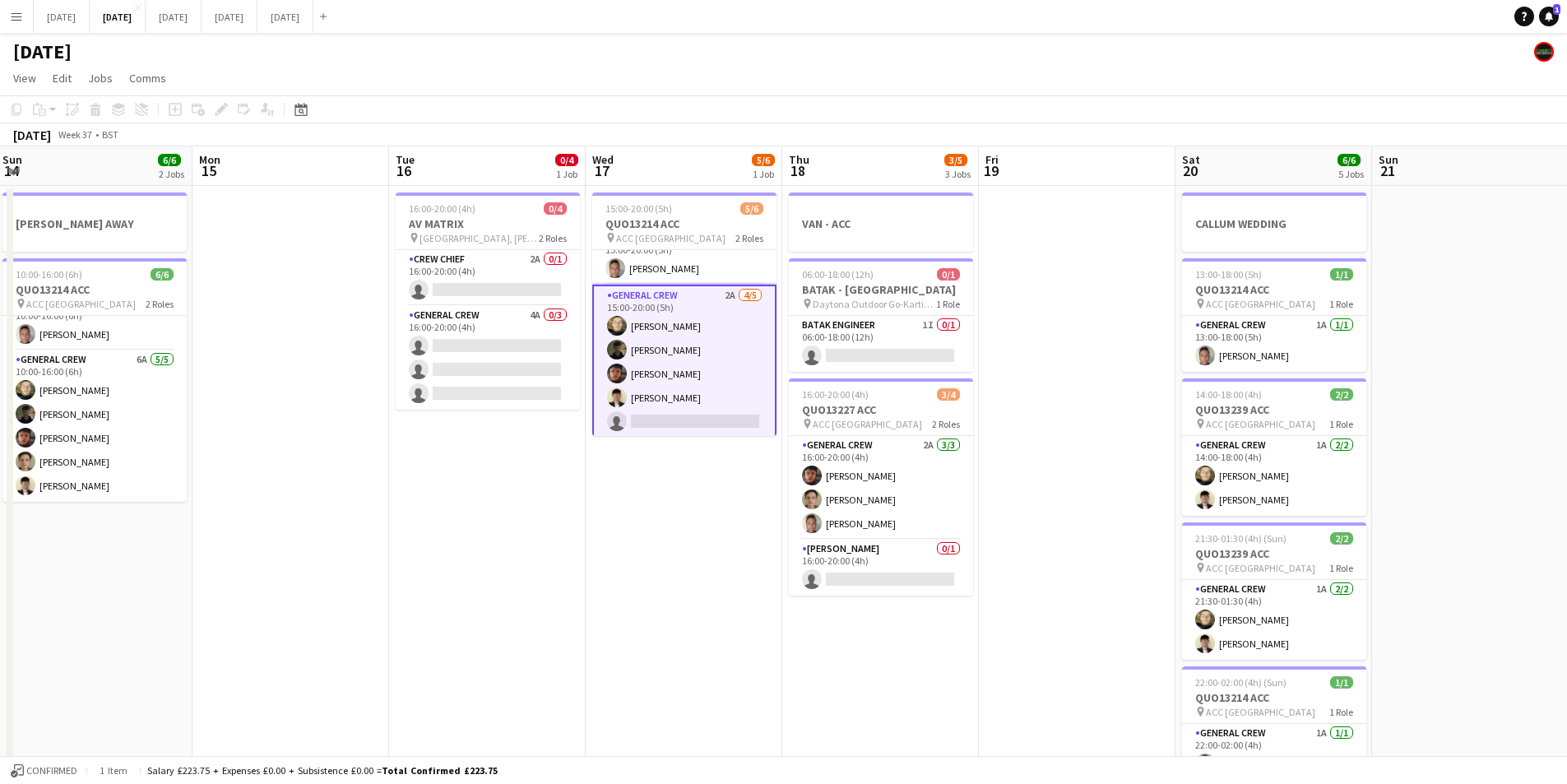
drag, startPoint x: 1186, startPoint y: 626, endPoint x: 964, endPoint y: 616, distance: 222.2
click at [967, 617] on app-calendar-viewport "Thu 11 0/4 1 Job Fri 12 Sat 13 3/4 3 Jobs Sun 14 6/6 2 Jobs Mon 15 Tue 16 0/4 1…" at bounding box center [784, 712] width 1567 height 1131
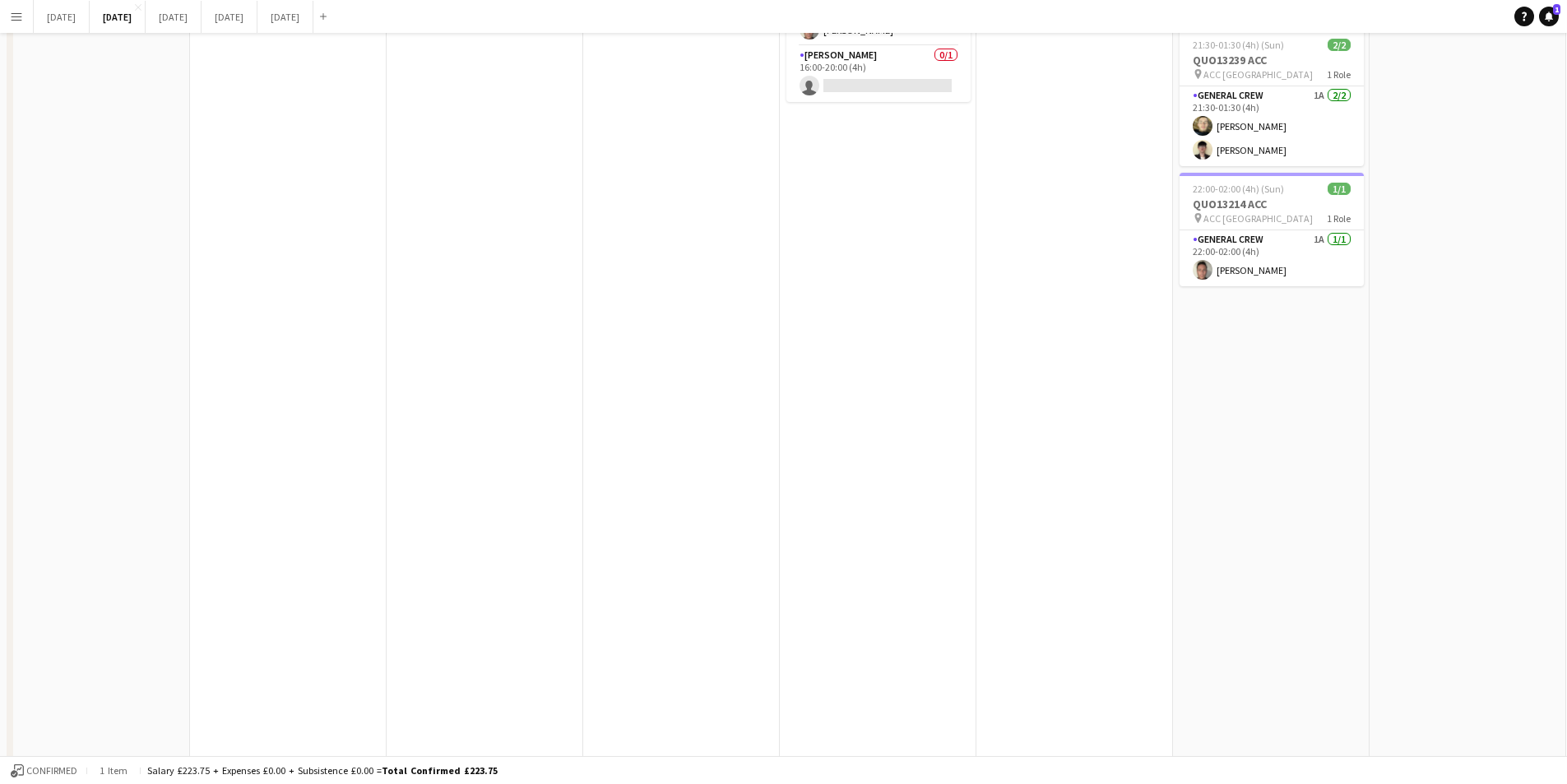
scroll to position [0, 0]
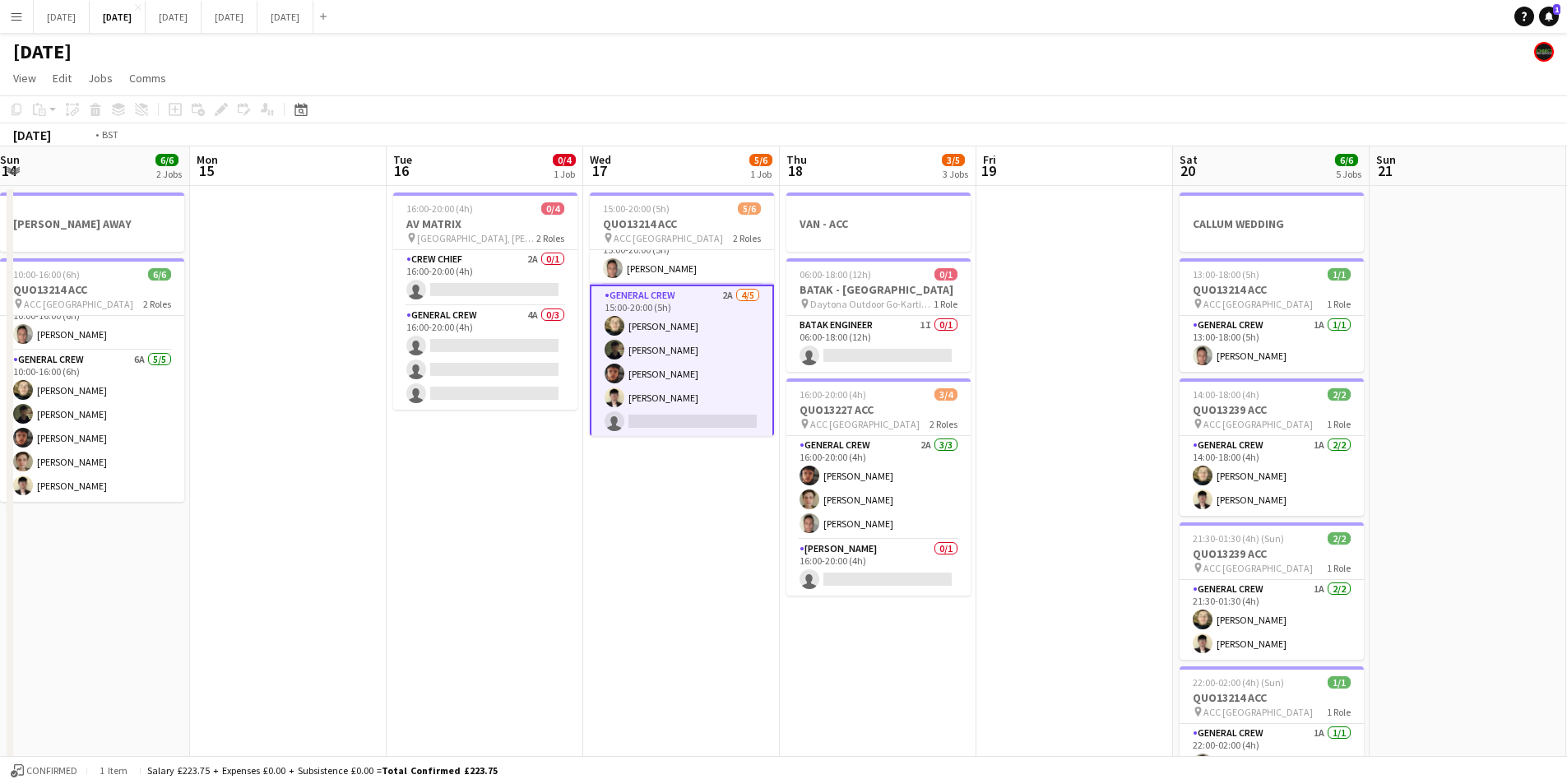
drag, startPoint x: 1113, startPoint y: 581, endPoint x: 772, endPoint y: 535, distance: 344.1
click at [757, 536] on app-calendar-viewport "Thu 11 0/4 1 Job Fri 12 Sat 13 3/4 3 Jobs Sun 14 6/6 2 Jobs Mon 15 Tue 16 0/4 1…" at bounding box center [784, 712] width 1567 height 1131
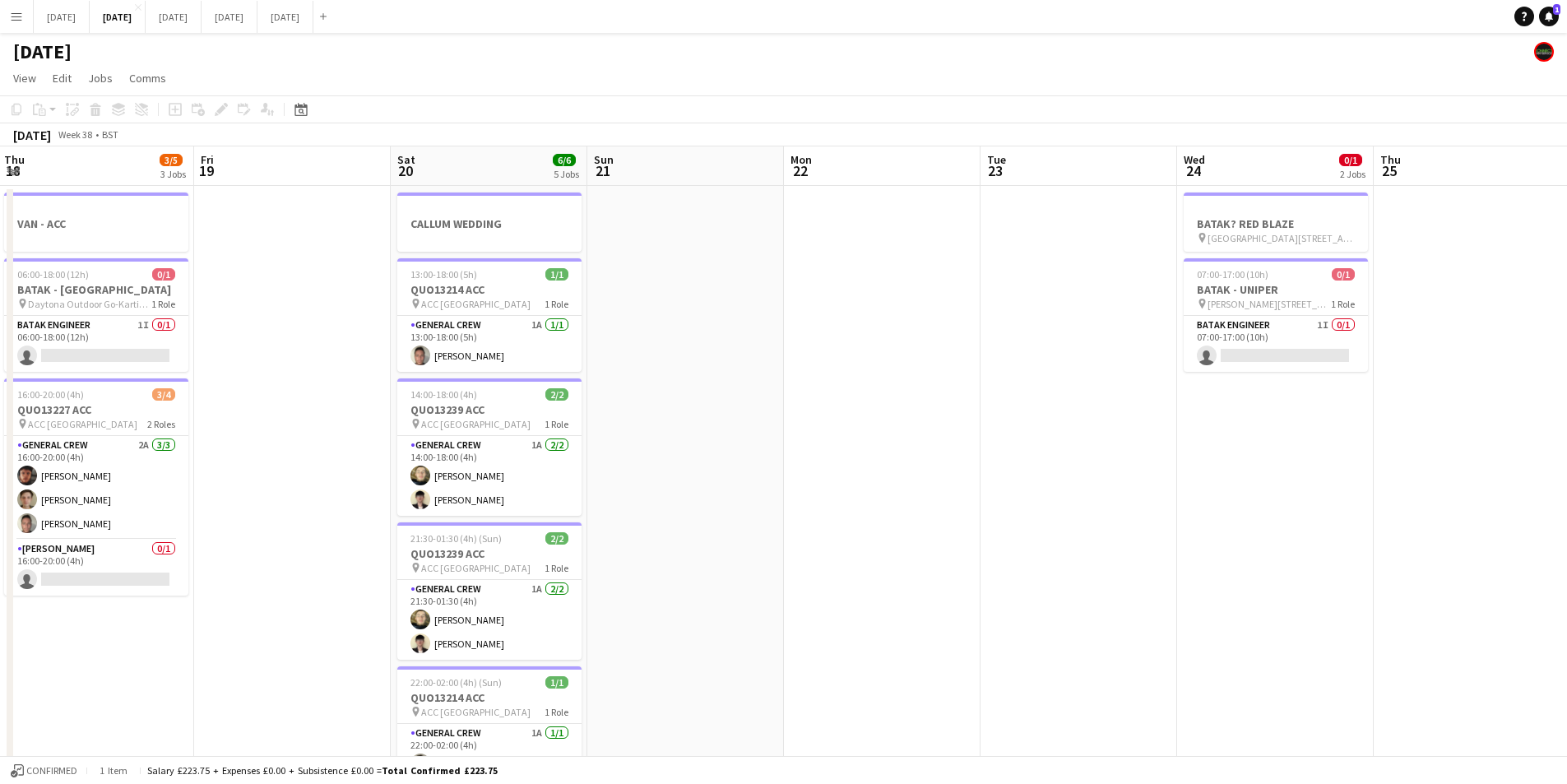
drag, startPoint x: 1260, startPoint y: 561, endPoint x: 721, endPoint y: 520, distance: 540.6
click at [720, 519] on app-calendar-viewport "Mon 15 Tue 16 0/4 1 Job Wed 17 5/6 1 Job Thu 18 3/5 3 Jobs Fri 19 Sat 20 6/6 5 …" at bounding box center [784, 712] width 1567 height 1131
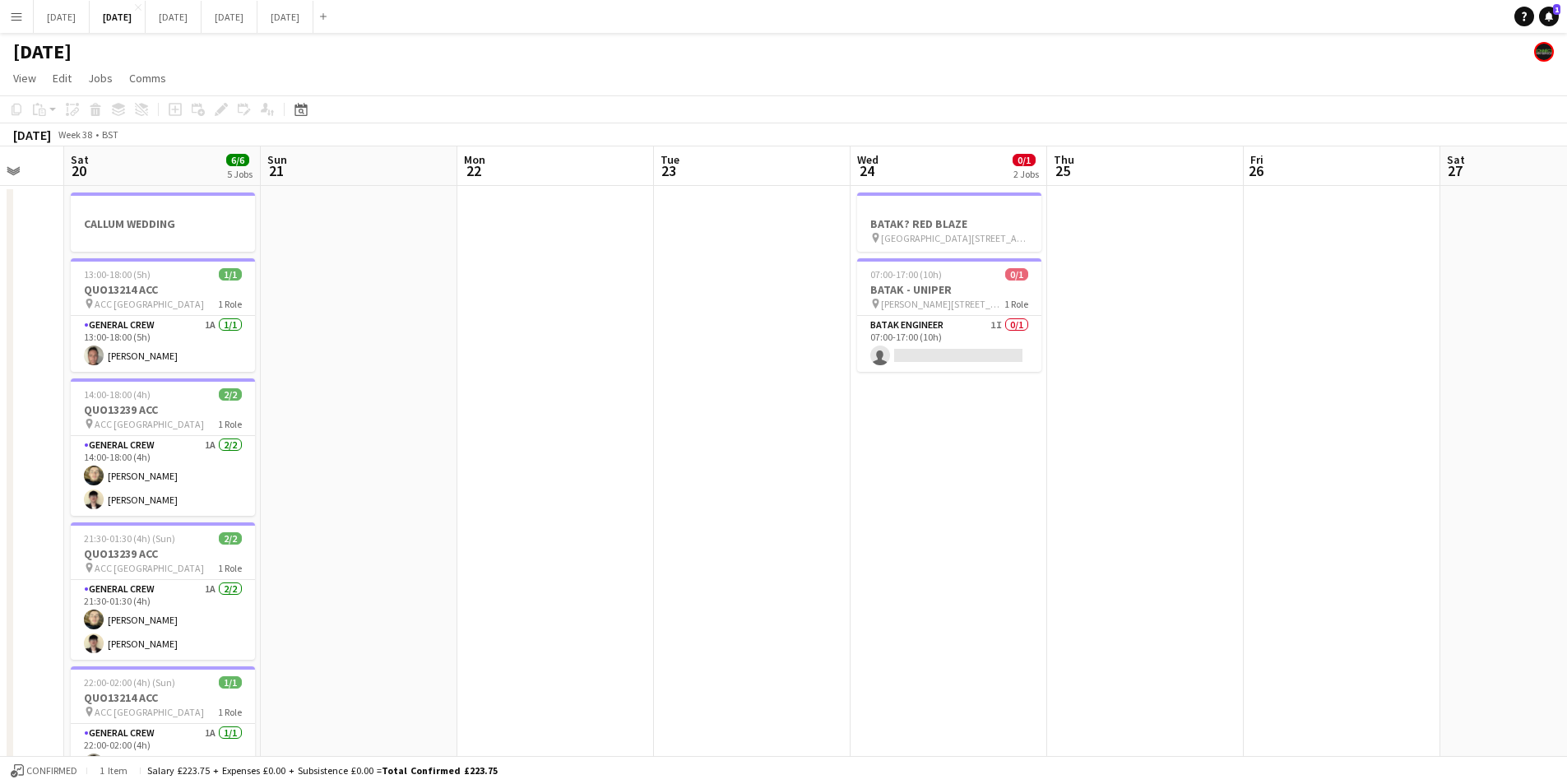
drag, startPoint x: 1214, startPoint y: 589, endPoint x: 1392, endPoint y: 467, distance: 215.8
click at [1566, 448] on html "Menu Boards Boards Boards All jobs Status Workforce Workforce My Workforce Recr…" at bounding box center [784, 652] width 1567 height 1305
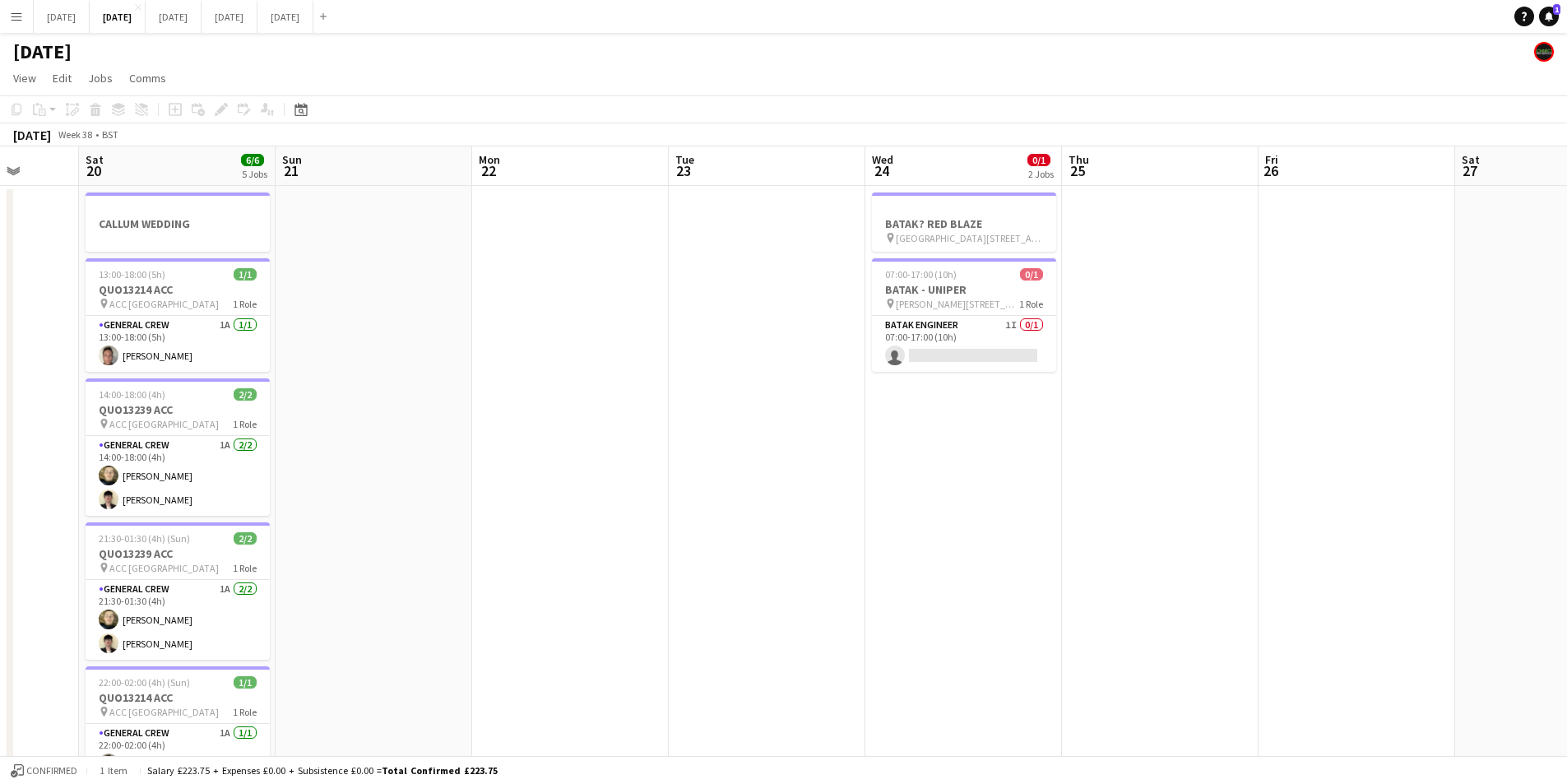
drag, startPoint x: 456, startPoint y: 580, endPoint x: 1163, endPoint y: 512, distance: 710.3
click at [1214, 550] on app-calendar-viewport "Wed 17 5/6 1 Job Thu 18 3/5 3 Jobs Fri 19 Sat 20 6/6 5 Jobs Sun 21 Mon 22 Tue 2…" at bounding box center [784, 712] width 1567 height 1131
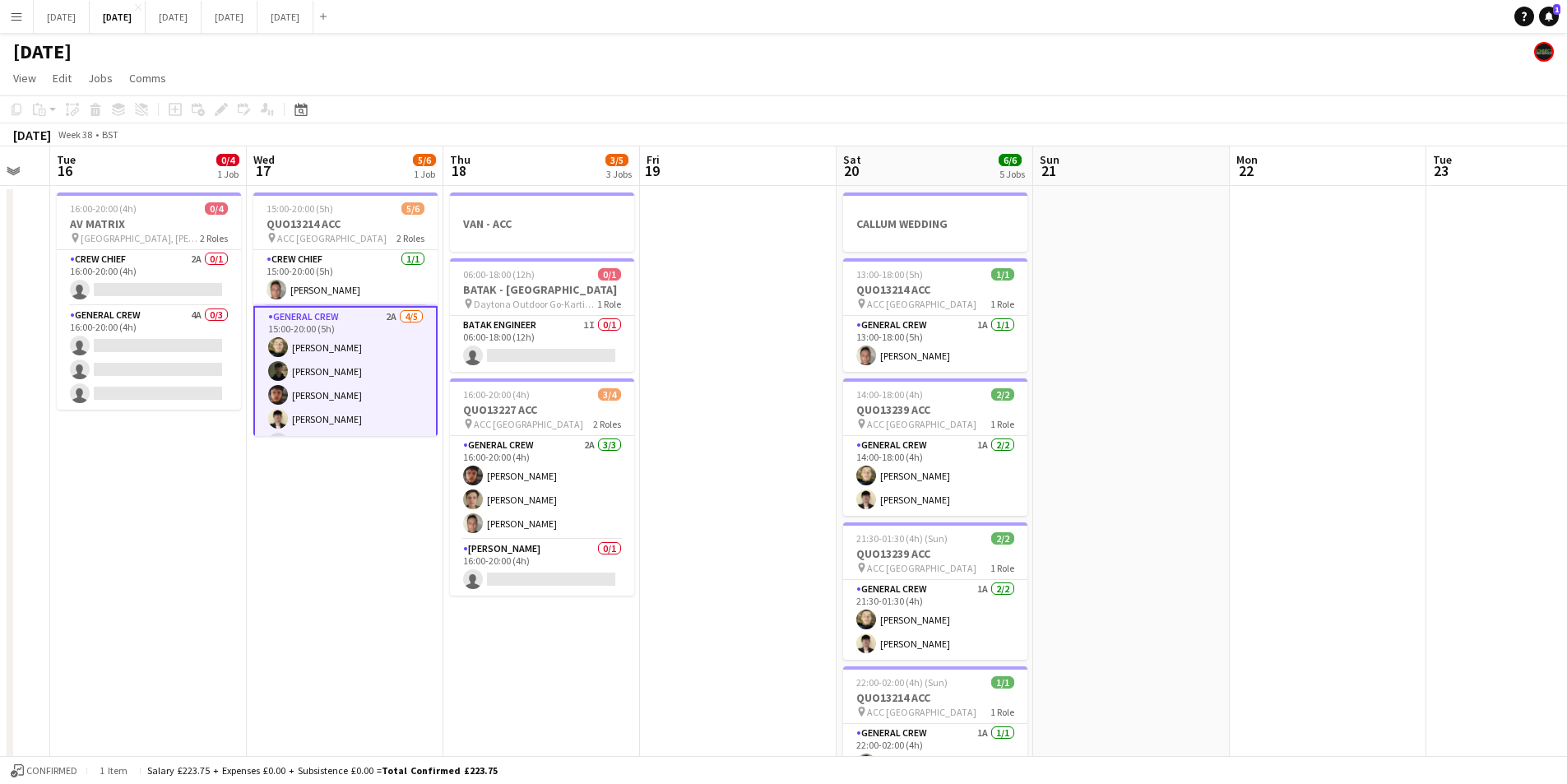
drag, startPoint x: 773, startPoint y: 645, endPoint x: 1108, endPoint y: 626, distance: 335.5
click at [1108, 628] on app-calendar-viewport "Sat 13 3/4 3 Jobs Sun 14 6/6 2 Jobs Mon 15 Tue 16 0/4 1 Job Wed 17 5/6 1 Job Th…" at bounding box center [784, 712] width 1567 height 1131
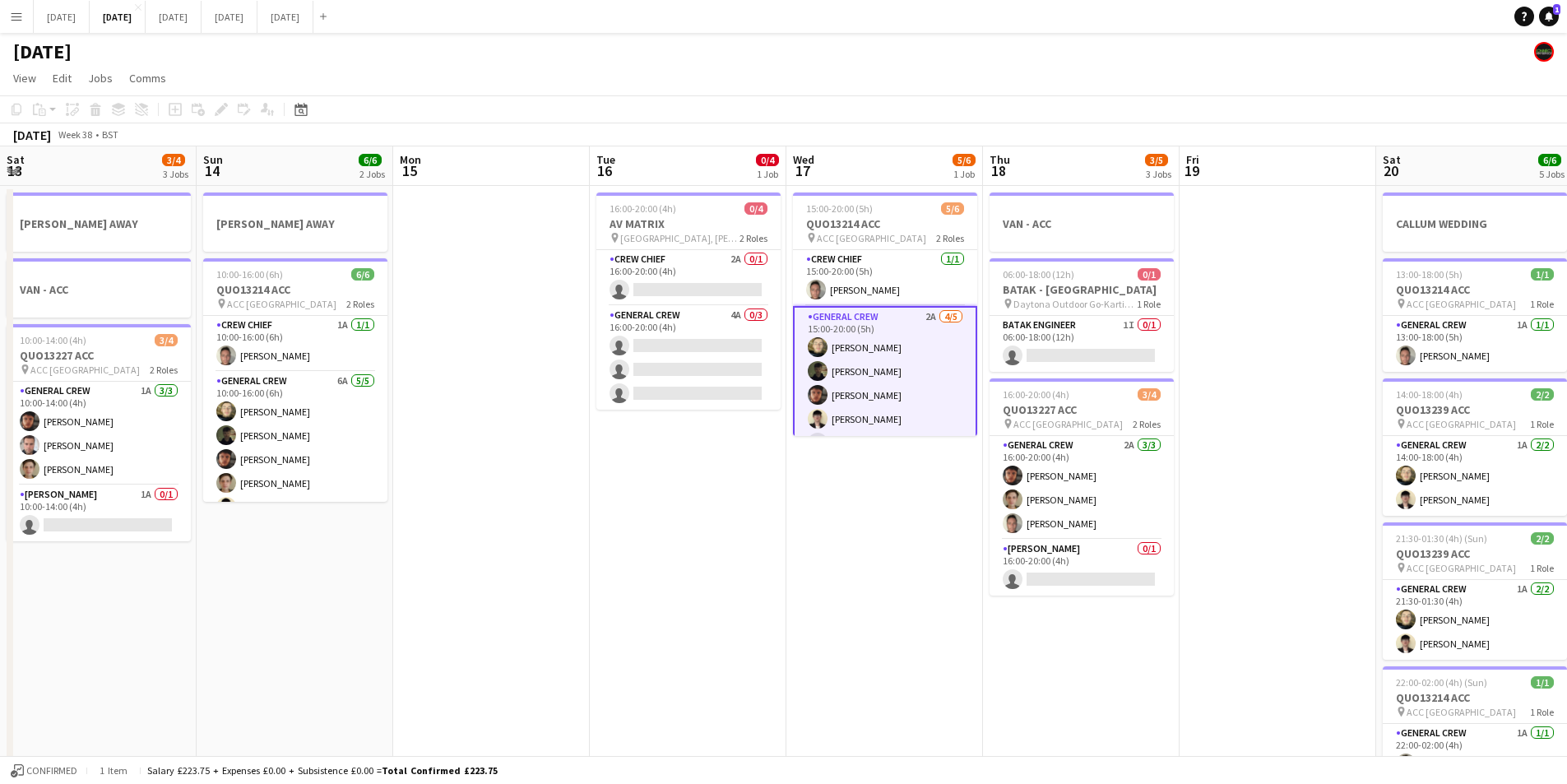
drag, startPoint x: 1023, startPoint y: 734, endPoint x: 1174, endPoint y: 681, distance: 160.0
click at [1181, 705] on app-calendar-viewport "Thu 11 0/4 1 Job Fri 12 Sat 13 3/4 3 Jobs Sun 14 6/6 2 Jobs Mon 15 Tue 16 0/4 1…" at bounding box center [784, 712] width 1567 height 1131
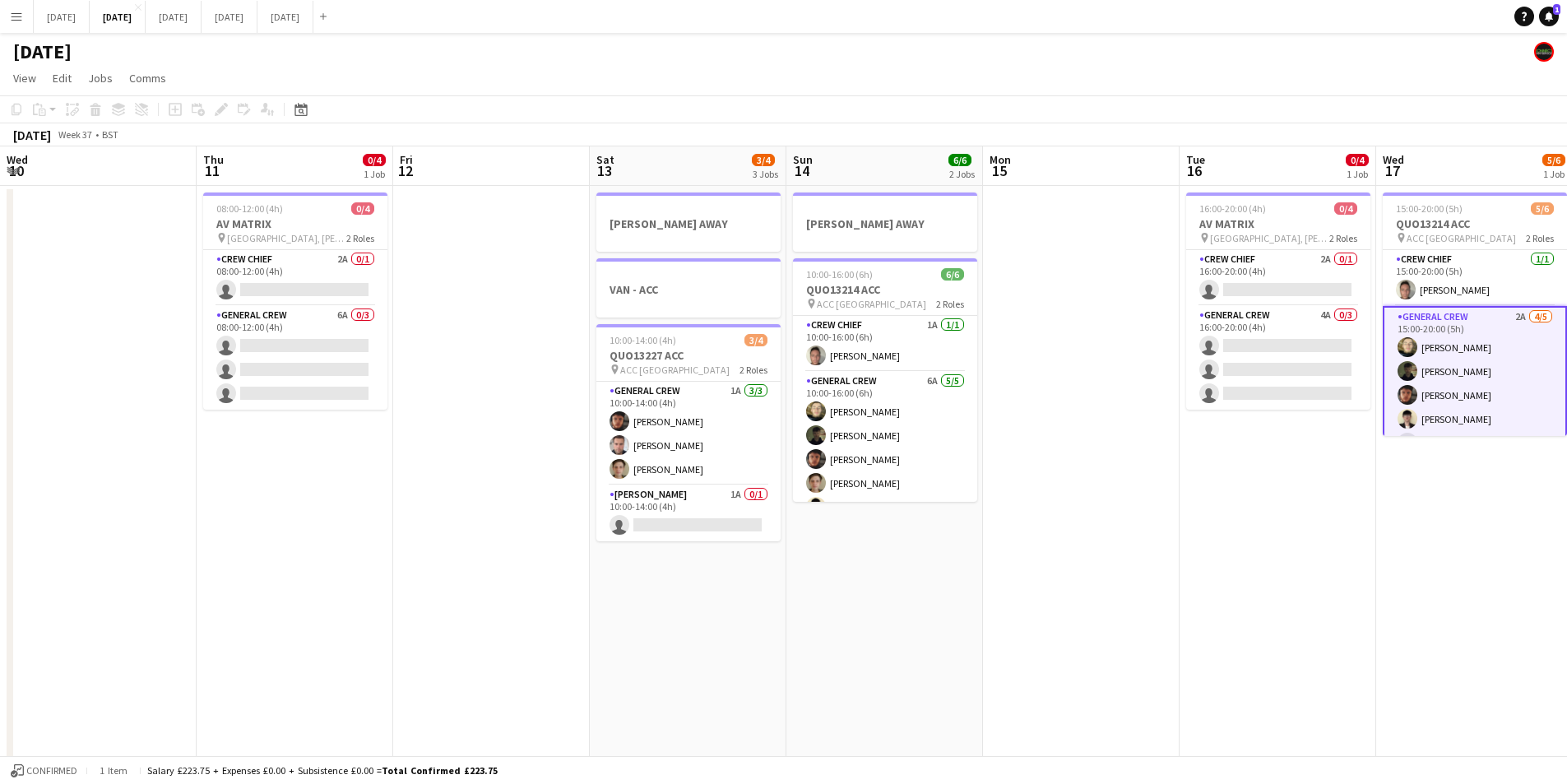
scroll to position [0, 401]
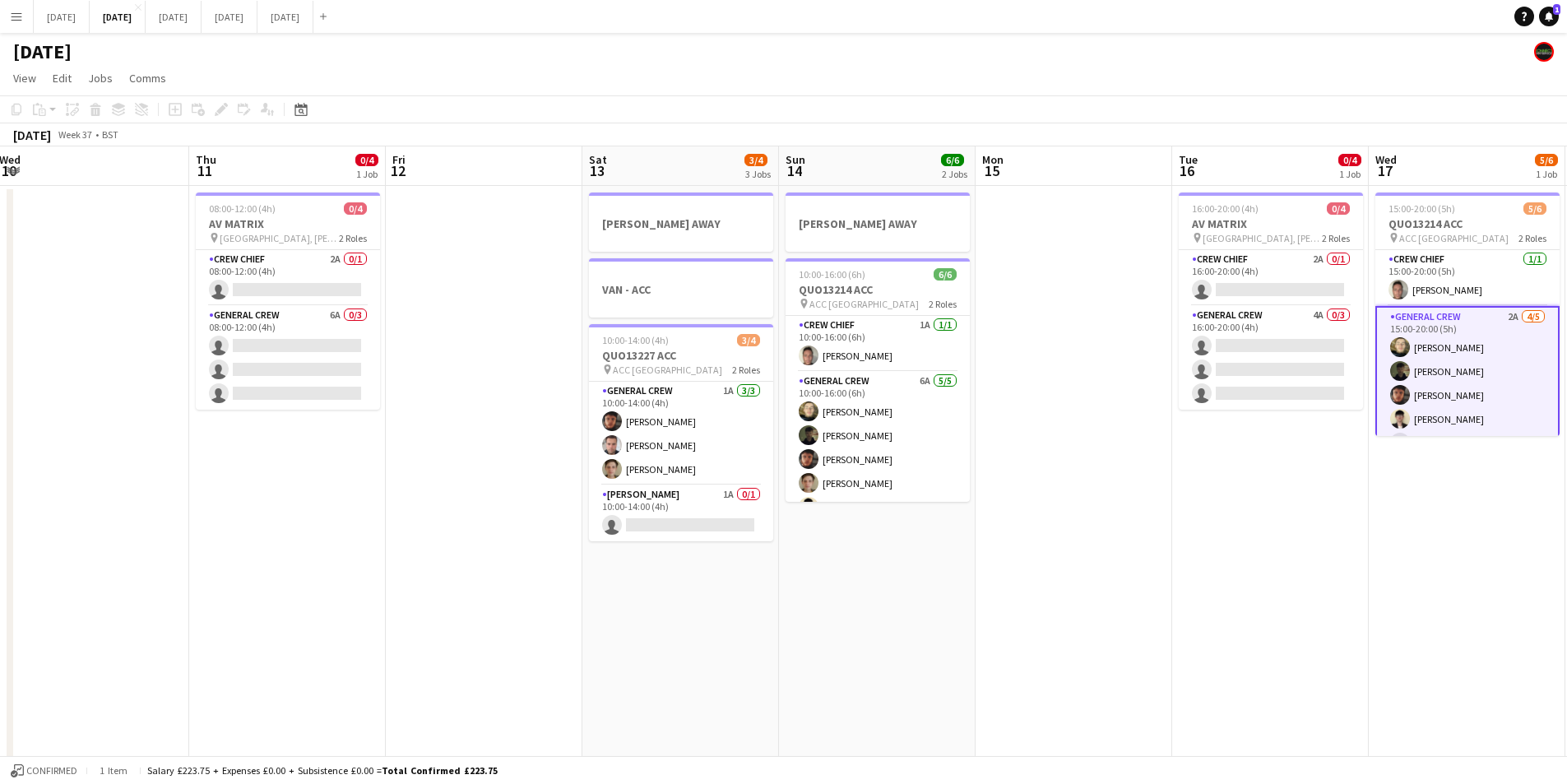
drag, startPoint x: 1171, startPoint y: 669, endPoint x: 740, endPoint y: 580, distance: 440.1
click at [1244, 603] on app-calendar-viewport "Mon 8 3/4 2 Jobs Tue 9 2/2 2 Jobs Wed 10 Thu 11 0/4 1 Job Fri 12 Sat 13 3/4 3 J…" at bounding box center [784, 712] width 1567 height 1131
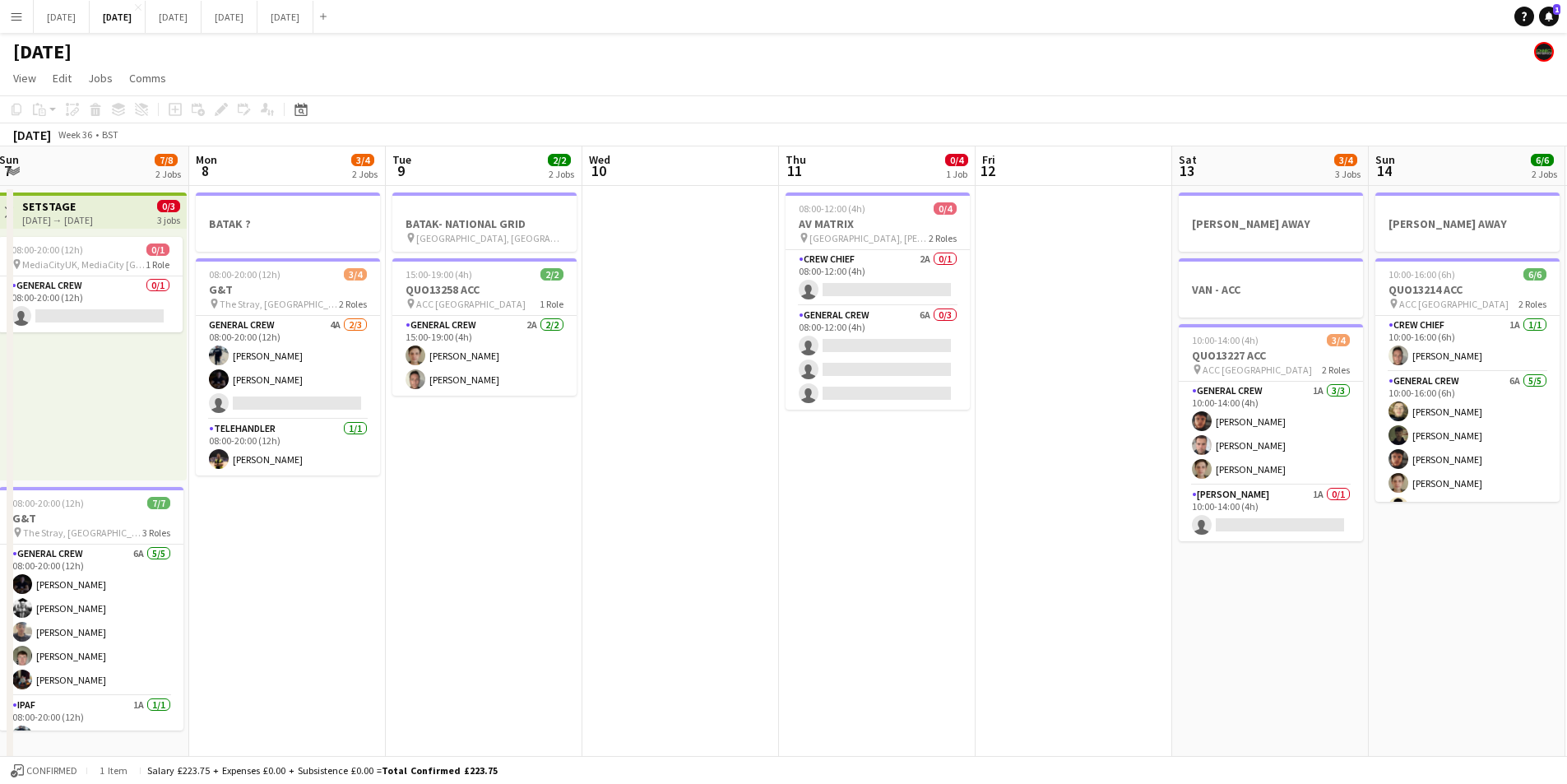
drag, startPoint x: 605, startPoint y: 613, endPoint x: 938, endPoint y: 608, distance: 333.0
click at [930, 613] on app-calendar-viewport "Fri 5 11/14 3 Jobs Sat 6 12/14 5 Jobs Sun 7 7/8 2 Jobs Mon 8 3/4 2 Jobs Tue 9 2…" at bounding box center [784, 712] width 1567 height 1131
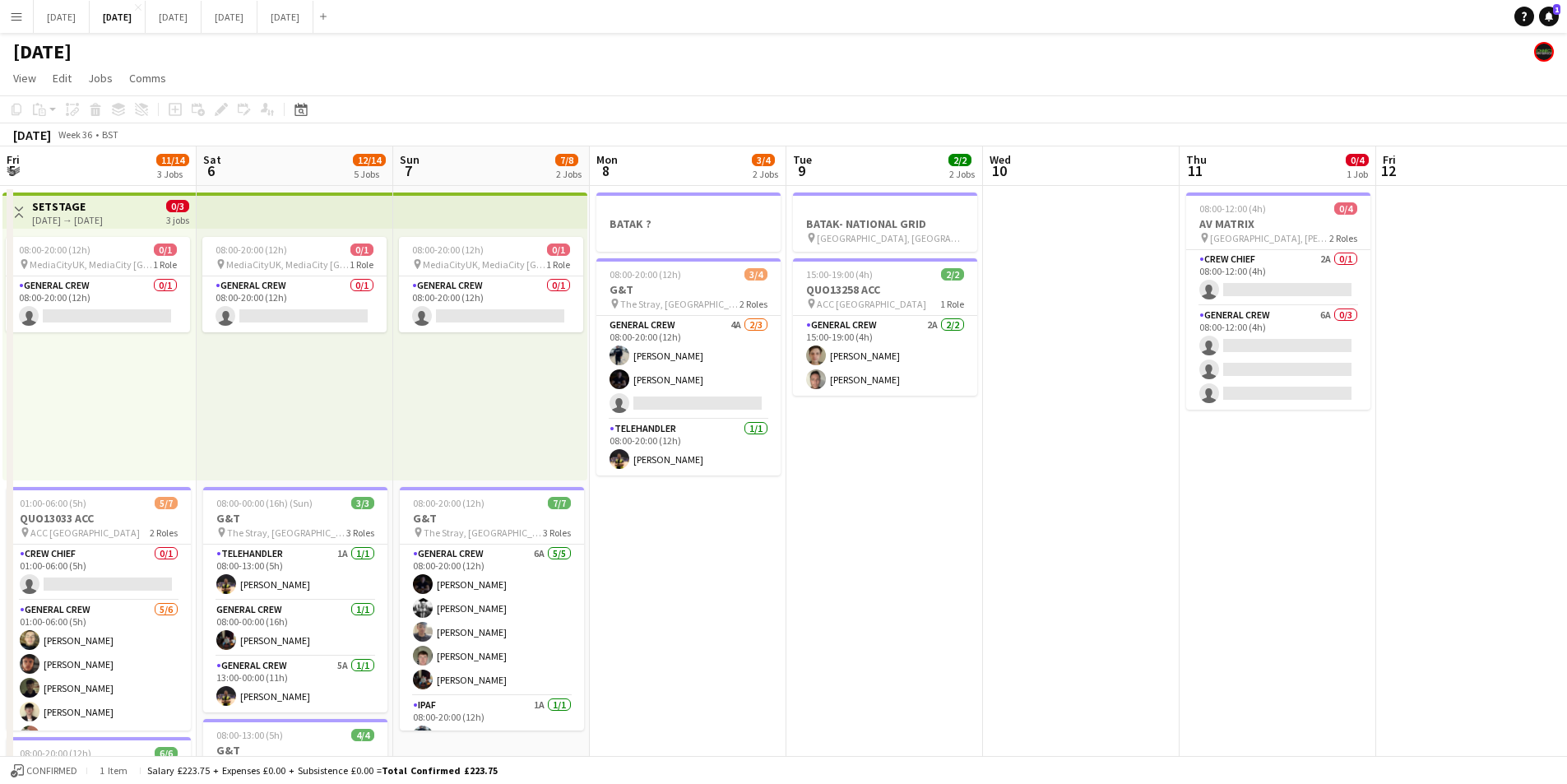
scroll to position [0, 369]
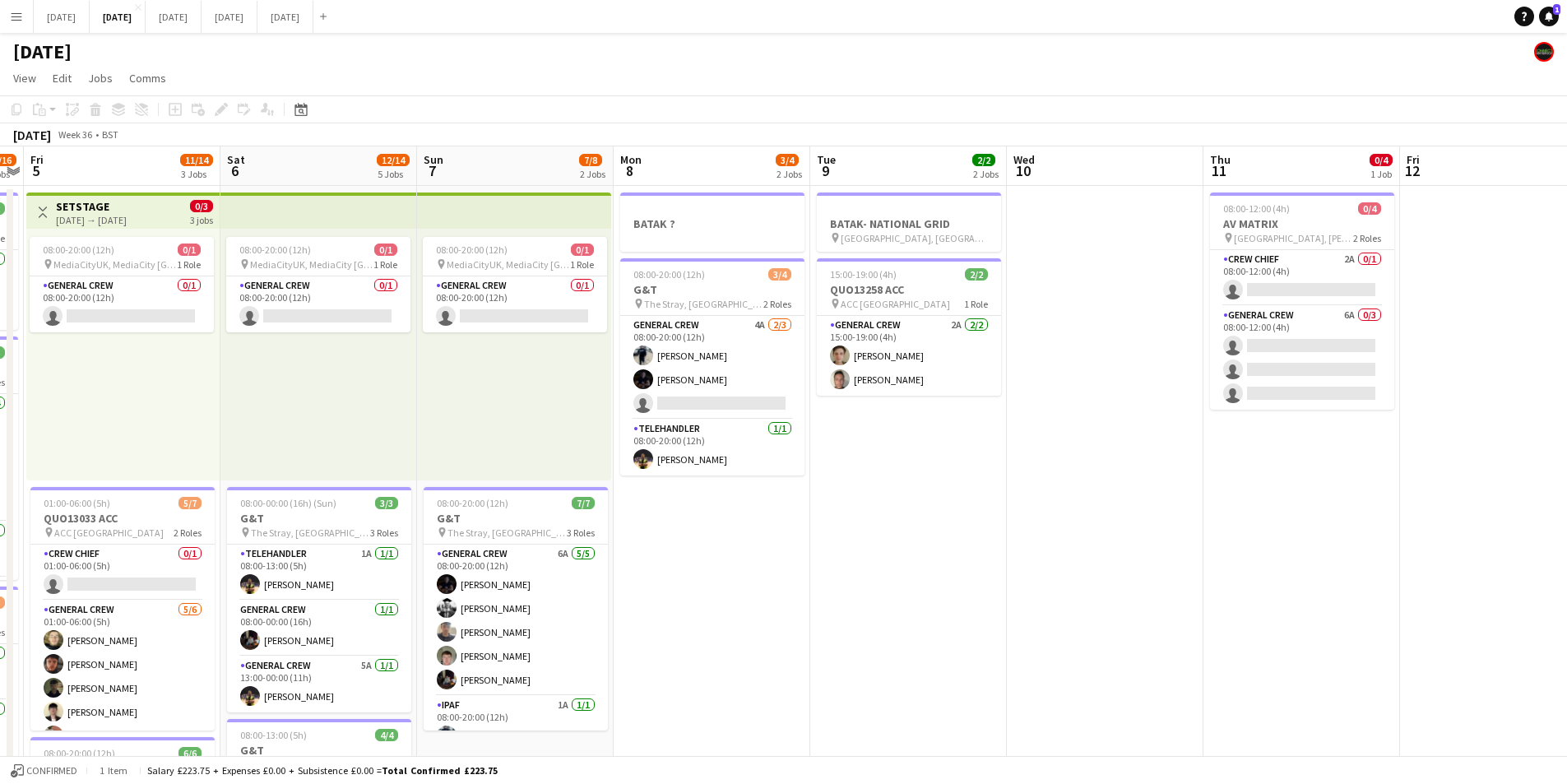
drag, startPoint x: 846, startPoint y: 525, endPoint x: 1126, endPoint y: 473, distance: 284.8
click at [1548, 515] on app-calendar-viewport "Wed 3 16/16 3 Jobs Thu 4 15/16 3 Jobs Fri 5 11/14 3 Jobs Sat 6 12/14 5 Jobs Sun…" at bounding box center [784, 712] width 1567 height 1131
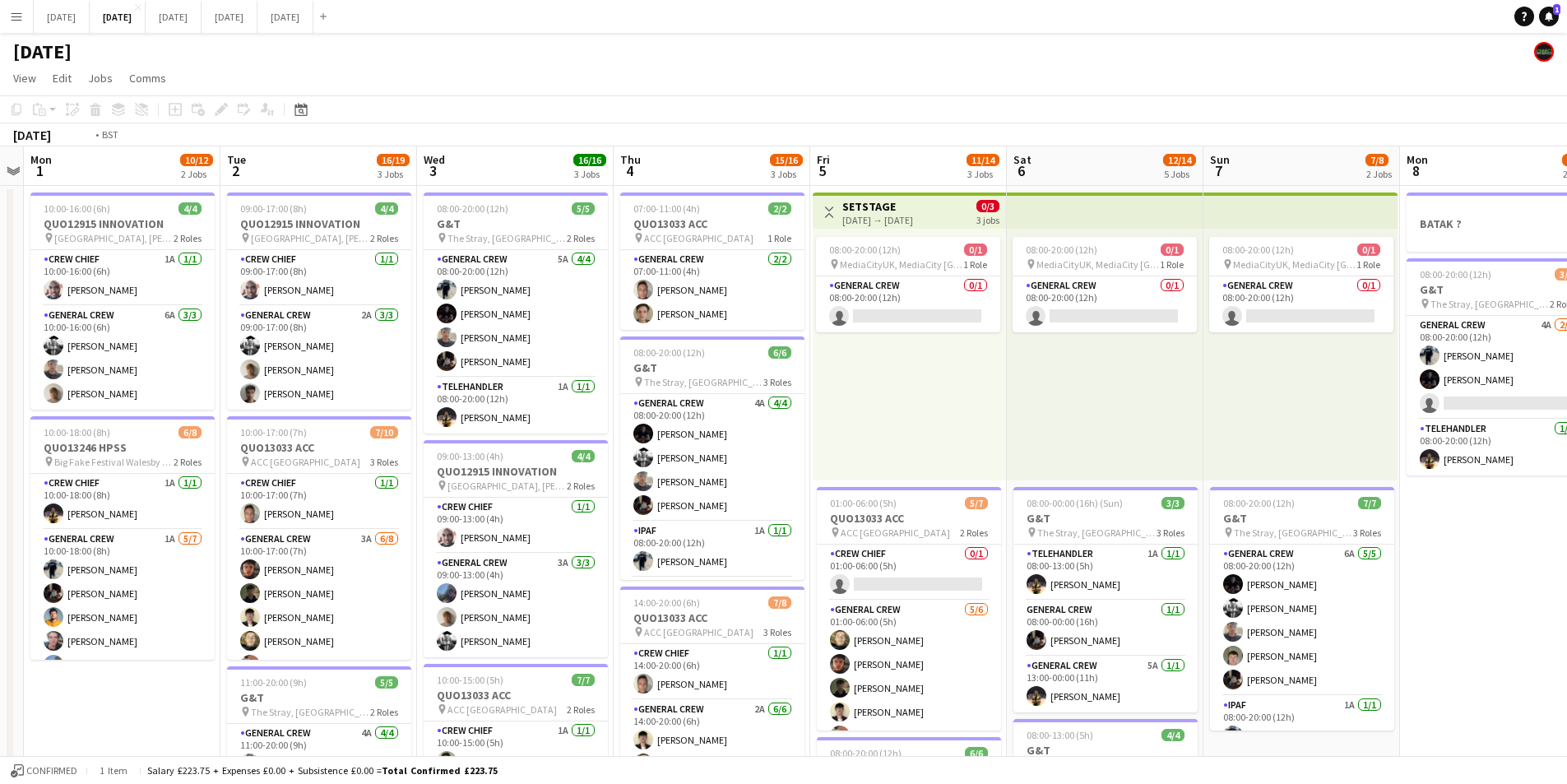
click at [1325, 476] on app-calendar-viewport "Sat 30 Sun 31 Mon 1 10/12 2 Jobs Tue 2 16/19 3 Jobs Wed 3 16/16 3 Jobs Thu 4 15…" at bounding box center [784, 712] width 1567 height 1131
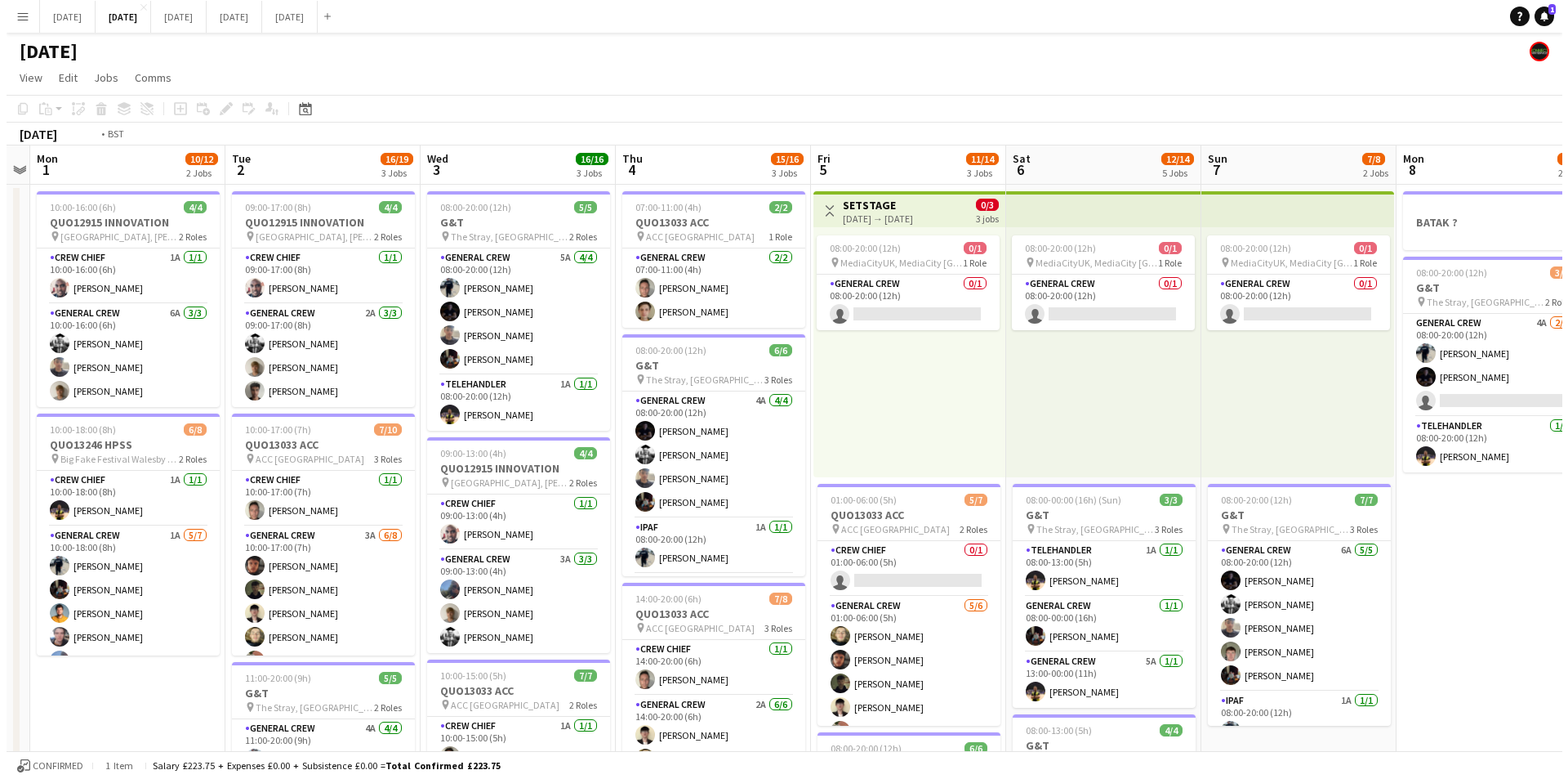
scroll to position [0, 581]
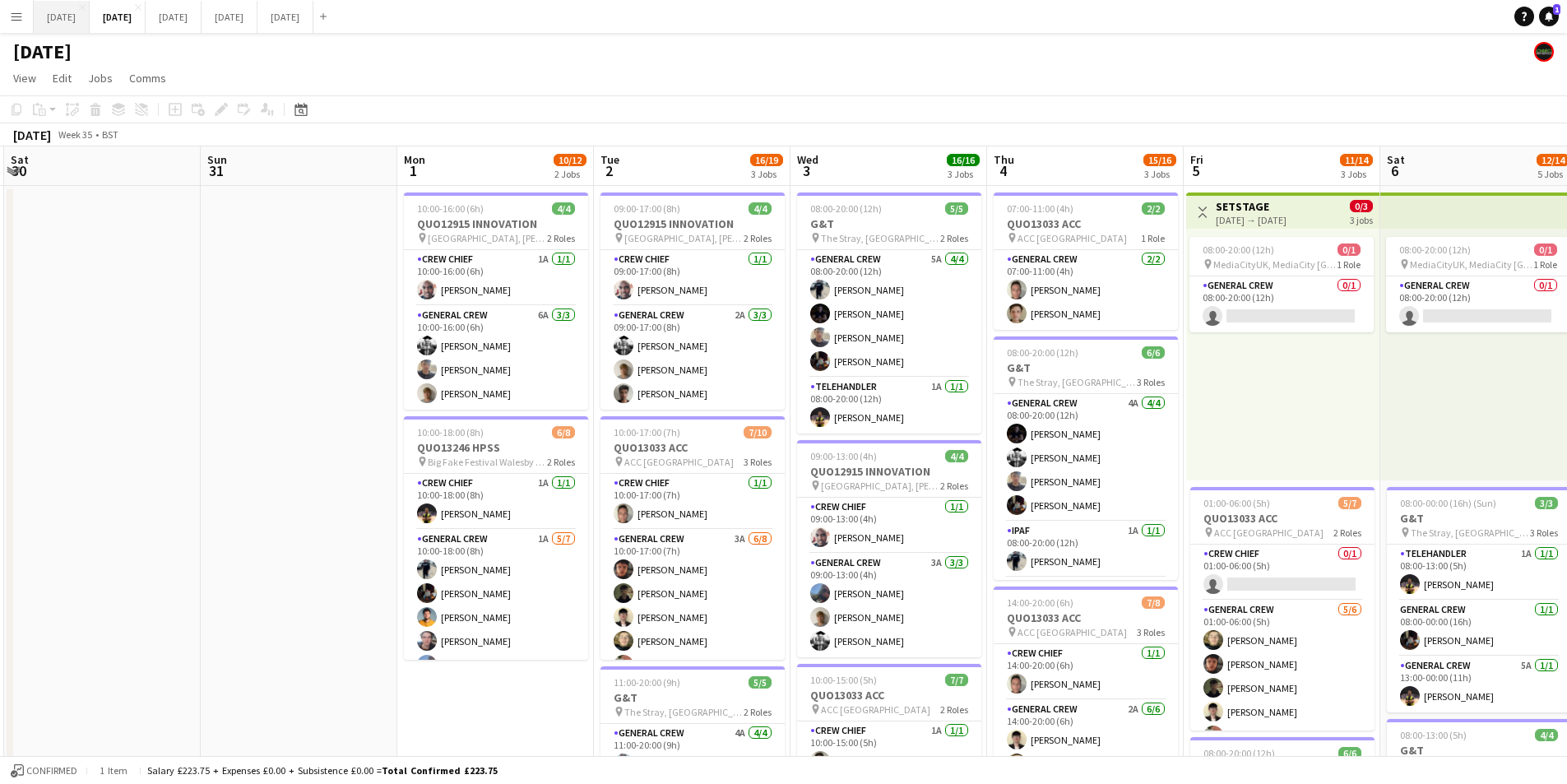
click at [83, 26] on button "[DATE] Close" at bounding box center [62, 17] width 56 height 32
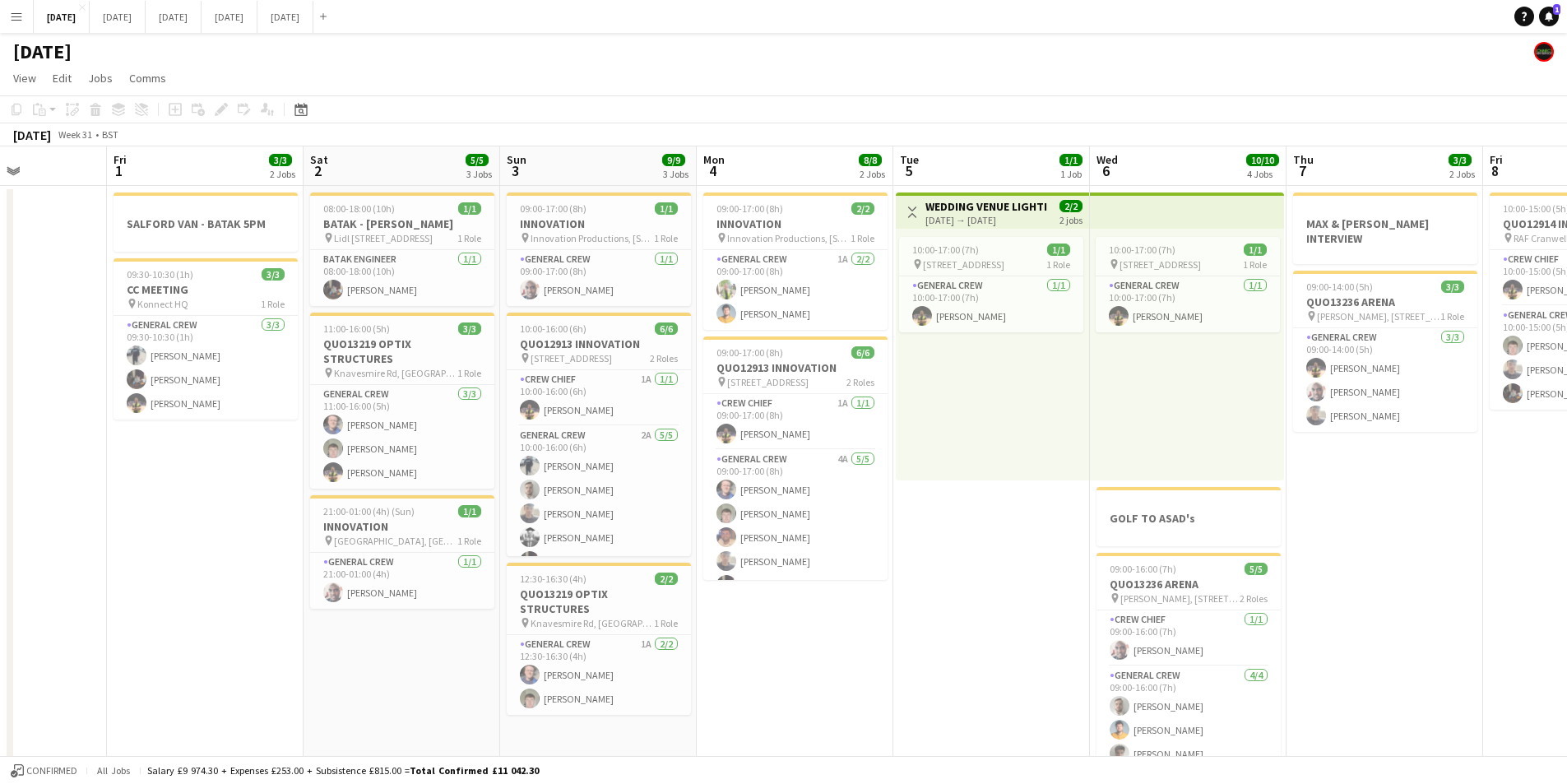
scroll to position [0, 681]
drag, startPoint x: 827, startPoint y: 580, endPoint x: 958, endPoint y: 570, distance: 131.4
click at [958, 570] on app-calendar-viewport "Mon 28 Tue 29 Wed 30 Thu 31 Fri 1 3/3 2 Jobs Sat 2 5/5 3 Jobs Sun 3 9/9 3 Jobs …" at bounding box center [784, 599] width 1567 height 907
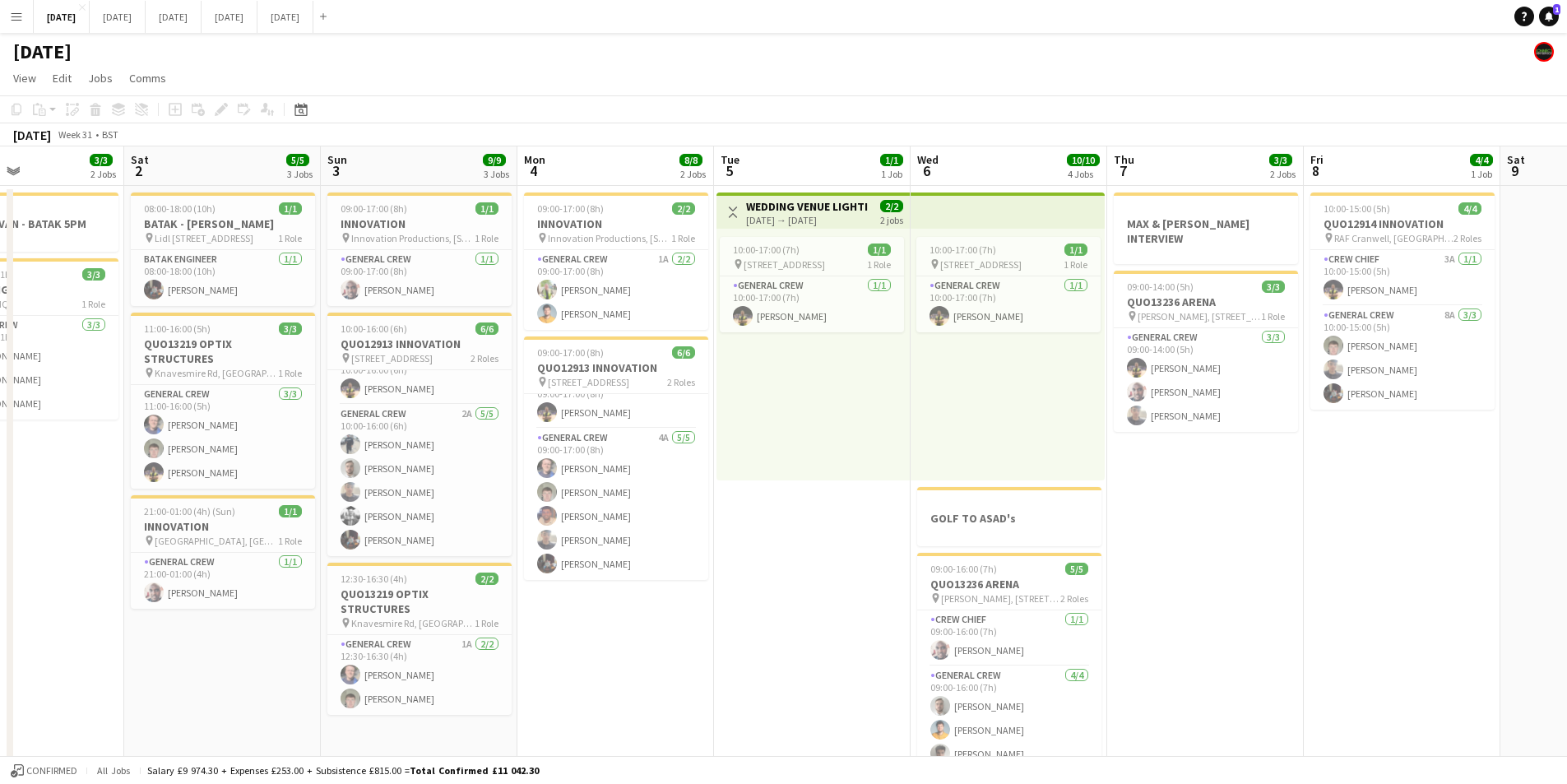
drag, startPoint x: 947, startPoint y: 538, endPoint x: 813, endPoint y: 503, distance: 138.5
click at [813, 503] on app-calendar-viewport "Wed 30 Thu 31 Fri 1 3/3 2 Jobs Sat 2 5/5 3 Jobs Sun 3 9/9 3 Jobs Mon 4 8/8 2 Jo…" at bounding box center [784, 599] width 1567 height 907
drag, startPoint x: 1273, startPoint y: 572, endPoint x: 1041, endPoint y: 486, distance: 247.4
click at [1041, 486] on app-calendar-viewport "Wed 30 Thu 31 Fri 1 3/3 2 Jobs Sat 2 5/5 3 Jobs Sun 3 9/9 3 Jobs Mon 4 8/8 2 Jo…" at bounding box center [784, 599] width 1567 height 907
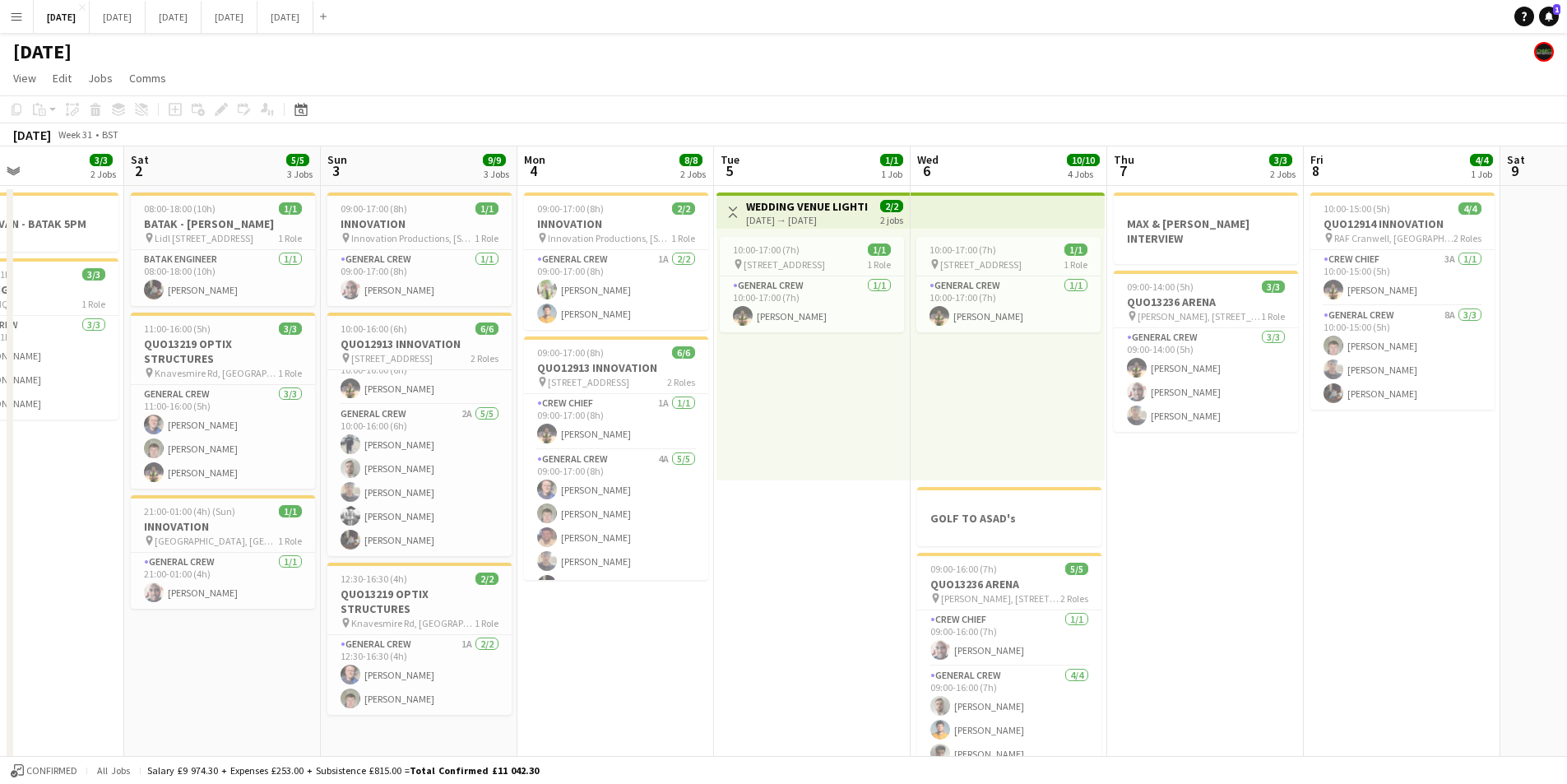
scroll to position [0, 697]
